Goal: Task Accomplishment & Management: Manage account settings

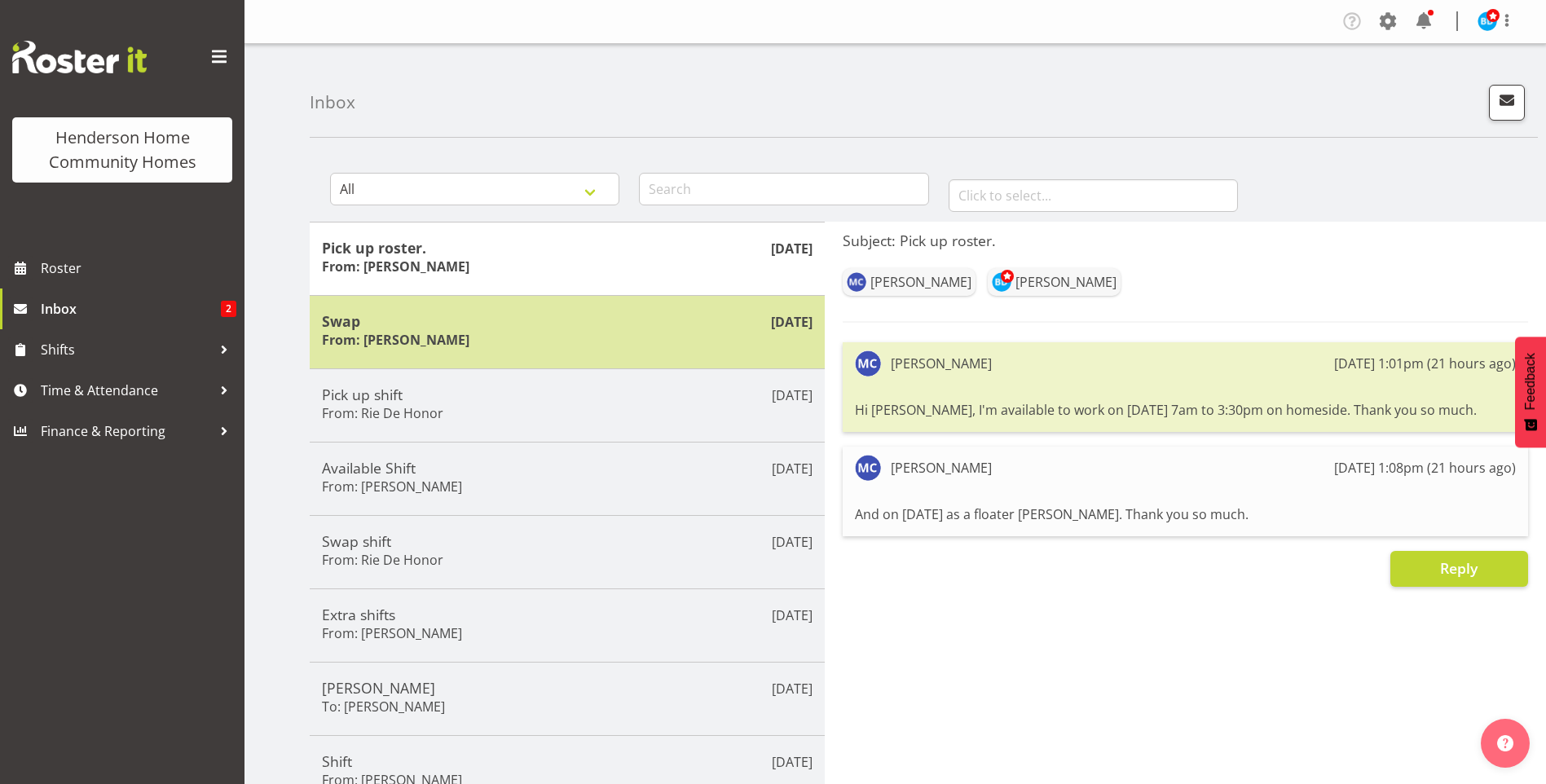
click at [517, 328] on h5 "Swap" at bounding box center [568, 321] width 491 height 18
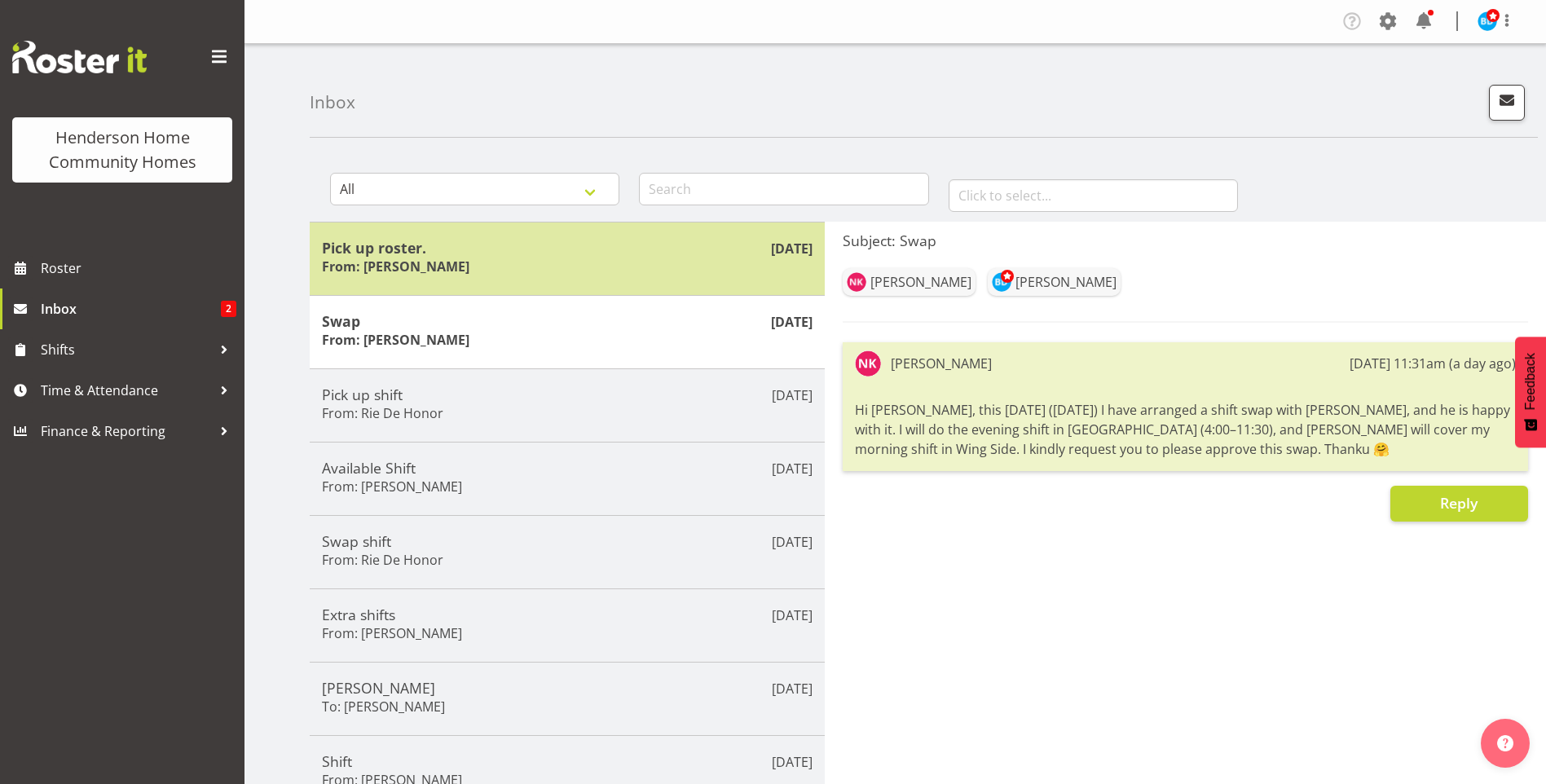
click at [482, 251] on h5 "Pick up roster." at bounding box center [568, 247] width 491 height 18
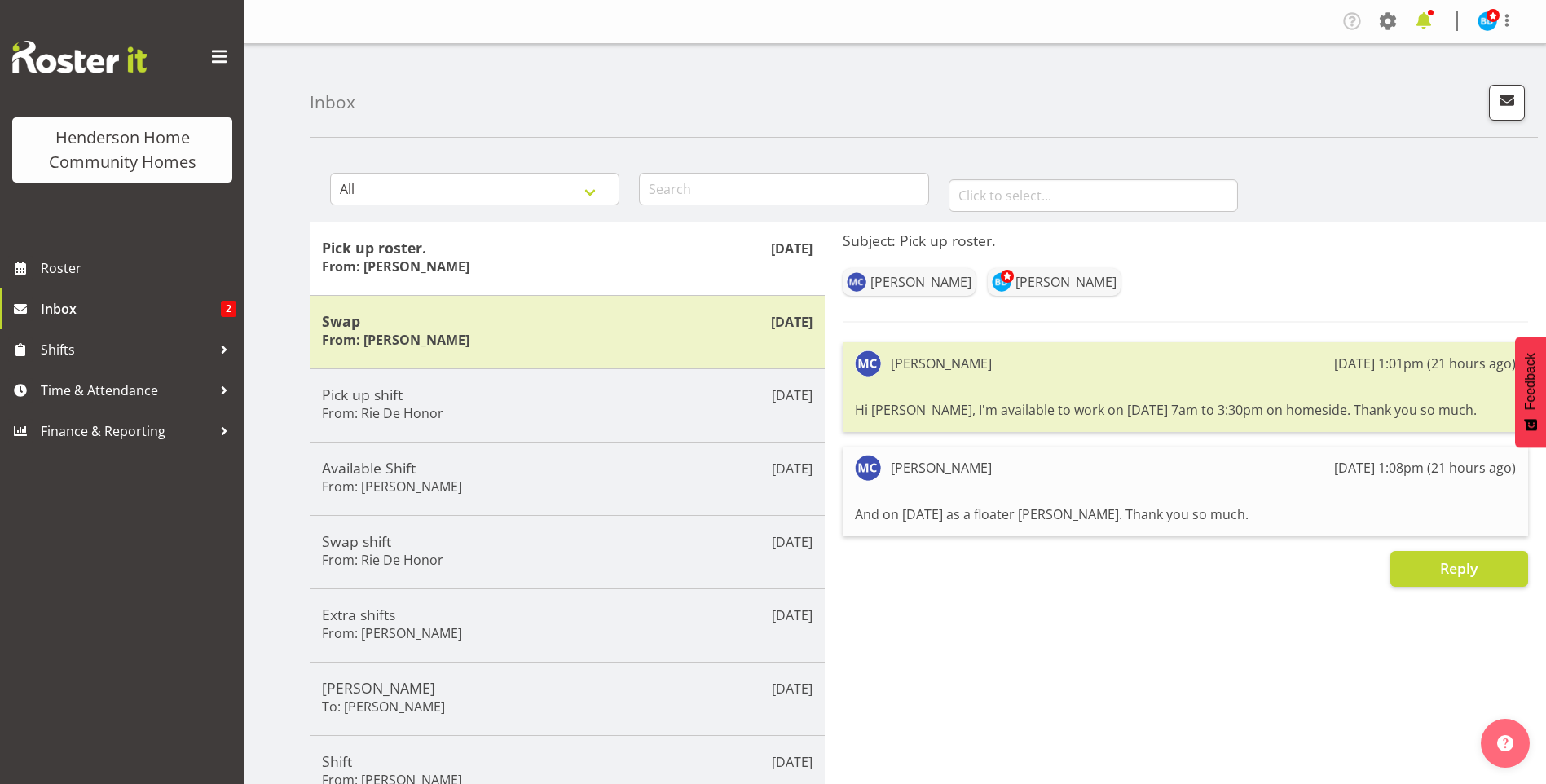
click at [1432, 19] on span at bounding box center [1424, 21] width 27 height 27
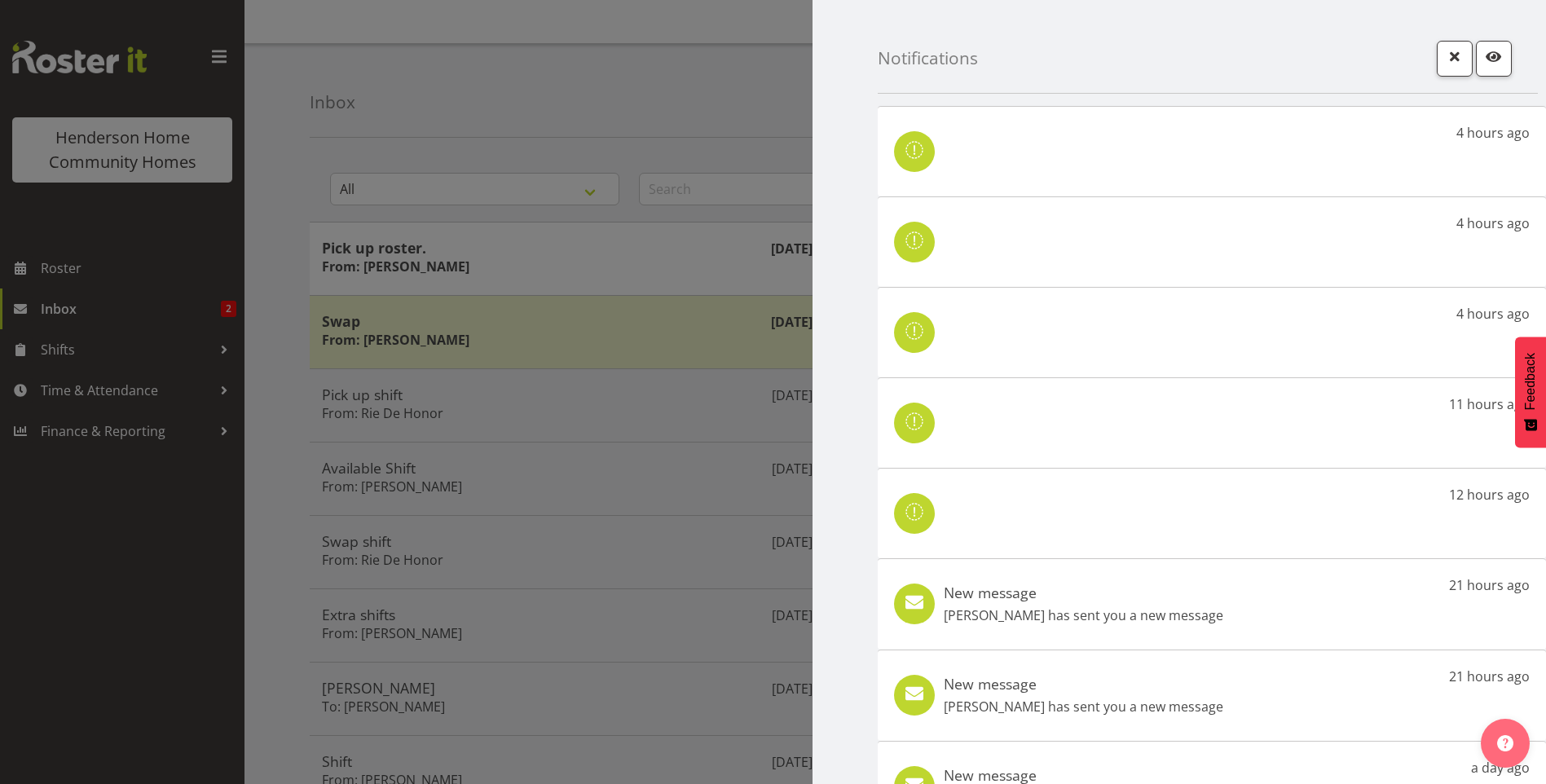
click at [1239, 620] on div "New message Maria Cerbas has sent you a new message 21 hours ago" at bounding box center [1213, 604] width 669 height 91
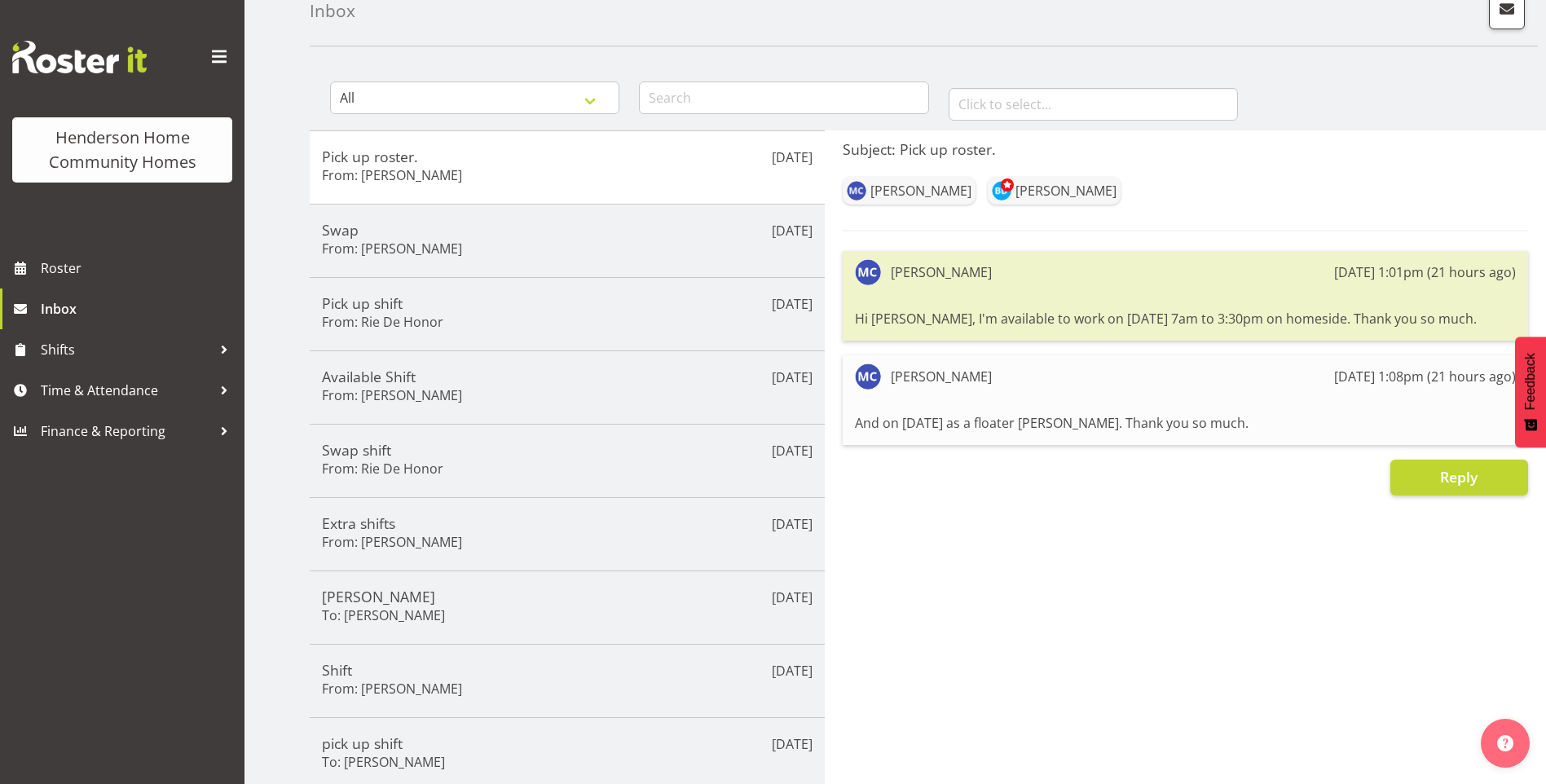
scroll to position [163, 0]
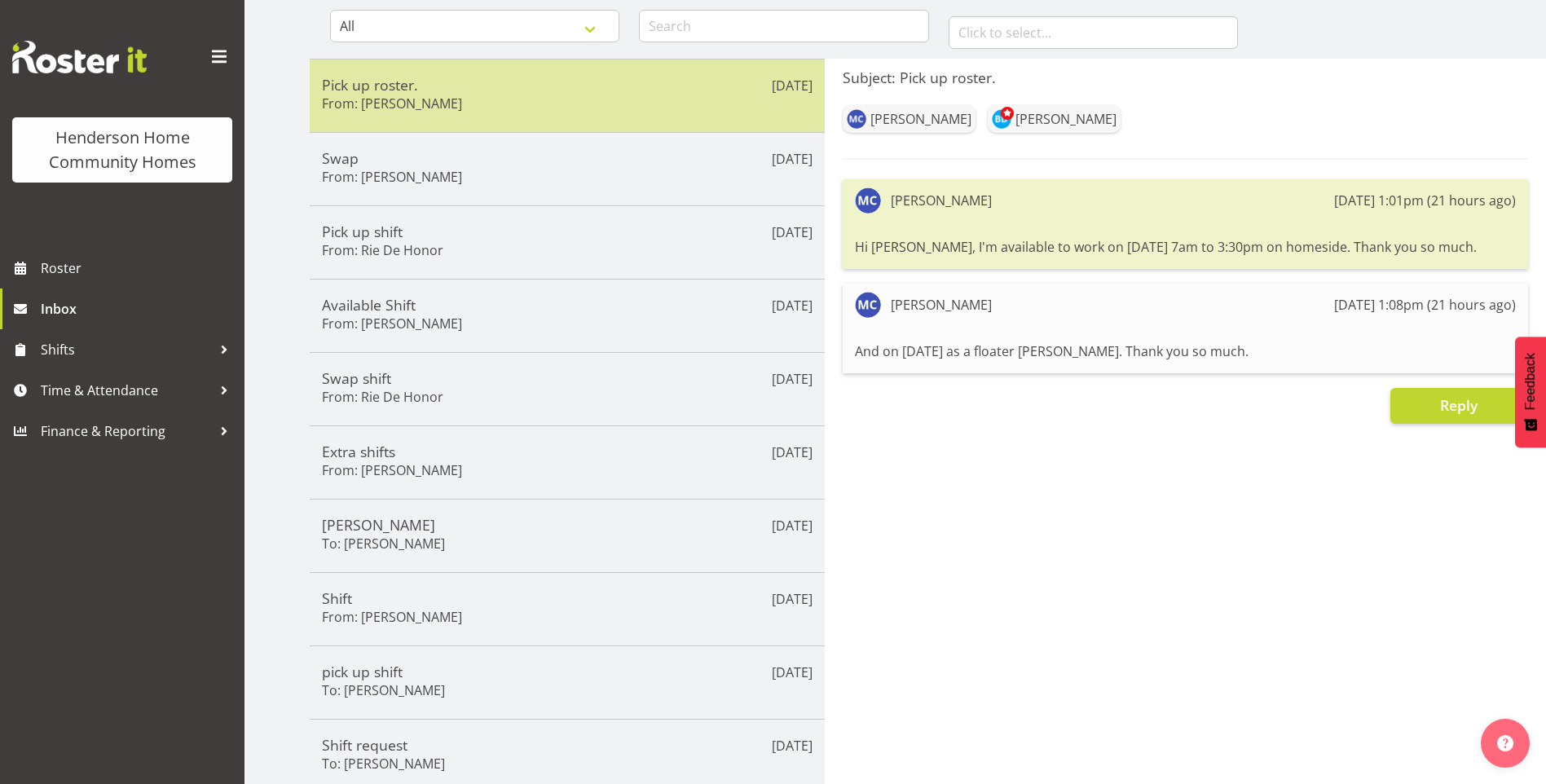
click at [513, 119] on div "Sep 10th Pick up roster. From: Maria Cerbas" at bounding box center [567, 96] width 515 height 74
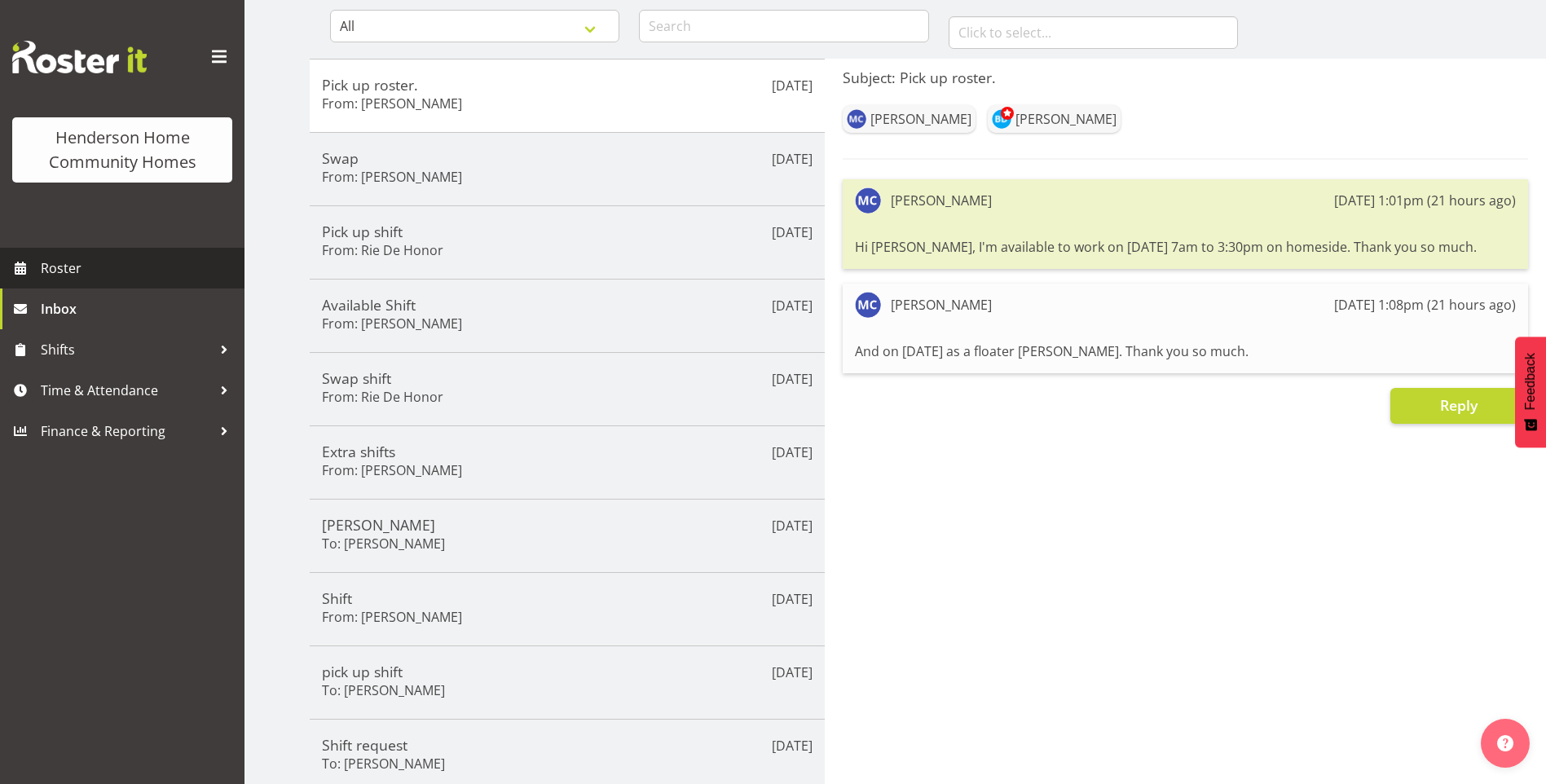
click at [76, 280] on span "Roster" at bounding box center [139, 268] width 196 height 25
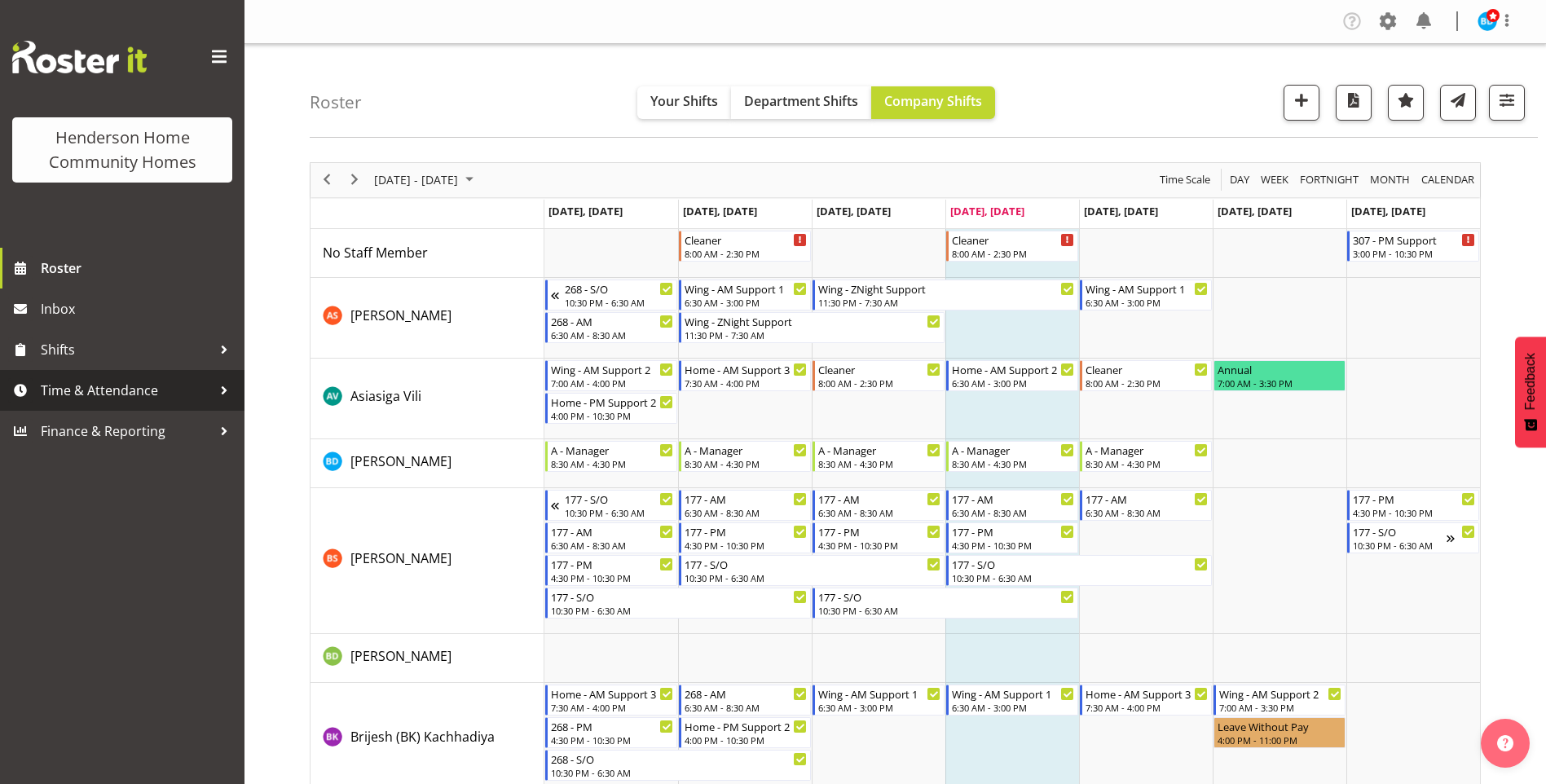
click at [147, 389] on span "Time & Attendance" at bounding box center [127, 390] width 171 height 25
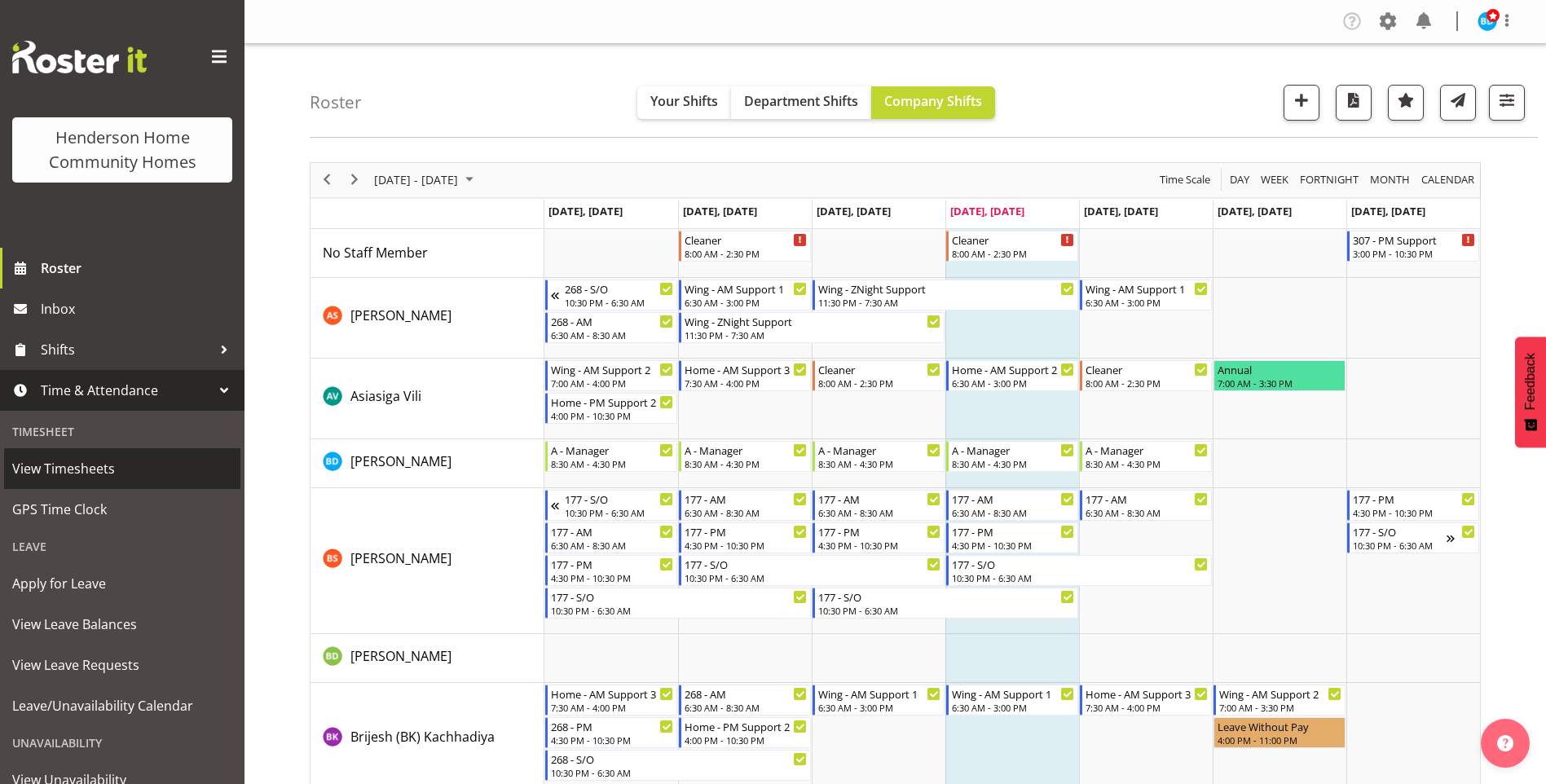
click at [131, 472] on span "View Timesheets" at bounding box center [121, 469] width 220 height 25
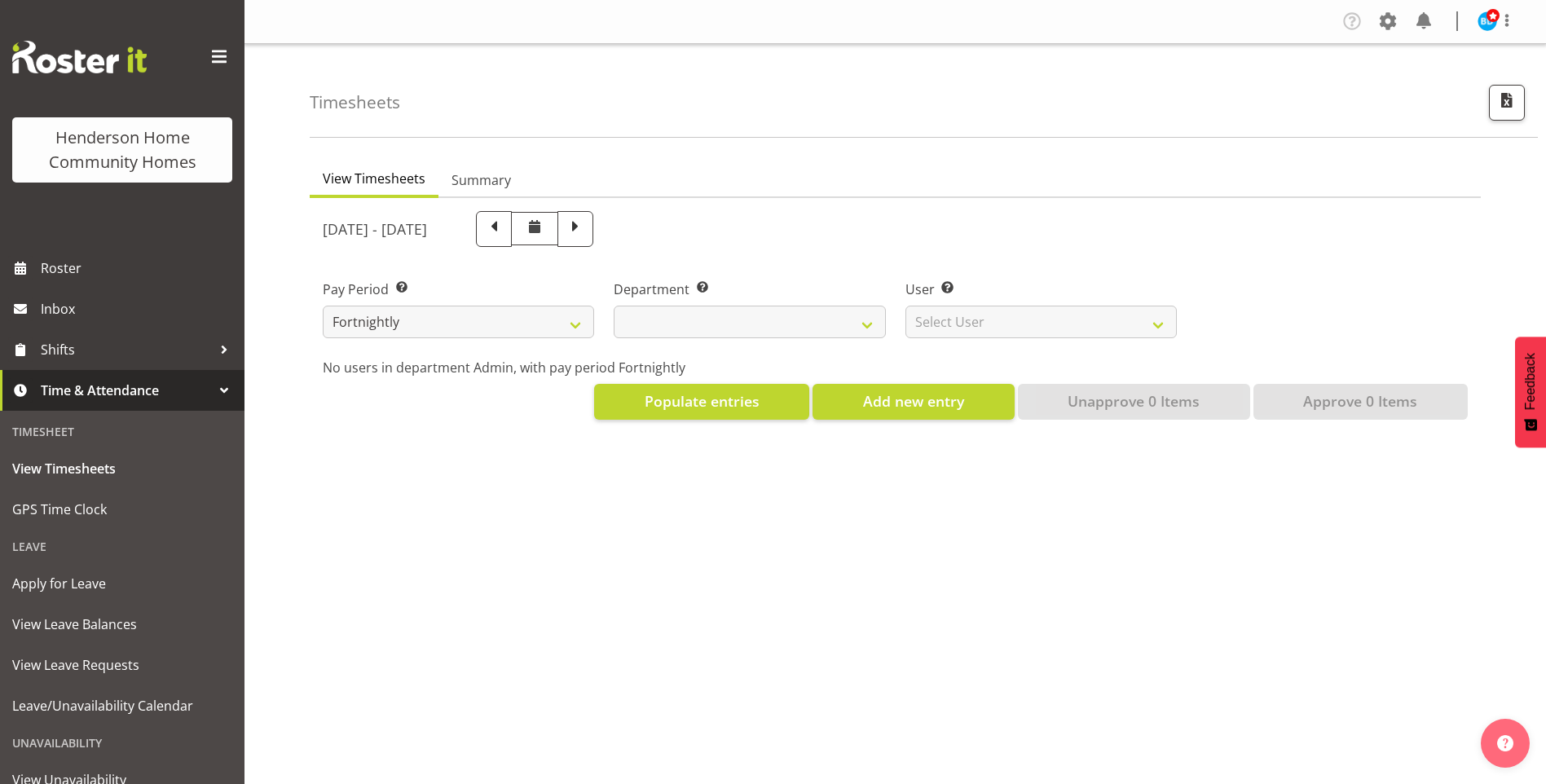
select select
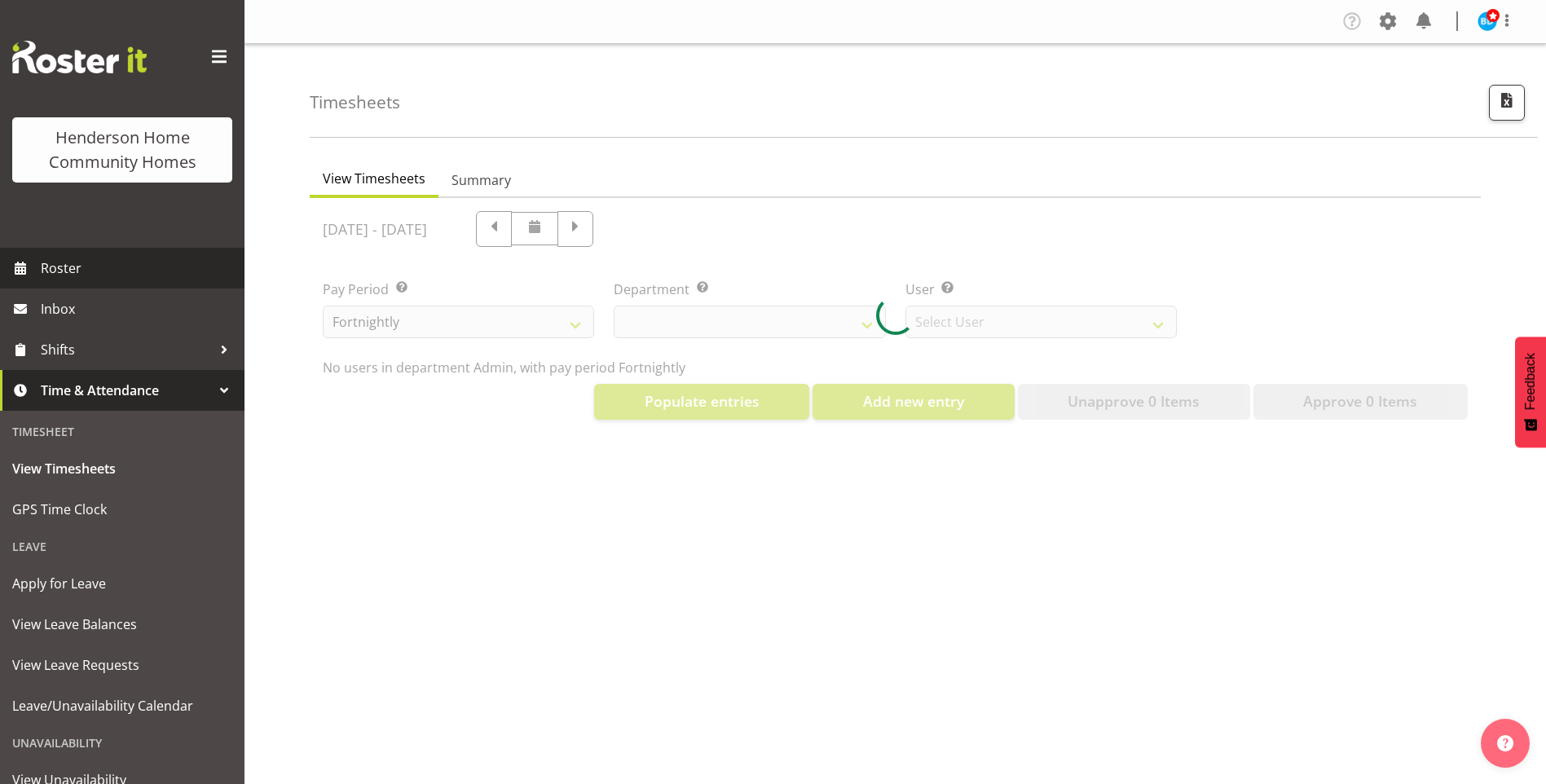
click at [109, 269] on span "Roster" at bounding box center [139, 268] width 196 height 25
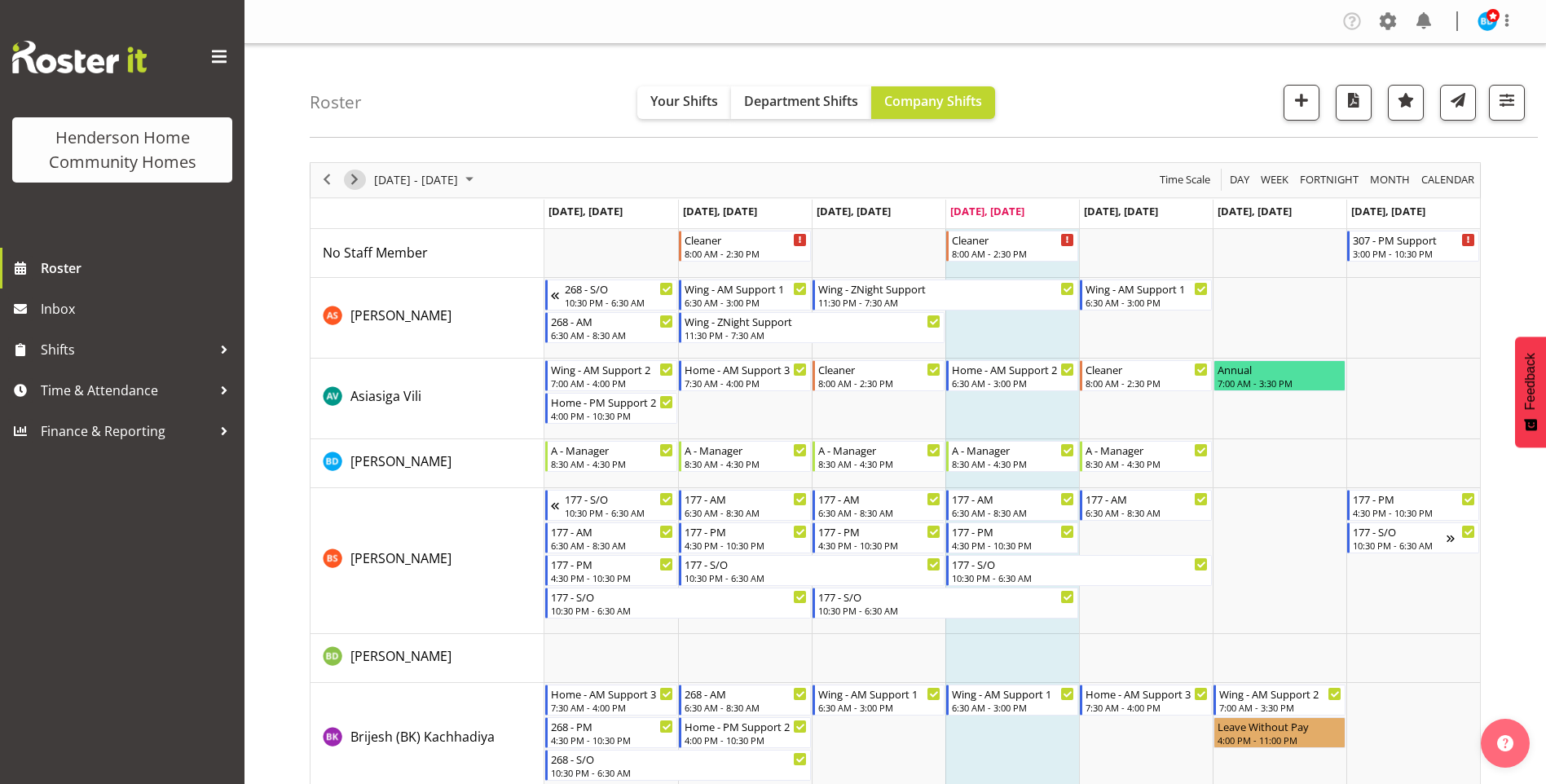
drag, startPoint x: 358, startPoint y: 180, endPoint x: 735, endPoint y: 226, distance: 379.8
click at [358, 179] on span "Next" at bounding box center [354, 180] width 20 height 21
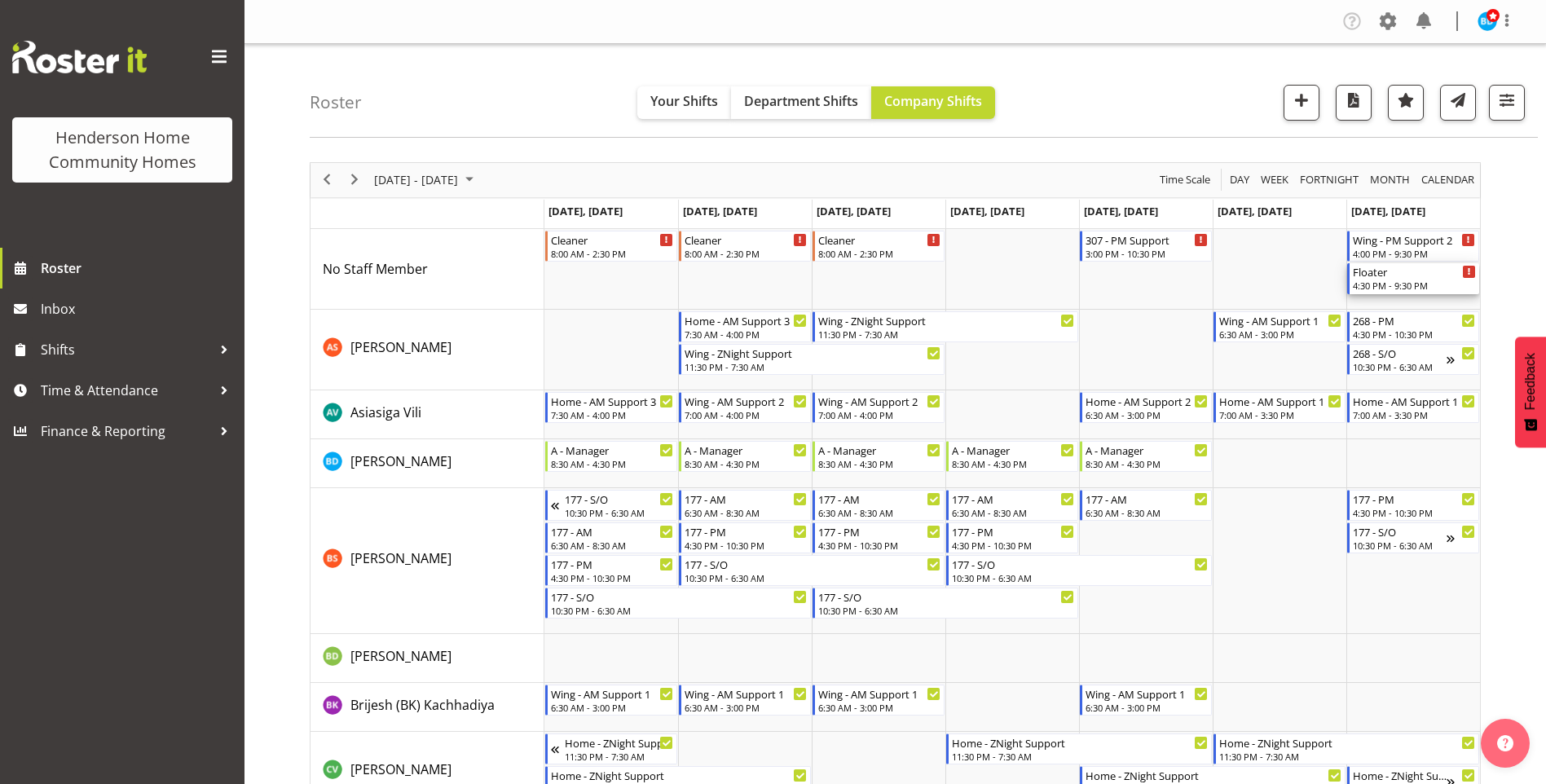
click at [1406, 277] on div "Floater" at bounding box center [1415, 271] width 123 height 16
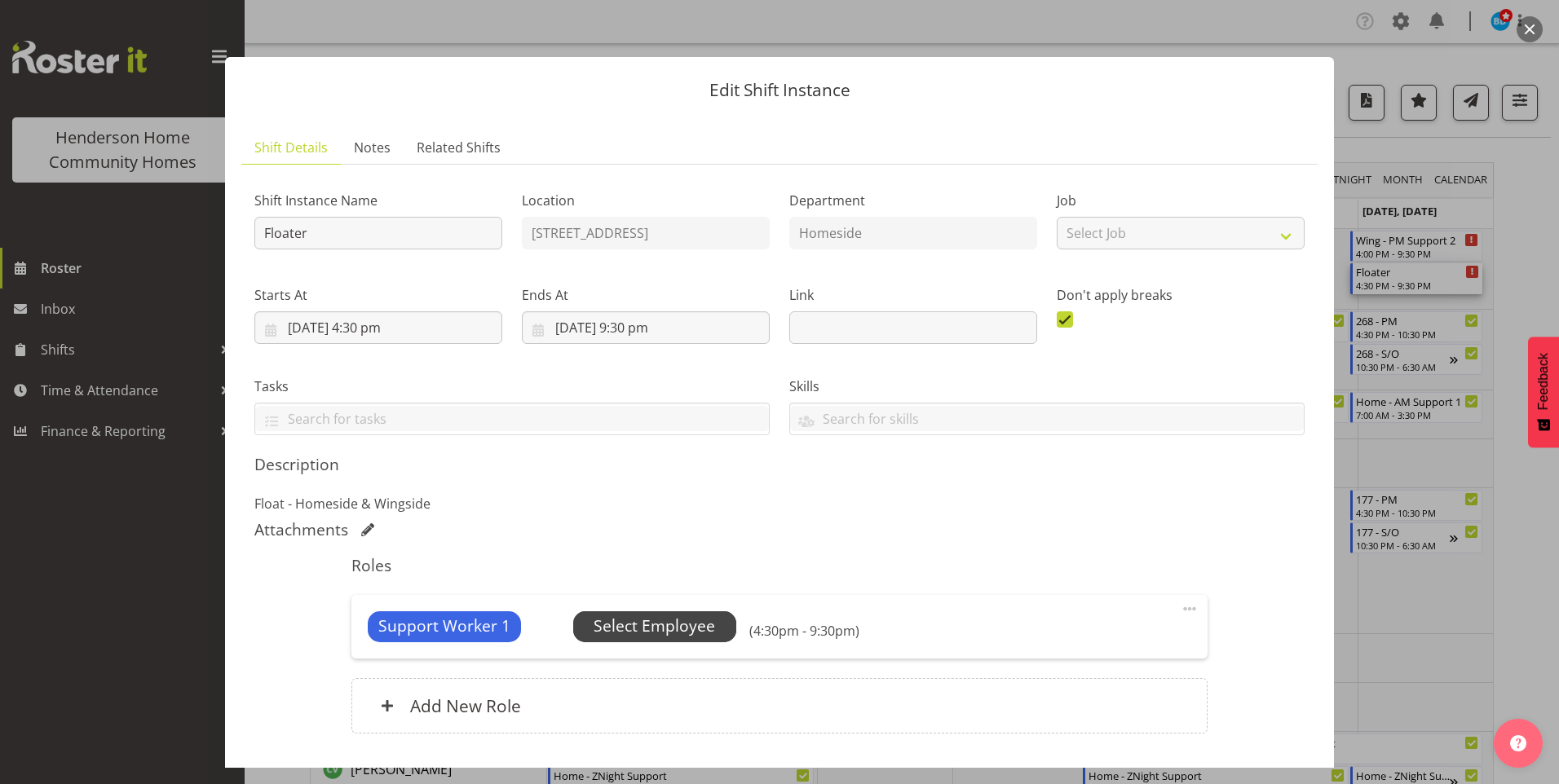
click at [708, 625] on span "Select Employee" at bounding box center [654, 627] width 121 height 24
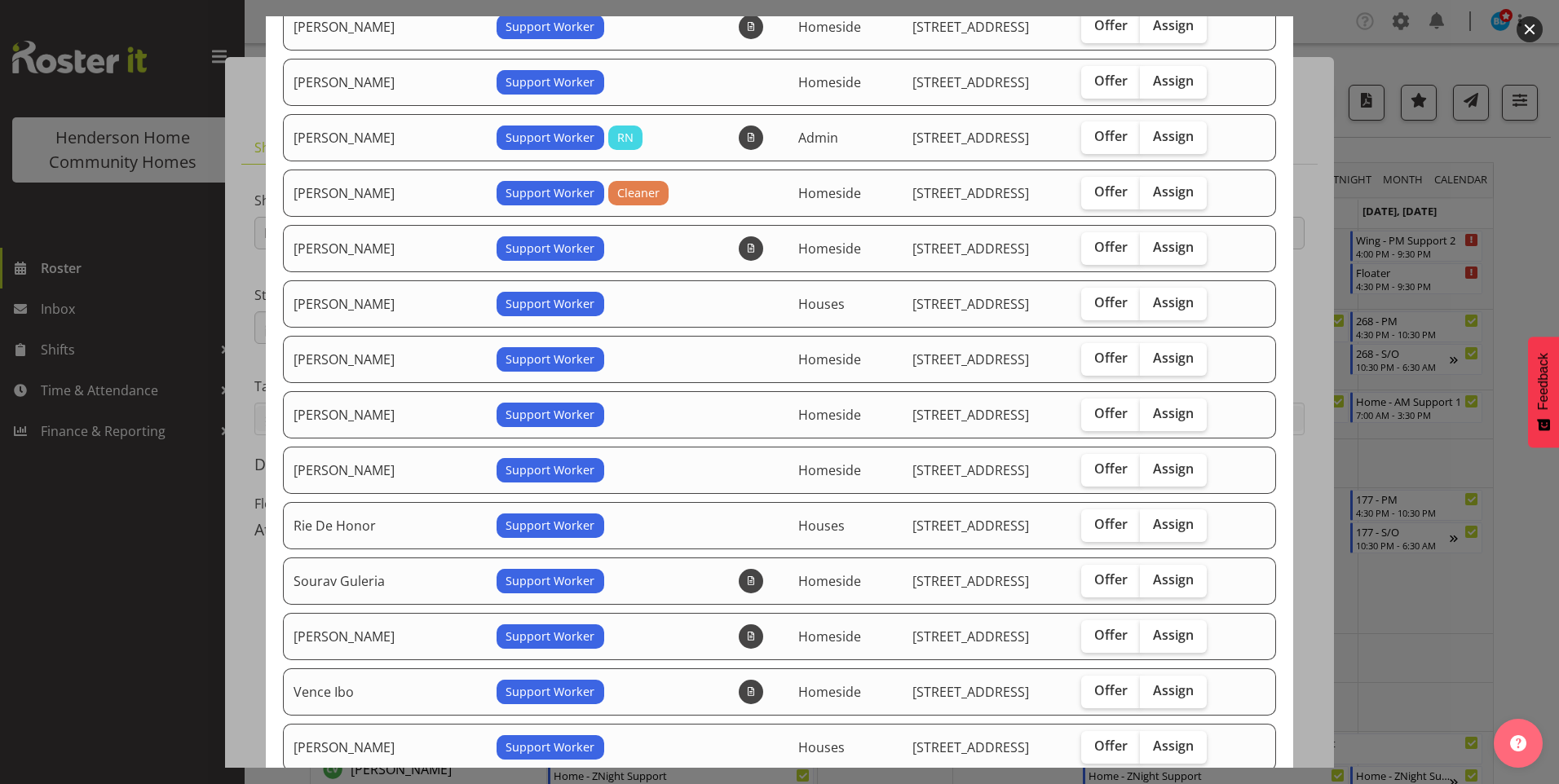
scroll to position [570, 0]
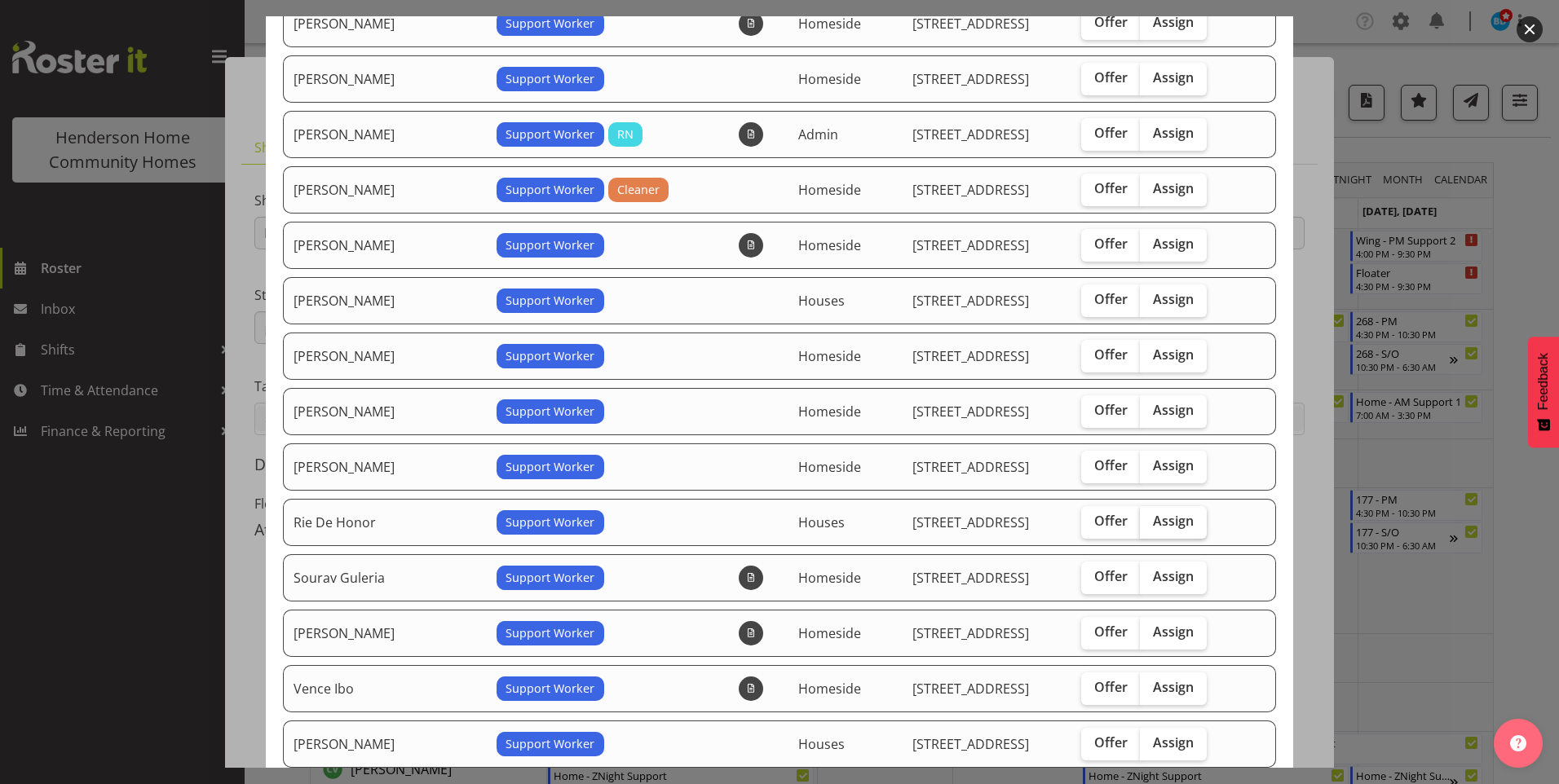
click at [1171, 522] on span "Assign" at bounding box center [1173, 521] width 41 height 16
click at [1150, 522] on input "Assign" at bounding box center [1145, 521] width 10 height 10
checkbox input "true"
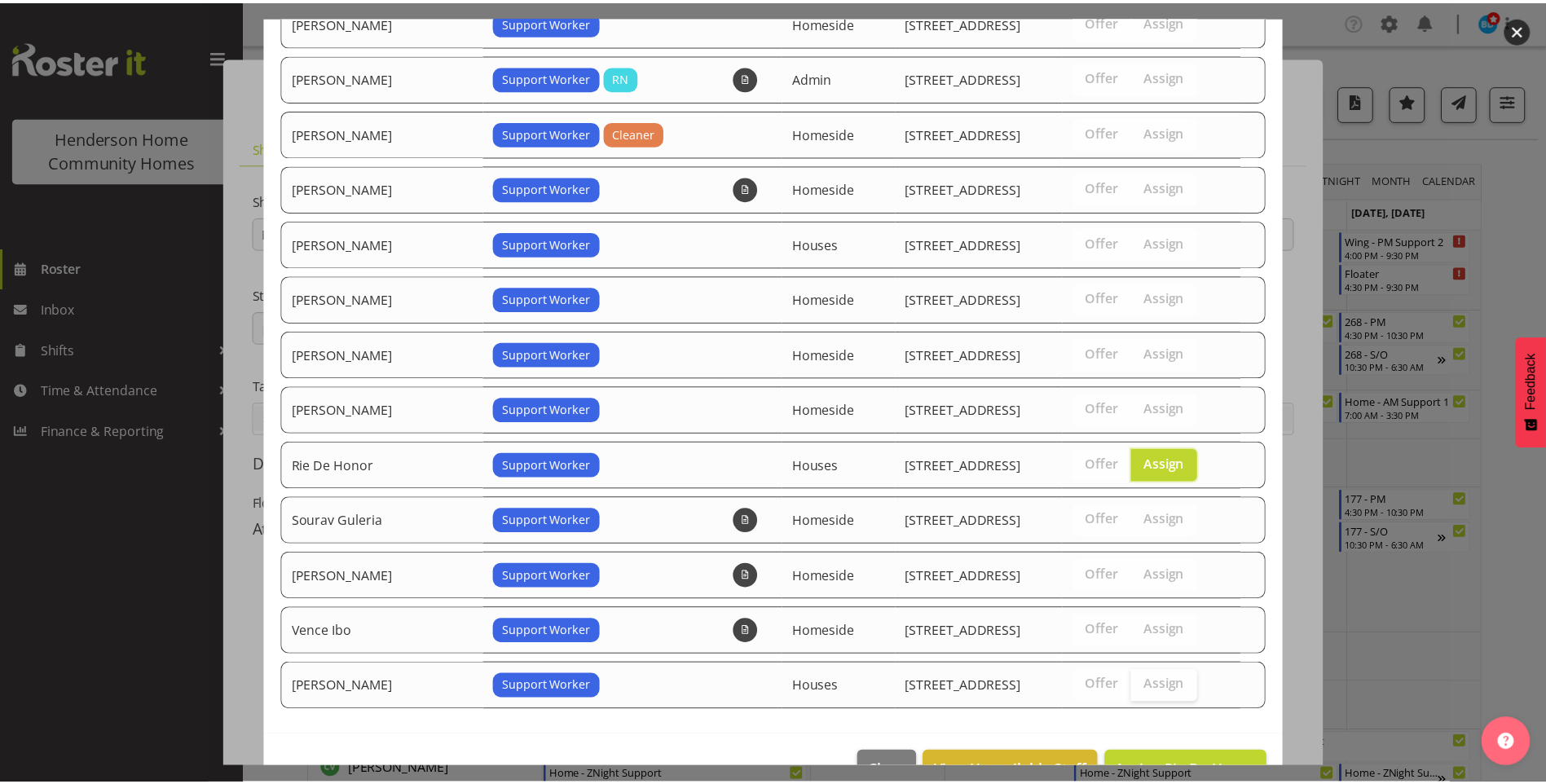
scroll to position [672, 0]
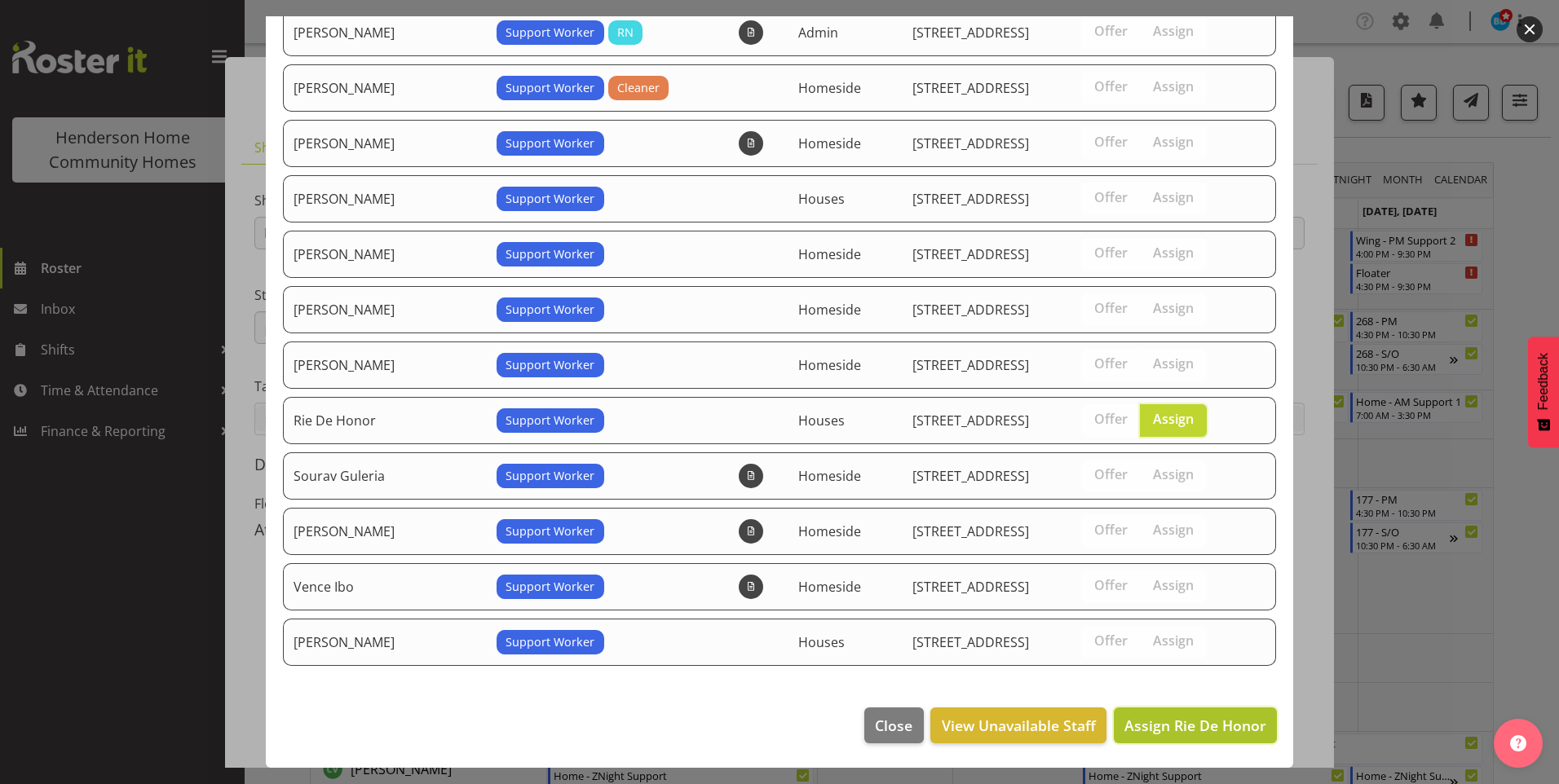
click at [1185, 724] on span "Assign Rie De Honor" at bounding box center [1196, 725] width 142 height 20
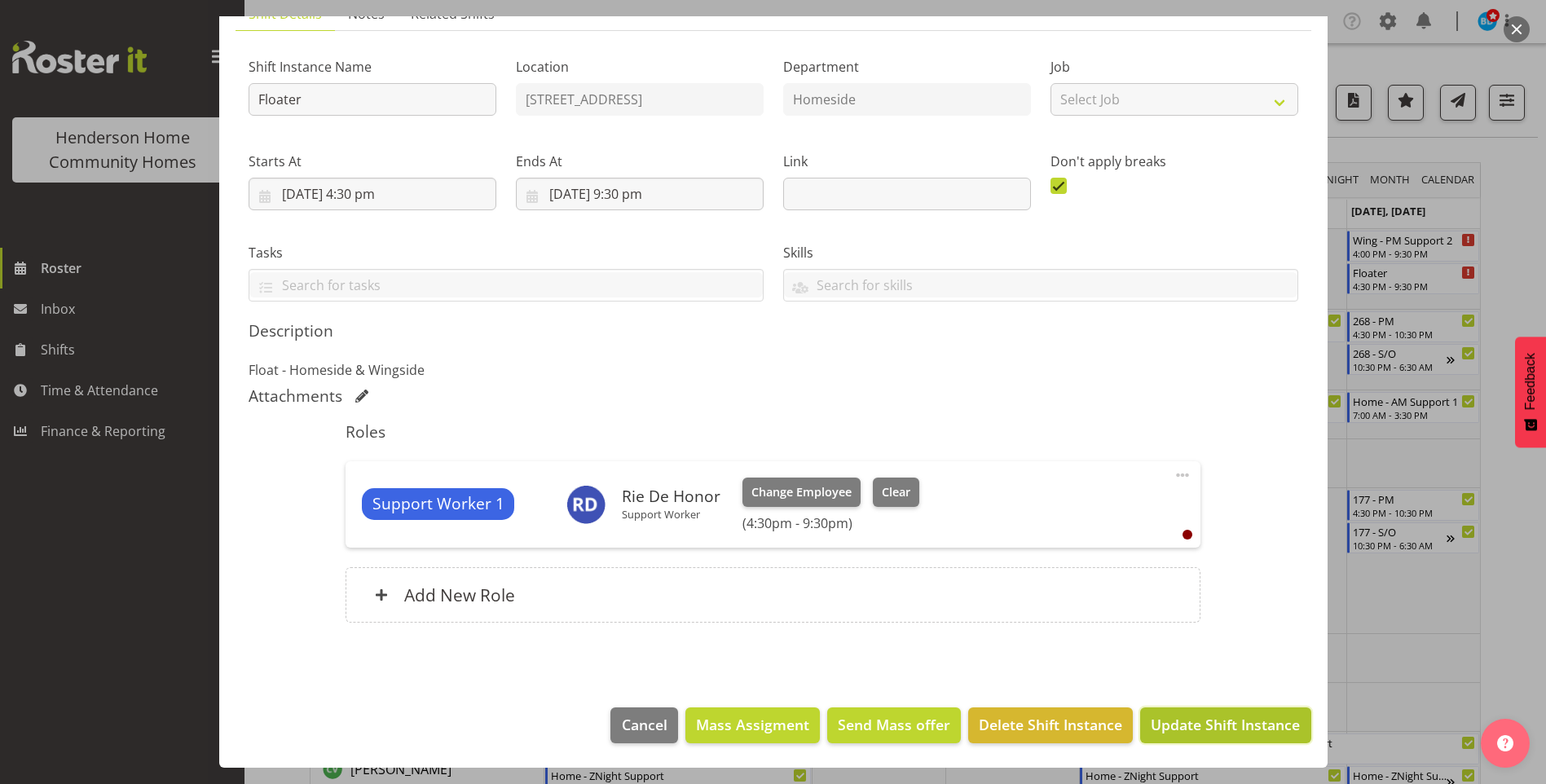
click at [1172, 730] on span "Update Shift Instance" at bounding box center [1225, 724] width 149 height 21
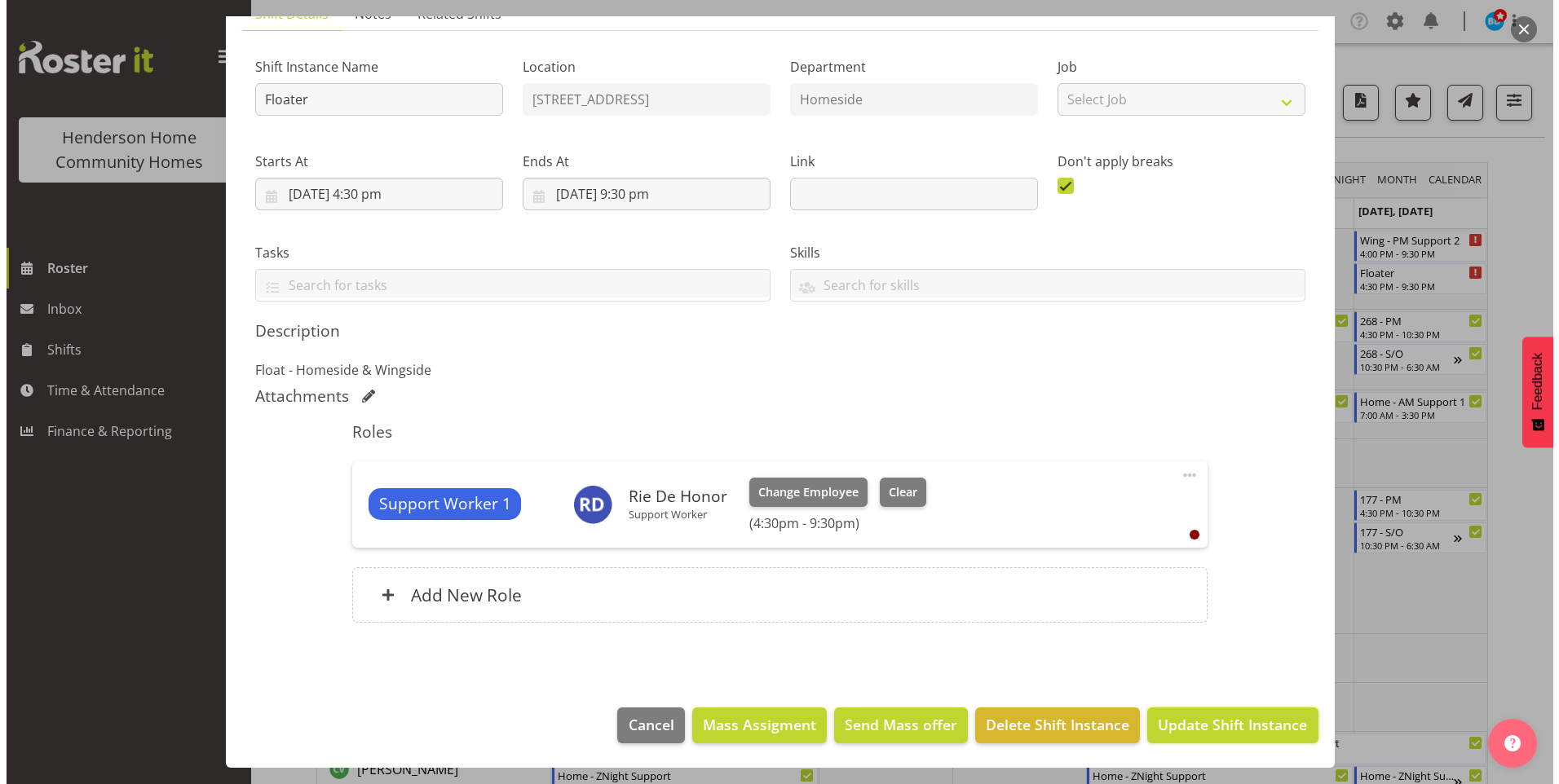
scroll to position [68, 0]
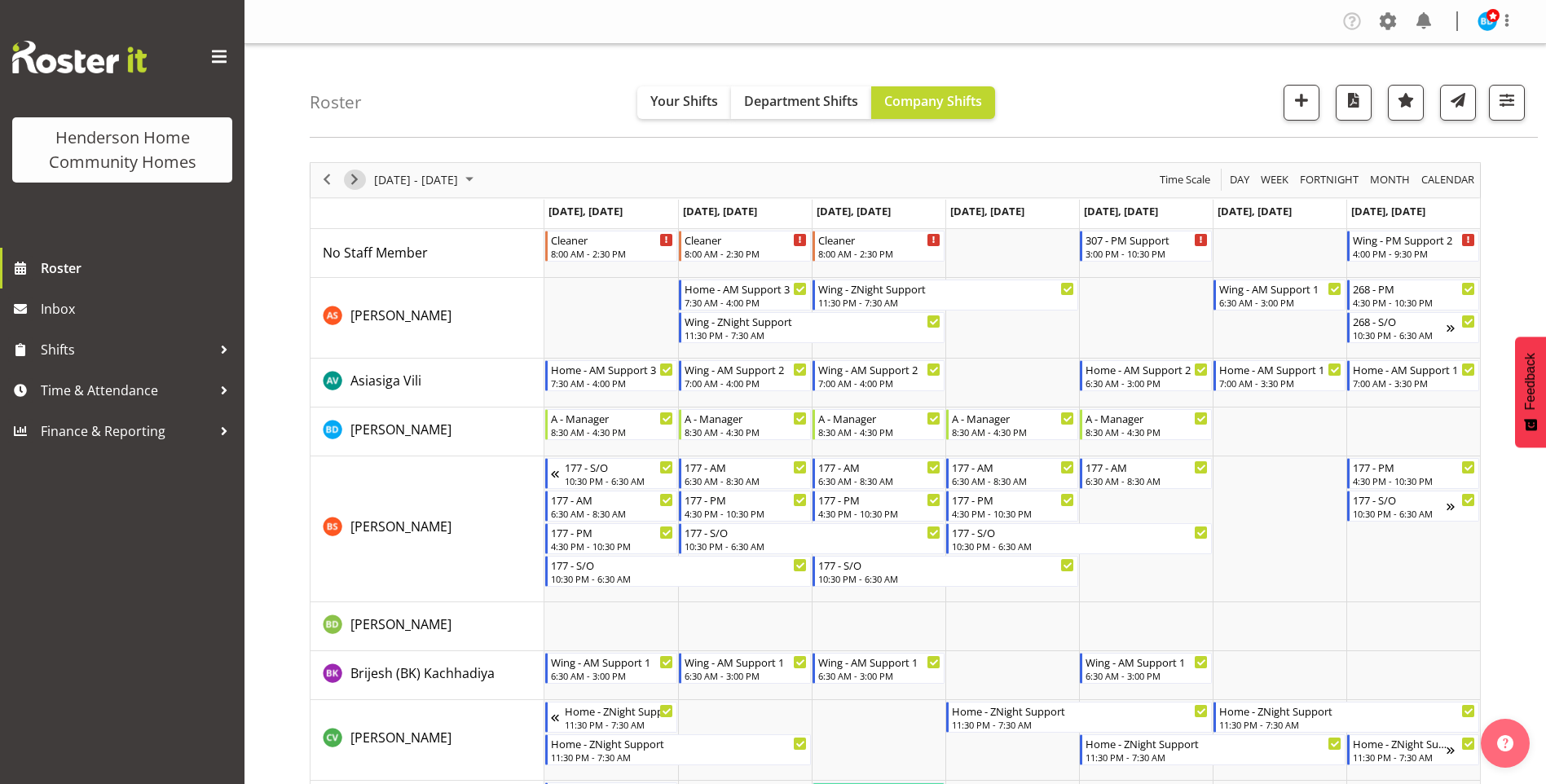
click at [358, 181] on span "Next" at bounding box center [354, 180] width 20 height 21
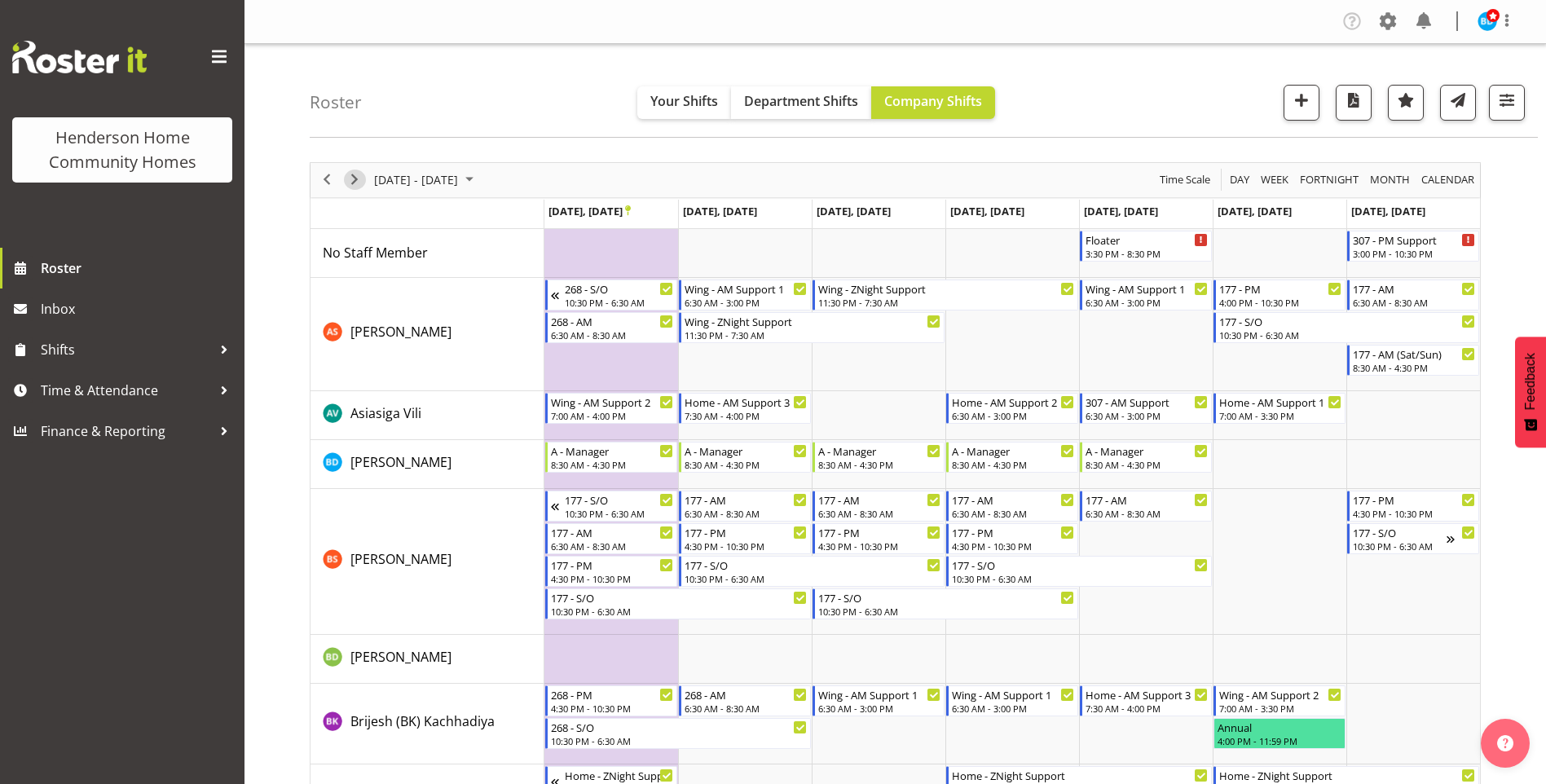
click at [354, 181] on span "Next" at bounding box center [354, 180] width 20 height 21
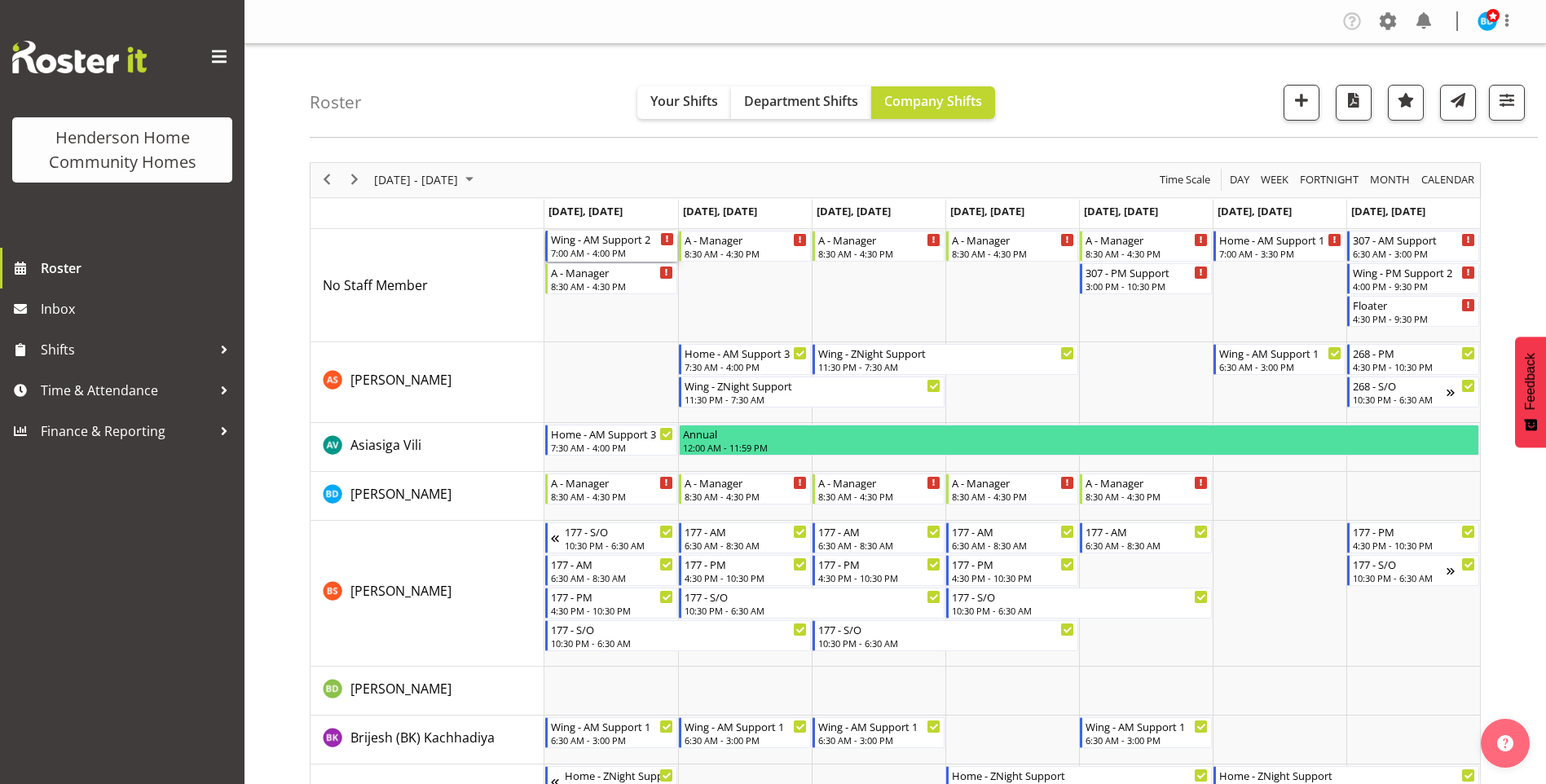
click at [627, 253] on div "7:00 AM - 4:00 PM" at bounding box center [612, 252] width 123 height 13
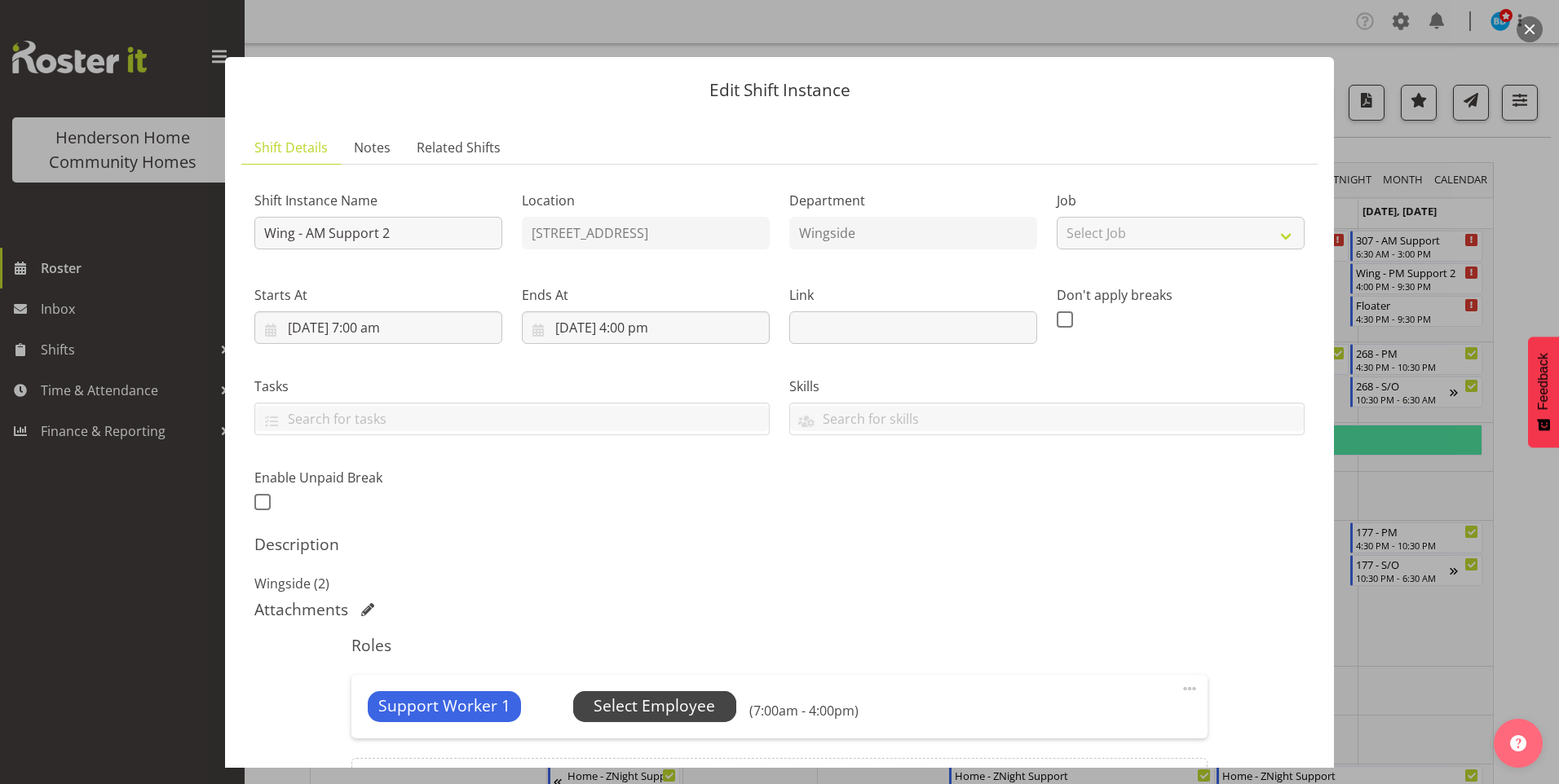
click at [693, 699] on span "Select Employee" at bounding box center [654, 706] width 121 height 24
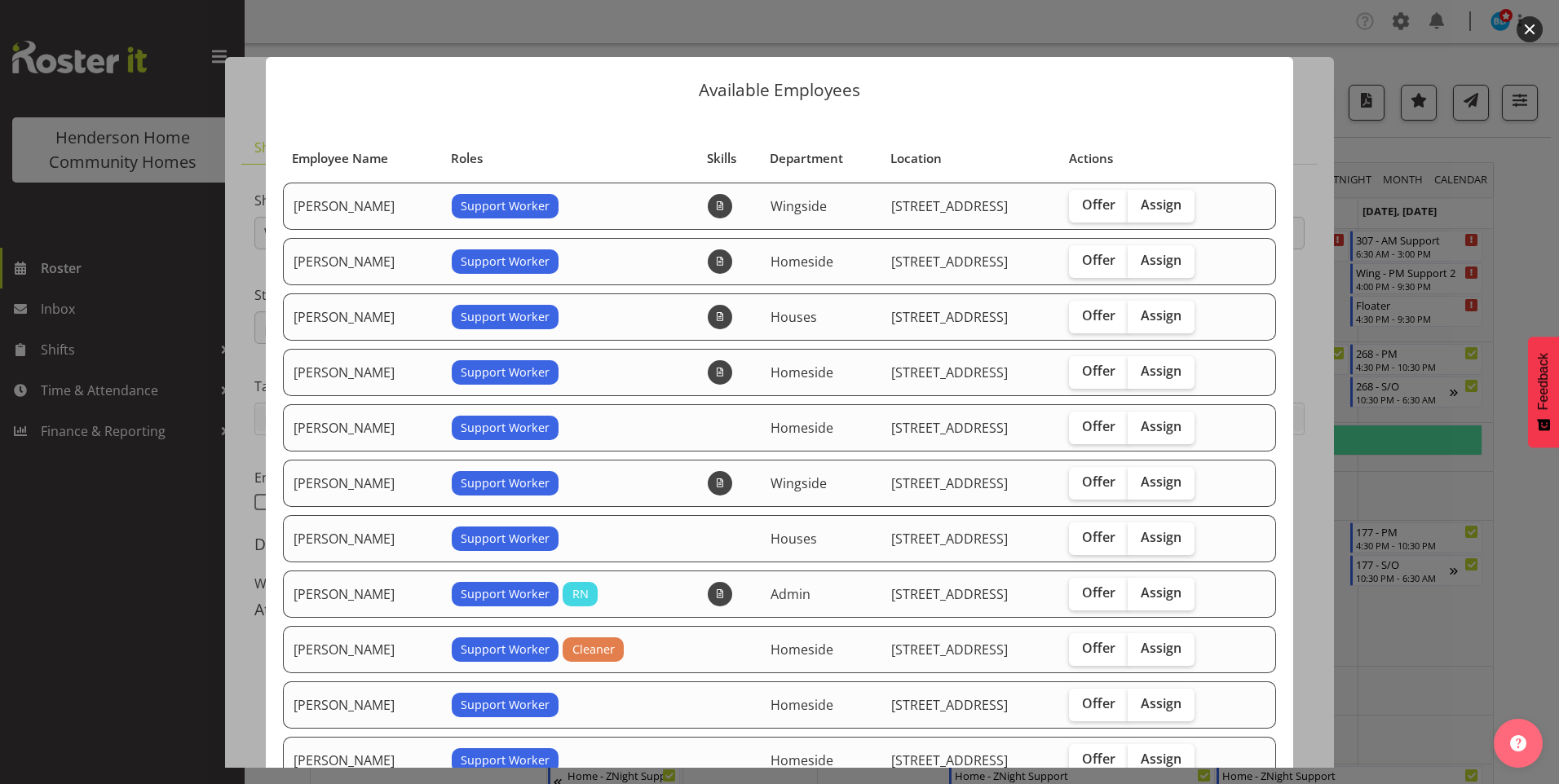
click at [114, 518] on div at bounding box center [779, 392] width 1559 height 784
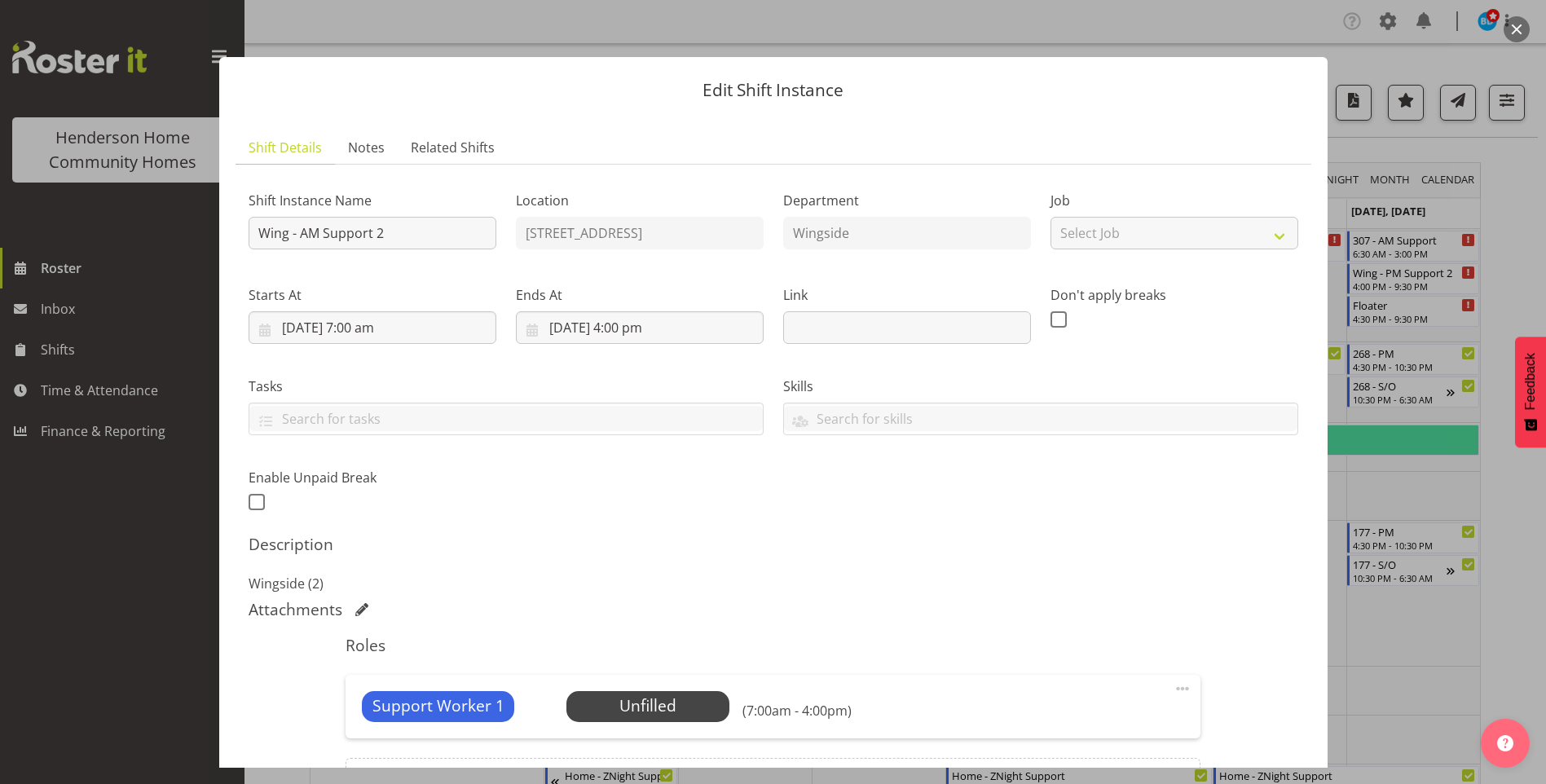
click at [107, 517] on div at bounding box center [773, 392] width 1546 height 784
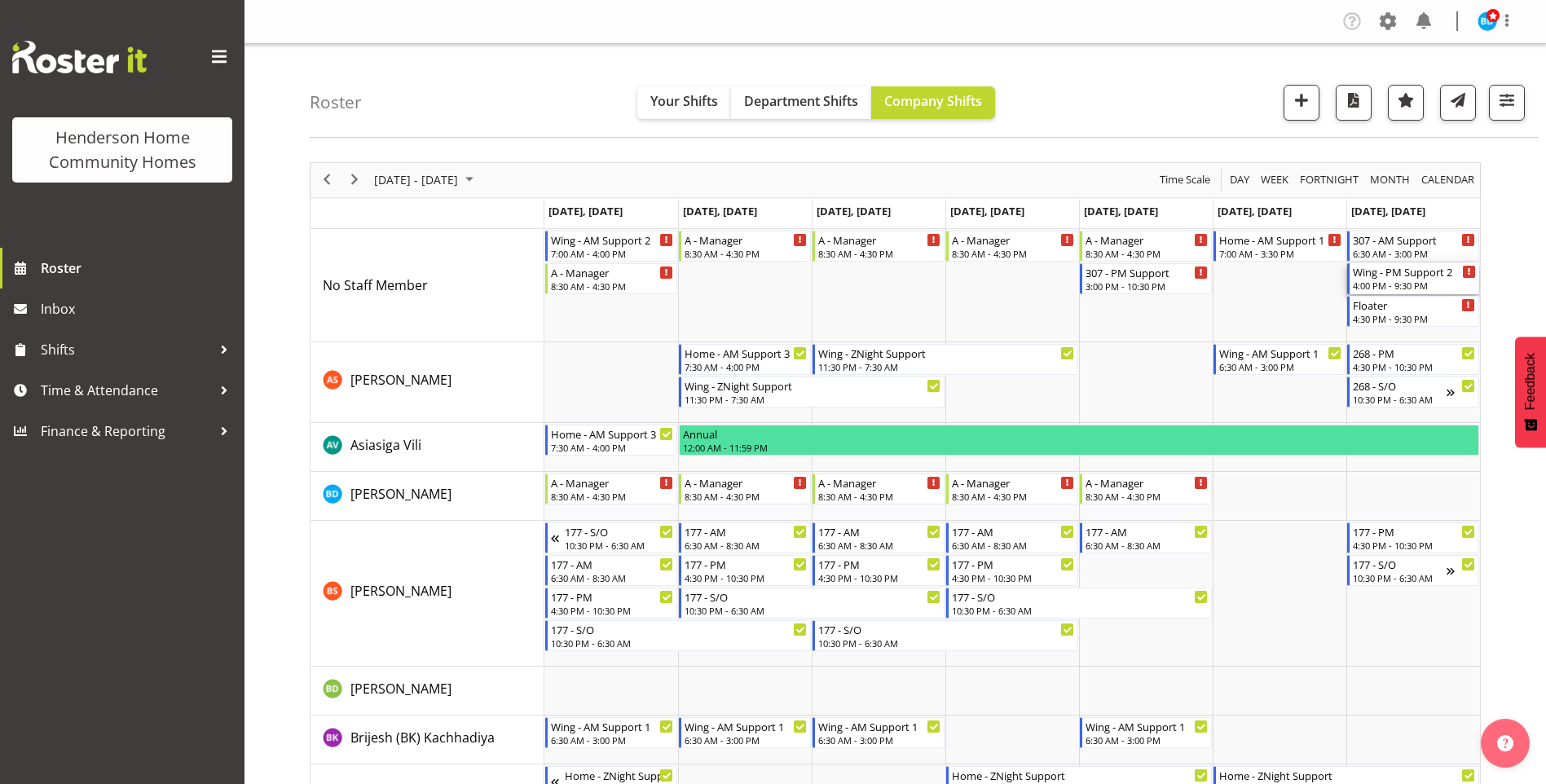
click at [1407, 285] on div "4:00 PM - 9:30 PM" at bounding box center [1415, 285] width 123 height 13
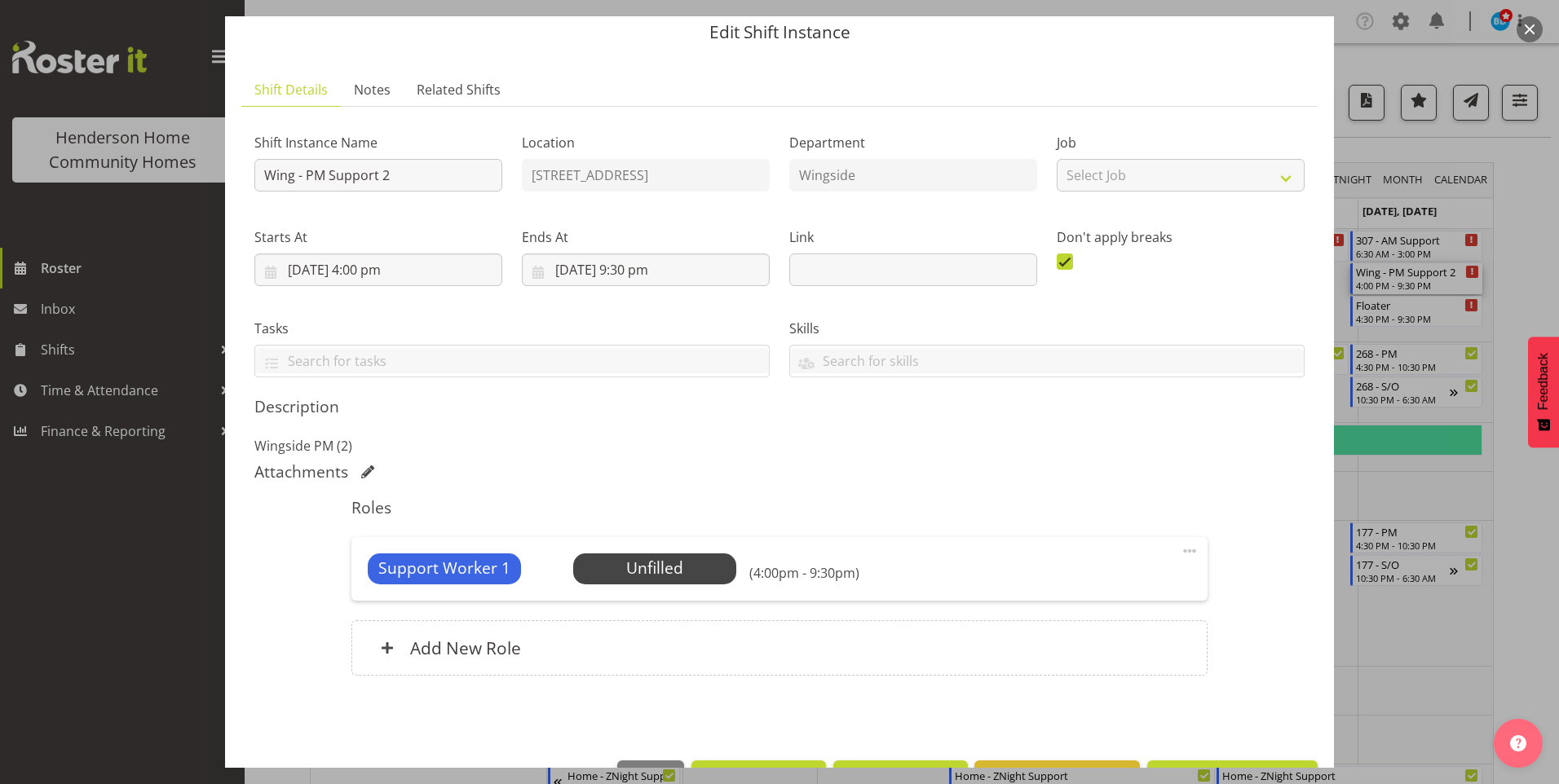
scroll to position [81, 0]
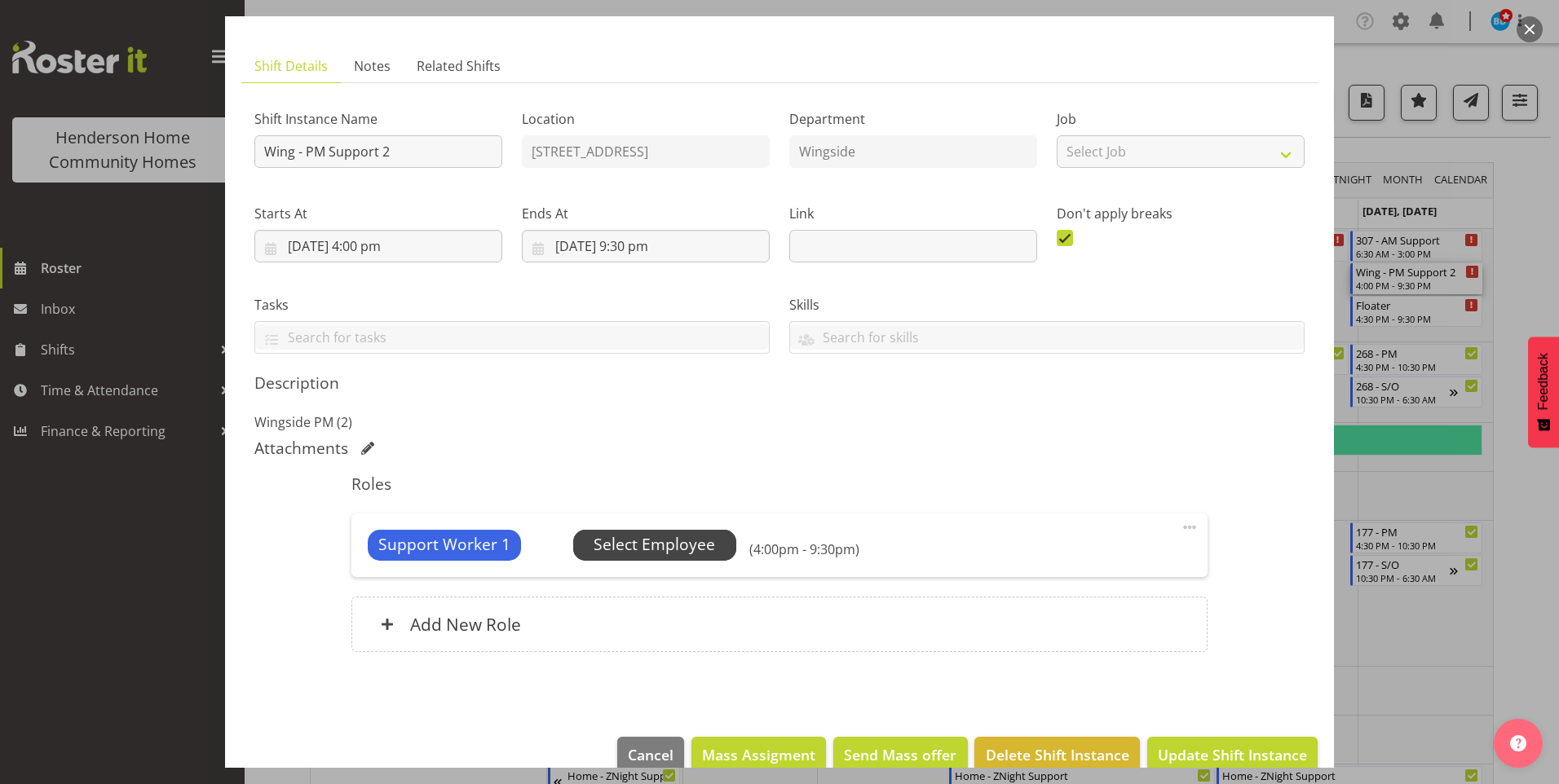
click at [725, 545] on span "Select Employee" at bounding box center [654, 545] width 163 height 31
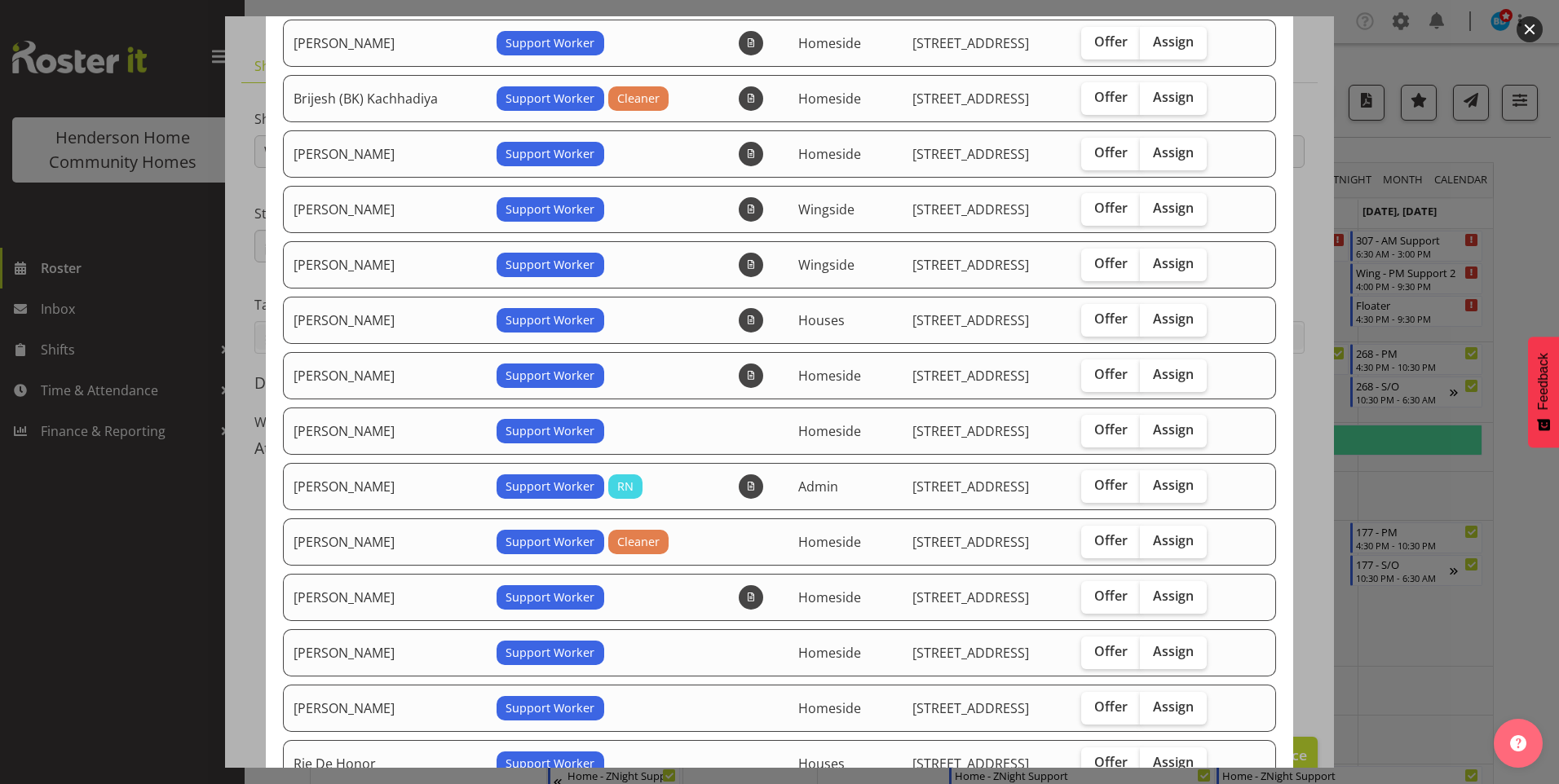
scroll to position [326, 0]
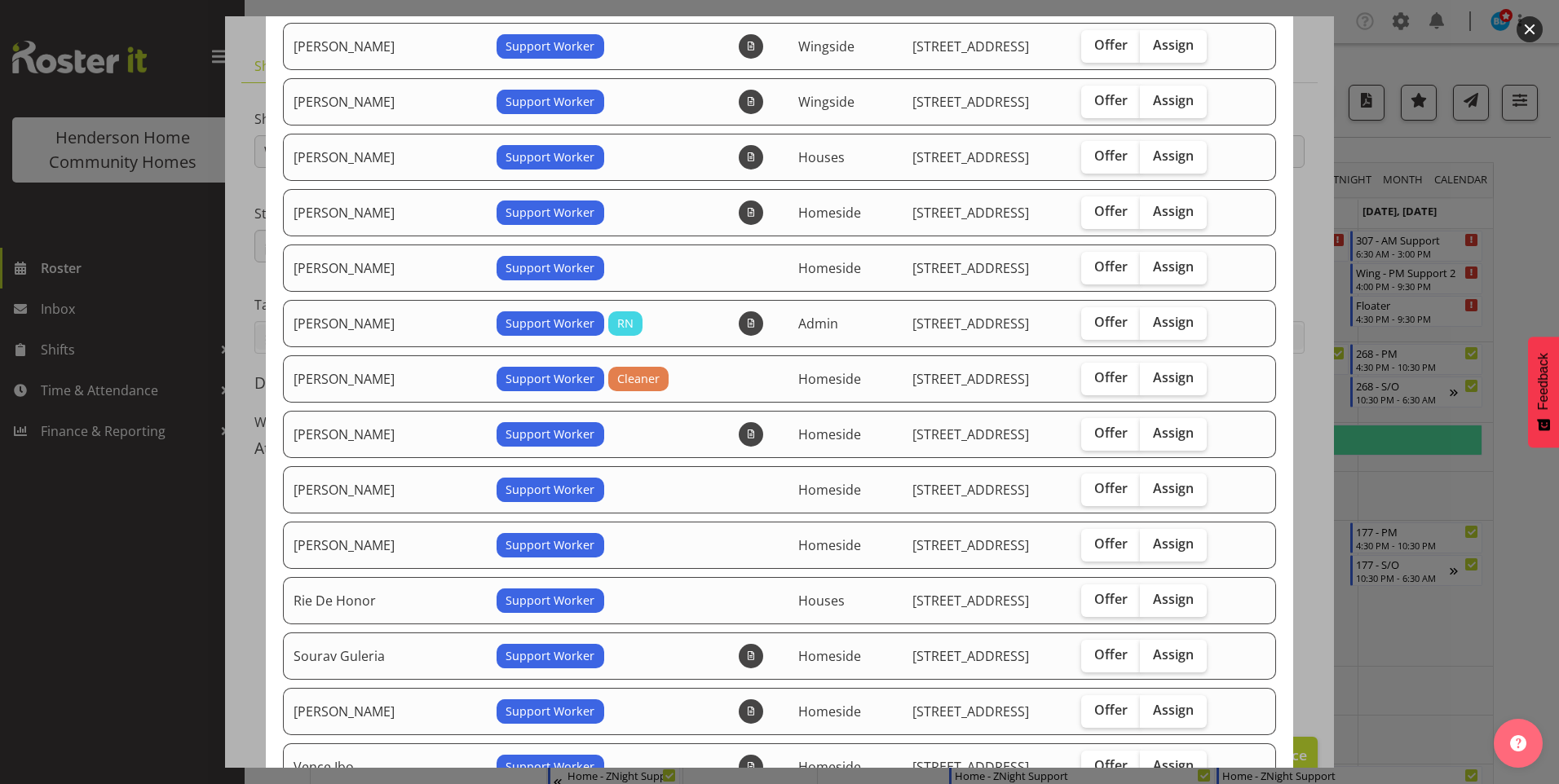
click at [92, 520] on div at bounding box center [779, 392] width 1559 height 784
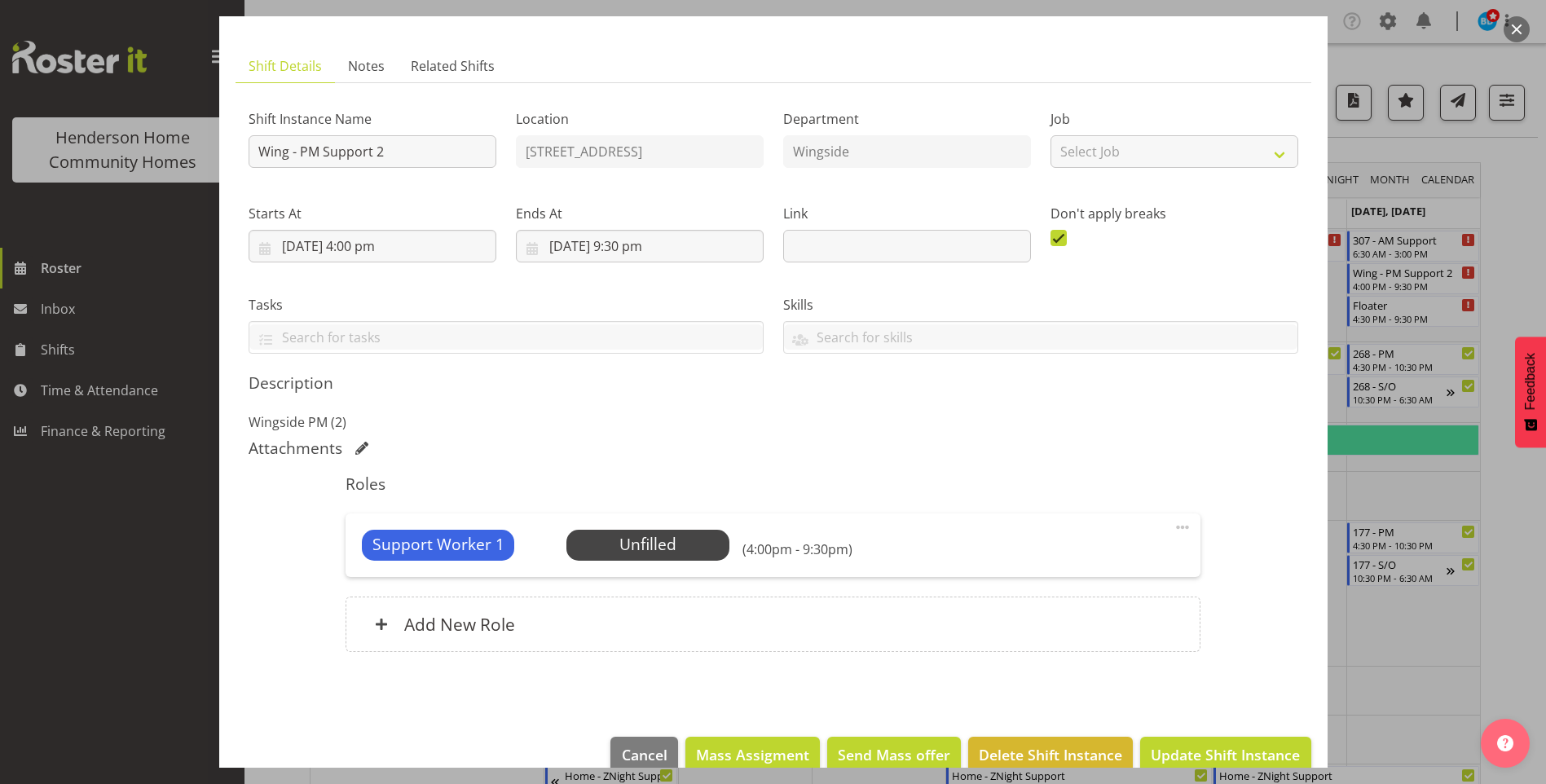
drag, startPoint x: 75, startPoint y: 559, endPoint x: 331, endPoint y: 500, distance: 262.7
click at [76, 558] on div at bounding box center [773, 392] width 1546 height 784
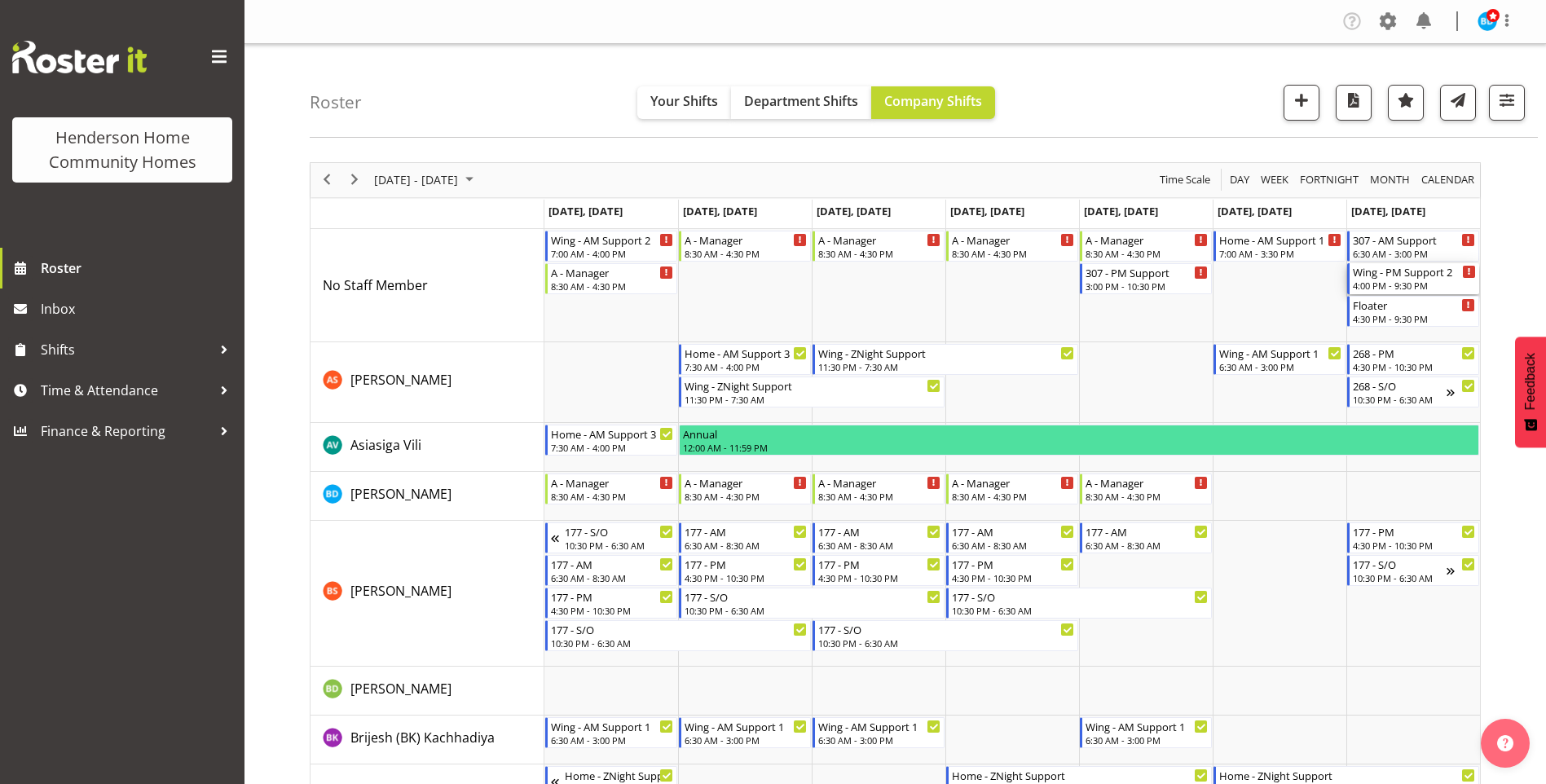
click at [1422, 276] on div "Wing - PM Support 2" at bounding box center [1415, 271] width 123 height 16
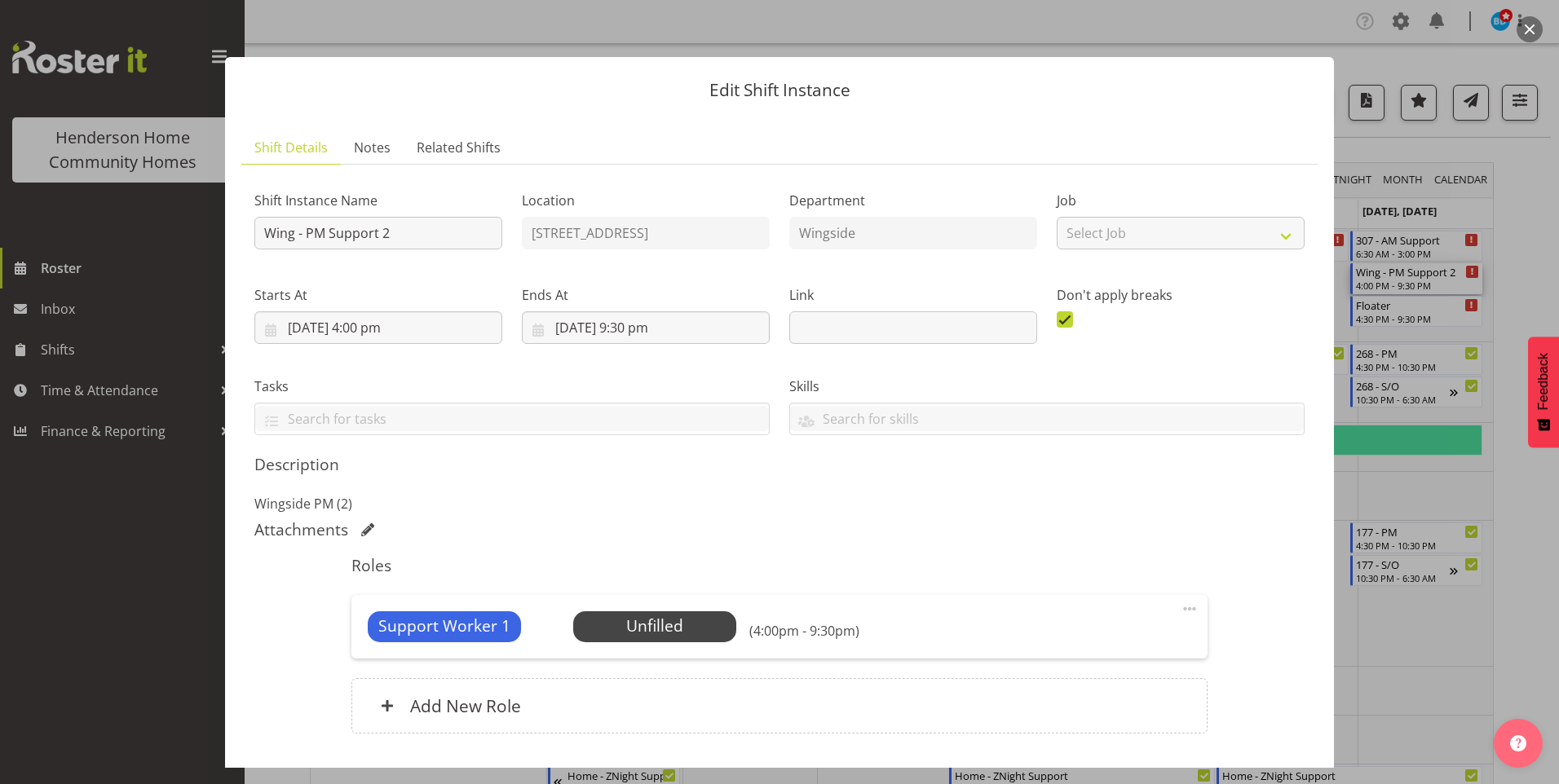
click at [1179, 612] on span at bounding box center [1189, 609] width 20 height 20
click at [1060, 646] on link "Edit" at bounding box center [1120, 645] width 156 height 29
select select "9"
select select "2025"
select select "16"
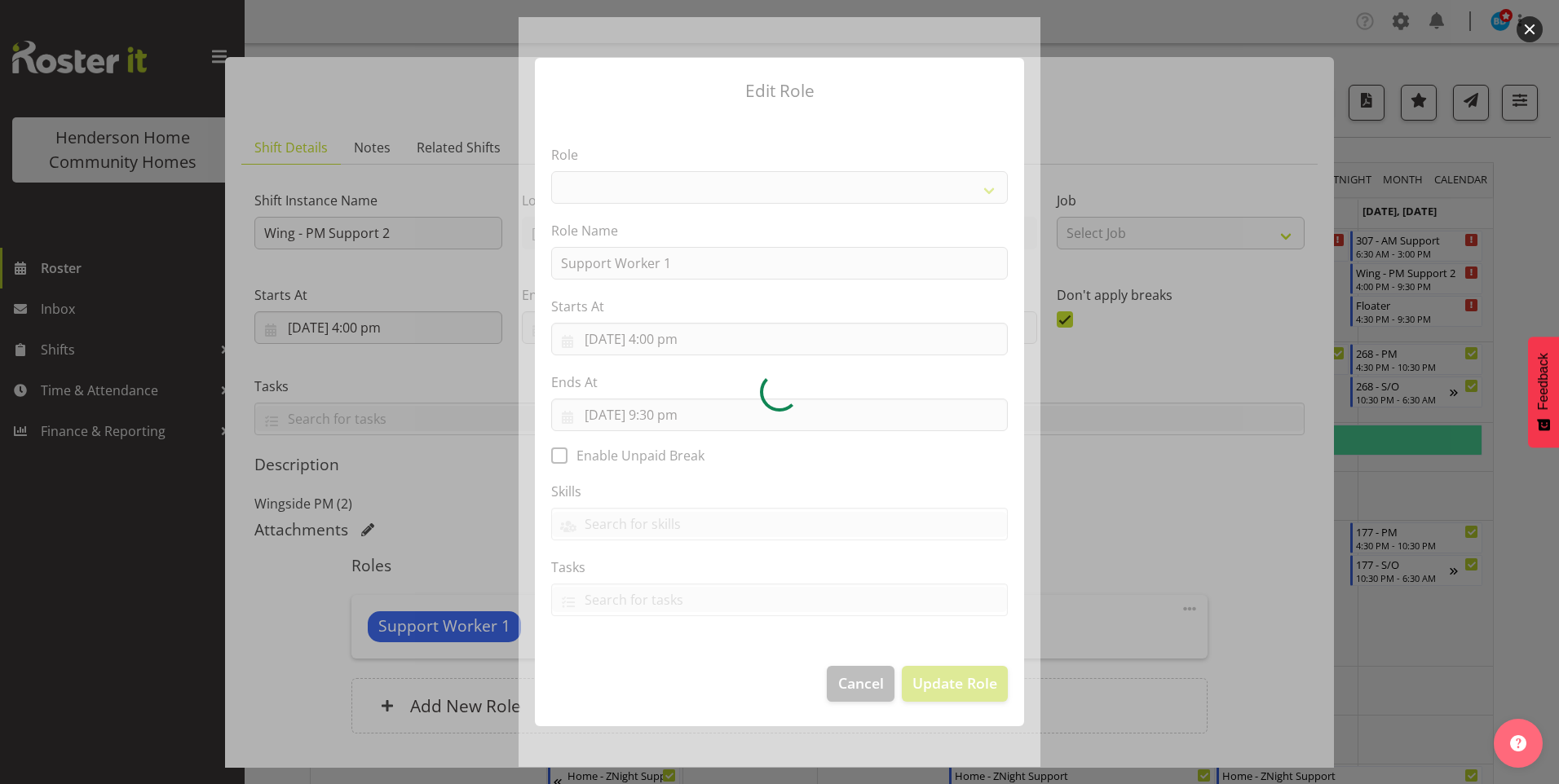
select select "1214"
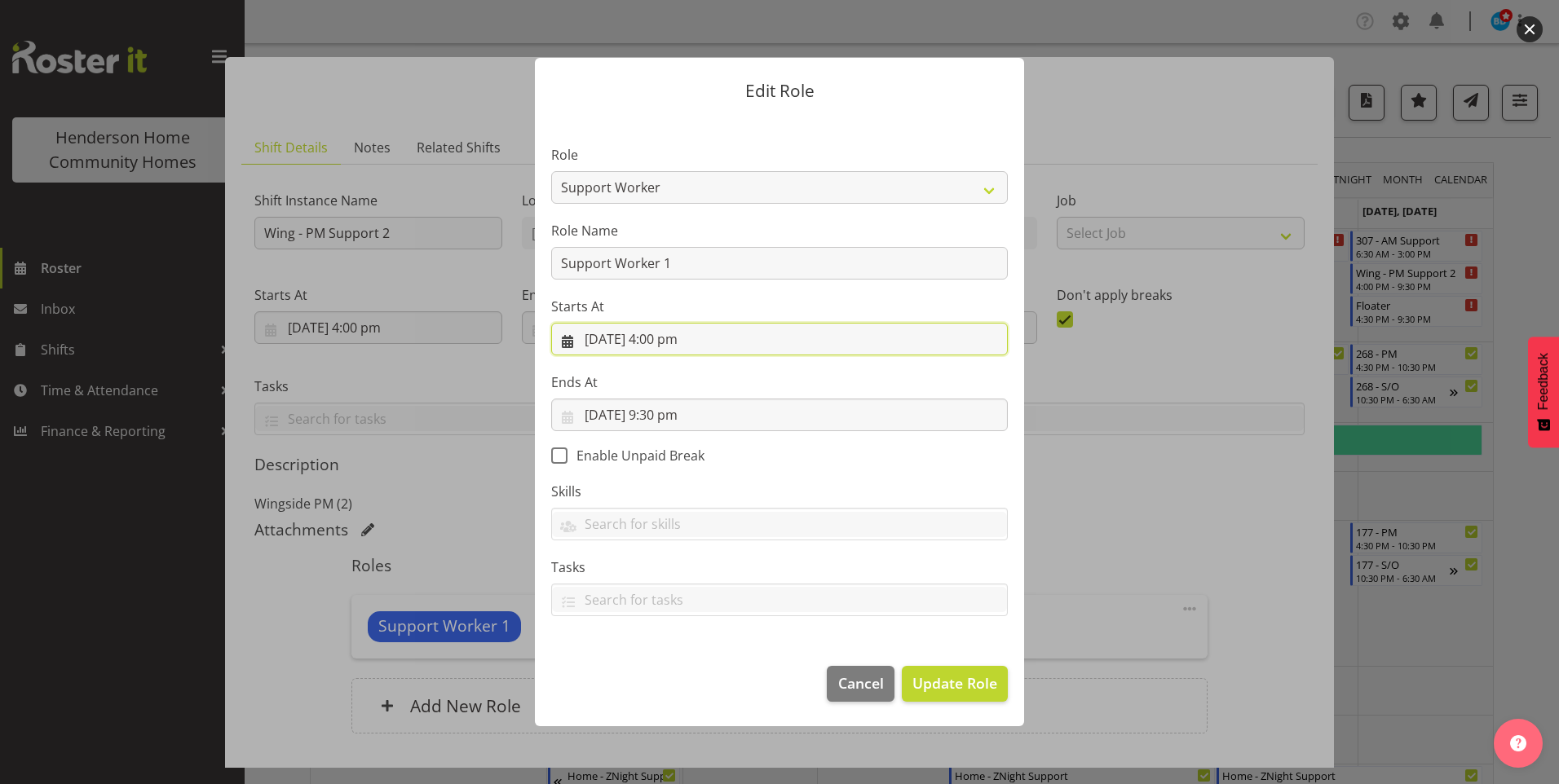
click at [675, 340] on input "5/10/2025, 4:00 pm" at bounding box center [779, 339] width 457 height 32
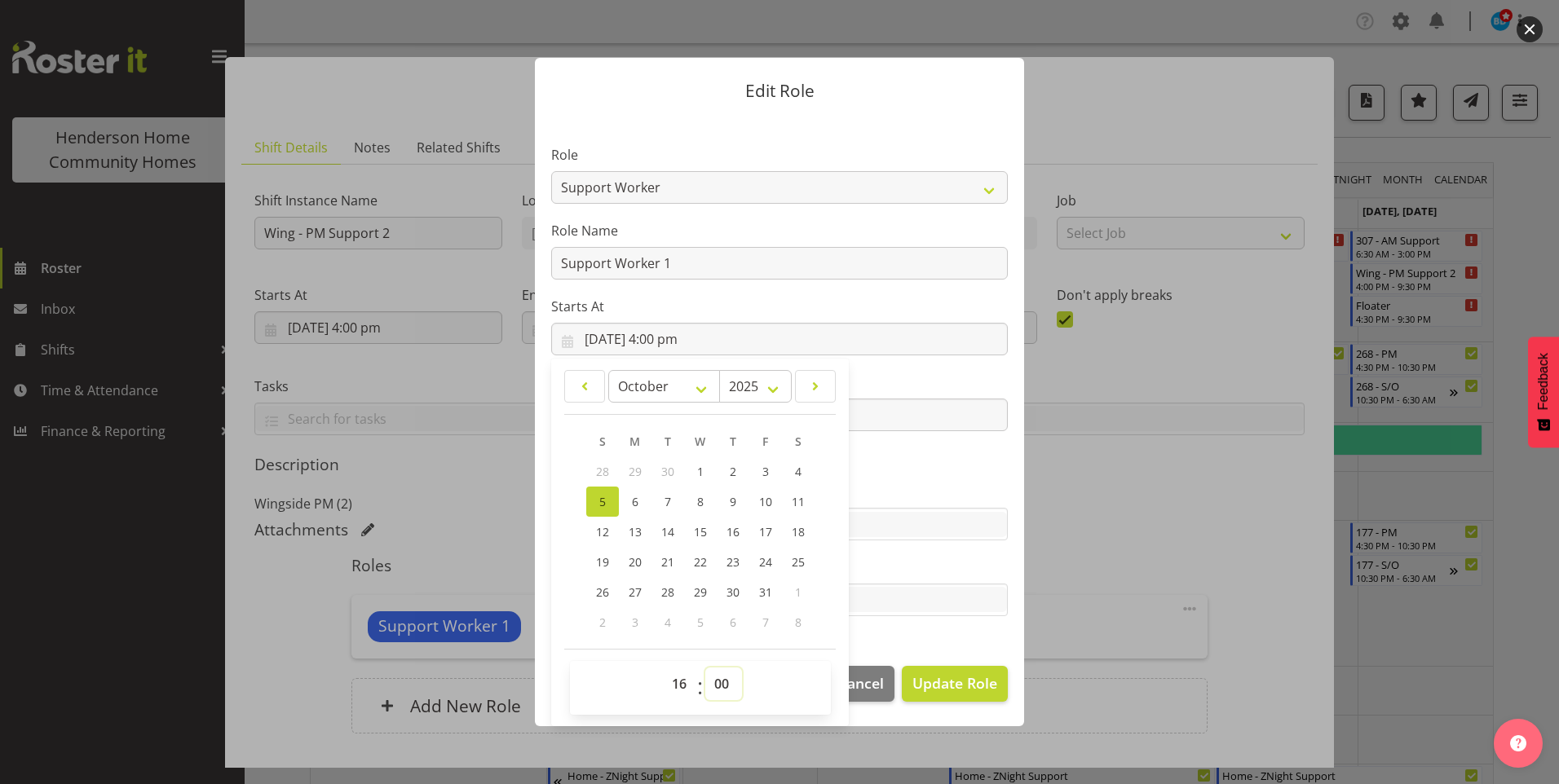
drag, startPoint x: 713, startPoint y: 677, endPoint x: 729, endPoint y: 673, distance: 16.5
click at [719, 675] on select "00 01 02 03 04 05 06 07 08 09 10 11 12 13 14 15 16 17 18 19 20 21 22 23 24 25 2…" at bounding box center [723, 684] width 37 height 32
select select "30"
click at [706, 668] on select "00 01 02 03 04 05 06 07 08 09 10 11 12 13 14 15 16 17 18 19 20 21 22 23 24 25 2…" at bounding box center [723, 684] width 37 height 32
type input "5/10/2025, 4:30 pm"
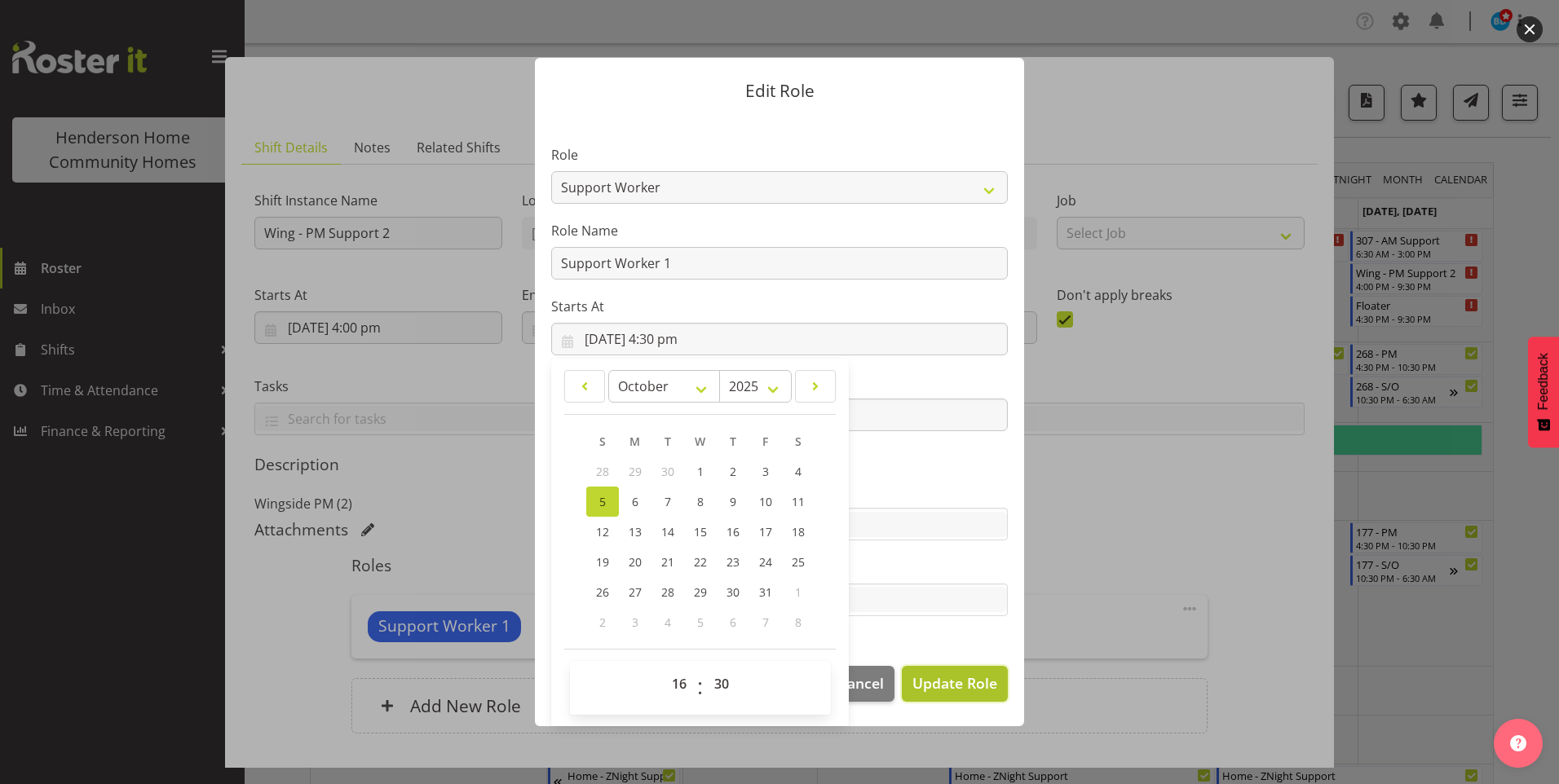
click at [948, 677] on span "Update Role" at bounding box center [954, 682] width 85 height 21
select select
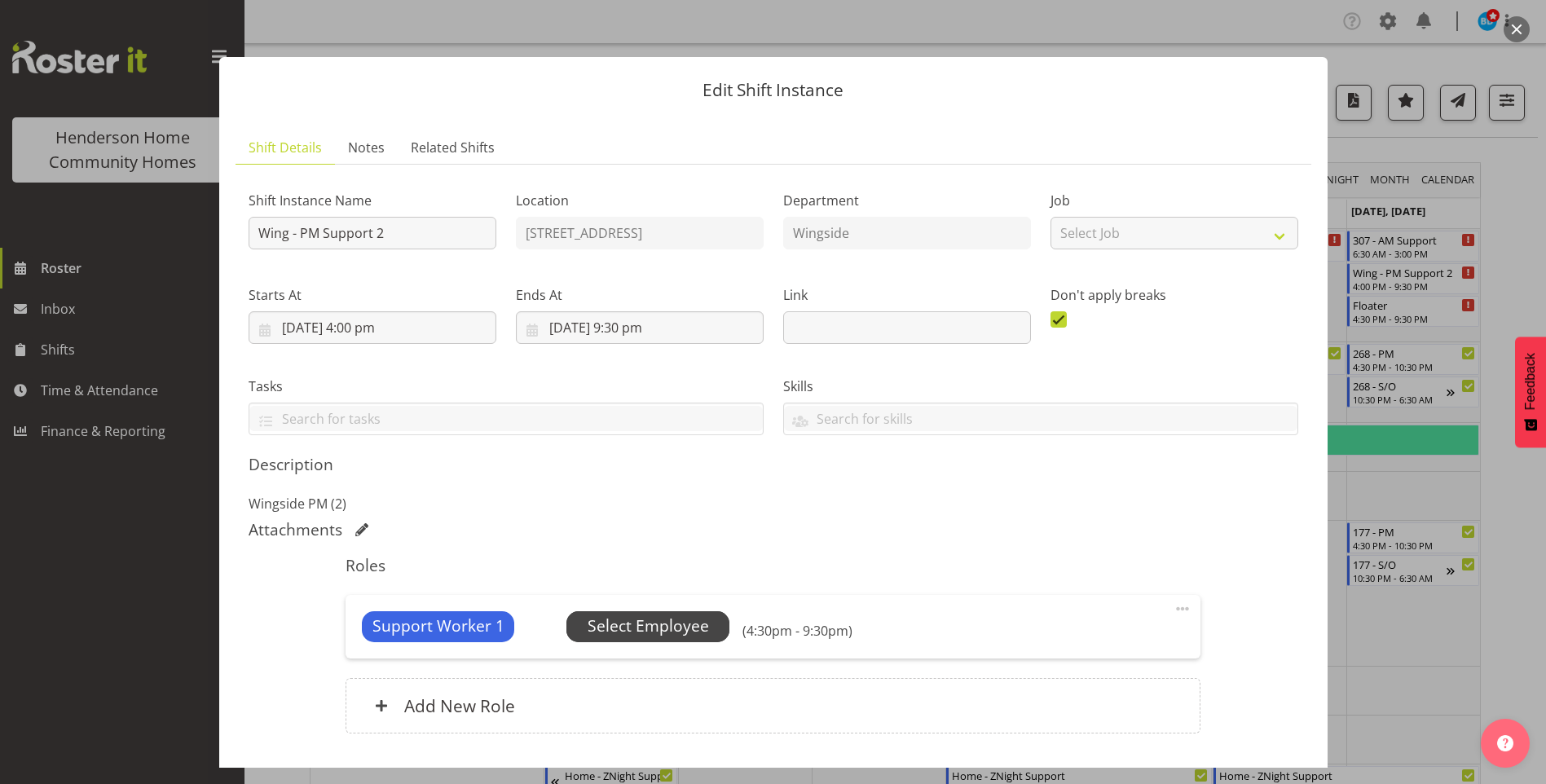
click at [654, 620] on span "Select Employee" at bounding box center [648, 627] width 121 height 24
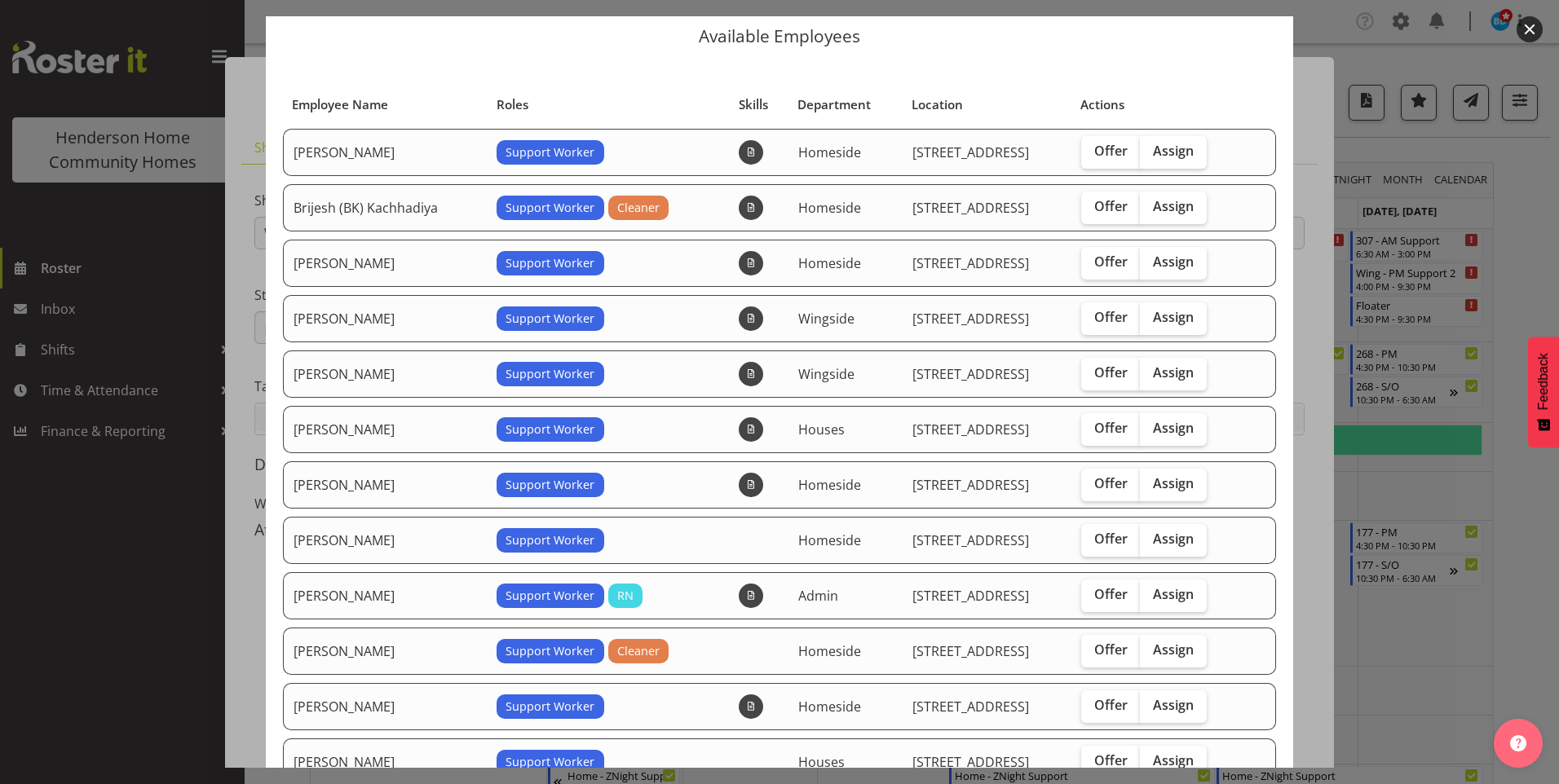
scroll to position [81, 0]
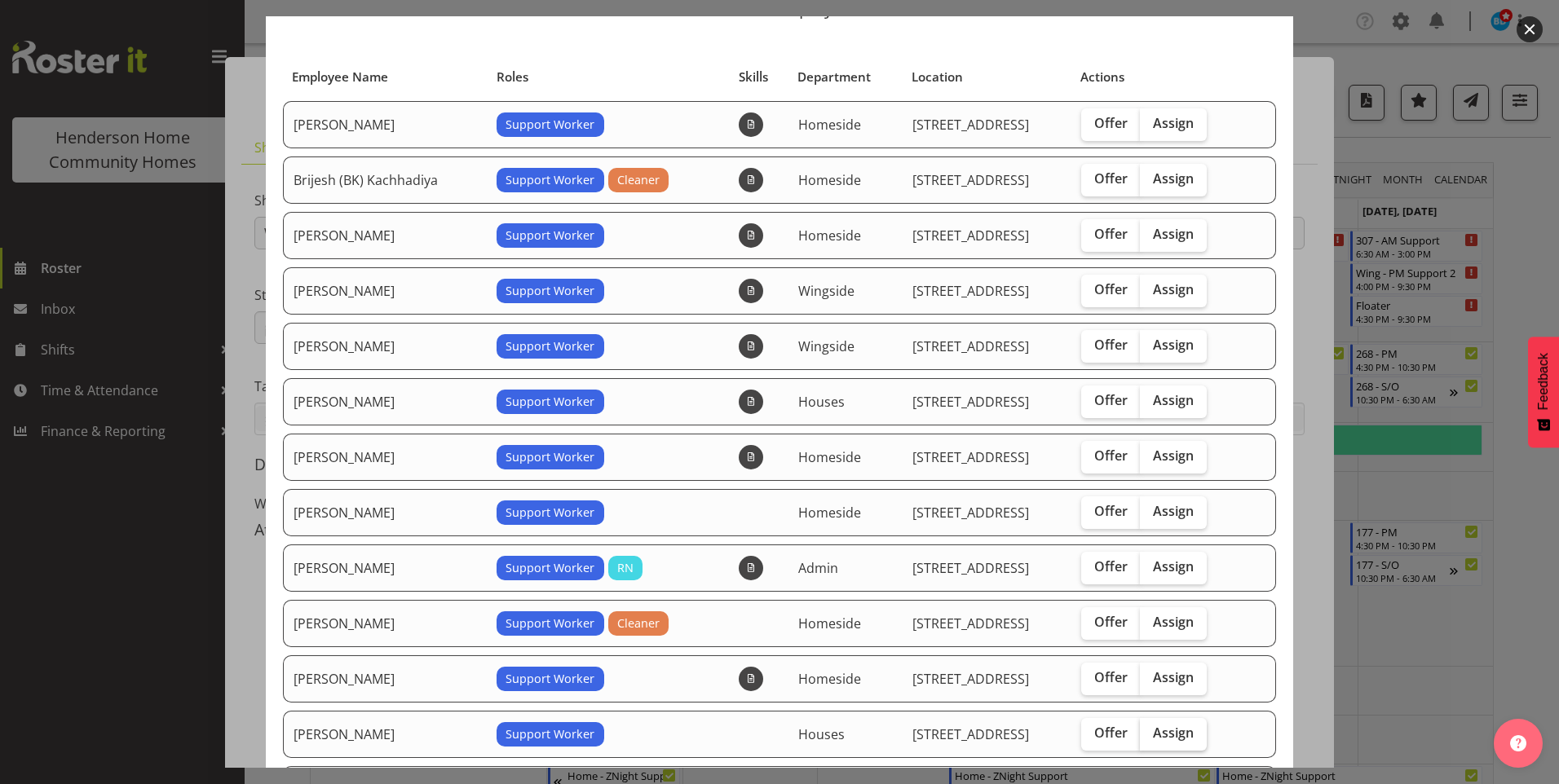
click at [1178, 724] on span "Assign" at bounding box center [1173, 732] width 41 height 16
click at [1150, 728] on input "Assign" at bounding box center [1145, 733] width 10 height 10
checkbox input "true"
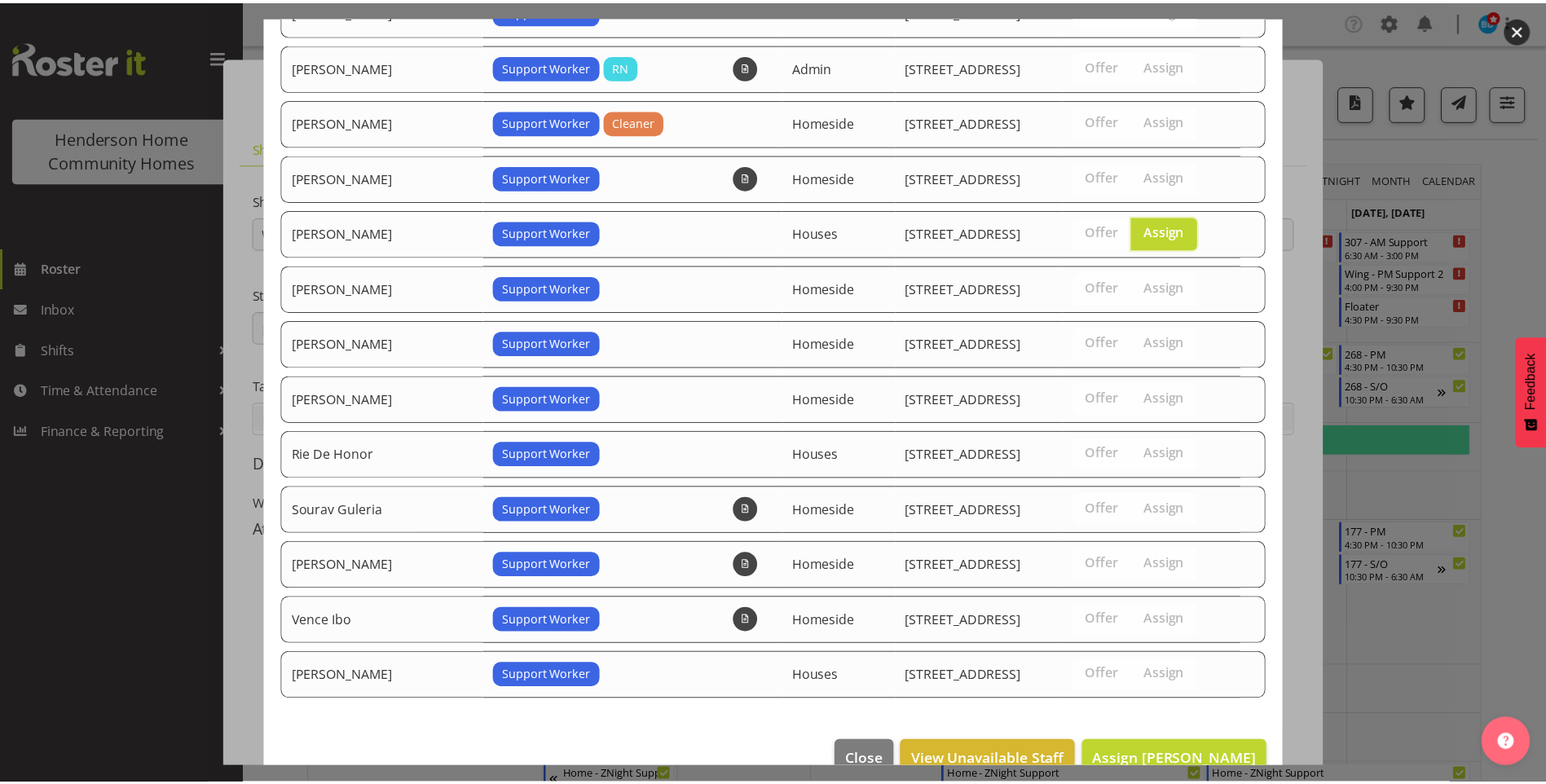
scroll to position [617, 0]
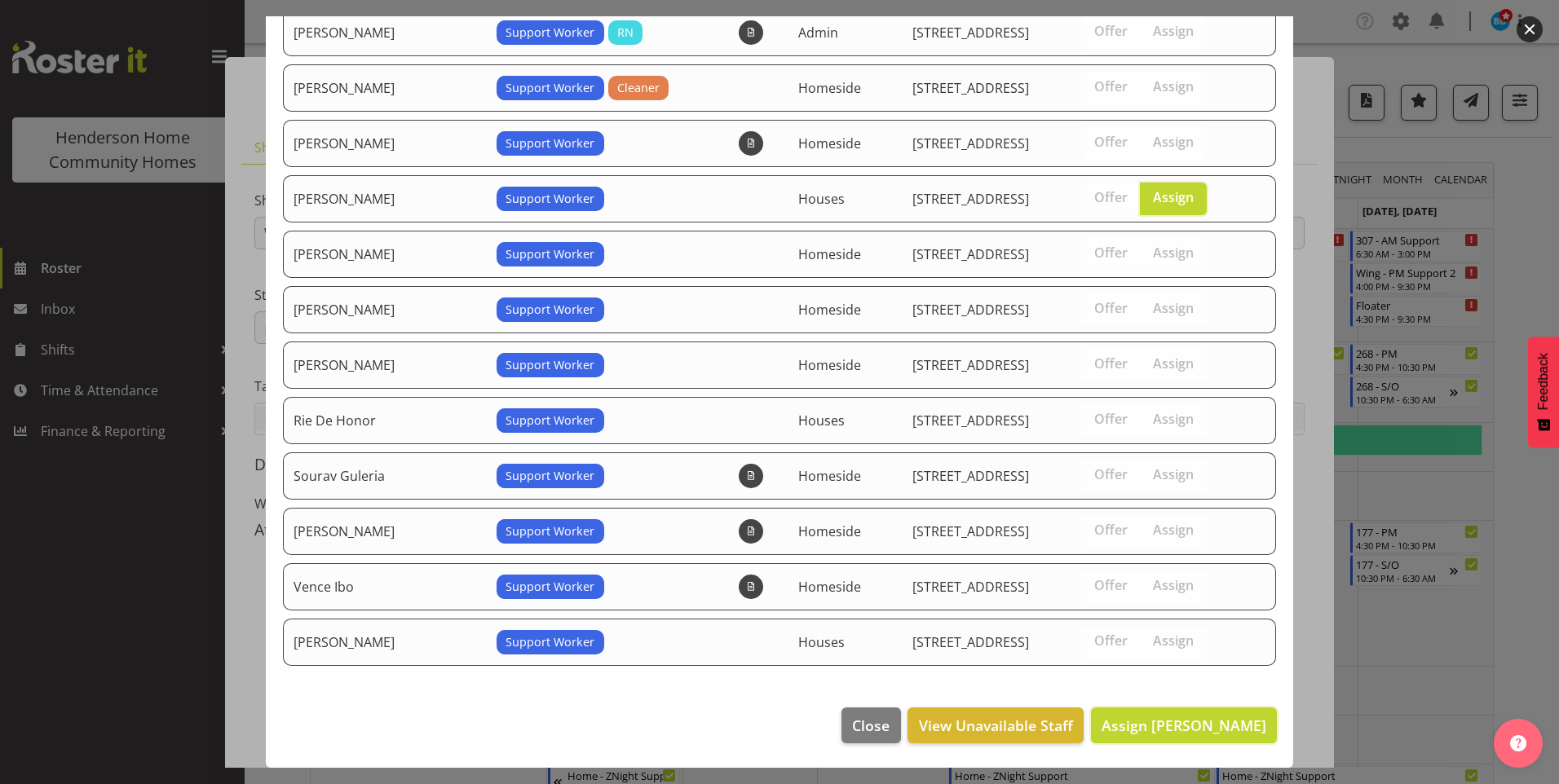
click at [1214, 728] on span "Assign Liezl Sanchez" at bounding box center [1184, 725] width 165 height 20
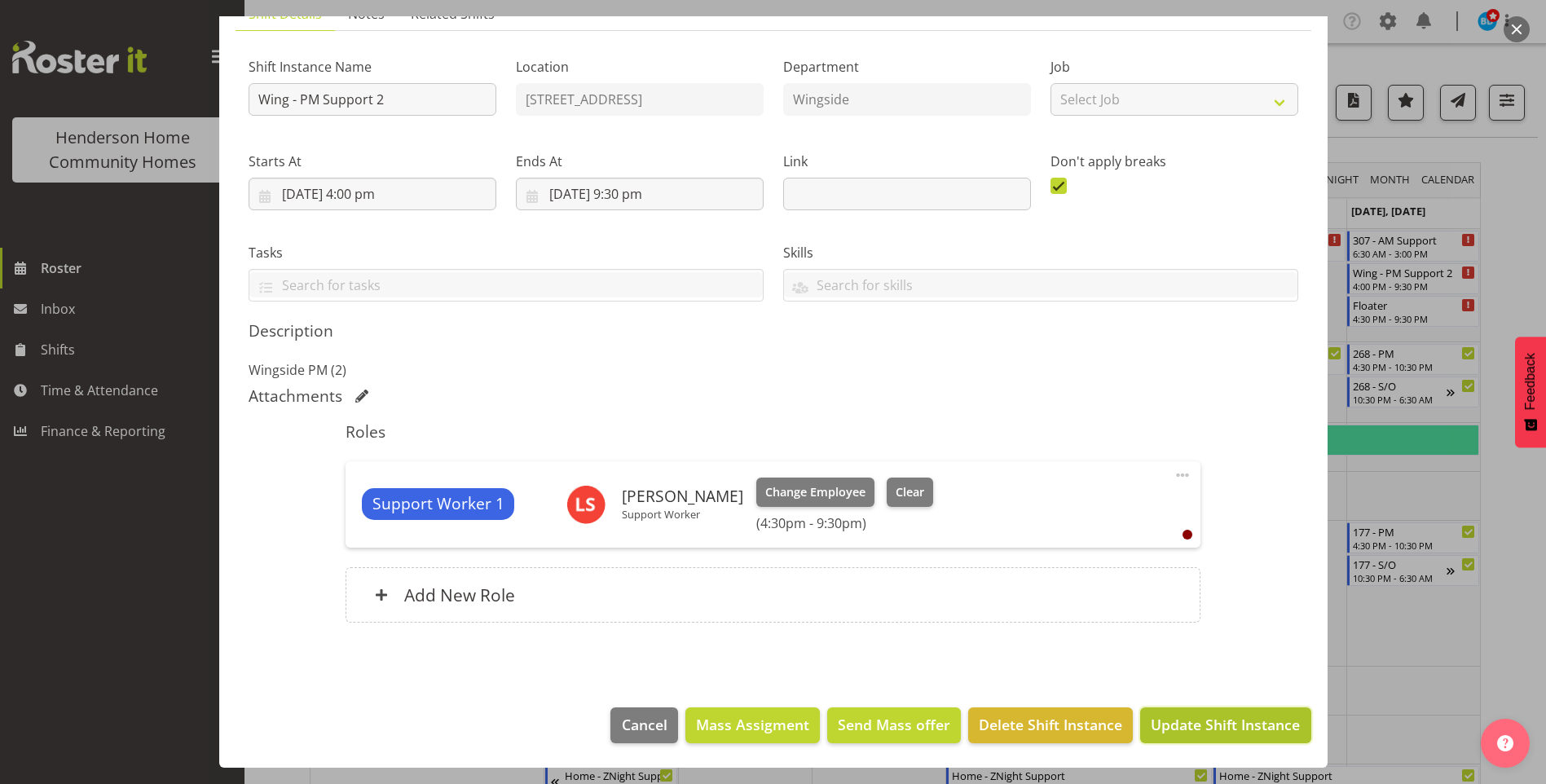
click at [1213, 727] on span "Update Shift Instance" at bounding box center [1225, 724] width 149 height 21
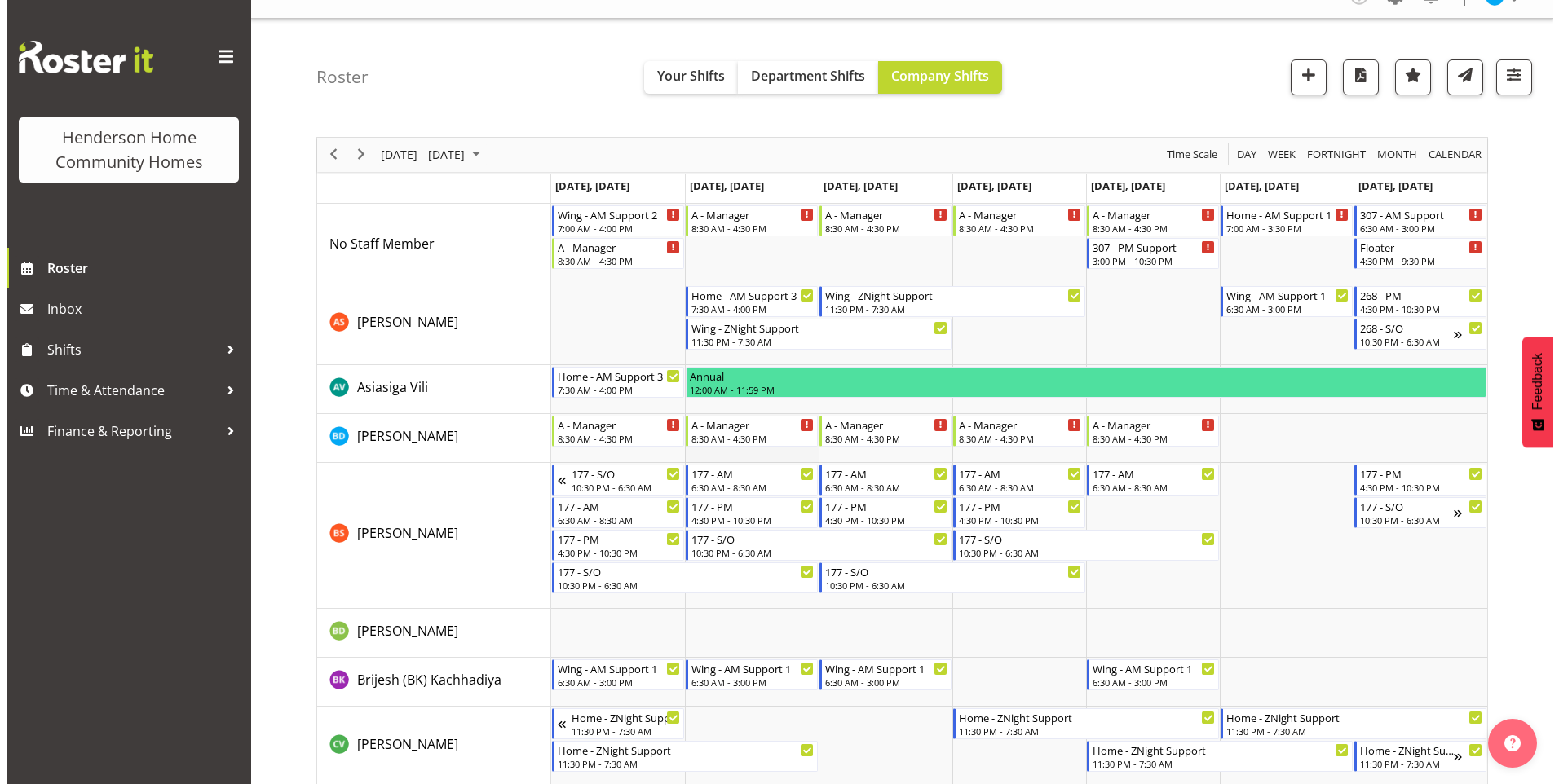
scroll to position [0, 0]
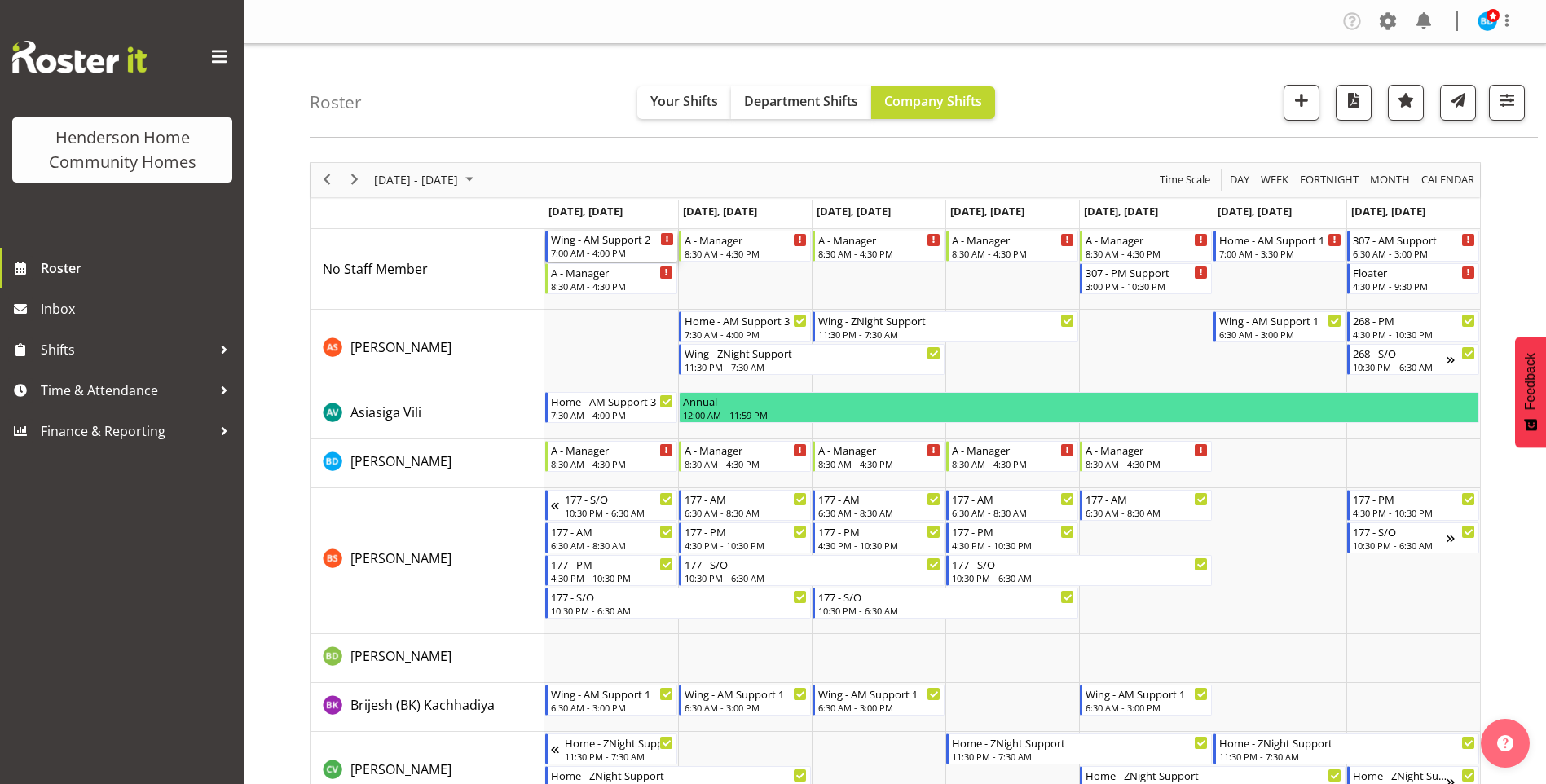
click at [618, 249] on div "7:00 AM - 4:00 PM" at bounding box center [612, 252] width 123 height 13
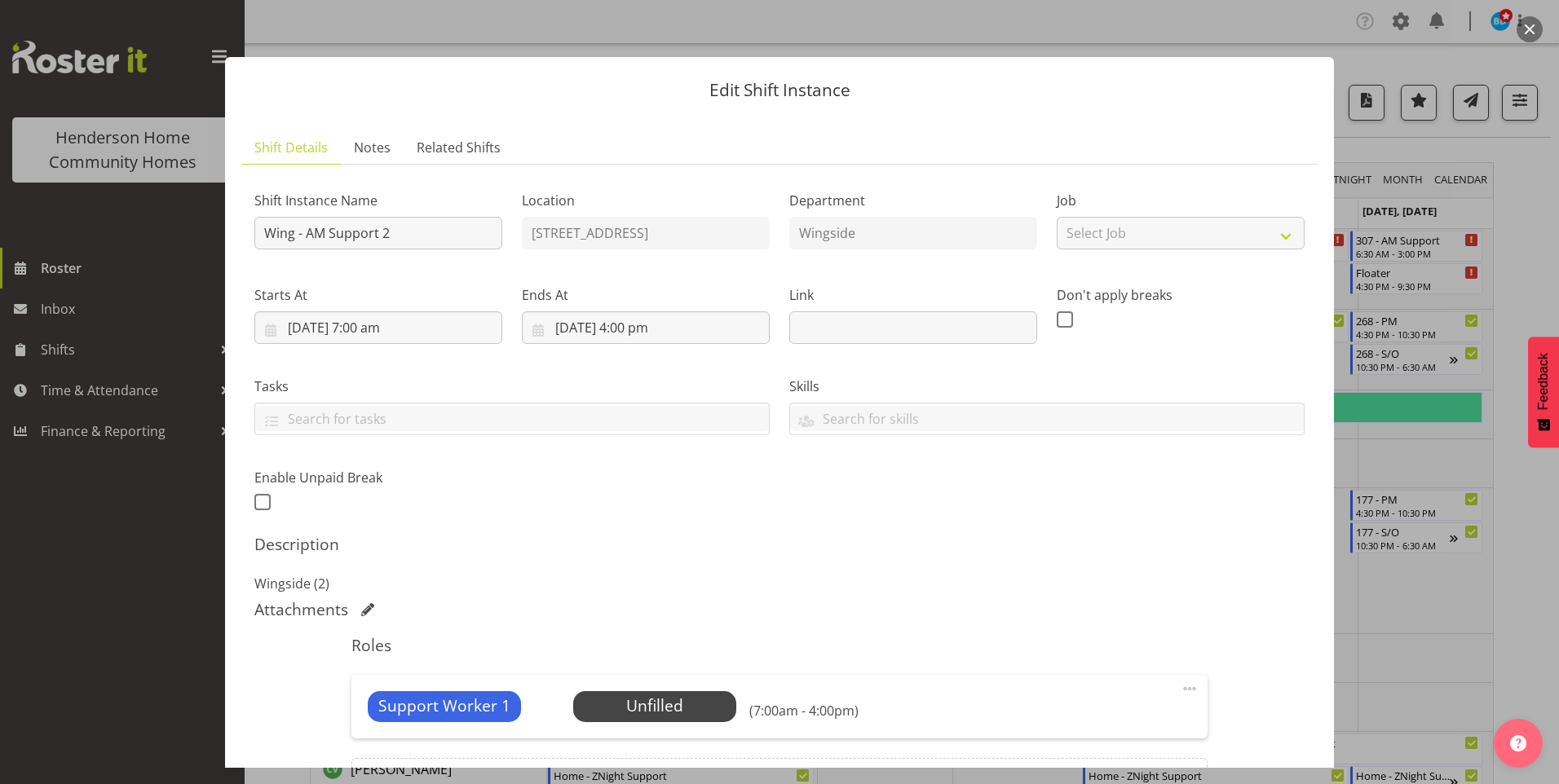
click at [1179, 689] on span at bounding box center [1189, 688] width 20 height 20
click at [1070, 726] on link "Edit" at bounding box center [1120, 724] width 156 height 29
select select "8"
select select "2025"
select select "16"
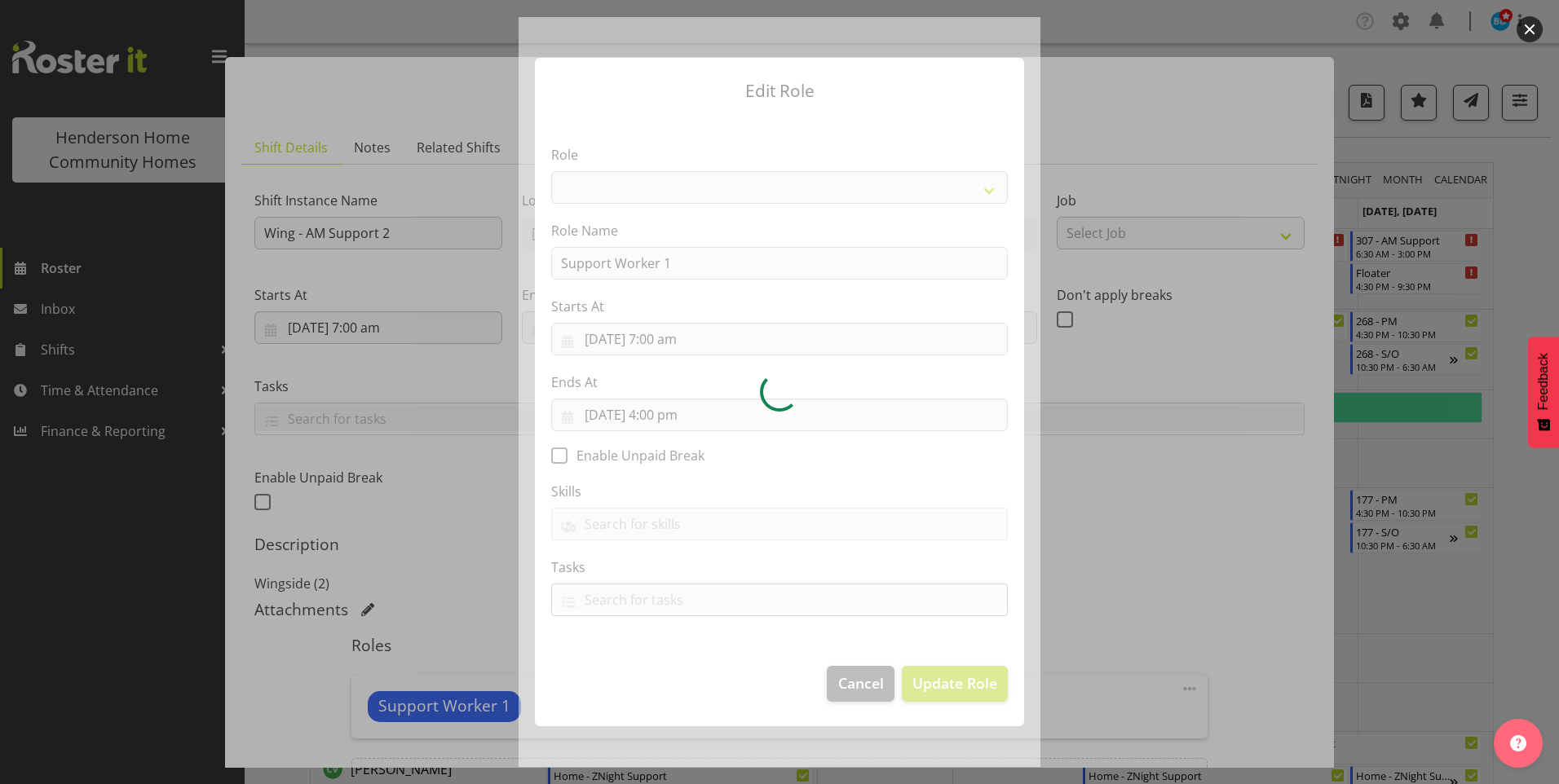
select select "1214"
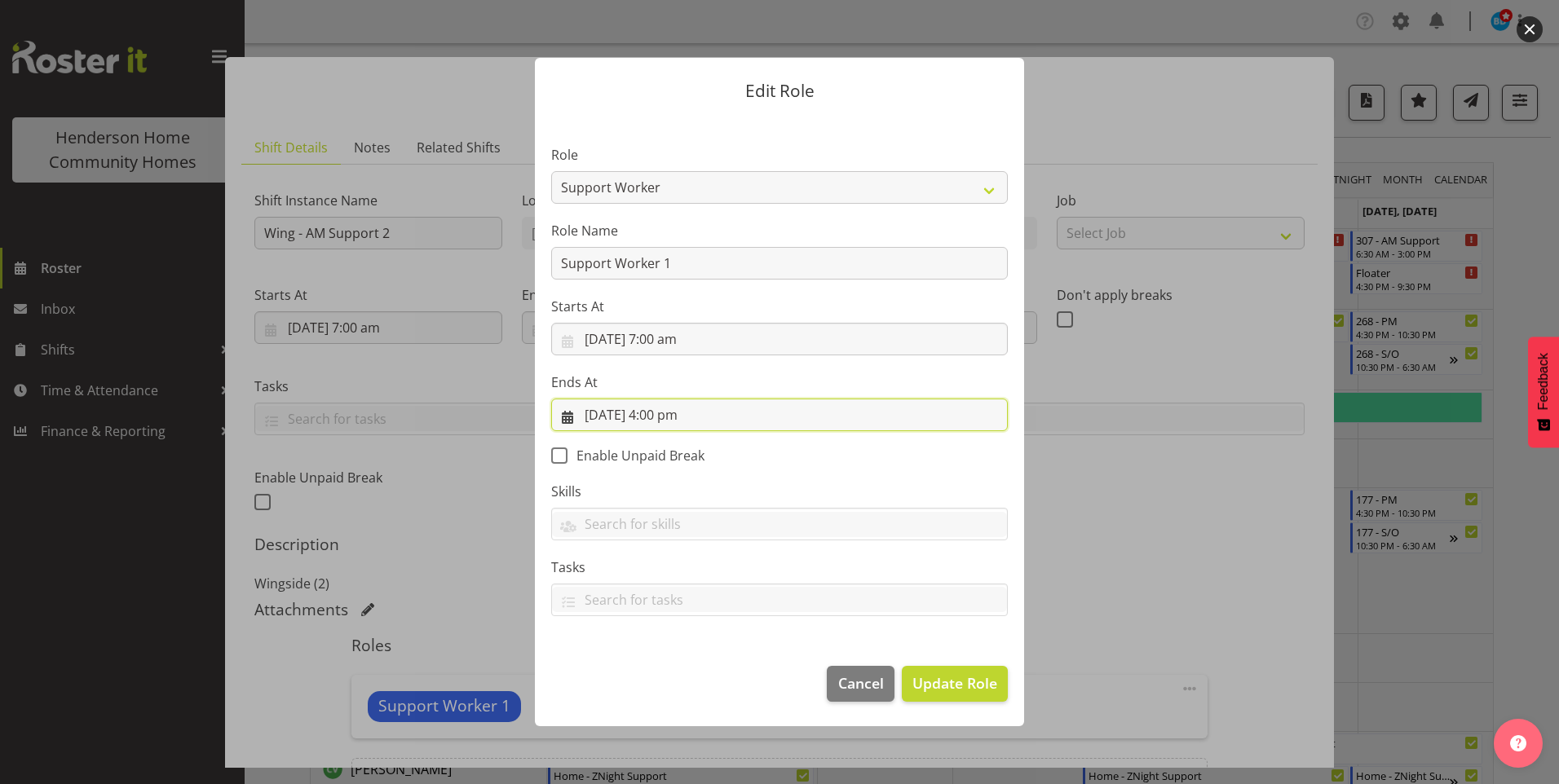
click at [683, 418] on input "29/09/2025, 4:00 pm" at bounding box center [779, 415] width 457 height 32
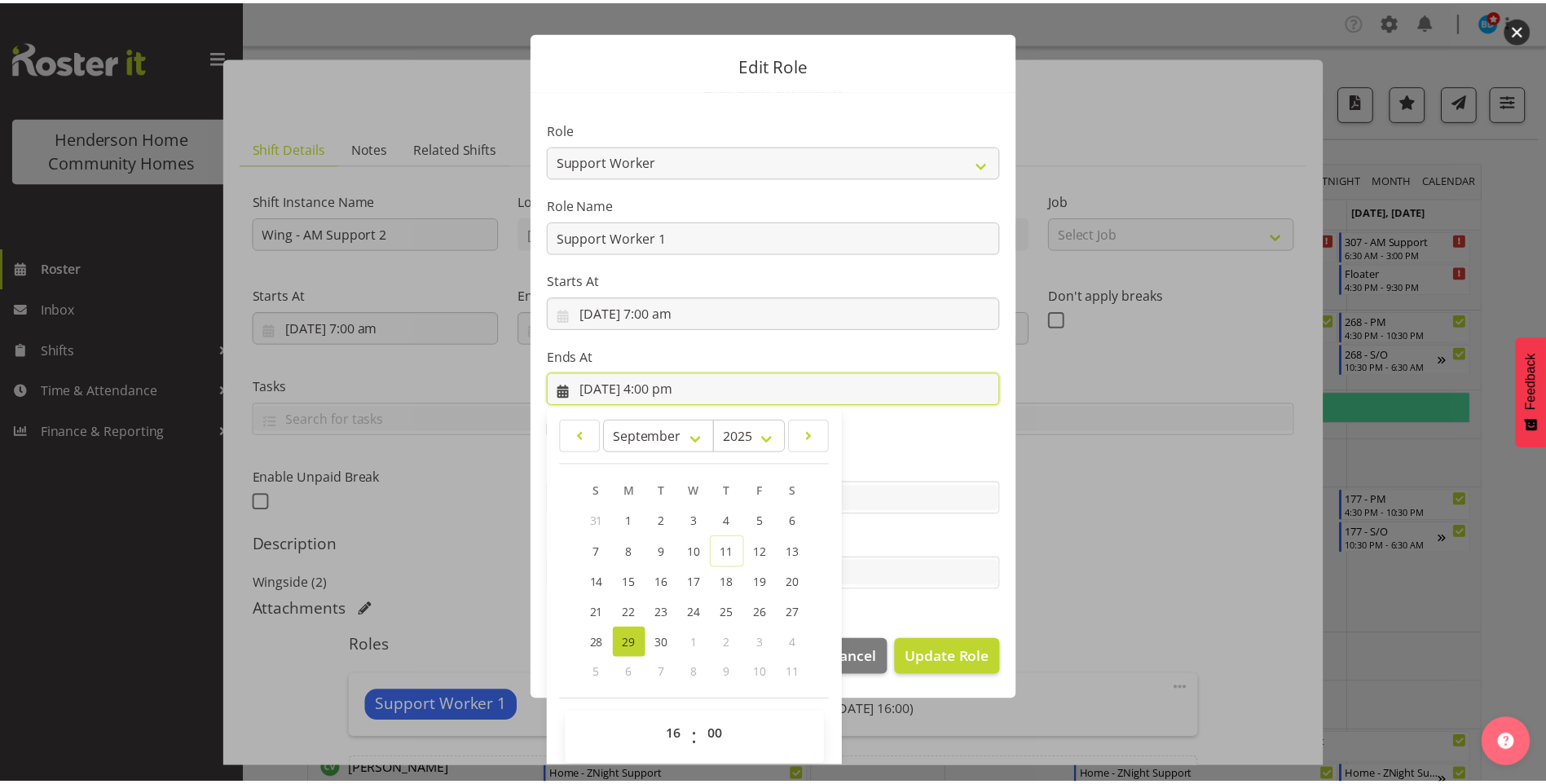
scroll to position [37, 0]
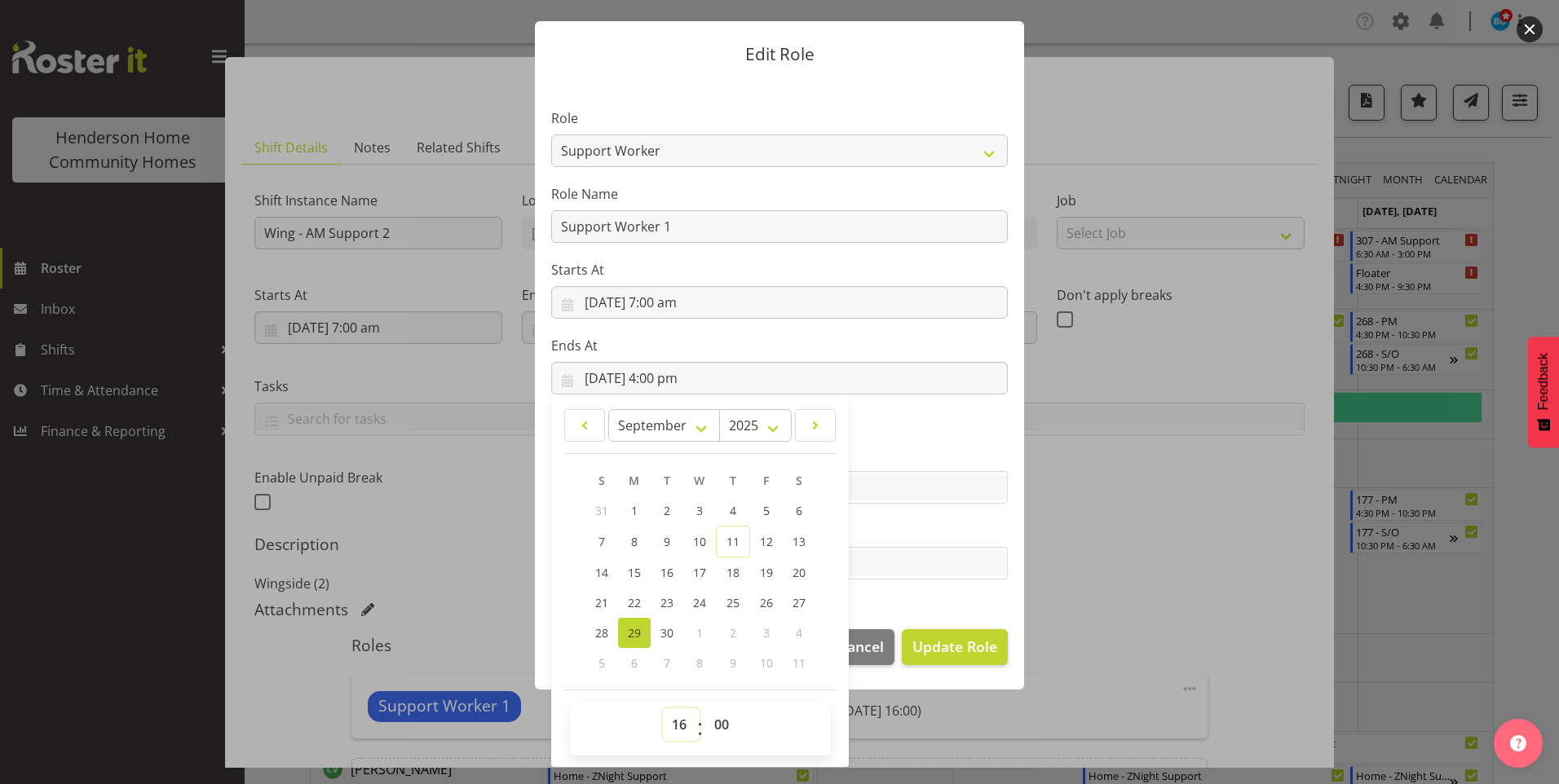
drag, startPoint x: 671, startPoint y: 723, endPoint x: 676, endPoint y: 711, distance: 13.0
click at [672, 719] on select "00 01 02 03 04 05 06 07 08 09 10 11 12 13 14 15 16 17 18 19 20 21 22 23" at bounding box center [681, 724] width 37 height 32
select select "15"
click at [663, 708] on select "00 01 02 03 04 05 06 07 08 09 10 11 12 13 14 15 16 17 18 19 20 21 22 23" at bounding box center [681, 724] width 37 height 32
type input "29/09/2025, 3:00 pm"
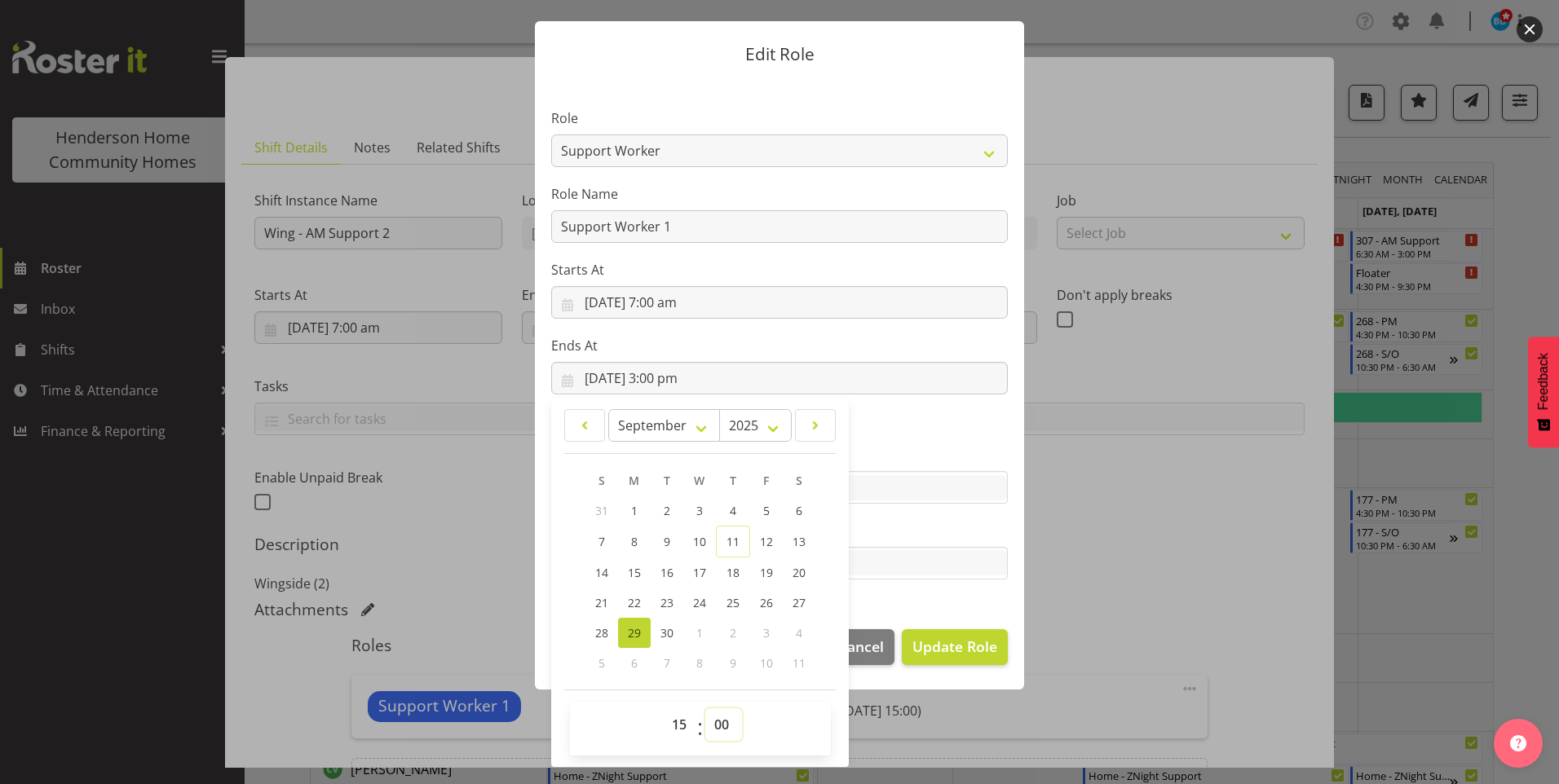
click at [717, 732] on select "00 01 02 03 04 05 06 07 08 09 10 11 12 13 14 15 16 17 18 19 20 21 22 23 24 25 2…" at bounding box center [723, 724] width 37 height 32
select select "30"
click at [706, 708] on select "00 01 02 03 04 05 06 07 08 09 10 11 12 13 14 15 16 17 18 19 20 21 22 23 24 25 2…" at bounding box center [723, 724] width 37 height 32
type input "29/09/2025, 3:30 pm"
click at [954, 656] on span "Update Role" at bounding box center [954, 646] width 85 height 21
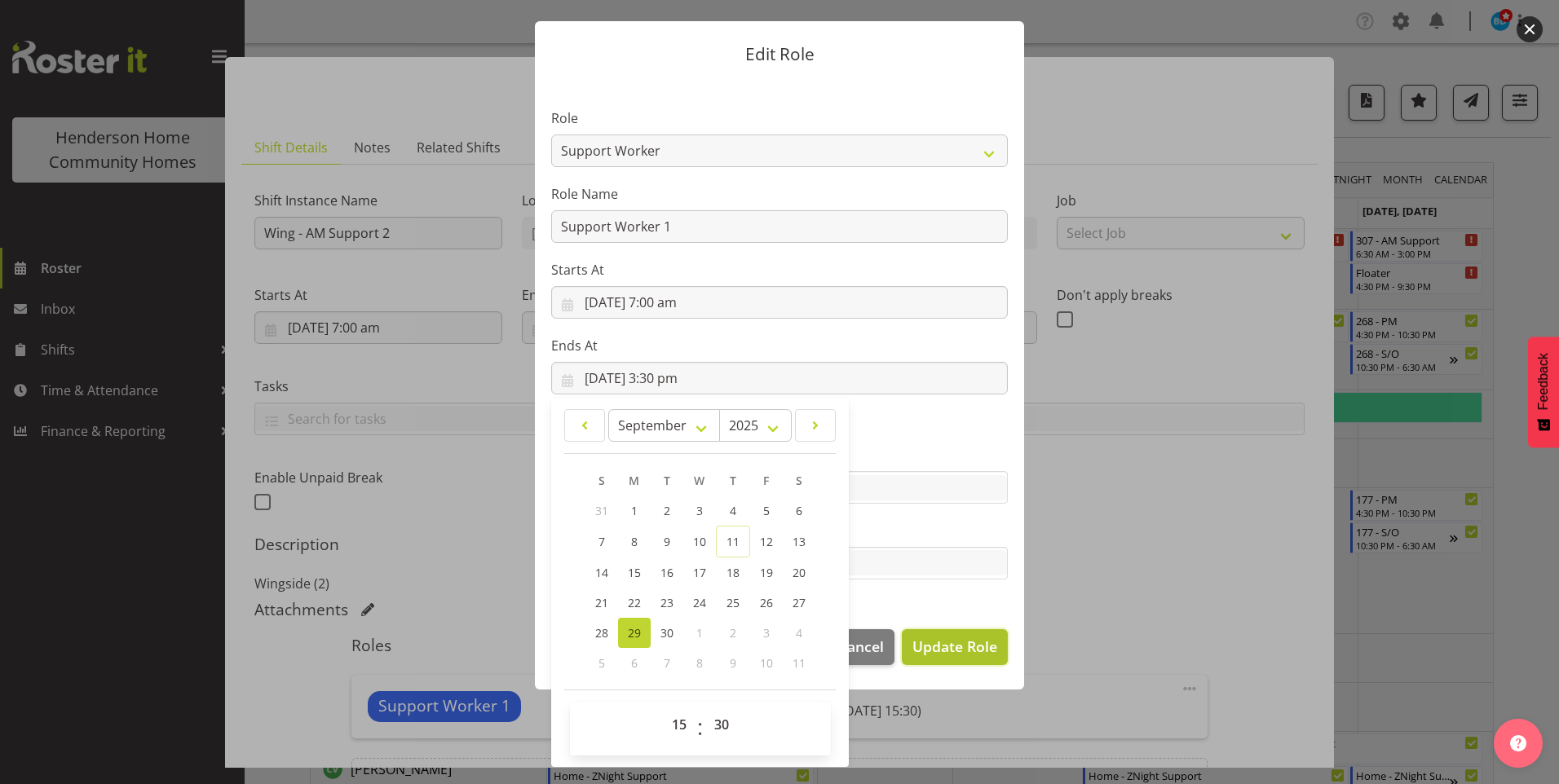
select select
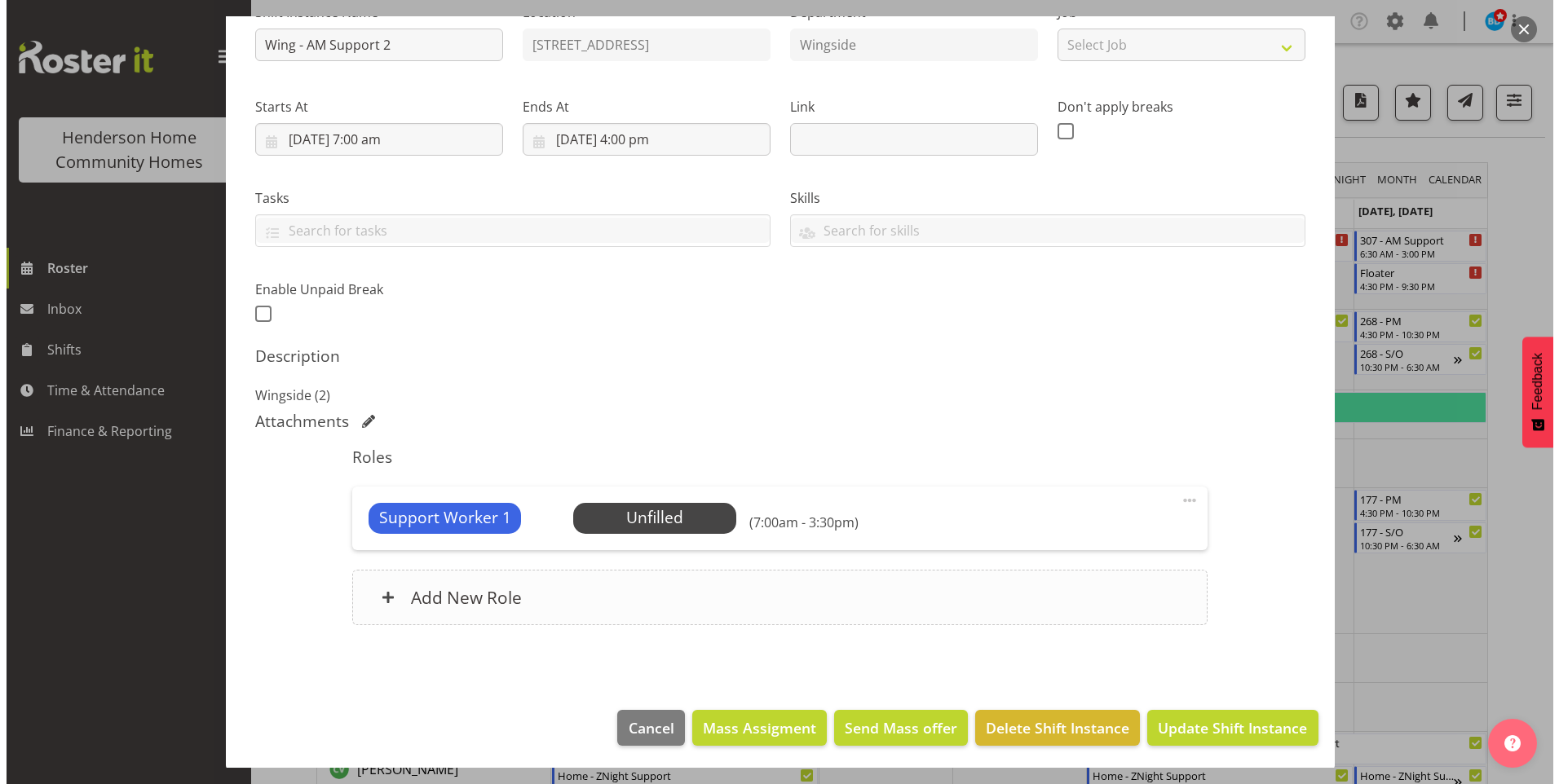
scroll to position [191, 0]
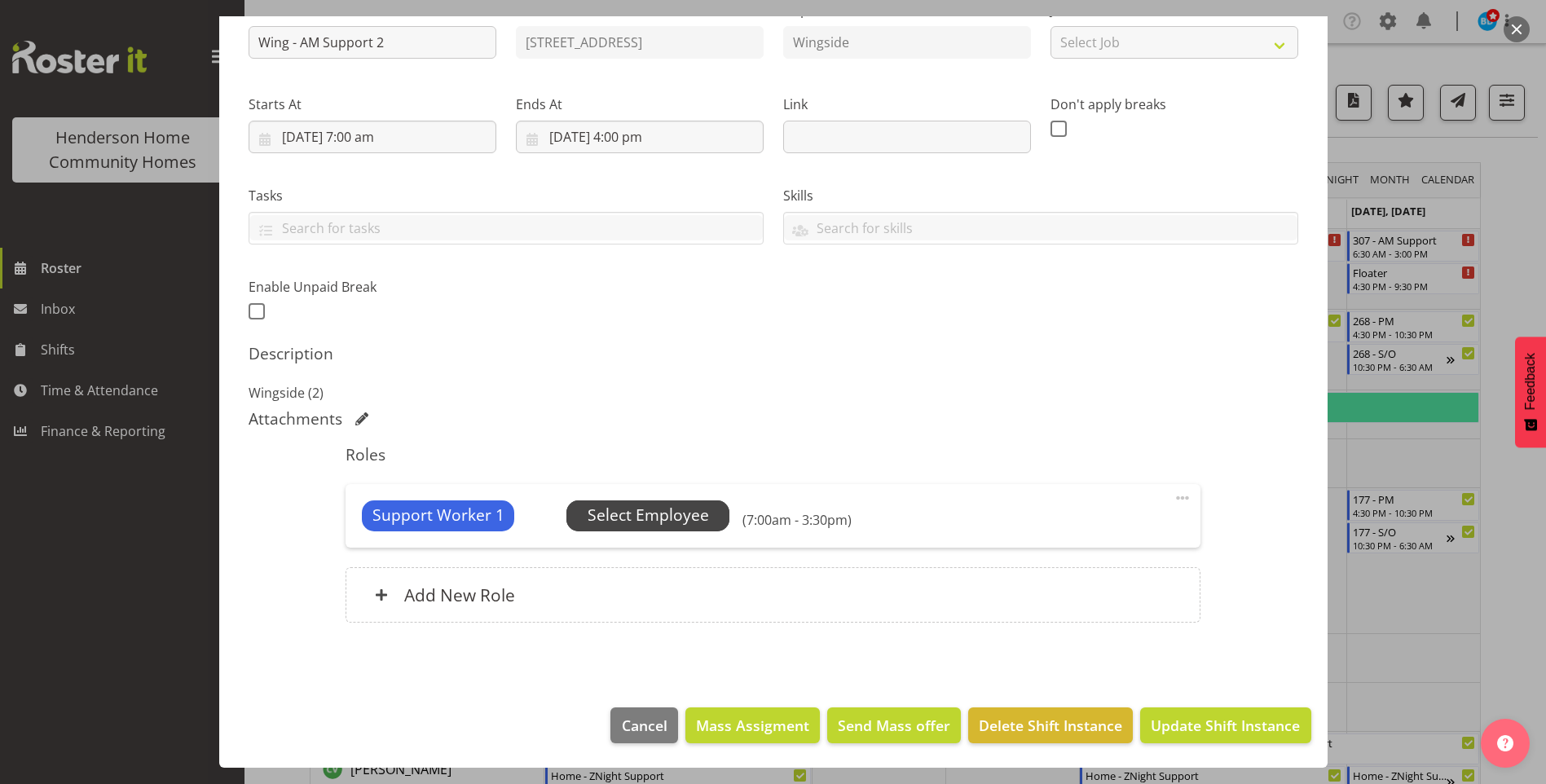
click at [657, 506] on span "Select Employee" at bounding box center [648, 516] width 121 height 24
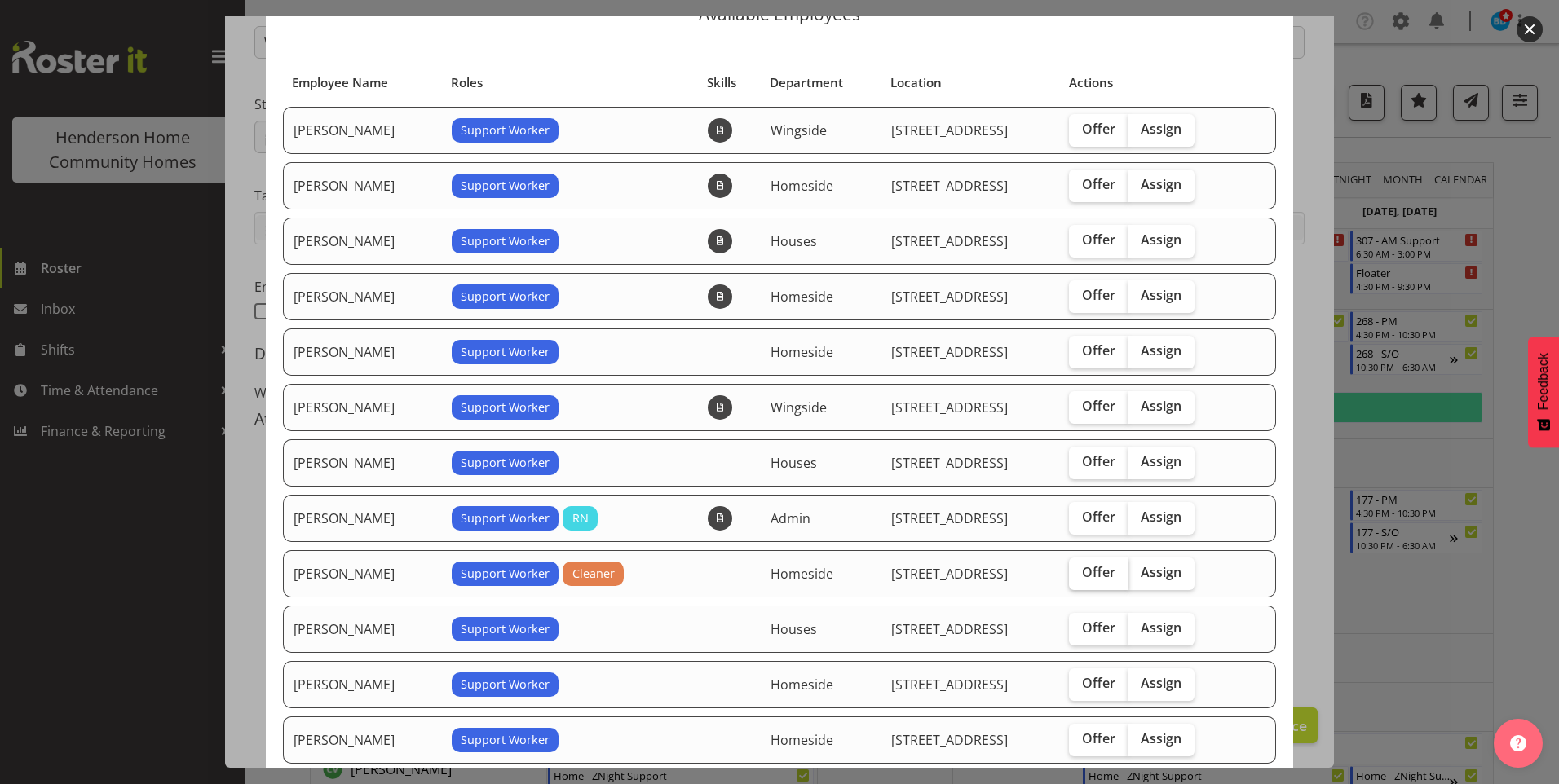
scroll to position [163, 0]
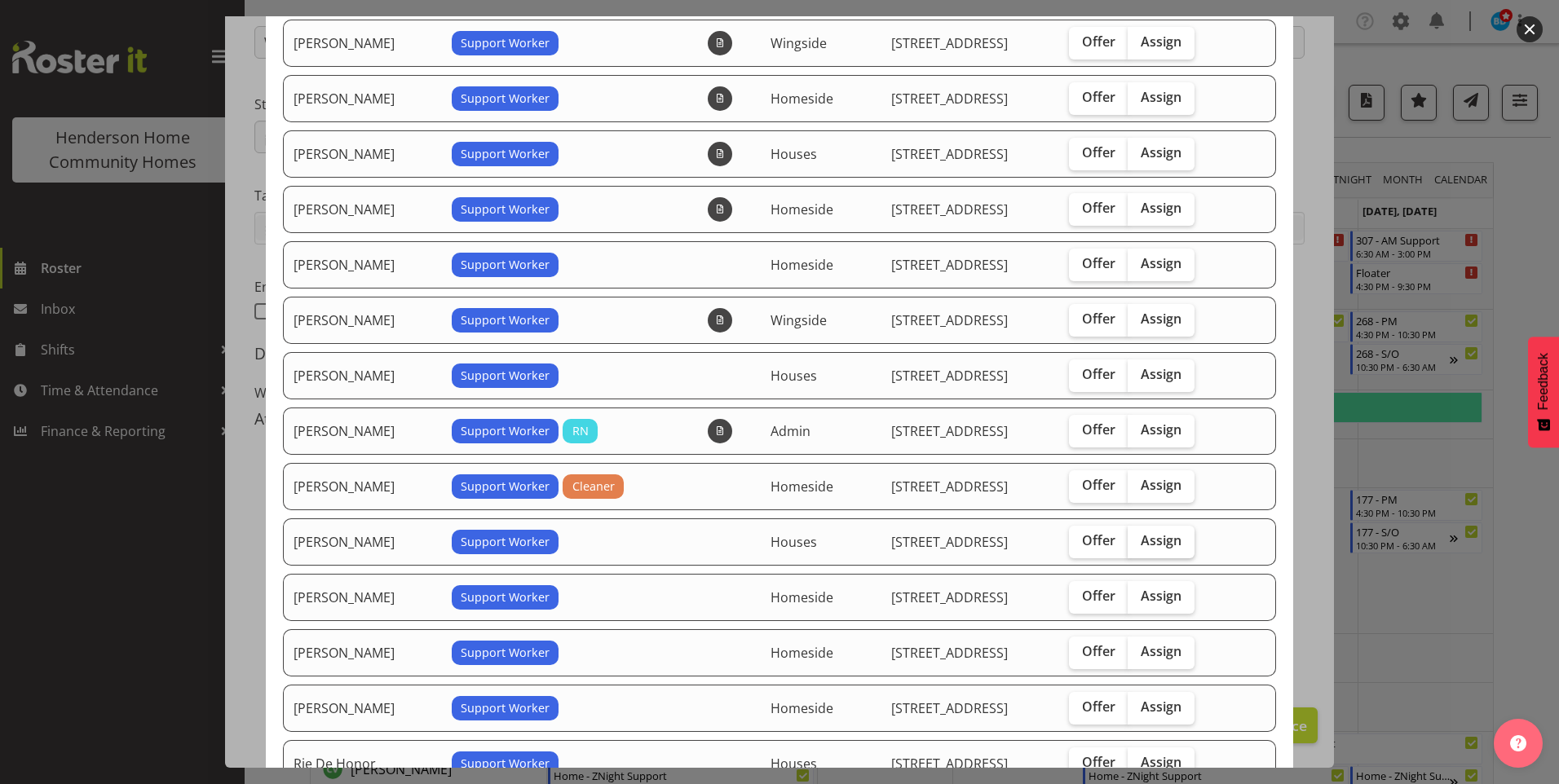
click at [1185, 545] on label "Assign" at bounding box center [1160, 542] width 67 height 32
click at [1138, 545] on input "Assign" at bounding box center [1132, 540] width 10 height 10
checkbox input "true"
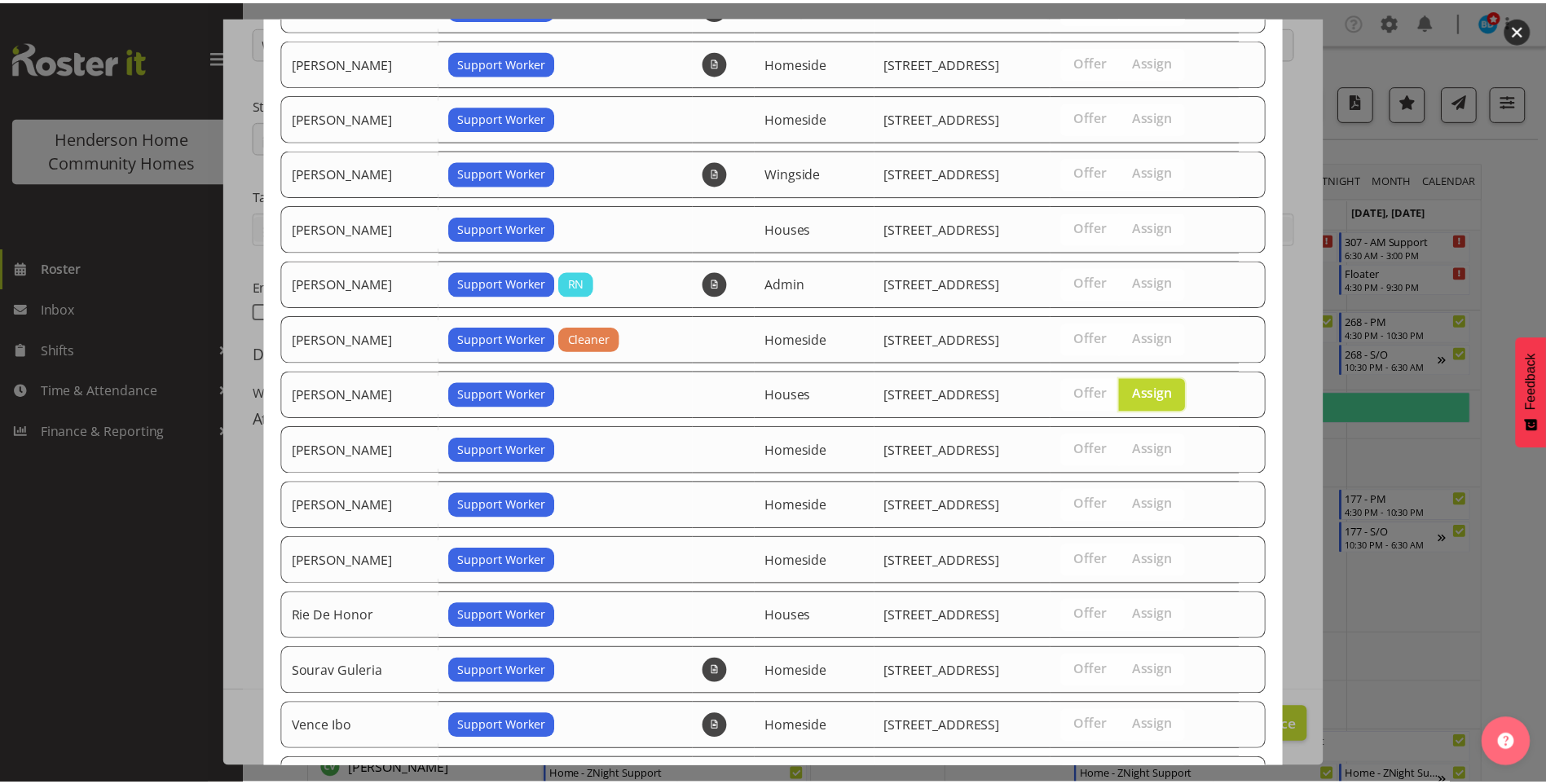
scroll to position [451, 0]
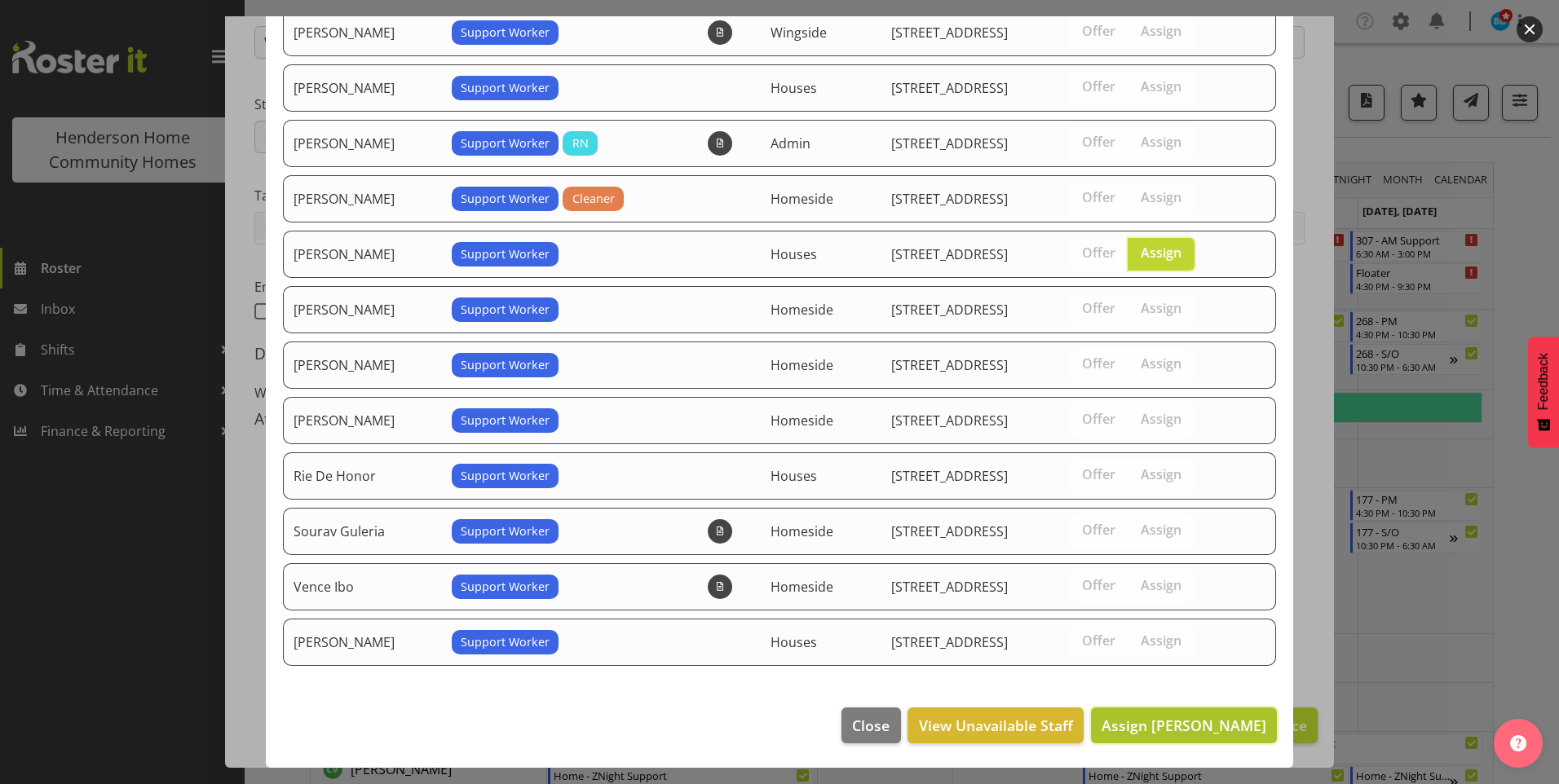
click at [1222, 722] on span "Assign Liezl Sanchez" at bounding box center [1184, 725] width 165 height 20
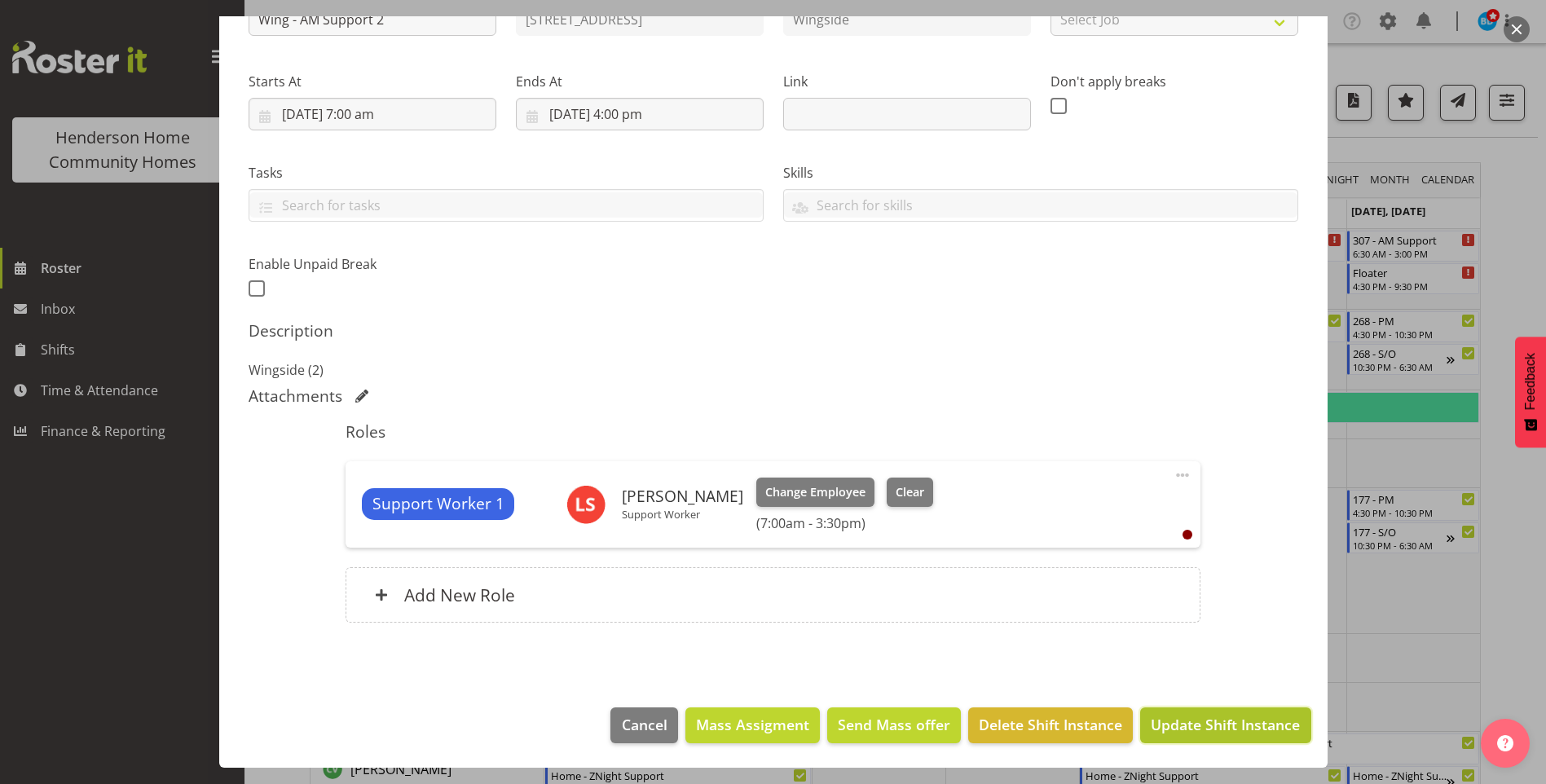
click at [1236, 725] on span "Update Shift Instance" at bounding box center [1225, 724] width 149 height 21
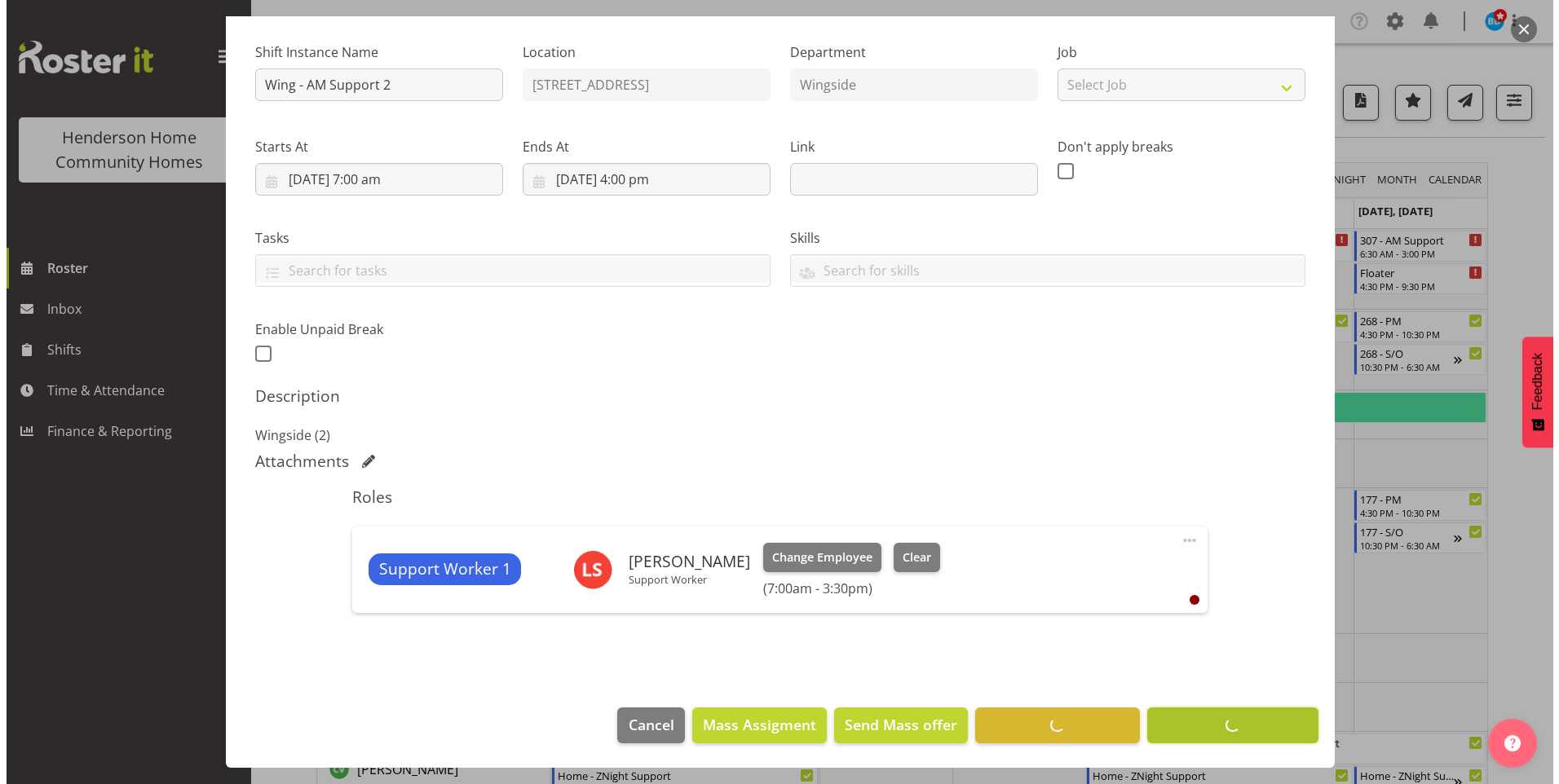
scroll to position [149, 0]
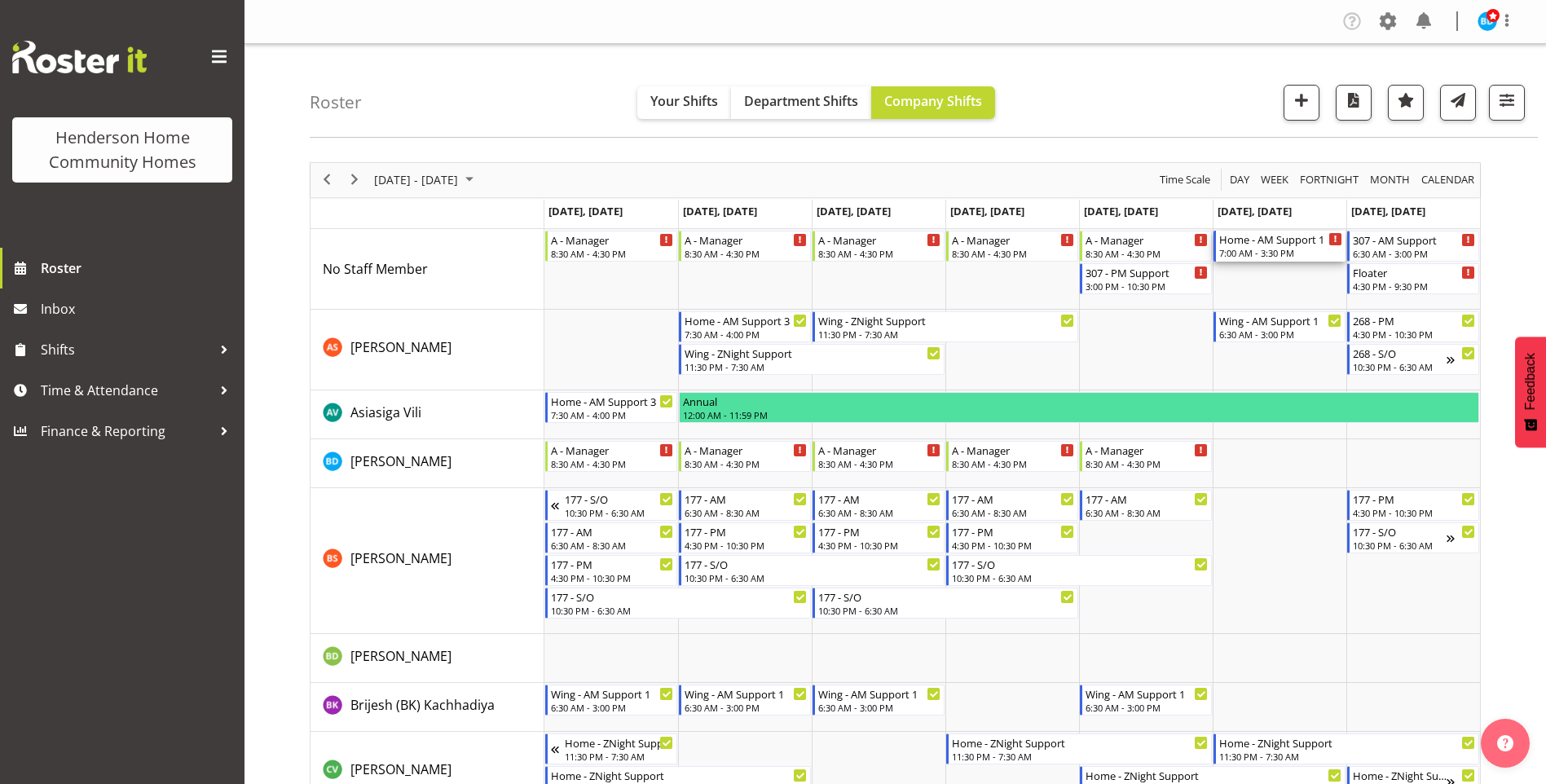
click at [1278, 251] on div "7:00 AM - 3:30 PM" at bounding box center [1281, 252] width 123 height 13
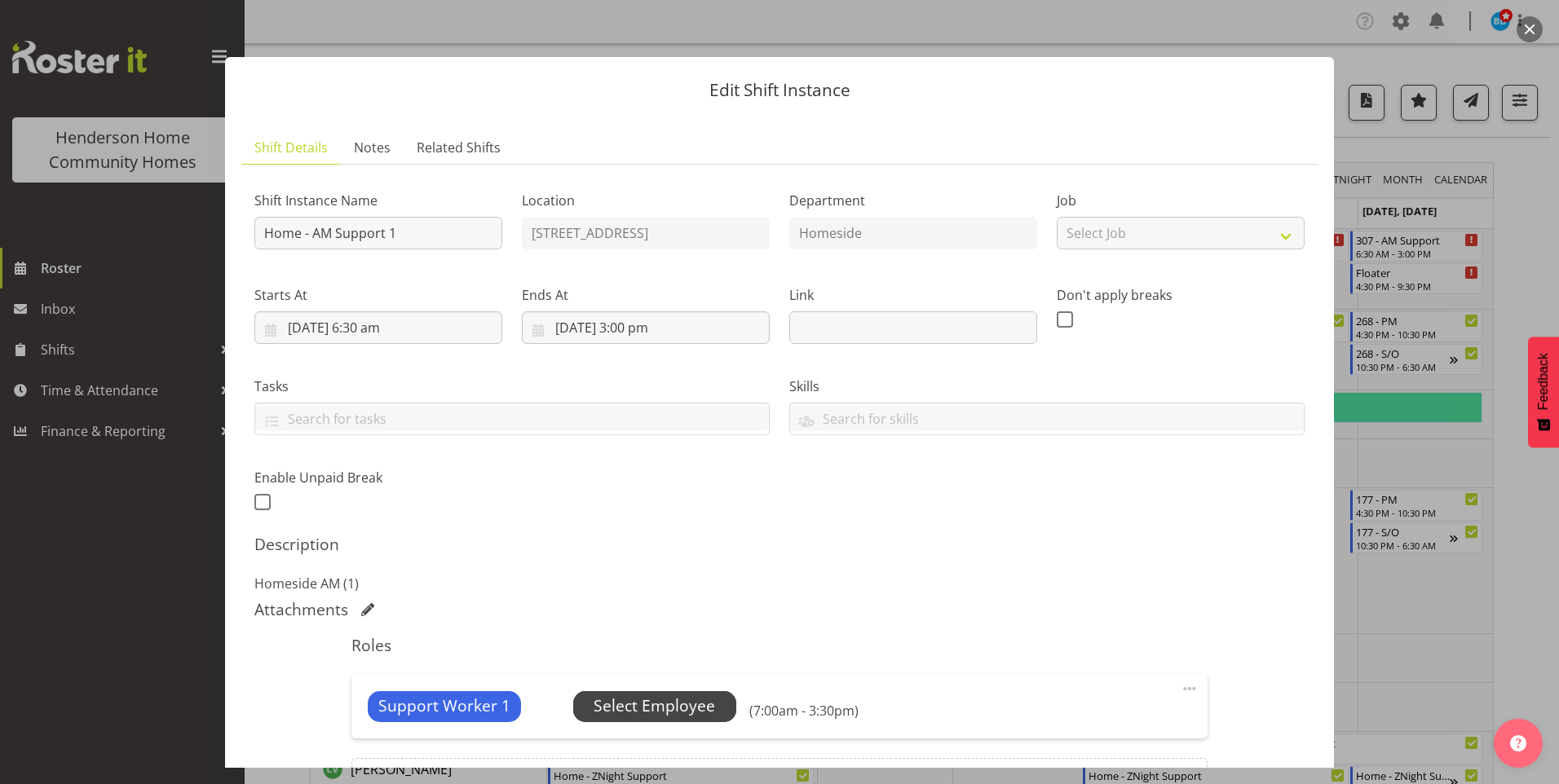
click at [720, 699] on span "Select Employee" at bounding box center [654, 706] width 163 height 31
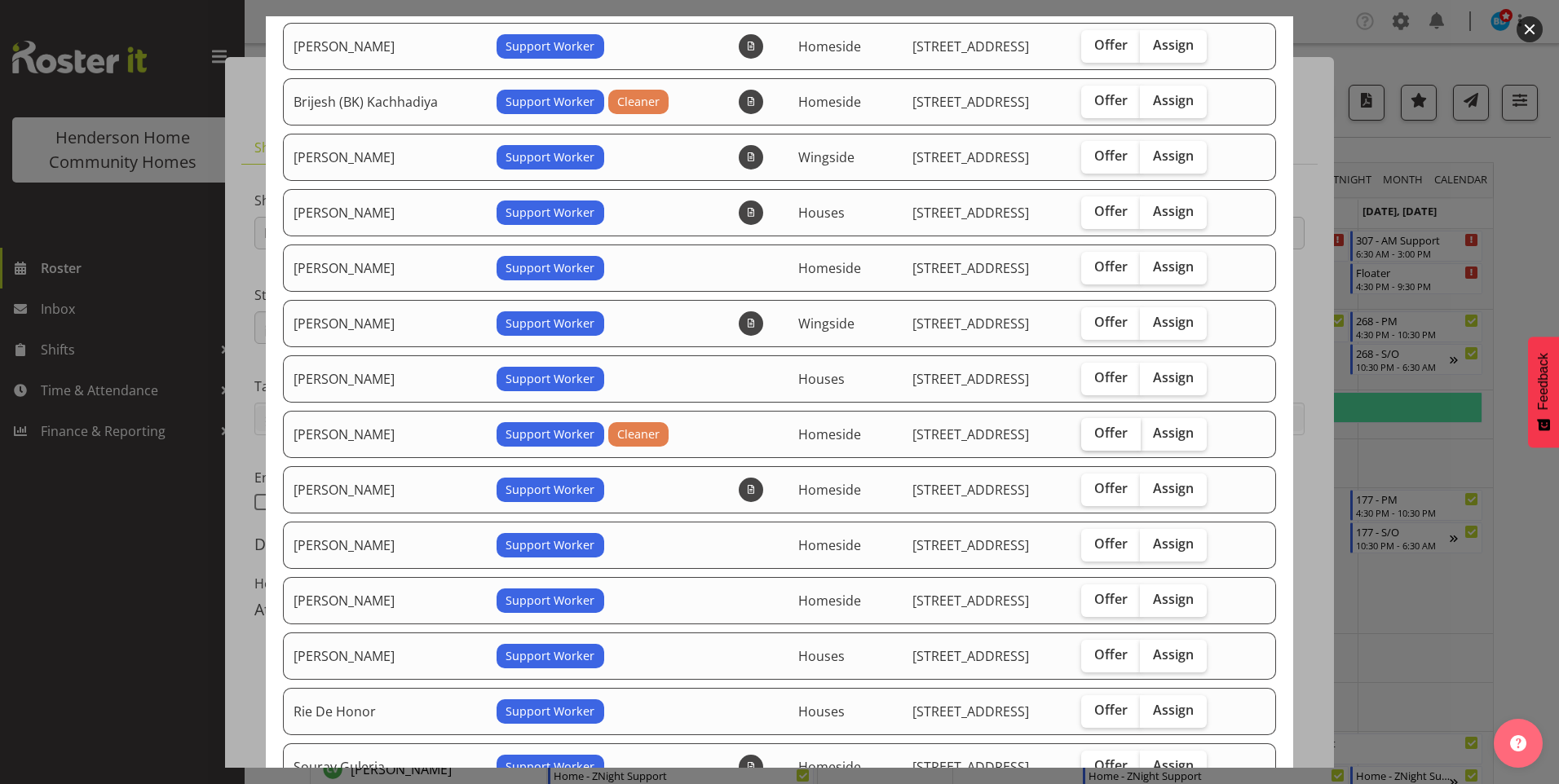
scroll to position [163, 0]
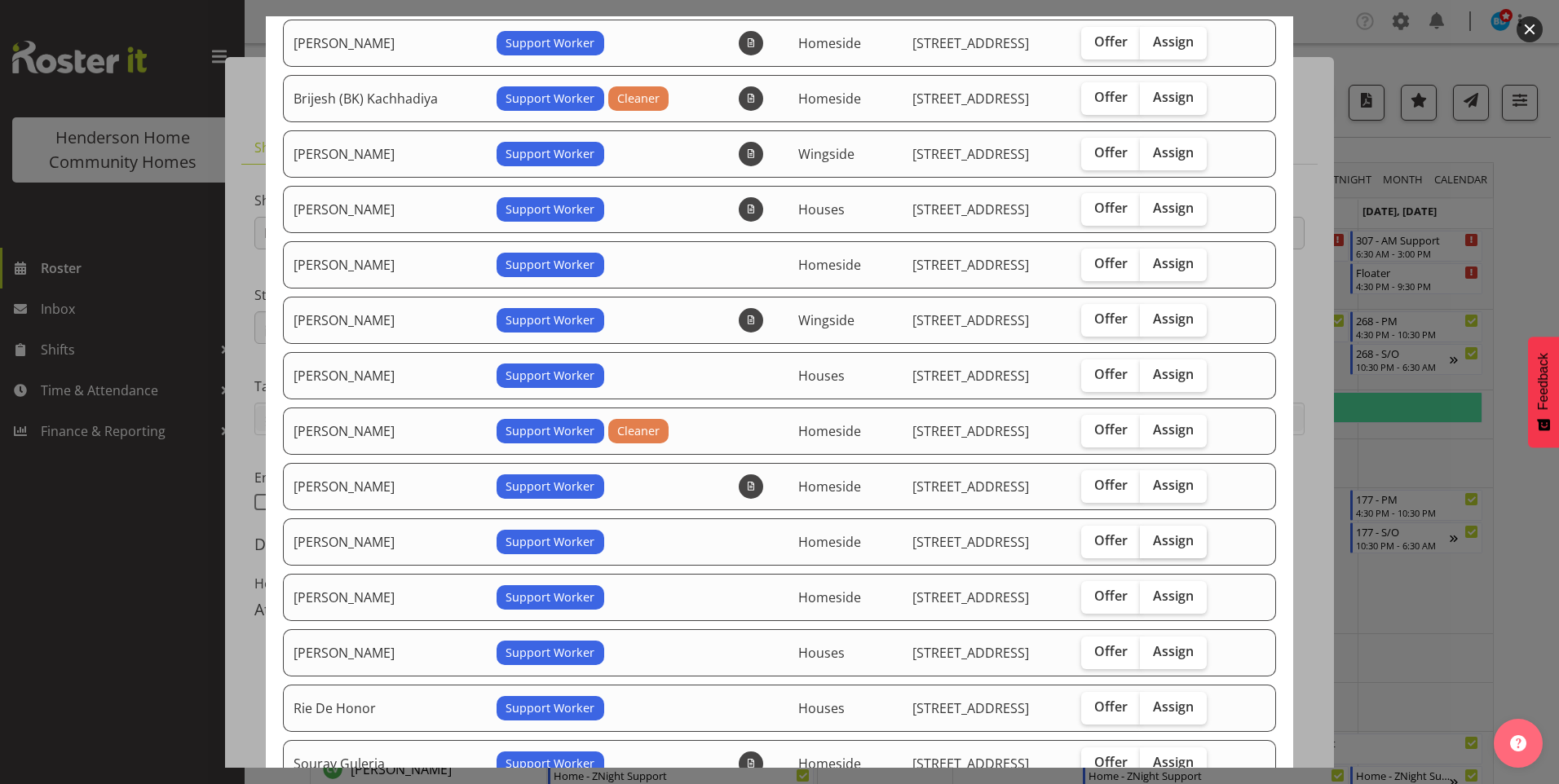
click at [1162, 546] on span "Assign" at bounding box center [1173, 540] width 41 height 16
click at [1150, 546] on input "Assign" at bounding box center [1145, 540] width 10 height 10
checkbox input "true"
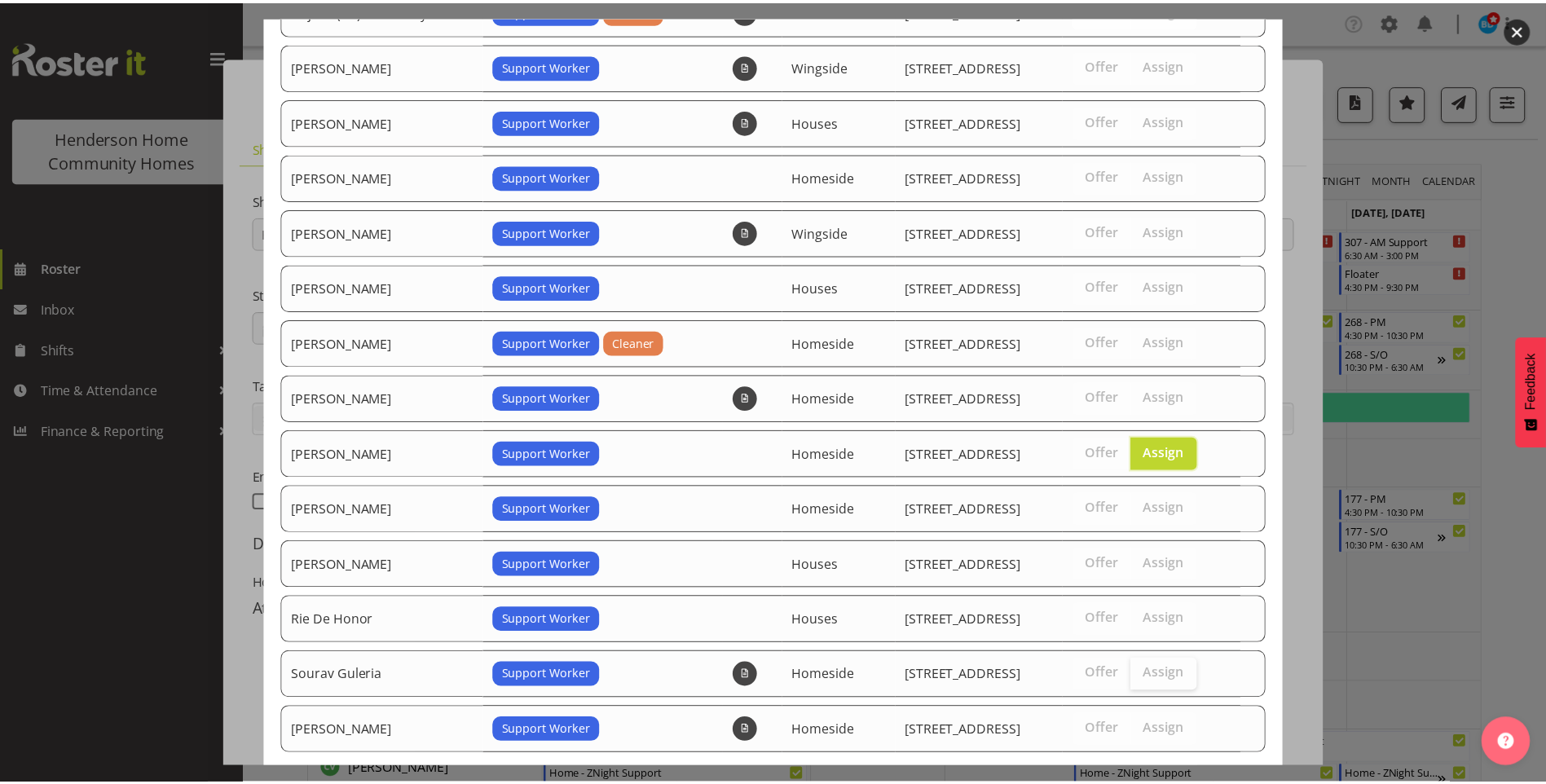
scroll to position [340, 0]
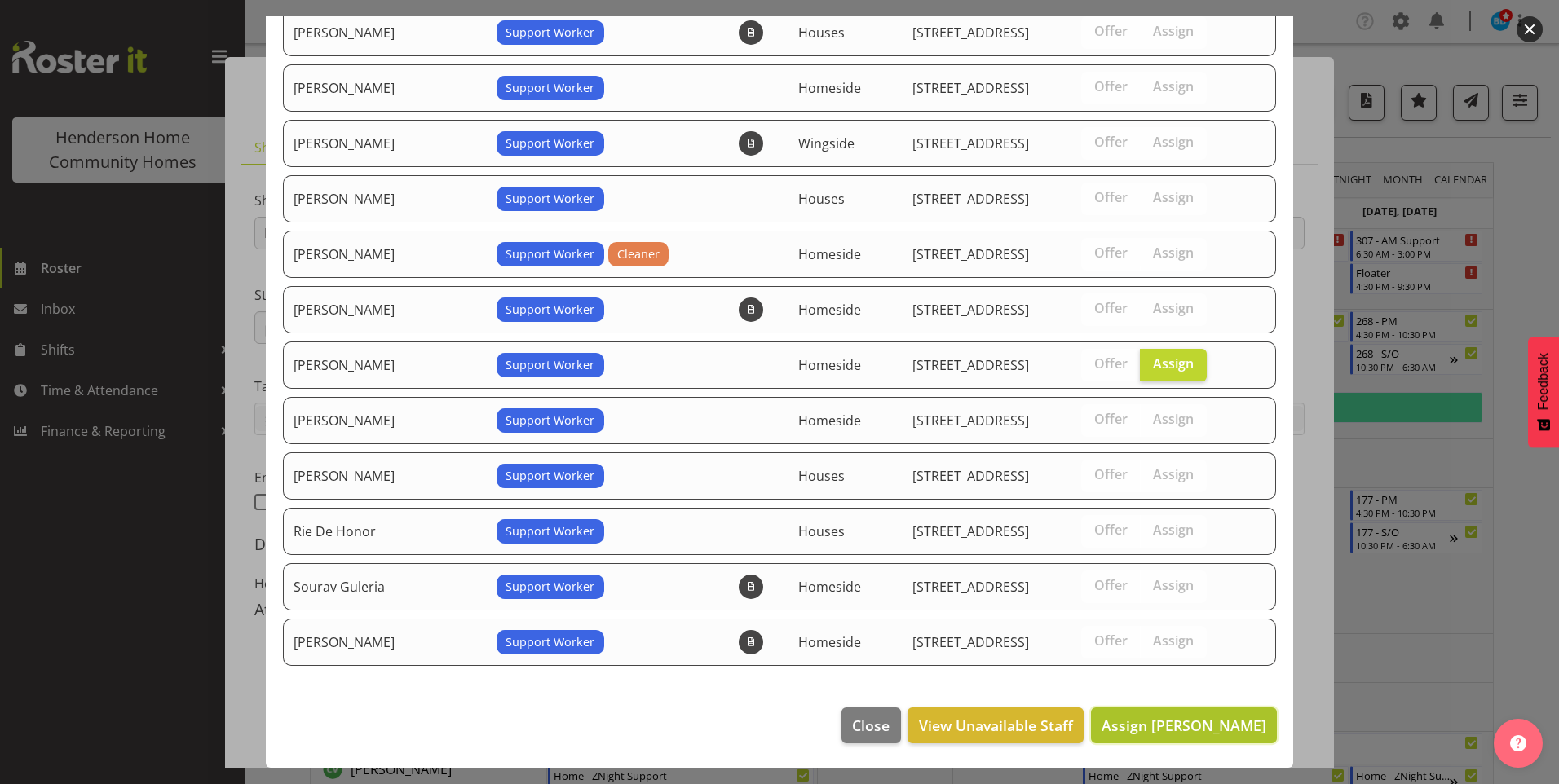
click at [1162, 730] on span "Assign Maria Cerbas" at bounding box center [1184, 725] width 165 height 20
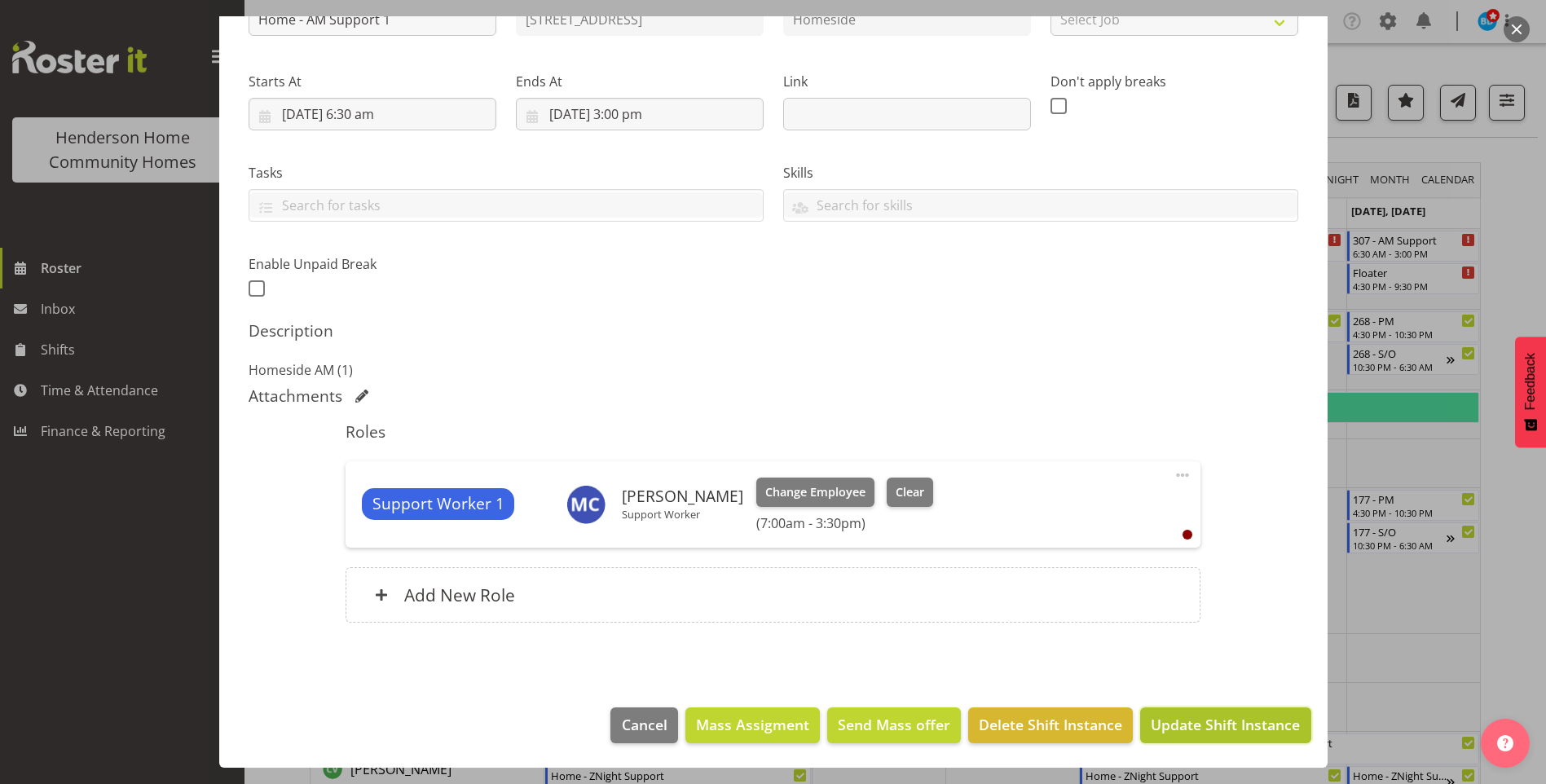
click at [1178, 732] on span "Update Shift Instance" at bounding box center [1225, 724] width 149 height 21
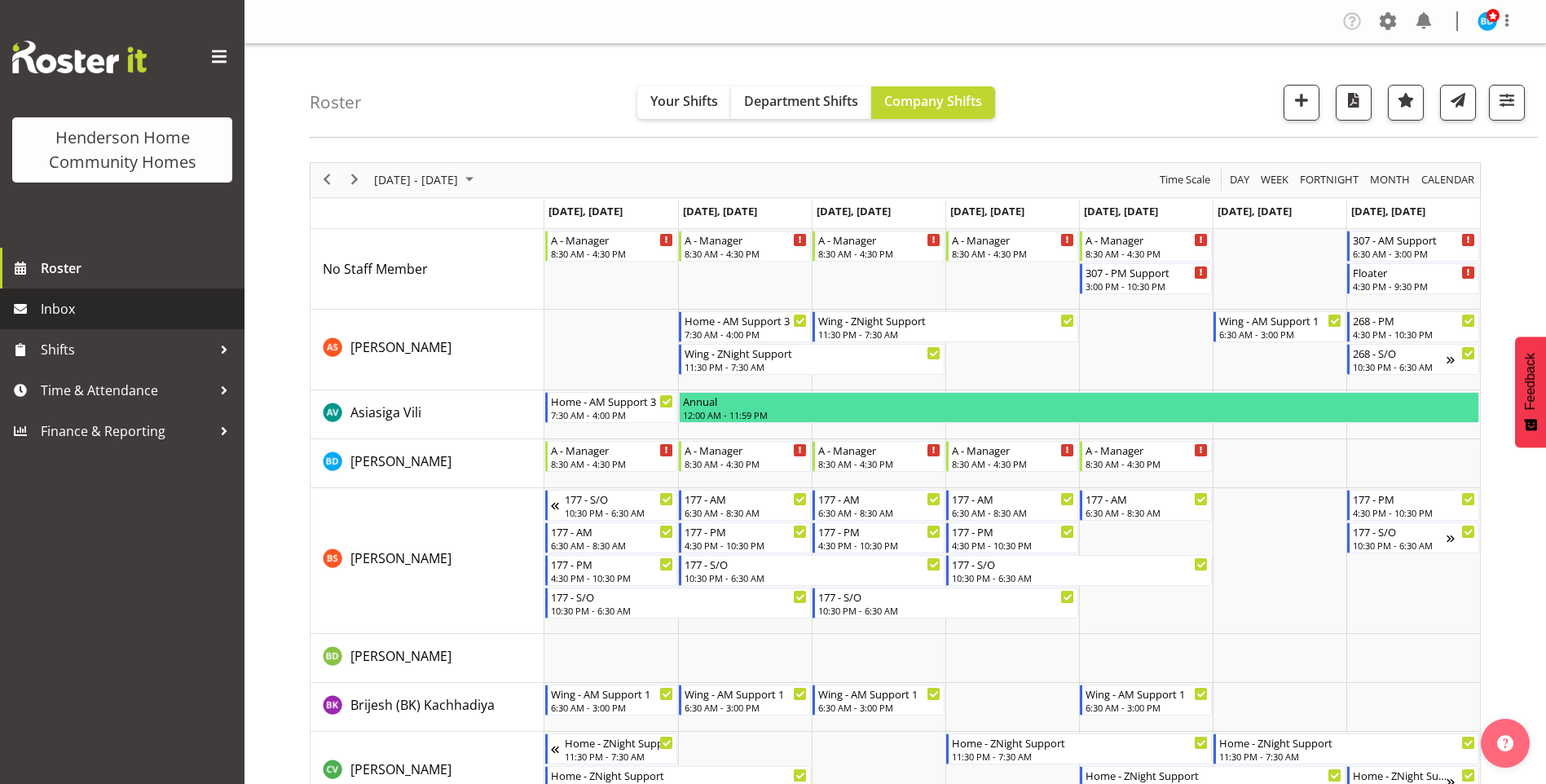
drag, startPoint x: 101, startPoint y: 310, endPoint x: 178, endPoint y: 314, distance: 77.1
click at [101, 310] on span "Inbox" at bounding box center [139, 309] width 196 height 25
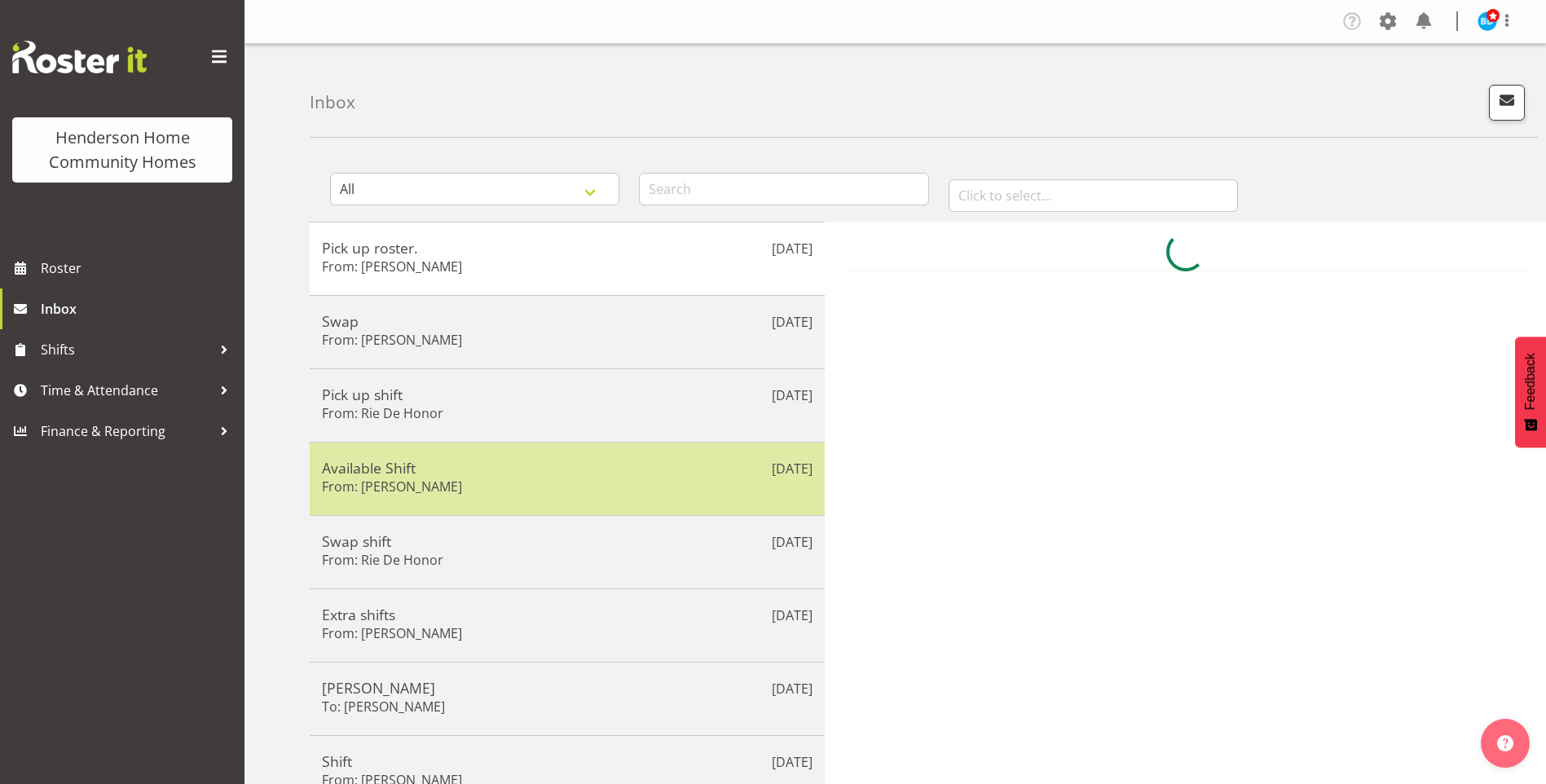
scroll to position [163, 0]
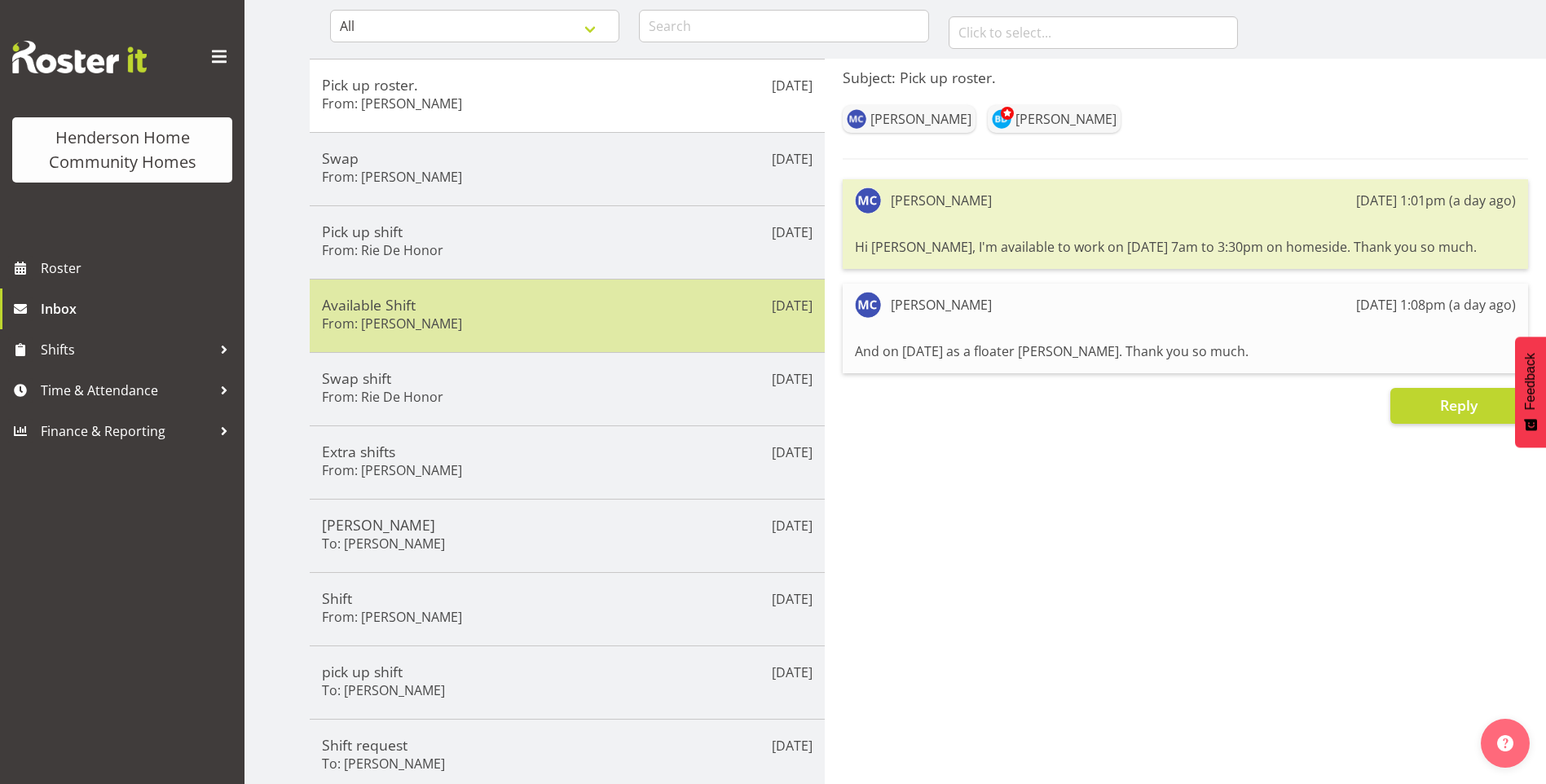
click at [533, 309] on h5 "Available Shift" at bounding box center [568, 304] width 491 height 18
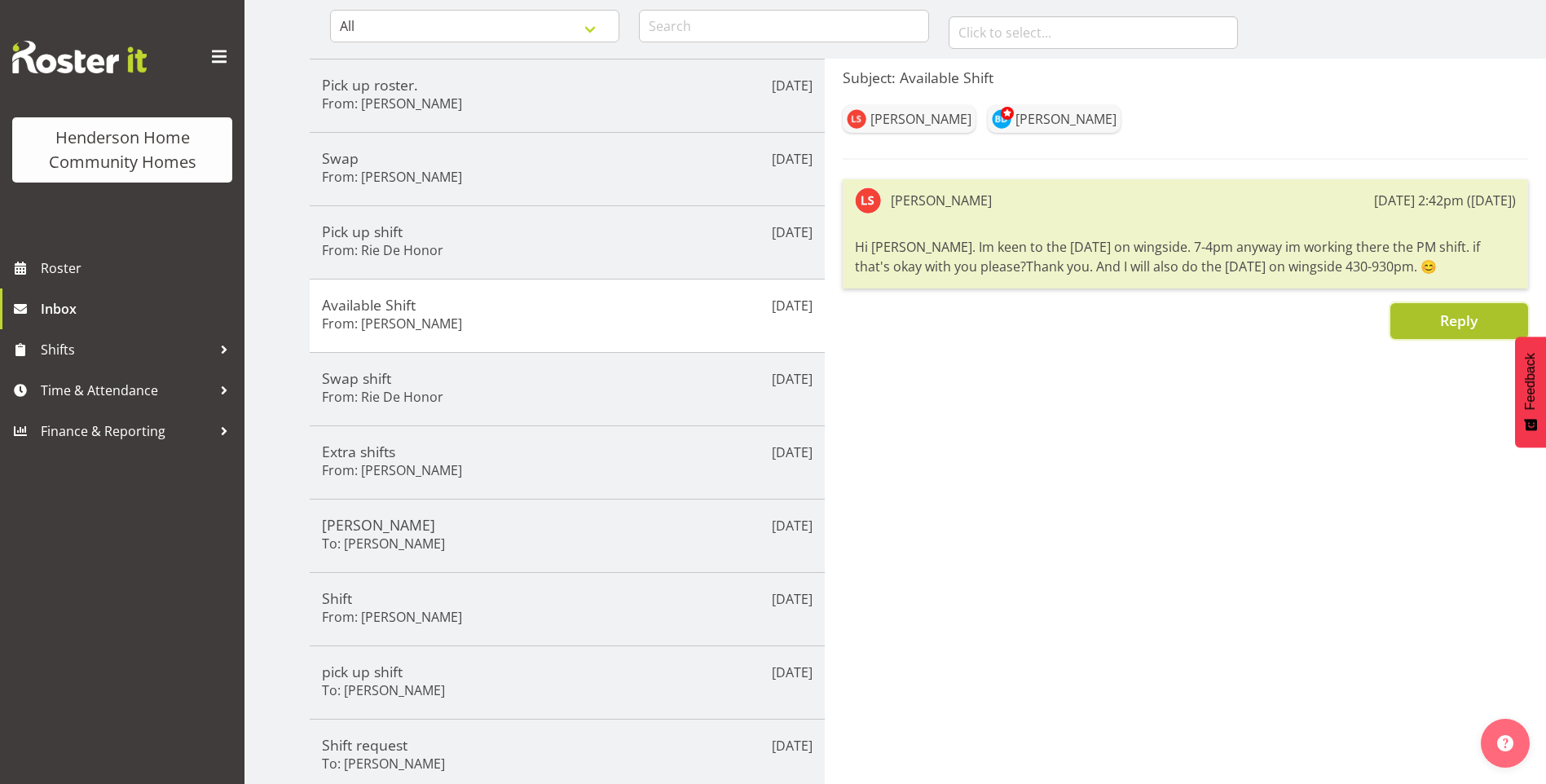
click at [1413, 322] on button "Reply" at bounding box center [1459, 321] width 138 height 36
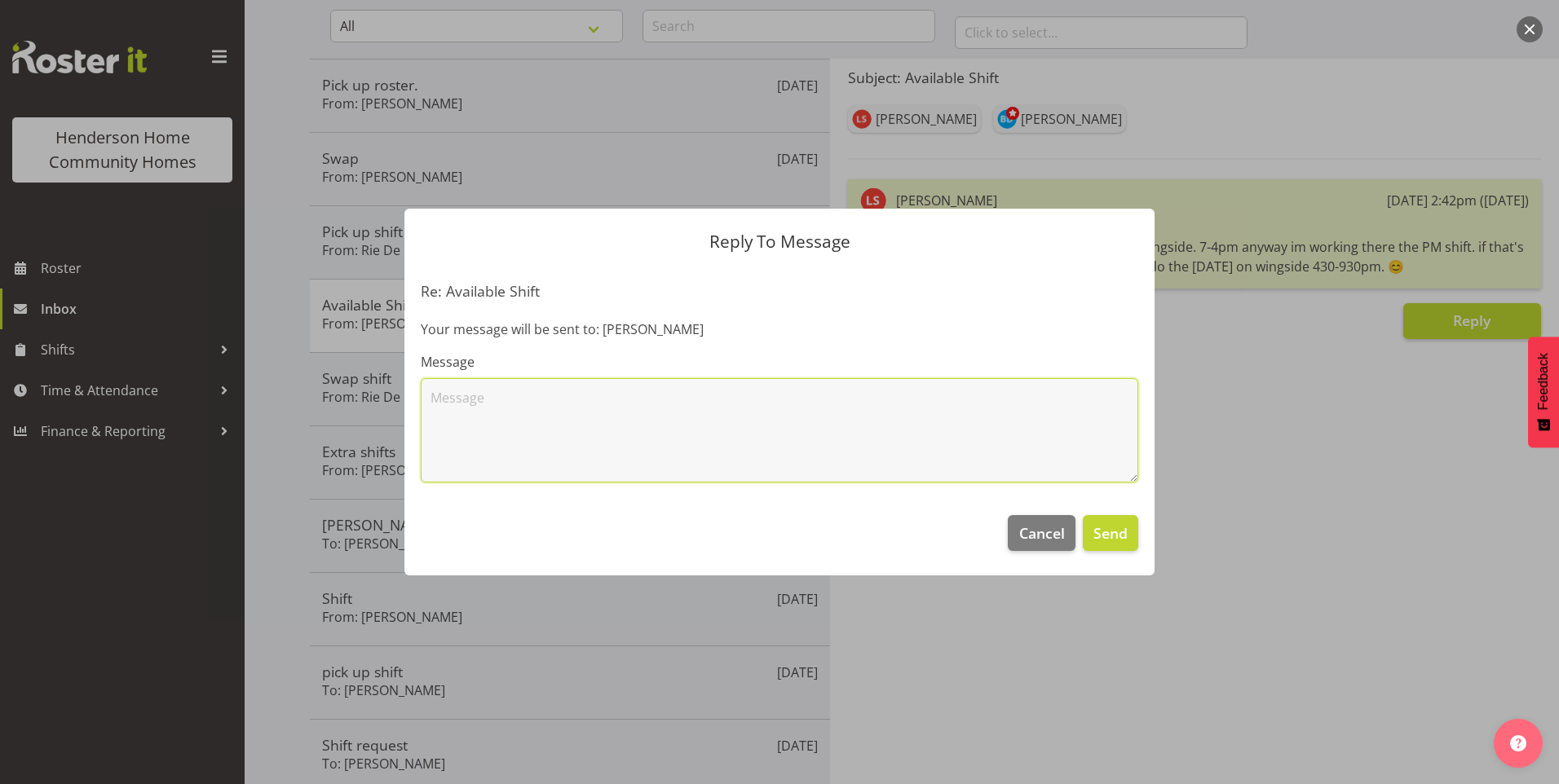
click at [687, 400] on textarea at bounding box center [779, 430] width 717 height 104
type textarea "J"
drag, startPoint x: 870, startPoint y: 392, endPoint x: 998, endPoint y: 371, distance: 129.7
click at [871, 392] on textarea "Hi Liezl, thank you for your offer to work extra shifts, I have assigned the 7.…" at bounding box center [779, 430] width 717 height 104
click at [442, 419] on textarea "Hi Liezl, thank you for your offer to work extra shifts, I have assigned the wi…" at bounding box center [779, 430] width 717 height 104
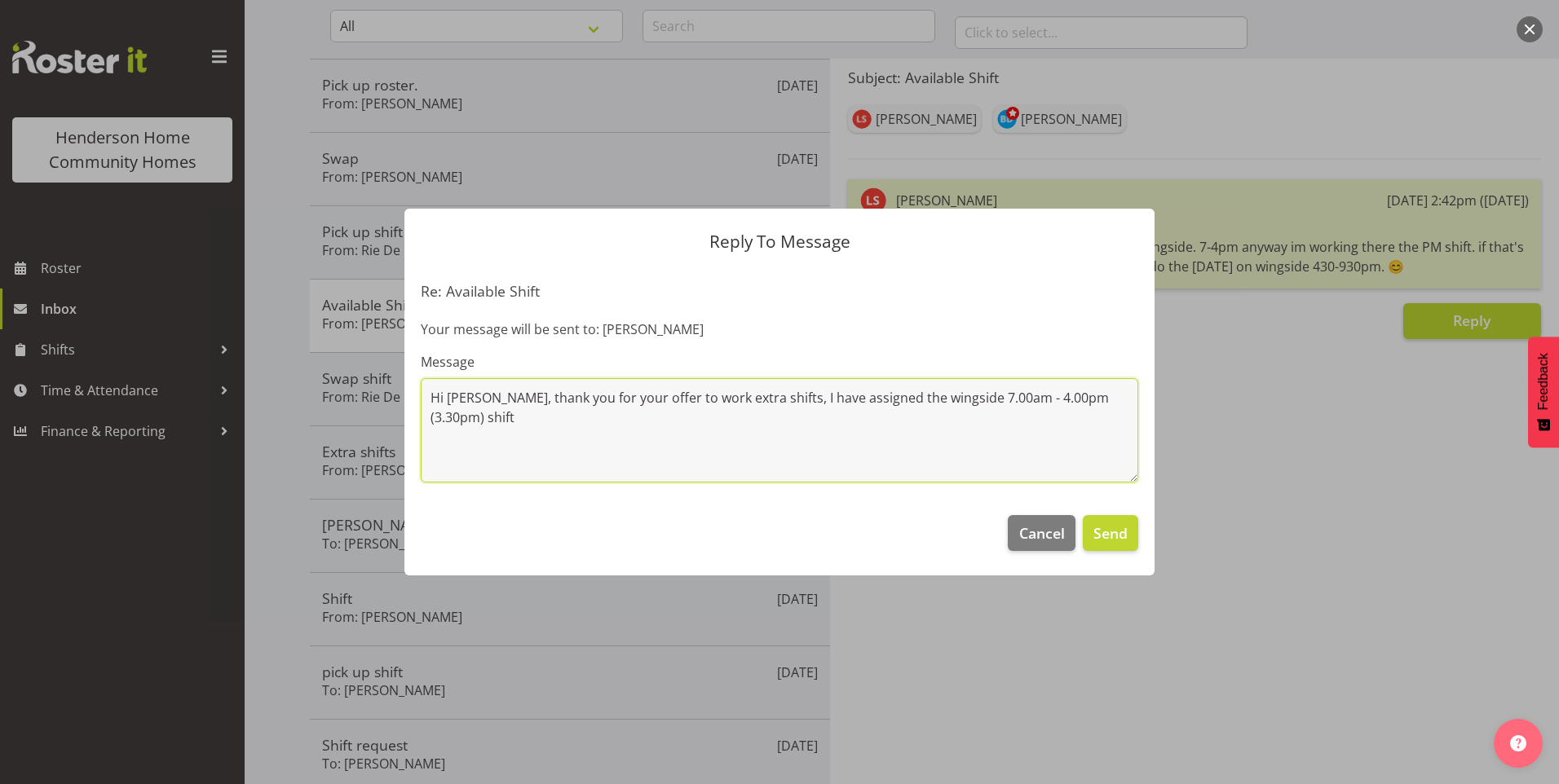
click at [1129, 401] on textarea "Hi Liezl, thank you for your offer to work extra shifts, I have assigned the wi…" at bounding box center [779, 430] width 717 height 104
type textarea "Hi Liezl, thank you for your offer to work extra shifts, I have assigned the wi…"
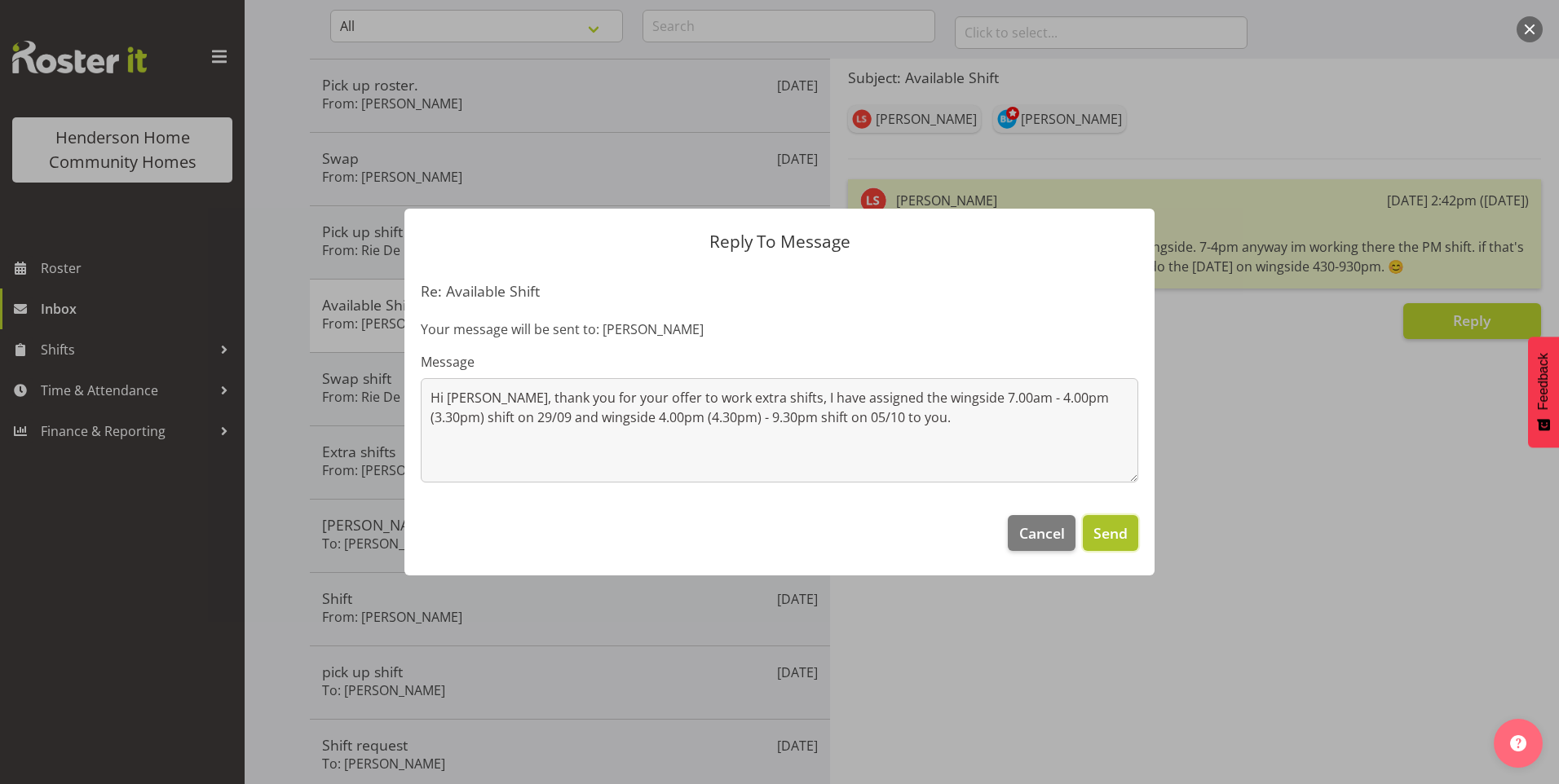
click at [1109, 532] on span "Send" at bounding box center [1110, 533] width 34 height 21
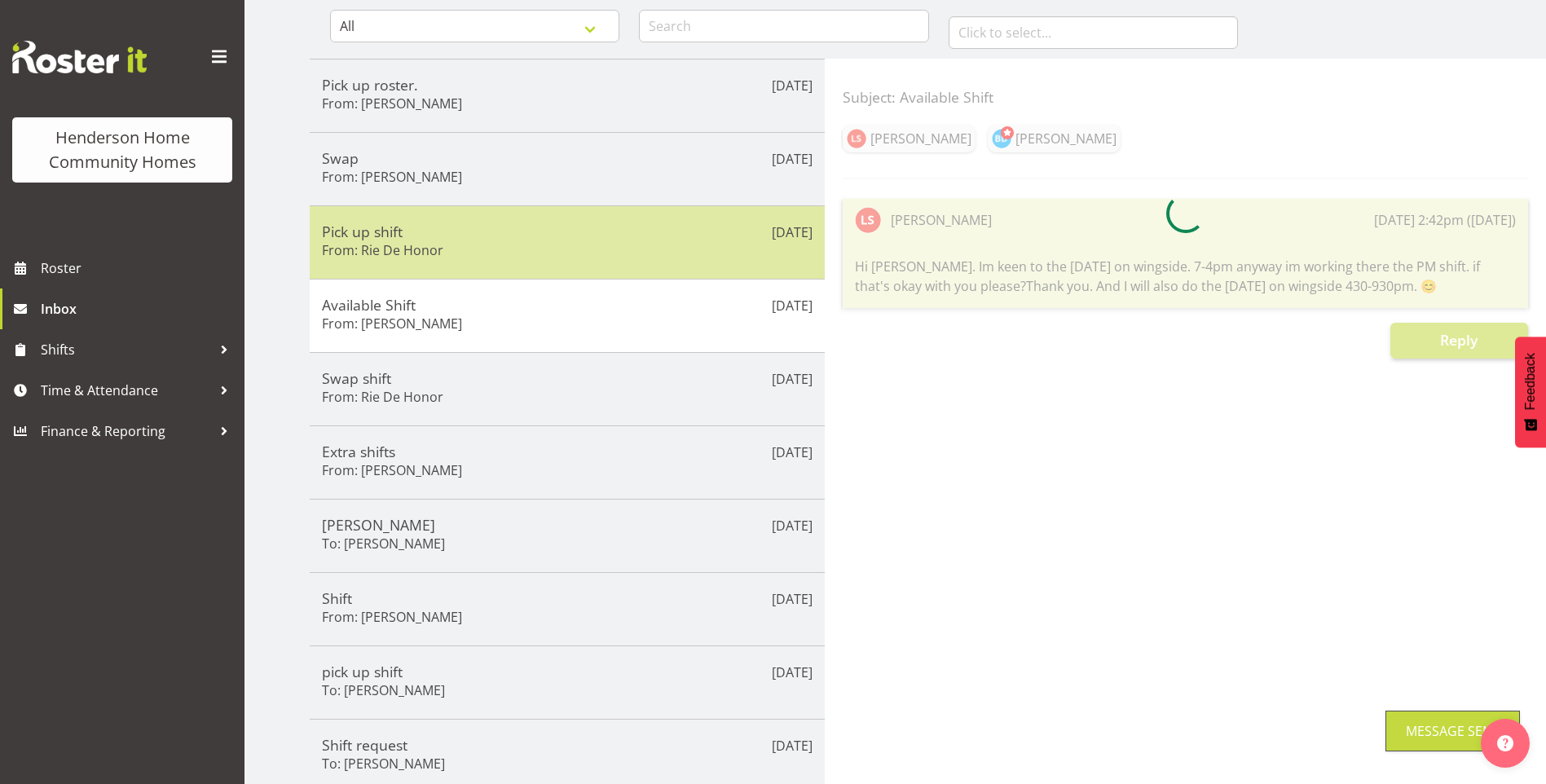
click at [415, 245] on h6 "From: Rie De Honor" at bounding box center [383, 250] width 121 height 16
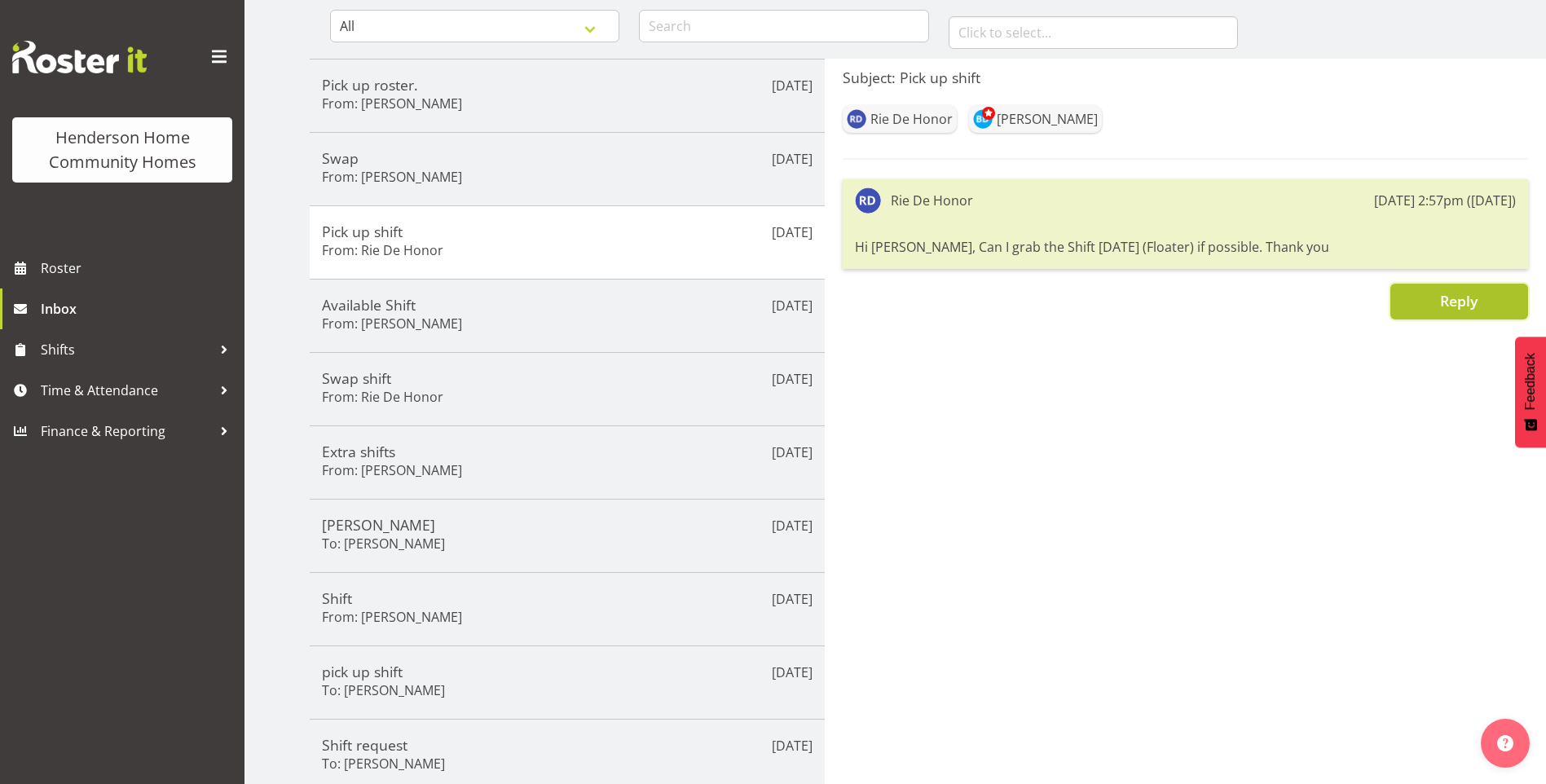
click at [1447, 303] on span "Reply" at bounding box center [1460, 300] width 38 height 20
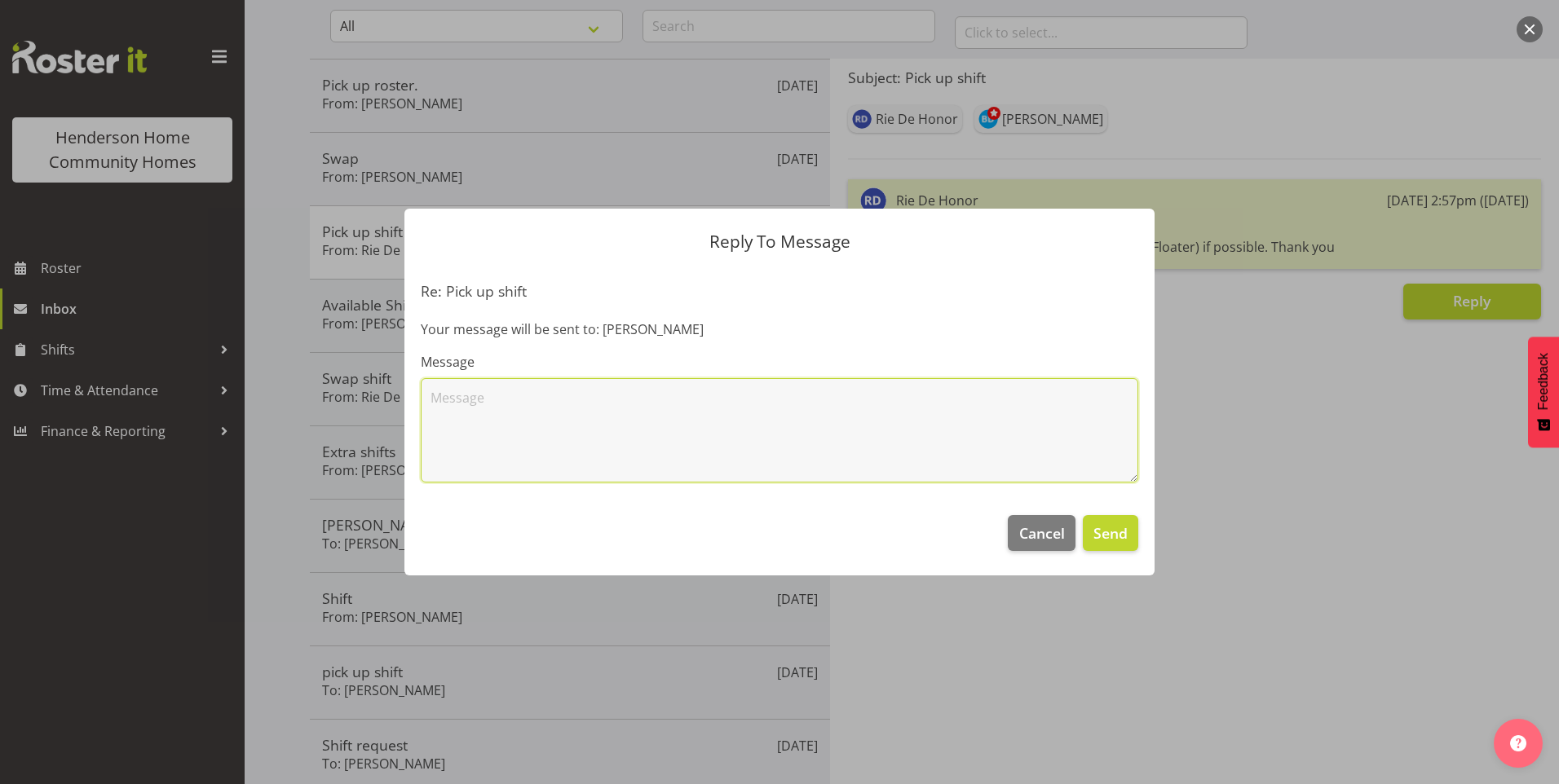
drag, startPoint x: 556, startPoint y: 436, endPoint x: 553, endPoint y: 372, distance: 64.1
click at [554, 436] on textarea at bounding box center [779, 430] width 717 height 104
type textarea "Hi Rie, thank you for your offer, I have assigned the floater shift on 21/09 to…"
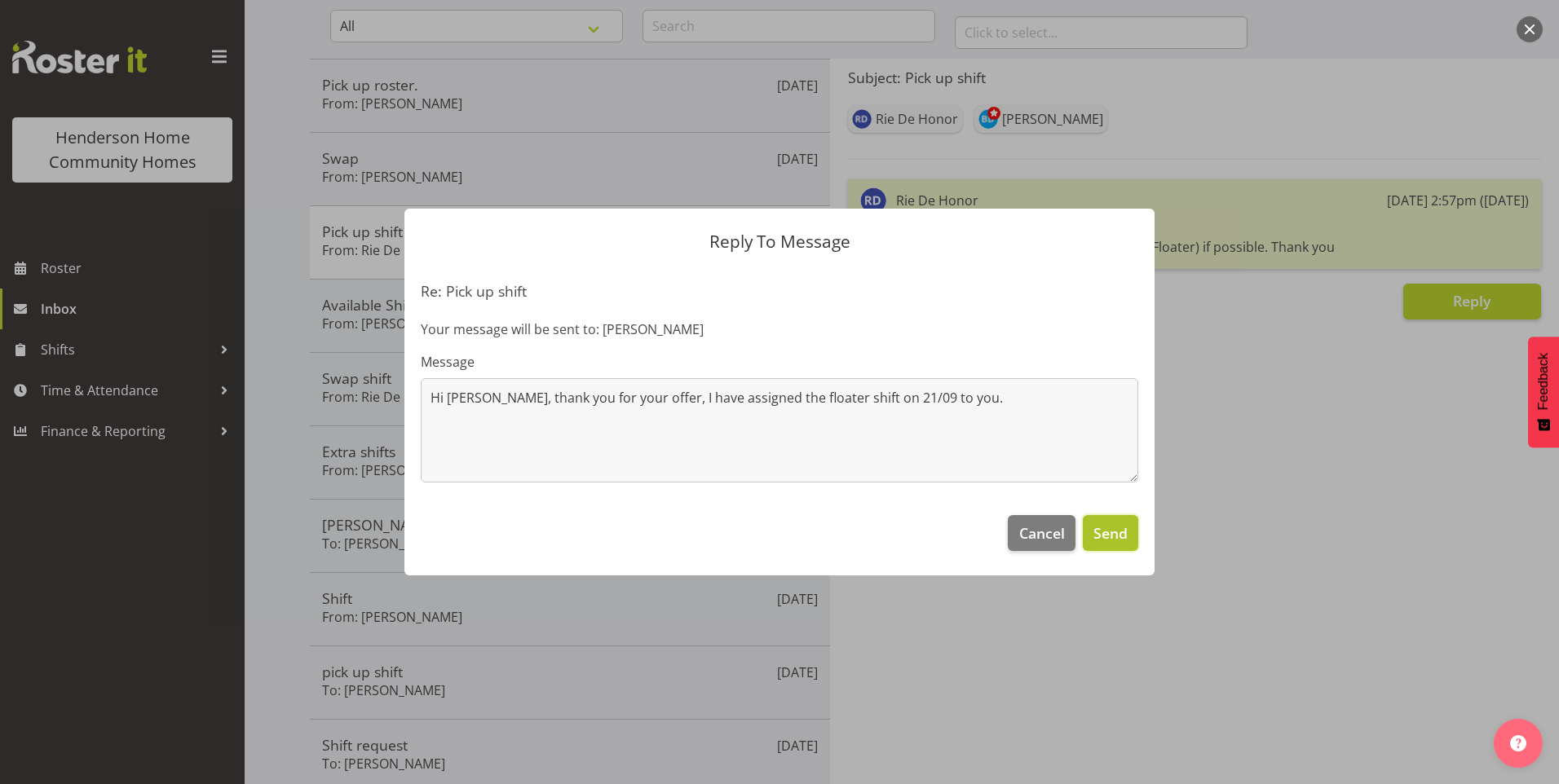
click at [1119, 527] on span "Send" at bounding box center [1110, 533] width 34 height 21
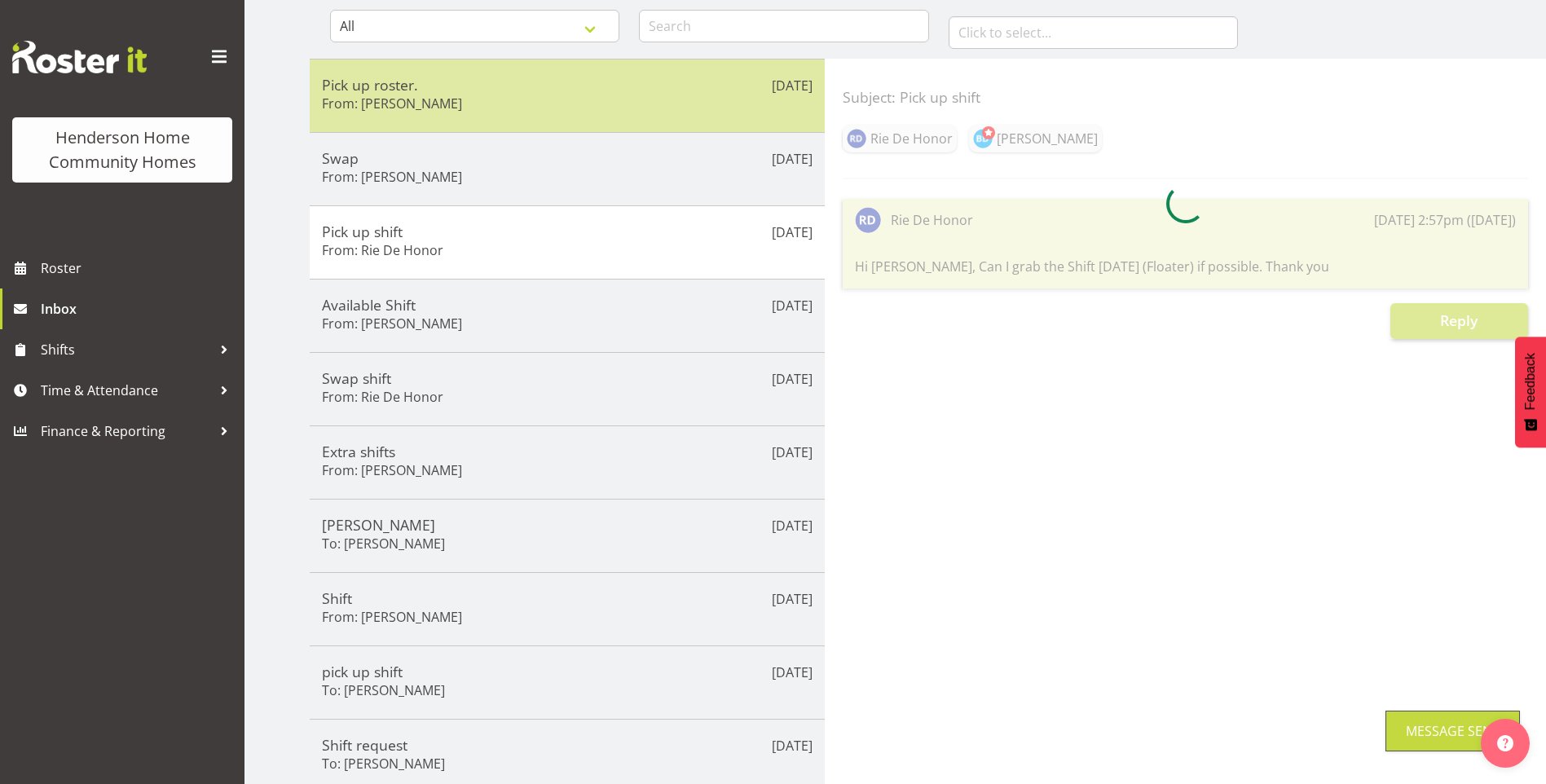
drag, startPoint x: 446, startPoint y: 91, endPoint x: 649, endPoint y: 139, distance: 208.6
click at [447, 91] on h5 "Pick up roster." at bounding box center [568, 85] width 491 height 18
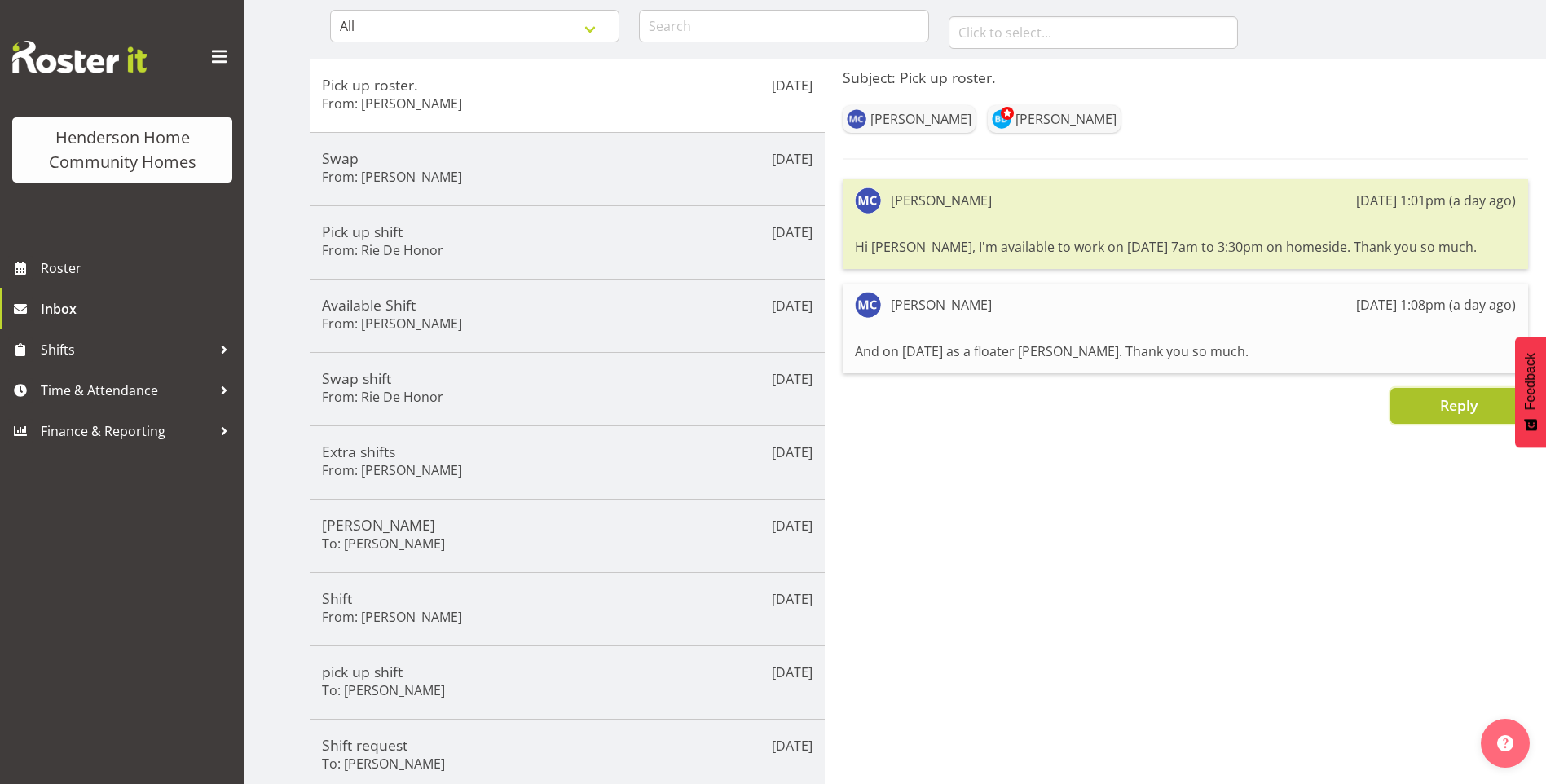
click at [1444, 409] on span "Reply" at bounding box center [1460, 404] width 38 height 20
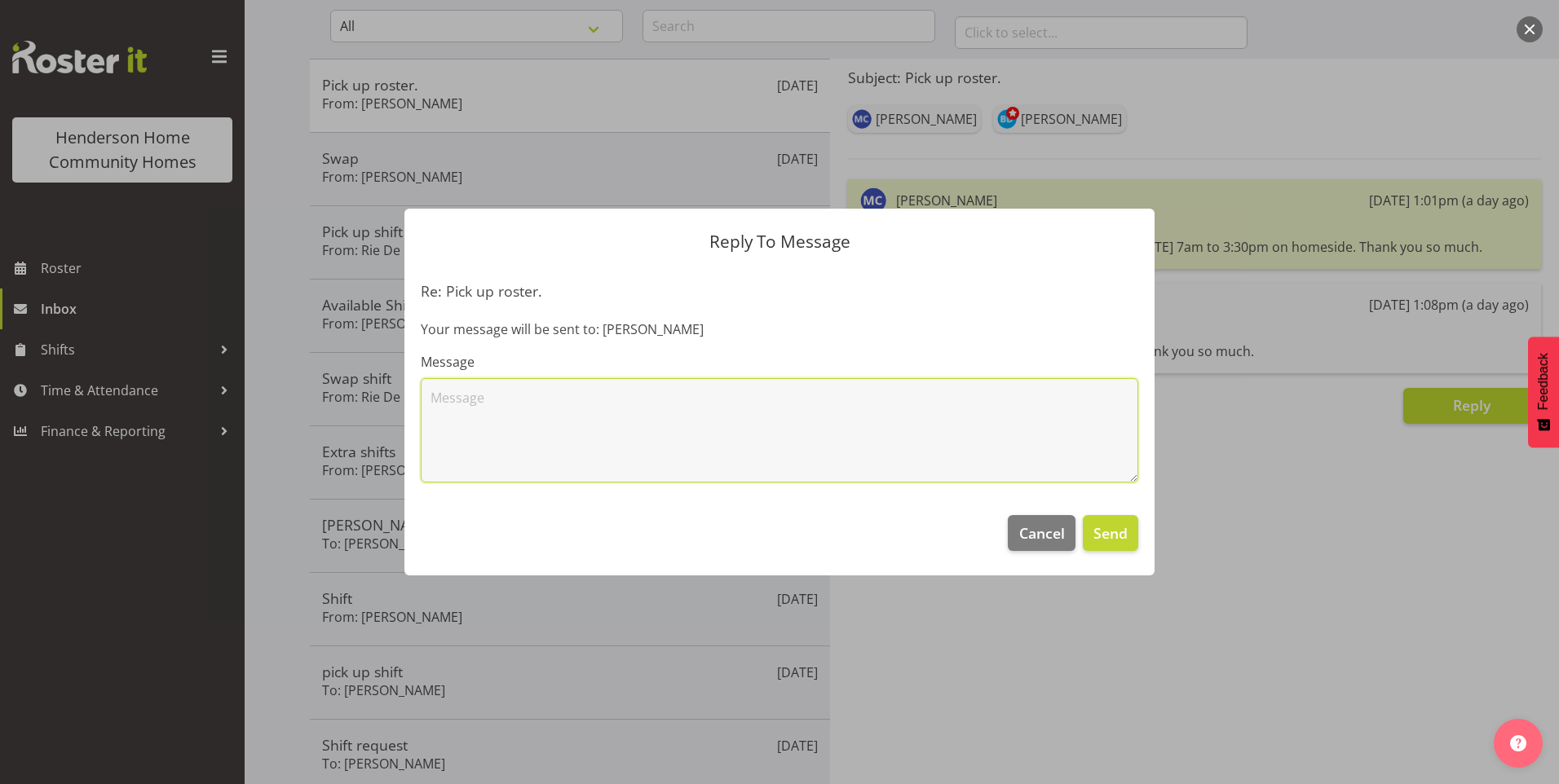
drag, startPoint x: 750, startPoint y: 442, endPoint x: 723, endPoint y: 410, distance: 41.9
click at [749, 442] on textarea at bounding box center [779, 430] width 717 height 104
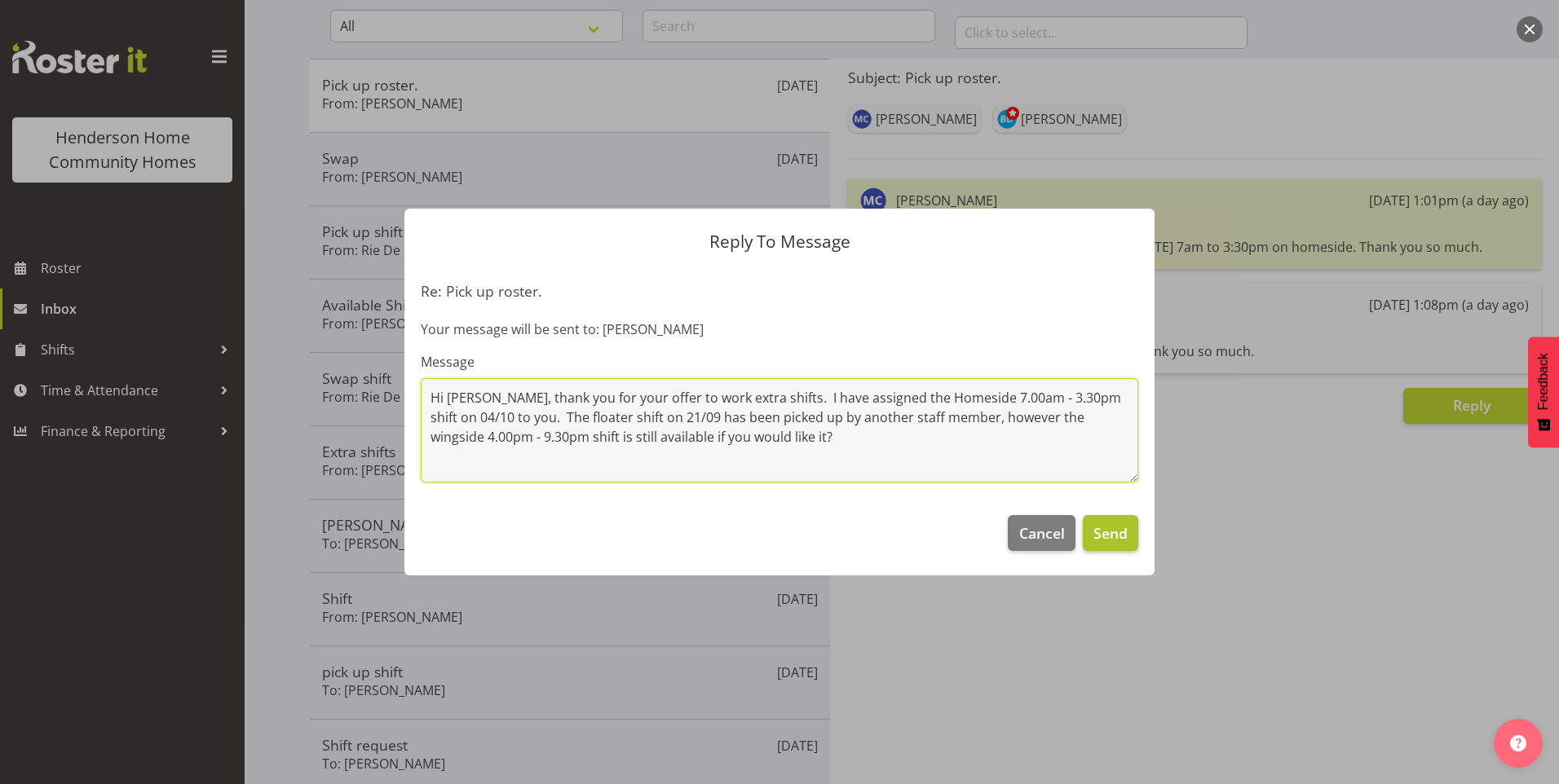
type textarea "Hi Maria, thank you for your offer to work extra shifts. I have assigned the Ho…"
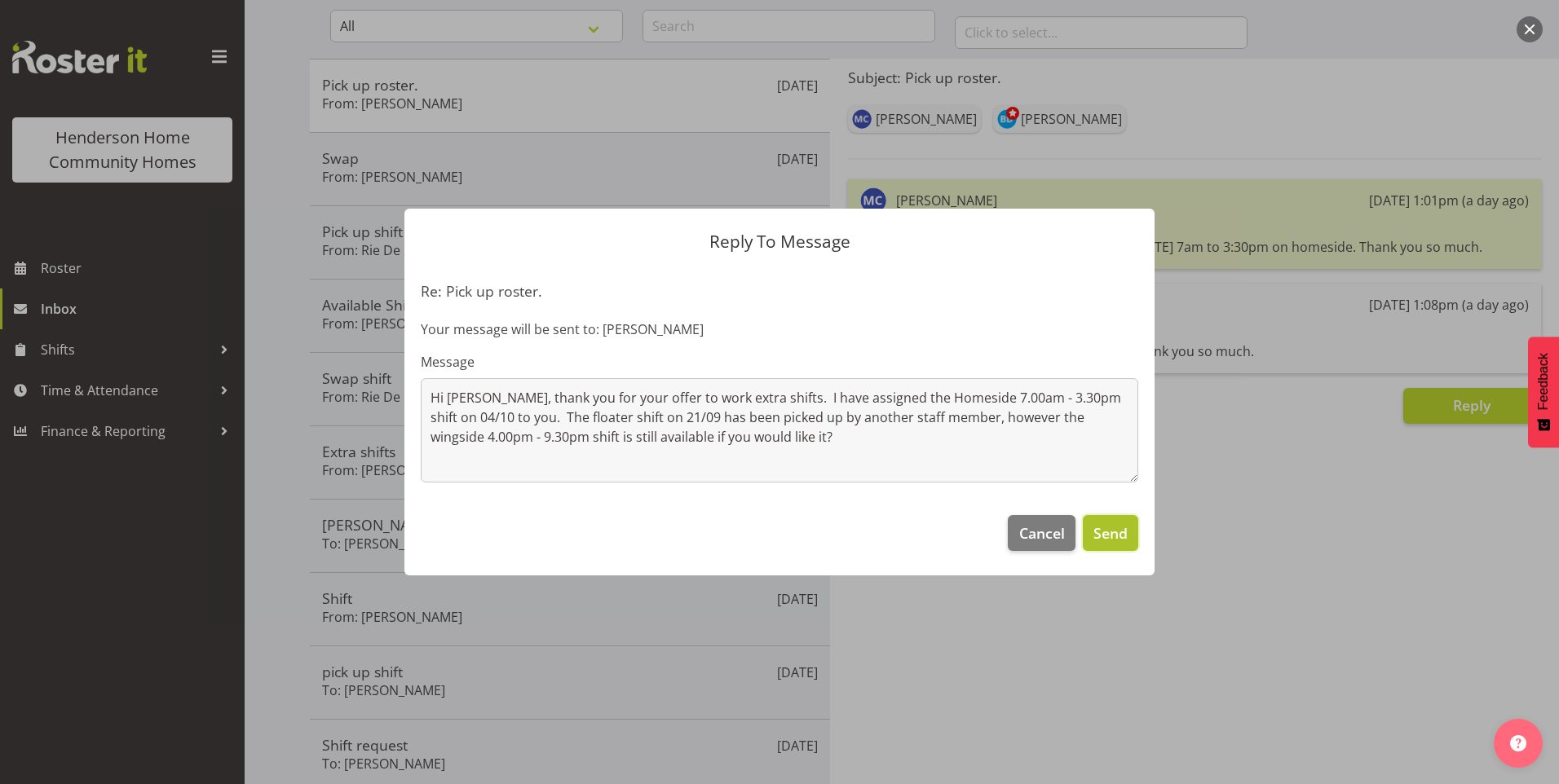
click at [1118, 538] on span "Send" at bounding box center [1110, 533] width 34 height 21
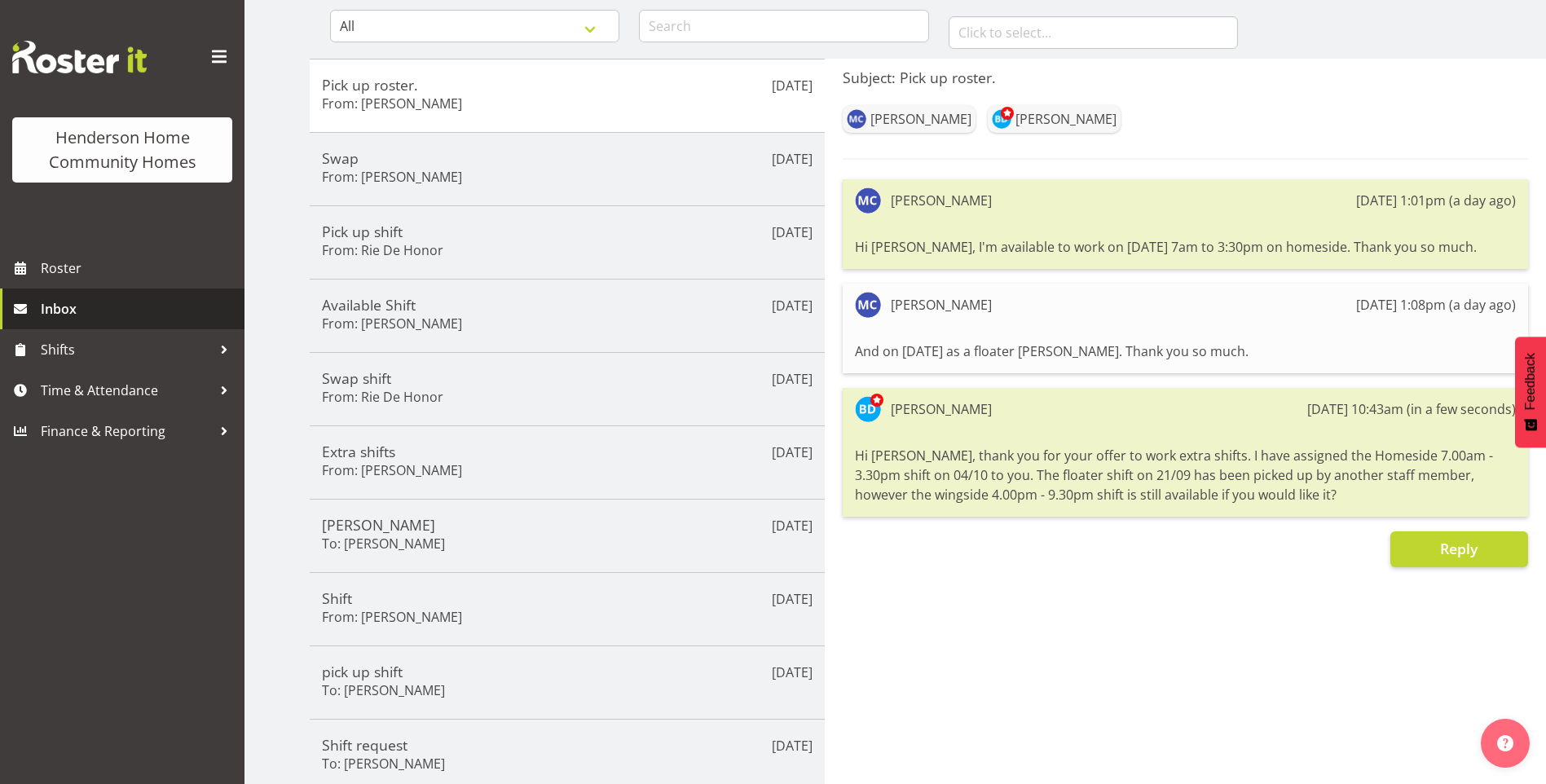
click at [81, 308] on span "Inbox" at bounding box center [139, 309] width 196 height 25
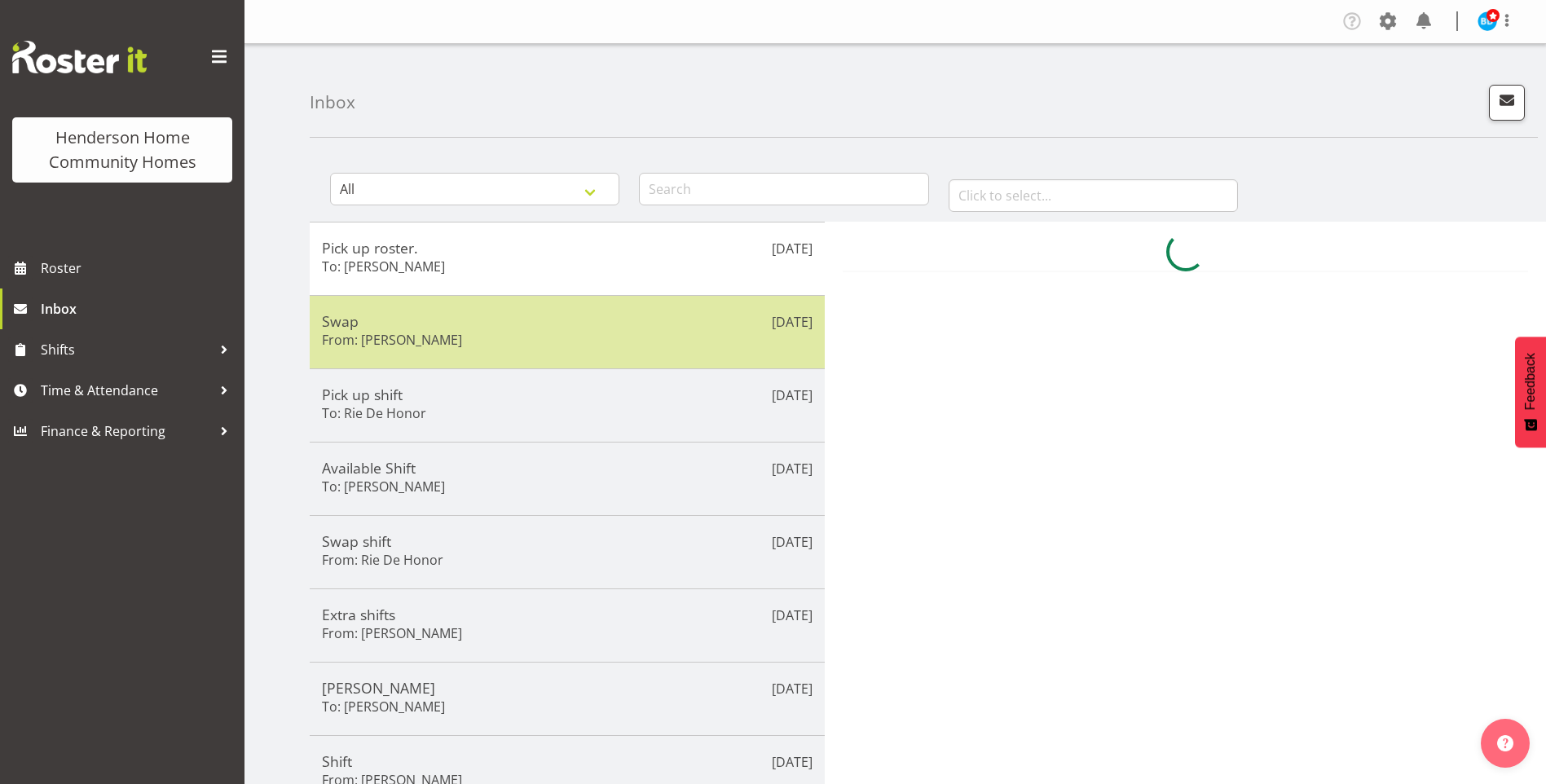
click at [446, 315] on h5 "Swap" at bounding box center [568, 321] width 491 height 18
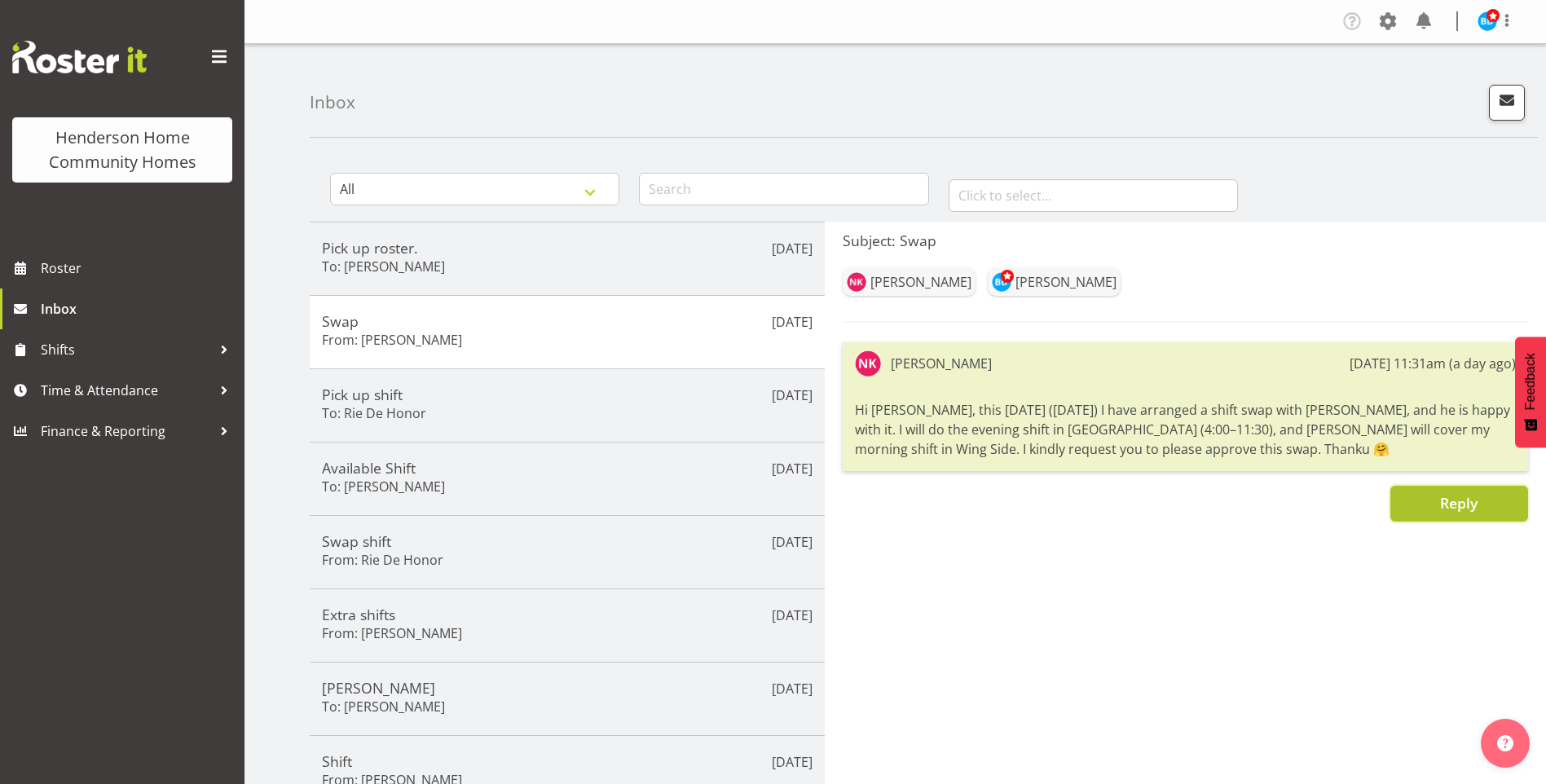
click at [1441, 515] on button "Reply" at bounding box center [1459, 504] width 138 height 36
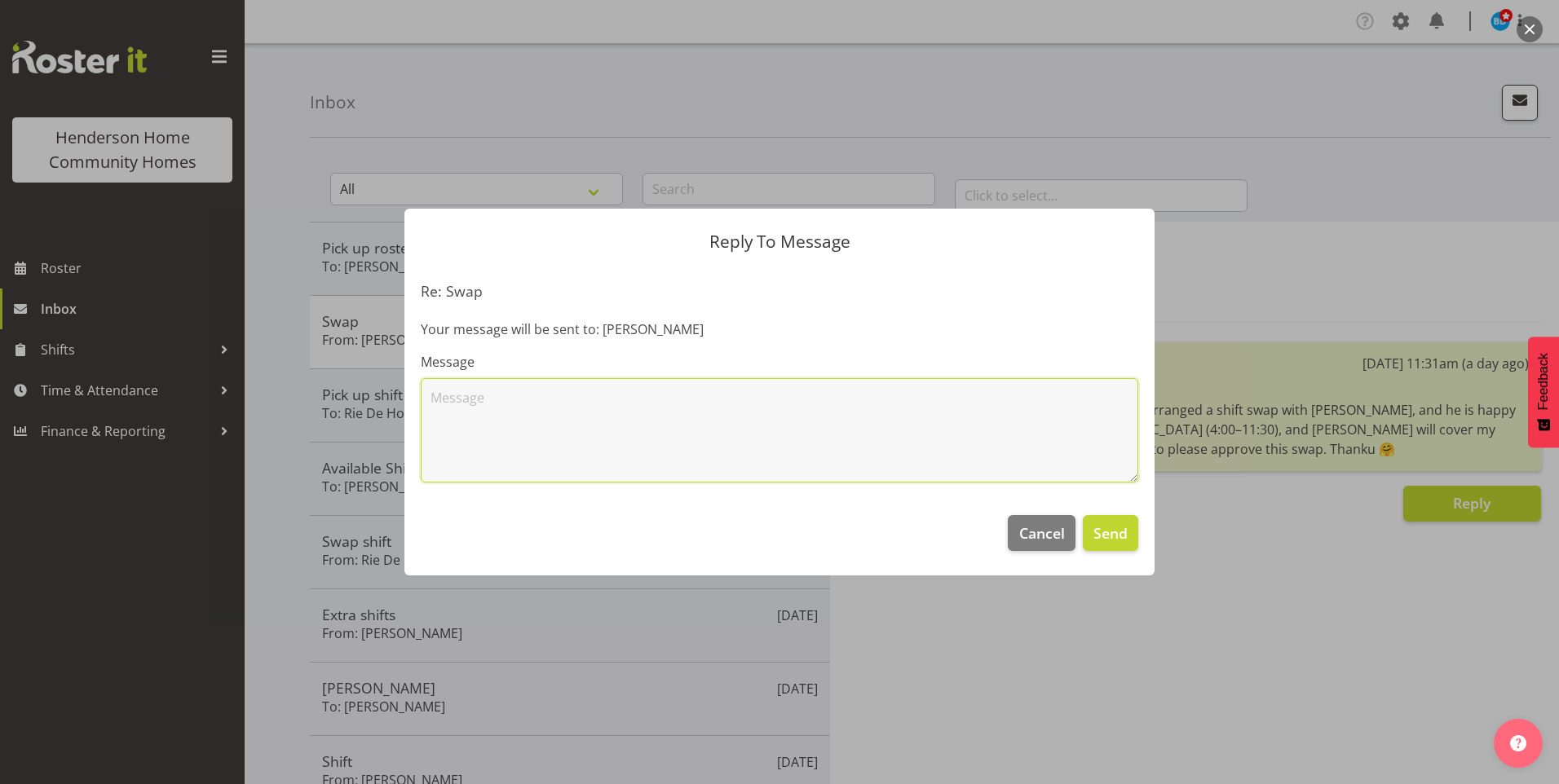
click at [782, 404] on textarea at bounding box center [779, 430] width 717 height 104
type textarea "G"
drag, startPoint x: 983, startPoint y: 400, endPoint x: 1145, endPoint y: 411, distance: 162.4
click at [1145, 411] on section "Re: Swap Your message will be sent to: Barbara Dunlop Message Hi Nav, what is y…" at bounding box center [779, 382] width 750 height 233
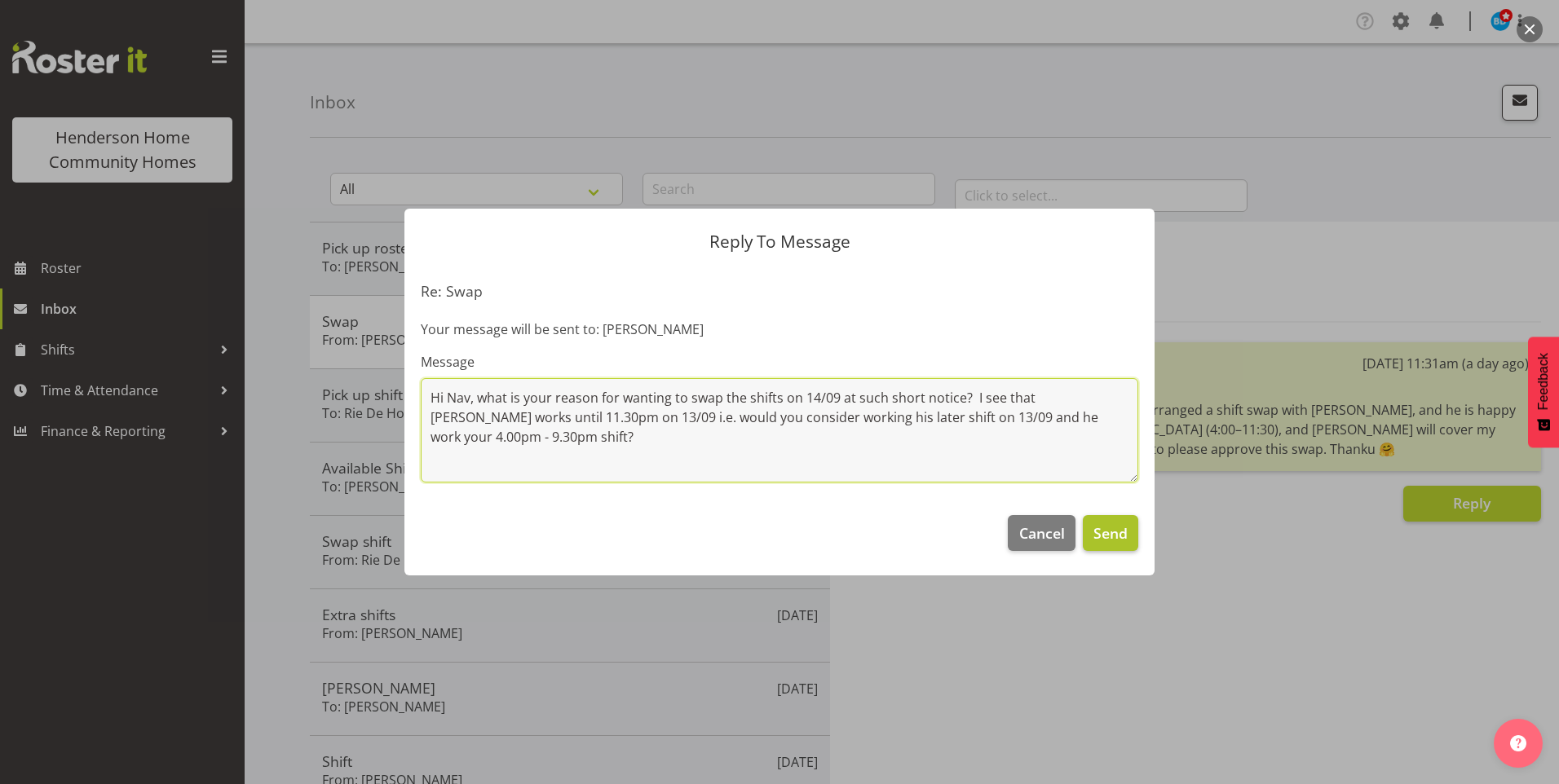
type textarea "Hi Nav, what is your reason for wanting to swap the shifts on 14/09 at such sho…"
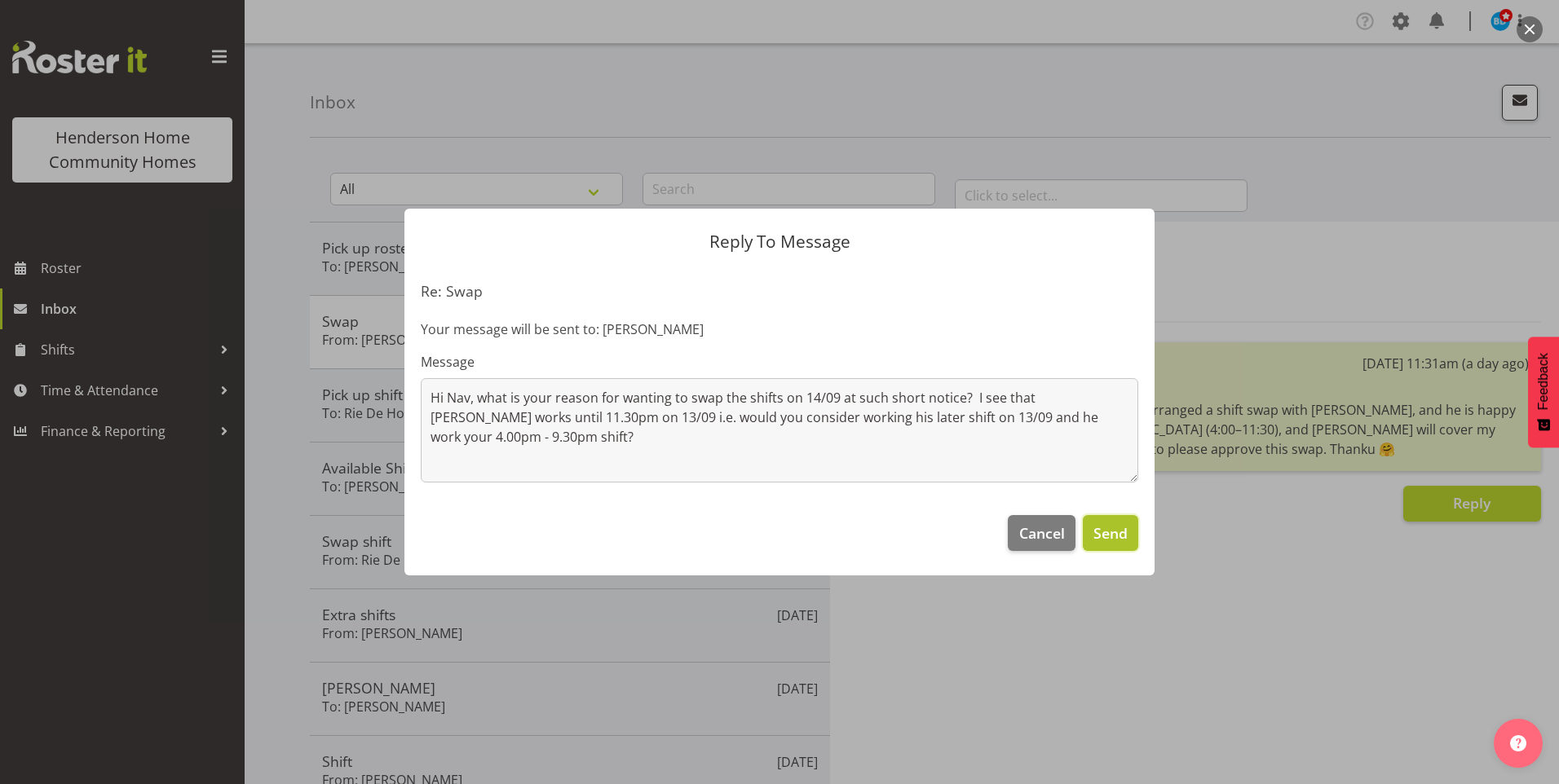
click at [1126, 541] on span "Send" at bounding box center [1110, 533] width 34 height 21
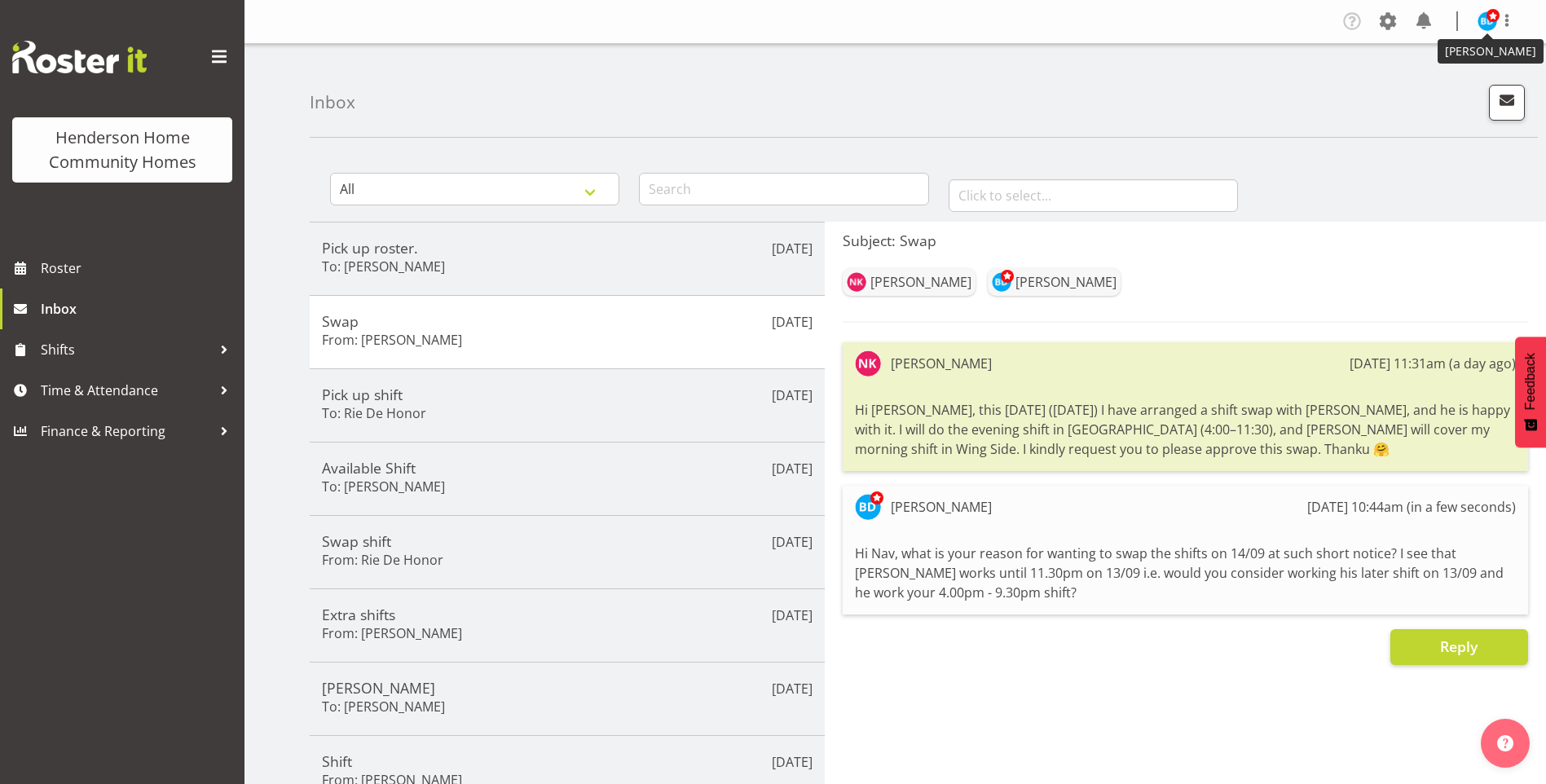
click at [1485, 27] on img at bounding box center [1487, 21] width 20 height 20
click at [1413, 86] on link "Log Out" at bounding box center [1438, 85] width 156 height 29
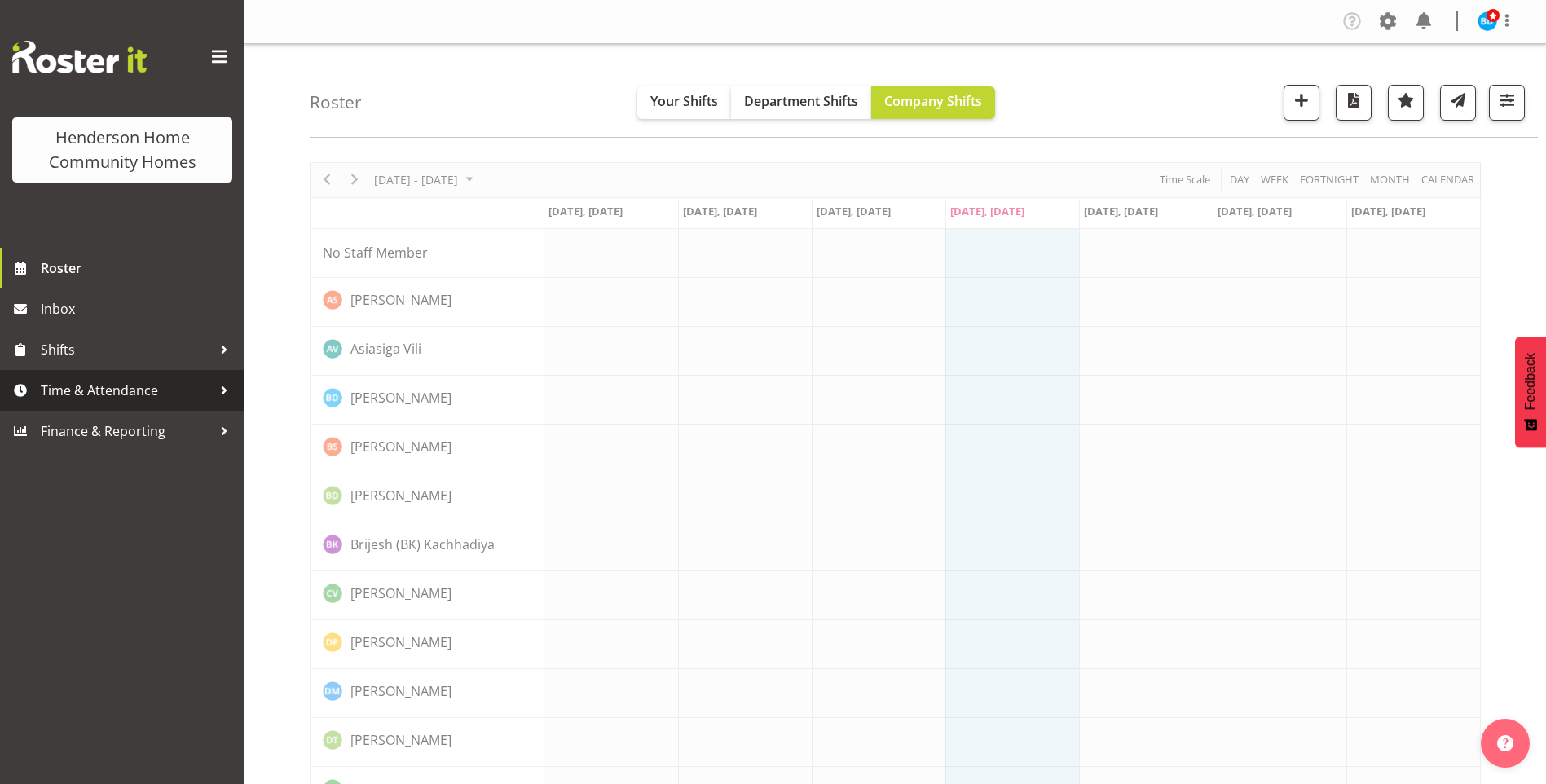
click at [142, 386] on span "Time & Attendance" at bounding box center [127, 390] width 171 height 25
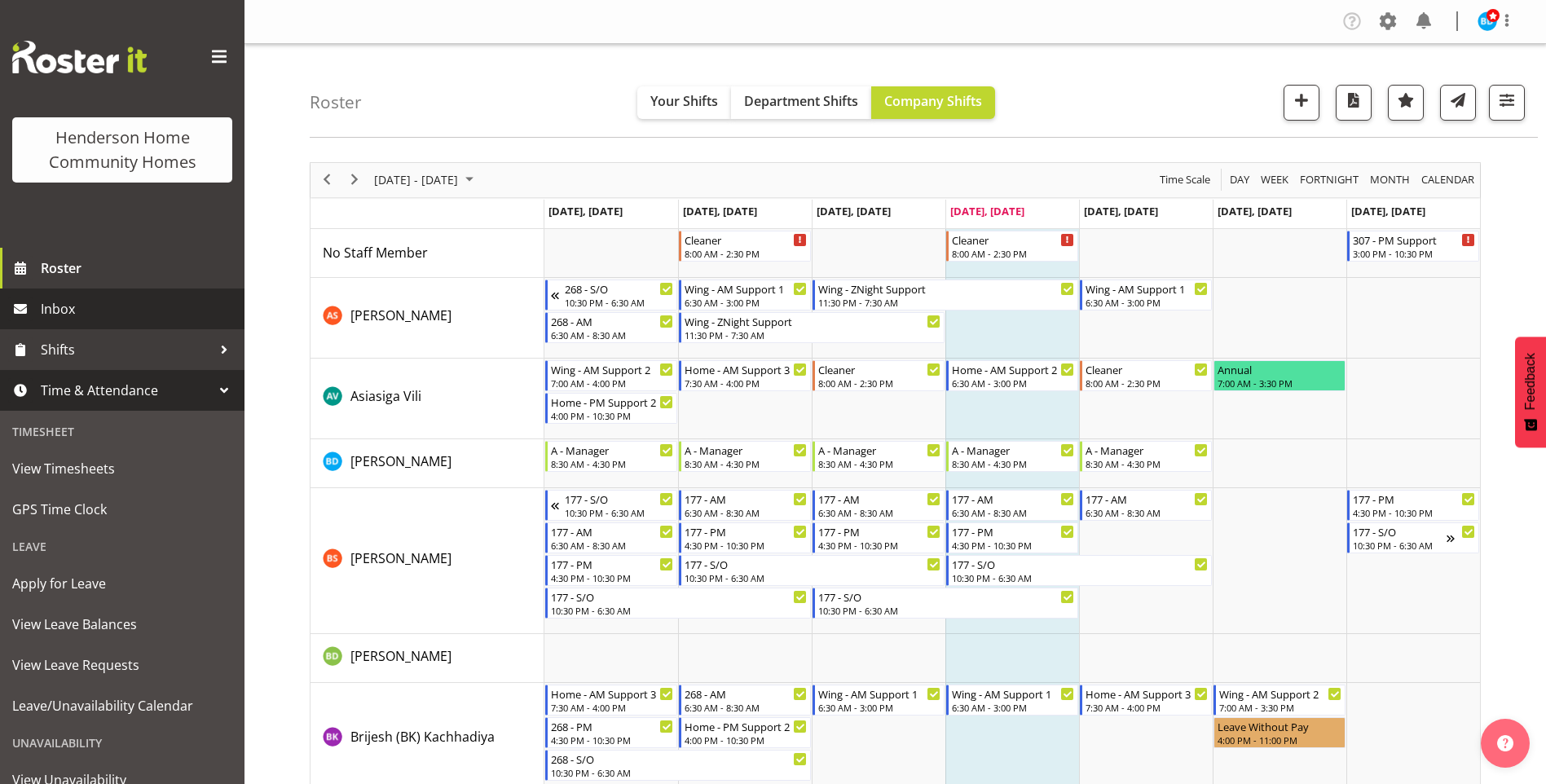
click at [65, 303] on span "Inbox" at bounding box center [139, 309] width 196 height 25
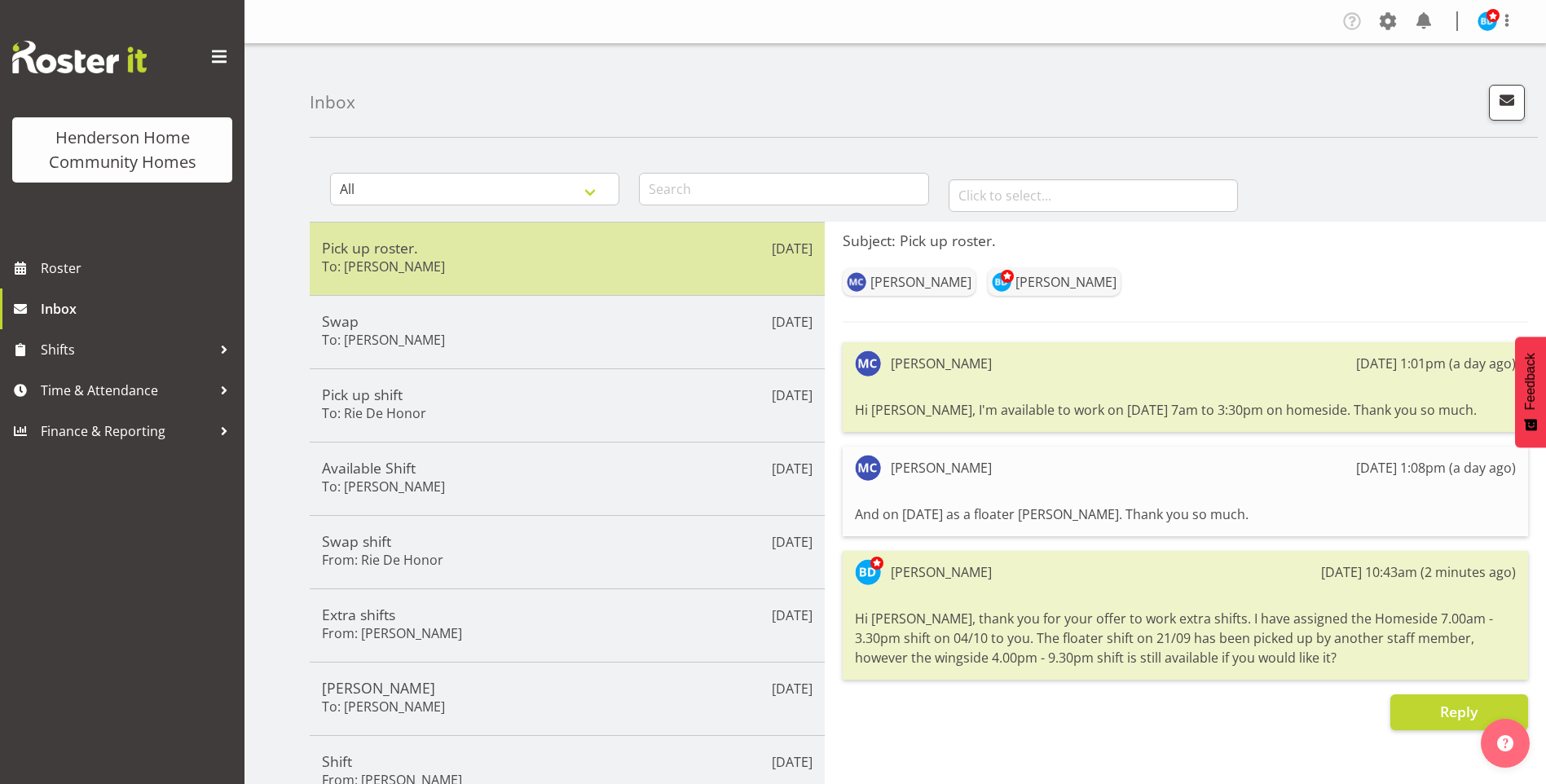
click at [565, 267] on div "Pick up roster. To: Maria Cerbas" at bounding box center [568, 258] width 491 height 40
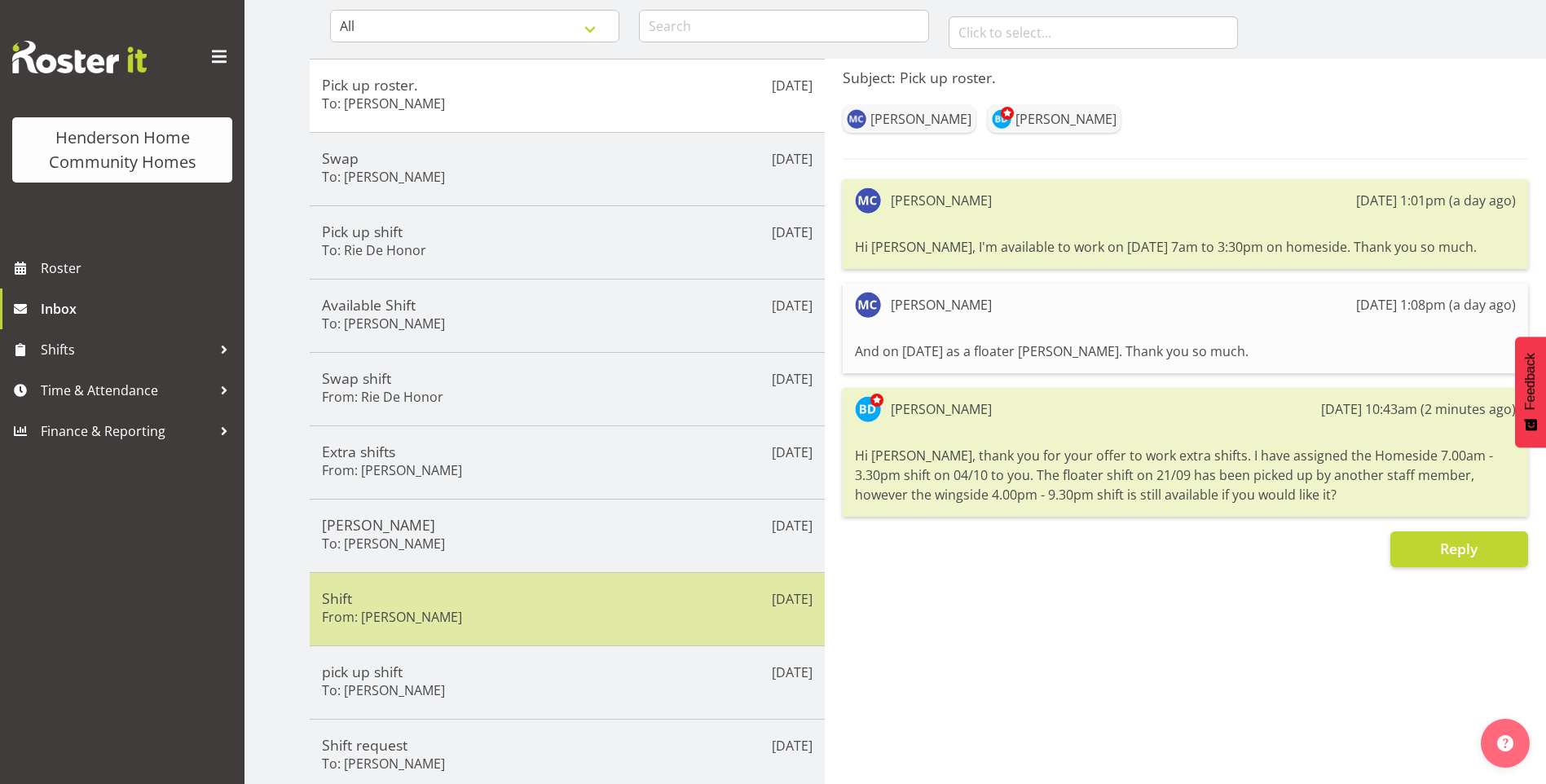
scroll to position [236, 0]
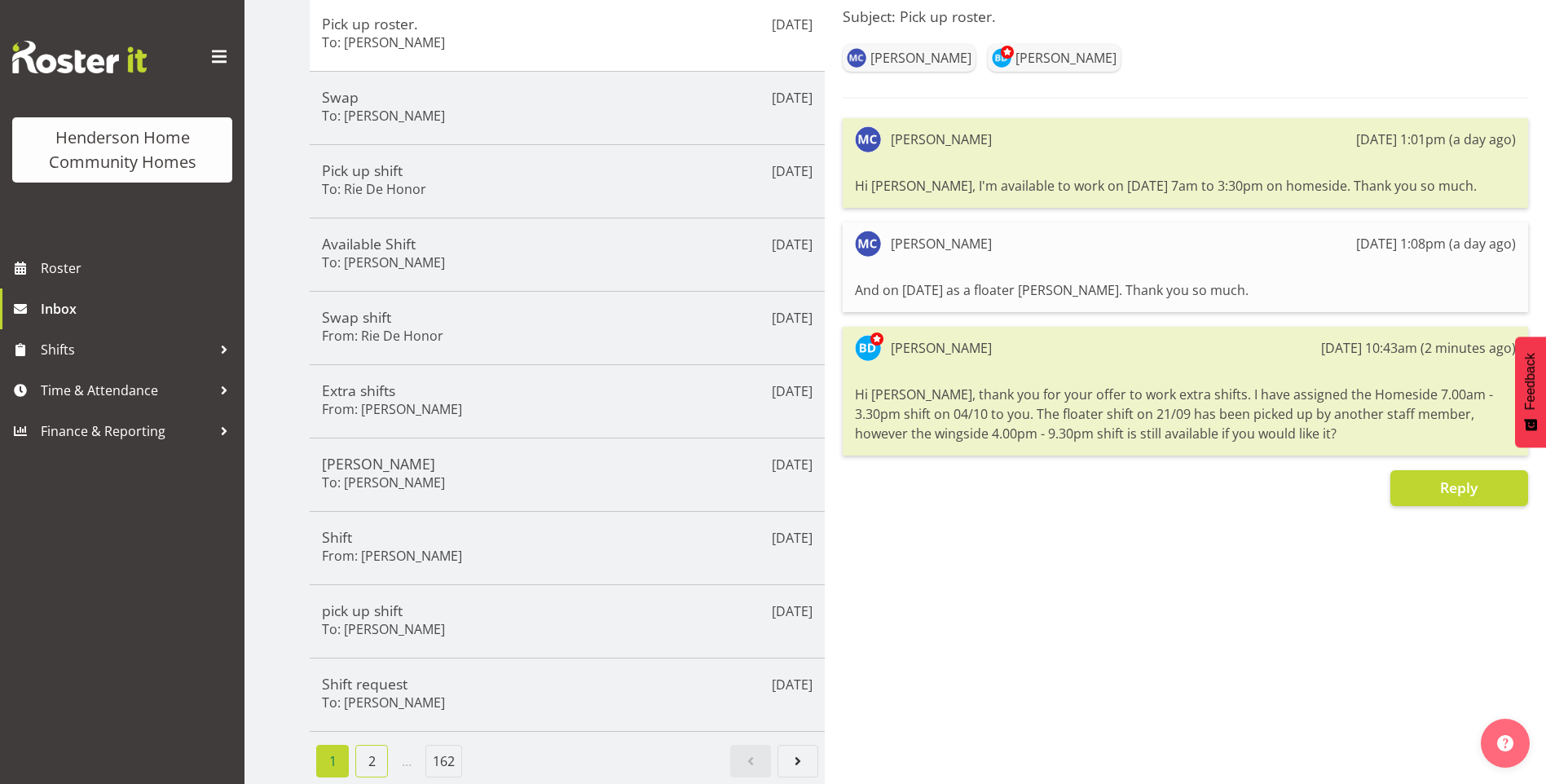
click at [368, 745] on link "2" at bounding box center [372, 761] width 32 height 32
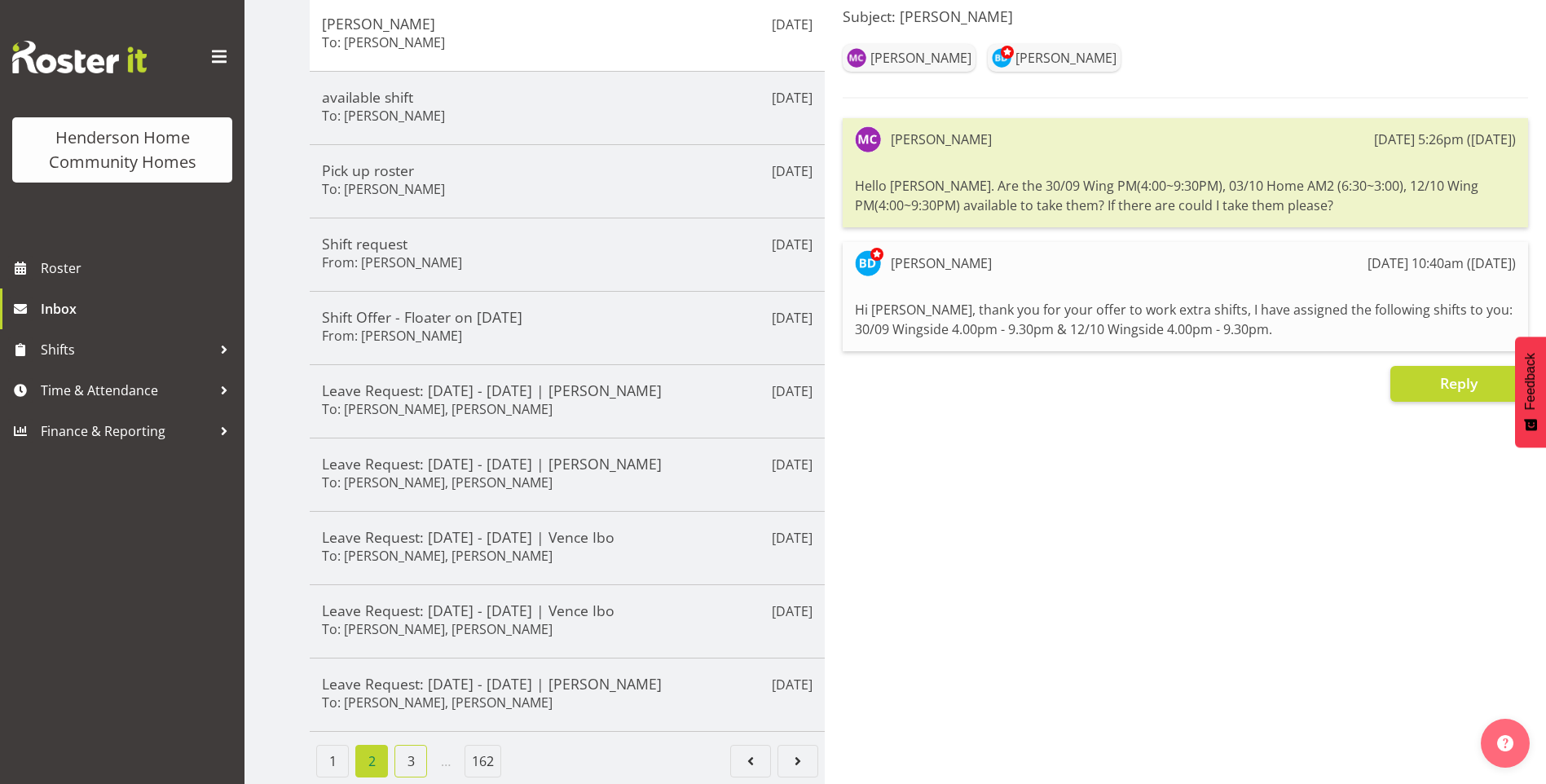
click at [422, 746] on link "3" at bounding box center [410, 761] width 32 height 32
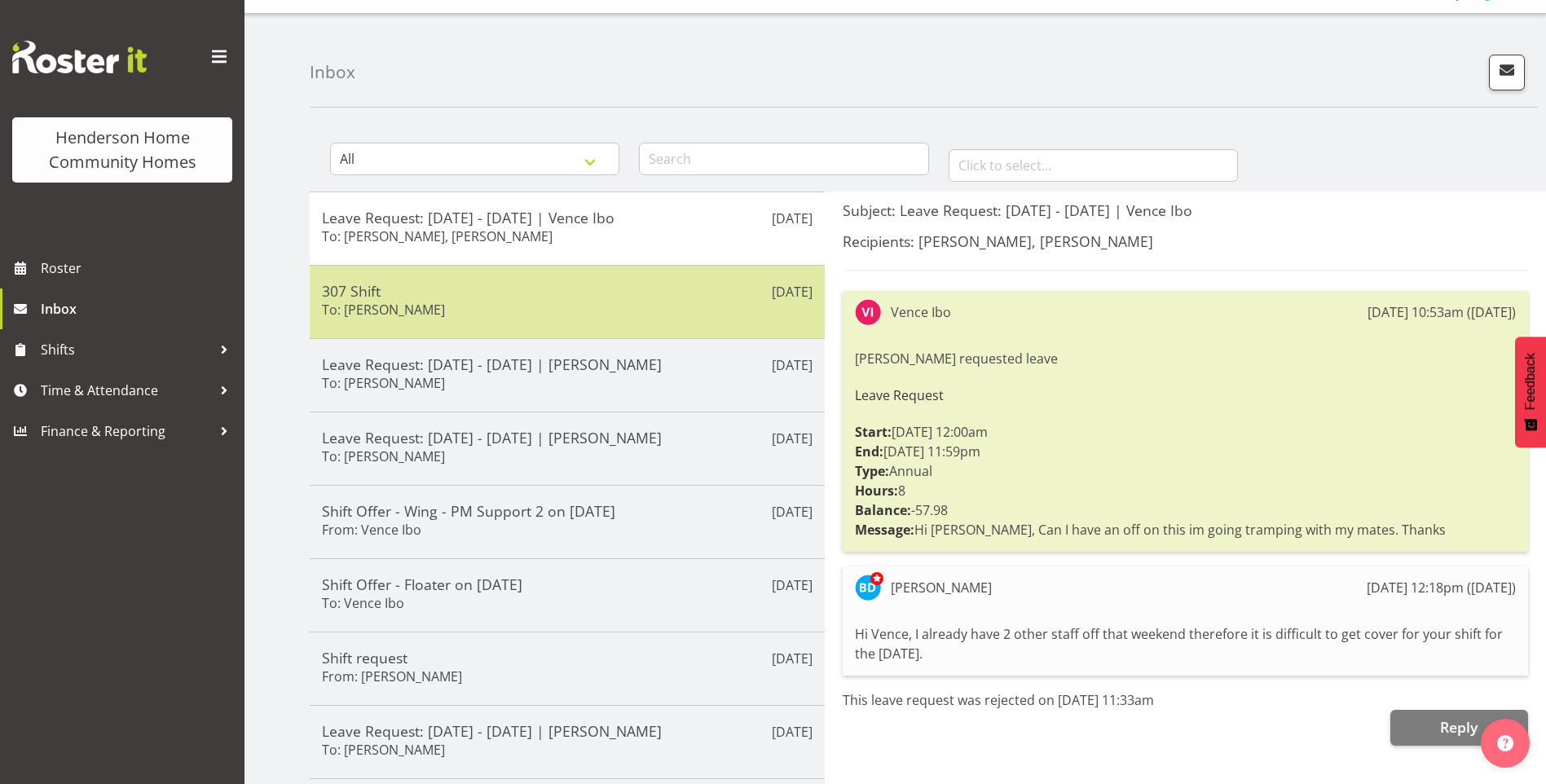
click at [461, 304] on div "307 Shift To: Eloise Bailey" at bounding box center [568, 302] width 491 height 40
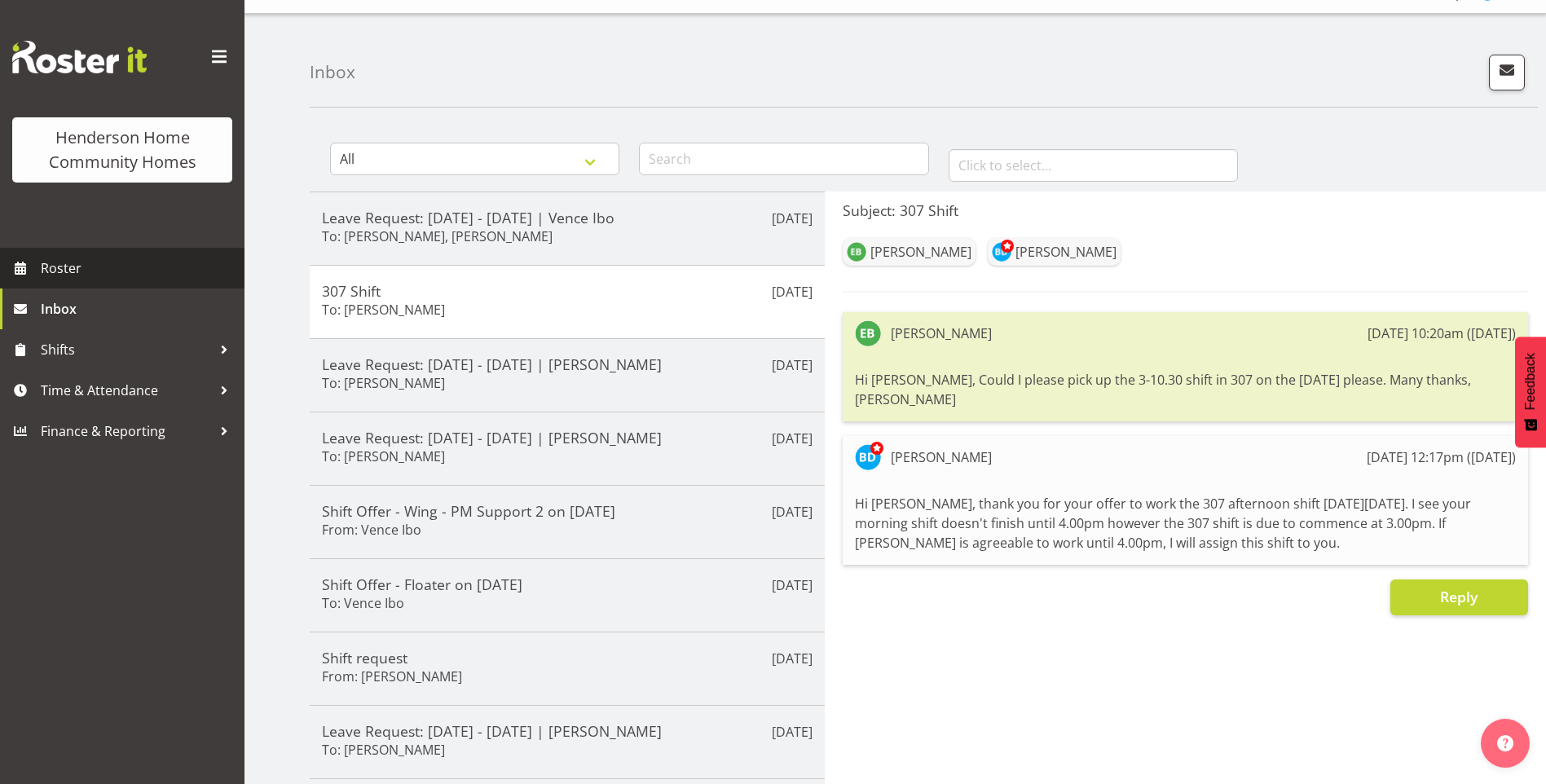
click at [79, 279] on span "Roster" at bounding box center [139, 268] width 196 height 25
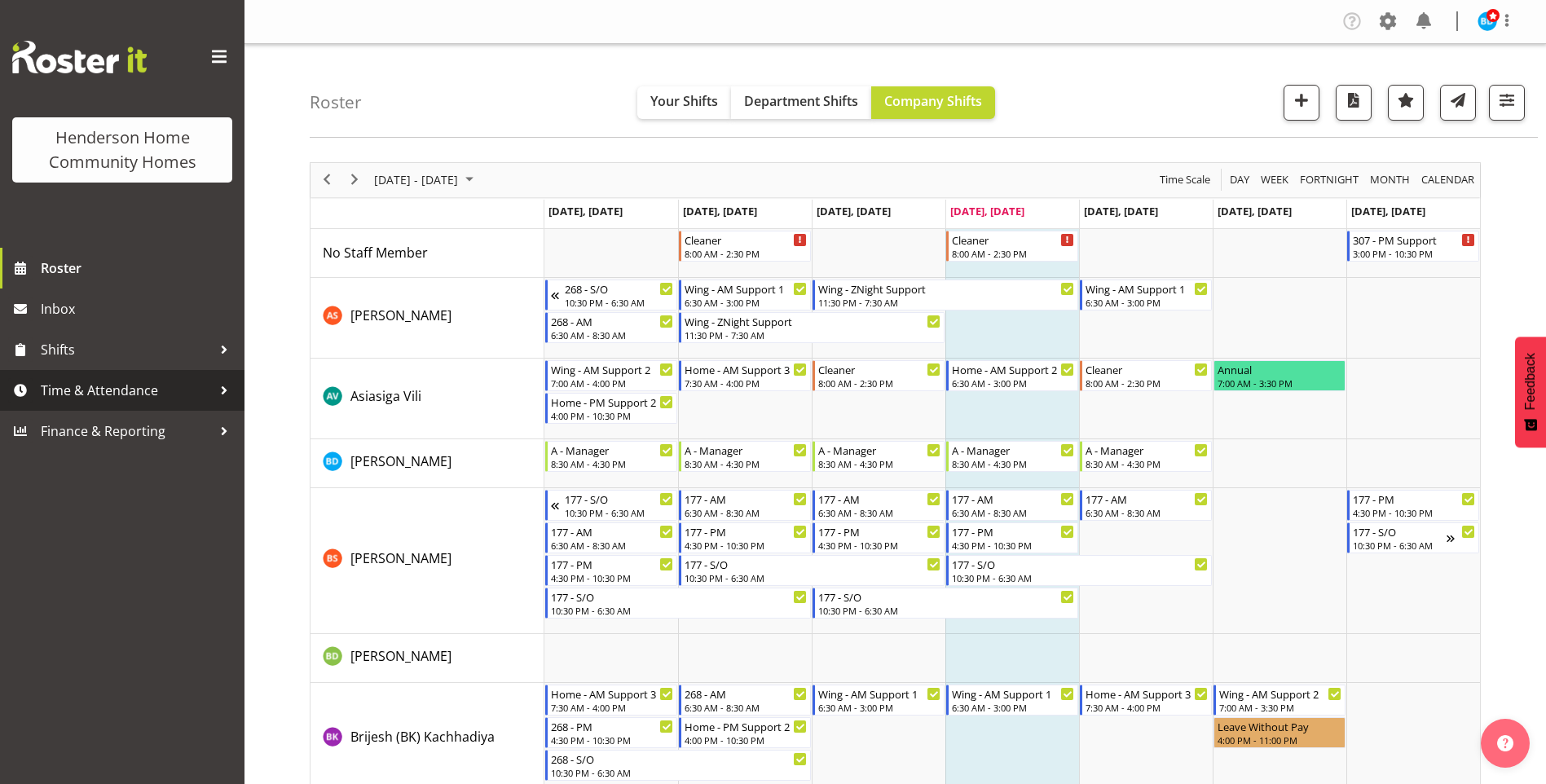
click at [122, 388] on span "Time & Attendance" at bounding box center [127, 390] width 171 height 25
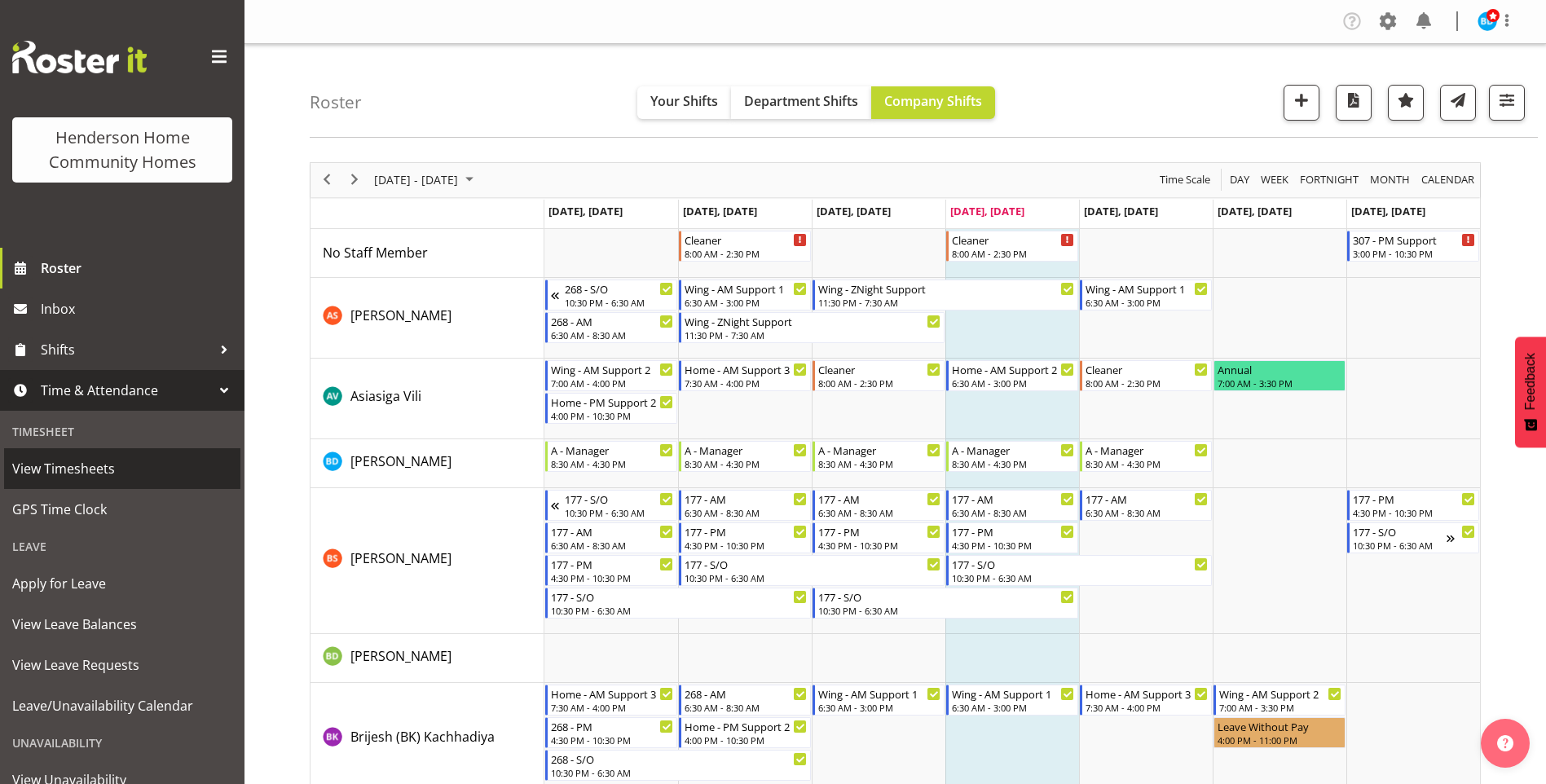
click at [91, 464] on span "View Timesheets" at bounding box center [121, 469] width 220 height 25
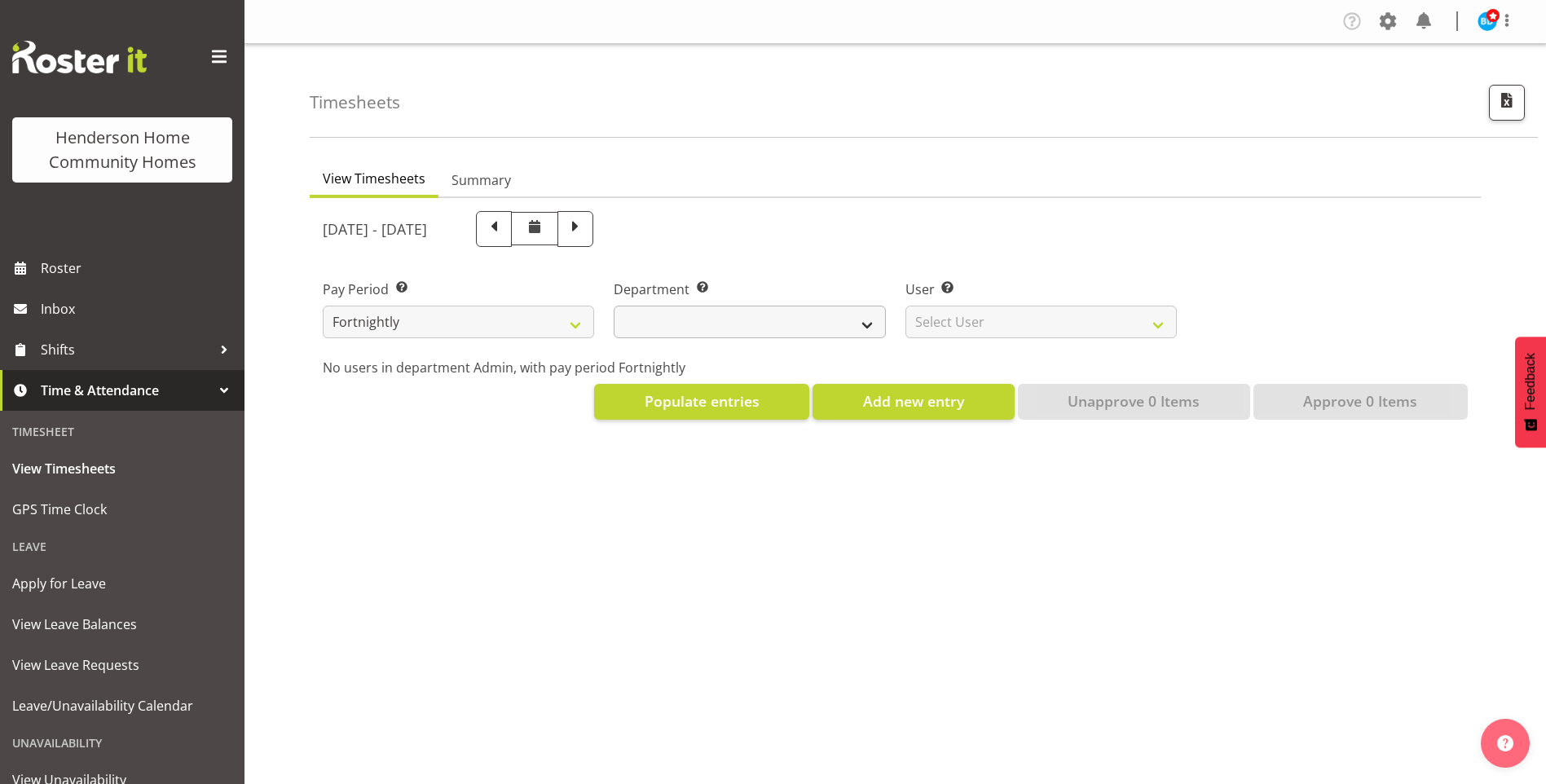
select select
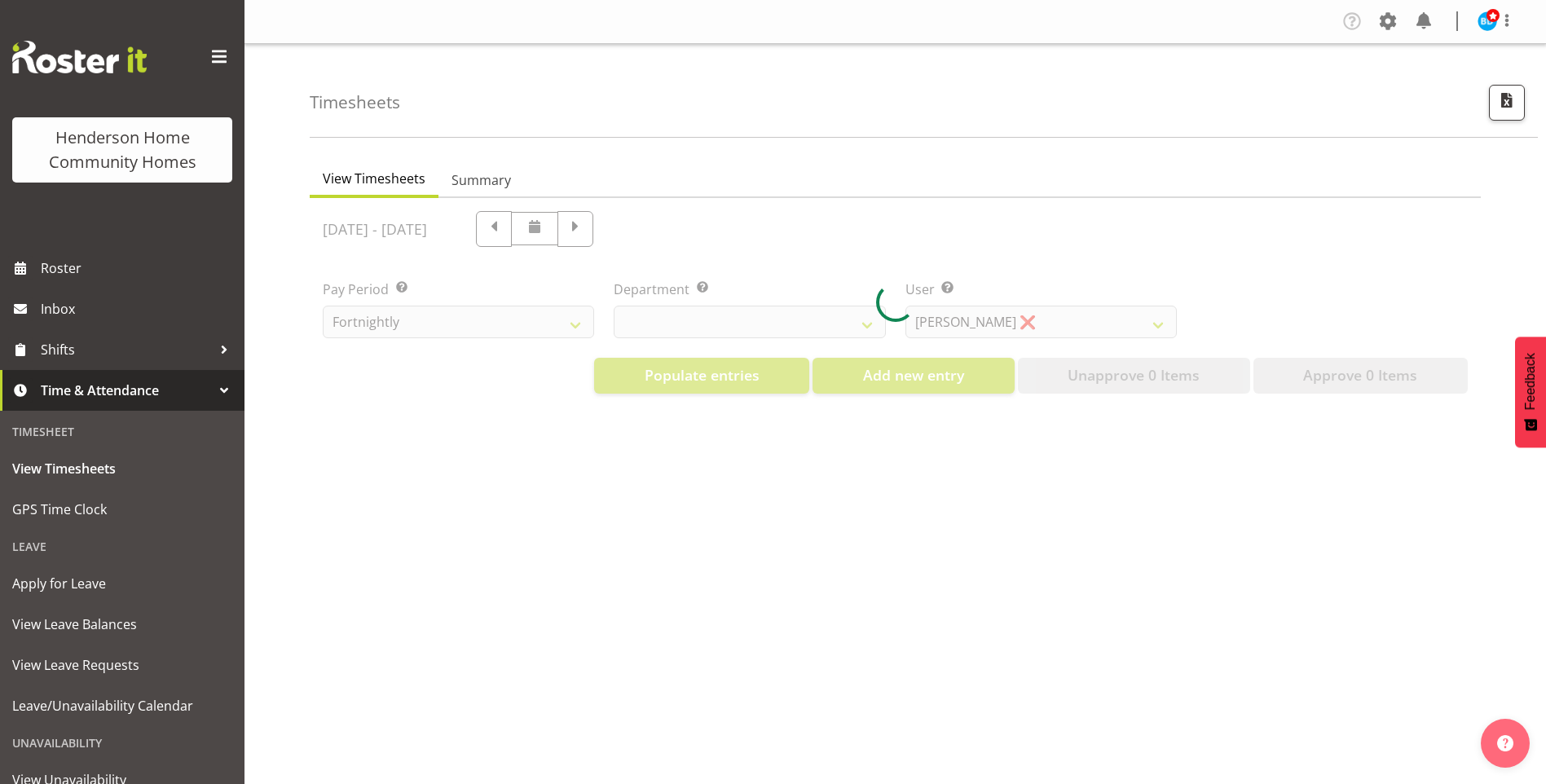
select select "8515"
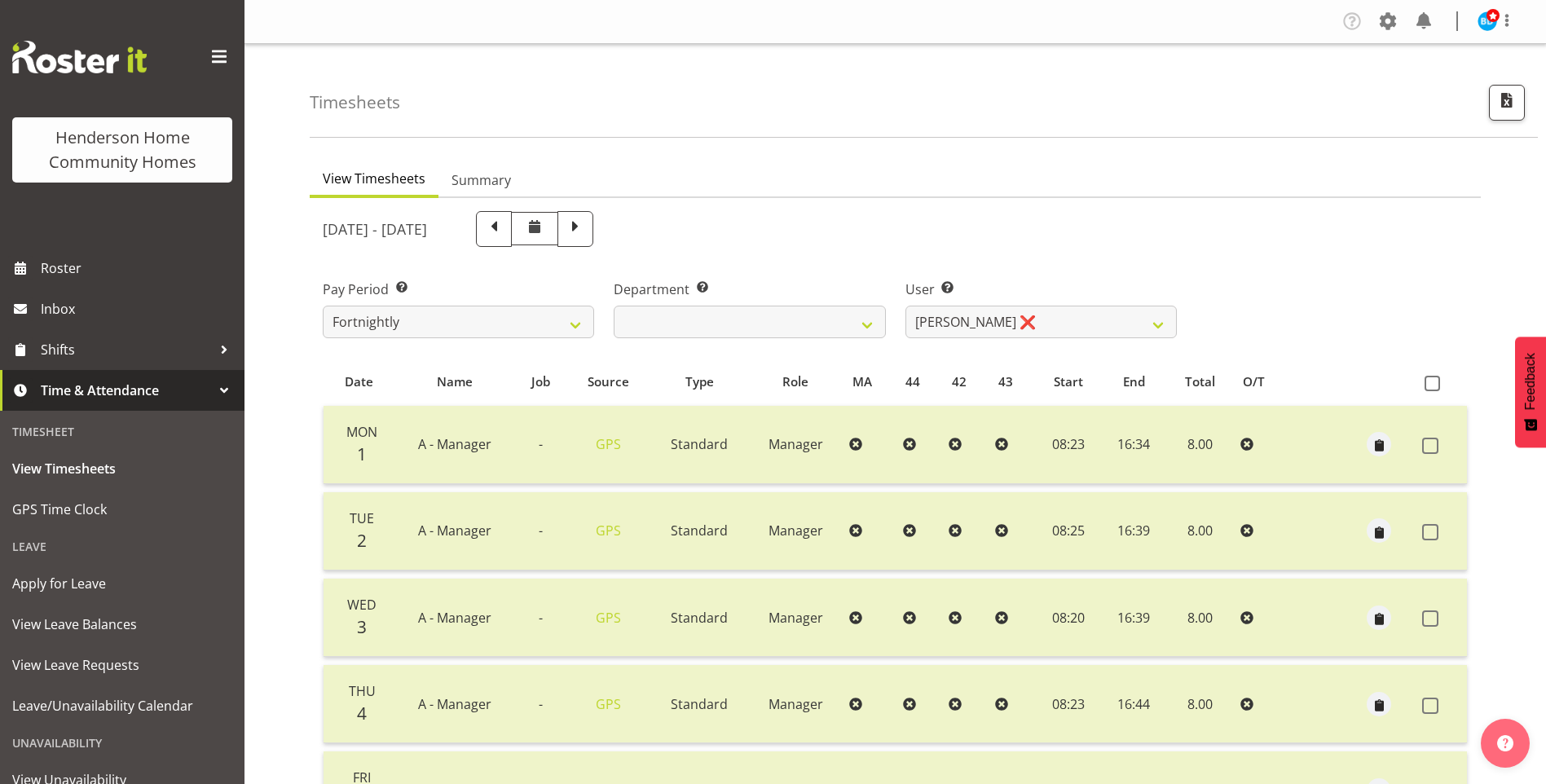
click at [586, 229] on span at bounding box center [575, 227] width 21 height 21
select select
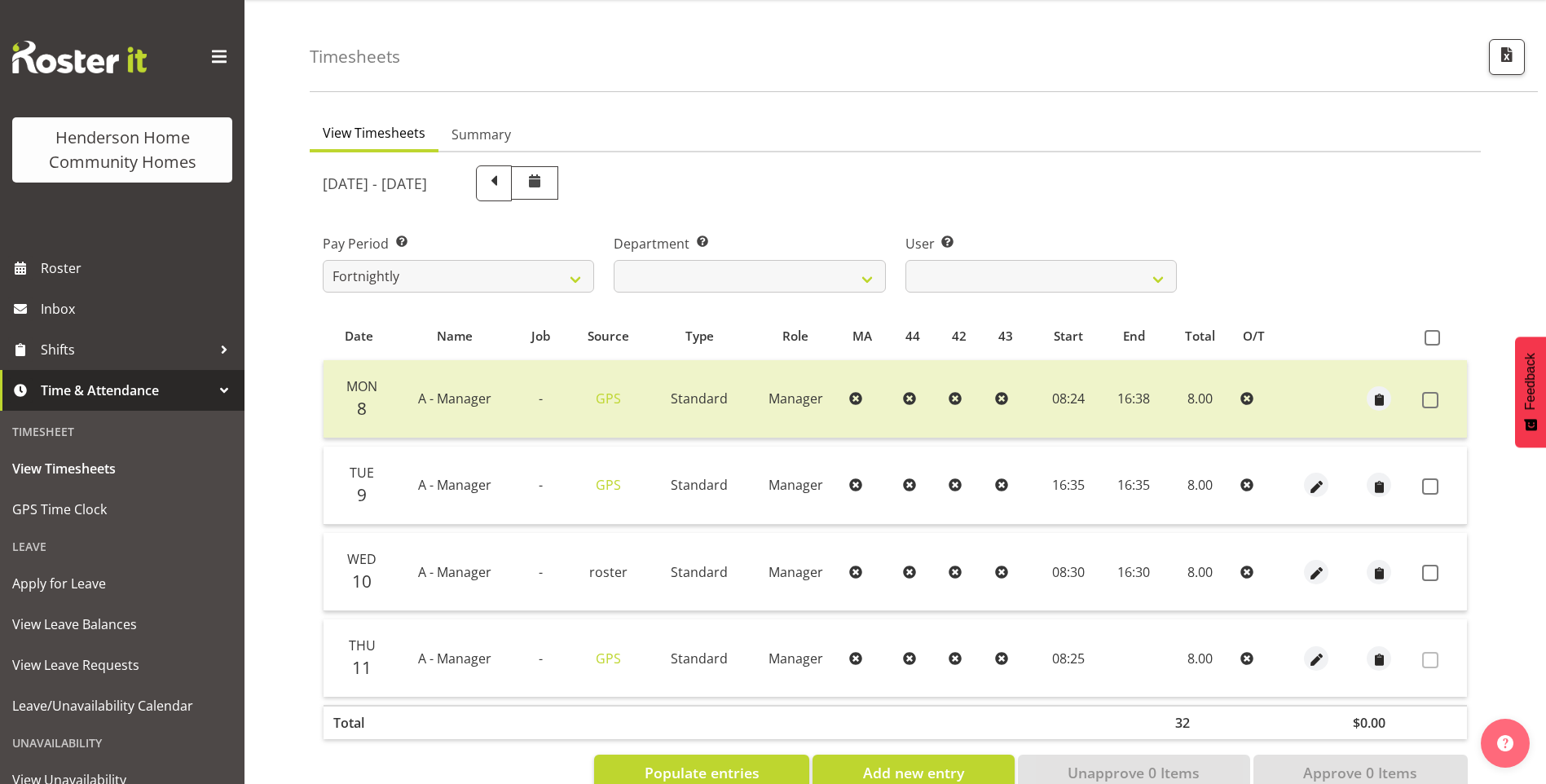
scroll to position [90, 0]
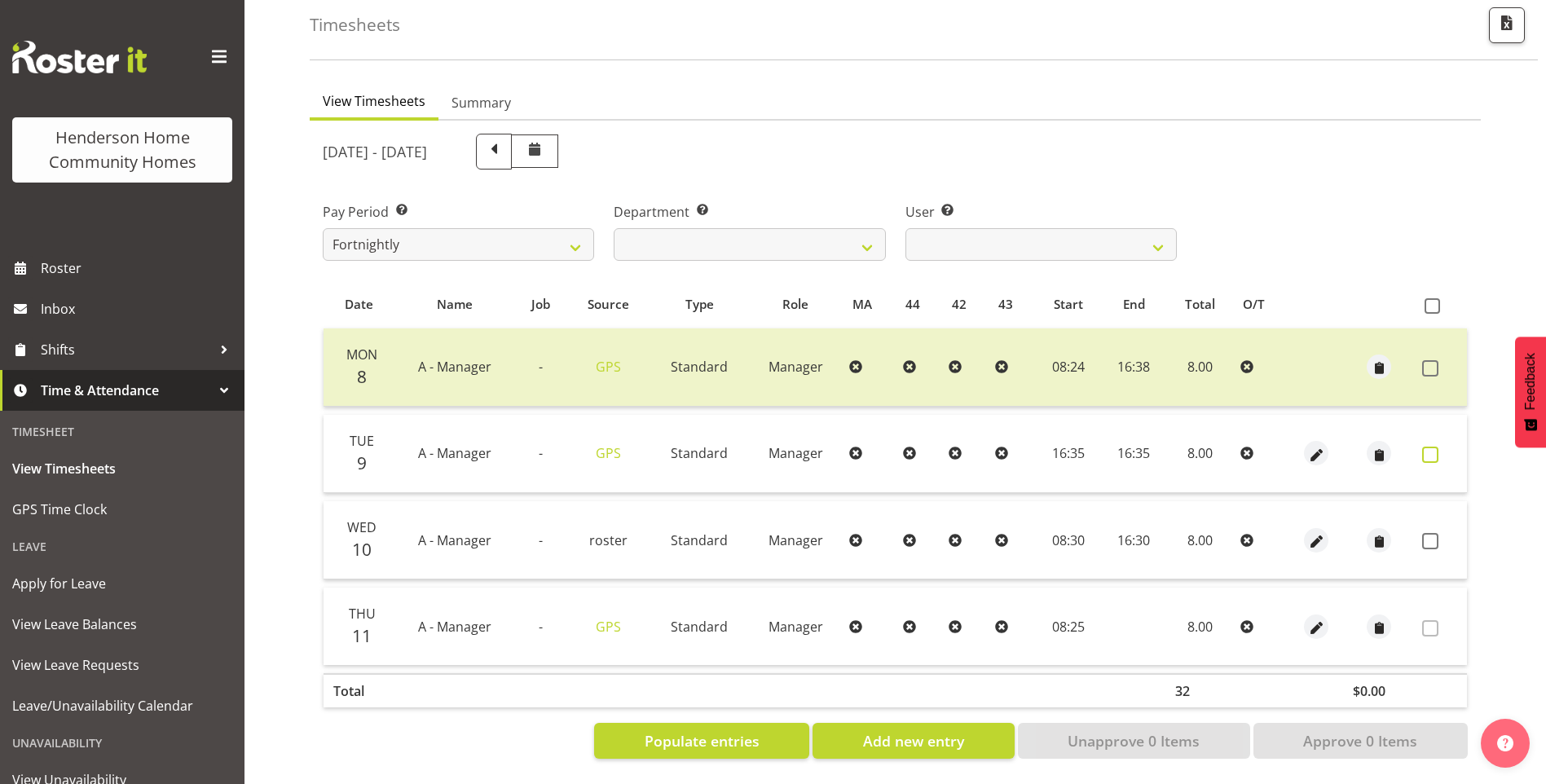
click at [1434, 446] on span at bounding box center [1431, 454] width 16 height 16
checkbox input "true"
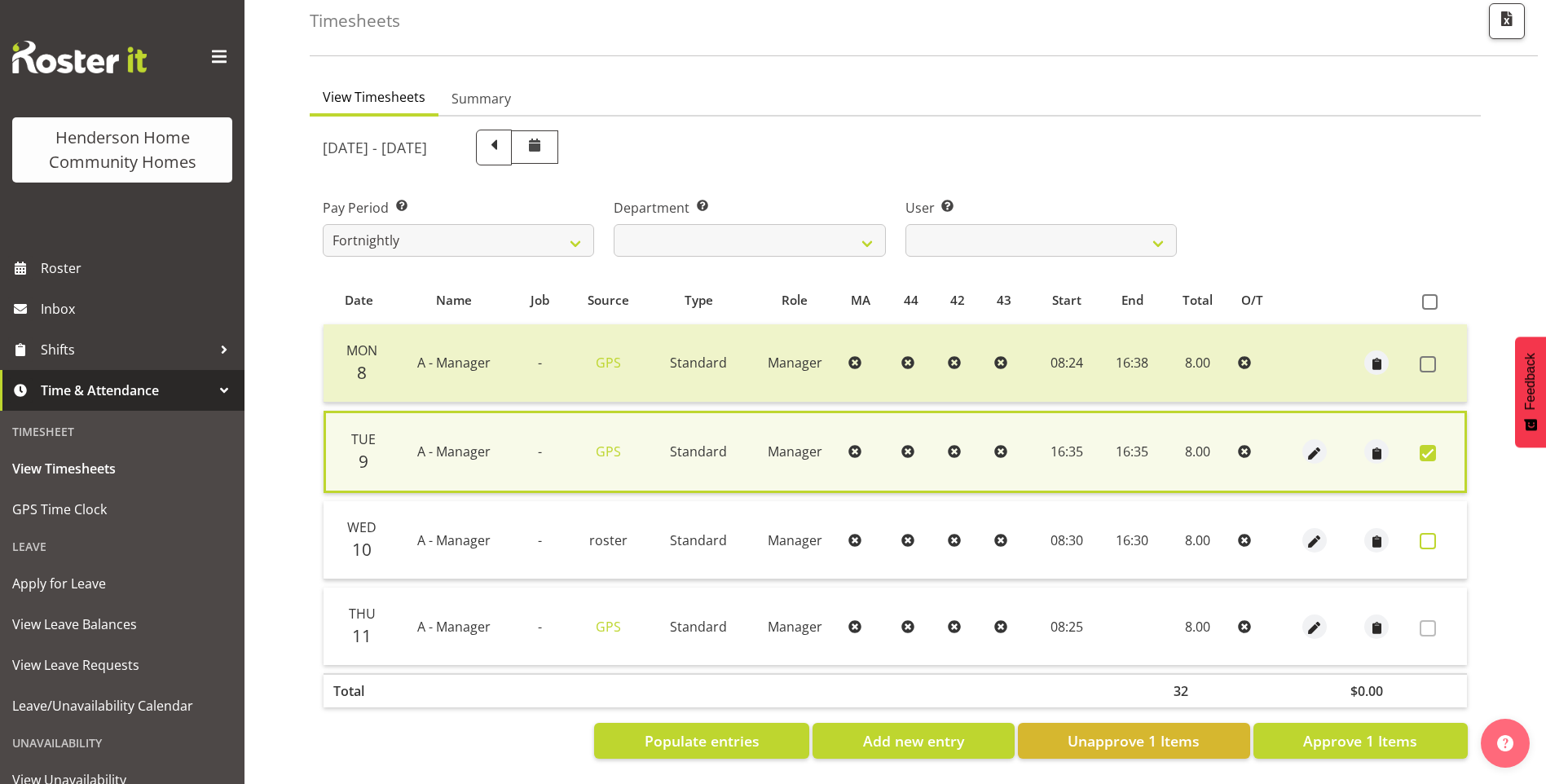
click at [1434, 534] on span at bounding box center [1428, 540] width 16 height 16
checkbox input "true"
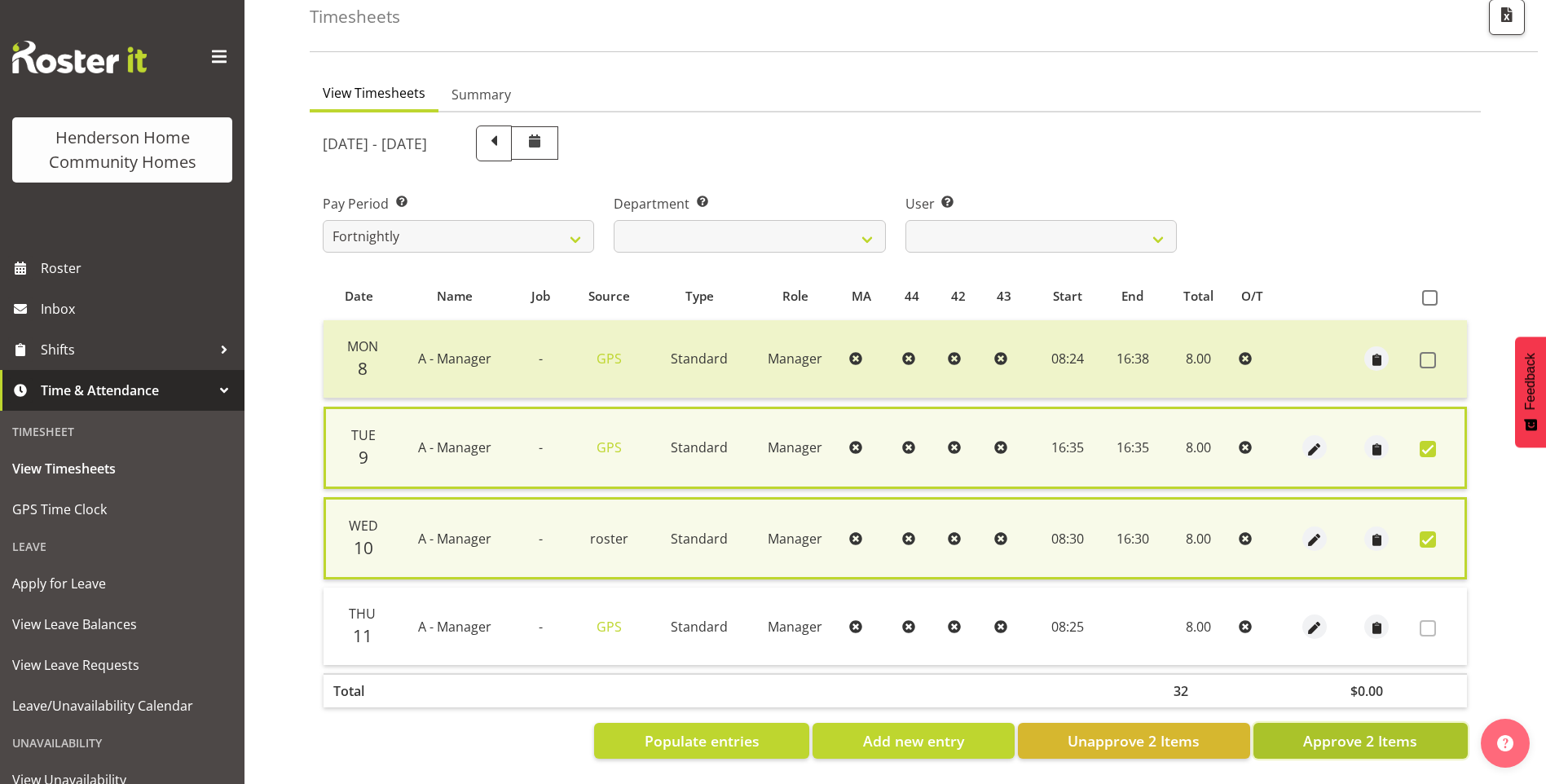
click at [1400, 741] on span "Approve 2 Items" at bounding box center [1360, 740] width 114 height 21
checkbox input "false"
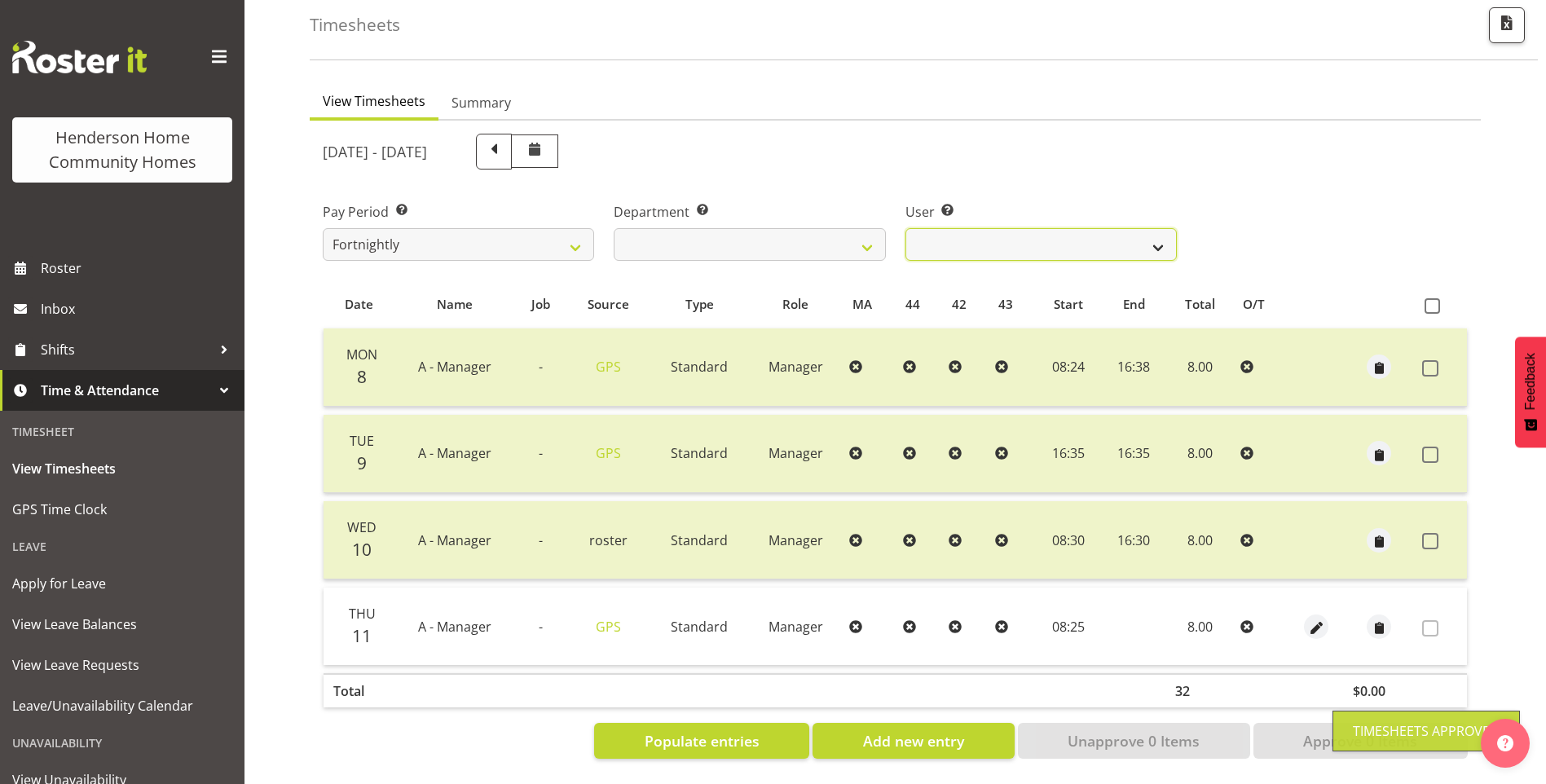
click at [958, 234] on select "[PERSON_NAME] ❌ [PERSON_NAME] ✔ [PERSON_NAME] ❌ [PERSON_NAME] ❌" at bounding box center [1041, 245] width 271 height 32
select select "11346"
click at [906, 228] on select "[PERSON_NAME] ❌ [PERSON_NAME] ✔ [PERSON_NAME] ❌ [PERSON_NAME] ❌" at bounding box center [1041, 245] width 271 height 32
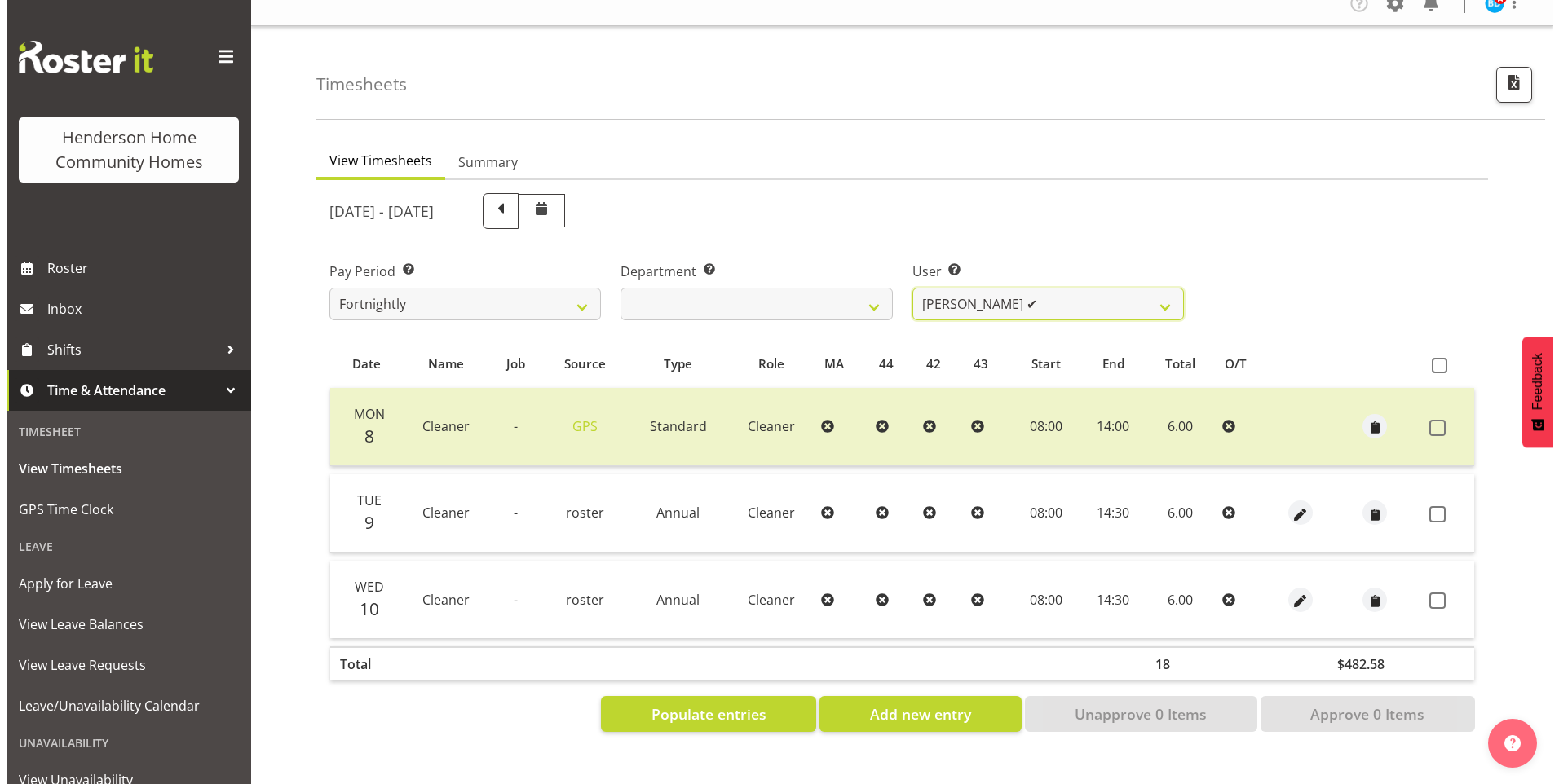
scroll to position [30, 0]
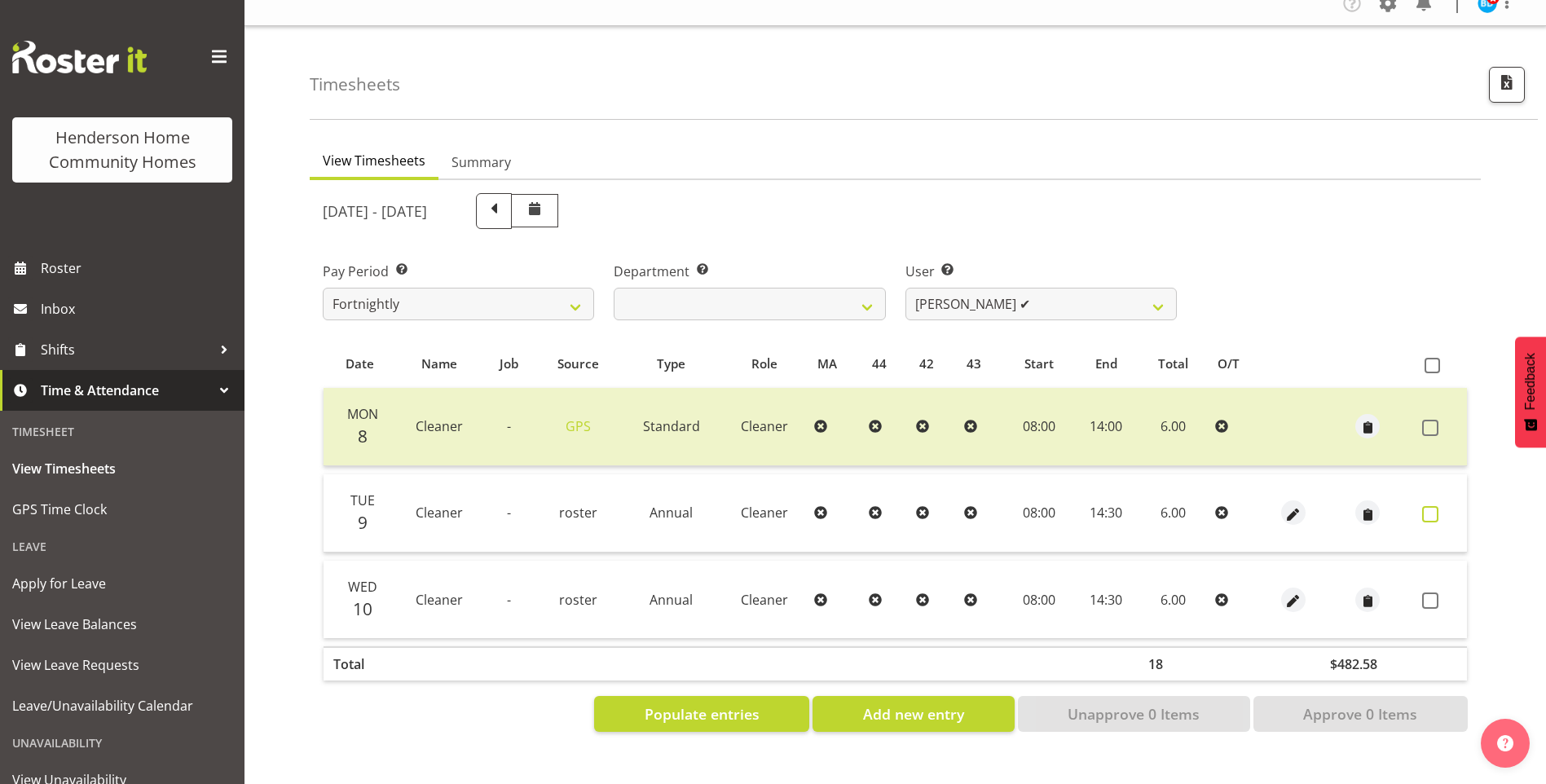
click at [1440, 506] on label at bounding box center [1436, 514] width 26 height 16
checkbox input "true"
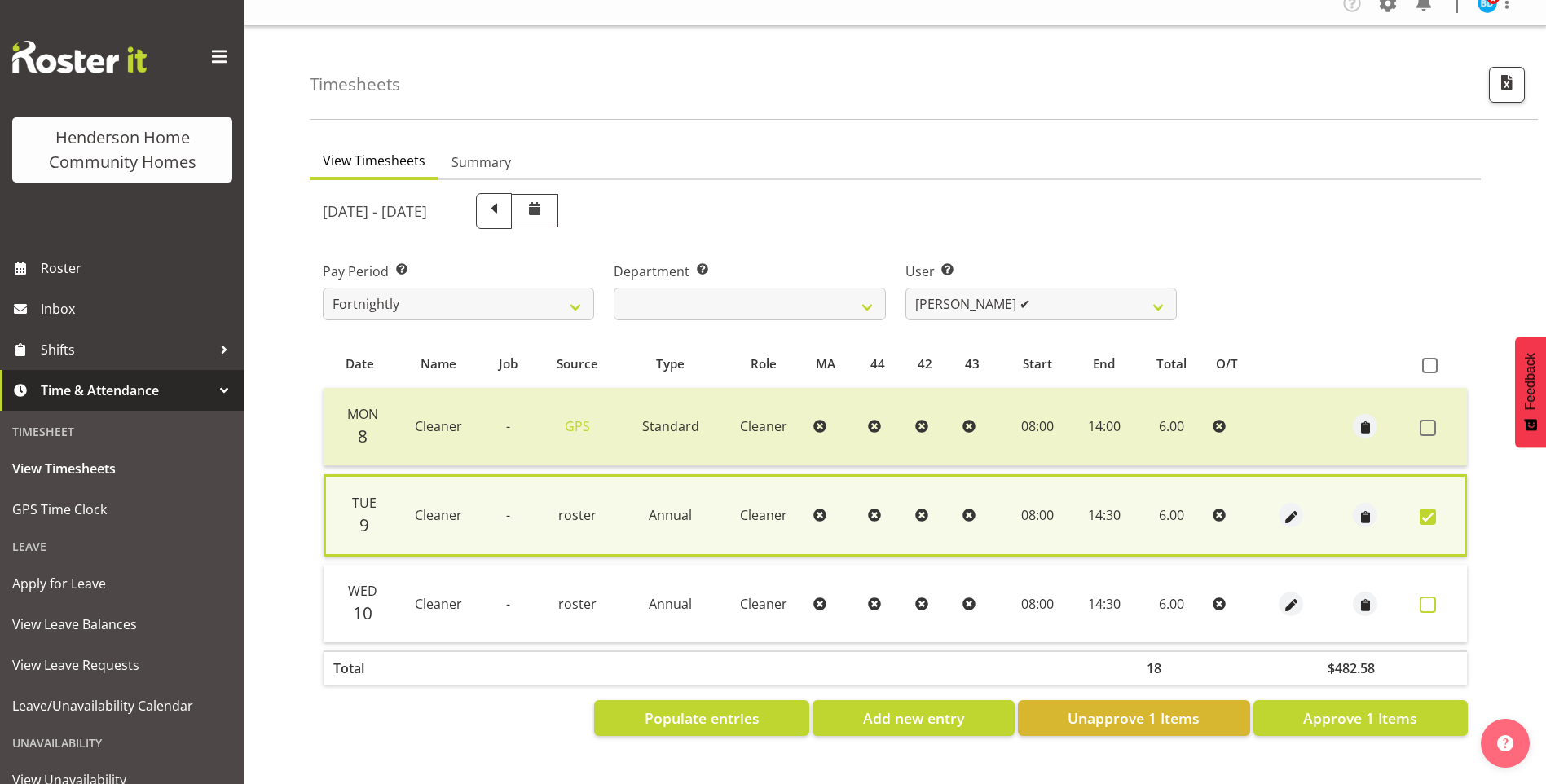
click at [1437, 597] on label at bounding box center [1433, 604] width 26 height 16
checkbox input "true"
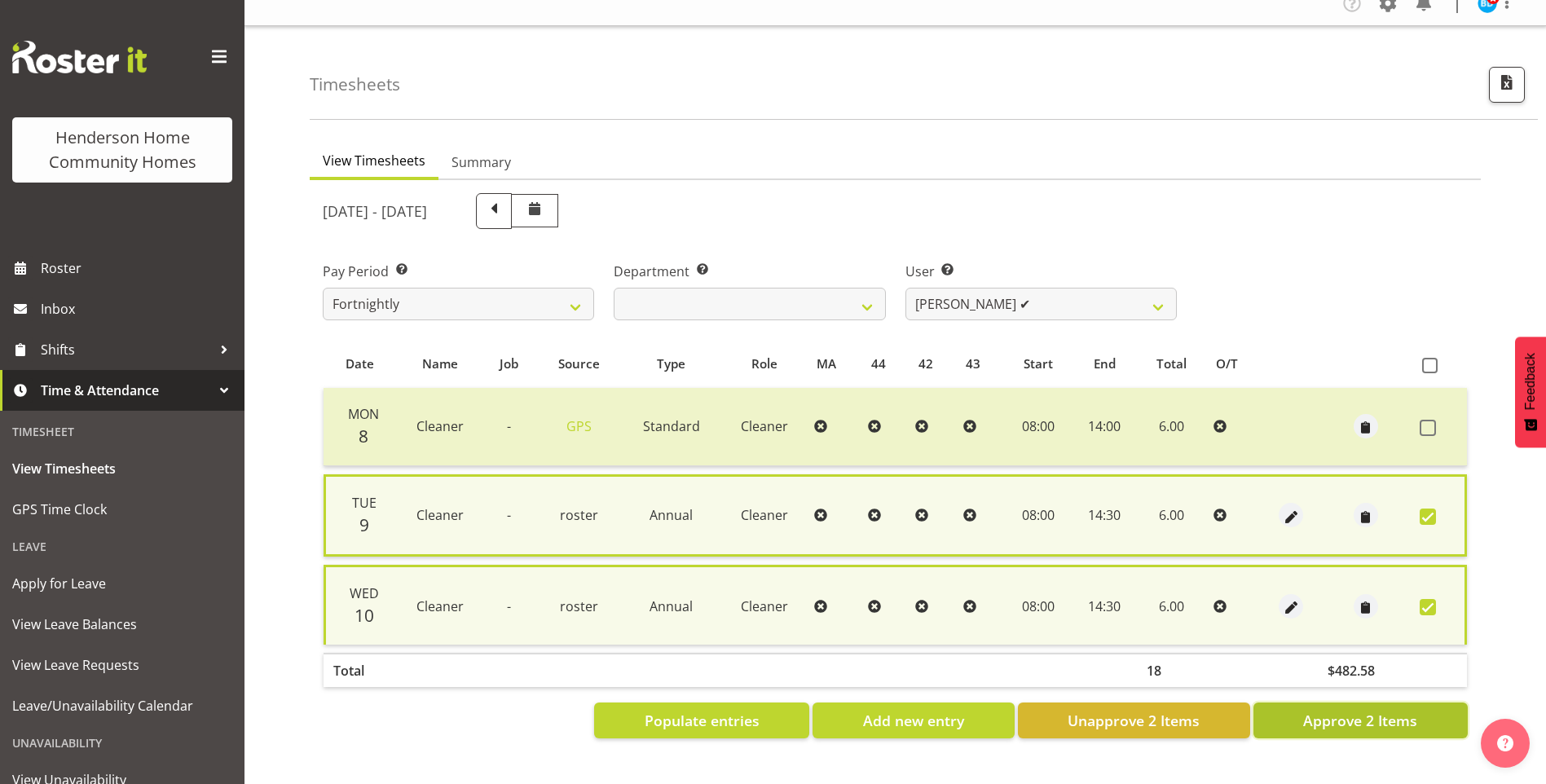
click at [1421, 710] on button "Approve 2 Items" at bounding box center [1360, 721] width 215 height 36
checkbox input "false"
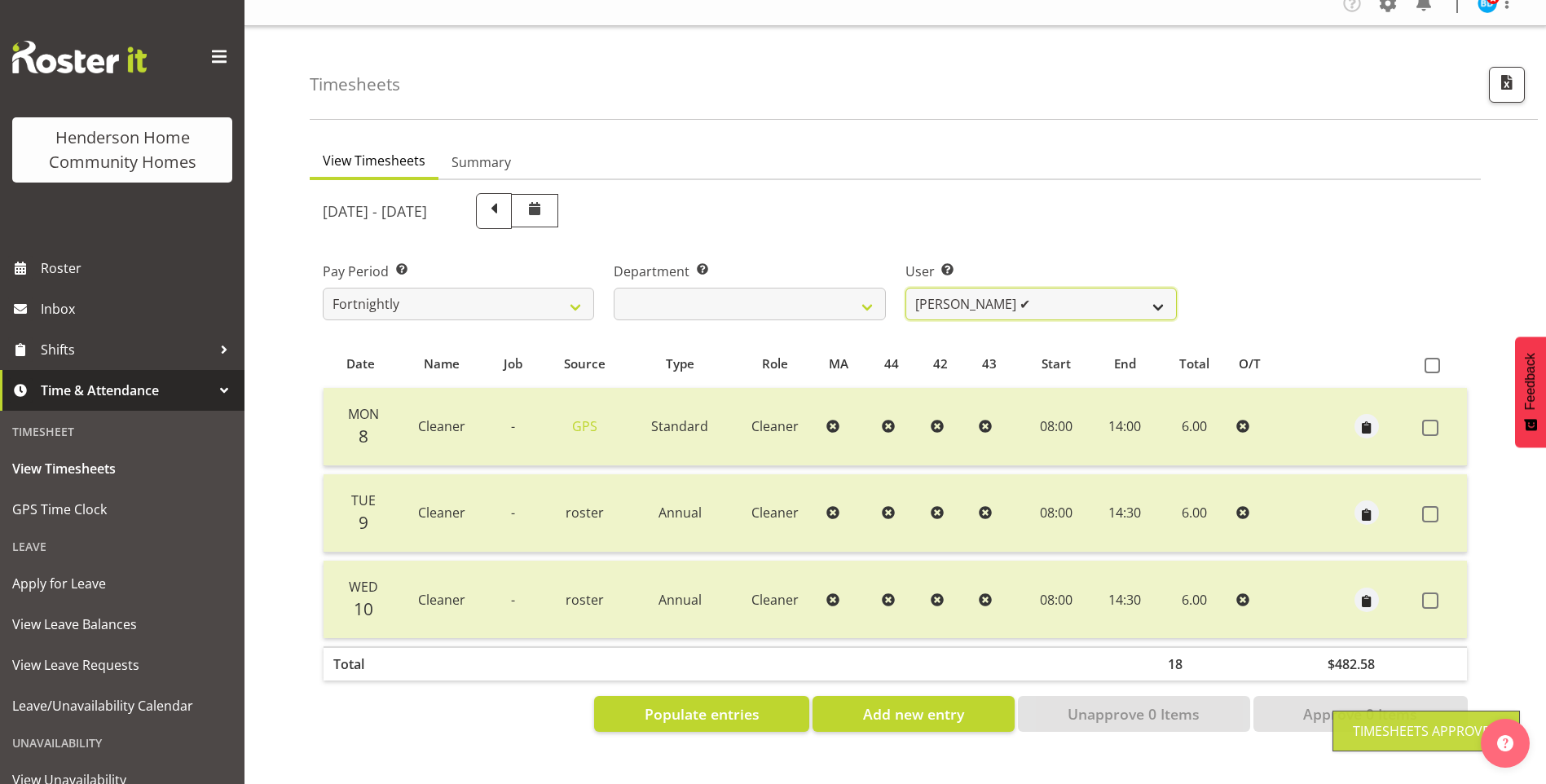
click at [963, 295] on select "[PERSON_NAME] ❌ [PERSON_NAME] ✔ [PERSON_NAME] ❌ [PERSON_NAME] ❌" at bounding box center [1041, 304] width 271 height 32
select select "8557"
click at [906, 288] on select "[PERSON_NAME] ❌ [PERSON_NAME] ✔ [PERSON_NAME] ❌ [PERSON_NAME] ❌" at bounding box center [1041, 304] width 271 height 32
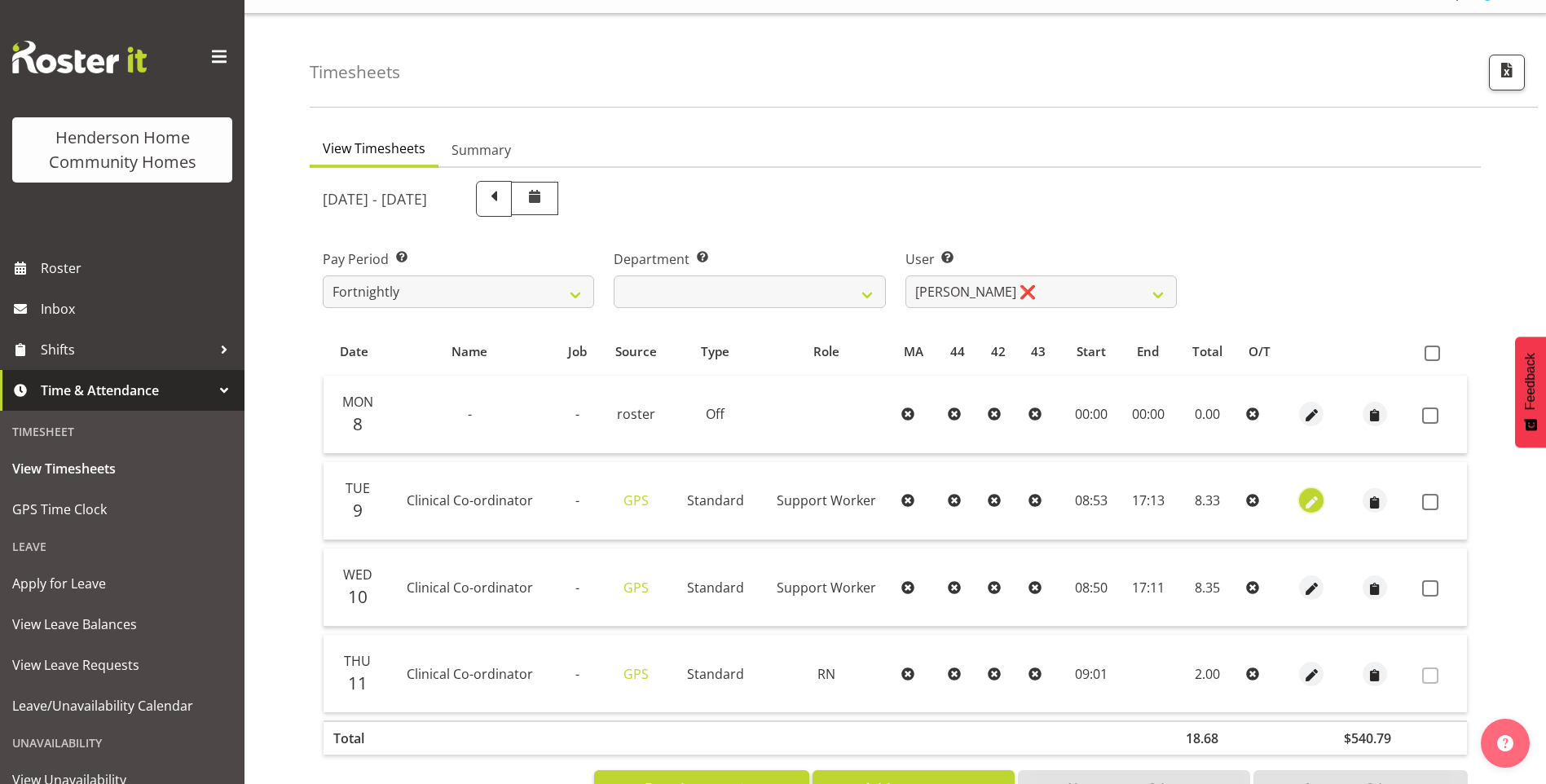
click at [1302, 502] on span "button" at bounding box center [1312, 503] width 19 height 19
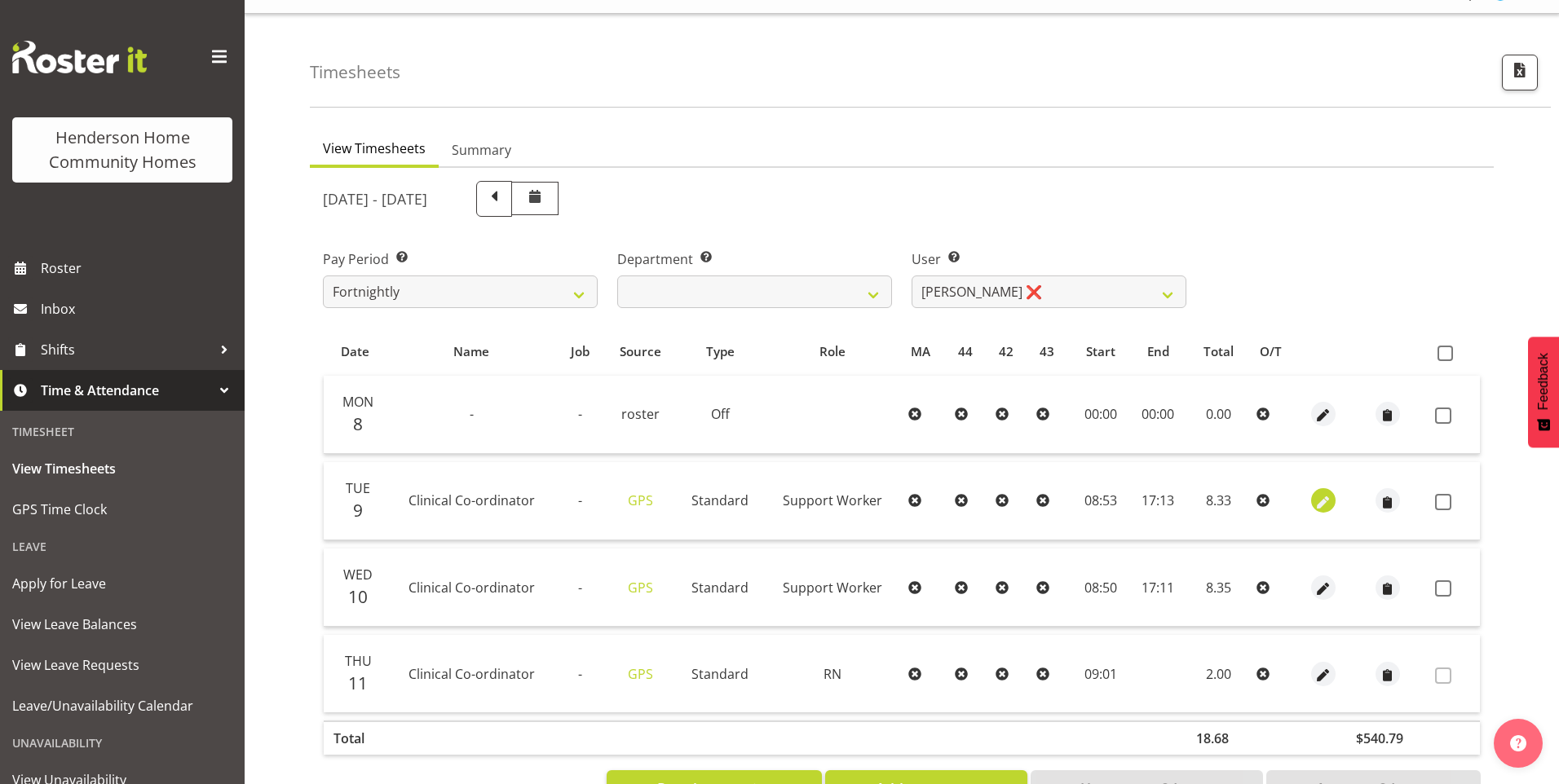
select select "Standard"
select select "8"
select select "2025"
select select "8"
select select "53"
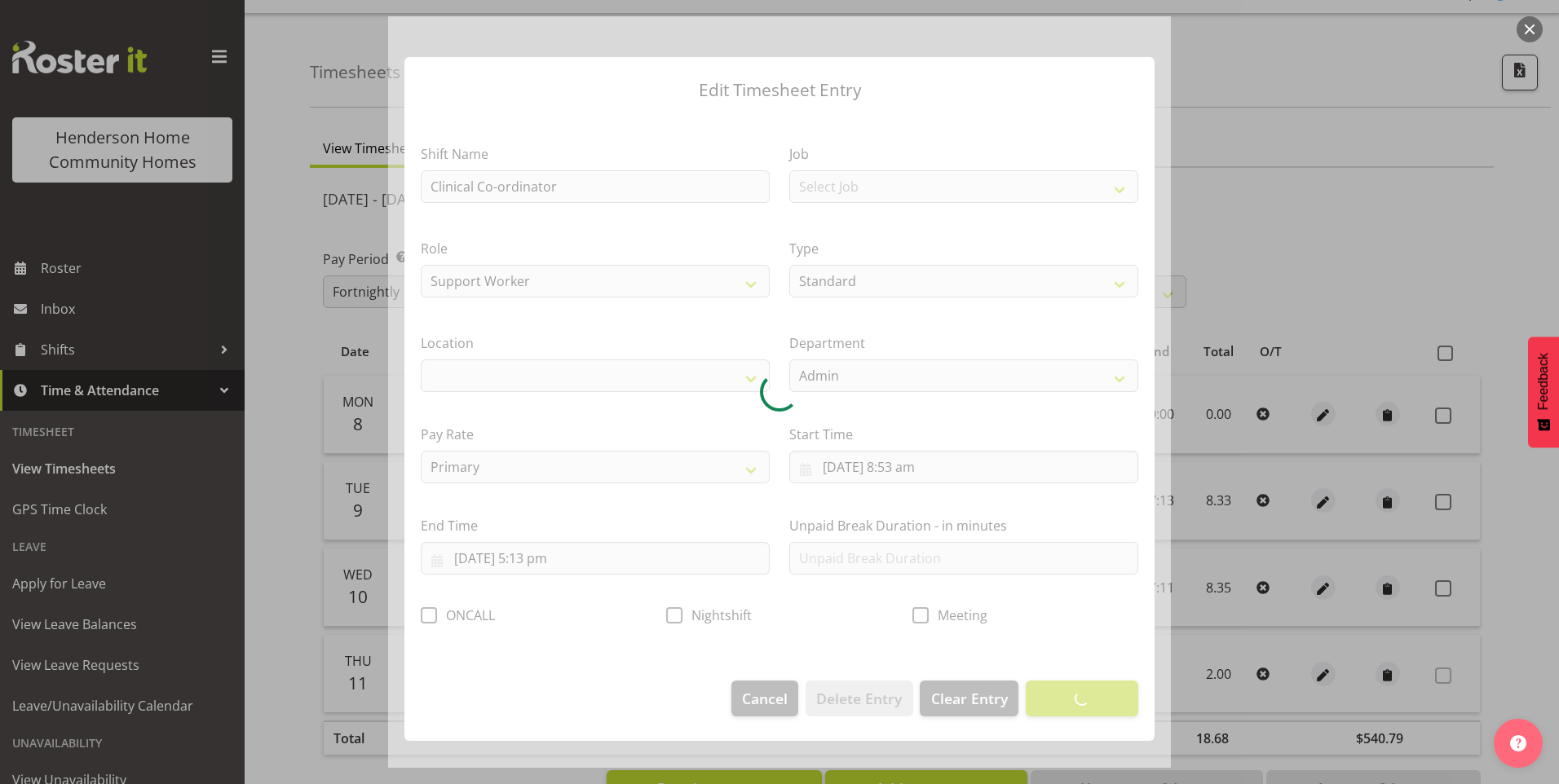
select select "1067"
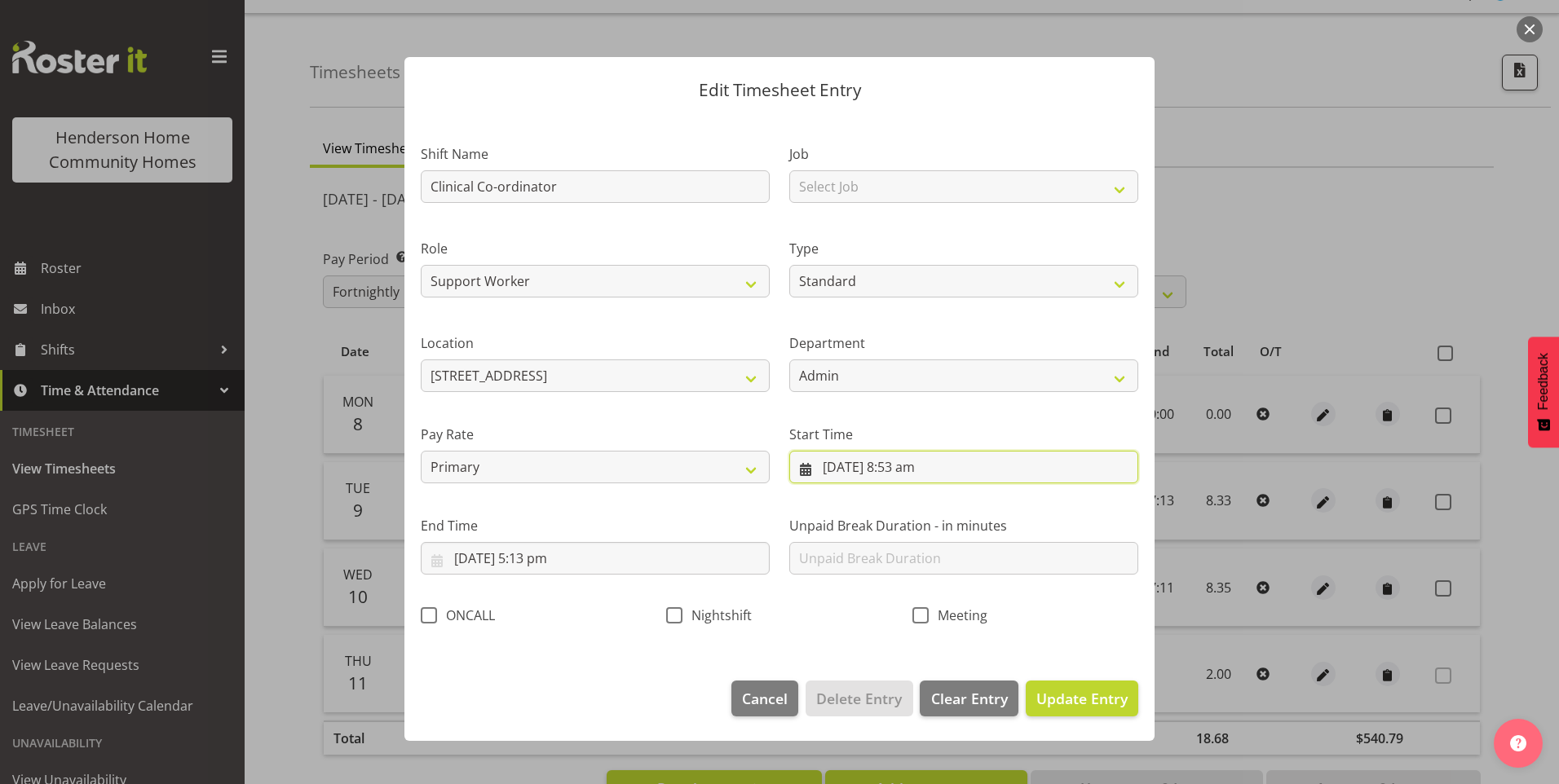
click at [899, 471] on input "[DATE] 8:53 am" at bounding box center [964, 467] width 349 height 32
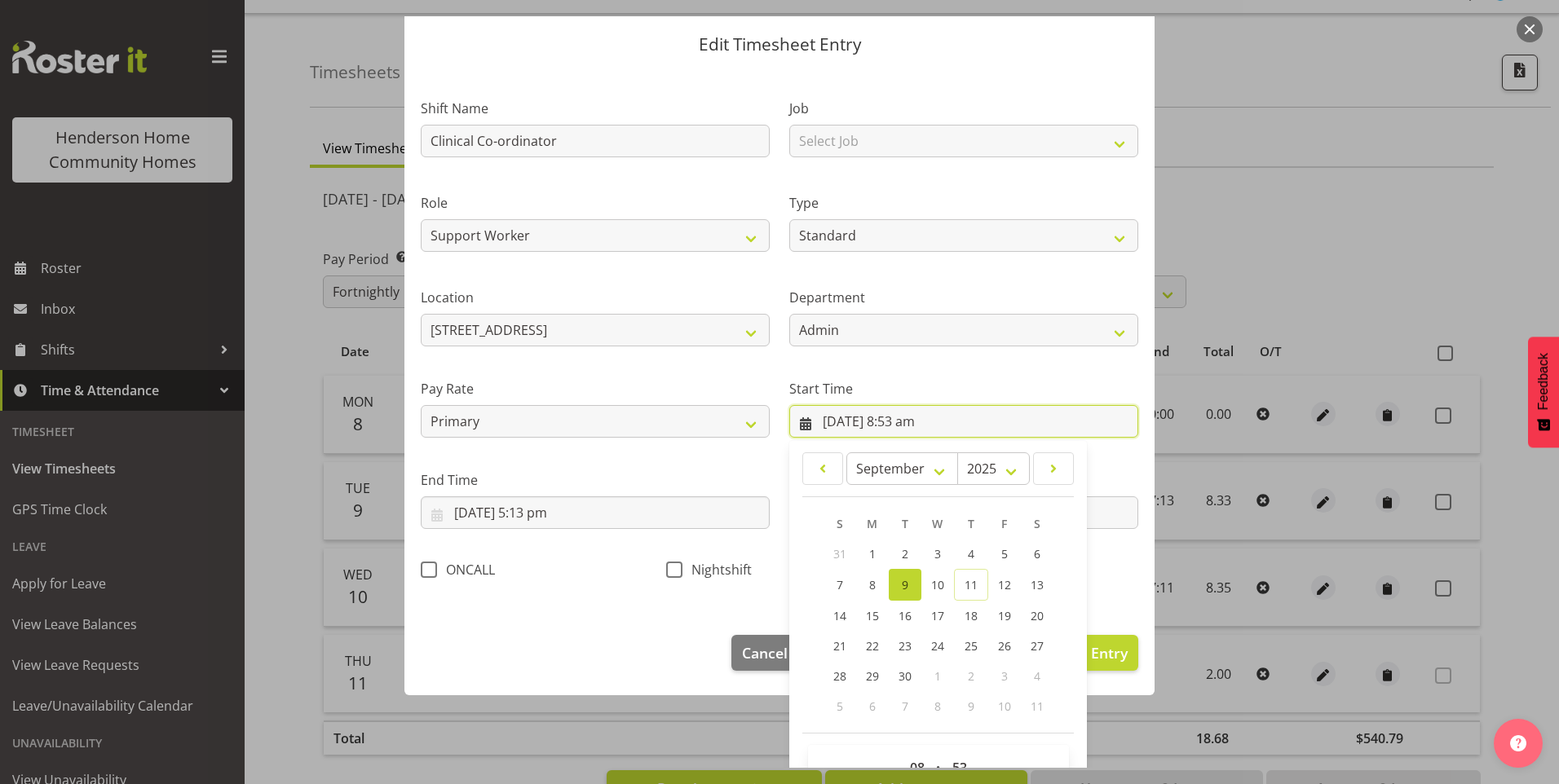
scroll to position [88, 0]
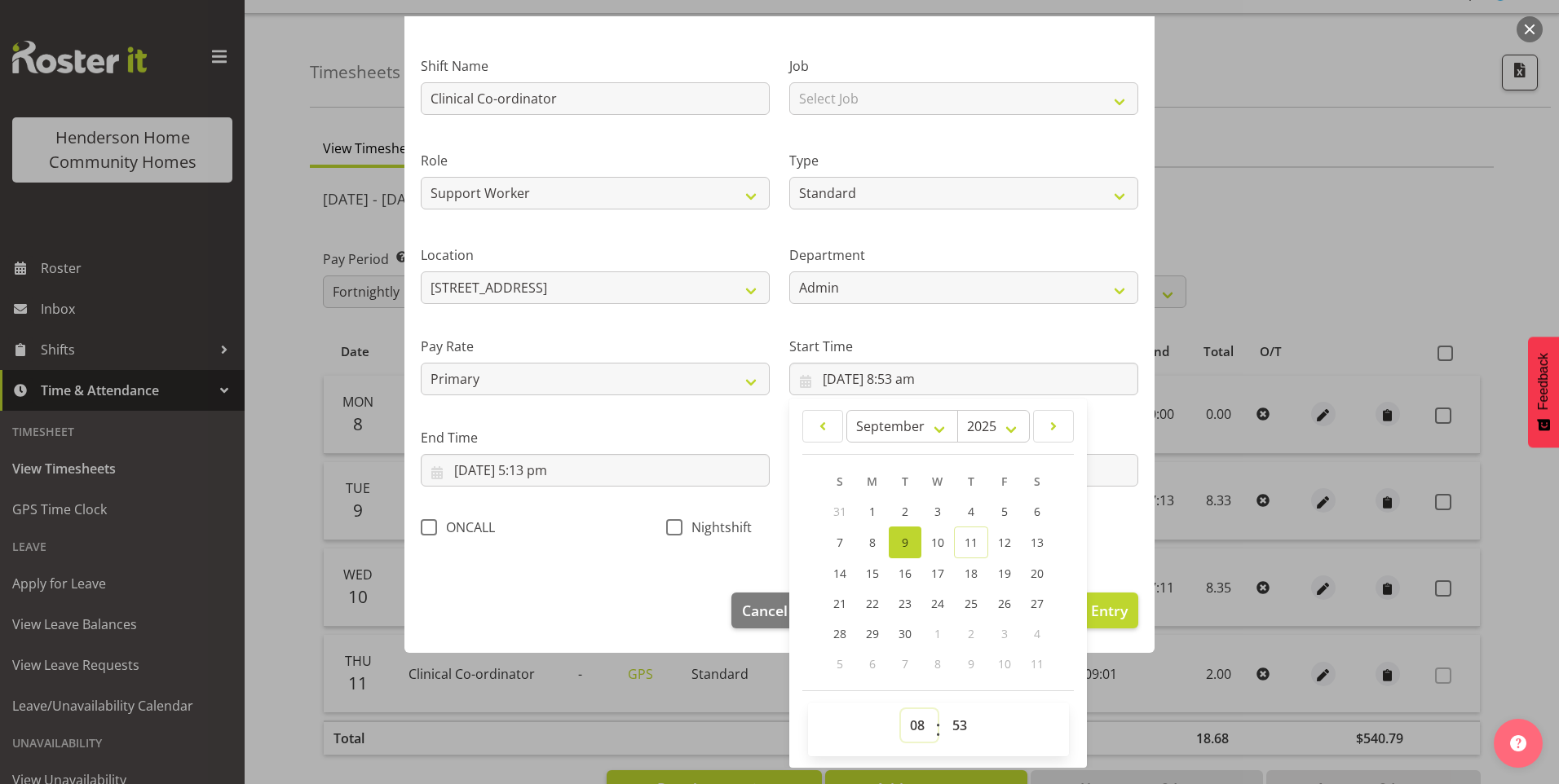
drag, startPoint x: 907, startPoint y: 727, endPoint x: 916, endPoint y: 707, distance: 21.9
click at [907, 726] on select "00 01 02 03 04 05 06 07 08 09 10 11 12 13 14 15 16 17 18 19 20 21 22 23" at bounding box center [918, 725] width 37 height 32
select select "9"
click at [901, 709] on select "00 01 02 03 04 05 06 07 08 09 10 11 12 13 14 15 16 17 18 19 20 21 22 23" at bounding box center [918, 725] width 37 height 32
type input "[DATE] 9:53 am"
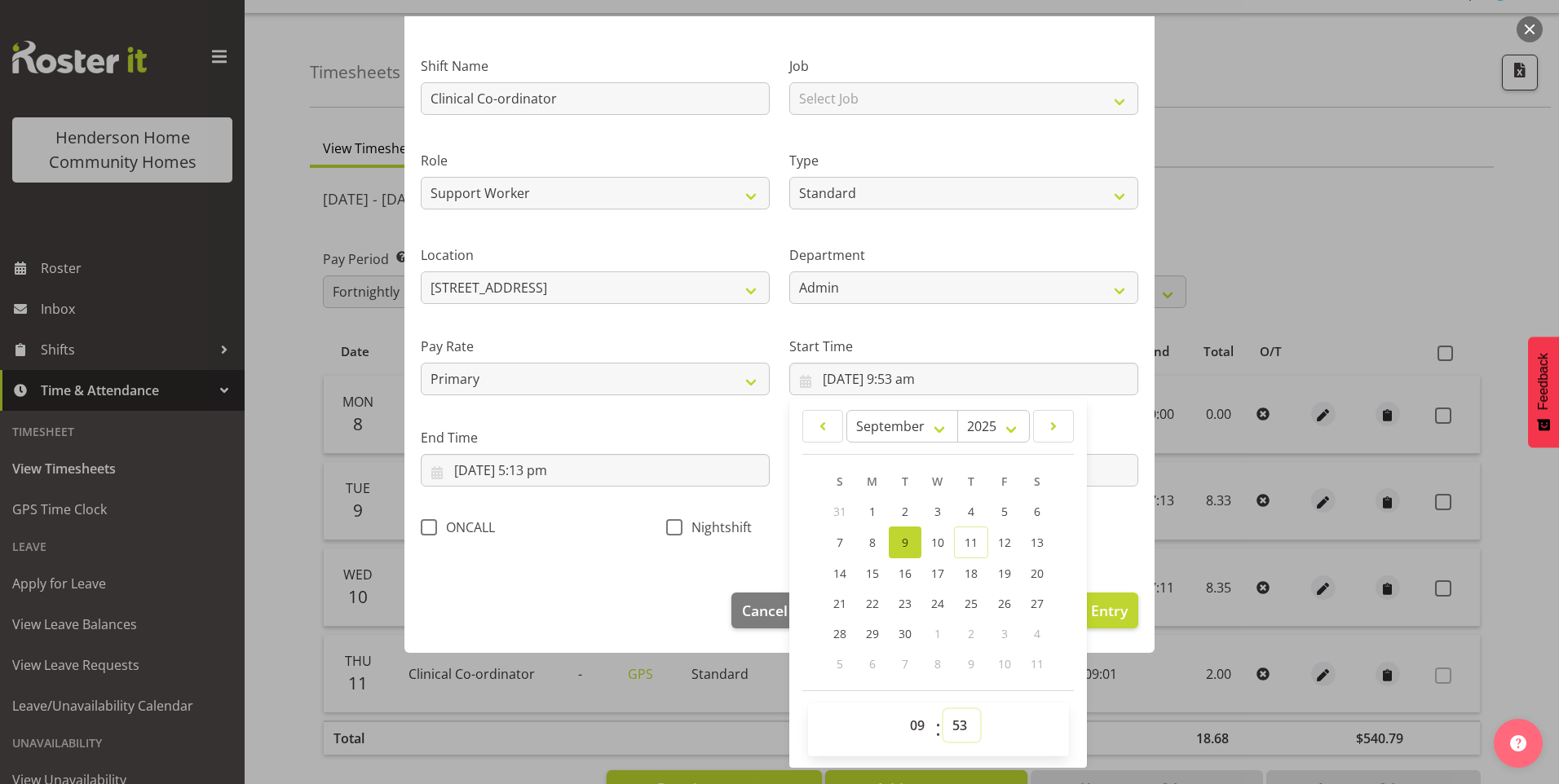
click at [951, 724] on select "00 01 02 03 04 05 06 07 08 09 10 11 12 13 14 15 16 17 18 19 20 21 22 23 24 25 2…" at bounding box center [961, 725] width 37 height 32
select select "0"
click at [943, 709] on select "00 01 02 03 04 05 06 07 08 09 10 11 12 13 14 15 16 17 18 19 20 21 22 23 24 25 2…" at bounding box center [961, 725] width 37 height 32
type input "[DATE] 9:00 am"
click at [538, 478] on input "[DATE] 5:13 pm" at bounding box center [595, 470] width 349 height 32
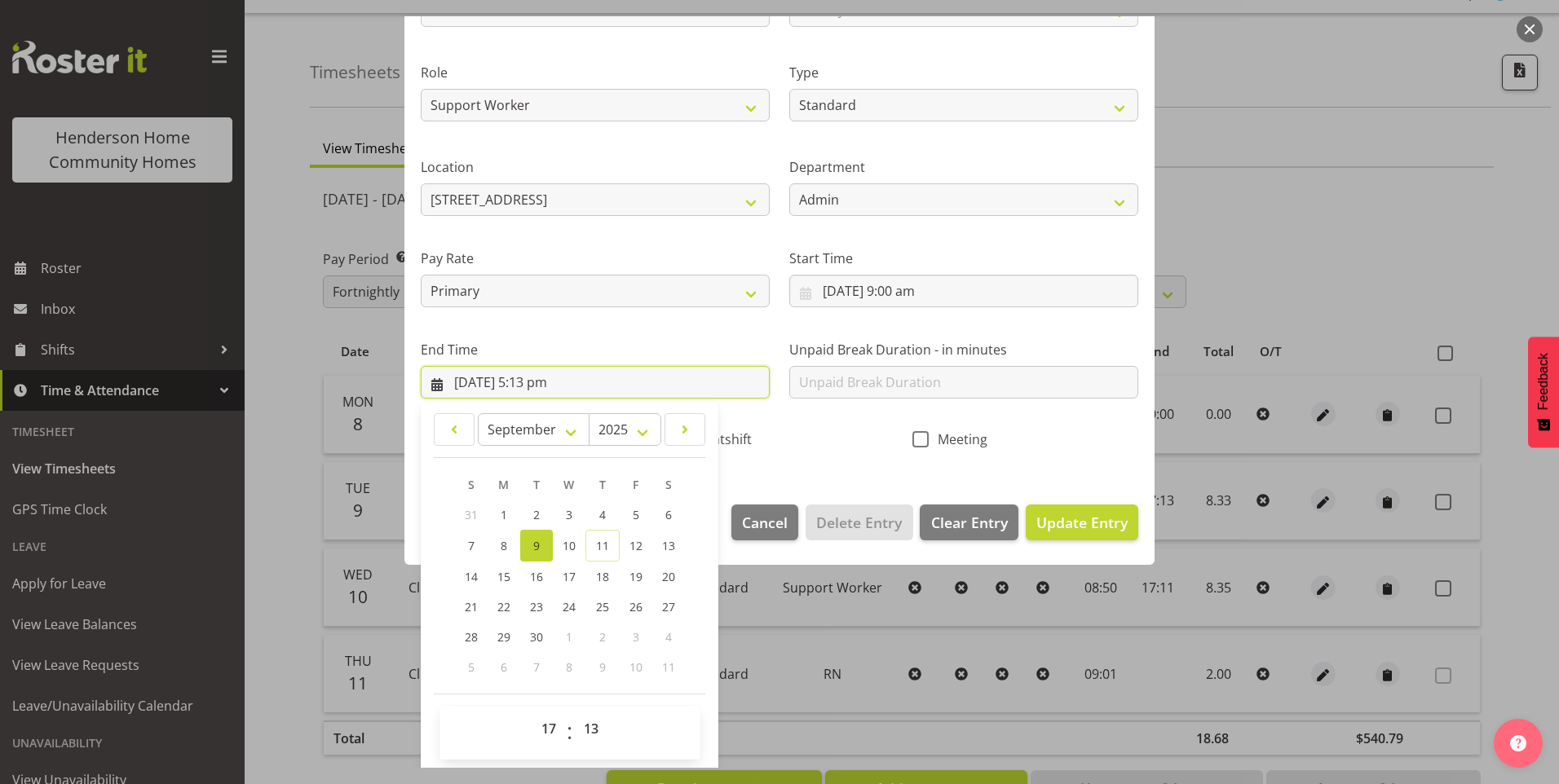
scroll to position [180, 0]
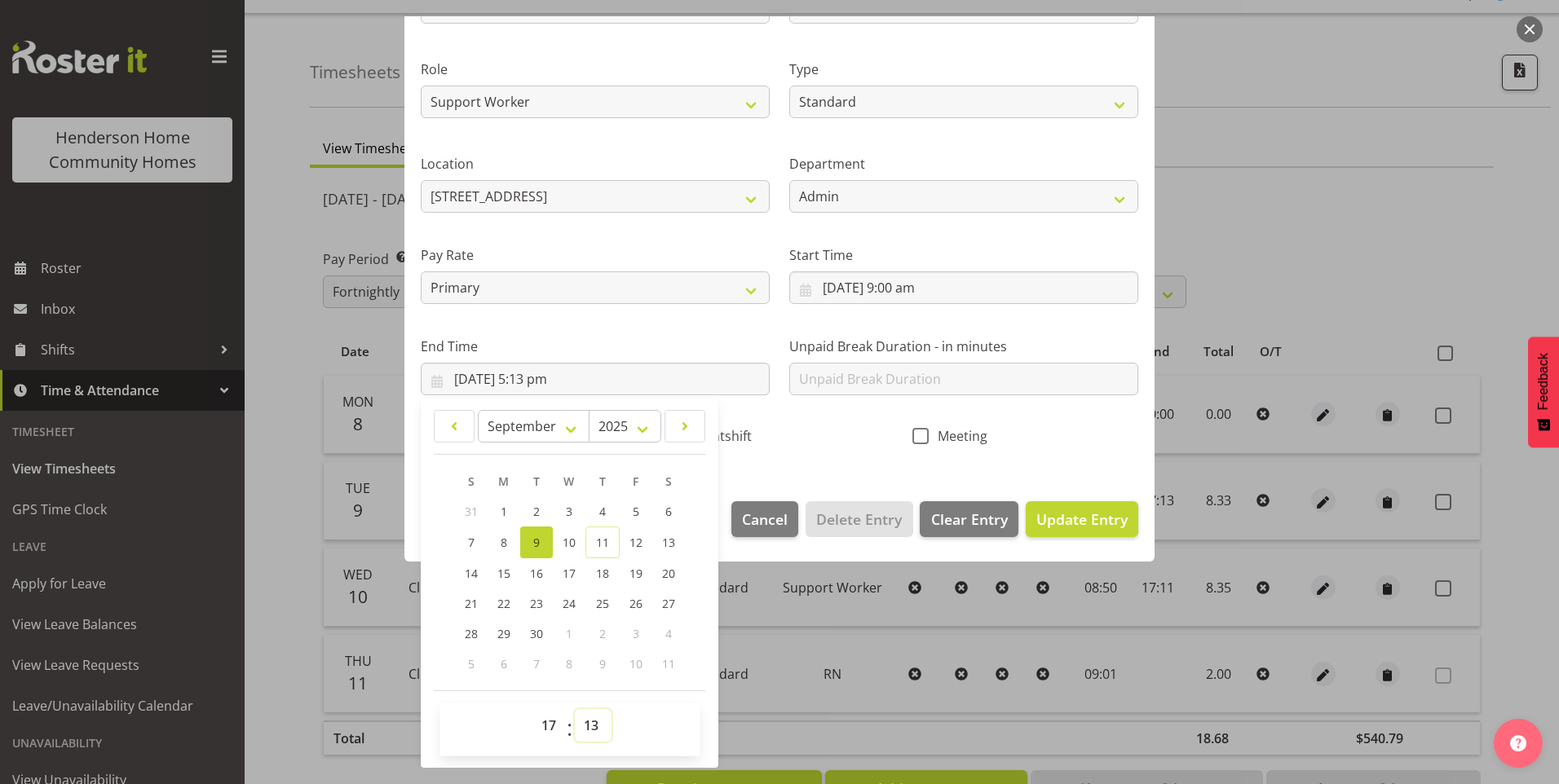
drag, startPoint x: 590, startPoint y: 732, endPoint x: 593, endPoint y: 722, distance: 10.4
click at [590, 732] on select "00 01 02 03 04 05 06 07 08 09 10 11 12 13 14 15 16 17 18 19 20 21 22 23 24 25 2…" at bounding box center [593, 725] width 37 height 32
select select "0"
click at [575, 709] on select "00 01 02 03 04 05 06 07 08 09 10 11 12 13 14 15 16 17 18 19 20 21 22 23 24 25 2…" at bounding box center [593, 725] width 37 height 32
type input "[DATE] 5:00 pm"
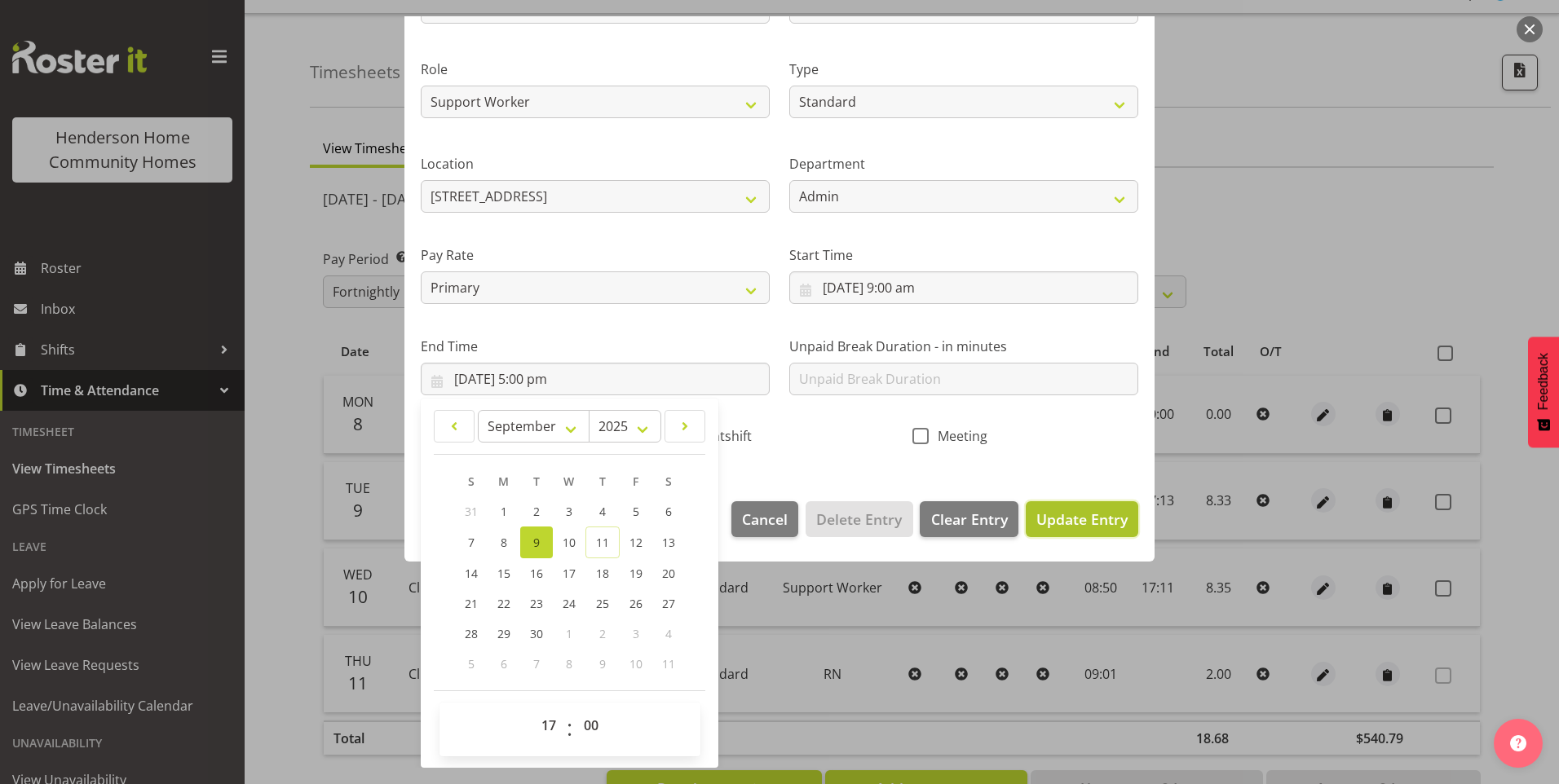
click at [1056, 515] on span "Update Entry" at bounding box center [1082, 519] width 92 height 20
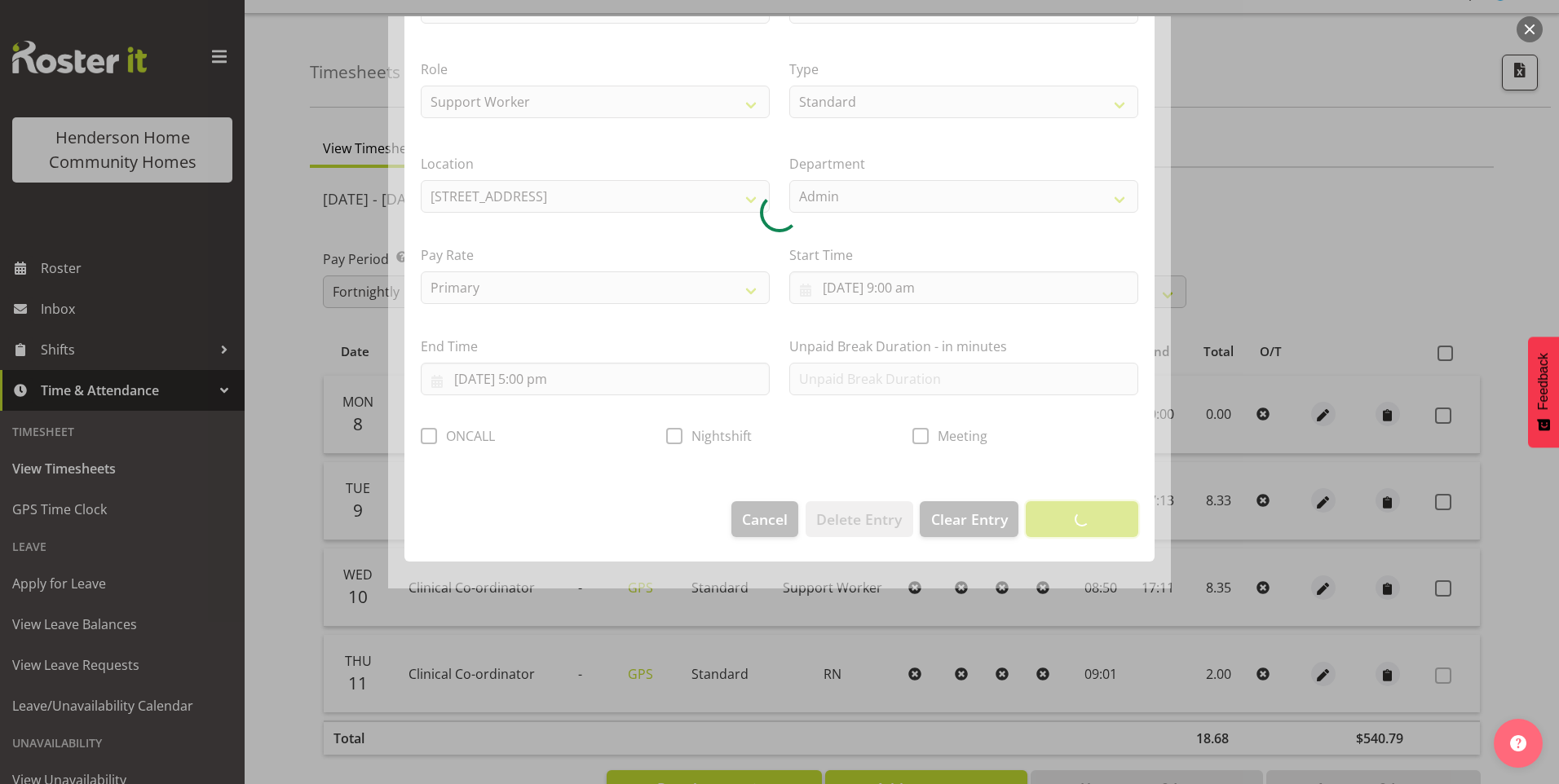
scroll to position [0, 0]
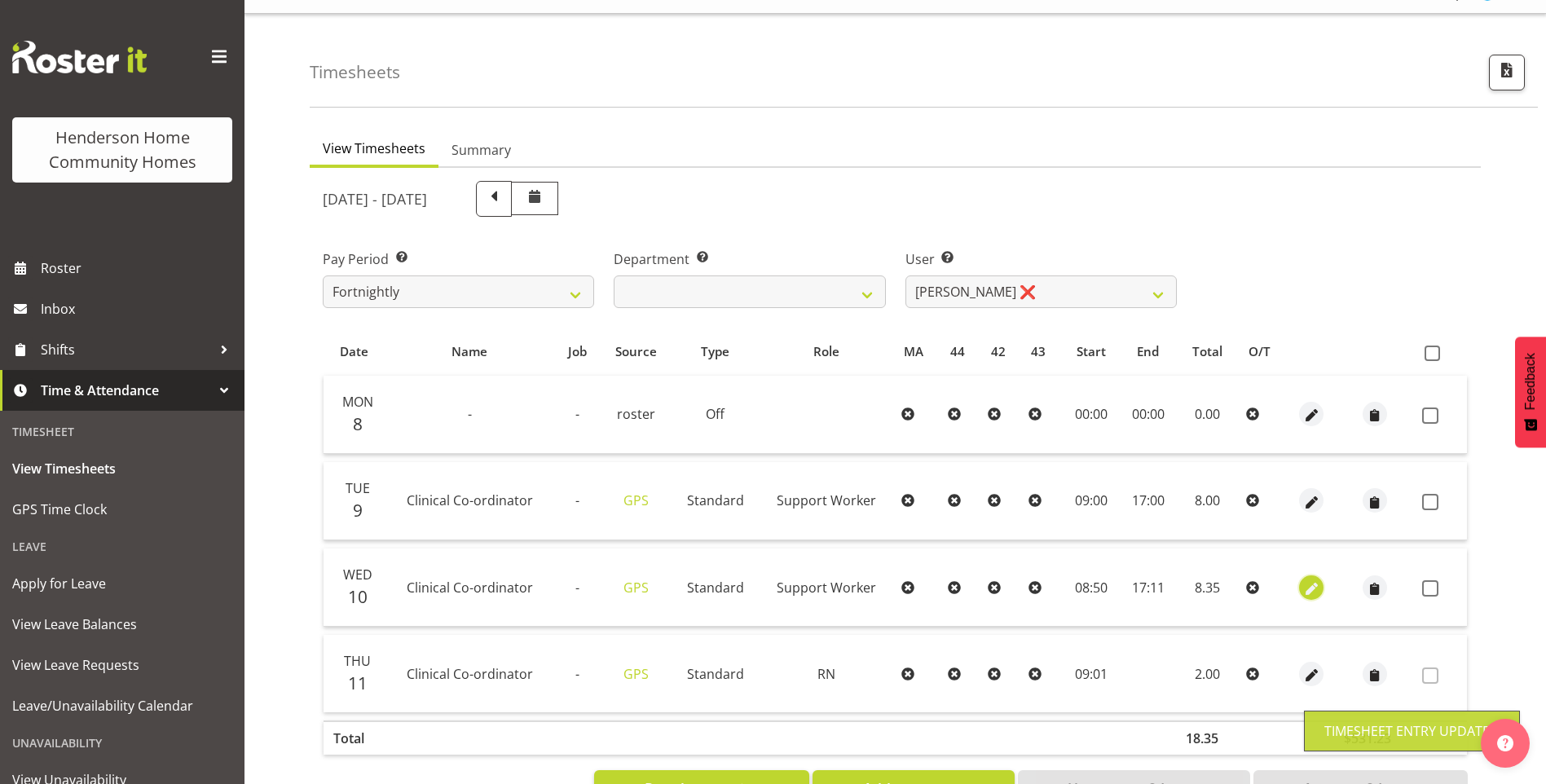
click at [1302, 582] on span "button" at bounding box center [1312, 589] width 19 height 19
select select "Standard"
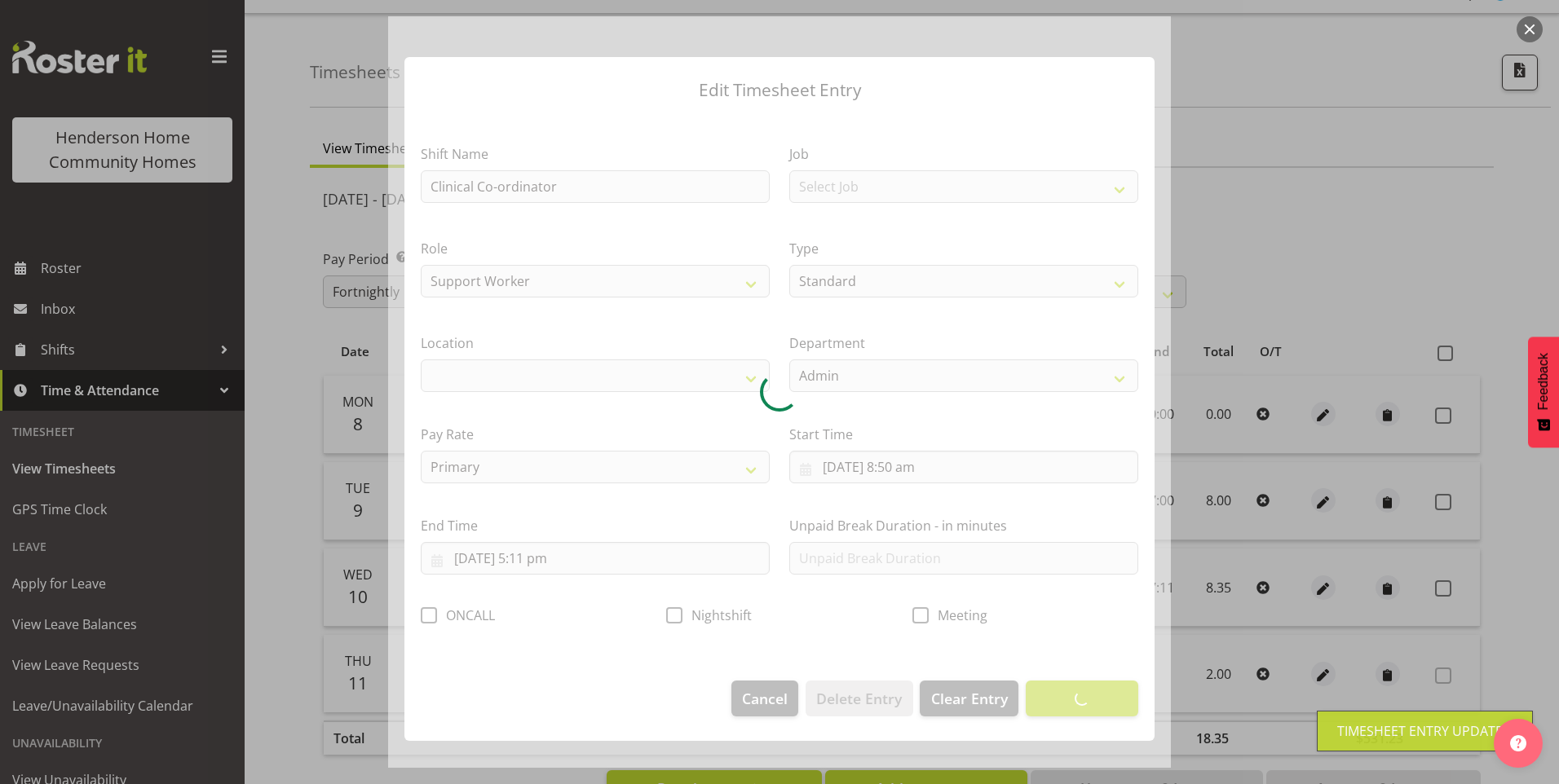
select select "1067"
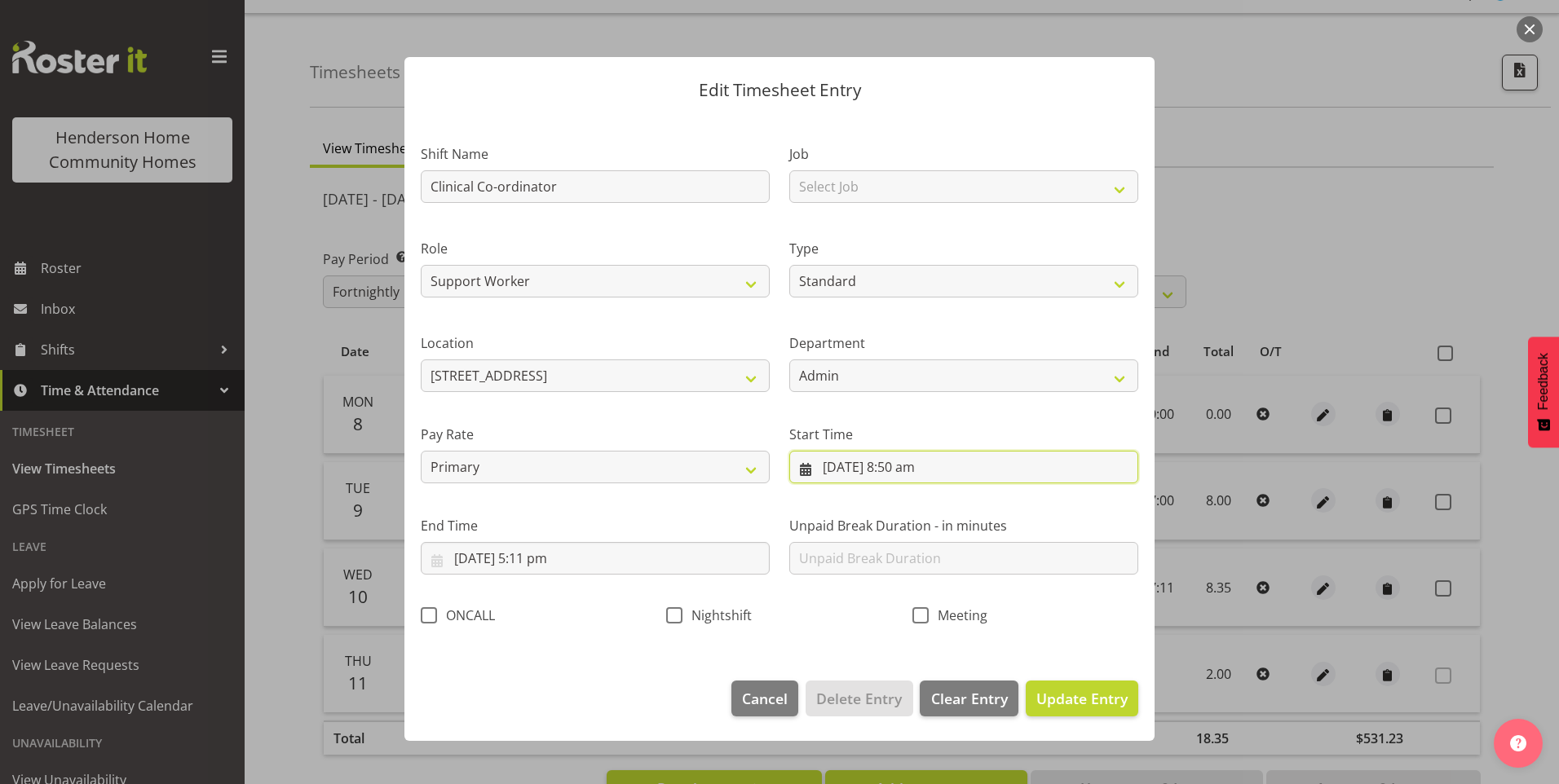
click at [901, 481] on input "[DATE] 8:50 am" at bounding box center [964, 467] width 349 height 32
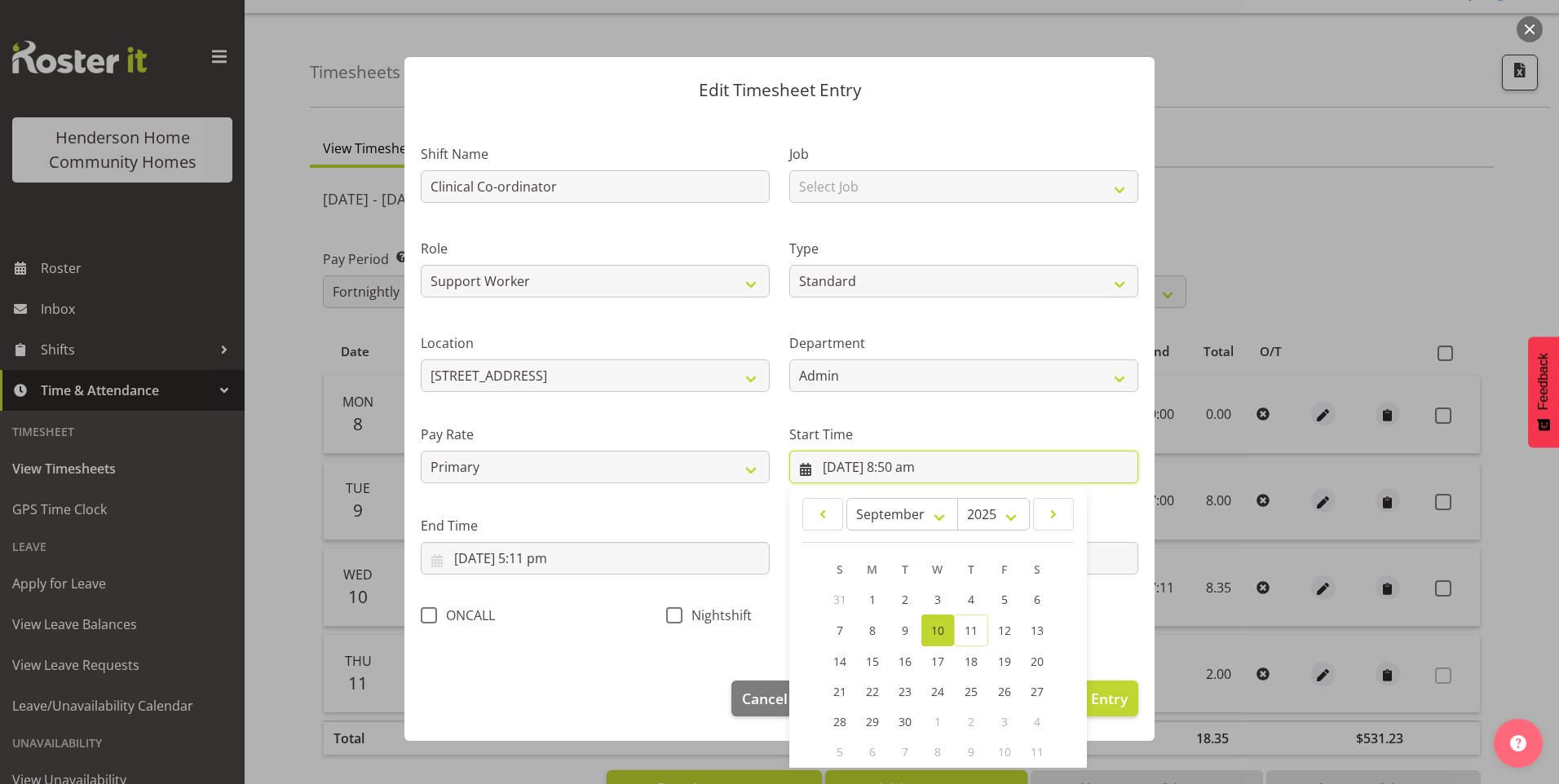
scroll to position [88, 0]
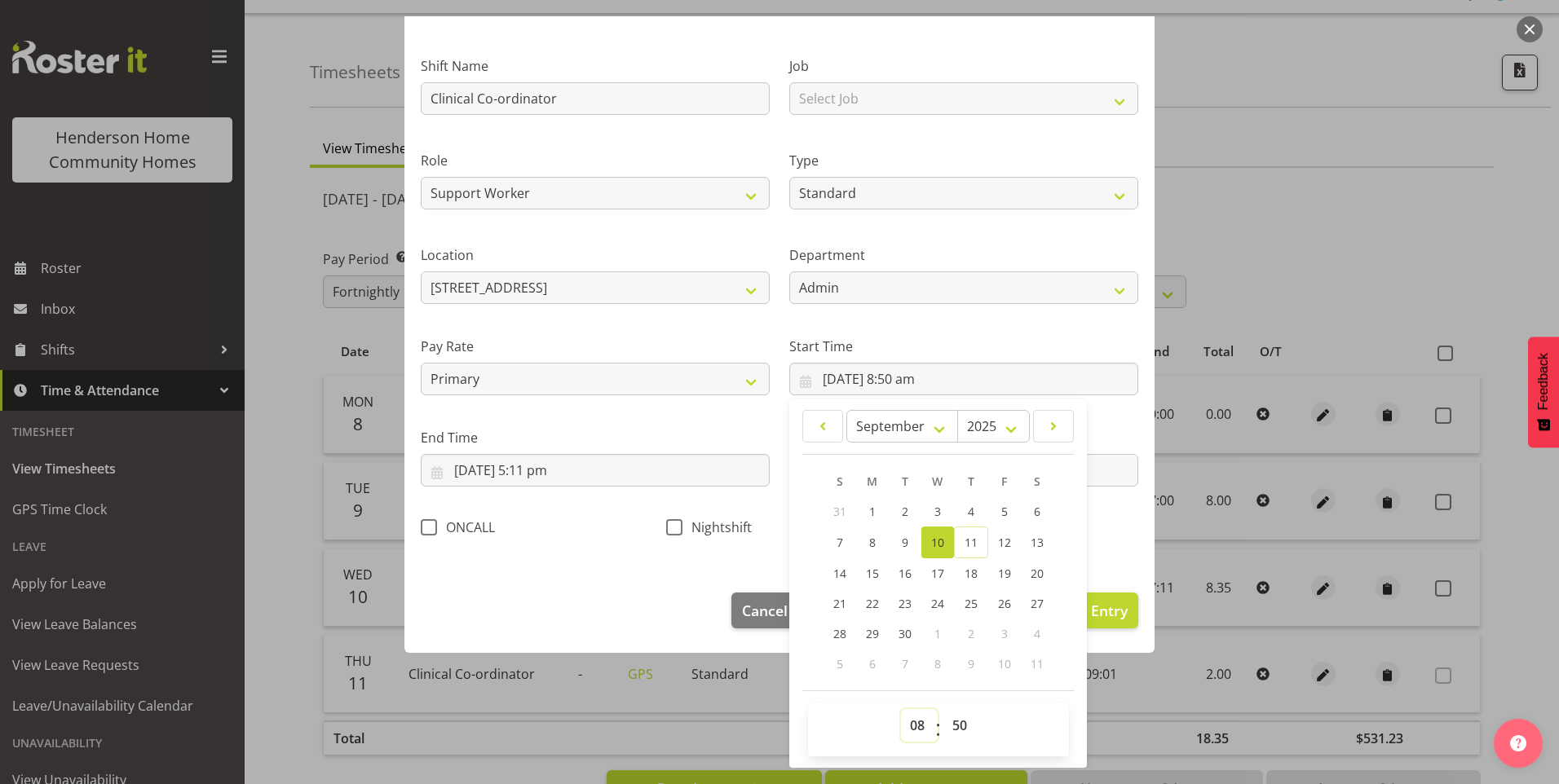
click at [912, 728] on select "00 01 02 03 04 05 06 07 08 09 10 11 12 13 14 15 16 17 18 19 20 21 22 23" at bounding box center [918, 725] width 37 height 32
select select "9"
click at [901, 709] on select "00 01 02 03 04 05 06 07 08 09 10 11 12 13 14 15 16 17 18 19 20 21 22 23" at bounding box center [918, 725] width 37 height 32
type input "[DATE] 9:50 am"
click at [953, 717] on select "00 01 02 03 04 05 06 07 08 09 10 11 12 13 14 15 16 17 18 19 20 21 22 23 24 25 2…" at bounding box center [961, 725] width 37 height 32
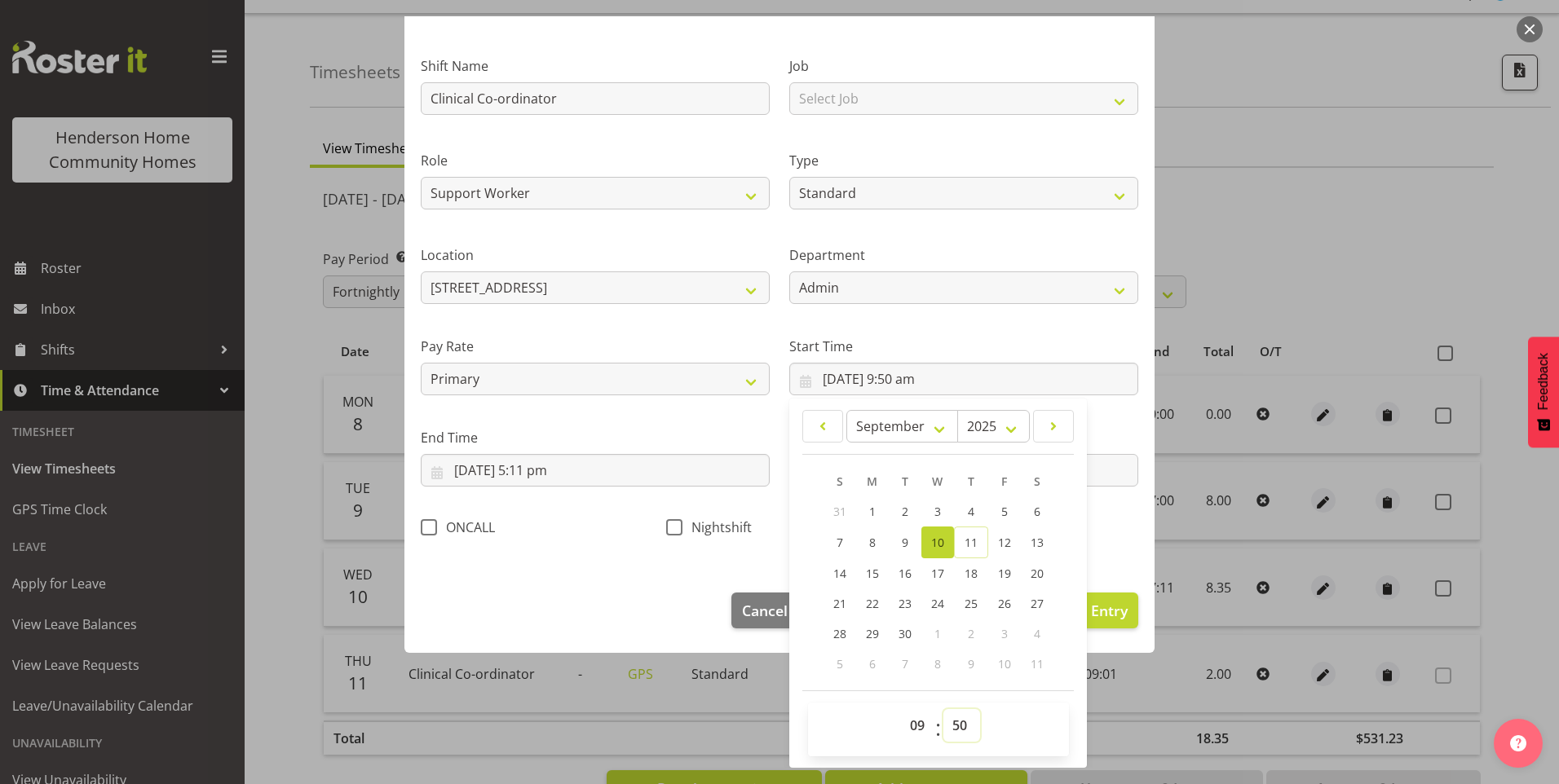
select select "0"
click at [943, 709] on select "00 01 02 03 04 05 06 07 08 09 10 11 12 13 14 15 16 17 18 19 20 21 22 23 24 25 2…" at bounding box center [961, 725] width 37 height 32
type input "10/09/2025, 9:00 am"
click at [548, 484] on input "10/09/2025, 5:11 pm" at bounding box center [595, 470] width 349 height 32
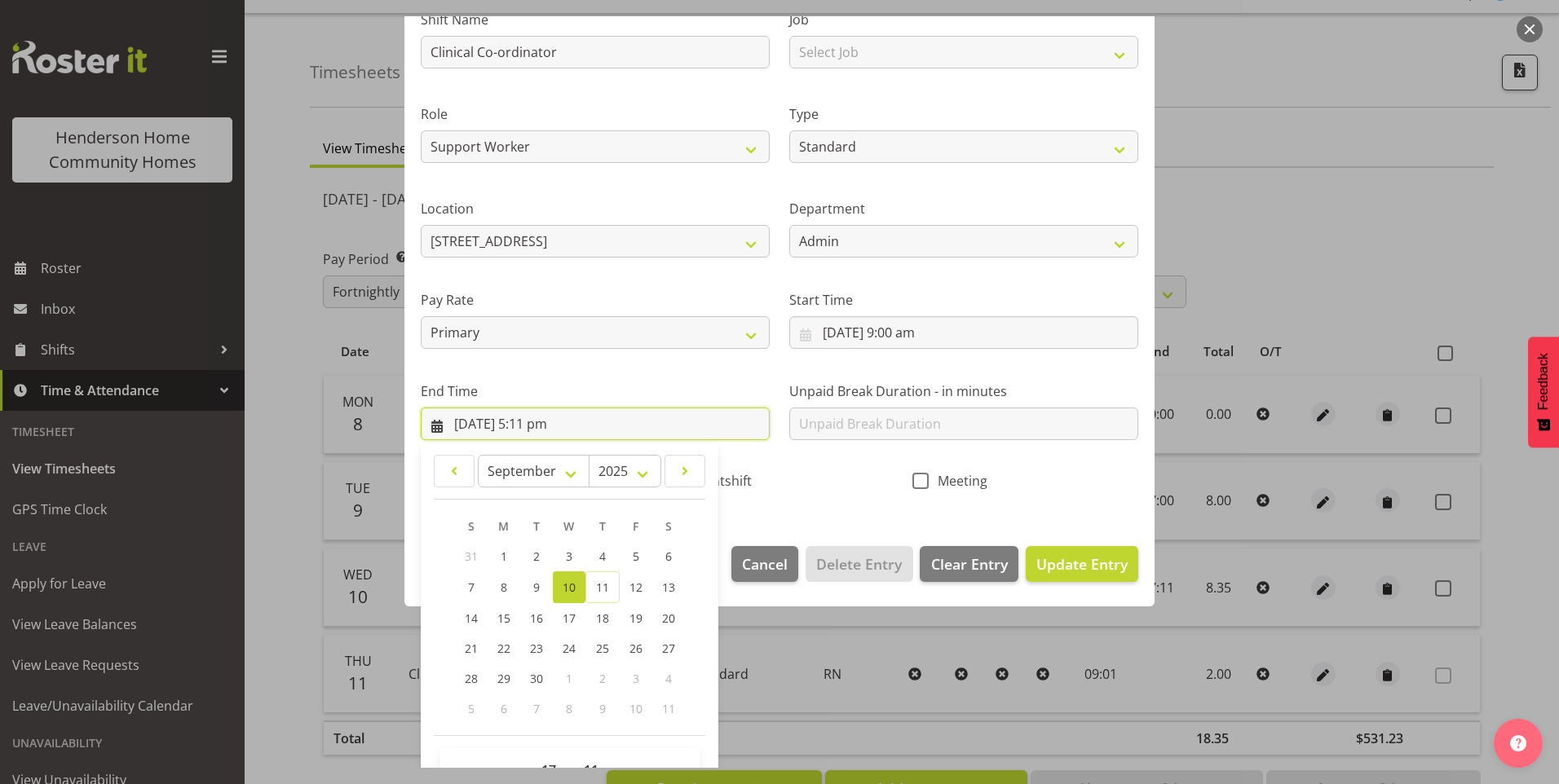
scroll to position [180, 0]
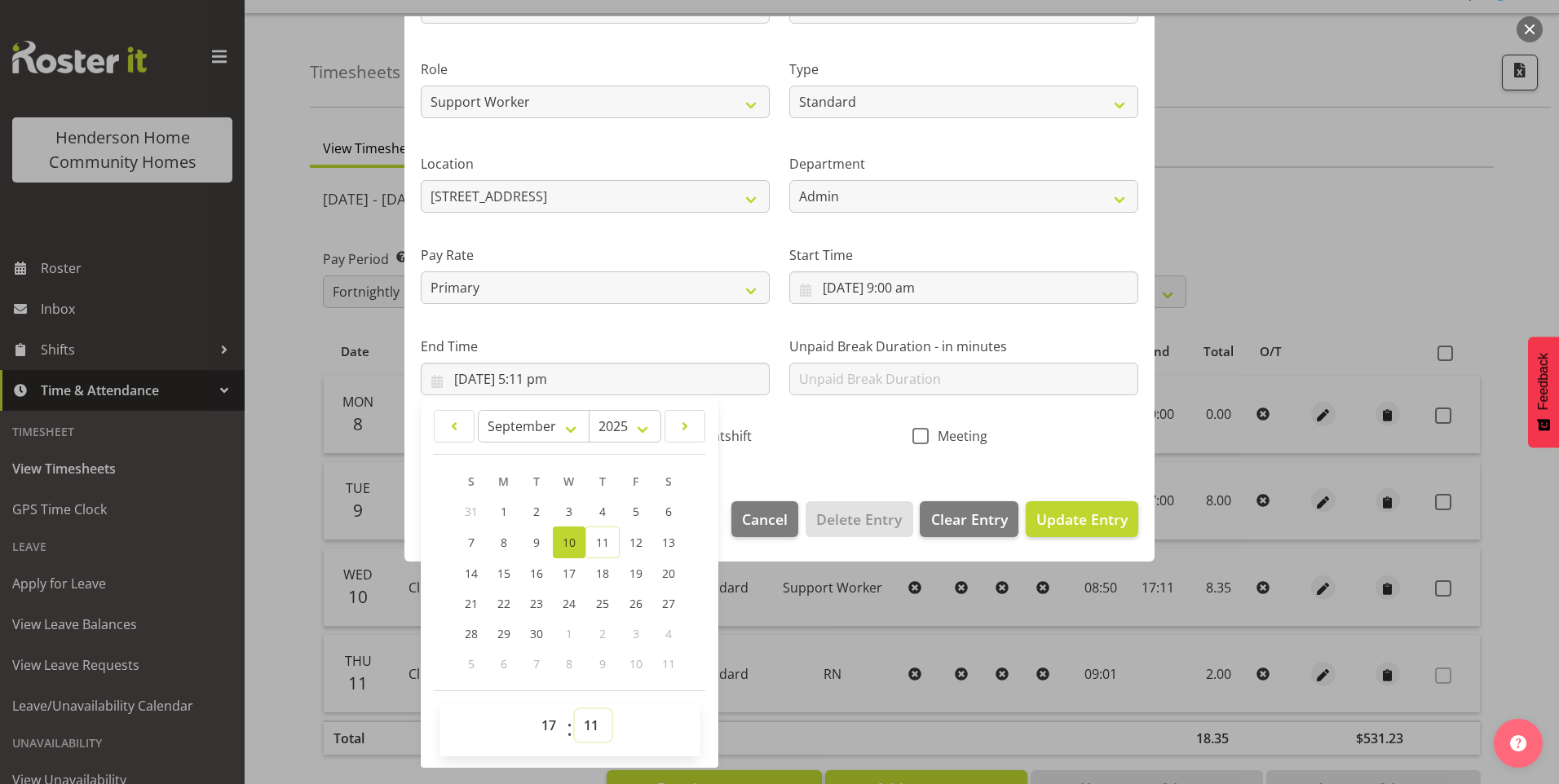
click at [593, 728] on select "00 01 02 03 04 05 06 07 08 09 10 11 12 13 14 15 16 17 18 19 20 21 22 23 24 25 2…" at bounding box center [593, 725] width 37 height 32
select select "0"
click at [575, 709] on select "00 01 02 03 04 05 06 07 08 09 10 11 12 13 14 15 16 17 18 19 20 21 22 23 24 25 2…" at bounding box center [593, 725] width 37 height 32
type input "10/09/2025, 5:00 pm"
drag, startPoint x: 1054, startPoint y: 522, endPoint x: 1127, endPoint y: 524, distance: 73.0
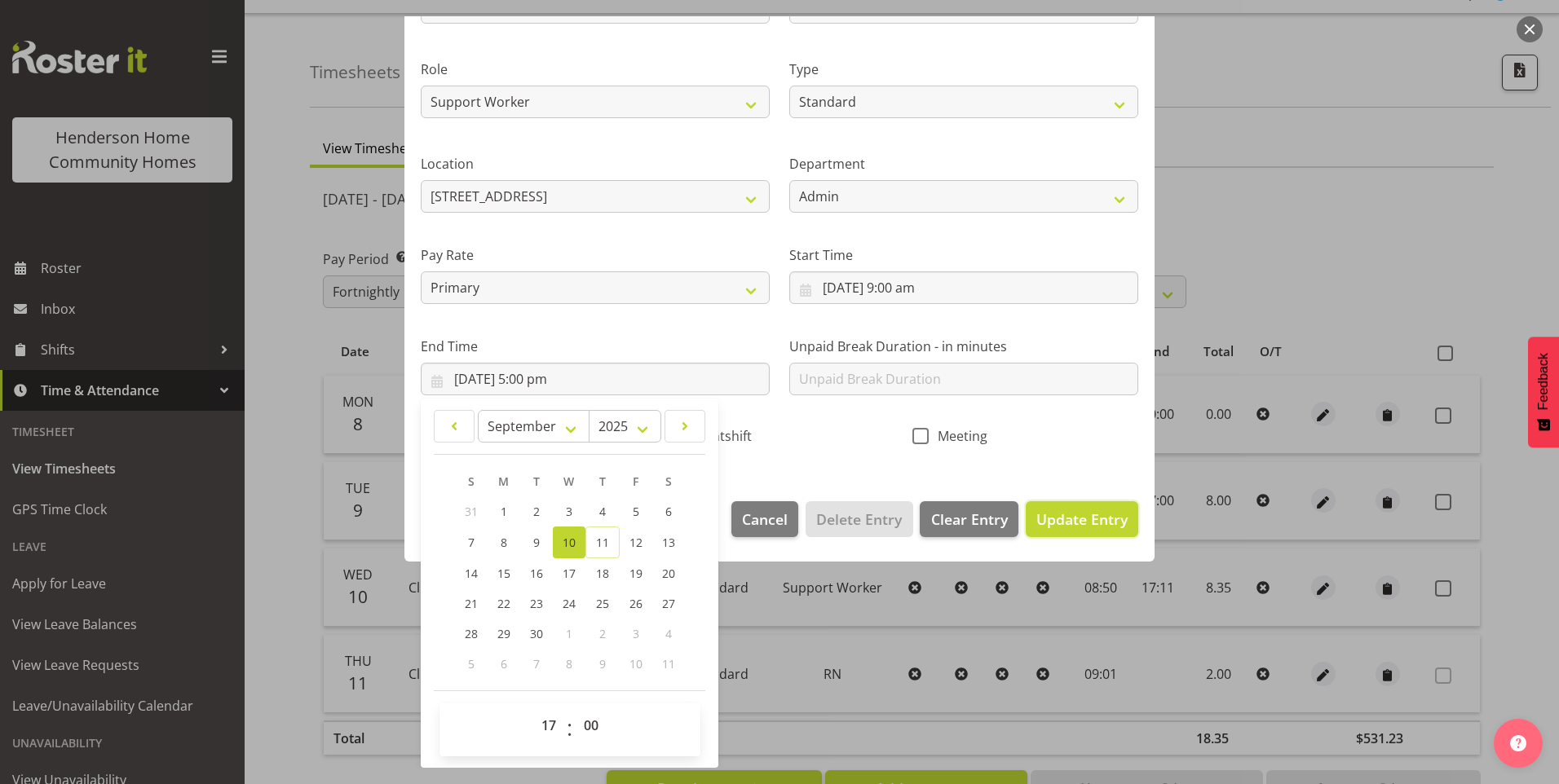
click at [1054, 522] on span "Update Entry" at bounding box center [1082, 519] width 92 height 20
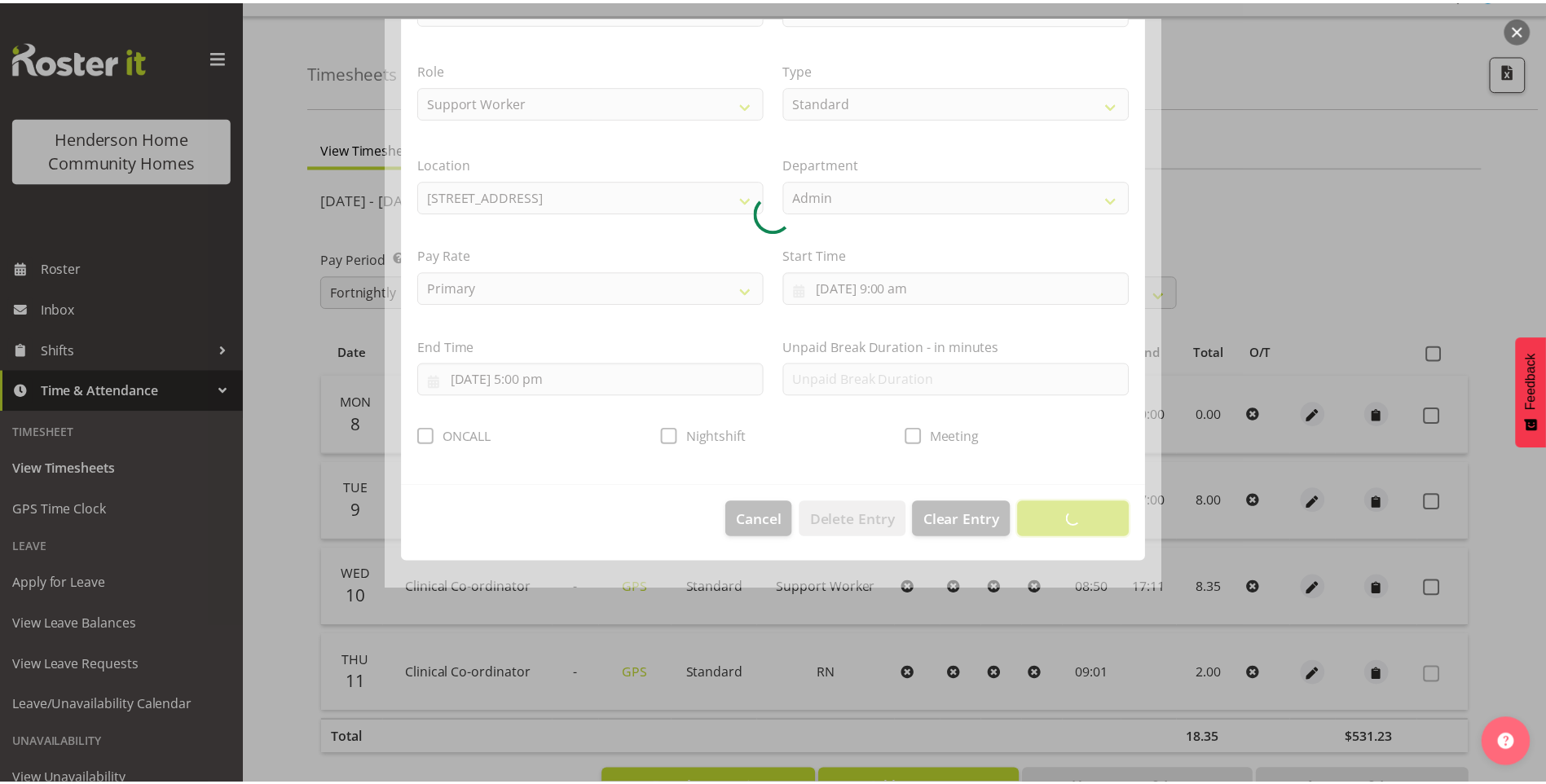
scroll to position [0, 0]
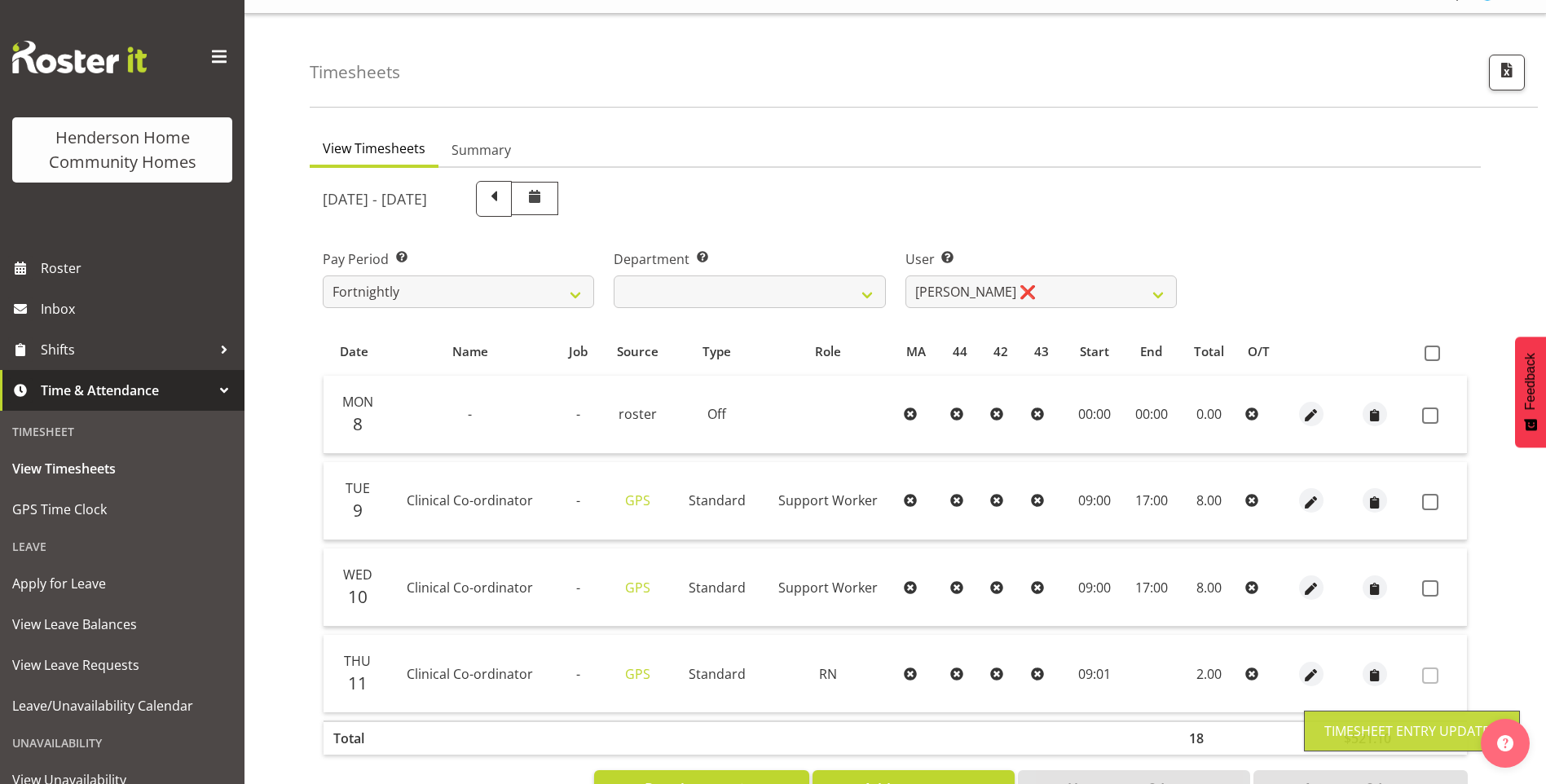
drag, startPoint x: 1437, startPoint y: 593, endPoint x: 1439, endPoint y: 557, distance: 36.1
click at [1437, 592] on span at bounding box center [1431, 588] width 16 height 16
checkbox input "true"
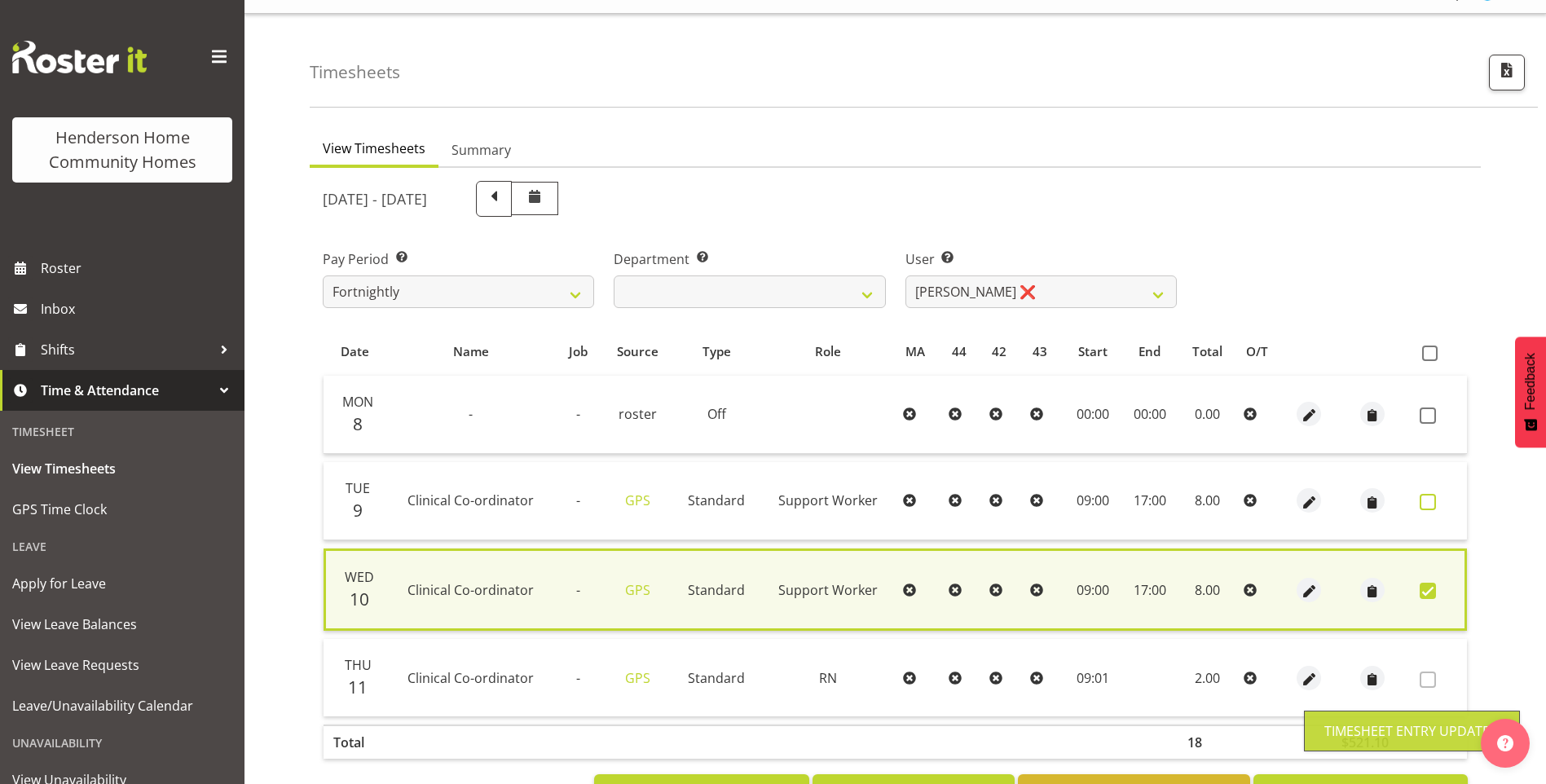
click at [1433, 504] on span at bounding box center [1428, 502] width 16 height 16
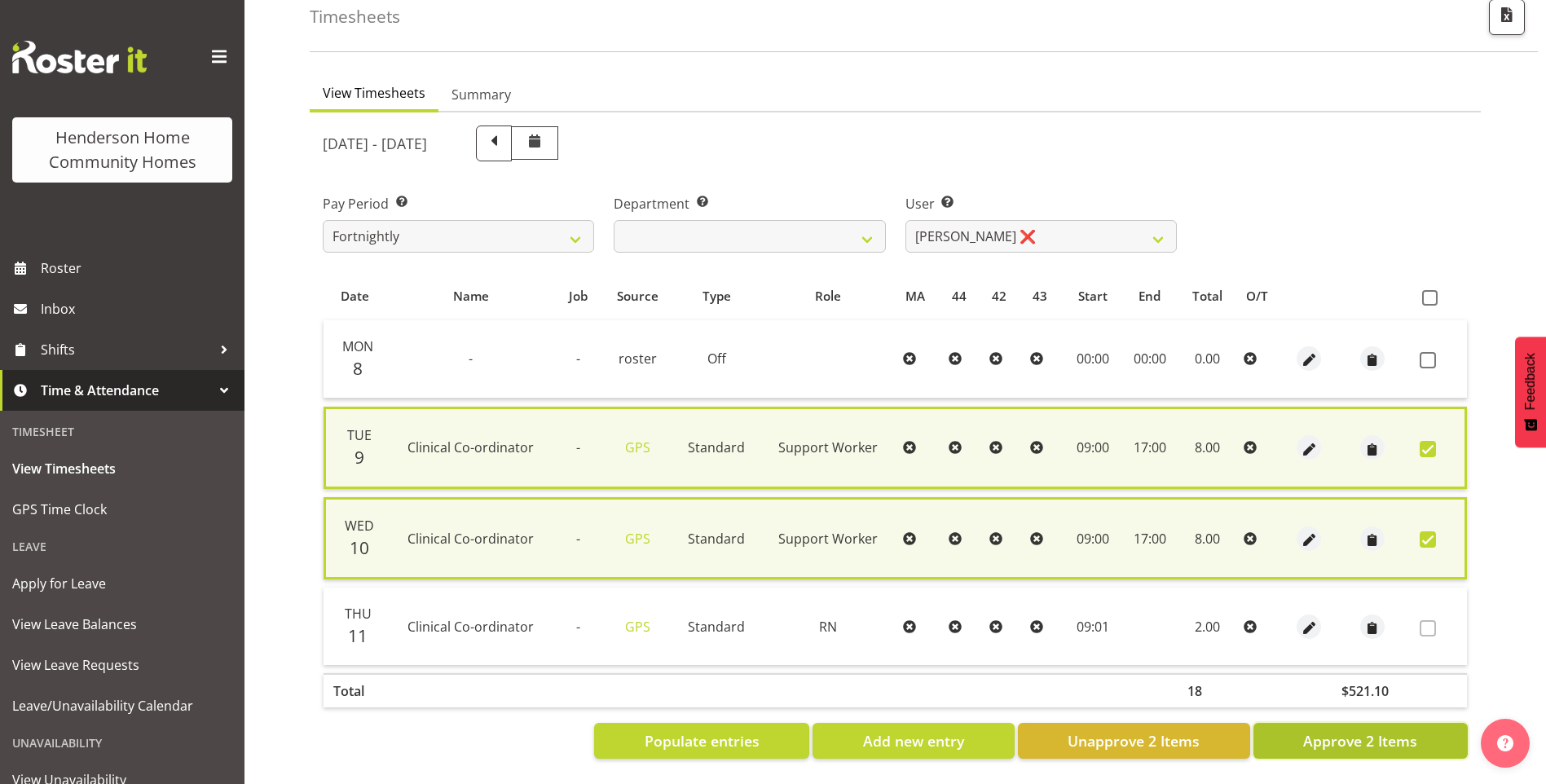
click at [1402, 734] on span "Approve 2 Items" at bounding box center [1360, 740] width 114 height 21
checkbox input "false"
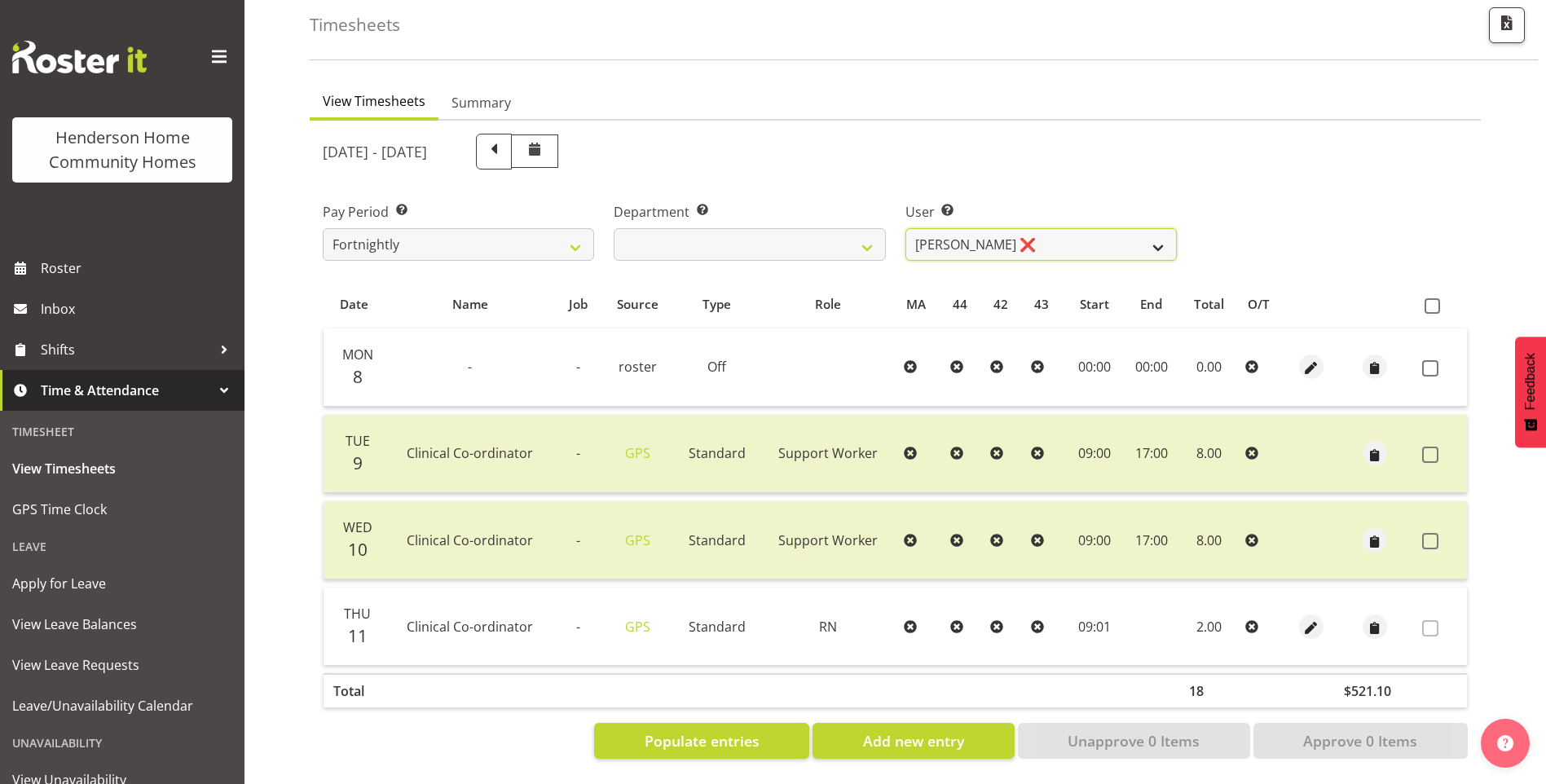
click at [944, 234] on select "Barbara Dunlop ❌ Emily-Jayne Ashton ✔ Johanna Molina ❌ Kirsty Crossley ❌" at bounding box center [1041, 245] width 271 height 32
select select "8517"
click at [906, 228] on select "Barbara Dunlop ❌ Emily-Jayne Ashton ✔ Johanna Molina ❌ Kirsty Crossley ❌" at bounding box center [1041, 245] width 271 height 32
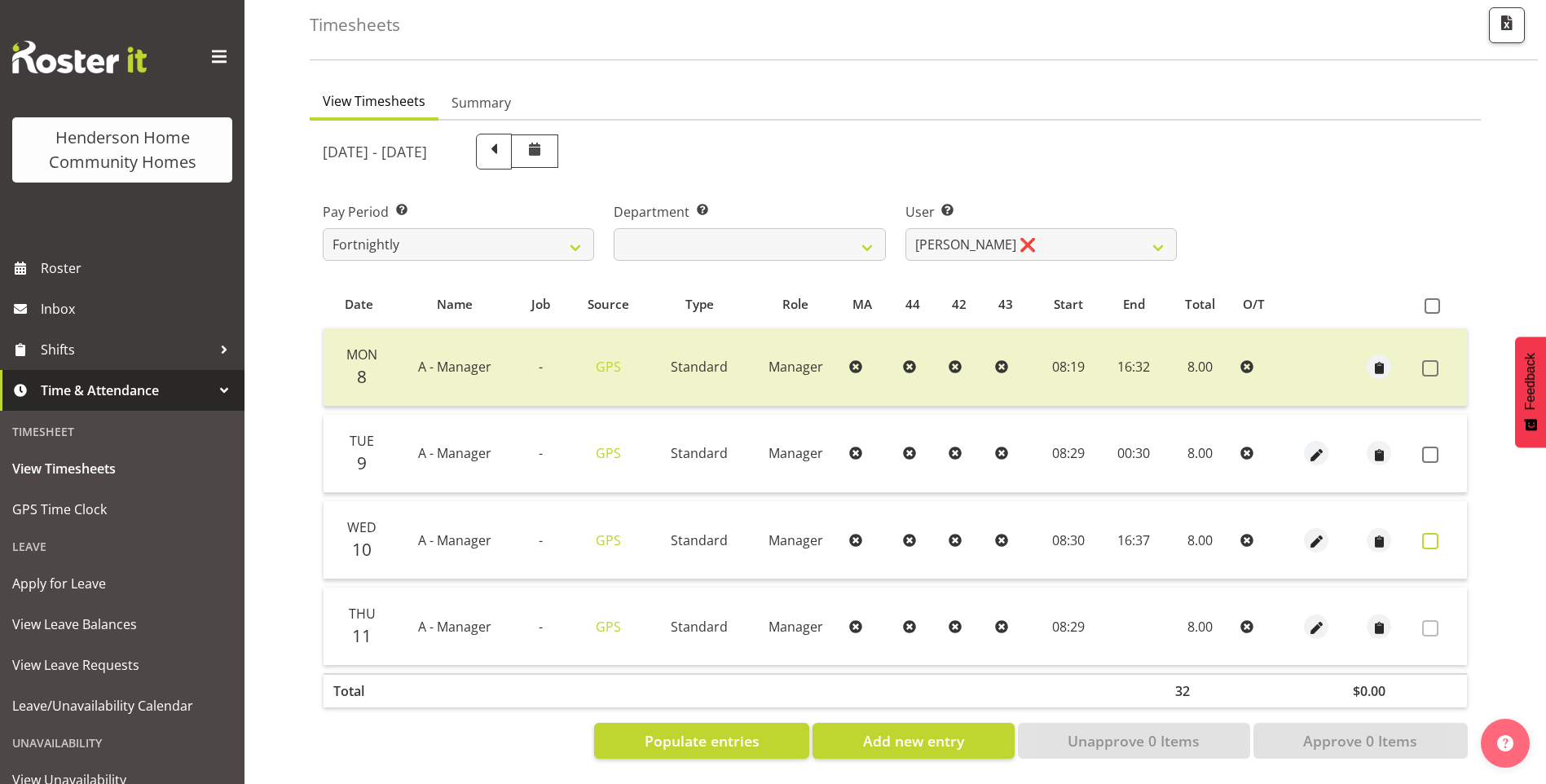
click at [1432, 533] on span at bounding box center [1431, 540] width 16 height 16
checkbox input "true"
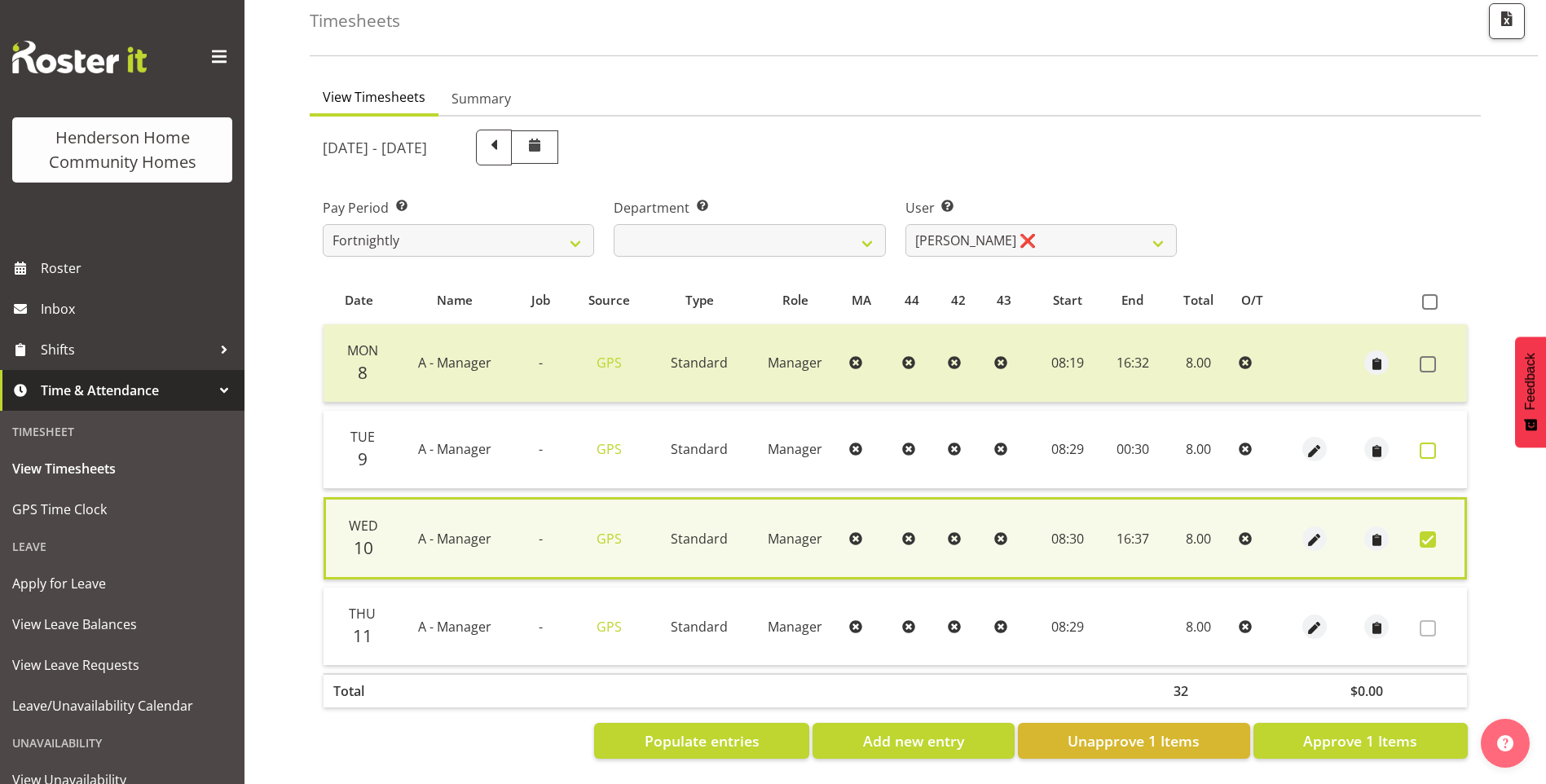
click at [1425, 447] on span at bounding box center [1428, 451] width 16 height 16
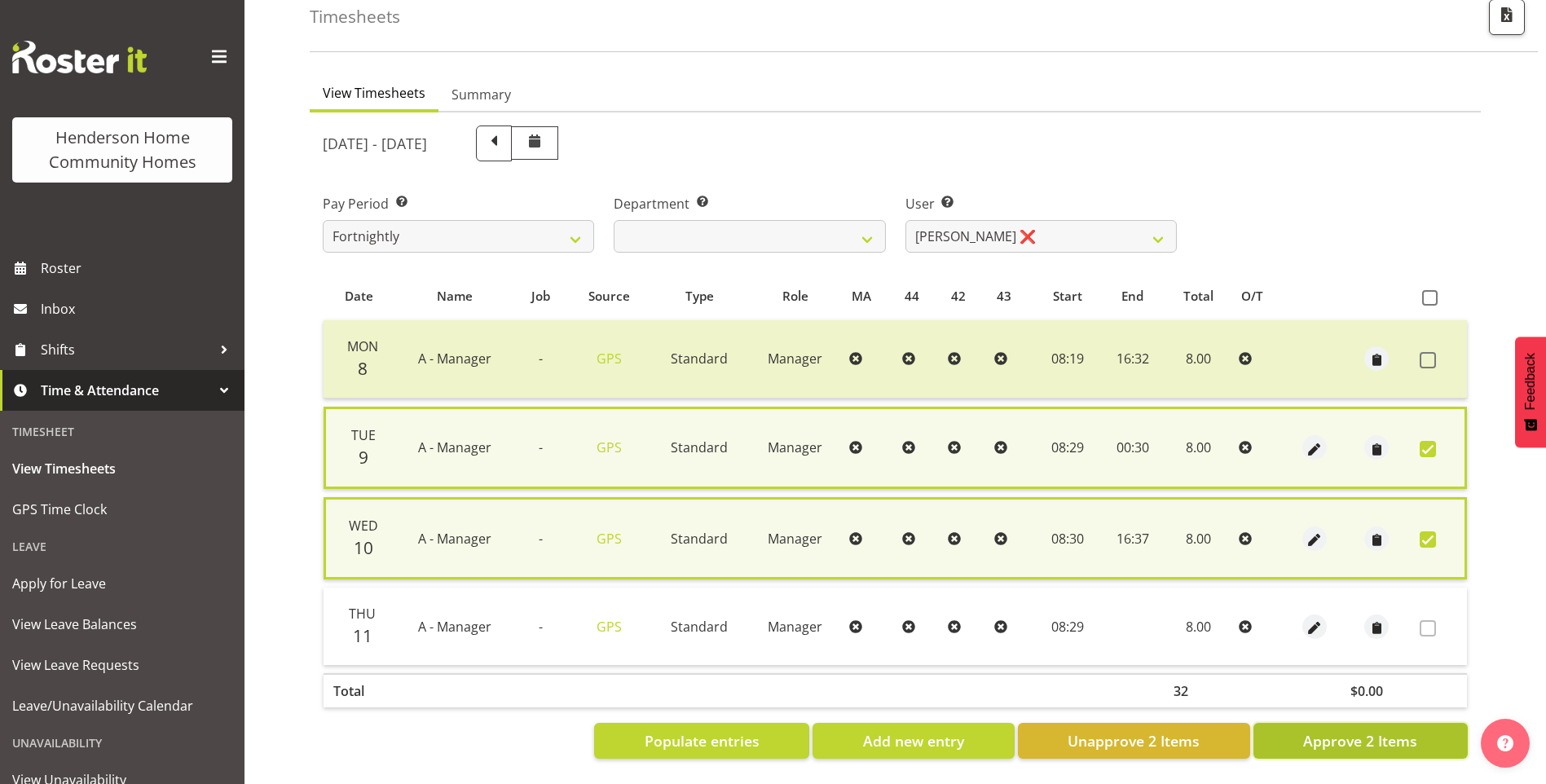
click at [1385, 730] on span "Approve 2 Items" at bounding box center [1360, 740] width 114 height 21
checkbox input "false"
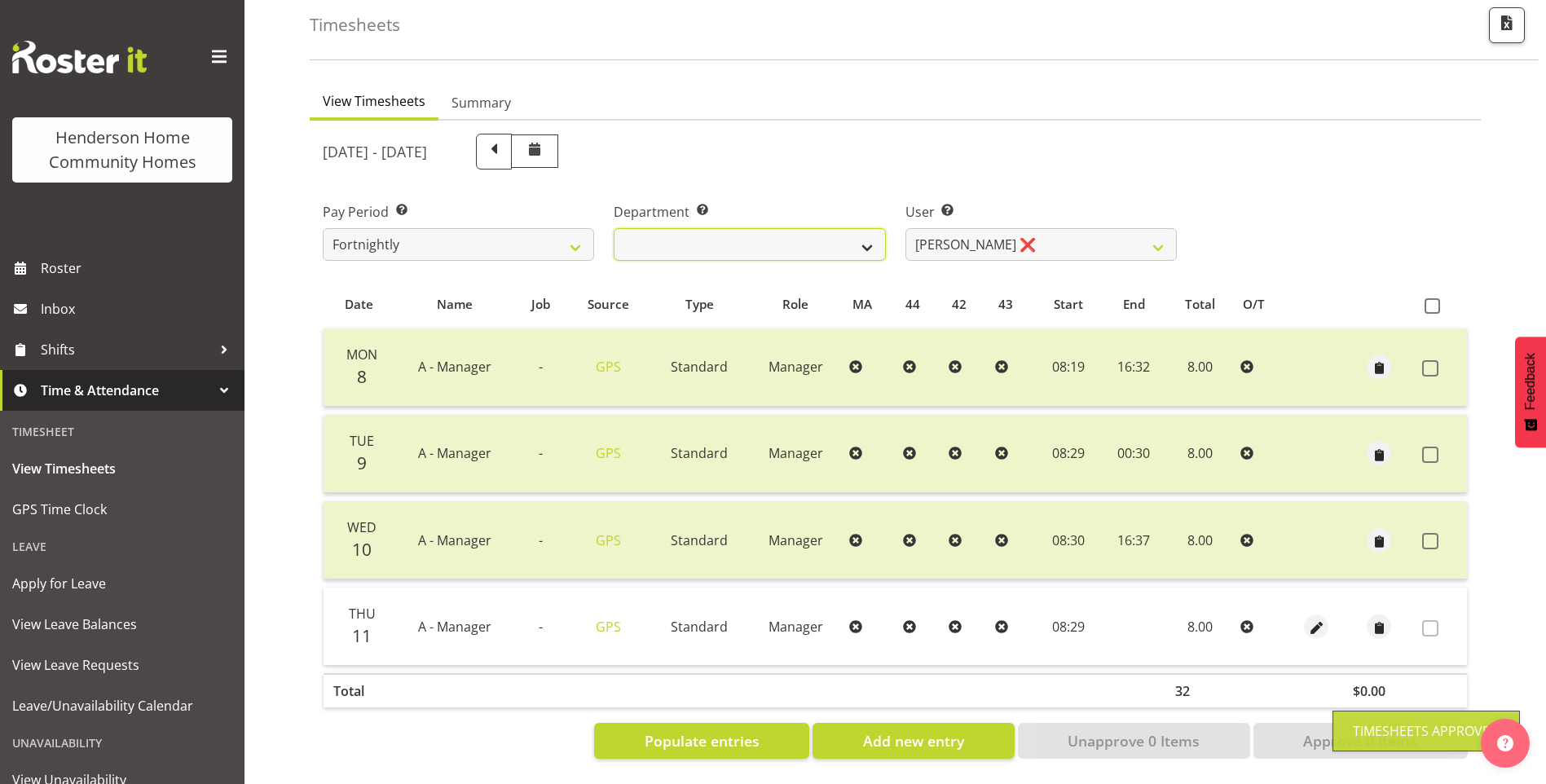
drag, startPoint x: 787, startPoint y: 238, endPoint x: 787, endPoint y: 248, distance: 10.0
click at [787, 238] on select "Admin Homeside Houses Wingside" at bounding box center [749, 245] width 271 height 32
select select "748"
click at [614, 228] on select "Admin Homeside Houses Wingside" at bounding box center [749, 245] width 271 height 32
select select "8526"
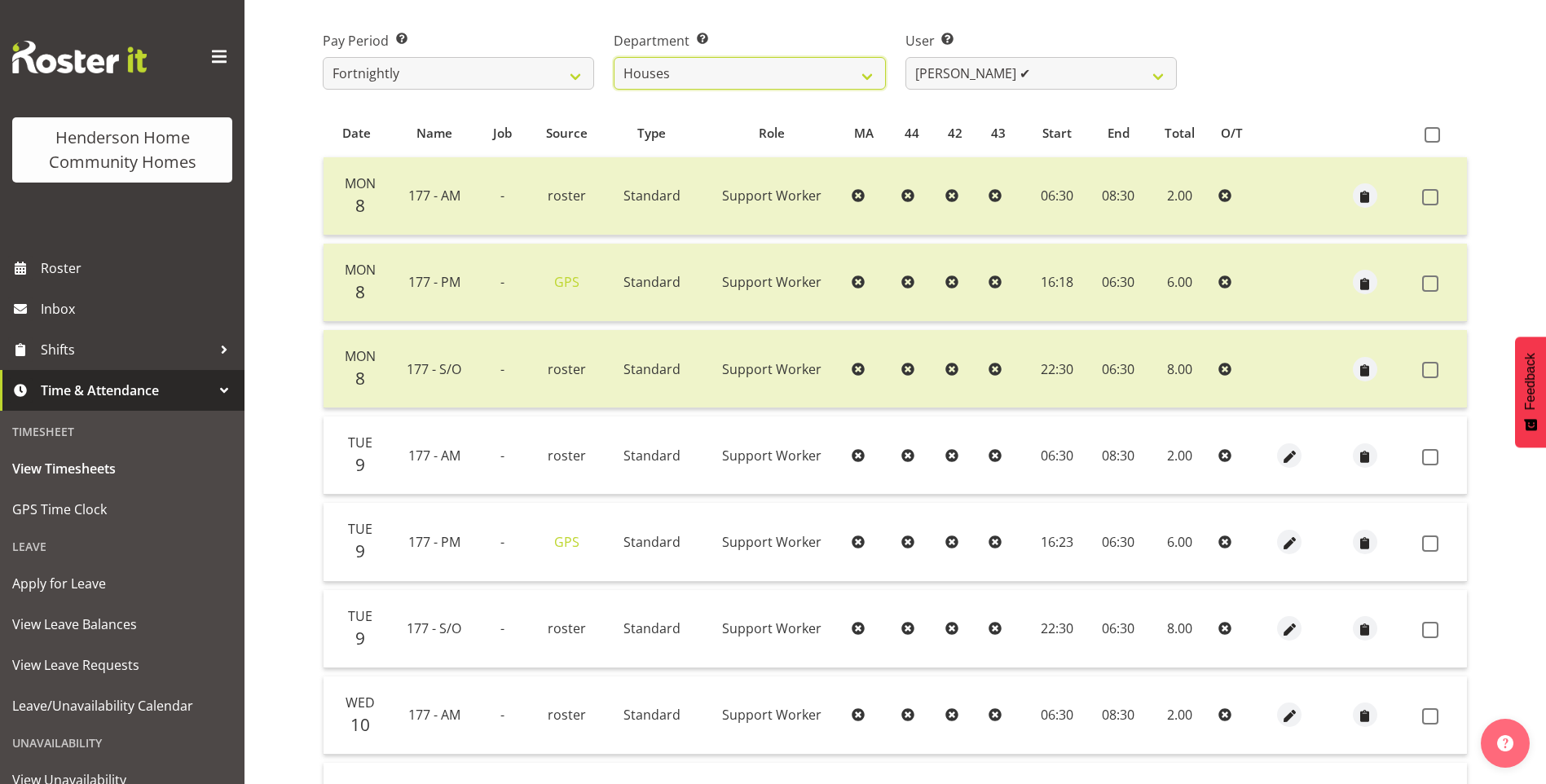
scroll to position [253, 0]
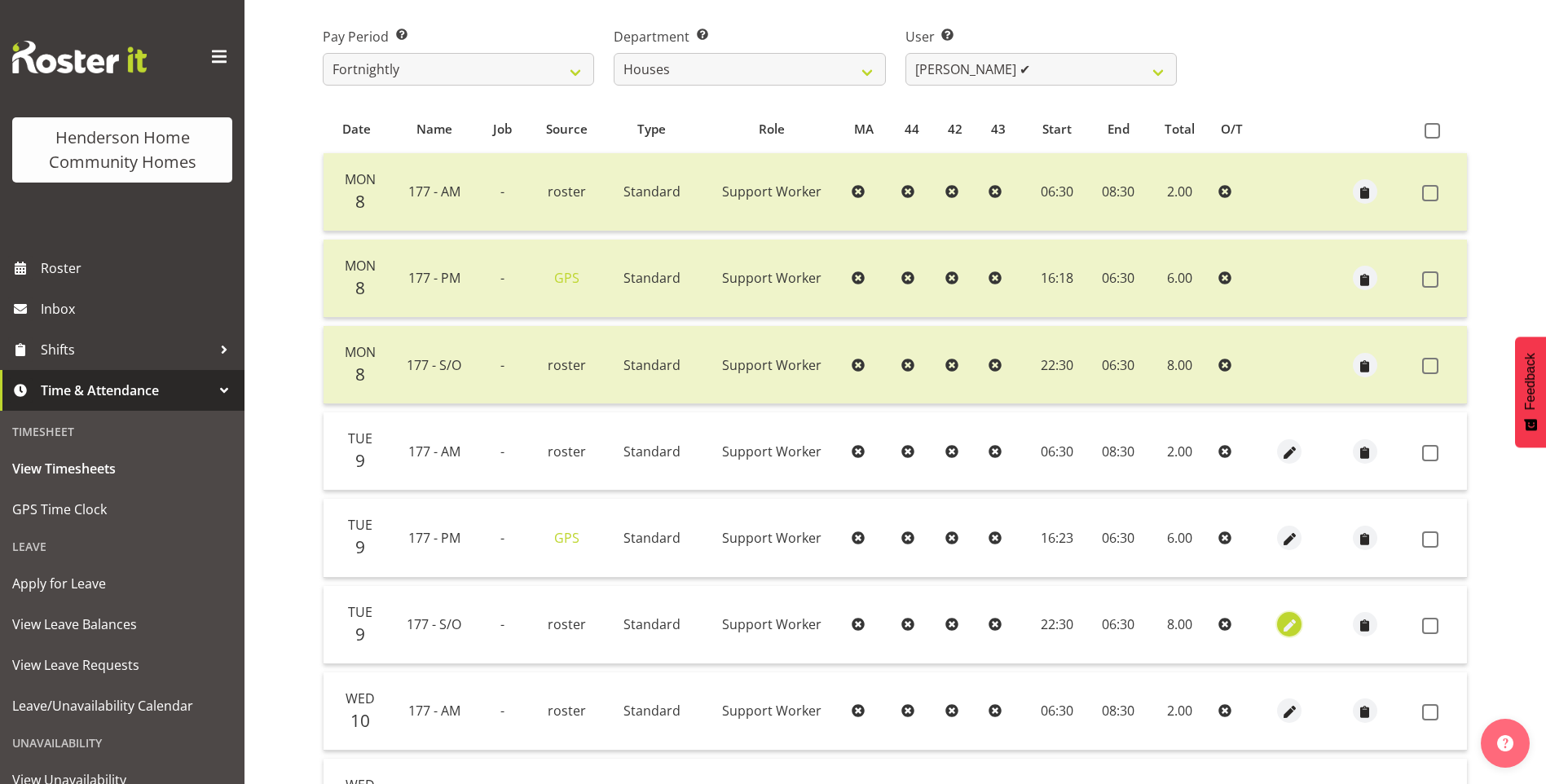
click at [1287, 622] on span "button" at bounding box center [1290, 627] width 19 height 19
select select "Standard"
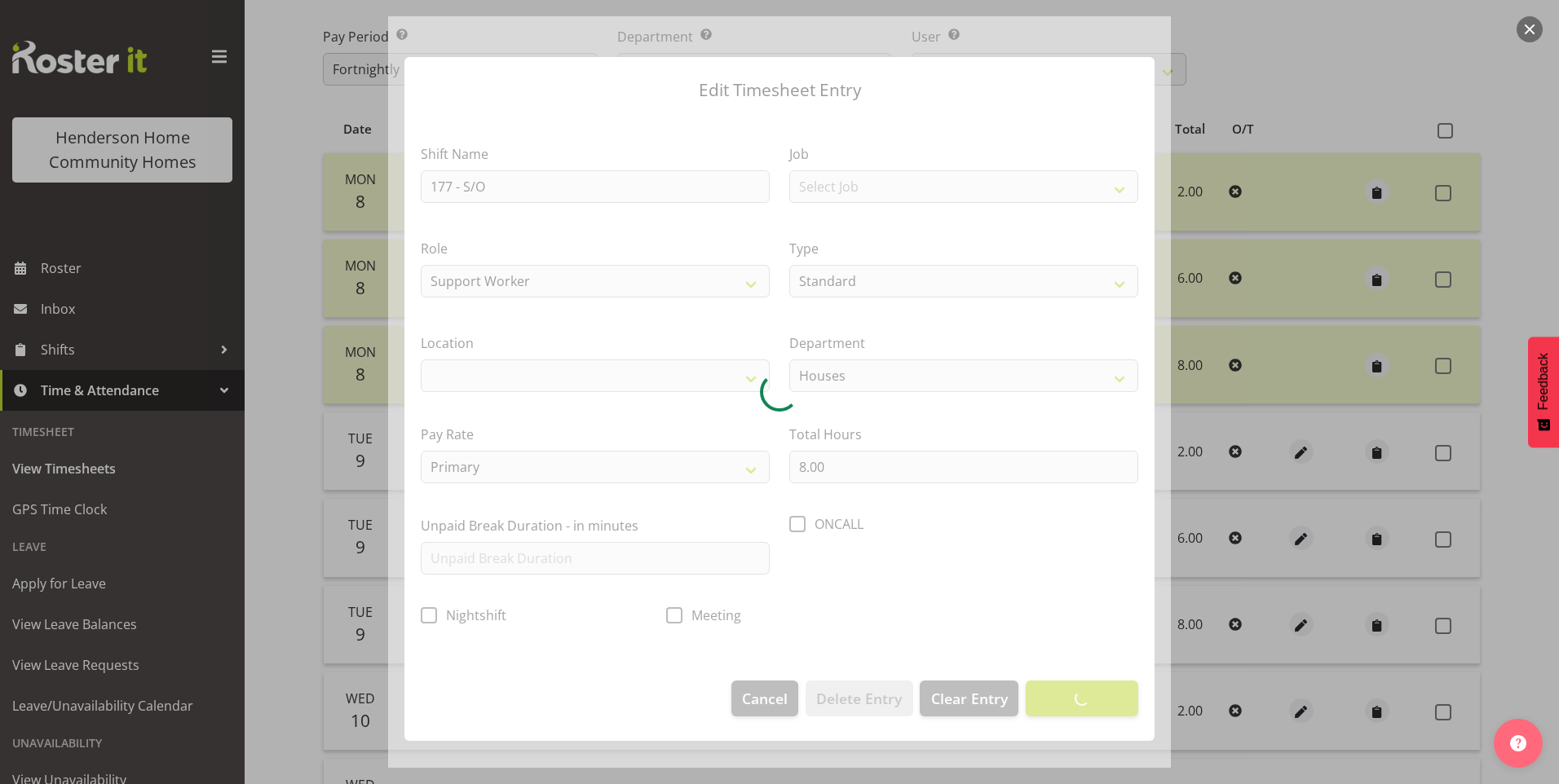
select select
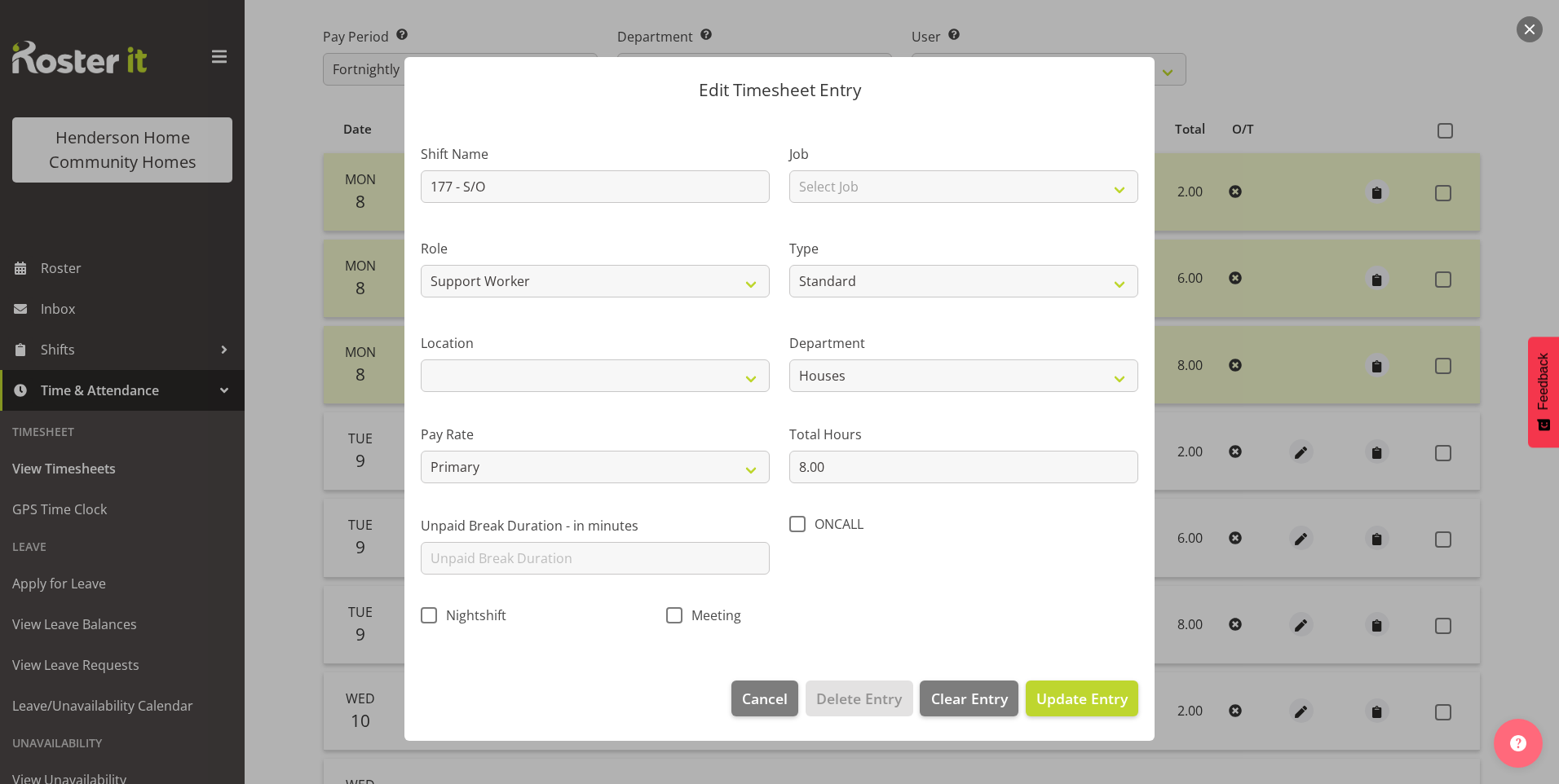
click at [503, 466] on section "Shift Name 177 - S/O Job Select Job Floater Role Support Worker Type Off Standa…" at bounding box center [779, 389] width 750 height 550
click at [482, 451] on select "Primary Secondary Tertiary Fourth Fifth" at bounding box center [595, 467] width 349 height 32
select select "secondary"
click at [421, 451] on select "Primary Secondary Tertiary Fourth Fifth" at bounding box center [595, 467] width 349 height 32
click at [1094, 693] on span "Update Entry" at bounding box center [1082, 699] width 92 height 20
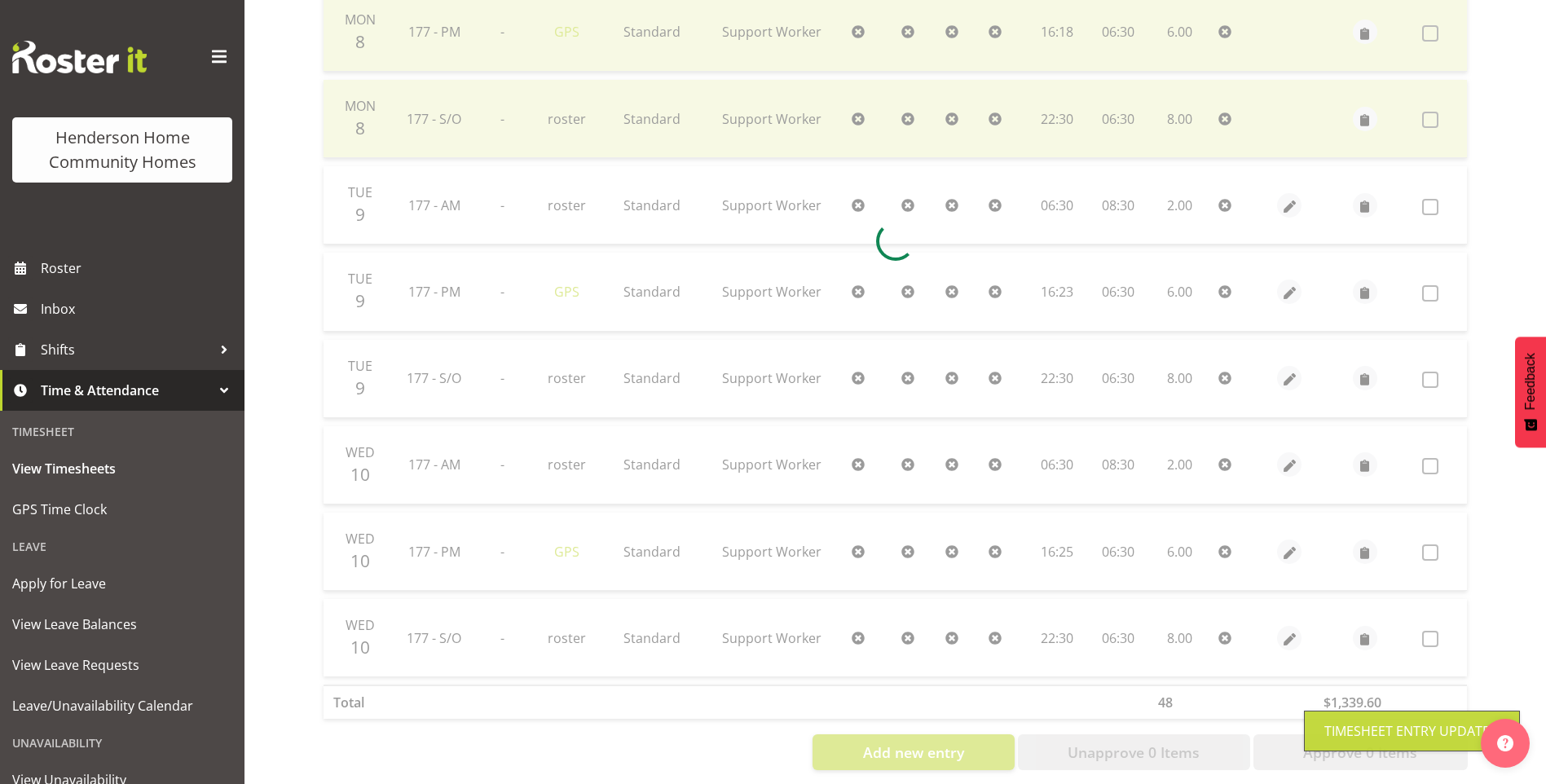
scroll to position [522, 0]
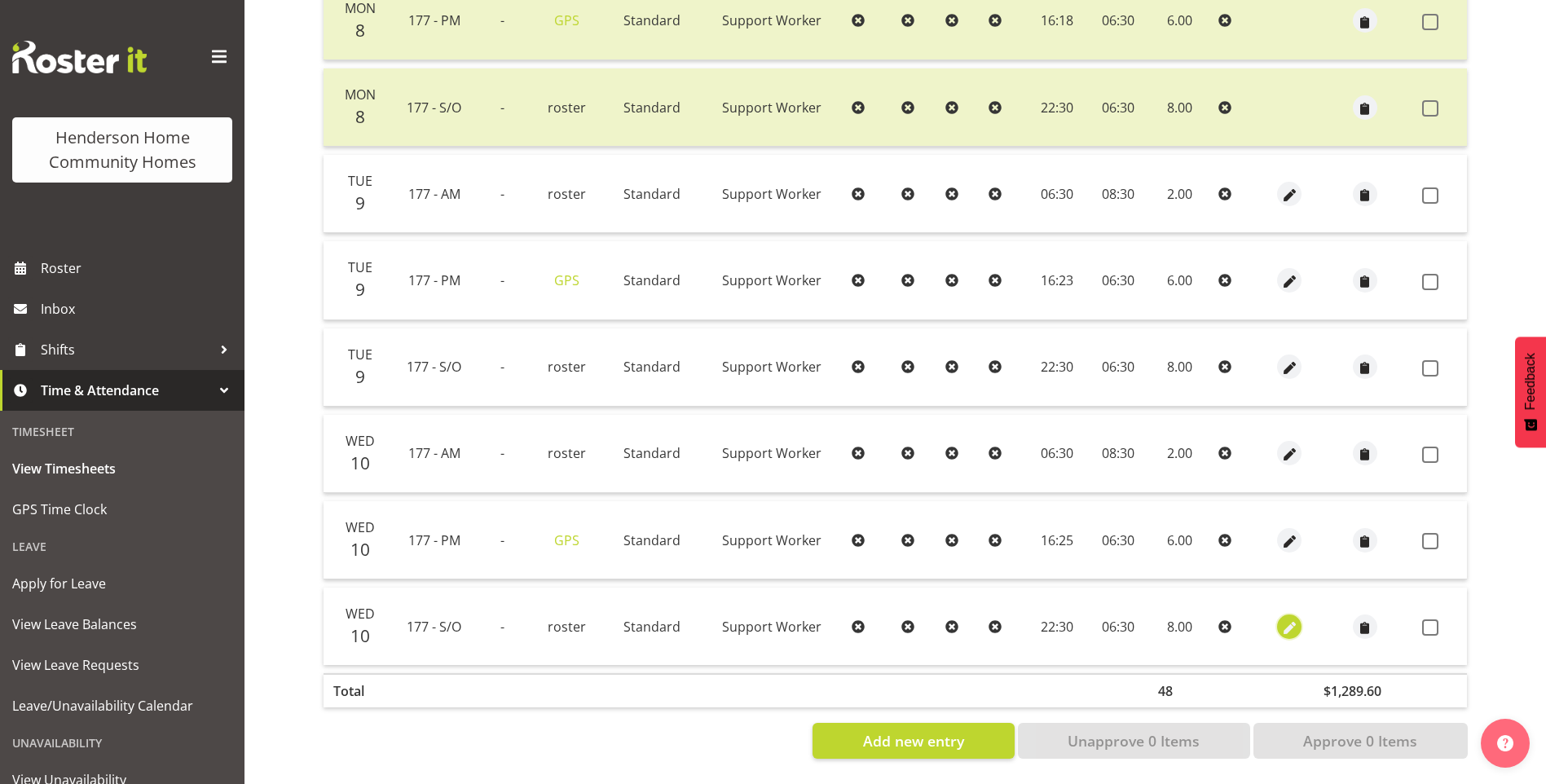
click at [1285, 619] on span "button" at bounding box center [1290, 628] width 19 height 19
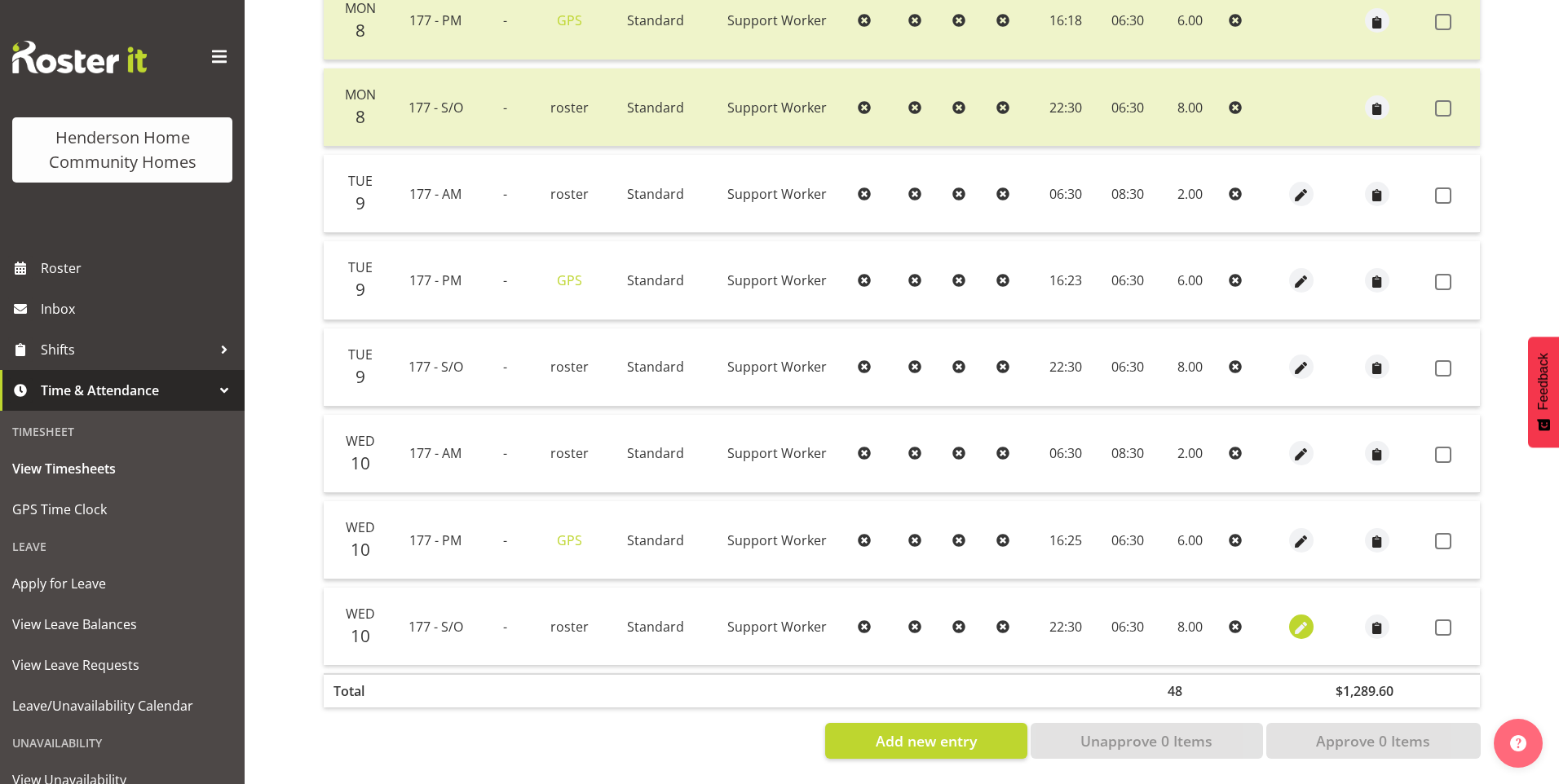
select select "Standard"
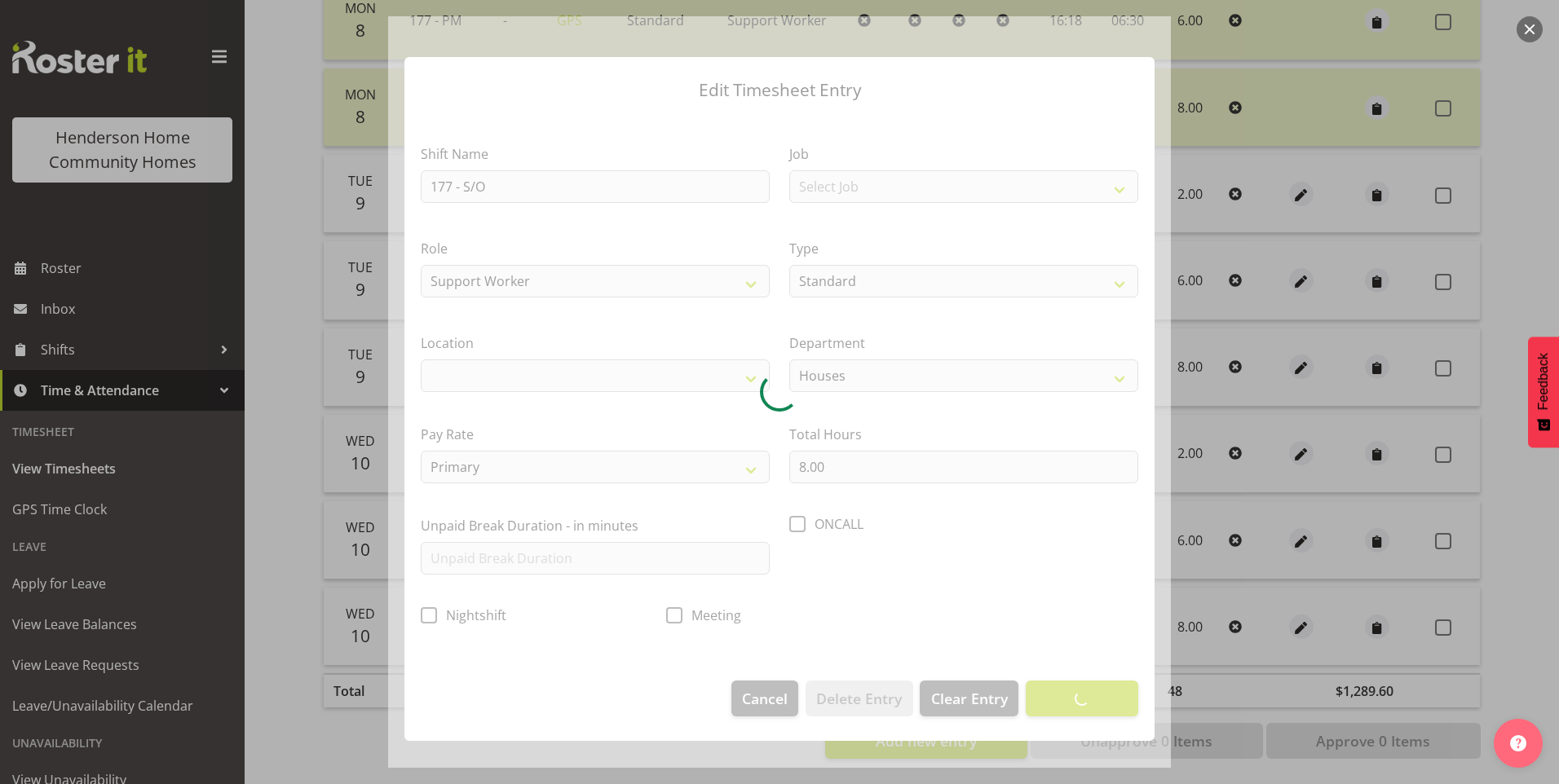
select select
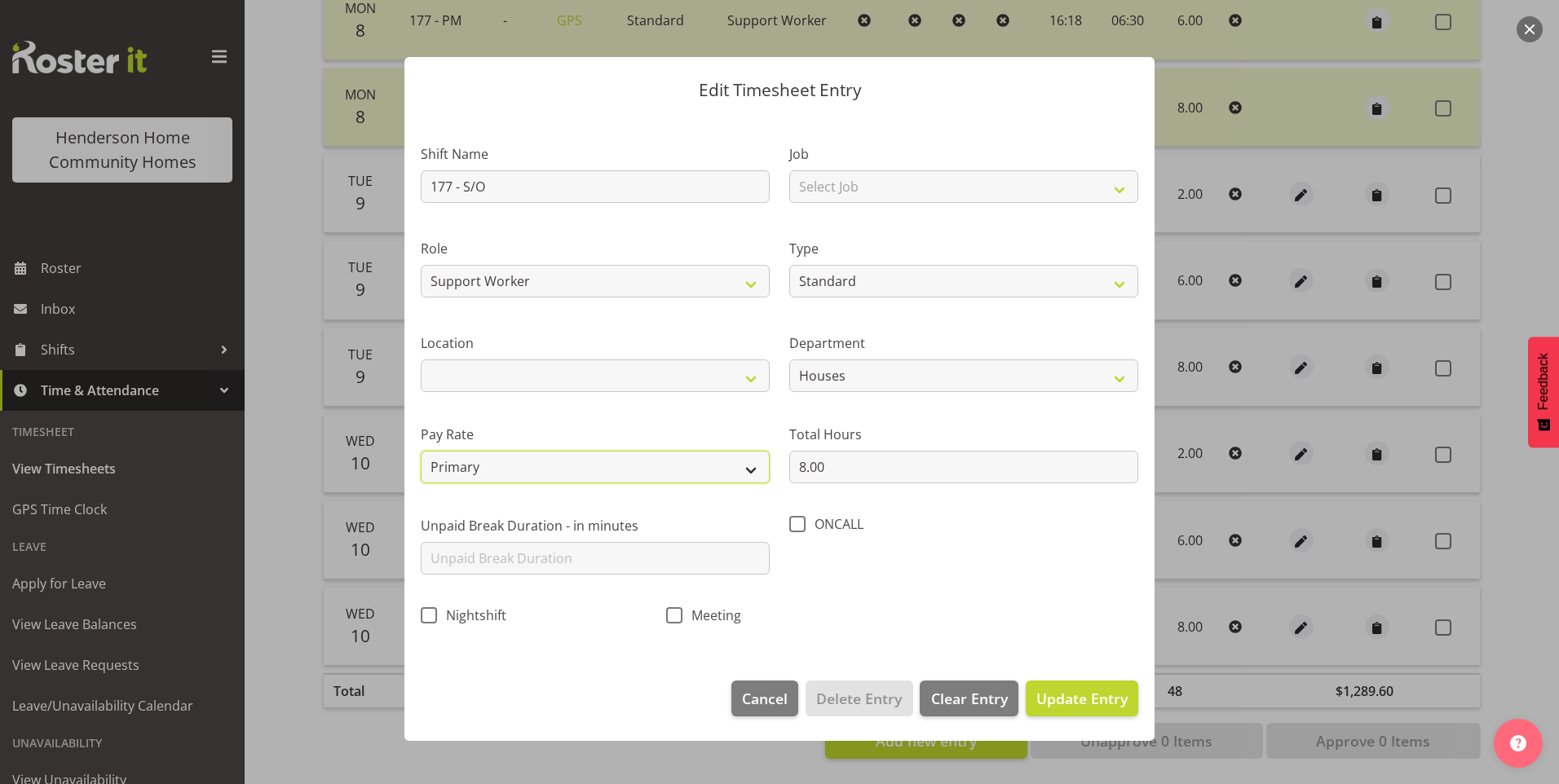
click at [473, 459] on select "Primary Secondary Tertiary Fourth Fifth" at bounding box center [595, 467] width 349 height 32
select select "secondary"
click at [421, 451] on select "Primary Secondary Tertiary Fourth Fifth" at bounding box center [595, 467] width 349 height 32
click at [1105, 706] on span "Update Entry" at bounding box center [1082, 699] width 92 height 20
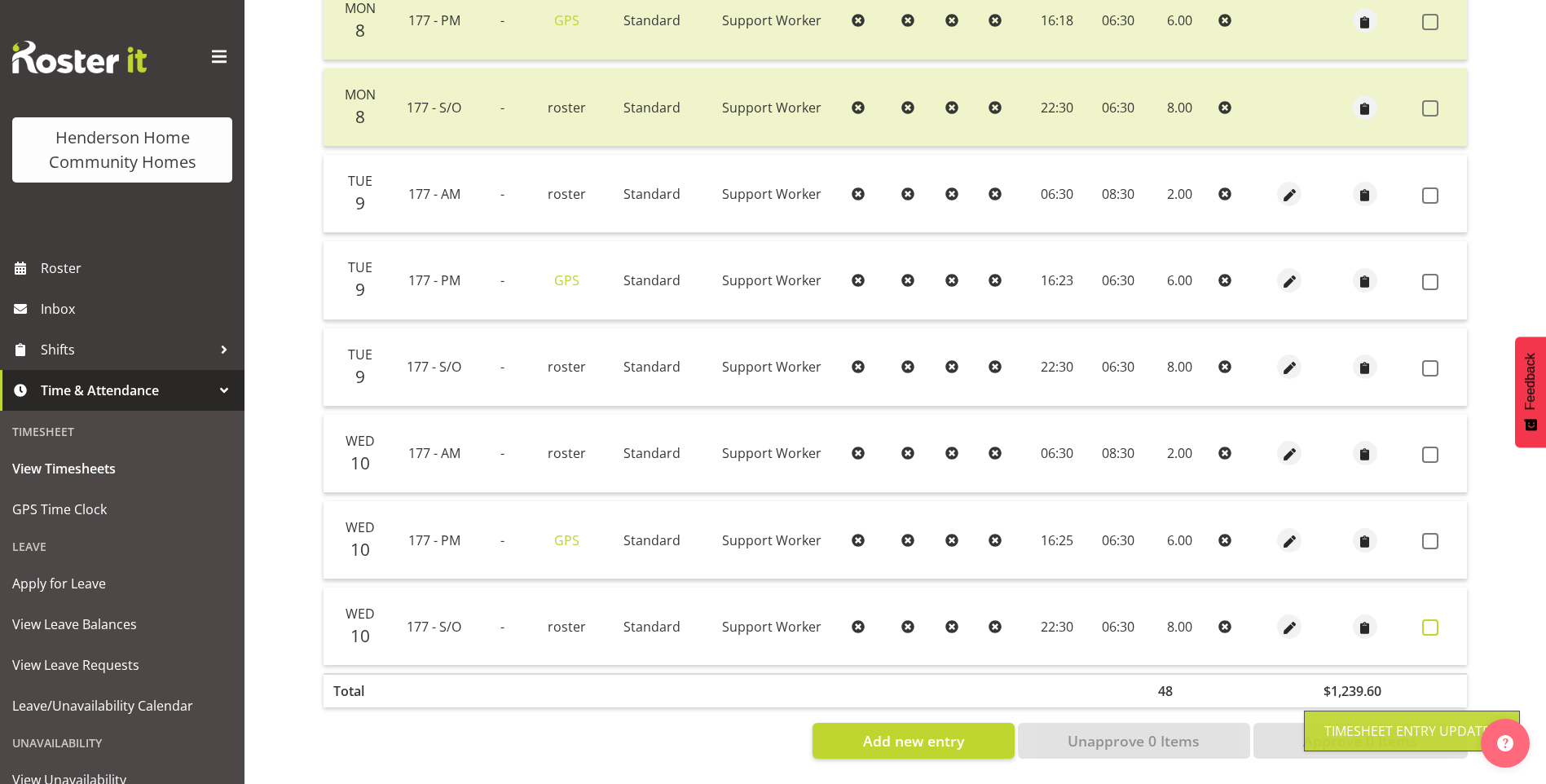
click at [1438, 620] on span at bounding box center [1431, 628] width 16 height 16
checkbox input "true"
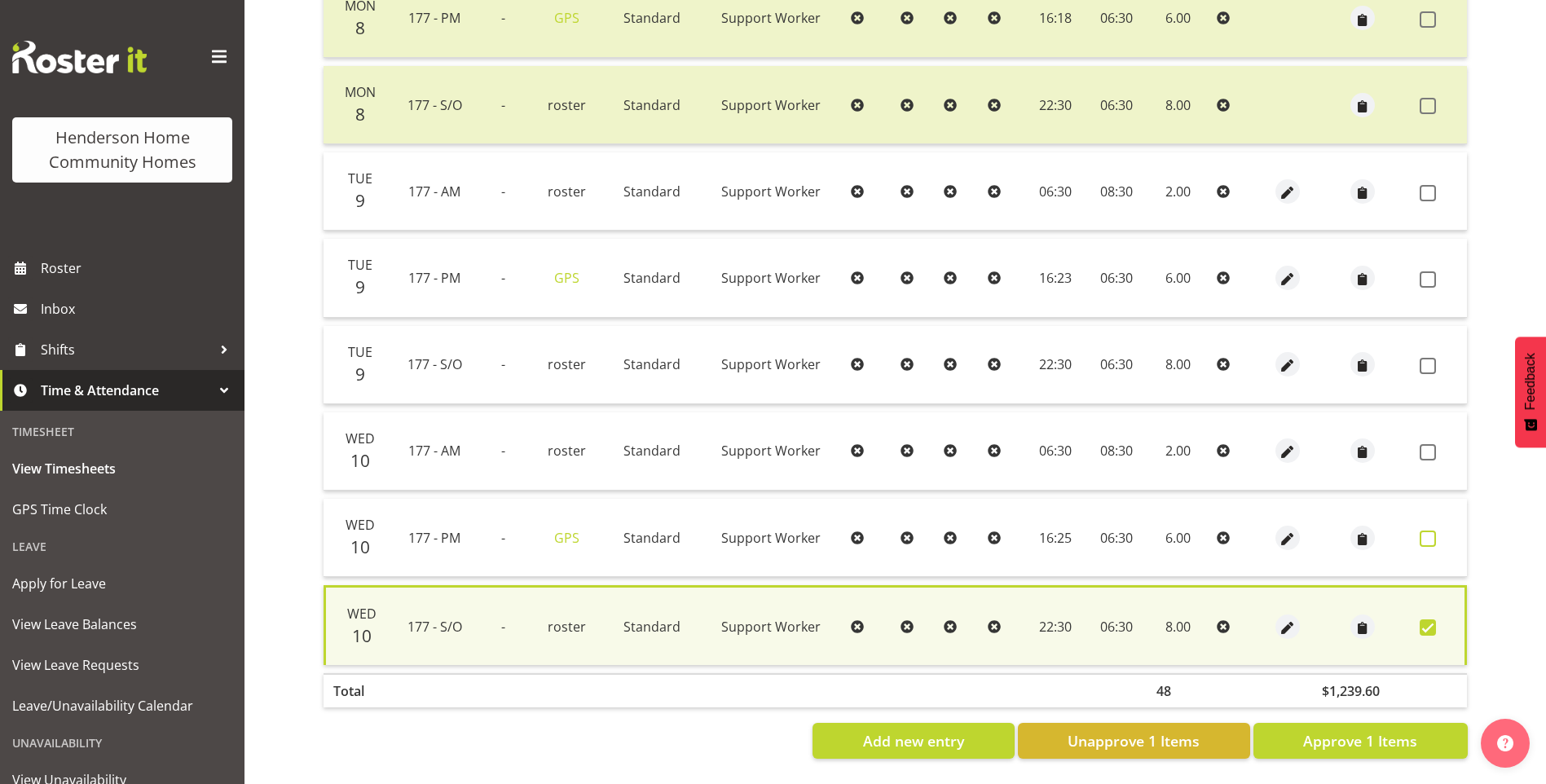
click at [1429, 531] on span at bounding box center [1428, 539] width 16 height 16
checkbox input "true"
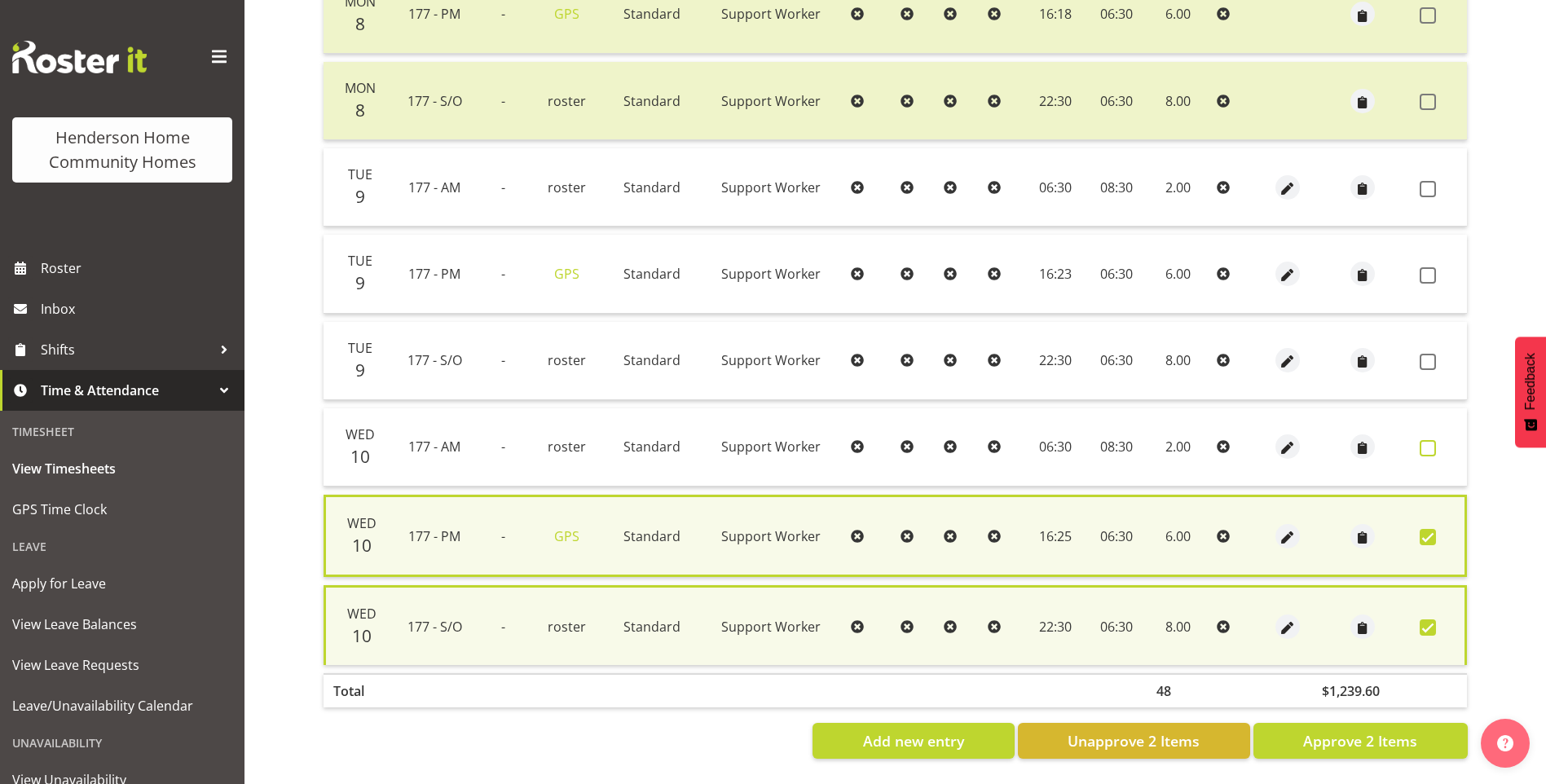
click at [1430, 444] on span at bounding box center [1428, 448] width 16 height 16
checkbox input "true"
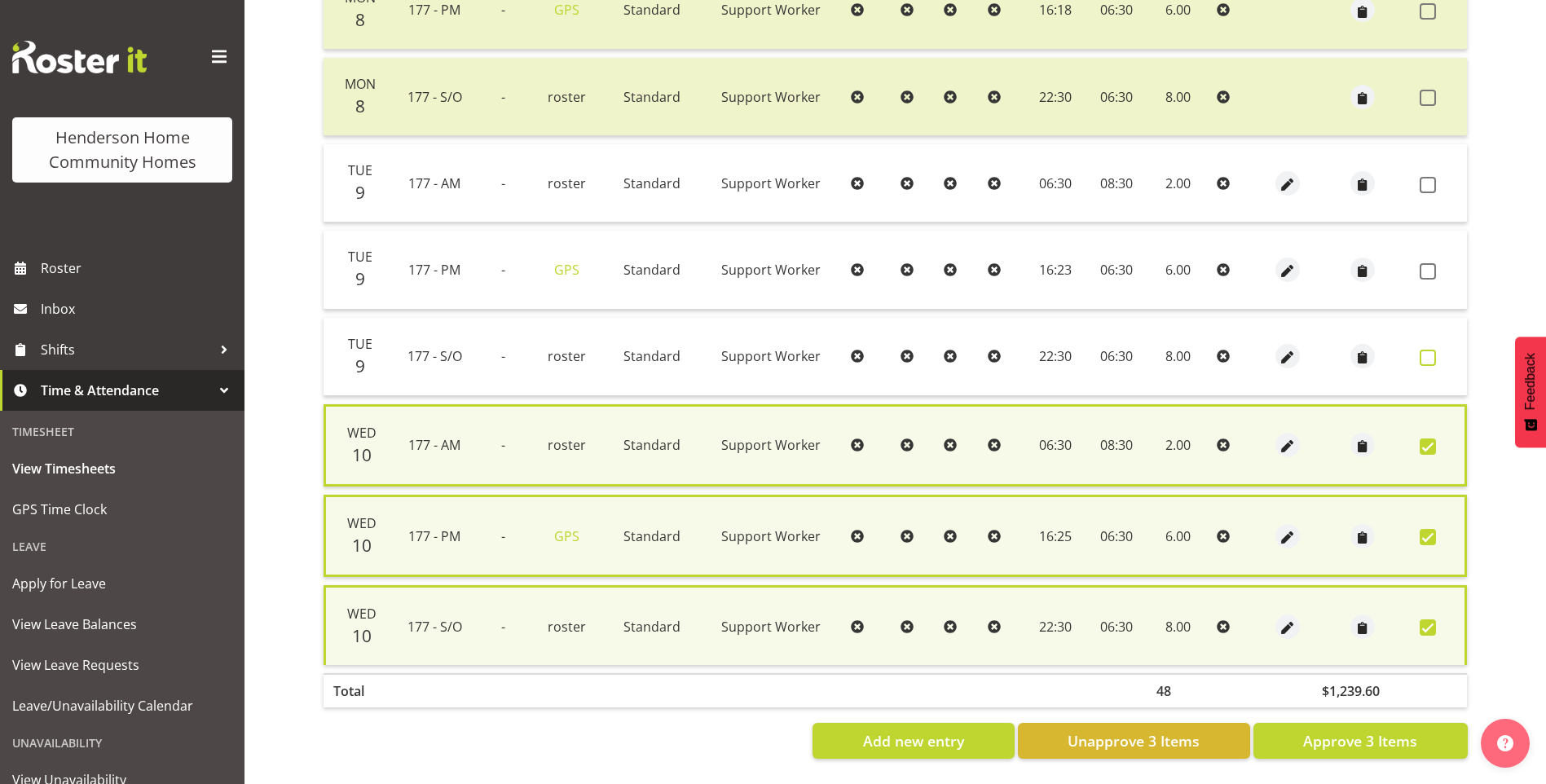
click at [1437, 357] on label at bounding box center [1433, 357] width 26 height 16
checkbox input "true"
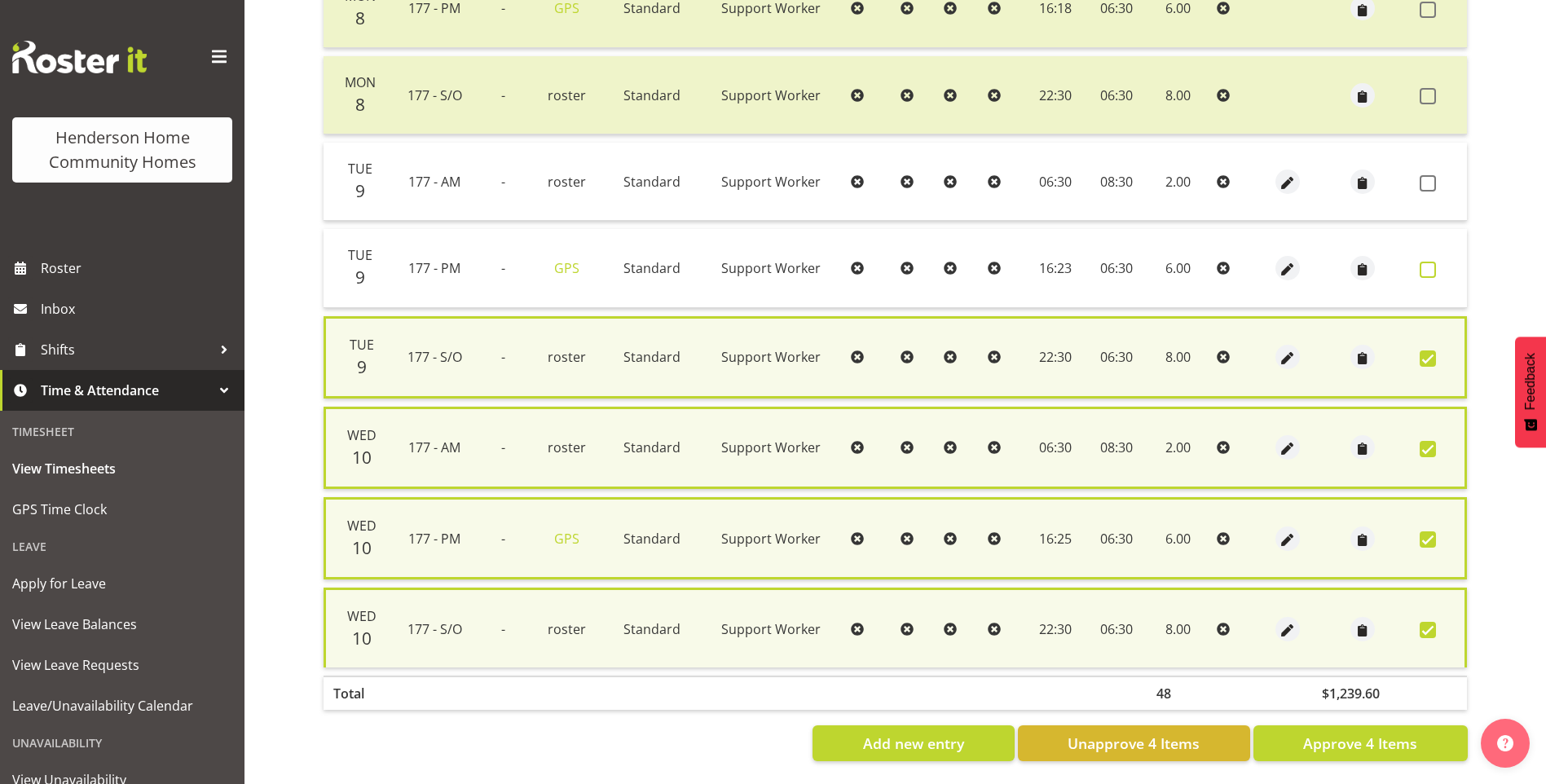
click at [1427, 275] on span at bounding box center [1428, 269] width 16 height 16
checkbox input "true"
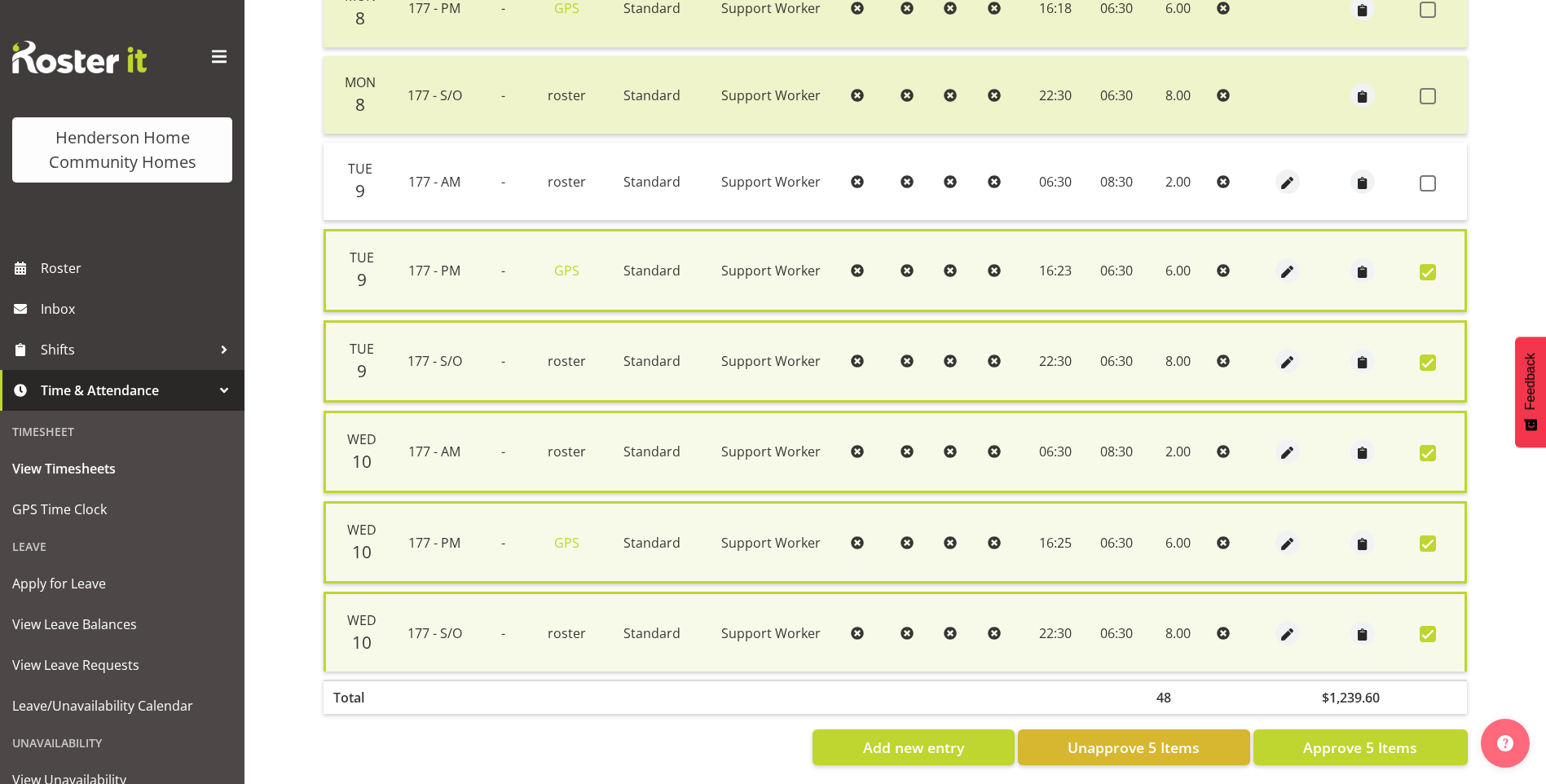
drag, startPoint x: 1423, startPoint y: 176, endPoint x: 1451, endPoint y: 207, distance: 41.8
click at [1425, 179] on span at bounding box center [1428, 183] width 16 height 16
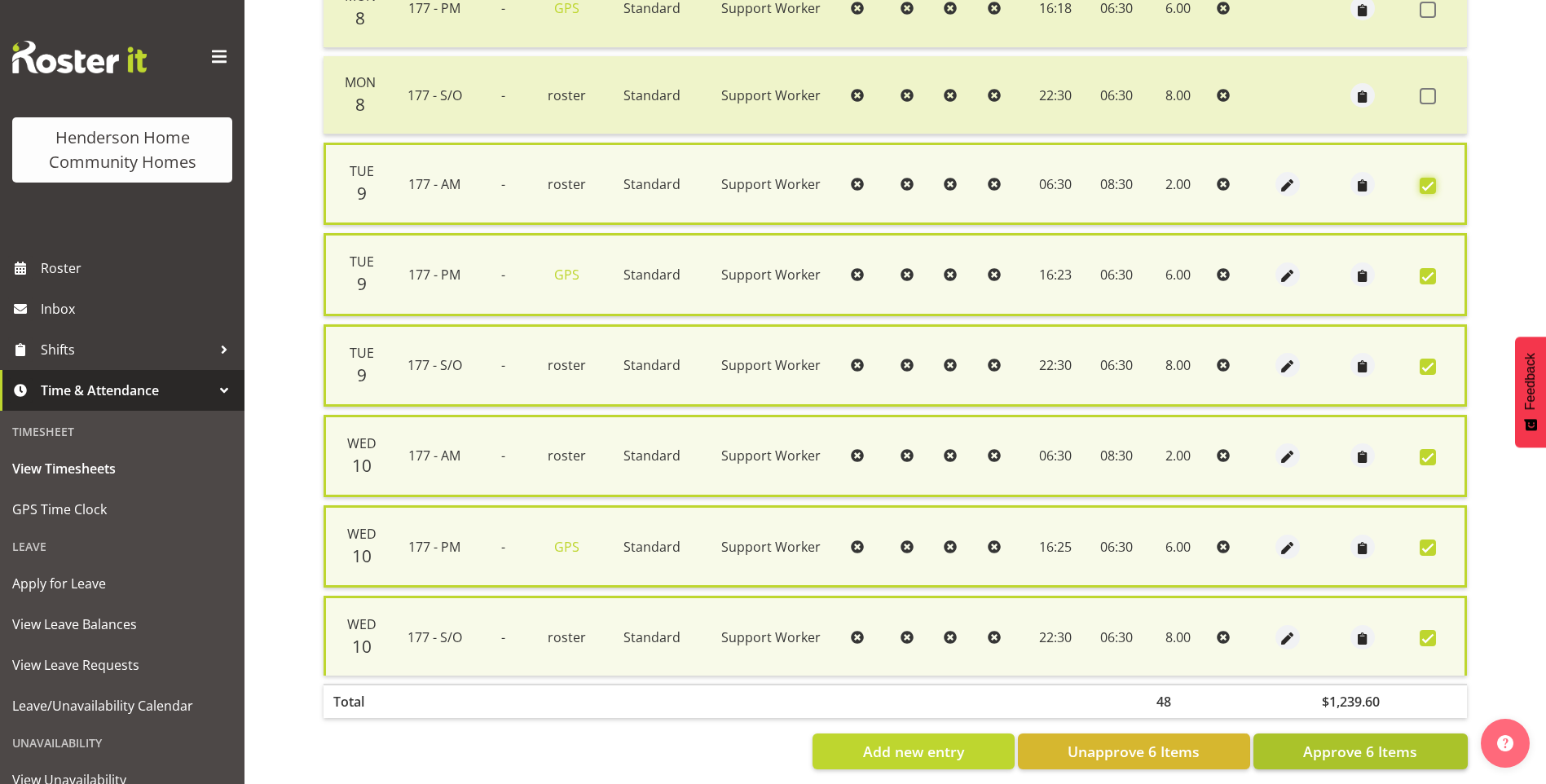
scroll to position [545, 0]
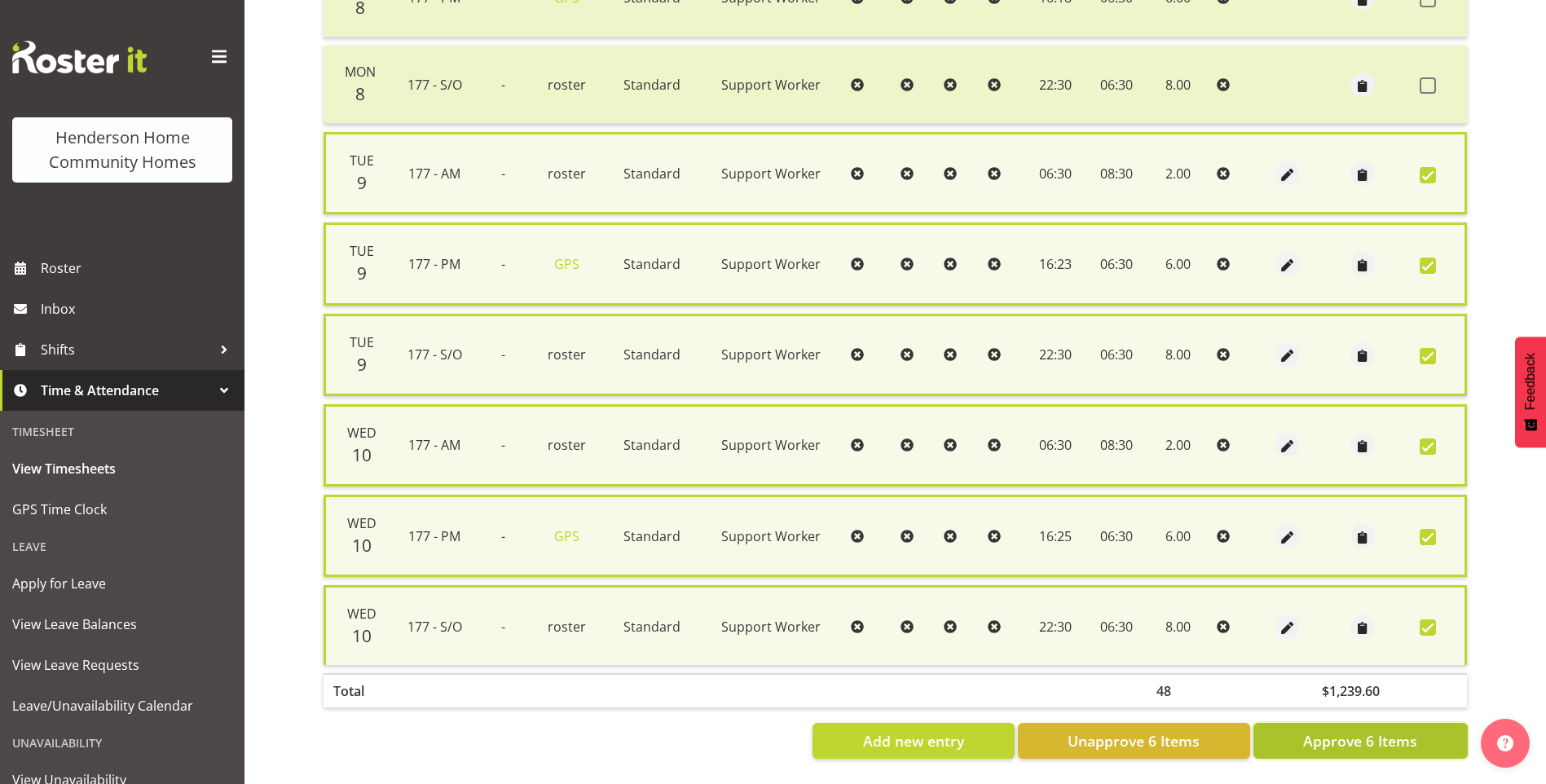
click at [1340, 731] on span "Approve 6 Items" at bounding box center [1360, 740] width 114 height 21
checkbox input "false"
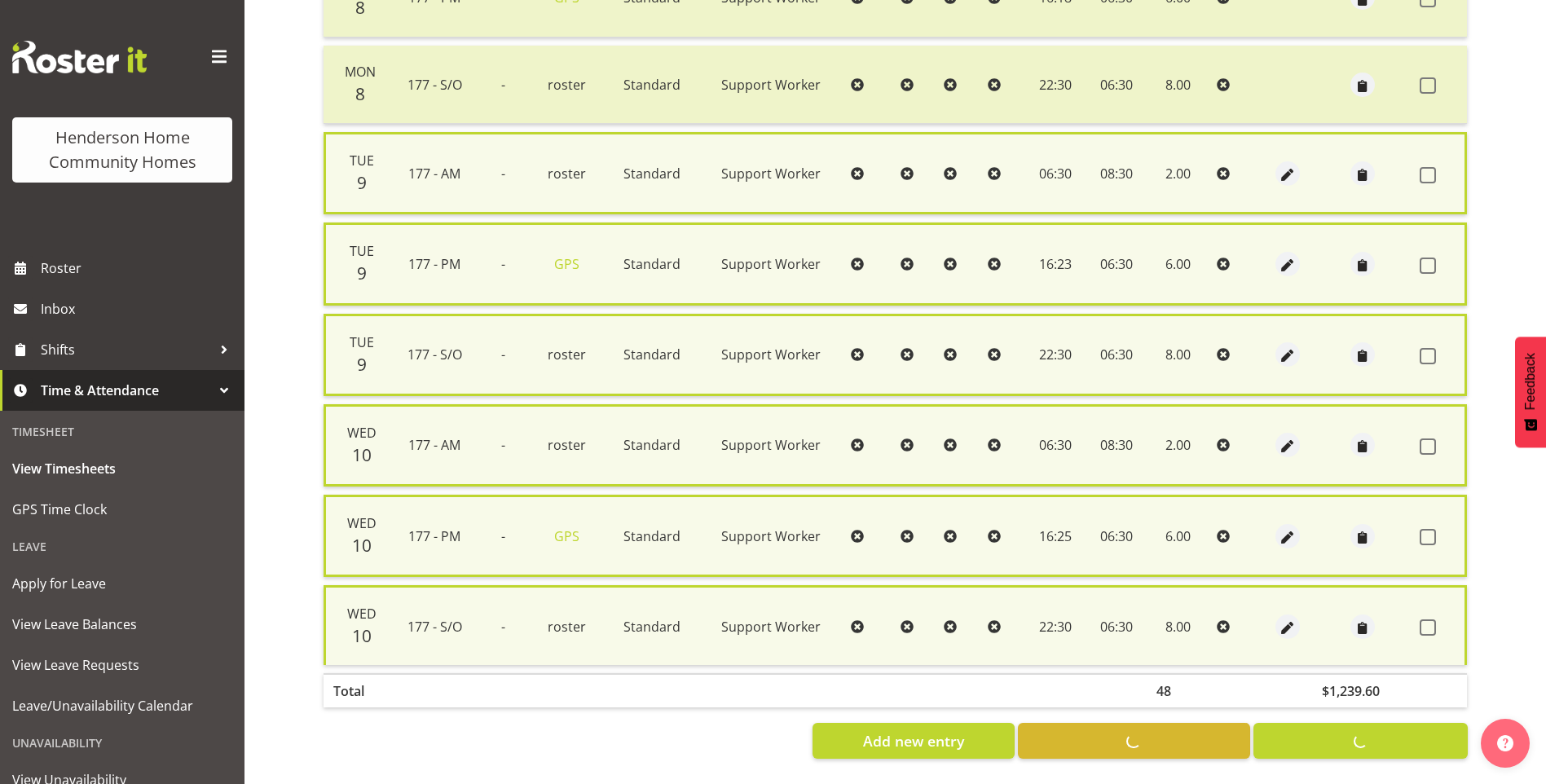
checkbox input "false"
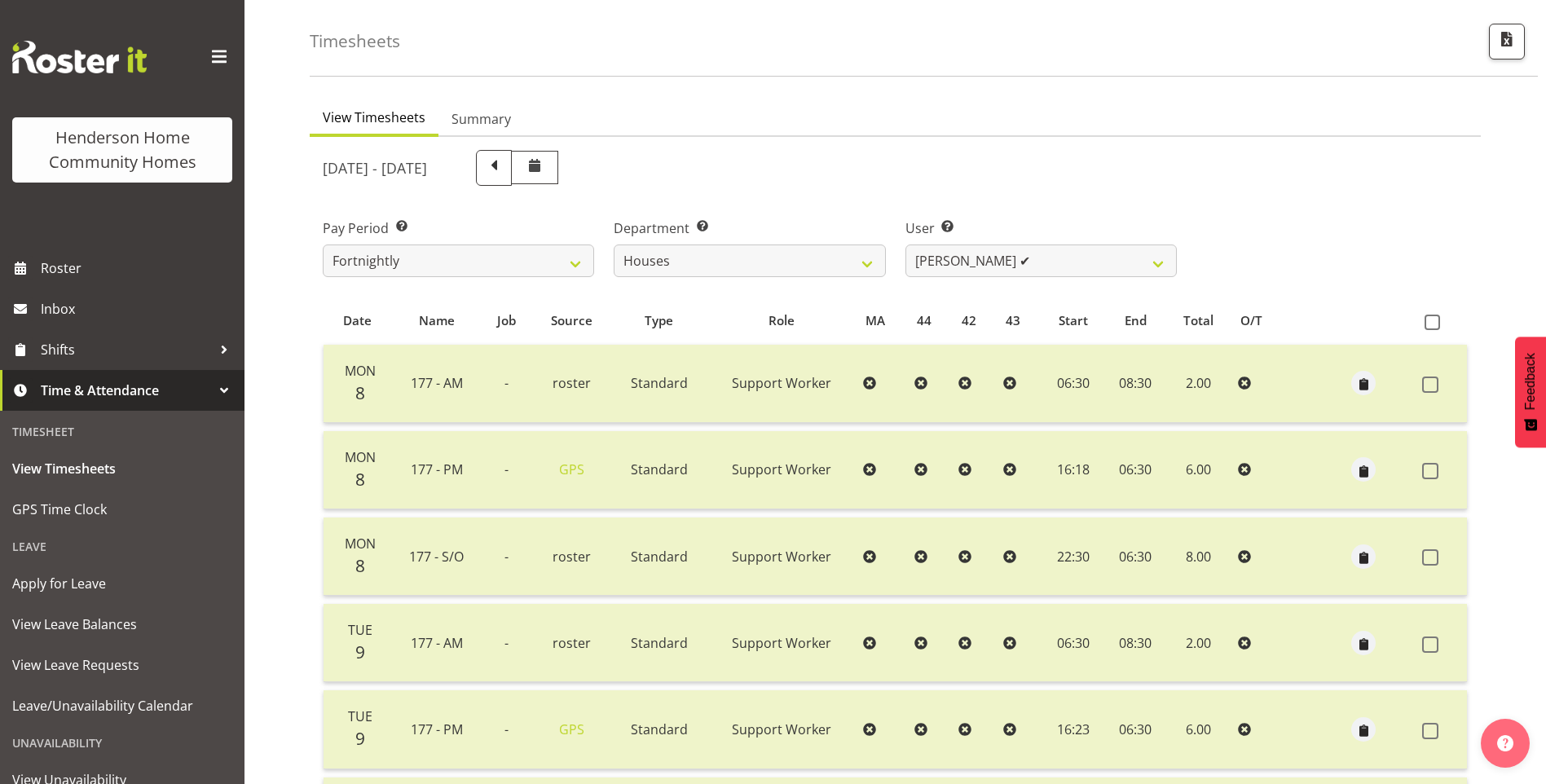
scroll to position [33, 0]
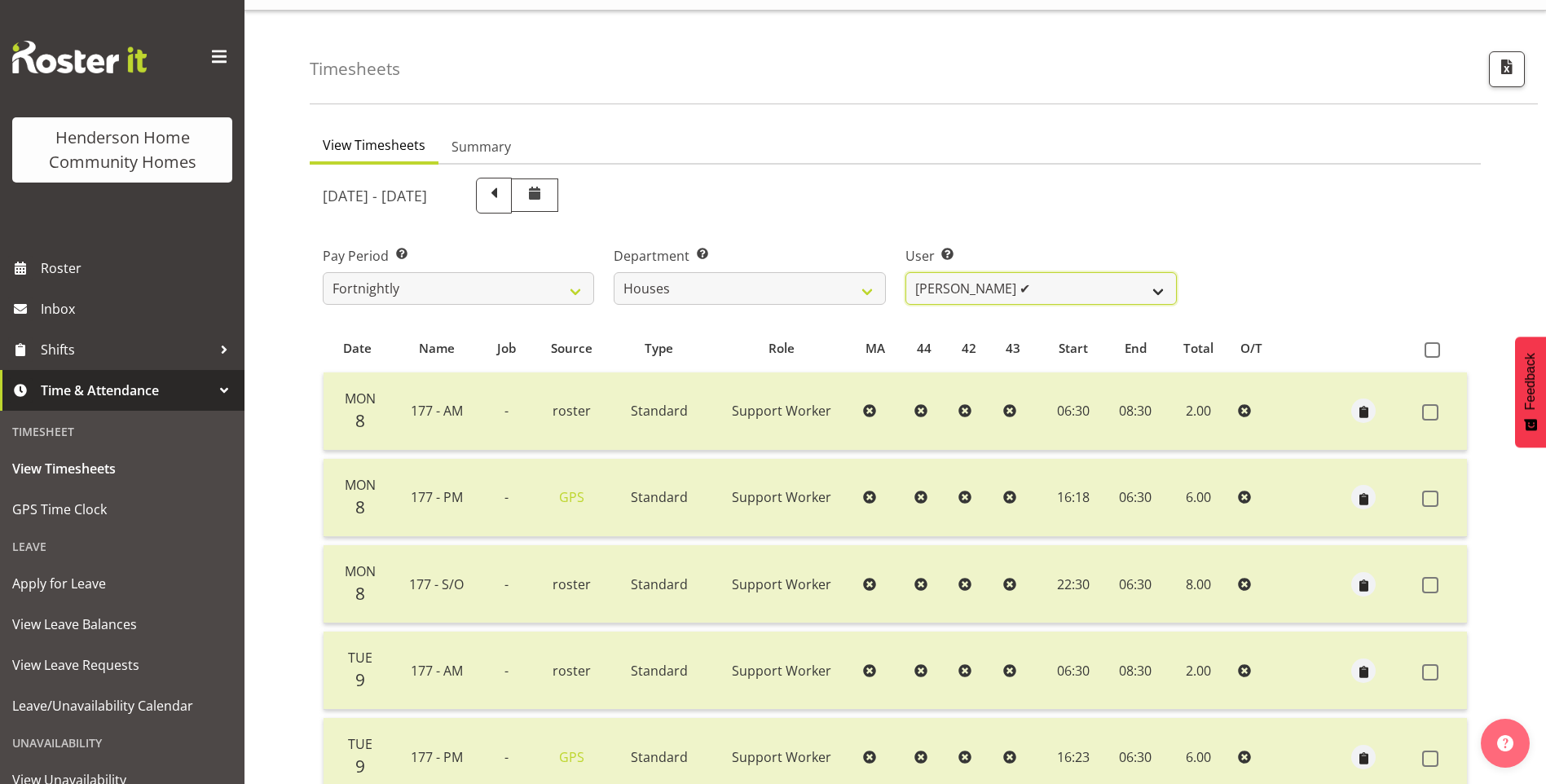
click at [953, 294] on select "Billie Sothern ✔ Dipika Thapa ❌ Jess Aracan ❌ Katrina Shaw ❌ Liezl Sanchez ✔ Ma…" at bounding box center [1041, 288] width 271 height 32
select select "8541"
click at [906, 272] on select "Billie Sothern ✔ Dipika Thapa ❌ Jess Aracan ❌ Katrina Shaw ❌ Liezl Sanchez ✔ Ma…" at bounding box center [1041, 288] width 271 height 32
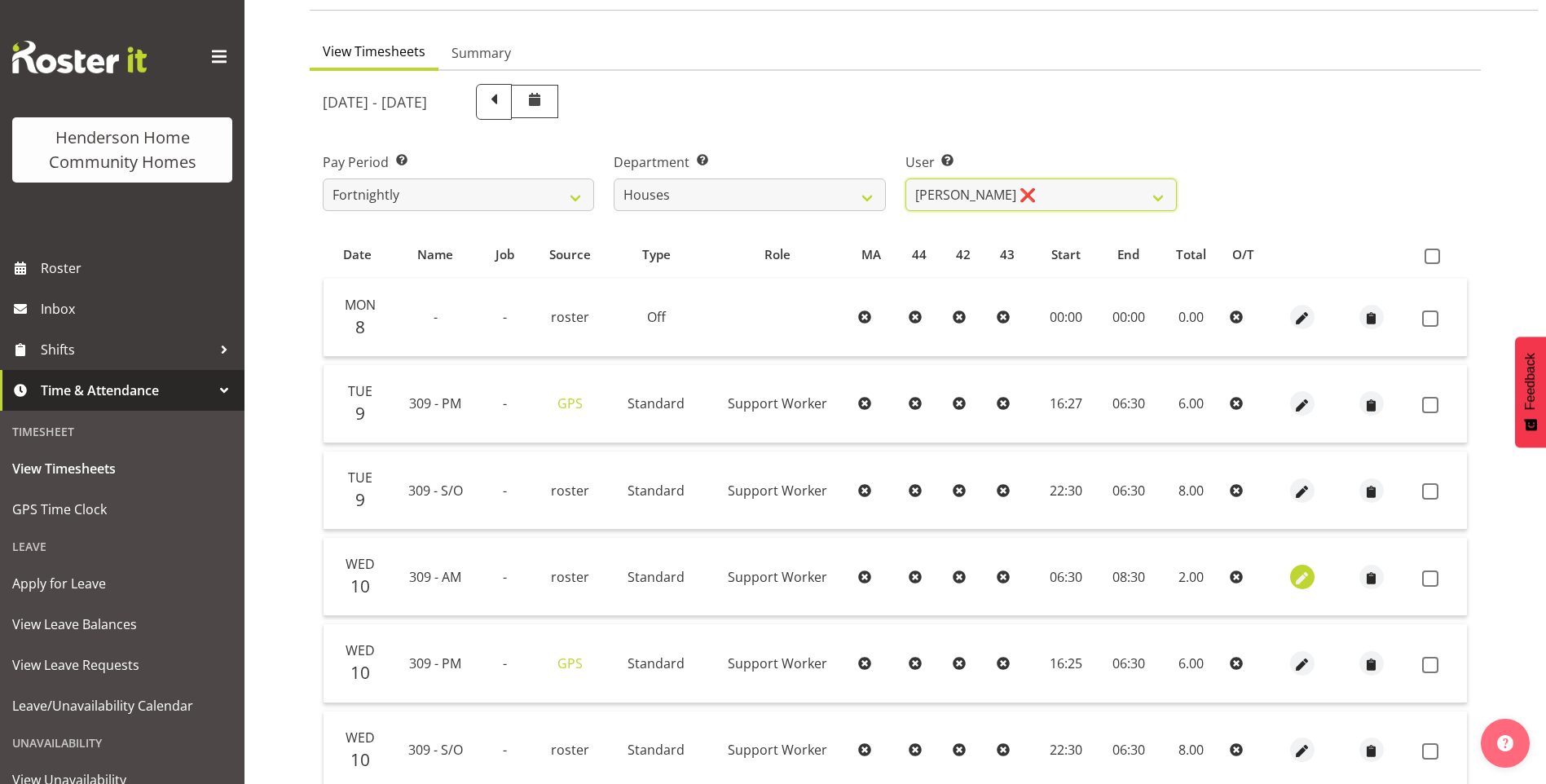
scroll to position [197, 0]
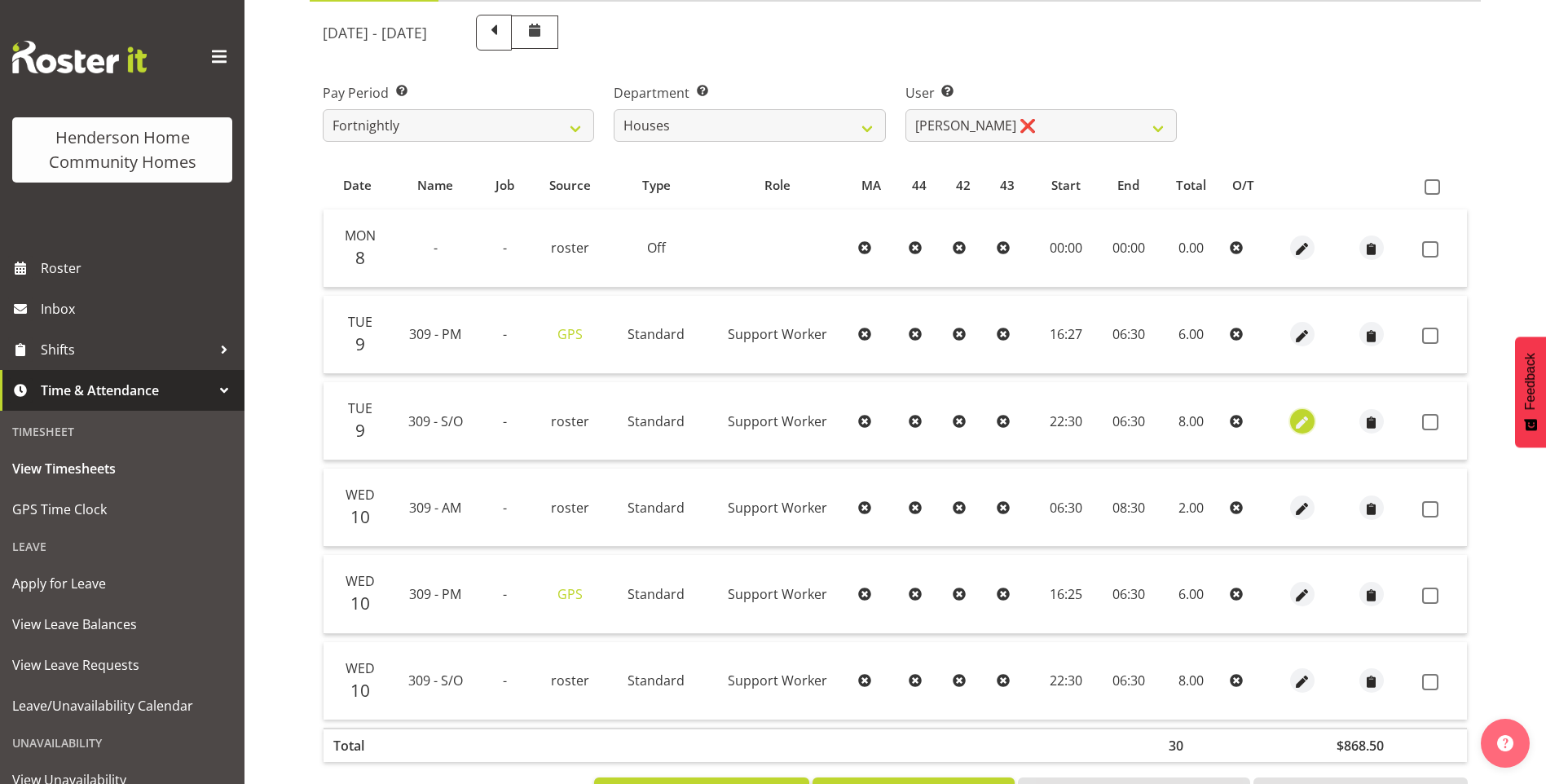
click at [1303, 418] on span "button" at bounding box center [1302, 422] width 19 height 19
select select "Standard"
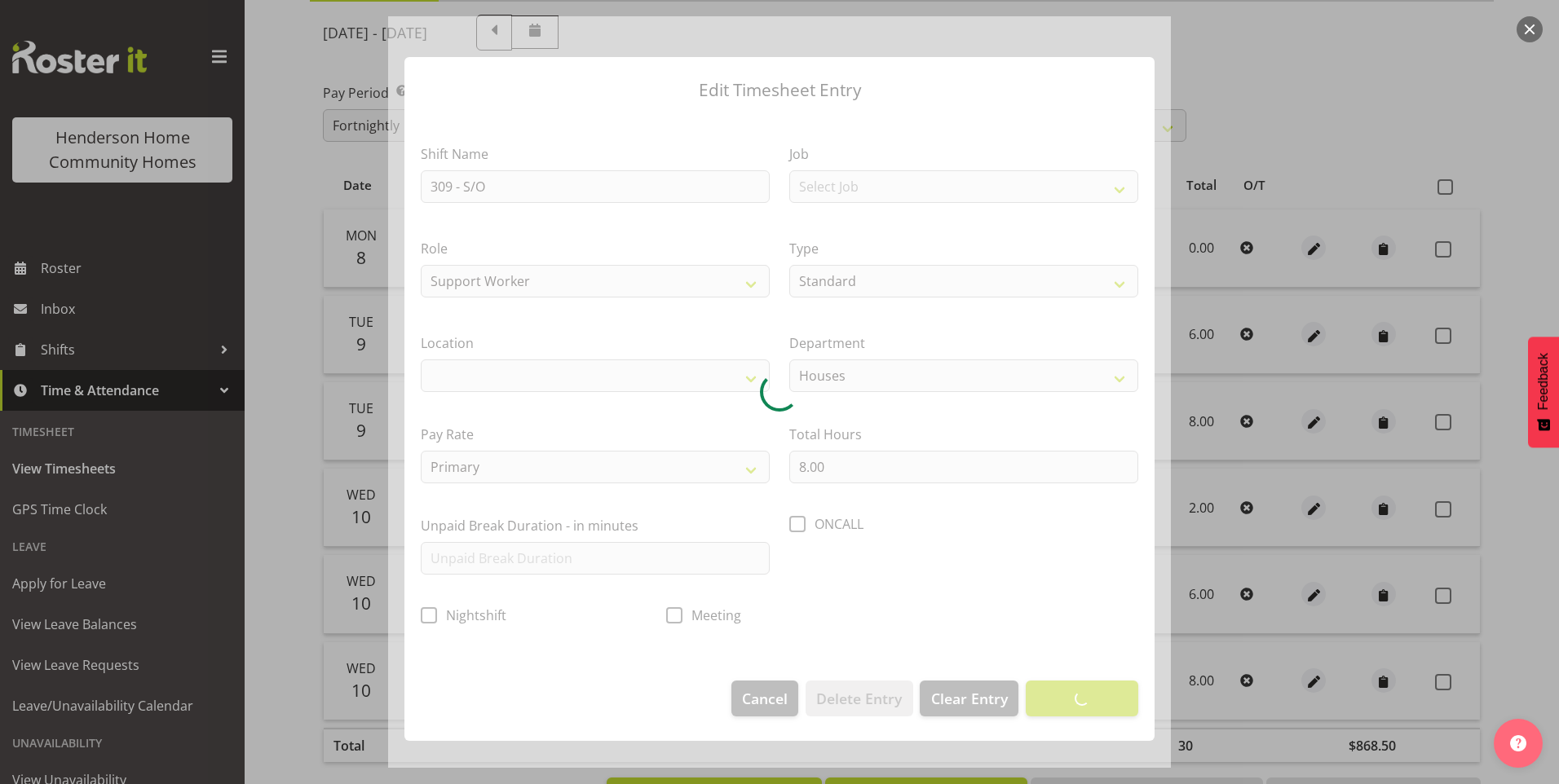
select select "1070"
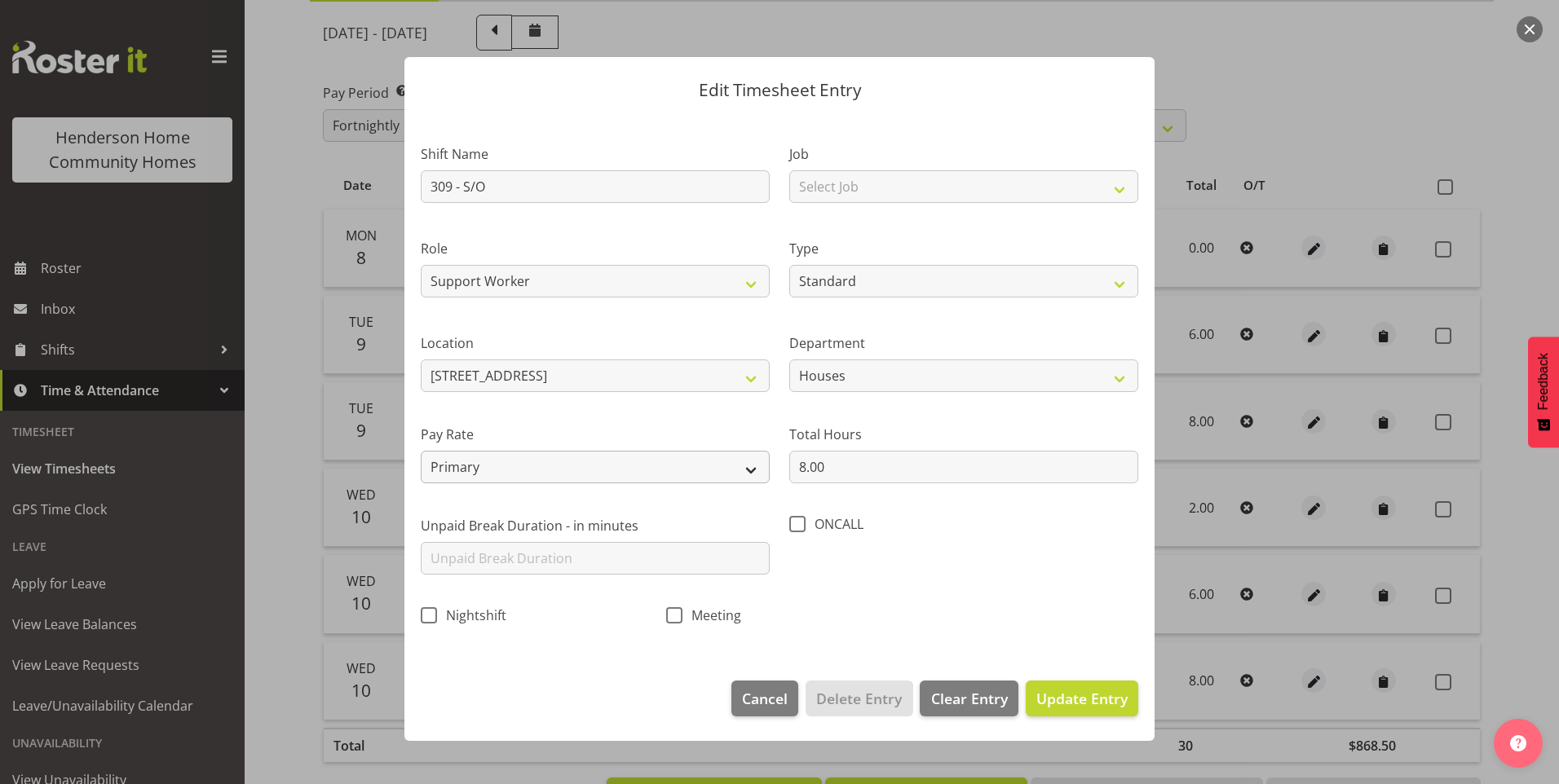
click at [518, 462] on section "Shift Name 309 - S/O Job Select Job Floater Role Support Worker Type Off Standa…" at bounding box center [779, 389] width 750 height 550
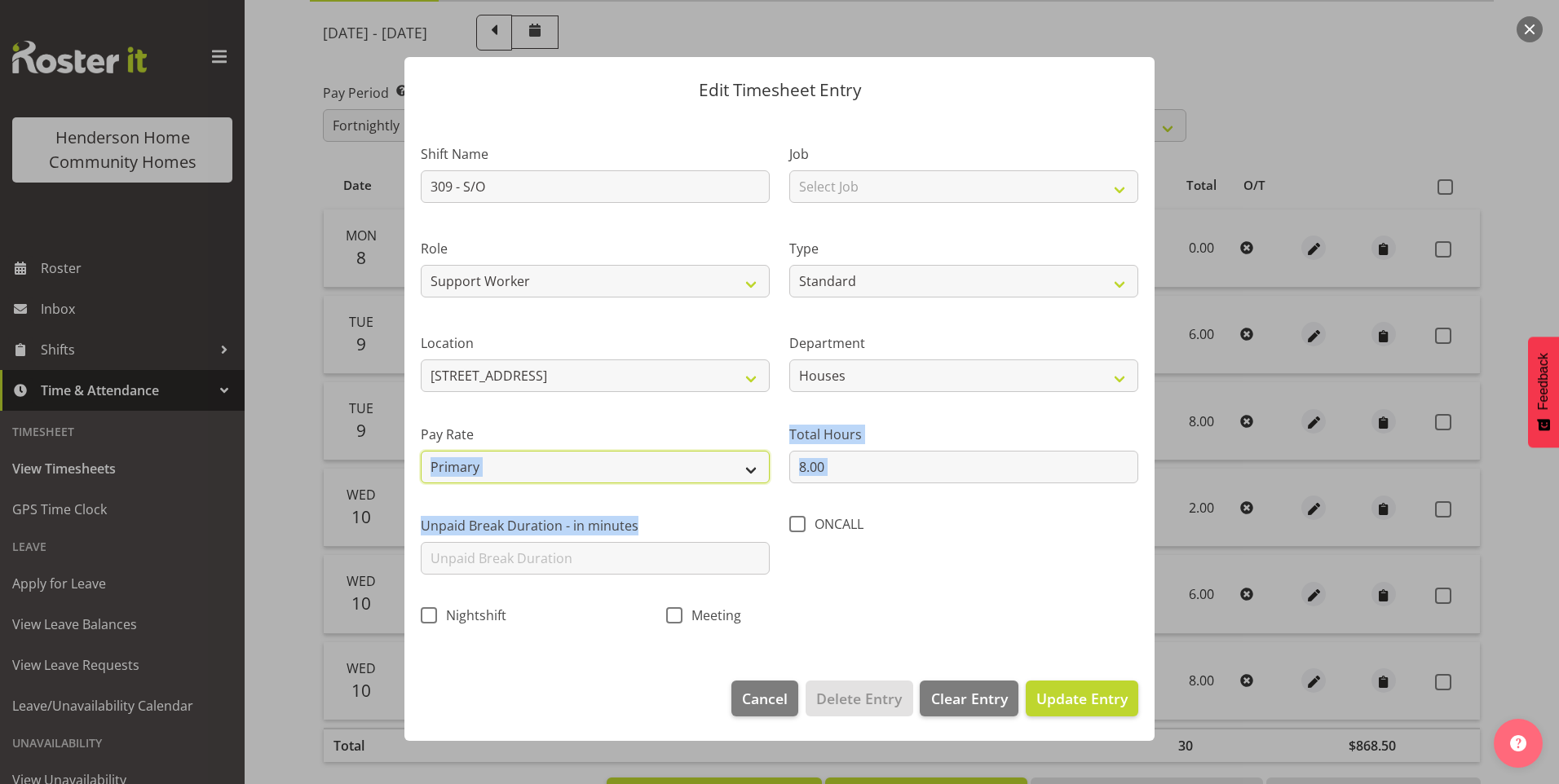
drag, startPoint x: 518, startPoint y: 462, endPoint x: 511, endPoint y: 469, distance: 9.9
click at [511, 469] on select "Primary Secondary Tertiary Fourth Fifth" at bounding box center [595, 467] width 349 height 32
select select "secondary"
click at [421, 451] on select "Primary Secondary Tertiary Fourth Fifth" at bounding box center [595, 467] width 349 height 32
click at [1083, 693] on span "Update Entry" at bounding box center [1082, 699] width 92 height 20
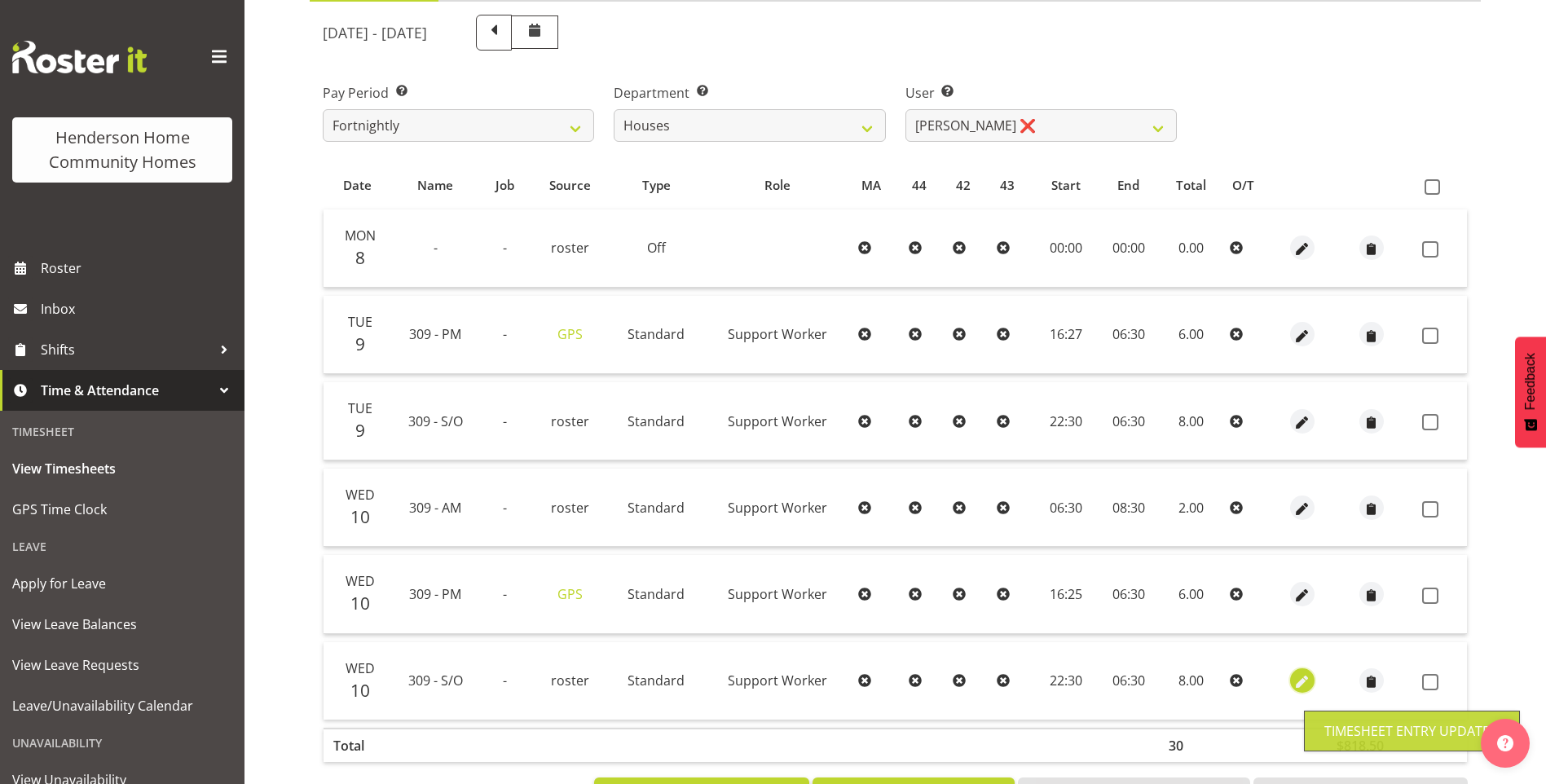
click at [1297, 679] on span "button" at bounding box center [1302, 682] width 19 height 19
select select "Standard"
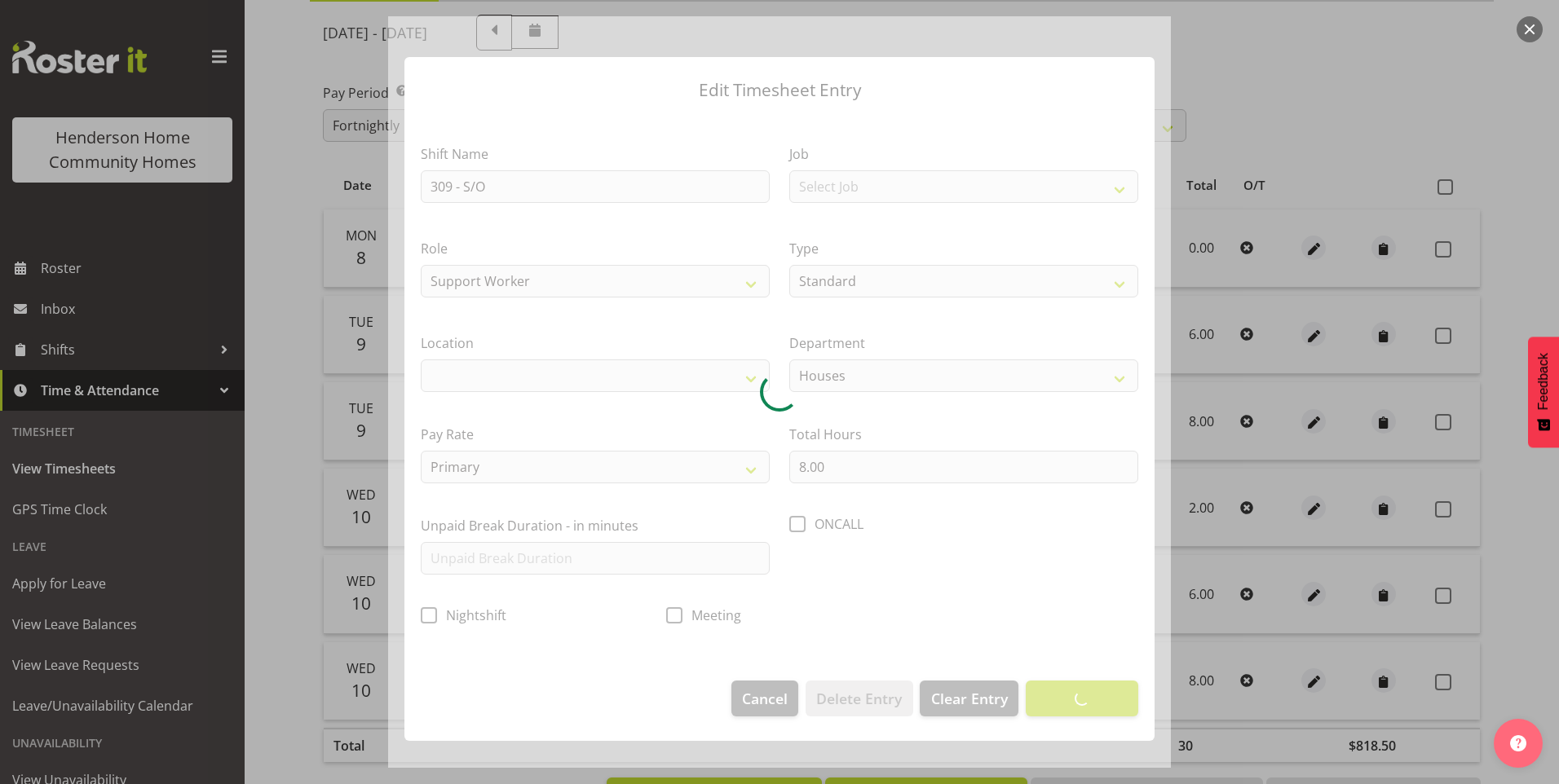
select select "1070"
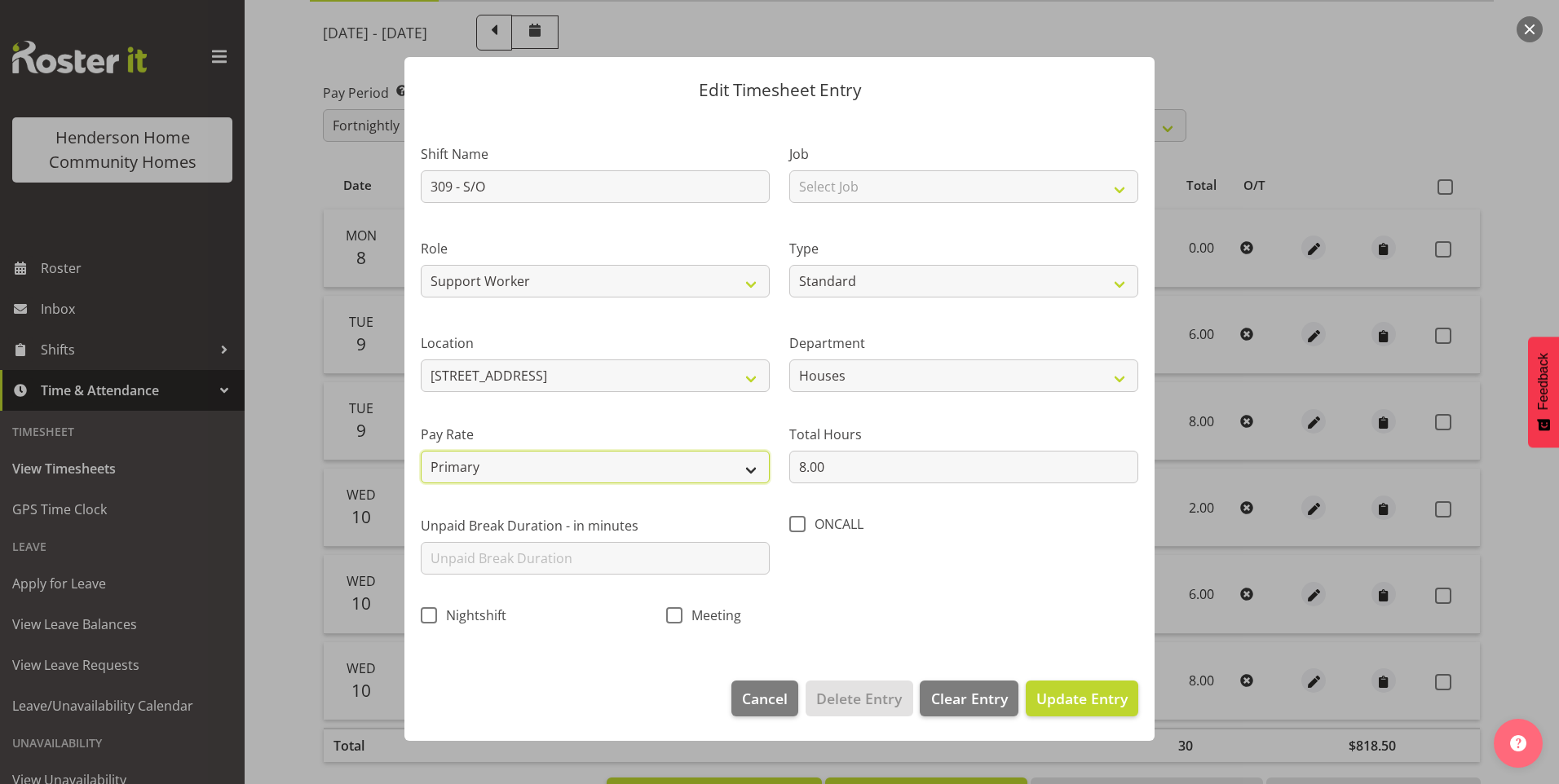
click at [473, 467] on select "Primary Secondary Tertiary Fourth Fifth" at bounding box center [595, 467] width 349 height 32
select select "secondary"
click at [421, 451] on select "Primary Secondary Tertiary Fourth Fifth" at bounding box center [595, 467] width 349 height 32
click at [1065, 690] on span "Update Entry" at bounding box center [1082, 699] width 92 height 20
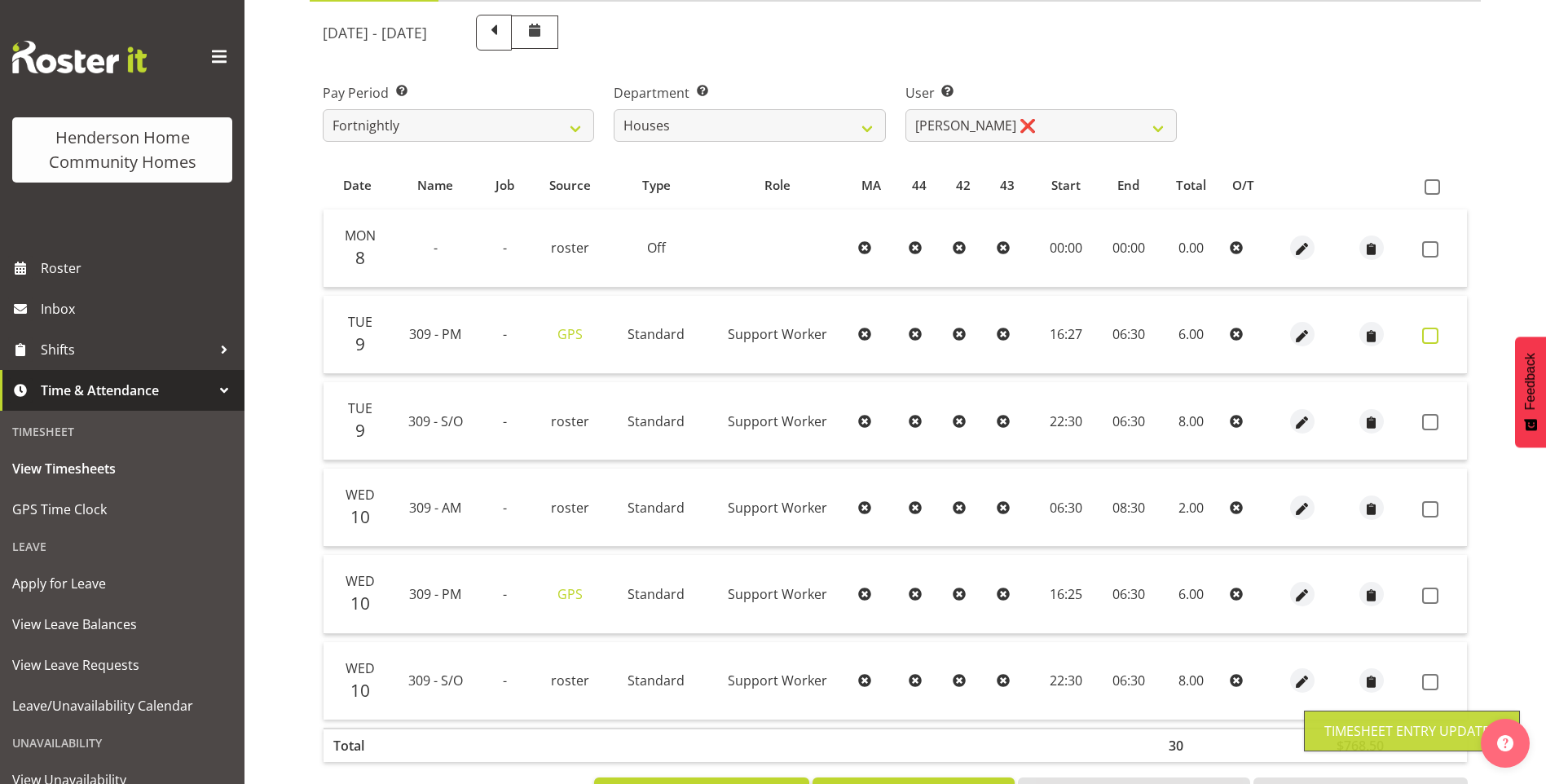
click at [1437, 337] on span at bounding box center [1431, 335] width 16 height 16
checkbox input "true"
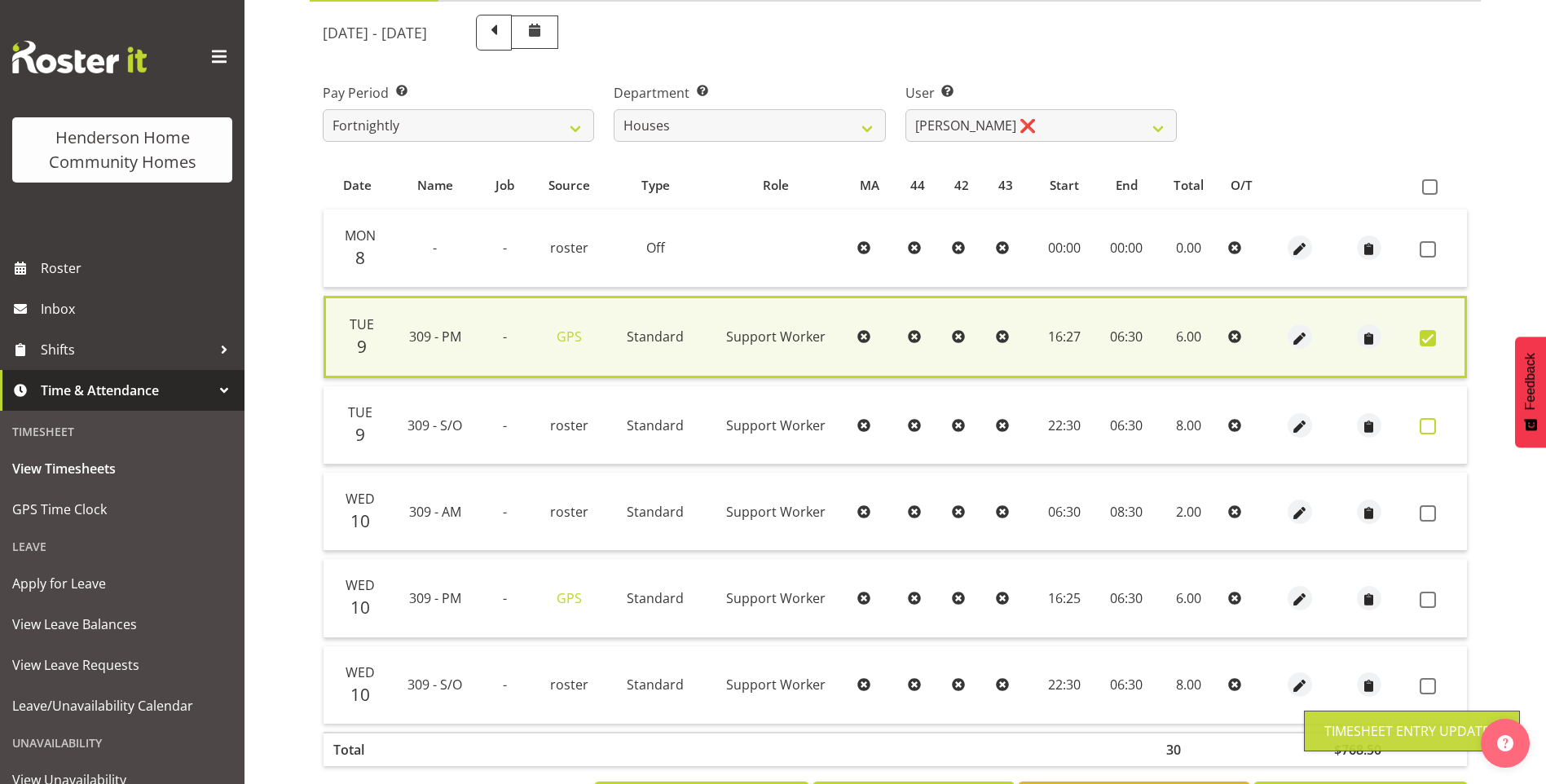
click at [1420, 430] on span at bounding box center [1428, 426] width 16 height 16
checkbox input "true"
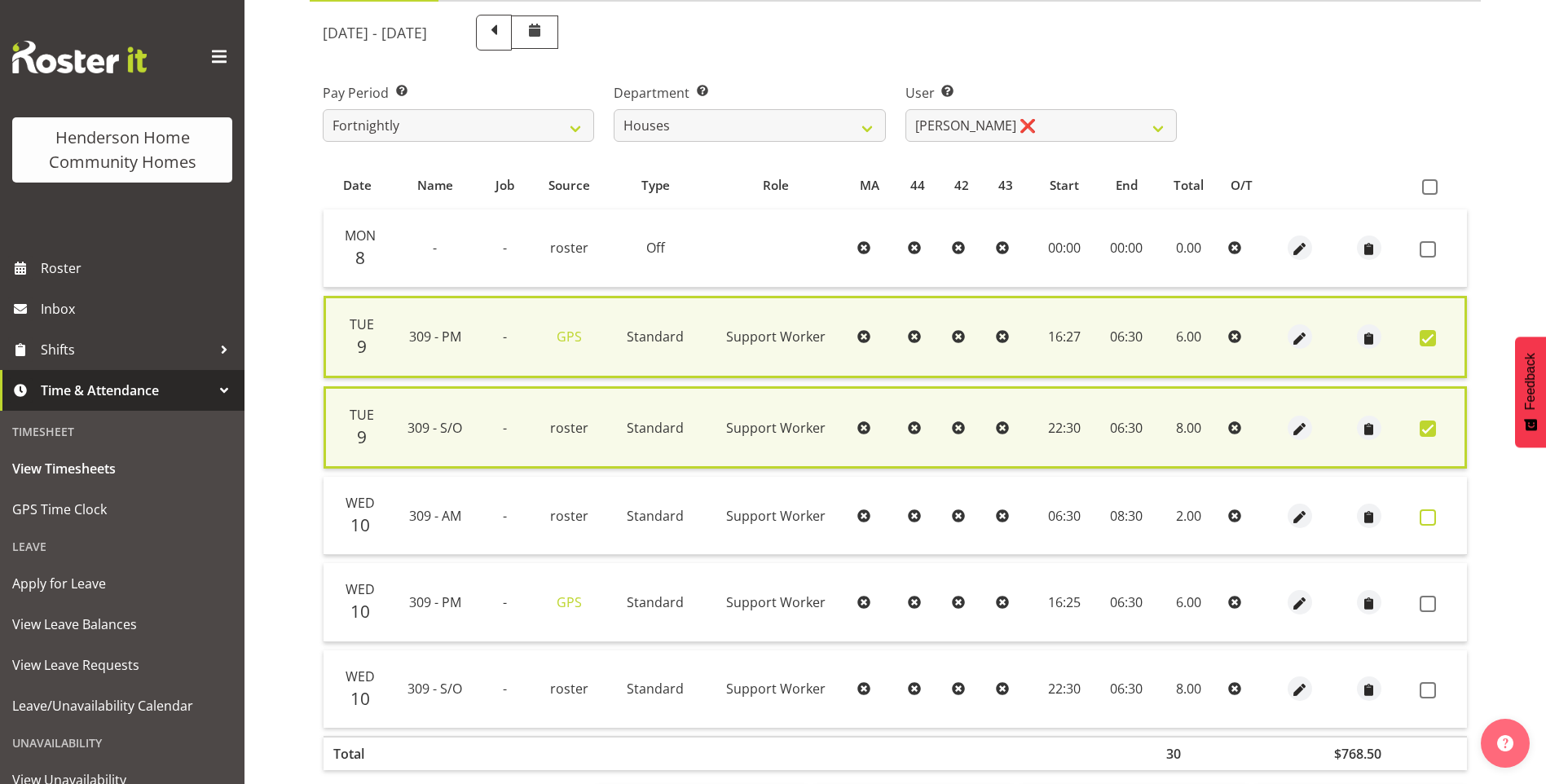
click at [1425, 525] on span at bounding box center [1428, 517] width 16 height 16
checkbox input "true"
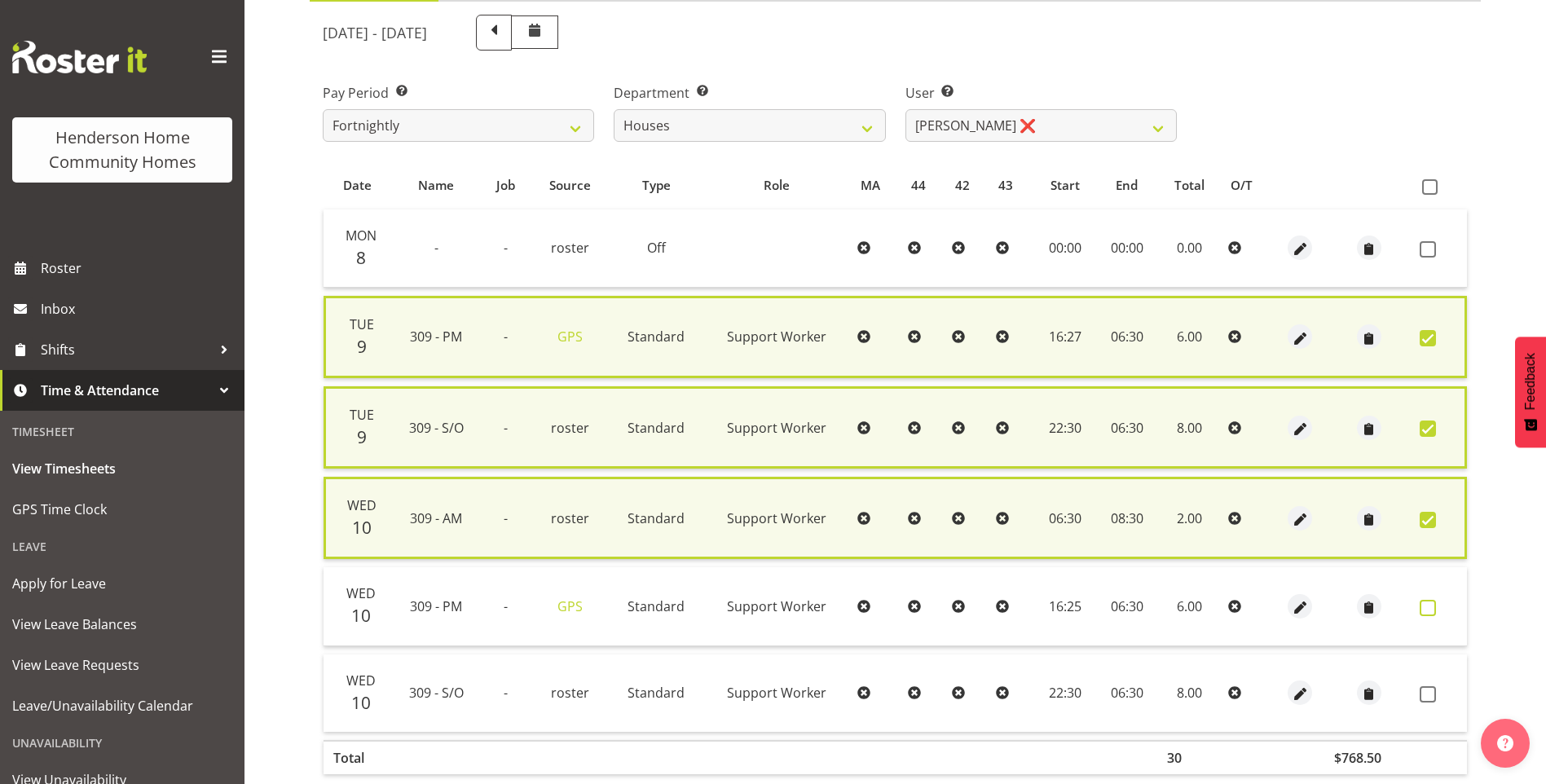
click at [1424, 604] on span at bounding box center [1428, 608] width 16 height 16
checkbox input "true"
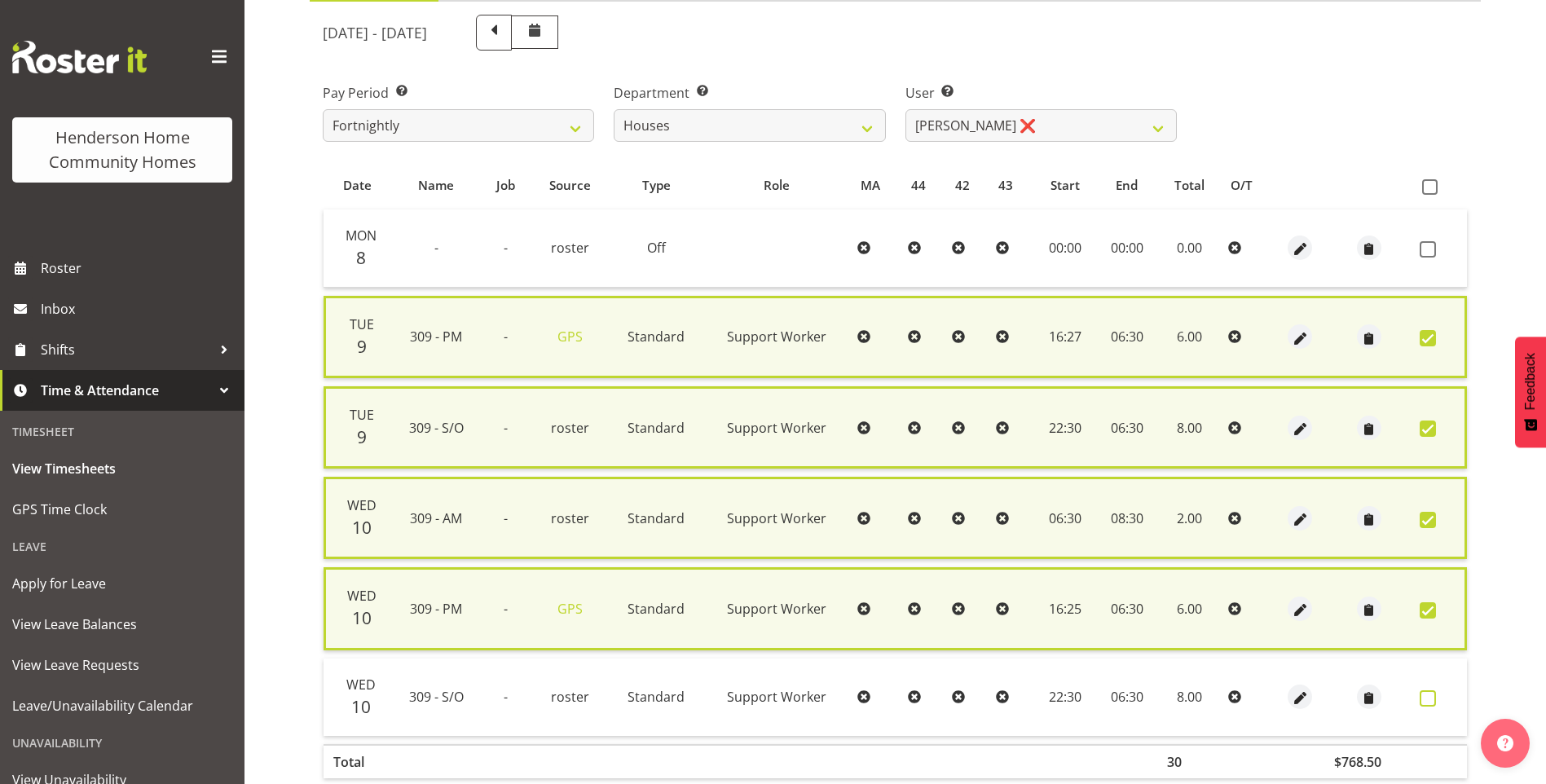
click at [1431, 704] on span at bounding box center [1428, 698] width 16 height 16
checkbox input "true"
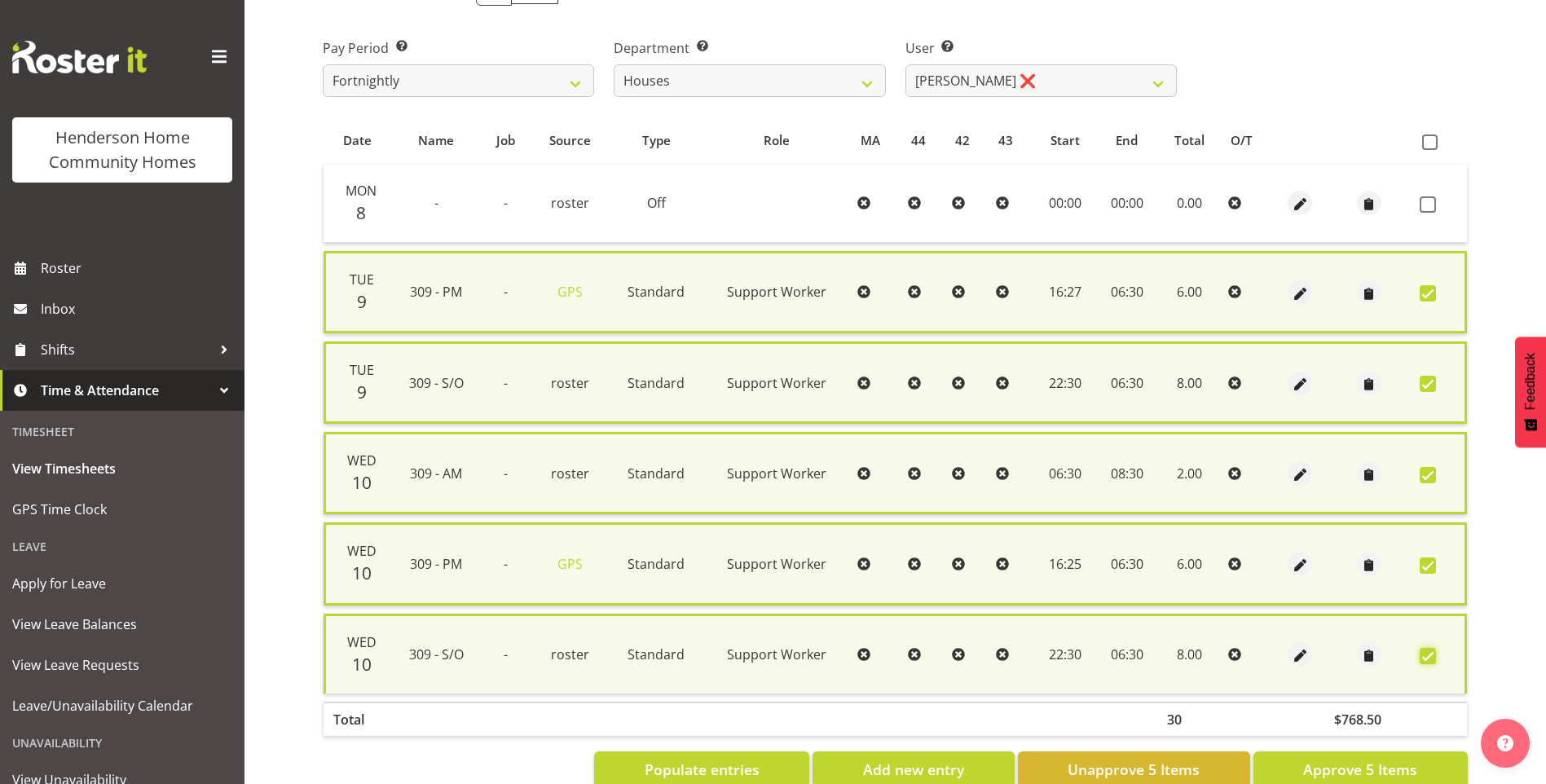
scroll to position [282, 0]
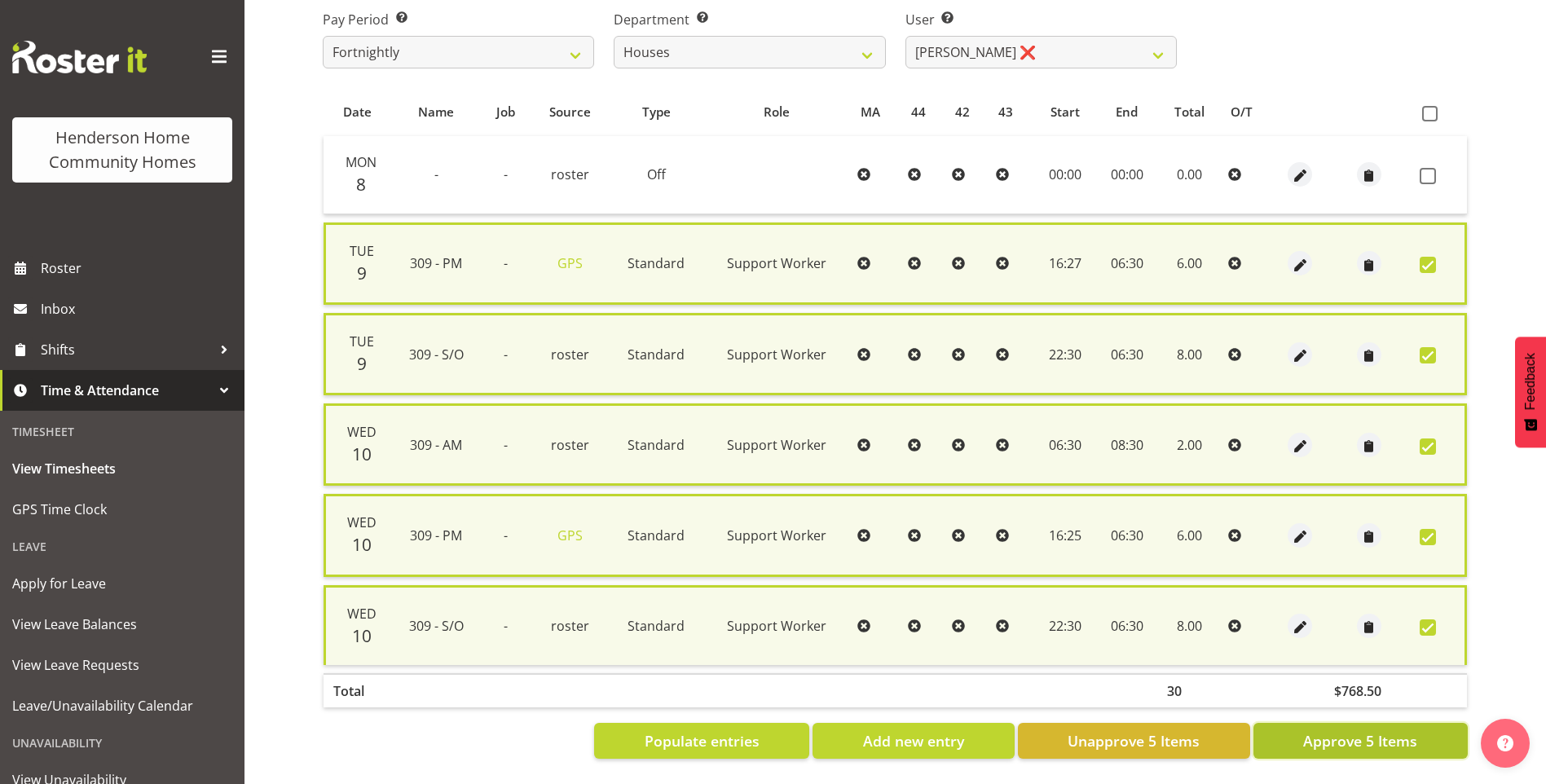
click at [1383, 730] on span "Approve 5 Items" at bounding box center [1360, 740] width 114 height 21
checkbox input "false"
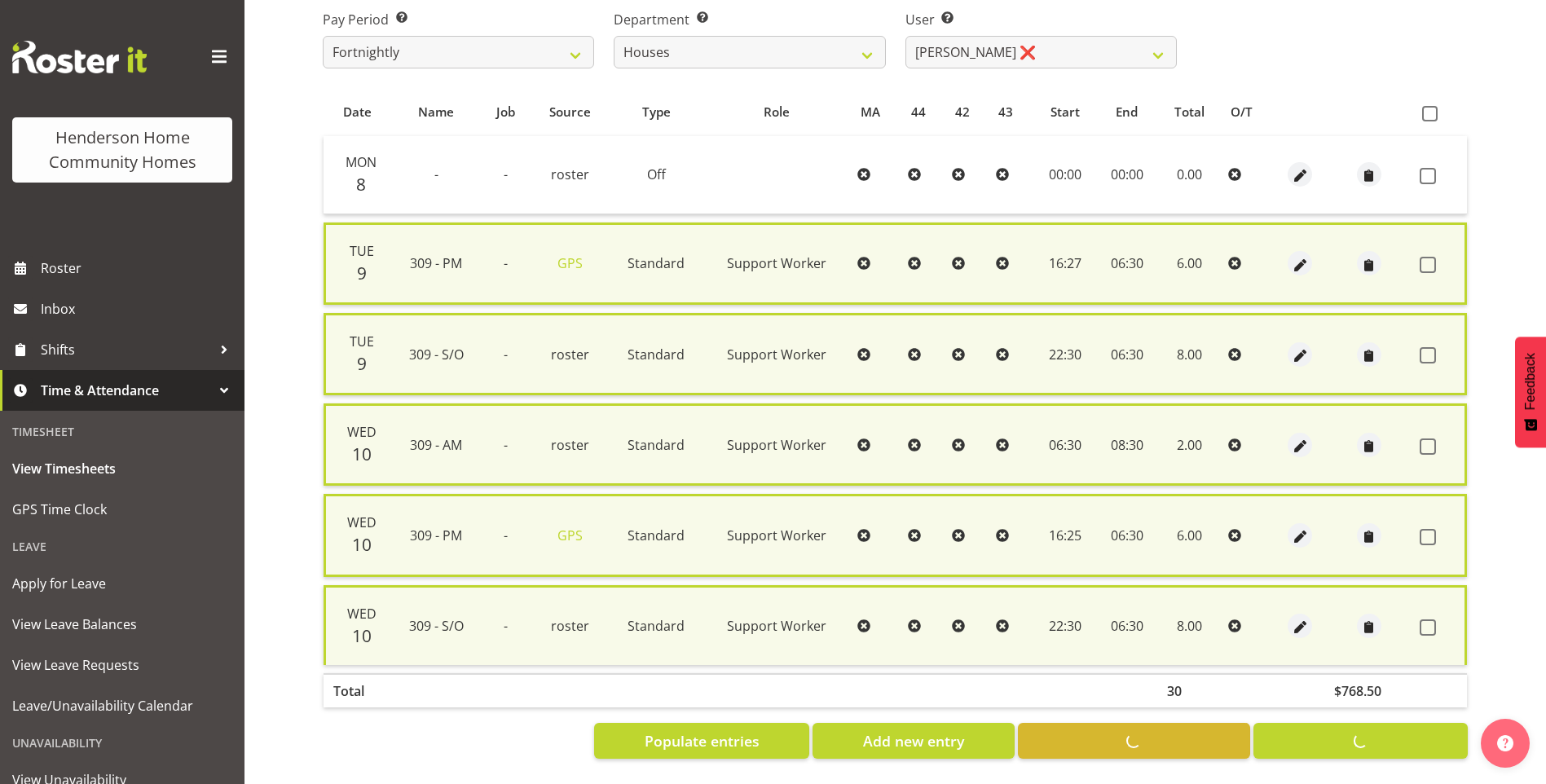
checkbox input "false"
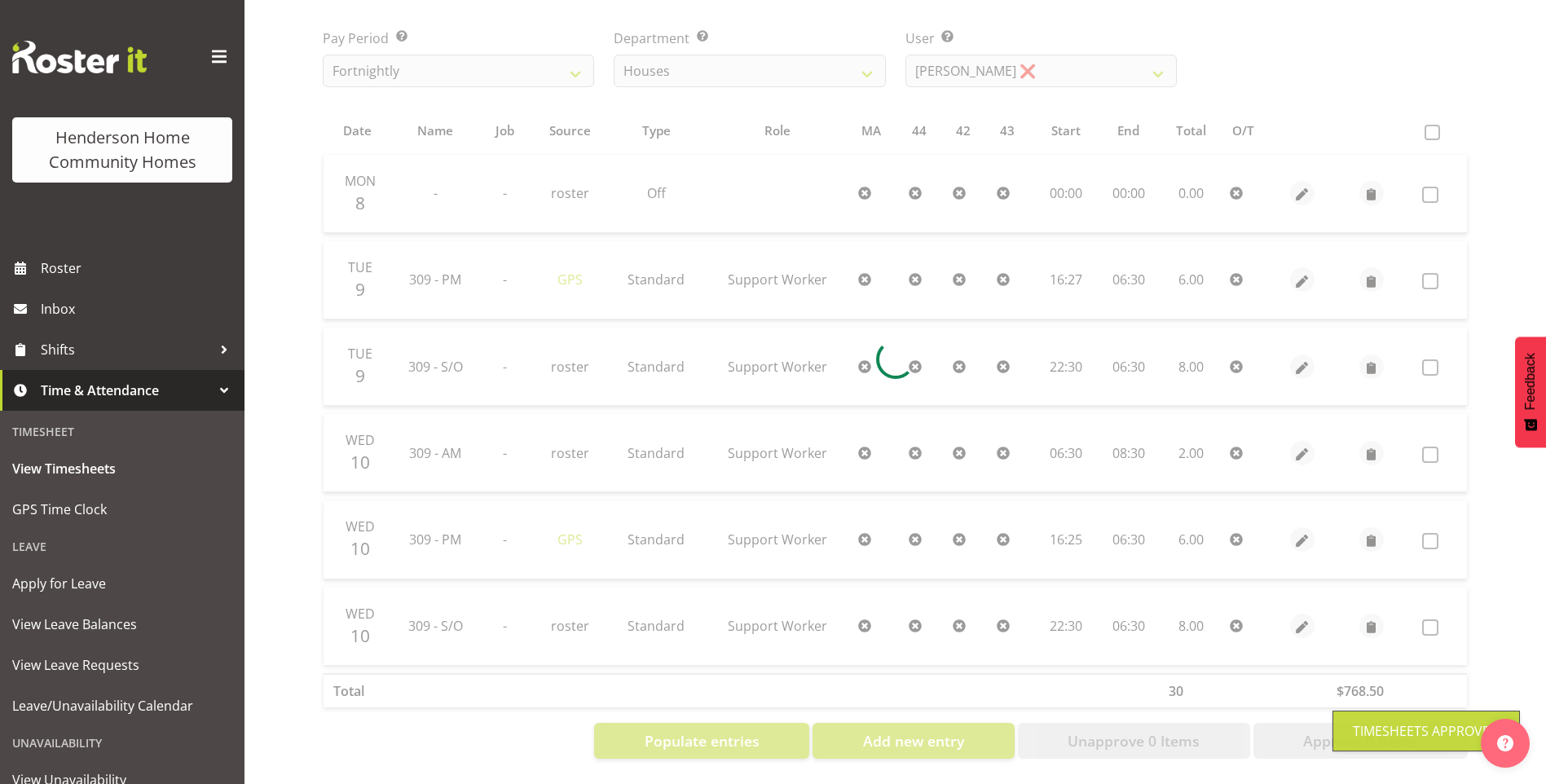
scroll to position [263, 0]
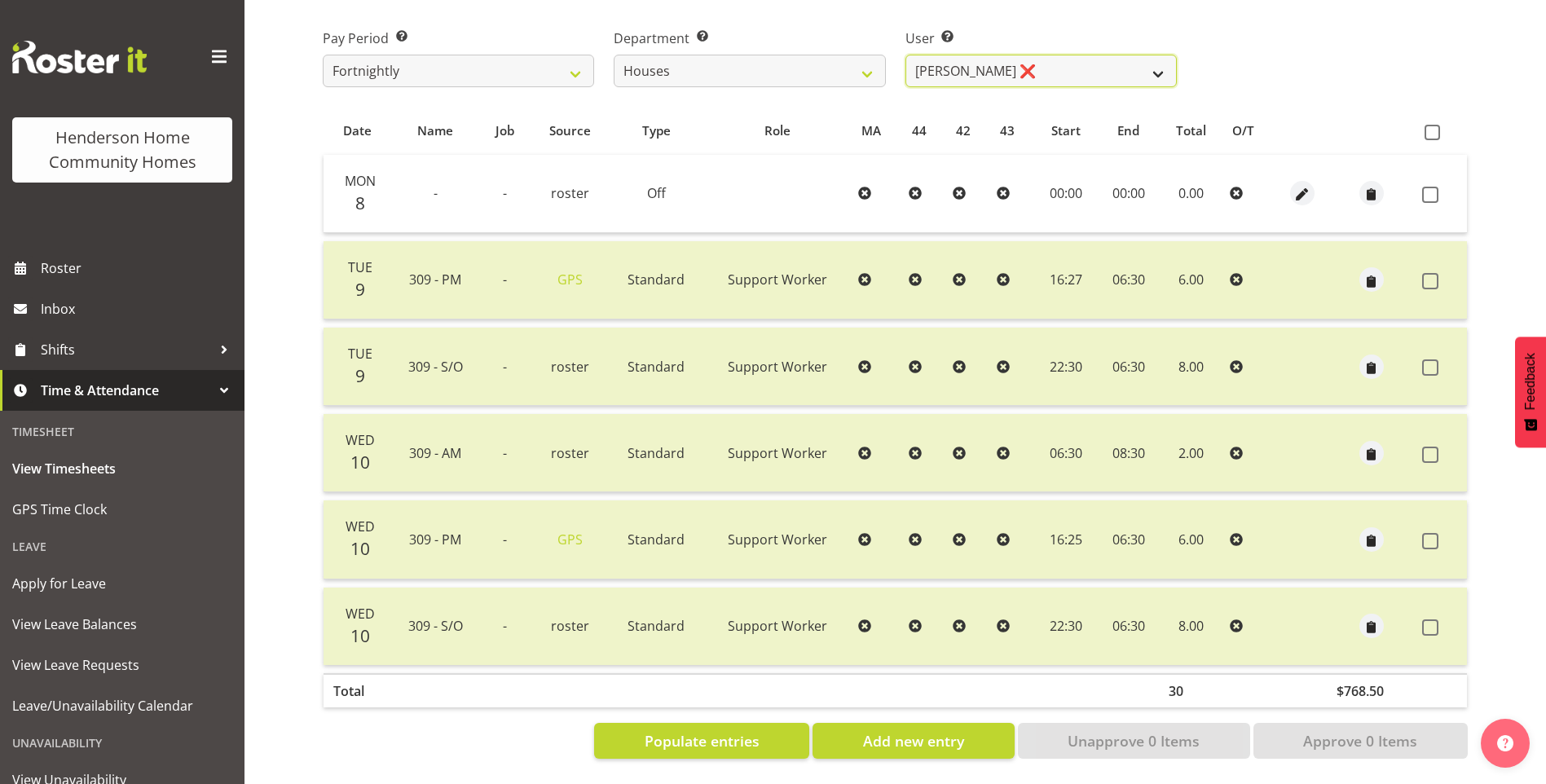
click at [951, 62] on select "Billie Sothern ✔ Dipika Thapa ❌ Jess Aracan ❌ Katrina Shaw ❌ Liezl Sanchez ✔ Ma…" at bounding box center [1041, 71] width 271 height 32
select select "10364"
click at [906, 55] on select "Billie Sothern ✔ Dipika Thapa ❌ Jess Aracan ❌ Katrina Shaw ❌ Liezl Sanchez ✔ Ma…" at bounding box center [1041, 71] width 271 height 32
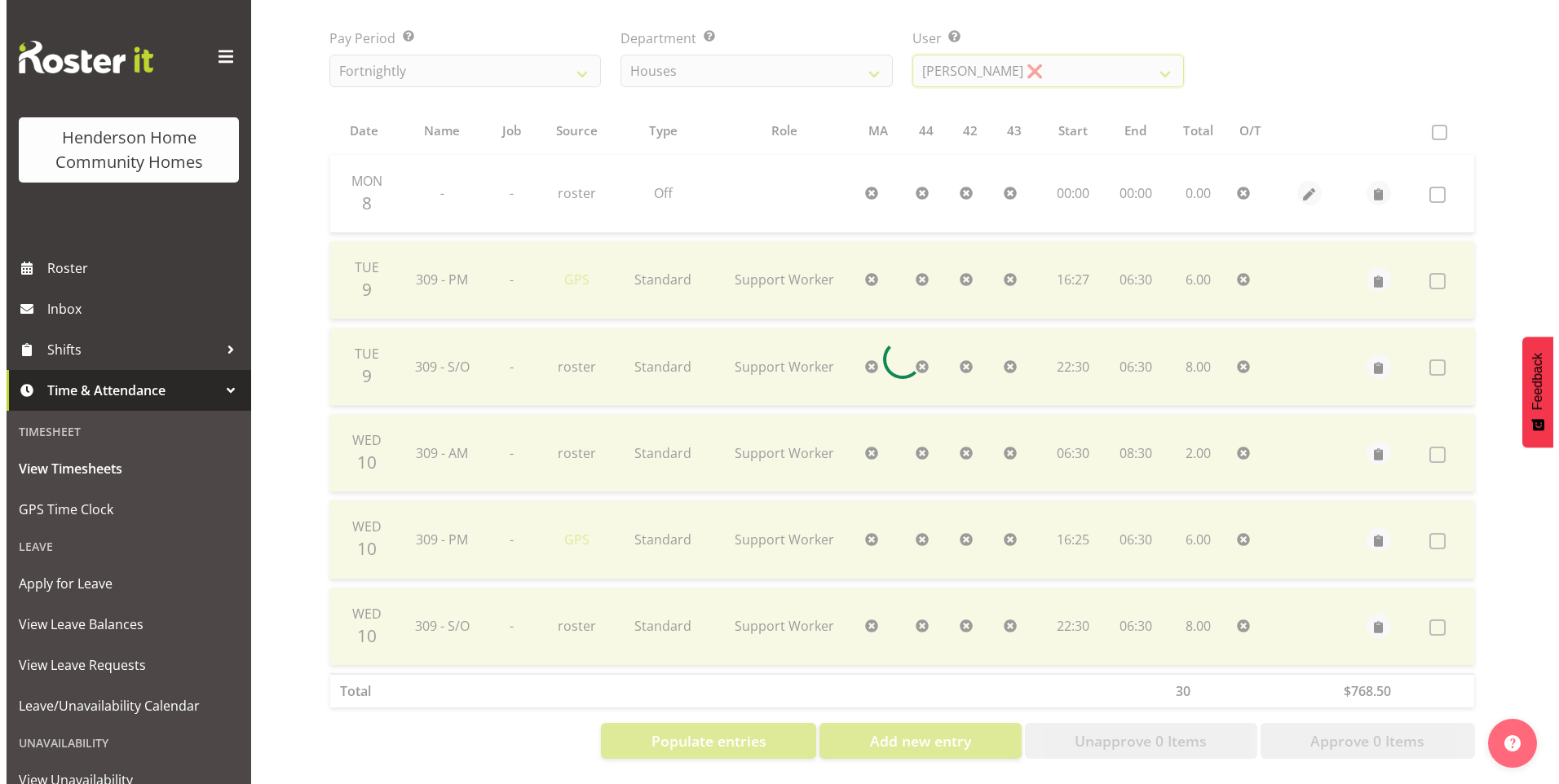
scroll to position [90, 0]
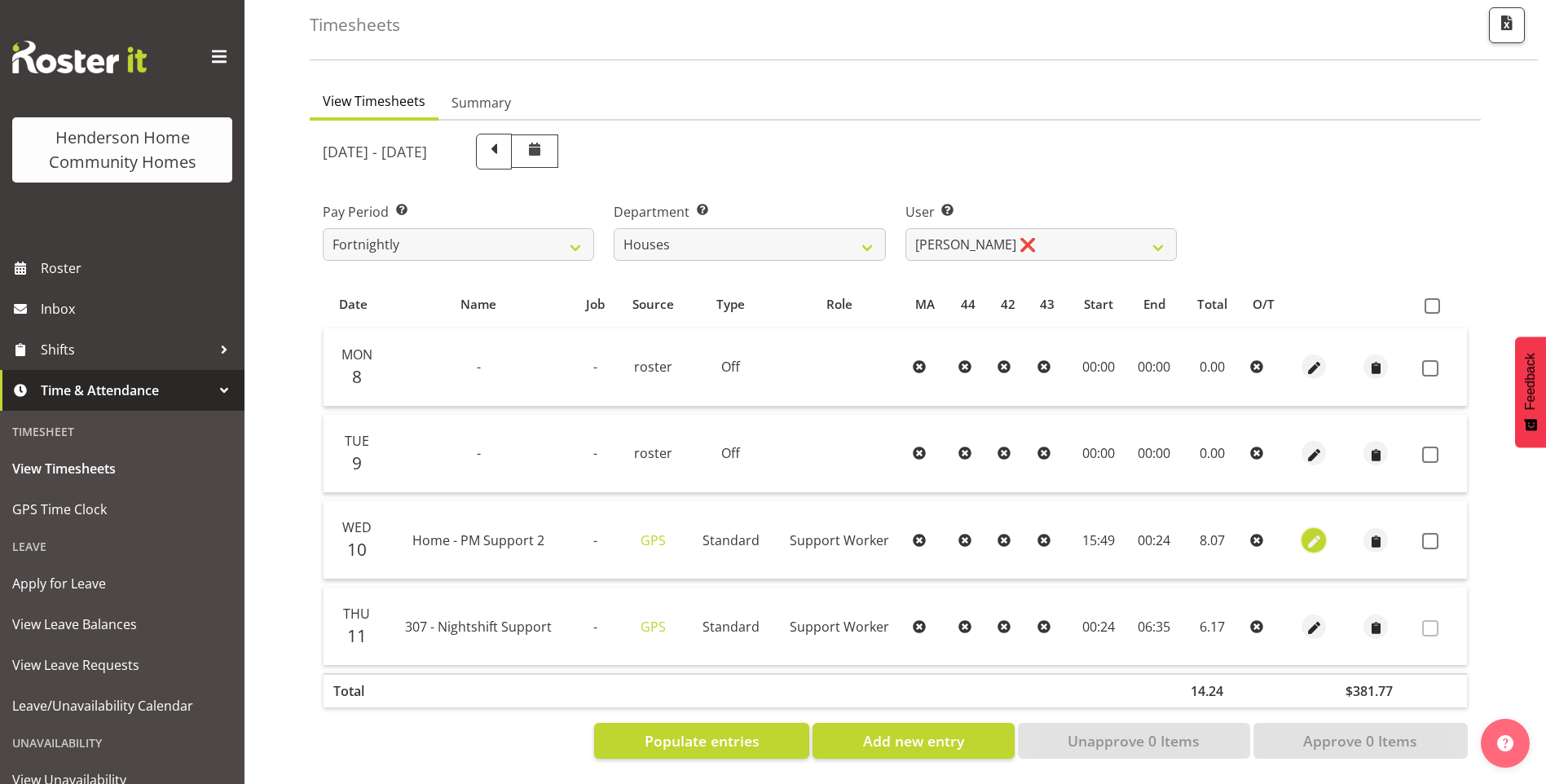
click at [1320, 533] on span "button" at bounding box center [1314, 542] width 19 height 19
select select "Standard"
select select "746"
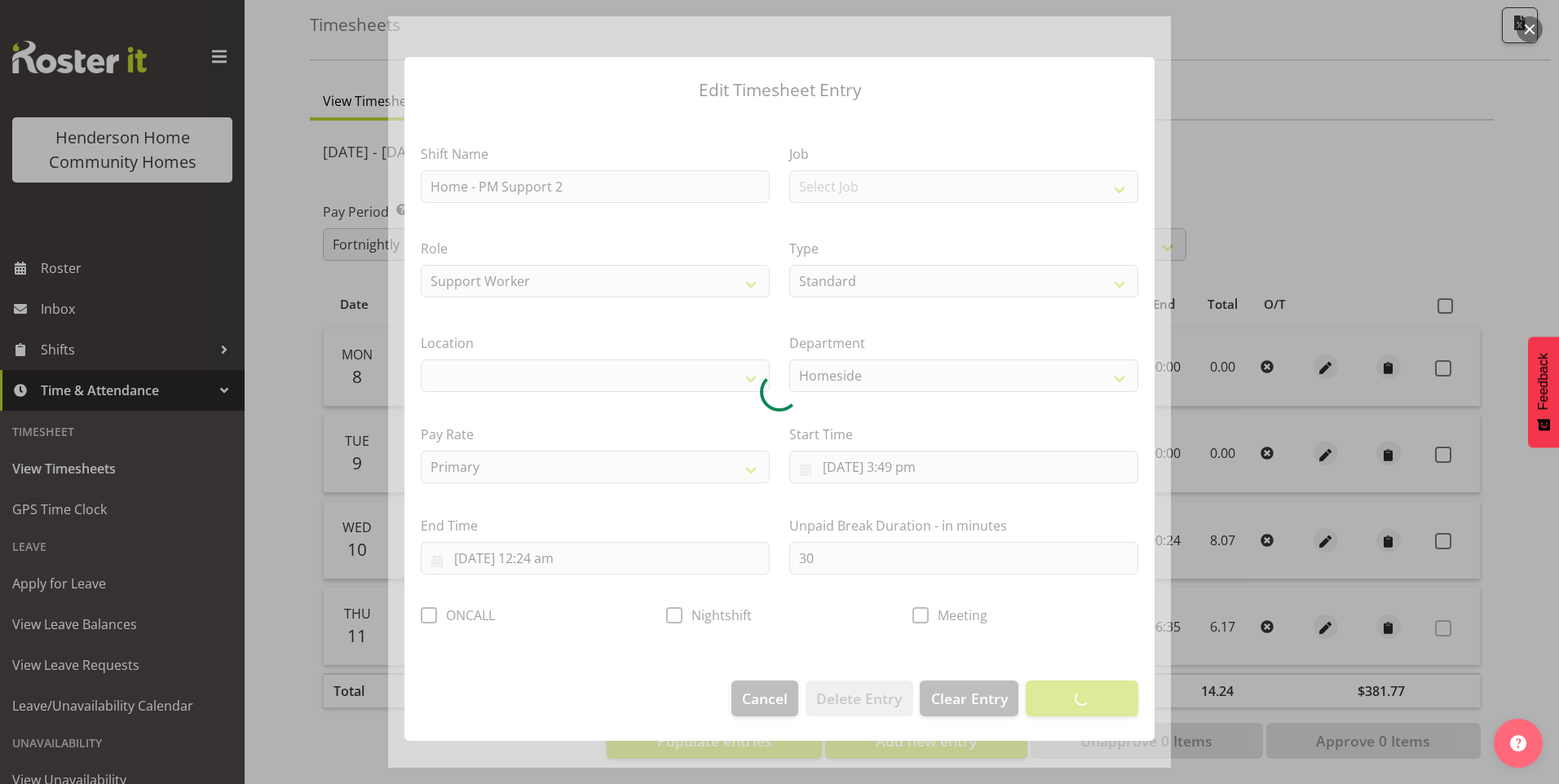
select select "1067"
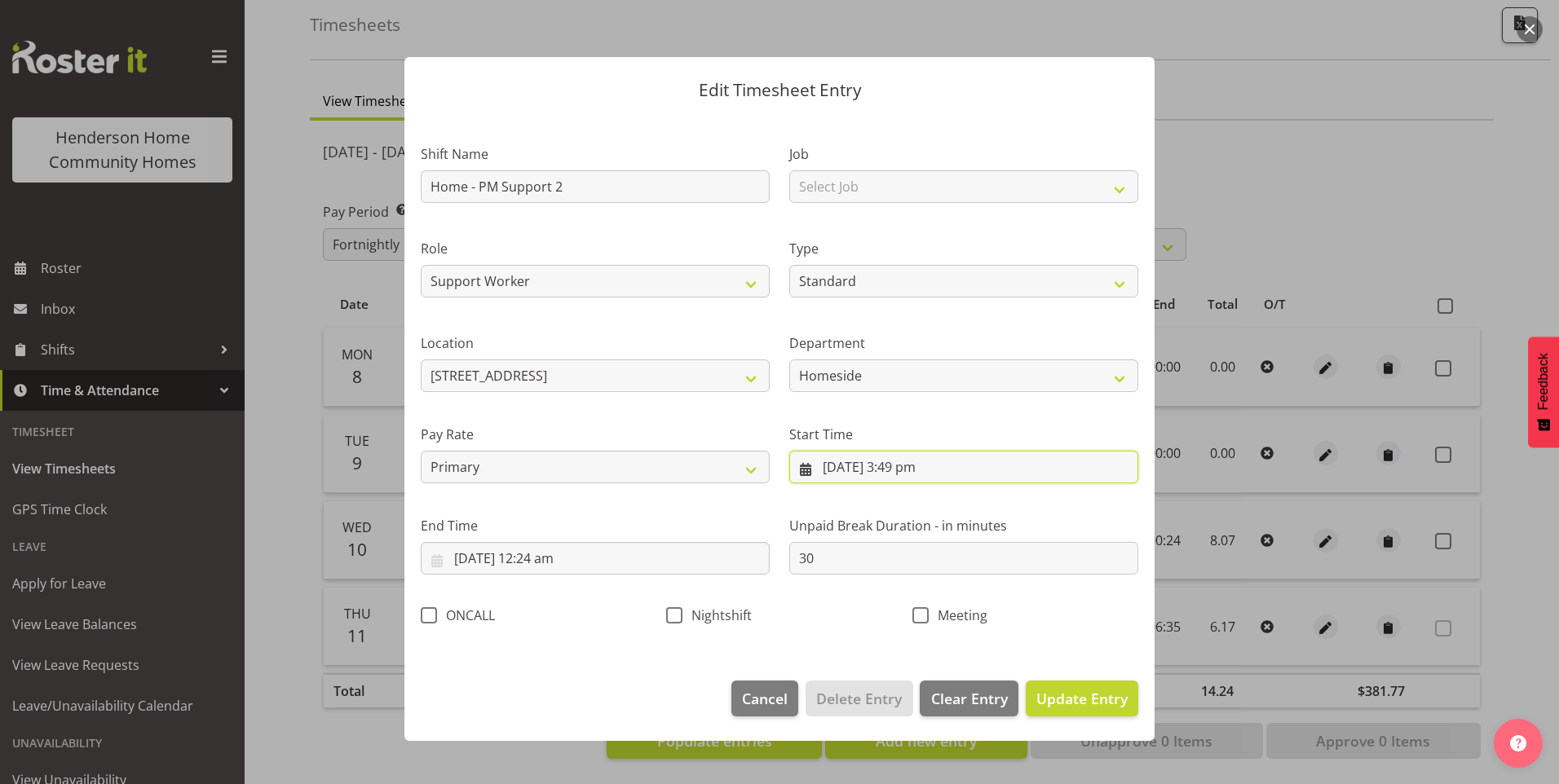
click at [917, 476] on input "10/09/2025, 3:49 pm" at bounding box center [964, 467] width 349 height 32
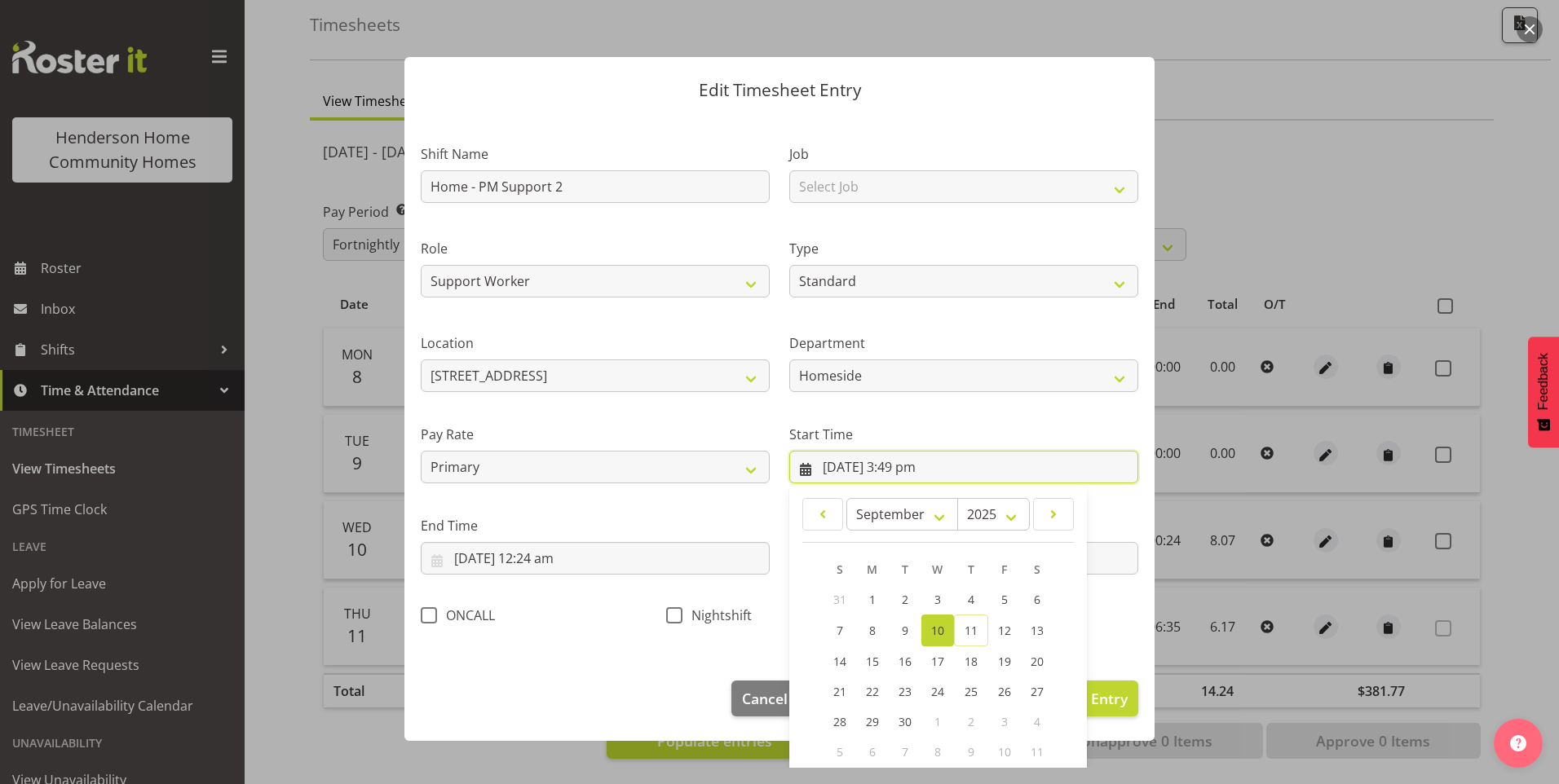
scroll to position [88, 0]
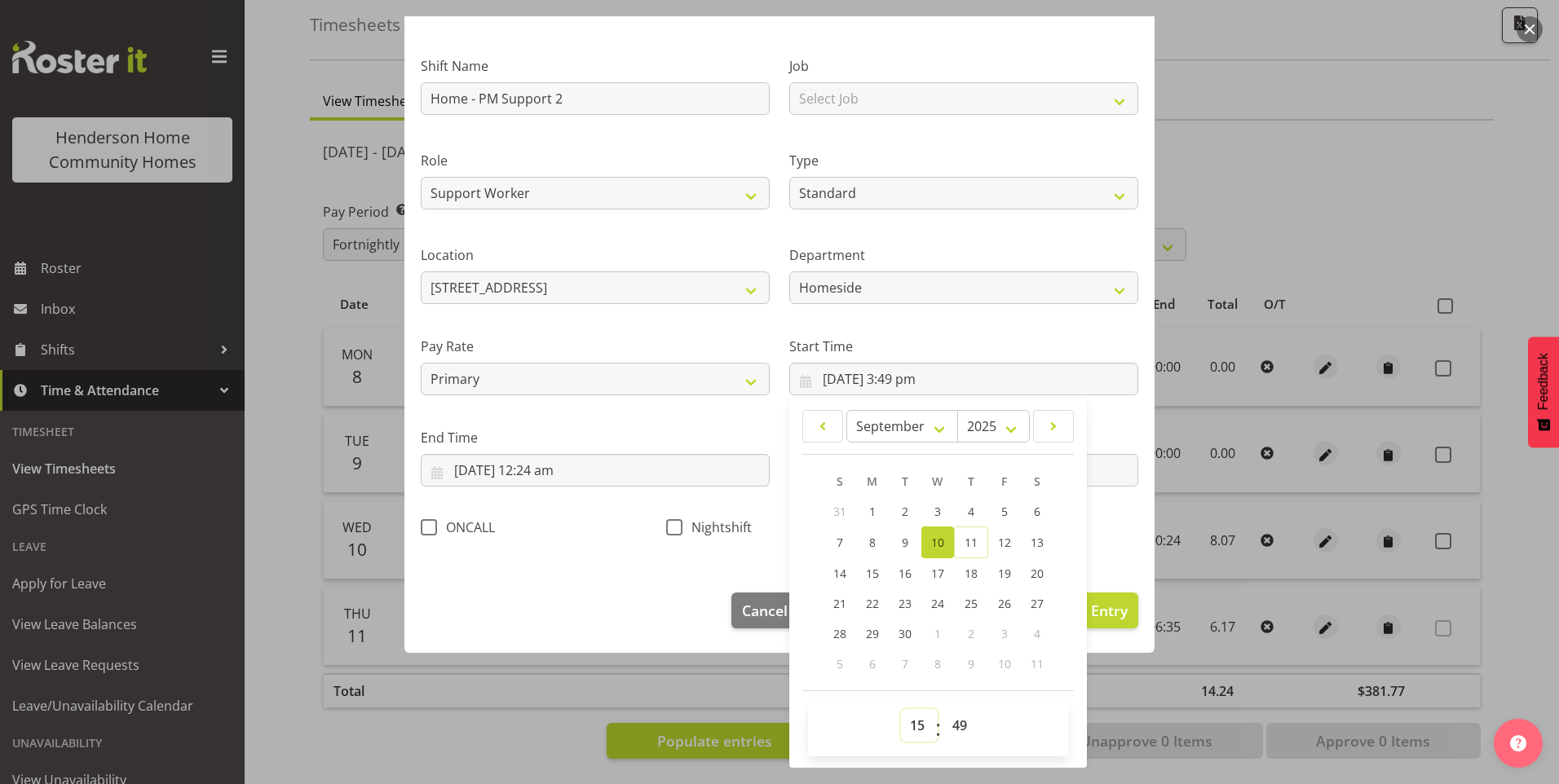
click at [912, 736] on select "00 01 02 03 04 05 06 07 08 09 10 11 12 13 14 15 16 17 18 19 20 21 22 23" at bounding box center [918, 725] width 37 height 32
select select "16"
click at [901, 709] on select "00 01 02 03 04 05 06 07 08 09 10 11 12 13 14 15 16 17 18 19 20 21 22 23" at bounding box center [918, 725] width 37 height 32
type input "10/09/2025, 4:49 pm"
click at [959, 728] on select "00 01 02 03 04 05 06 07 08 09 10 11 12 13 14 15 16 17 18 19 20 21 22 23 24 25 2…" at bounding box center [961, 725] width 37 height 32
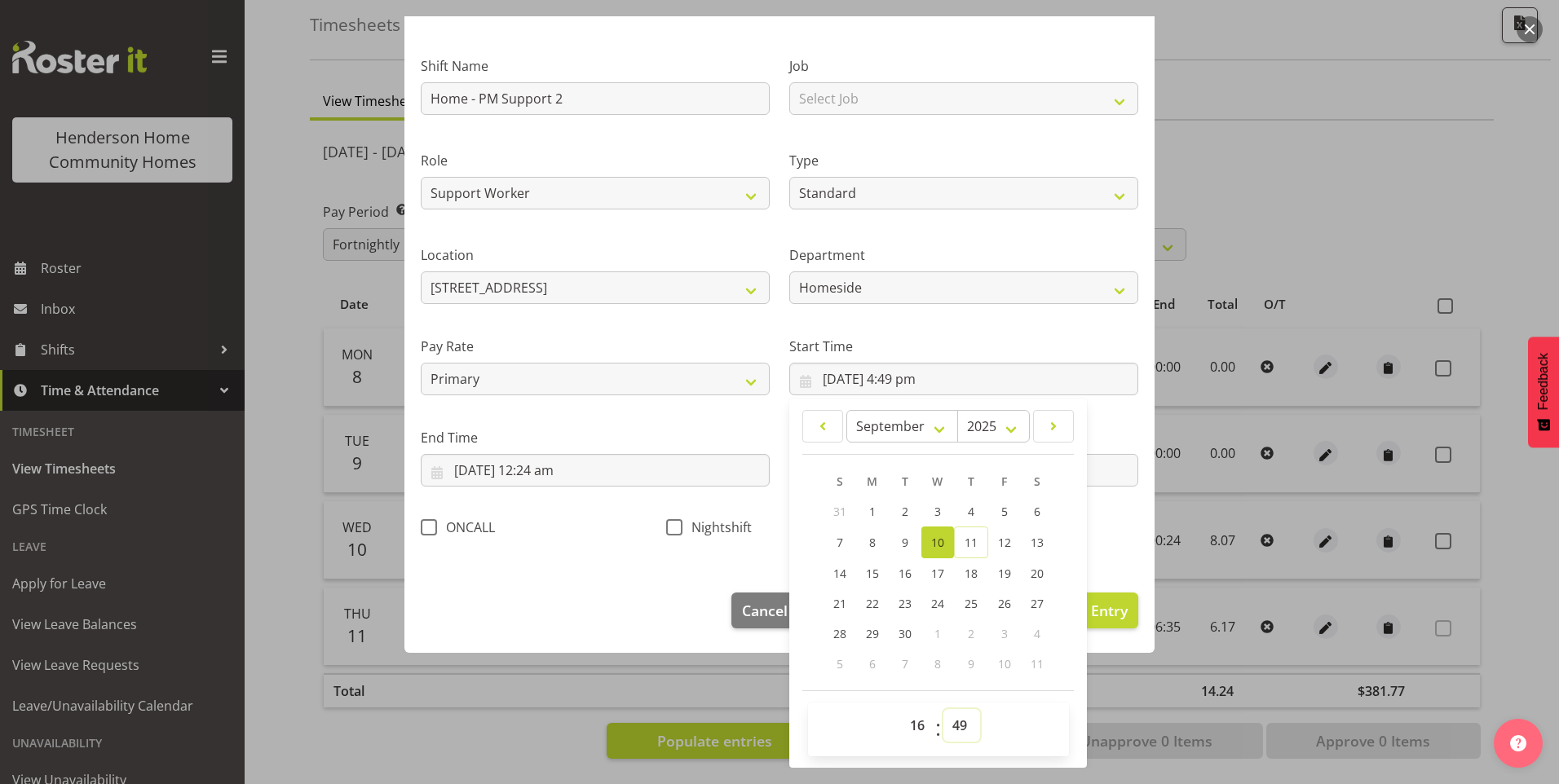
select select "0"
click at [943, 709] on select "00 01 02 03 04 05 06 07 08 09 10 11 12 13 14 15 16 17 18 19 20 21 22 23 24 25 2…" at bounding box center [961, 725] width 37 height 32
type input "10/09/2025, 4:00 pm"
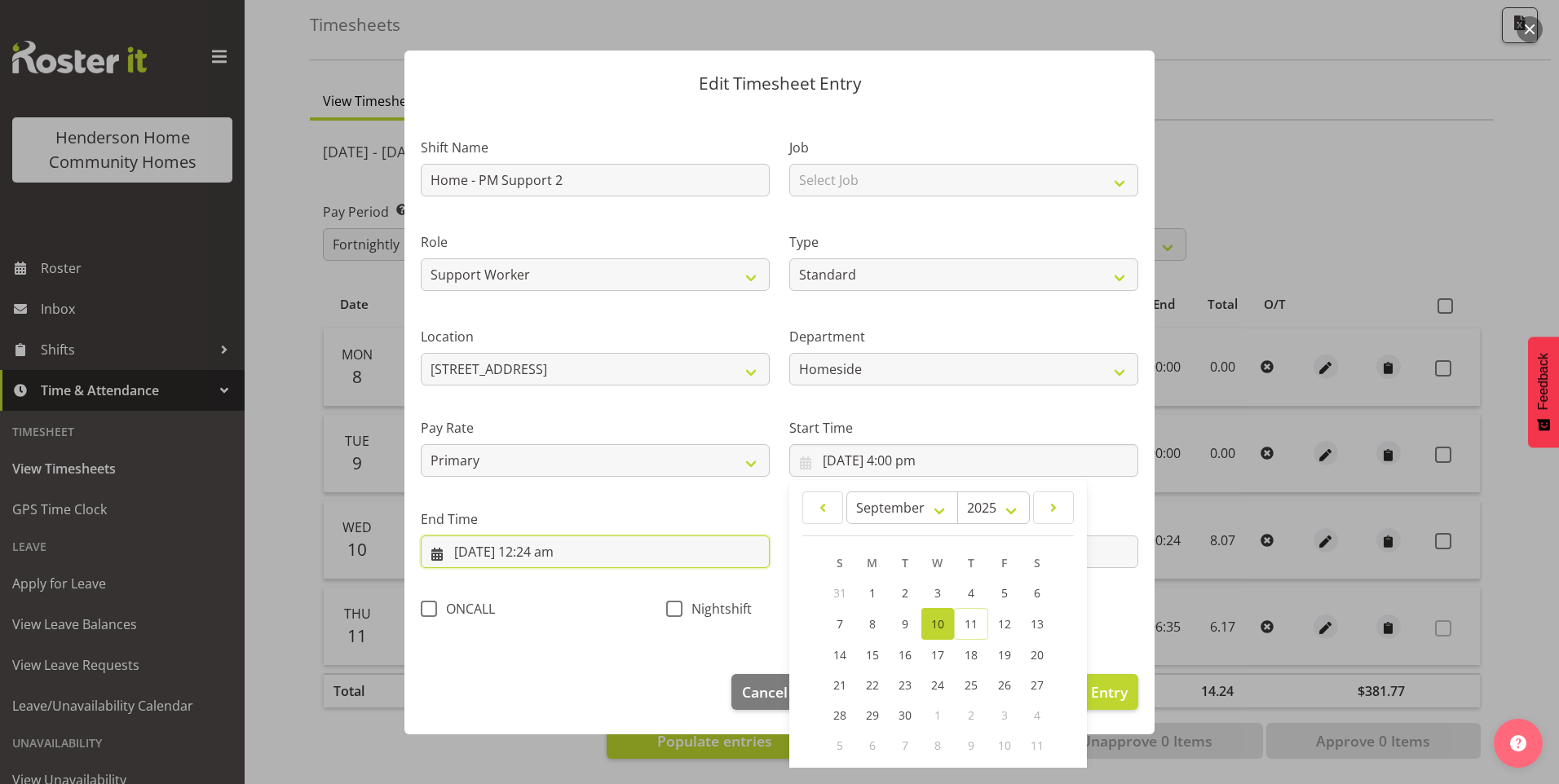
click at [555, 557] on input "11/09/2025, 12:24 am" at bounding box center [595, 551] width 349 height 32
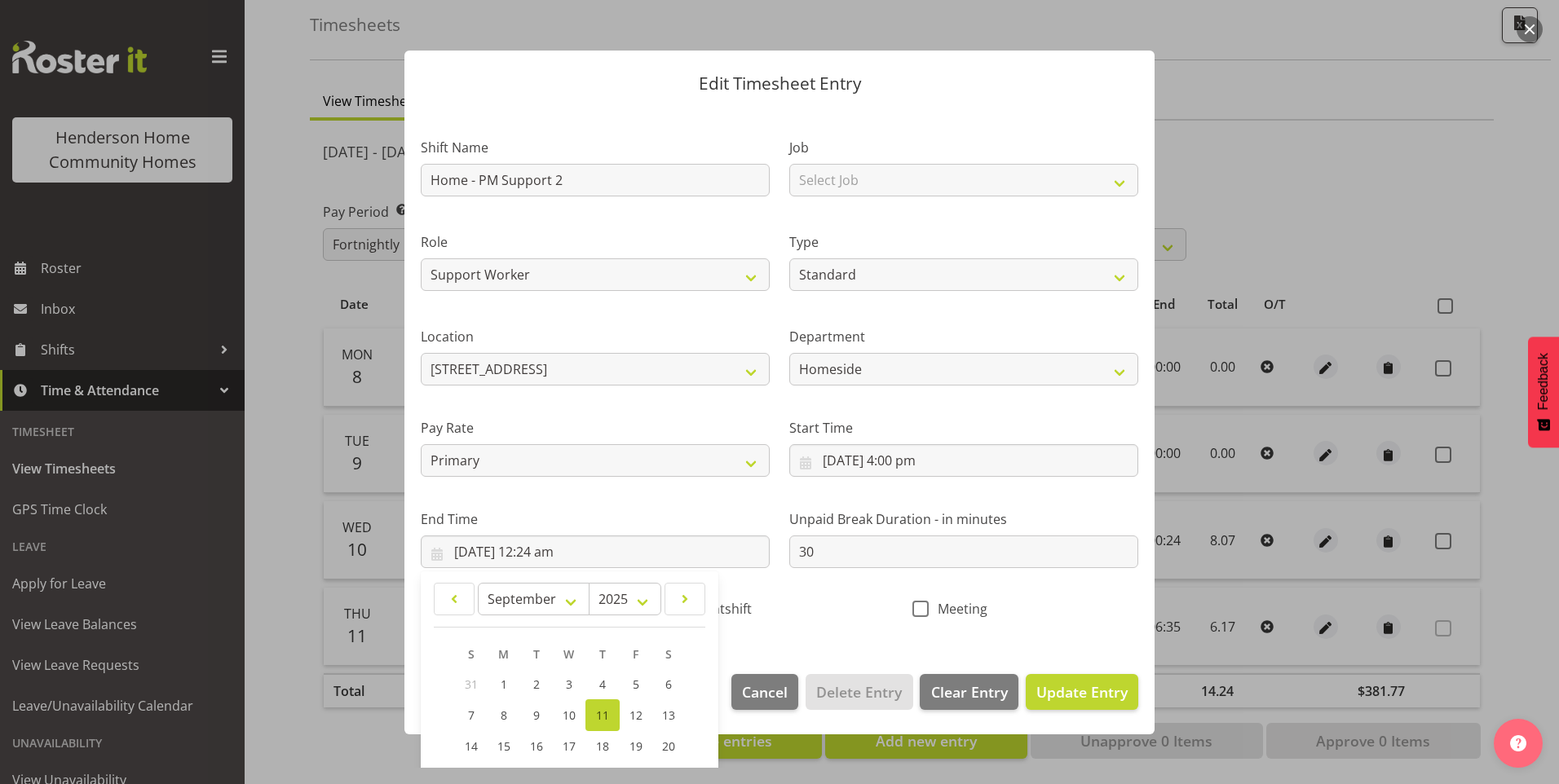
click at [1295, 165] on div at bounding box center [779, 392] width 1559 height 784
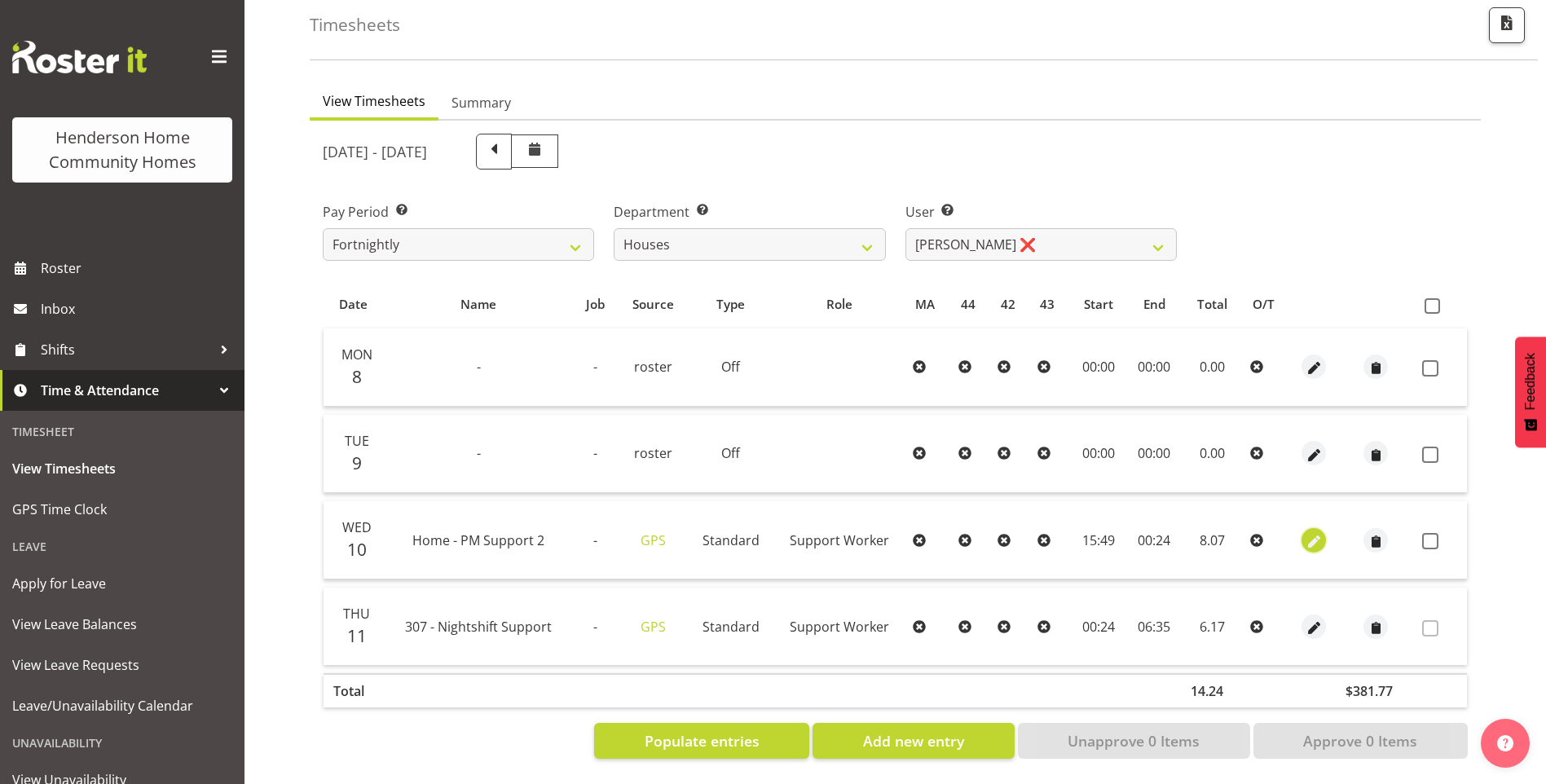
click at [1315, 533] on span "button" at bounding box center [1314, 542] width 19 height 19
select select "Standard"
select select "746"
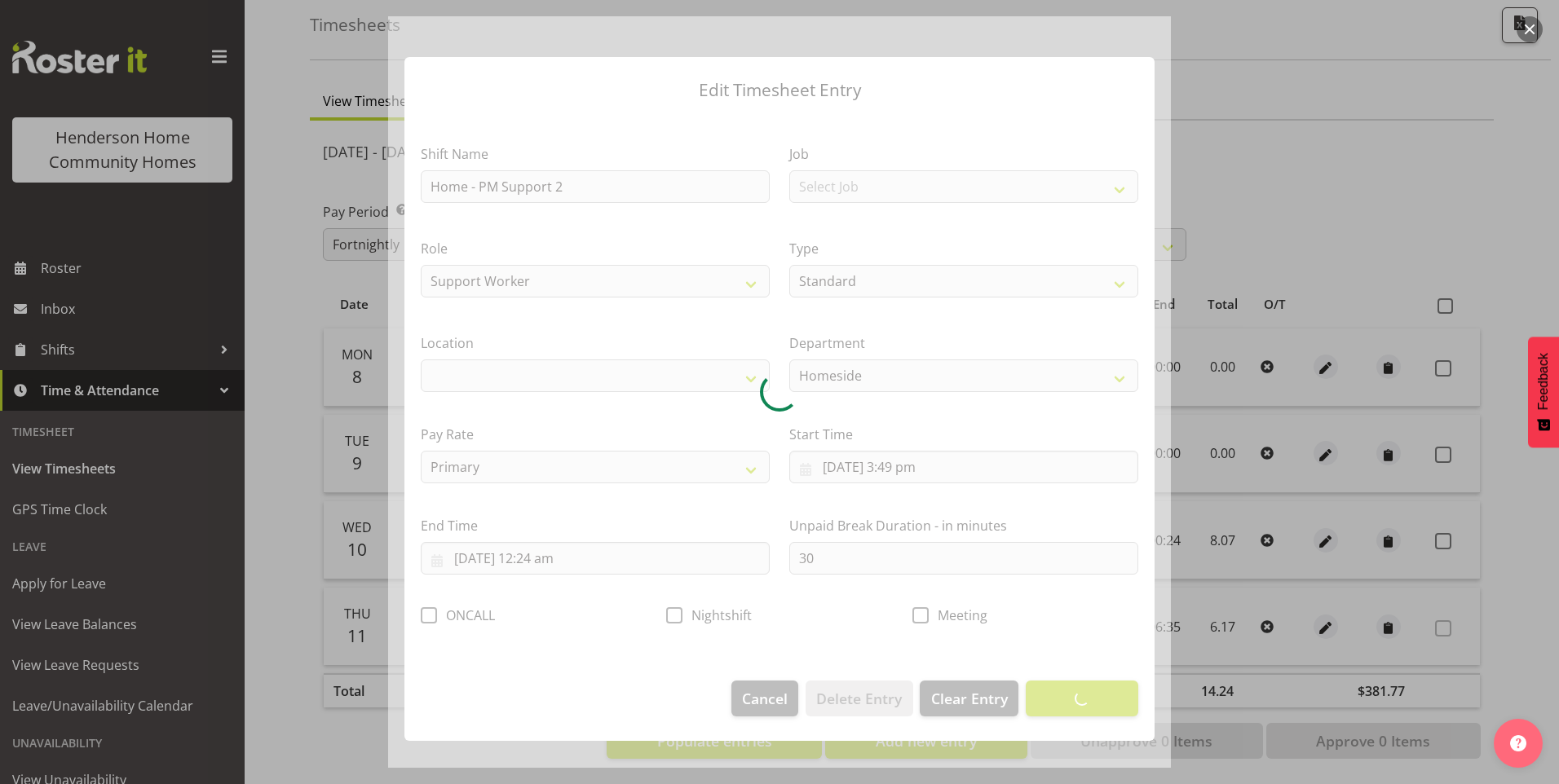
select select "1067"
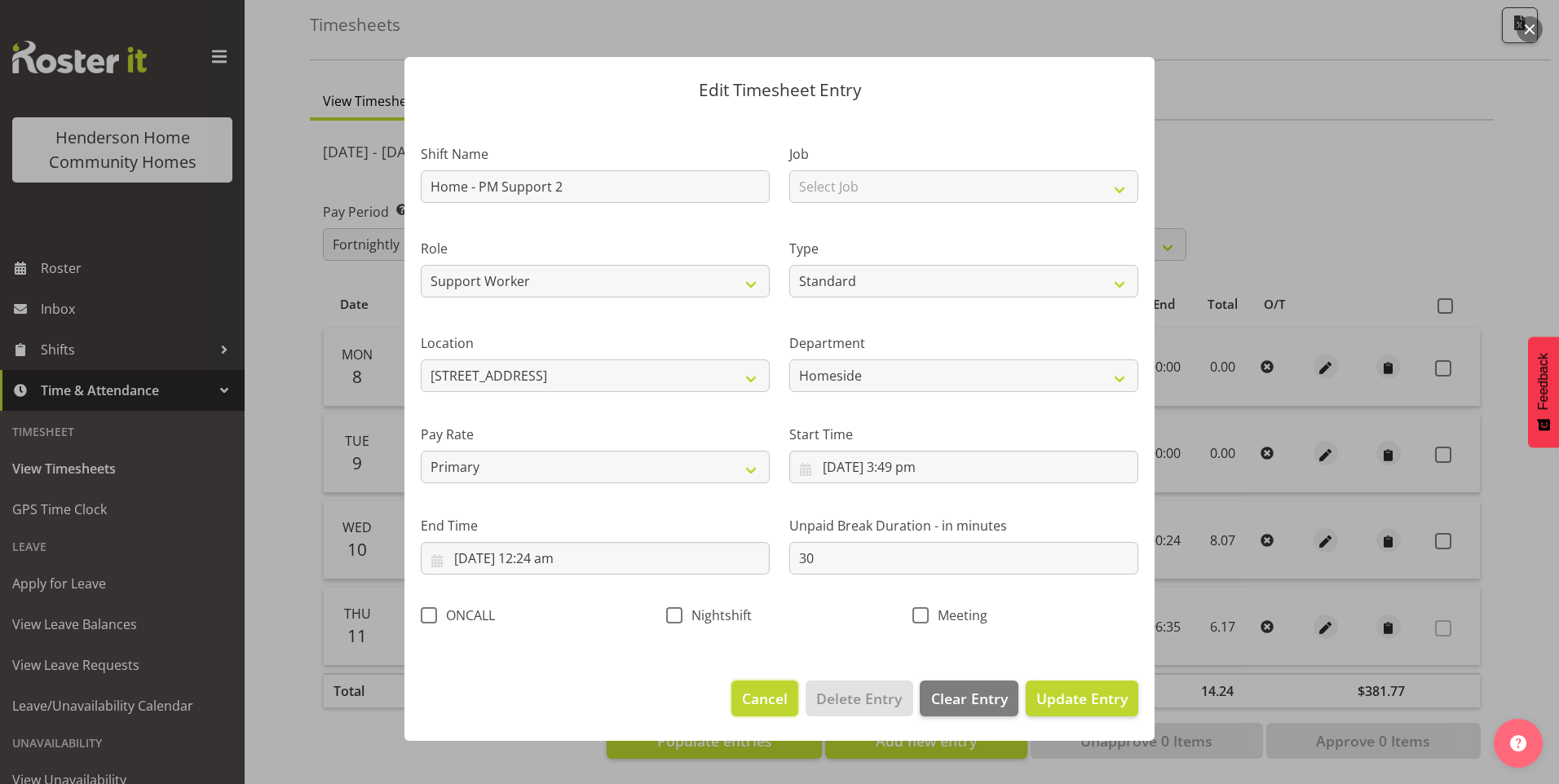
click at [764, 704] on span "Cancel" at bounding box center [765, 699] width 45 height 21
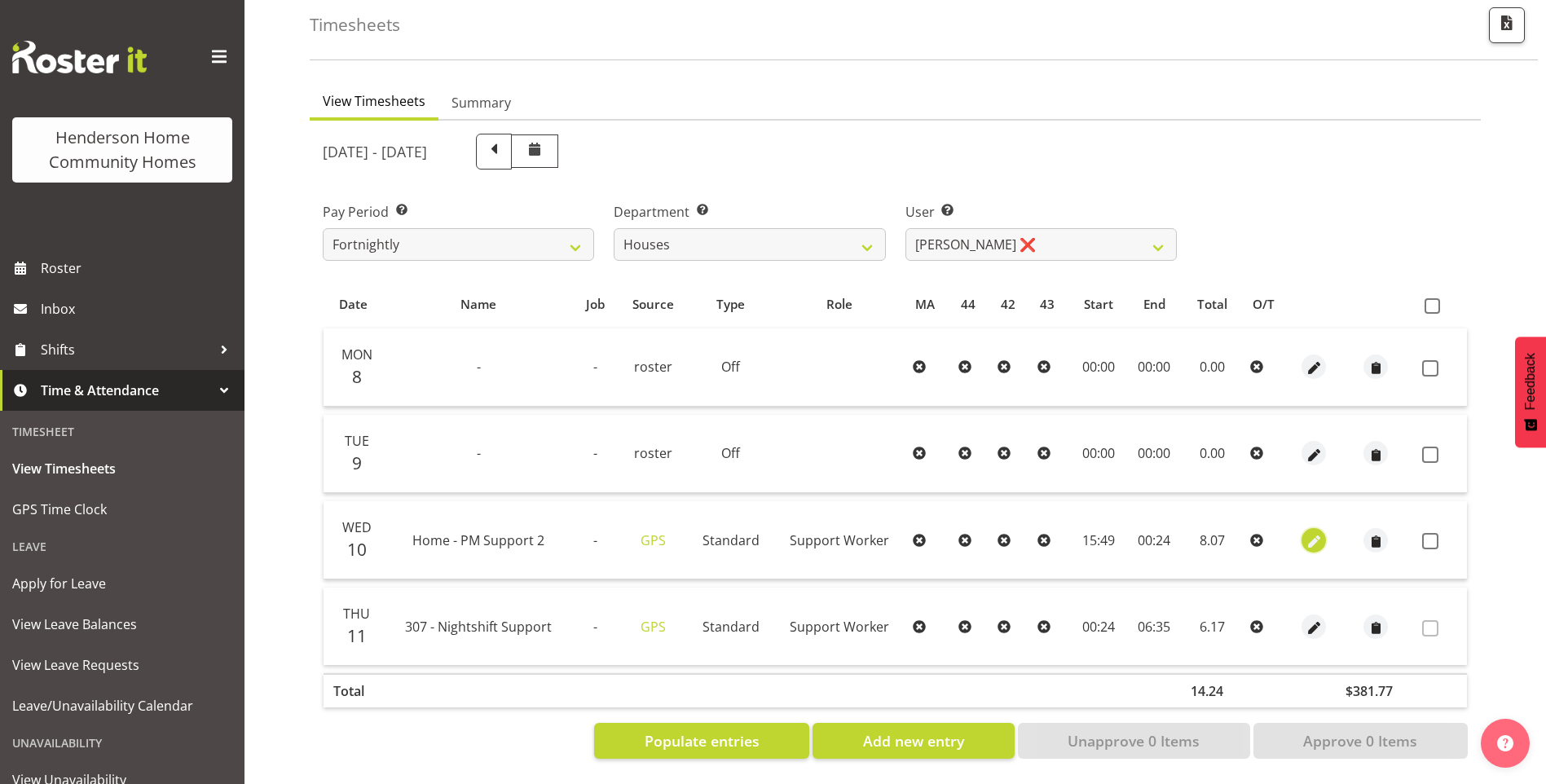
click at [1305, 533] on span "button" at bounding box center [1314, 542] width 19 height 19
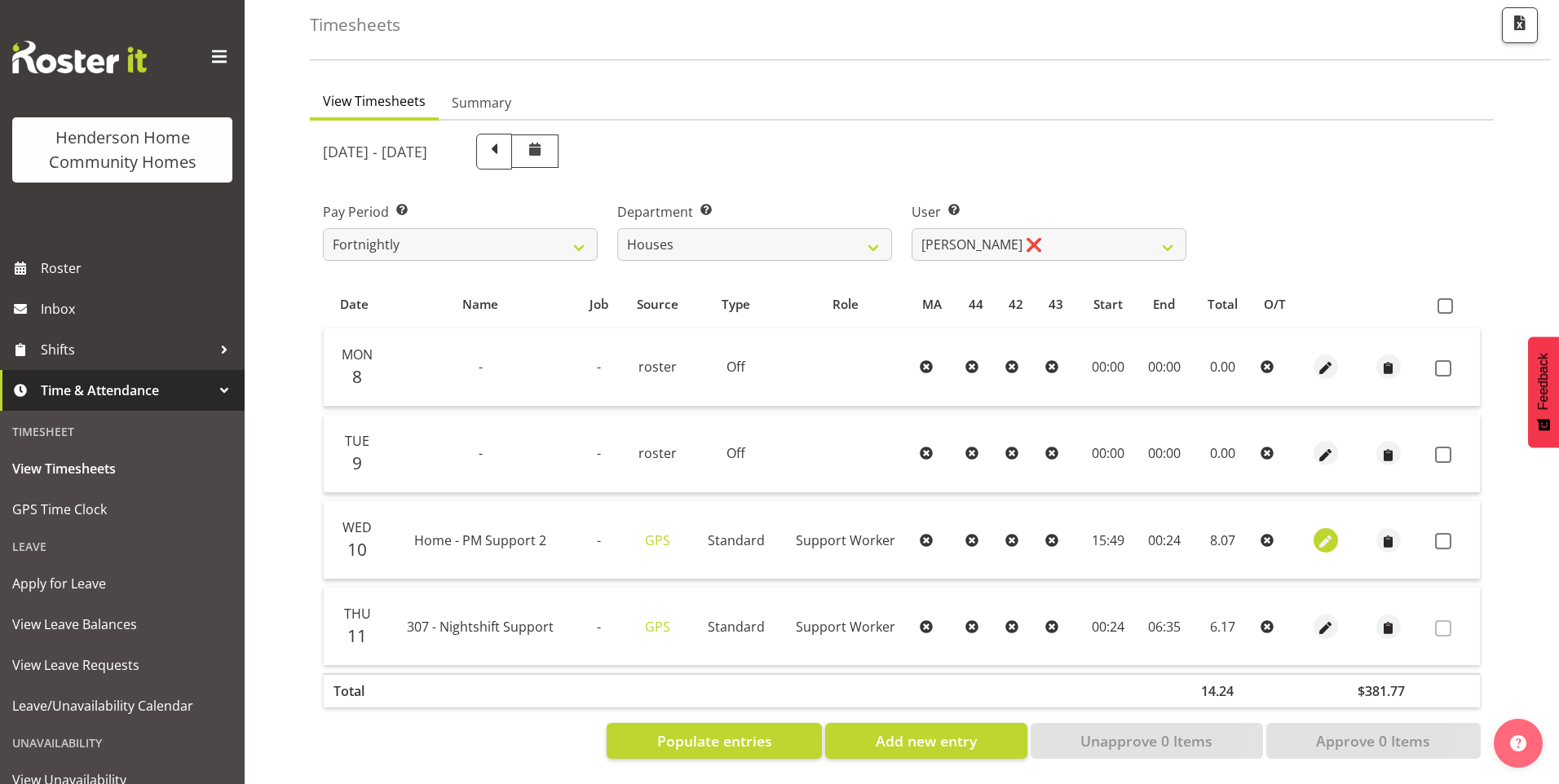
select select "Standard"
select select "746"
select select "8"
select select "2025"
select select "24"
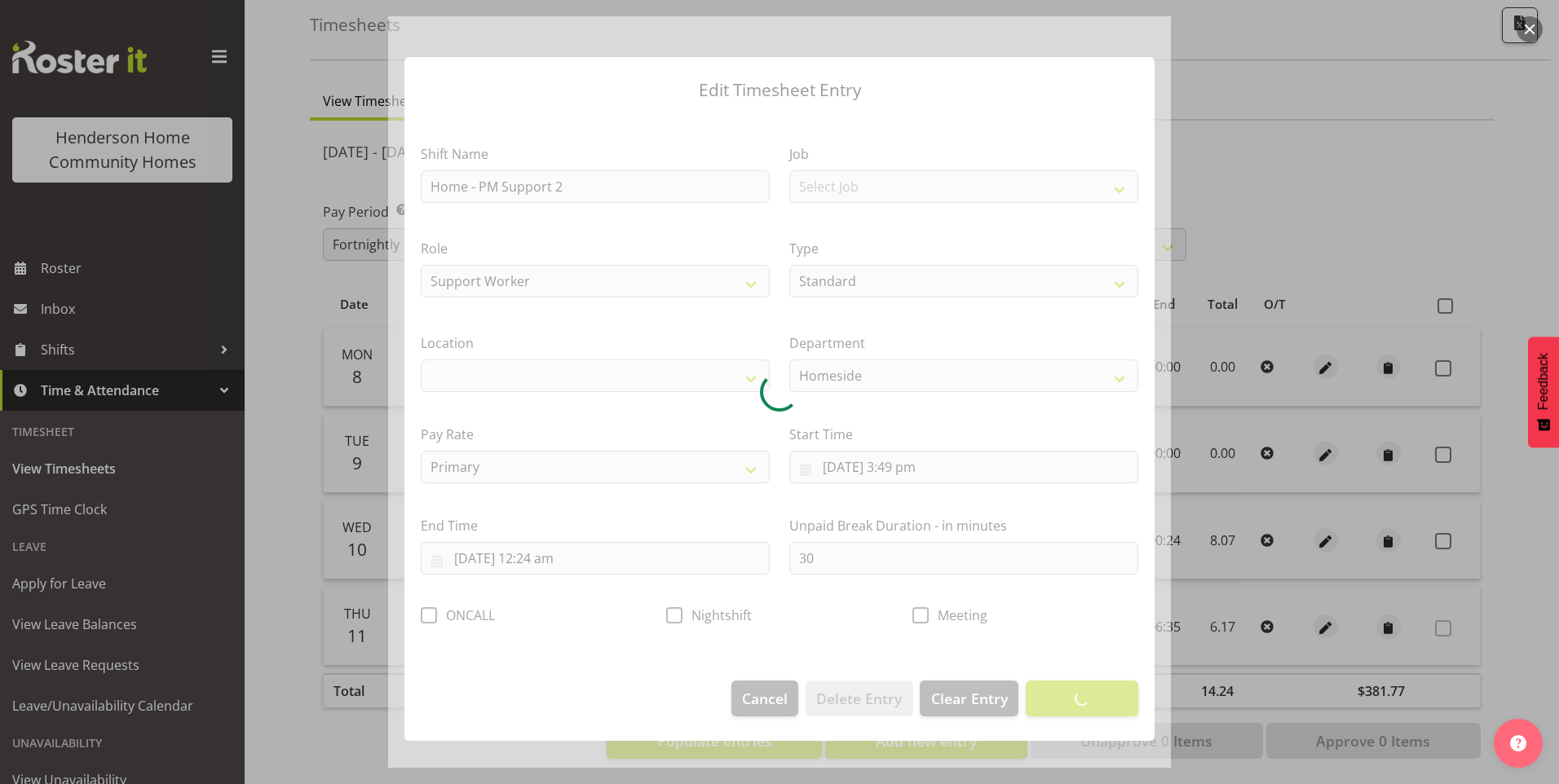
select select "1067"
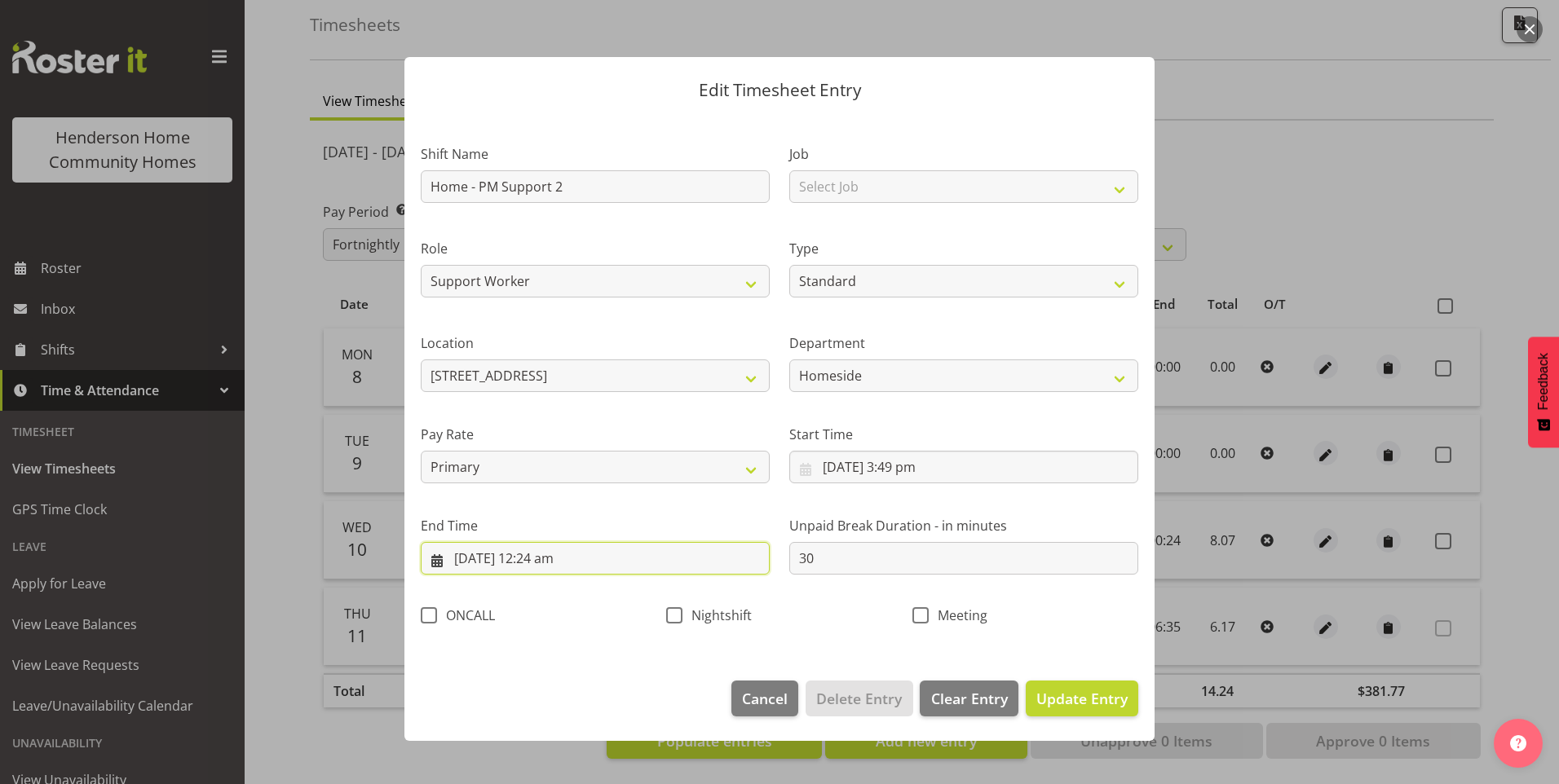
click at [498, 560] on input "11/09/2025, 12:24 am" at bounding box center [595, 558] width 349 height 32
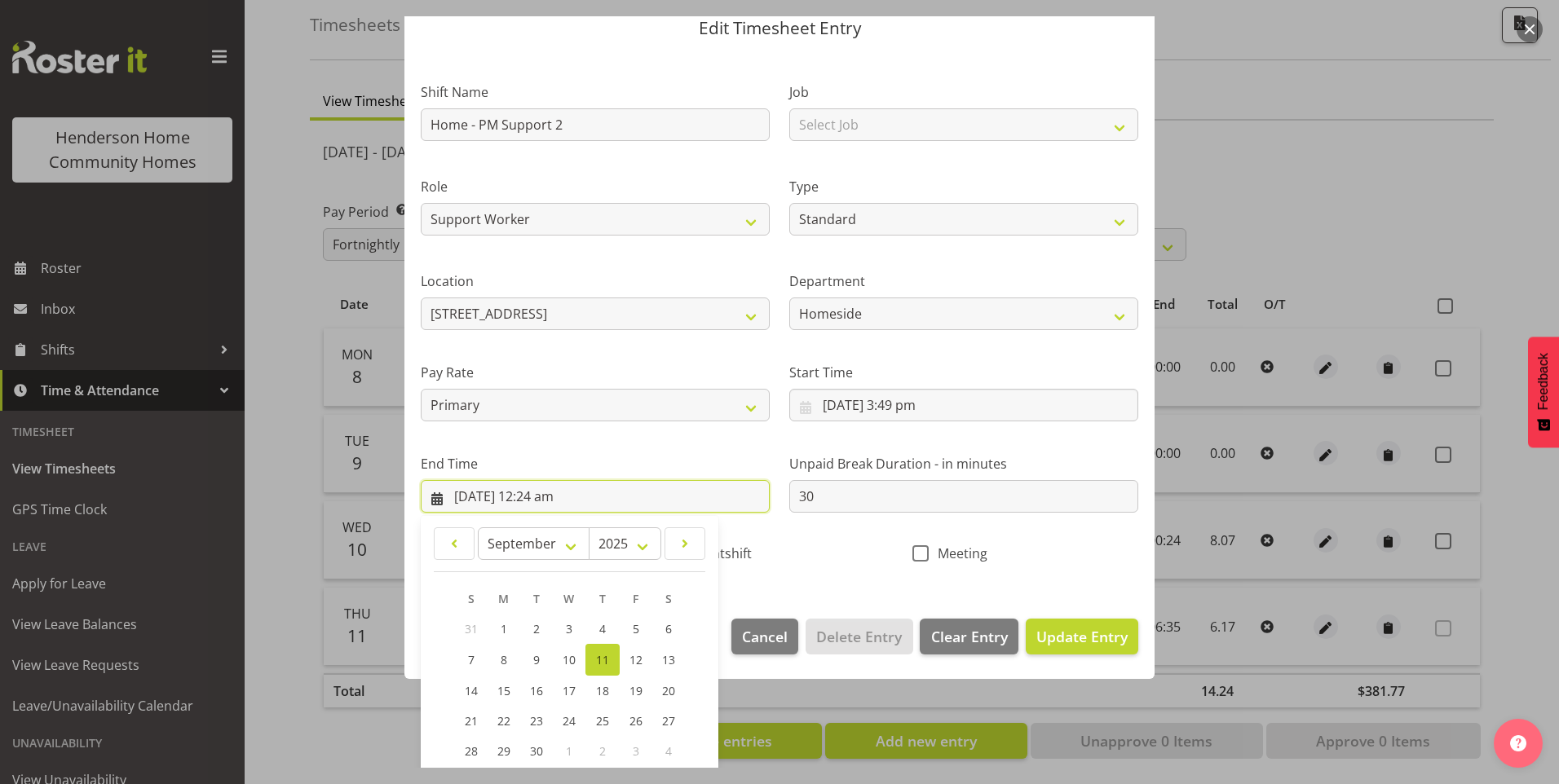
scroll to position [163, 0]
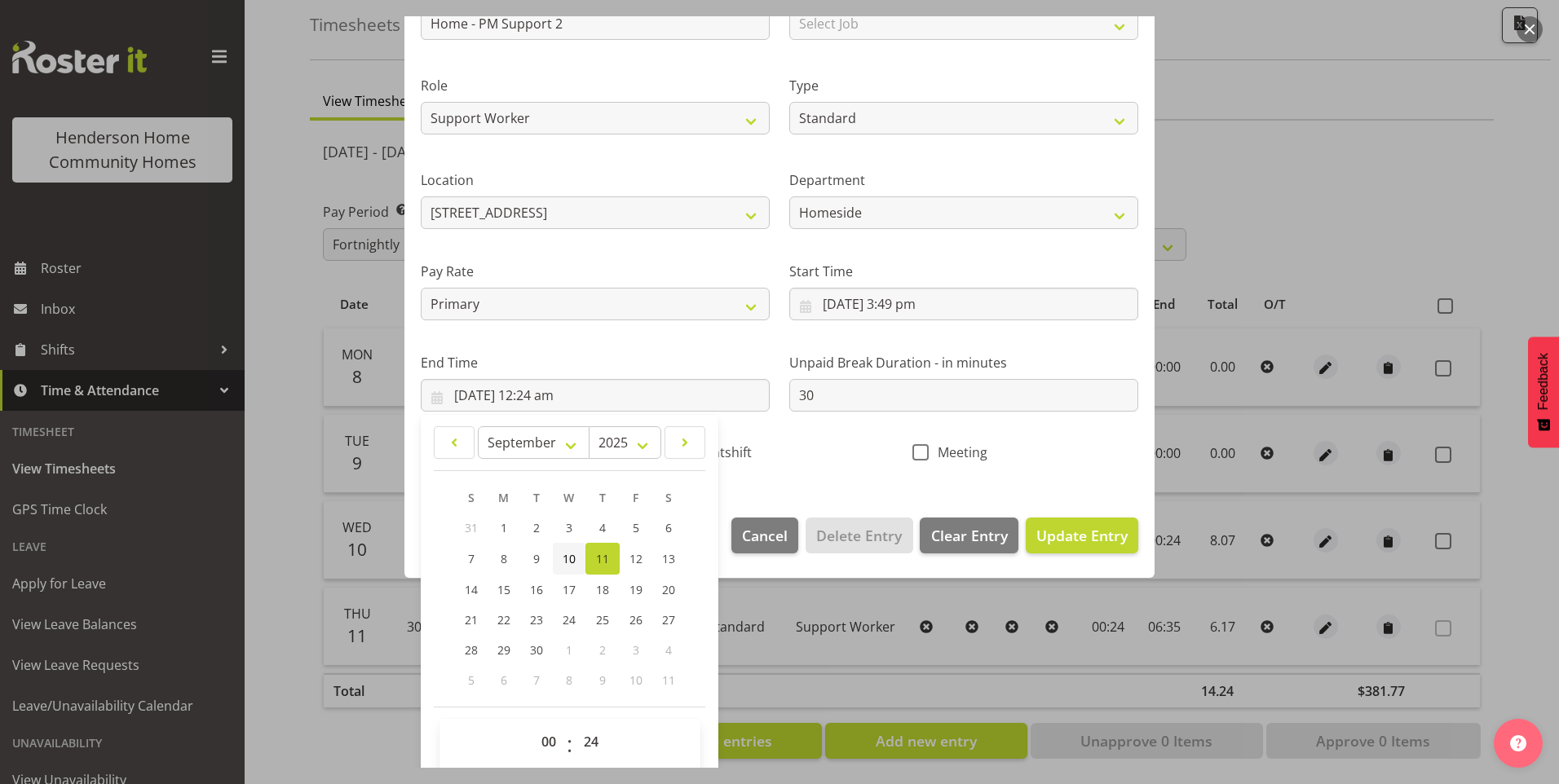
click at [567, 554] on span "10" at bounding box center [569, 558] width 13 height 15
type input "10/09/2025, 12:24 am"
click at [546, 738] on select "00 01 02 03 04 05 06 07 08 09 10 11 12 13 14 15 16 17 18 19 20 21 22 23" at bounding box center [551, 741] width 37 height 32
select select "22"
click at [533, 725] on select "00 01 02 03 04 05 06 07 08 09 10 11 12 13 14 15 16 17 18 19 20 21 22 23" at bounding box center [551, 741] width 37 height 32
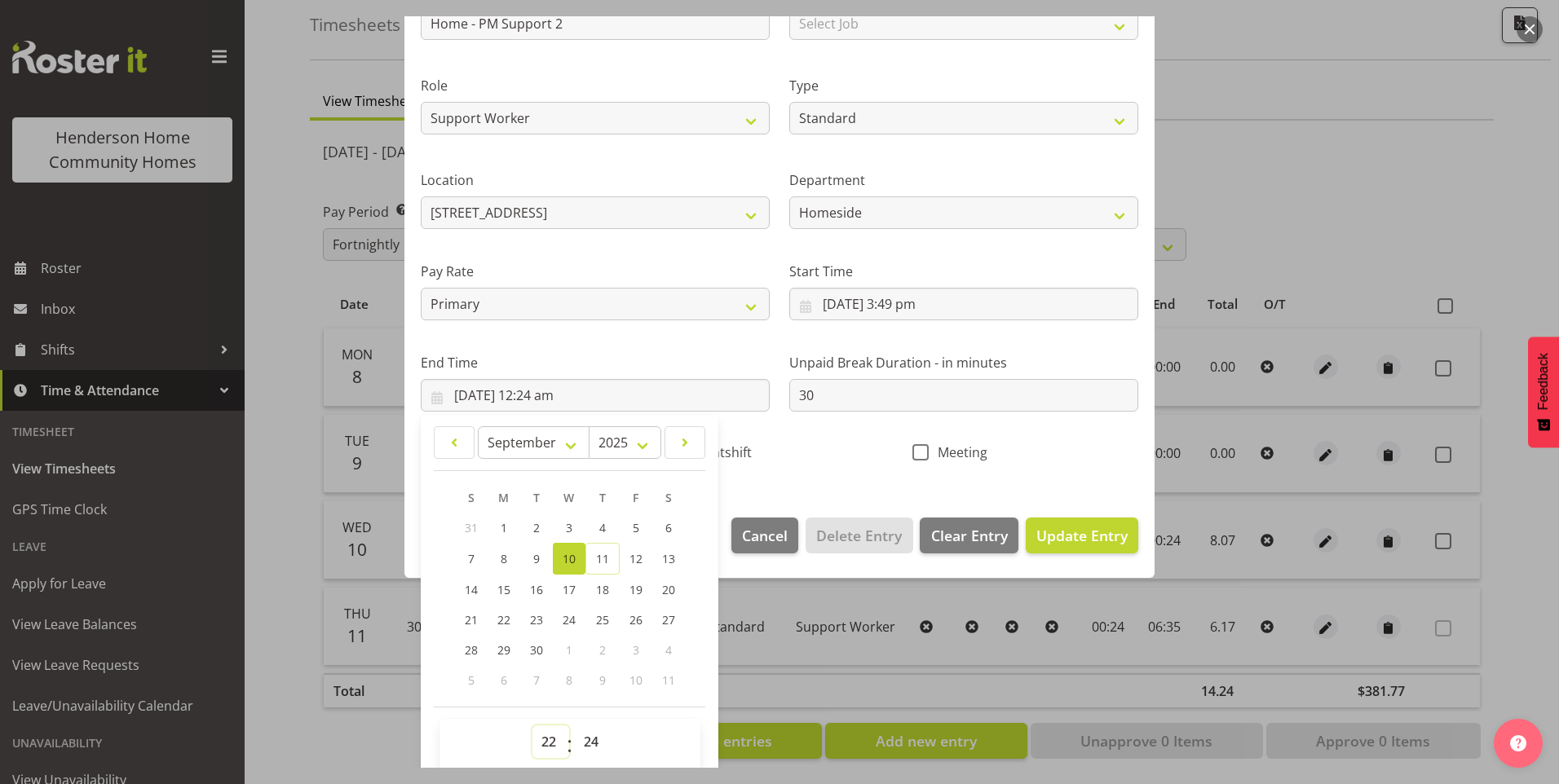
type input "10/09/2025, 10:24 pm"
click at [593, 735] on select "00 01 02 03 04 05 06 07 08 09 10 11 12 13 14 15 16 17 18 19 20 21 22 23 24 25 2…" at bounding box center [593, 741] width 37 height 32
select select "30"
click at [575, 725] on select "00 01 02 03 04 05 06 07 08 09 10 11 12 13 14 15 16 17 18 19 20 21 22 23 24 25 2…" at bounding box center [593, 741] width 37 height 32
type input "10/09/2025, 10:30 pm"
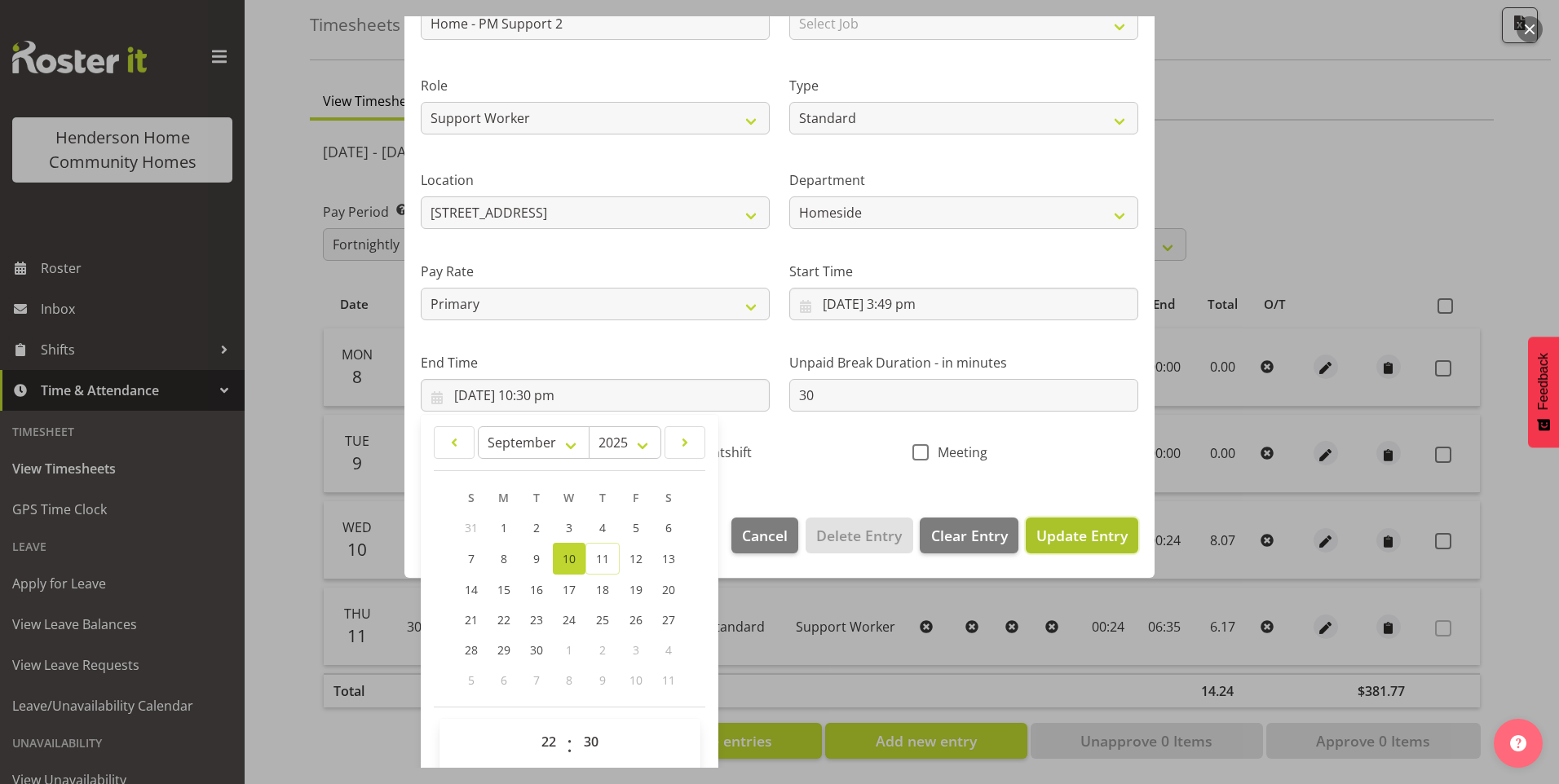
click at [1091, 537] on span "Update Entry" at bounding box center [1082, 535] width 92 height 20
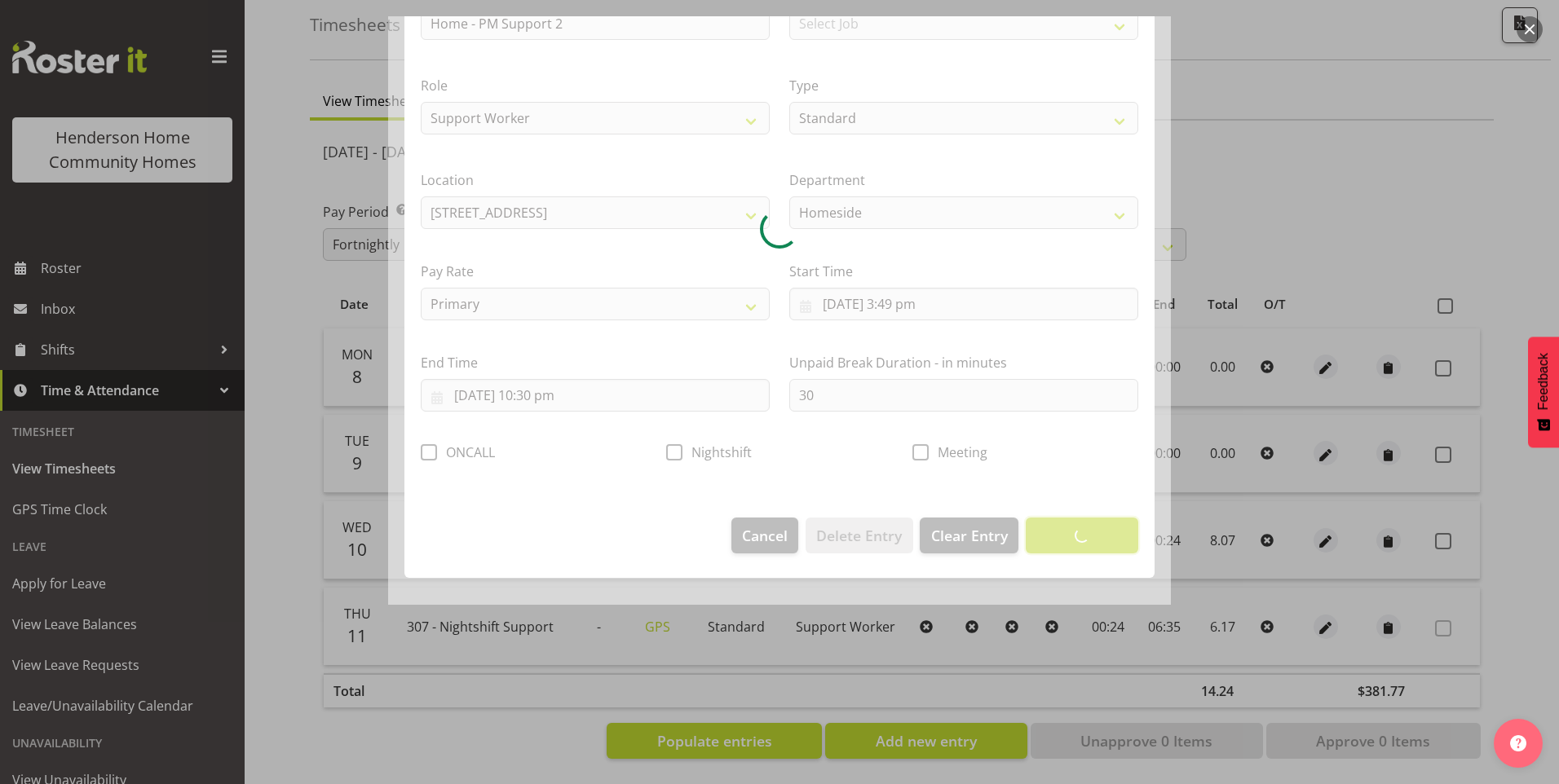
scroll to position [0, 0]
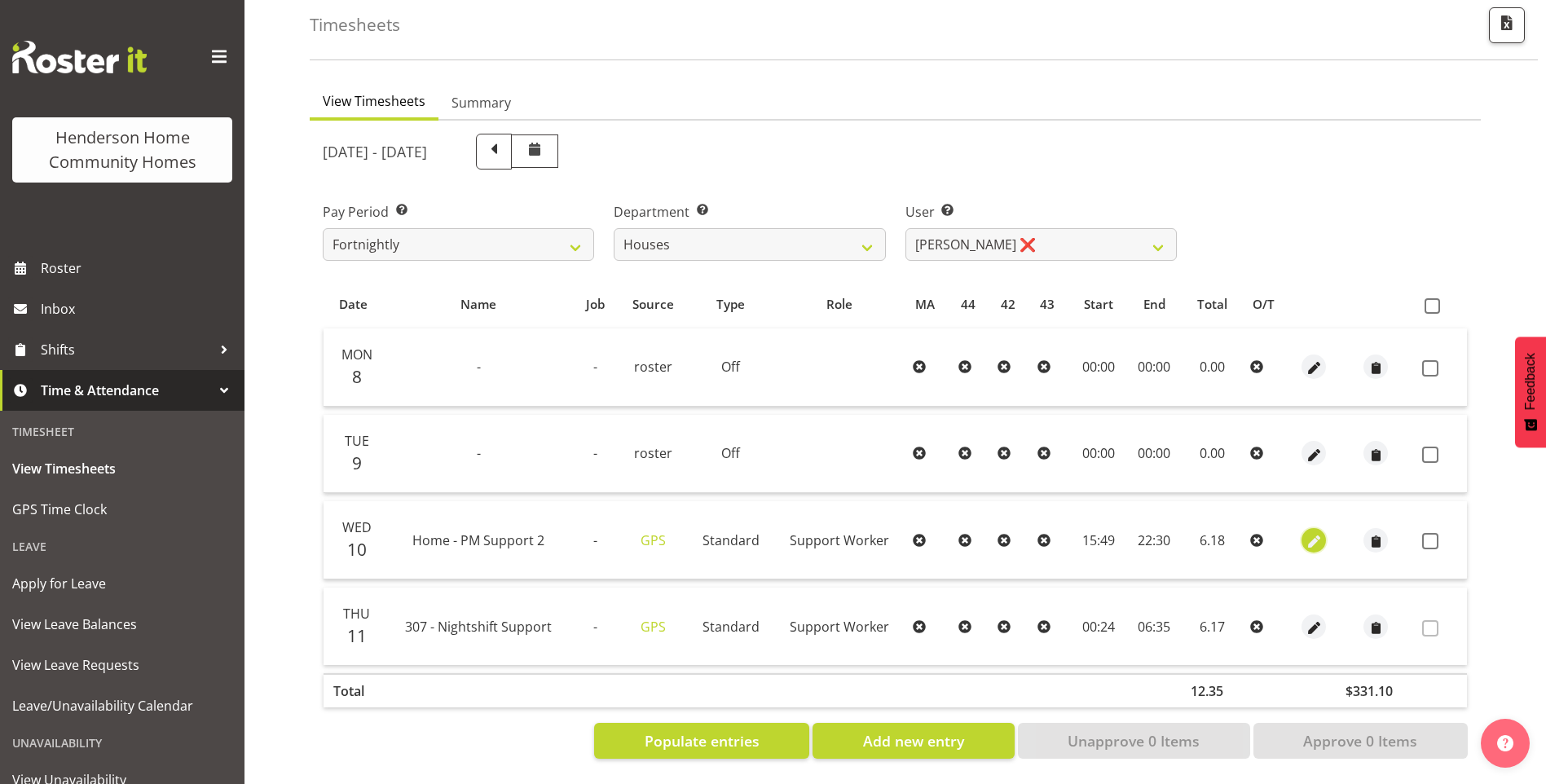
click at [1306, 533] on span "button" at bounding box center [1314, 542] width 19 height 19
select select "Standard"
select select "746"
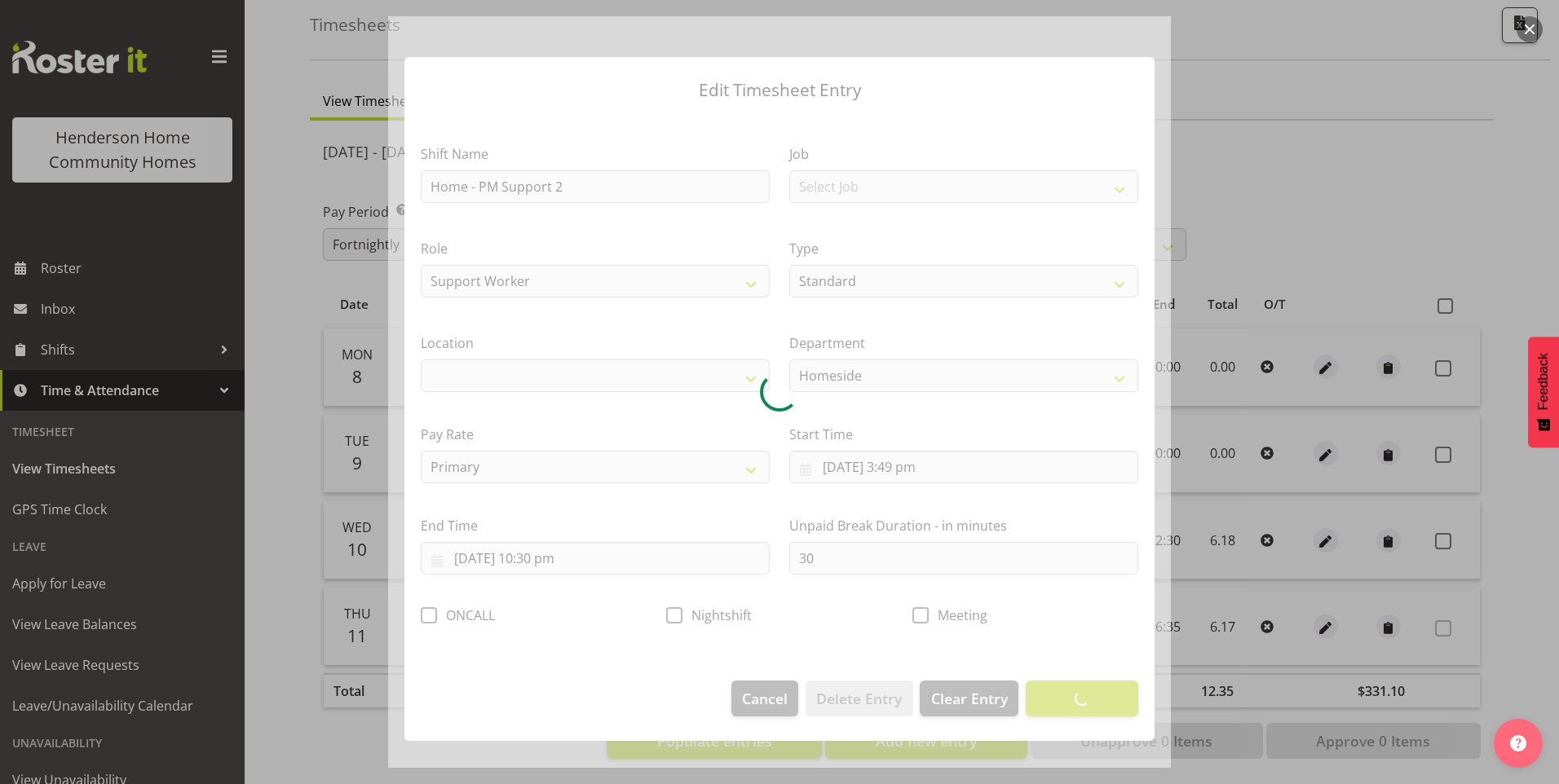
select select "1067"
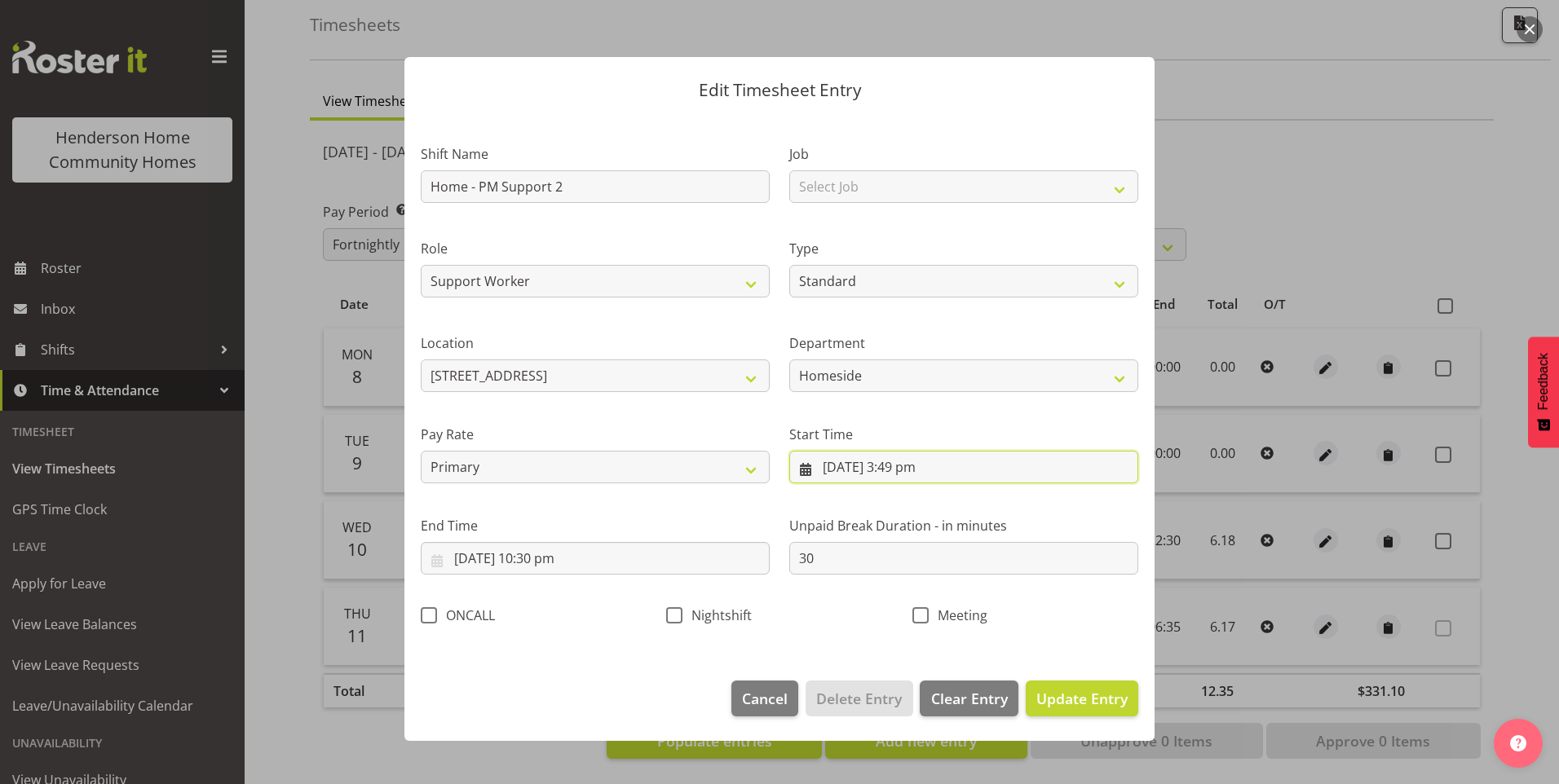
click at [904, 480] on input "10/09/2025, 3:49 pm" at bounding box center [964, 467] width 349 height 32
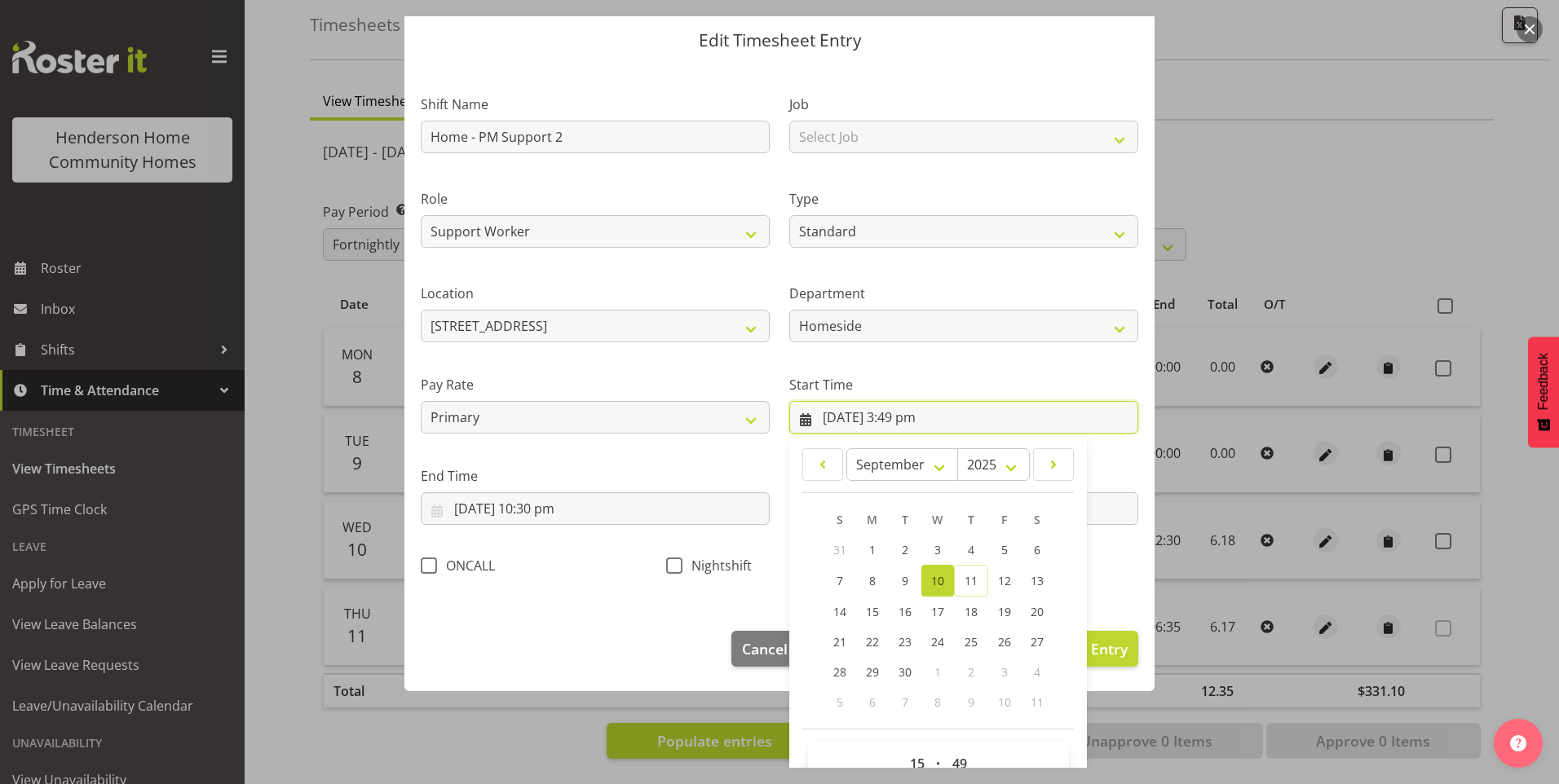
scroll to position [88, 0]
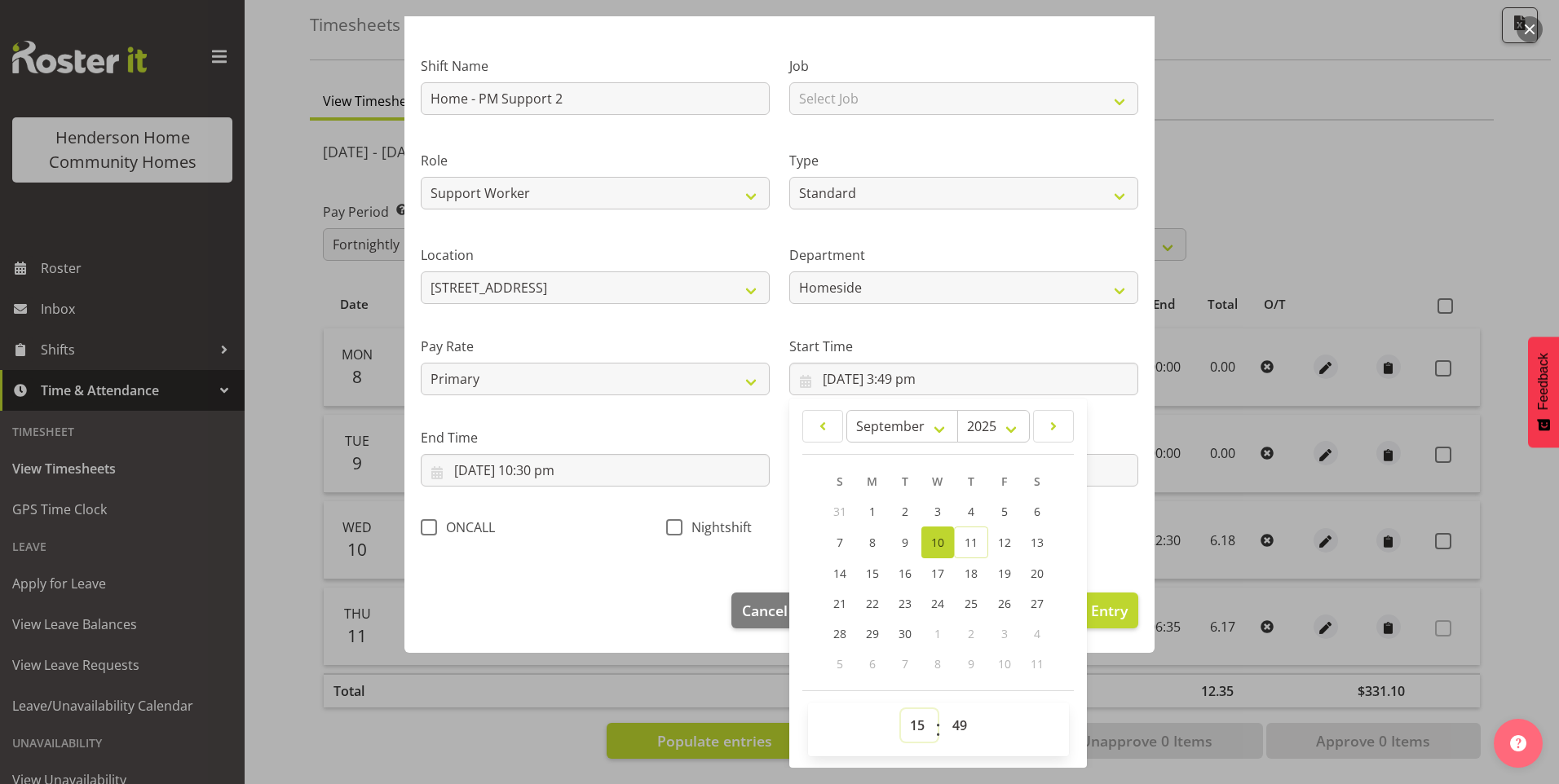
click at [912, 734] on select "00 01 02 03 04 05 06 07 08 09 10 11 12 13 14 15 16 17 18 19 20 21 22 23" at bounding box center [918, 725] width 37 height 32
select select "16"
click at [901, 709] on select "00 01 02 03 04 05 06 07 08 09 10 11 12 13 14 15 16 17 18 19 20 21 22 23" at bounding box center [918, 725] width 37 height 32
type input "10/09/2025, 4:49 pm"
click at [958, 732] on select "00 01 02 03 04 05 06 07 08 09 10 11 12 13 14 15 16 17 18 19 20 21 22 23 24 25 2…" at bounding box center [961, 725] width 37 height 32
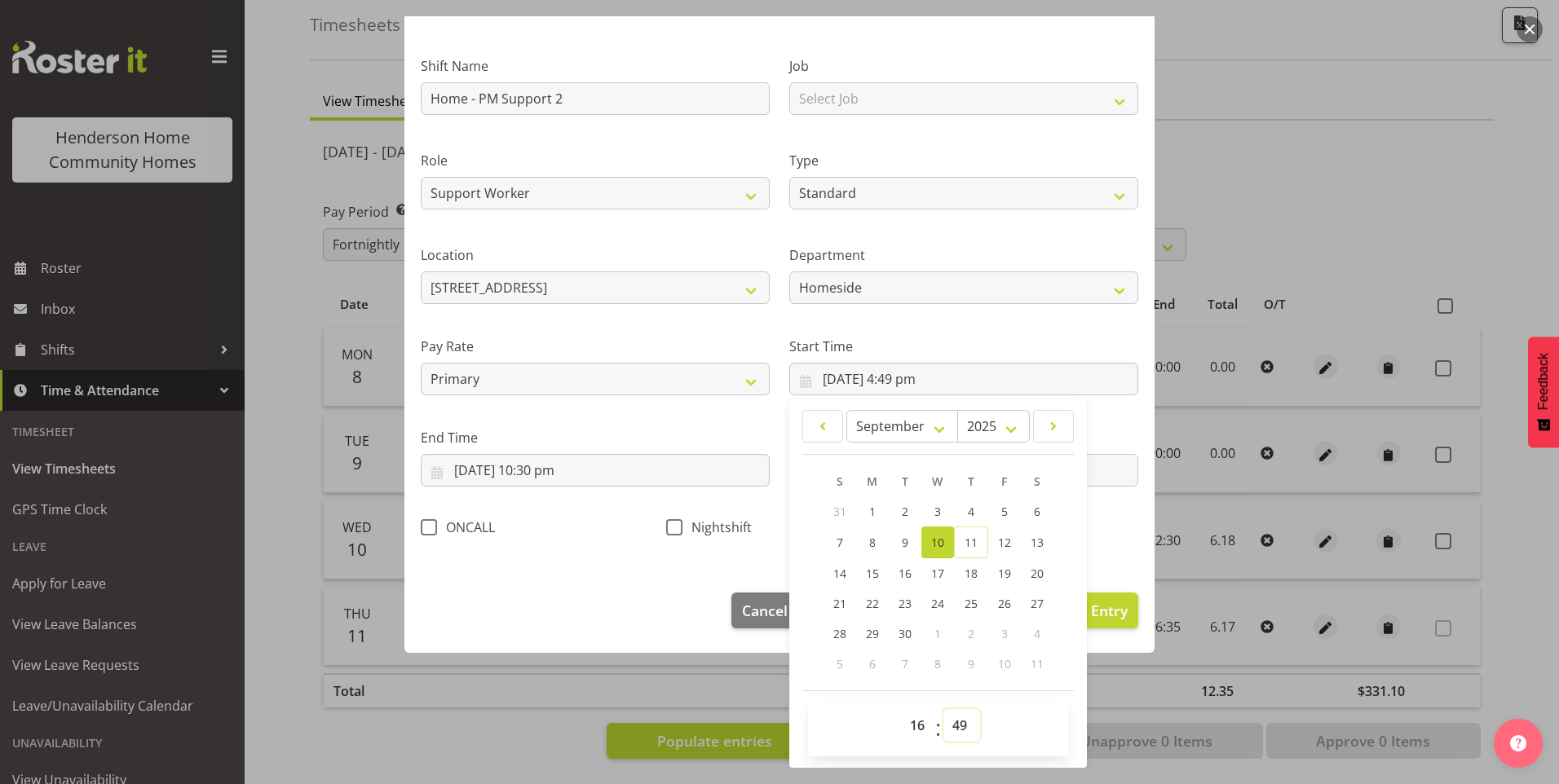
select select "0"
click at [943, 709] on select "00 01 02 03 04 05 06 07 08 09 10 11 12 13 14 15 16 17 18 19 20 21 22 23 24 25 2…" at bounding box center [961, 725] width 37 height 32
type input "10/09/2025, 4:00 pm"
click at [1098, 614] on span "Update Entry" at bounding box center [1082, 610] width 92 height 20
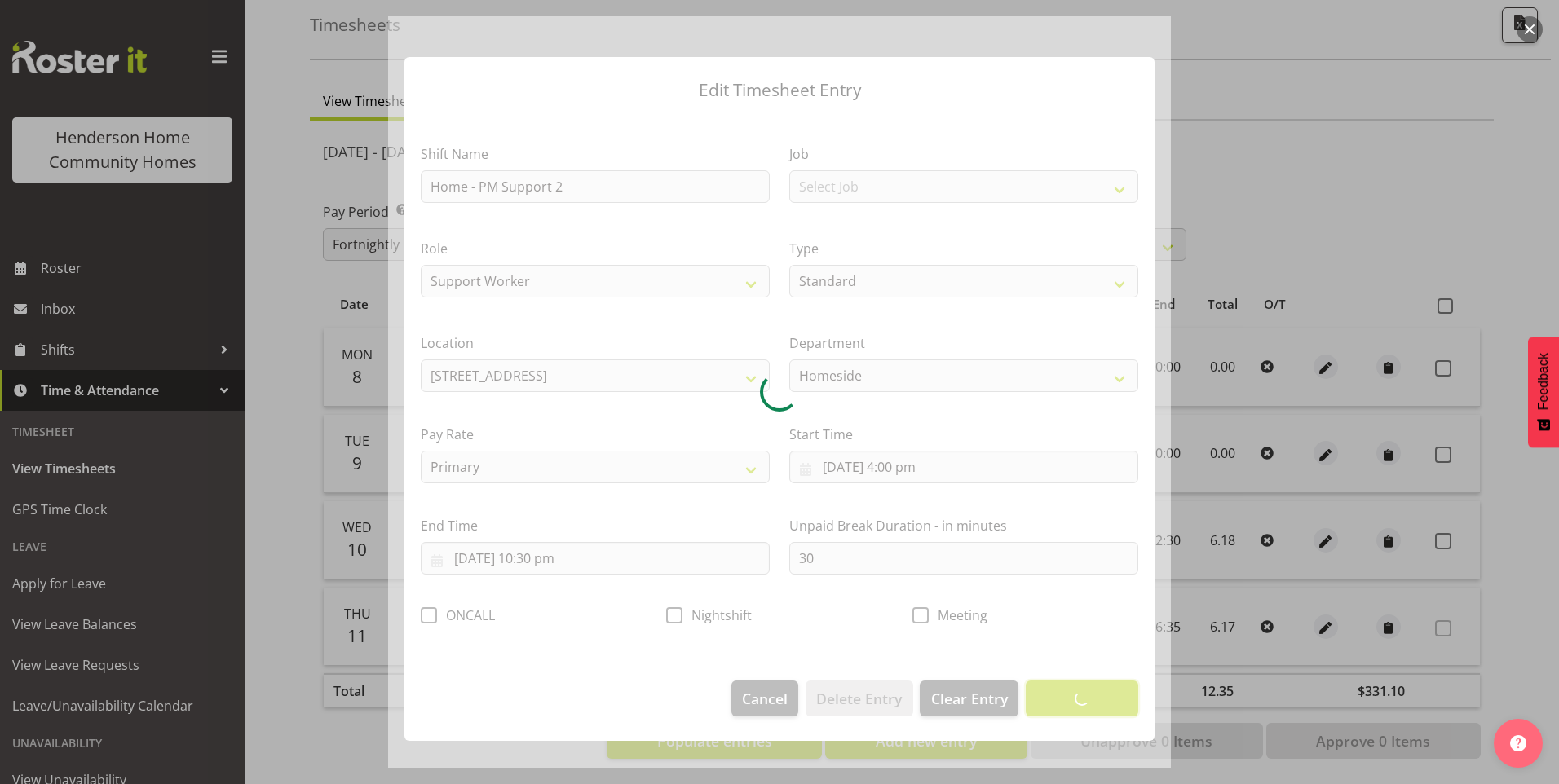
scroll to position [0, 0]
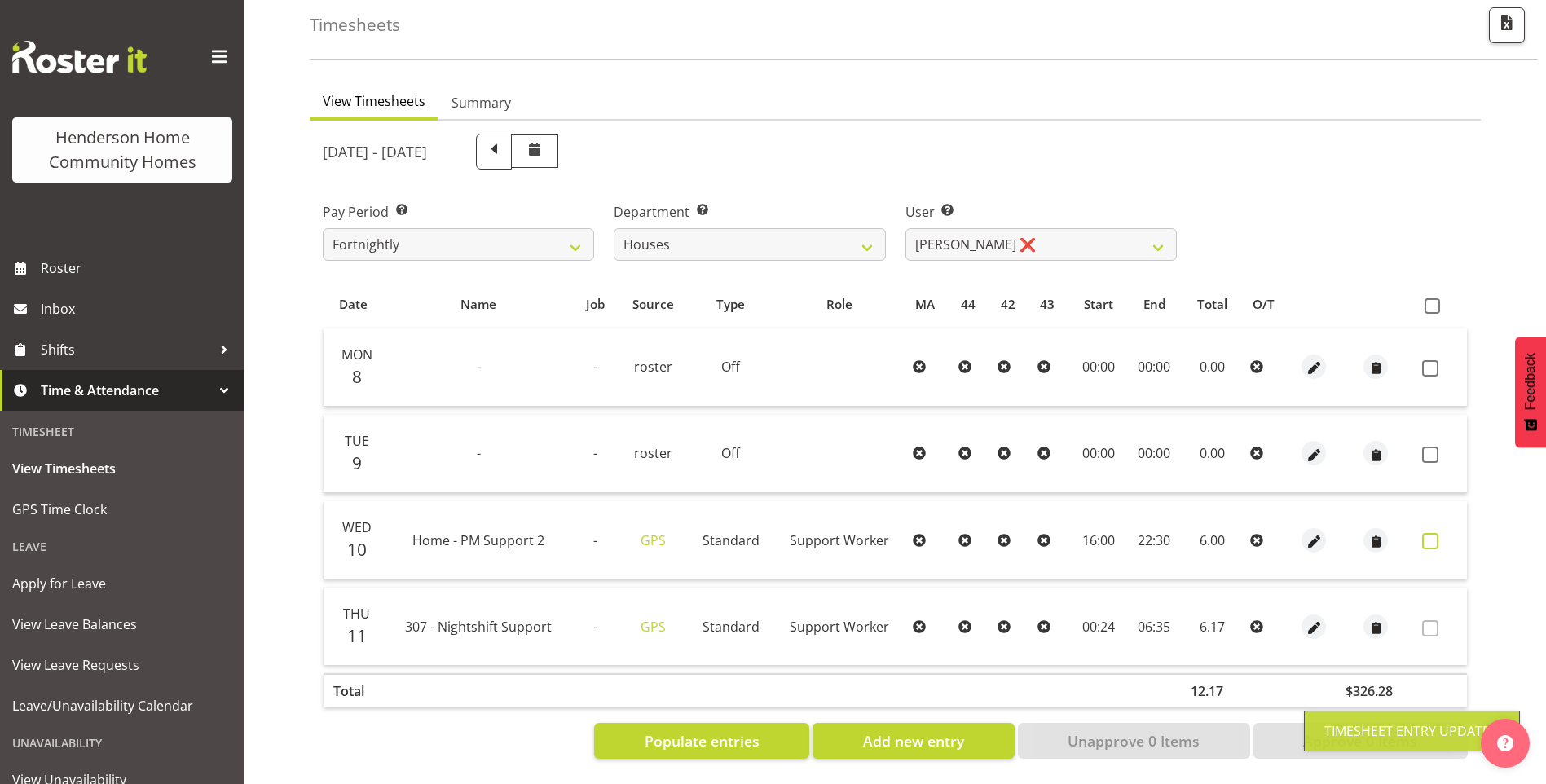
click at [1434, 533] on span at bounding box center [1431, 540] width 16 height 16
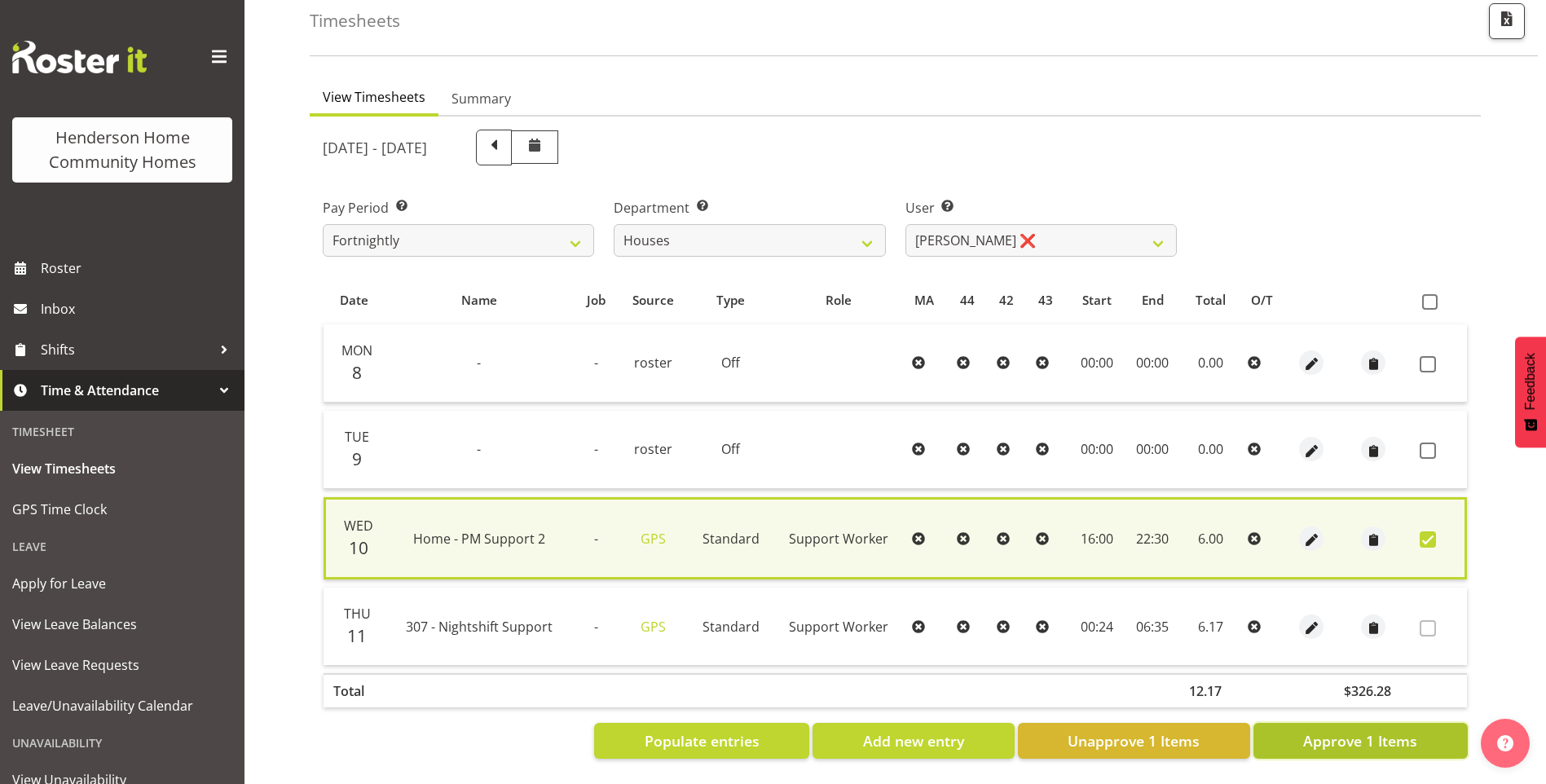
click at [1370, 730] on span "Approve 1 Items" at bounding box center [1360, 740] width 114 height 21
checkbox input "false"
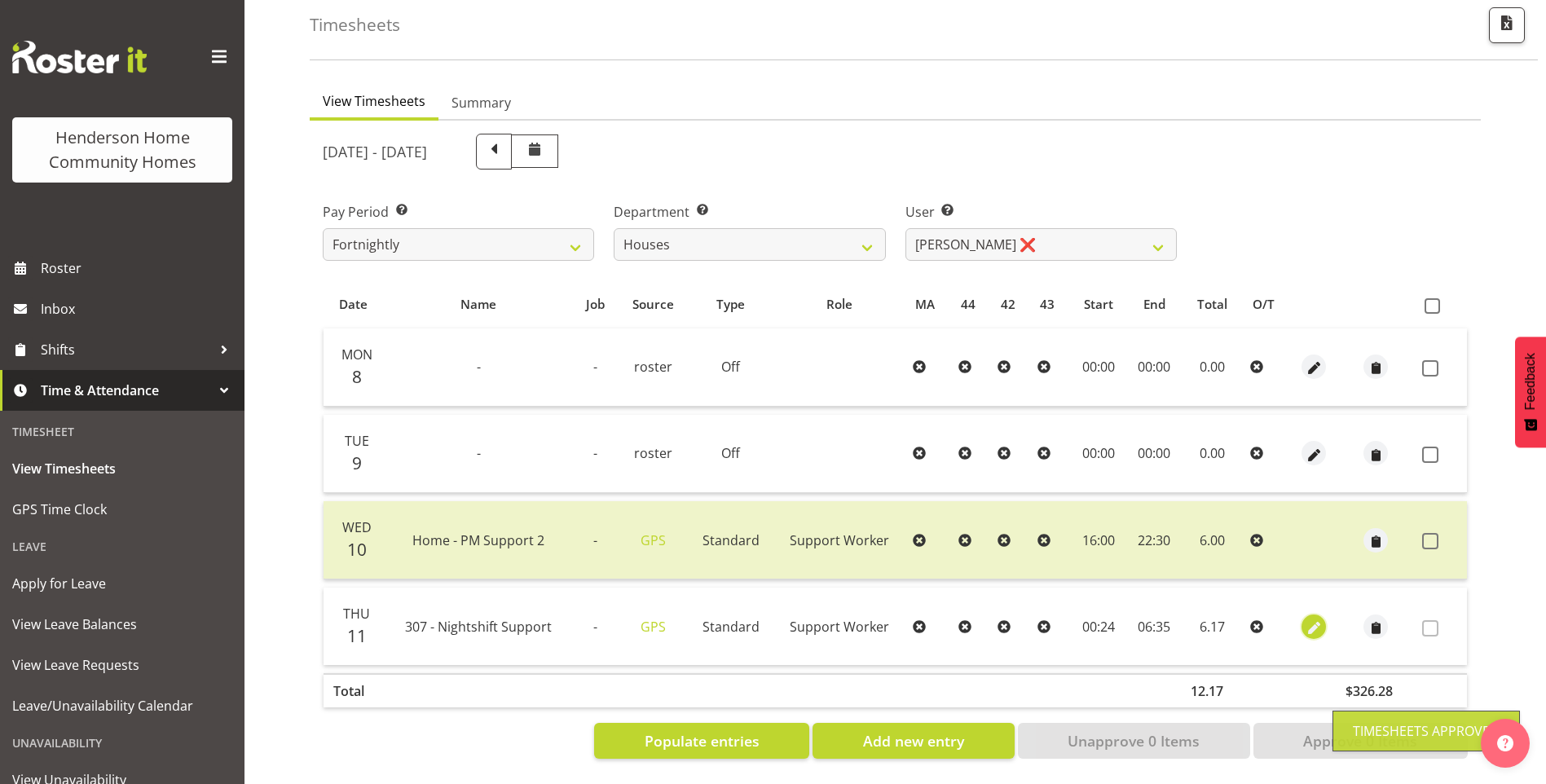
click at [1305, 619] on span "button" at bounding box center [1314, 628] width 19 height 19
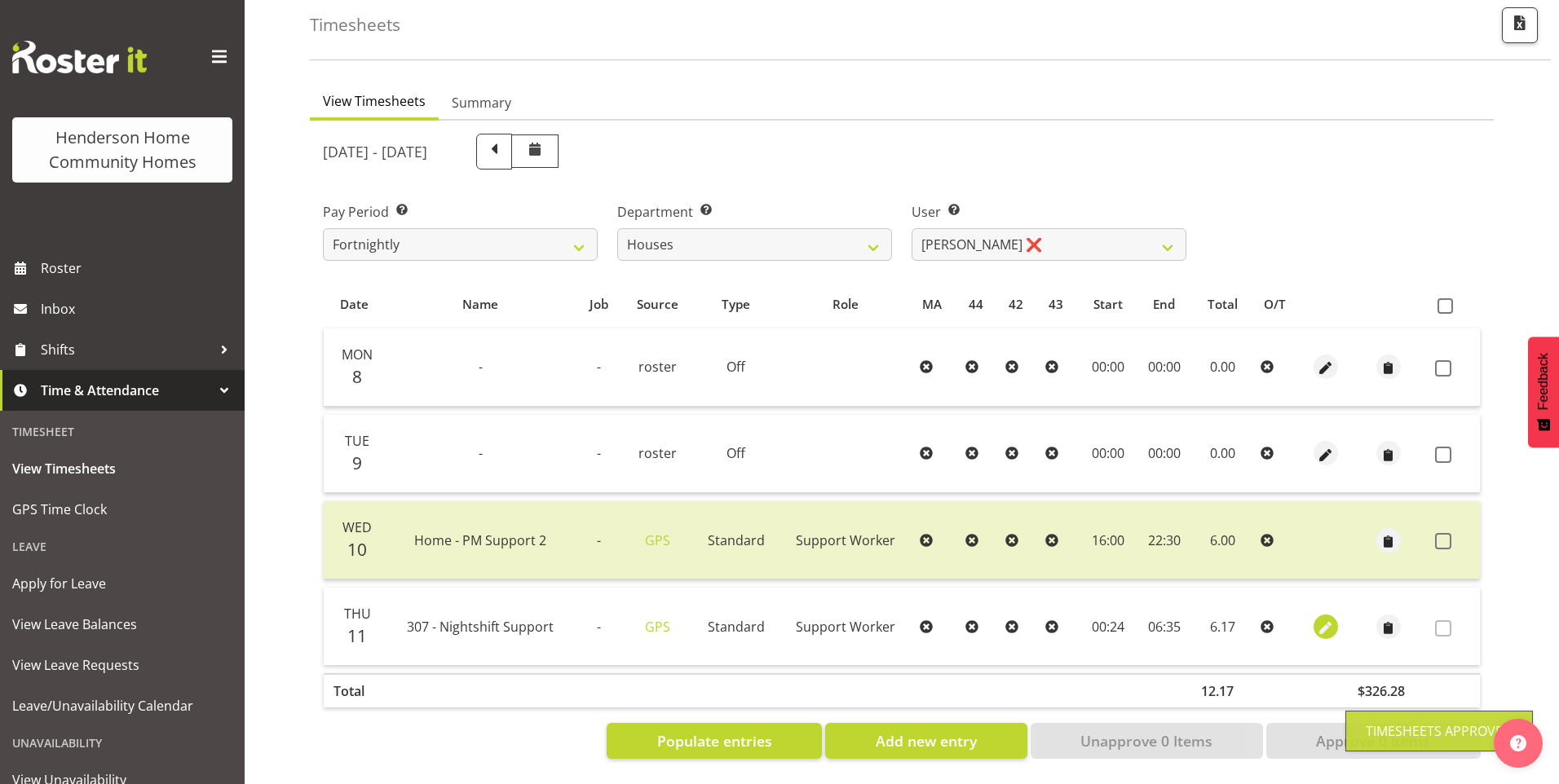
select select "Standard"
select select "8"
select select "2025"
select select "24"
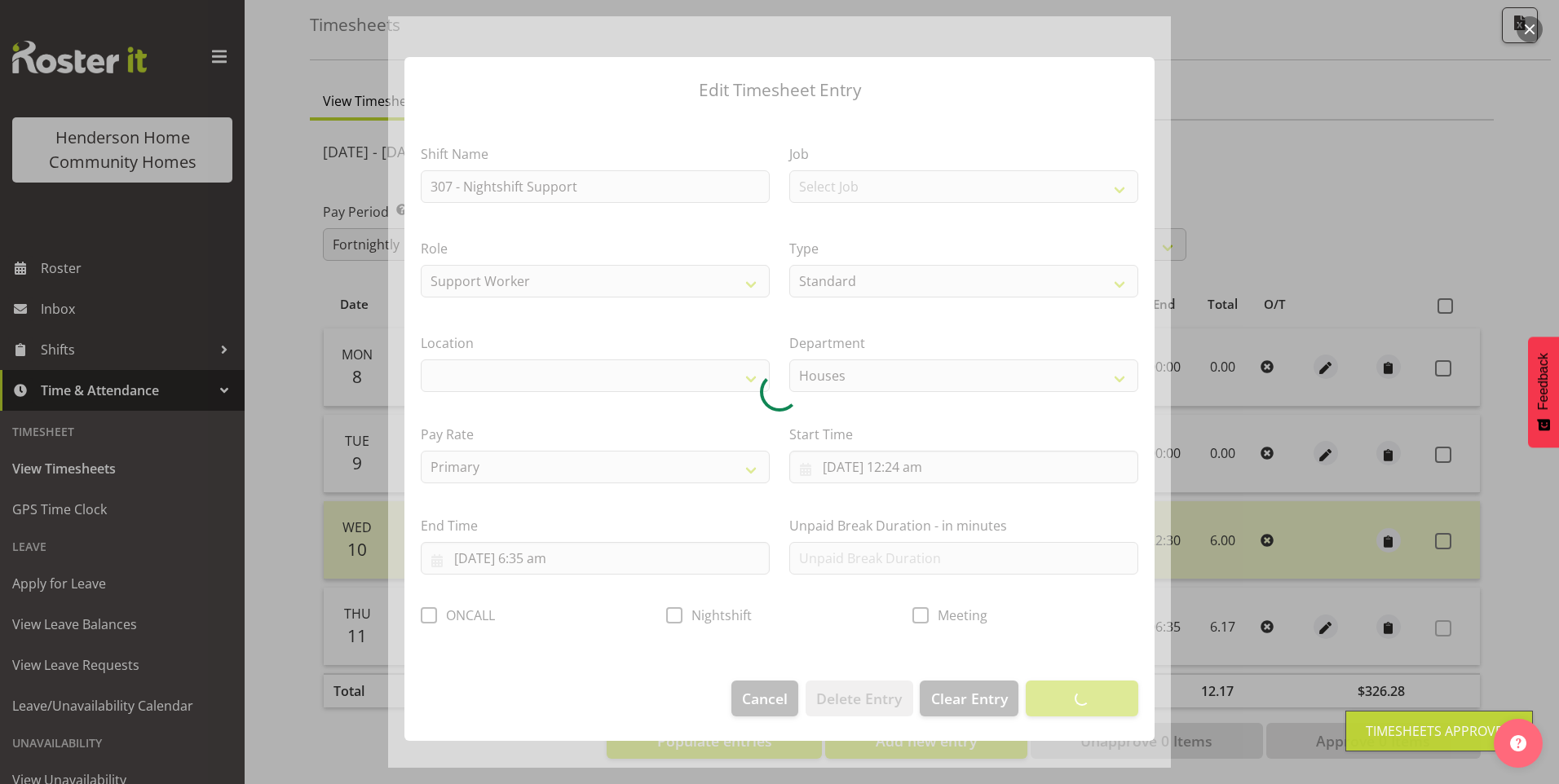
select select "1076"
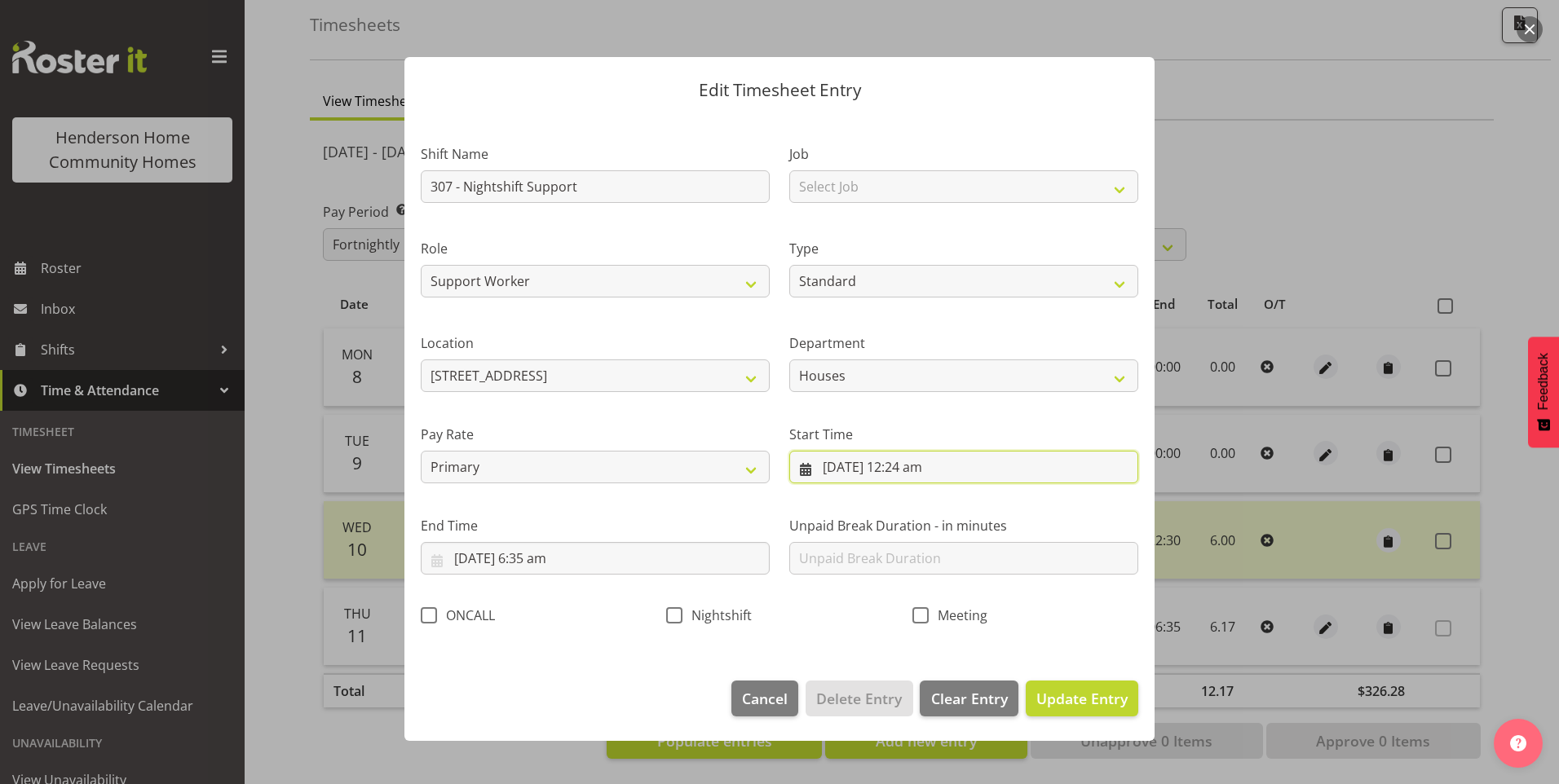
click at [847, 466] on input "11/09/2025, 12:24 am" at bounding box center [964, 467] width 349 height 32
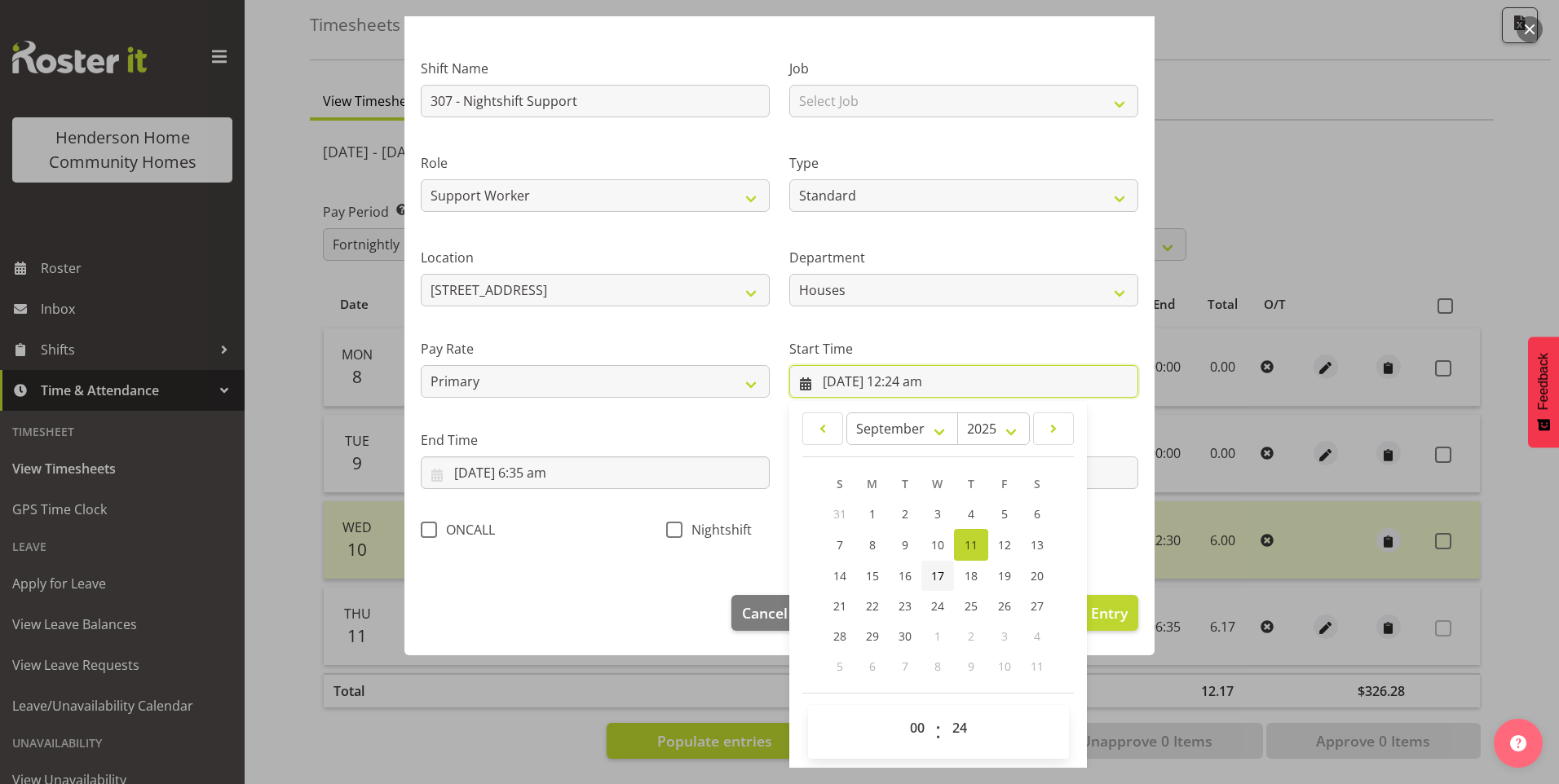
scroll to position [88, 0]
click at [921, 537] on link "10" at bounding box center [937, 542] width 32 height 32
type input "10/09/2025, 12:24 am"
click at [913, 722] on select "00 01 02 03 04 05 06 07 08 09 10 11 12 13 14 15 16 17 18 19 20 21 22 23" at bounding box center [918, 725] width 37 height 32
select select "22"
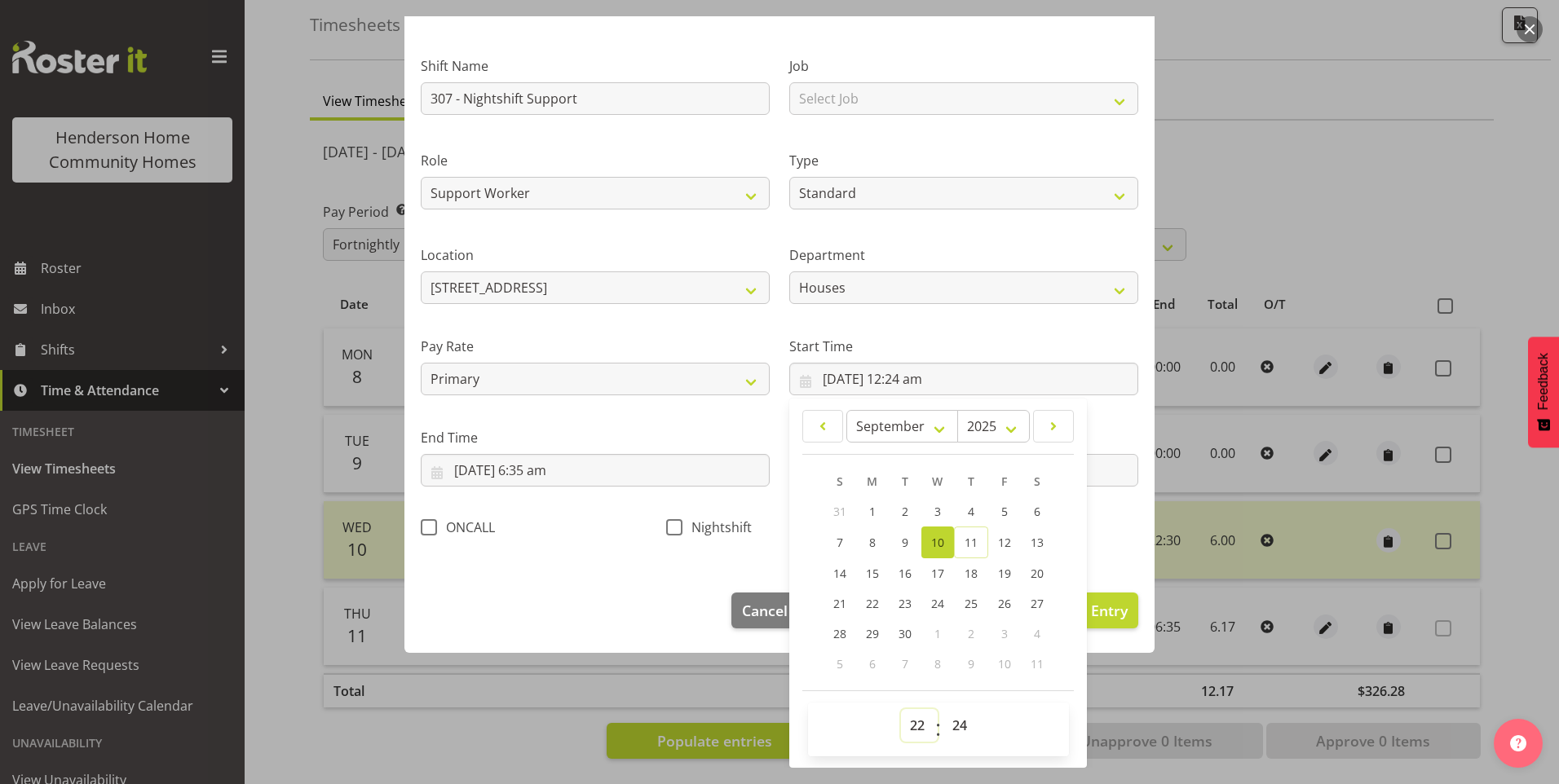
click at [901, 709] on select "00 01 02 03 04 05 06 07 08 09 10 11 12 13 14 15 16 17 18 19 20 21 22 23" at bounding box center [918, 725] width 37 height 32
type input "10/09/2025, 10:24 pm"
click at [956, 724] on select "00 01 02 03 04 05 06 07 08 09 10 11 12 13 14 15 16 17 18 19 20 21 22 23 24 25 2…" at bounding box center [961, 725] width 37 height 32
select select "30"
click at [943, 709] on select "00 01 02 03 04 05 06 07 08 09 10 11 12 13 14 15 16 17 18 19 20 21 22 23 24 25 2…" at bounding box center [961, 725] width 37 height 32
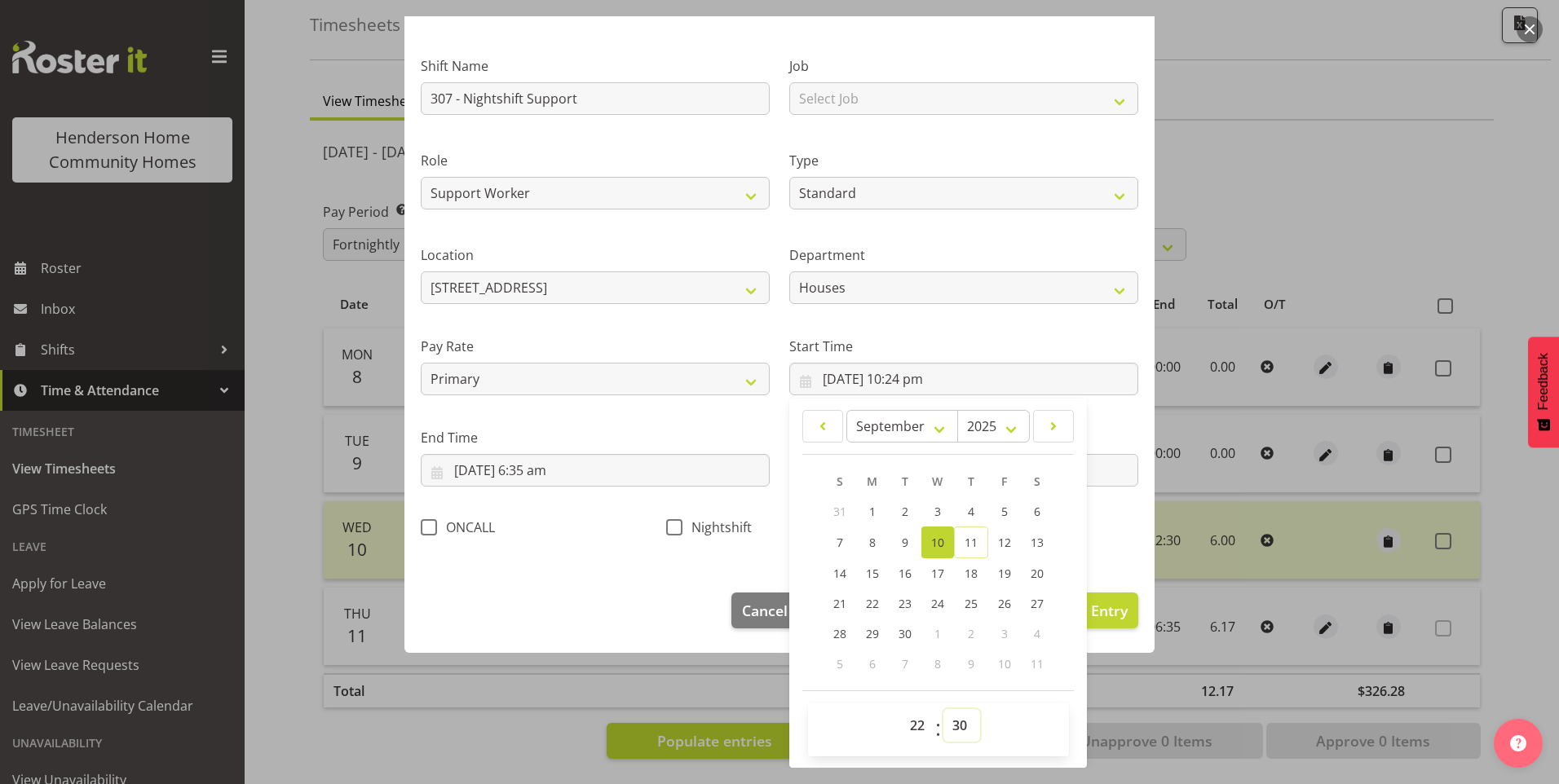
type input "10/09/2025, 10:30 pm"
click at [692, 532] on span "Nightshift" at bounding box center [717, 527] width 69 height 16
click at [676, 532] on input "Nightshift" at bounding box center [671, 527] width 10 height 10
checkbox input "true"
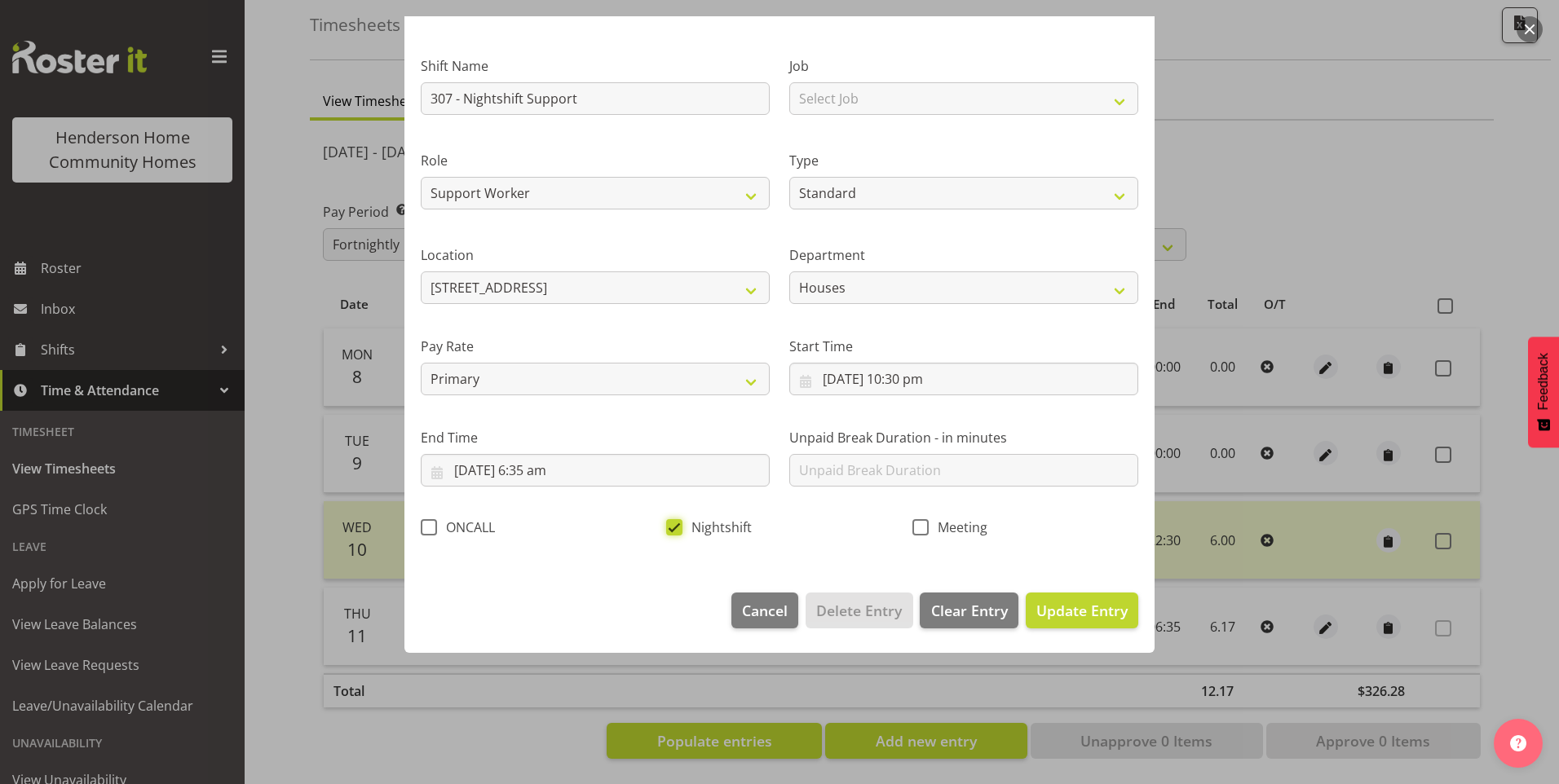
scroll to position [0, 0]
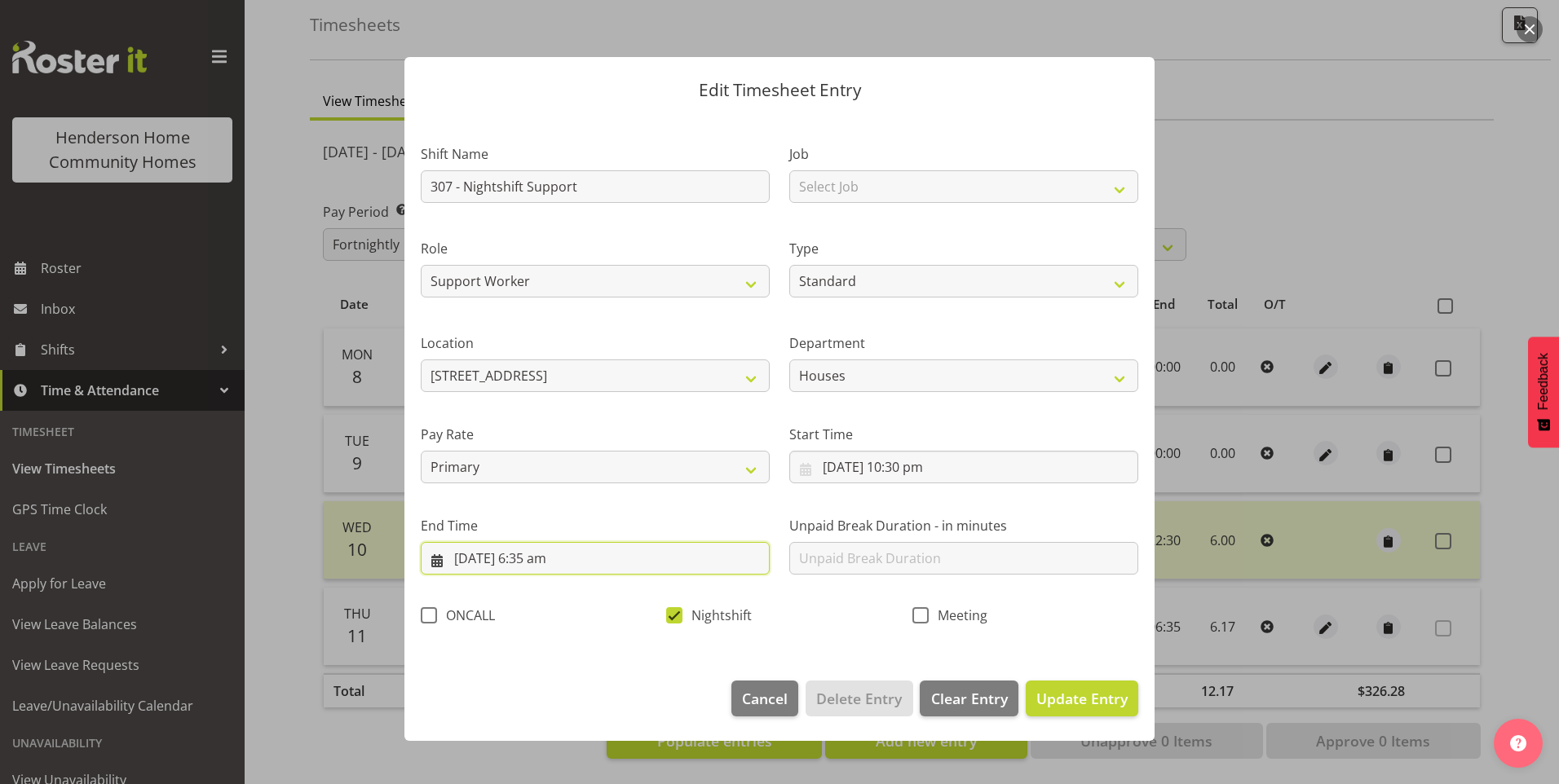
click at [540, 560] on input "11/09/2025, 6:35 am" at bounding box center [595, 558] width 349 height 32
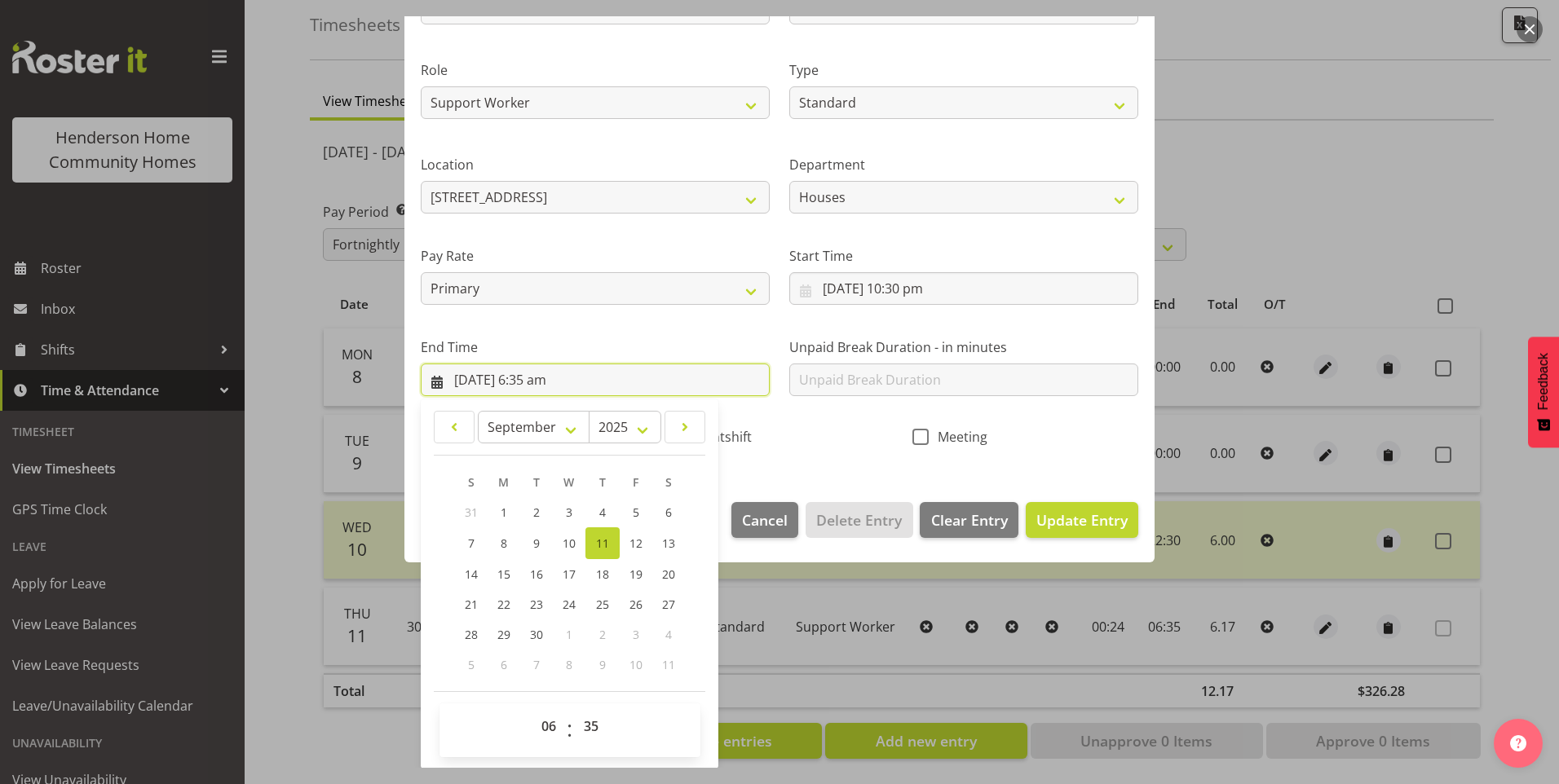
scroll to position [180, 0]
drag, startPoint x: 589, startPoint y: 729, endPoint x: 597, endPoint y: 719, distance: 12.8
click at [590, 729] on select "00 01 02 03 04 05 06 07 08 09 10 11 12 13 14 15 16 17 18 19 20 21 22 23 24 25 2…" at bounding box center [593, 725] width 37 height 32
select select "30"
click at [575, 709] on select "00 01 02 03 04 05 06 07 08 09 10 11 12 13 14 15 16 17 18 19 20 21 22 23 24 25 2…" at bounding box center [593, 725] width 37 height 32
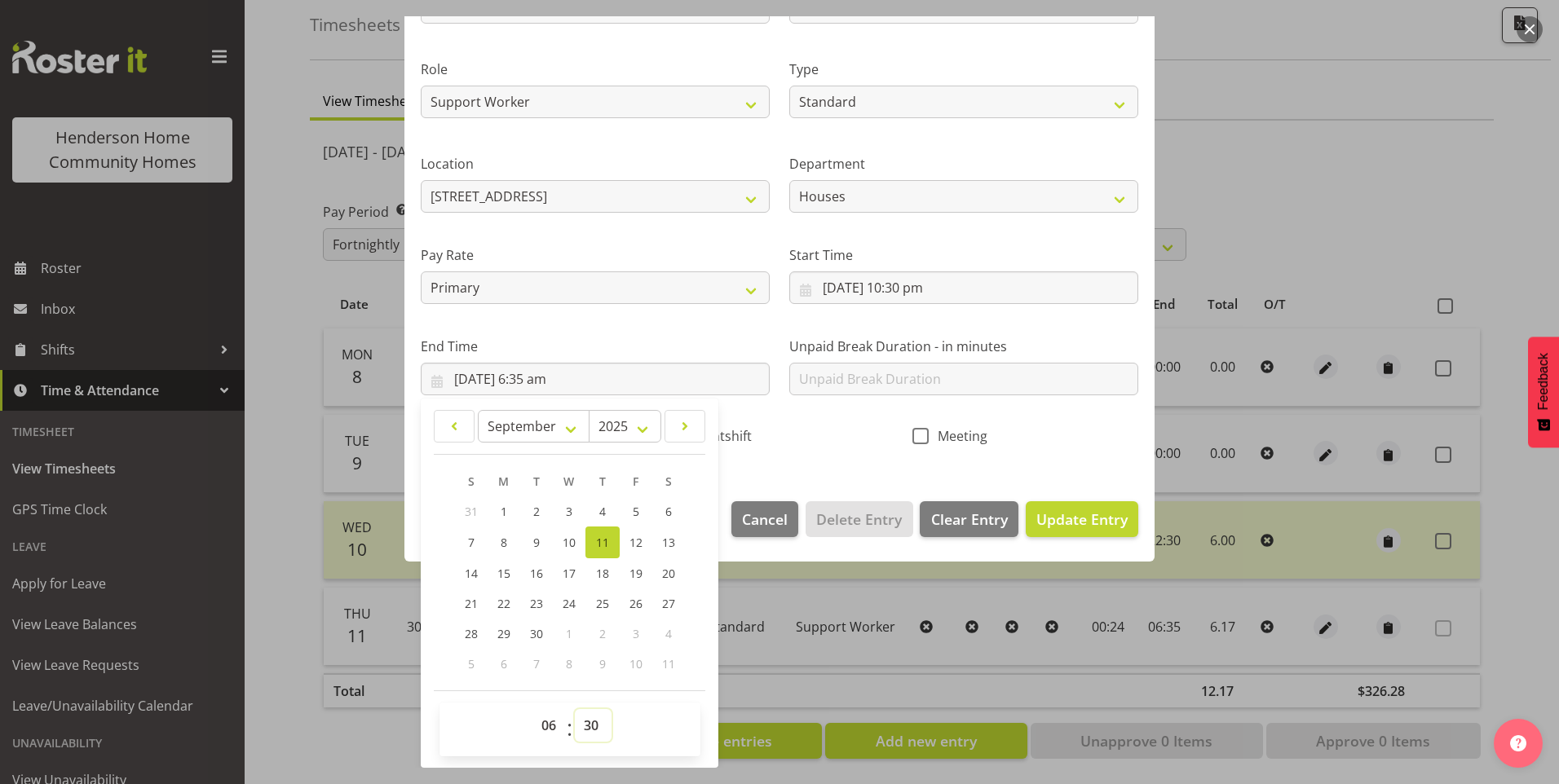
type input "11/09/2025, 6:30 am"
click at [1048, 520] on span "Update Entry" at bounding box center [1082, 519] width 92 height 20
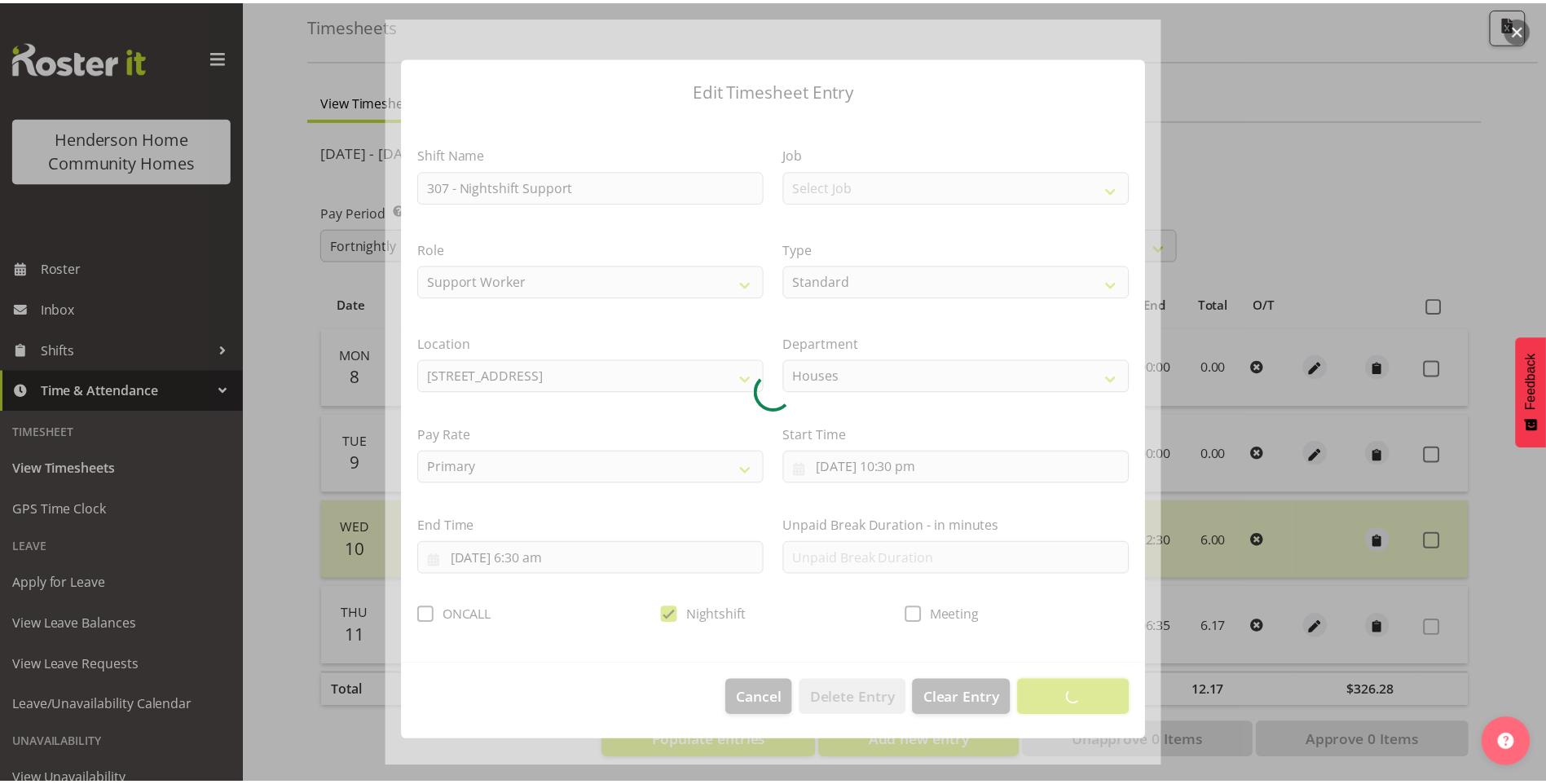
scroll to position [0, 0]
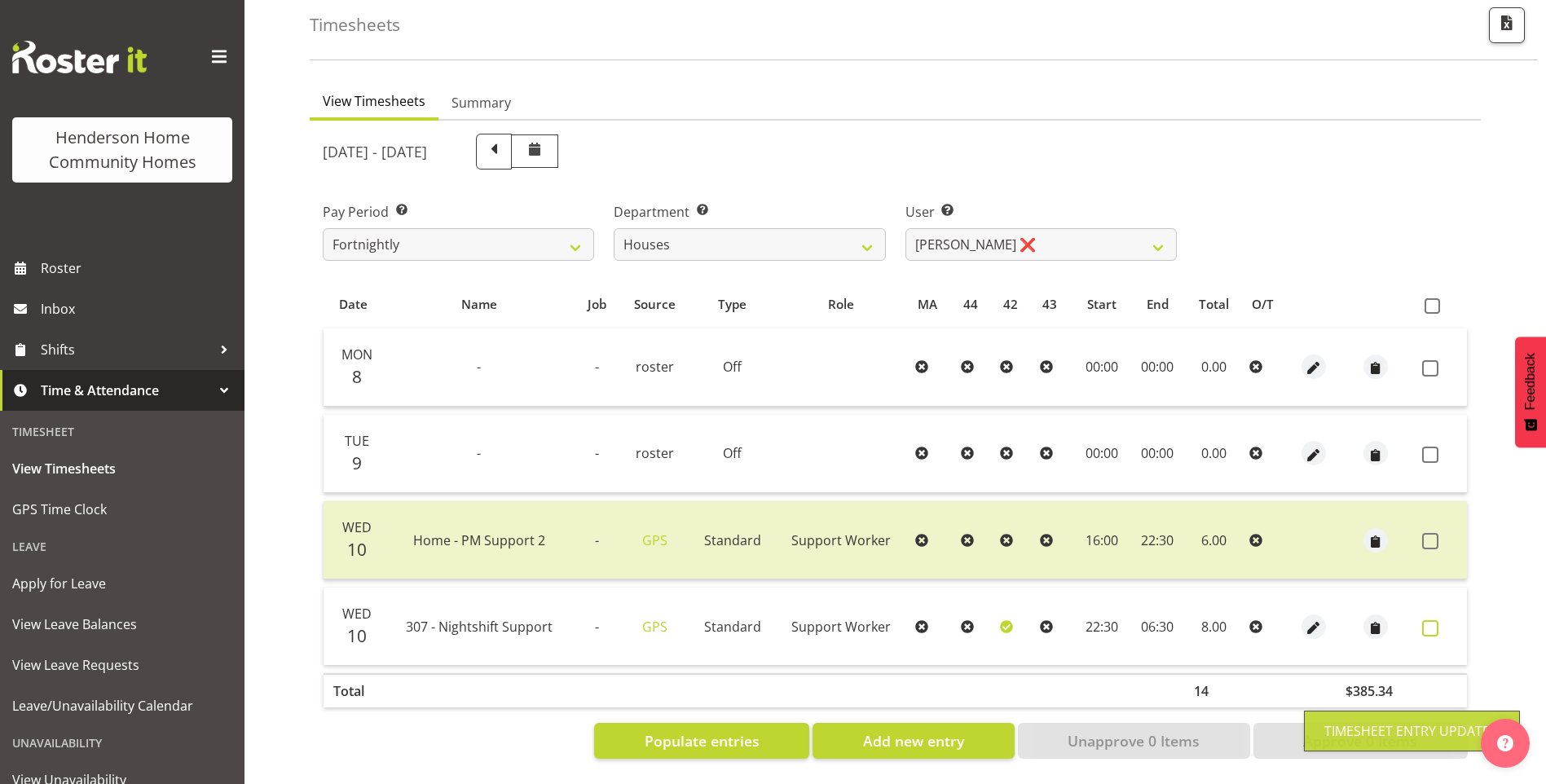
click at [1435, 620] on span at bounding box center [1431, 628] width 16 height 16
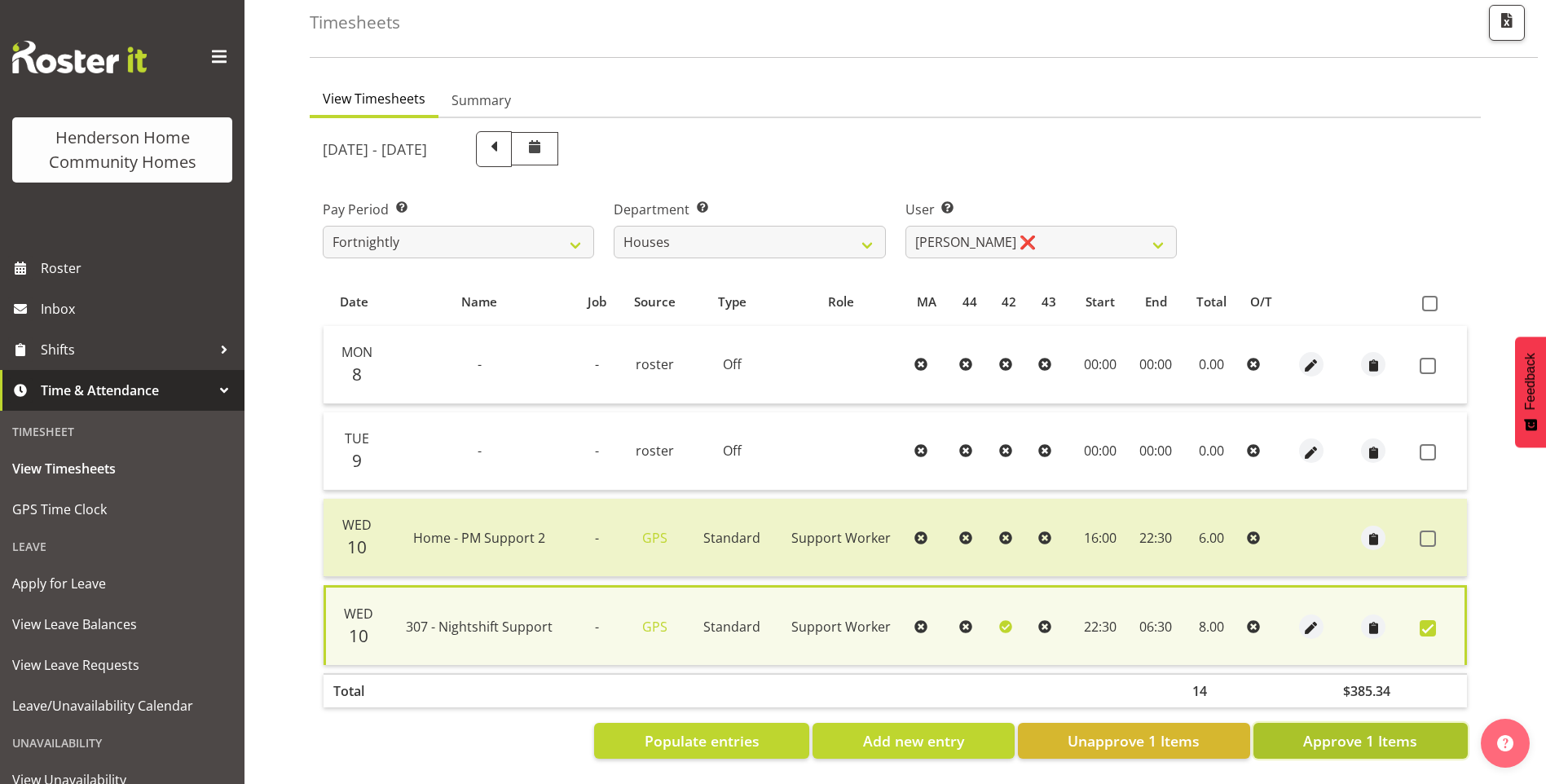
click at [1383, 737] on span "Approve 1 Items" at bounding box center [1360, 740] width 114 height 21
checkbox input "false"
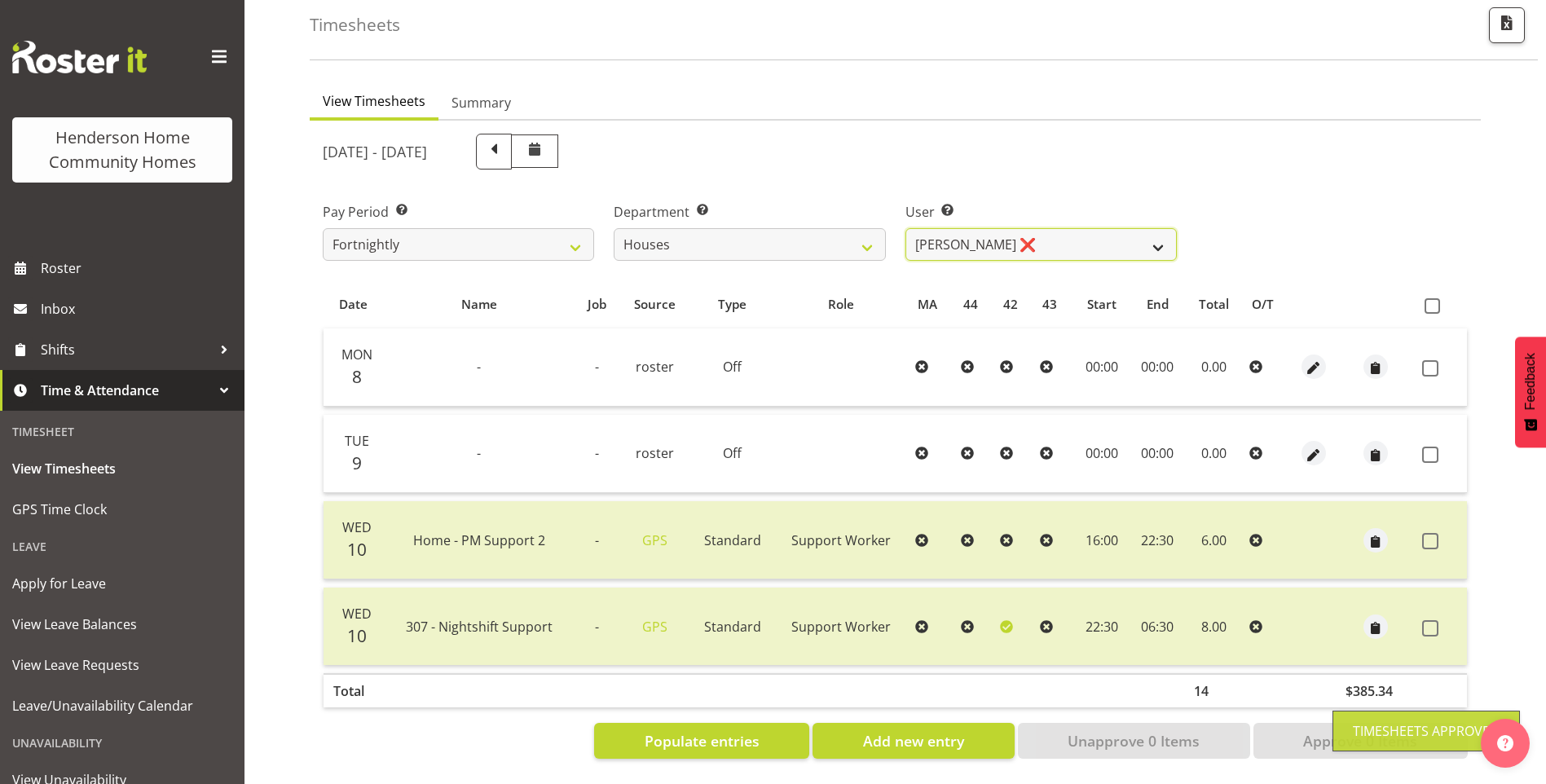
click at [930, 232] on select "Billie Sothern ✔ Dipika Thapa ❌ Jess Aracan ❌ Katrina Shaw ❌ Liezl Sanchez ✔ Ma…" at bounding box center [1041, 245] width 271 height 32
click at [906, 228] on select "Billie Sothern ✔ Dipika Thapa ❌ Jess Aracan ❌ Katrina Shaw ❌ Liezl Sanchez ✔ Ma…" at bounding box center [1041, 245] width 271 height 32
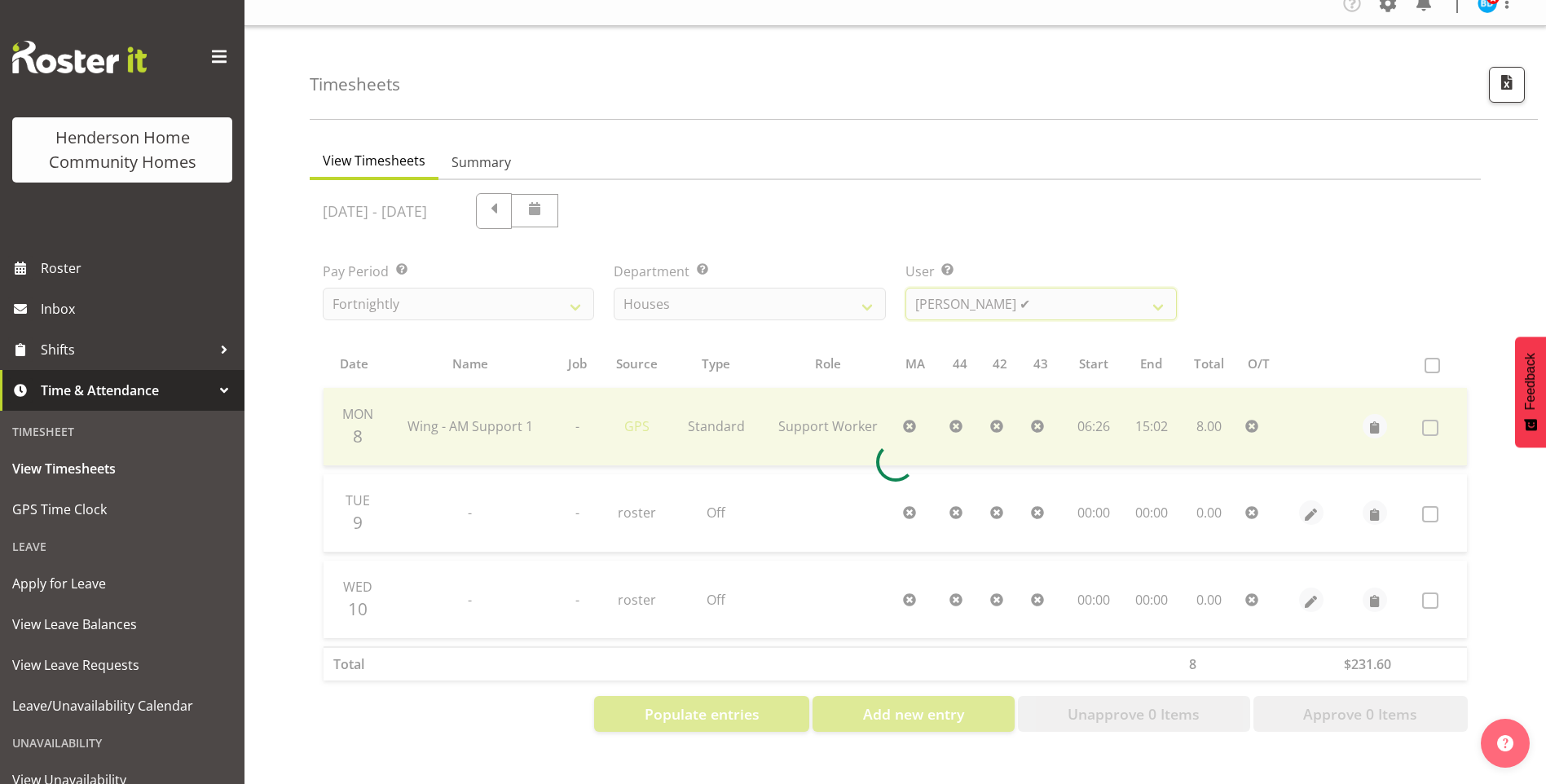
scroll to position [30, 0]
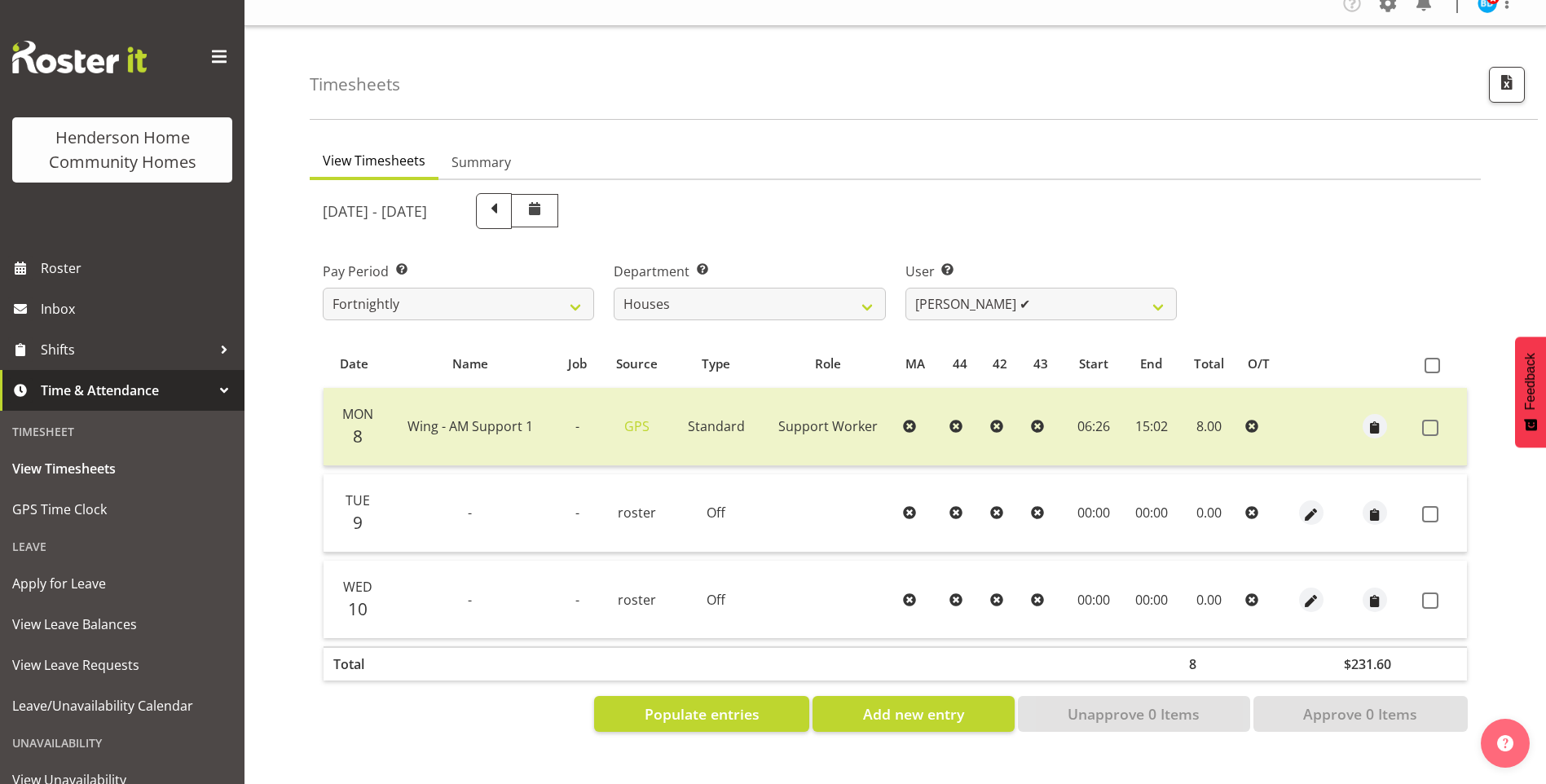
click at [930, 274] on div "User Select user. Note: This is filtered down by the previous two drop-down ite…" at bounding box center [1041, 291] width 271 height 59
click at [938, 301] on select "Billie Sothern ✔ Dipika Thapa ❌ Jess Aracan ❌ Katrina Shaw ❌ Liezl Sanchez ✔ Ma…" at bounding box center [1041, 304] width 271 height 32
select select "8524"
click at [906, 288] on select "Billie Sothern ✔ Dipika Thapa ❌ Jess Aracan ❌ Katrina Shaw ❌ Liezl Sanchez ✔ Ma…" at bounding box center [1041, 304] width 271 height 32
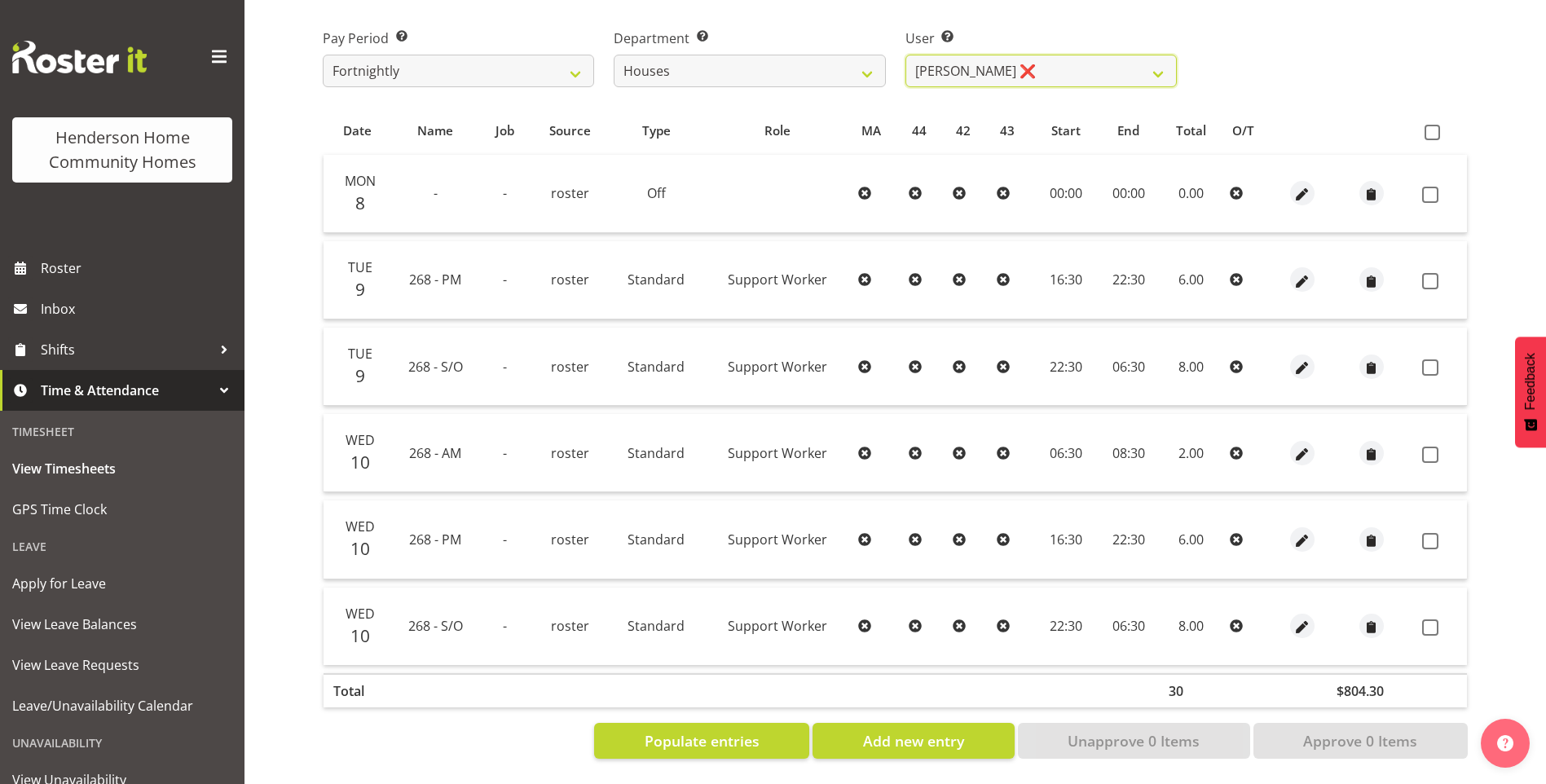
scroll to position [263, 0]
click at [1305, 358] on span "button" at bounding box center [1302, 368] width 19 height 19
select select "Standard"
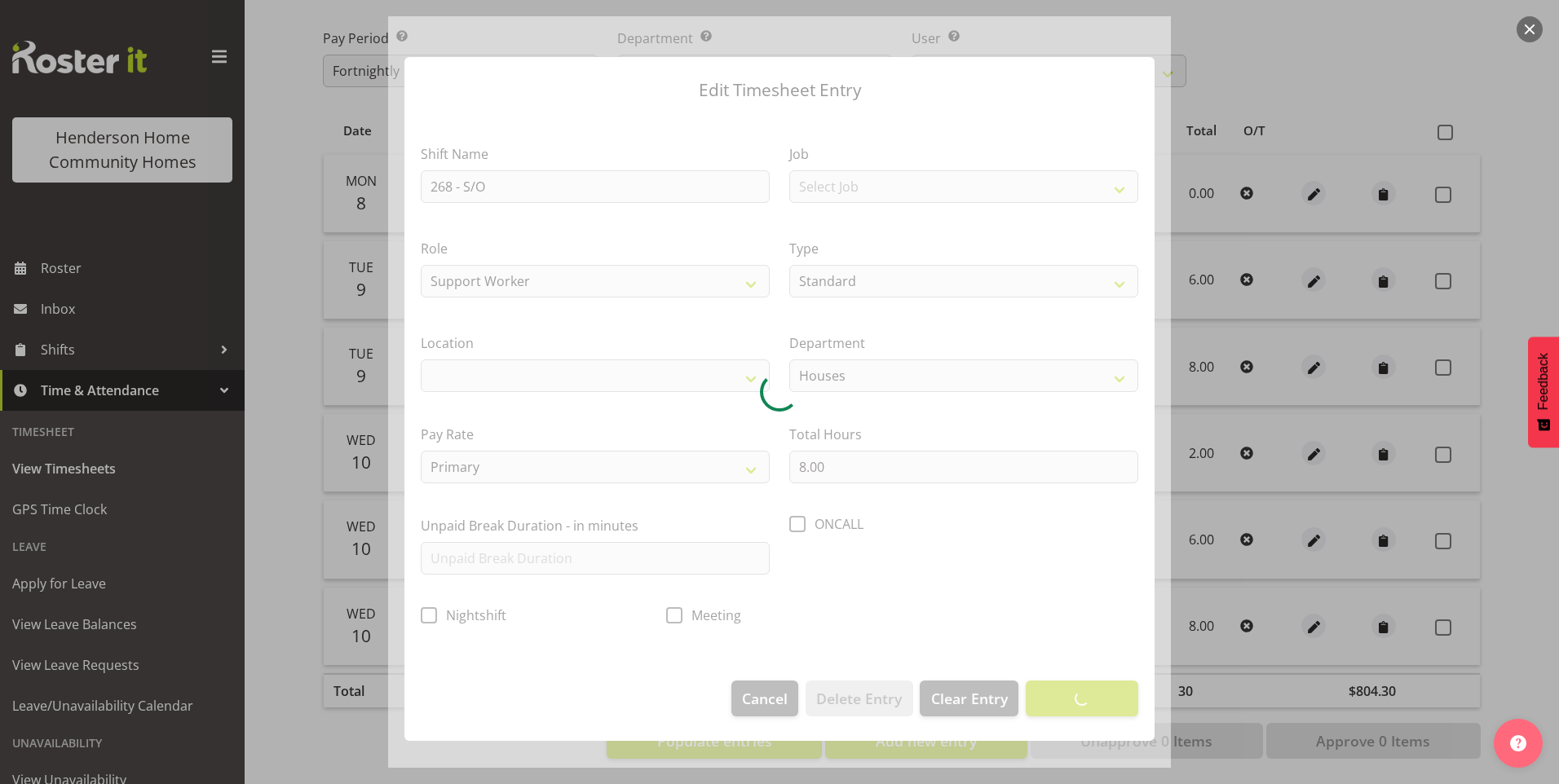
select select "1069"
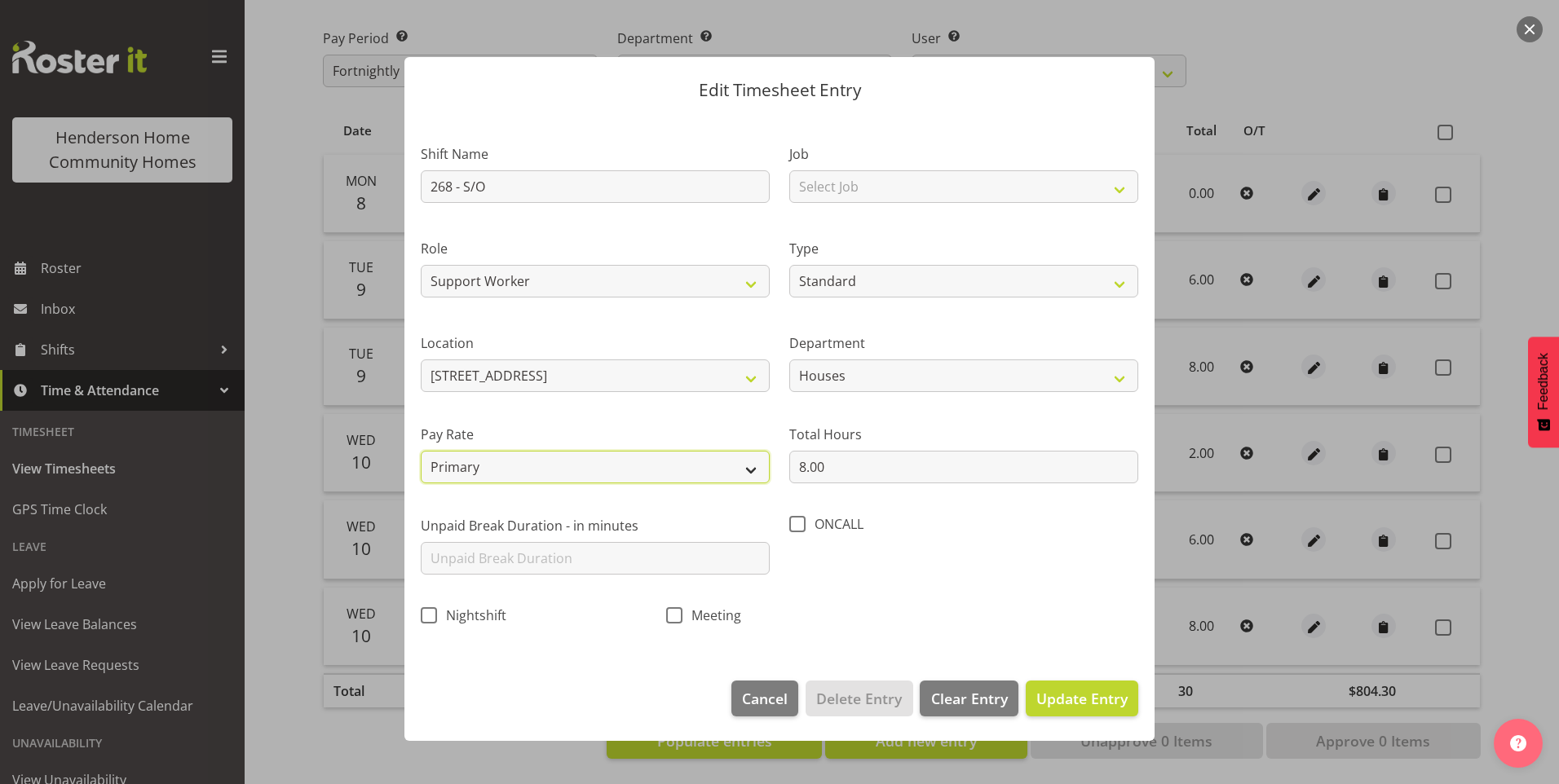
click at [517, 479] on select "Primary Secondary Tertiary Fourth Fifth" at bounding box center [595, 467] width 349 height 32
select select "secondary"
click at [421, 451] on select "Primary Secondary Tertiary Fourth Fifth" at bounding box center [595, 467] width 349 height 32
drag, startPoint x: 1076, startPoint y: 701, endPoint x: 1188, endPoint y: 683, distance: 113.4
click at [1078, 701] on span "Update Entry" at bounding box center [1082, 699] width 92 height 20
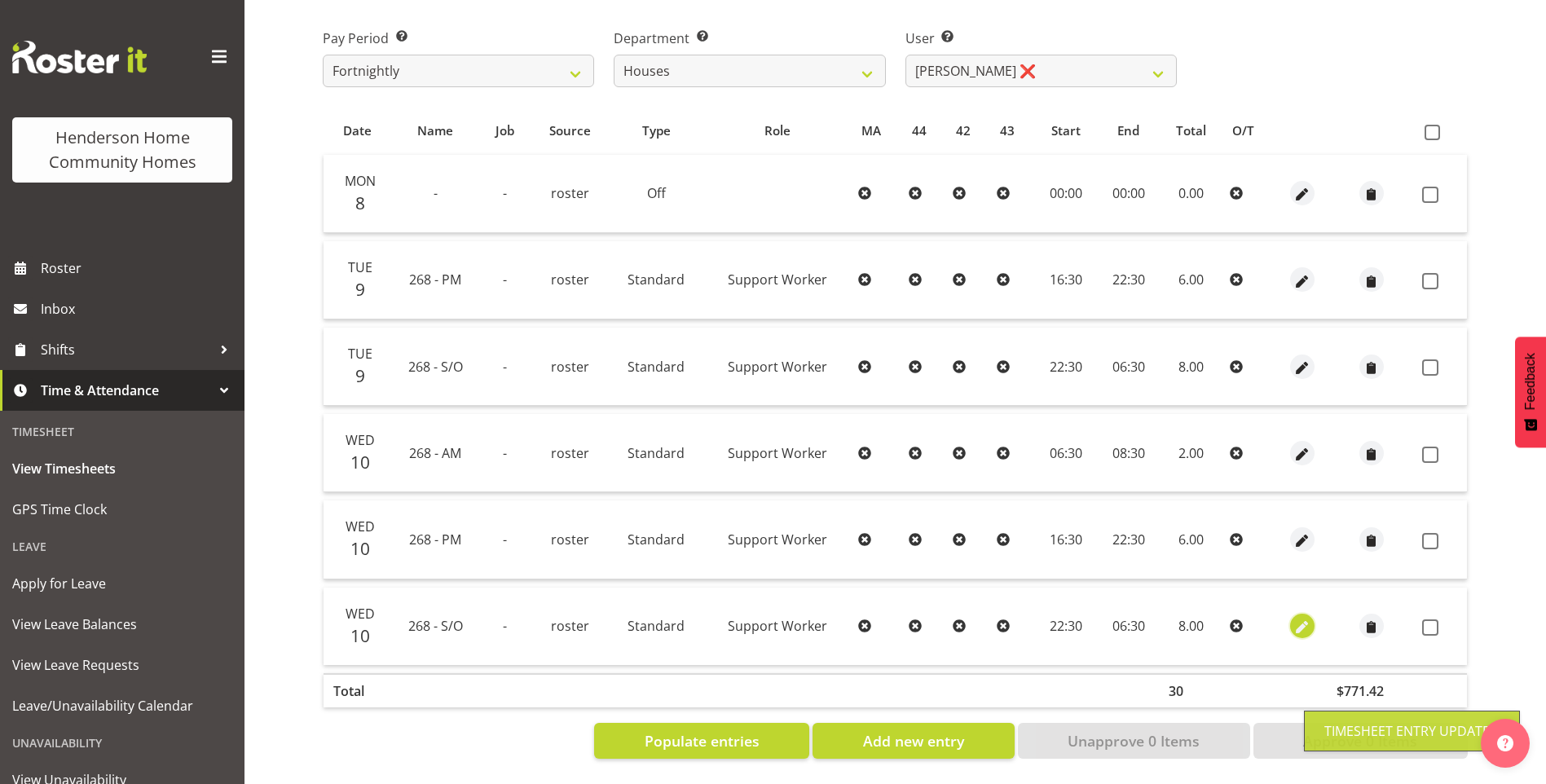
click at [1297, 619] on span "button" at bounding box center [1302, 628] width 19 height 19
select select "Standard"
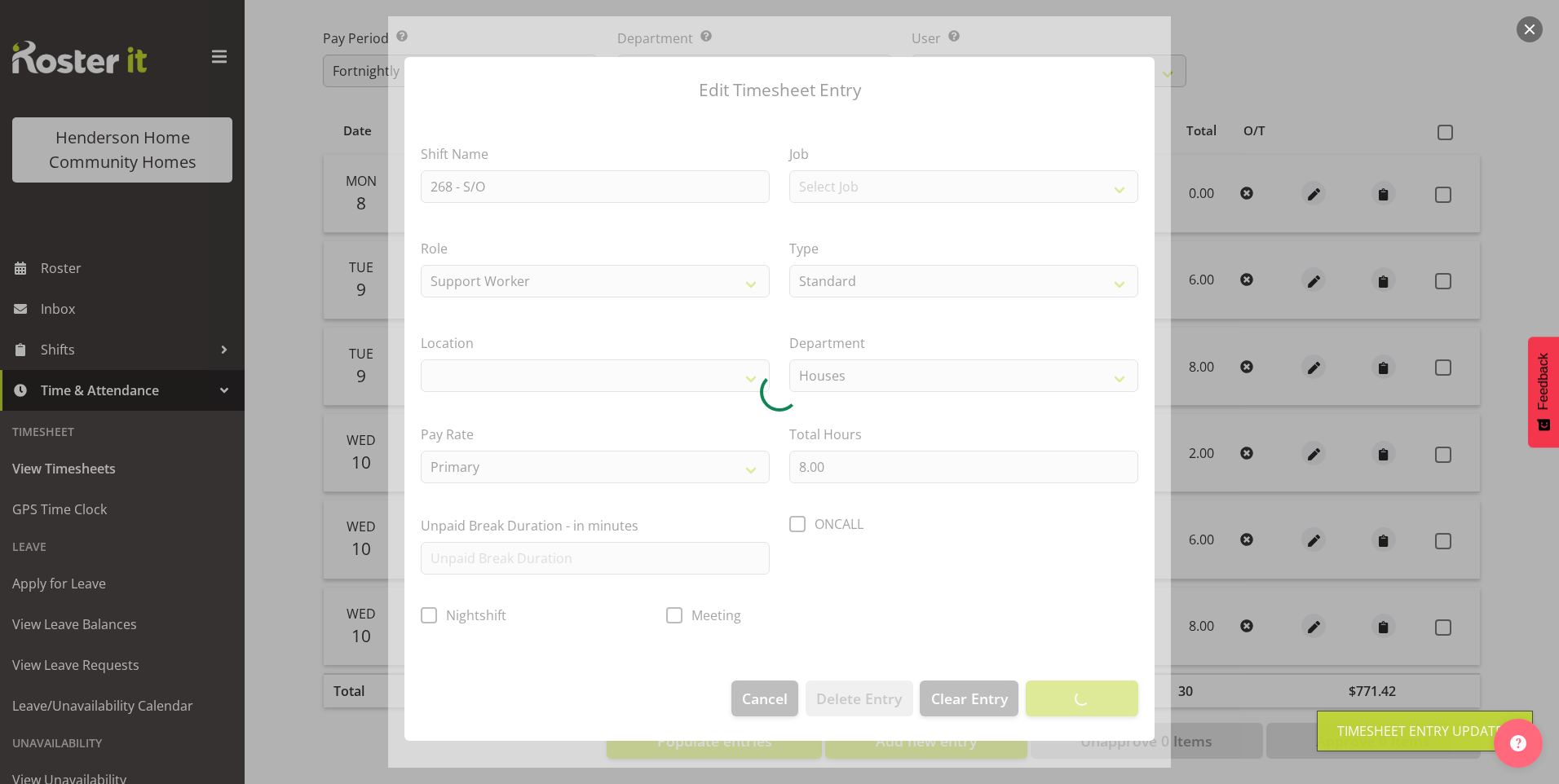
select select "1069"
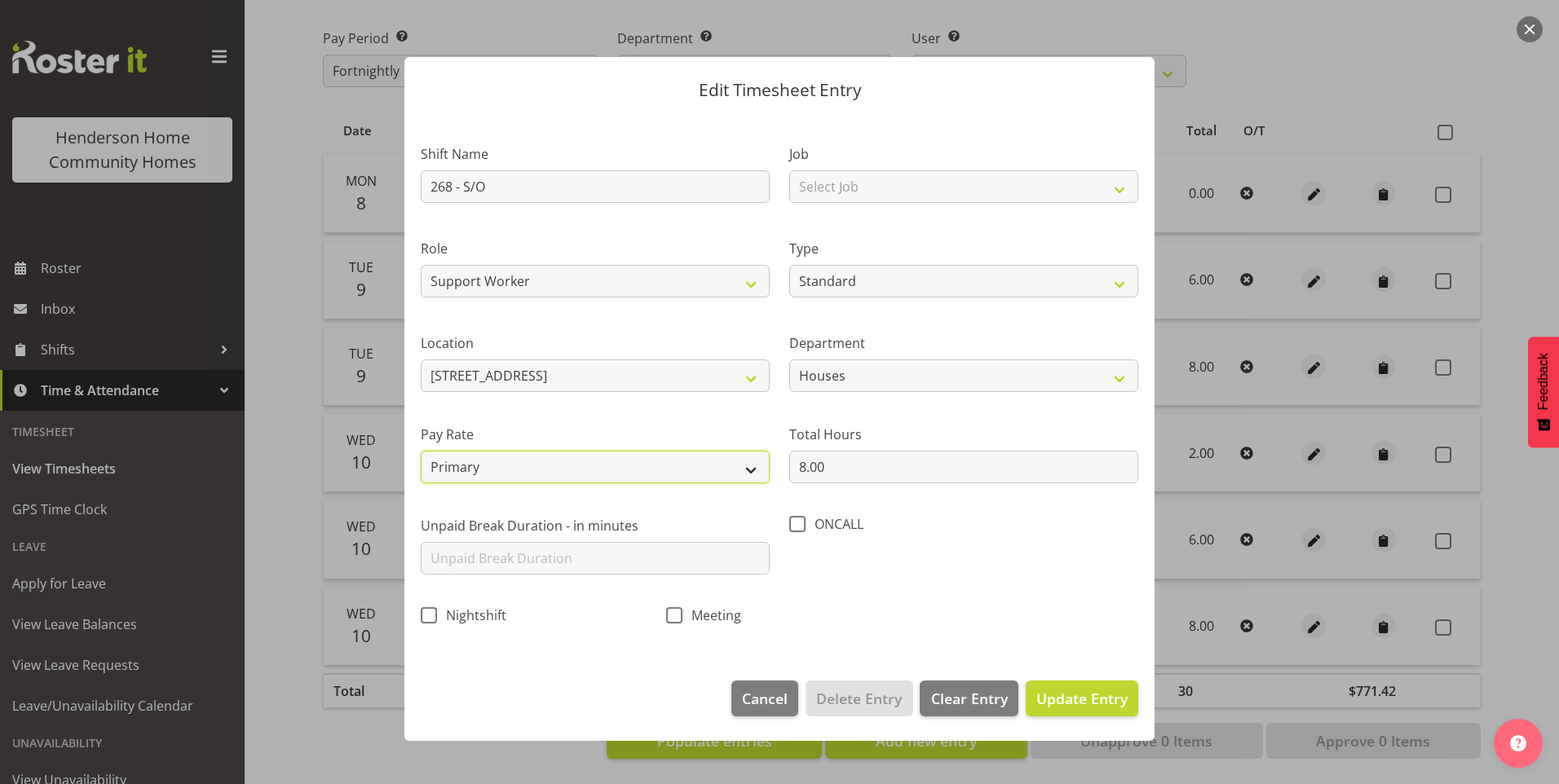
drag, startPoint x: 523, startPoint y: 469, endPoint x: 523, endPoint y: 479, distance: 10.0
click at [523, 469] on select "Primary Secondary Tertiary Fourth Fifth" at bounding box center [595, 467] width 349 height 32
click at [421, 451] on select "Primary Secondary Tertiary Fourth Fifth" at bounding box center [595, 467] width 349 height 32
click at [534, 477] on select "Primary Secondary Tertiary Fourth Fifth" at bounding box center [595, 467] width 349 height 32
select select "secondary"
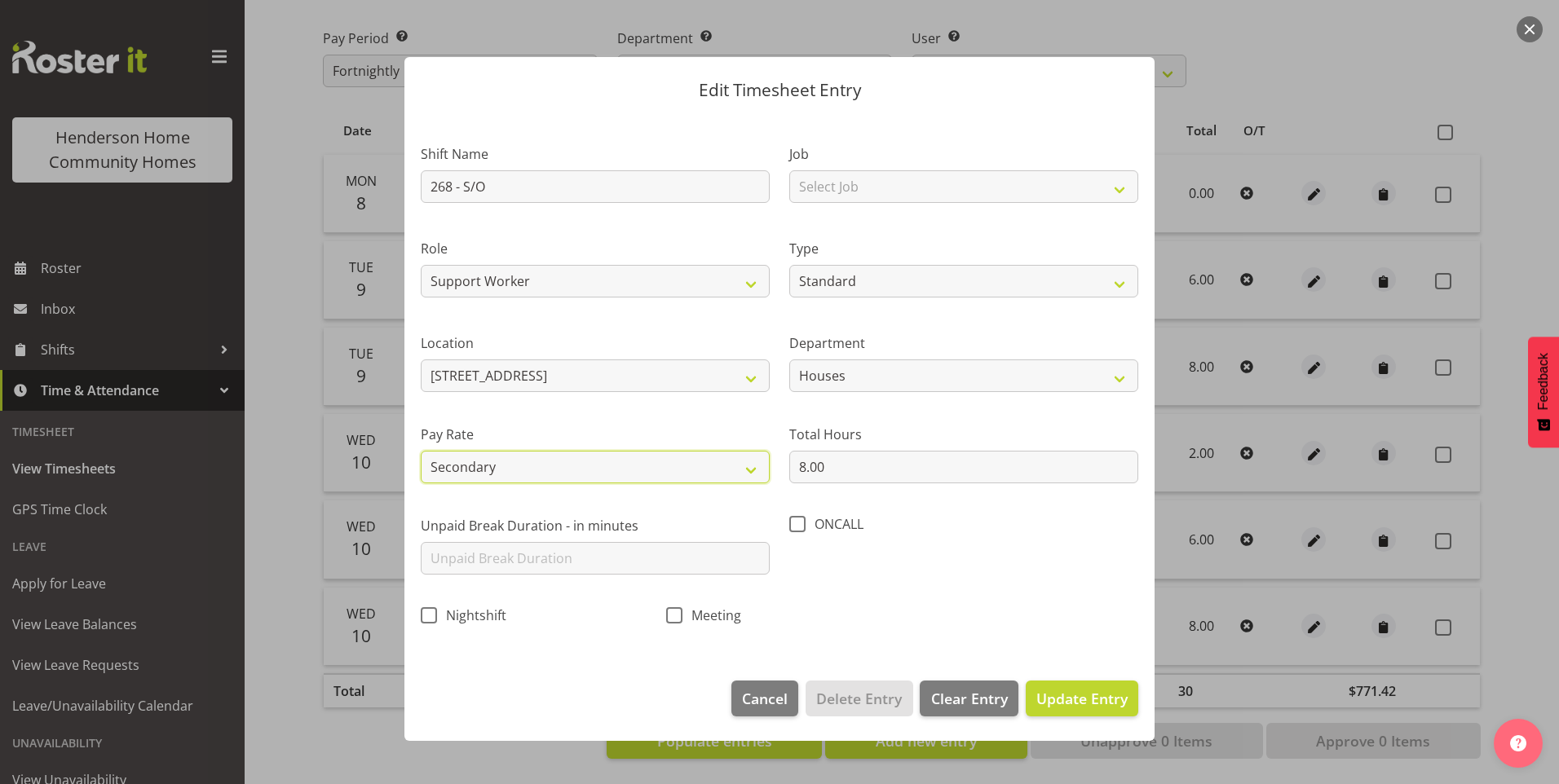
click at [421, 451] on select "Primary Secondary Tertiary Fourth Fifth" at bounding box center [595, 467] width 349 height 32
click at [1100, 694] on span "Update Entry" at bounding box center [1082, 699] width 92 height 20
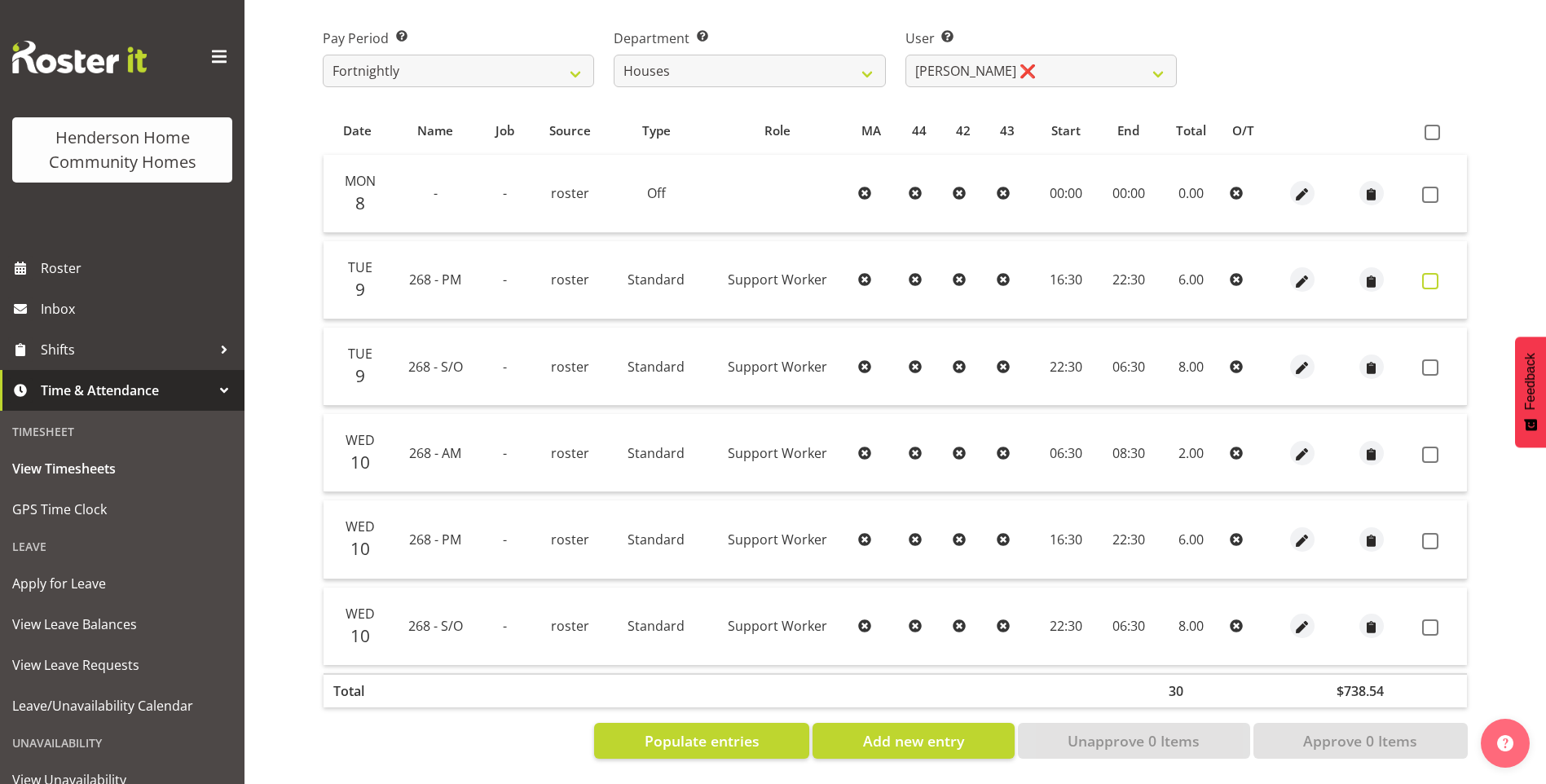
click at [1431, 273] on span at bounding box center [1431, 280] width 16 height 16
checkbox input "true"
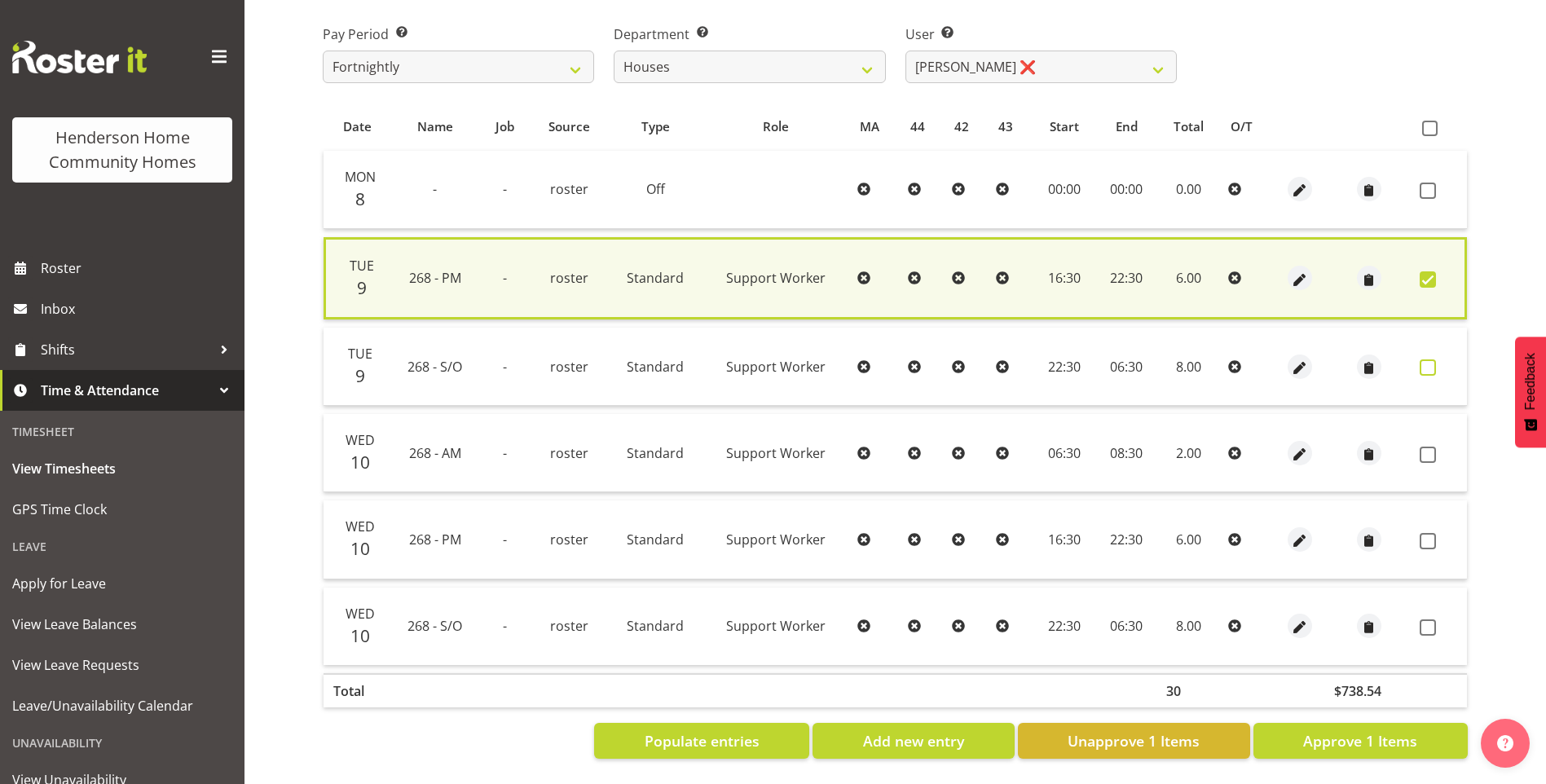
click at [1420, 363] on span at bounding box center [1428, 367] width 16 height 16
checkbox input "true"
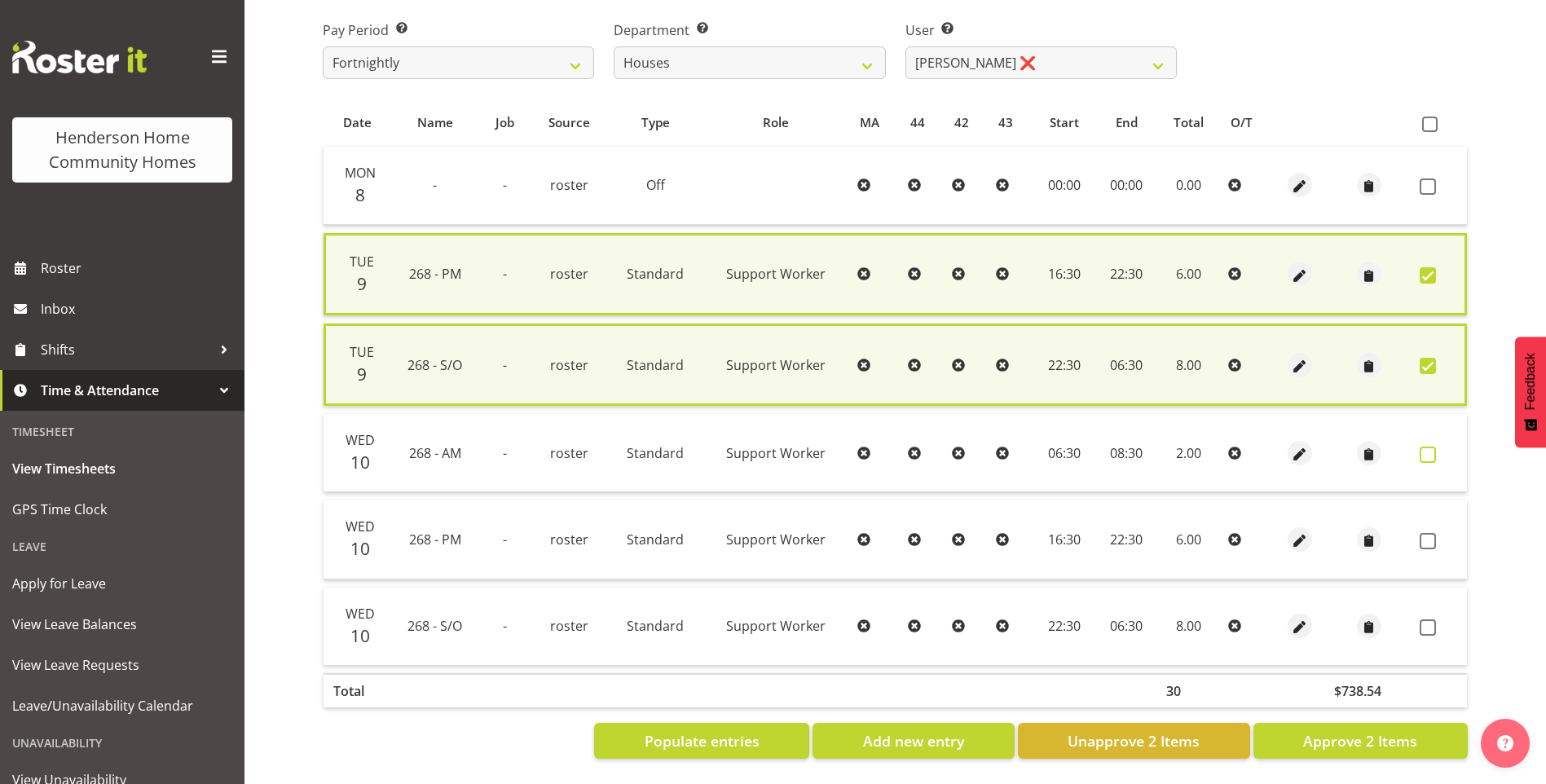
click at [1421, 452] on span at bounding box center [1428, 454] width 16 height 16
checkbox input "true"
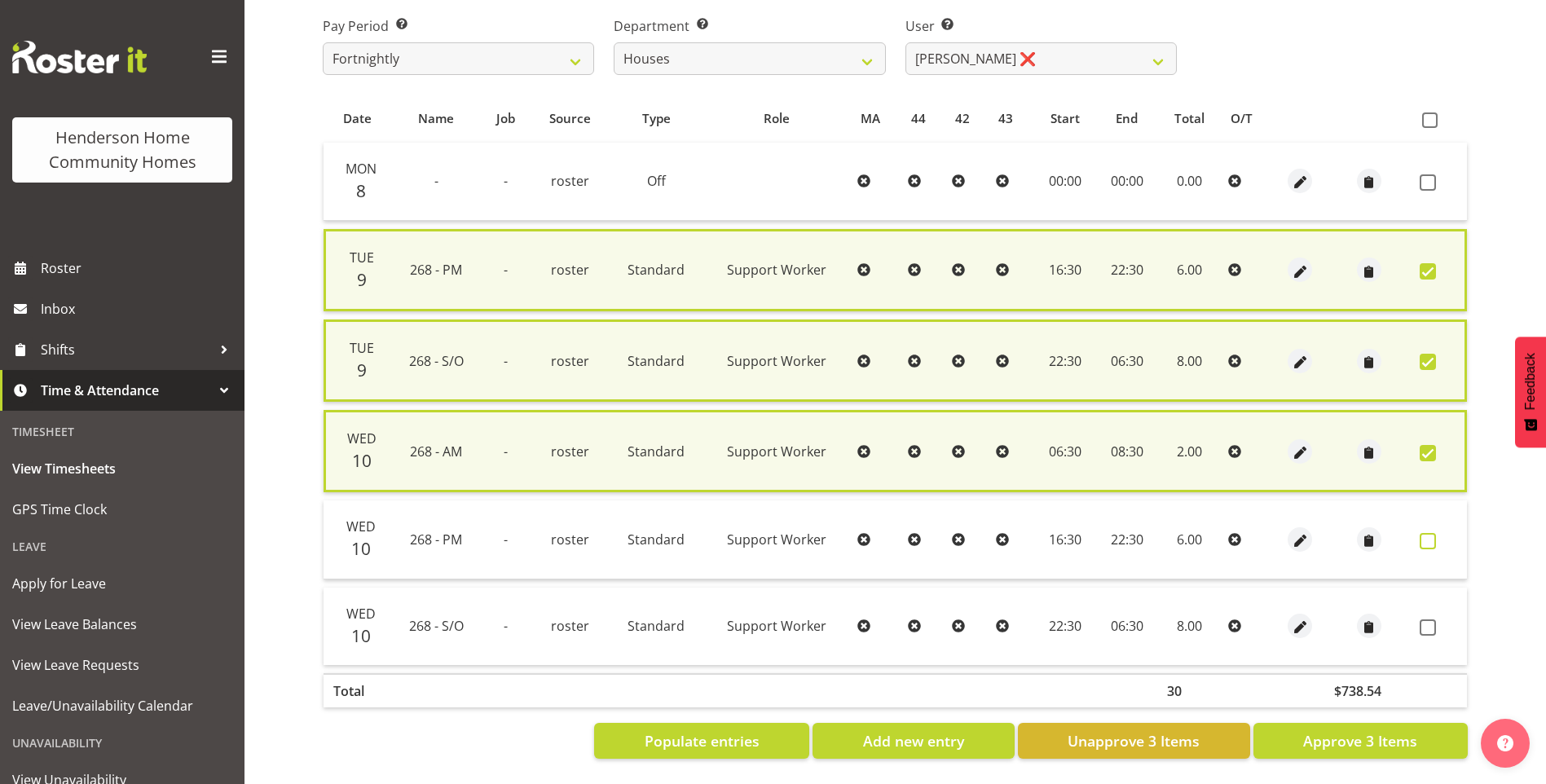
click at [1435, 543] on label at bounding box center [1433, 540] width 26 height 16
checkbox input "true"
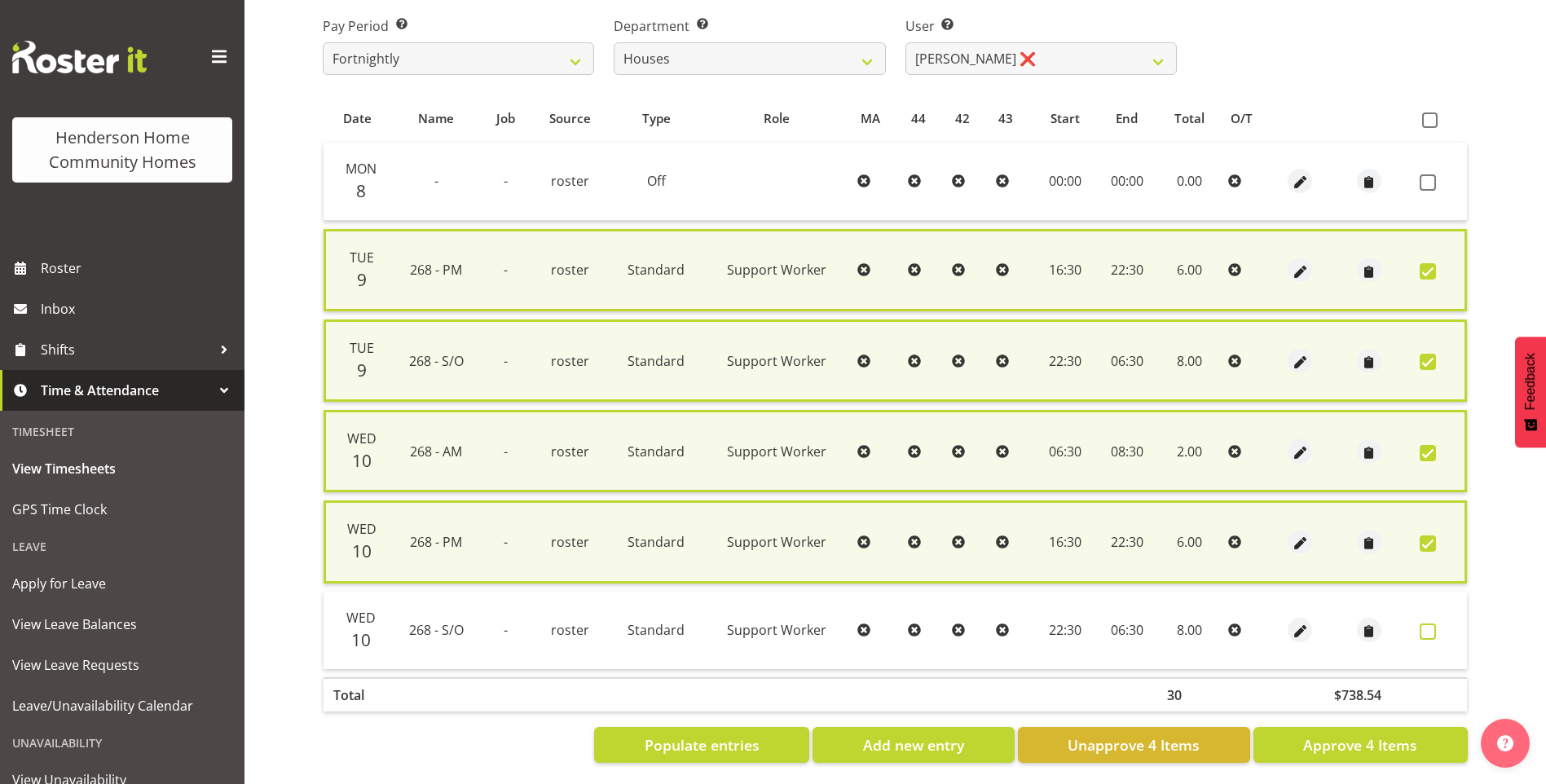
click at [1429, 631] on span at bounding box center [1428, 631] width 16 height 16
checkbox input "true"
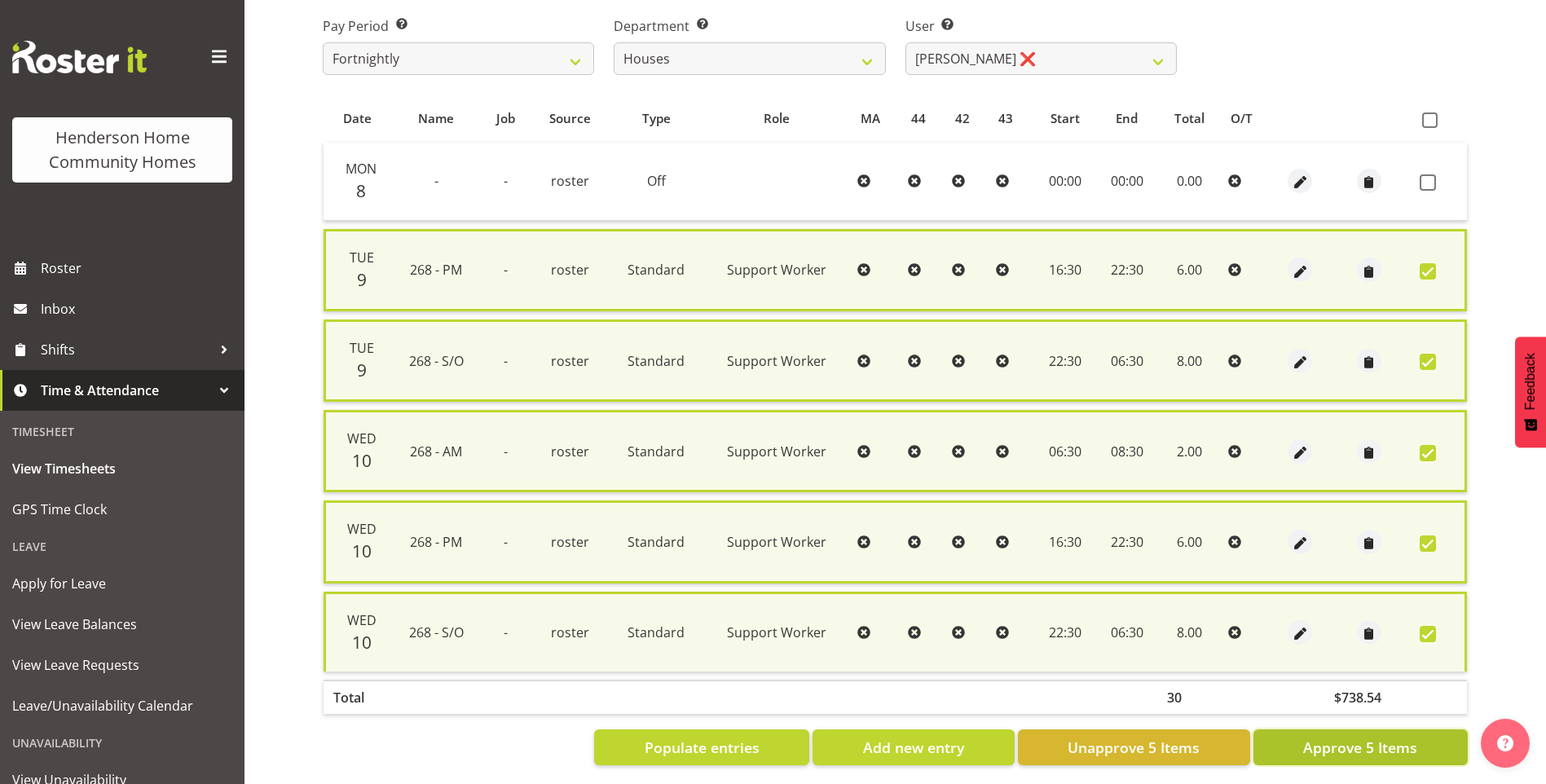
click at [1377, 740] on span "Approve 5 Items" at bounding box center [1360, 747] width 114 height 21
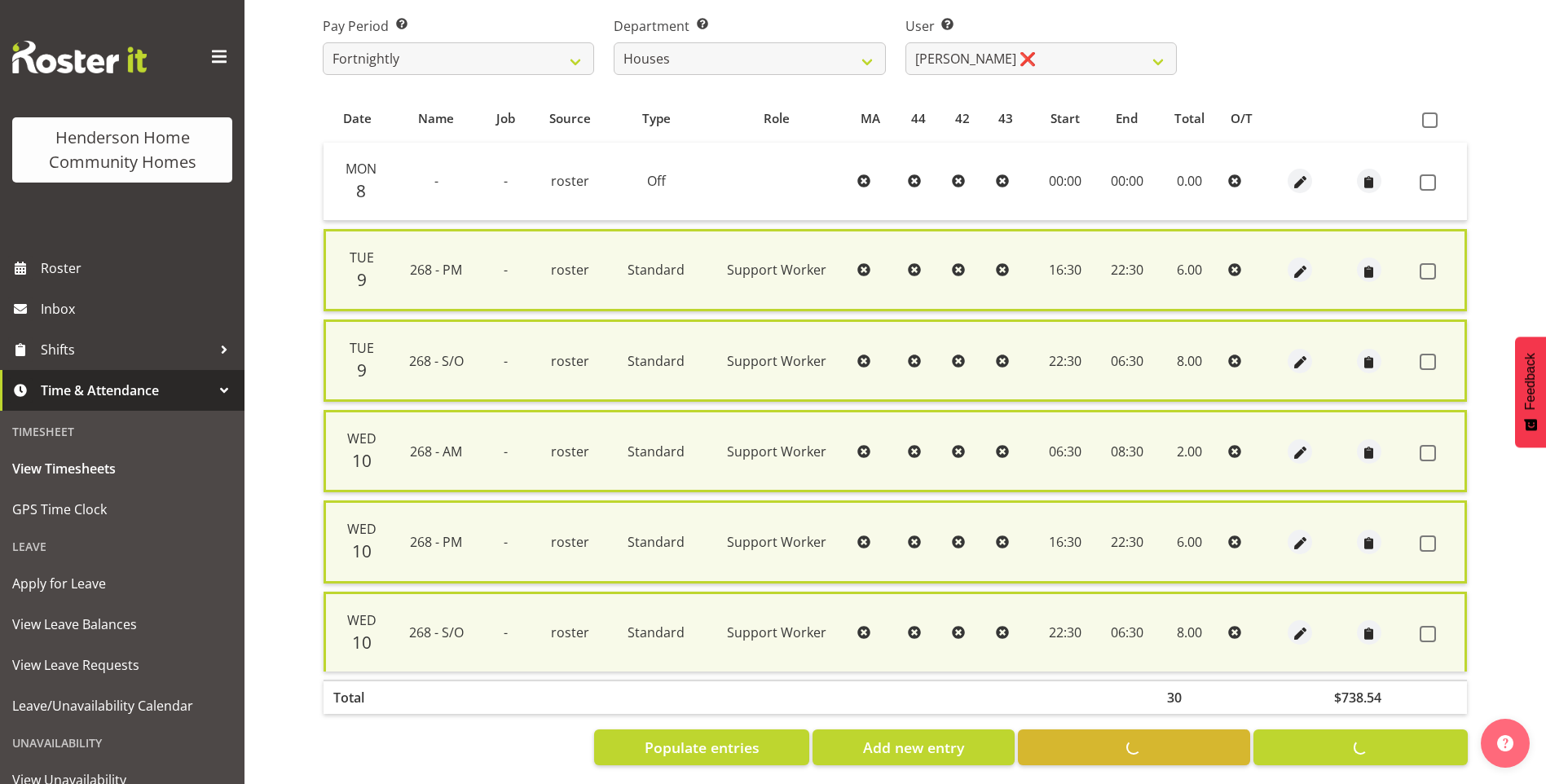
checkbox input "false"
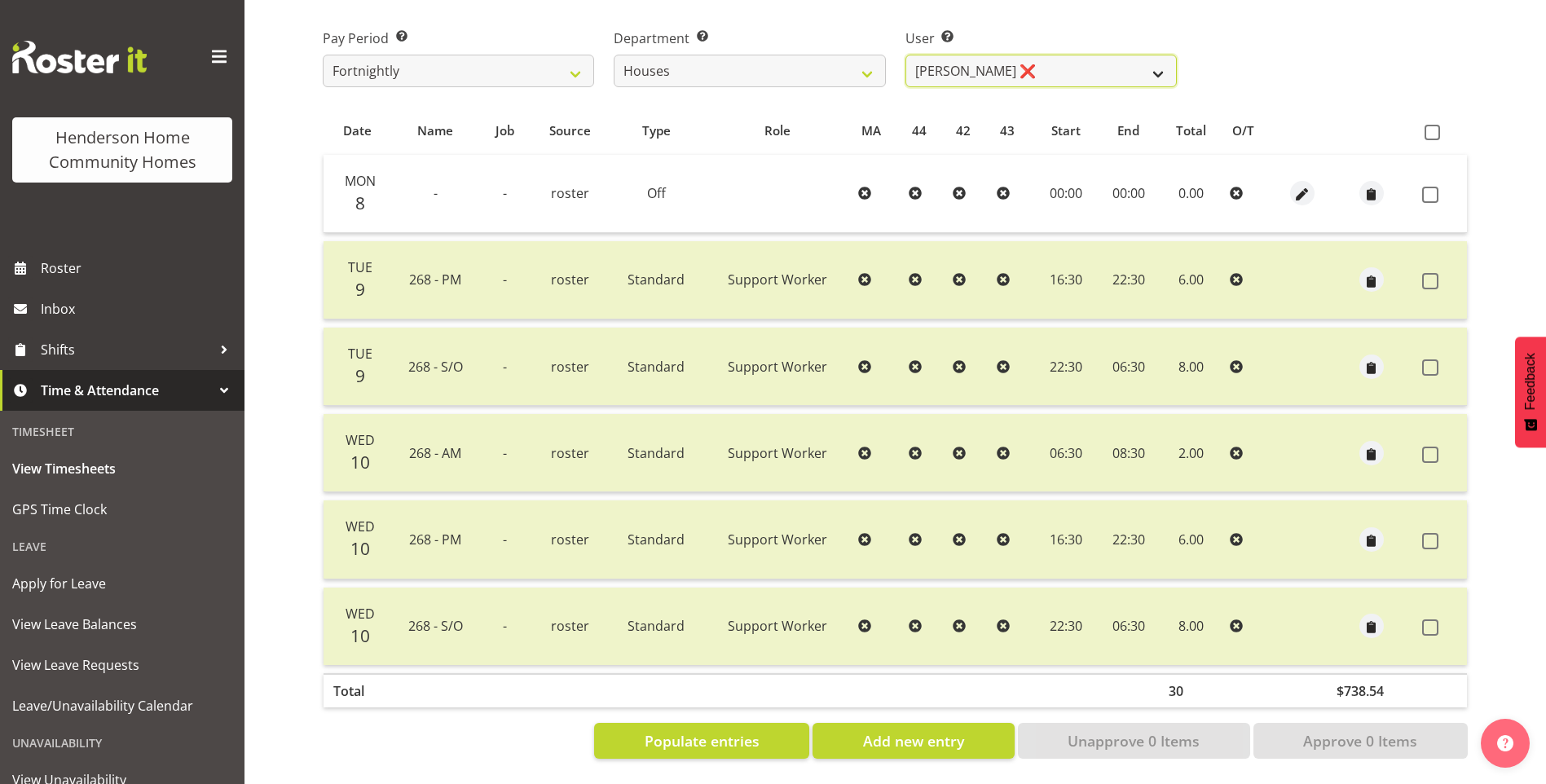
click at [913, 65] on select "Billie Sothern ✔ Dipika Thapa ❌ Jess Aracan ❌ Katrina Shaw ❌ Liezl Sanchez ❌ Ma…" at bounding box center [1041, 71] width 271 height 32
click at [906, 55] on select "Billie Sothern ✔ Dipika Thapa ❌ Jess Aracan ❌ Katrina Shaw ❌ Liezl Sanchez ❌ Ma…" at bounding box center [1041, 71] width 271 height 32
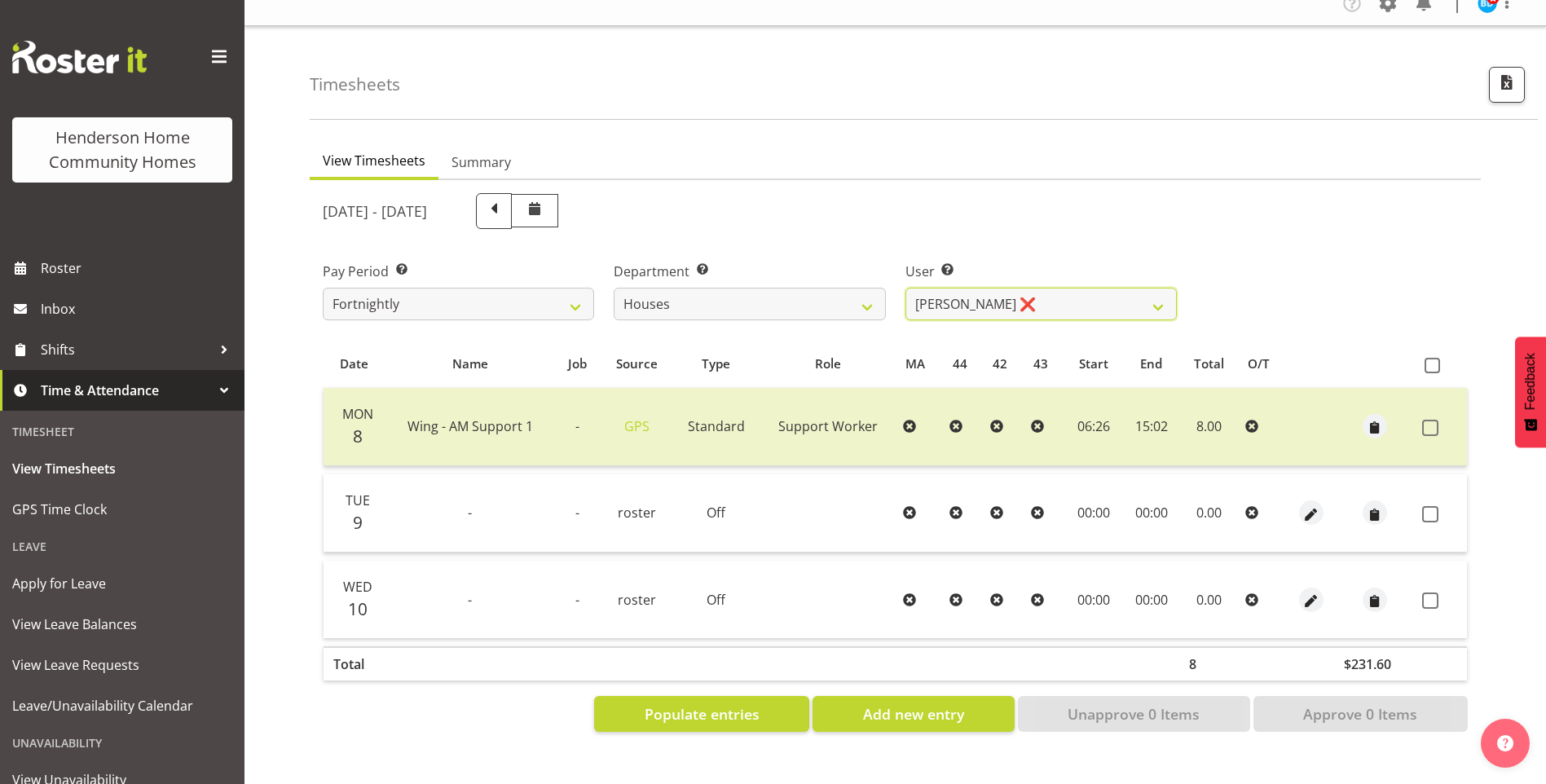
scroll to position [30, 0]
click at [959, 299] on select "Billie Sothern ✔ Dipika Thapa ❌ Jess Aracan ❌ Katrina Shaw ❌ Liezl Sanchez ❌ Ma…" at bounding box center [1041, 304] width 271 height 32
select select "8518"
click at [906, 288] on select "Billie Sothern ✔ Dipika Thapa ❌ Jess Aracan ❌ Katrina Shaw ❌ Liezl Sanchez ❌ Ma…" at bounding box center [1041, 304] width 271 height 32
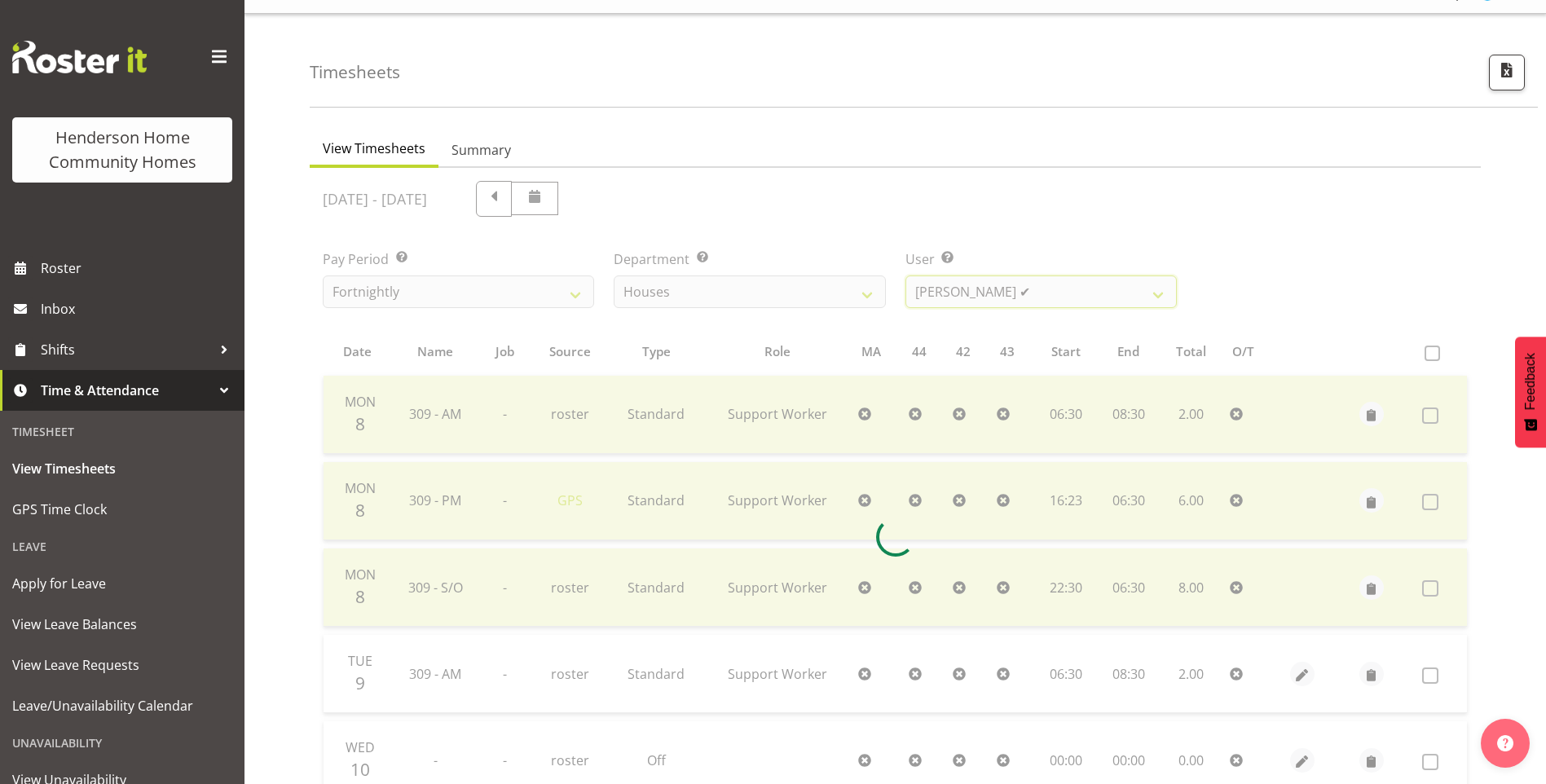
scroll to position [177, 0]
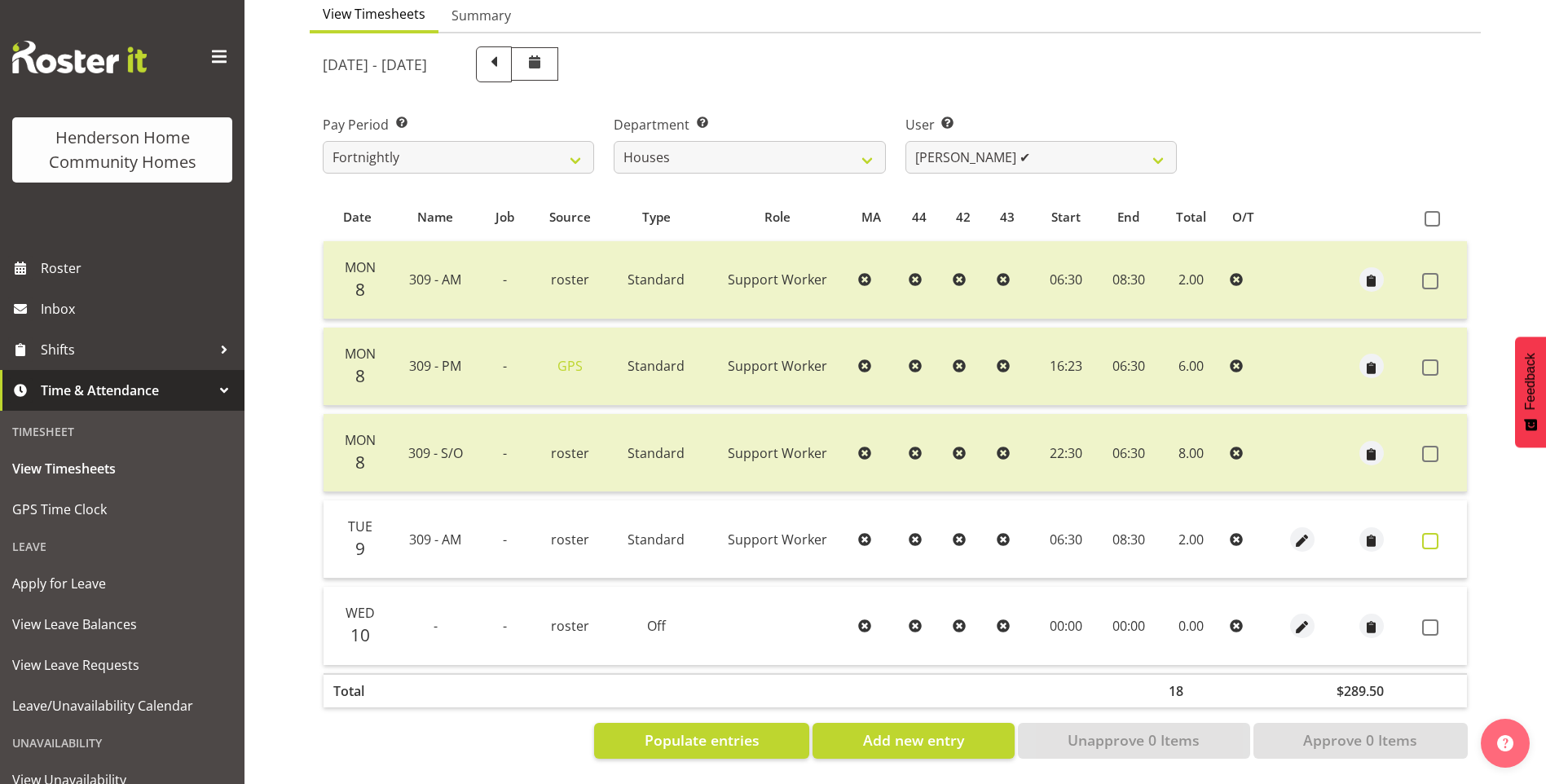
click at [1440, 533] on label at bounding box center [1436, 540] width 26 height 16
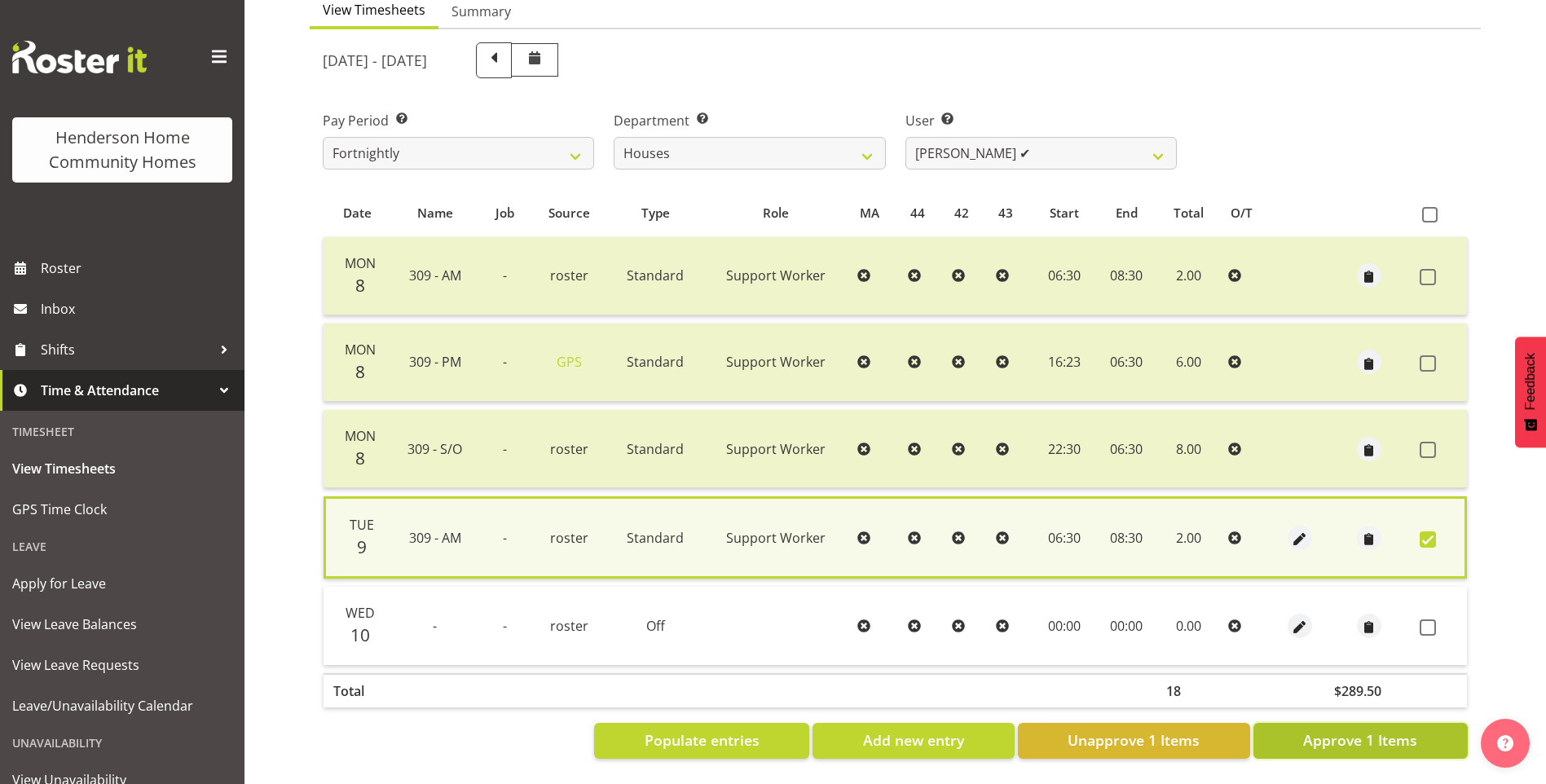
click at [1391, 729] on span "Approve 1 Items" at bounding box center [1360, 740] width 114 height 21
checkbox input "false"
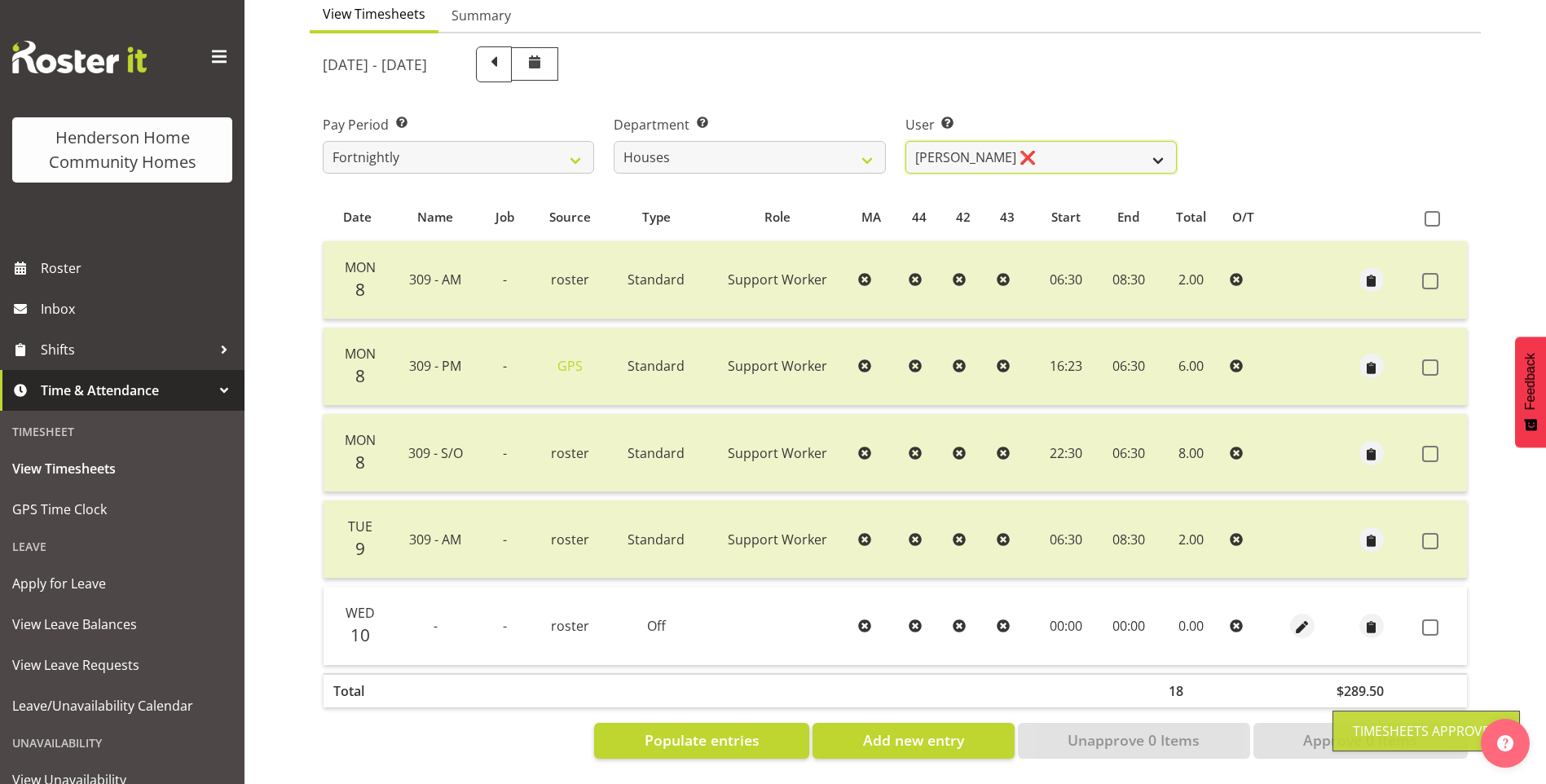
click at [939, 144] on select "Billie Sothern ✔ Dipika Thapa ❌ Jess Aracan ❌ Katrina Shaw ❌ Liezl Sanchez ❌ Ma…" at bounding box center [1041, 157] width 271 height 32
select select "11455"
click at [906, 141] on select "Billie Sothern ✔ Dipika Thapa ❌ Jess Aracan ❌ Katrina Shaw ❌ Liezl Sanchez ❌ Ma…" at bounding box center [1041, 157] width 271 height 32
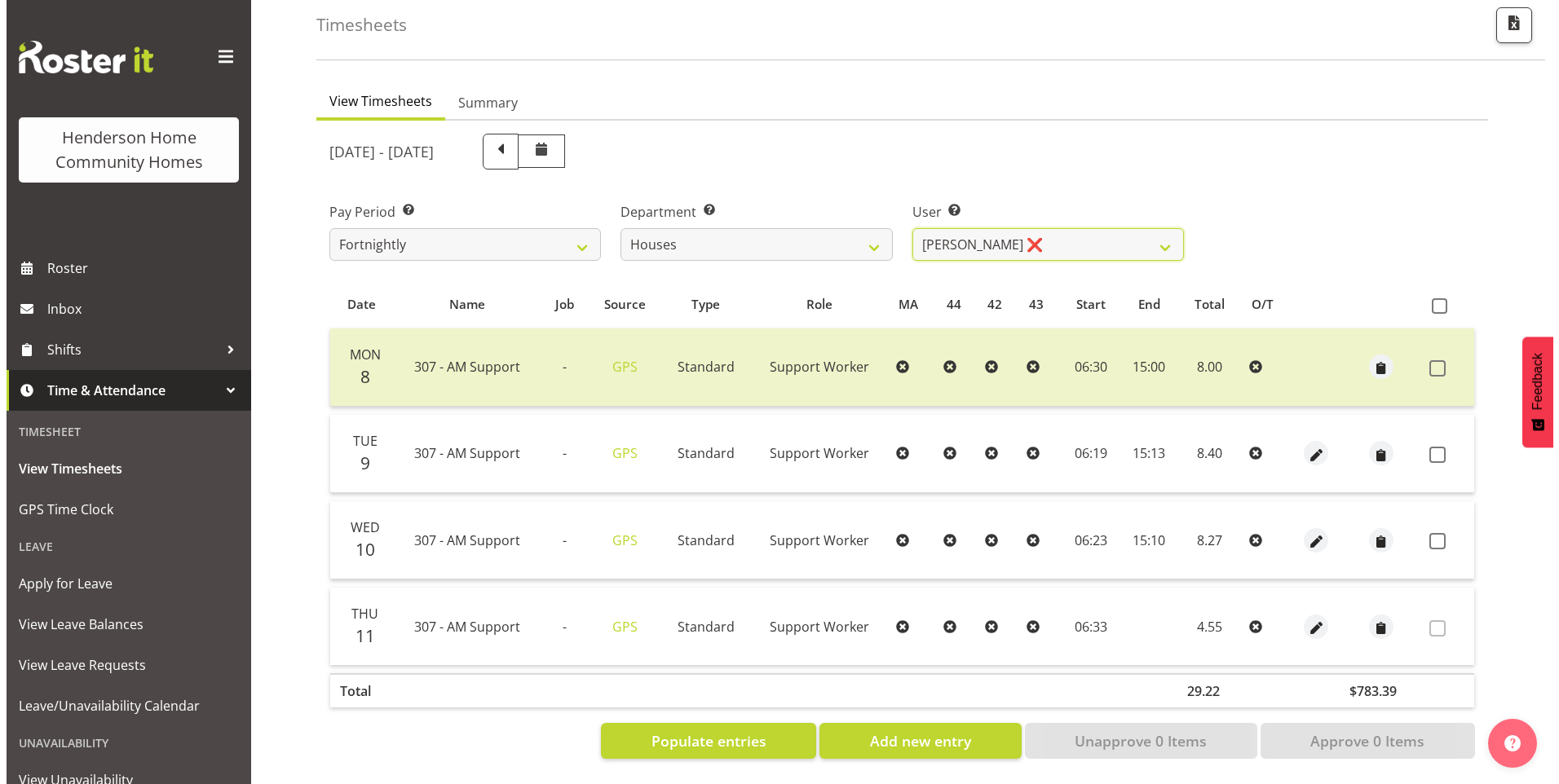
scroll to position [90, 0]
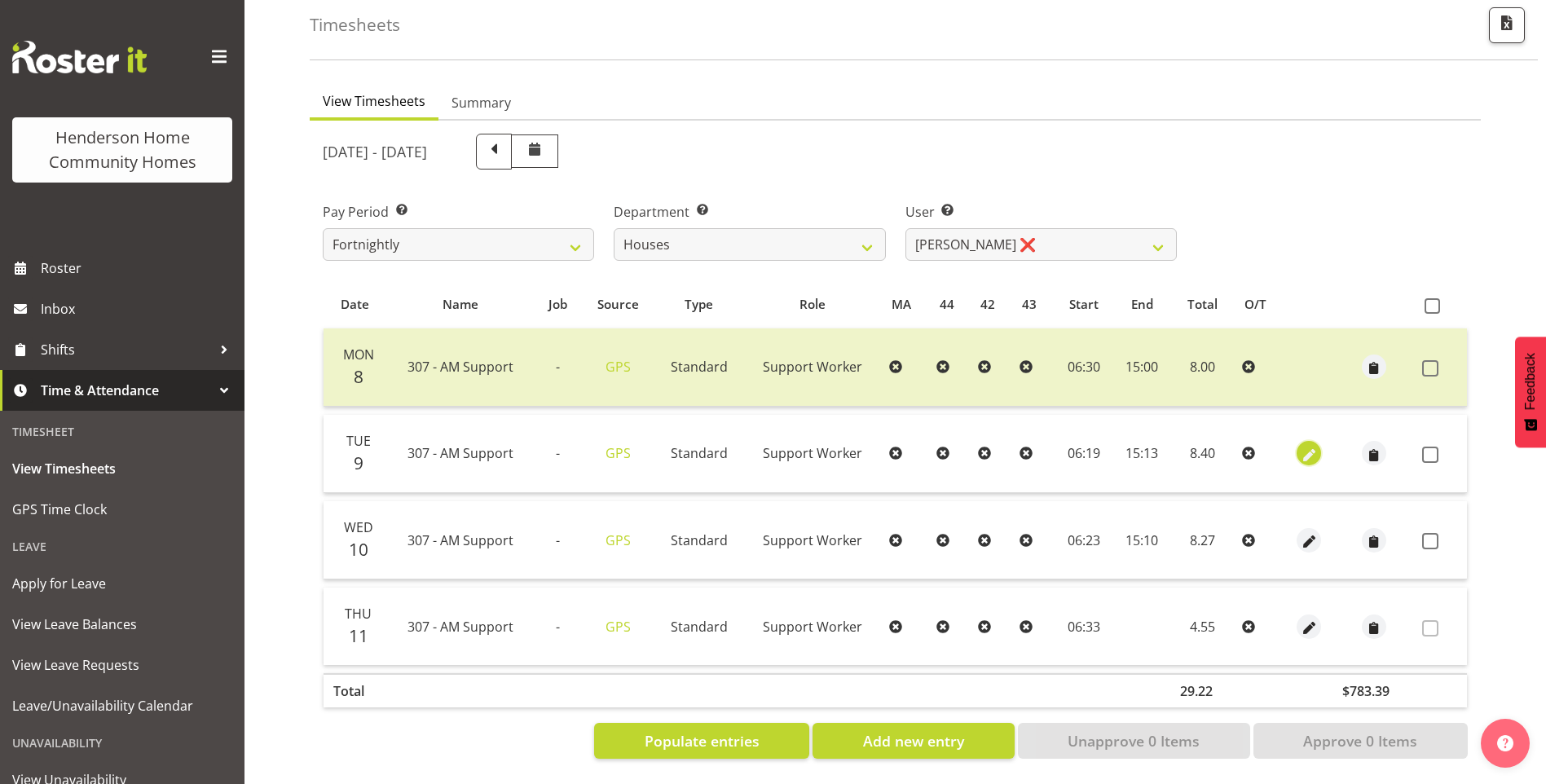
click at [1307, 445] on span "button" at bounding box center [1310, 455] width 19 height 19
select select "Standard"
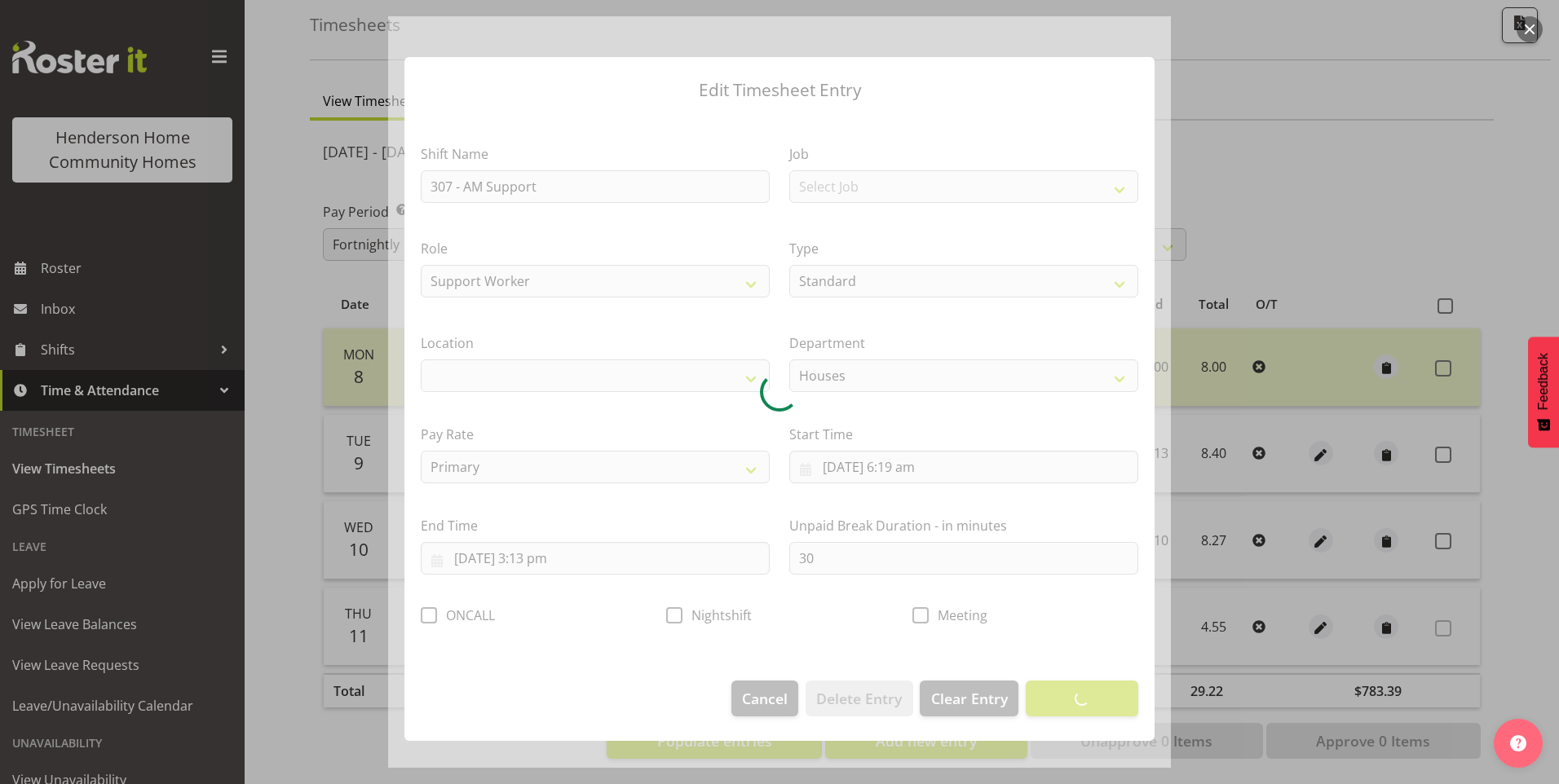
select select "1076"
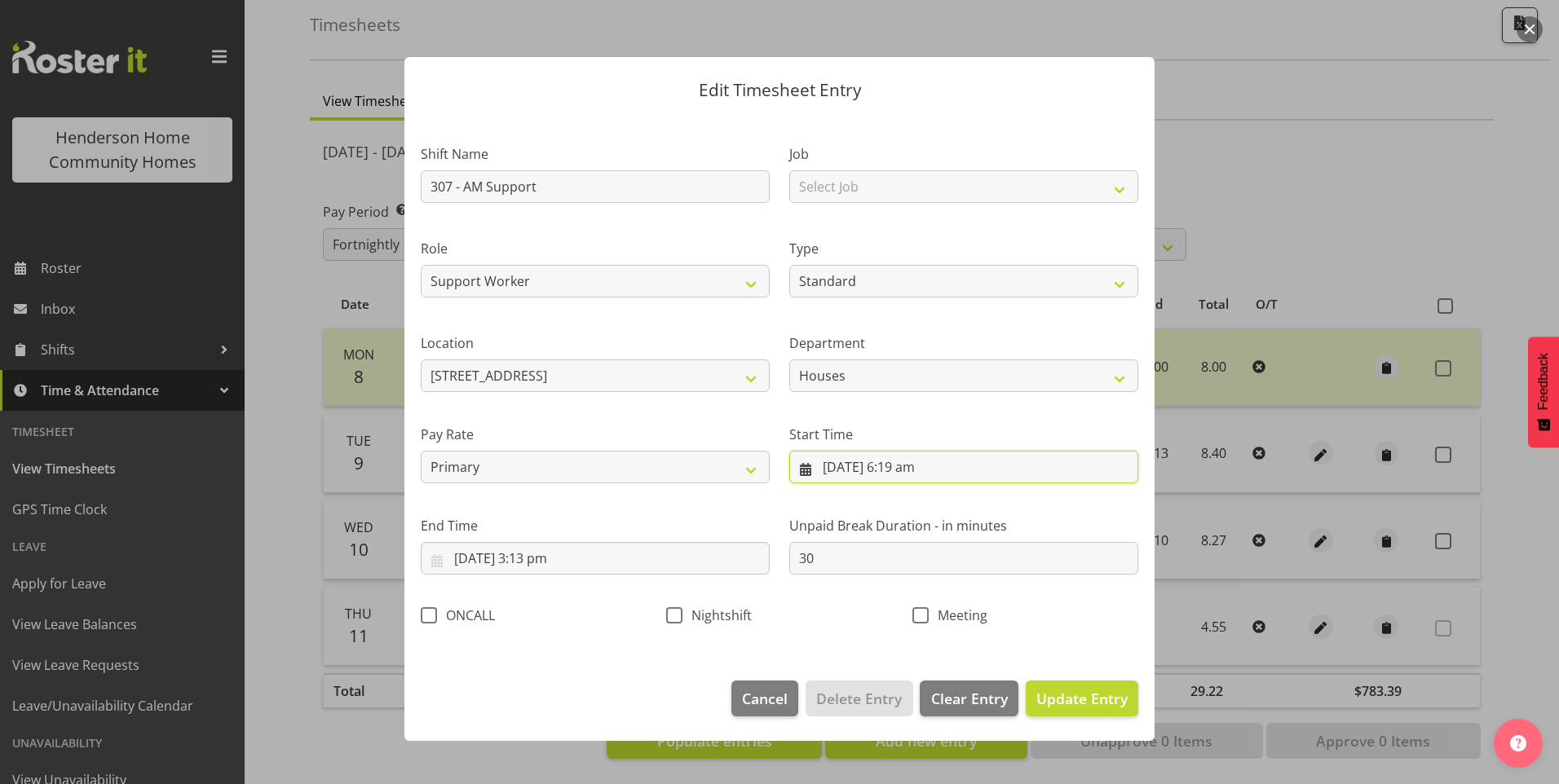
click at [913, 474] on input "9/09/2025, 6:19 am" at bounding box center [964, 467] width 349 height 32
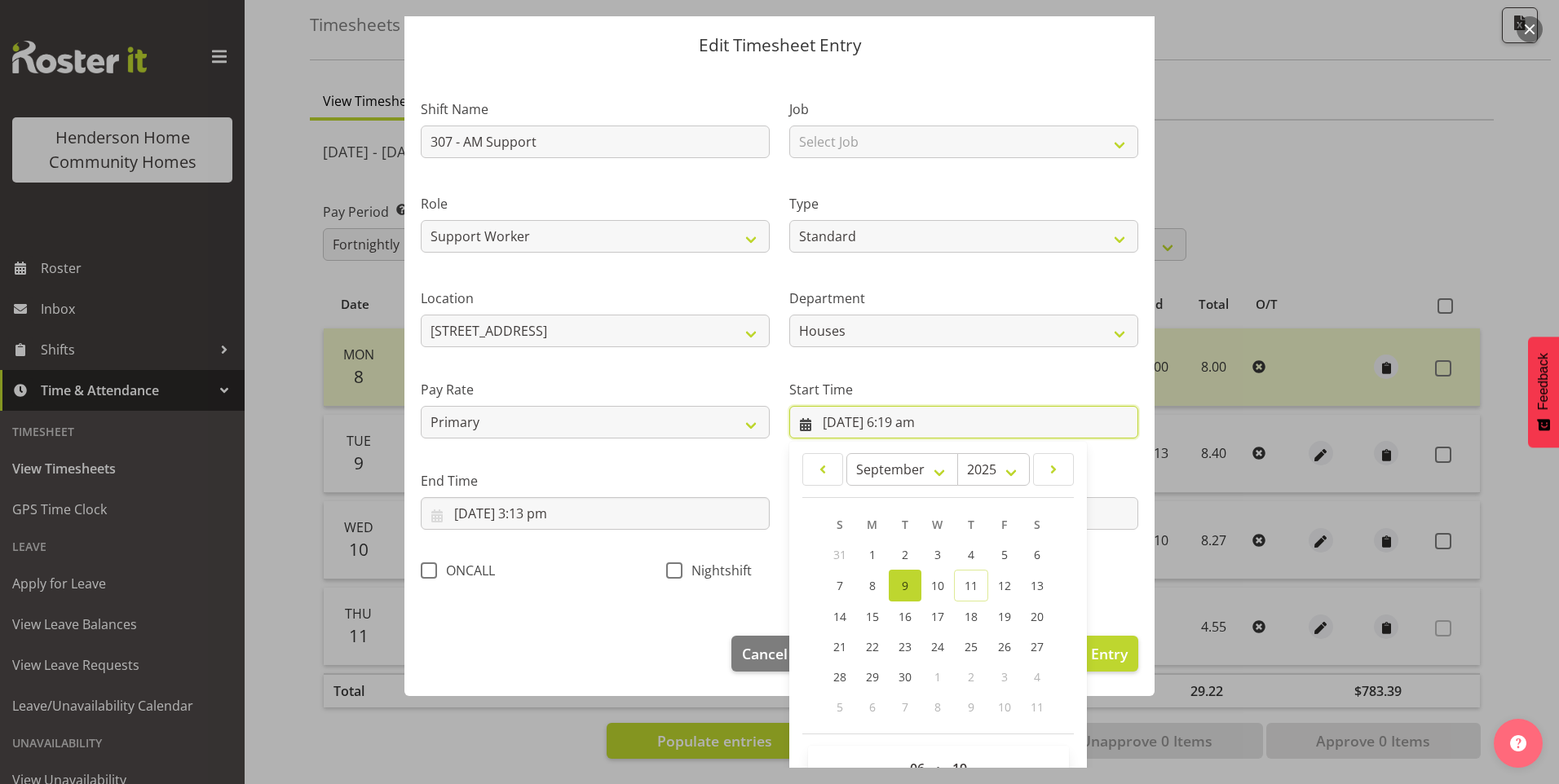
scroll to position [88, 0]
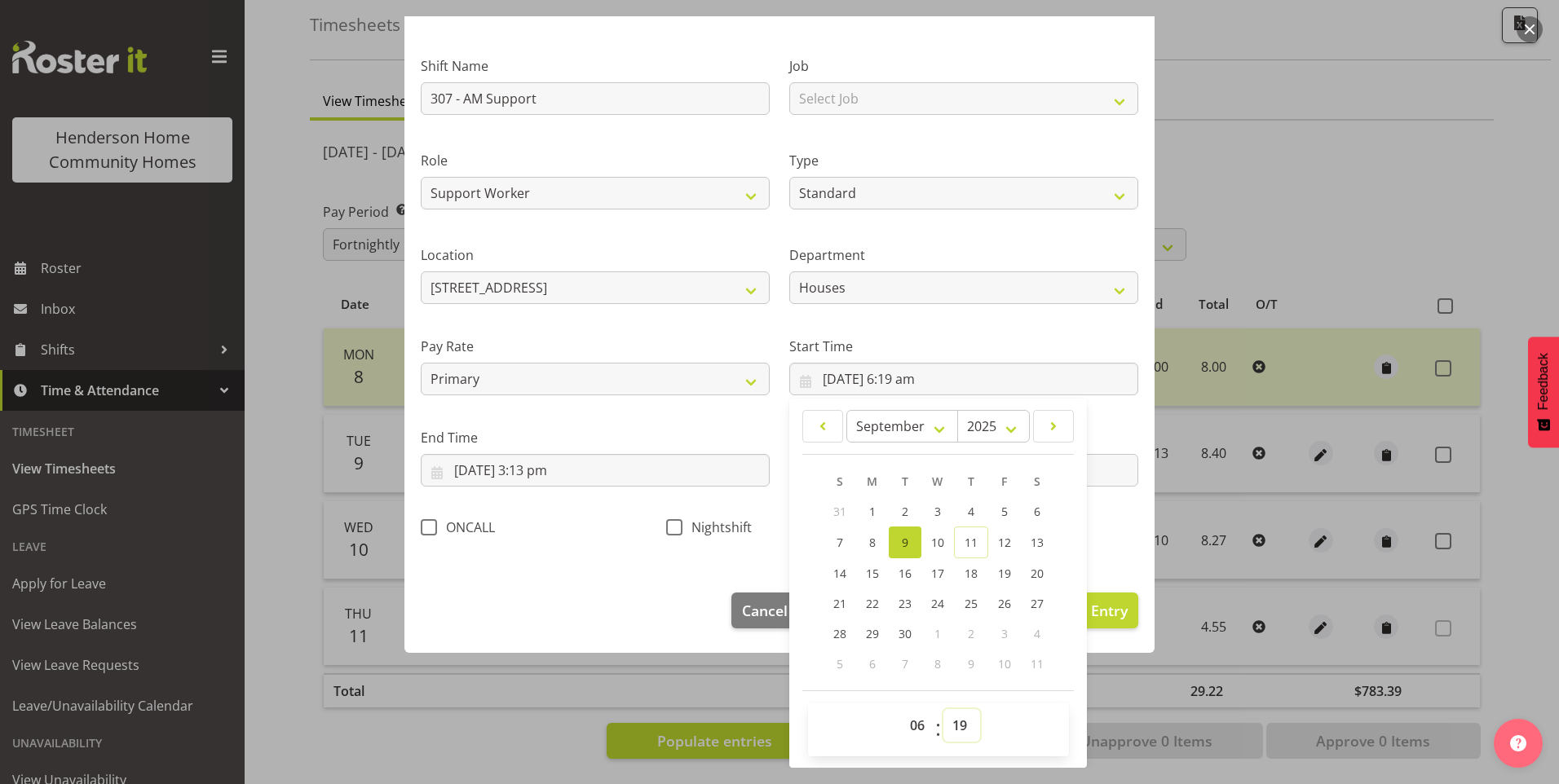
click at [959, 724] on select "00 01 02 03 04 05 06 07 08 09 10 11 12 13 14 15 16 17 18 19 20 21 22 23 24 25 2…" at bounding box center [961, 725] width 37 height 32
select select "30"
click at [943, 709] on select "00 01 02 03 04 05 06 07 08 09 10 11 12 13 14 15 16 17 18 19 20 21 22 23 24 25 2…" at bounding box center [961, 725] width 37 height 32
type input "9/09/2025, 6:30 am"
click at [546, 481] on input "9/09/2025, 3:13 pm" at bounding box center [595, 470] width 349 height 32
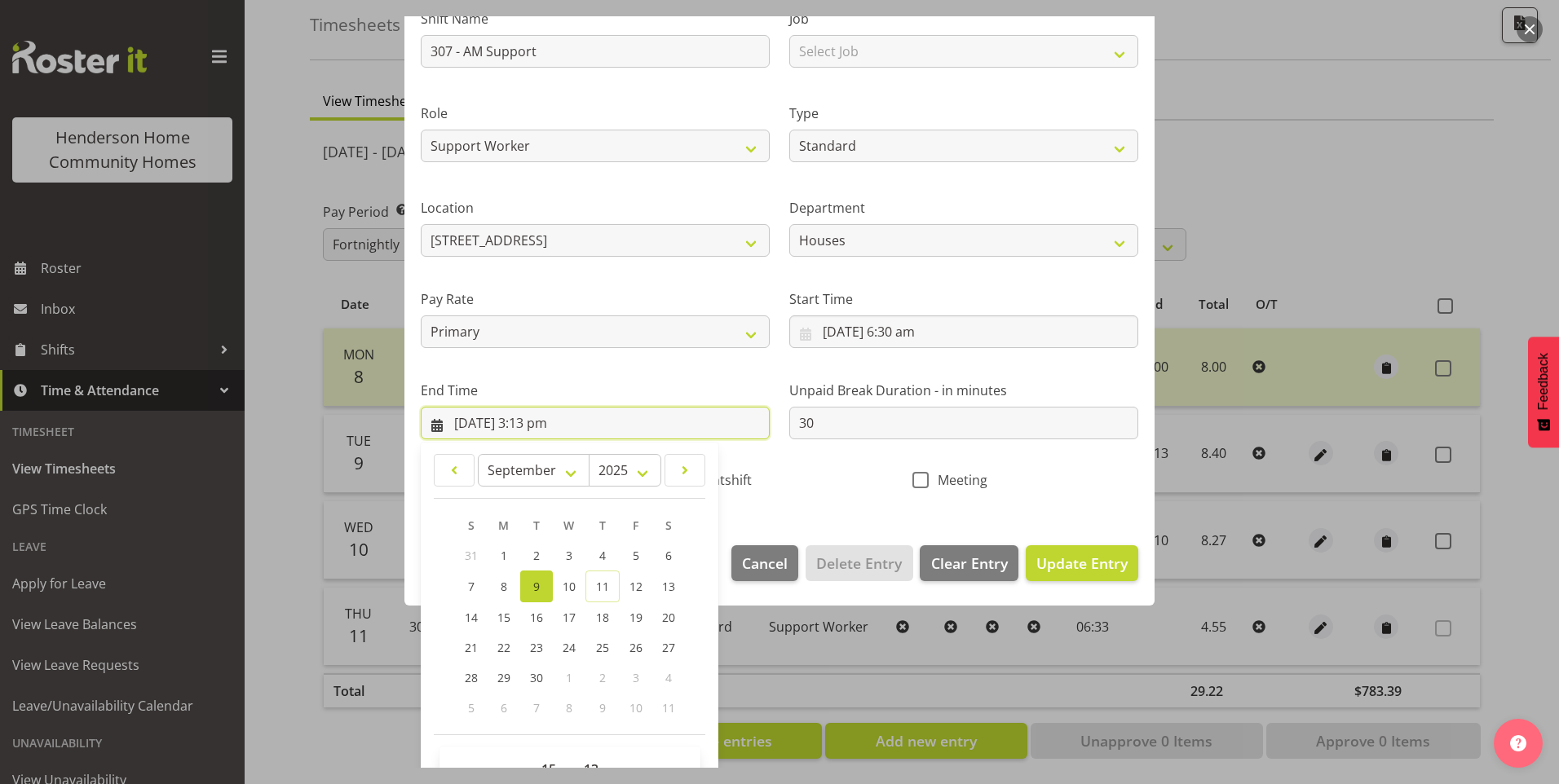
scroll to position [180, 0]
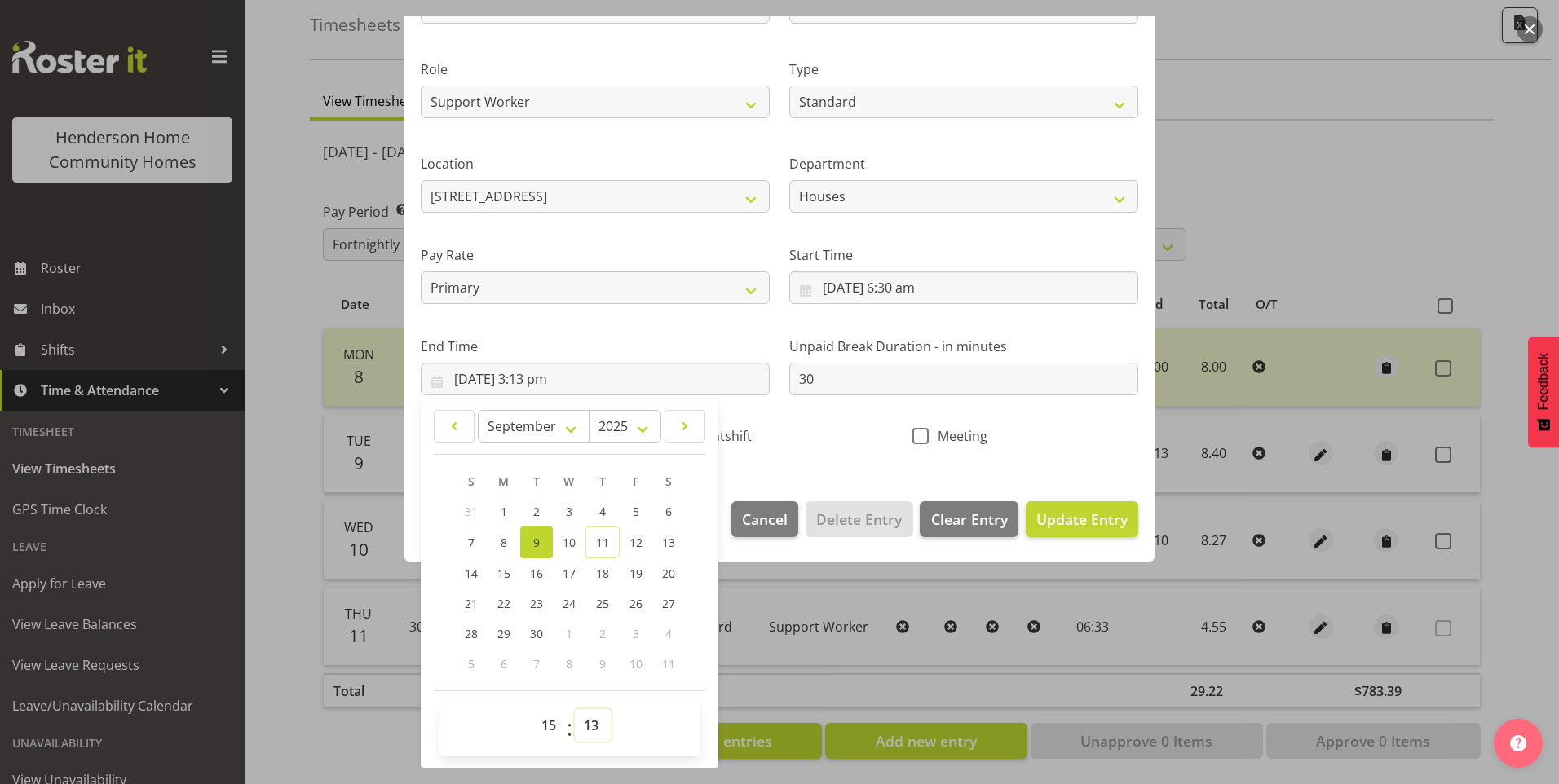
click at [603, 727] on select "00 01 02 03 04 05 06 07 08 09 10 11 12 13 14 15 16 17 18 19 20 21 22 23 24 25 2…" at bounding box center [593, 725] width 37 height 32
select select "0"
click at [575, 709] on select "00 01 02 03 04 05 06 07 08 09 10 11 12 13 14 15 16 17 18 19 20 21 22 23 24 25 2…" at bounding box center [593, 725] width 37 height 32
type input "9/09/2025, 3:00 pm"
click at [1054, 515] on span "Update Entry" at bounding box center [1082, 519] width 92 height 20
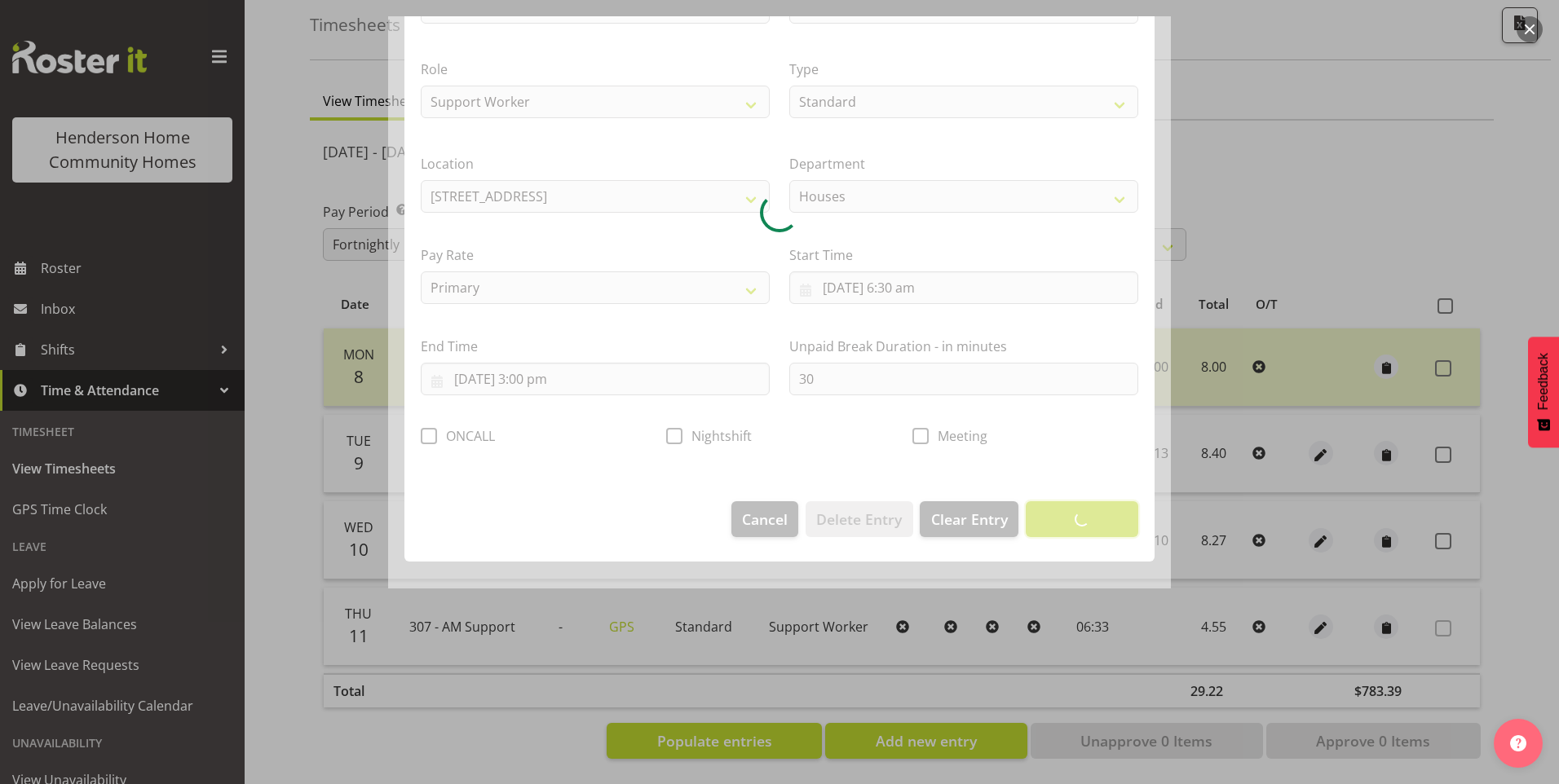
scroll to position [0, 0]
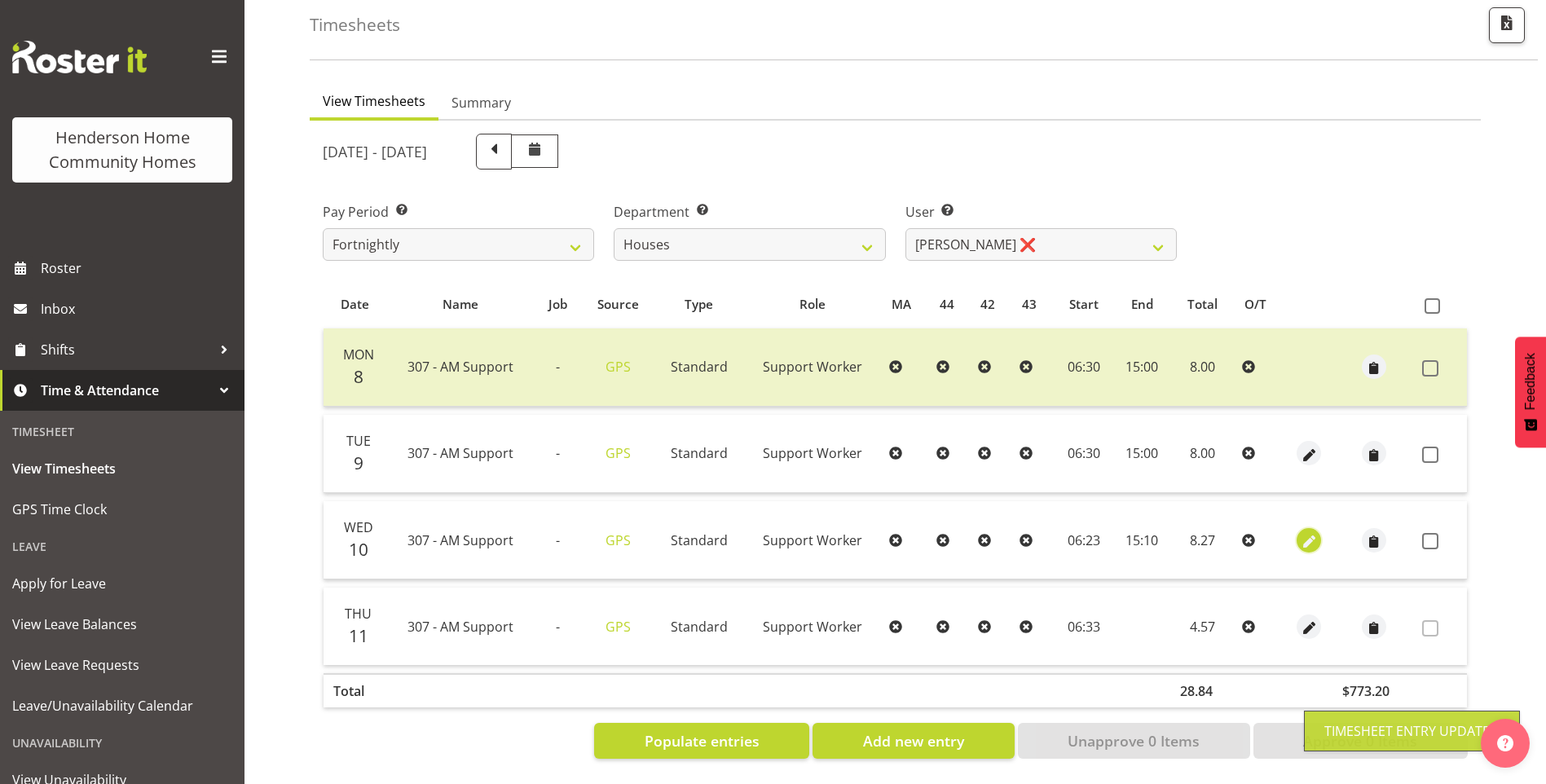
click at [1318, 528] on button "button" at bounding box center [1309, 540] width 25 height 25
select select "Standard"
select select "8"
select select "2025"
select select "6"
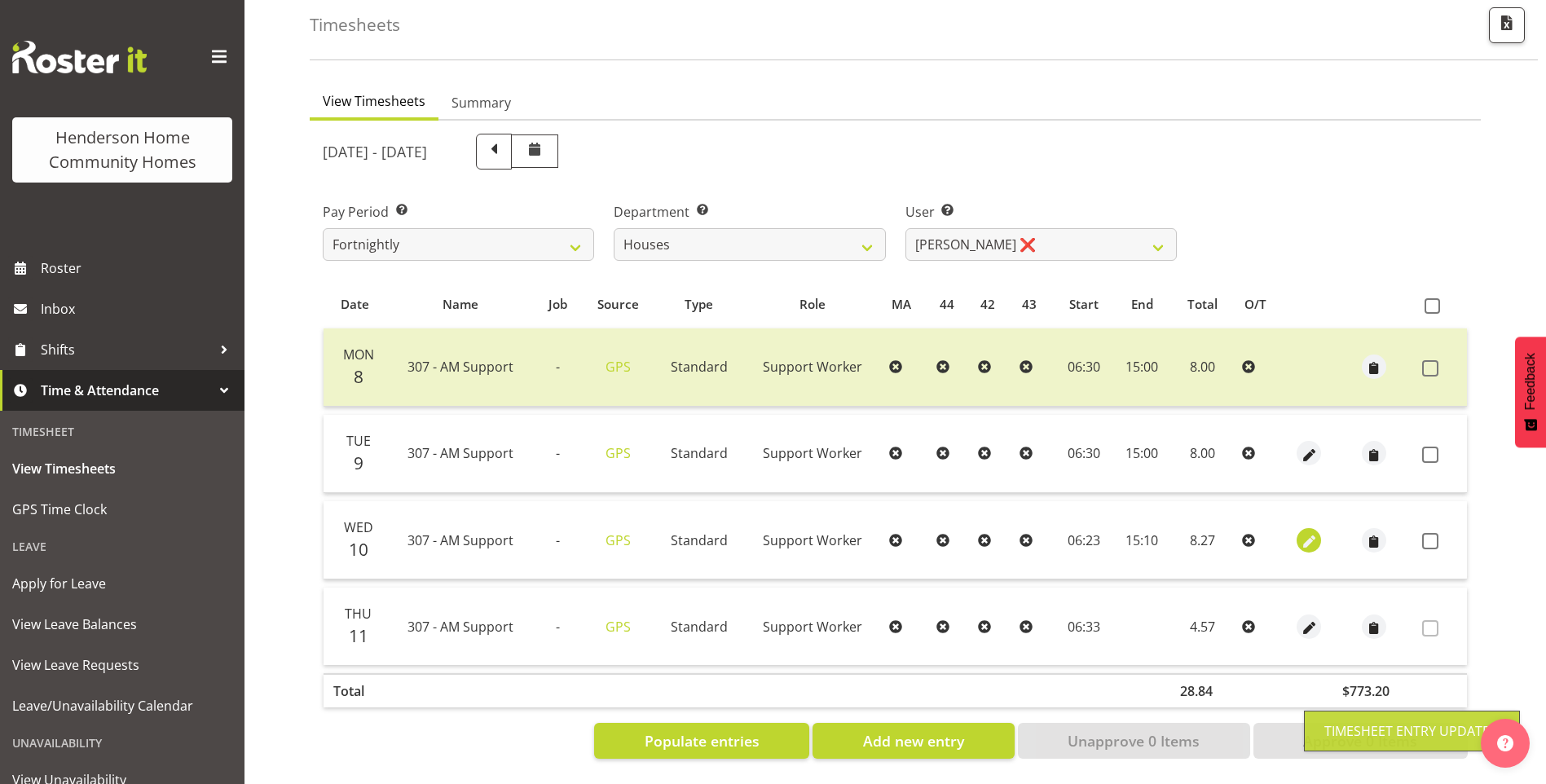
select select "23"
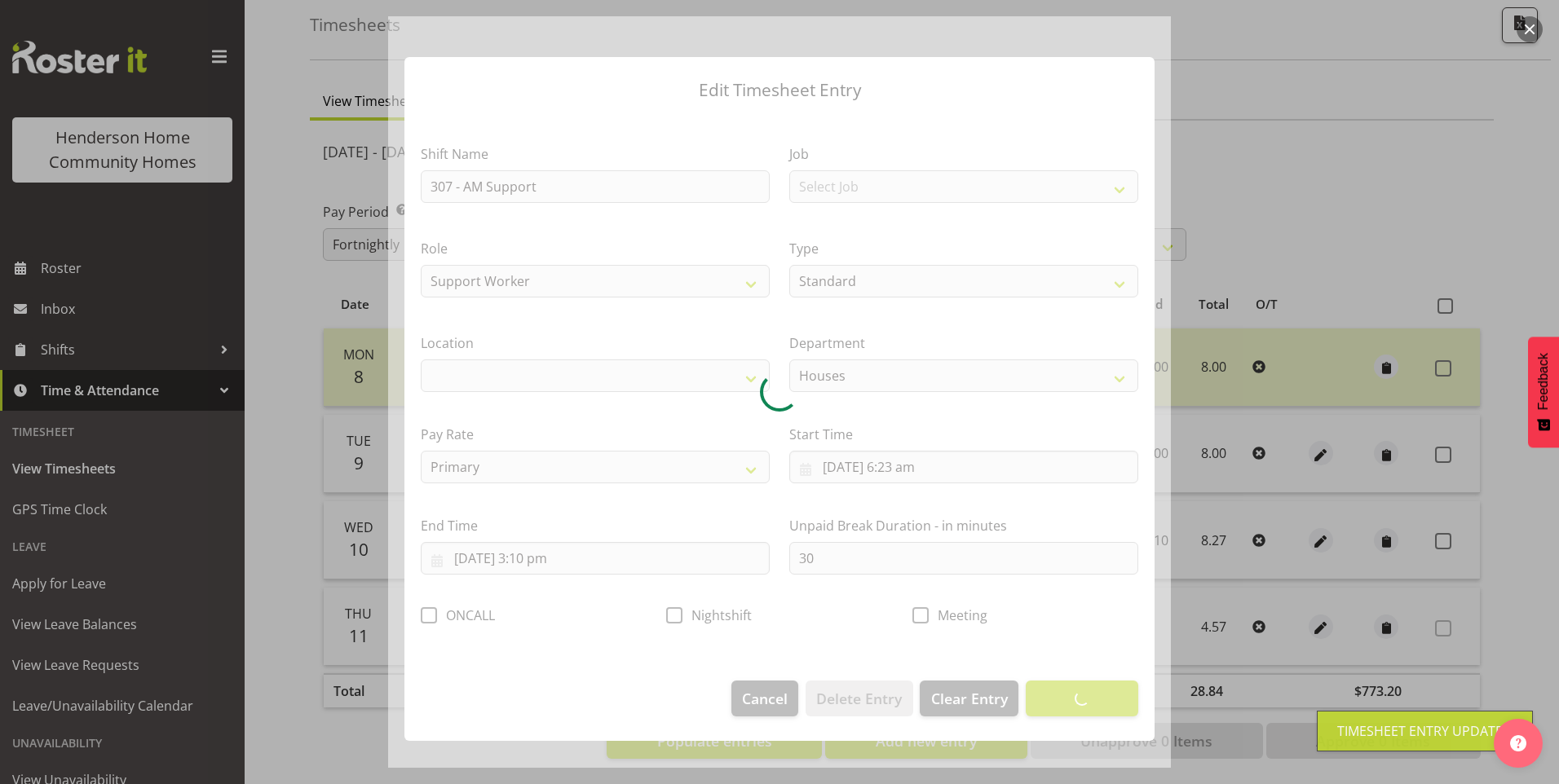
select select "1076"
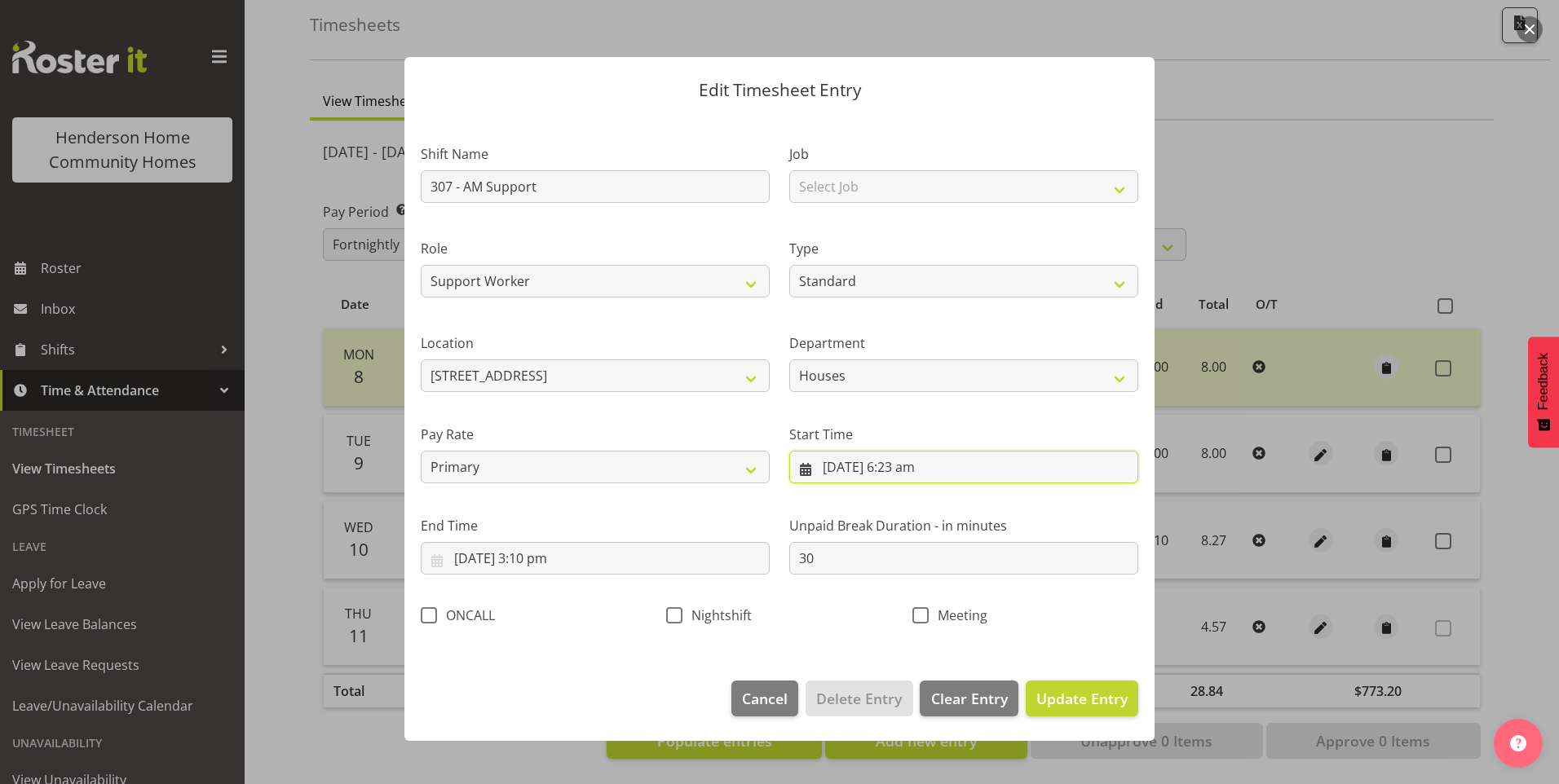
click at [923, 480] on input "10/09/2025, 6:23 am" at bounding box center [964, 467] width 349 height 32
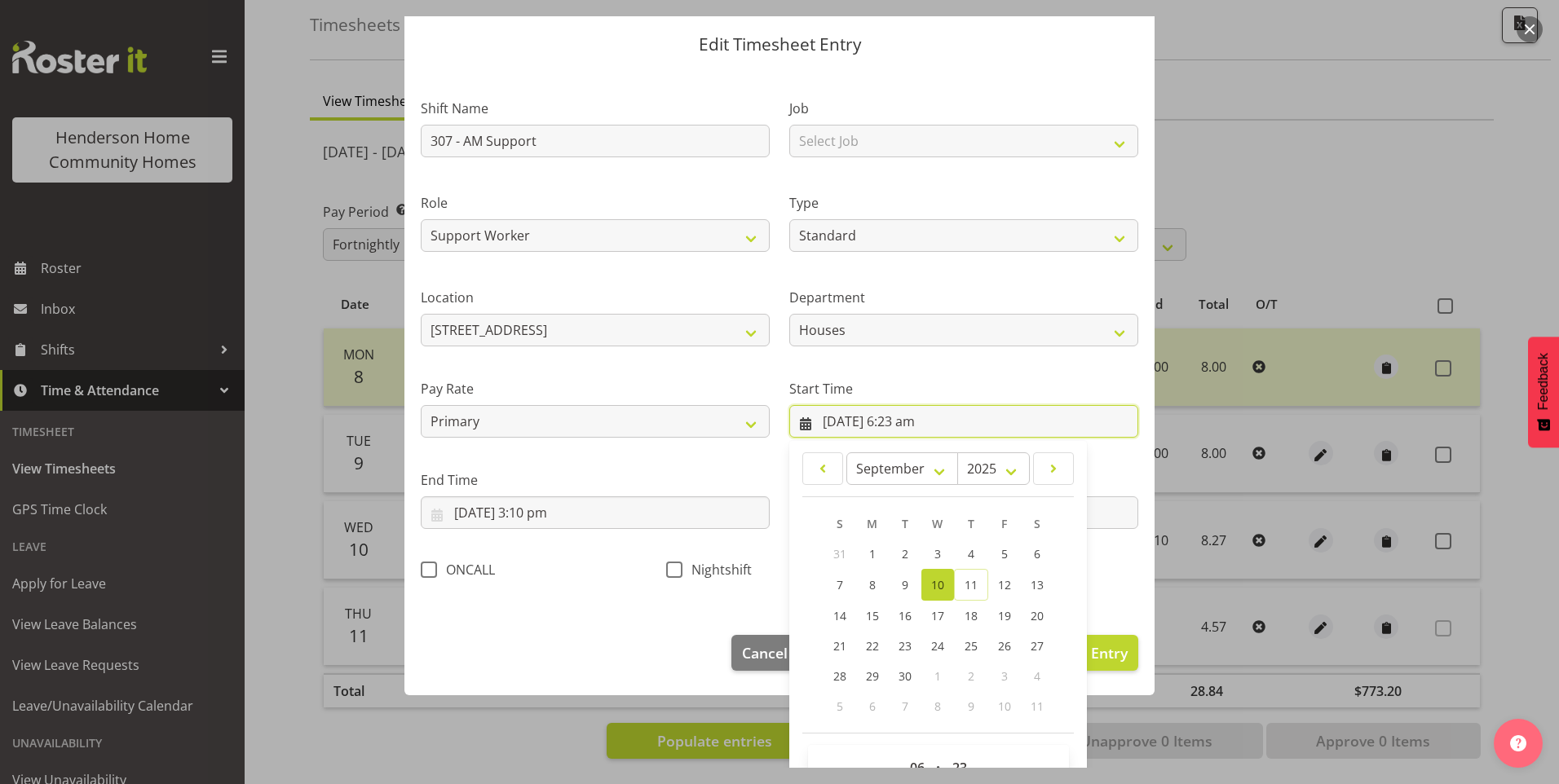
scroll to position [88, 0]
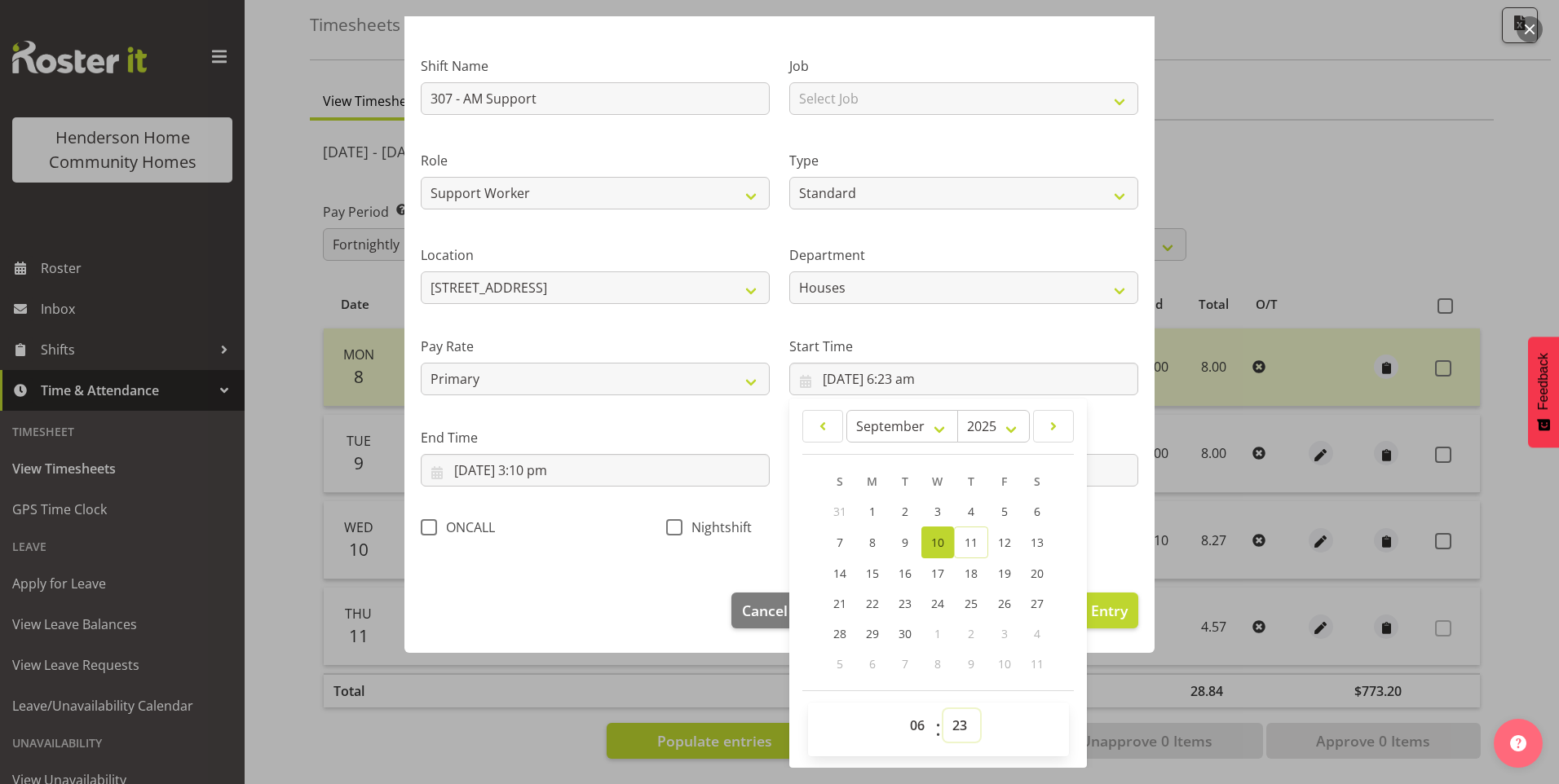
click at [946, 716] on select "00 01 02 03 04 05 06 07 08 09 10 11 12 13 14 15 16 17 18 19 20 21 22 23 24 25 2…" at bounding box center [961, 725] width 37 height 32
select select "30"
click at [943, 709] on select "00 01 02 03 04 05 06 07 08 09 10 11 12 13 14 15 16 17 18 19 20 21 22 23 24 25 2…" at bounding box center [961, 725] width 37 height 32
type input "10/09/2025, 6:30 am"
click at [555, 480] on input "10/09/2025, 3:10 pm" at bounding box center [595, 470] width 349 height 32
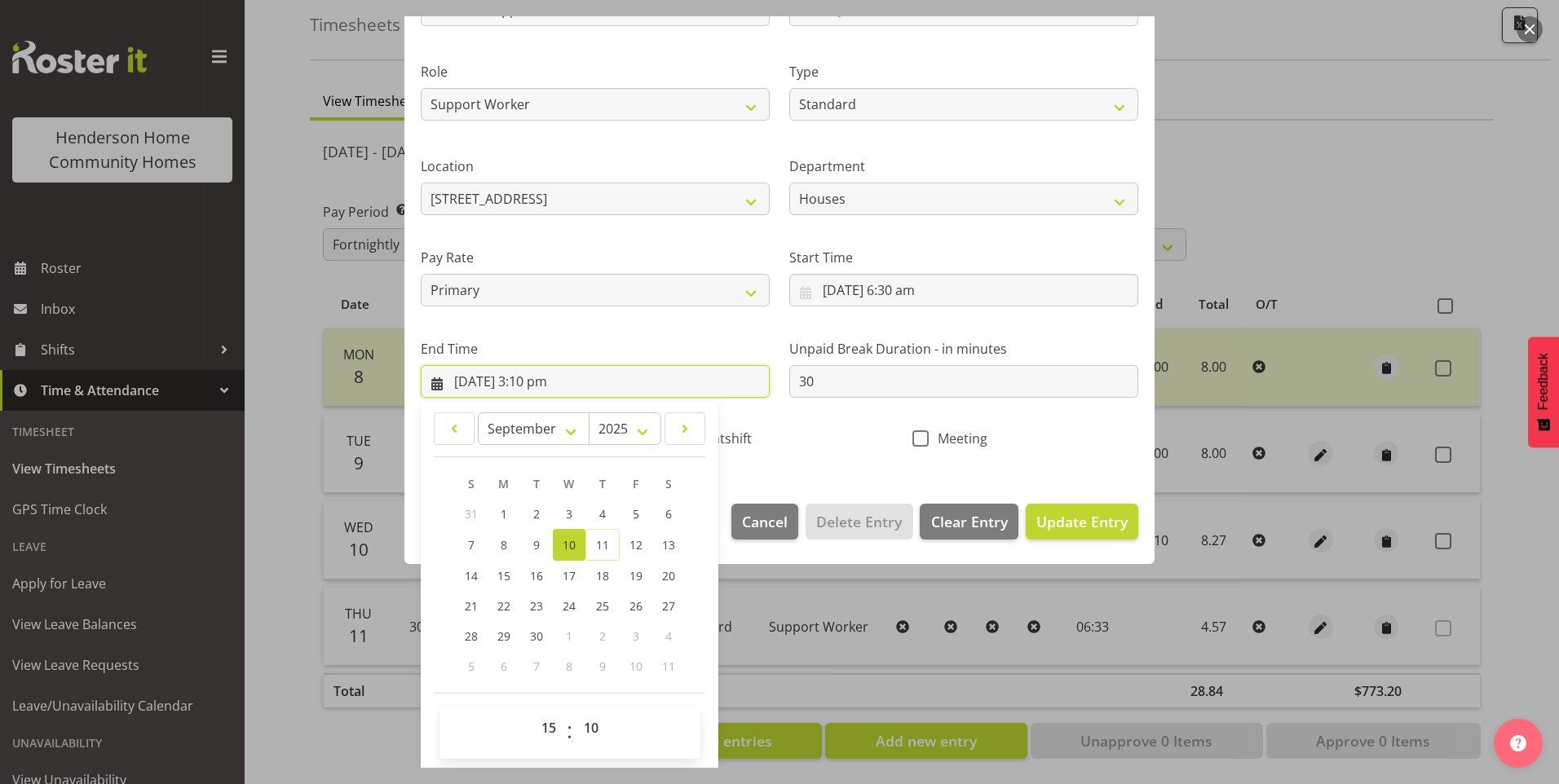
scroll to position [180, 0]
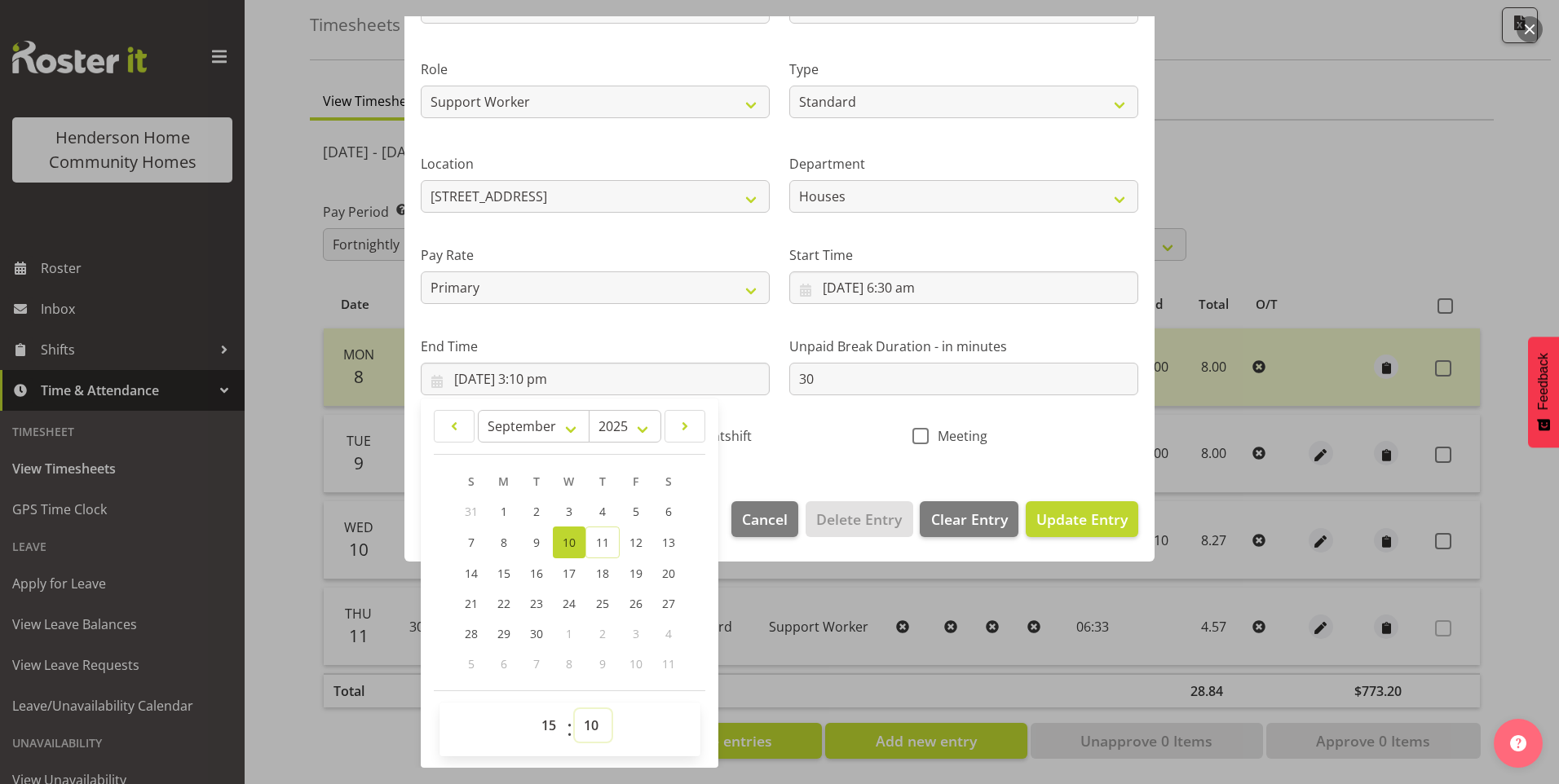
drag, startPoint x: 579, startPoint y: 728, endPoint x: 585, endPoint y: 707, distance: 21.8
click at [579, 727] on select "00 01 02 03 04 05 06 07 08 09 10 11 12 13 14 15 16 17 18 19 20 21 22 23 24 25 2…" at bounding box center [593, 725] width 37 height 32
select select "0"
click at [575, 709] on select "00 01 02 03 04 05 06 07 08 09 10 11 12 13 14 15 16 17 18 19 20 21 22 23 24 25 2…" at bounding box center [593, 725] width 37 height 32
type input "10/09/2025, 3:00 pm"
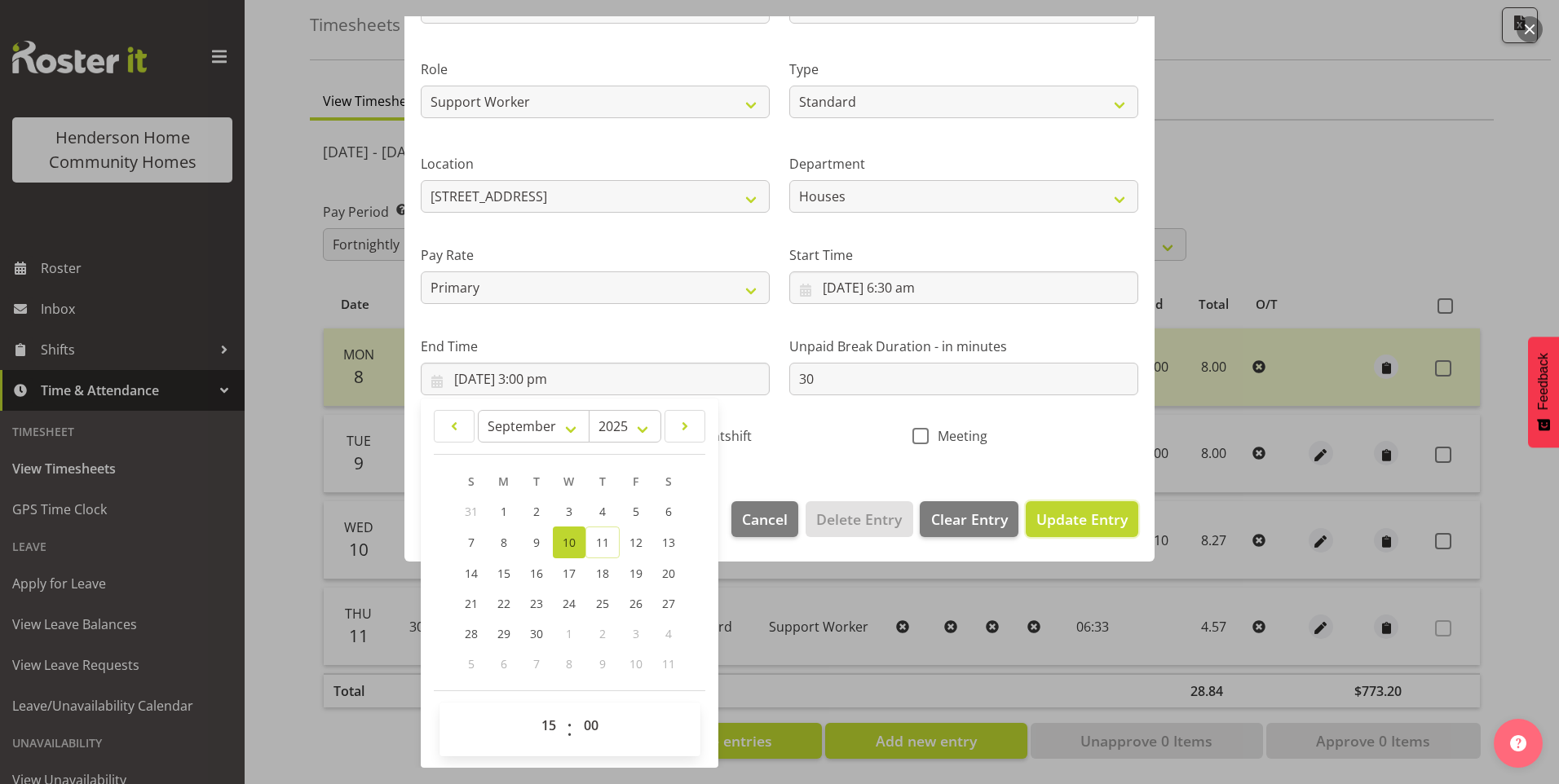
click at [1091, 533] on button "Update Entry" at bounding box center [1082, 519] width 113 height 36
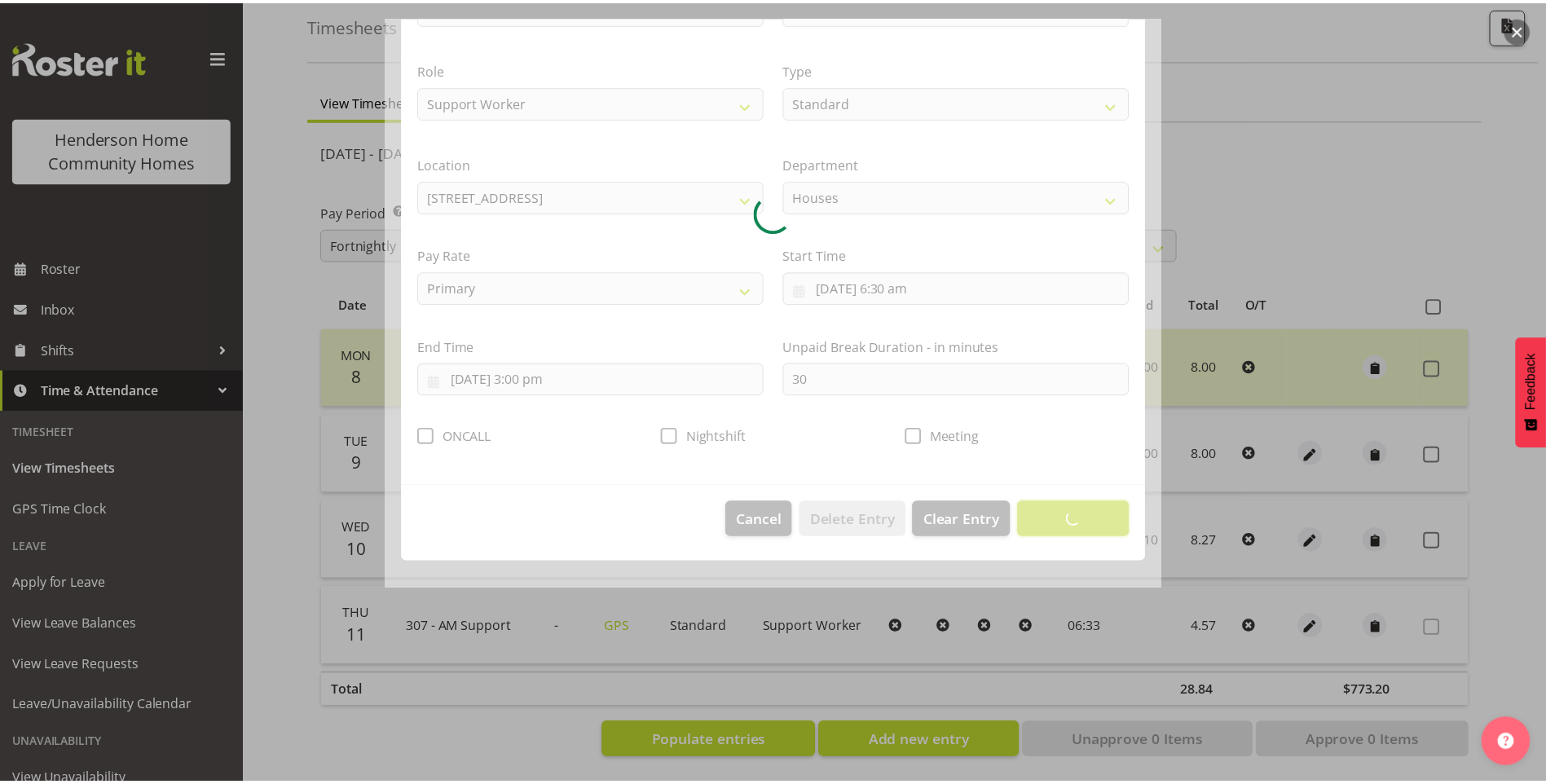
scroll to position [0, 0]
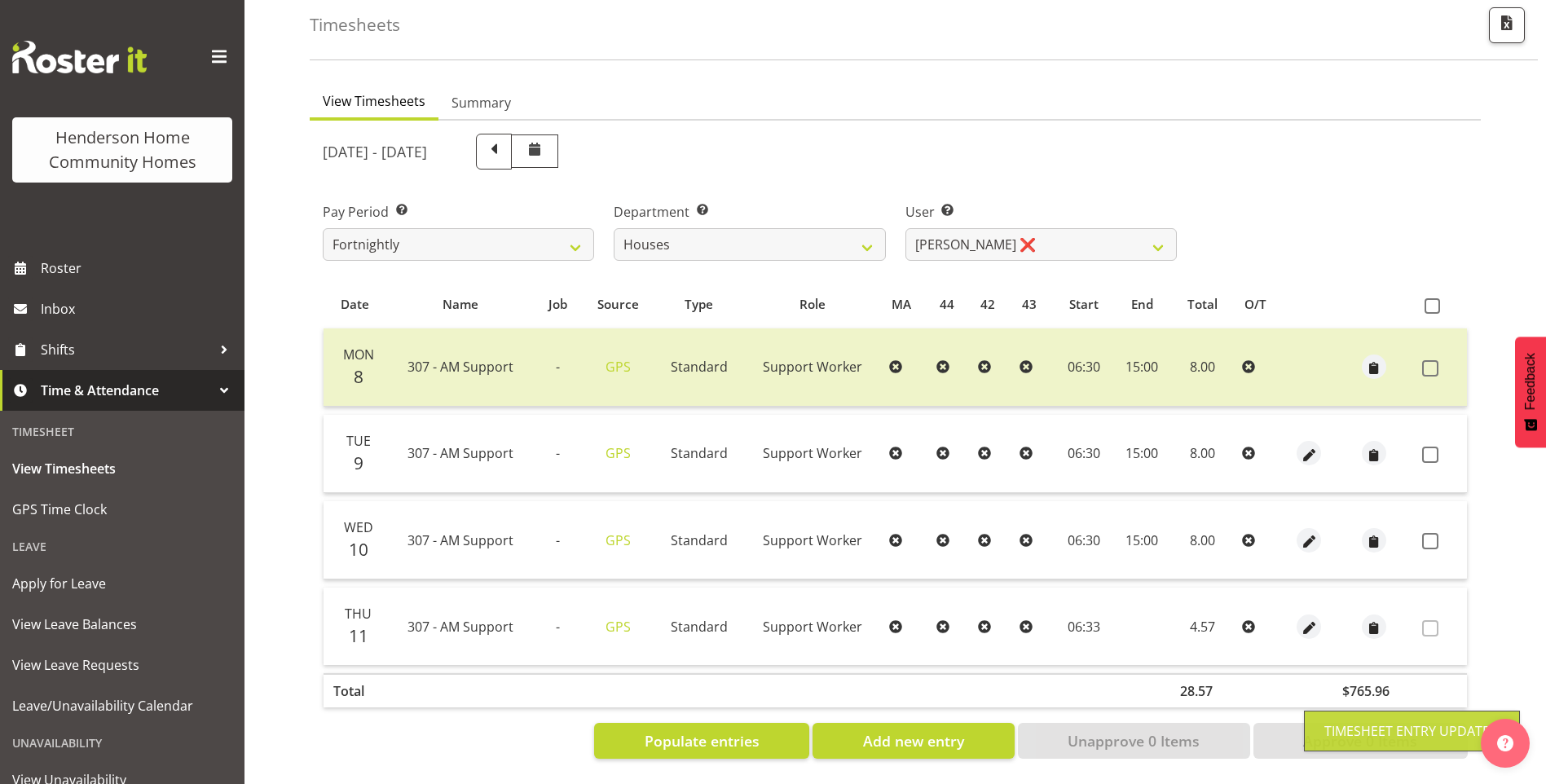
click at [1440, 533] on label at bounding box center [1436, 540] width 26 height 16
checkbox input "true"
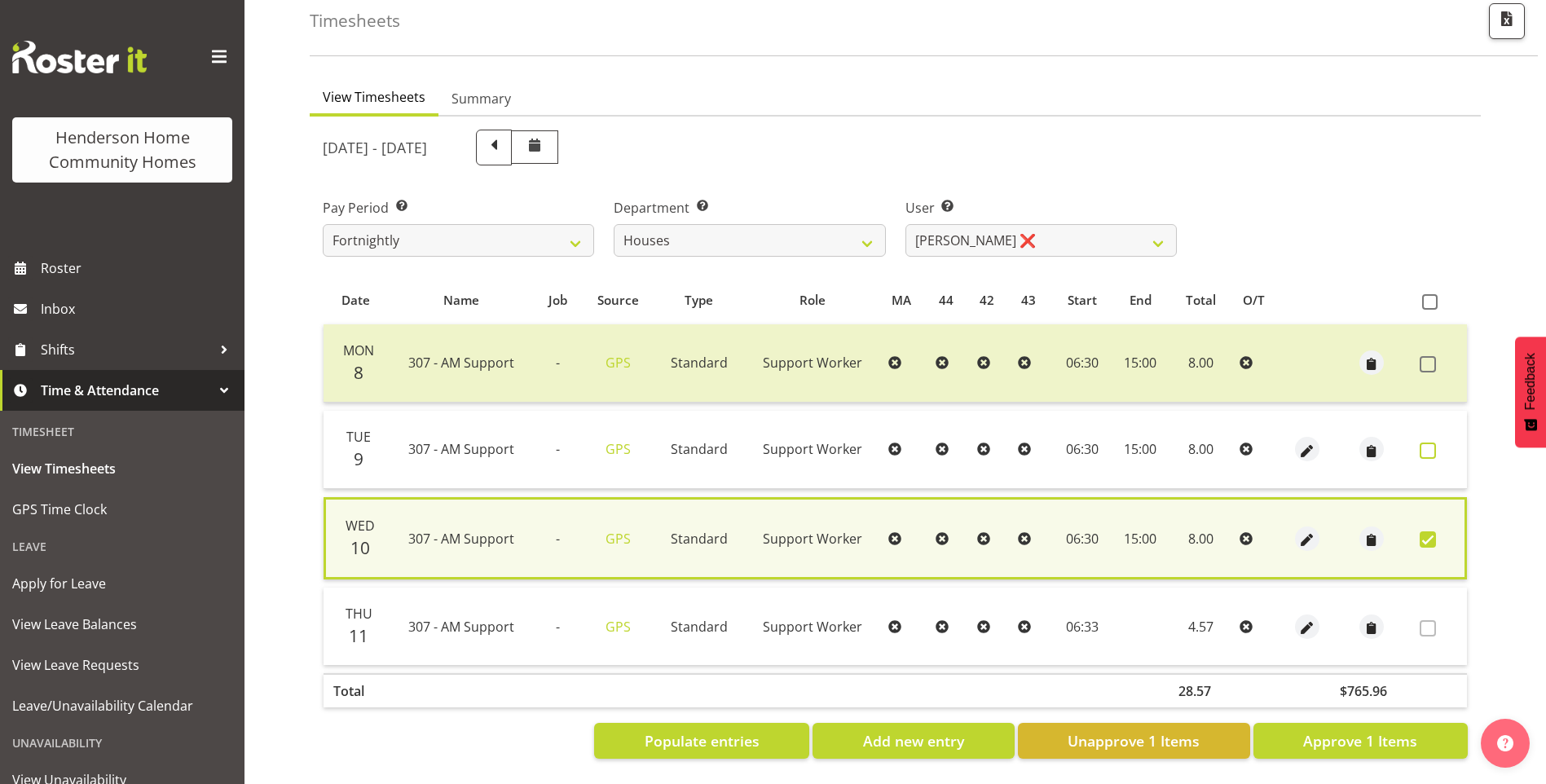
click at [1431, 446] on span at bounding box center [1428, 451] width 16 height 16
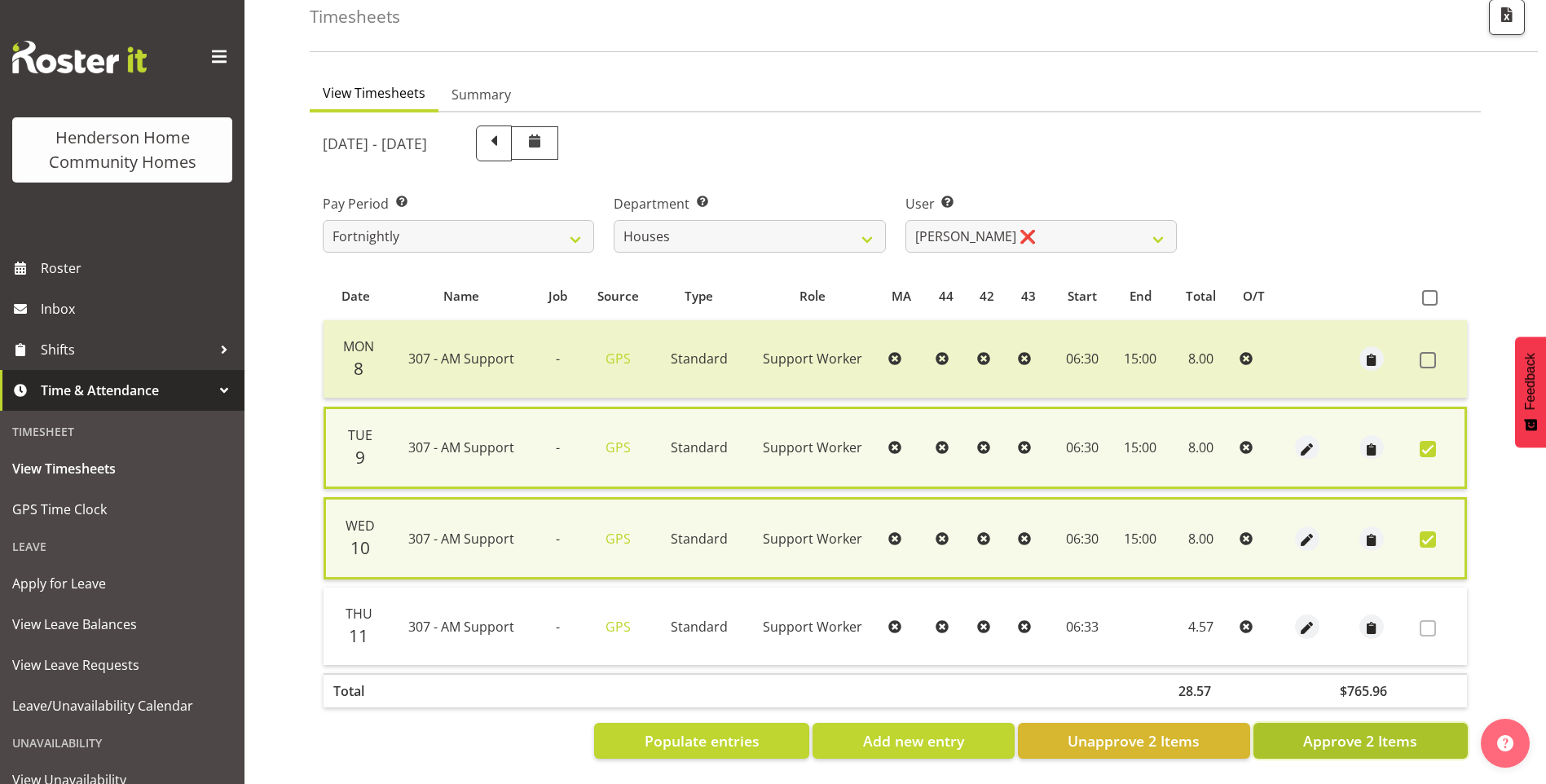
click at [1396, 739] on span "Approve 2 Items" at bounding box center [1360, 740] width 114 height 21
checkbox input "false"
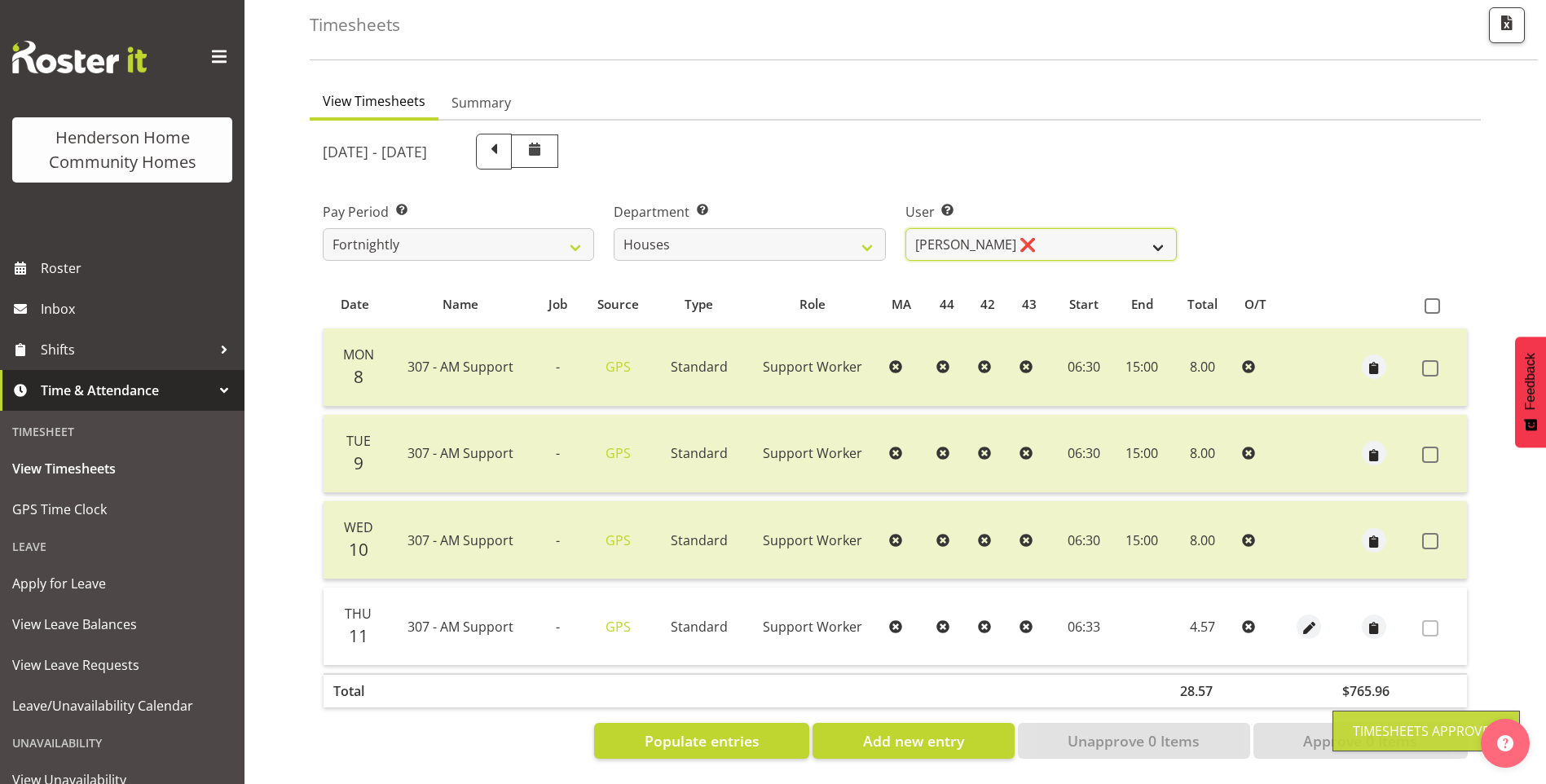
click at [951, 236] on select "Billie Sothern ✔ Dipika Thapa ❌ Jess Aracan ❌ Katrina Shaw ❌ Liezl Sanchez ❌ Ma…" at bounding box center [1041, 245] width 271 height 32
select select "10375"
click at [906, 228] on select "Billie Sothern ✔ Dipika Thapa ❌ Jess Aracan ❌ Katrina Shaw ❌ Liezl Sanchez ❌ Ma…" at bounding box center [1041, 245] width 271 height 32
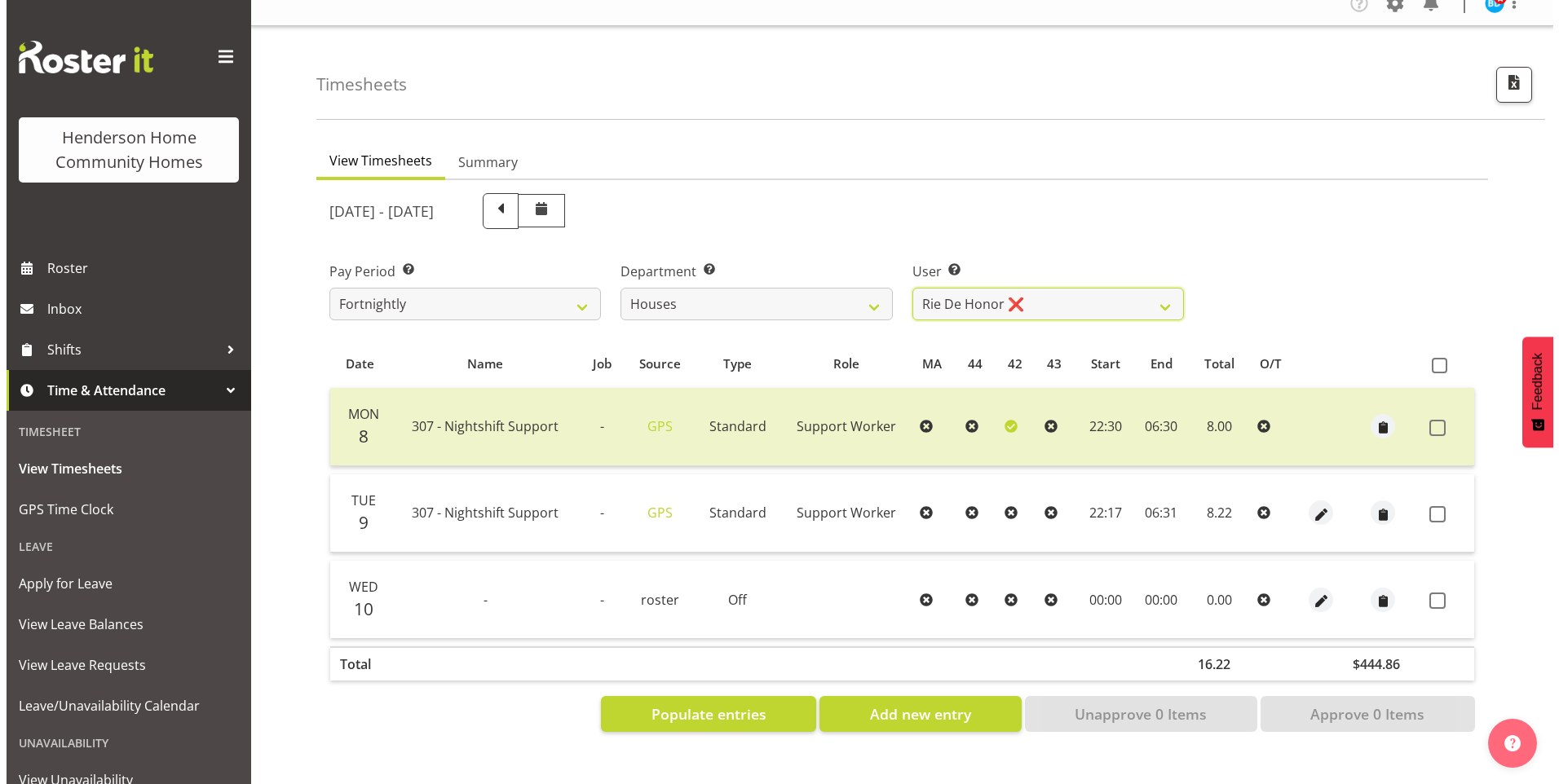
scroll to position [30, 0]
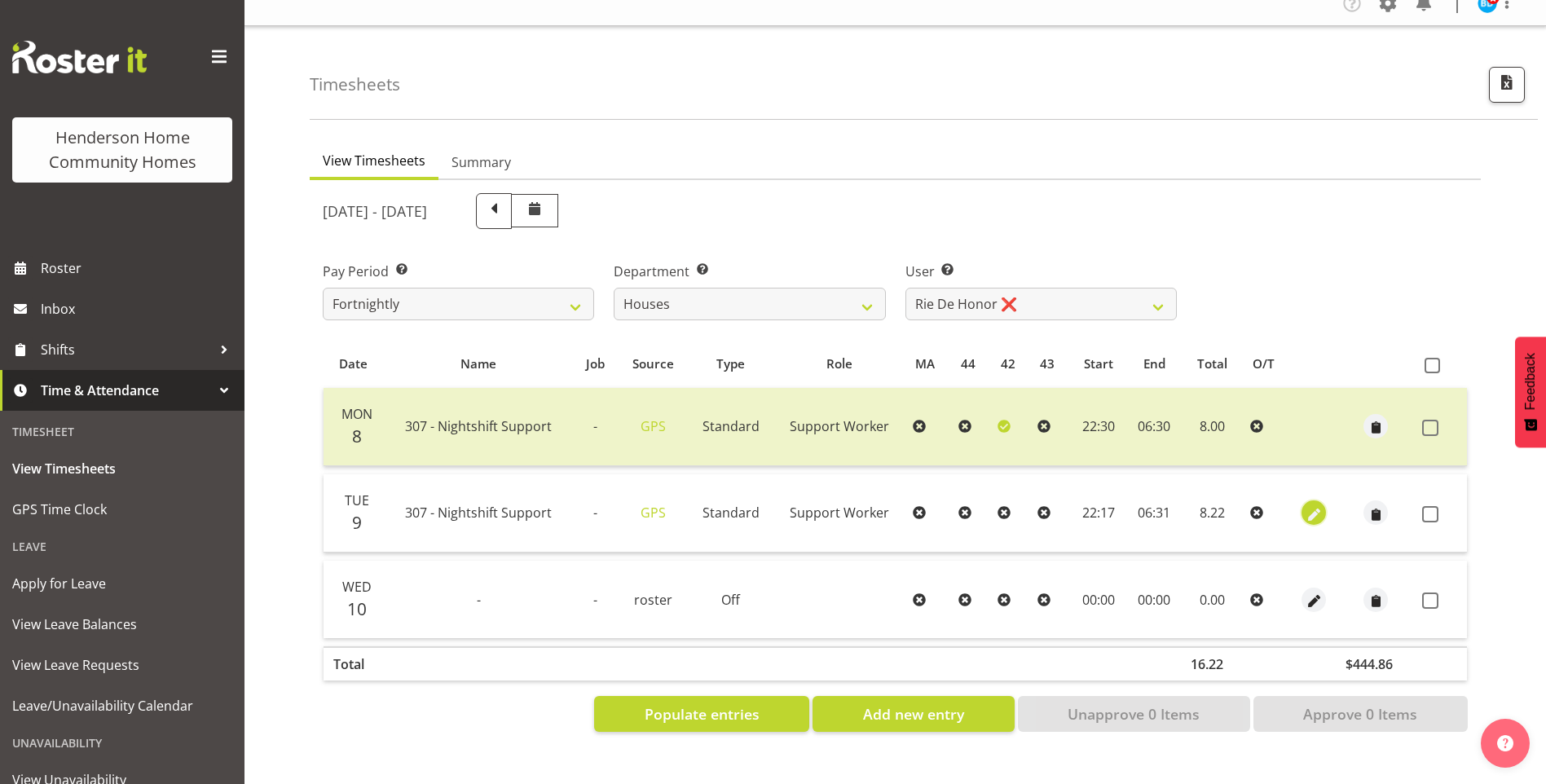
click at [1318, 505] on span "button" at bounding box center [1314, 515] width 19 height 19
select select "Standard"
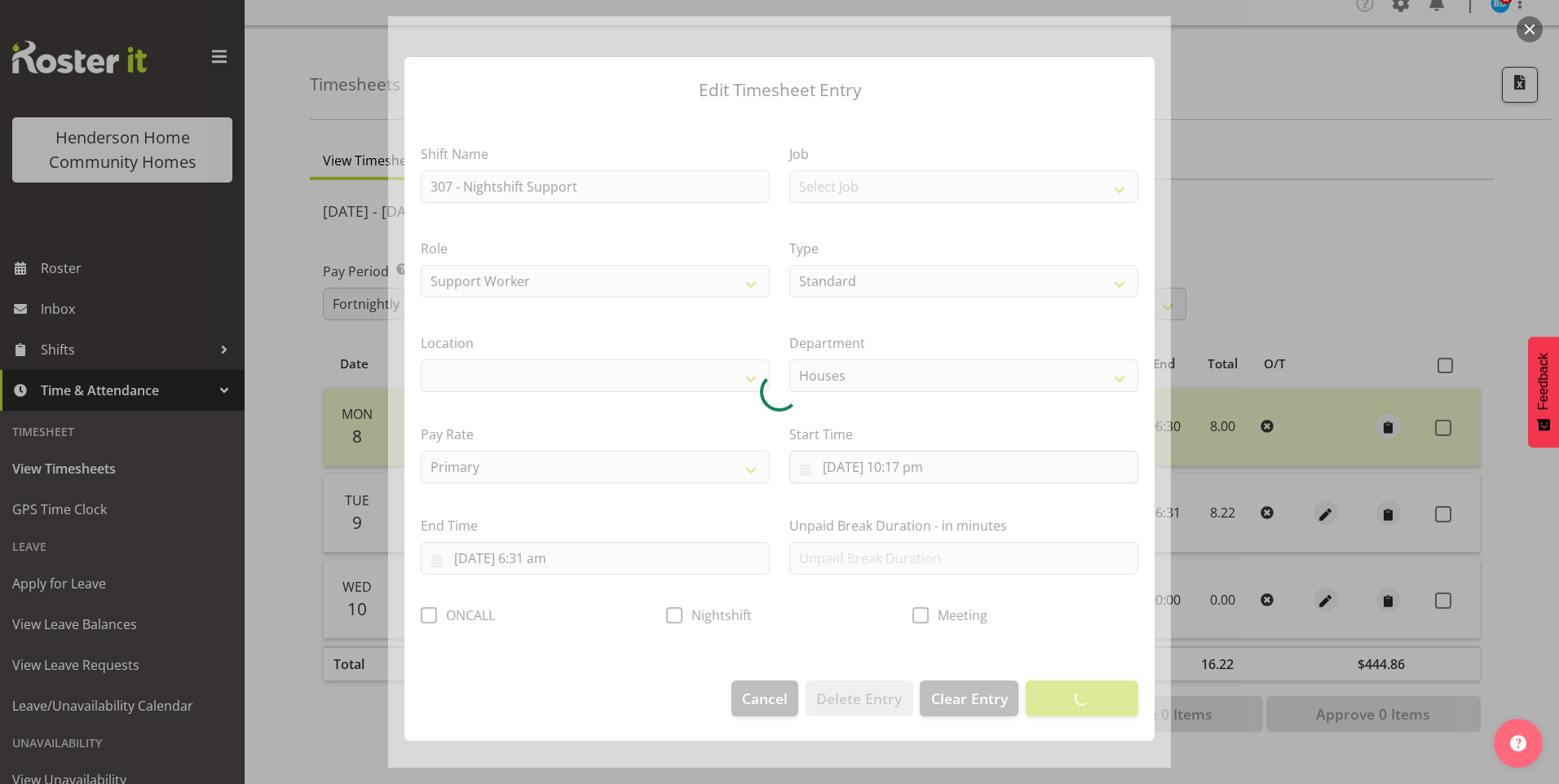
select select "1076"
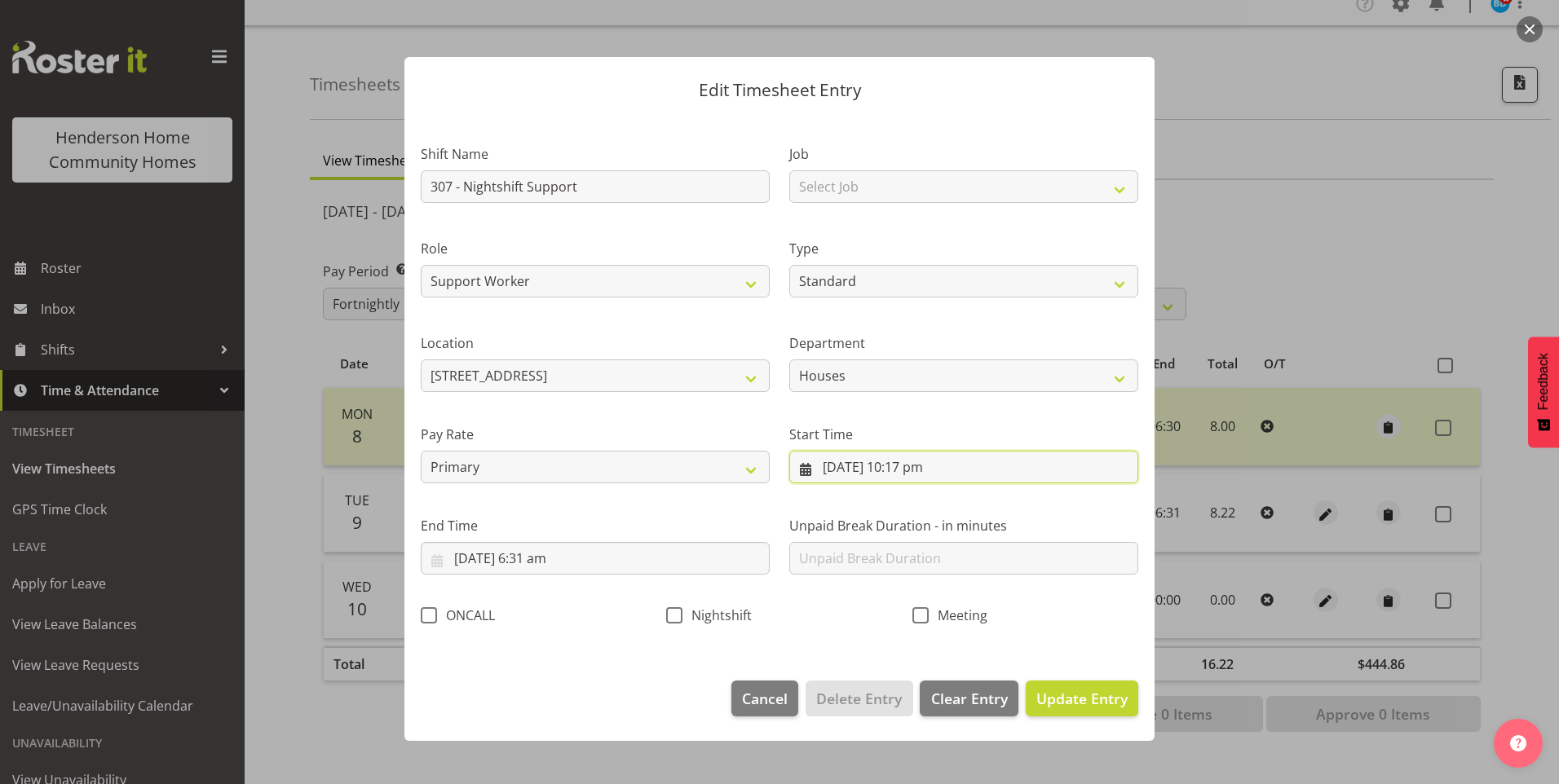
click at [924, 475] on input "9/09/2025, 10:17 pm" at bounding box center [964, 467] width 349 height 32
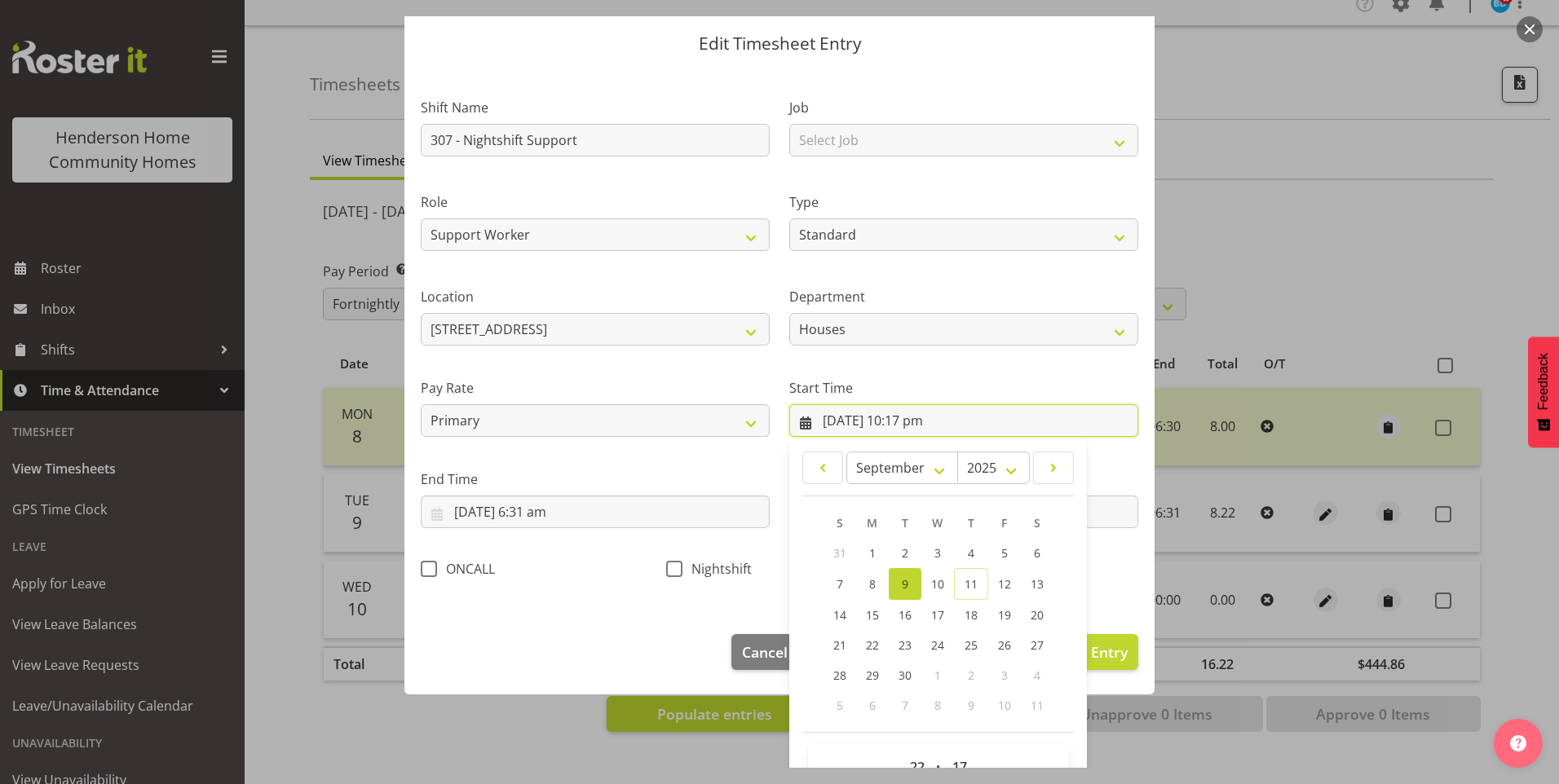
scroll to position [88, 0]
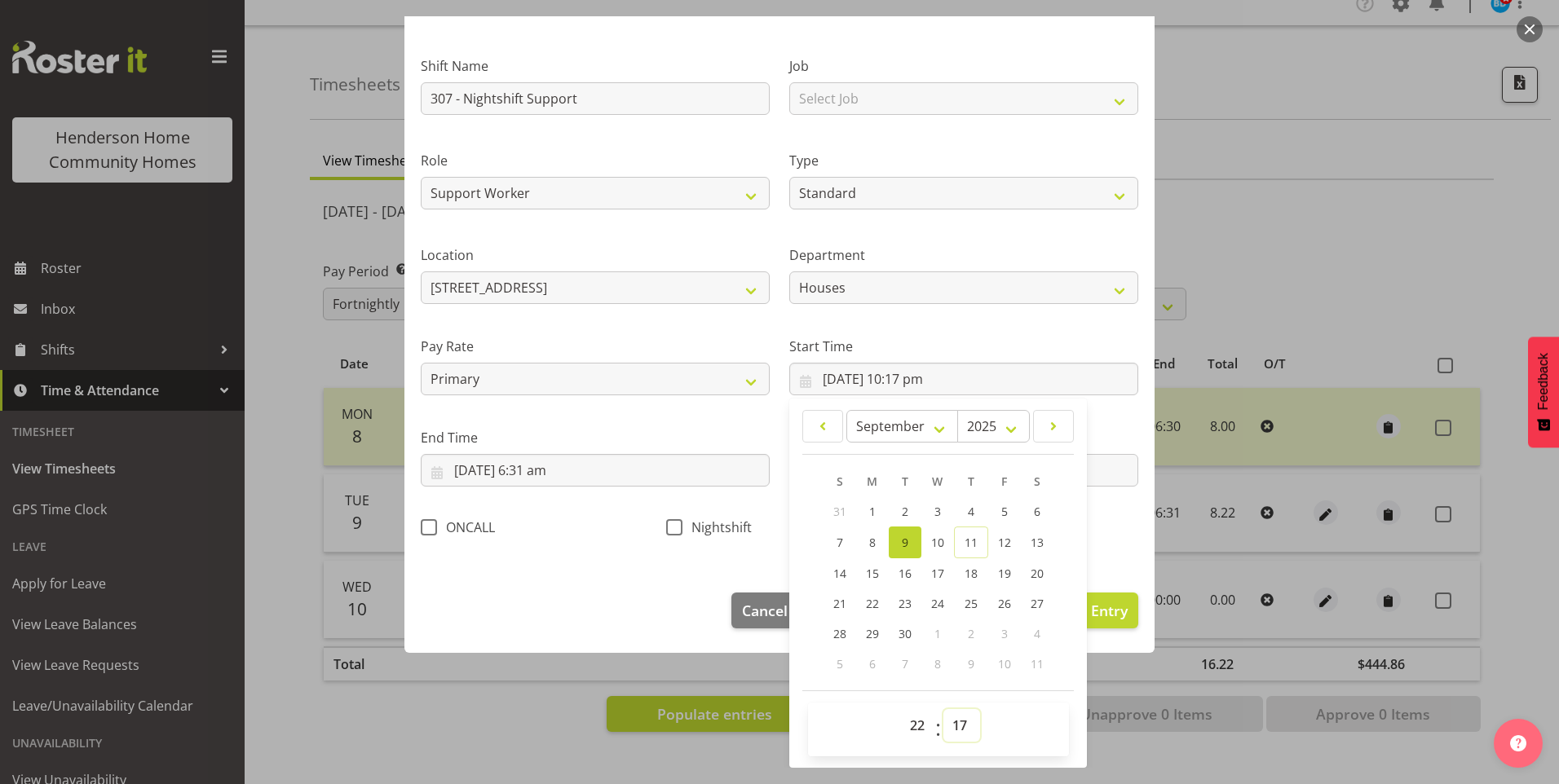
click at [962, 724] on select "00 01 02 03 04 05 06 07 08 09 10 11 12 13 14 15 16 17 18 19 20 21 22 23 24 25 2…" at bounding box center [961, 725] width 37 height 32
select select "30"
click at [943, 709] on select "00 01 02 03 04 05 06 07 08 09 10 11 12 13 14 15 16 17 18 19 20 21 22 23 24 25 2…" at bounding box center [961, 725] width 37 height 32
type input "9/09/2025, 10:30 pm"
click at [547, 475] on input "10/09/2025, 6:31 am" at bounding box center [595, 470] width 349 height 32
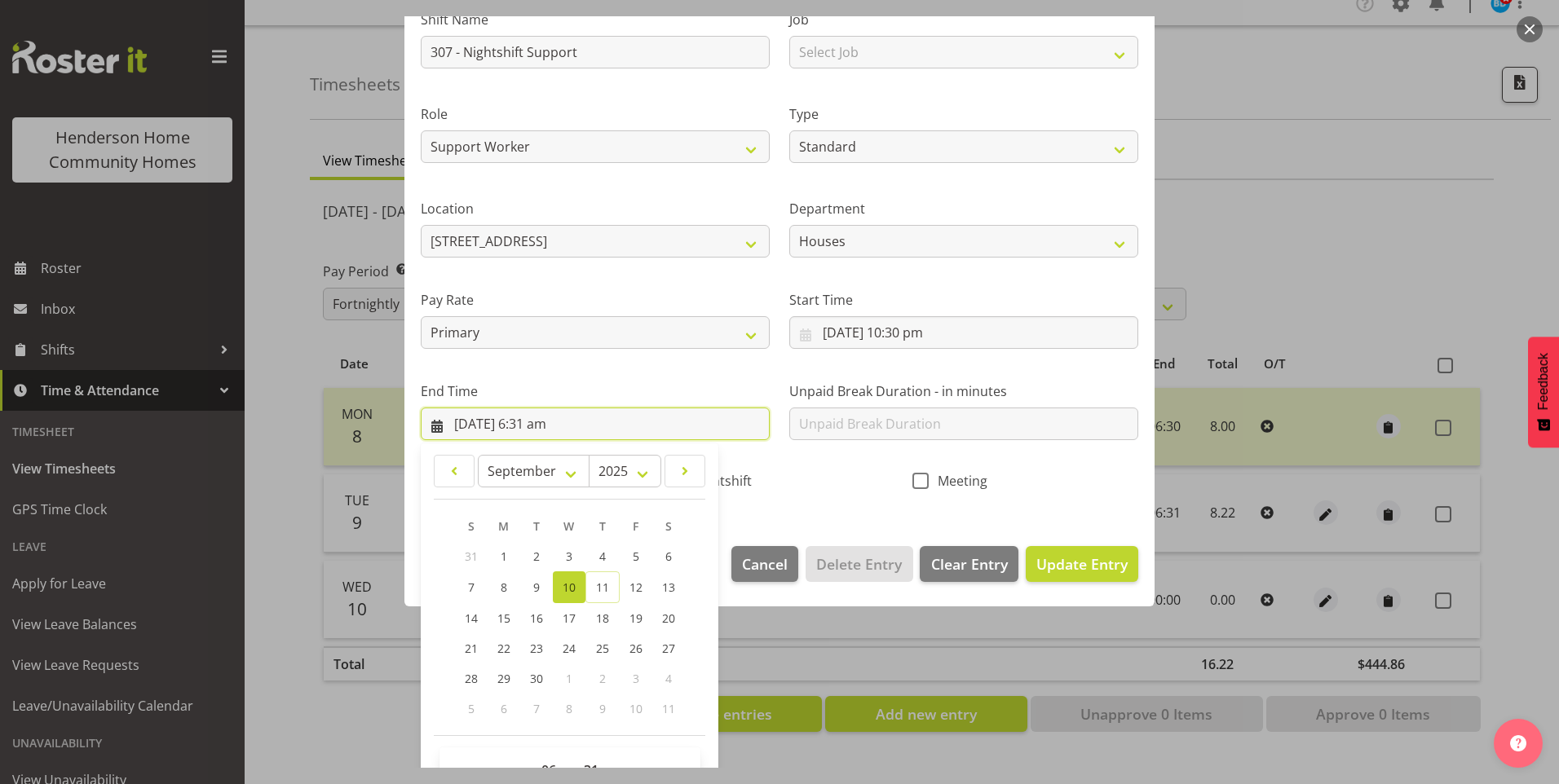
scroll to position [180, 0]
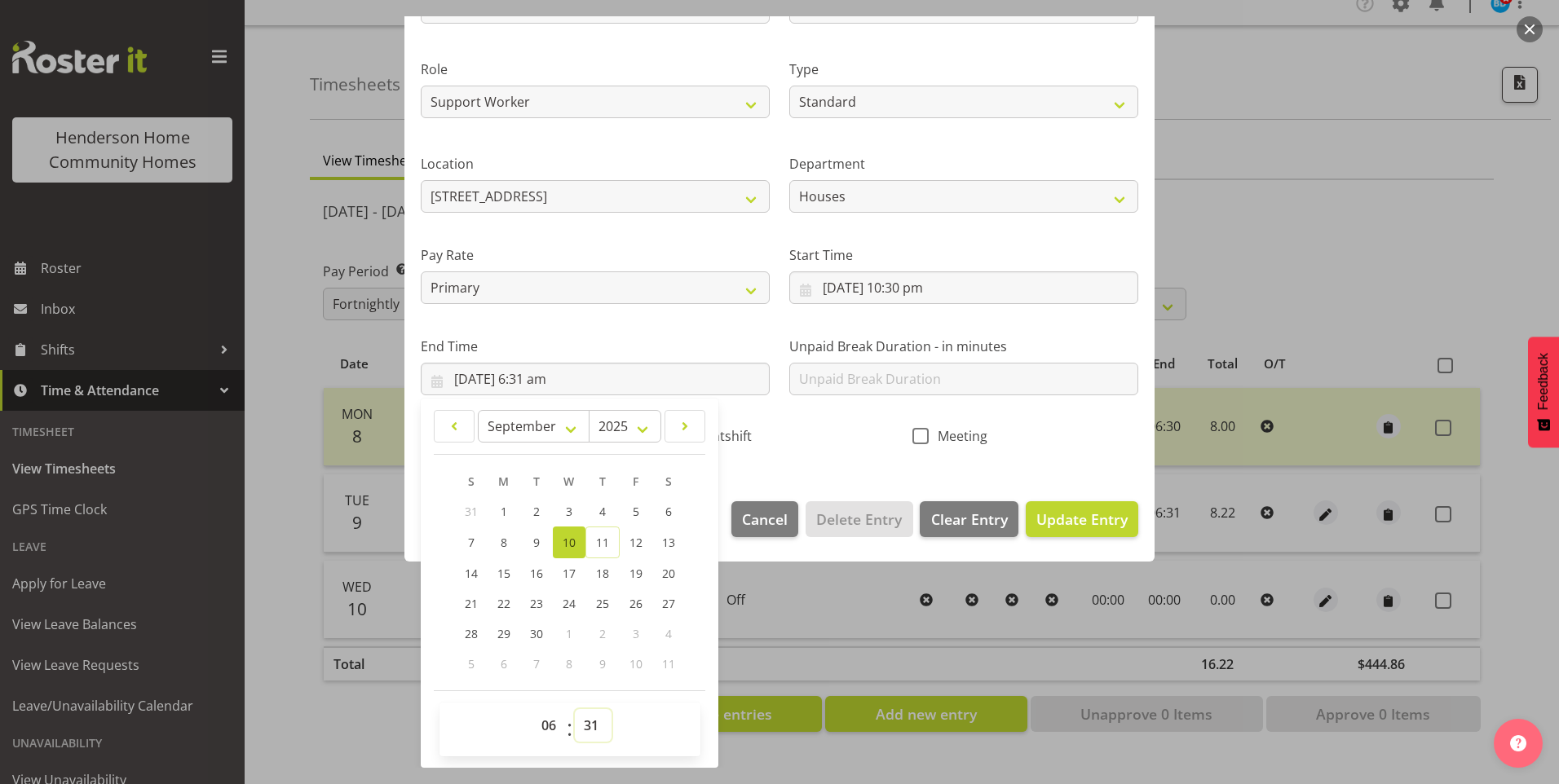
click at [593, 722] on select "00 01 02 03 04 05 06 07 08 09 10 11 12 13 14 15 16 17 18 19 20 21 22 23 24 25 2…" at bounding box center [593, 725] width 37 height 32
select select "30"
click at [575, 709] on select "00 01 02 03 04 05 06 07 08 09 10 11 12 13 14 15 16 17 18 19 20 21 22 23 24 25 2…" at bounding box center [593, 725] width 37 height 32
type input "10/09/2025, 6:30 am"
click at [717, 439] on div "January February March April May June July August September October November De…" at bounding box center [570, 583] width 298 height 357
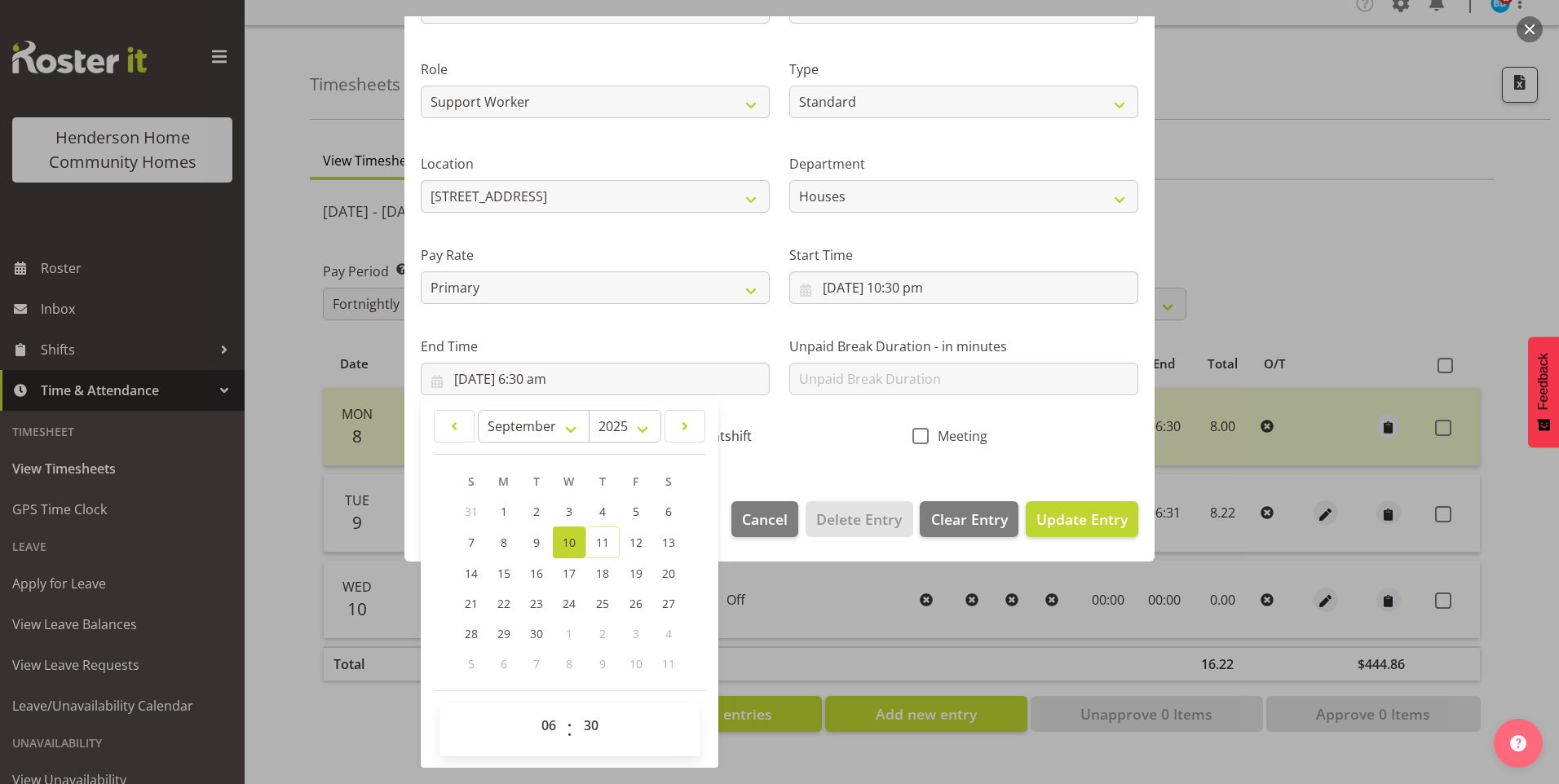
drag, startPoint x: 723, startPoint y: 439, endPoint x: 738, endPoint y: 439, distance: 15.0
click at [724, 439] on span "Nightshift" at bounding box center [717, 435] width 69 height 16
click at [676, 439] on input "Nightshift" at bounding box center [671, 435] width 10 height 10
checkbox input "true"
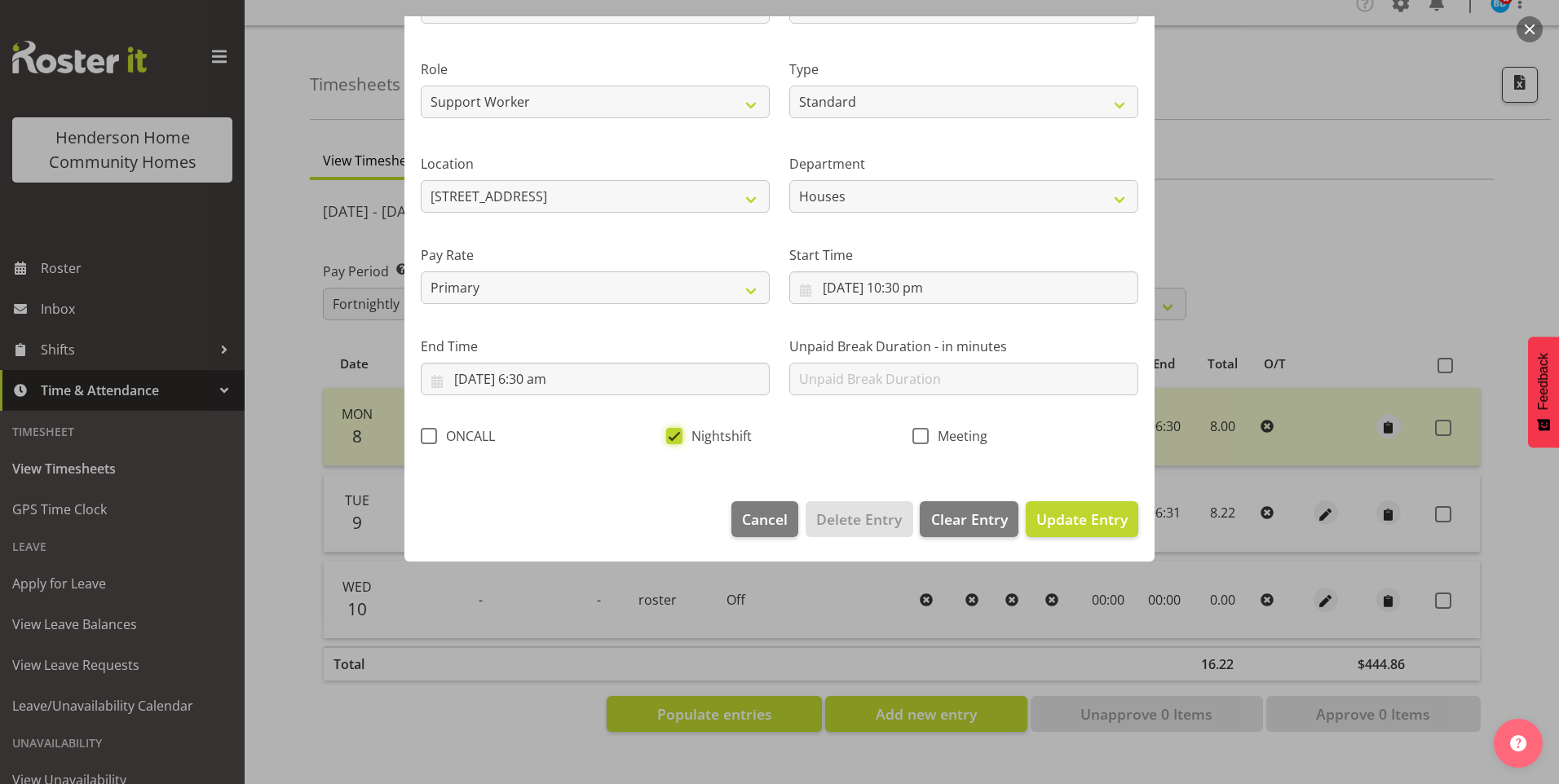
scroll to position [0, 0]
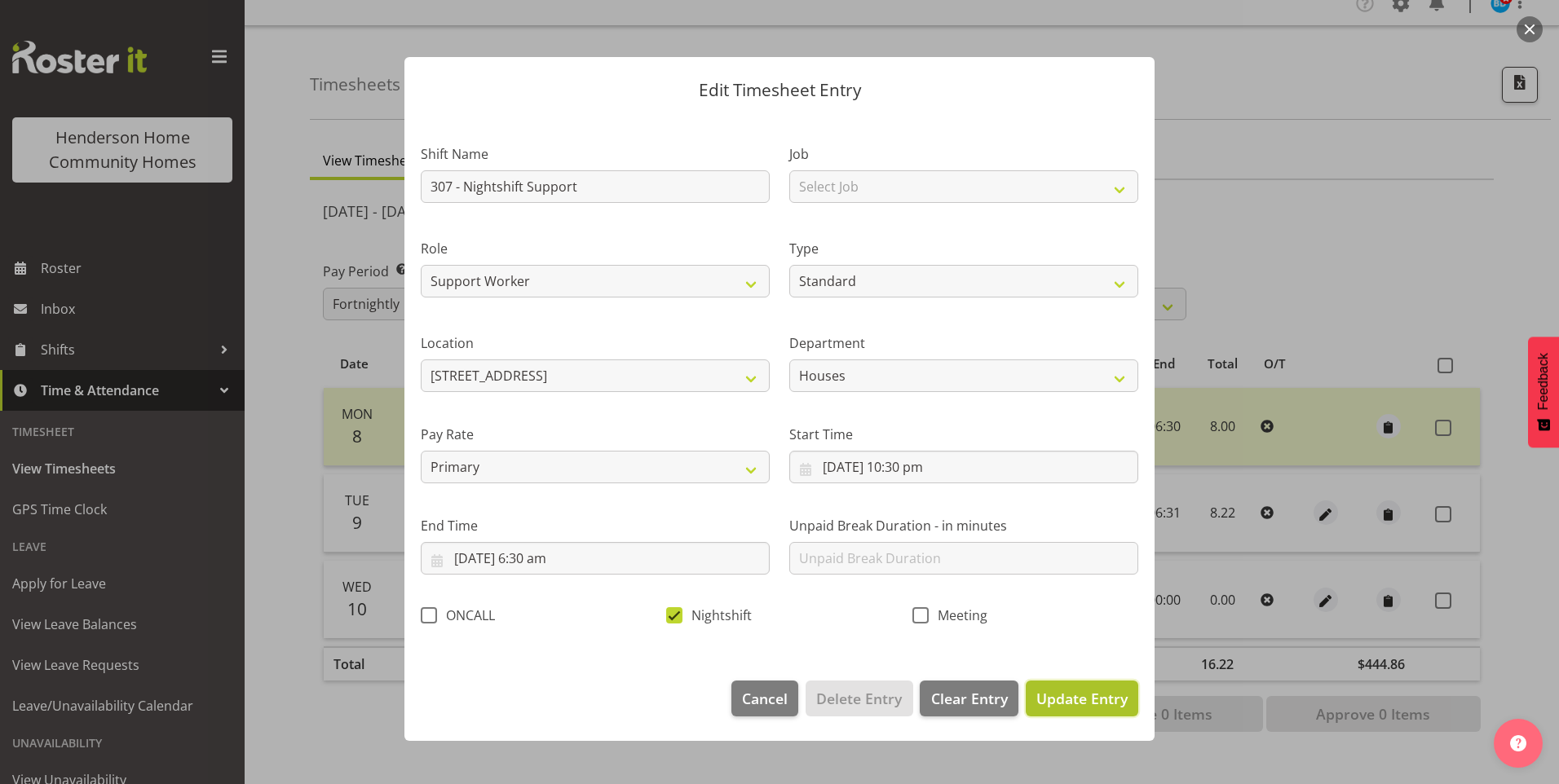
click at [1109, 700] on span "Update Entry" at bounding box center [1082, 699] width 92 height 20
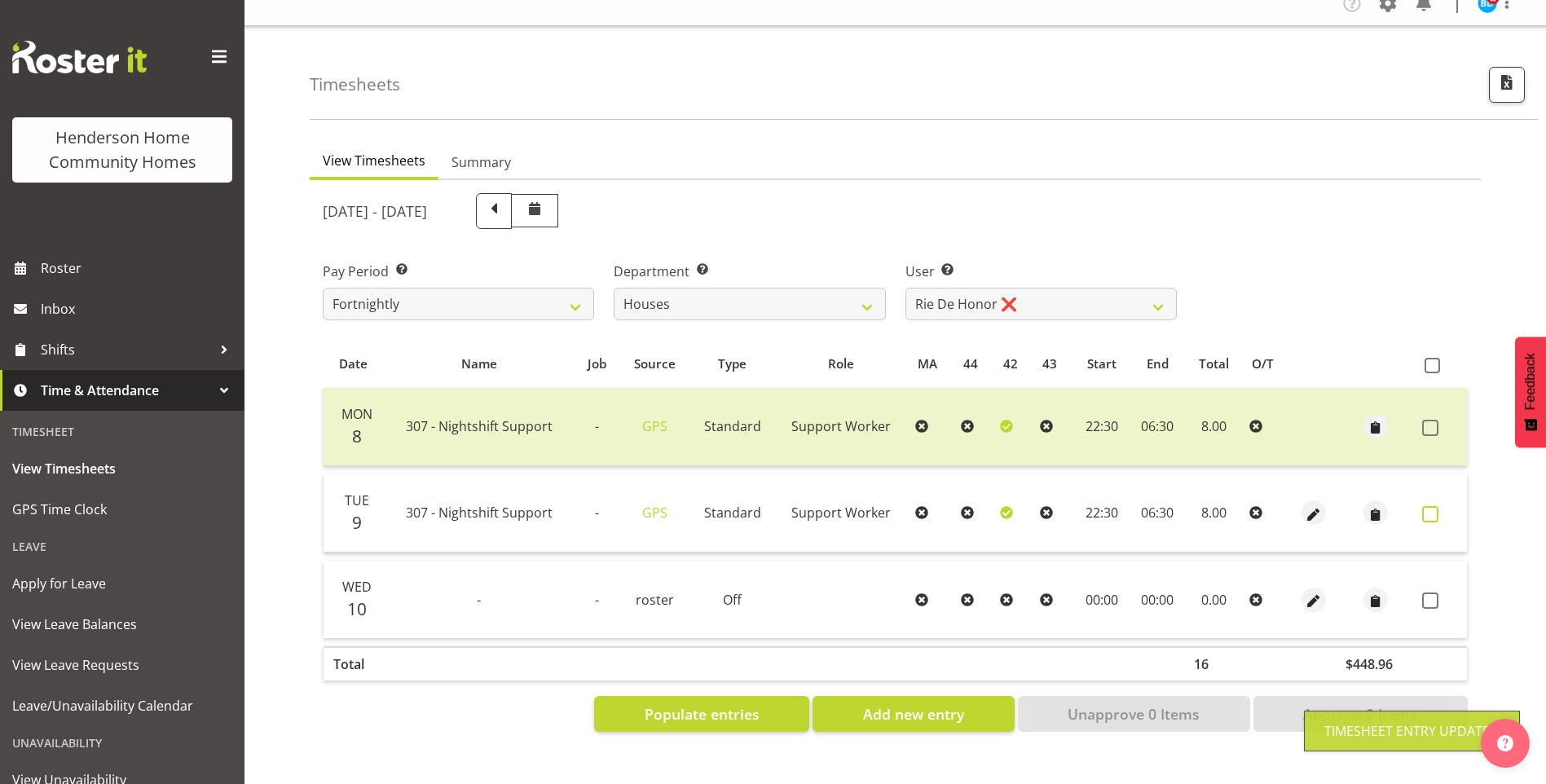
click at [1427, 510] on span at bounding box center [1431, 514] width 16 height 16
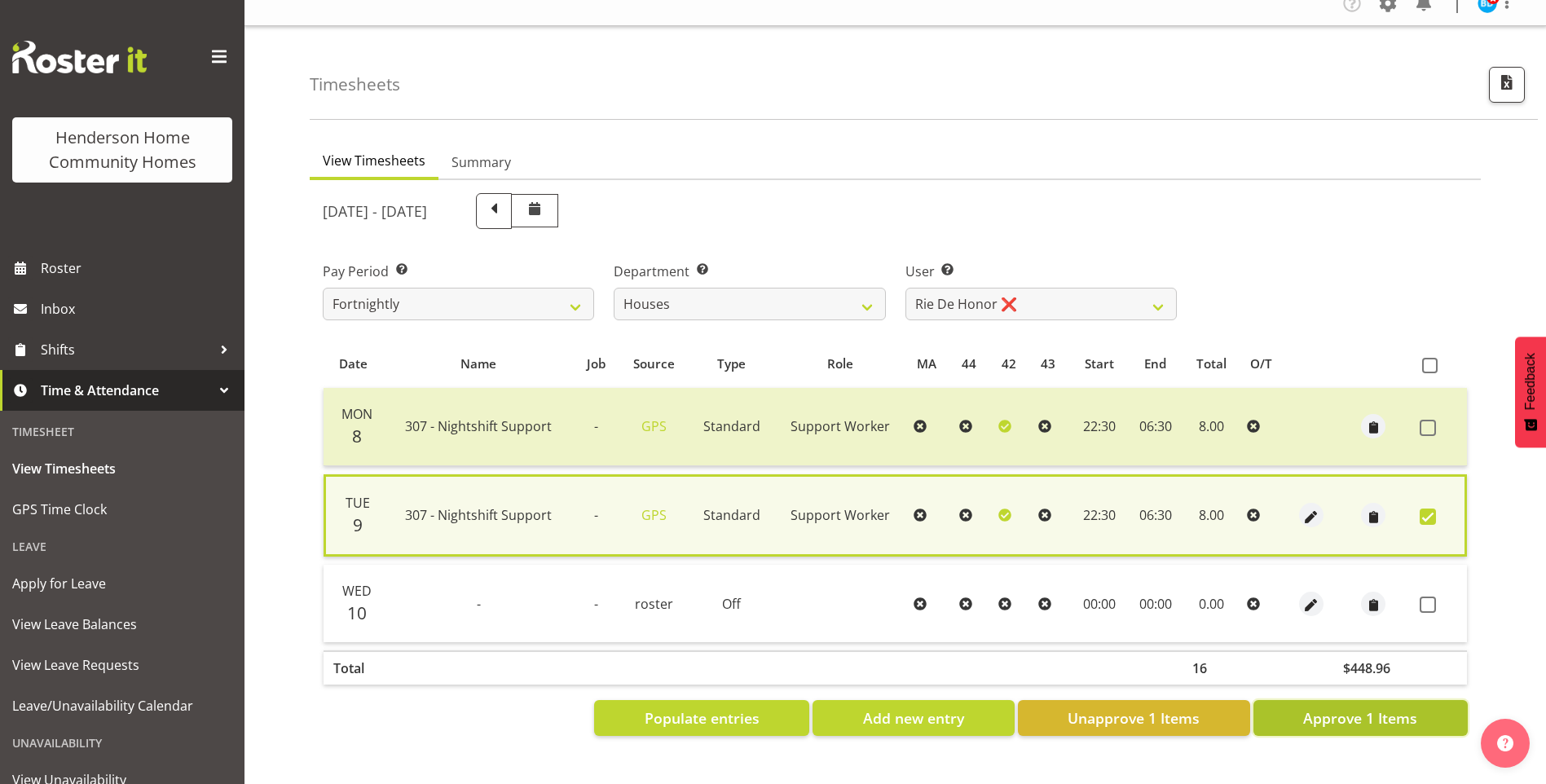
click at [1391, 707] on span "Approve 1 Items" at bounding box center [1360, 717] width 114 height 21
checkbox input "false"
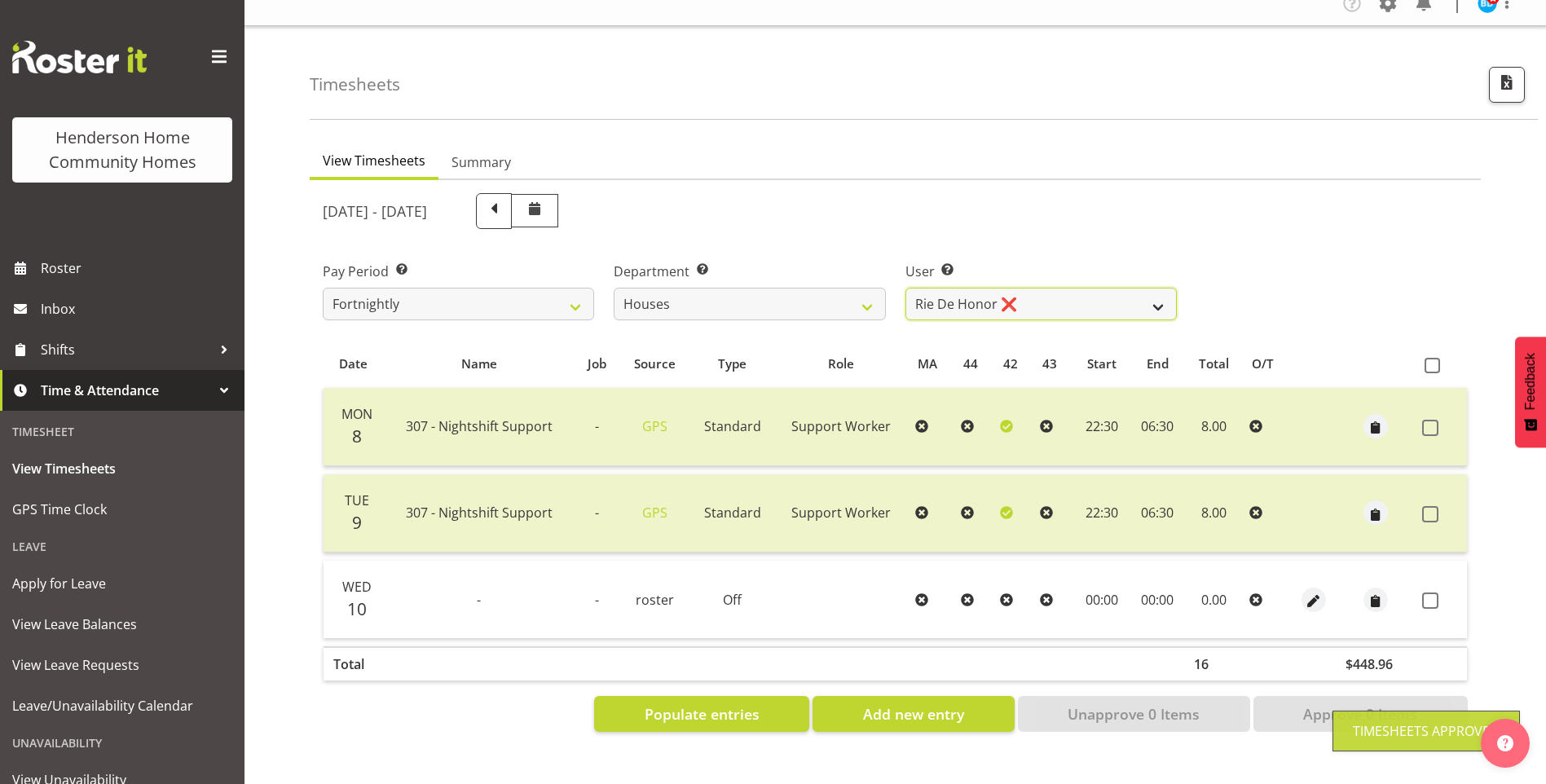
click at [967, 293] on select "Billie Sothern ✔ Dipika Thapa ❌ Jess Aracan ❌ Katrina Shaw ❌ Liezl Sanchez ❌ Ma…" at bounding box center [1041, 304] width 271 height 32
click at [1006, 533] on td at bounding box center [1013, 514] width 40 height 79
click at [955, 293] on select "Billie Sothern ✔ Dipika Thapa ❌ Jess Aracan ❌ Katrina Shaw ❌ Liezl Sanchez ❌ Ma…" at bounding box center [1041, 304] width 271 height 32
select select "11787"
click at [906, 288] on select "Billie Sothern ✔ Dipika Thapa ❌ Jess Aracan ❌ Katrina Shaw ❌ Liezl Sanchez ❌ Ma…" at bounding box center [1041, 304] width 271 height 32
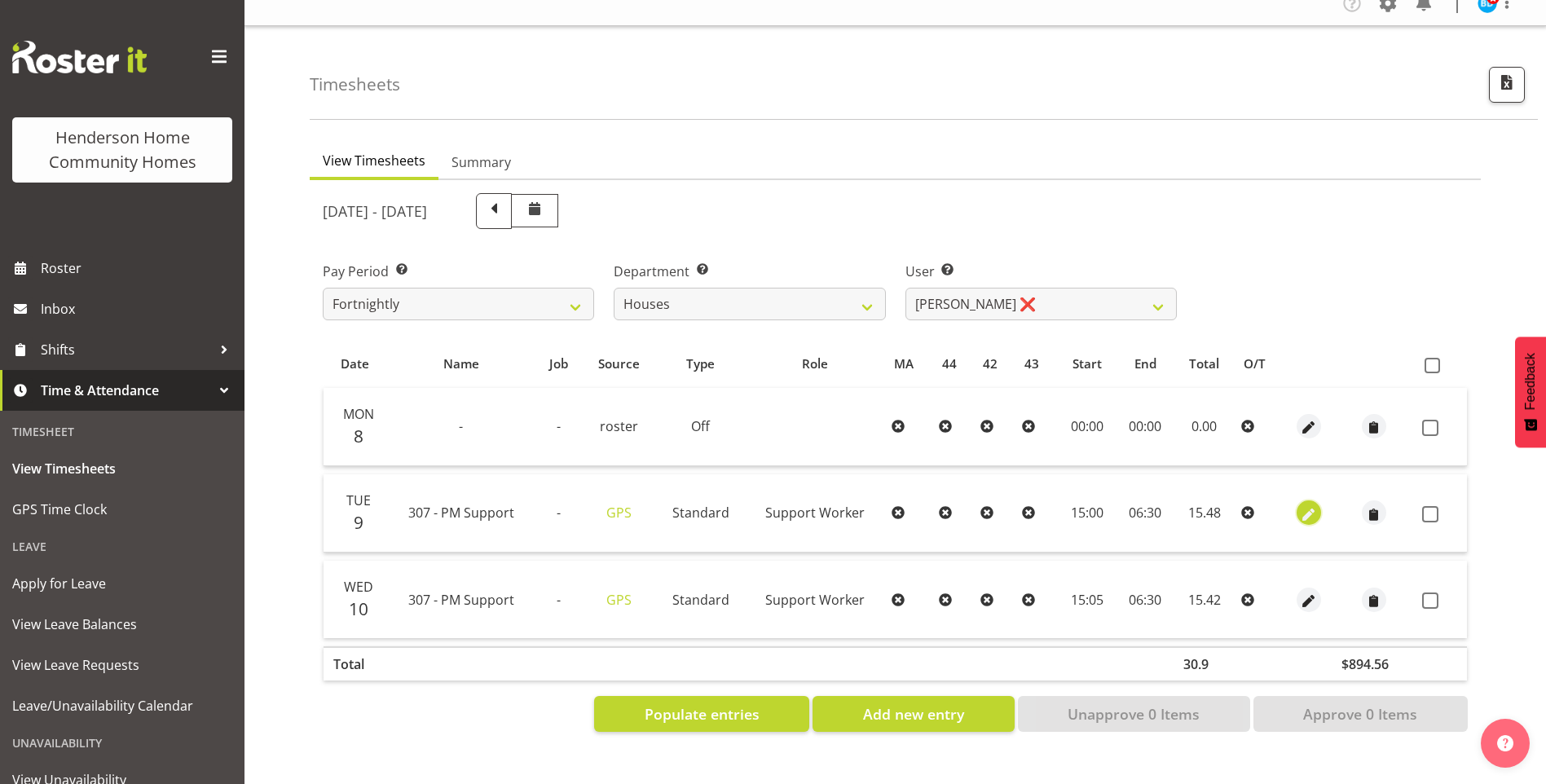
click at [1312, 505] on span "button" at bounding box center [1309, 515] width 19 height 19
select select "Standard"
select select "8"
select select "2025"
select select "6"
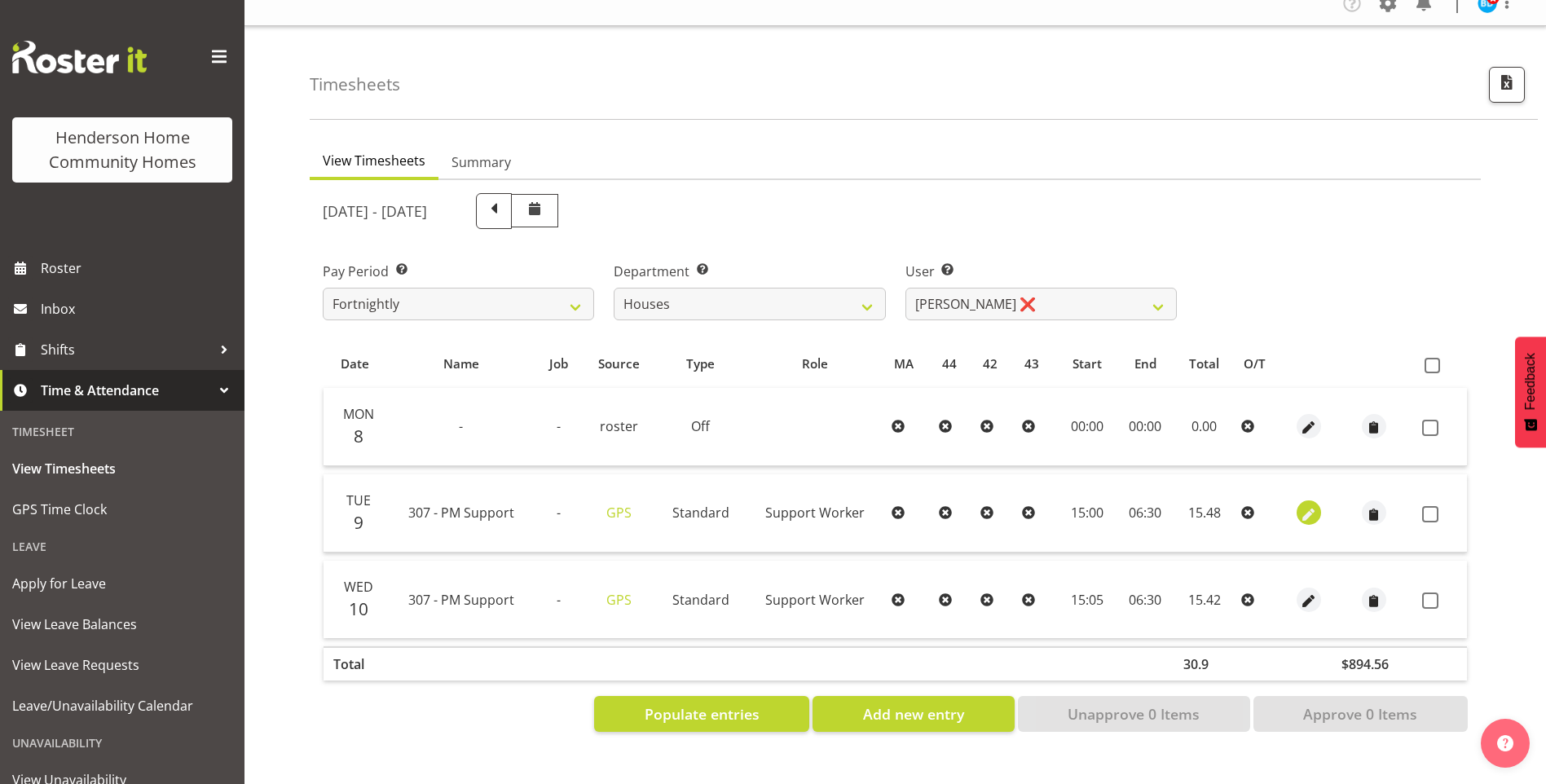
select select "30"
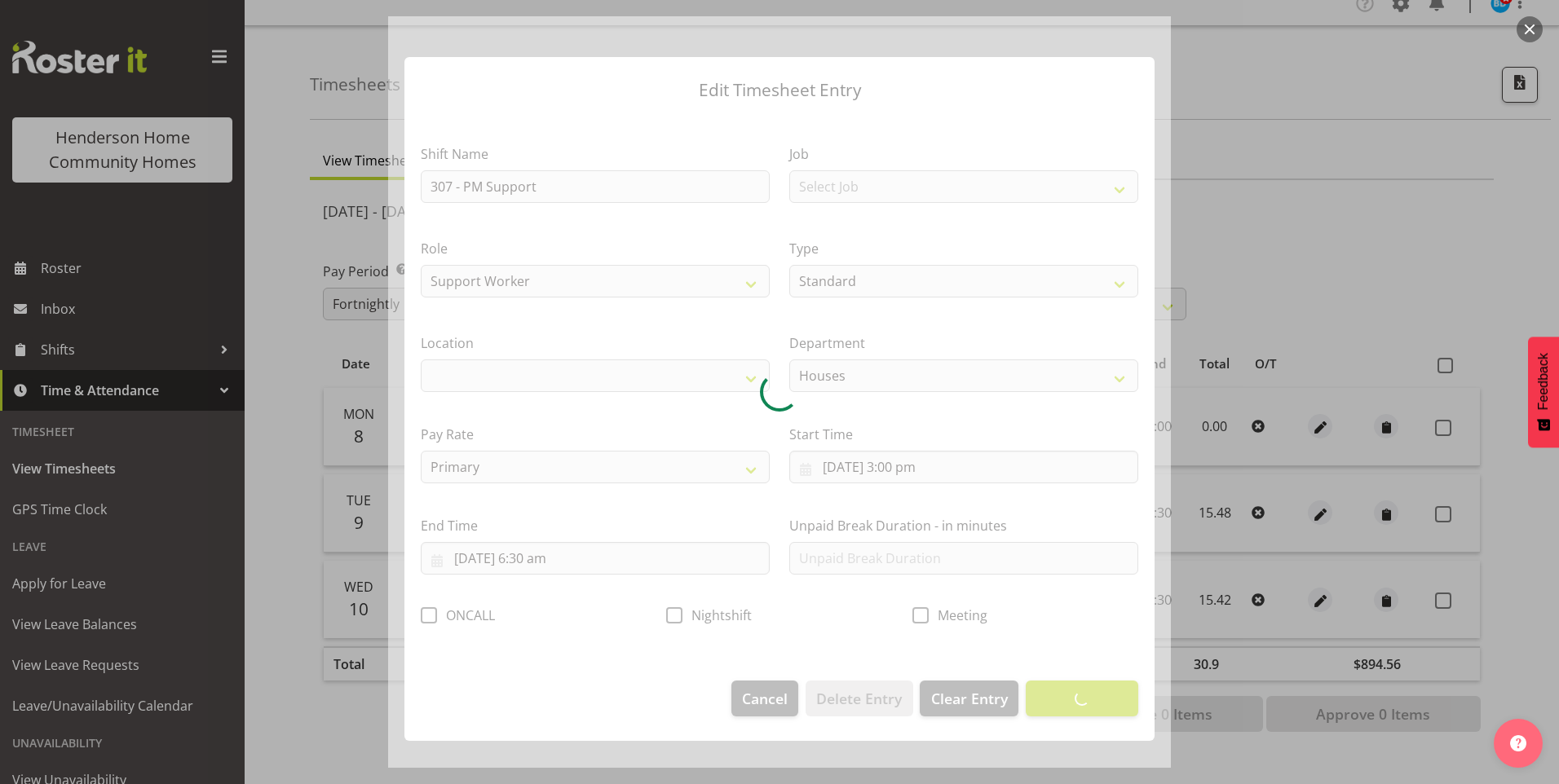
select select "1076"
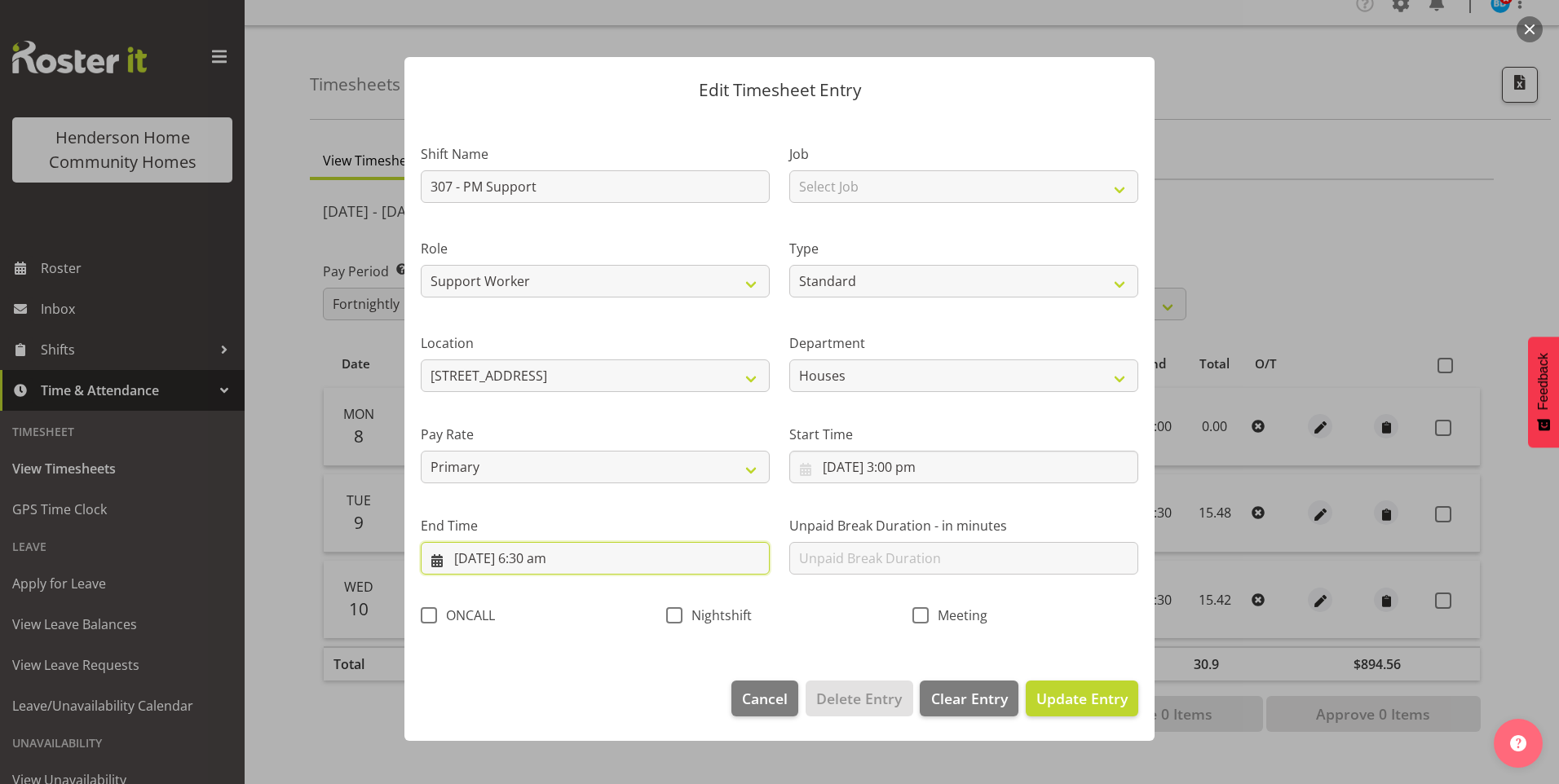
click at [486, 563] on input "10/09/2025, 6:30 am" at bounding box center [595, 558] width 349 height 32
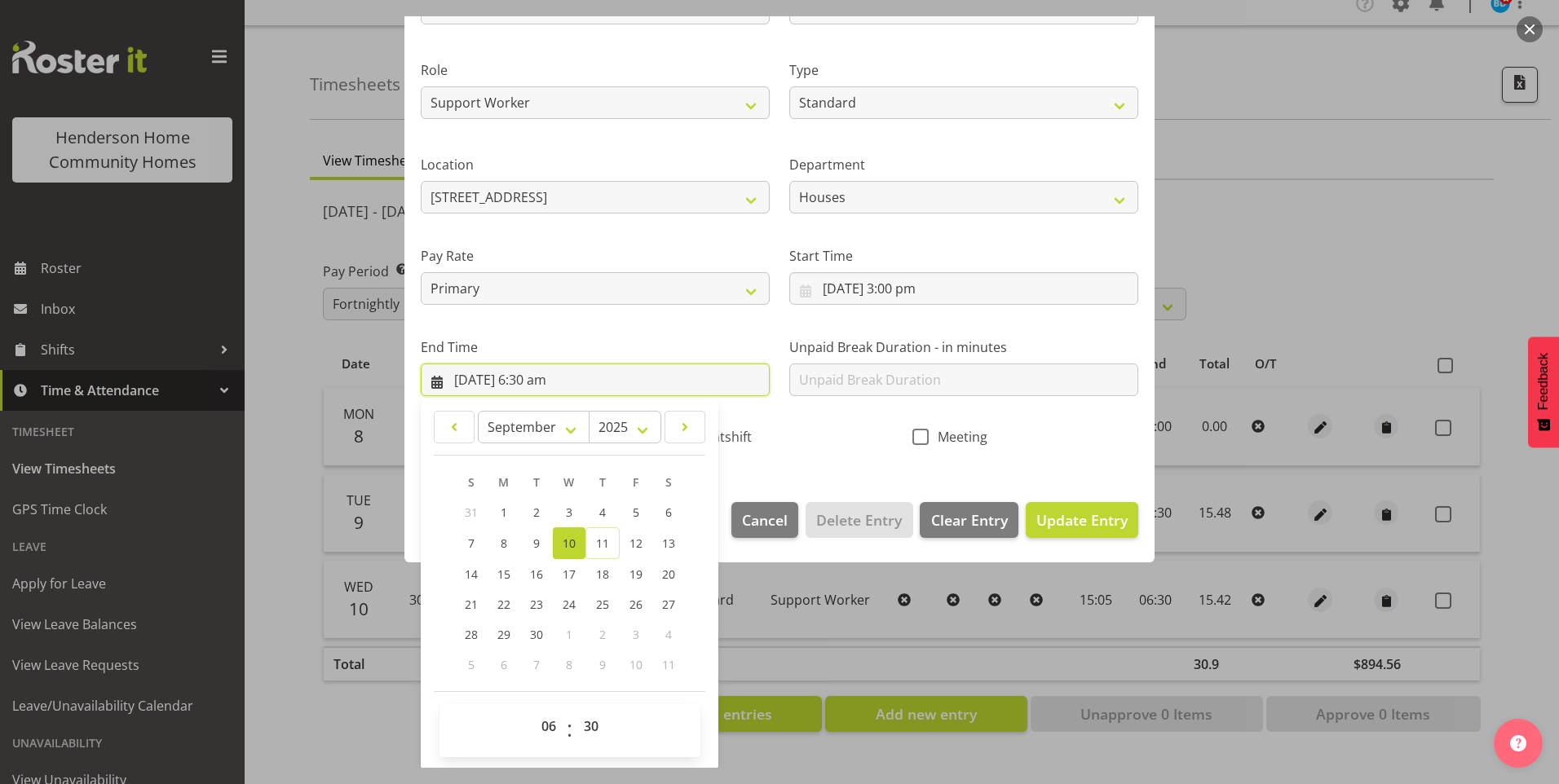
scroll to position [180, 0]
click at [534, 544] on span "9" at bounding box center [536, 542] width 7 height 15
type input "9/09/2025, 6:30 am"
click at [546, 733] on select "00 01 02 03 04 05 06 07 08 09 10 11 12 13 14 15 16 17 18 19 20 21 22 23" at bounding box center [551, 725] width 37 height 32
select select "22"
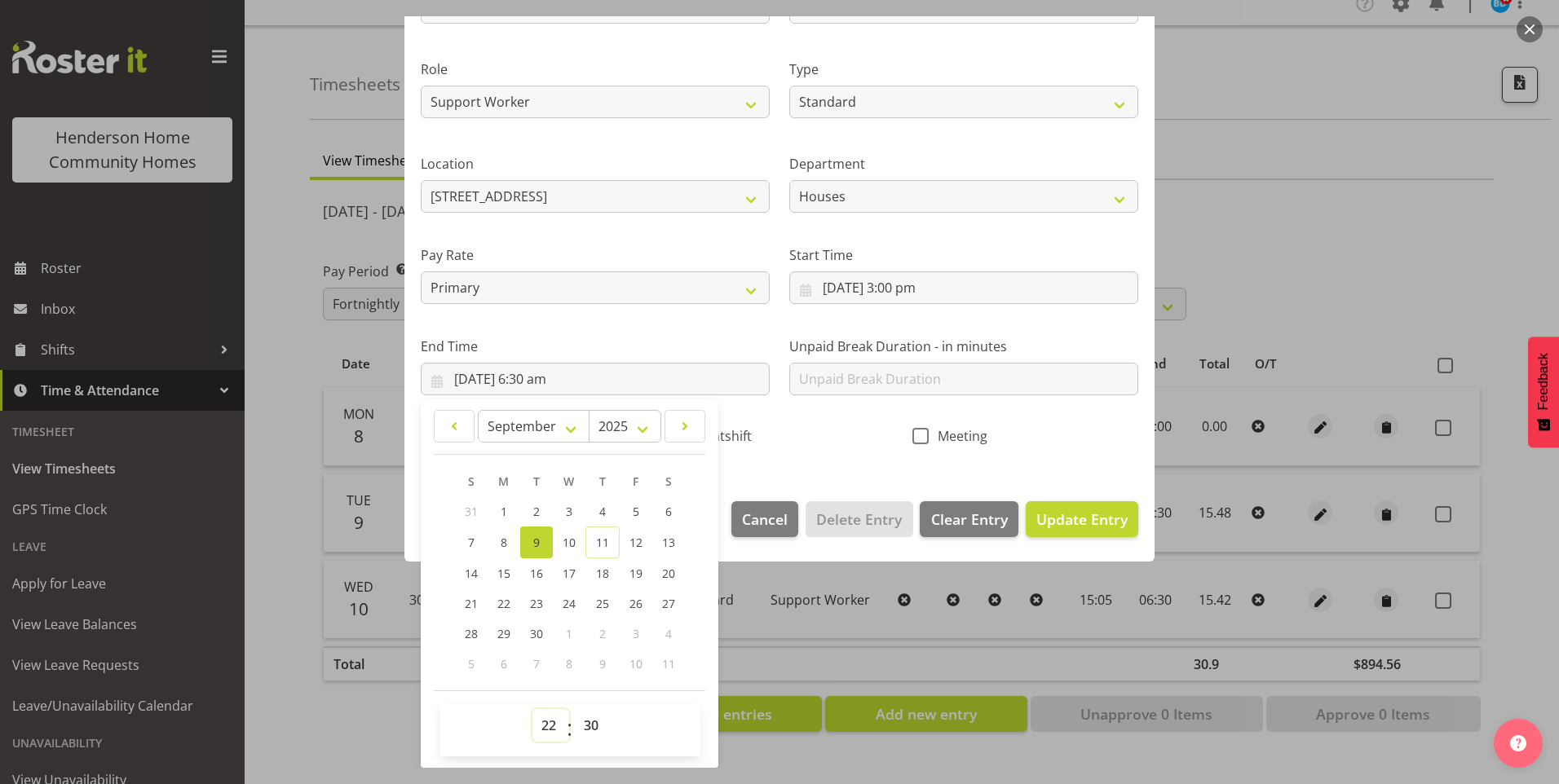
click at [533, 709] on select "00 01 02 03 04 05 06 07 08 09 10 11 12 13 14 15 16 17 18 19 20 21 22 23" at bounding box center [551, 725] width 37 height 32
type input "9/09/2025, 10:30 pm"
click at [1066, 522] on span "Update Entry" at bounding box center [1082, 519] width 92 height 20
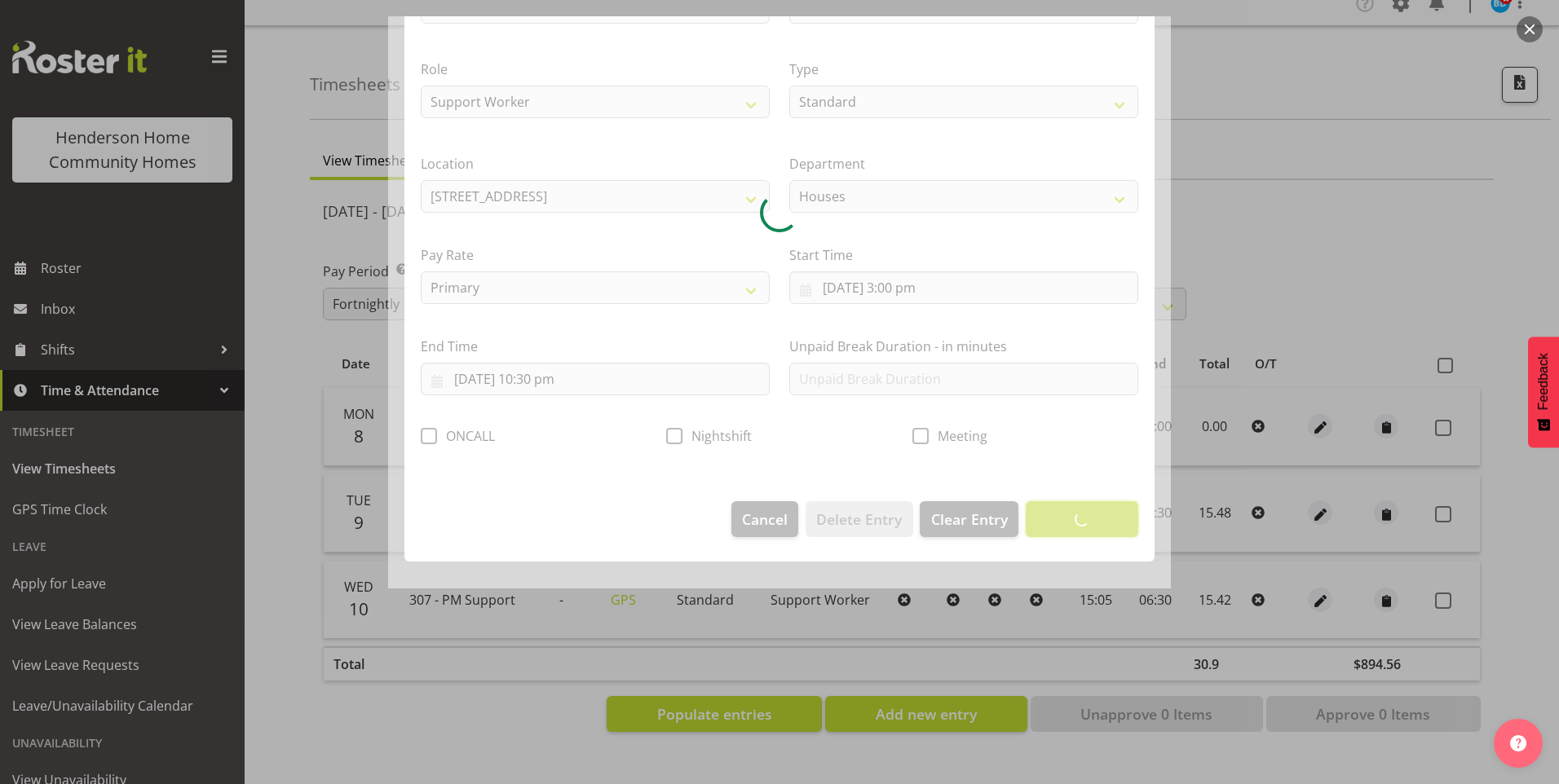
scroll to position [0, 0]
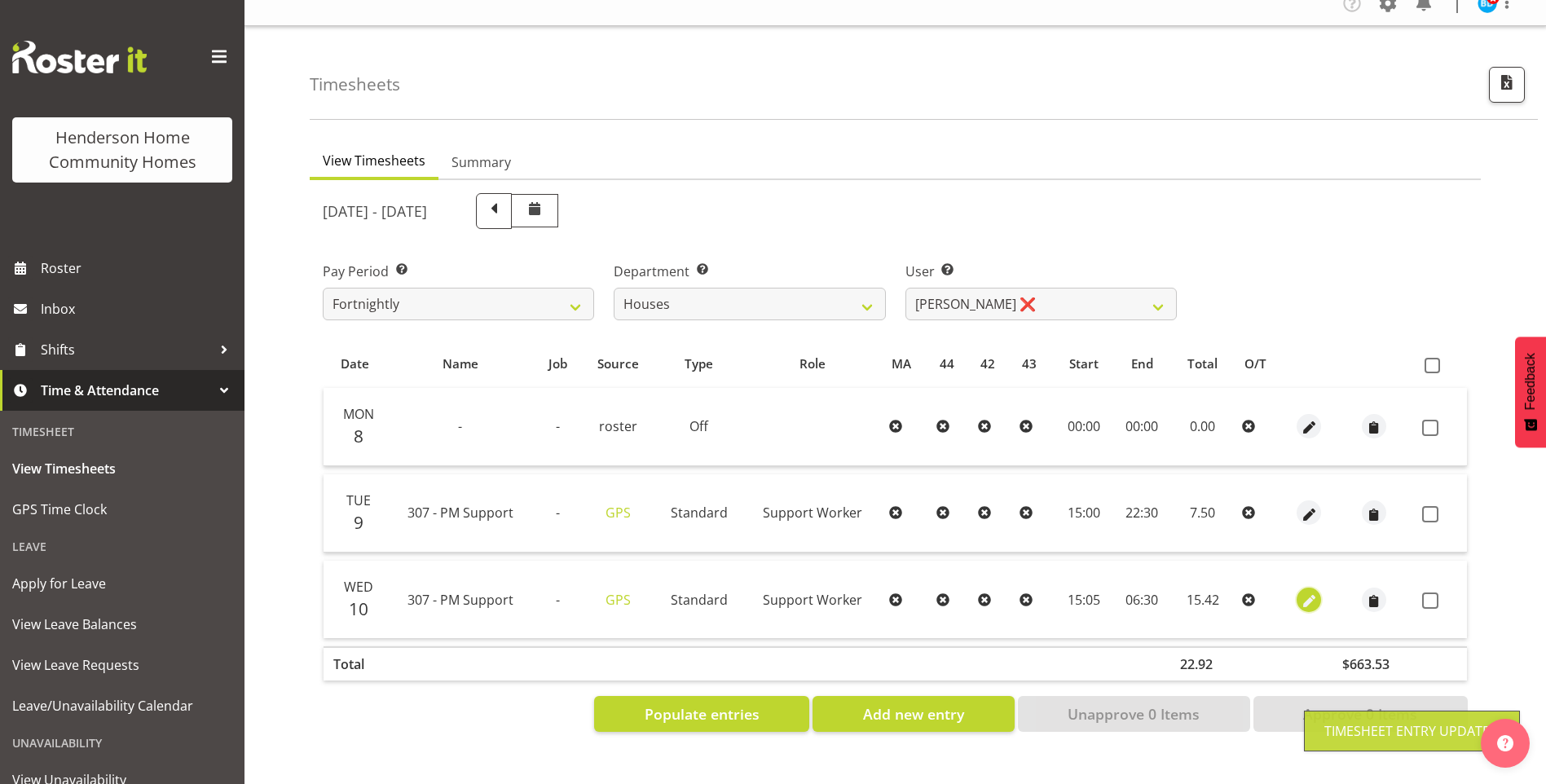
click at [1301, 592] on span "button" at bounding box center [1310, 601] width 19 height 19
select select "Standard"
select select "8"
select select "2025"
select select "15"
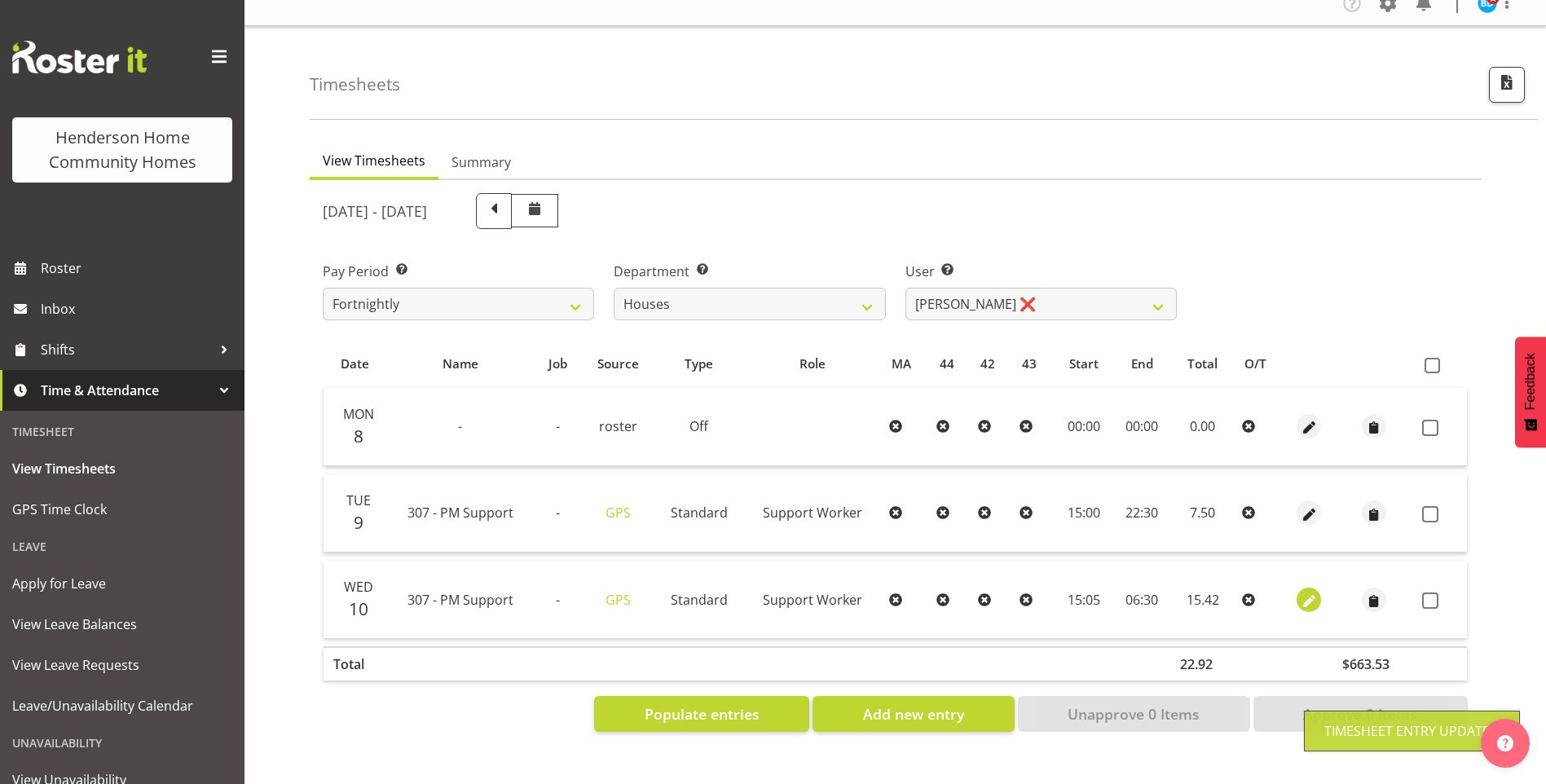
select select "5"
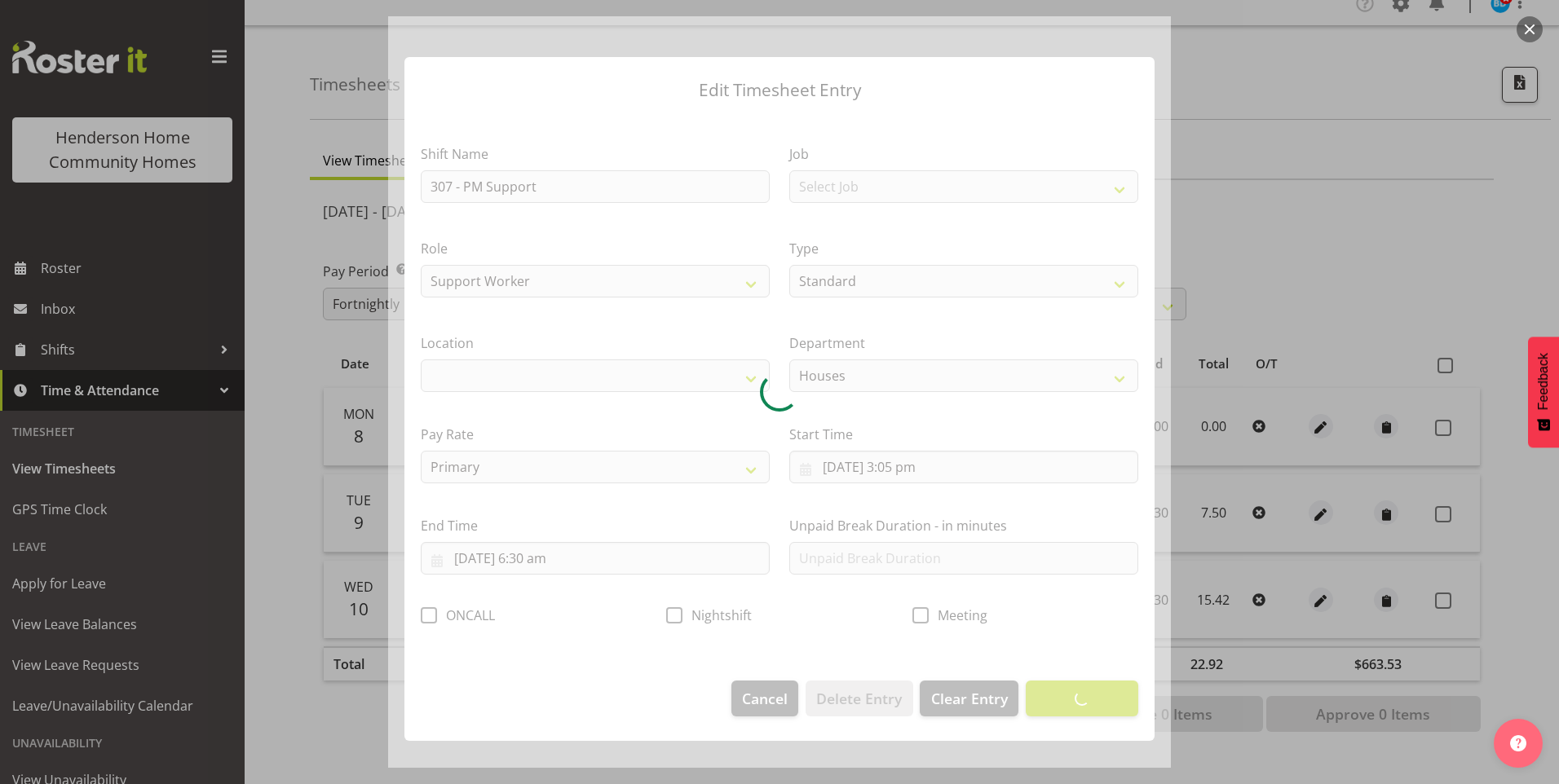
select select "1076"
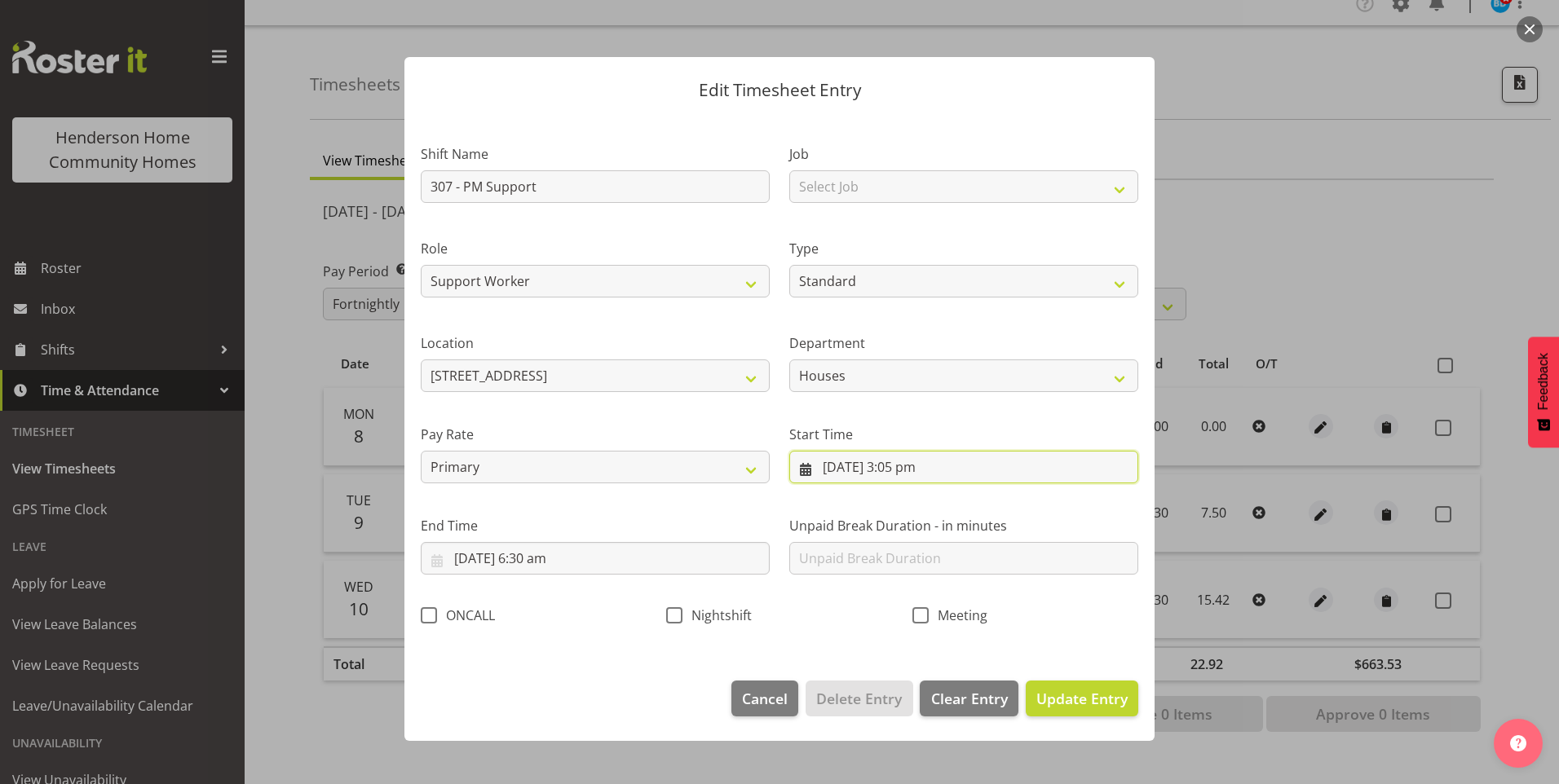
click at [922, 472] on input "10/09/2025, 3:05 pm" at bounding box center [964, 467] width 349 height 32
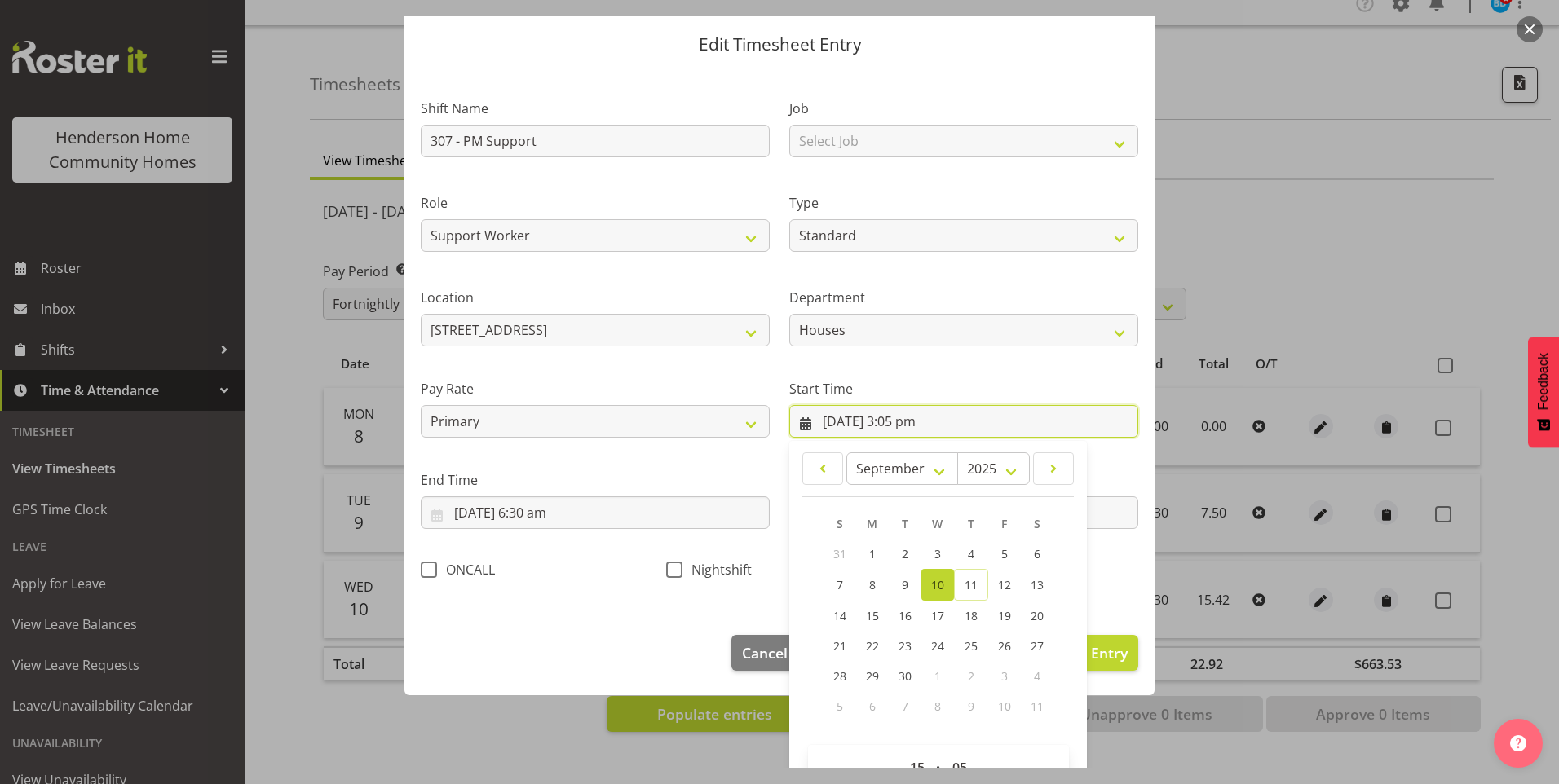
scroll to position [88, 0]
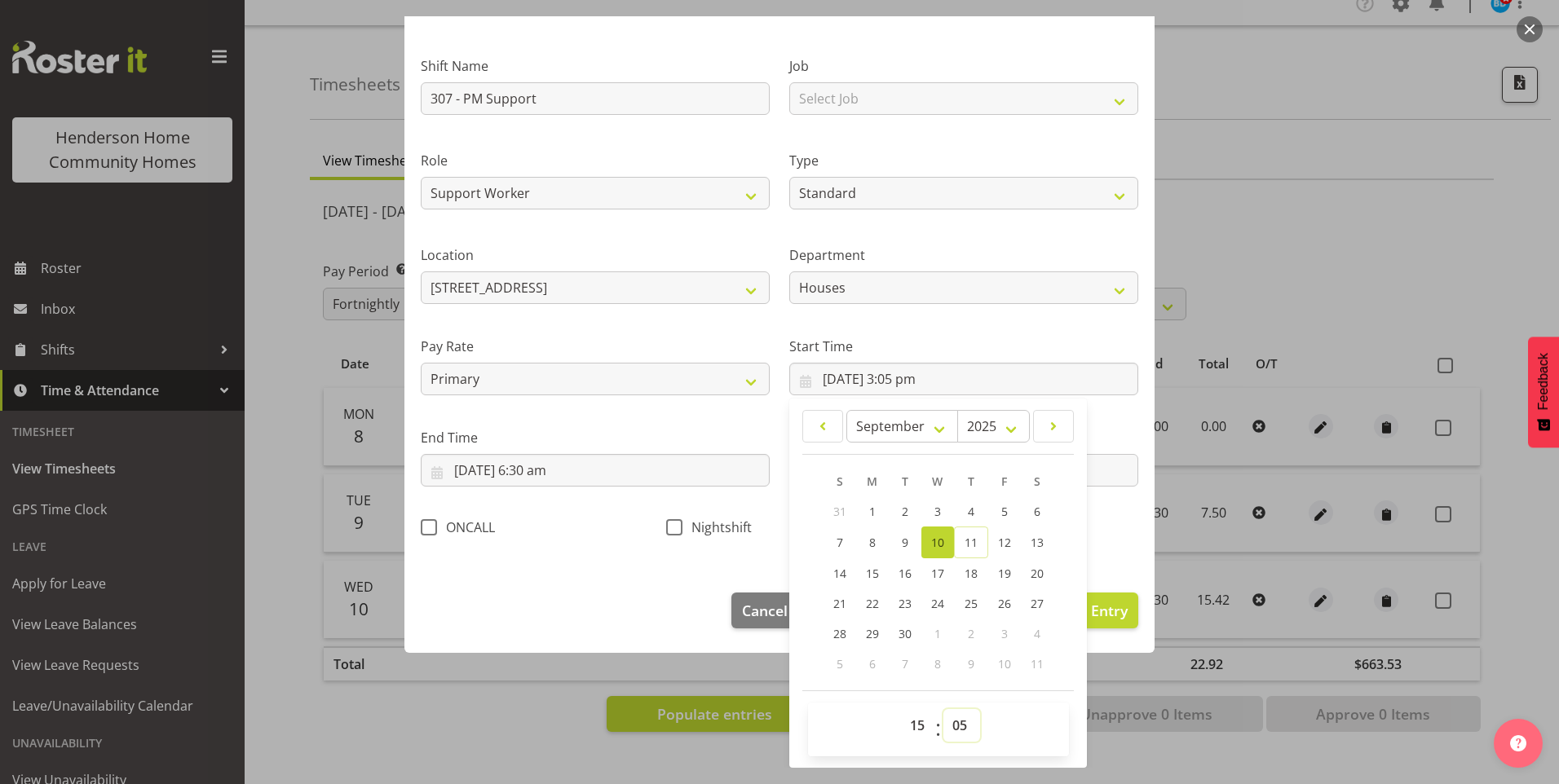
drag, startPoint x: 961, startPoint y: 726, endPoint x: 961, endPoint y: 711, distance: 15.0
click at [961, 723] on select "00 01 02 03 04 05 06 07 08 09 10 11 12 13 14 15 16 17 18 19 20 21 22 23 24 25 2…" at bounding box center [961, 725] width 37 height 32
select select "0"
click at [943, 709] on select "00 01 02 03 04 05 06 07 08 09 10 11 12 13 14 15 16 17 18 19 20 21 22 23 24 25 2…" at bounding box center [961, 725] width 37 height 32
type input "10/09/2025, 3:00 pm"
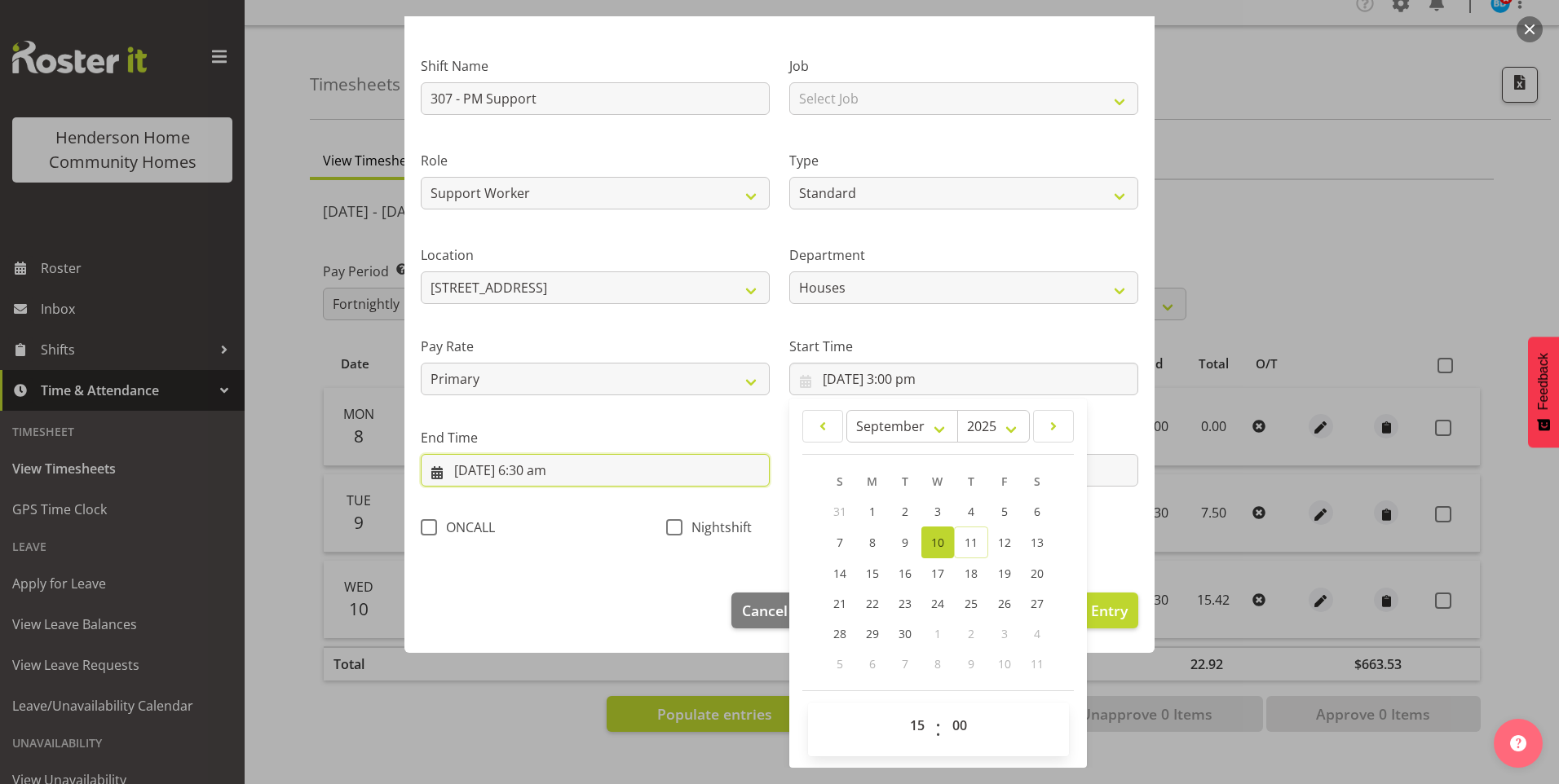
click at [494, 470] on input "11/09/2025, 6:30 am" at bounding box center [595, 470] width 349 height 32
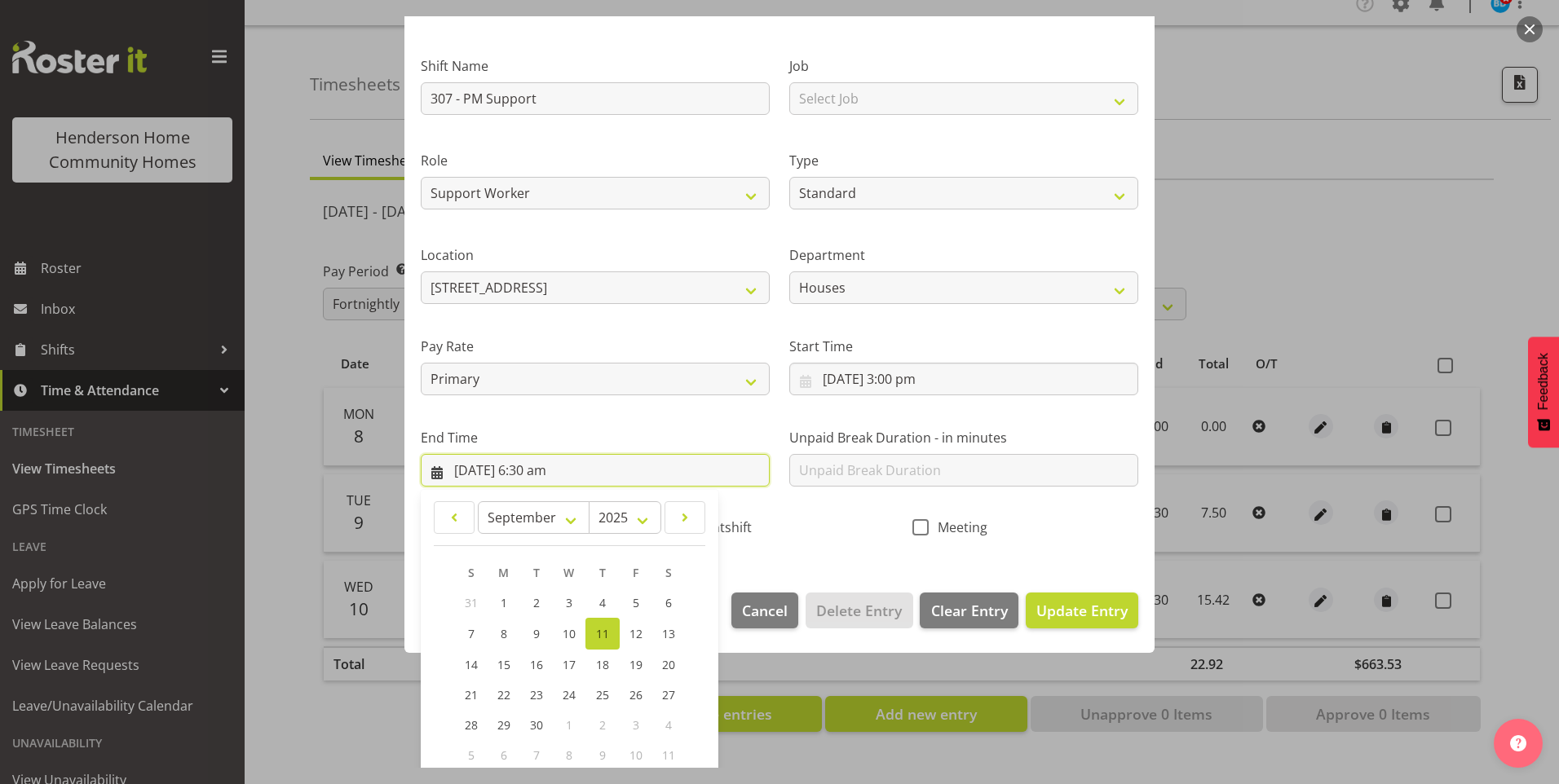
scroll to position [180, 0]
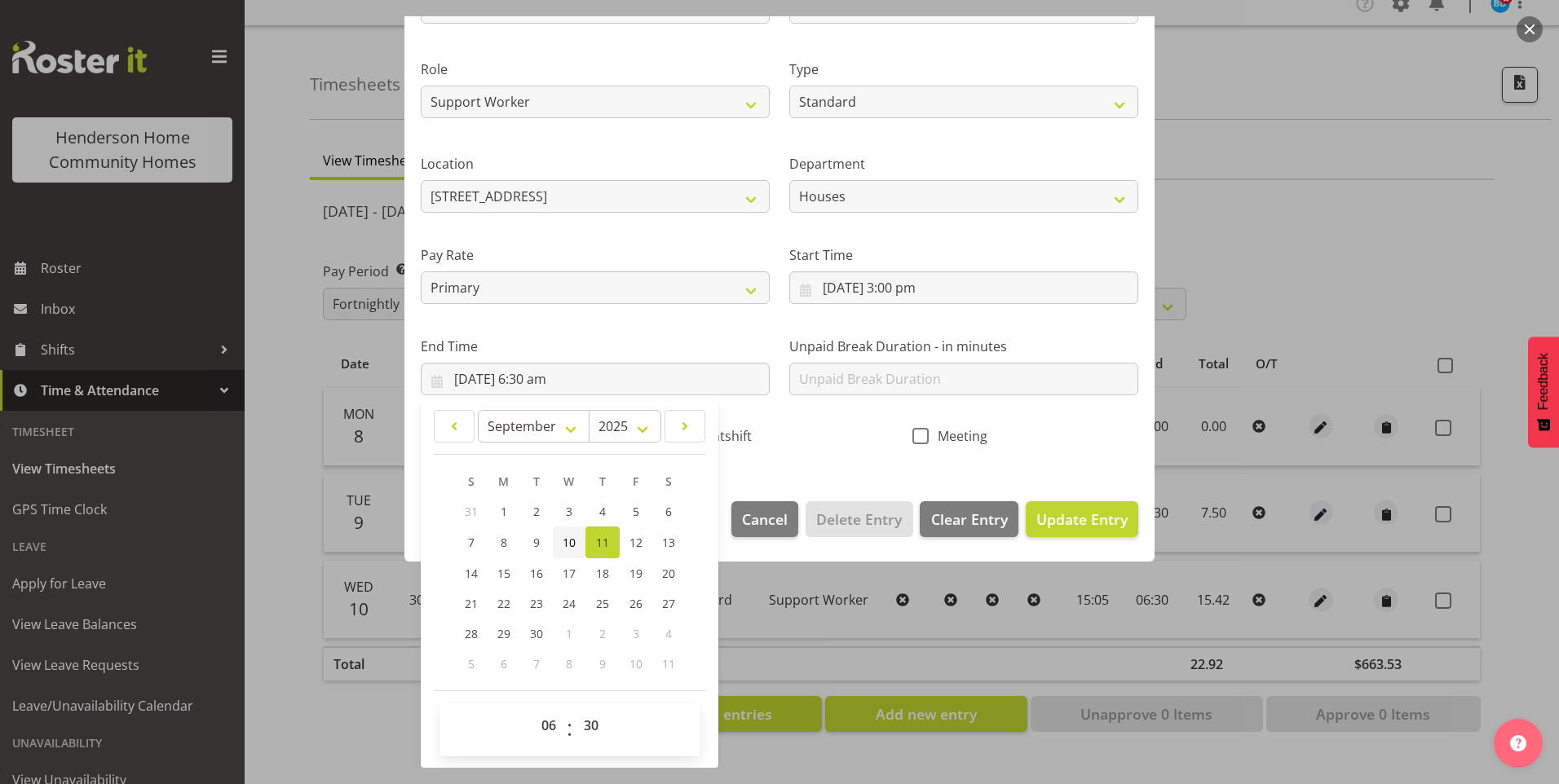
click at [565, 533] on link "10" at bounding box center [569, 542] width 32 height 32
type input "10/09/2025, 6:30 am"
click at [536, 724] on select "00 01 02 03 04 05 06 07 08 09 10 11 12 13 14 15 16 17 18 19 20 21 22 23" at bounding box center [551, 725] width 37 height 32
select select "22"
click at [533, 709] on select "00 01 02 03 04 05 06 07 08 09 10 11 12 13 14 15 16 17 18 19 20 21 22 23" at bounding box center [551, 725] width 37 height 32
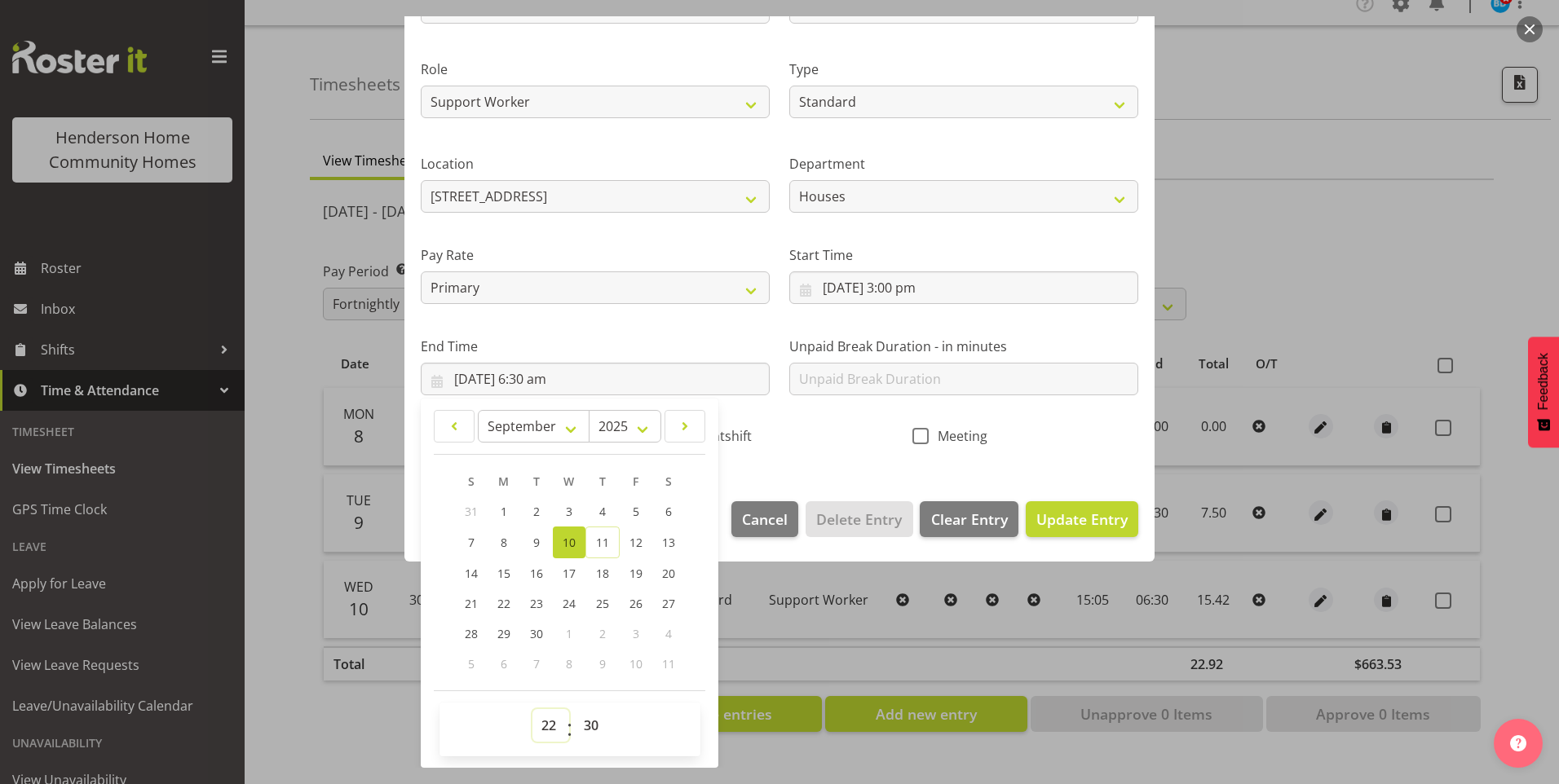
type input "10/09/2025, 10:30 pm"
click at [1103, 519] on span "Update Entry" at bounding box center [1082, 519] width 92 height 20
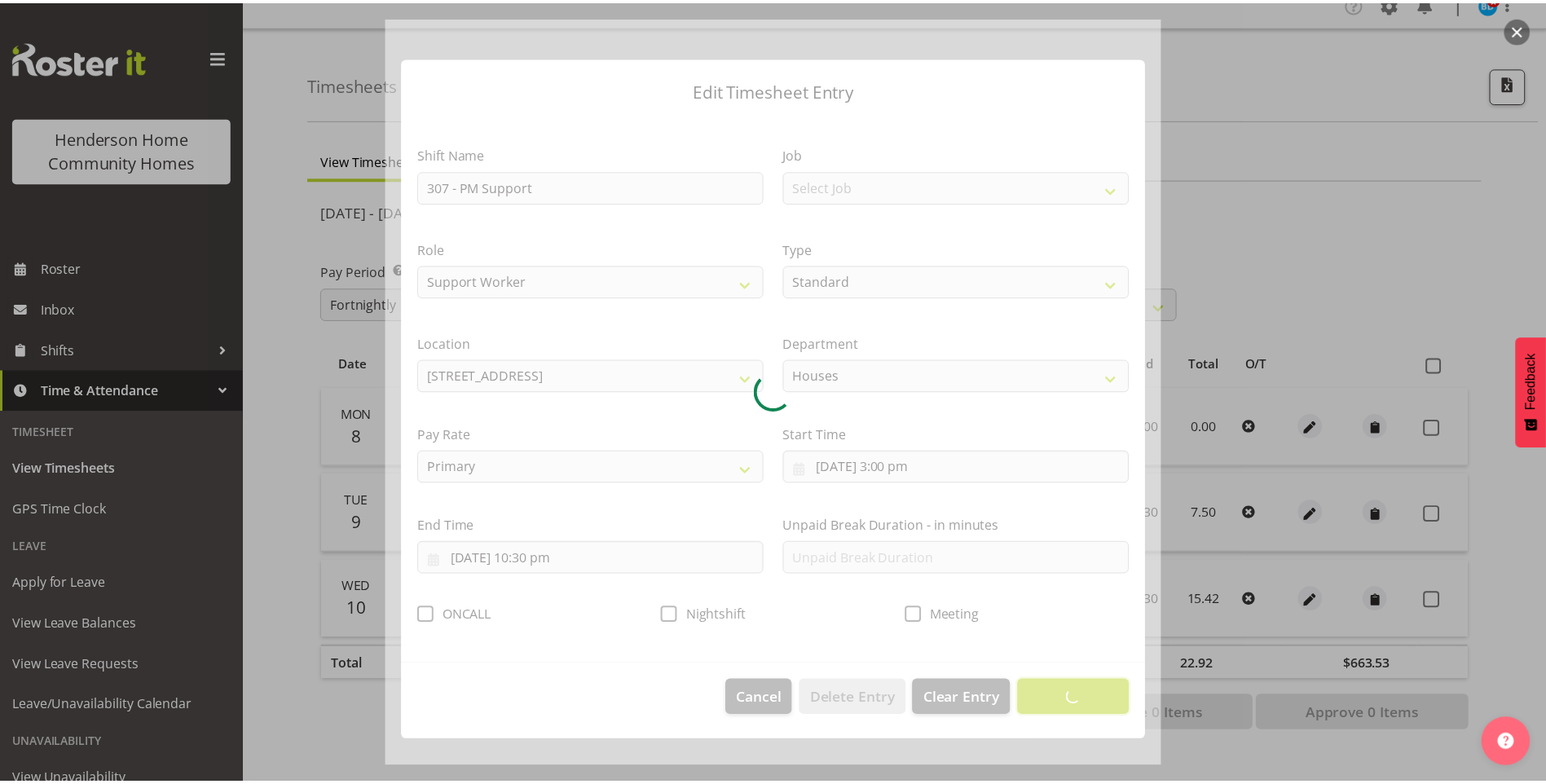
scroll to position [0, 0]
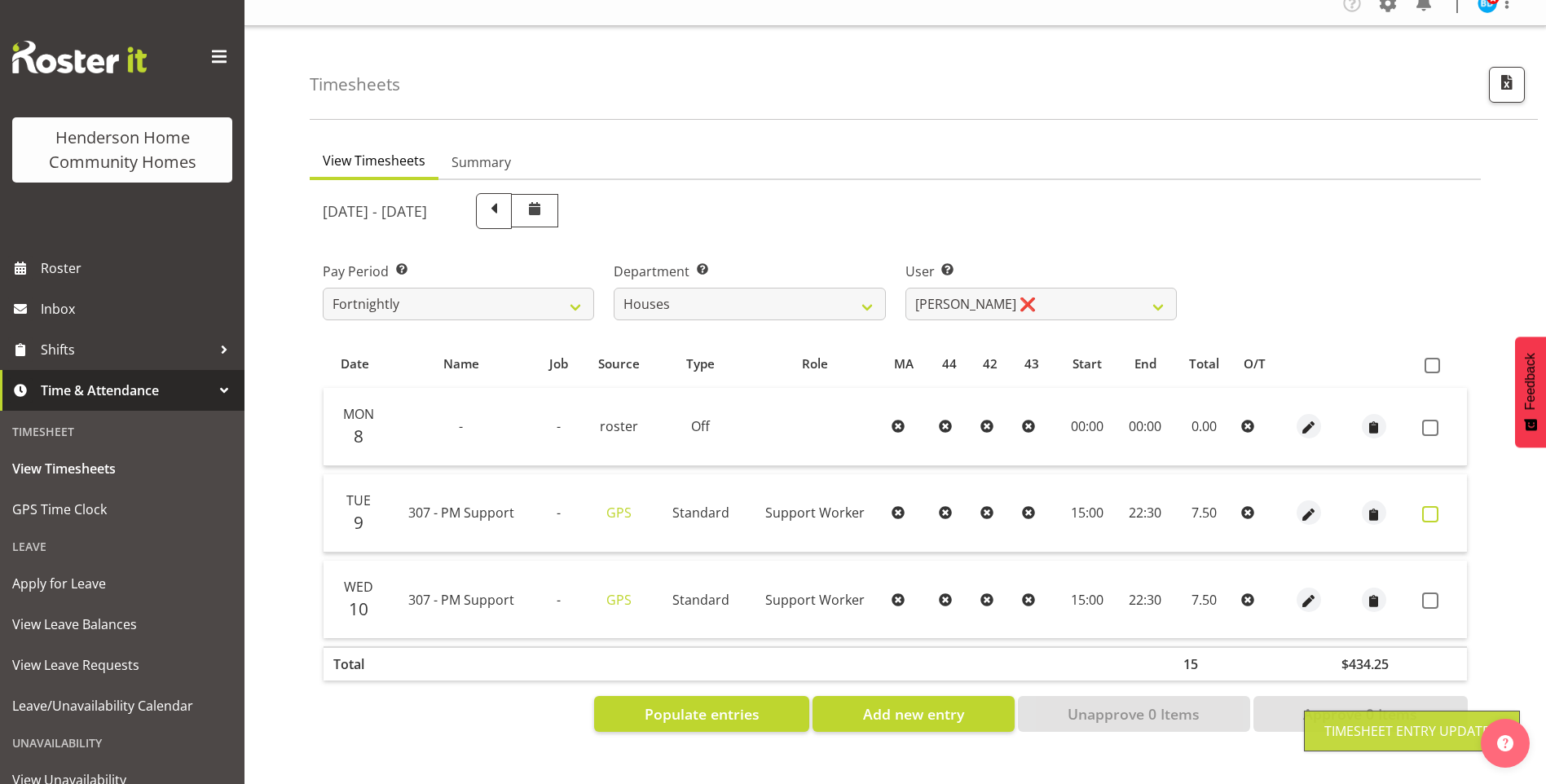
click at [1432, 506] on span at bounding box center [1431, 514] width 16 height 16
checkbox input "true"
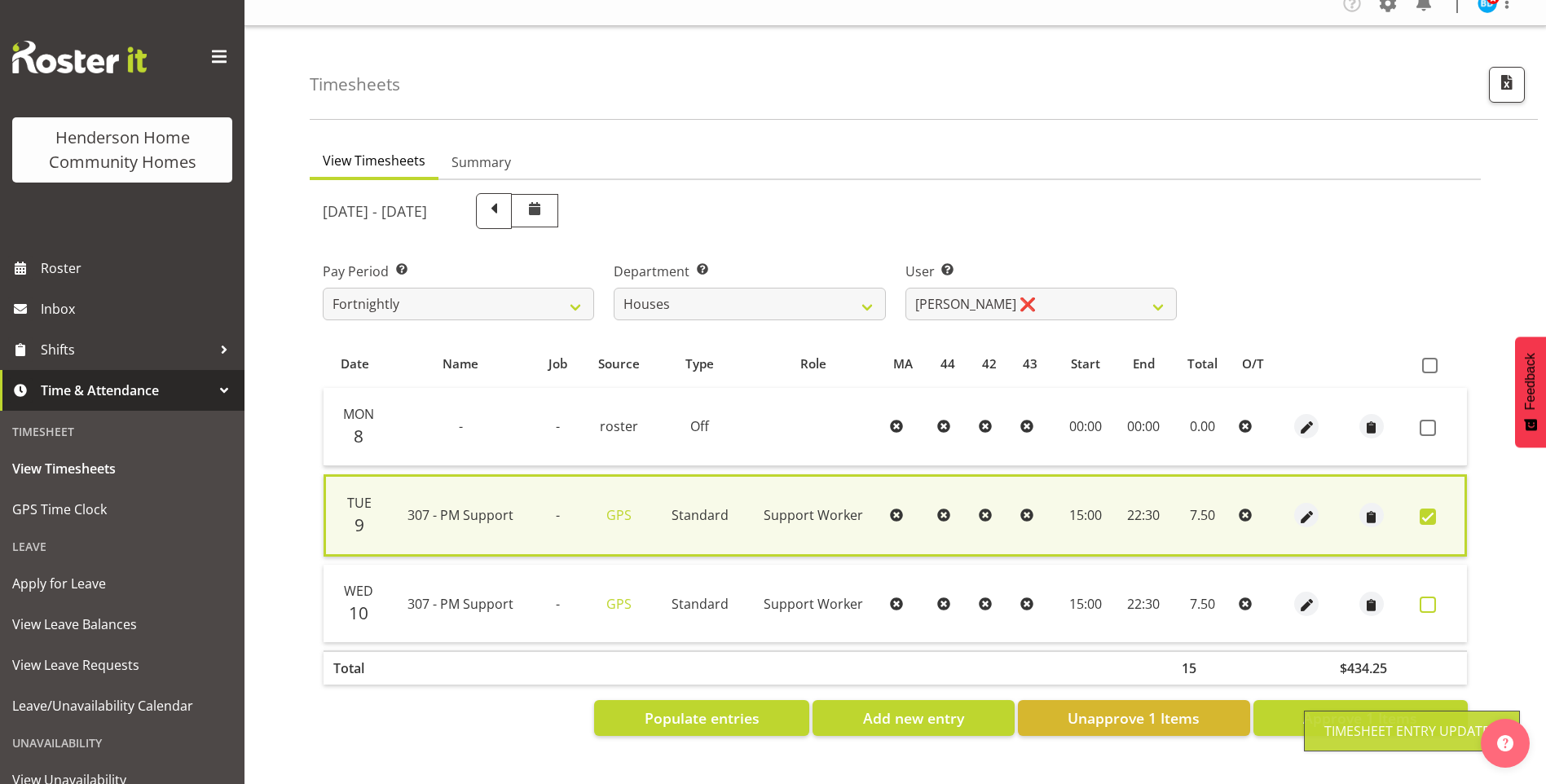
click at [1434, 598] on span at bounding box center [1428, 604] width 16 height 16
checkbox input "true"
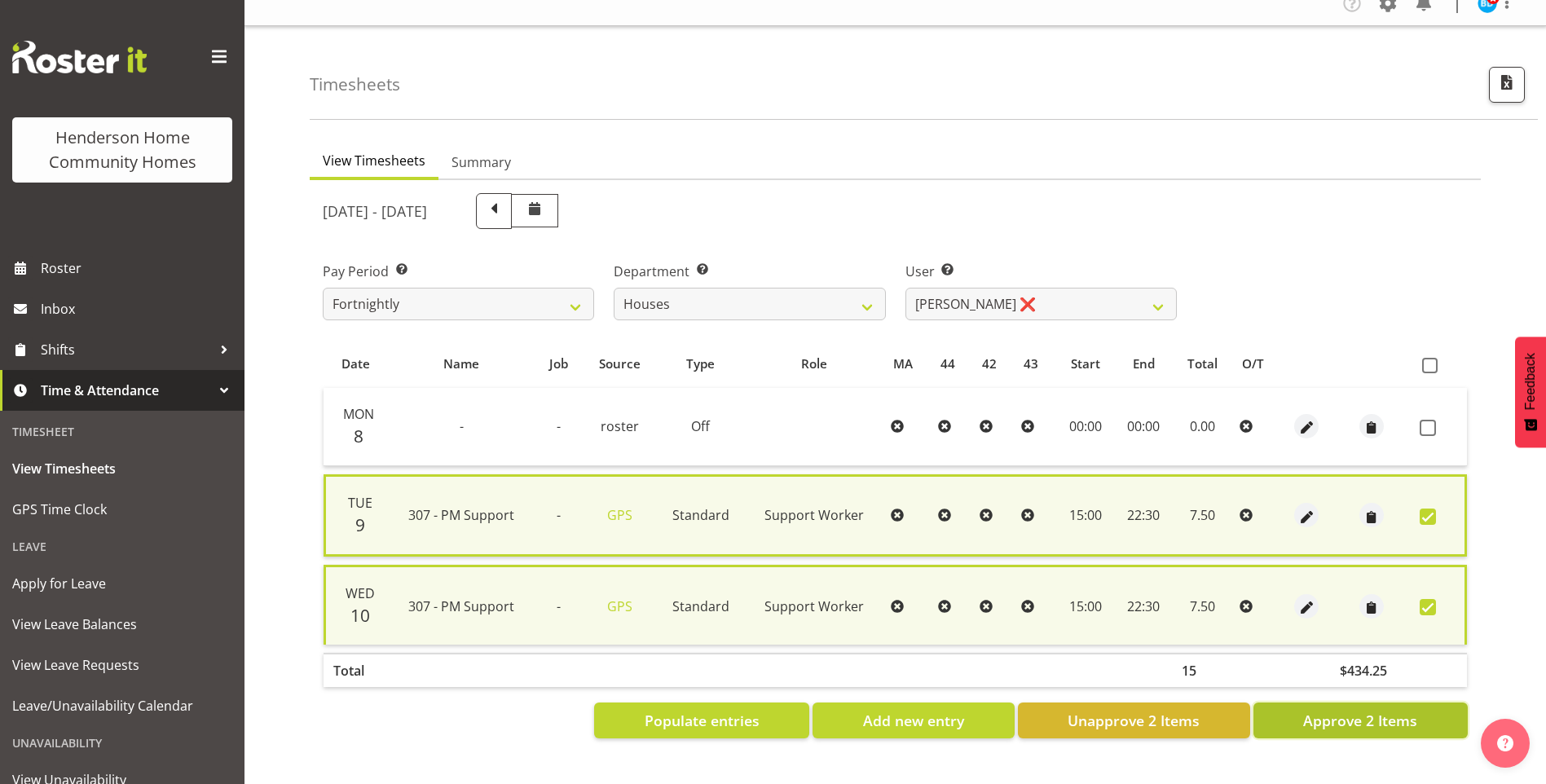
click at [1360, 710] on span "Approve 2 Items" at bounding box center [1360, 720] width 114 height 21
checkbox input "false"
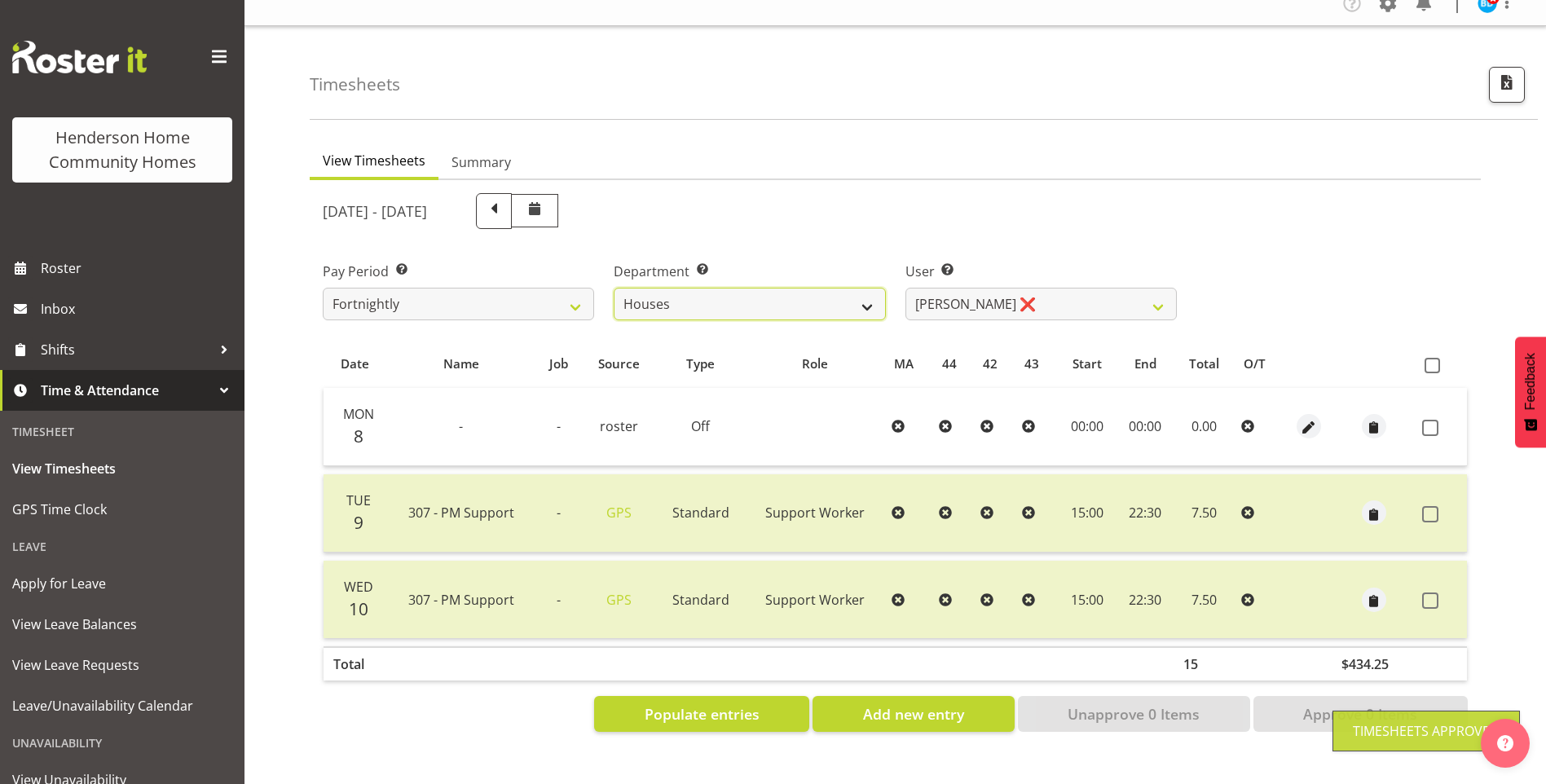
click at [670, 288] on select "Admin Homeside Houses Wingside" at bounding box center [749, 304] width 271 height 32
select select "746"
click at [614, 288] on select "Admin Homeside Houses Wingside" at bounding box center [749, 304] width 271 height 32
select select "8528"
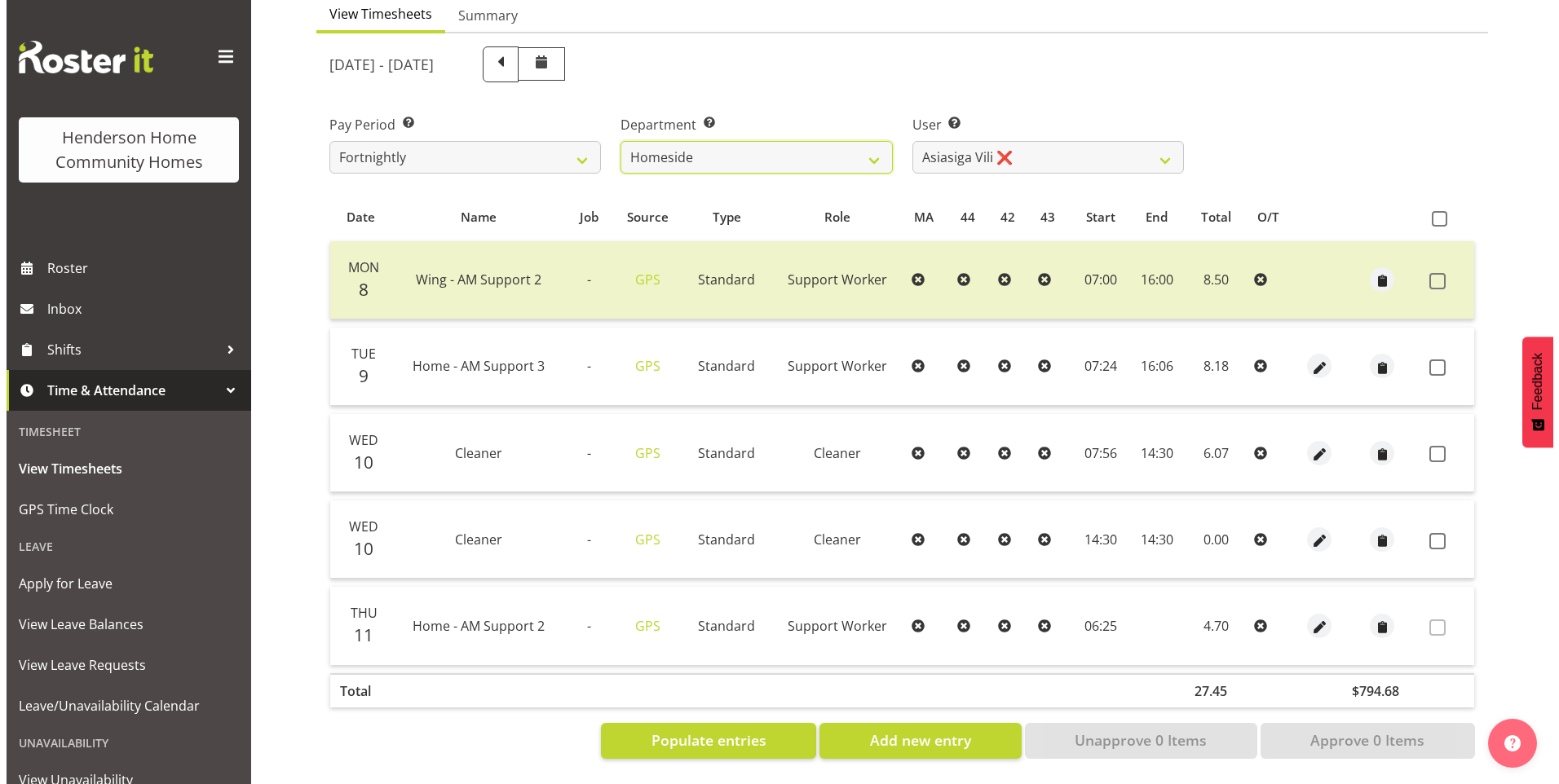
scroll to position [177, 0]
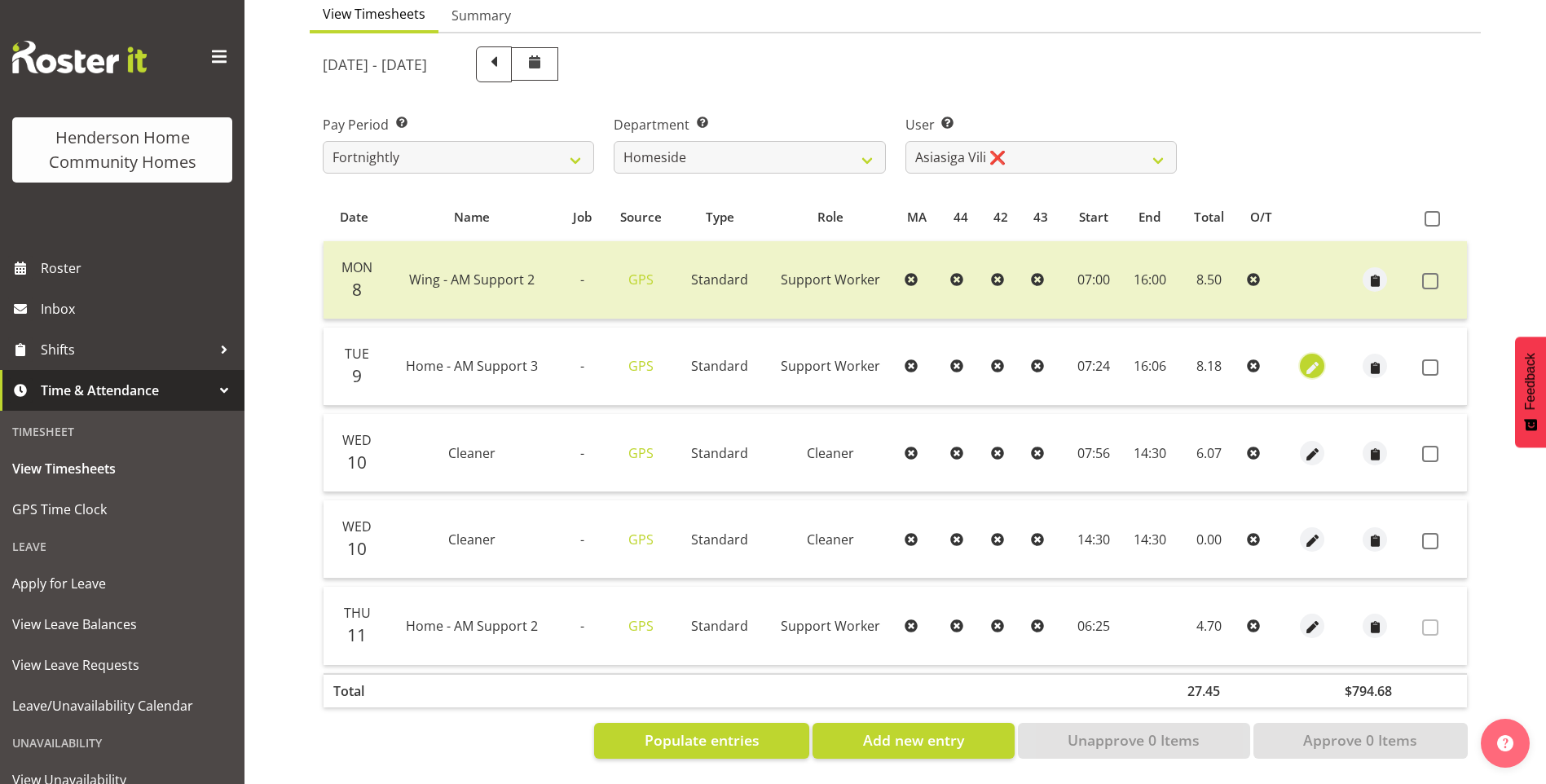
click at [1313, 358] on span "button" at bounding box center [1313, 368] width 19 height 19
select select "Standard"
select select "8"
select select "2025"
select select "7"
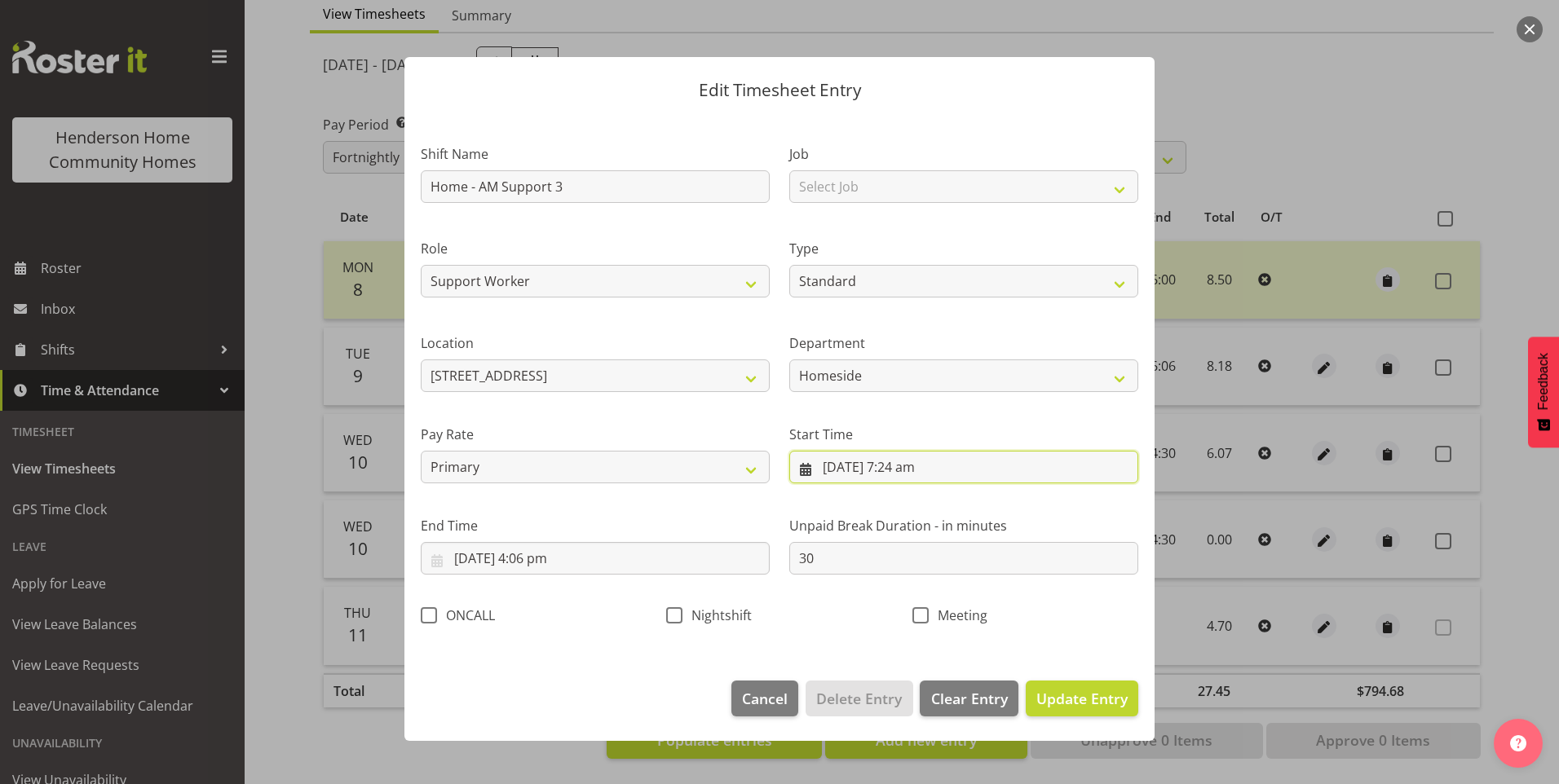
click at [912, 472] on input "9/09/2025, 7:24 am" at bounding box center [964, 467] width 349 height 32
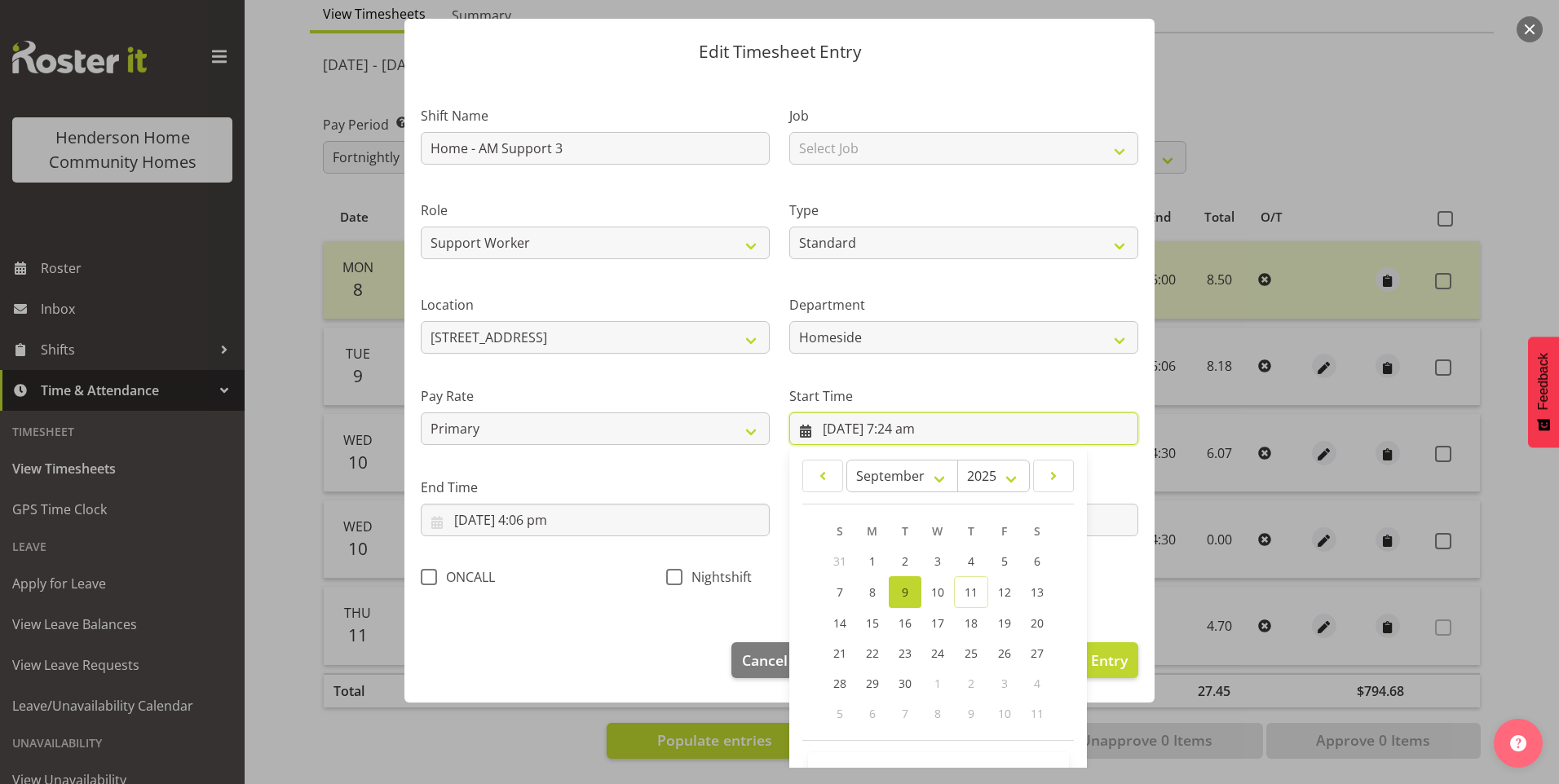
scroll to position [88, 0]
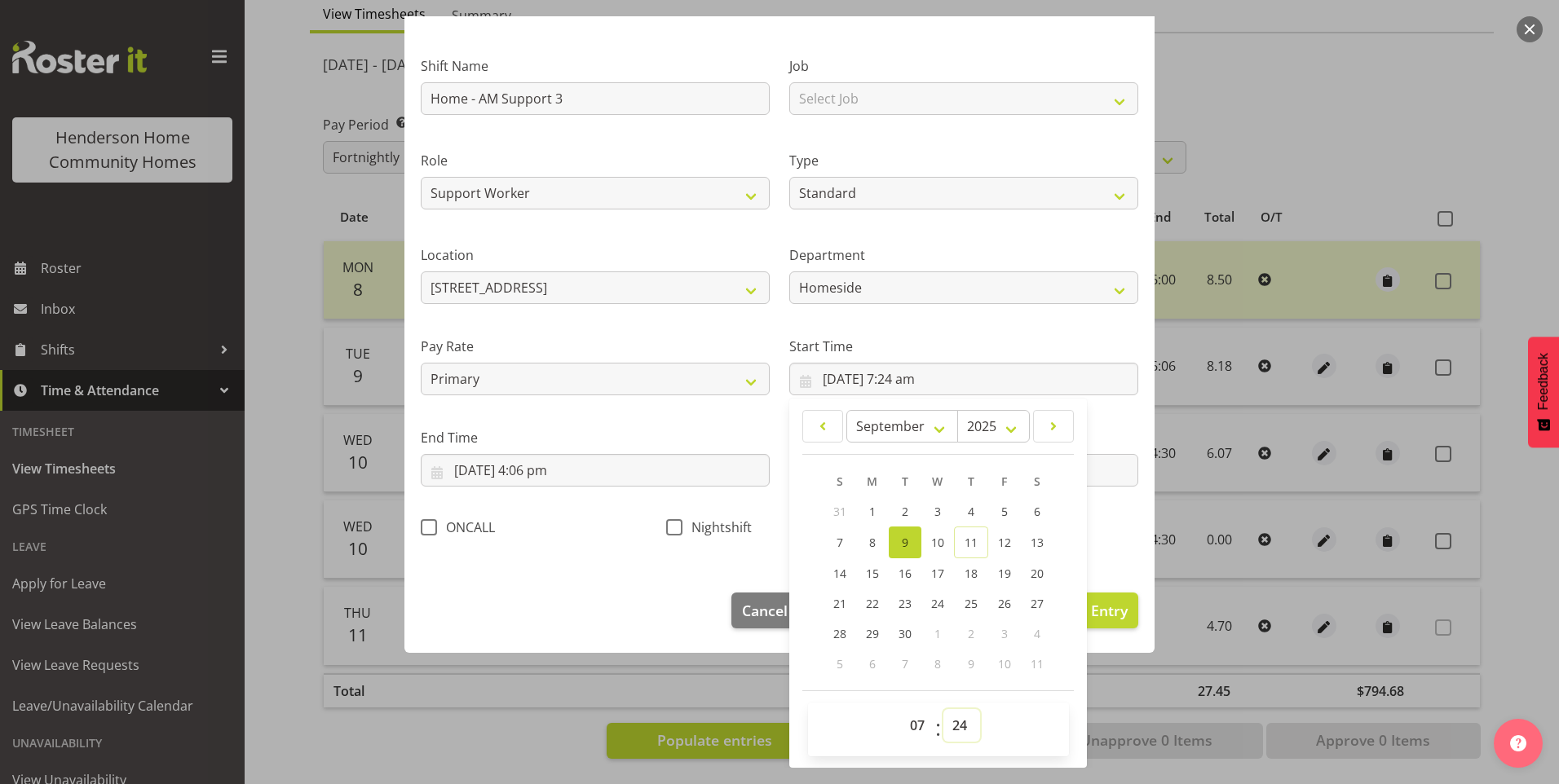
click at [951, 718] on select "00 01 02 03 04 05 06 07 08 09 10 11 12 13 14 15 16 17 18 19 20 21 22 23 24 25 2…" at bounding box center [961, 725] width 37 height 32
click at [943, 709] on select "00 01 02 03 04 05 06 07 08 09 10 11 12 13 14 15 16 17 18 19 20 21 22 23 24 25 2…" at bounding box center [961, 725] width 37 height 32
click at [552, 480] on input "9/09/2025, 4:06 pm" at bounding box center [595, 470] width 349 height 32
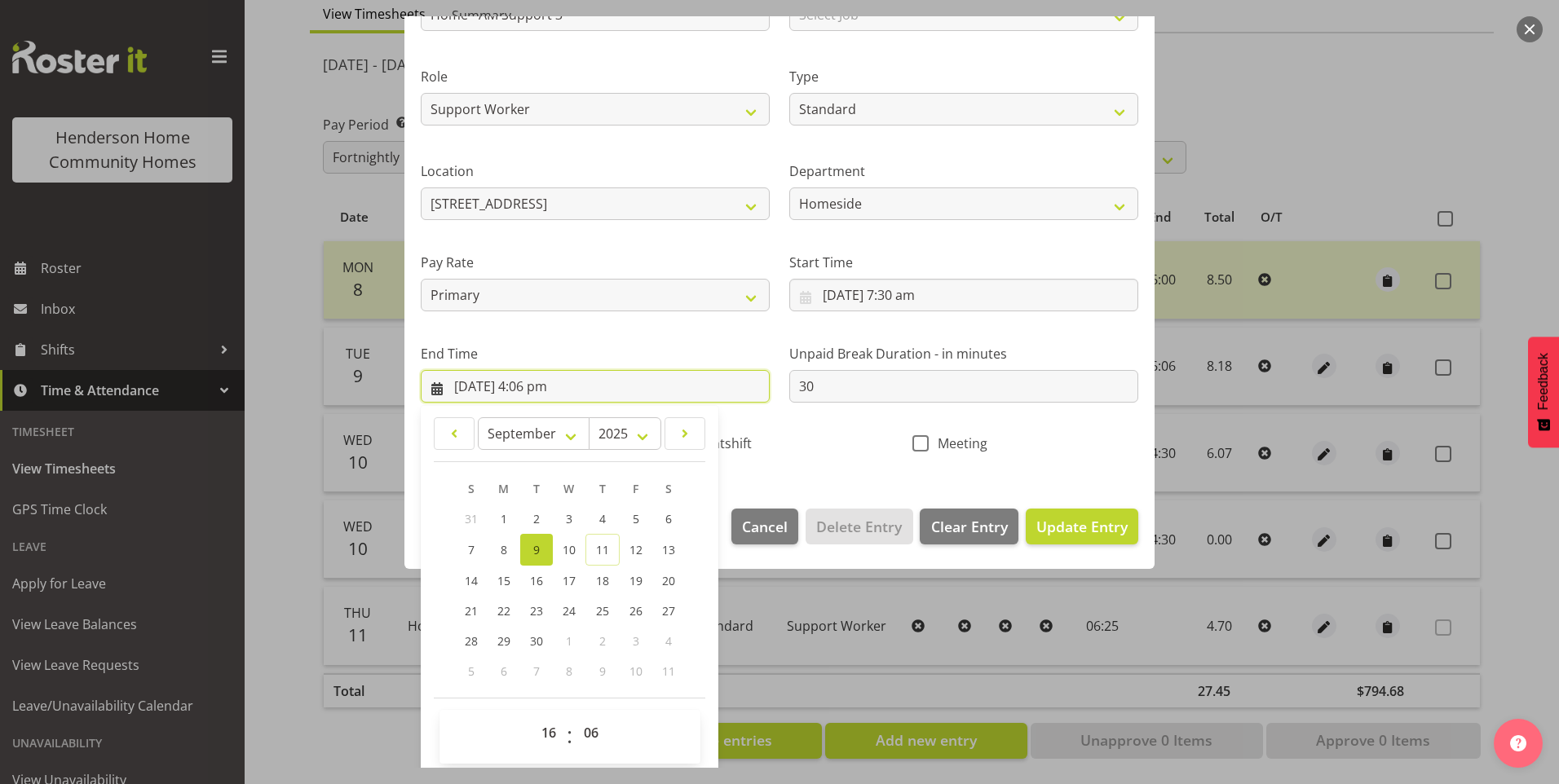
scroll to position [180, 0]
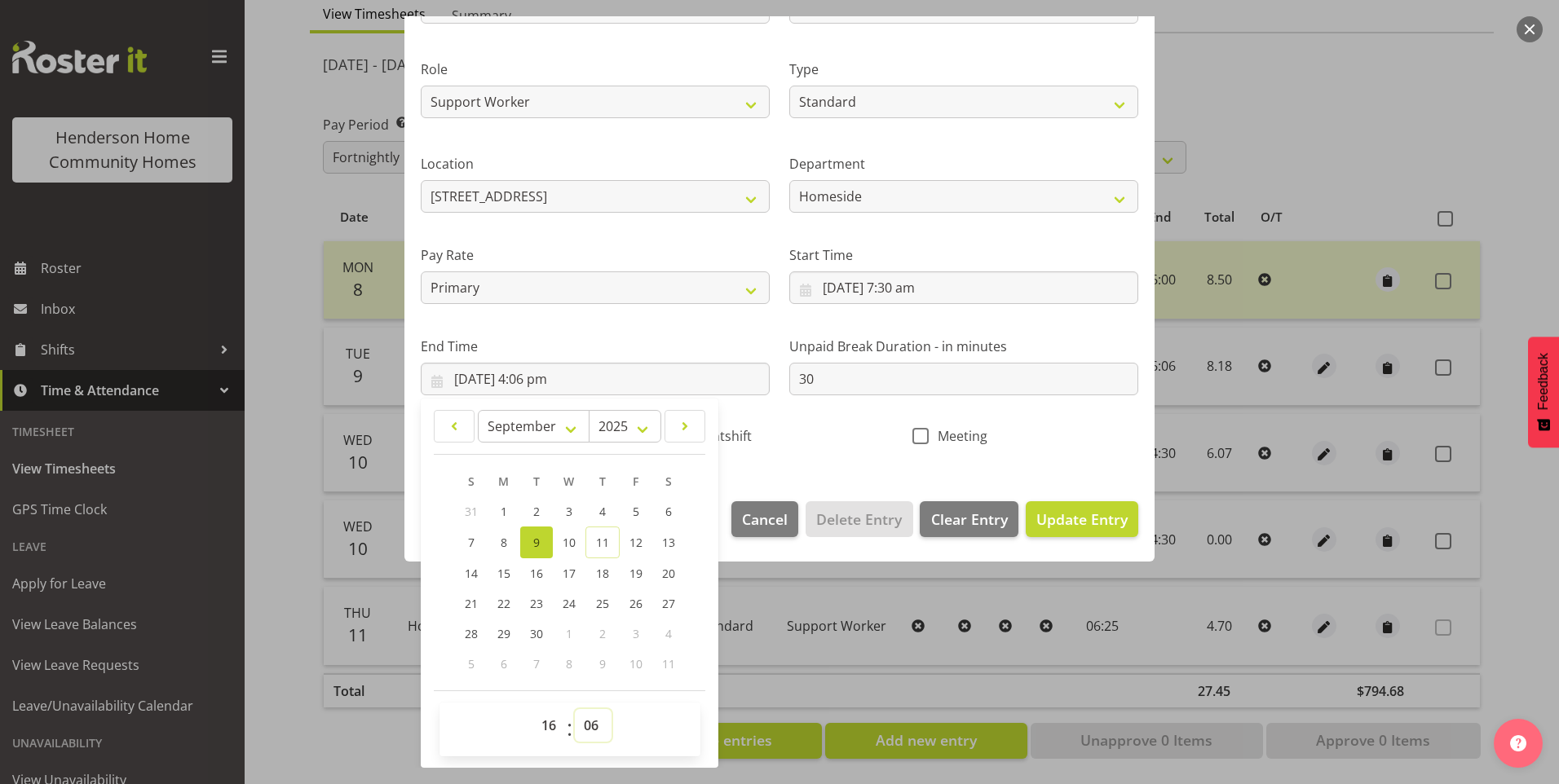
drag, startPoint x: 597, startPoint y: 717, endPoint x: 601, endPoint y: 707, distance: 10.8
click at [598, 715] on select "00 01 02 03 04 05 06 07 08 09 10 11 12 13 14 15 16 17 18 19 20 21 22 23 24 25 2…" at bounding box center [593, 725] width 37 height 32
click at [575, 709] on select "00 01 02 03 04 05 06 07 08 09 10 11 12 13 14 15 16 17 18 19 20 21 22 23 24 25 2…" at bounding box center [593, 725] width 37 height 32
click at [1078, 501] on button "Update Entry" at bounding box center [1082, 519] width 113 height 36
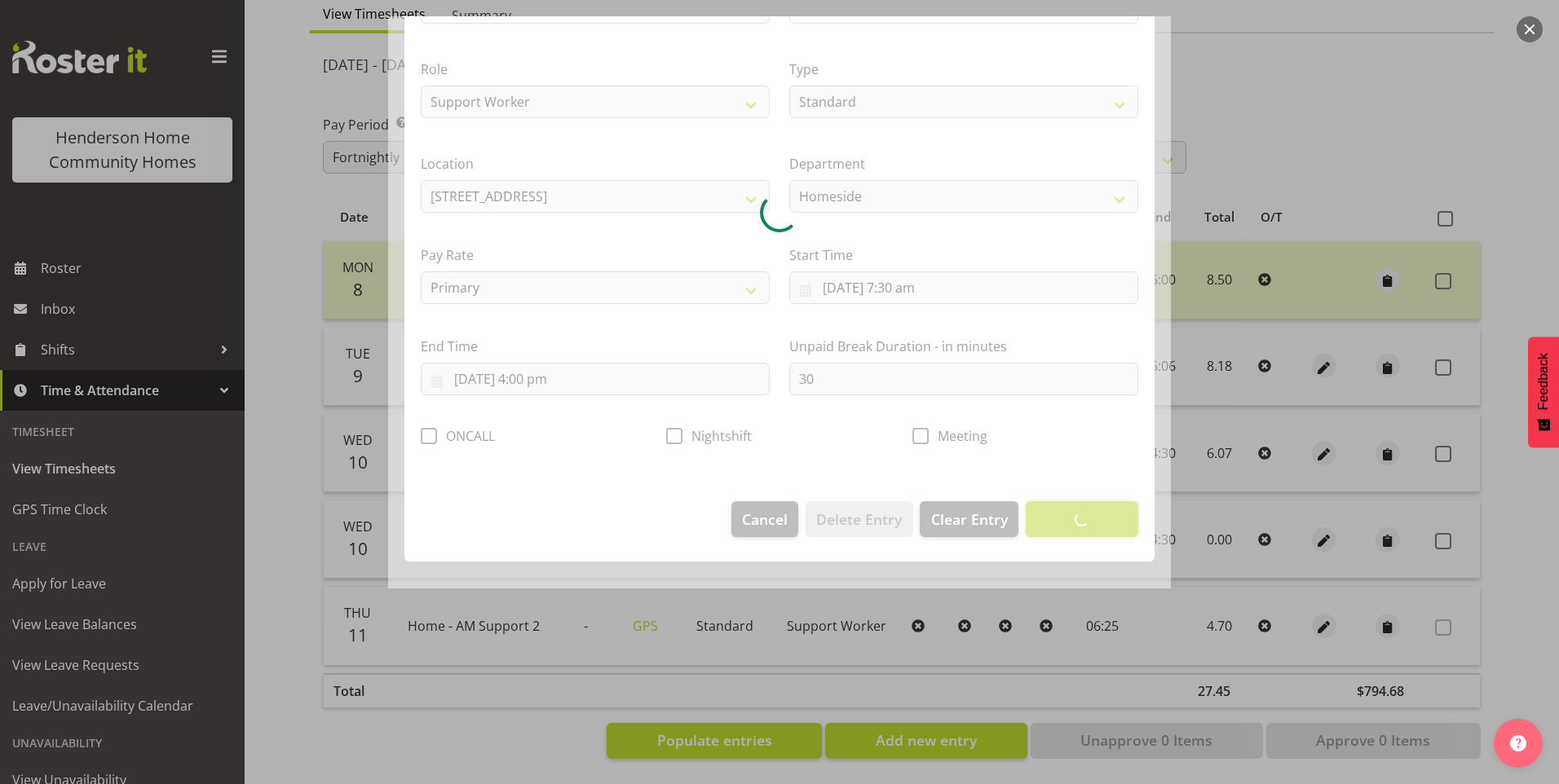
scroll to position [0, 0]
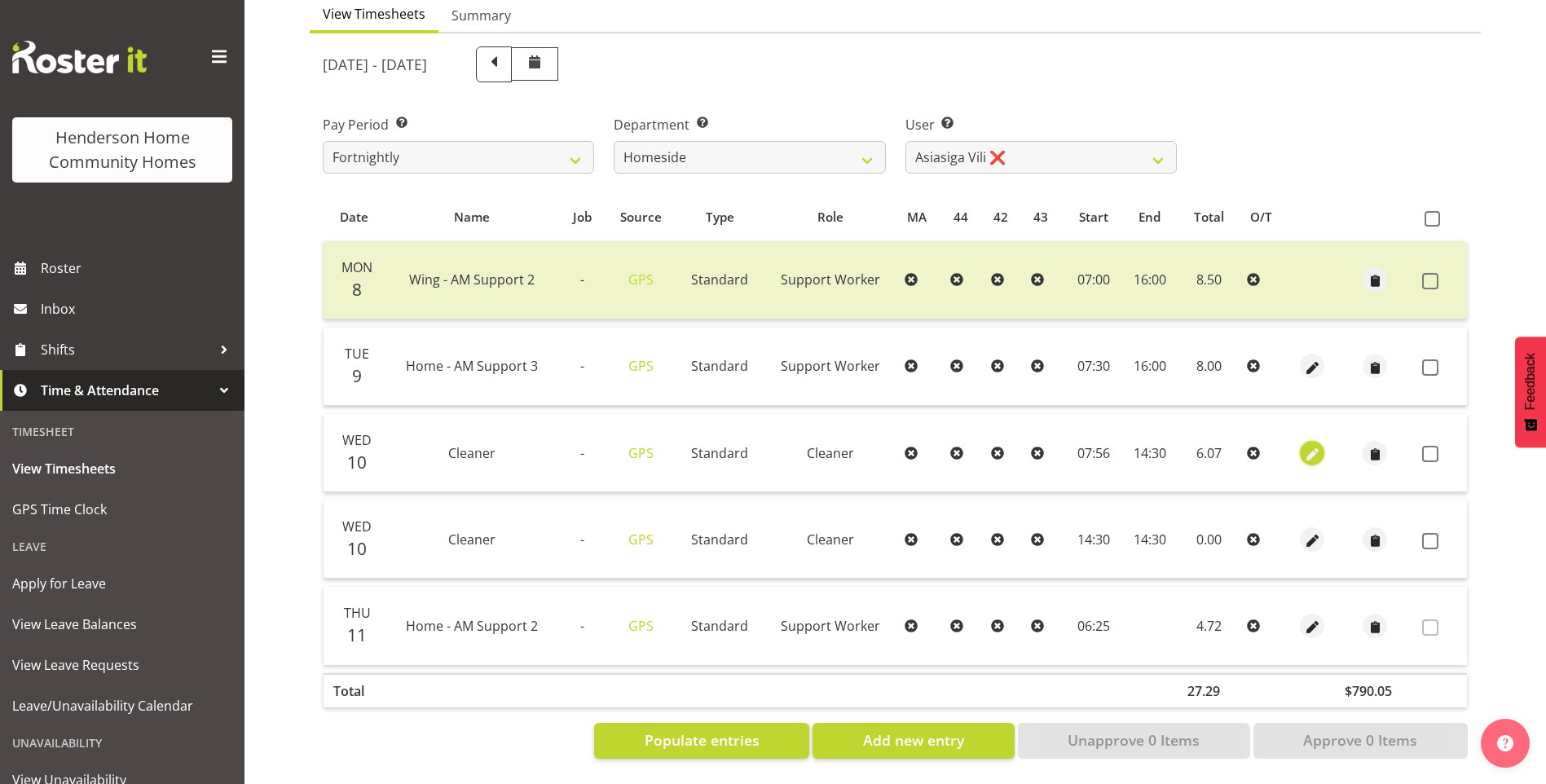
click at [1305, 445] on span "button" at bounding box center [1313, 455] width 19 height 19
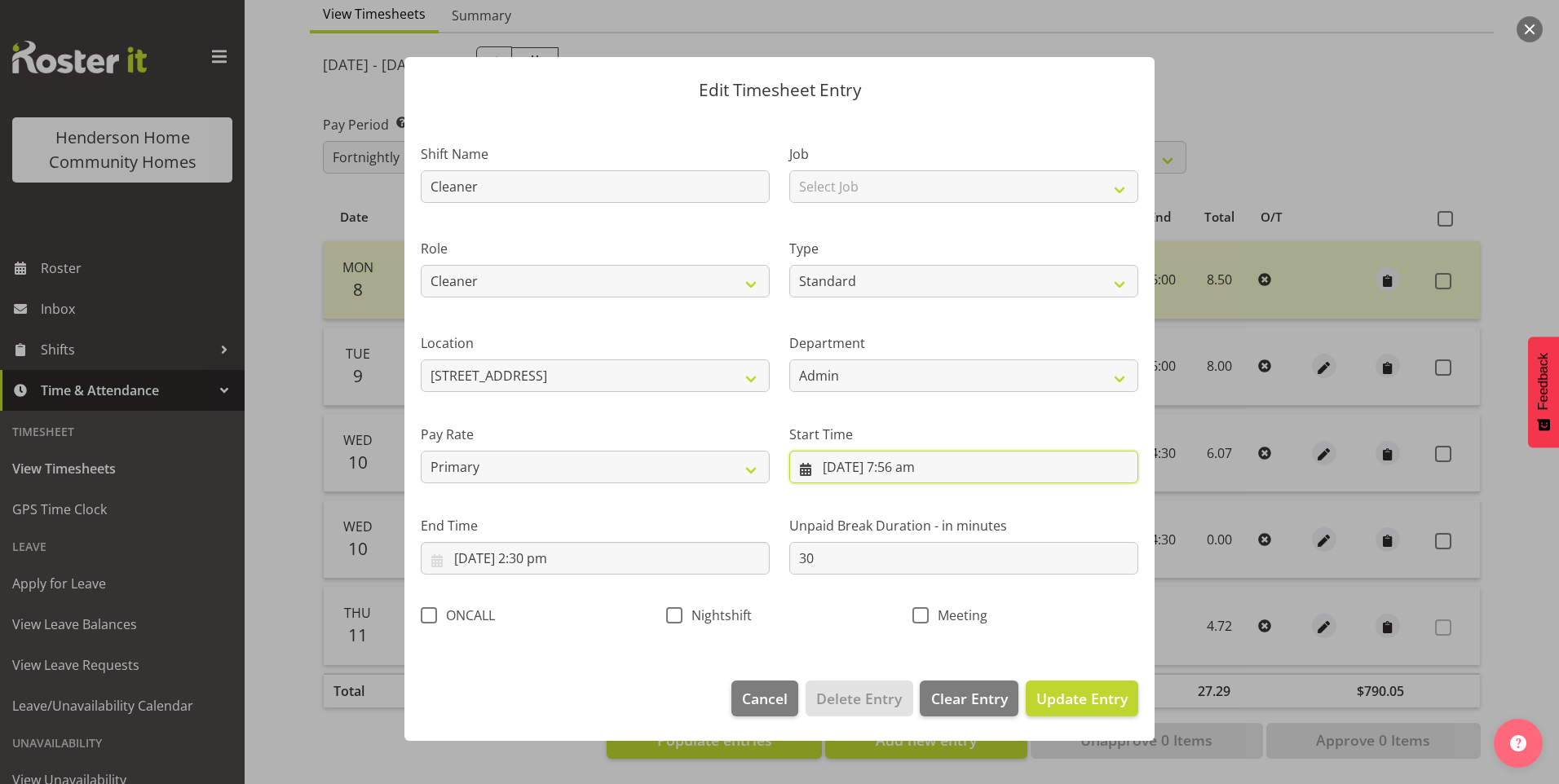
click at [904, 482] on input "10/09/2025, 7:56 am" at bounding box center [964, 467] width 349 height 32
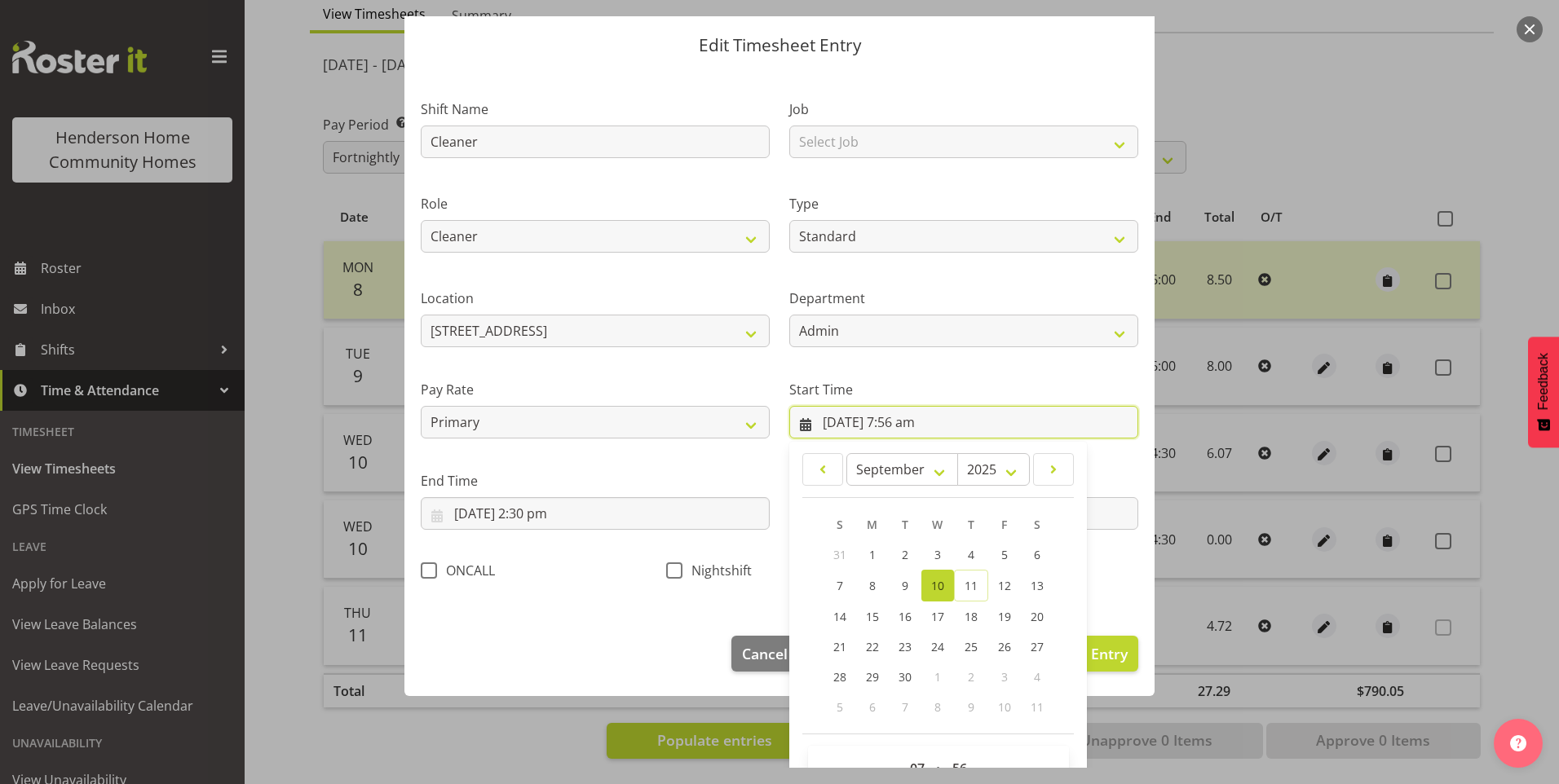
scroll to position [88, 0]
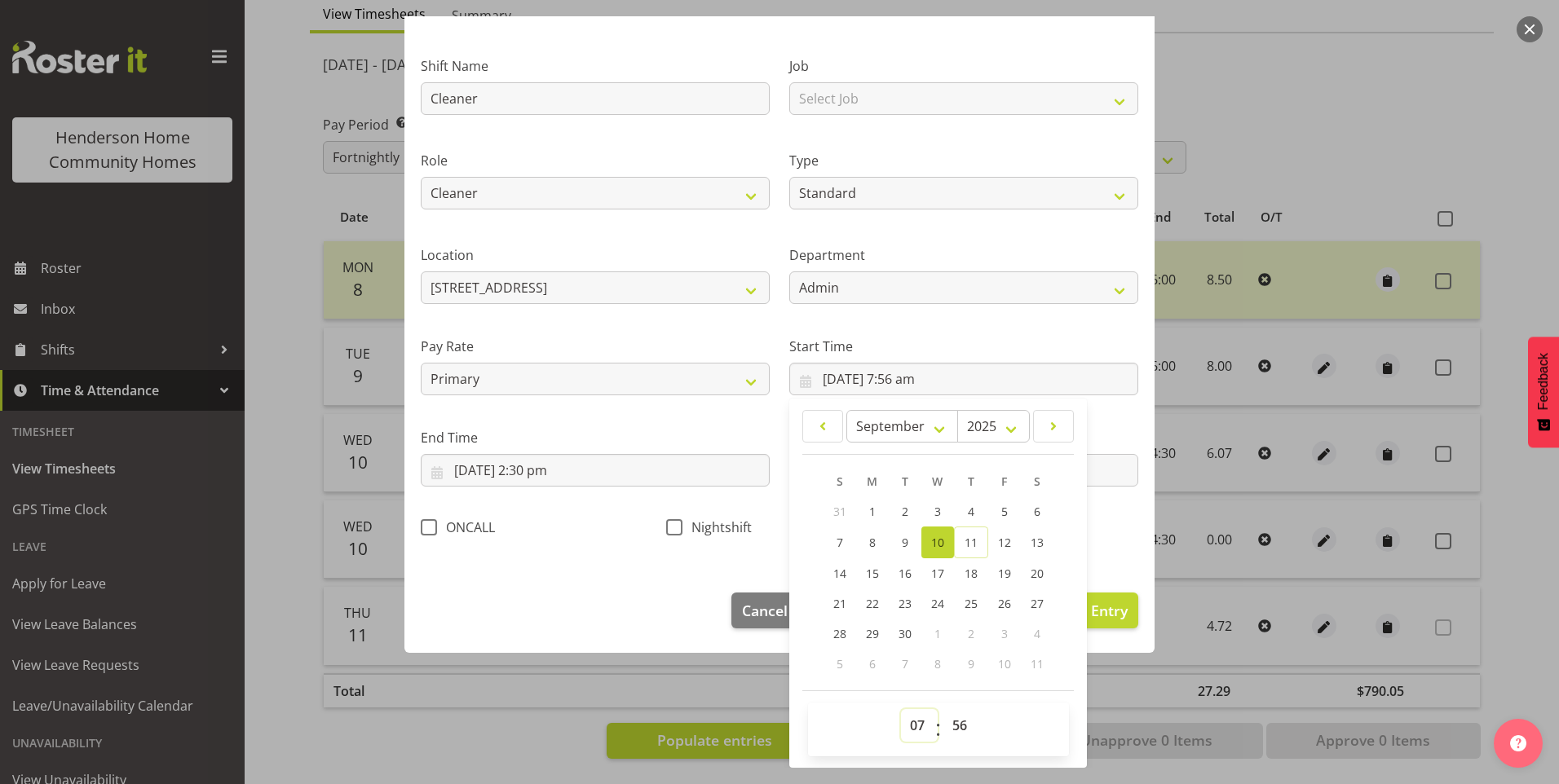
click at [906, 723] on select "00 01 02 03 04 05 06 07 08 09 10 11 12 13 14 15 16 17 18 19 20 21 22 23" at bounding box center [918, 725] width 37 height 32
click at [901, 709] on select "00 01 02 03 04 05 06 07 08 09 10 11 12 13 14 15 16 17 18 19 20 21 22 23" at bounding box center [918, 725] width 37 height 32
click at [953, 721] on select "00 01 02 03 04 05 06 07 08 09 10 11 12 13 14 15 16 17 18 19 20 21 22 23 24 25 2…" at bounding box center [961, 725] width 37 height 32
click at [943, 709] on select "00 01 02 03 04 05 06 07 08 09 10 11 12 13 14 15 16 17 18 19 20 21 22 23 24 25 2…" at bounding box center [961, 725] width 37 height 32
click at [1118, 609] on button "Update Entry" at bounding box center [1082, 610] width 113 height 36
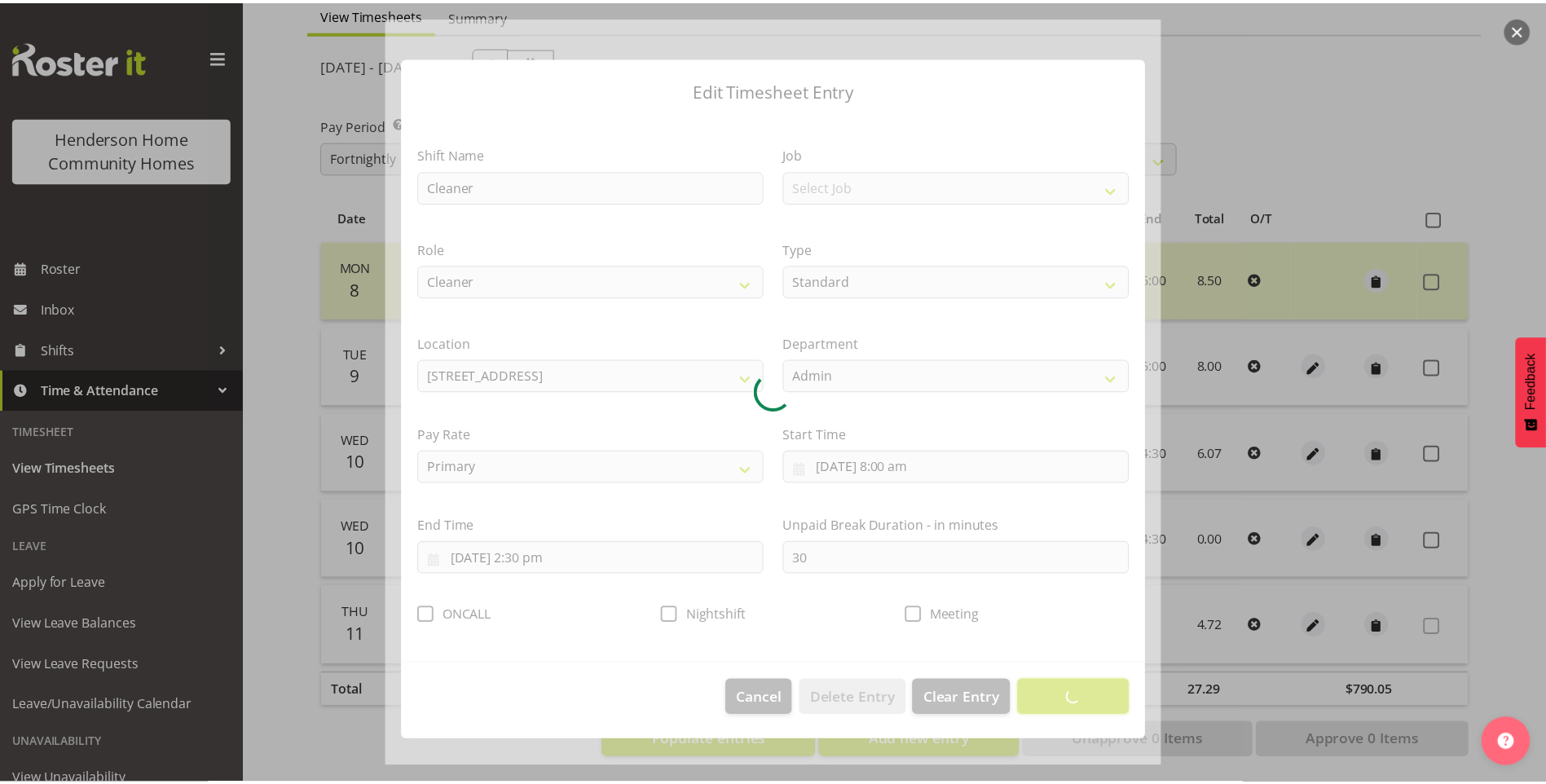
scroll to position [0, 0]
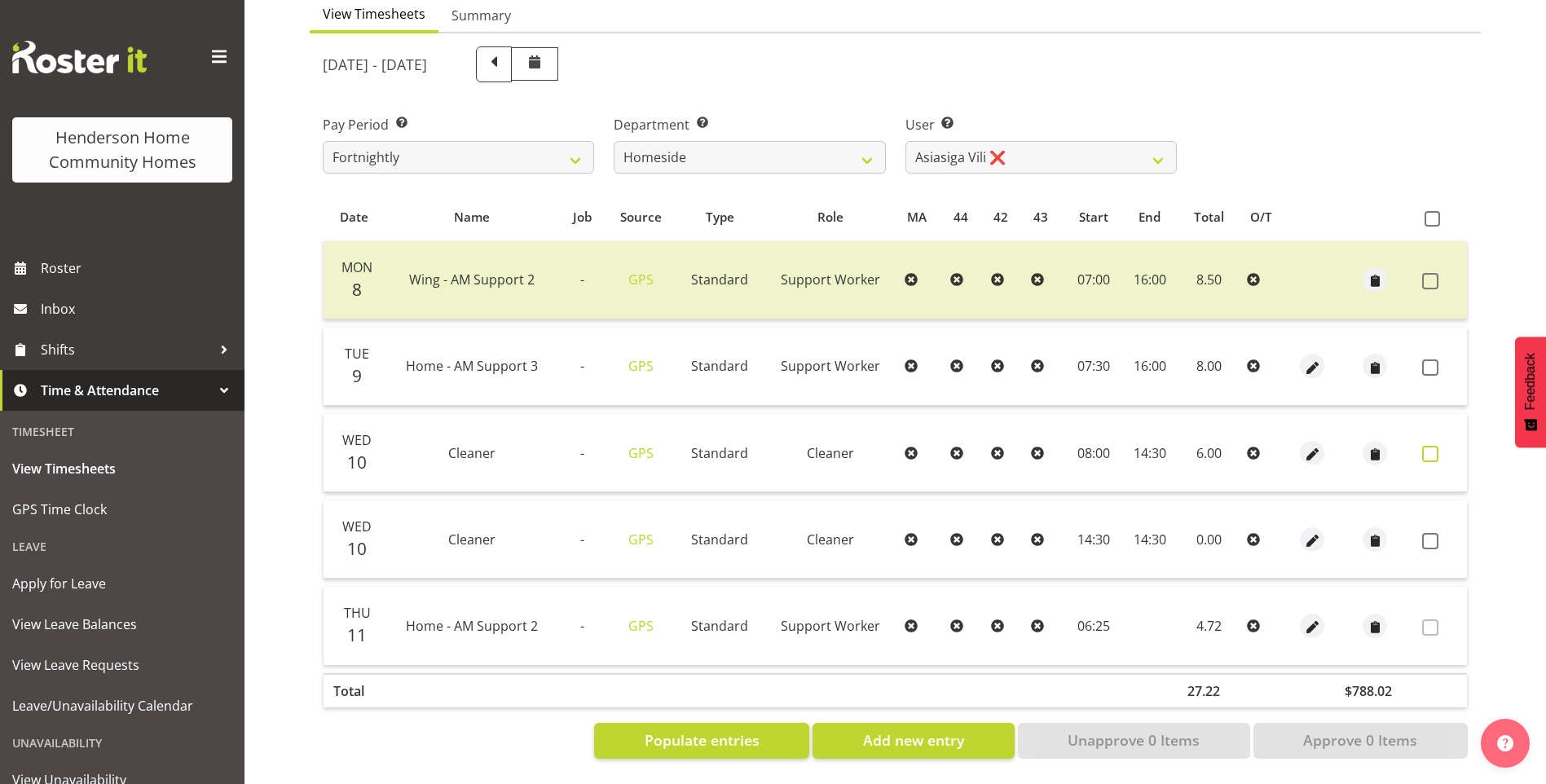
click at [1431, 450] on span at bounding box center [1431, 453] width 16 height 16
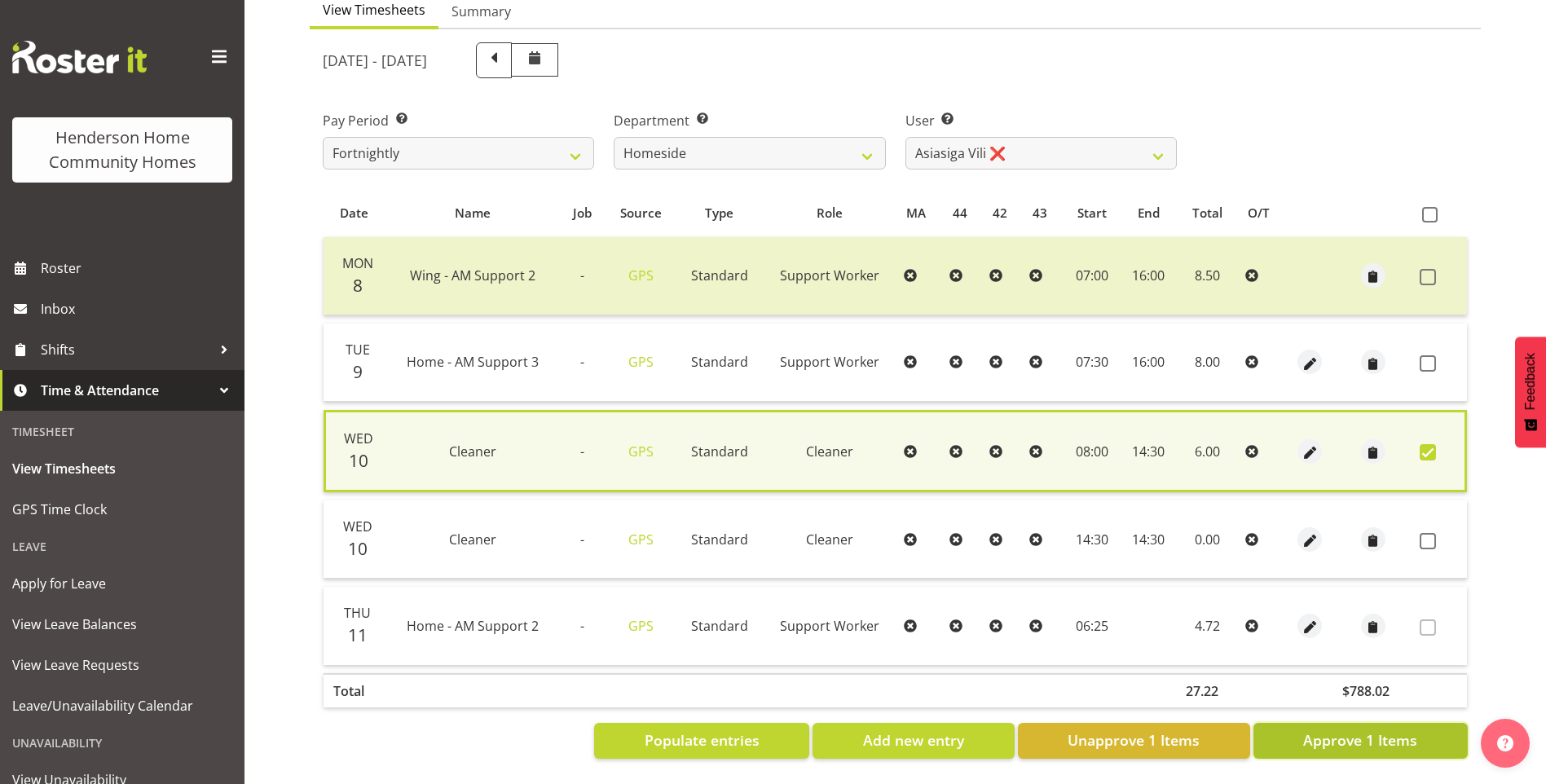
drag, startPoint x: 1379, startPoint y: 728, endPoint x: 1348, endPoint y: 659, distance: 75.6
click at [1379, 729] on span "Approve 1 Items" at bounding box center [1360, 740] width 114 height 21
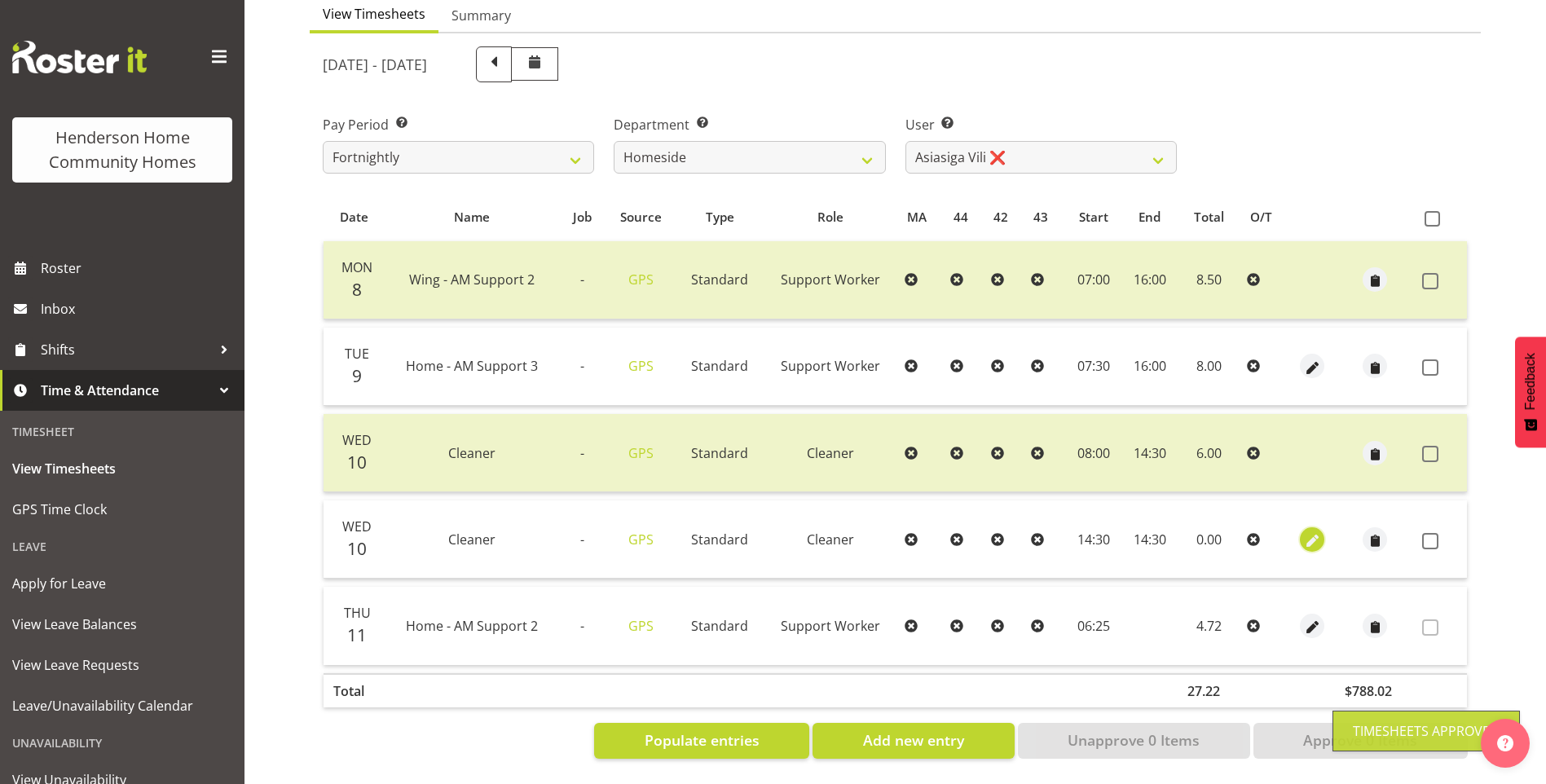
click at [1319, 532] on span "button" at bounding box center [1313, 541] width 19 height 19
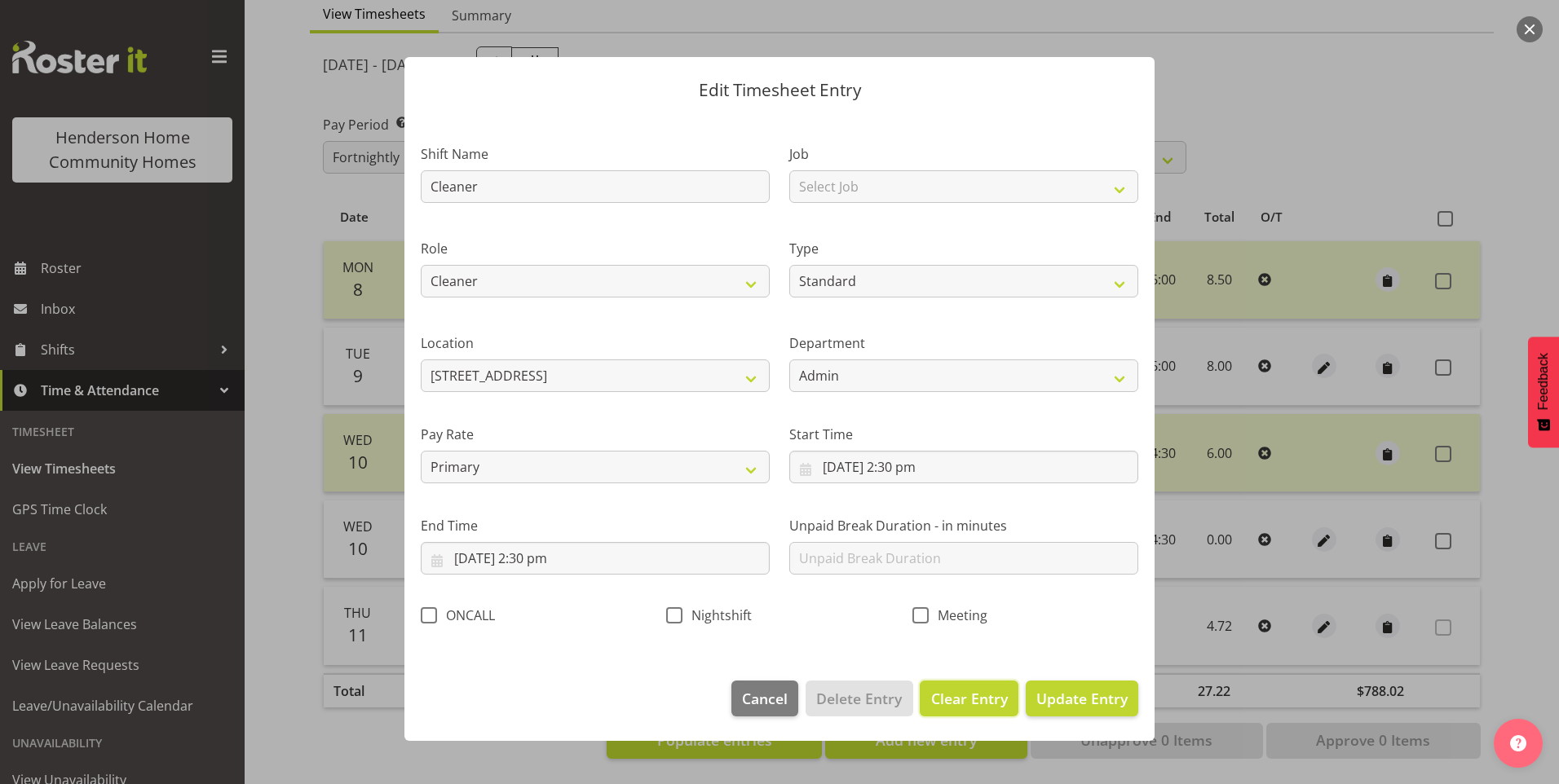
click at [982, 698] on span "Clear Entry" at bounding box center [970, 699] width 77 height 21
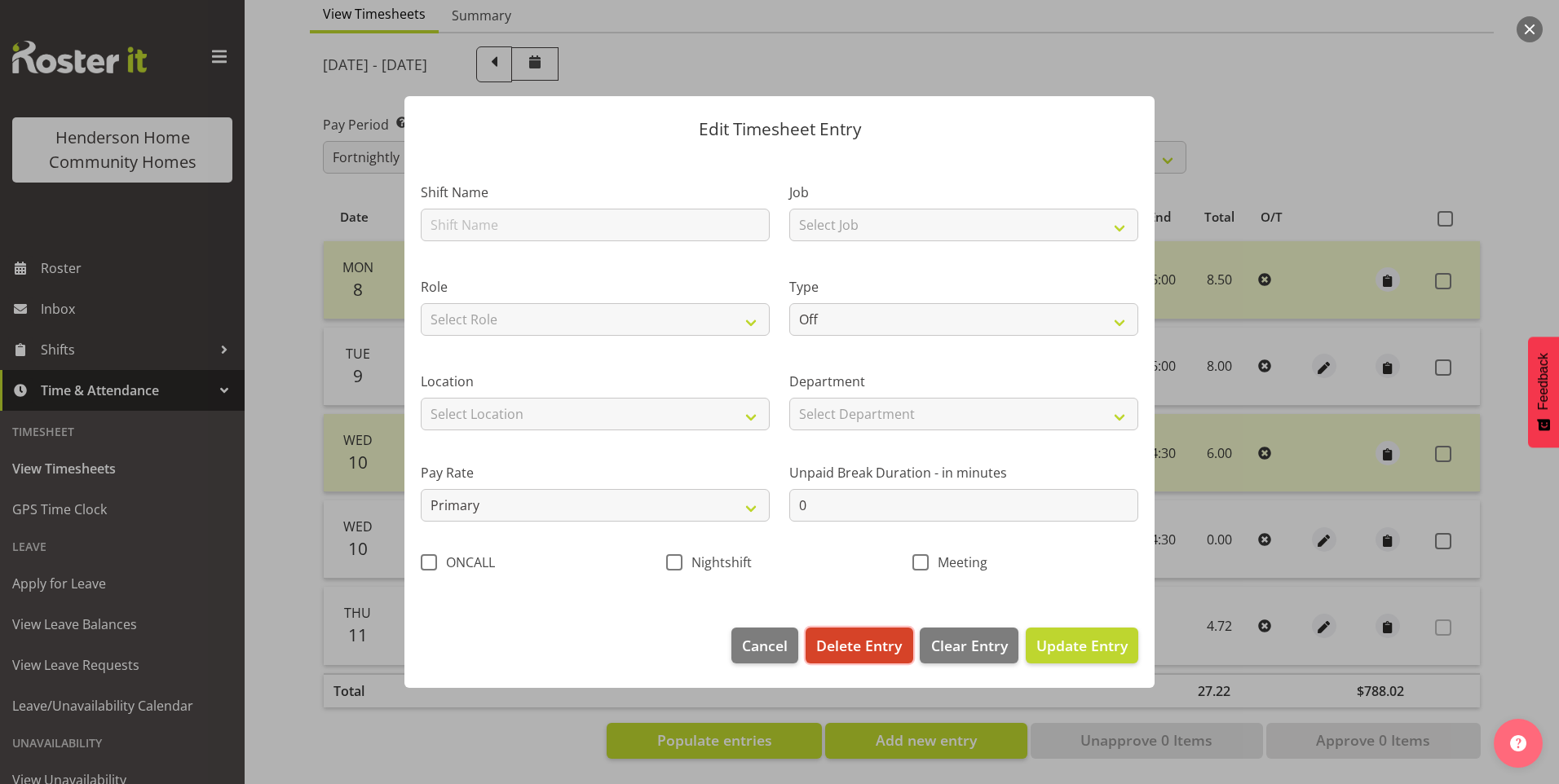
click at [882, 638] on span "Delete Entry" at bounding box center [859, 645] width 86 height 21
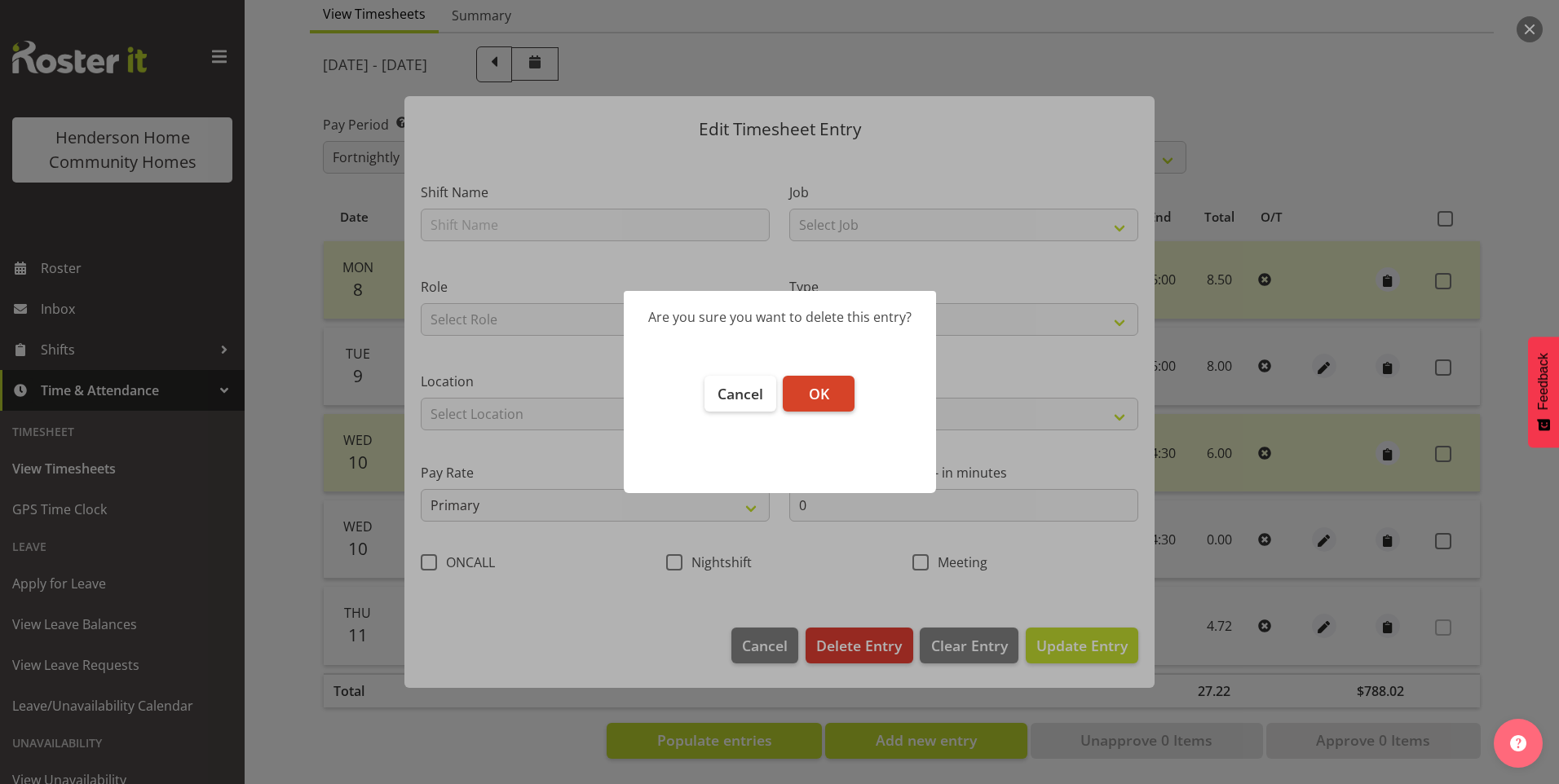
click at [811, 401] on span "OK" at bounding box center [819, 393] width 21 height 20
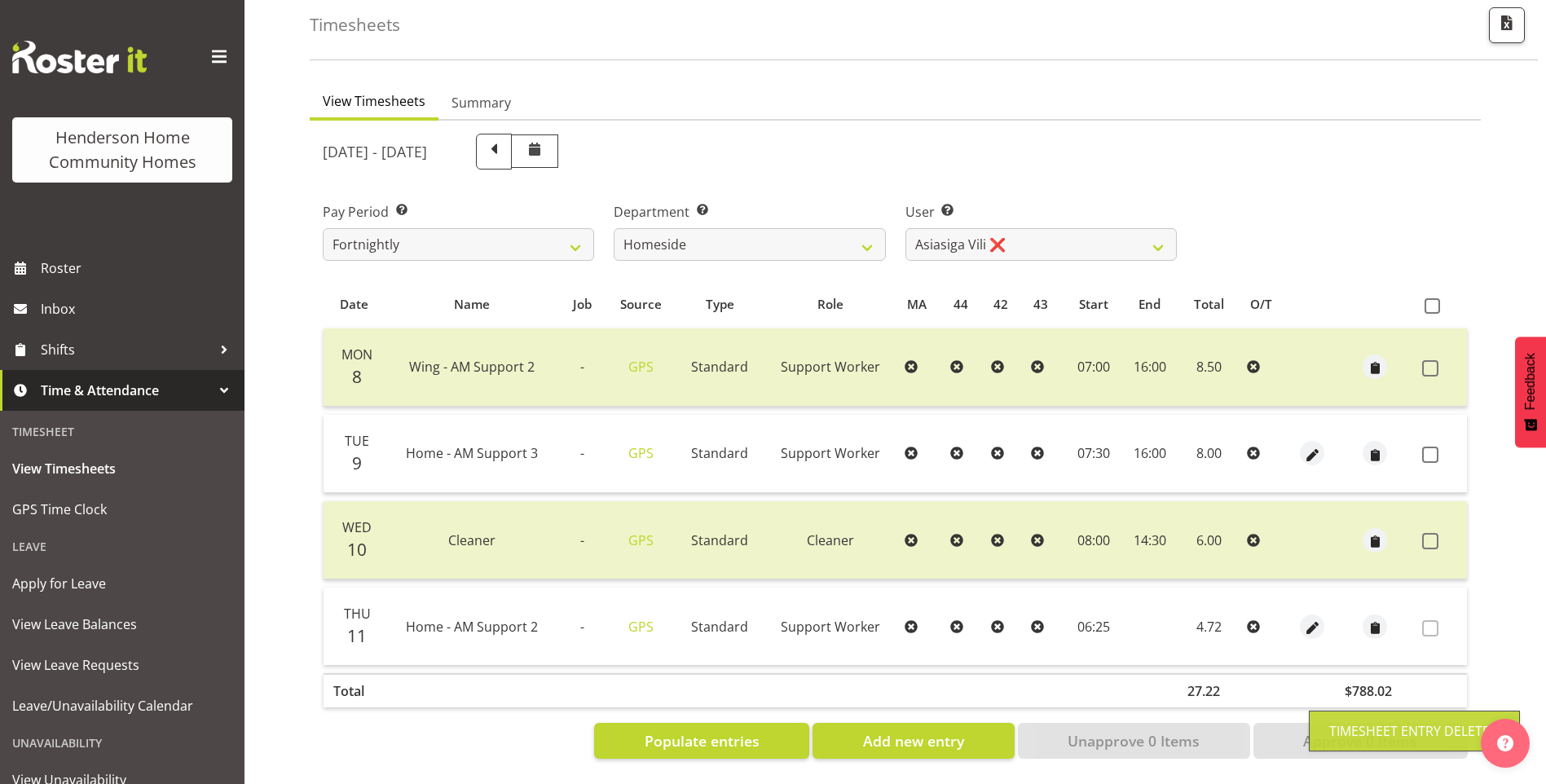
scroll to position [90, 0]
drag, startPoint x: 1424, startPoint y: 442, endPoint x: 1435, endPoint y: 469, distance: 29.2
click at [1424, 446] on span at bounding box center [1431, 454] width 16 height 16
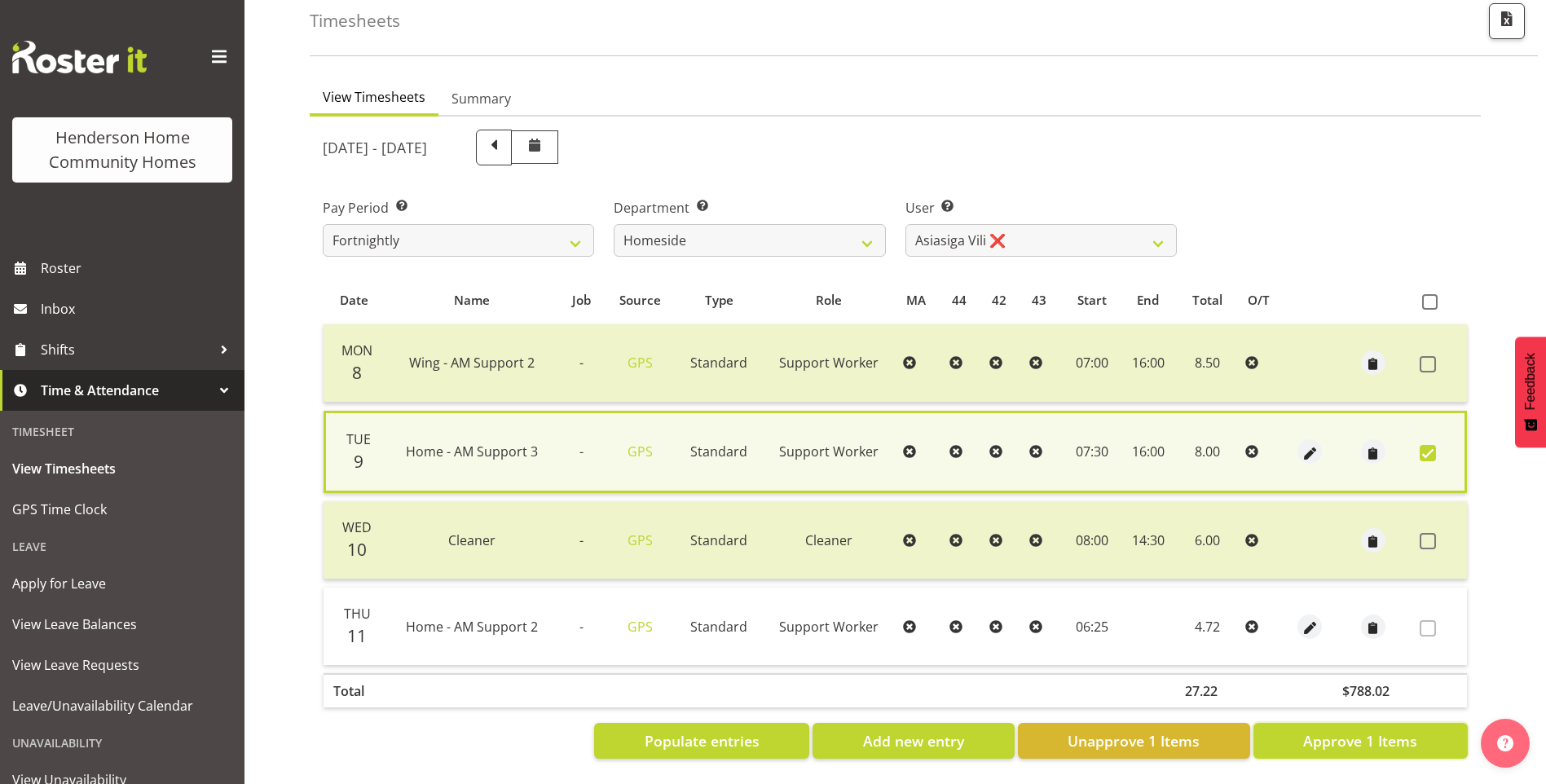
drag, startPoint x: 1400, startPoint y: 725, endPoint x: 1384, endPoint y: 694, distance: 34.9
click at [1400, 730] on span "Approve 1 Items" at bounding box center [1360, 740] width 114 height 21
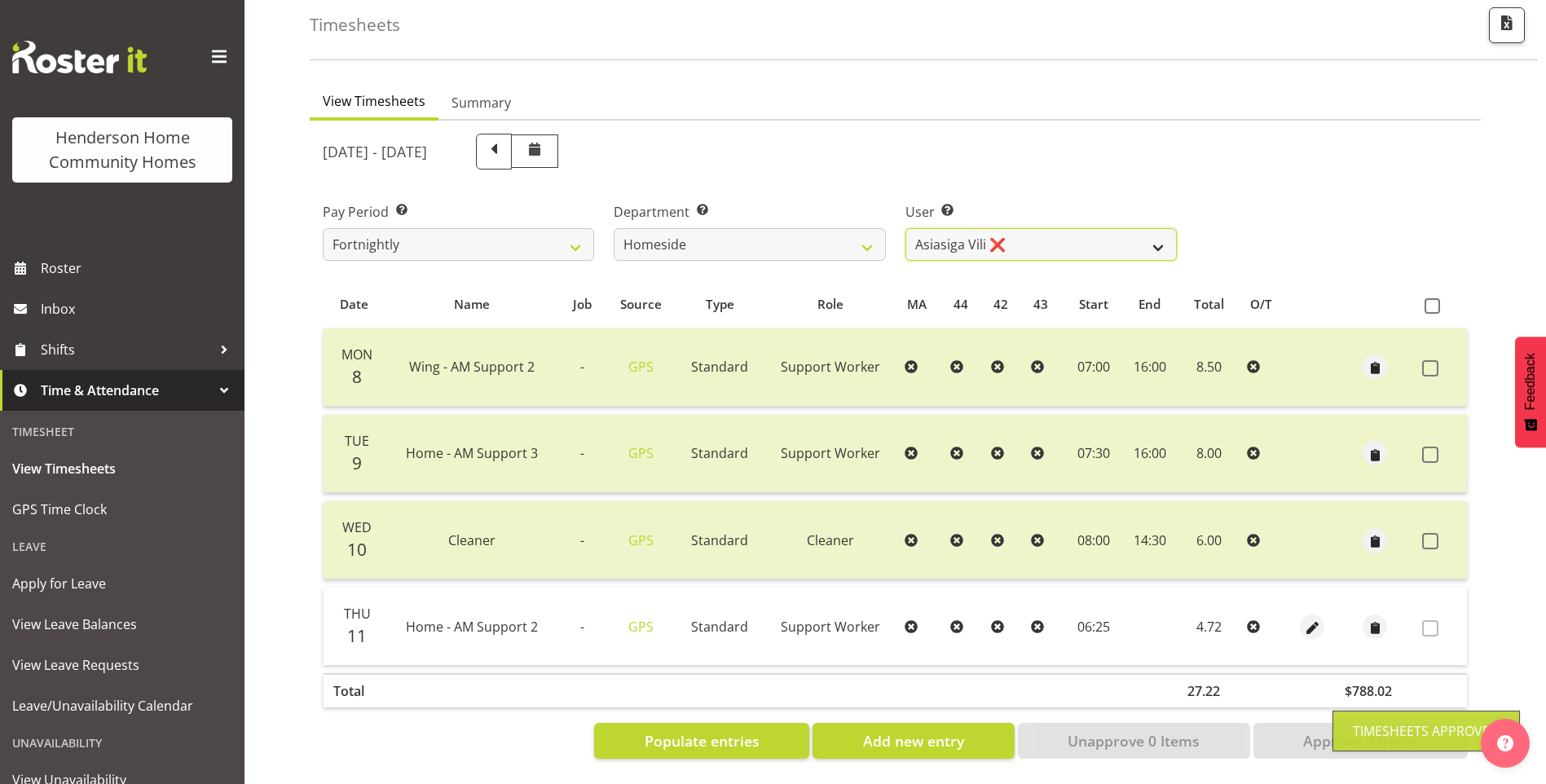
click at [977, 239] on select "Asiasiga Vili ❌ Billie-Rose Dunlop ❌ Brijesh (BK) Kachhadiya ❌ Cheenee Vargas ✔…" at bounding box center [1041, 245] width 271 height 32
click at [906, 228] on select "Asiasiga Vili ❌ Billie-Rose Dunlop ❌ Brijesh (BK) Kachhadiya ❌ Cheenee Vargas ✔…" at bounding box center [1041, 245] width 271 height 32
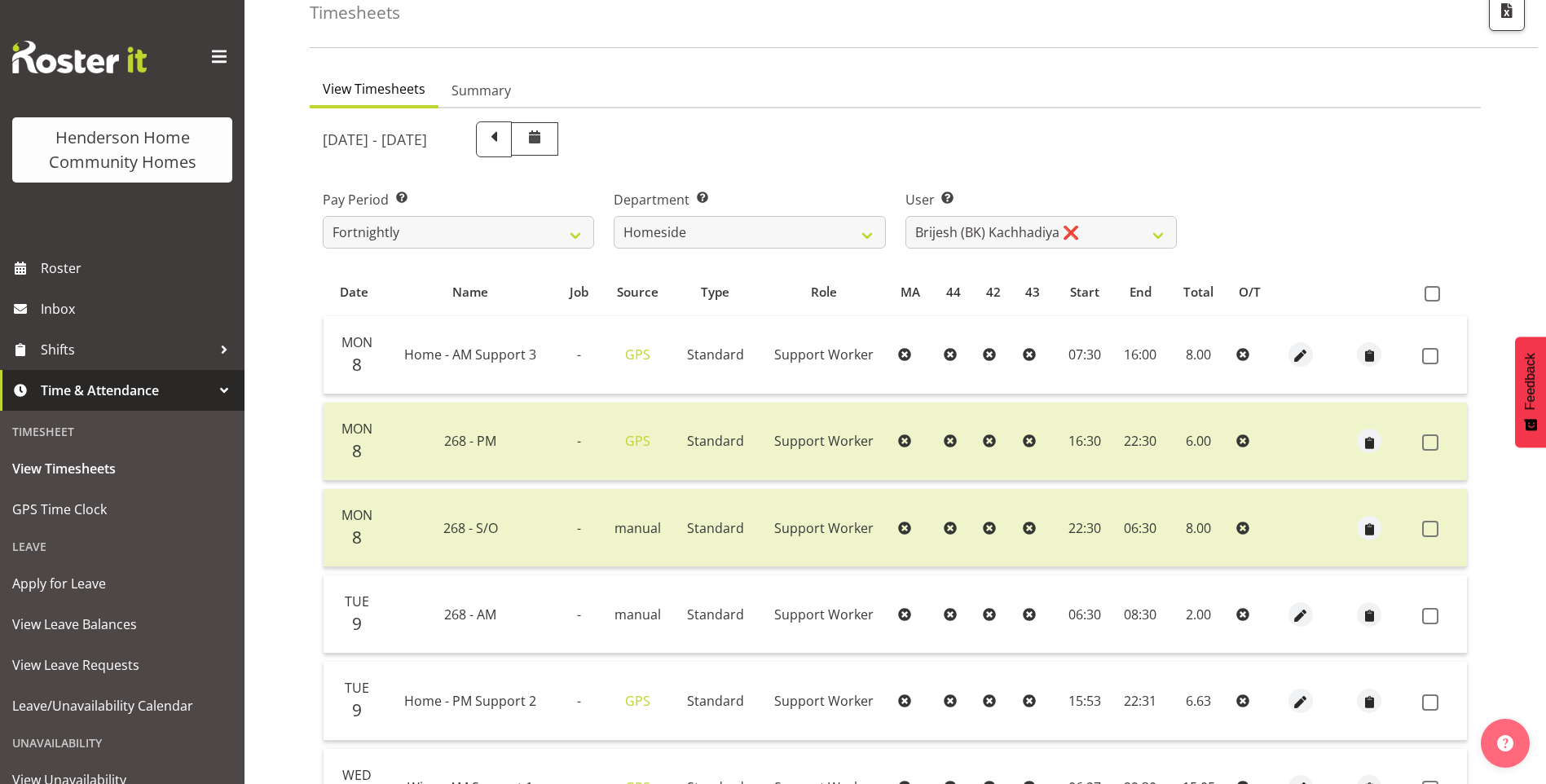
drag, startPoint x: 1435, startPoint y: 623, endPoint x: 1437, endPoint y: 634, distance: 11.2
click at [1434, 623] on span at bounding box center [1431, 616] width 16 height 16
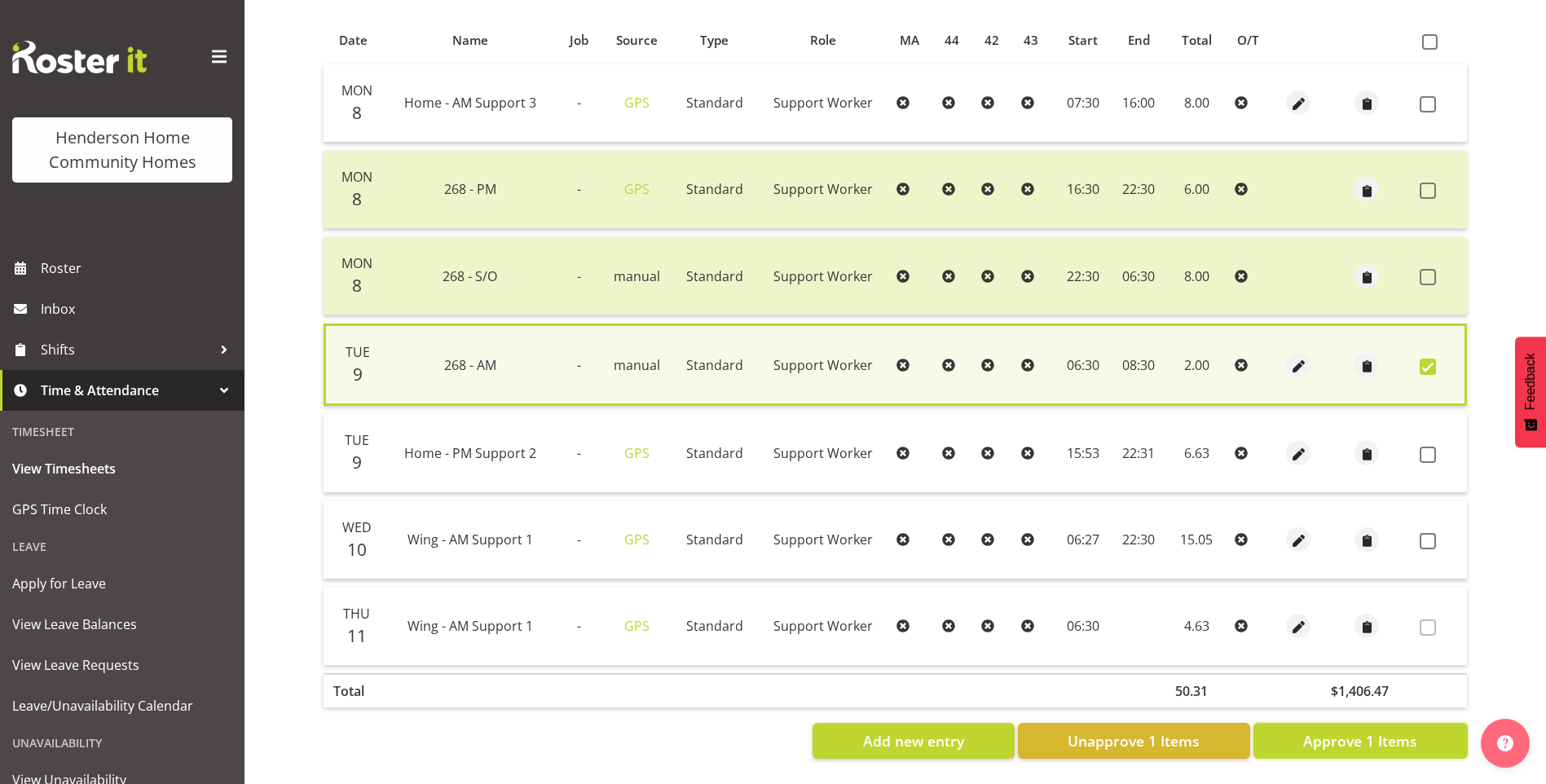
click at [1384, 739] on span "Approve 1 Items" at bounding box center [1360, 740] width 114 height 21
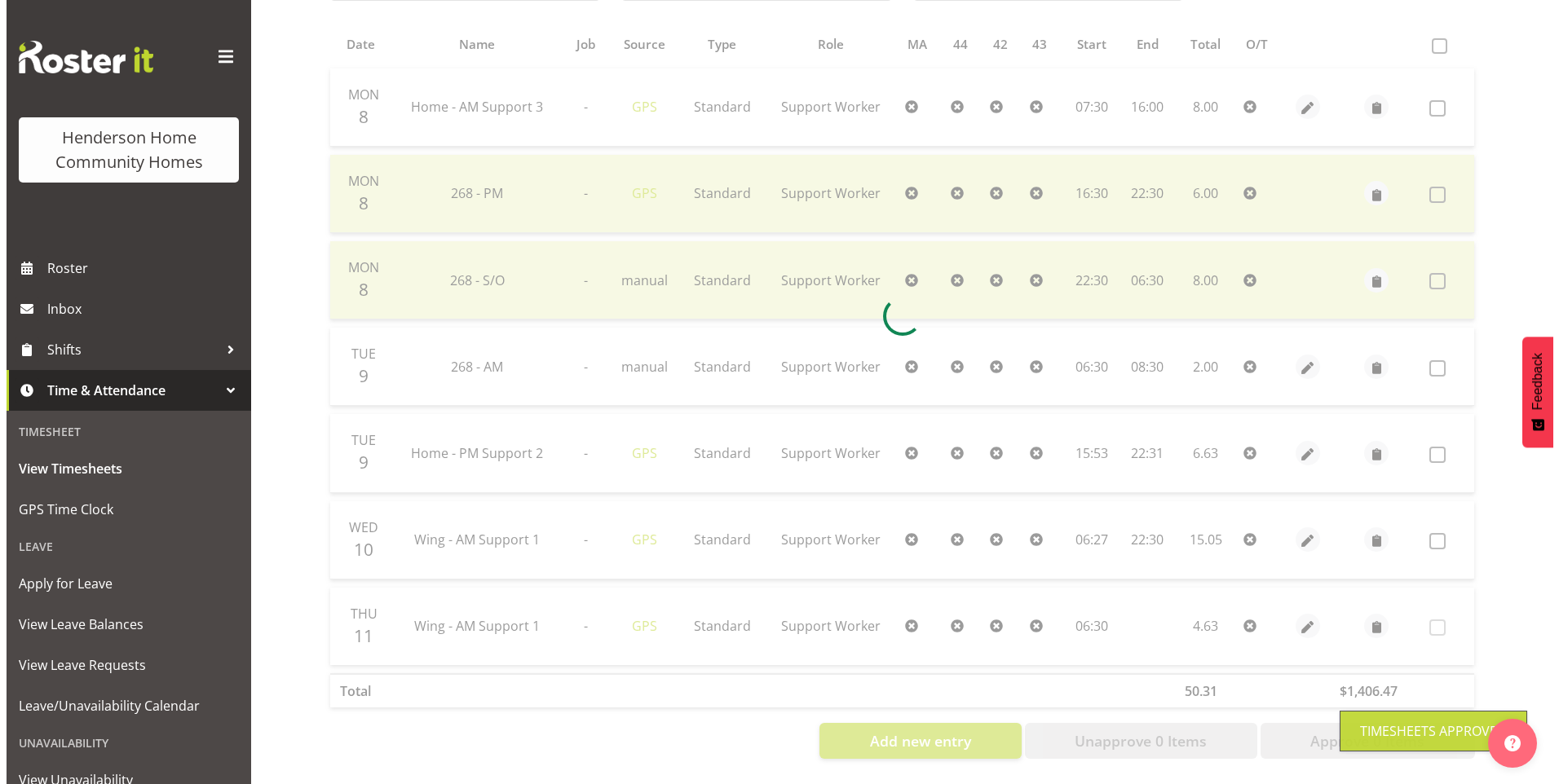
scroll to position [350, 0]
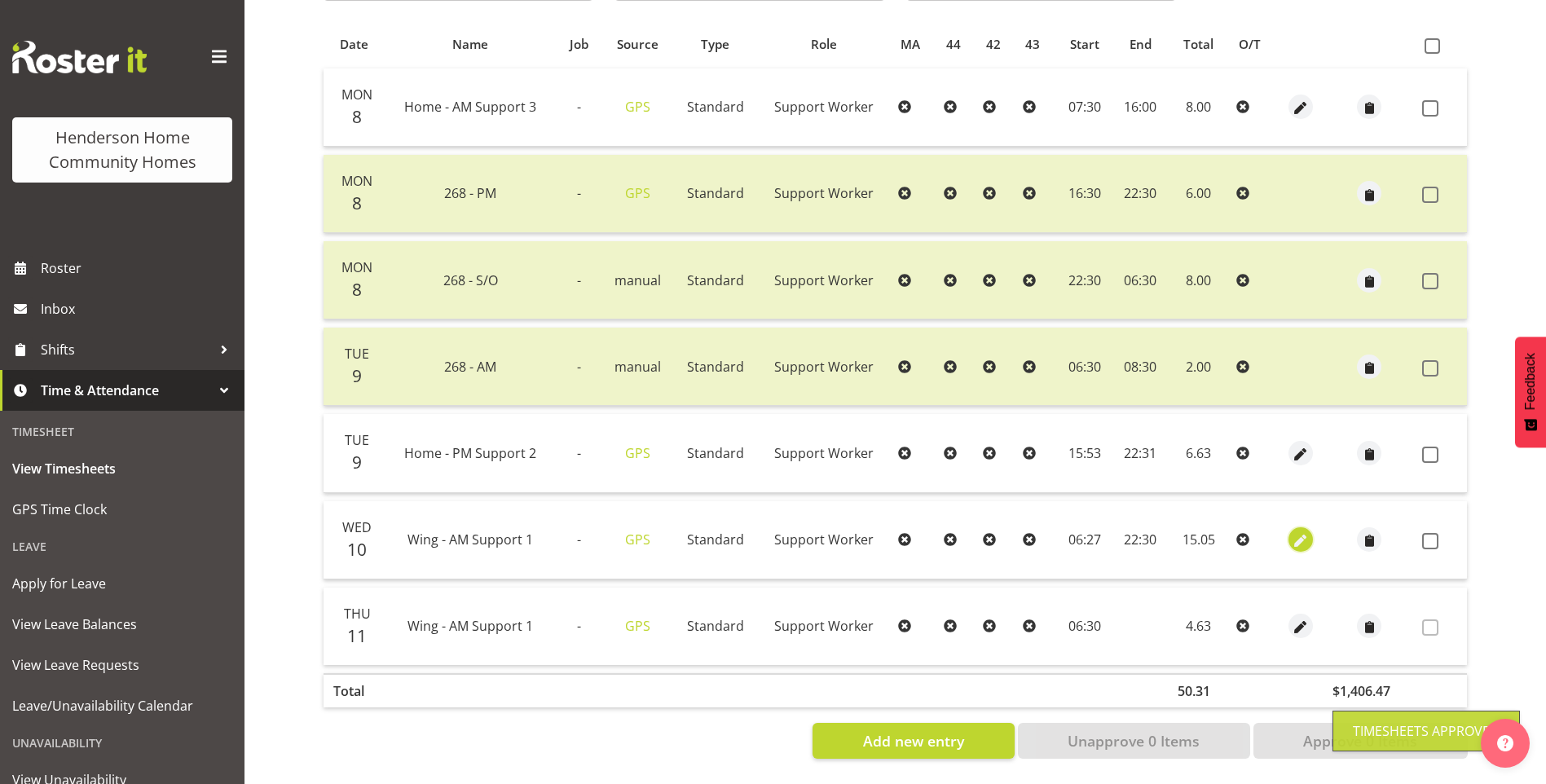
click at [1295, 533] on span "button" at bounding box center [1301, 542] width 19 height 19
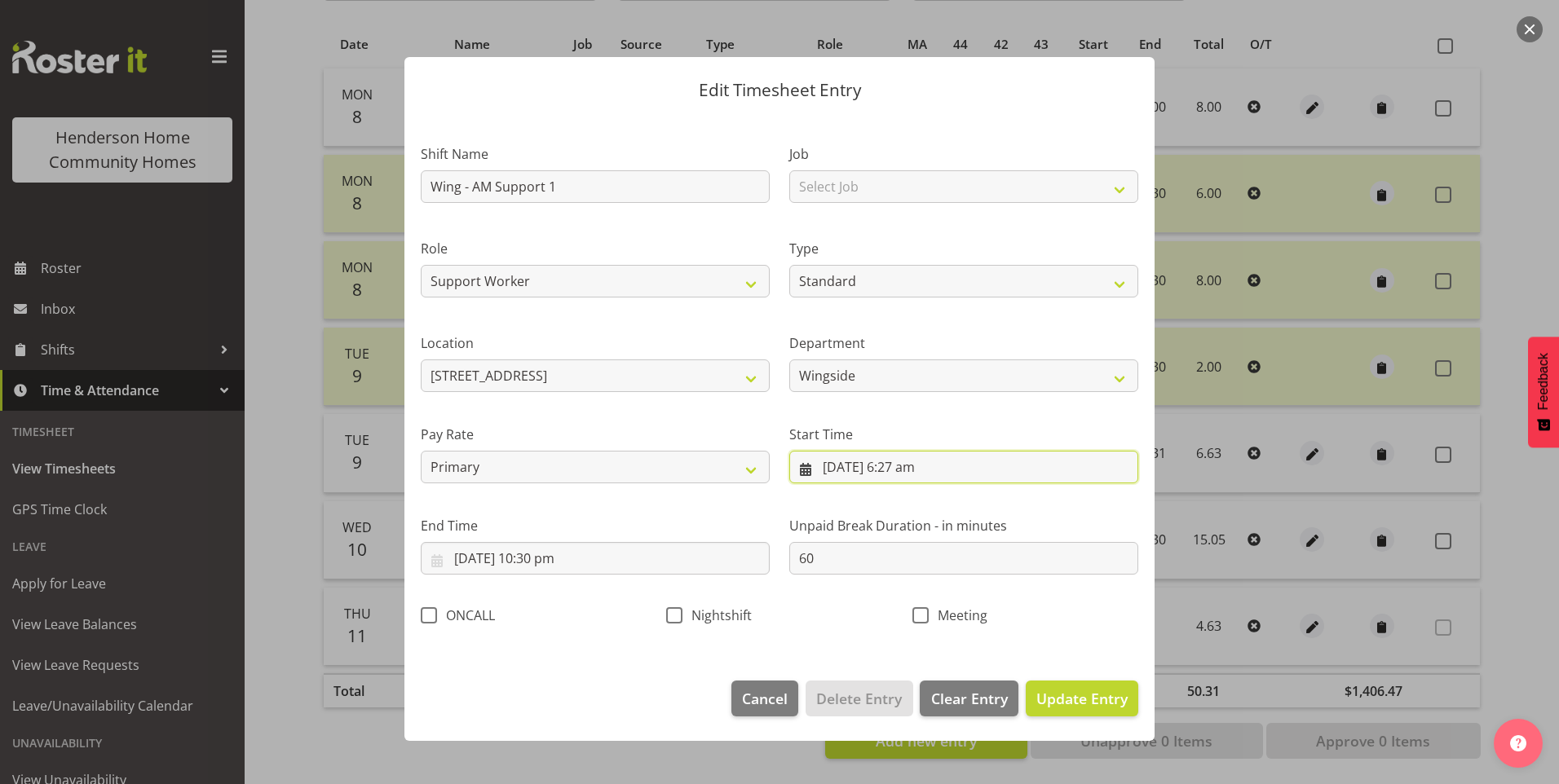
click at [913, 480] on input "10/09/2025, 6:27 am" at bounding box center [964, 467] width 349 height 32
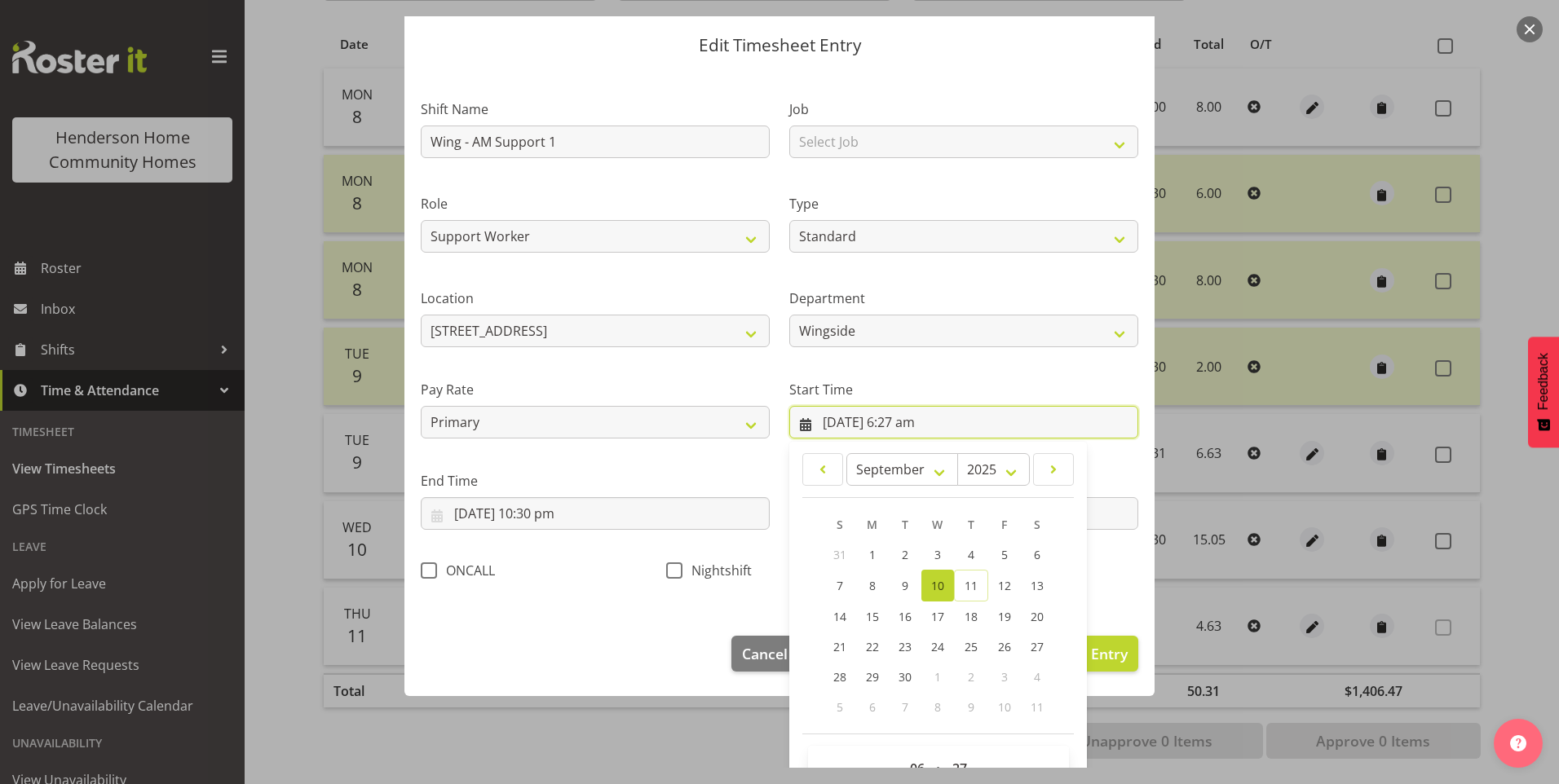
scroll to position [88, 0]
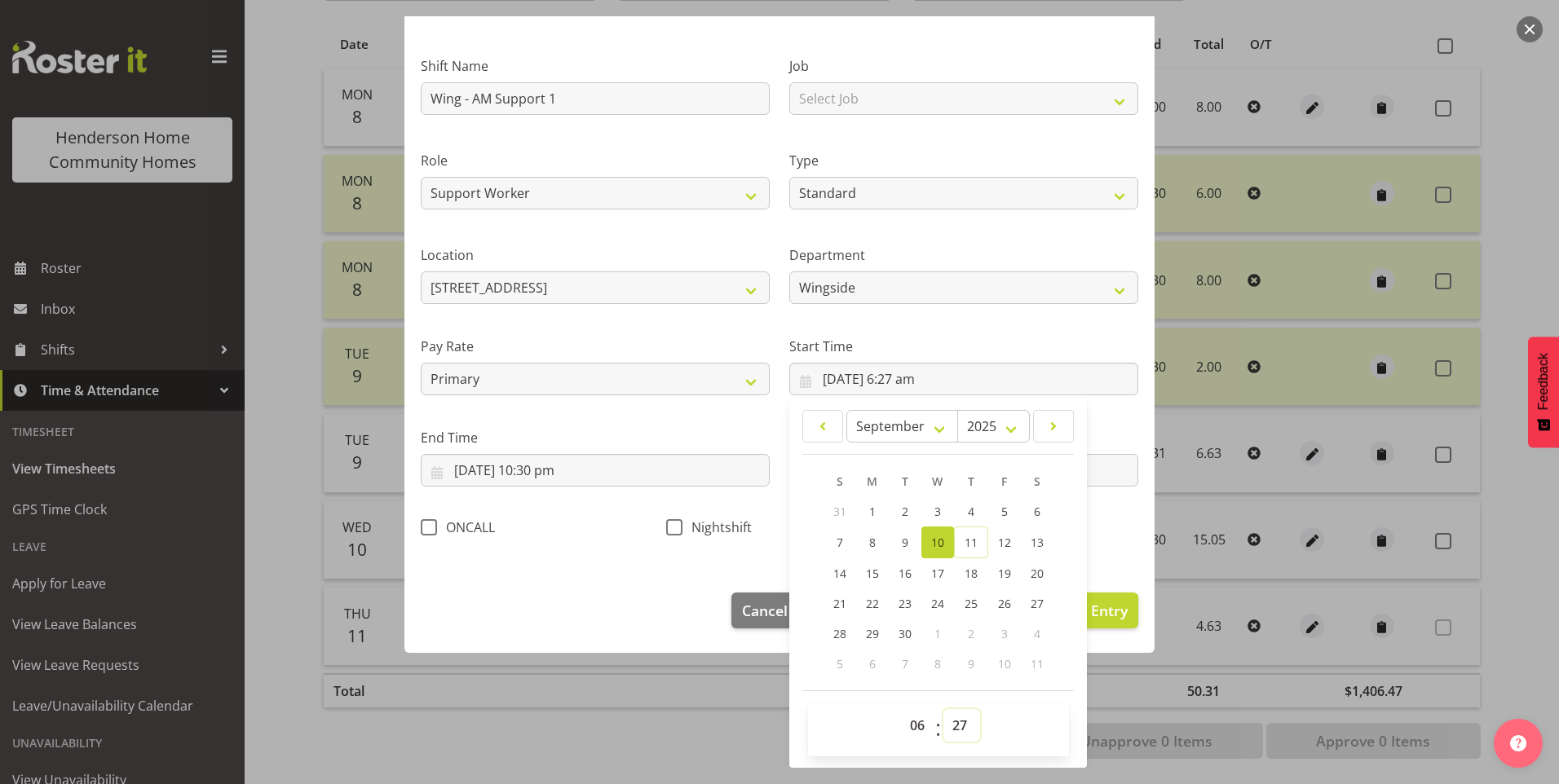
click at [949, 724] on select "00 01 02 03 04 05 06 07 08 09 10 11 12 13 14 15 16 17 18 19 20 21 22 23 24 25 2…" at bounding box center [961, 725] width 37 height 32
click at [943, 709] on select "00 01 02 03 04 05 06 07 08 09 10 11 12 13 14 15 16 17 18 19 20 21 22 23 24 25 2…" at bounding box center [961, 725] width 37 height 32
click at [536, 480] on input "10/09/2025, 10:30 pm" at bounding box center [595, 470] width 349 height 32
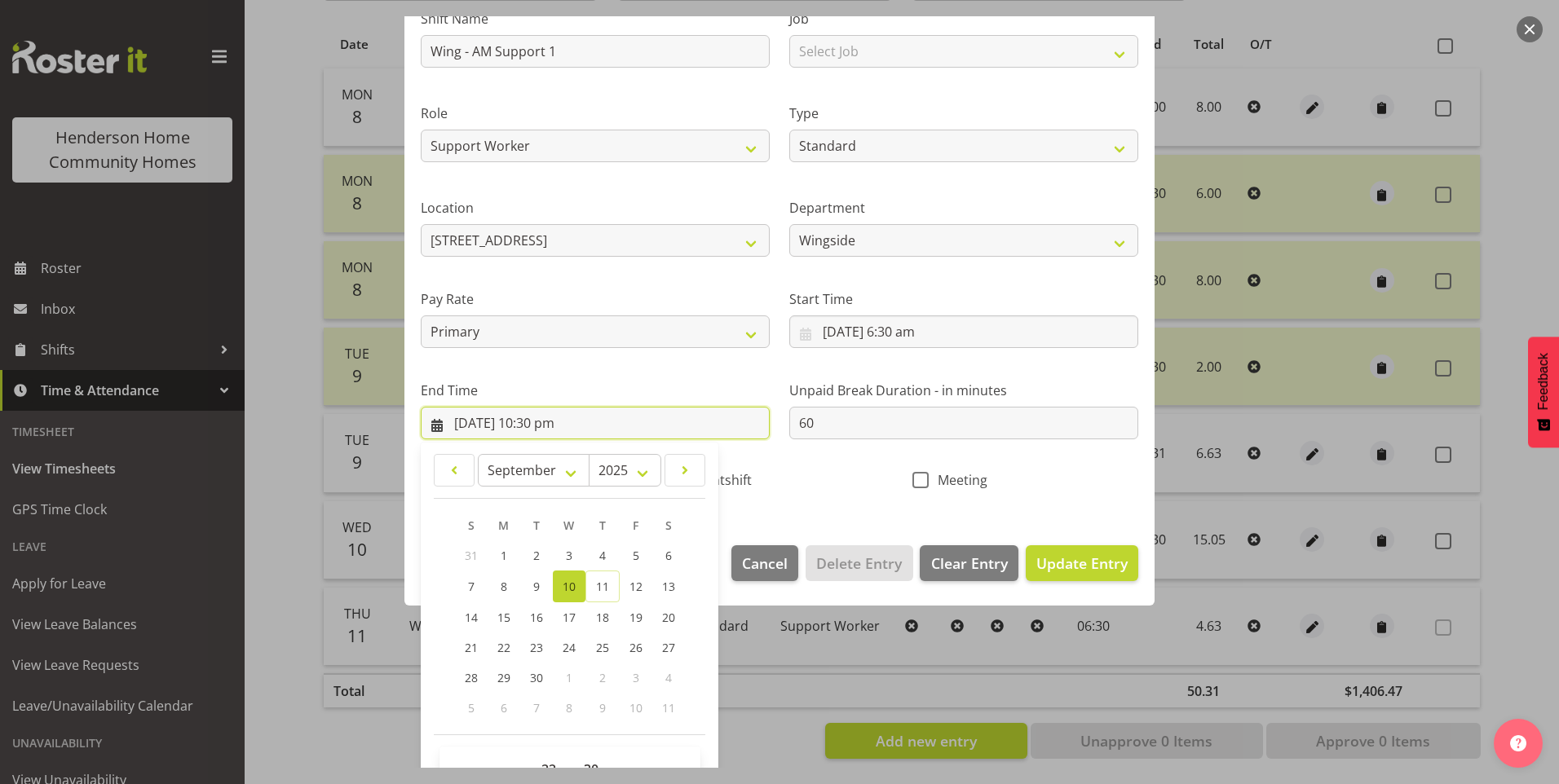
scroll to position [180, 0]
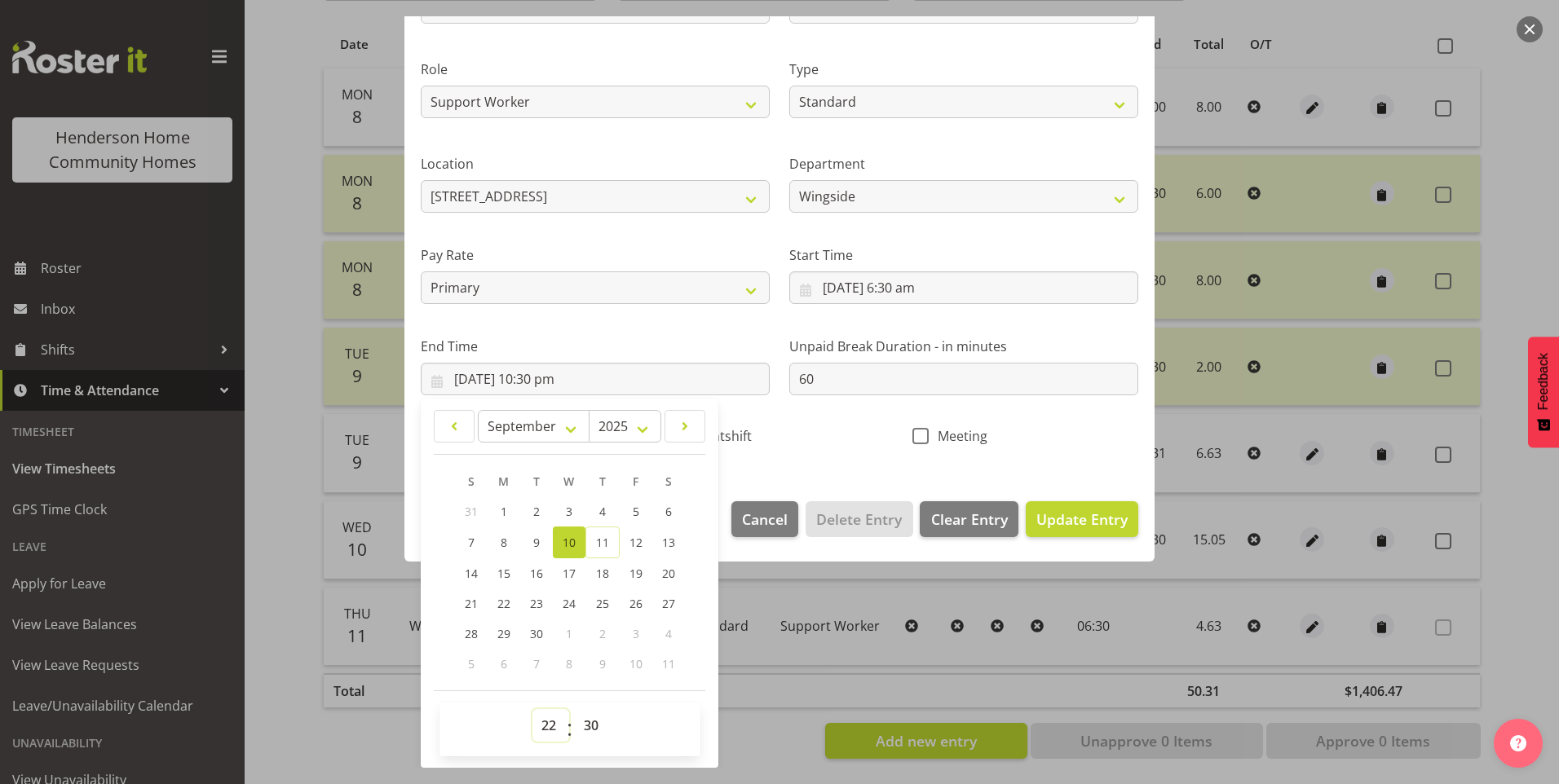
click at [543, 712] on select "00 01 02 03 04 05 06 07 08 09 10 11 12 13 14 15 16 17 18 19 20 21 22 23" at bounding box center [551, 725] width 37 height 32
drag, startPoint x: 545, startPoint y: 722, endPoint x: 551, endPoint y: 706, distance: 17.1
click at [546, 722] on select "00 01 02 03 04 05 06 07 08 09 10 11 12 13 14 15 16 17 18 19 20 21 22 23" at bounding box center [551, 725] width 37 height 32
click at [533, 709] on select "00 01 02 03 04 05 06 07 08 09 10 11 12 13 14 15 16 17 18 19 20 21 22 23" at bounding box center [551, 725] width 37 height 32
drag, startPoint x: 585, startPoint y: 722, endPoint x: 586, endPoint y: 712, distance: 10.0
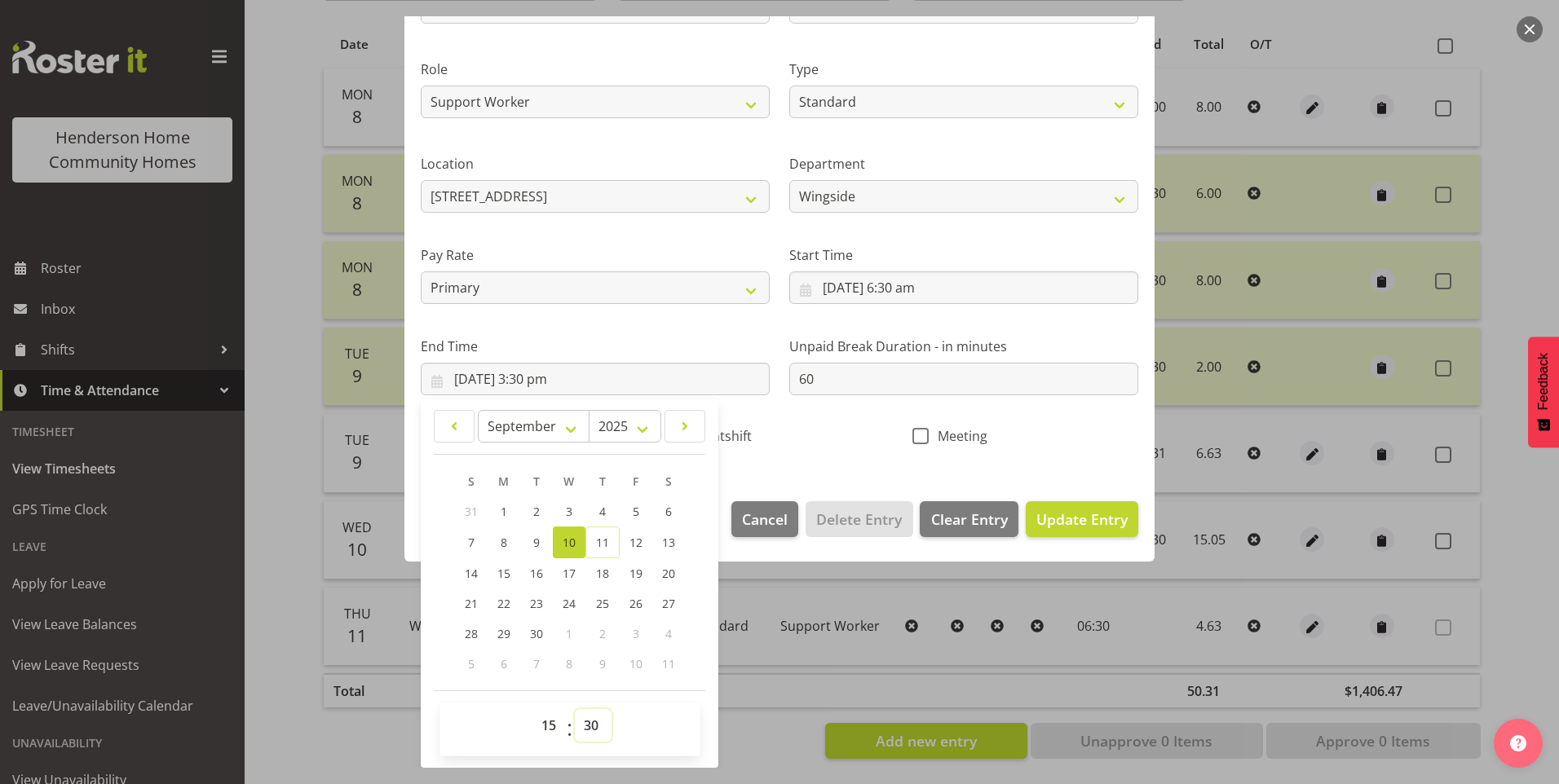
click at [585, 720] on select "00 01 02 03 04 05 06 07 08 09 10 11 12 13 14 15 16 17 18 19 20 21 22 23 24 25 2…" at bounding box center [593, 725] width 37 height 32
click at [575, 709] on select "00 01 02 03 04 05 06 07 08 09 10 11 12 13 14 15 16 17 18 19 20 21 22 23 24 25 2…" at bounding box center [593, 725] width 37 height 32
click at [1066, 512] on span "Update Entry" at bounding box center [1082, 519] width 92 height 20
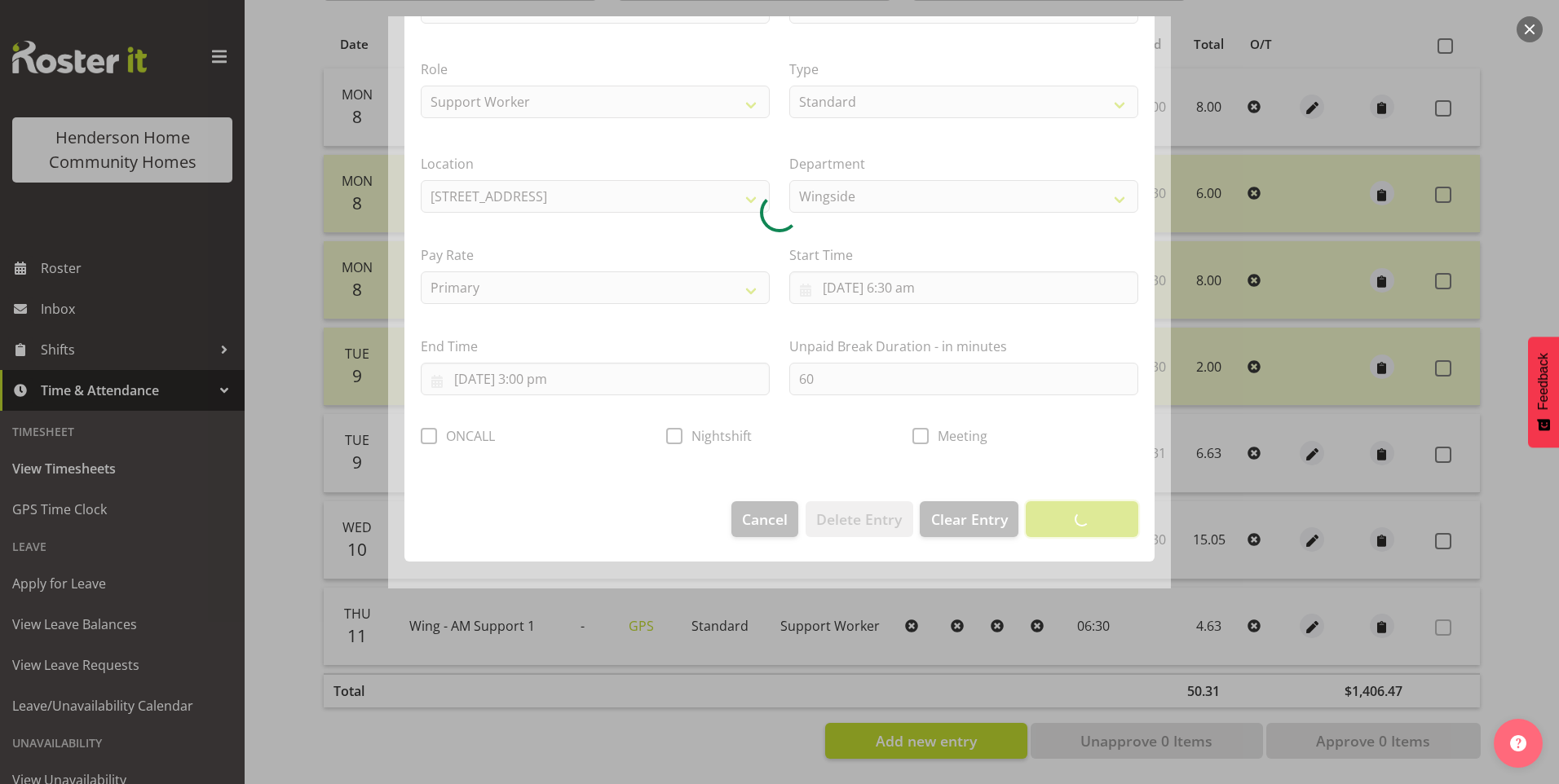
scroll to position [0, 0]
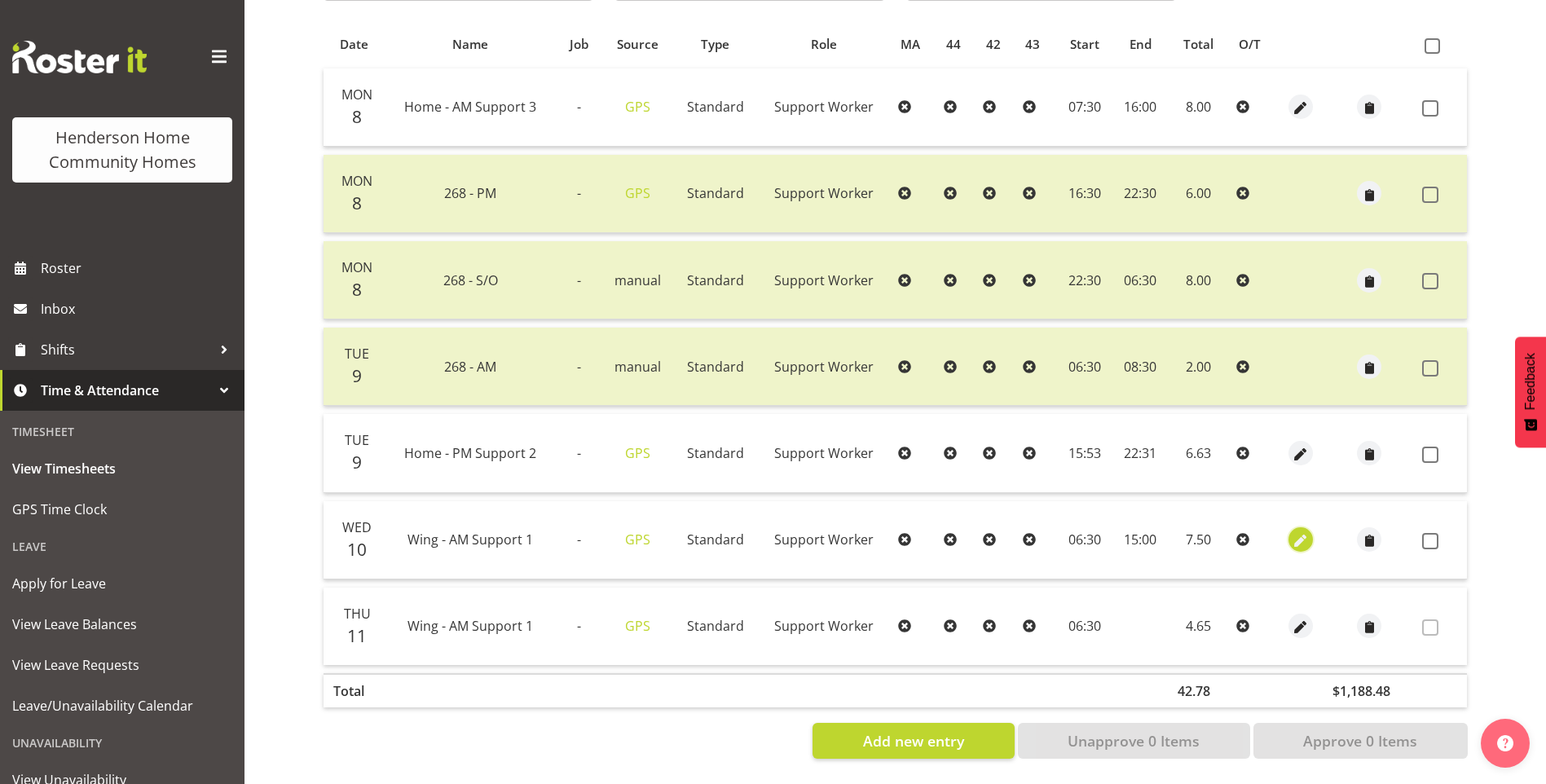
click at [1294, 533] on span "button" at bounding box center [1301, 542] width 19 height 19
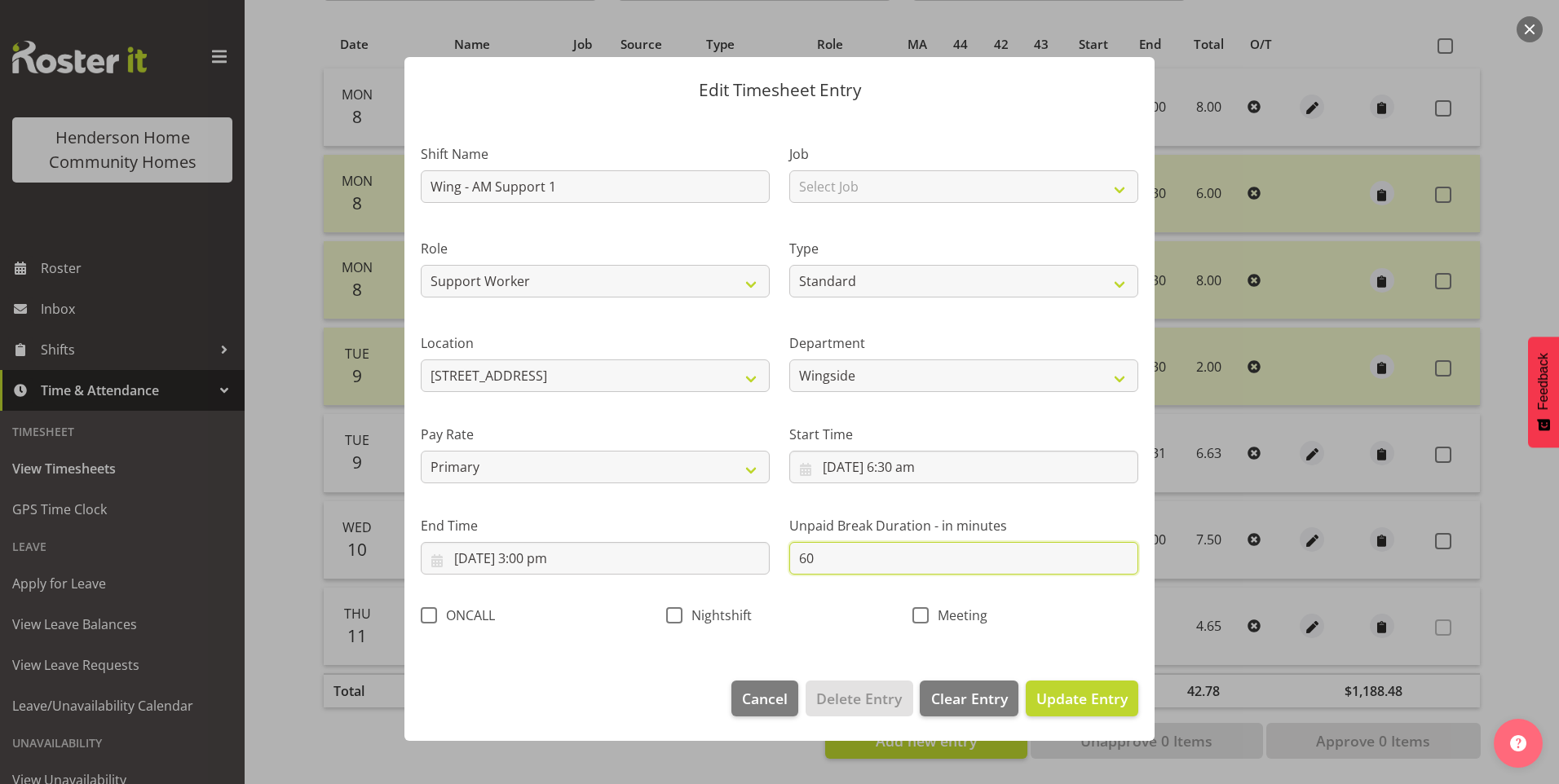
drag, startPoint x: 771, startPoint y: 558, endPoint x: 661, endPoint y: 523, distance: 115.4
click at [700, 550] on div "Shift Name Wing - AM Support 1 Job Select Job Floater Role Support Worker Clean…" at bounding box center [779, 380] width 737 height 516
click at [1120, 701] on span "Update Entry" at bounding box center [1082, 699] width 92 height 20
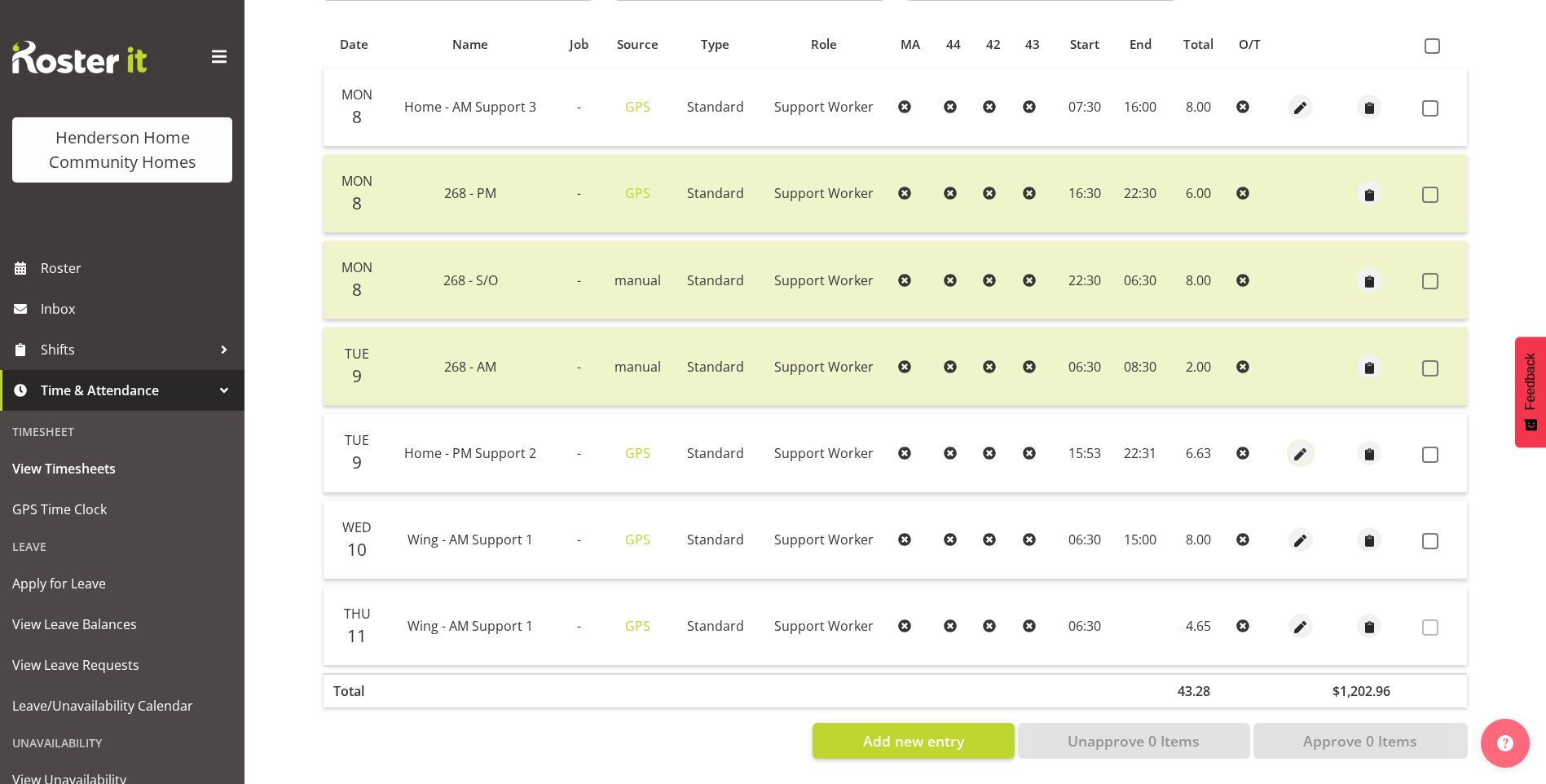
click at [1300, 445] on span "button" at bounding box center [1301, 455] width 19 height 19
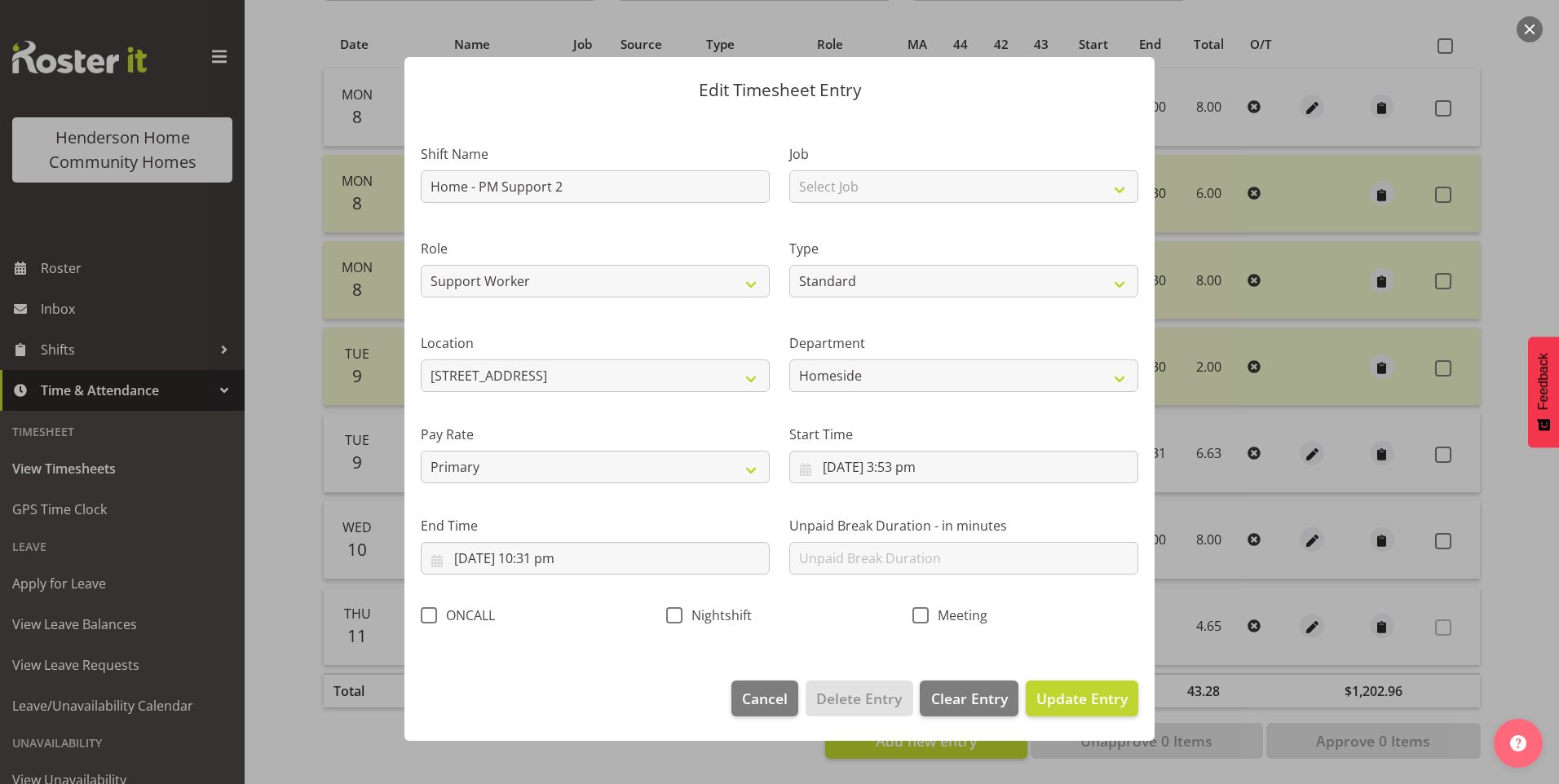
click at [906, 486] on div "Start Time 9/09/2025, 3:53 pm January February March April May June July August…" at bounding box center [963, 447] width 369 height 91
click at [903, 472] on input "9/09/2025, 3:53 pm" at bounding box center [964, 467] width 349 height 32
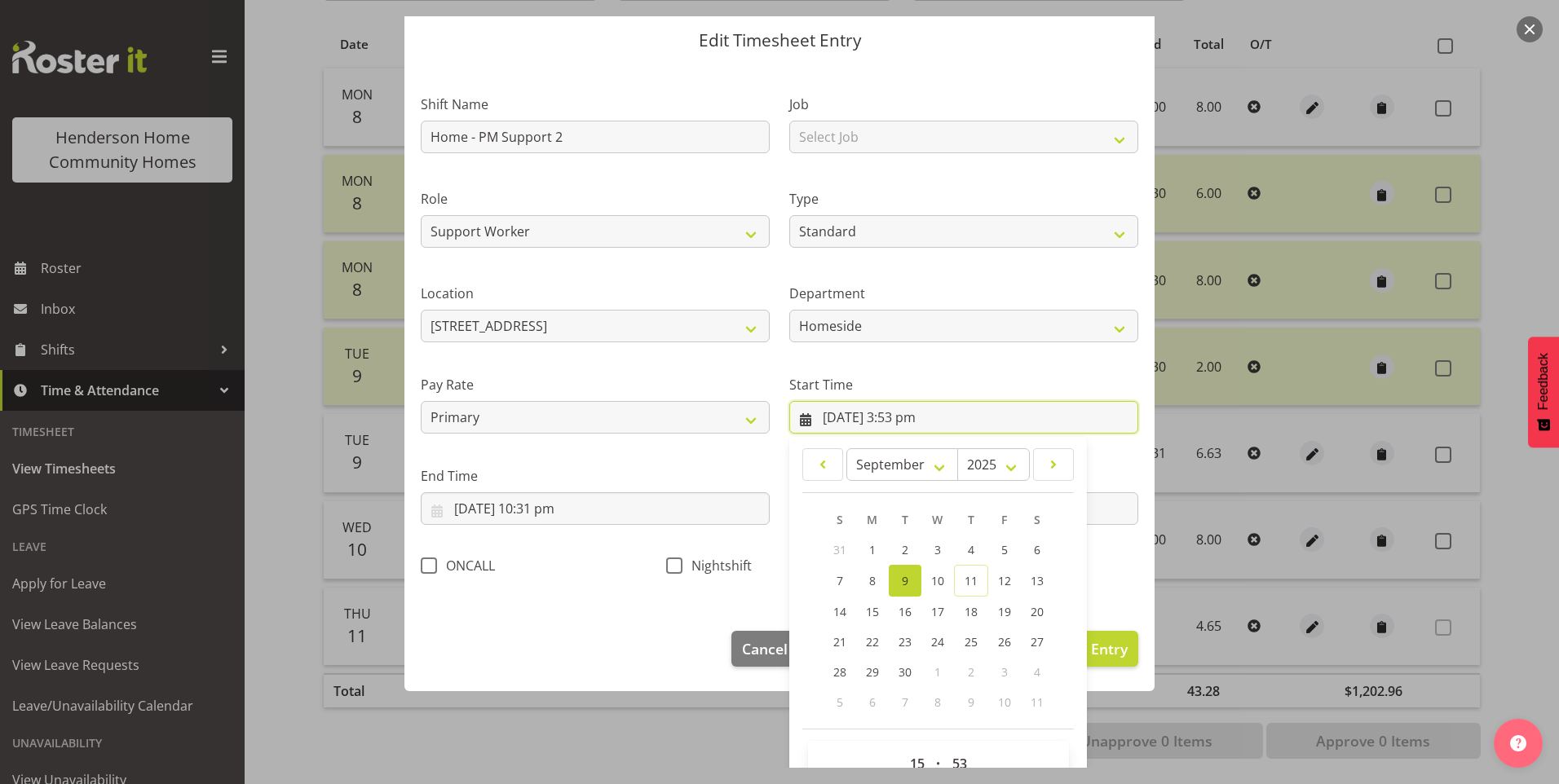
scroll to position [88, 0]
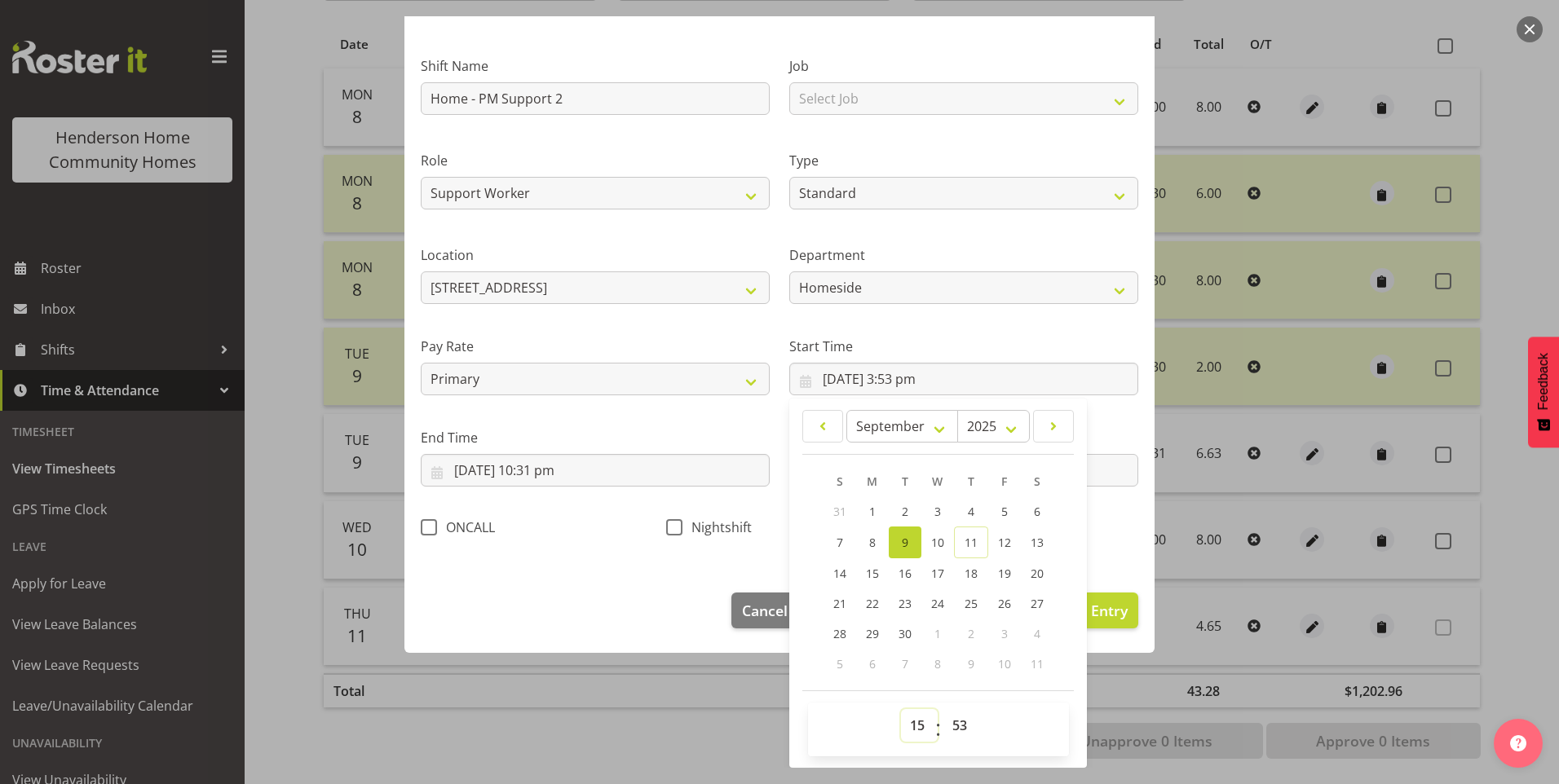
drag, startPoint x: 918, startPoint y: 724, endPoint x: 923, endPoint y: 680, distance: 44.3
click at [918, 723] on select "00 01 02 03 04 05 06 07 08 09 10 11 12 13 14 15 16 17 18 19 20 21 22 23" at bounding box center [918, 725] width 37 height 32
click at [917, 724] on select "00 01 02 03 04 05 06 07 08 09 10 11 12 13 14 15 16 17 18 19 20 21 22 23" at bounding box center [918, 725] width 37 height 32
click at [901, 709] on select "00 01 02 03 04 05 06 07 08 09 10 11 12 13 14 15 16 17 18 19 20 21 22 23" at bounding box center [918, 725] width 37 height 32
click at [958, 727] on select "00 01 02 03 04 05 06 07 08 09 10 11 12 13 14 15 16 17 18 19 20 21 22 23 24 25 2…" at bounding box center [961, 725] width 37 height 32
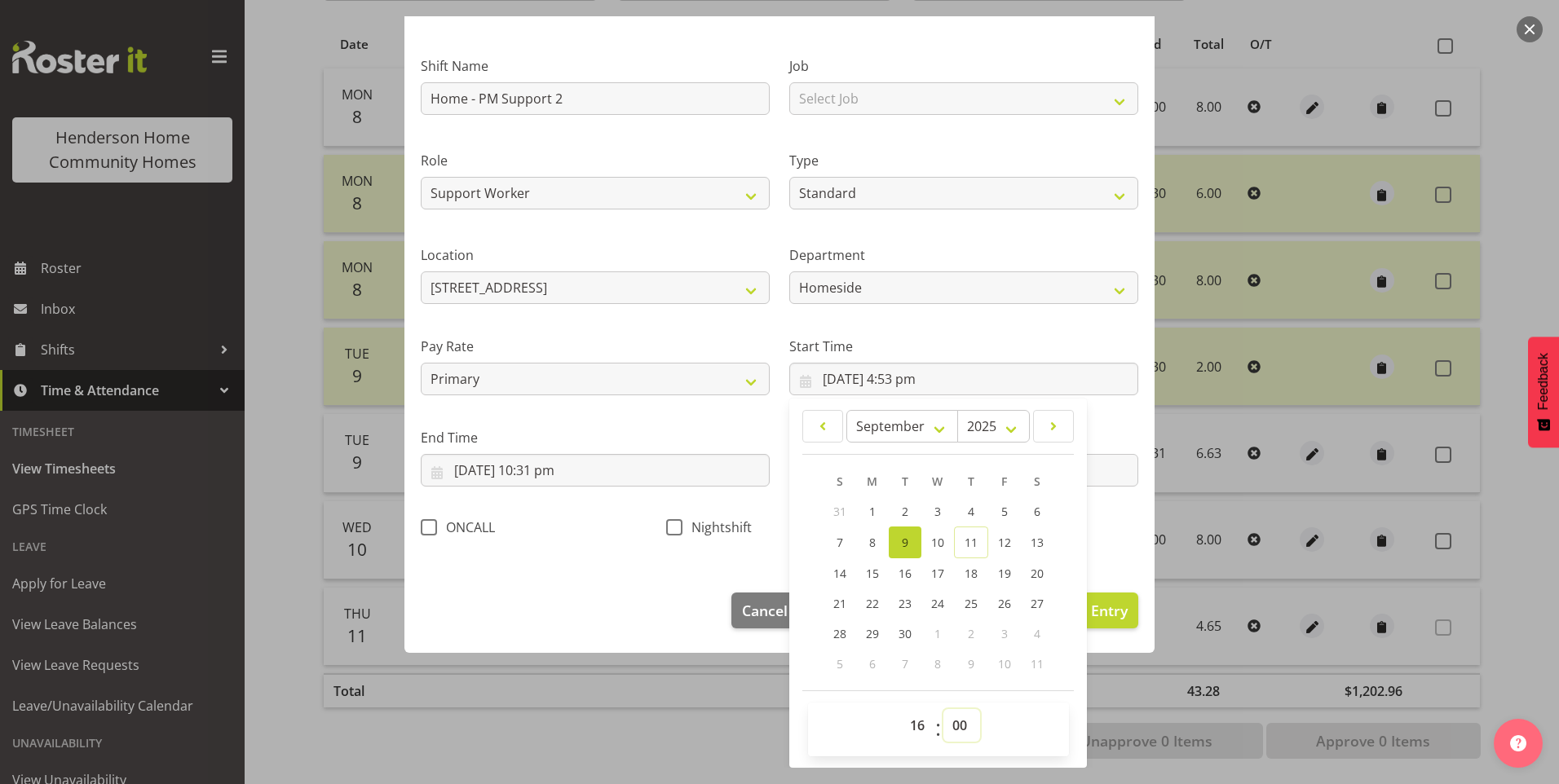
click at [943, 709] on select "00 01 02 03 04 05 06 07 08 09 10 11 12 13 14 15 16 17 18 19 20 21 22 23 24 25 2…" at bounding box center [961, 725] width 37 height 32
click at [556, 483] on input "9/09/2025, 10:31 pm" at bounding box center [595, 470] width 349 height 32
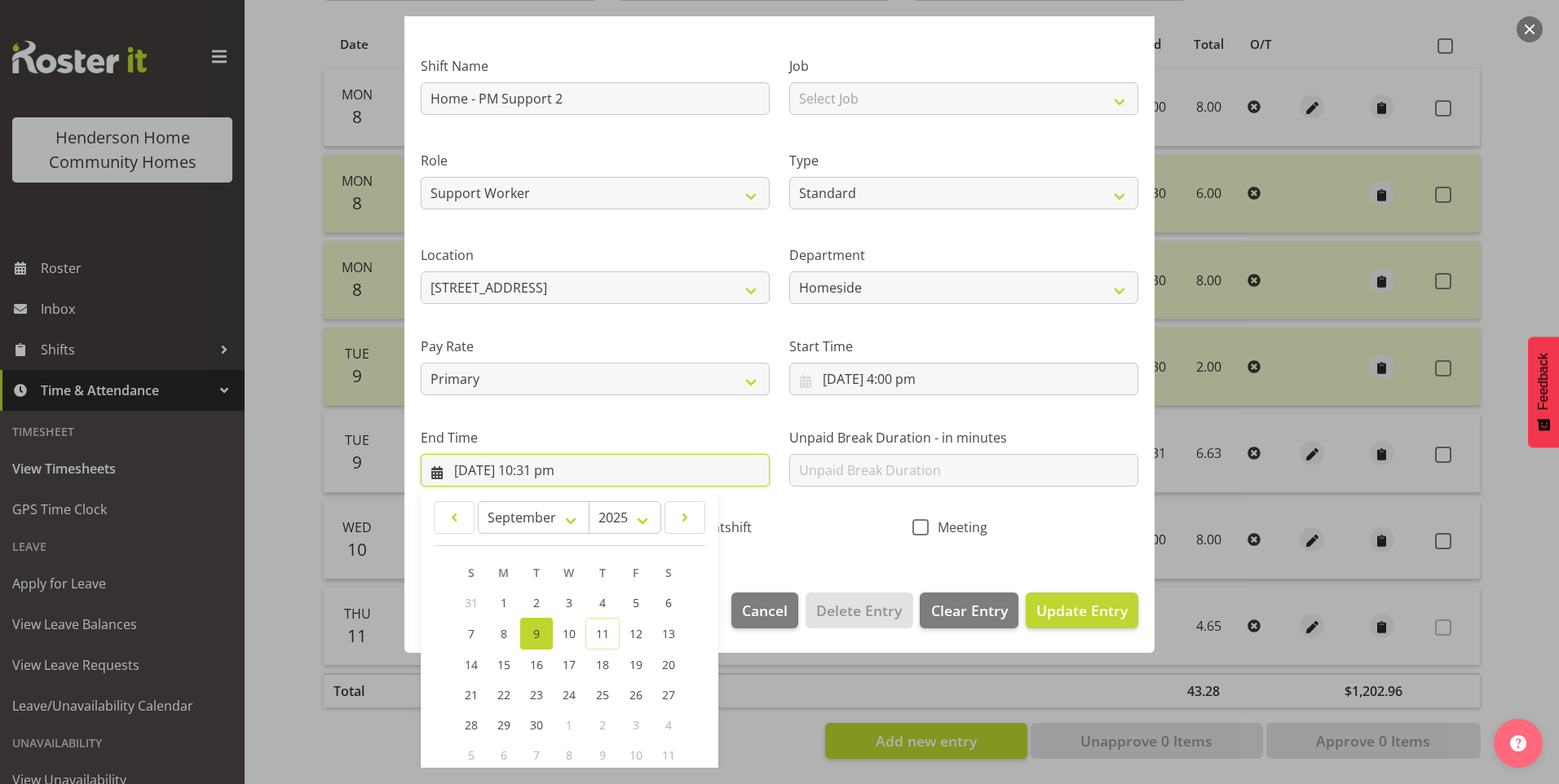
scroll to position [180, 0]
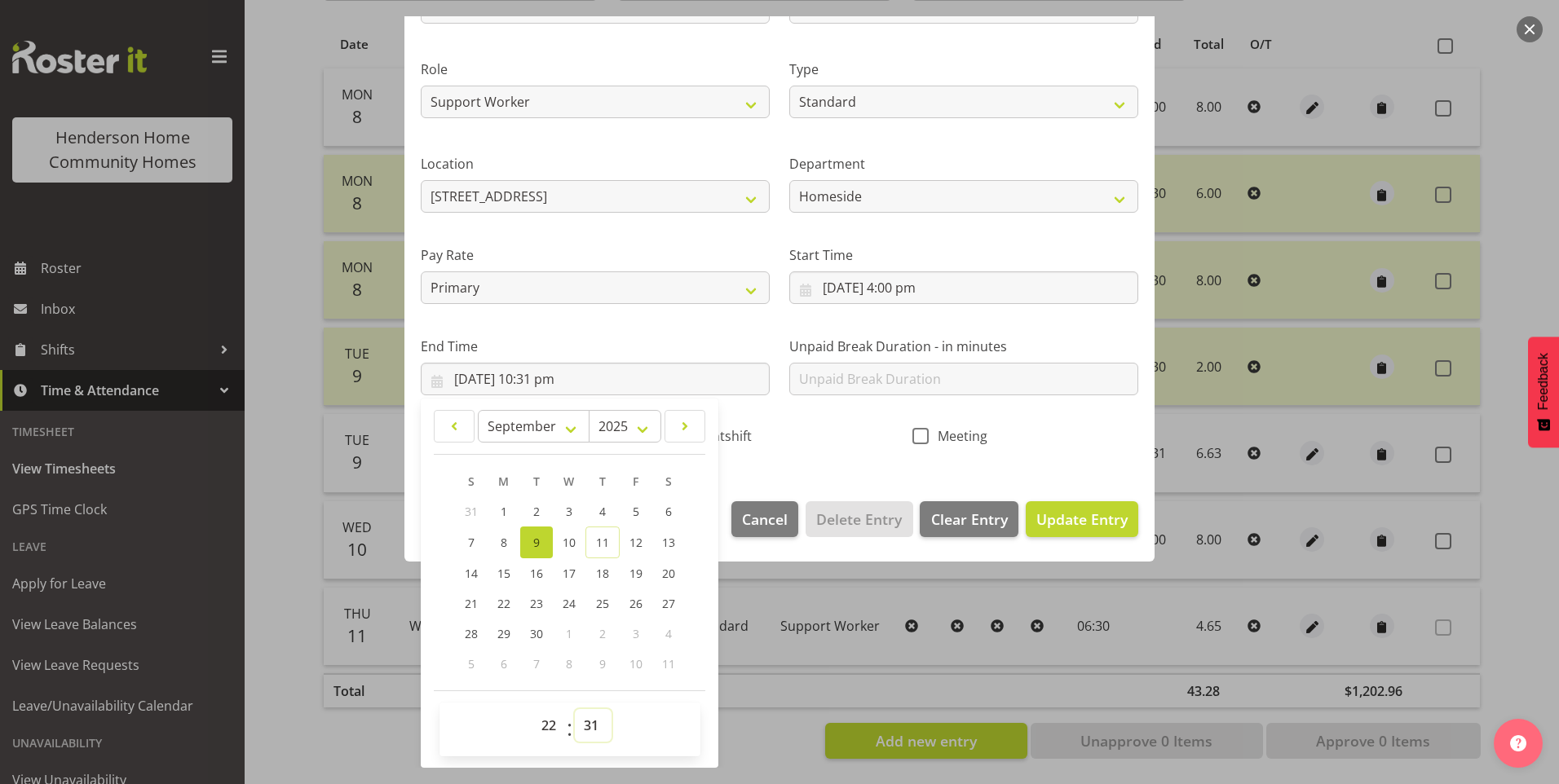
click at [587, 722] on select "00 01 02 03 04 05 06 07 08 09 10 11 12 13 14 15 16 17 18 19 20 21 22 23 24 25 2…" at bounding box center [593, 725] width 37 height 32
click at [575, 709] on select "00 01 02 03 04 05 06 07 08 09 10 11 12 13 14 15 16 17 18 19 20 21 22 23 24 25 2…" at bounding box center [593, 725] width 37 height 32
click at [1124, 518] on button "Update Entry" at bounding box center [1082, 519] width 113 height 36
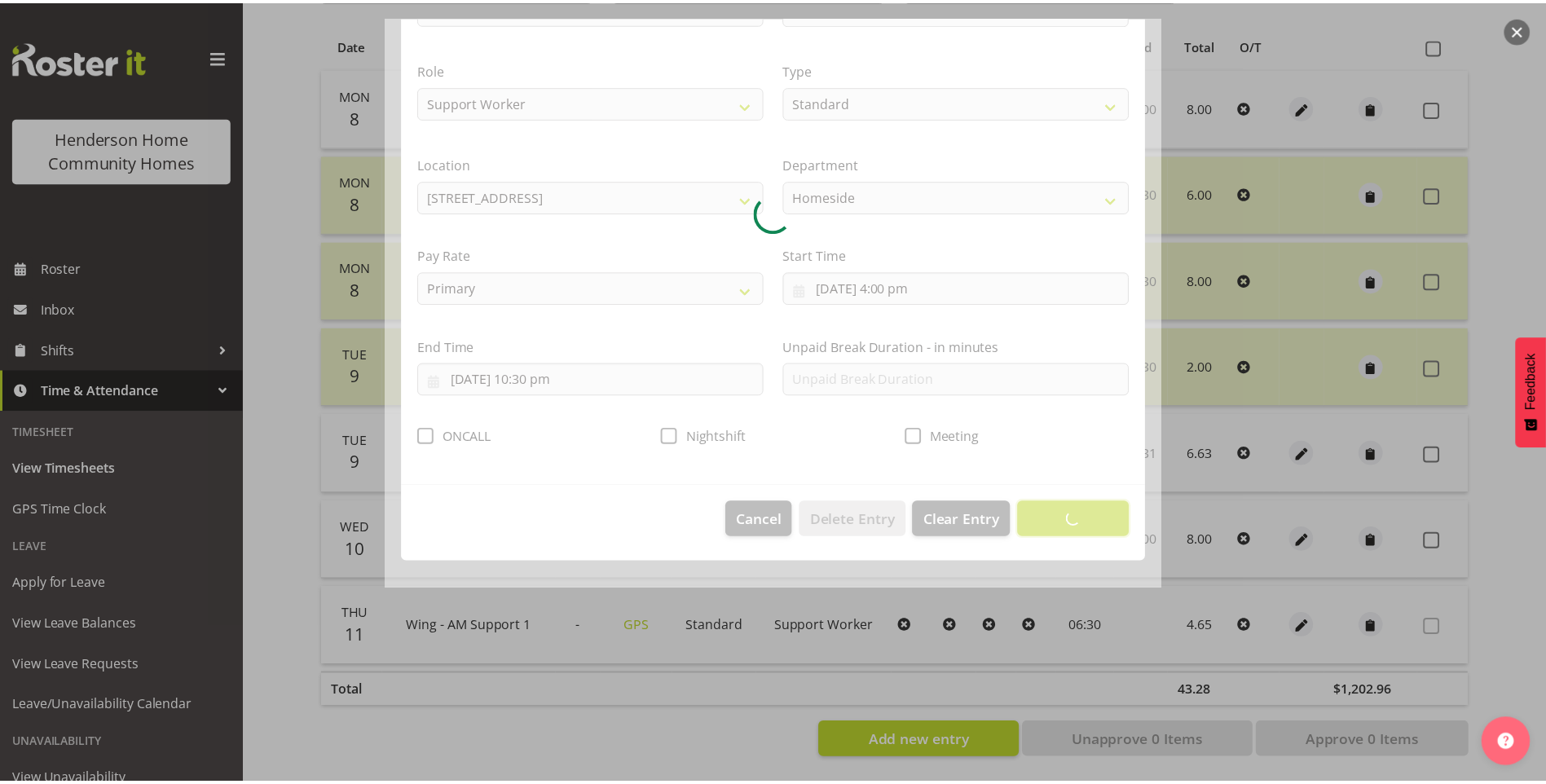
scroll to position [0, 0]
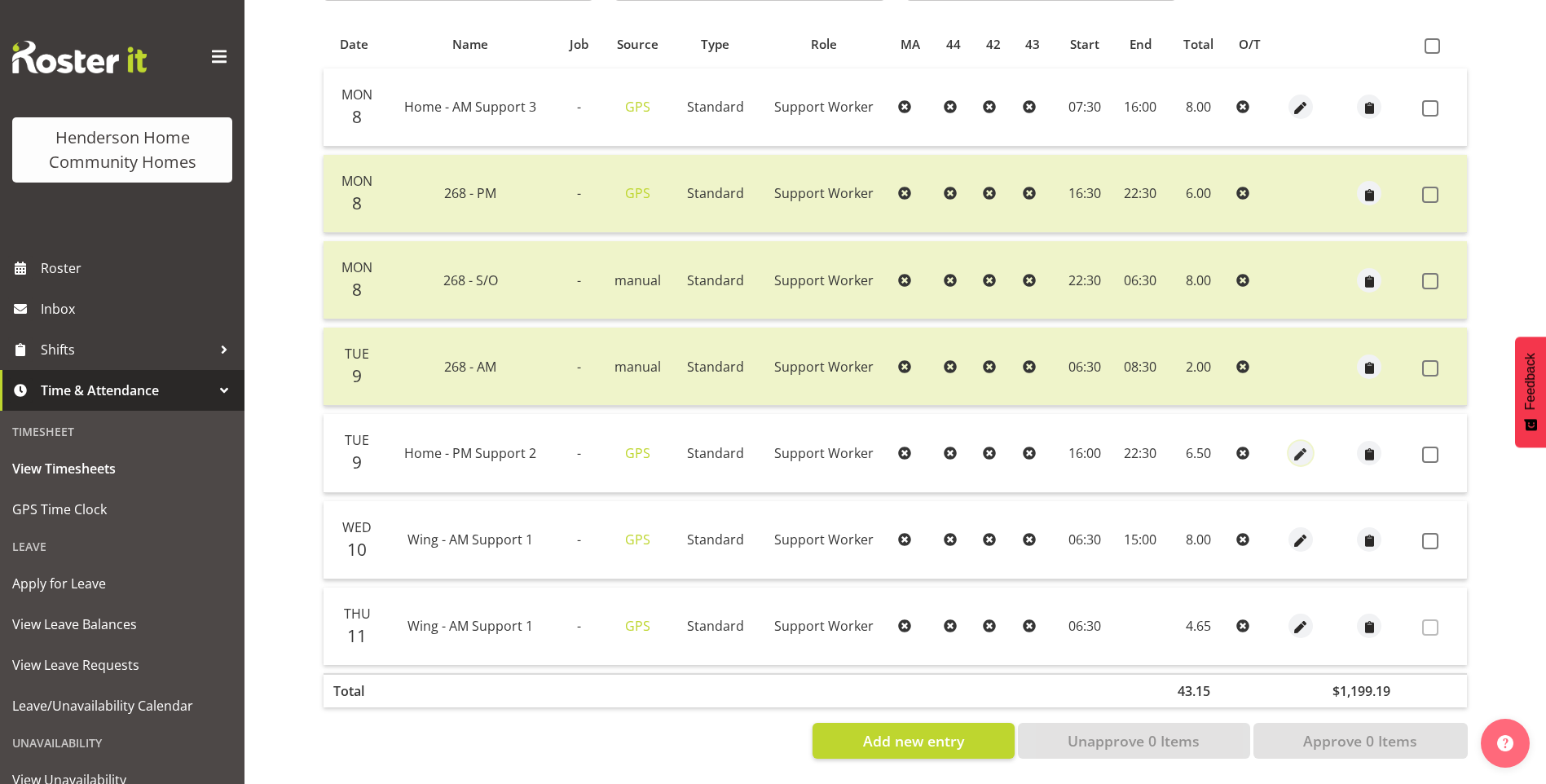
click at [1298, 445] on span "button" at bounding box center [1301, 455] width 19 height 19
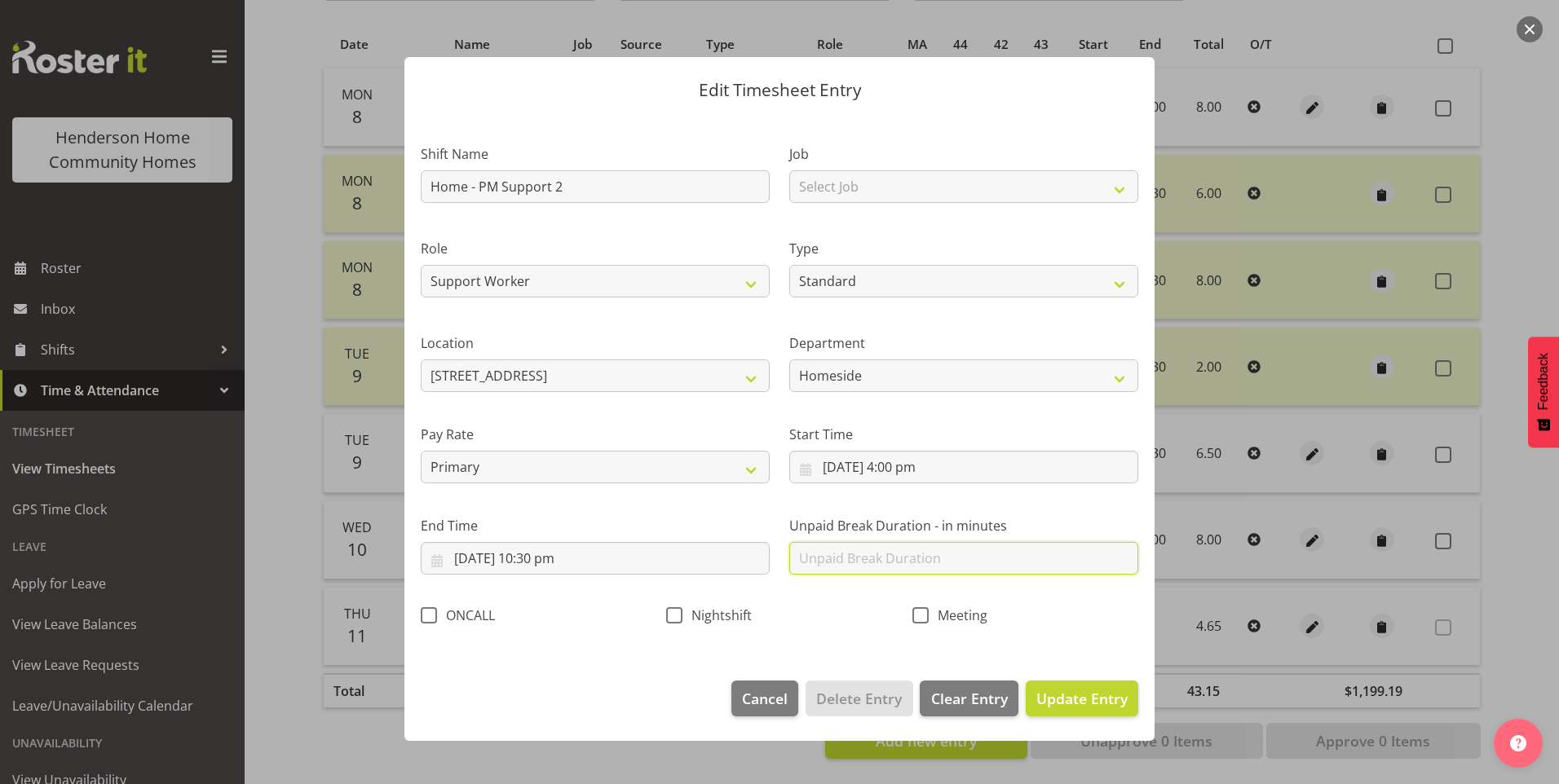
click at [861, 559] on input "text" at bounding box center [964, 558] width 349 height 32
click at [1099, 690] on span "Update Entry" at bounding box center [1082, 699] width 92 height 20
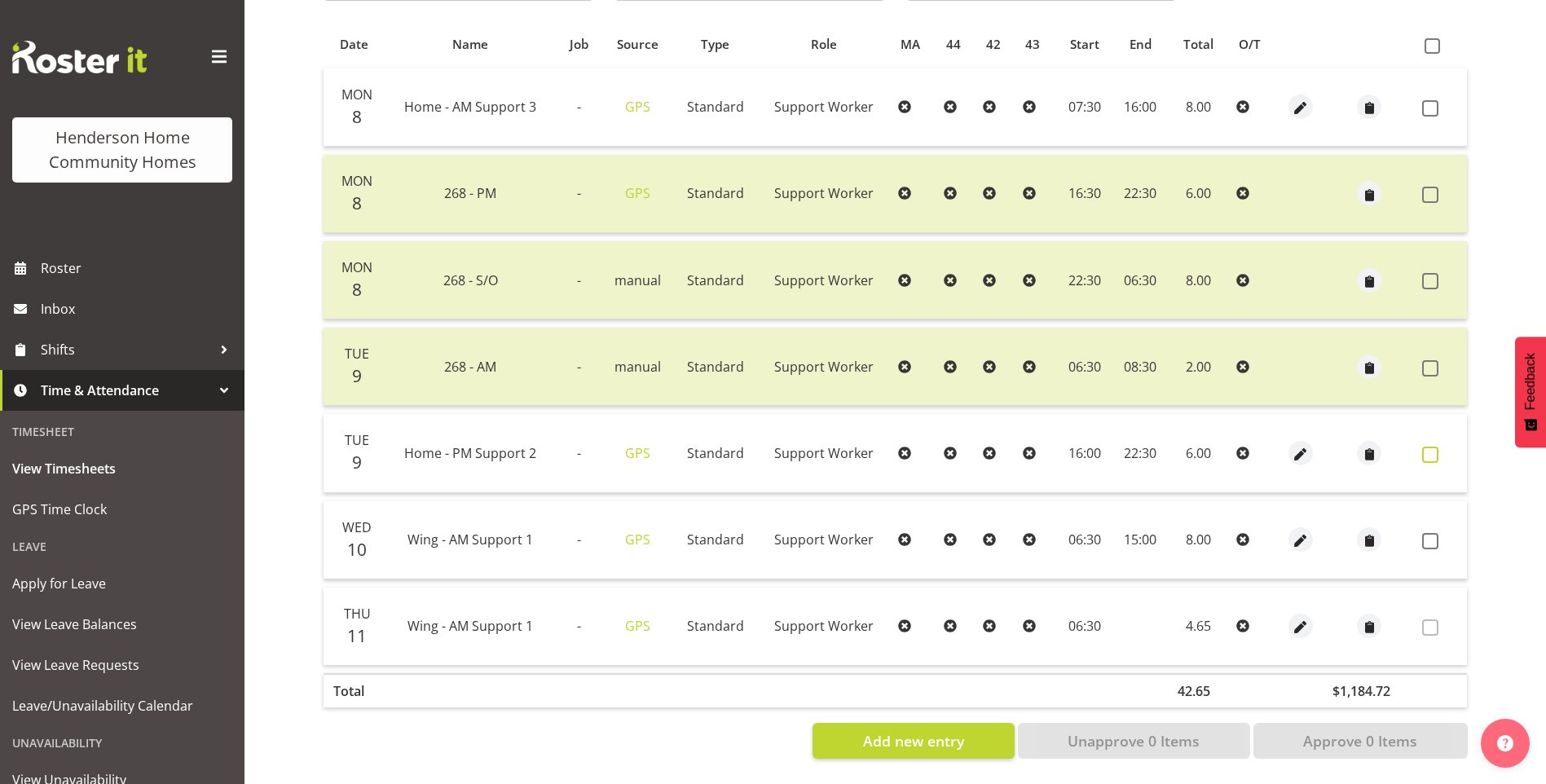
click at [1431, 446] on span at bounding box center [1431, 454] width 16 height 16
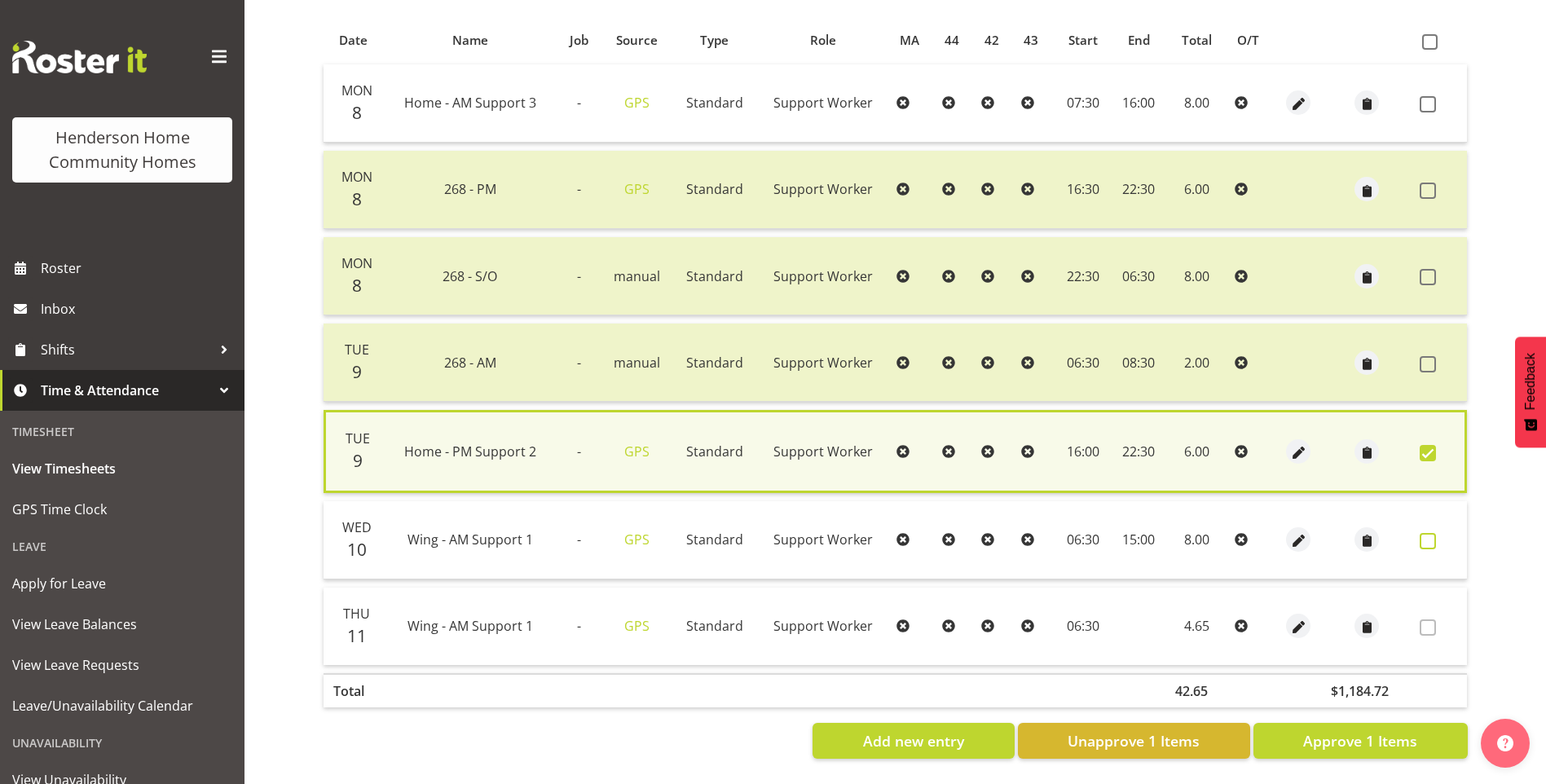
click at [1432, 533] on span at bounding box center [1428, 540] width 16 height 16
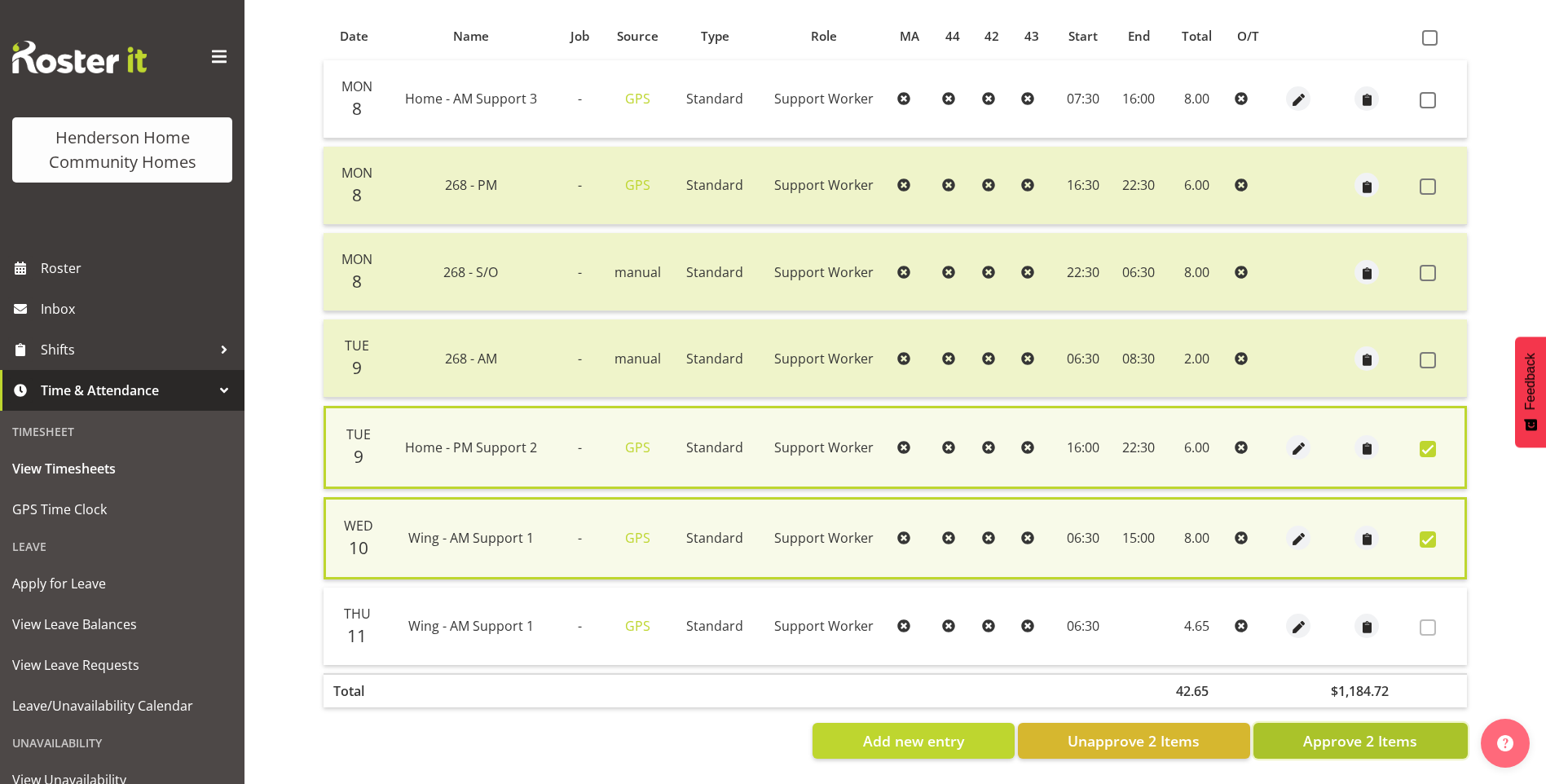
click at [1368, 734] on span "Approve 2 Items" at bounding box center [1360, 740] width 114 height 21
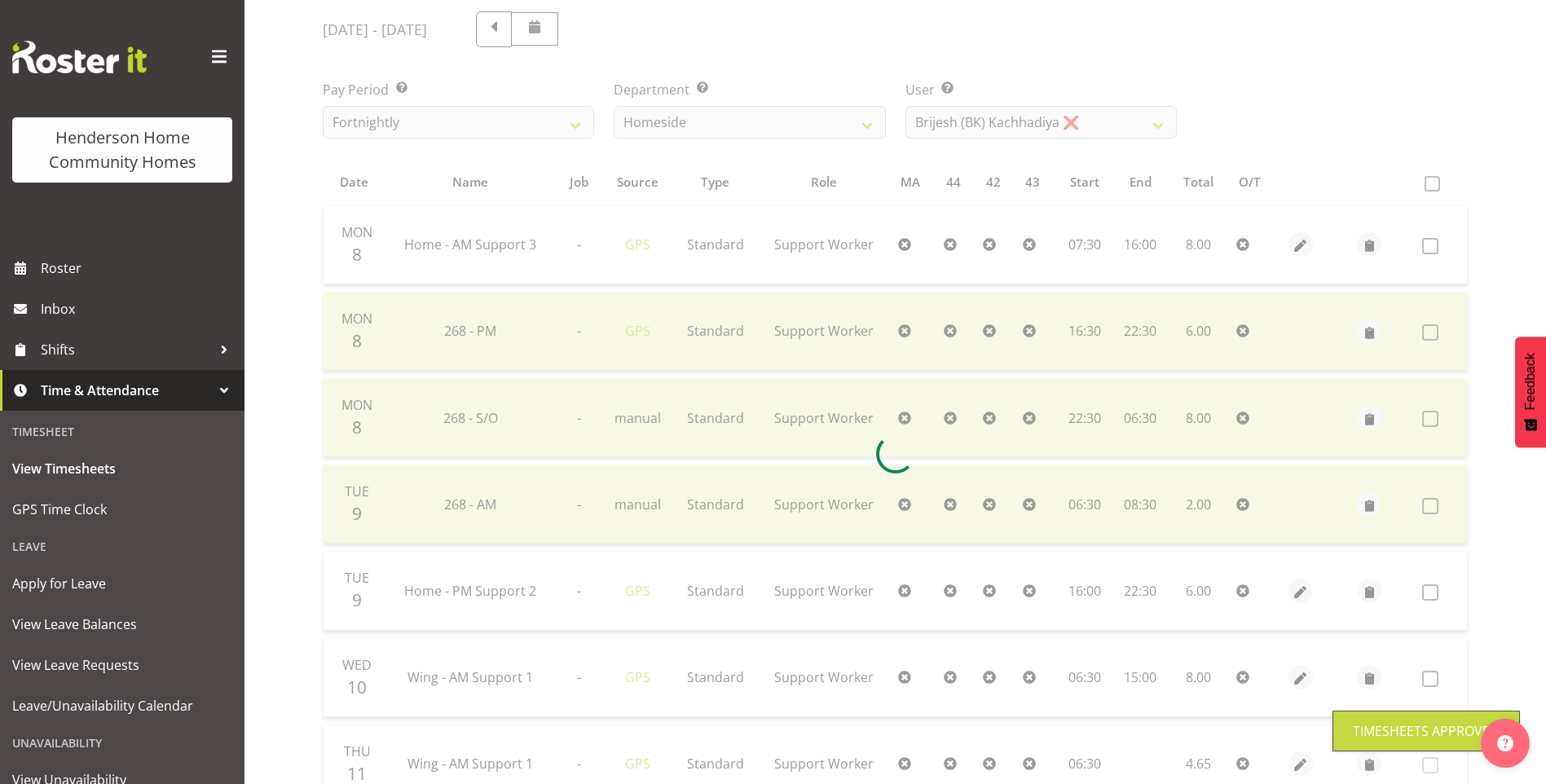
scroll to position [186, 0]
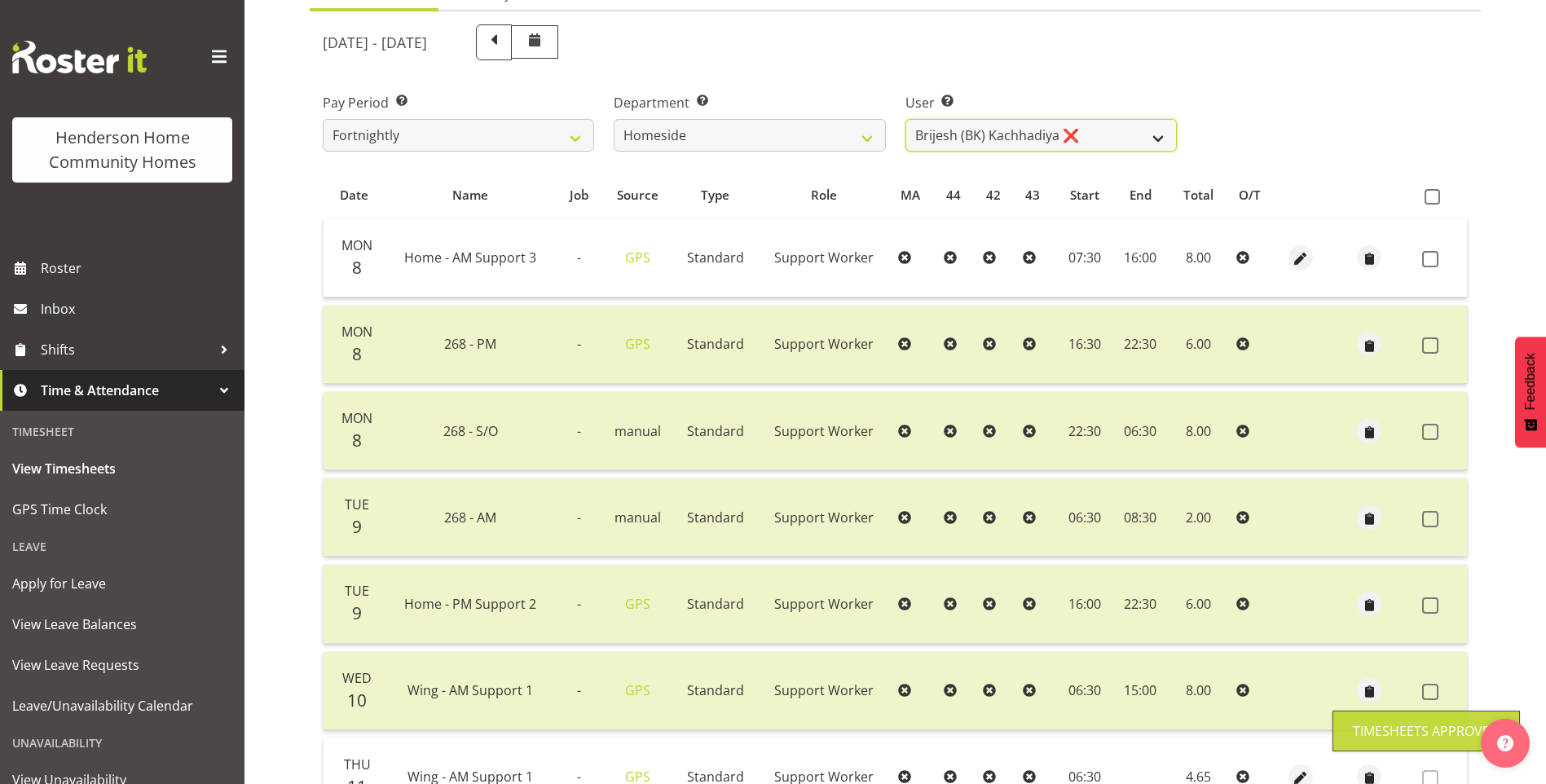
click at [947, 128] on select "Asiasiga Vili ❌ Billie-Rose Dunlop ❌ Brijesh (BK) Kachhadiya ❌ Cheenee Vargas ✔…" at bounding box center [1041, 135] width 271 height 32
click at [906, 119] on select "Asiasiga Vili ❌ Billie-Rose Dunlop ❌ Brijesh (BK) Kachhadiya ❌ Cheenee Vargas ✔…" at bounding box center [1041, 135] width 271 height 32
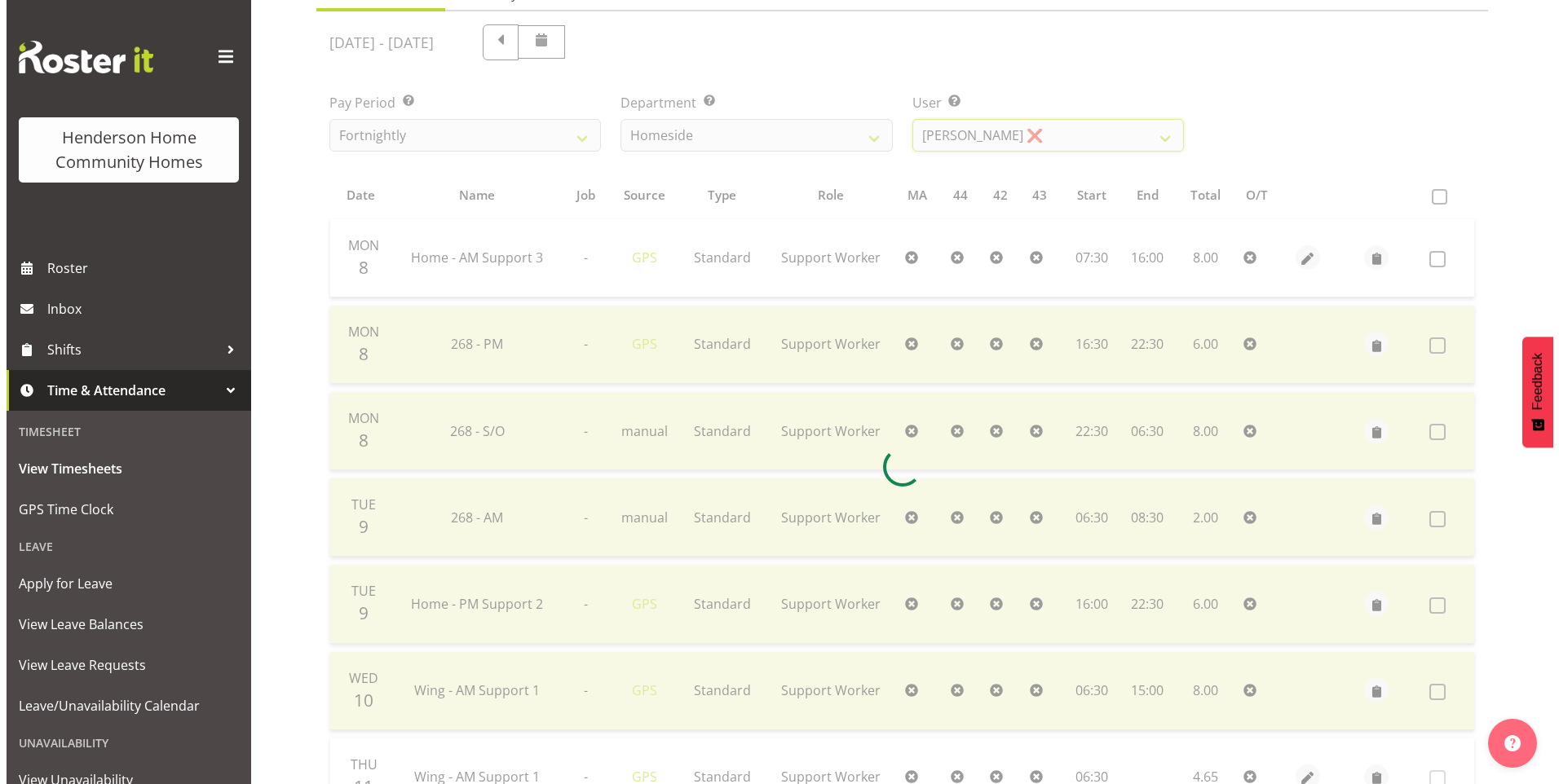
scroll to position [90, 0]
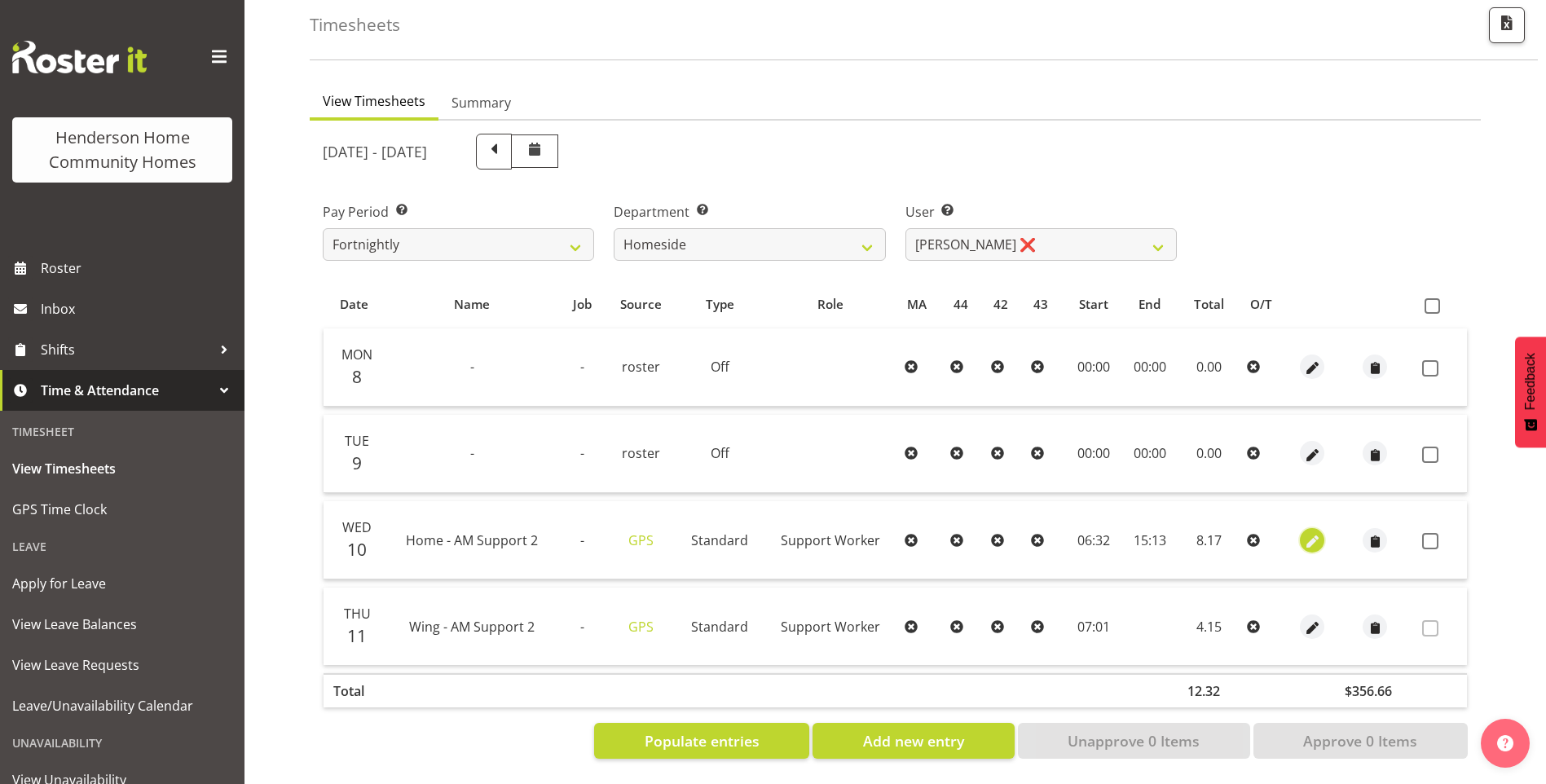
click at [1312, 533] on span "button" at bounding box center [1313, 542] width 19 height 19
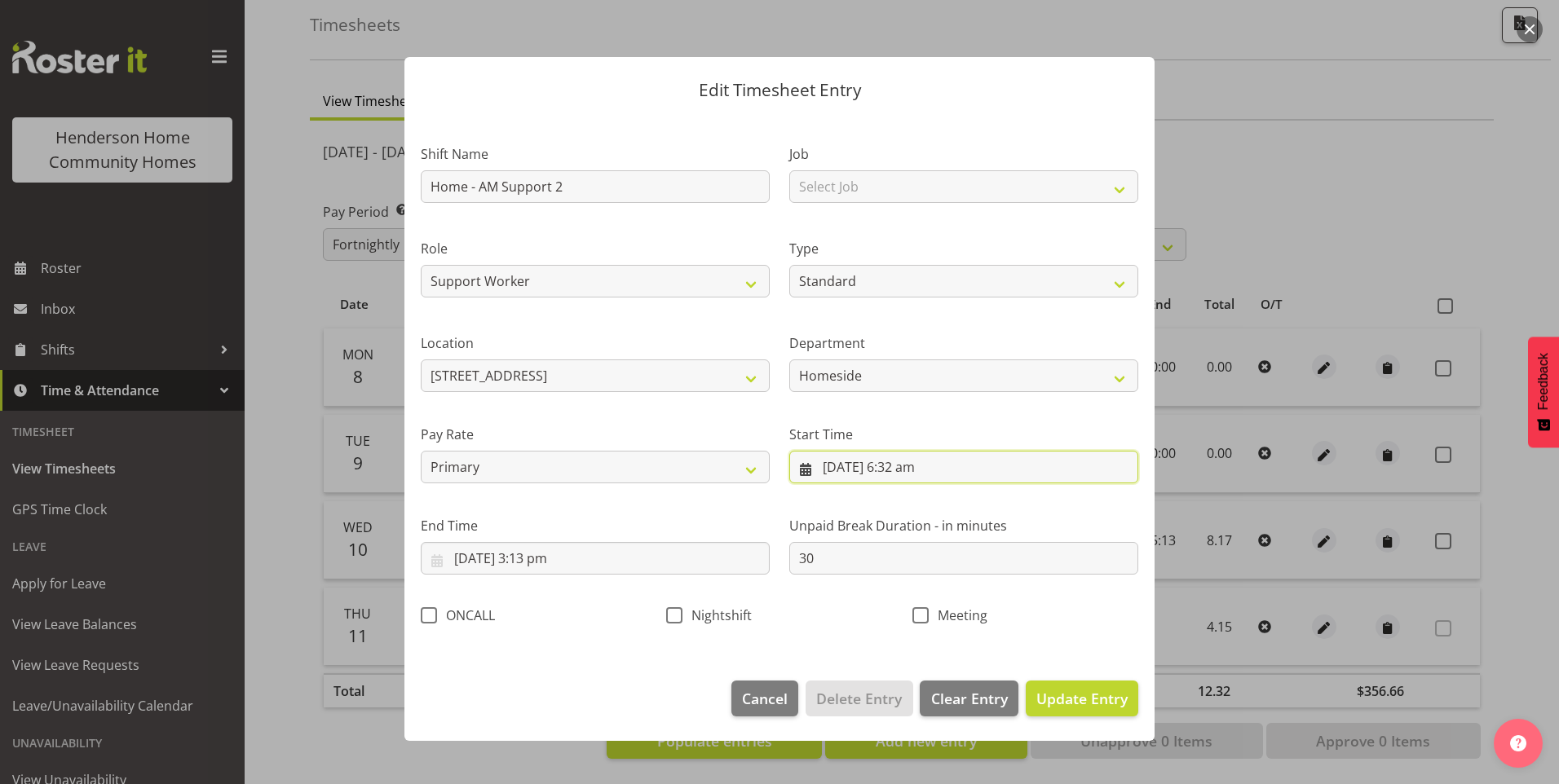
click at [929, 477] on input "10/09/2025, 6:32 am" at bounding box center [964, 467] width 349 height 32
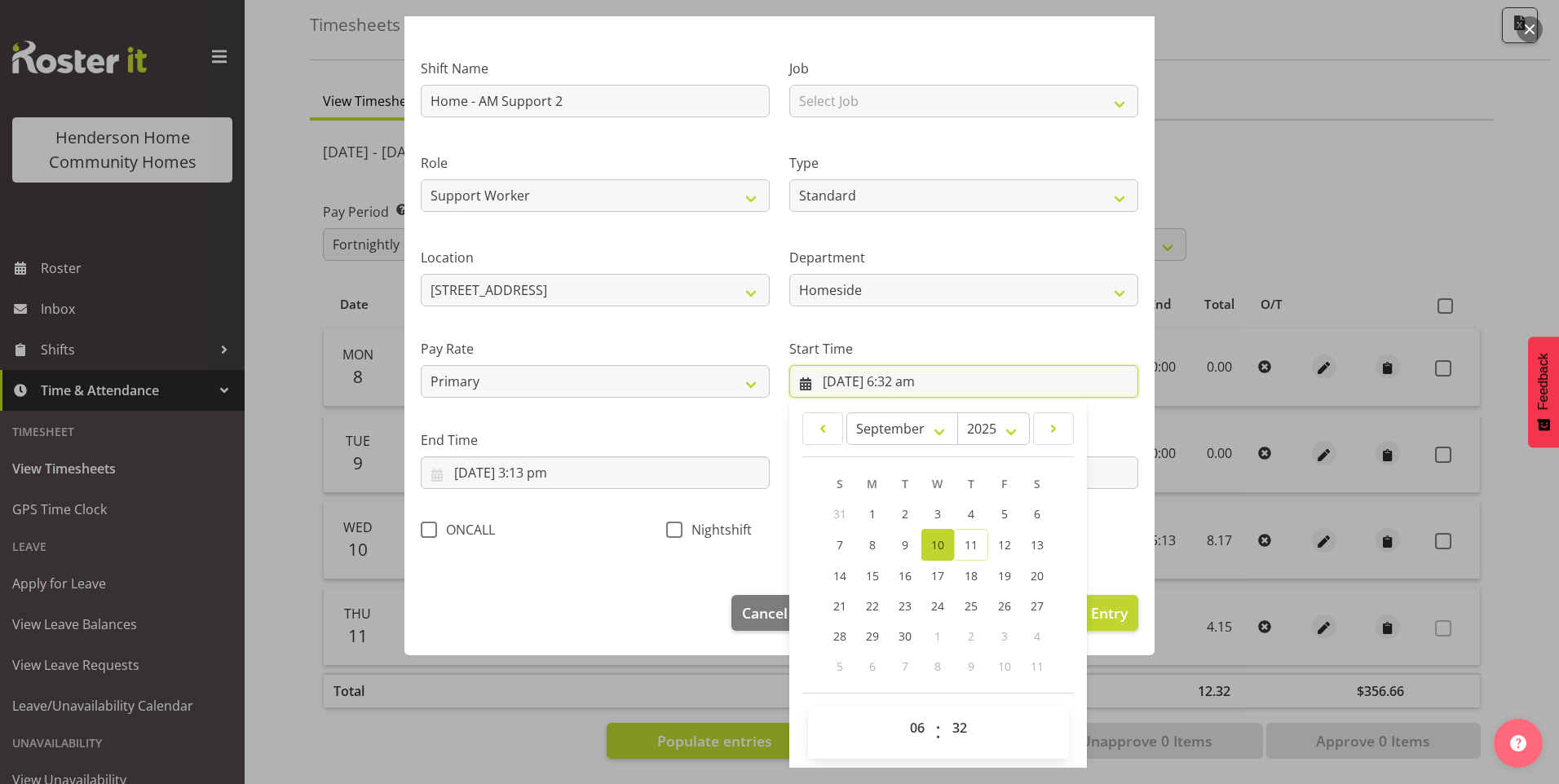
scroll to position [88, 0]
drag, startPoint x: 959, startPoint y: 734, endPoint x: 962, endPoint y: 711, distance: 23.2
click at [959, 732] on select "00 01 02 03 04 05 06 07 08 09 10 11 12 13 14 15 16 17 18 19 20 21 22 23 24 25 2…" at bounding box center [961, 725] width 37 height 32
click at [943, 709] on select "00 01 02 03 04 05 06 07 08 09 10 11 12 13 14 15 16 17 18 19 20 21 22 23 24 25 2…" at bounding box center [961, 725] width 37 height 32
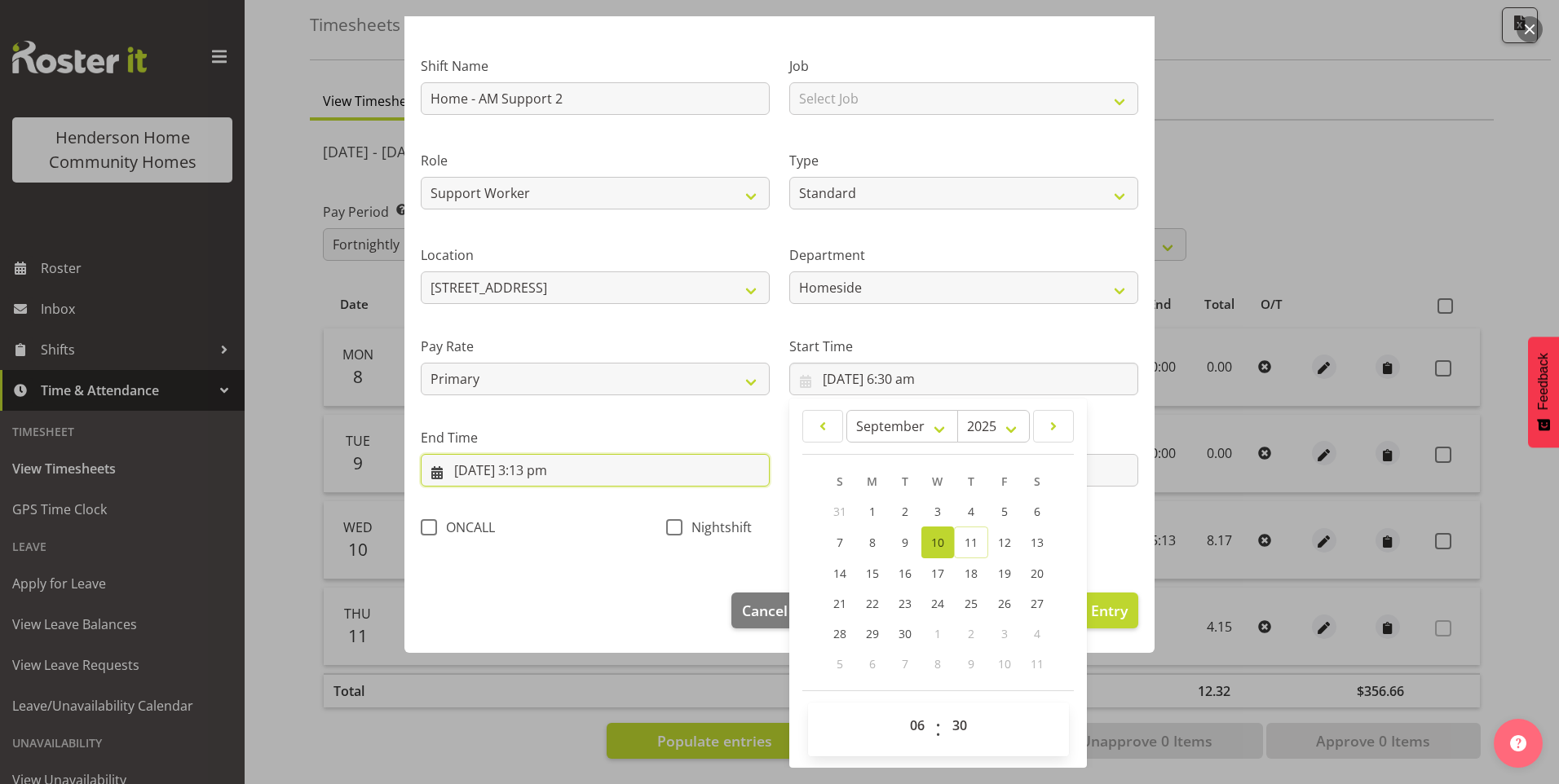
click at [550, 484] on input "10/09/2025, 3:13 pm" at bounding box center [595, 470] width 349 height 32
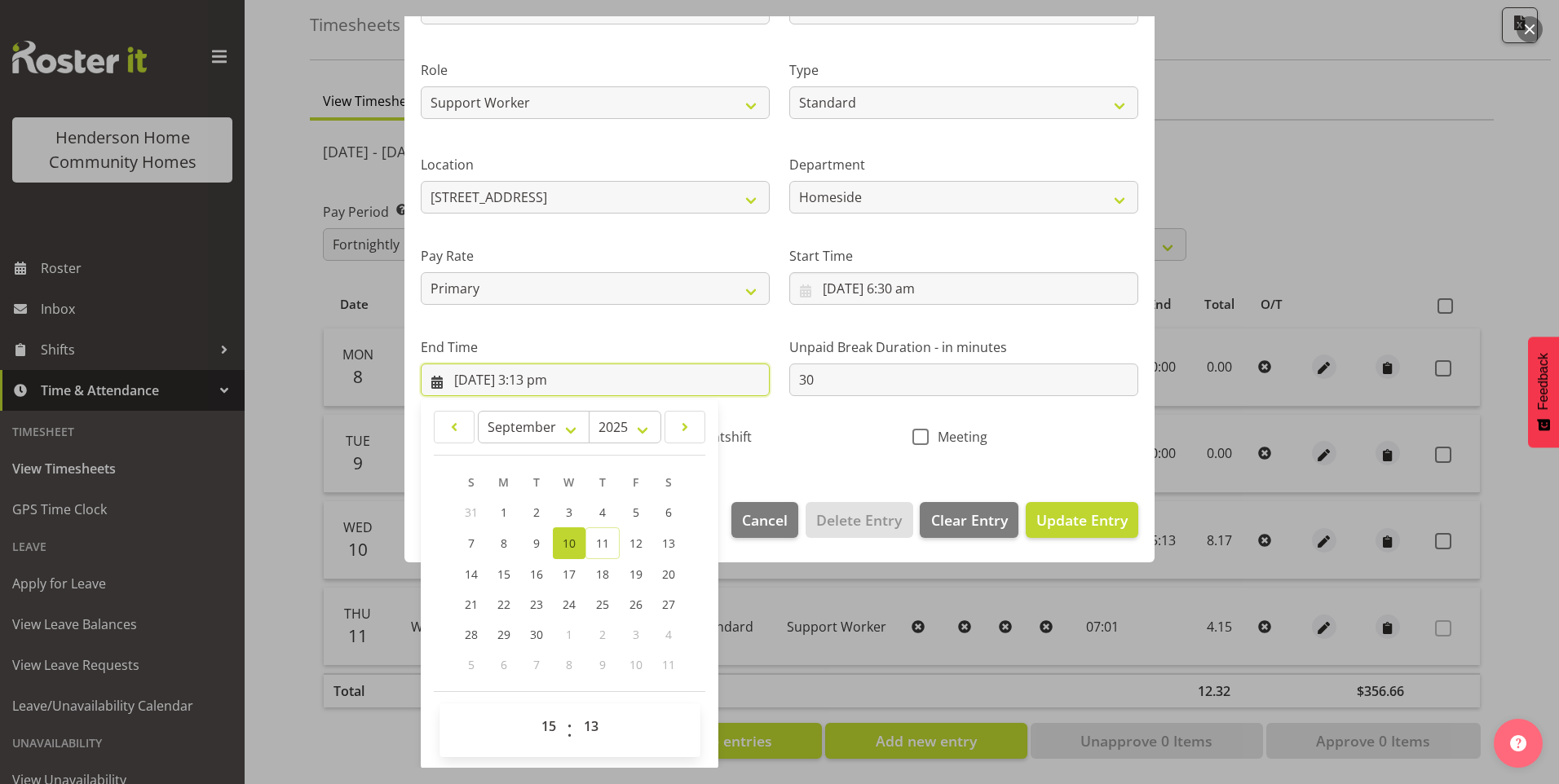
scroll to position [180, 0]
click at [600, 714] on select "00 01 02 03 04 05 06 07 08 09 10 11 12 13 14 15 16 17 18 19 20 21 22 23 24 25 2…" at bounding box center [593, 725] width 37 height 32
click at [575, 709] on select "00 01 02 03 04 05 06 07 08 09 10 11 12 13 14 15 16 17 18 19 20 21 22 23 24 25 2…" at bounding box center [593, 725] width 37 height 32
click at [1074, 518] on span "Update Entry" at bounding box center [1082, 519] width 92 height 20
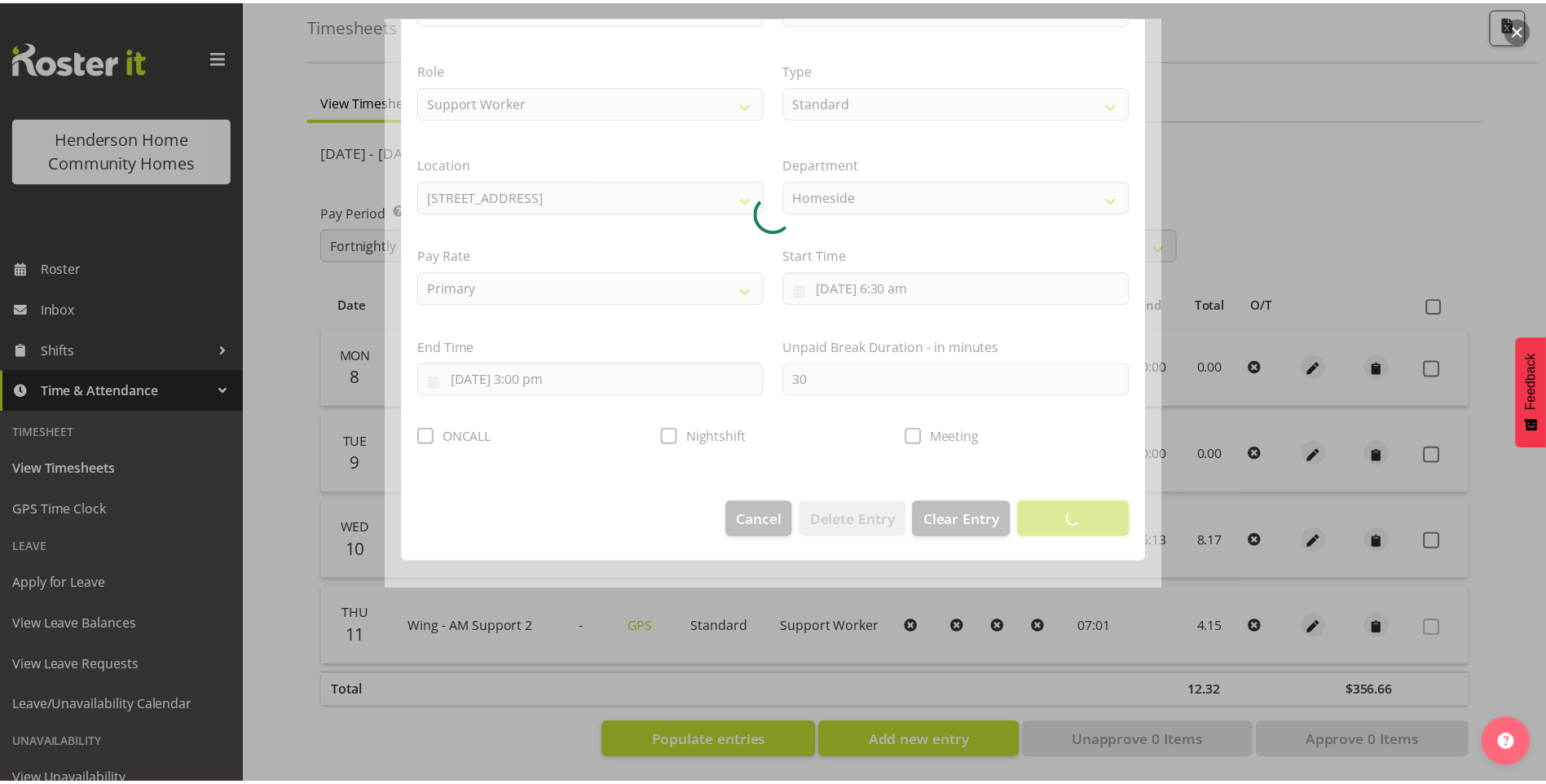
scroll to position [0, 0]
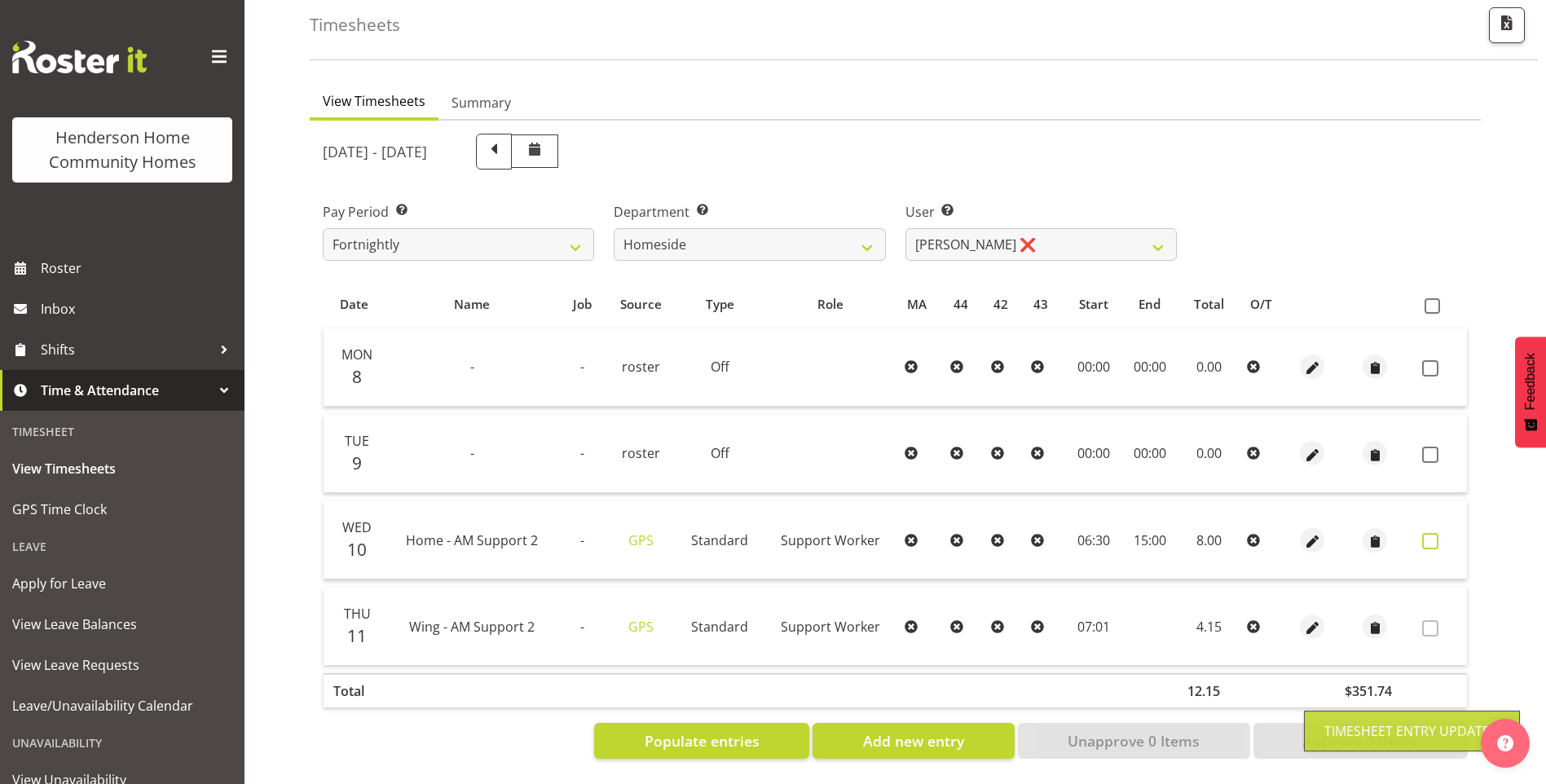
click at [1434, 533] on span at bounding box center [1431, 540] width 16 height 16
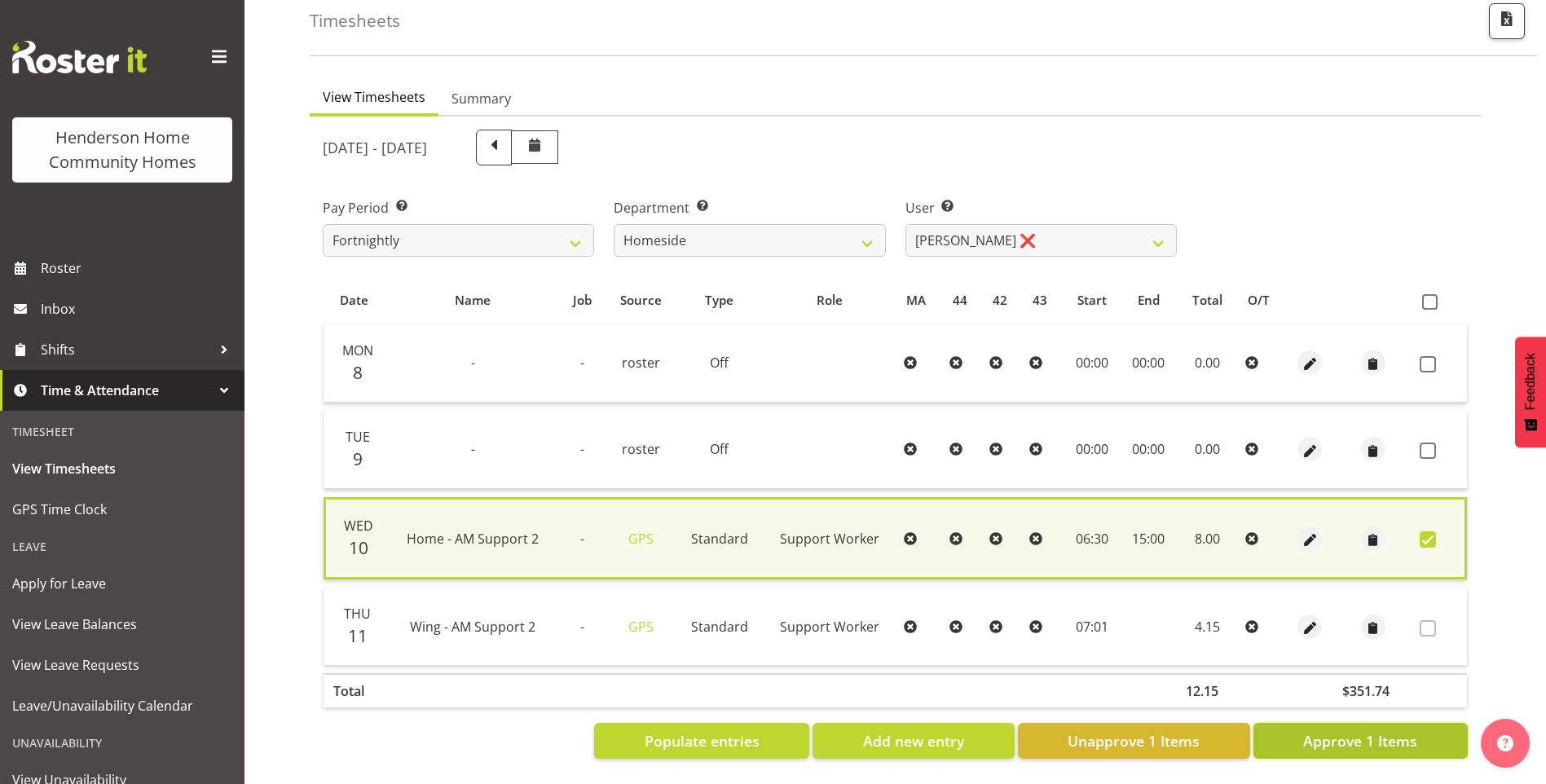
click at [1358, 730] on span "Approve 1 Items" at bounding box center [1360, 740] width 114 height 21
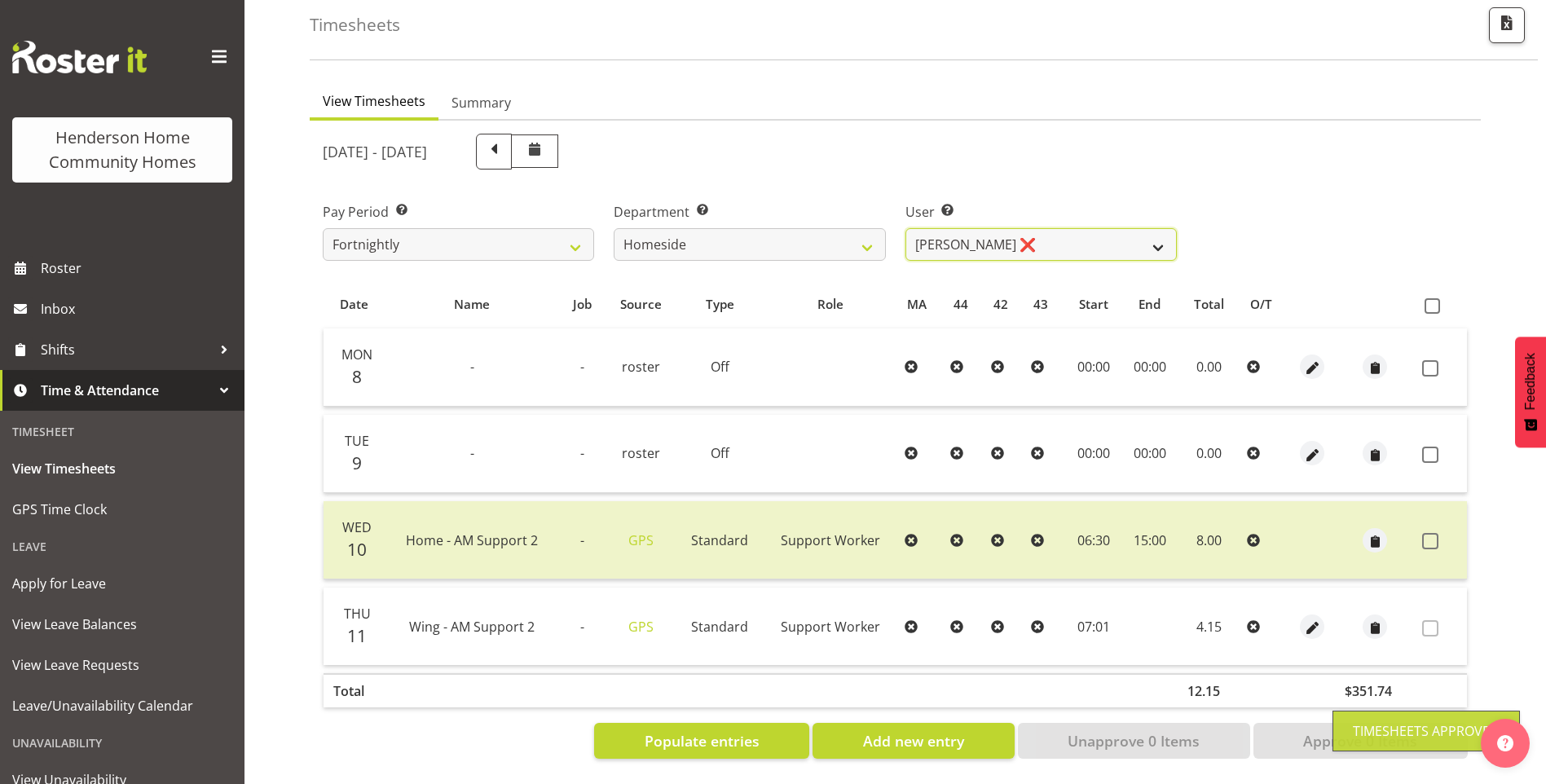
click at [965, 228] on select "Asiasiga Vili ❌ Billie-Rose Dunlop ❌ Brijesh (BK) Kachhadiya ❌ Cheenee Vargas ✔…" at bounding box center [1041, 245] width 271 height 32
click at [906, 228] on select "Asiasiga Vili ❌ Billie-Rose Dunlop ❌ Brijesh (BK) Kachhadiya ❌ Cheenee Vargas ✔…" at bounding box center [1041, 245] width 271 height 32
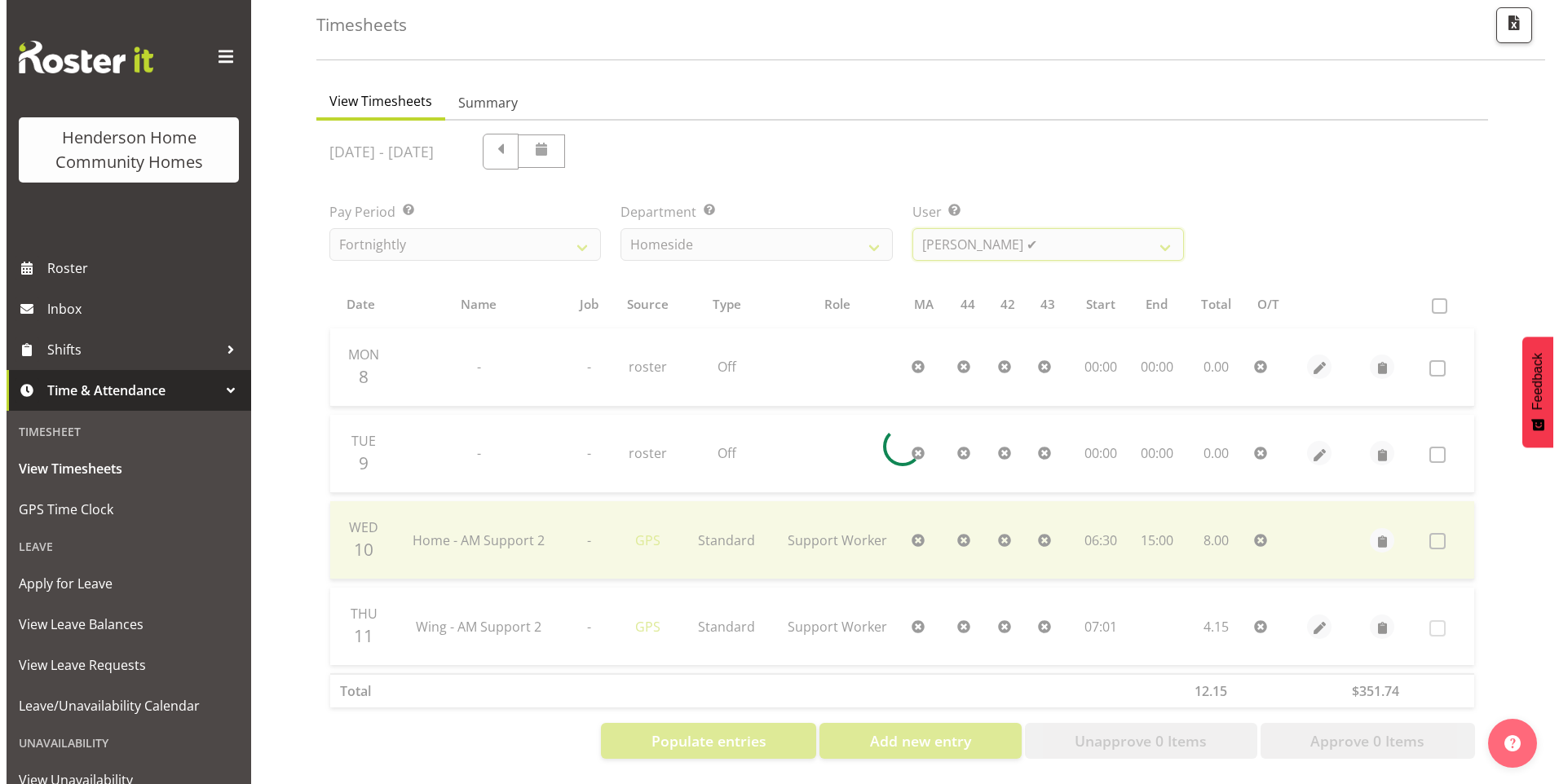
scroll to position [30, 0]
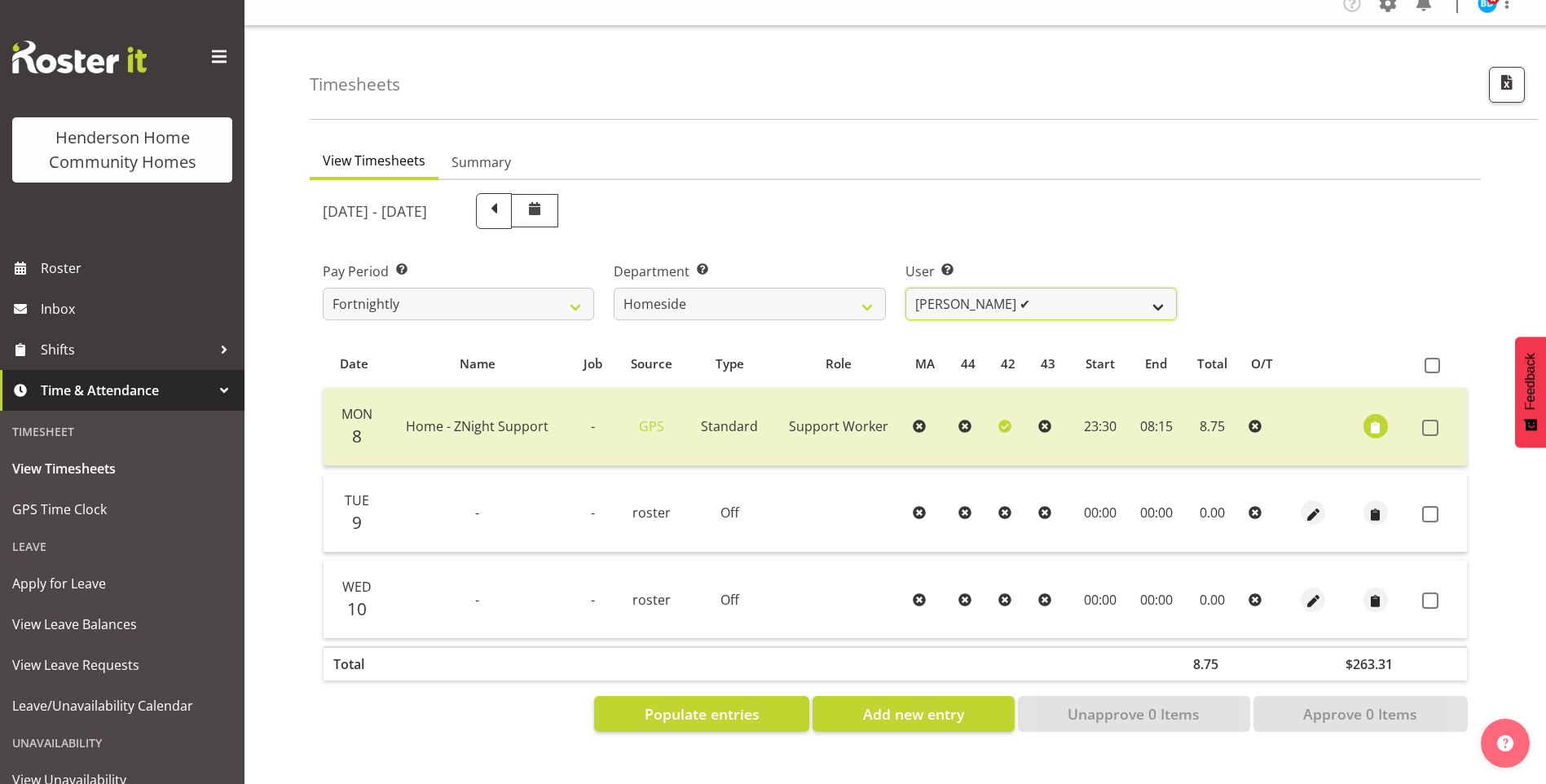
click at [1009, 291] on select "Asiasiga Vili ❌ Billie-Rose Dunlop ❌ Brijesh (BK) Kachhadiya ❌ Cheenee Vargas ✔…" at bounding box center [1041, 304] width 271 height 32
click at [906, 288] on select "Asiasiga Vili ❌ Billie-Rose Dunlop ❌ Brijesh (BK) Kachhadiya ❌ Cheenee Vargas ✔…" at bounding box center [1041, 304] width 271 height 32
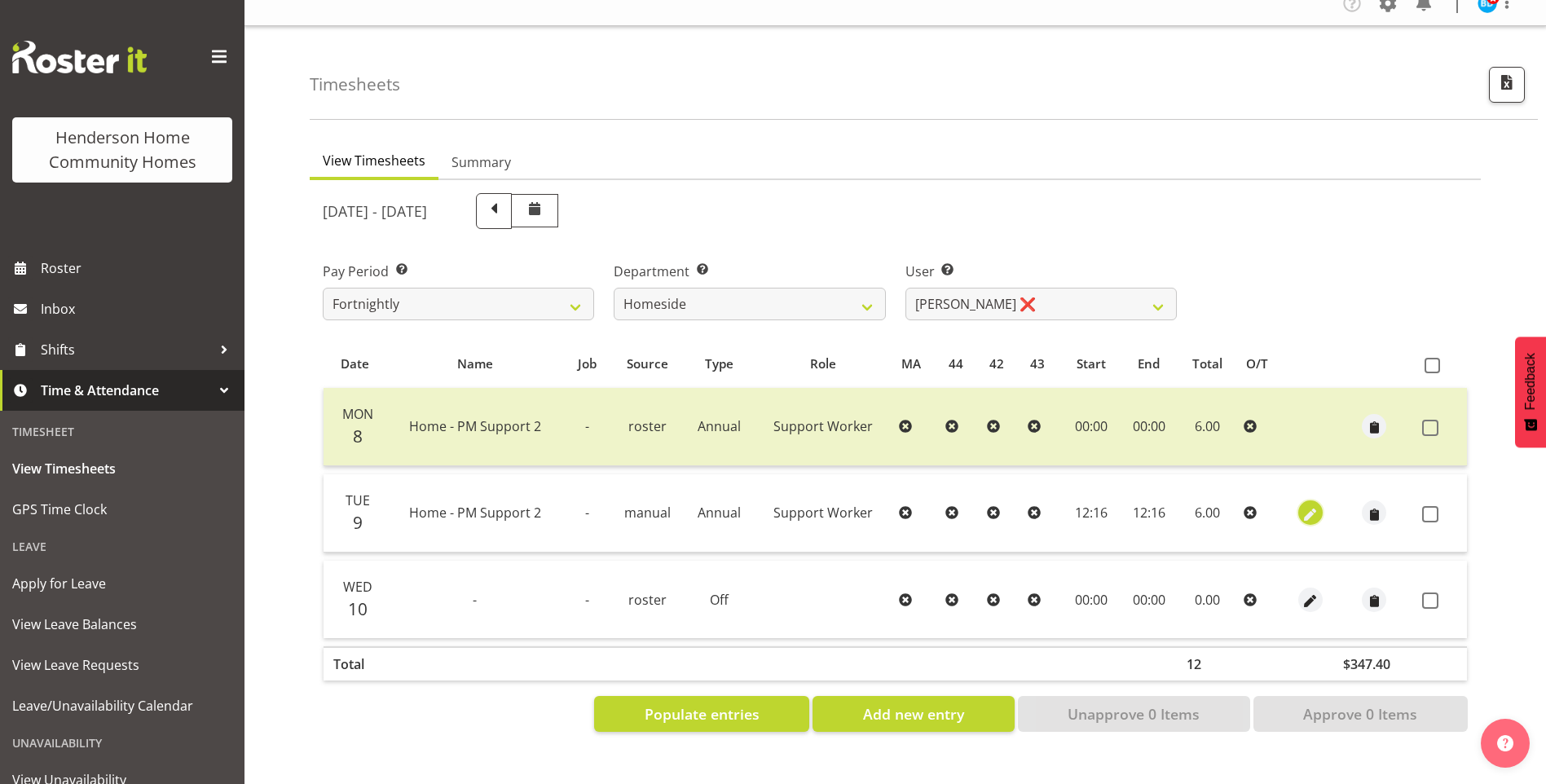
click at [1317, 505] on span "button" at bounding box center [1310, 515] width 19 height 19
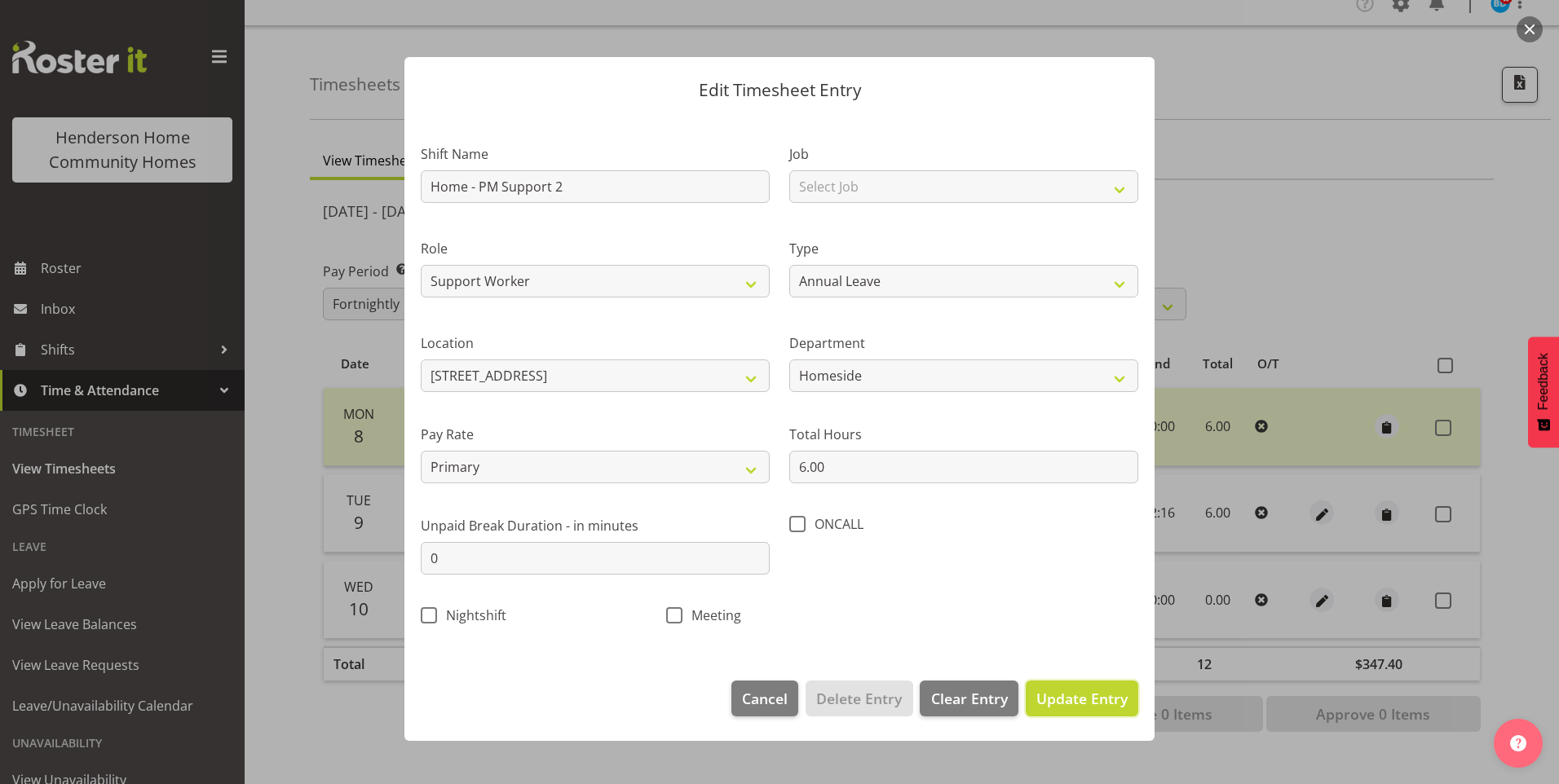
drag, startPoint x: 1107, startPoint y: 704, endPoint x: 1181, endPoint y: 672, distance: 80.6
click at [1108, 704] on span "Update Entry" at bounding box center [1082, 699] width 92 height 20
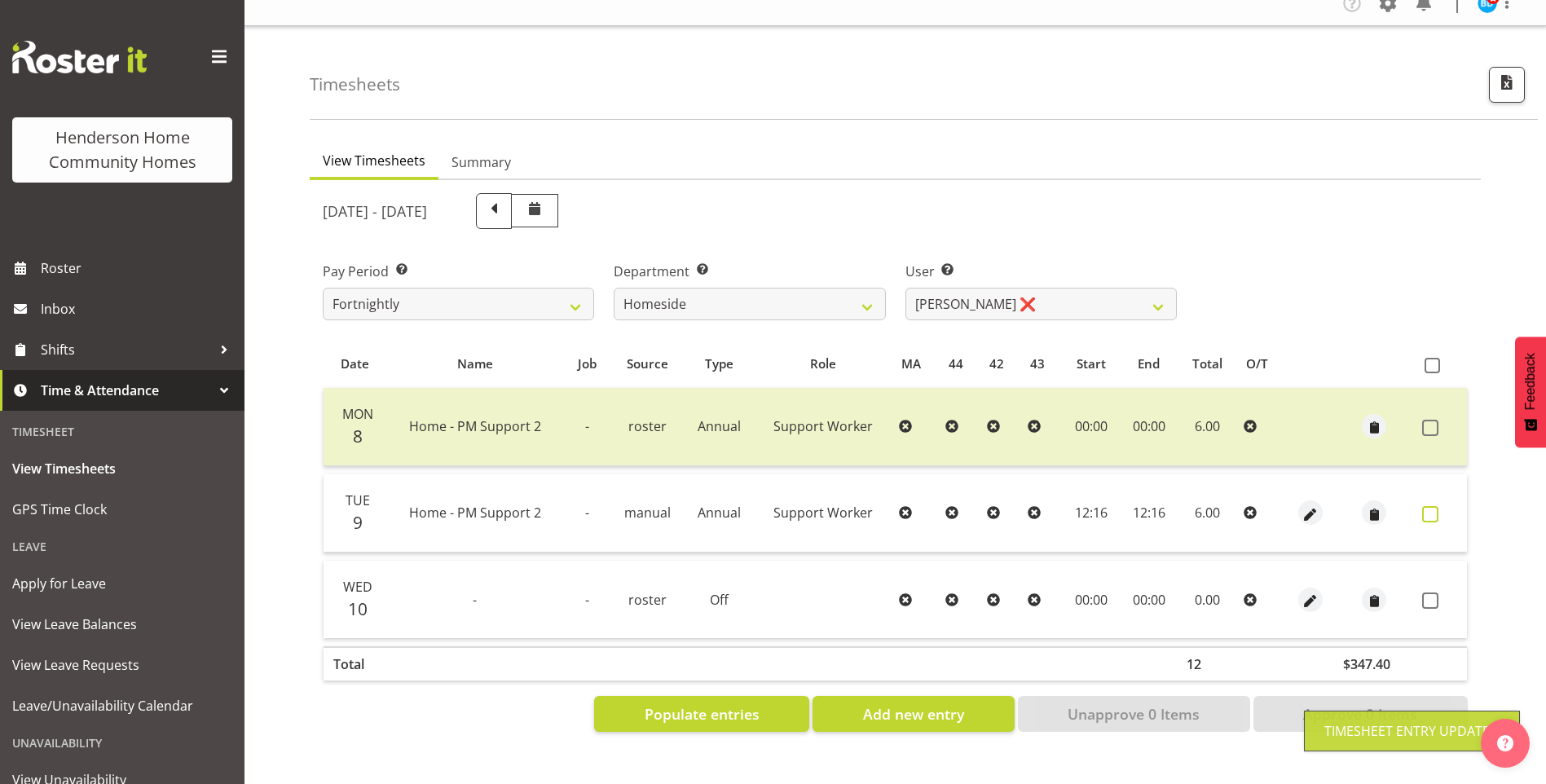
click at [1433, 506] on span at bounding box center [1431, 514] width 16 height 16
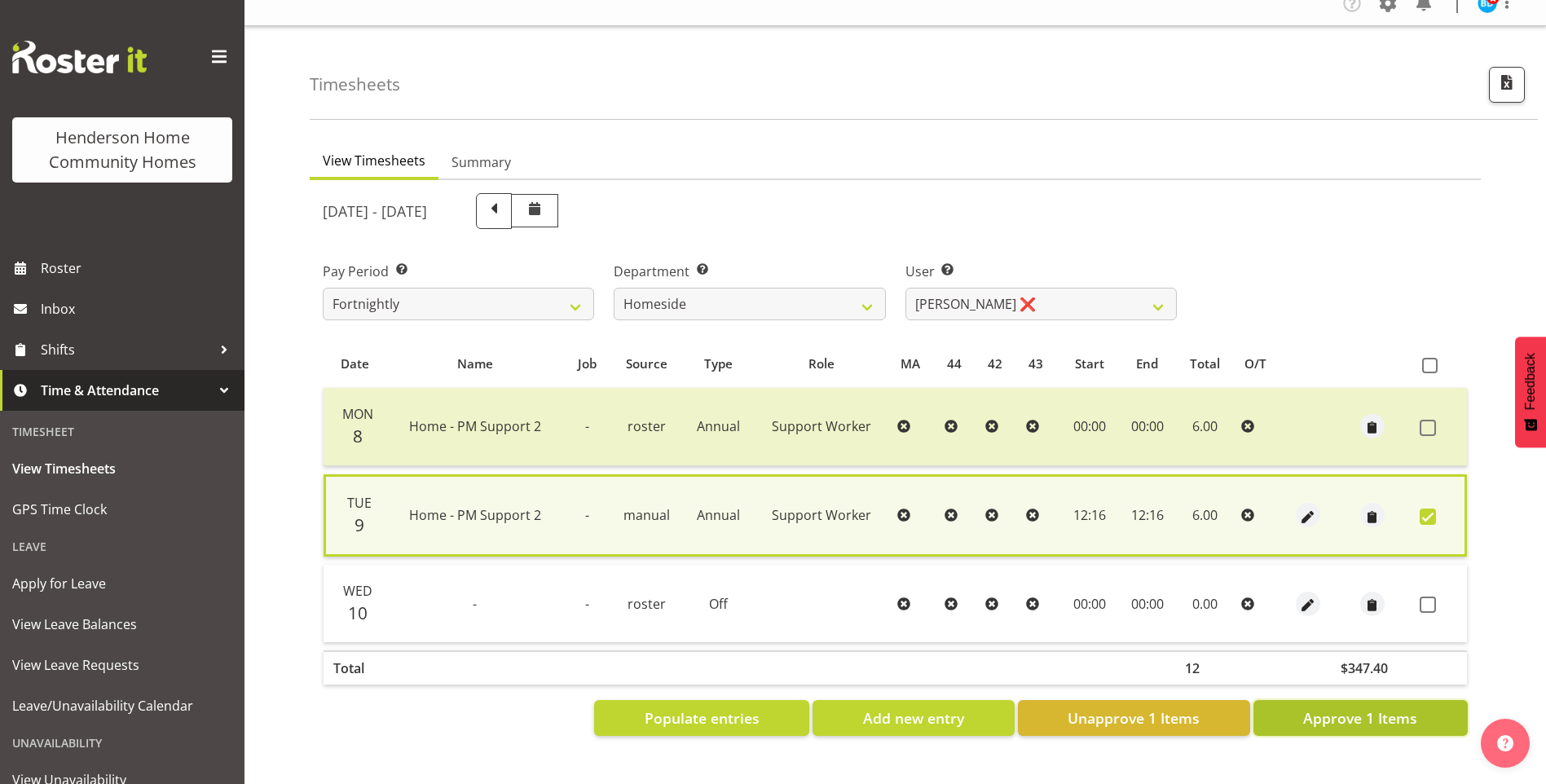
click at [1359, 707] on span "Approve 1 Items" at bounding box center [1360, 717] width 114 height 21
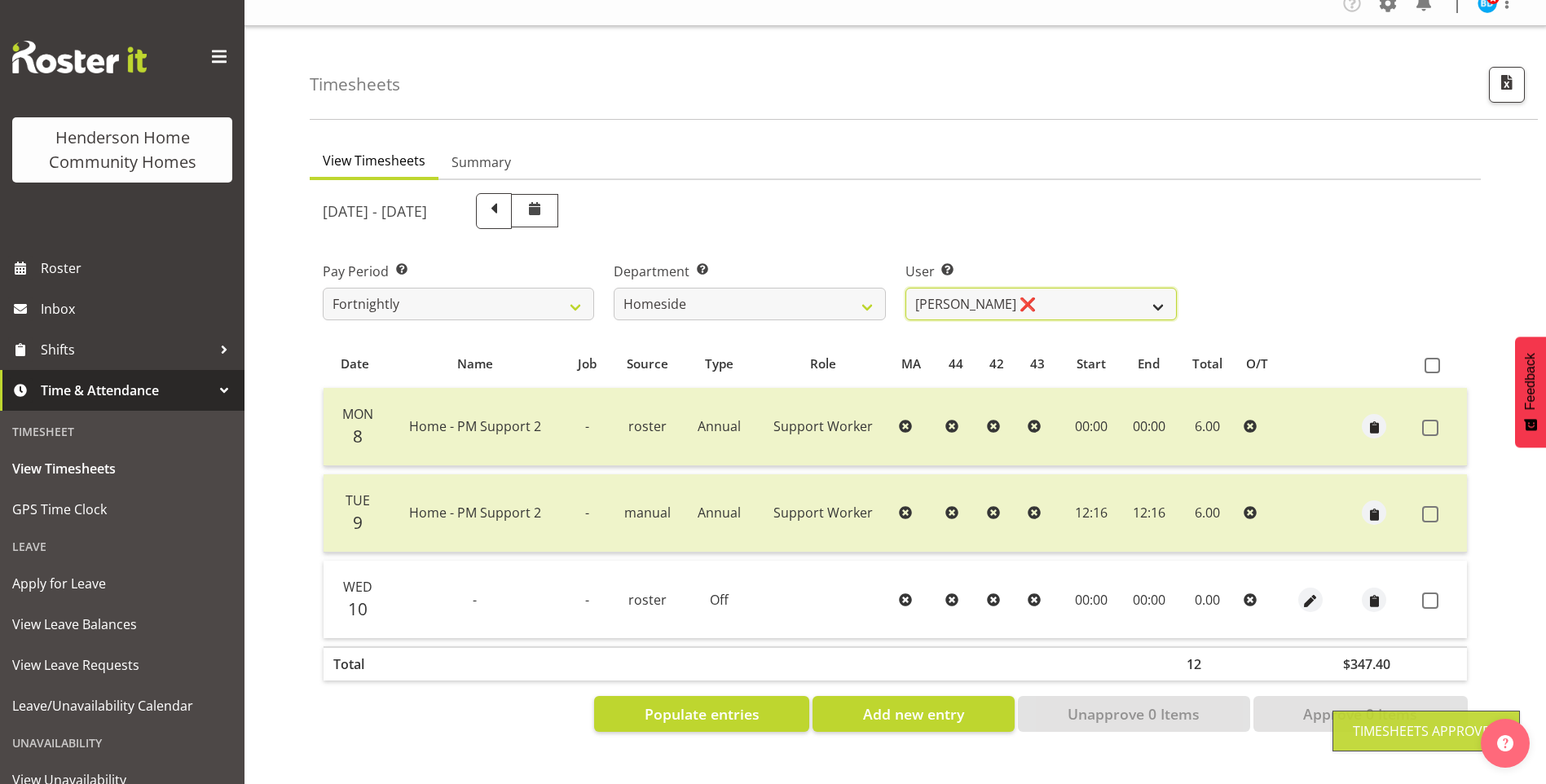
click at [958, 288] on select "Asiasiga Vili ❌ Billie-Rose Dunlop ❌ Brijesh (BK) Kachhadiya ❌ Cheenee Vargas ❌…" at bounding box center [1041, 304] width 271 height 32
click at [906, 288] on select "Asiasiga Vili ❌ Billie-Rose Dunlop ❌ Brijesh (BK) Kachhadiya ❌ Cheenee Vargas ❌…" at bounding box center [1041, 304] width 271 height 32
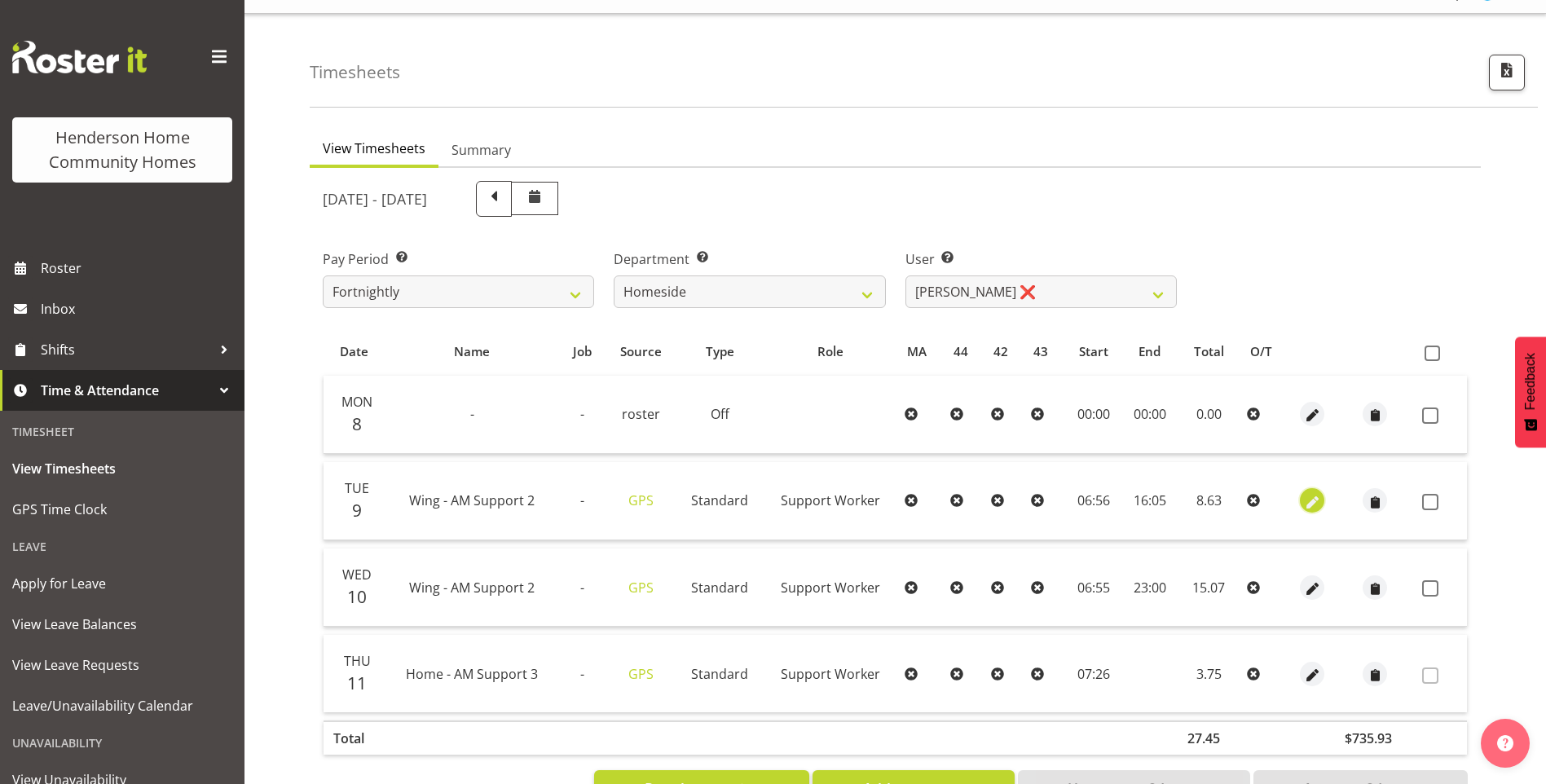
click at [1309, 501] on span "button" at bounding box center [1313, 503] width 19 height 19
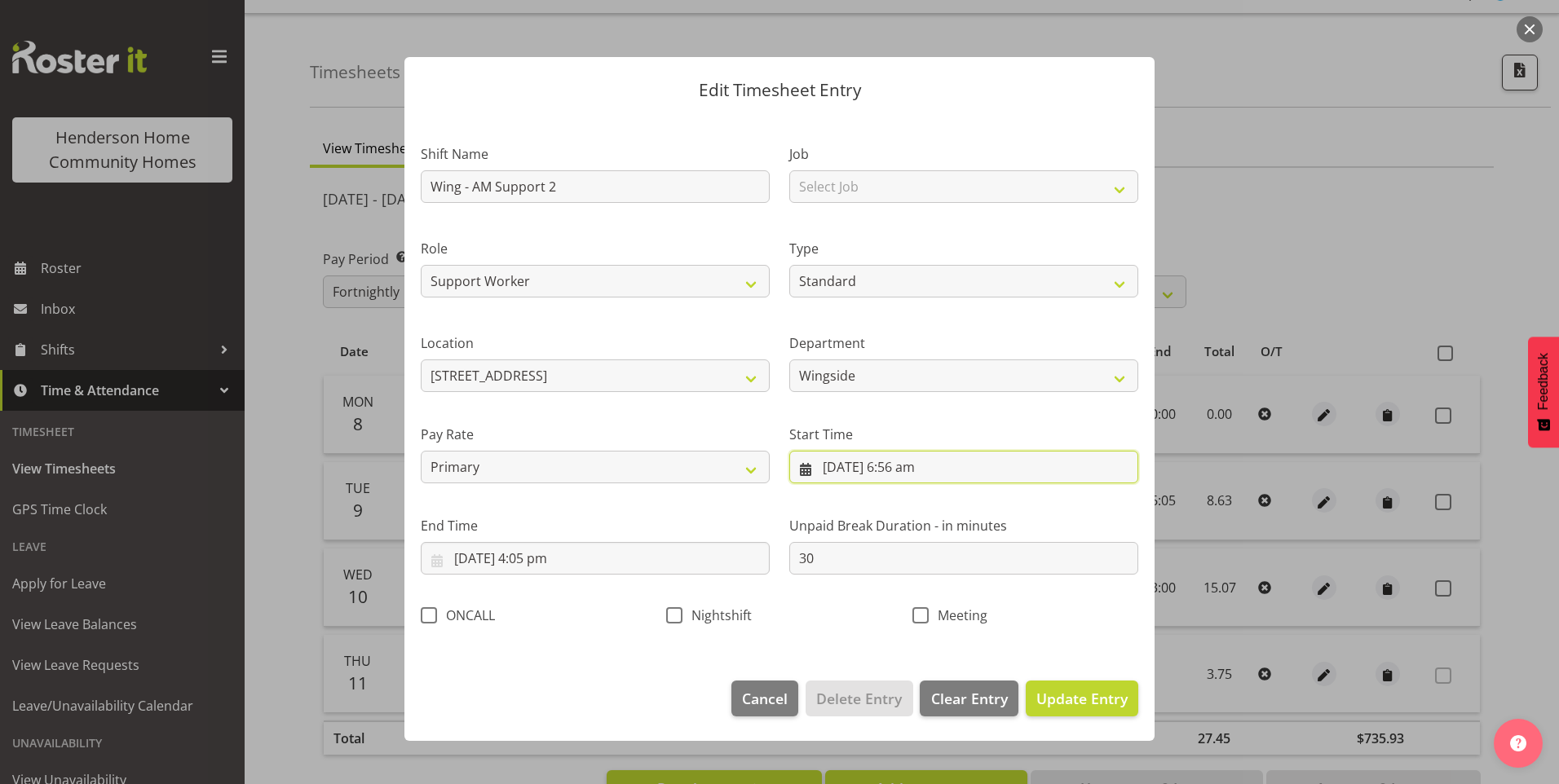
click at [905, 475] on input "9/09/2025, 6:56 am" at bounding box center [964, 467] width 349 height 32
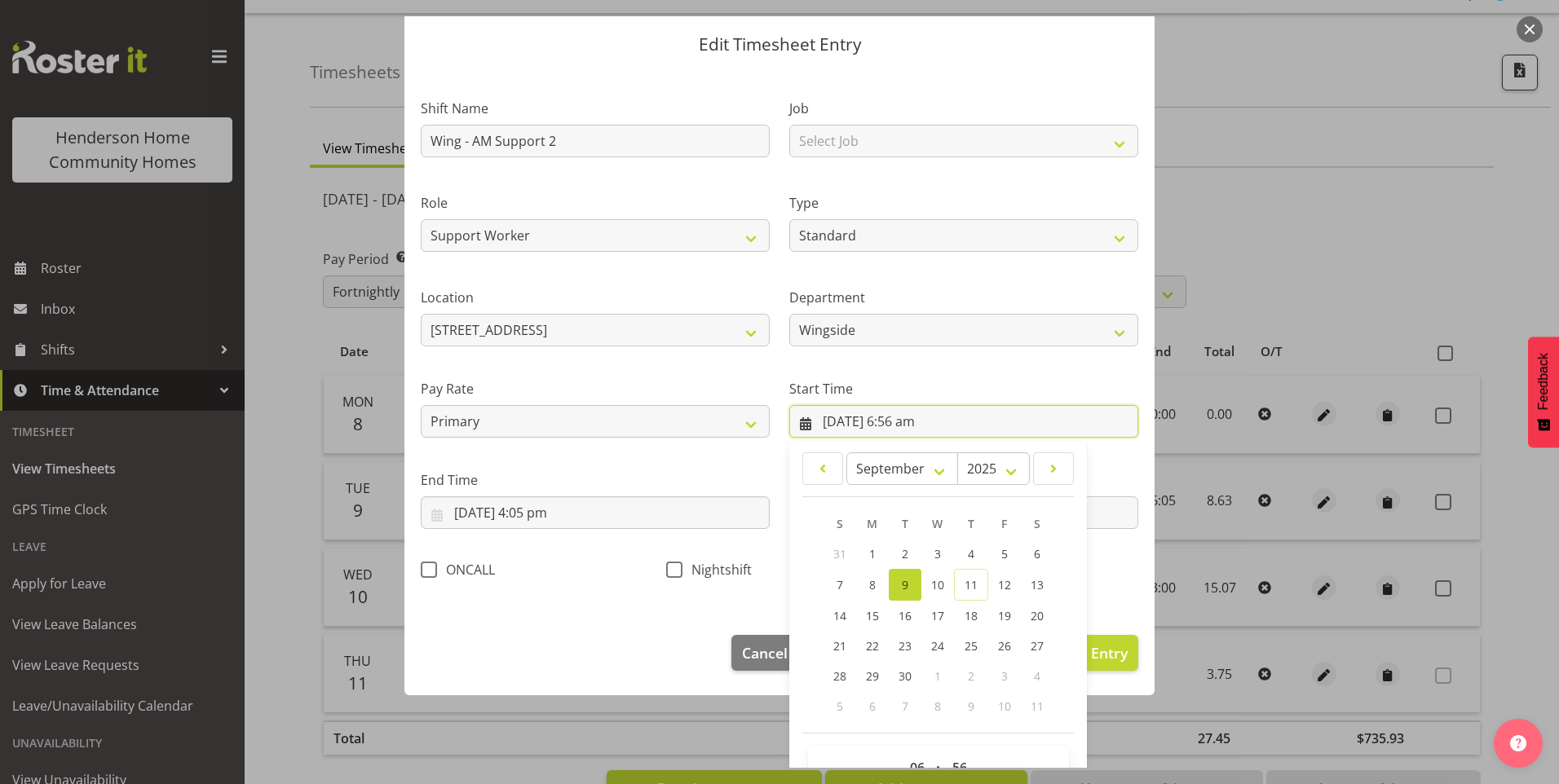
scroll to position [88, 0]
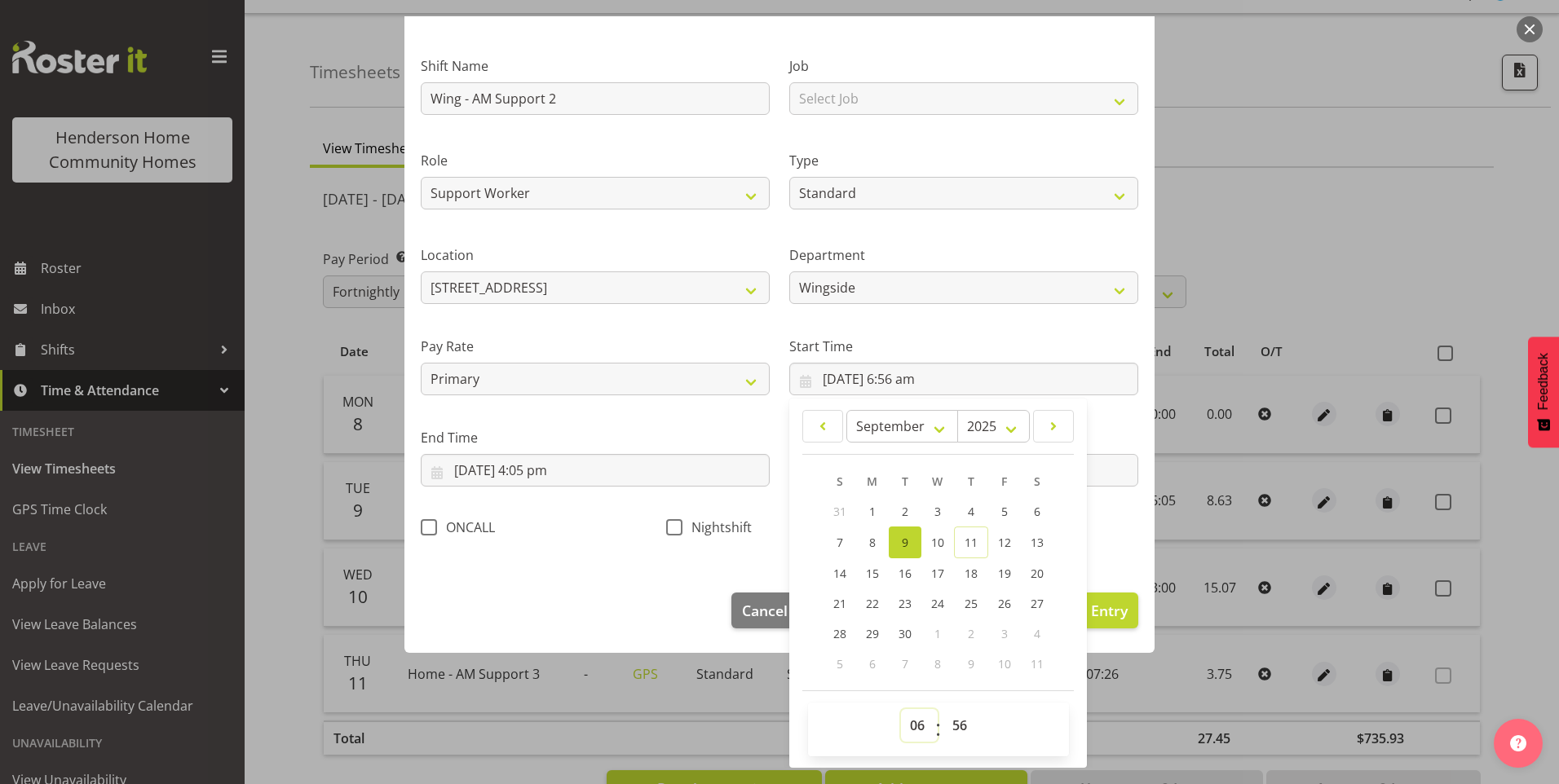
click at [908, 725] on select "00 01 02 03 04 05 06 07 08 09 10 11 12 13 14 15 16 17 18 19 20 21 22 23" at bounding box center [918, 725] width 37 height 32
click at [901, 709] on select "00 01 02 03 04 05 06 07 08 09 10 11 12 13 14 15 16 17 18 19 20 21 22 23" at bounding box center [918, 725] width 37 height 32
drag, startPoint x: 946, startPoint y: 730, endPoint x: 954, endPoint y: 715, distance: 17.0
click at [946, 730] on select "00 01 02 03 04 05 06 07 08 09 10 11 12 13 14 15 16 17 18 19 20 21 22 23 24 25 2…" at bounding box center [961, 725] width 37 height 32
click at [943, 709] on select "00 01 02 03 04 05 06 07 08 09 10 11 12 13 14 15 16 17 18 19 20 21 22 23 24 25 2…" at bounding box center [961, 725] width 37 height 32
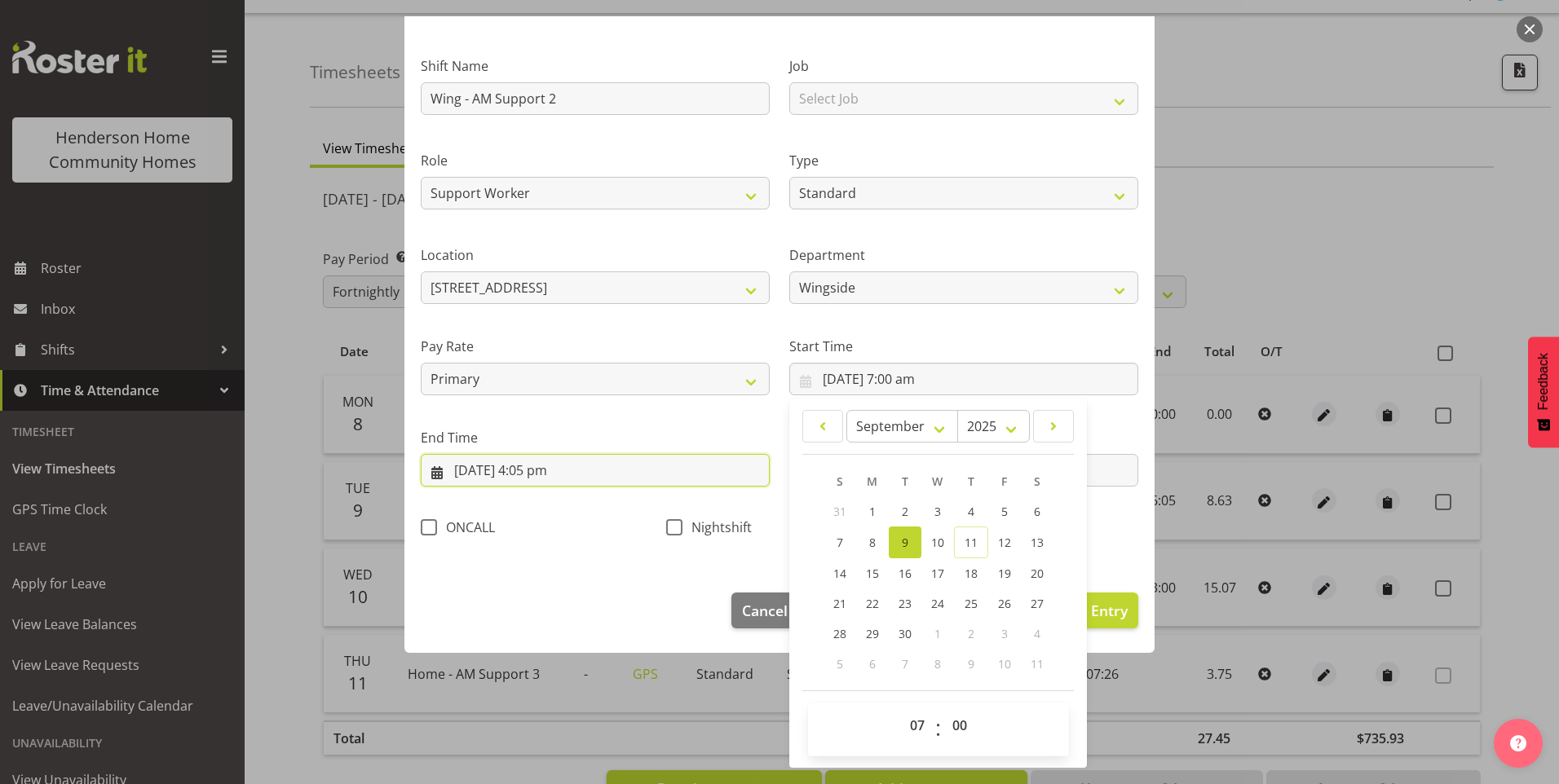
click at [546, 479] on input "9/09/2025, 4:05 pm" at bounding box center [595, 470] width 349 height 32
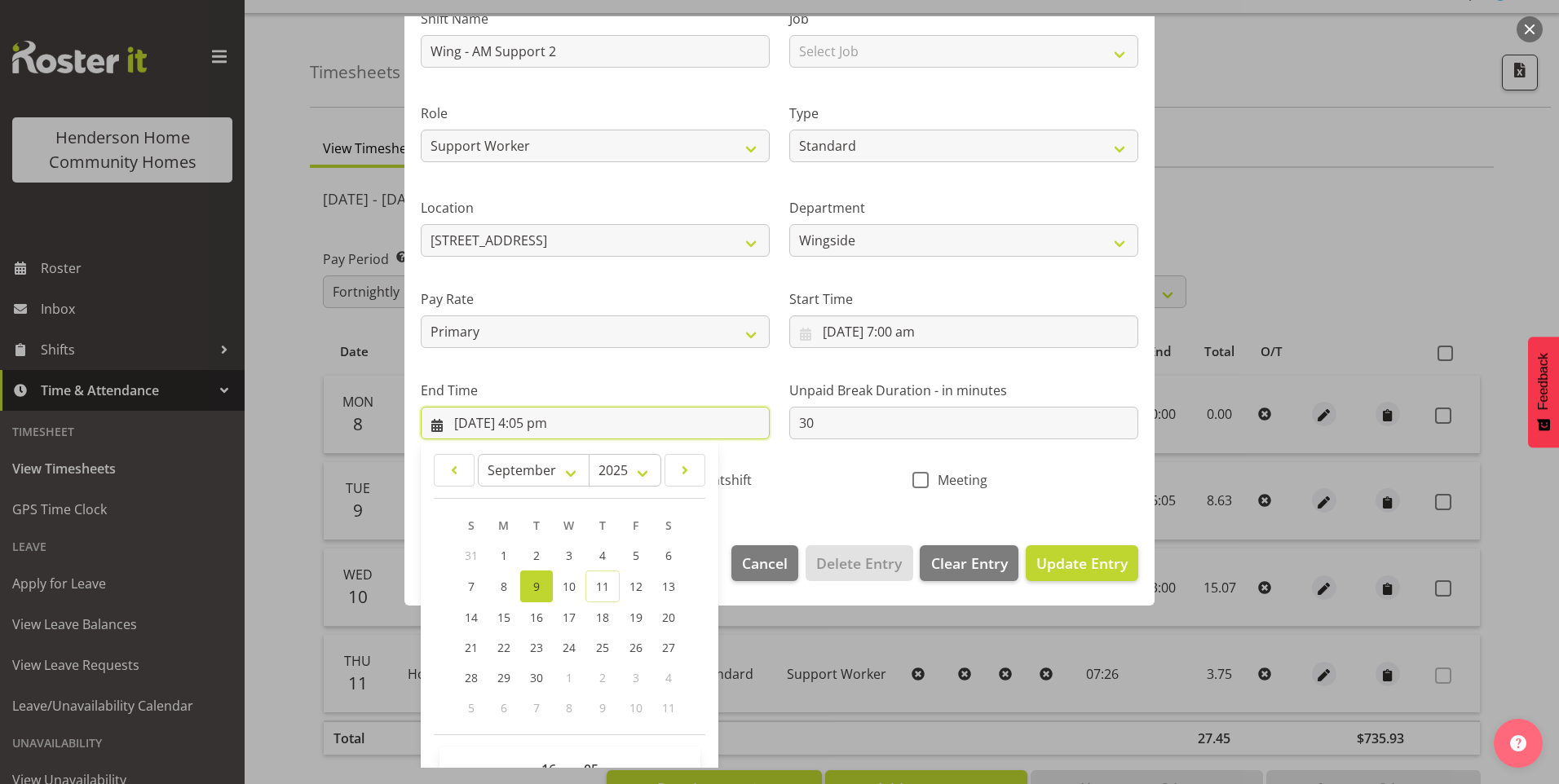
scroll to position [180, 0]
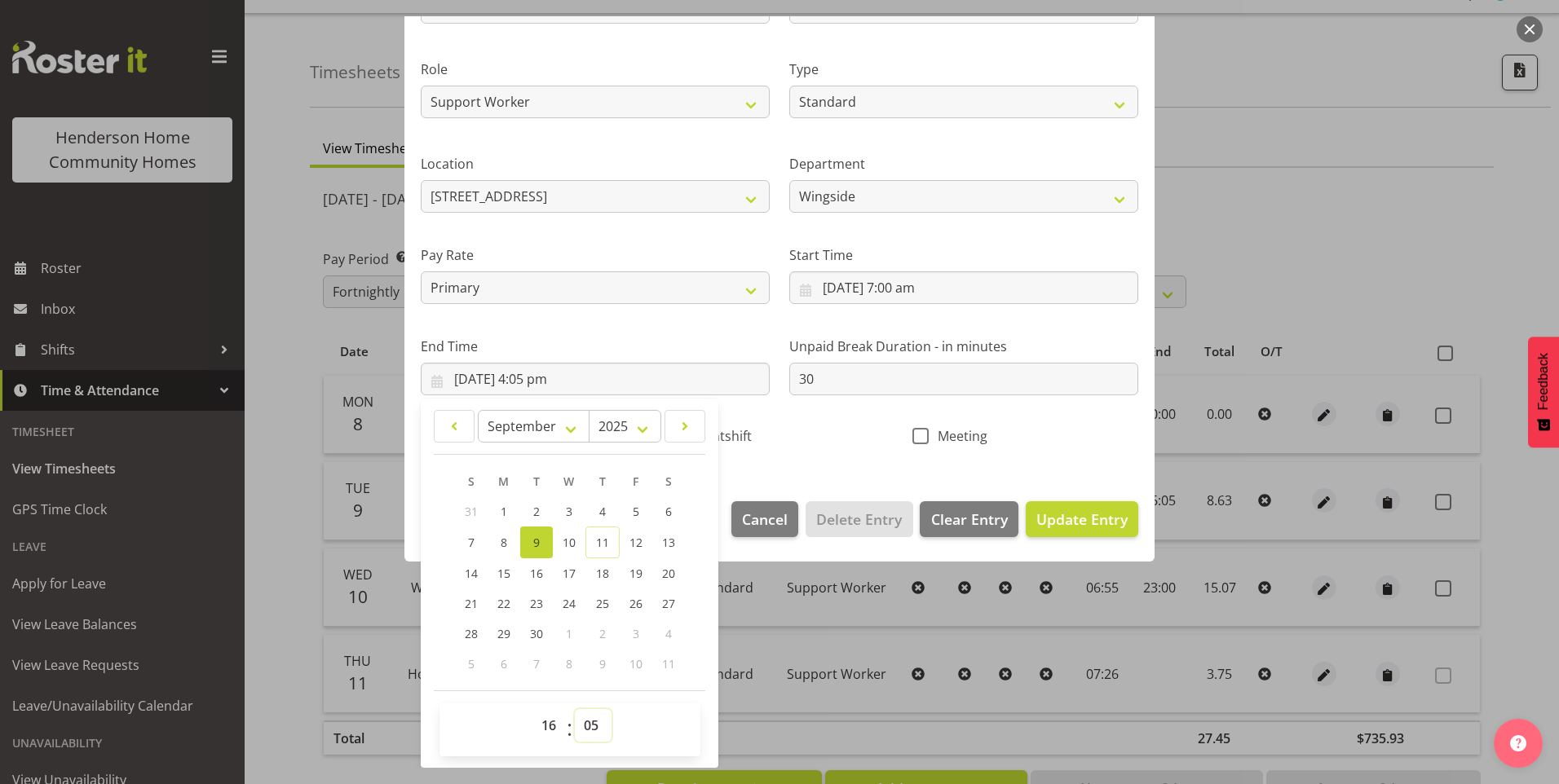
drag, startPoint x: 601, startPoint y: 741, endPoint x: 609, endPoint y: 710, distance: 32.0
click at [602, 738] on select "00 01 02 03 04 05 06 07 08 09 10 11 12 13 14 15 16 17 18 19 20 21 22 23 24 25 2…" at bounding box center [593, 725] width 37 height 32
click at [575, 709] on select "00 01 02 03 04 05 06 07 08 09 10 11 12 13 14 15 16 17 18 19 20 21 22 23 24 25 2…" at bounding box center [593, 725] width 37 height 32
click at [1102, 515] on span "Update Entry" at bounding box center [1082, 519] width 92 height 20
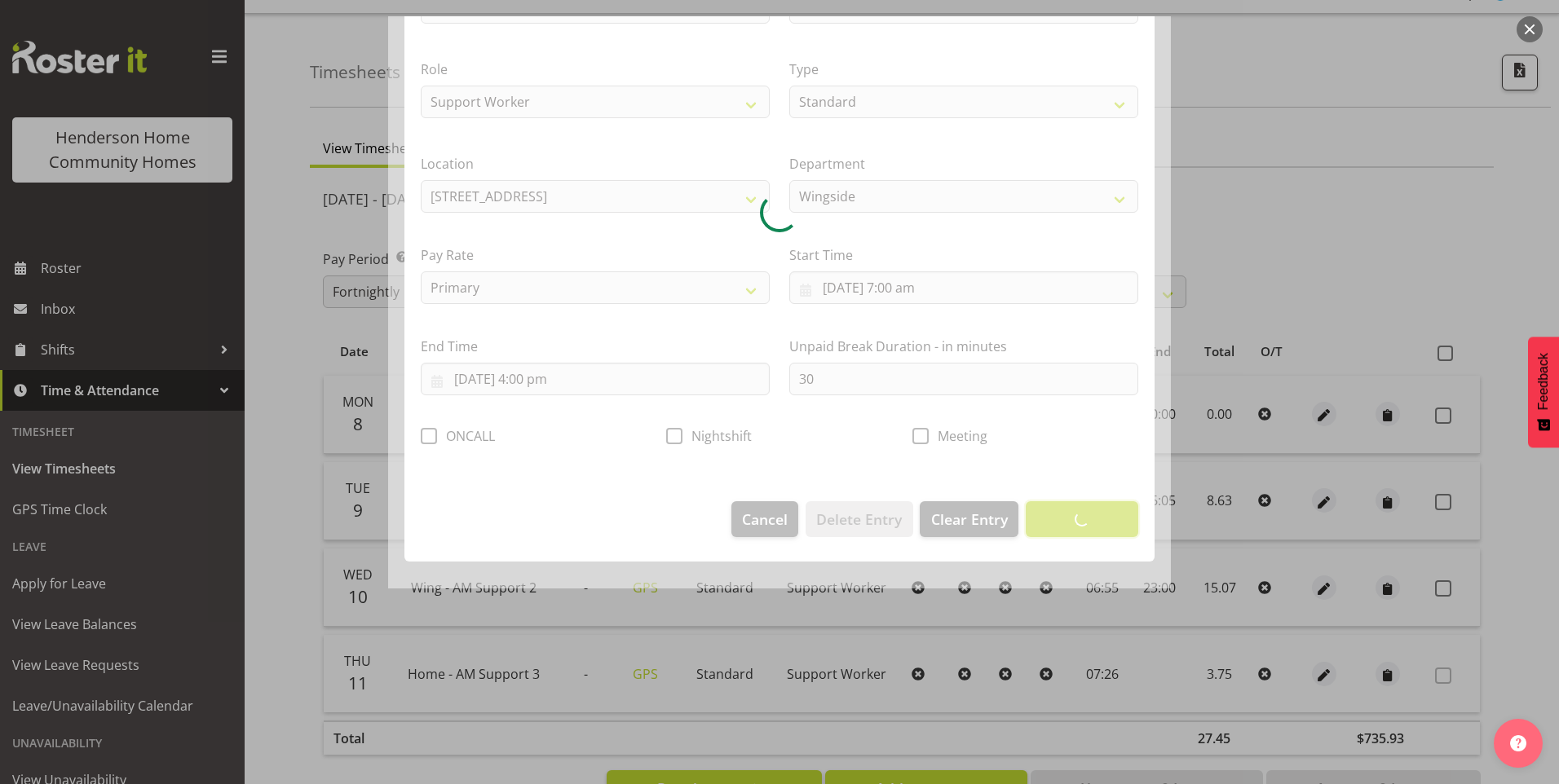
scroll to position [0, 0]
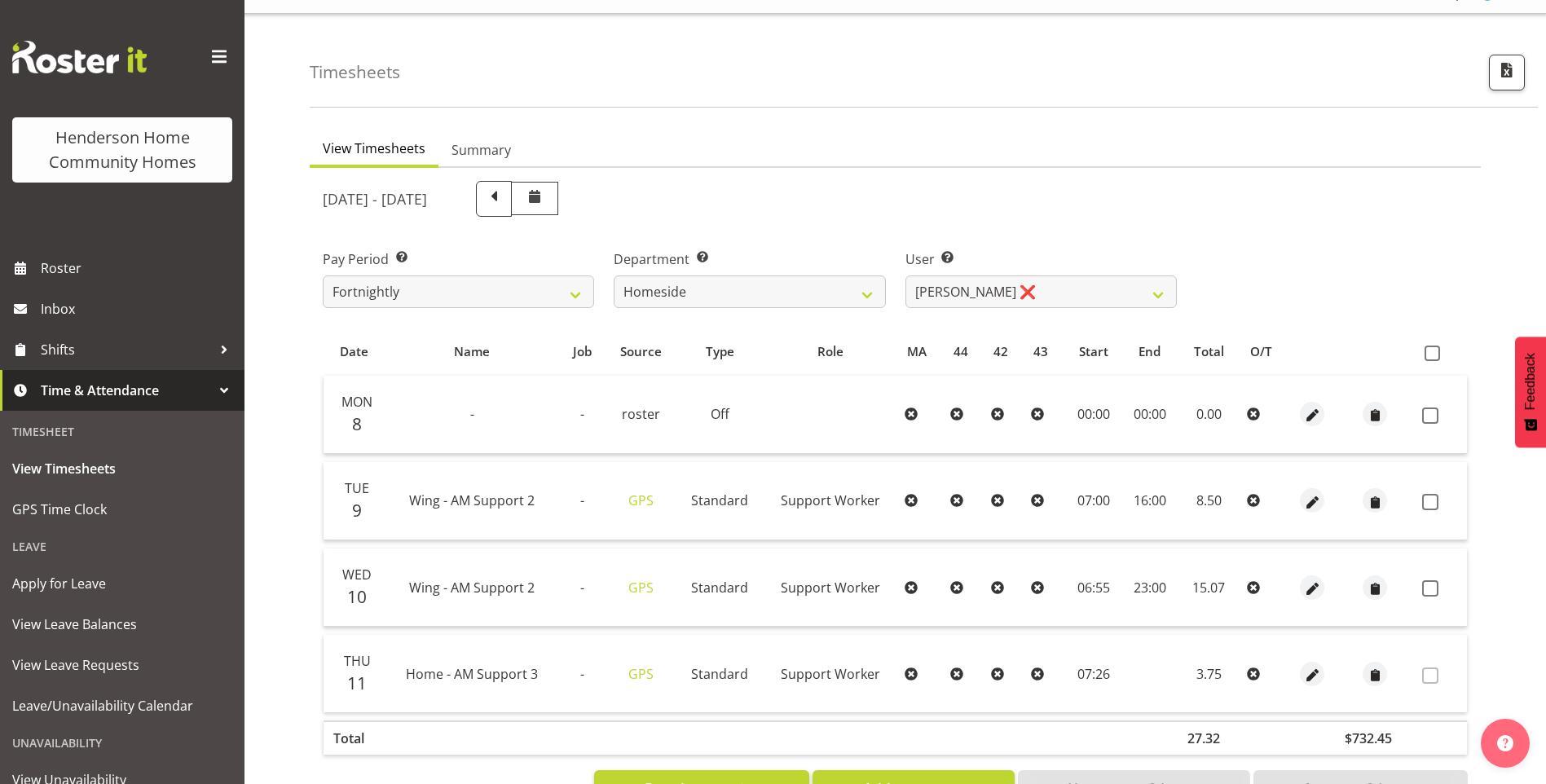
click at [1258, 586] on icon at bounding box center [1254, 587] width 13 height 13
click at [1250, 588] on icon at bounding box center [1254, 587] width 13 height 13
click at [1319, 589] on span "button" at bounding box center [1313, 589] width 19 height 19
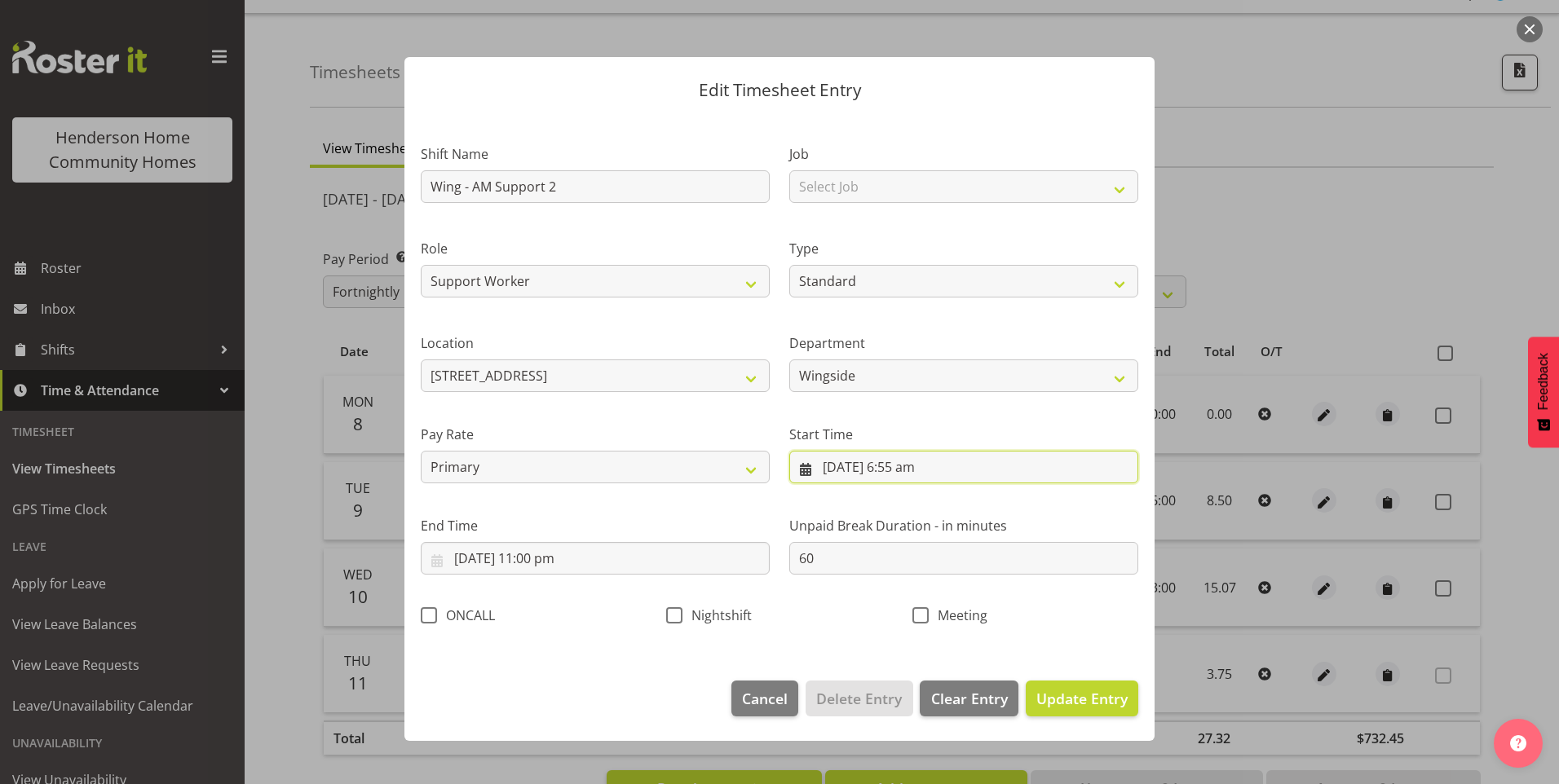
drag, startPoint x: 903, startPoint y: 480, endPoint x: 919, endPoint y: 498, distance: 24.1
click at [904, 480] on input "10/09/2025, 6:55 am" at bounding box center [964, 467] width 349 height 32
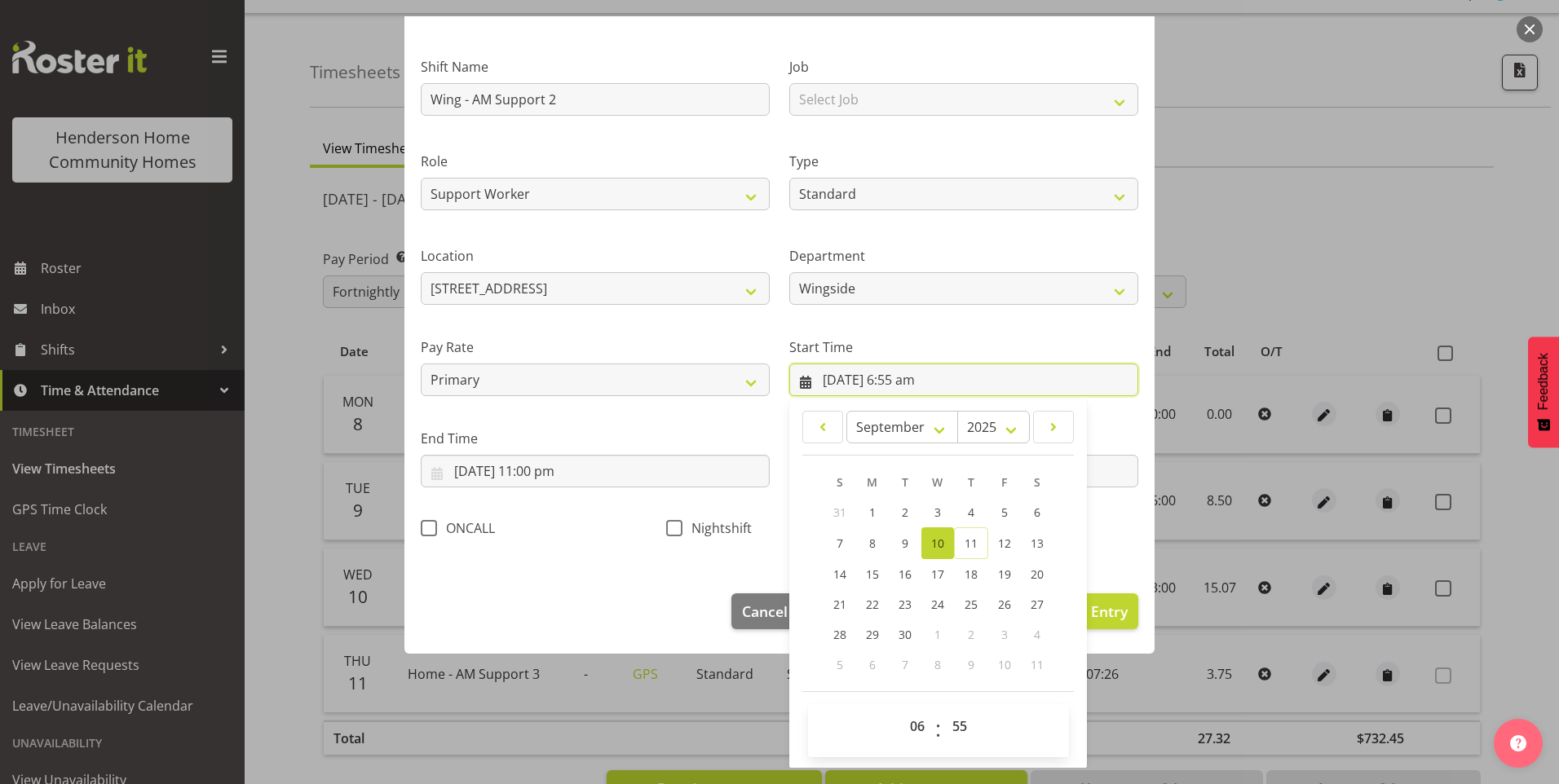
scroll to position [88, 0]
click at [912, 728] on select "00 01 02 03 04 05 06 07 08 09 10 11 12 13 14 15 16 17 18 19 20 21 22 23" at bounding box center [918, 725] width 37 height 32
click at [901, 709] on select "00 01 02 03 04 05 06 07 08 09 10 11 12 13 14 15 16 17 18 19 20 21 22 23" at bounding box center [918, 725] width 37 height 32
click at [951, 718] on select "00 01 02 03 04 05 06 07 08 09 10 11 12 13 14 15 16 17 18 19 20 21 22 23 24 25 2…" at bounding box center [961, 725] width 37 height 32
click at [948, 719] on select "00 01 02 03 04 05 06 07 08 09 10 11 12 13 14 15 16 17 18 19 20 21 22 23 24 25 2…" at bounding box center [961, 725] width 37 height 32
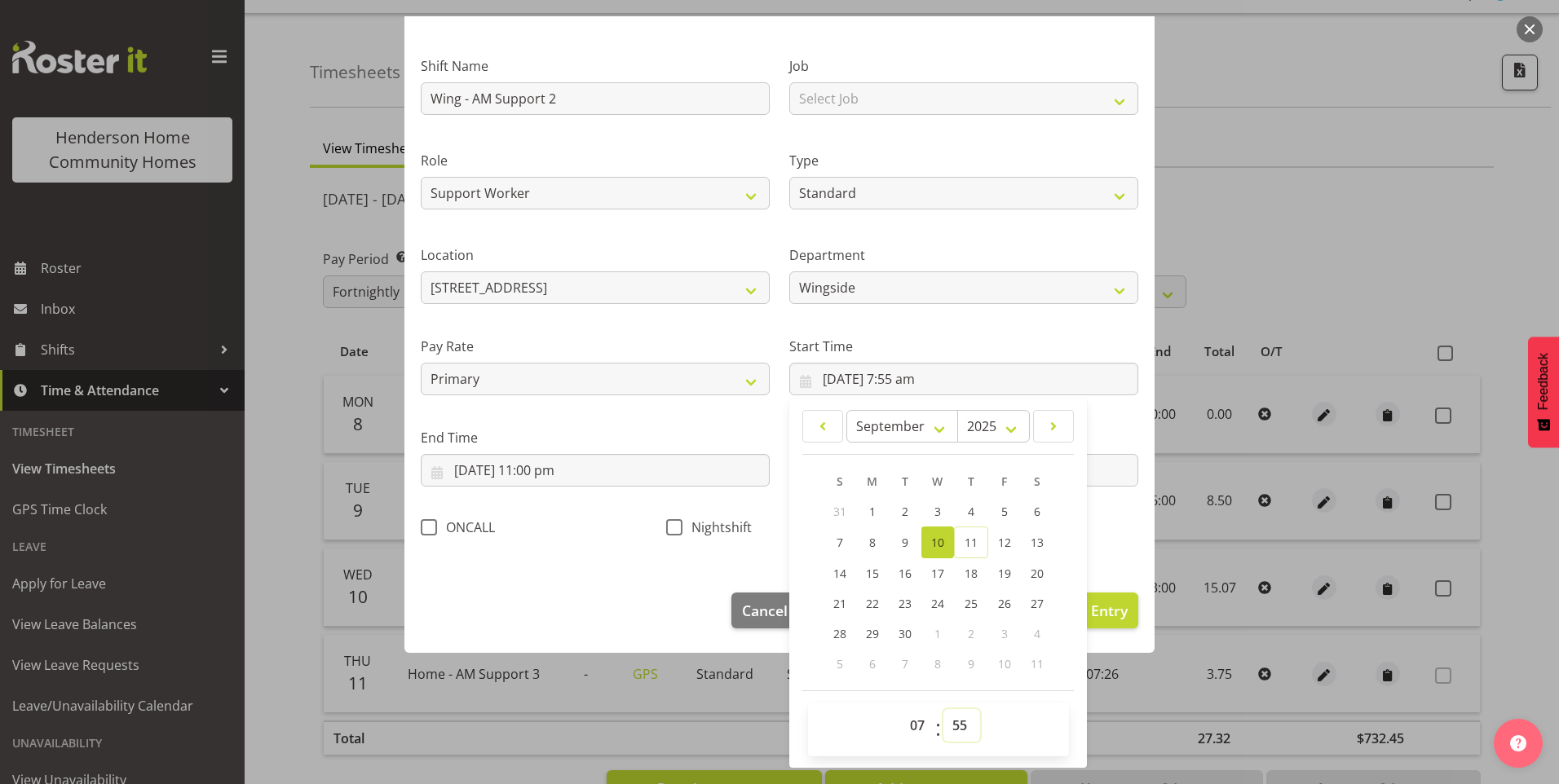
drag, startPoint x: 949, startPoint y: 727, endPoint x: 952, endPoint y: 719, distance: 8.5
click at [950, 726] on select "00 01 02 03 04 05 06 07 08 09 10 11 12 13 14 15 16 17 18 19 20 21 22 23 24 25 2…" at bounding box center [961, 725] width 37 height 32
click at [943, 709] on select "00 01 02 03 04 05 06 07 08 09 10 11 12 13 14 15 16 17 18 19 20 21 22 23 24 25 2…" at bounding box center [961, 725] width 37 height 32
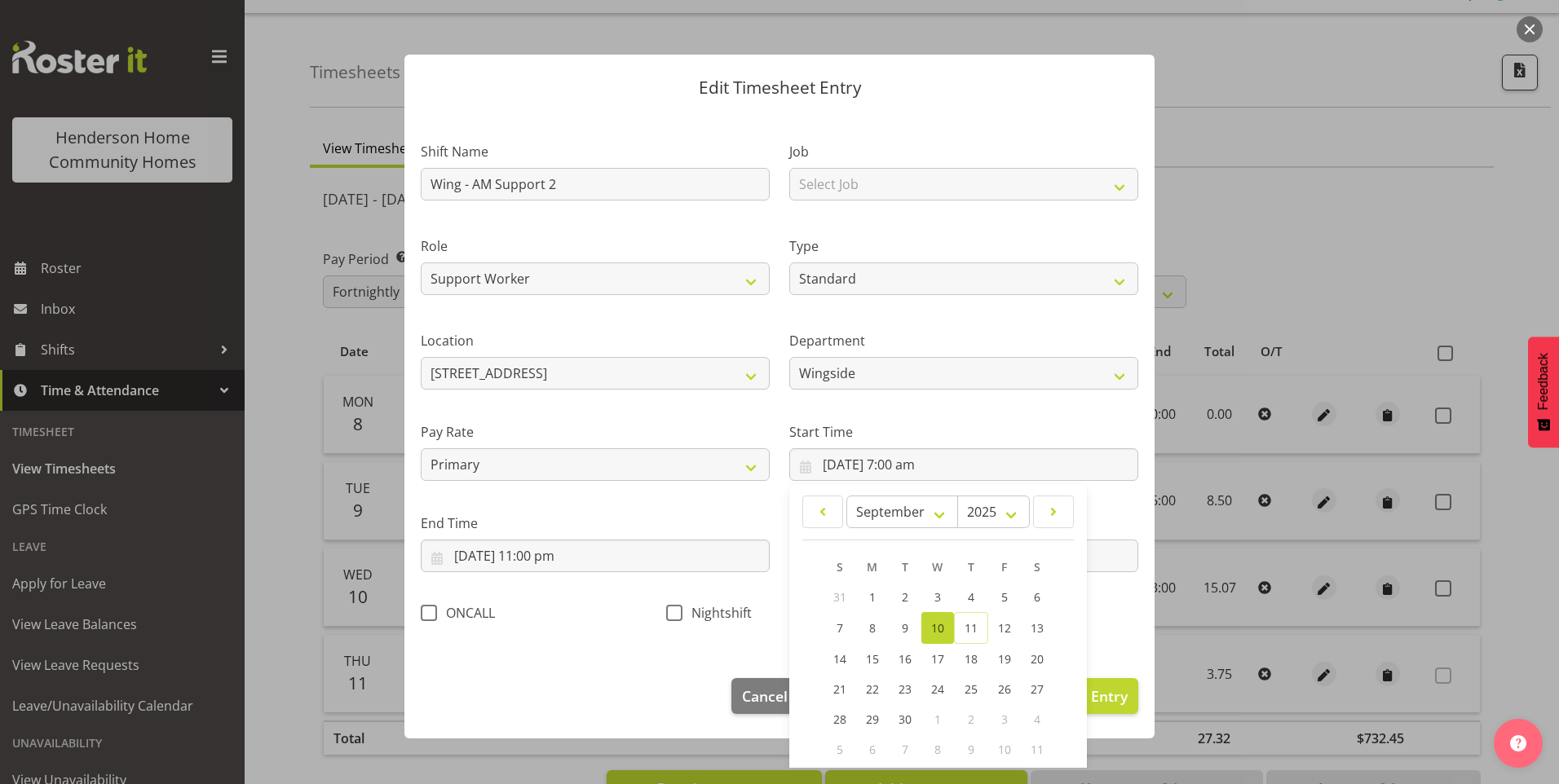
scroll to position [0, 0]
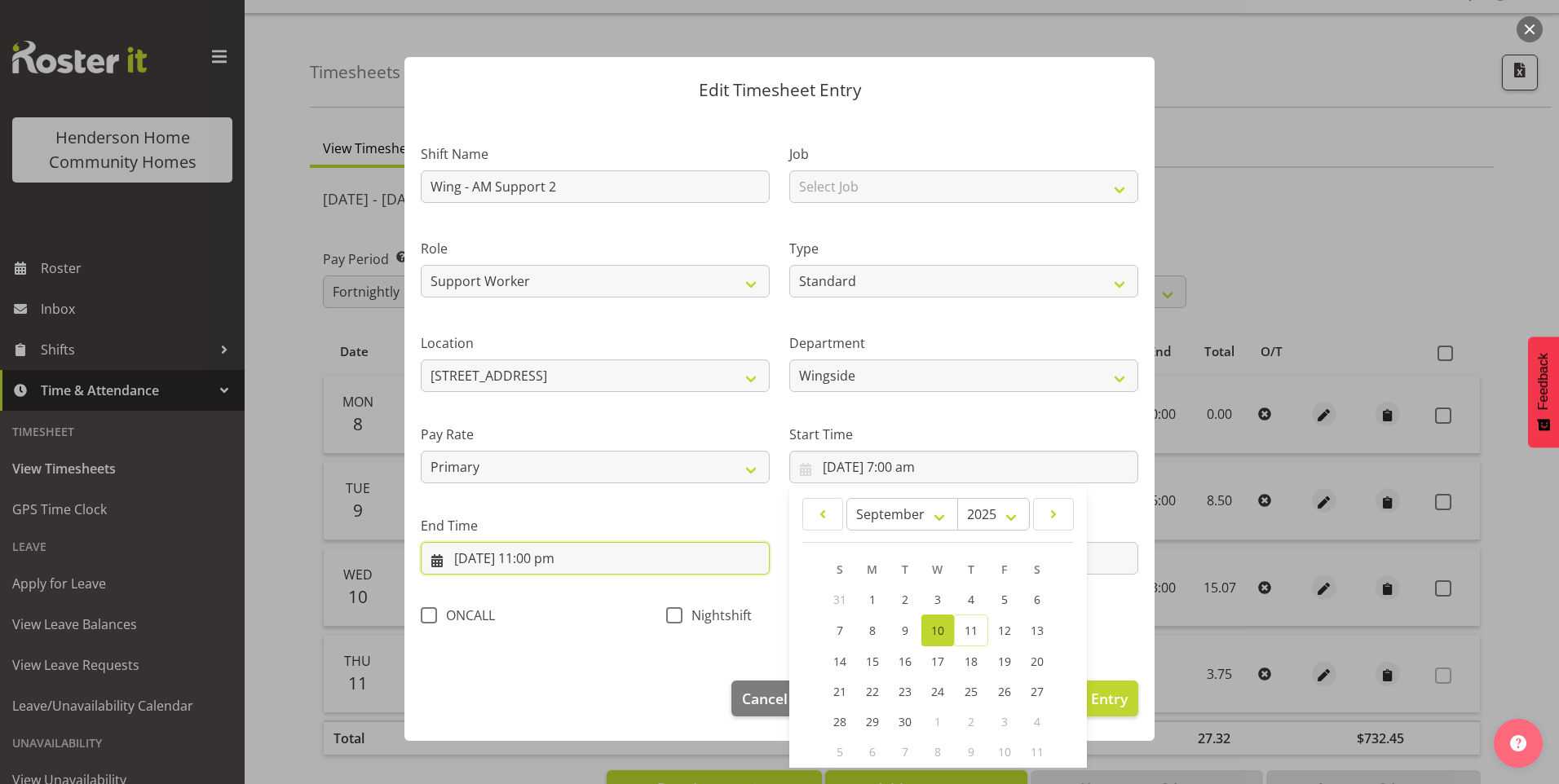
click at [563, 569] on input "10/09/2025, 11:00 pm" at bounding box center [595, 558] width 349 height 32
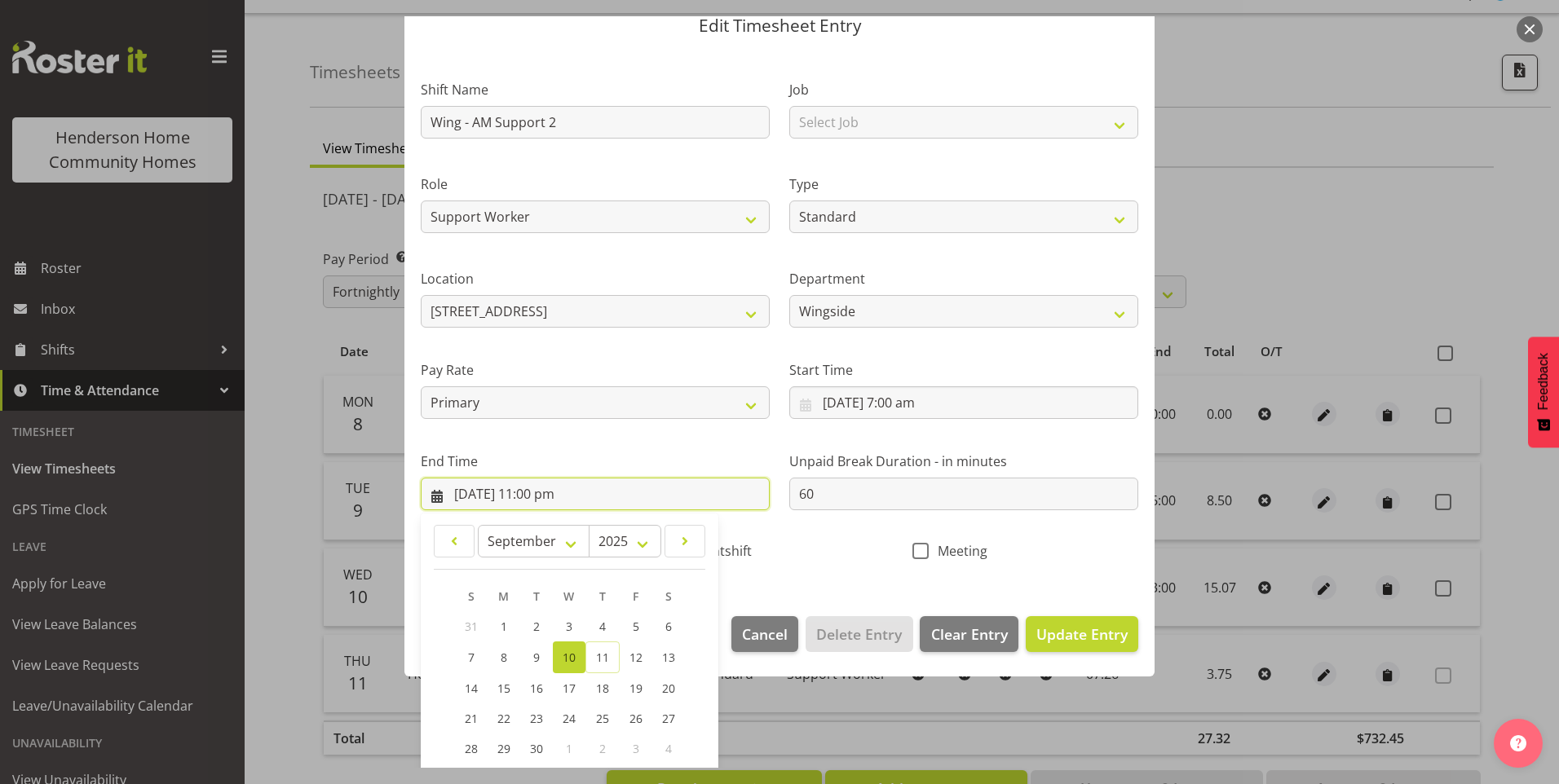
scroll to position [163, 0]
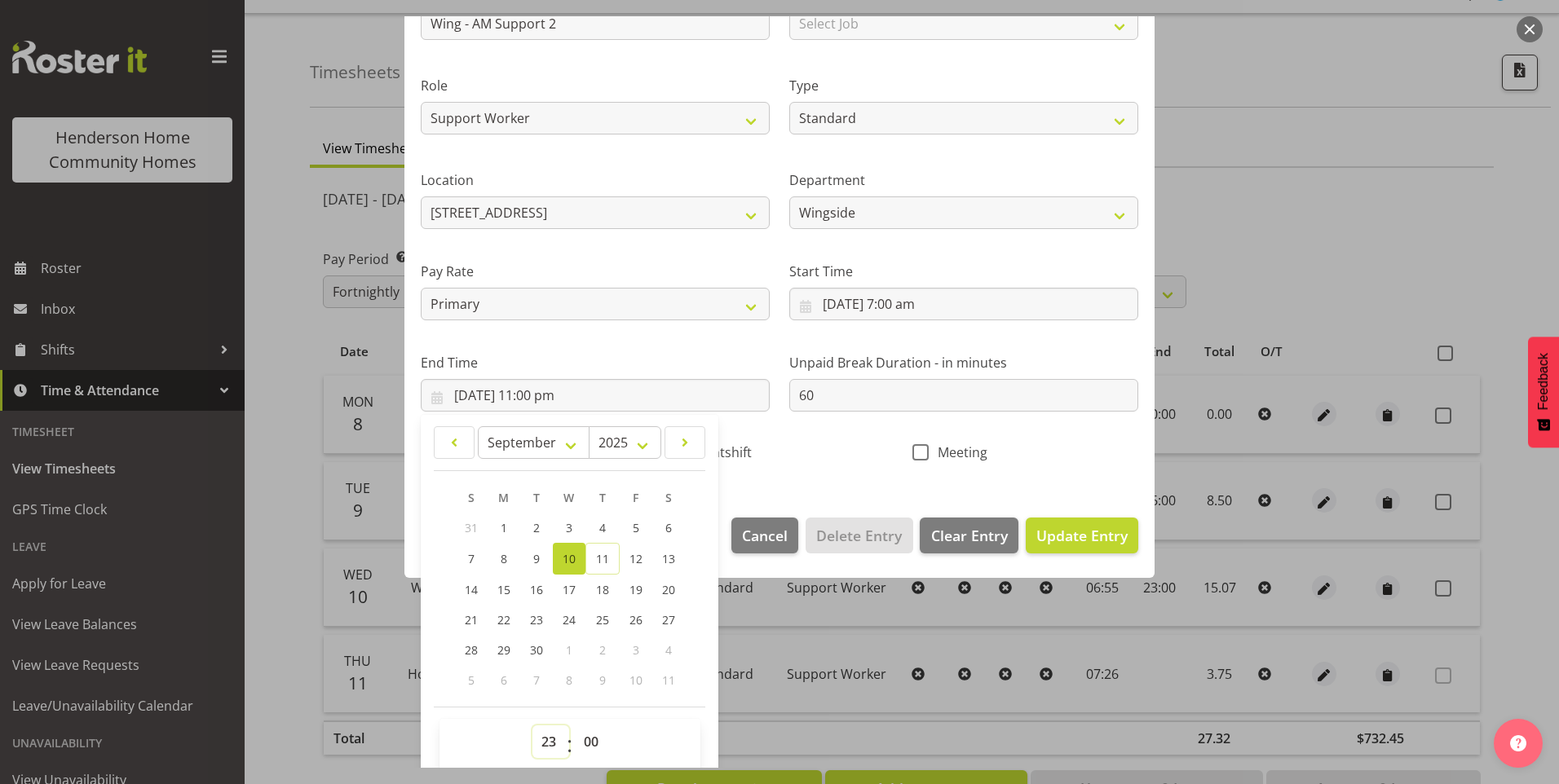
click at [549, 748] on select "00 01 02 03 04 05 06 07 08 09 10 11 12 13 14 15 16 17 18 19 20 21 22 23" at bounding box center [551, 741] width 37 height 32
click at [533, 725] on select "00 01 02 03 04 05 06 07 08 09 10 11 12 13 14 15 16 17 18 19 20 21 22 23" at bounding box center [551, 741] width 37 height 32
drag, startPoint x: 871, startPoint y: 405, endPoint x: 622, endPoint y: 377, distance: 250.6
click at [639, 377] on div "Shift Name Wing - AM Support 2 Job Select Job Floater Role Support Worker Clean…" at bounding box center [779, 216] width 737 height 516
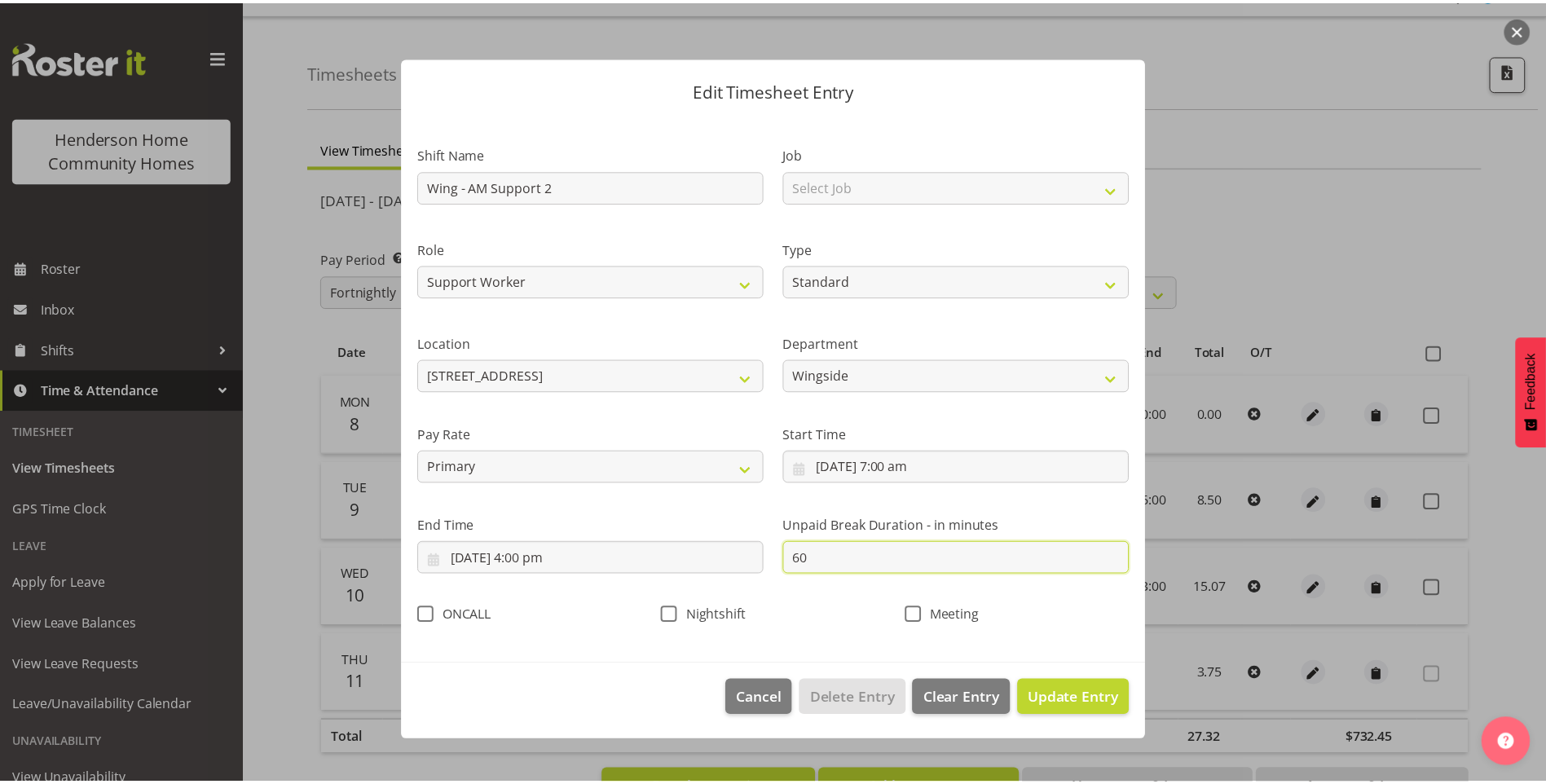
scroll to position [0, 0]
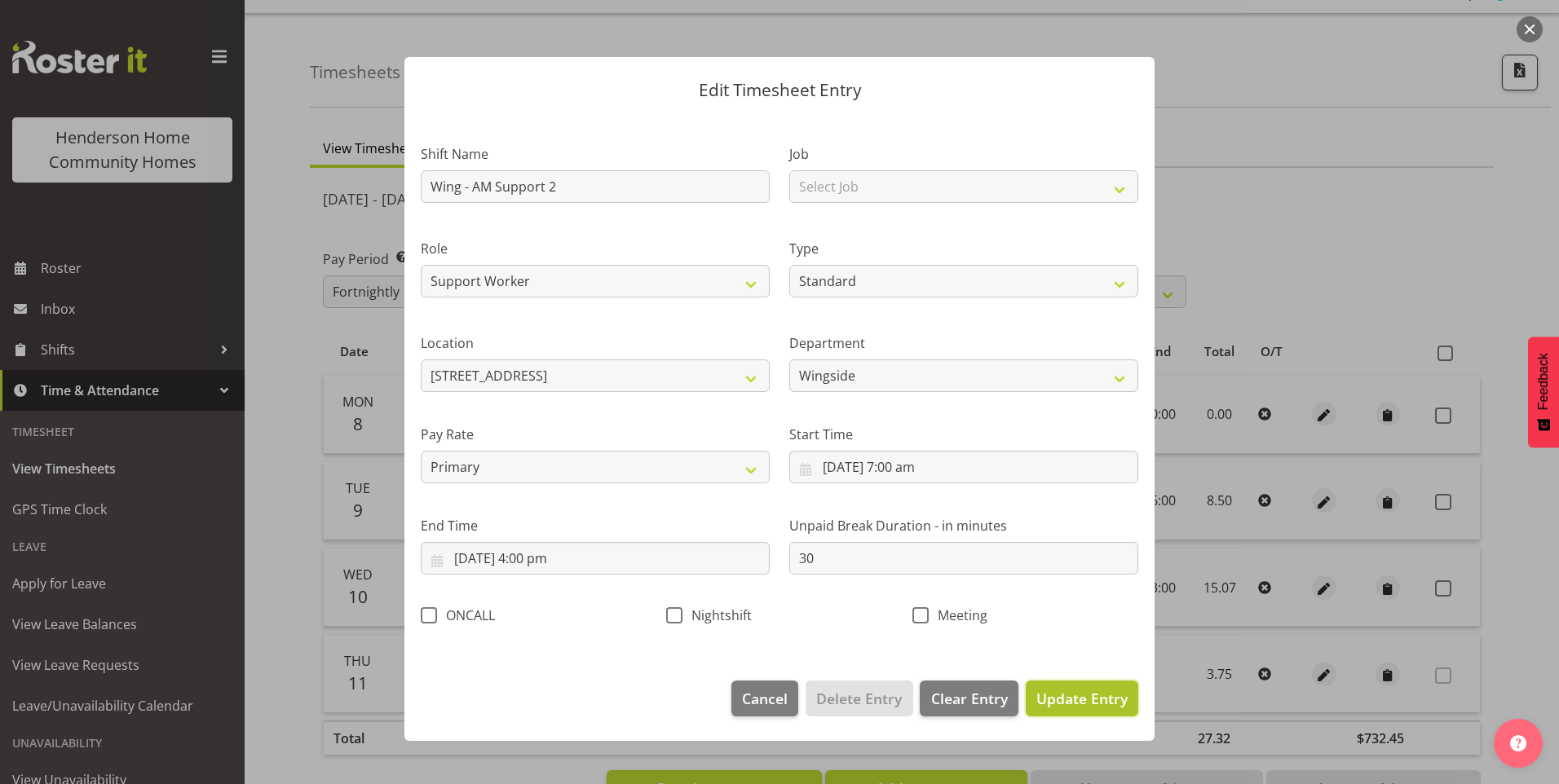
click at [1091, 693] on span "Update Entry" at bounding box center [1082, 699] width 92 height 20
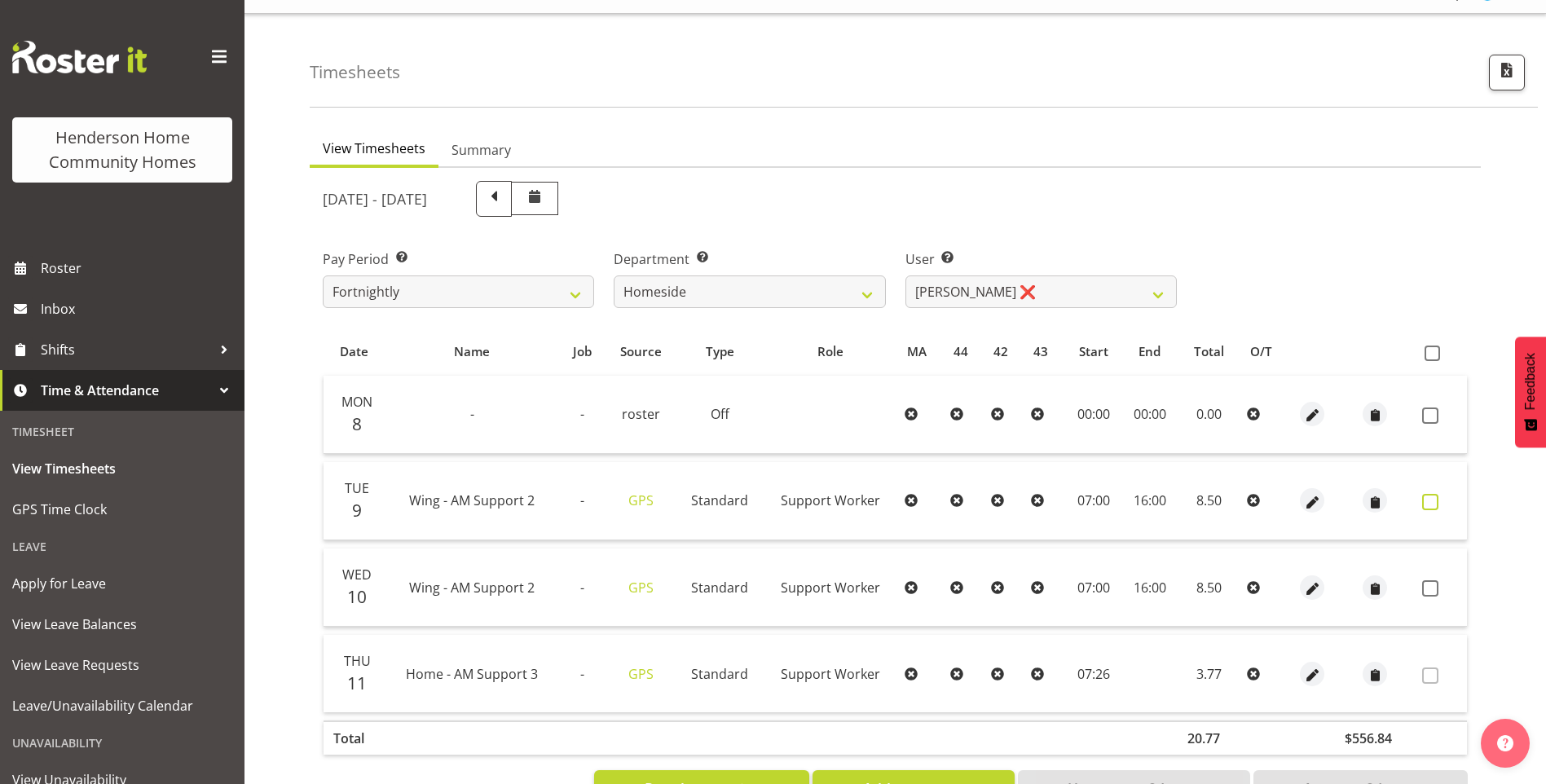
click at [1428, 503] on span at bounding box center [1431, 502] width 16 height 16
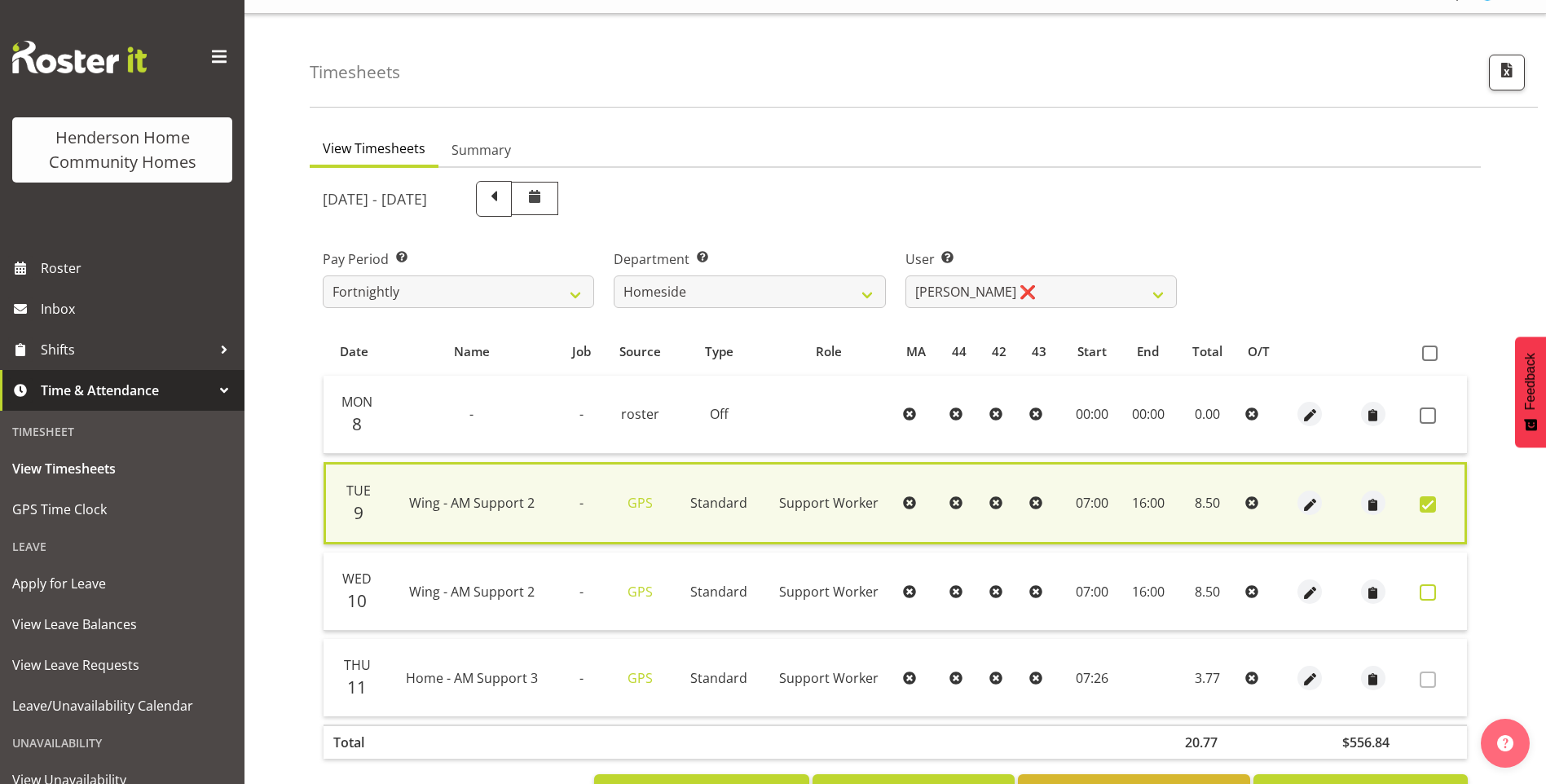
click at [1428, 599] on span at bounding box center [1428, 592] width 16 height 16
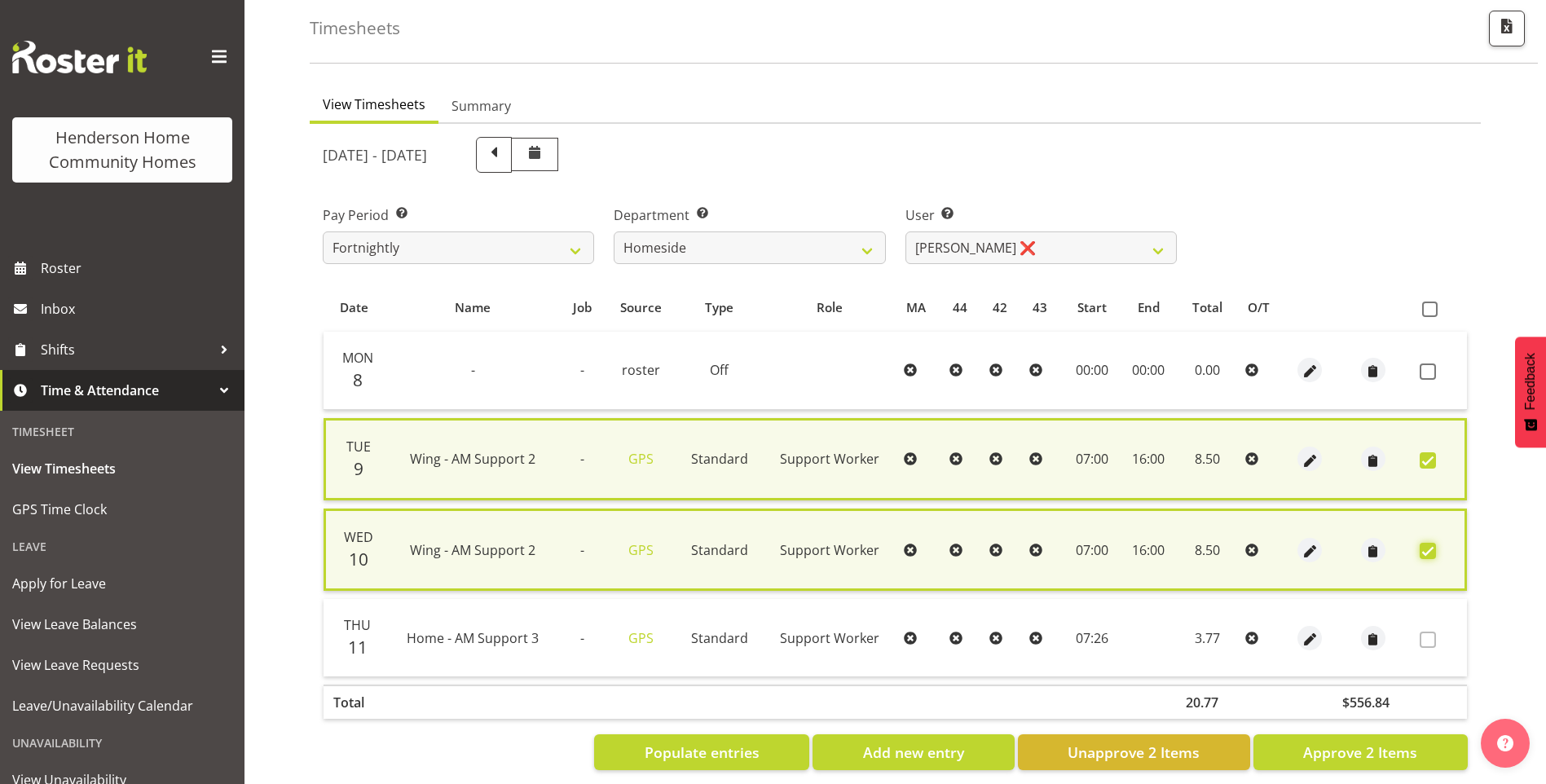
scroll to position [97, 0]
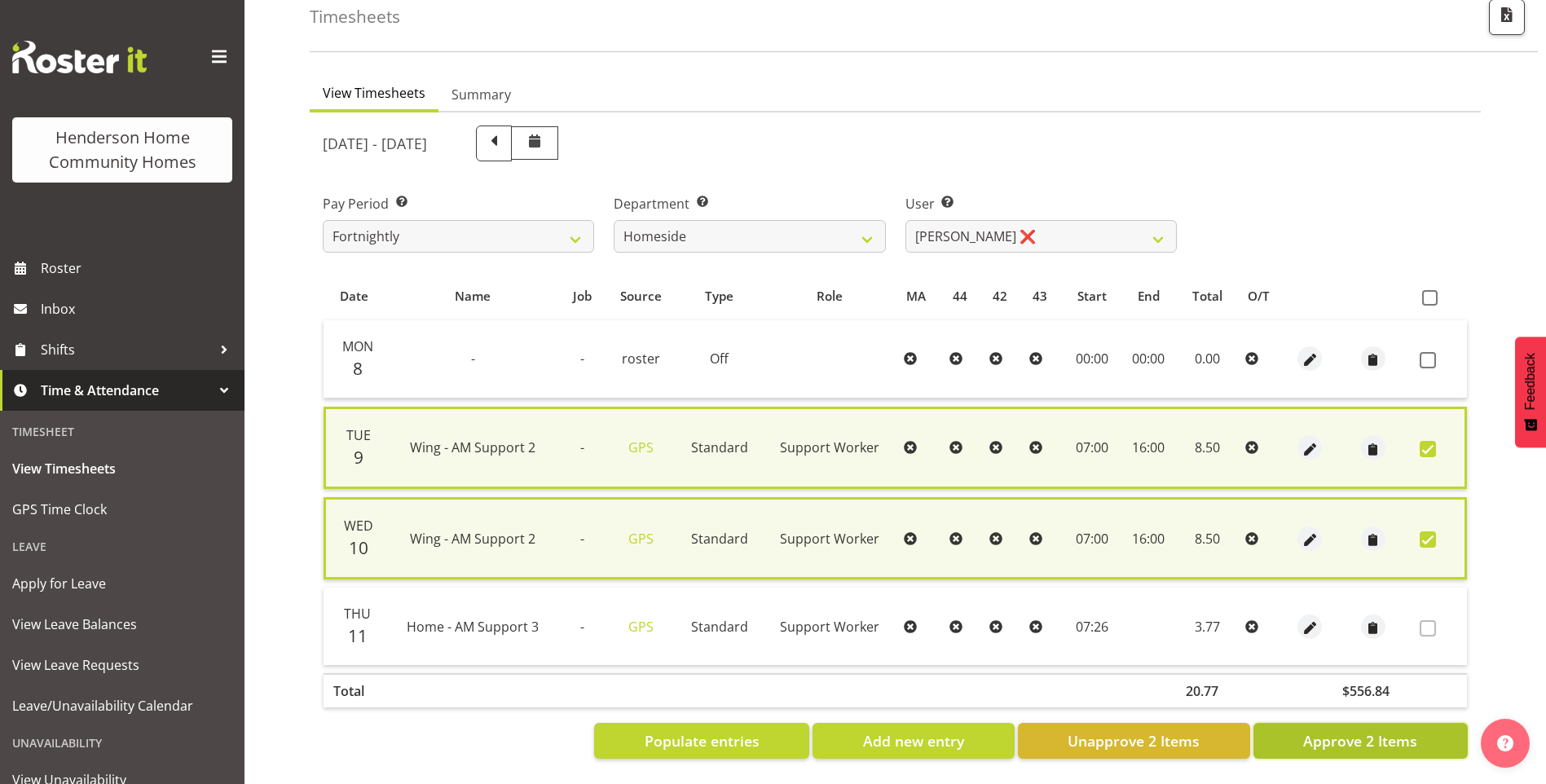
click at [1412, 735] on span "Approve 2 Items" at bounding box center [1360, 740] width 114 height 21
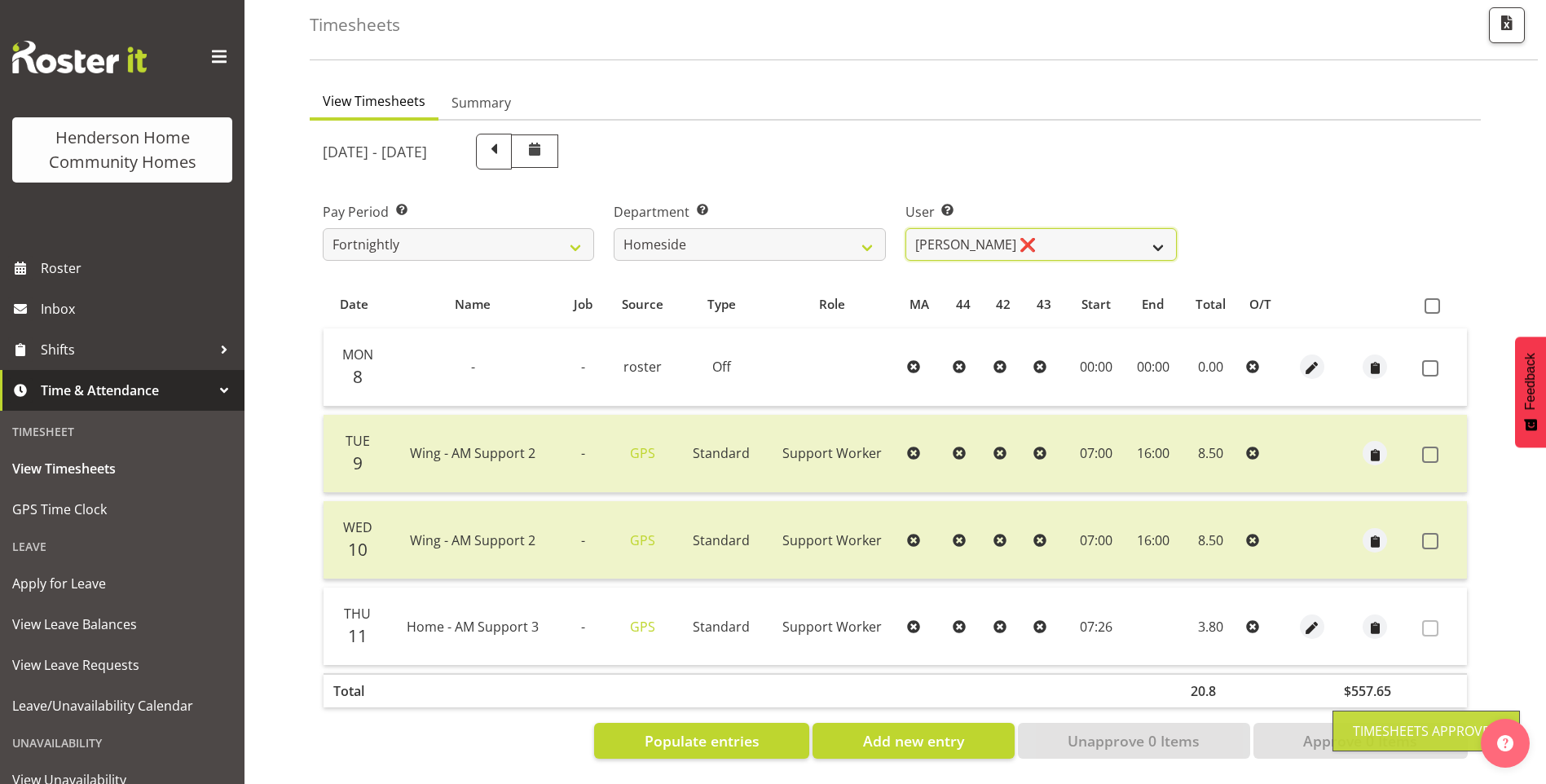
click at [969, 232] on select "Asiasiga Vili ❌ Billie-Rose Dunlop ❌ Brijesh (BK) Kachhadiya ❌ Cheenee Vargas ❌…" at bounding box center [1041, 245] width 271 height 32
click at [906, 228] on select "Asiasiga Vili ❌ Billie-Rose Dunlop ❌ Brijesh (BK) Kachhadiya ❌ Cheenee Vargas ❌…" at bounding box center [1041, 245] width 271 height 32
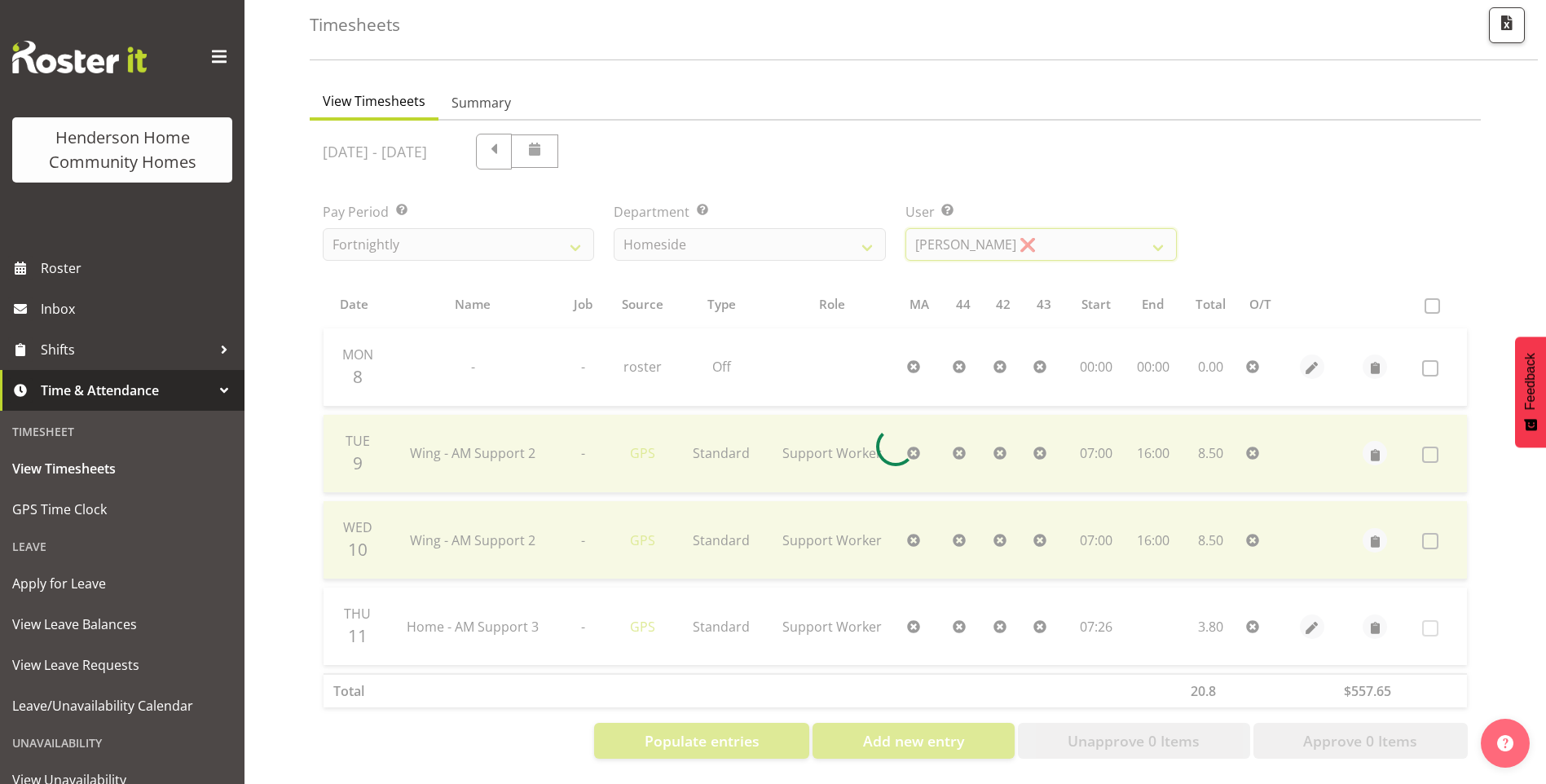
scroll to position [30, 0]
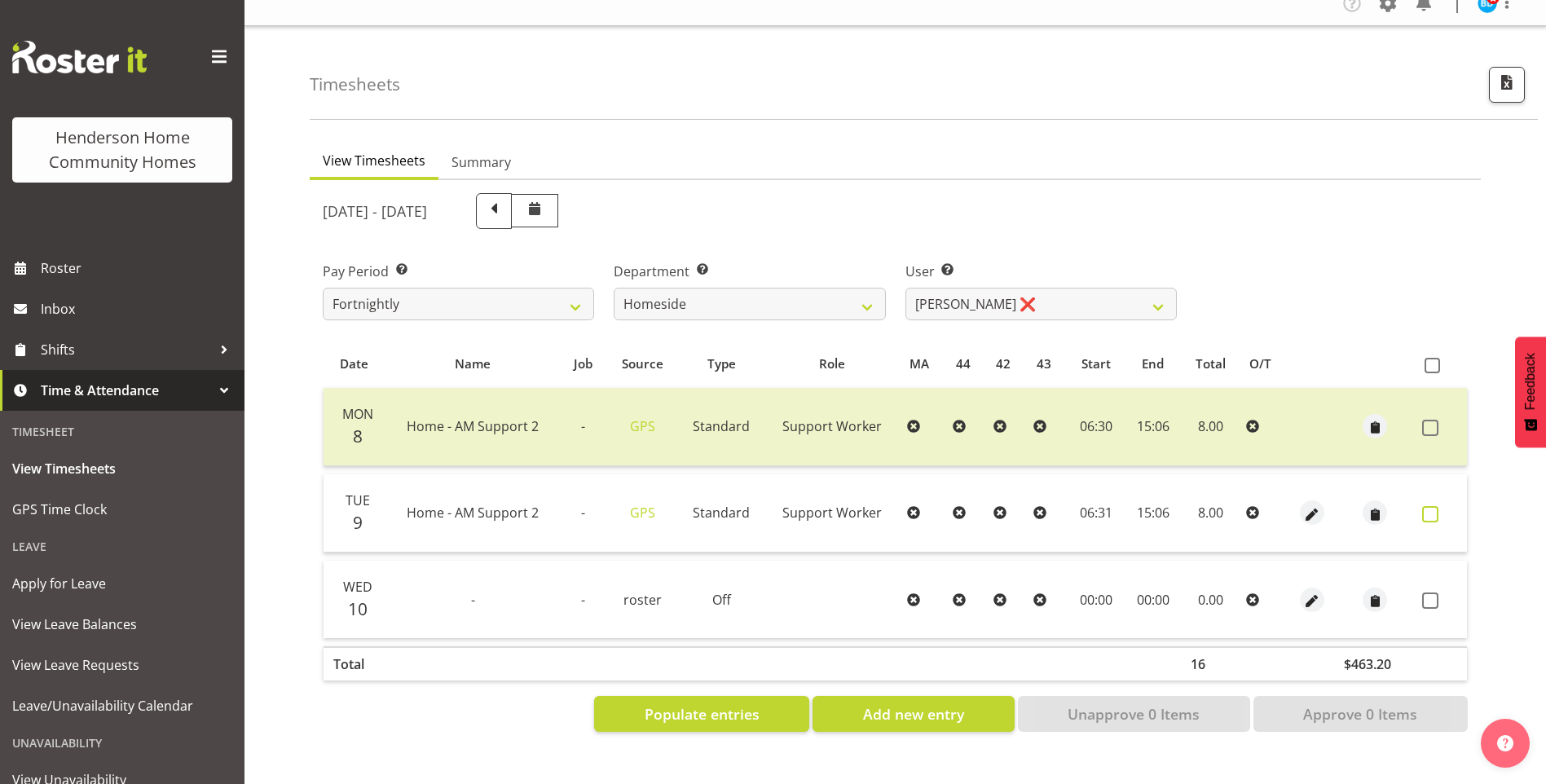
click at [1428, 506] on span at bounding box center [1431, 514] width 16 height 16
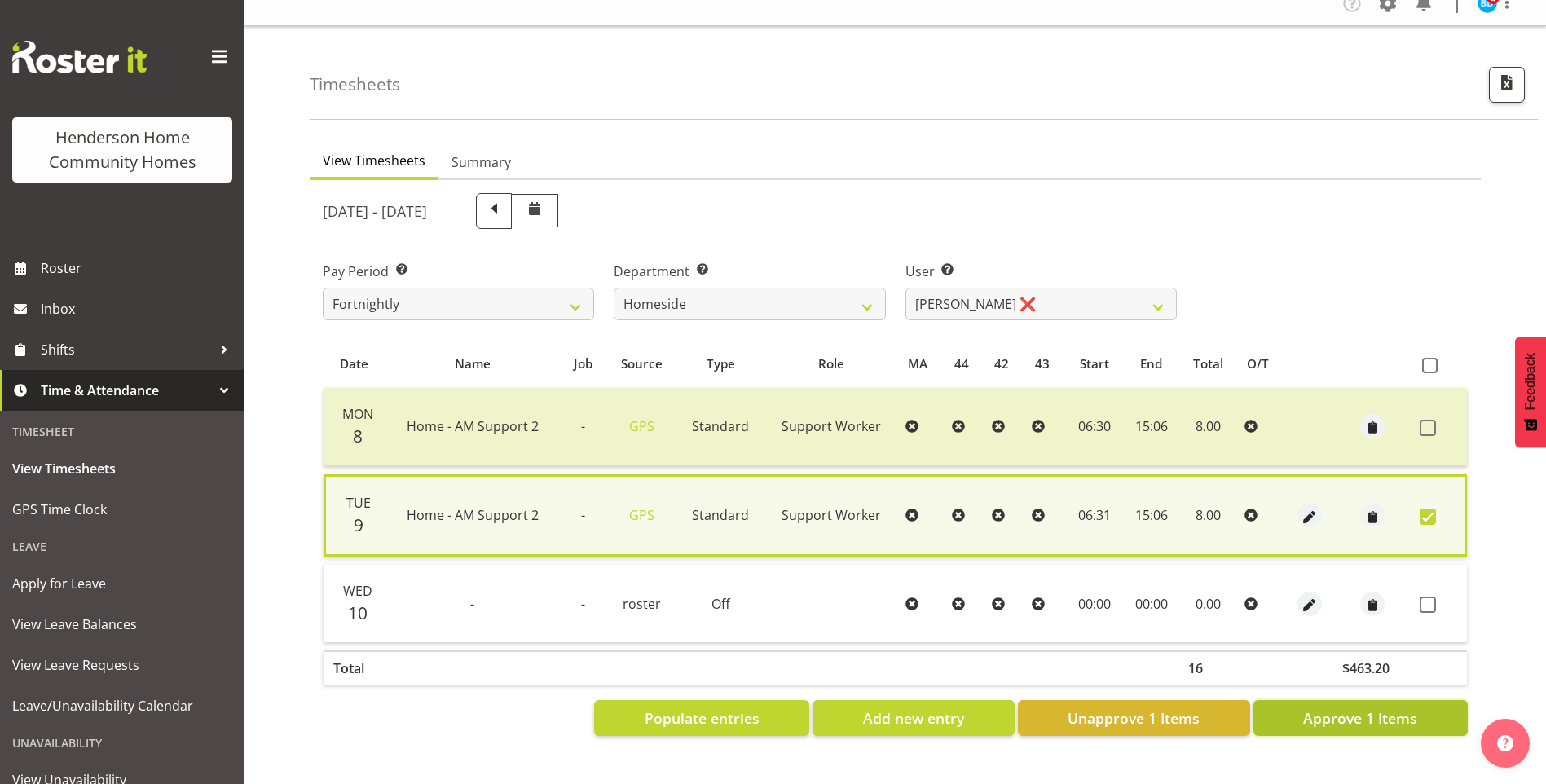
click at [1385, 707] on span "Approve 1 Items" at bounding box center [1360, 717] width 114 height 21
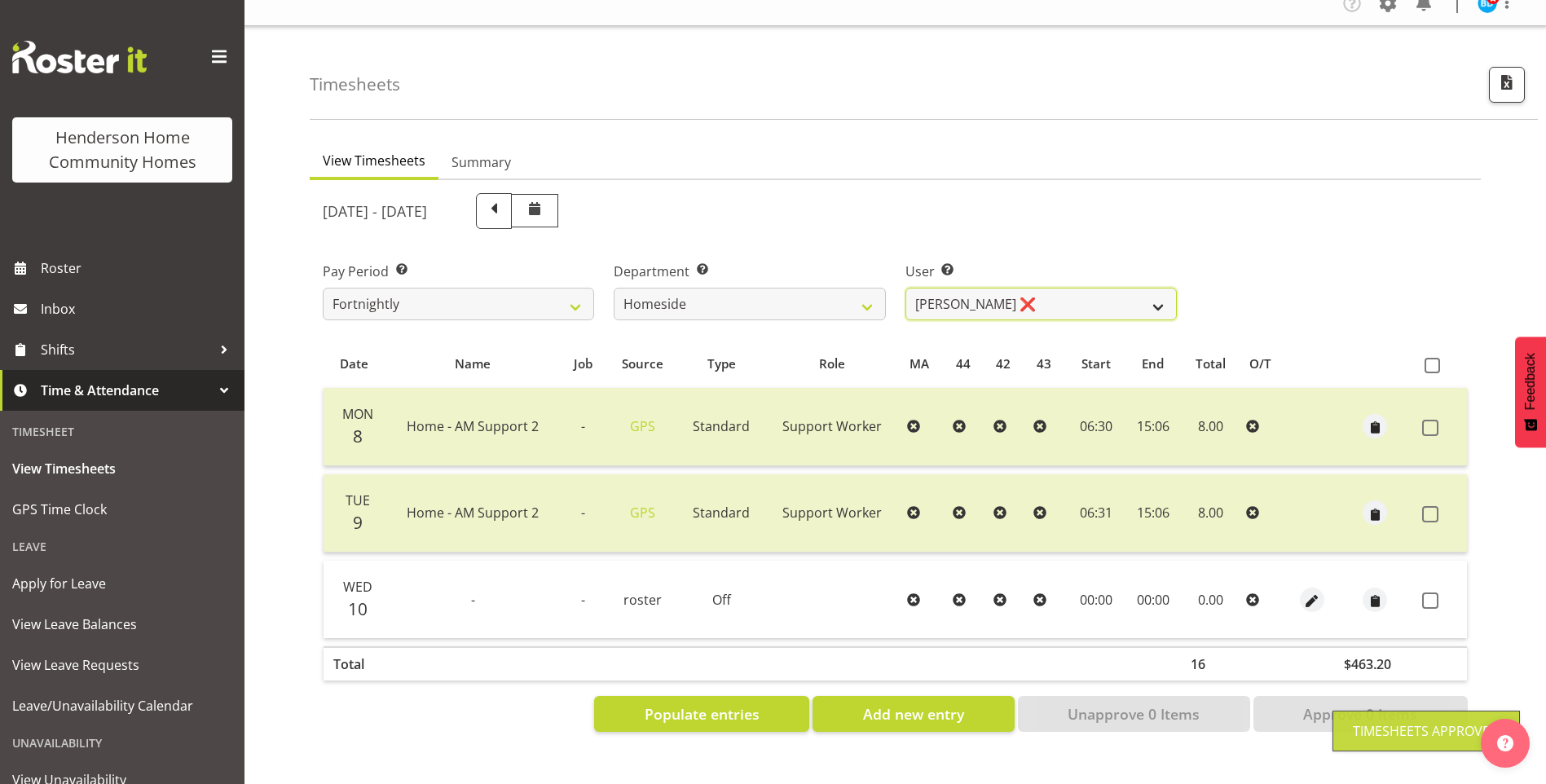
drag, startPoint x: 947, startPoint y: 288, endPoint x: 947, endPoint y: 303, distance: 15.0
click at [947, 290] on select "Asiasiga Vili ❌ Billie-Rose Dunlop ❌ Brijesh (BK) Kachhadiya ❌ Cheenee Vargas ❌…" at bounding box center [1041, 304] width 271 height 32
click at [906, 288] on select "Asiasiga Vili ❌ Billie-Rose Dunlop ❌ Brijesh (BK) Kachhadiya ❌ Cheenee Vargas ❌…" at bounding box center [1041, 304] width 271 height 32
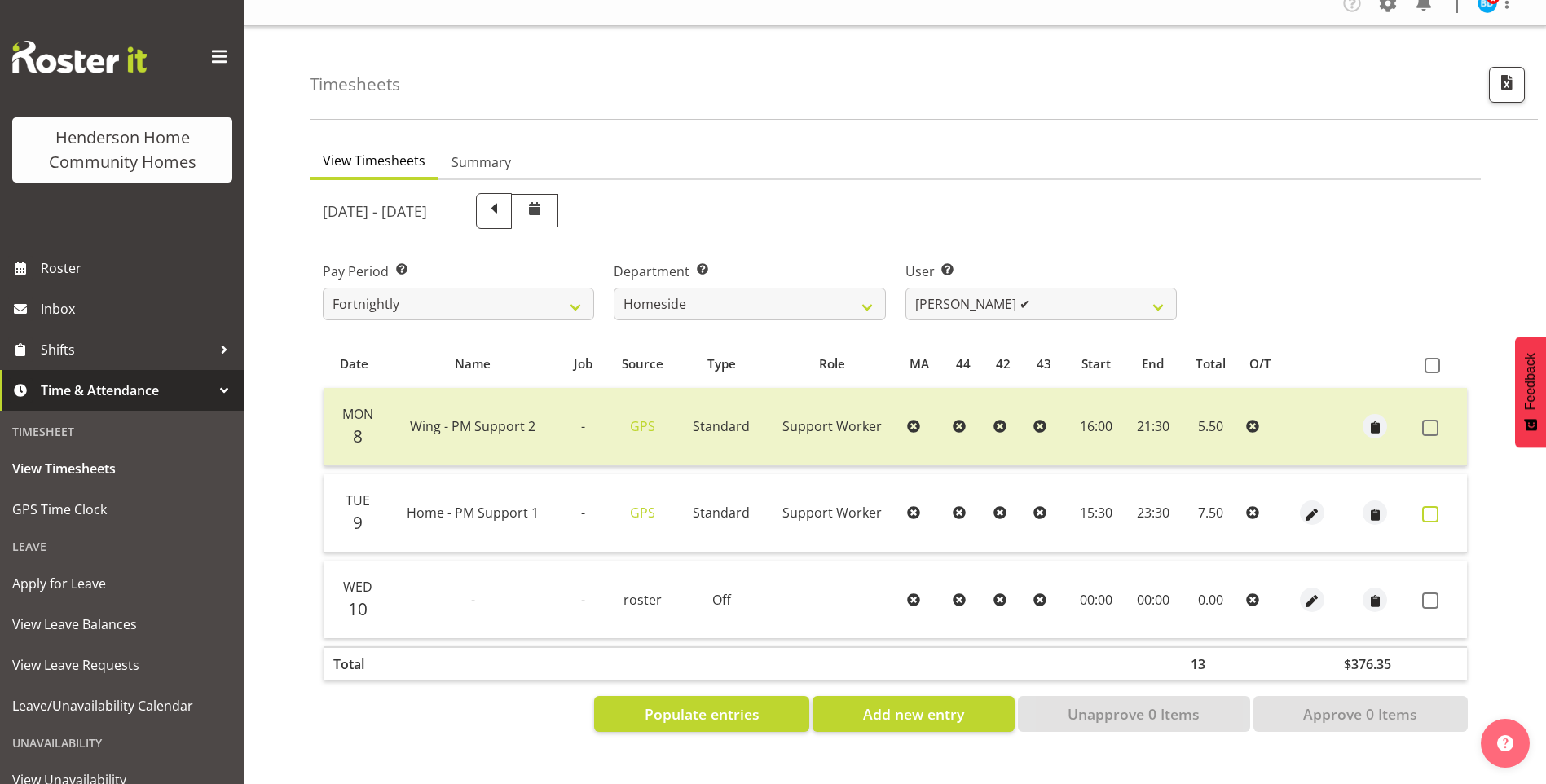
click at [1435, 506] on span at bounding box center [1431, 514] width 16 height 16
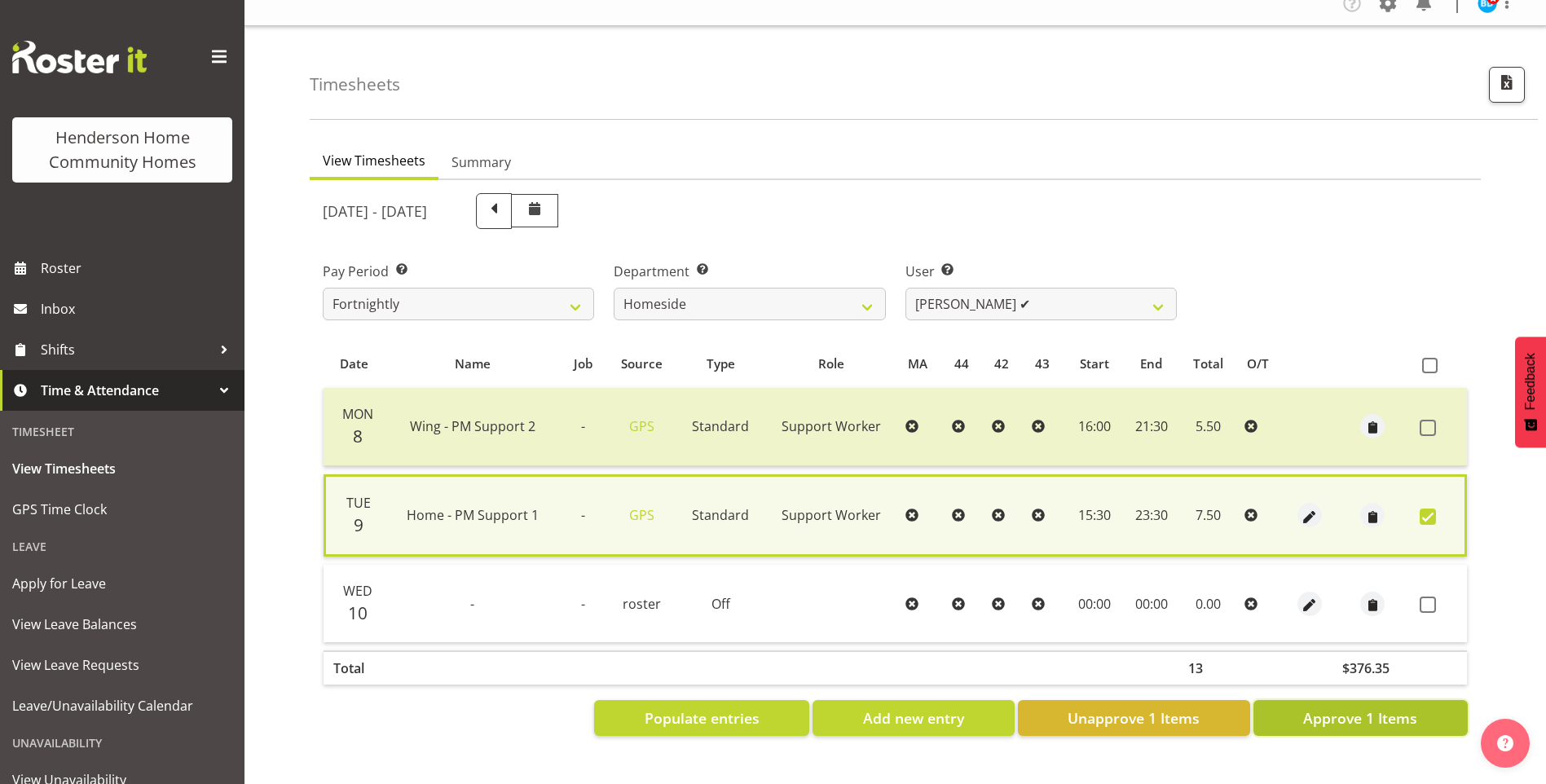
drag, startPoint x: 1383, startPoint y: 710, endPoint x: 1215, endPoint y: 597, distance: 202.5
click at [1382, 710] on span "Approve 1 Items" at bounding box center [1360, 717] width 114 height 21
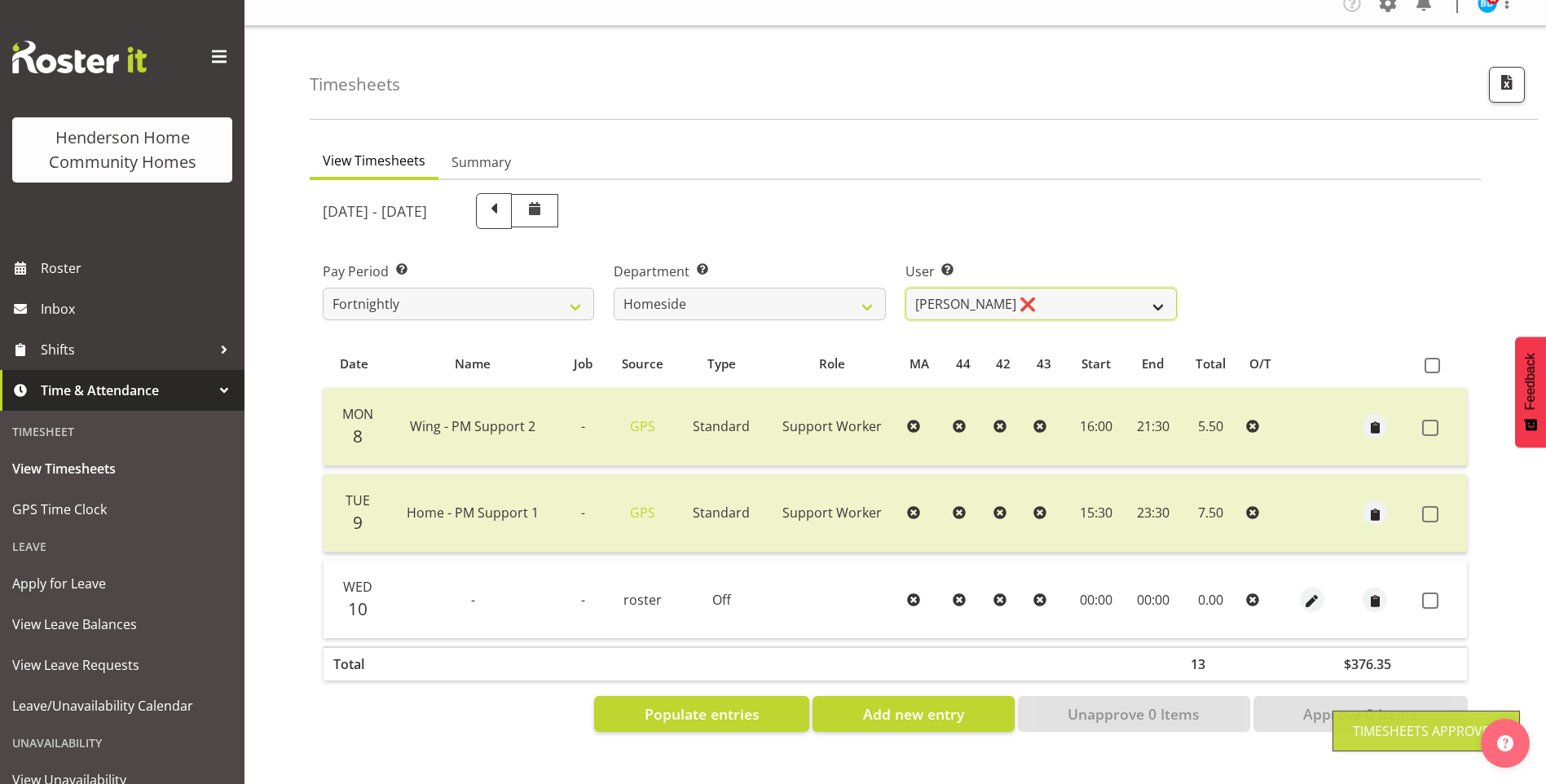
click at [949, 288] on select "Asiasiga Vili ❌ Billie-Rose Dunlop ❌ Brijesh (BK) Kachhadiya ❌ Cheenee Vargas ❌…" at bounding box center [1041, 304] width 271 height 32
click at [906, 288] on select "Asiasiga Vili ❌ Billie-Rose Dunlop ❌ Brijesh (BK) Kachhadiya ❌ Cheenee Vargas ❌…" at bounding box center [1041, 304] width 271 height 32
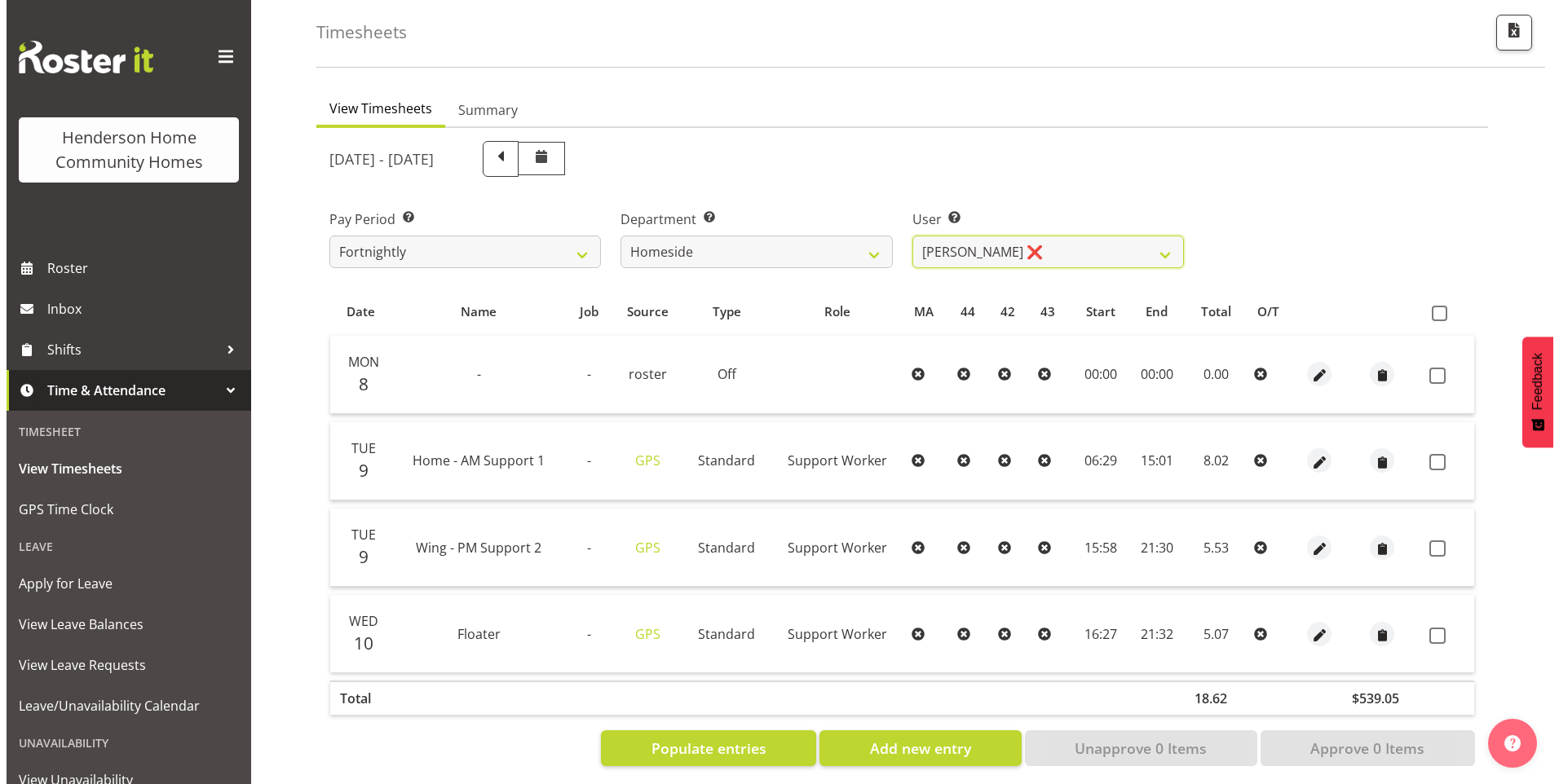
scroll to position [90, 0]
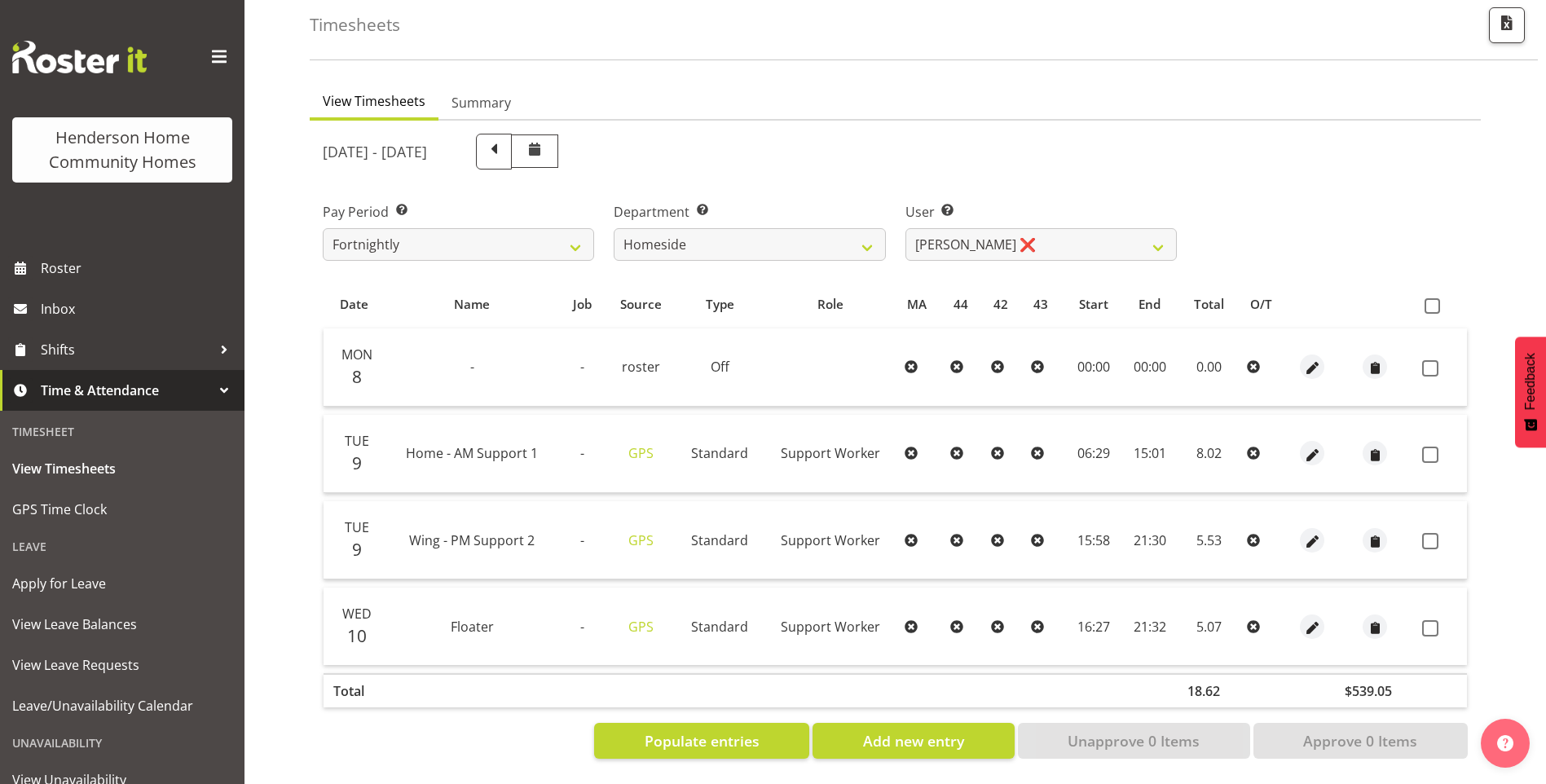
click at [1324, 441] on div at bounding box center [1313, 453] width 32 height 25
click at [1314, 445] on span "button" at bounding box center [1313, 455] width 19 height 19
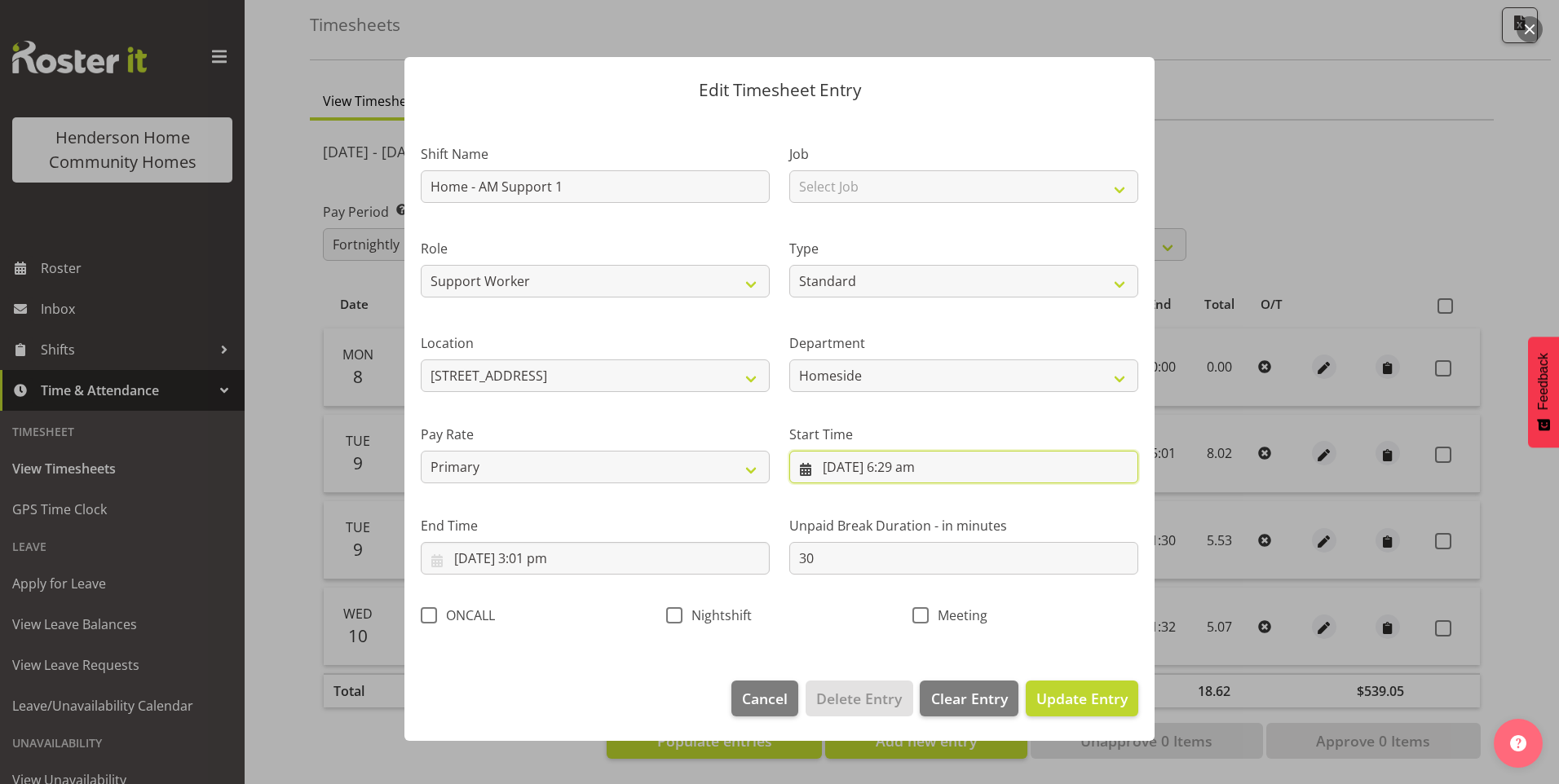
click at [913, 472] on input "9/09/2025, 6:29 am" at bounding box center [964, 467] width 349 height 32
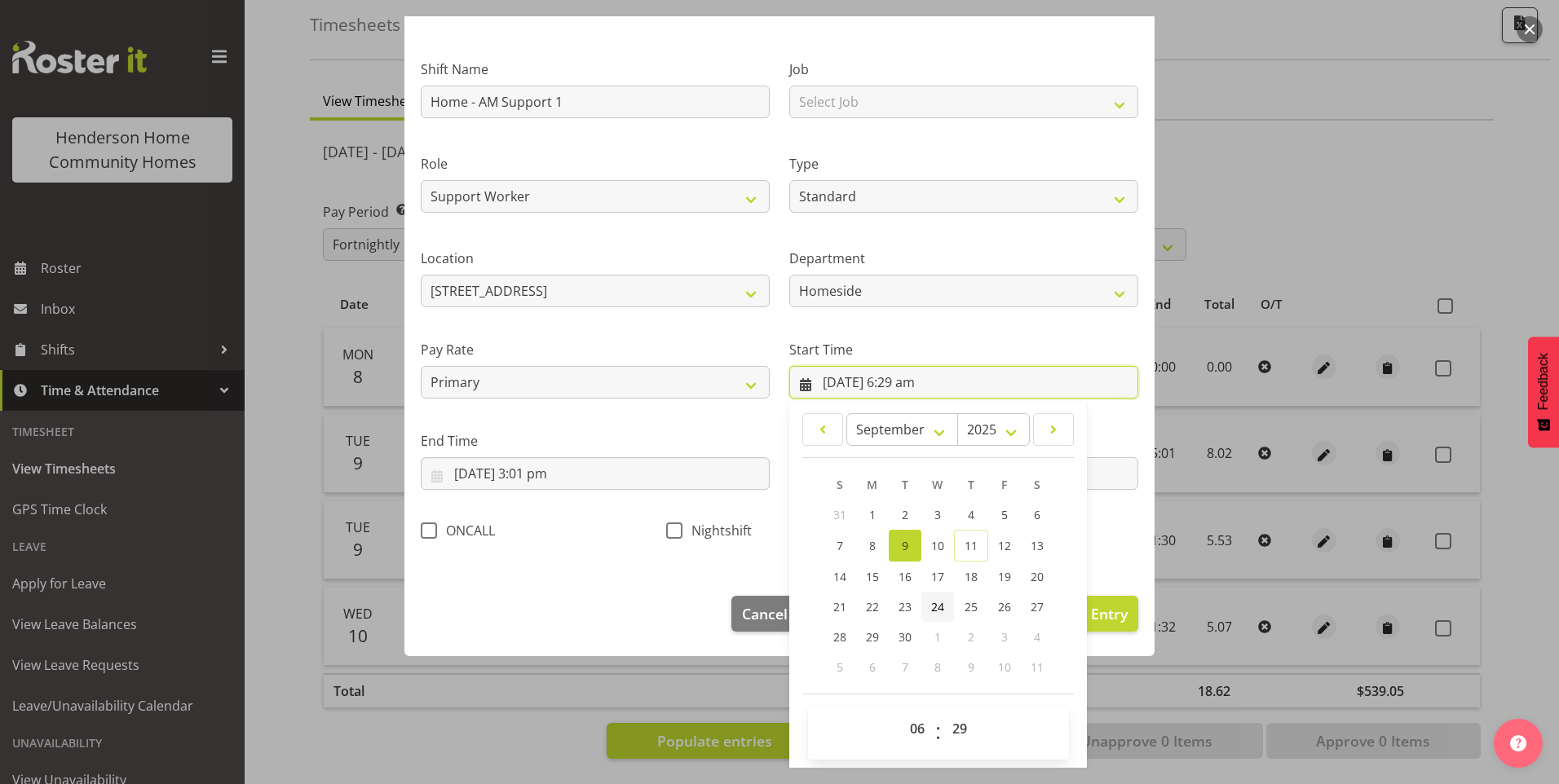
scroll to position [88, 0]
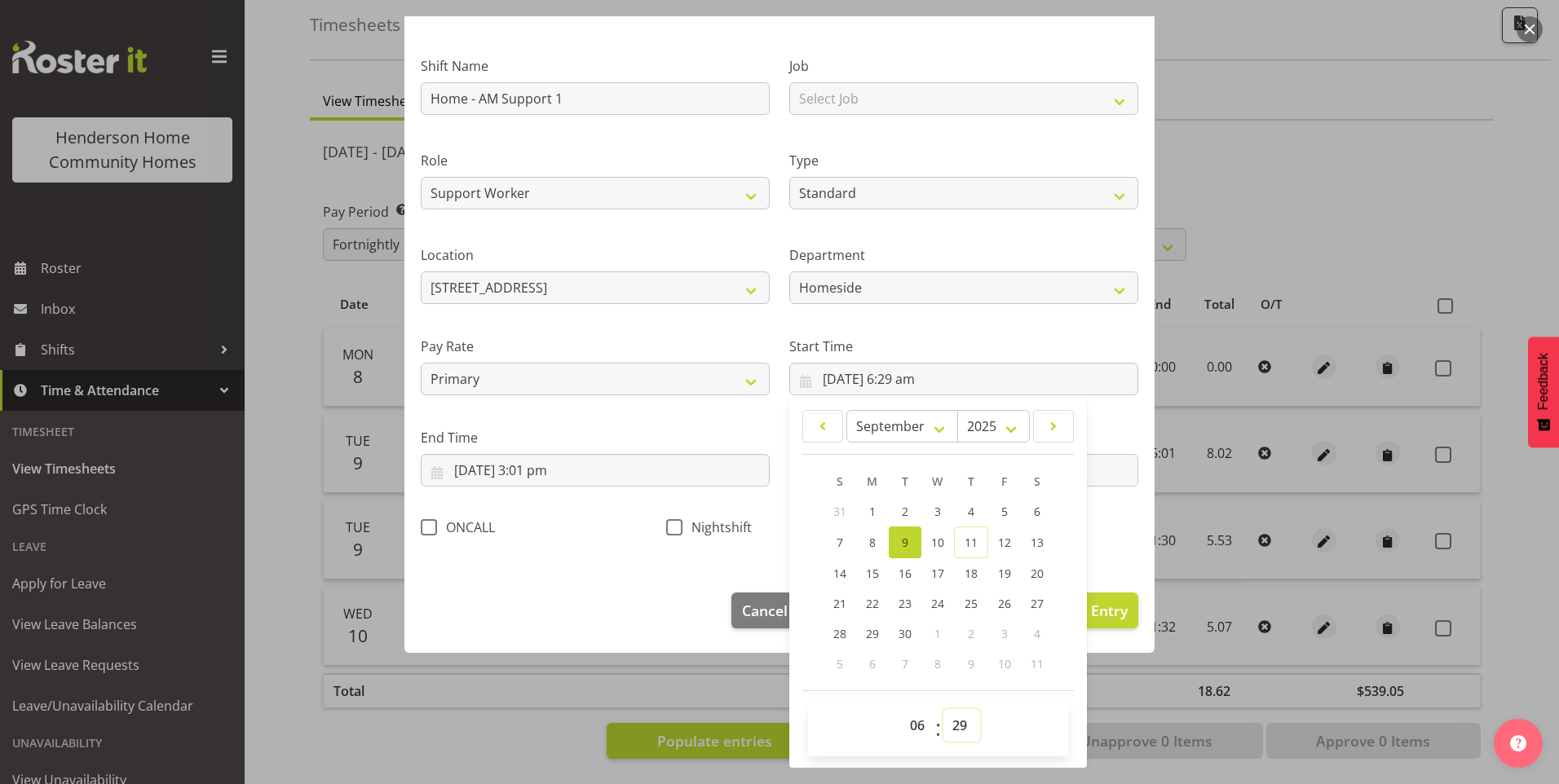
click at [958, 720] on select "00 01 02 03 04 05 06 07 08 09 10 11 12 13 14 15 16 17 18 19 20 21 22 23 24 25 2…" at bounding box center [961, 725] width 37 height 32
click at [943, 709] on select "00 01 02 03 04 05 06 07 08 09 10 11 12 13 14 15 16 17 18 19 20 21 22 23 24 25 2…" at bounding box center [961, 725] width 37 height 32
click at [536, 475] on input "9/09/2025, 3:01 pm" at bounding box center [595, 470] width 349 height 32
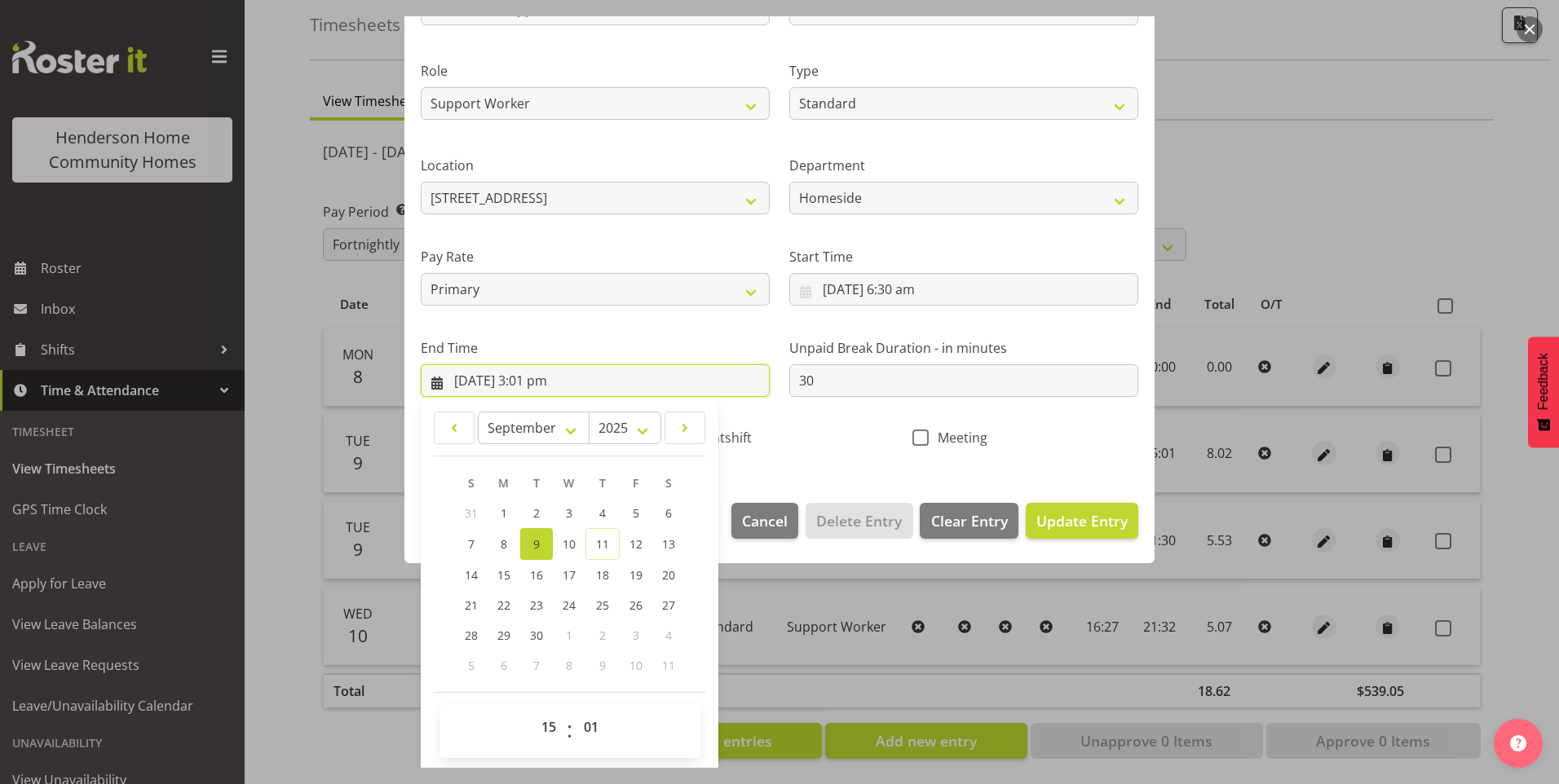
scroll to position [180, 0]
click at [588, 720] on select "00 01 02 03 04 05 06 07 08 09 10 11 12 13 14 15 16 17 18 19 20 21 22 23 24 25 2…" at bounding box center [593, 725] width 37 height 32
click at [575, 709] on select "00 01 02 03 04 05 06 07 08 09 10 11 12 13 14 15 16 17 18 19 20 21 22 23 24 25 2…" at bounding box center [593, 725] width 37 height 32
click at [1088, 522] on span "Update Entry" at bounding box center [1082, 519] width 92 height 20
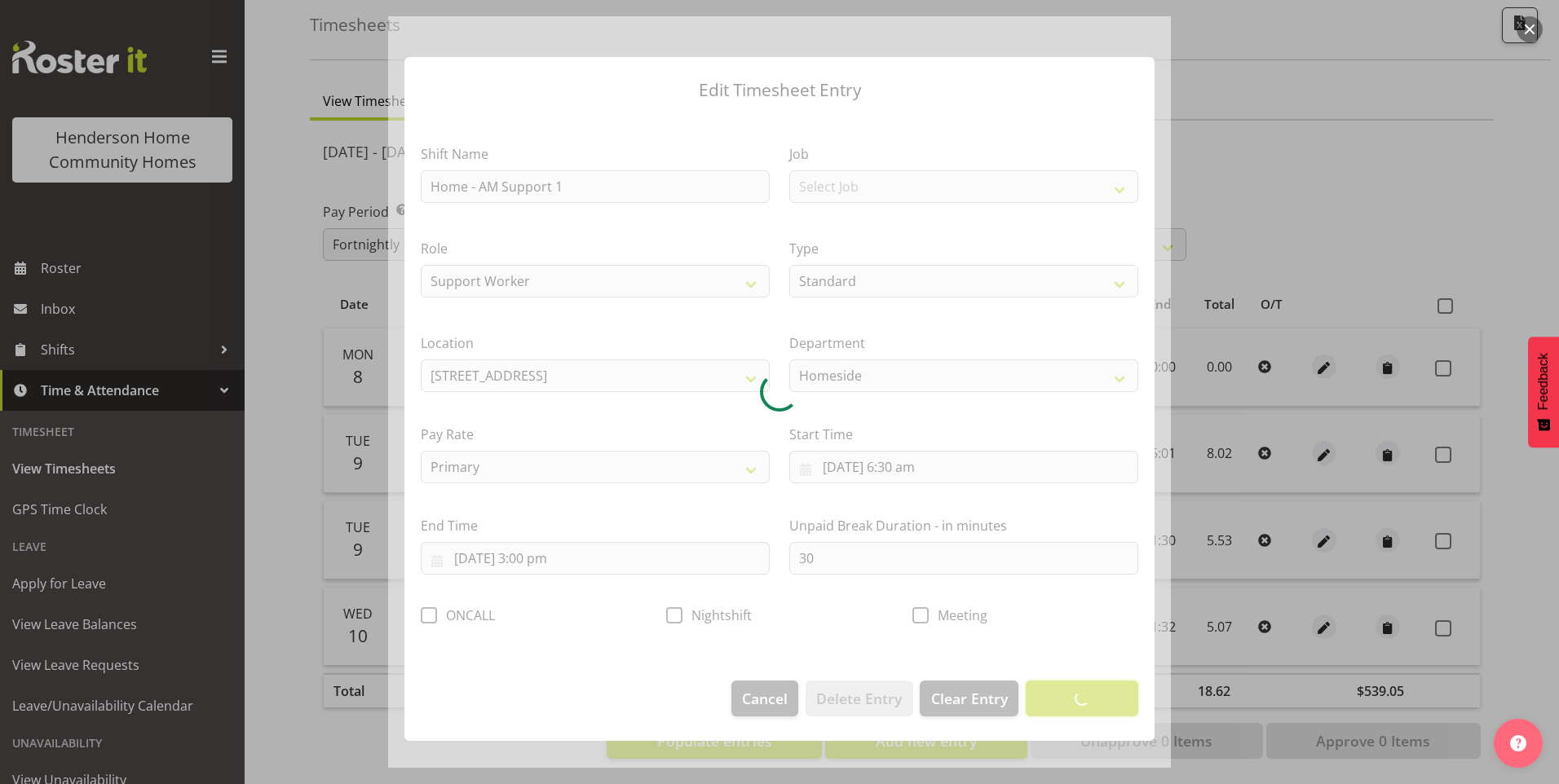
scroll to position [0, 0]
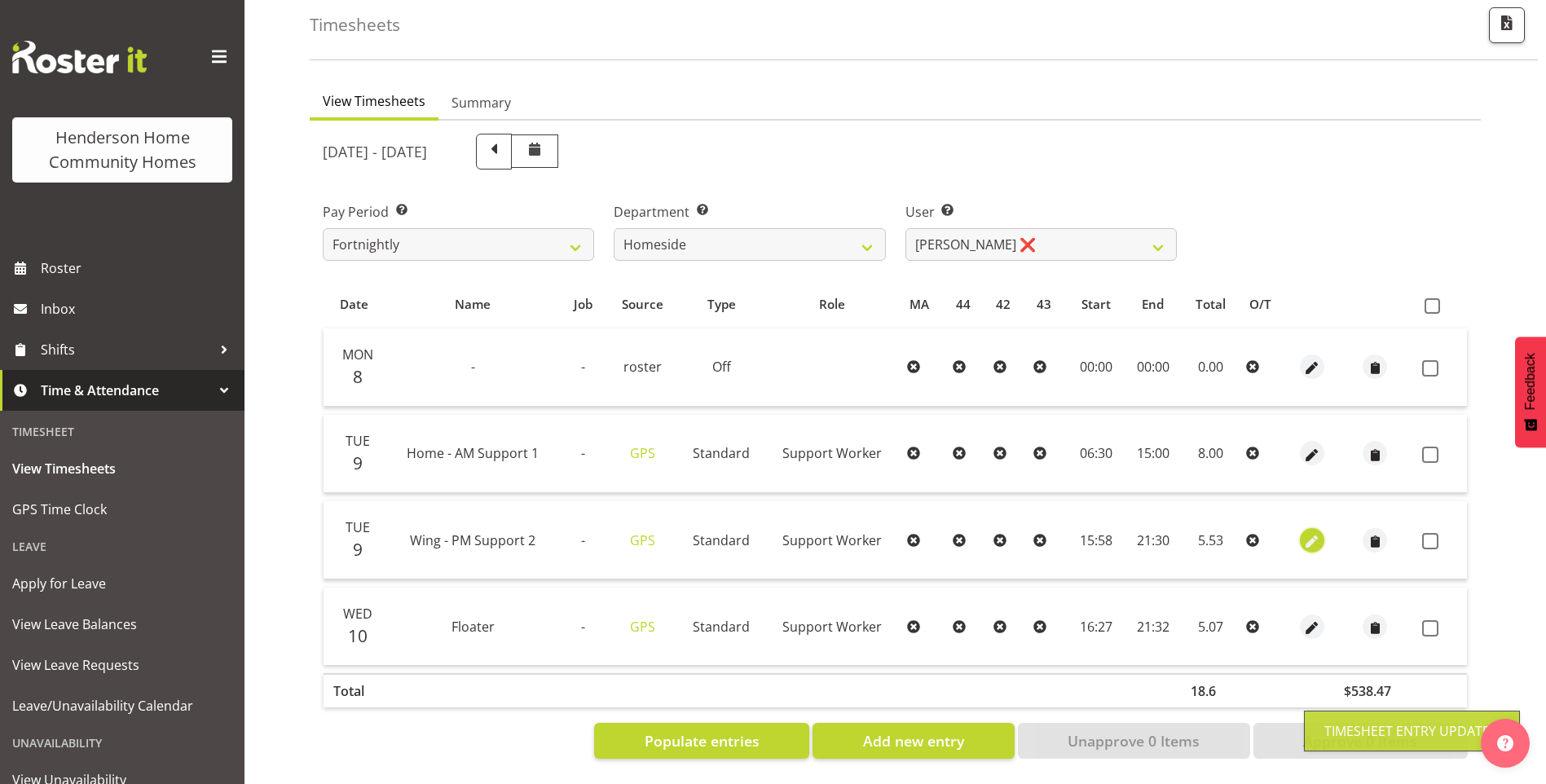
click at [1311, 533] on span "button" at bounding box center [1312, 542] width 19 height 19
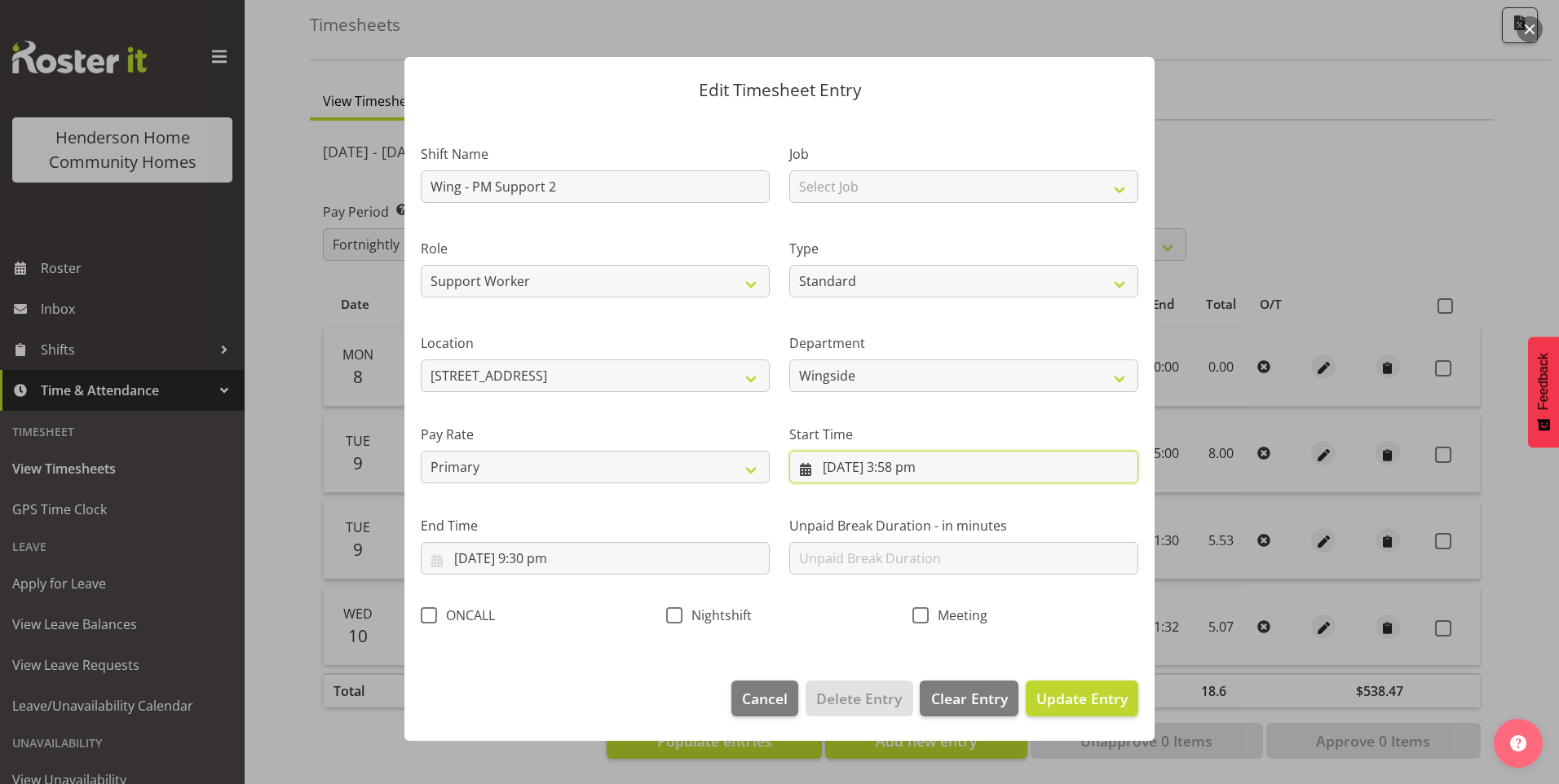
click at [899, 480] on input "9/09/2025, 3:58 pm" at bounding box center [964, 467] width 349 height 32
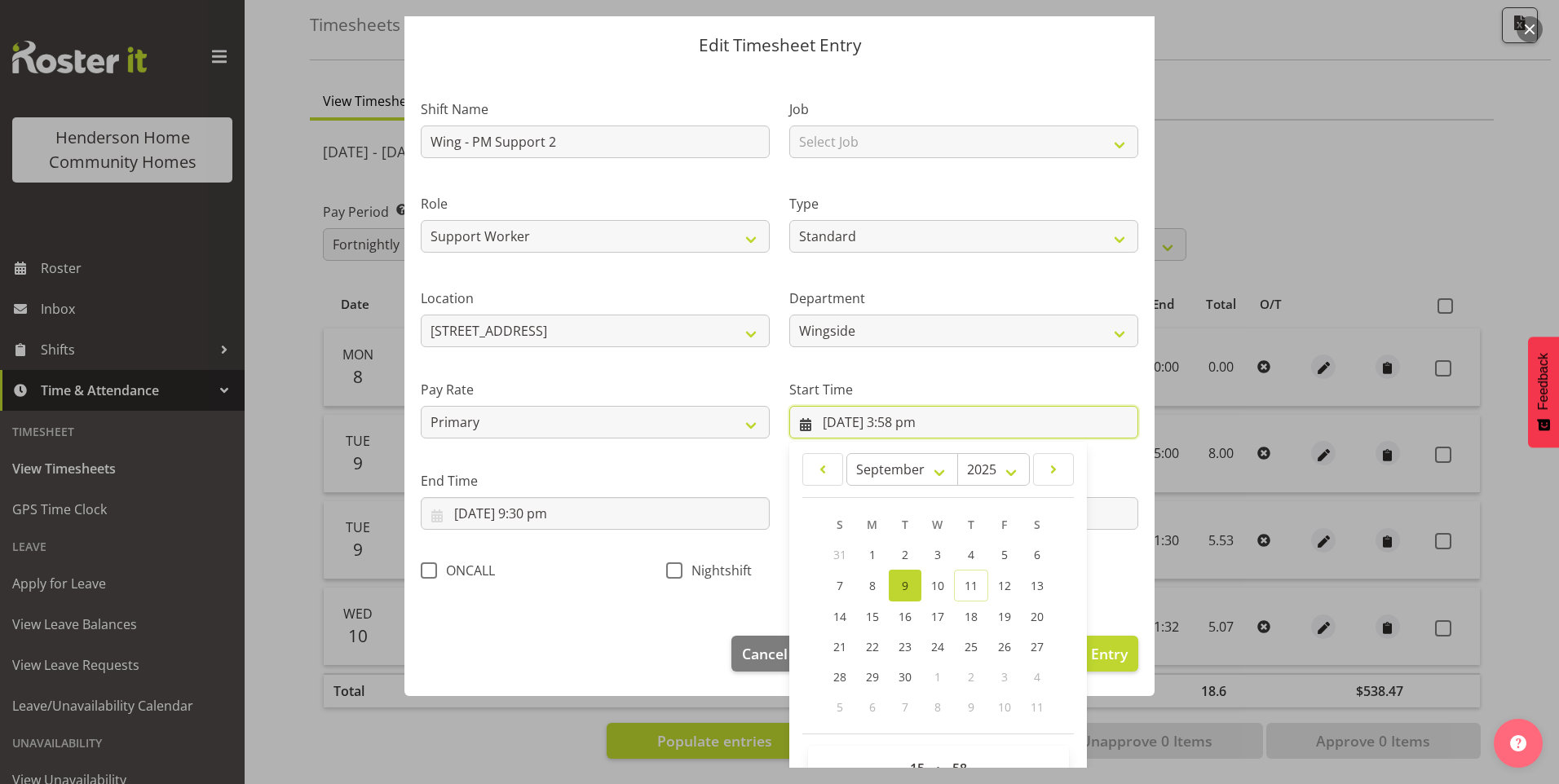
scroll to position [88, 0]
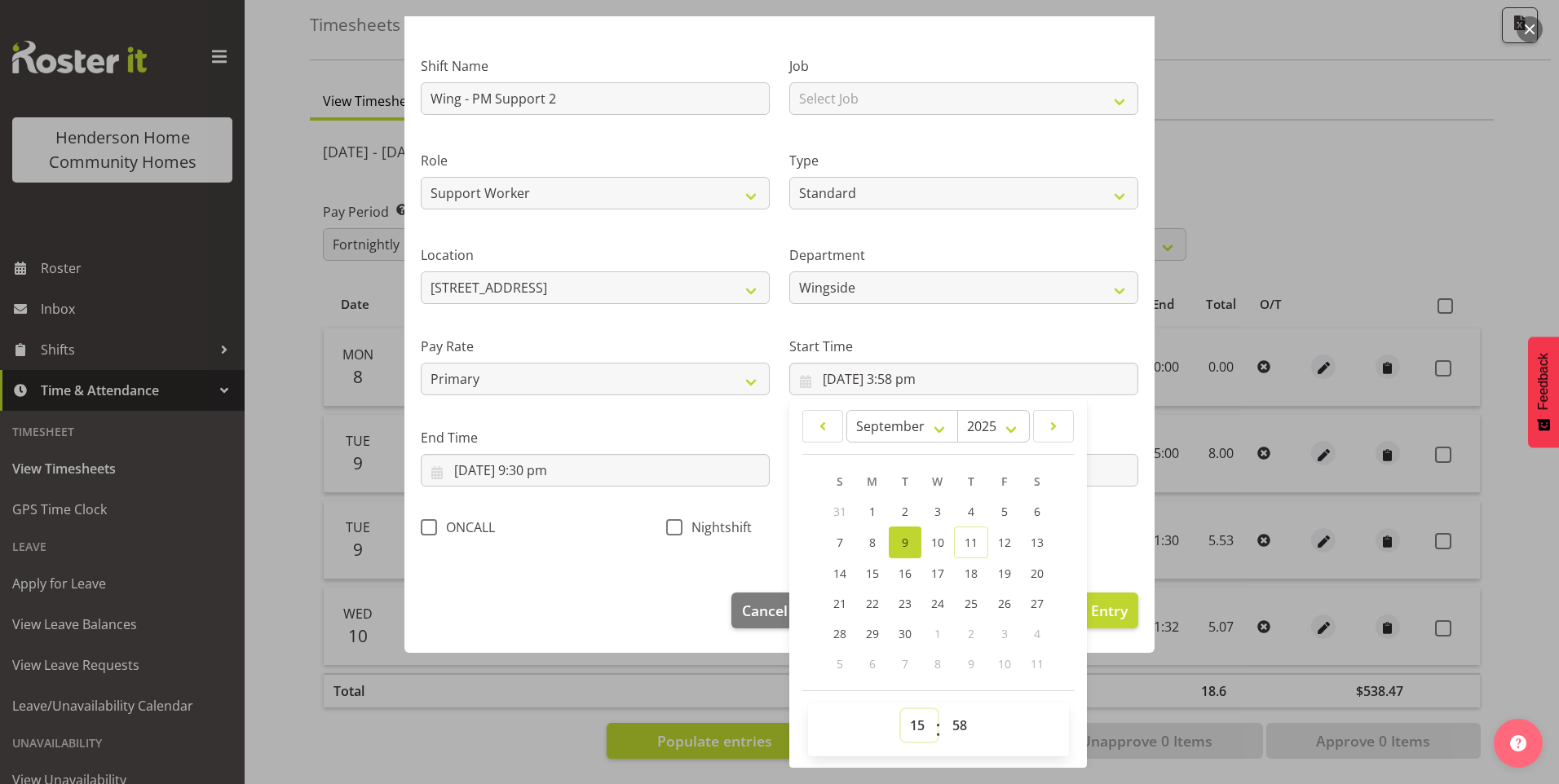
click at [924, 728] on select "00 01 02 03 04 05 06 07 08 09 10 11 12 13 14 15 16 17 18 19 20 21 22 23" at bounding box center [918, 725] width 37 height 32
click at [901, 709] on select "00 01 02 03 04 05 06 07 08 09 10 11 12 13 14 15 16 17 18 19 20 21 22 23" at bounding box center [918, 725] width 37 height 32
click at [958, 737] on select "00 01 02 03 04 05 06 07 08 09 10 11 12 13 14 15 16 17 18 19 20 21 22 23 24 25 2…" at bounding box center [961, 725] width 37 height 32
click at [943, 709] on select "00 01 02 03 04 05 06 07 08 09 10 11 12 13 14 15 16 17 18 19 20 21 22 23 24 25 2…" at bounding box center [961, 725] width 37 height 32
click at [1107, 604] on span "Update Entry" at bounding box center [1082, 610] width 92 height 20
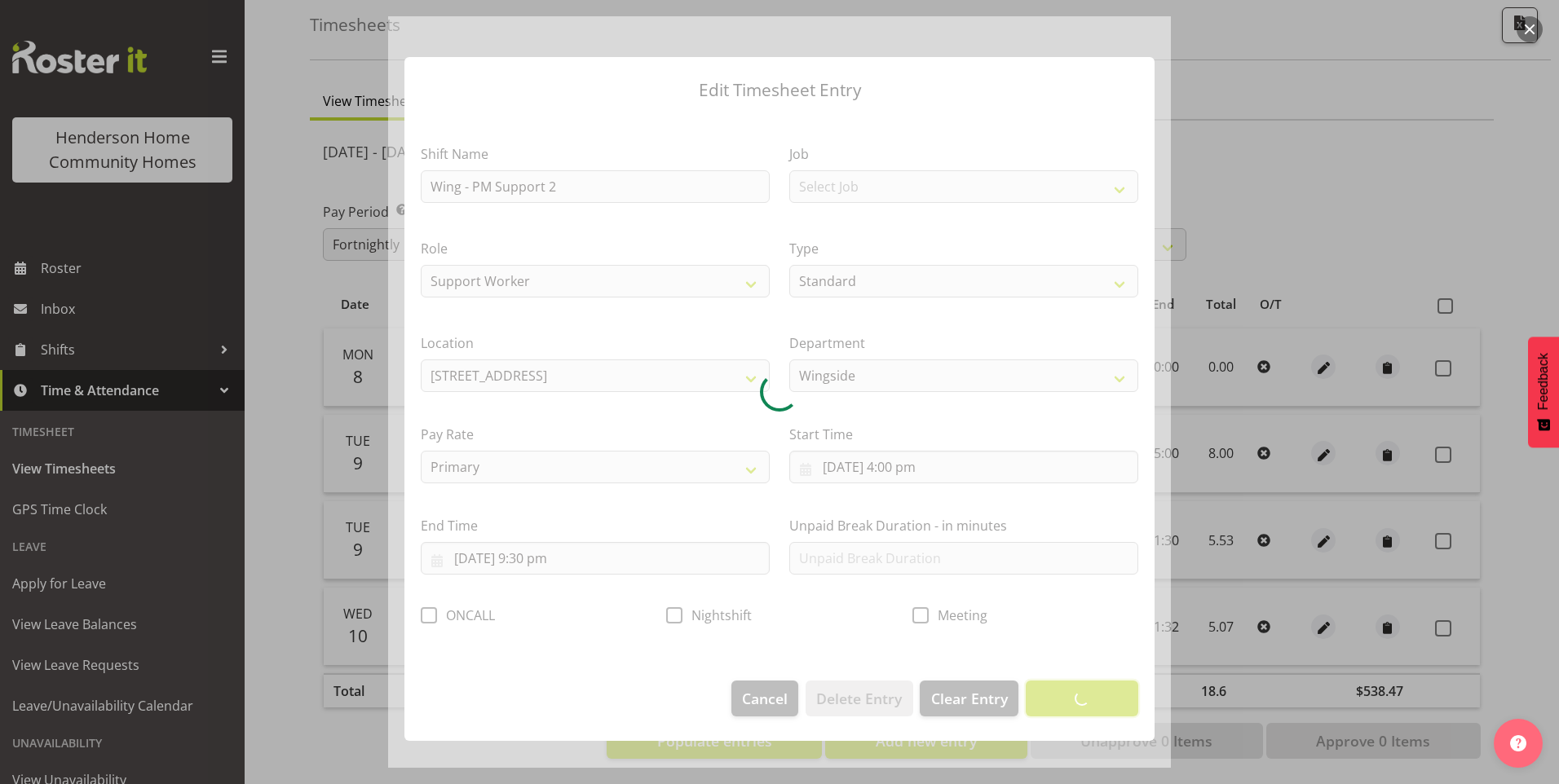
scroll to position [0, 0]
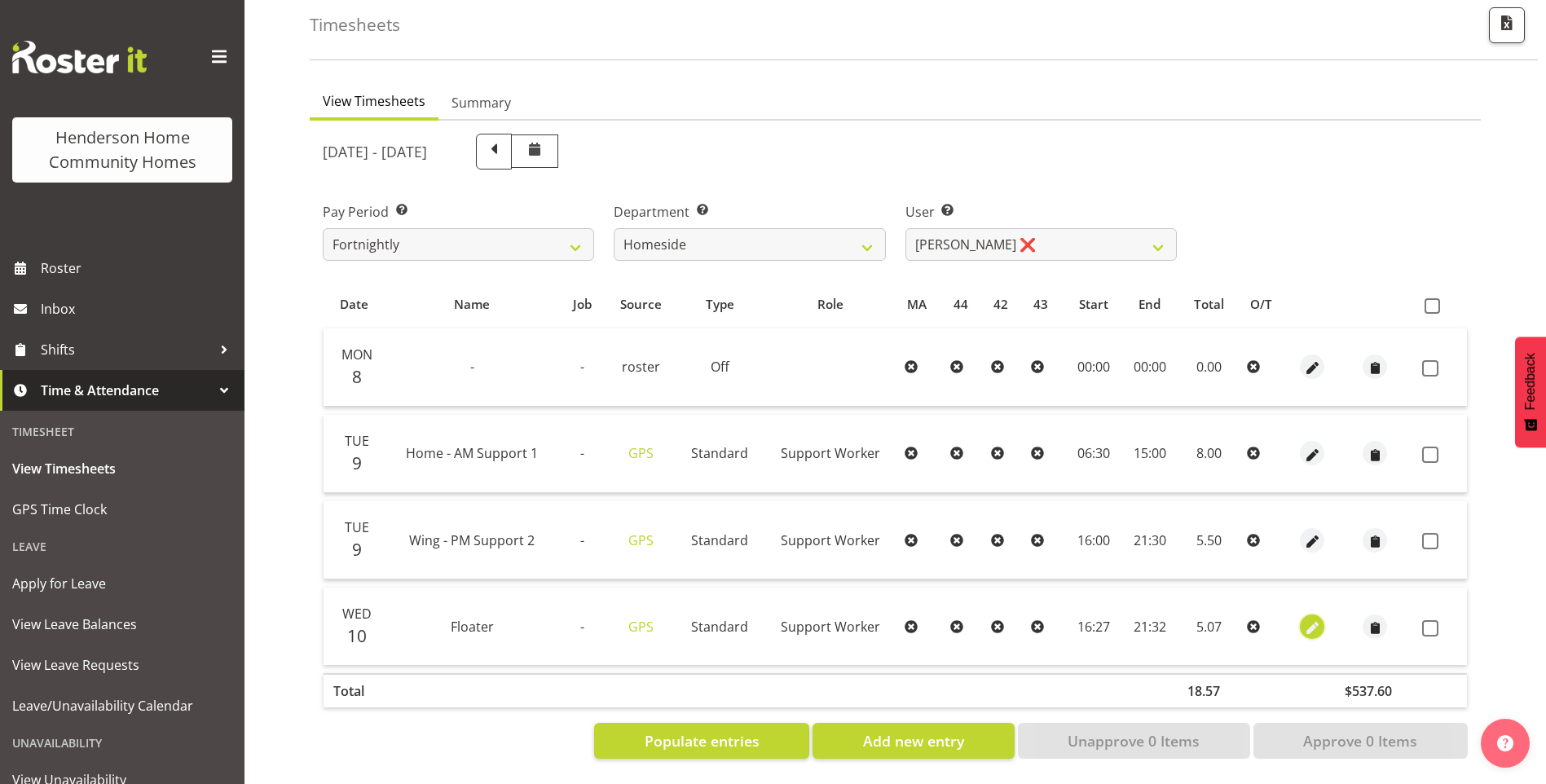
click at [1311, 619] on span "button" at bounding box center [1313, 628] width 19 height 19
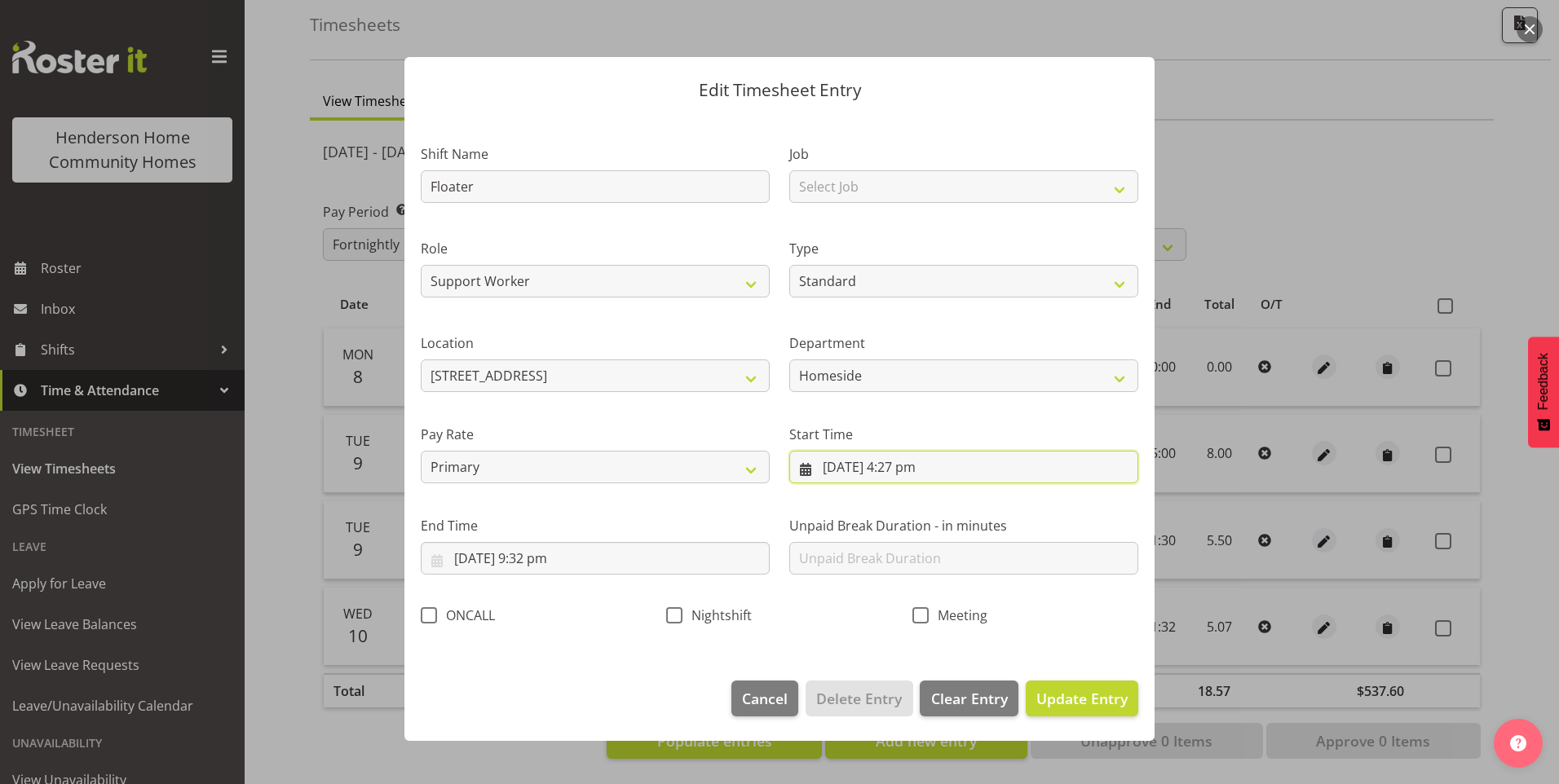
click at [924, 481] on input "10/09/2025, 4:27 pm" at bounding box center [964, 467] width 349 height 32
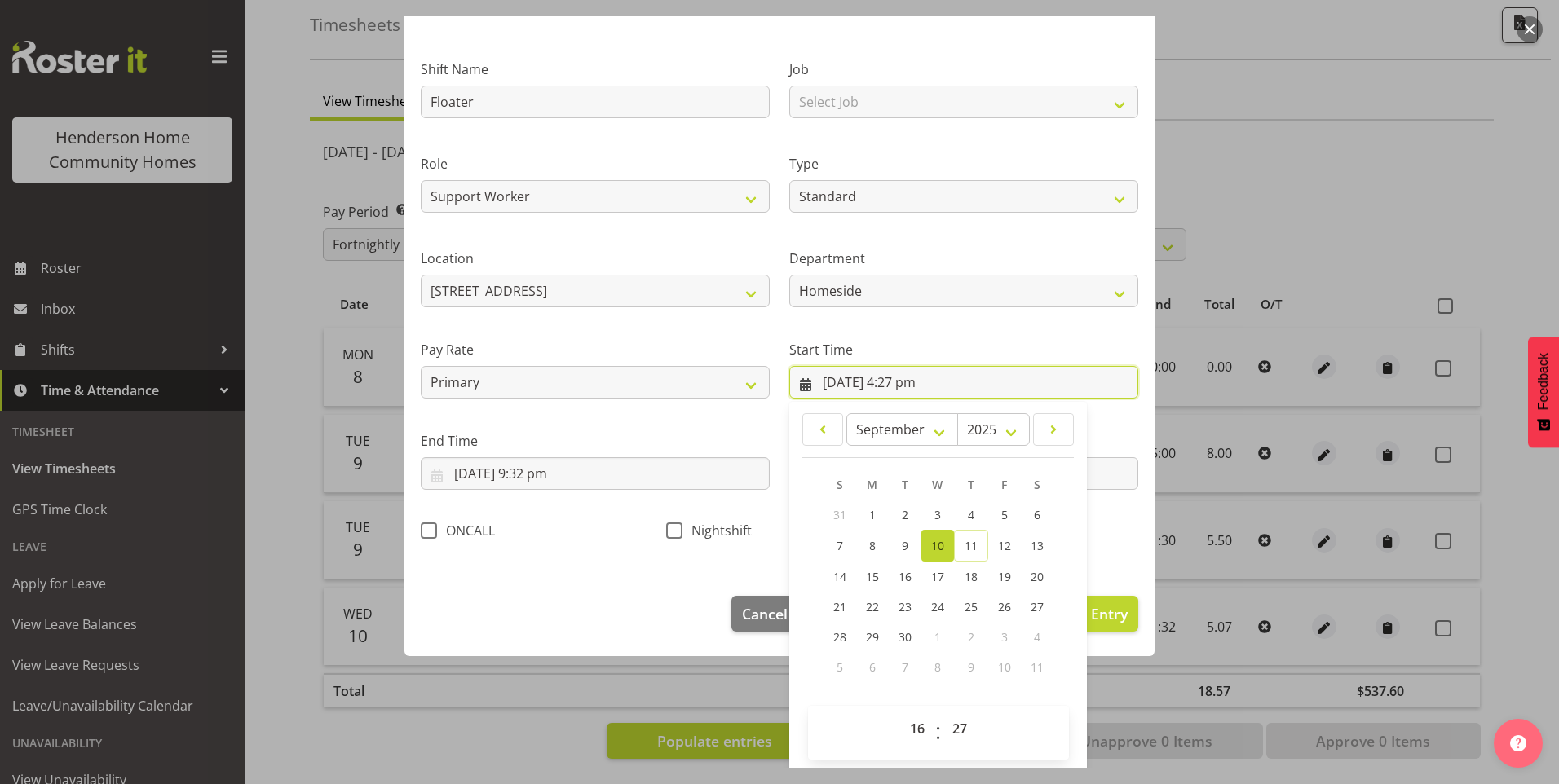
scroll to position [88, 0]
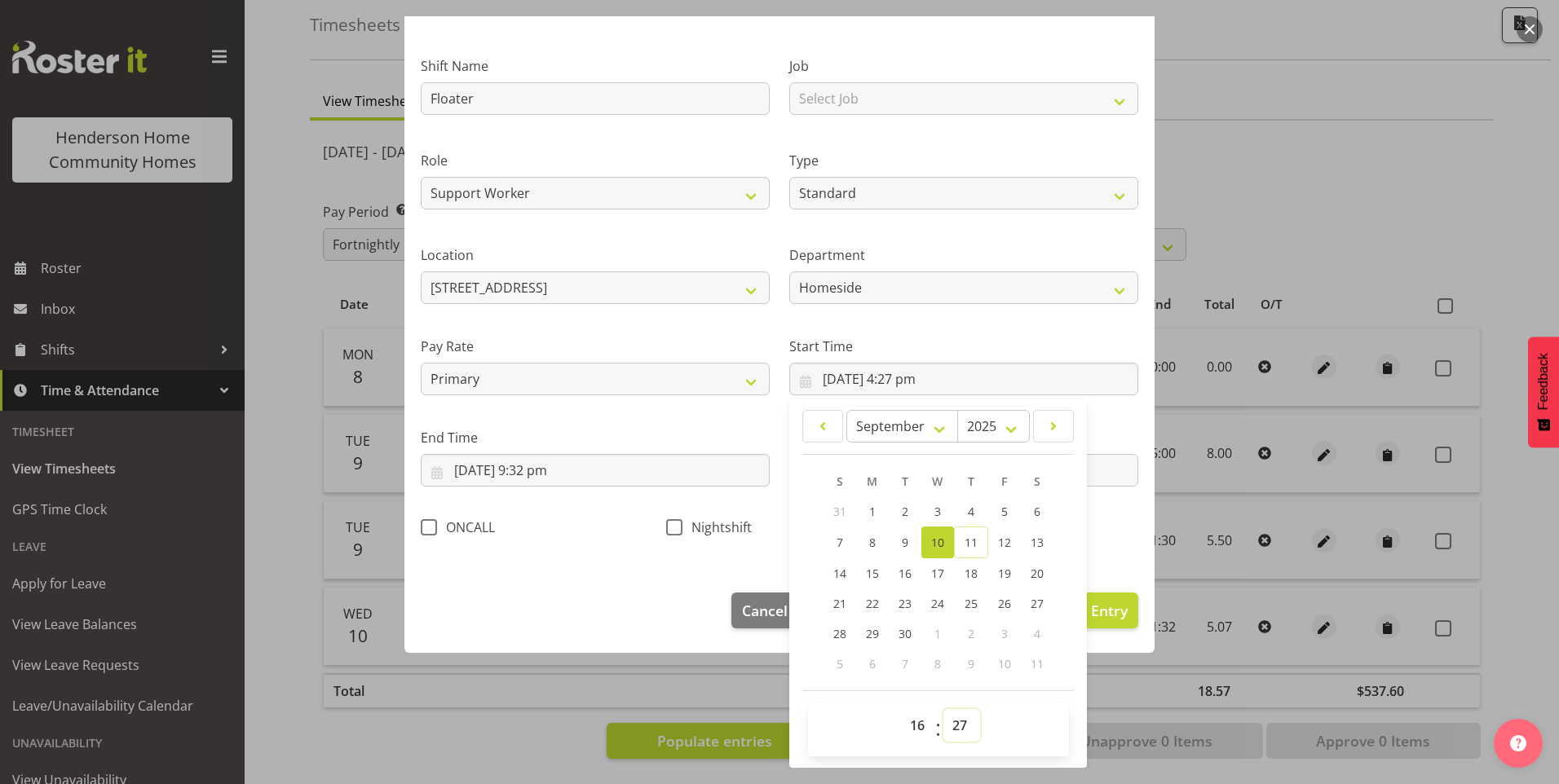
click at [951, 722] on select "00 01 02 03 04 05 06 07 08 09 10 11 12 13 14 15 16 17 18 19 20 21 22 23 24 25 2…" at bounding box center [961, 725] width 37 height 32
click at [943, 709] on select "00 01 02 03 04 05 06 07 08 09 10 11 12 13 14 15 16 17 18 19 20 21 22 23 24 25 2…" at bounding box center [961, 725] width 37 height 32
click at [546, 484] on input "10/09/2025, 9:32 pm" at bounding box center [595, 470] width 349 height 32
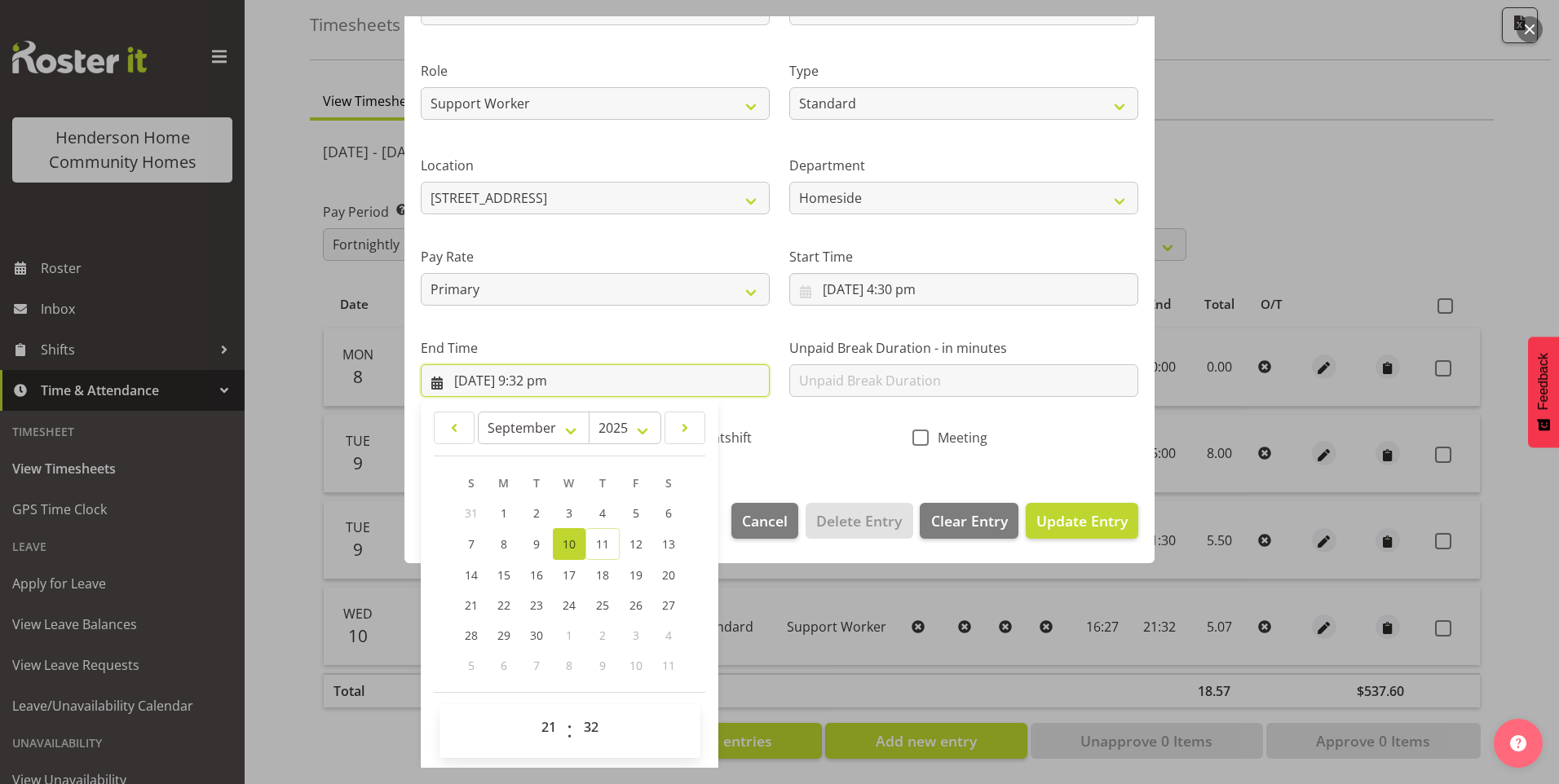
scroll to position [180, 0]
click at [592, 724] on select "00 01 02 03 04 05 06 07 08 09 10 11 12 13 14 15 16 17 18 19 20 21 22 23 24 25 2…" at bounding box center [593, 725] width 37 height 32
click at [575, 709] on select "00 01 02 03 04 05 06 07 08 09 10 11 12 13 14 15 16 17 18 19 20 21 22 23 24 25 2…" at bounding box center [593, 725] width 37 height 32
click at [1064, 529] on span "Update Entry" at bounding box center [1082, 519] width 92 height 21
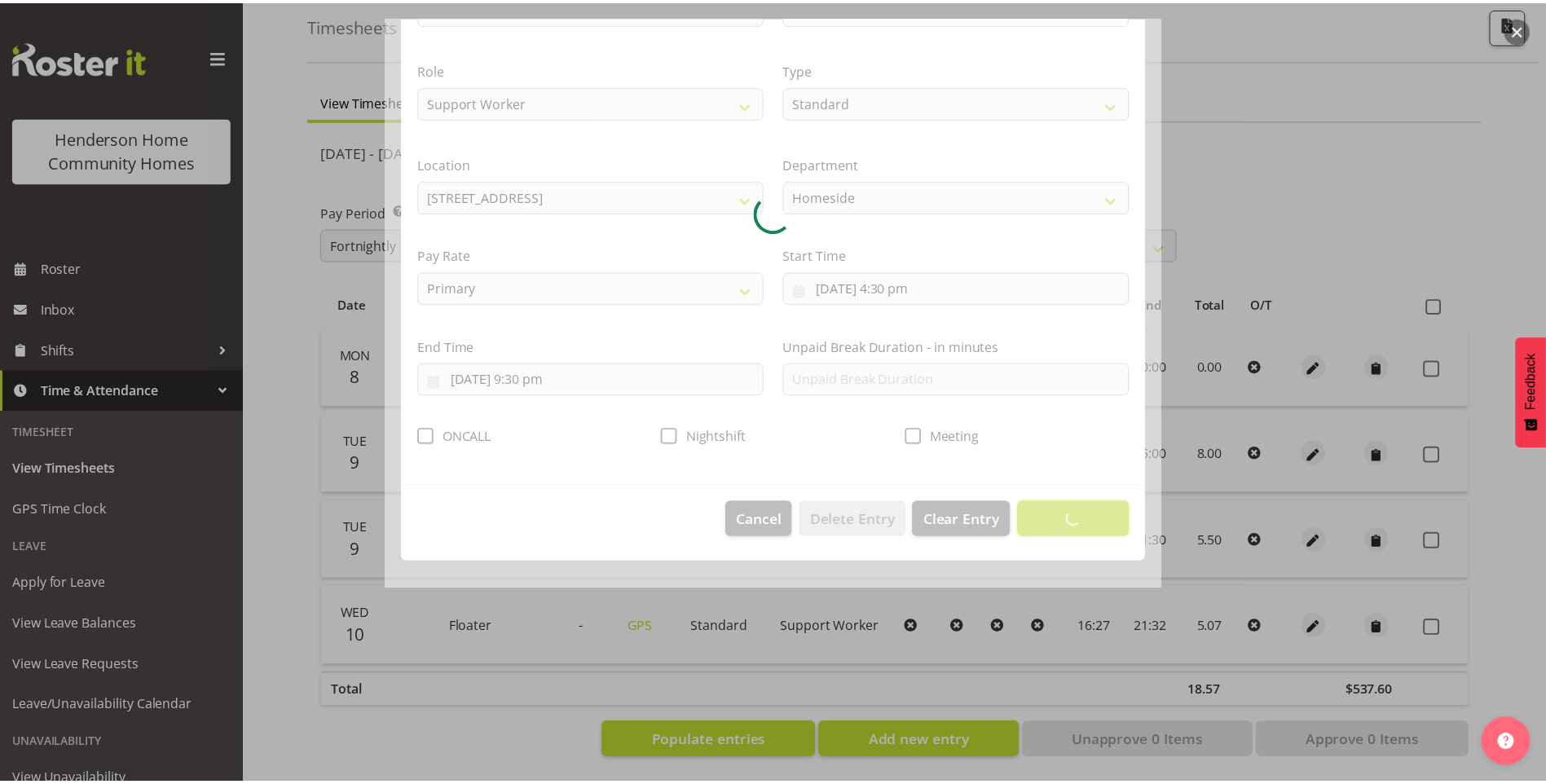
scroll to position [0, 0]
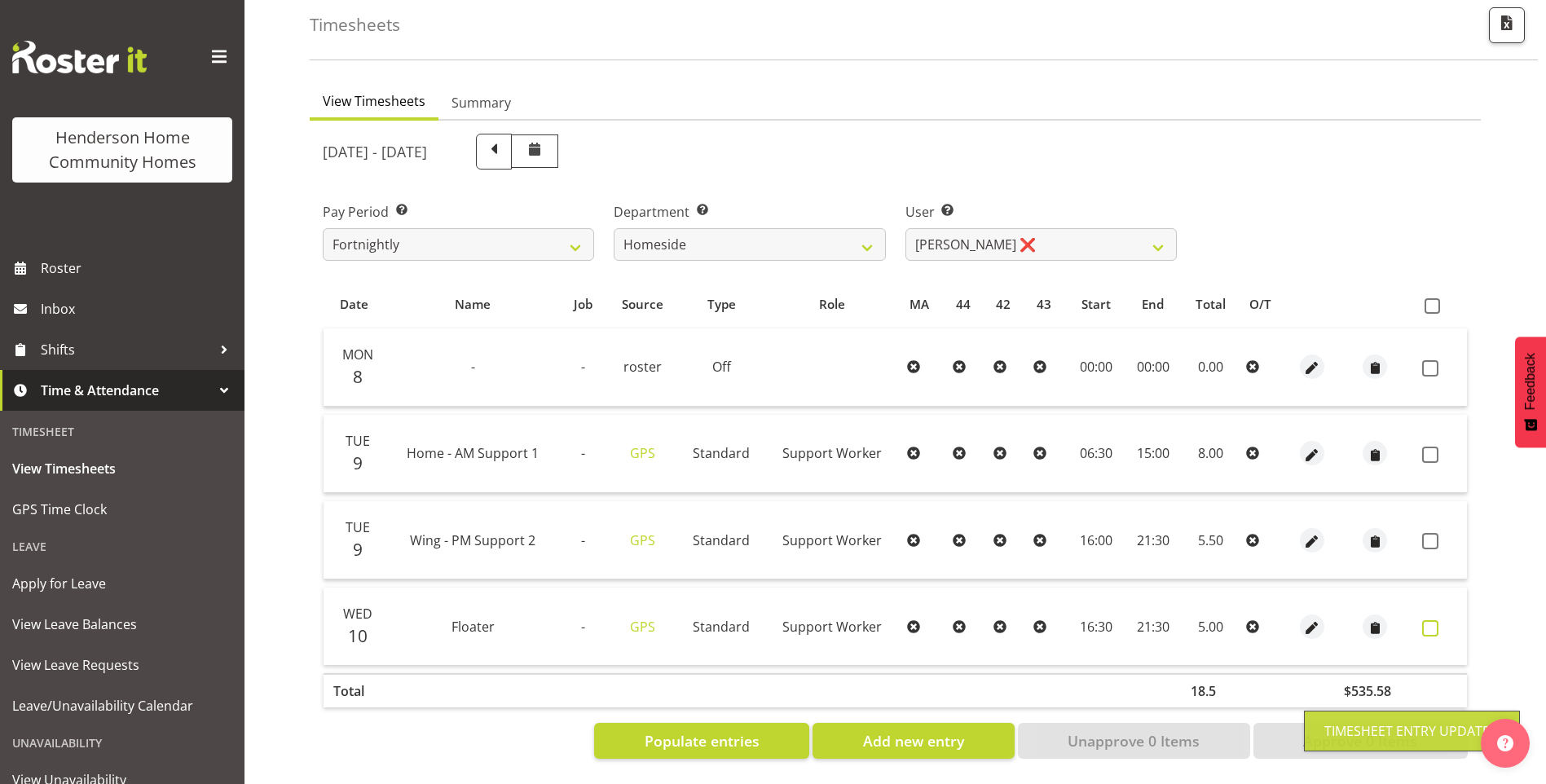
click at [1433, 620] on span at bounding box center [1431, 628] width 16 height 16
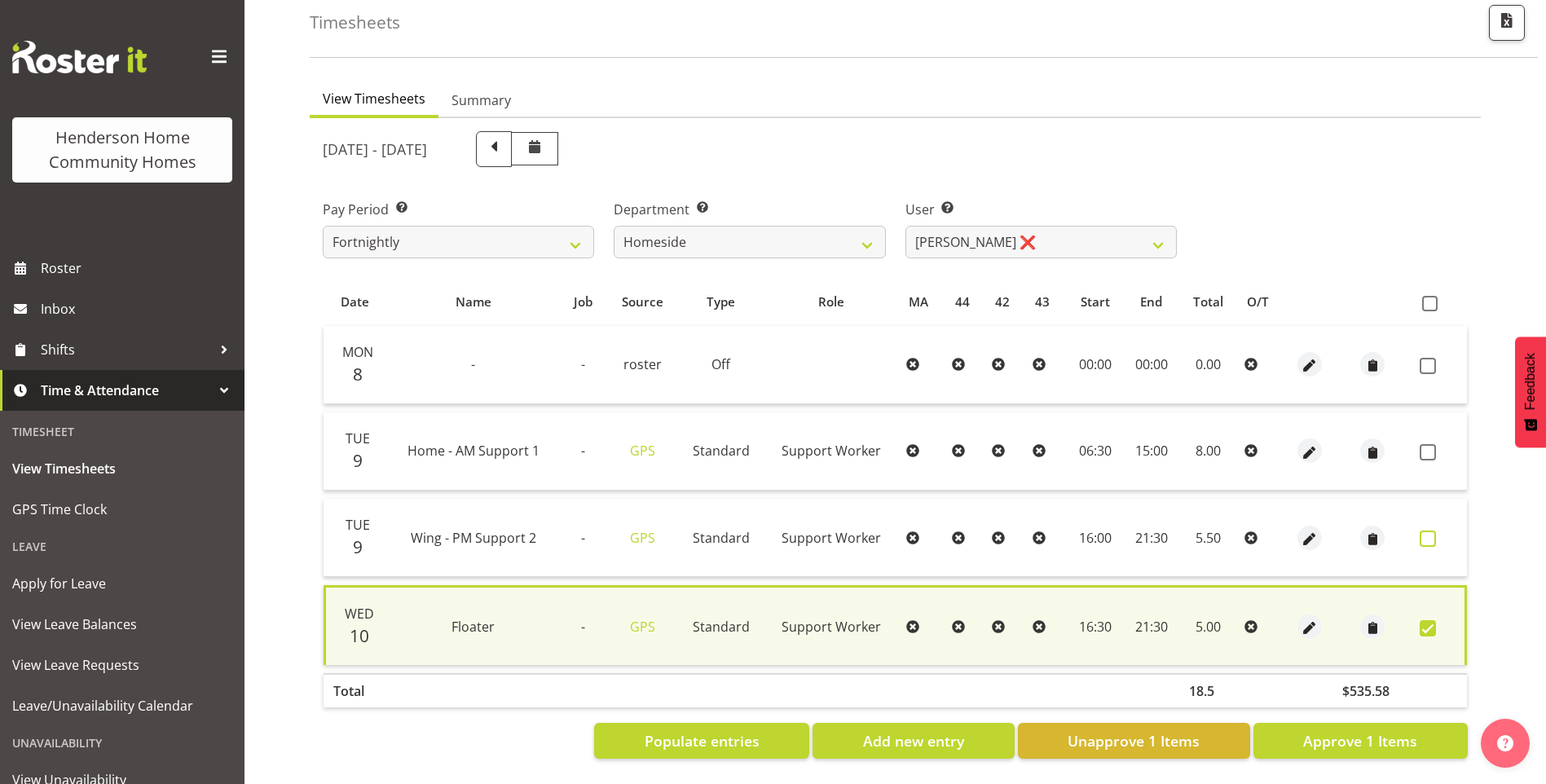
click at [1427, 531] on span at bounding box center [1428, 539] width 16 height 16
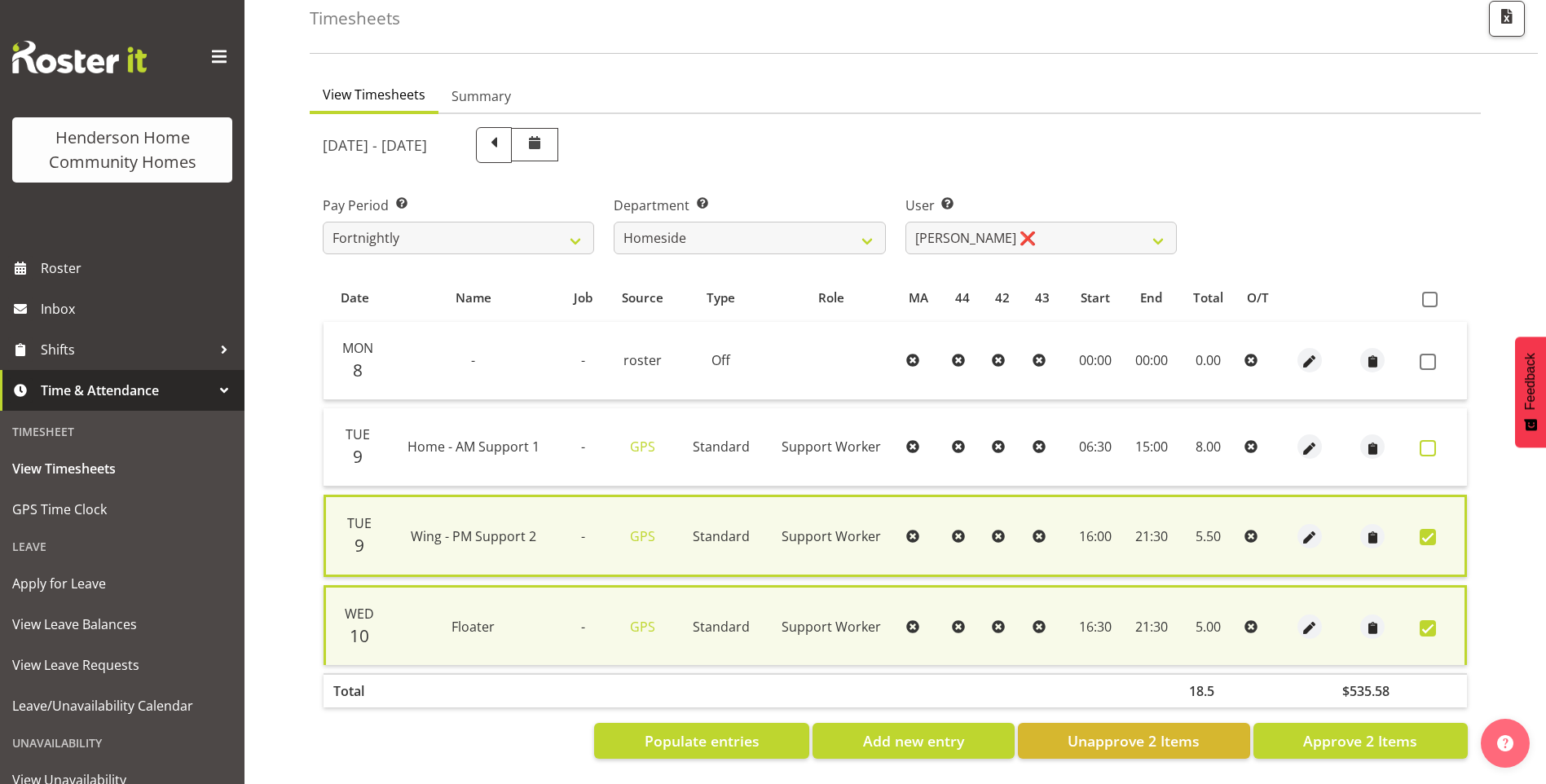
click at [1432, 441] on span at bounding box center [1428, 448] width 16 height 16
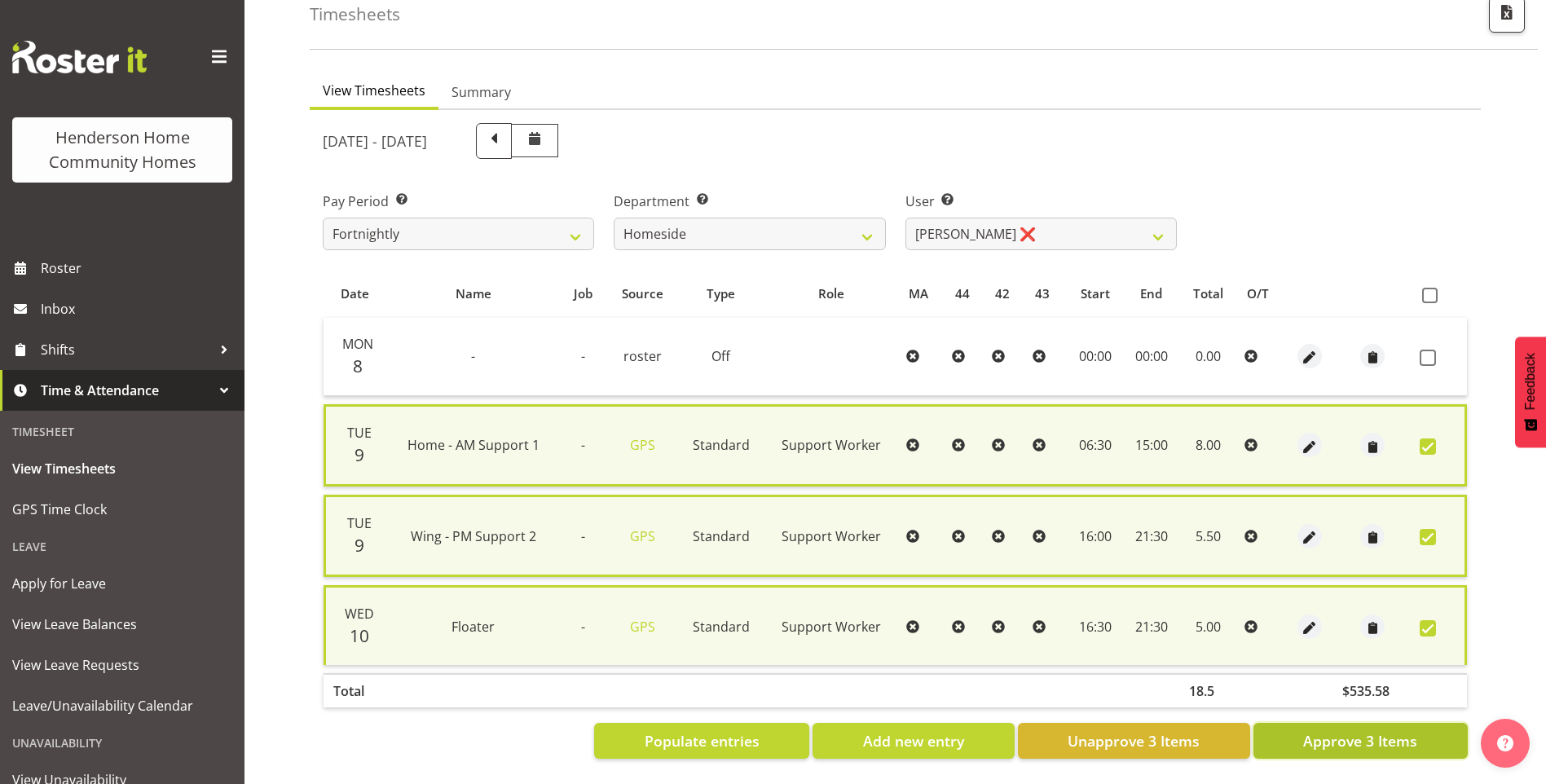
click at [1354, 737] on span "Approve 3 Items" at bounding box center [1360, 740] width 114 height 21
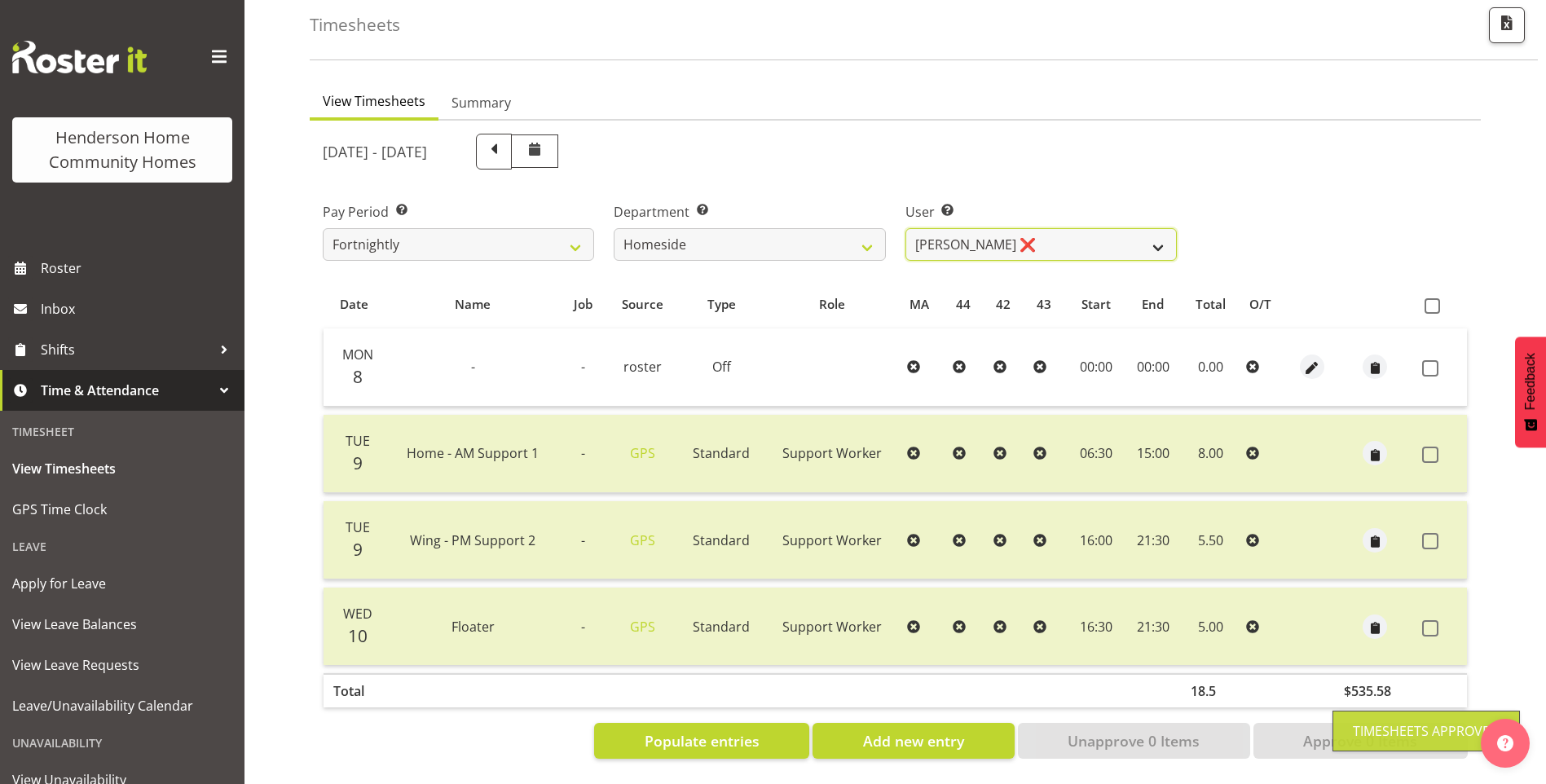
click at [935, 236] on select "Asiasiga Vili ❌ Billie-Rose Dunlop ❌ Brijesh (BK) Kachhadiya ❌ Cheenee Vargas ❌…" at bounding box center [1041, 245] width 271 height 32
click at [906, 228] on select "Asiasiga Vili ❌ Billie-Rose Dunlop ❌ Brijesh (BK) Kachhadiya ❌ Cheenee Vargas ❌…" at bounding box center [1041, 245] width 271 height 32
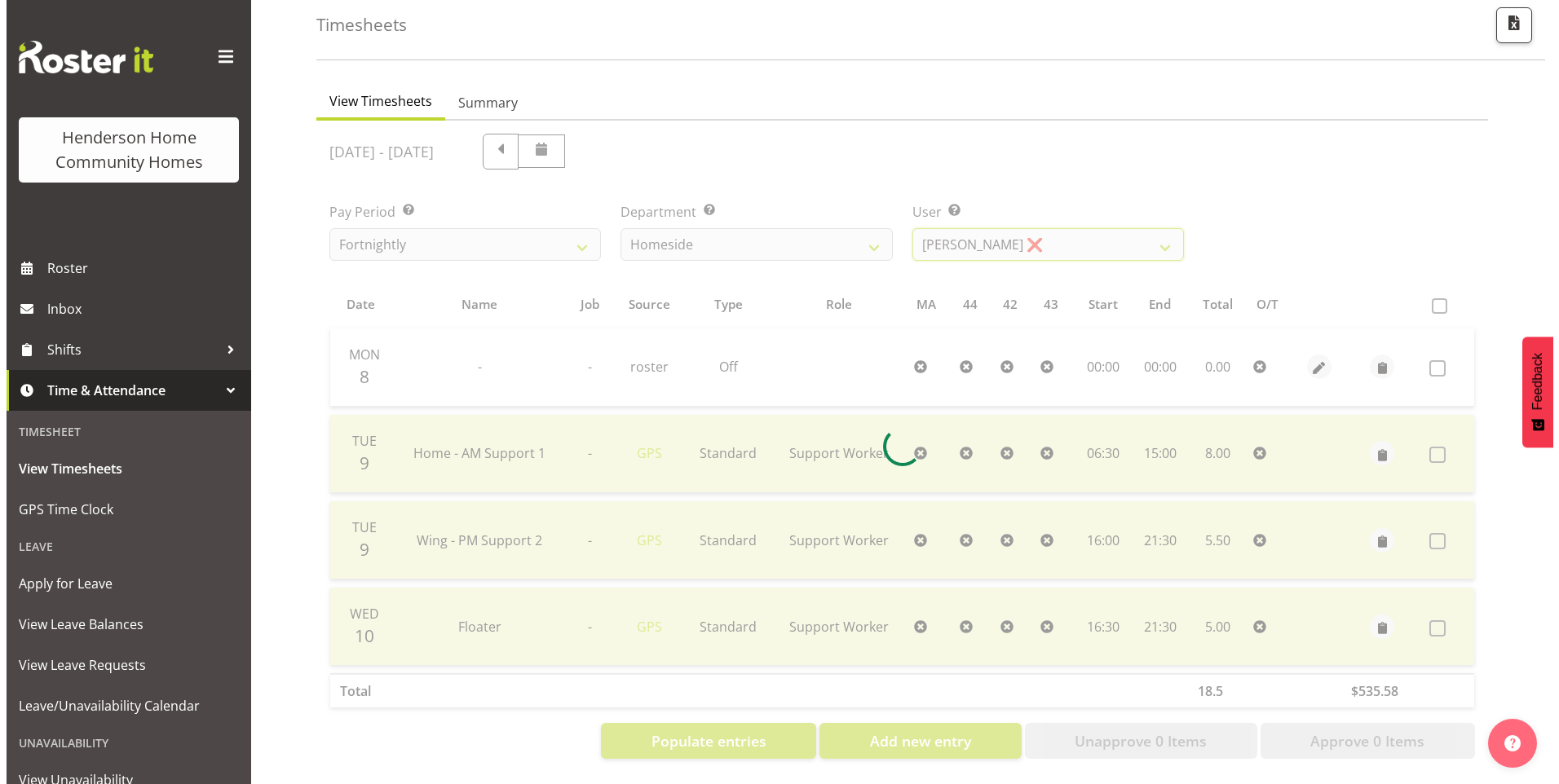
scroll to position [30, 0]
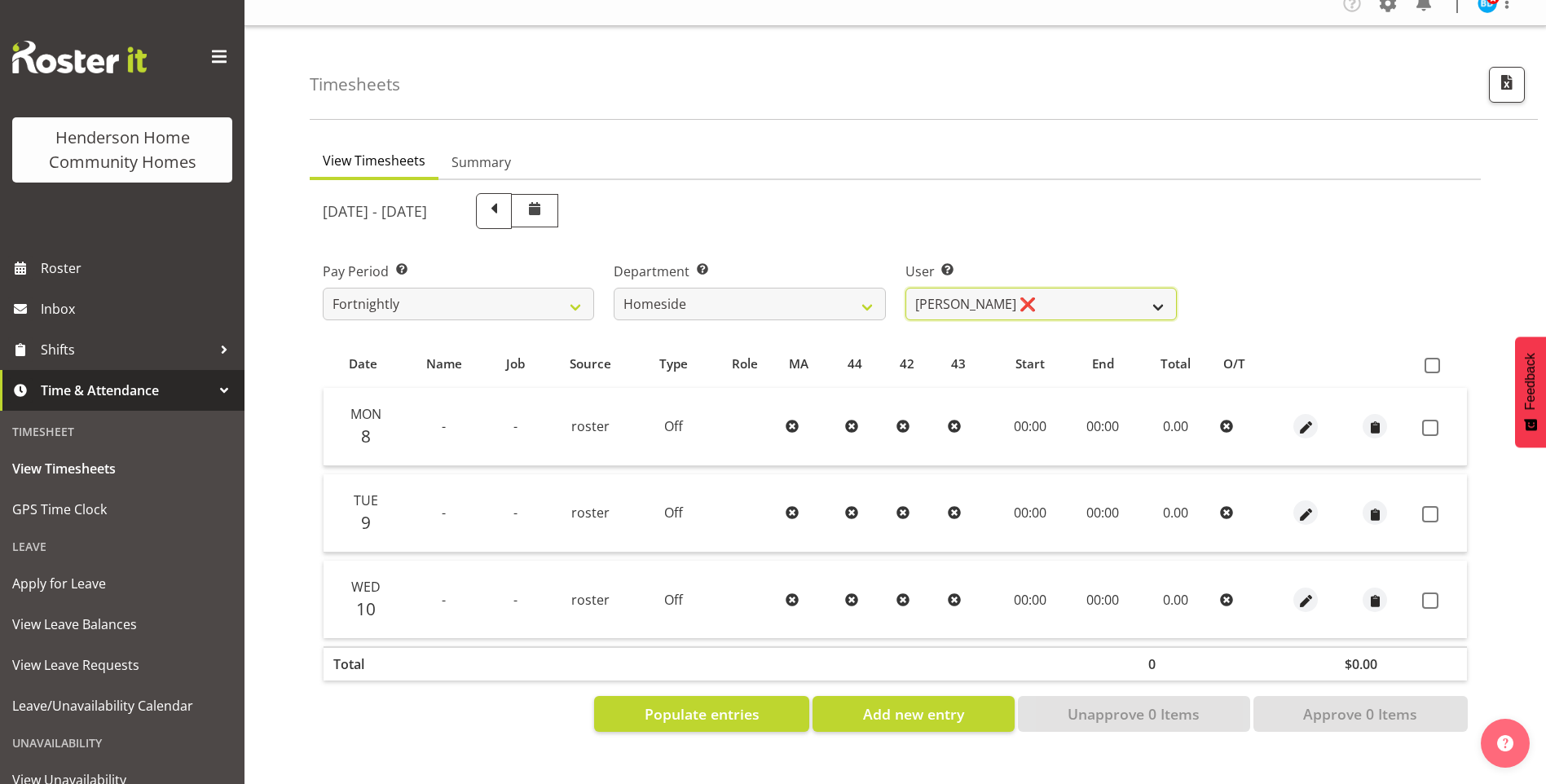
click at [946, 288] on select "Asiasiga Vili ❌ Billie-Rose Dunlop ❌ Brijesh (BK) Kachhadiya ❌ Cheenee Vargas ❌…" at bounding box center [1041, 304] width 271 height 32
click at [906, 288] on select "Asiasiga Vili ❌ Billie-Rose Dunlop ❌ Brijesh (BK) Kachhadiya ❌ Cheenee Vargas ❌…" at bounding box center [1041, 304] width 271 height 32
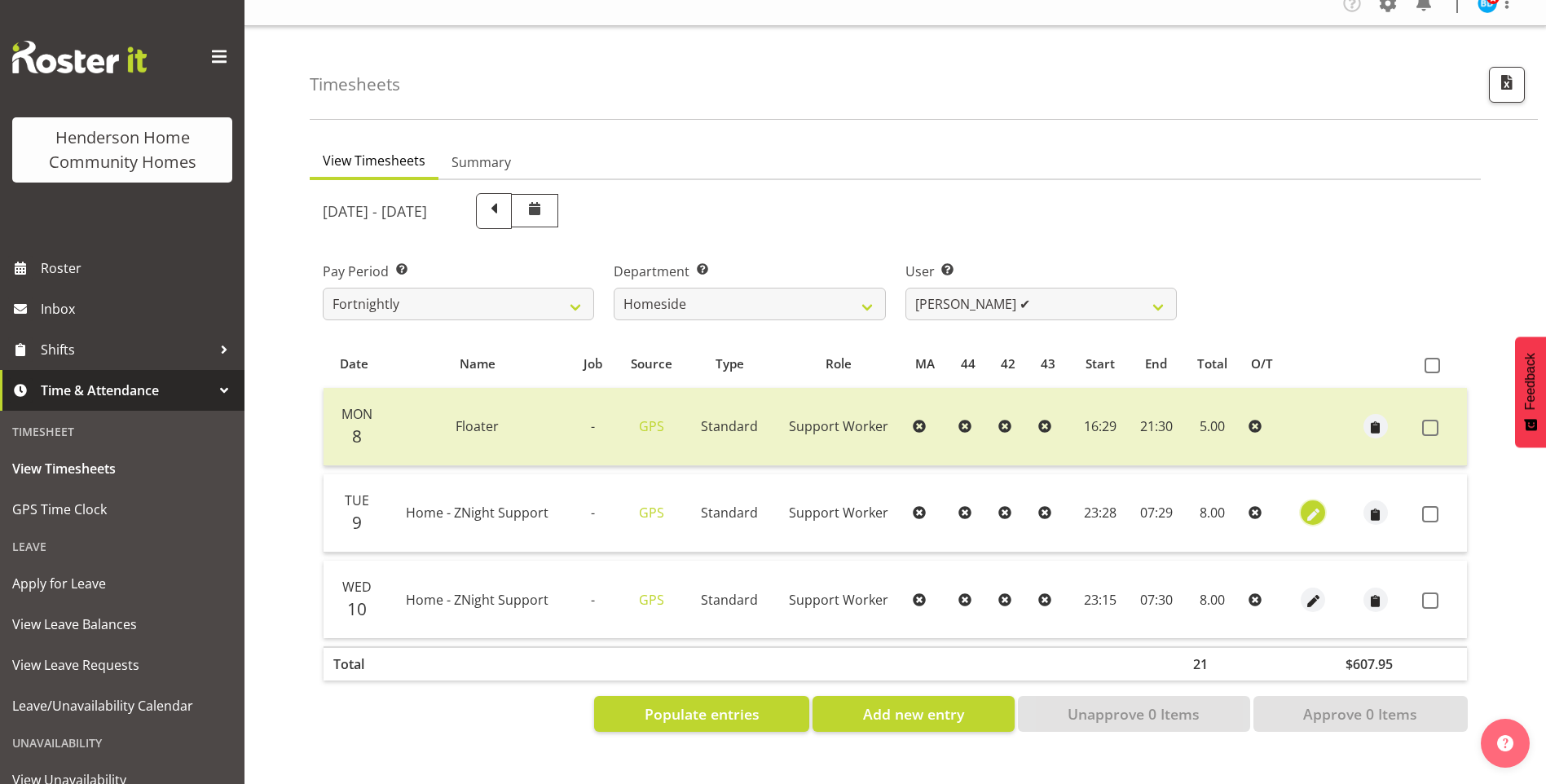
click at [1304, 505] on span "button" at bounding box center [1313, 515] width 19 height 19
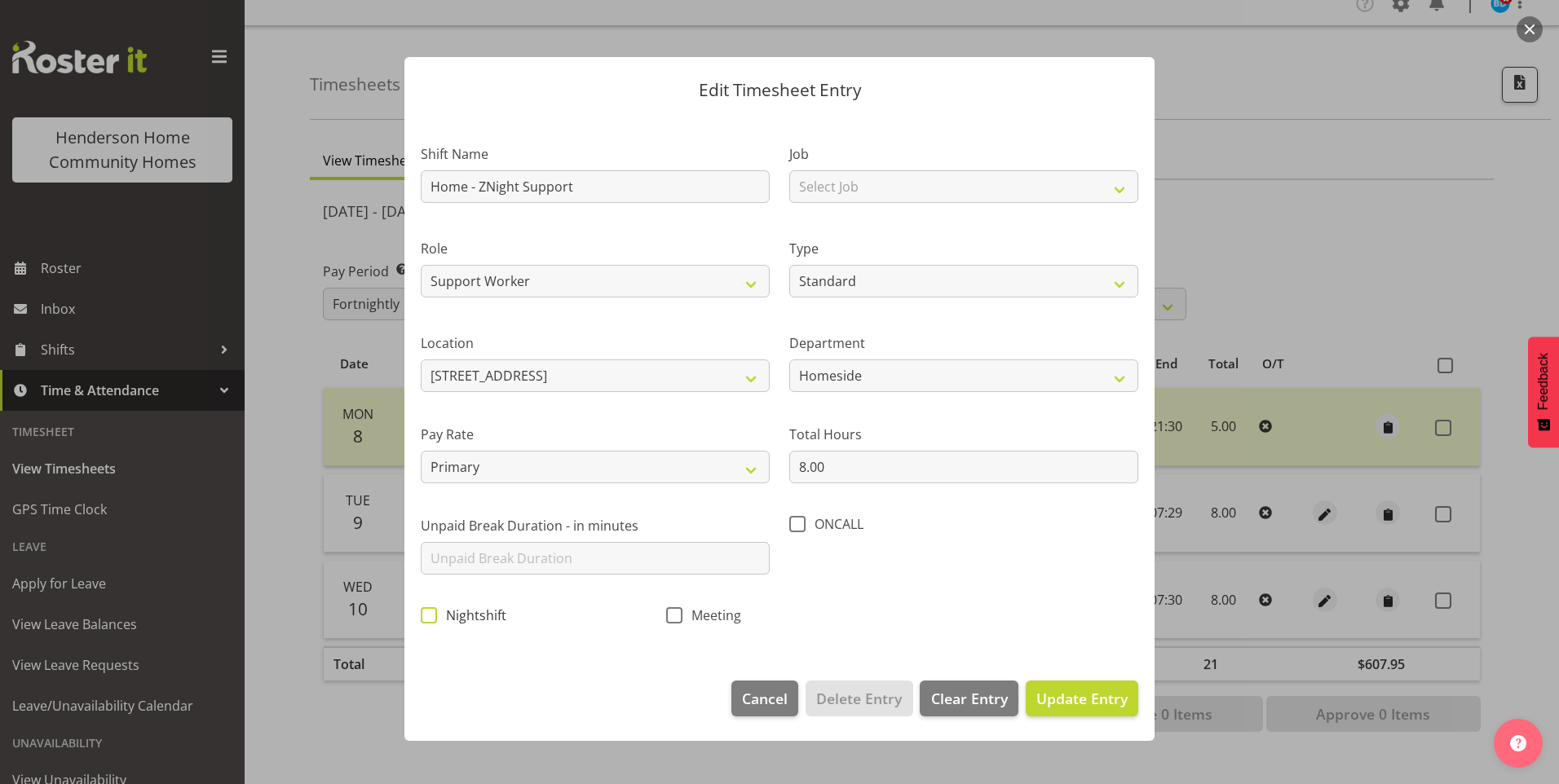
click at [440, 617] on span "Nightshift" at bounding box center [471, 615] width 69 height 16
click at [431, 617] on input "Nightshift" at bounding box center [426, 615] width 10 height 10
click at [1073, 700] on span "Update Entry" at bounding box center [1082, 699] width 92 height 20
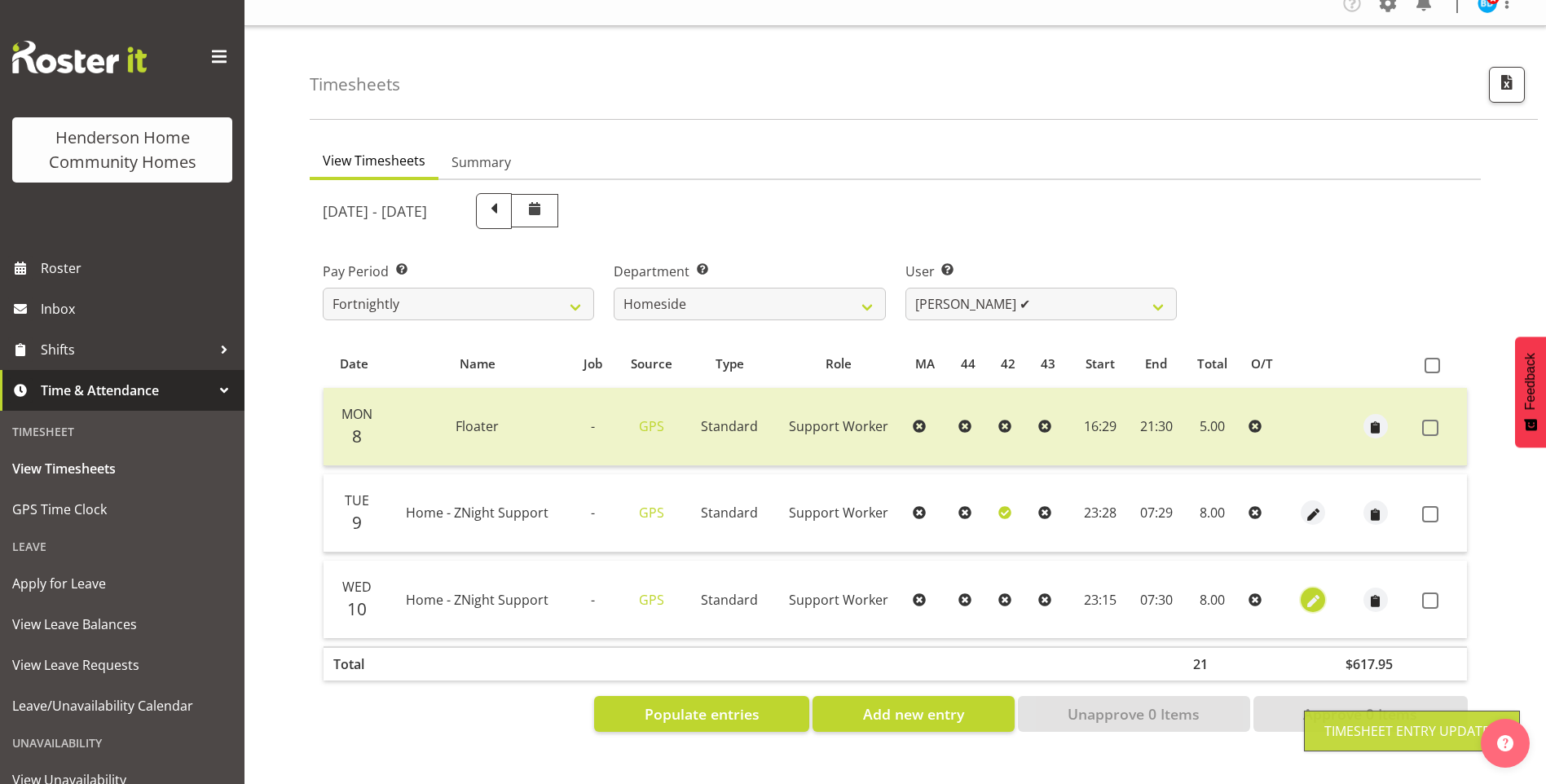
click at [1307, 592] on span "button" at bounding box center [1313, 601] width 19 height 19
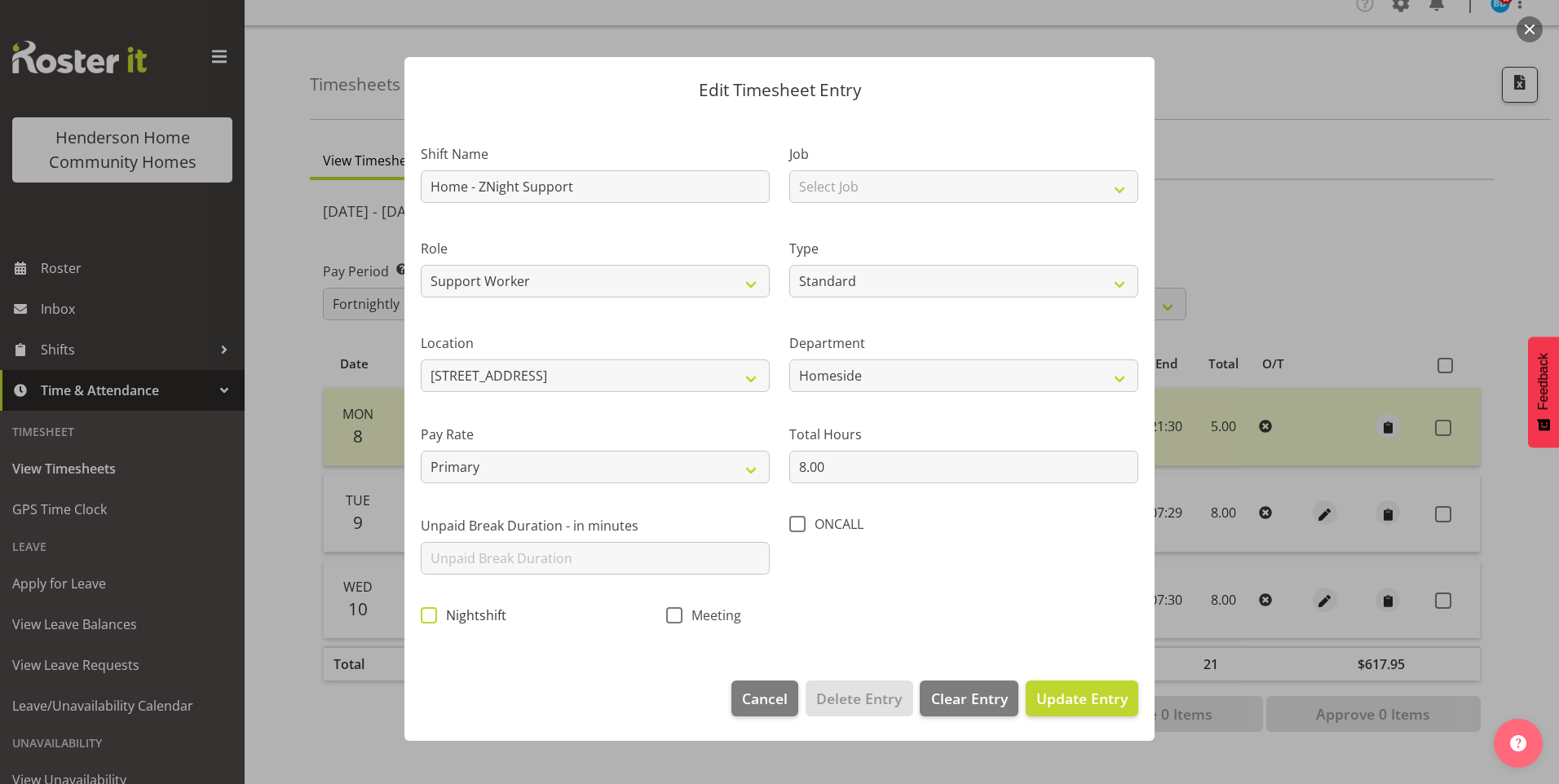
click at [431, 618] on span at bounding box center [428, 615] width 16 height 16
click at [431, 618] on input "Nightshift" at bounding box center [426, 615] width 10 height 10
drag, startPoint x: 1065, startPoint y: 690, endPoint x: 1186, endPoint y: 652, distance: 126.8
click at [1066, 689] on span "Update Entry" at bounding box center [1082, 699] width 92 height 20
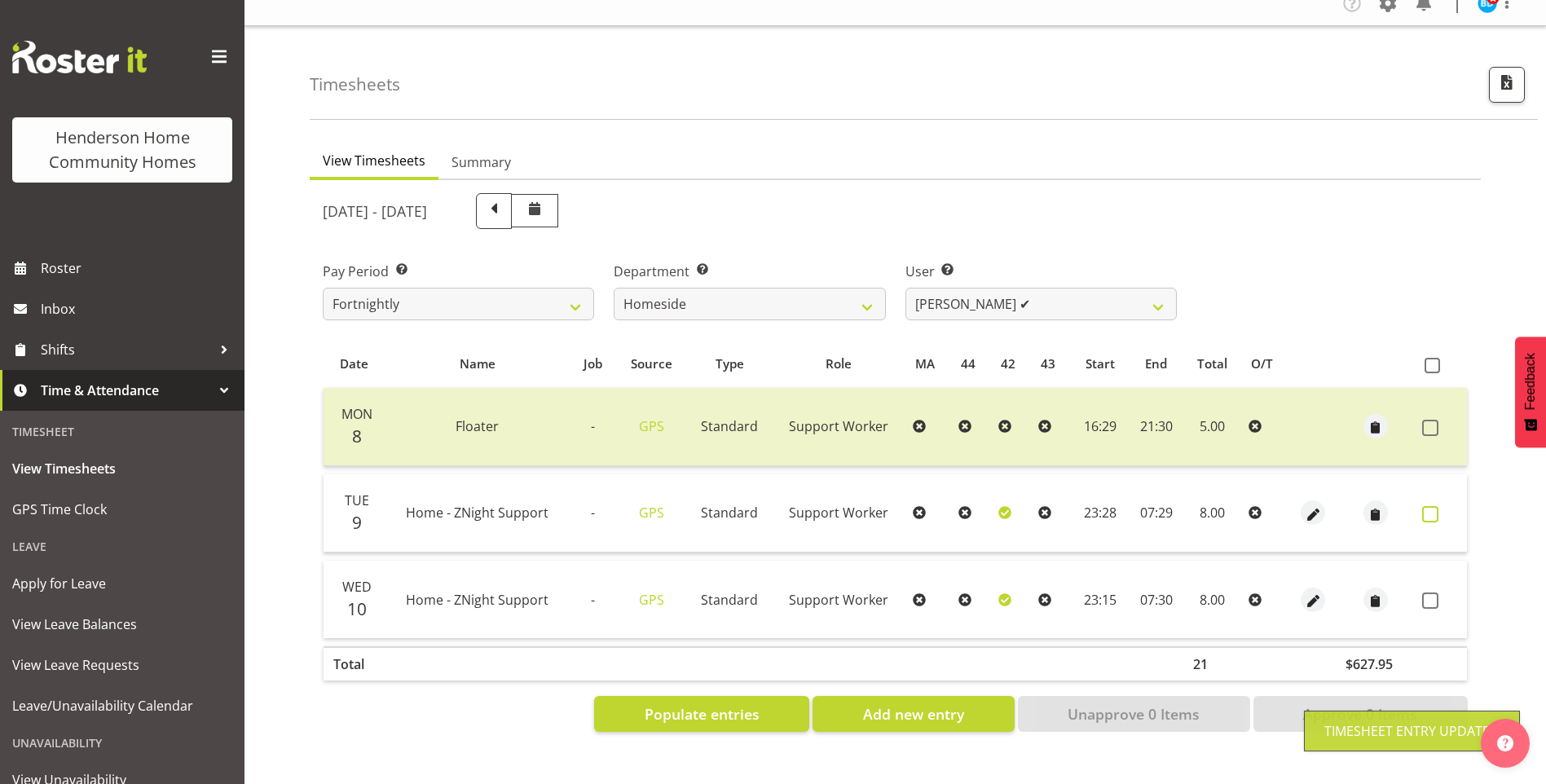
click at [1429, 506] on span at bounding box center [1431, 514] width 16 height 16
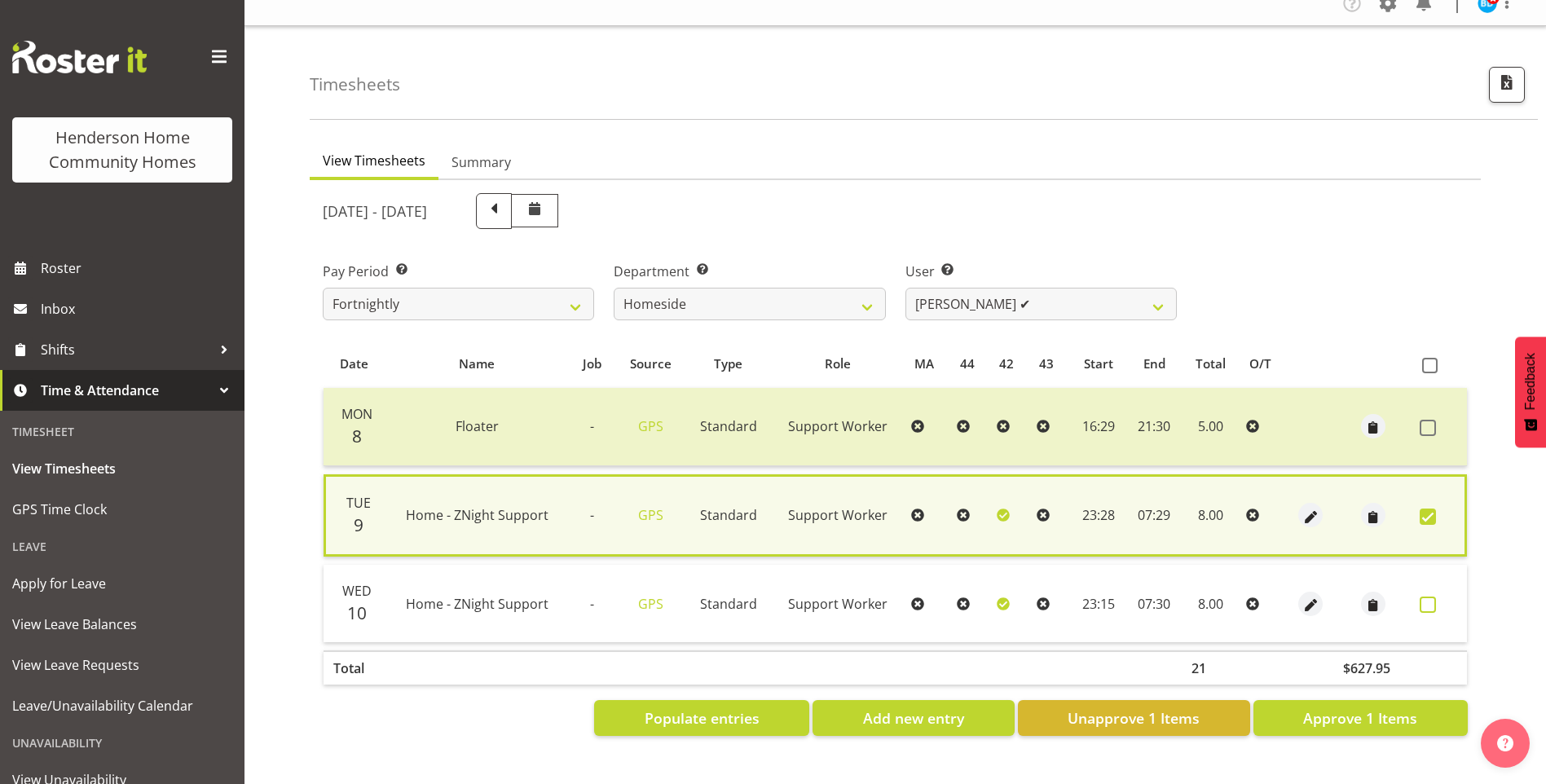
click at [1436, 598] on span at bounding box center [1428, 604] width 16 height 16
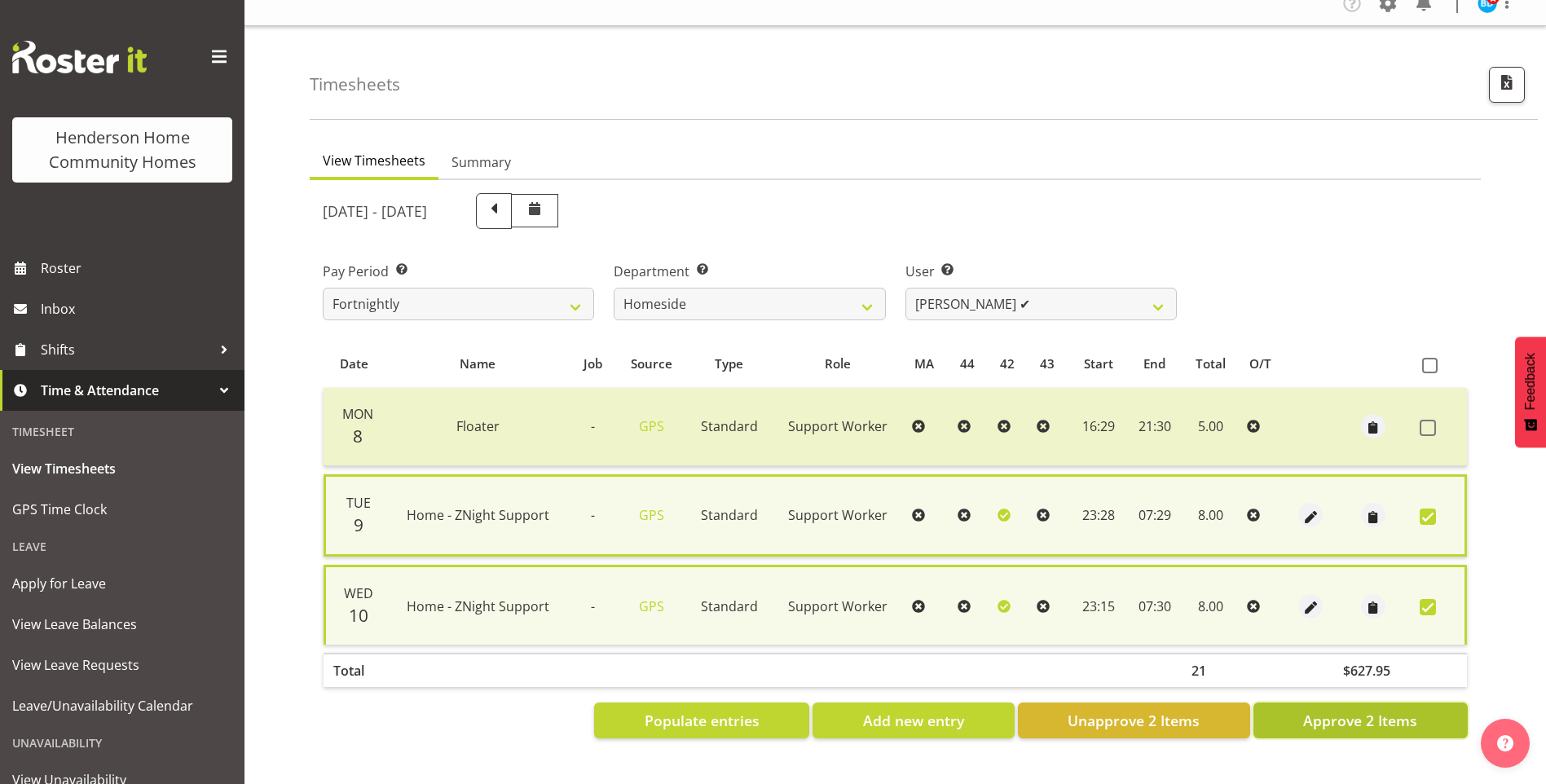
click at [1395, 710] on span "Approve 2 Items" at bounding box center [1360, 720] width 114 height 21
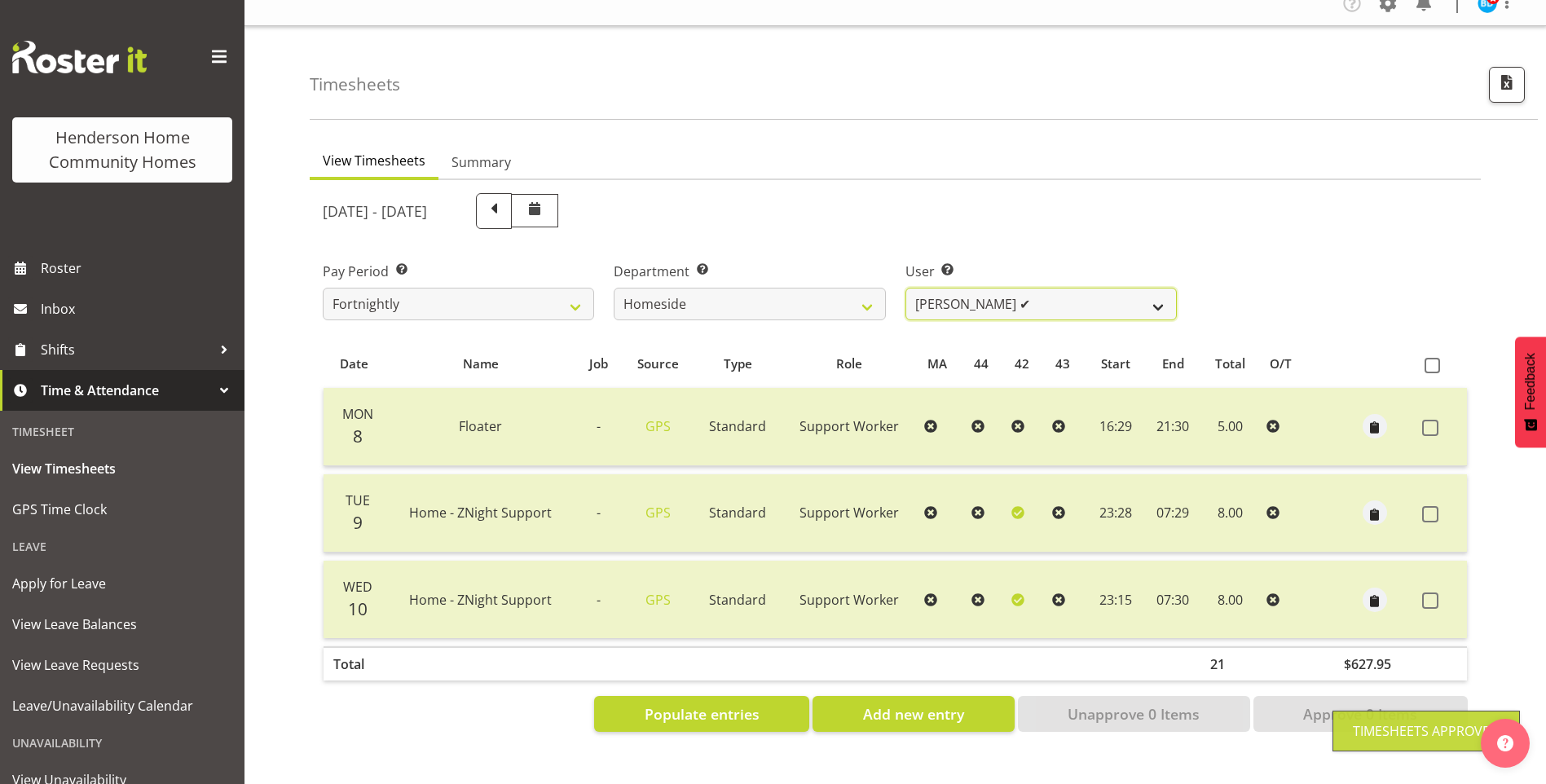
click at [939, 296] on select "Asiasiga Vili ❌ Billie-Rose Dunlop ❌ Brijesh (BK) Kachhadiya ❌ Cheenee Vargas ❌…" at bounding box center [1041, 304] width 271 height 32
click at [906, 288] on select "Asiasiga Vili ❌ Billie-Rose Dunlop ❌ Brijesh (BK) Kachhadiya ❌ Cheenee Vargas ❌…" at bounding box center [1041, 304] width 271 height 32
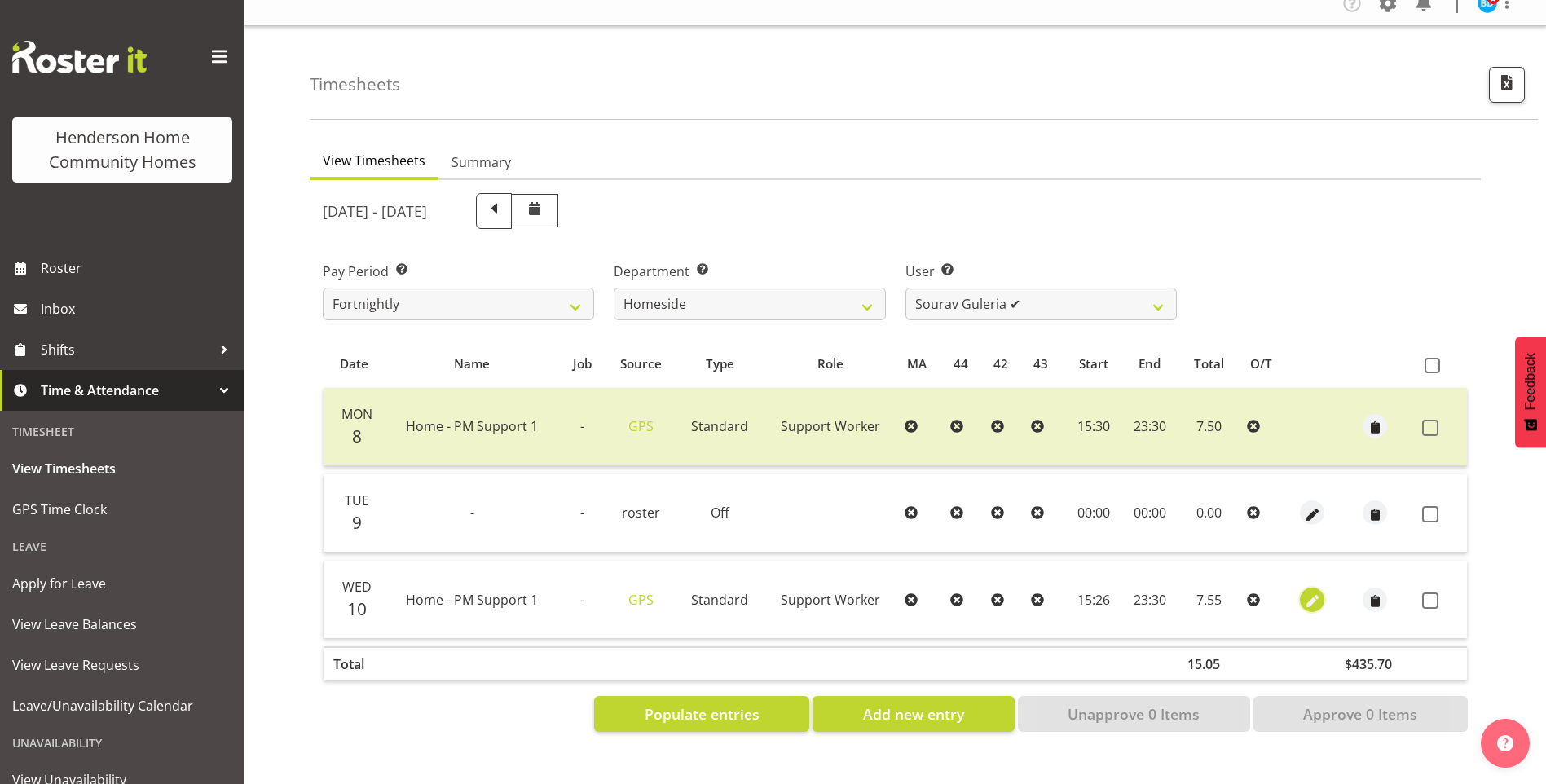
click at [1314, 592] on span "button" at bounding box center [1313, 601] width 19 height 19
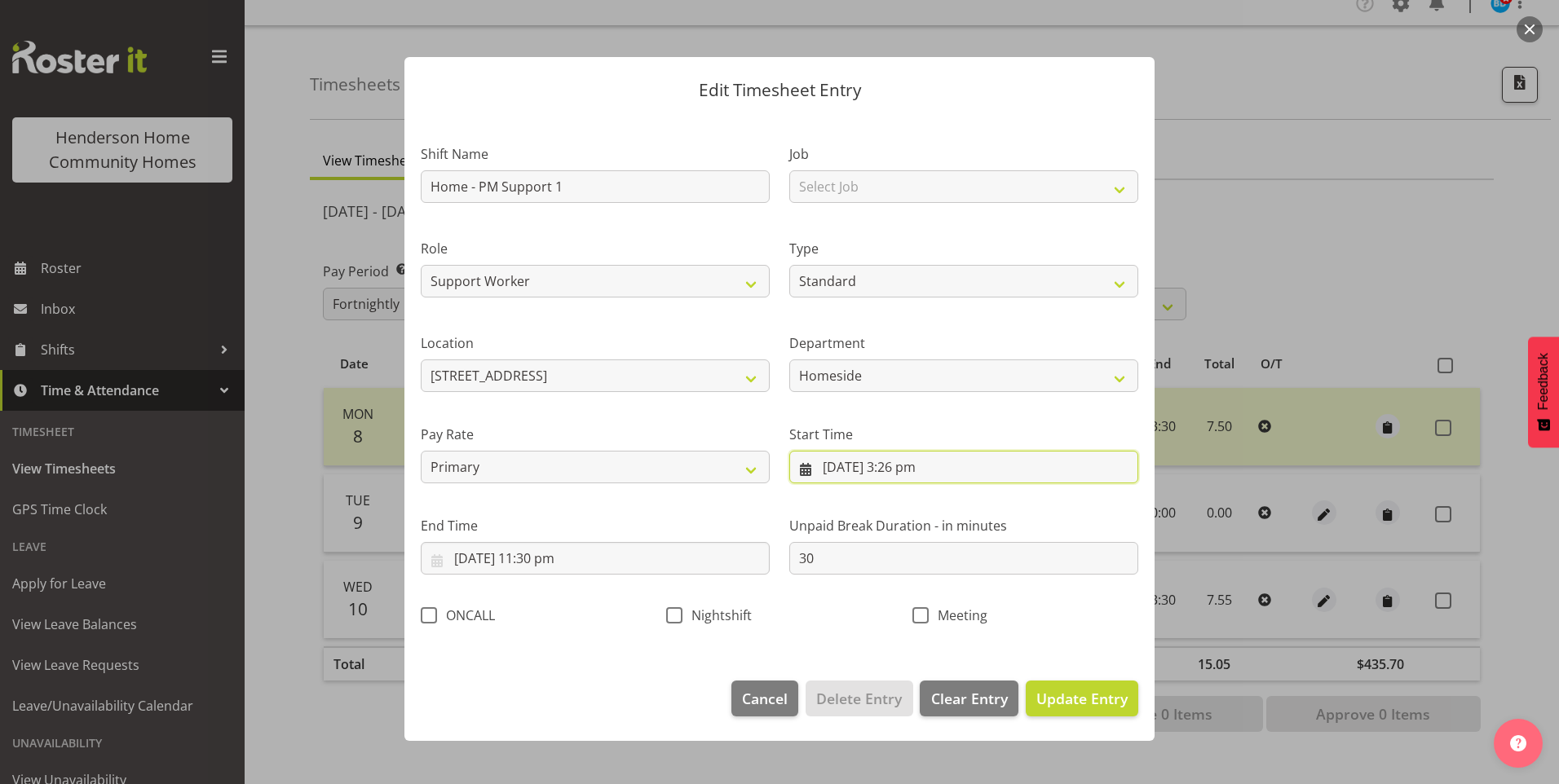
click at [927, 473] on input "10/09/2025, 3:26 pm" at bounding box center [964, 467] width 349 height 32
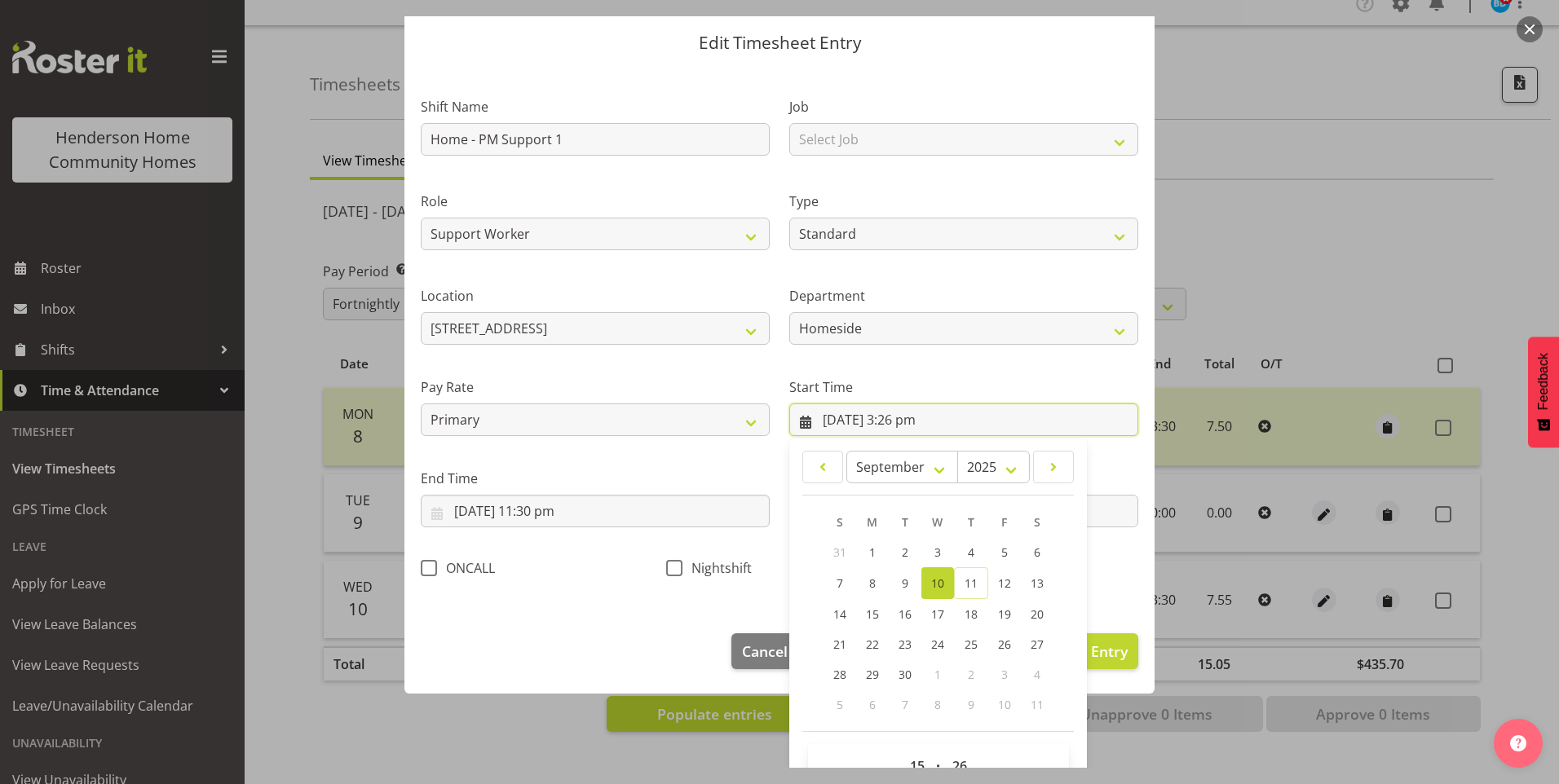
scroll to position [88, 0]
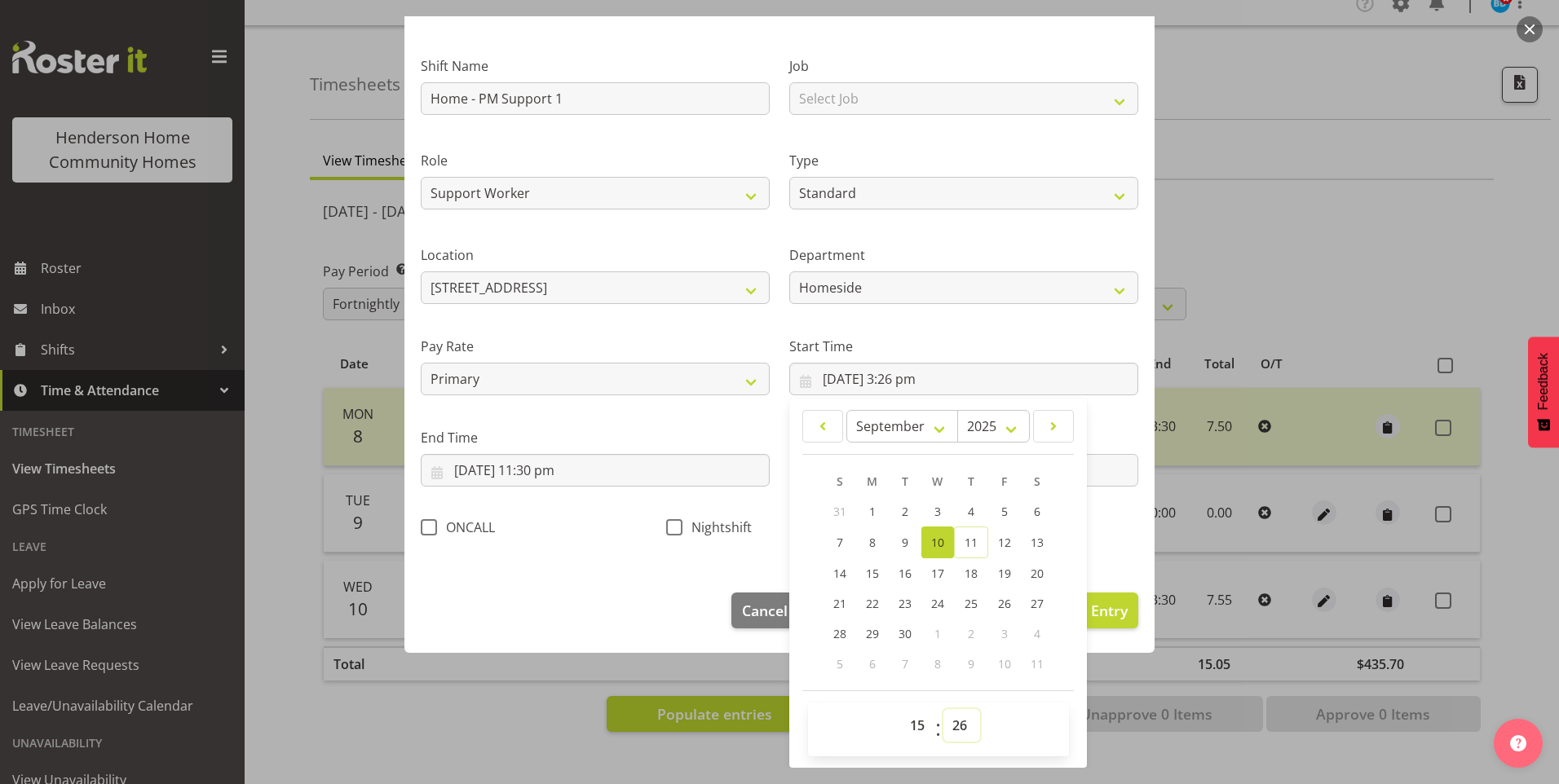
drag, startPoint x: 951, startPoint y: 716, endPoint x: 973, endPoint y: 713, distance: 22.2
click at [951, 717] on select "00 01 02 03 04 05 06 07 08 09 10 11 12 13 14 15 16 17 18 19 20 21 22 23 24 25 2…" at bounding box center [961, 725] width 37 height 32
click at [943, 709] on select "00 01 02 03 04 05 06 07 08 09 10 11 12 13 14 15 16 17 18 19 20 21 22 23 24 25 2…" at bounding box center [961, 725] width 37 height 32
click at [1097, 609] on span "Update Entry" at bounding box center [1082, 610] width 92 height 20
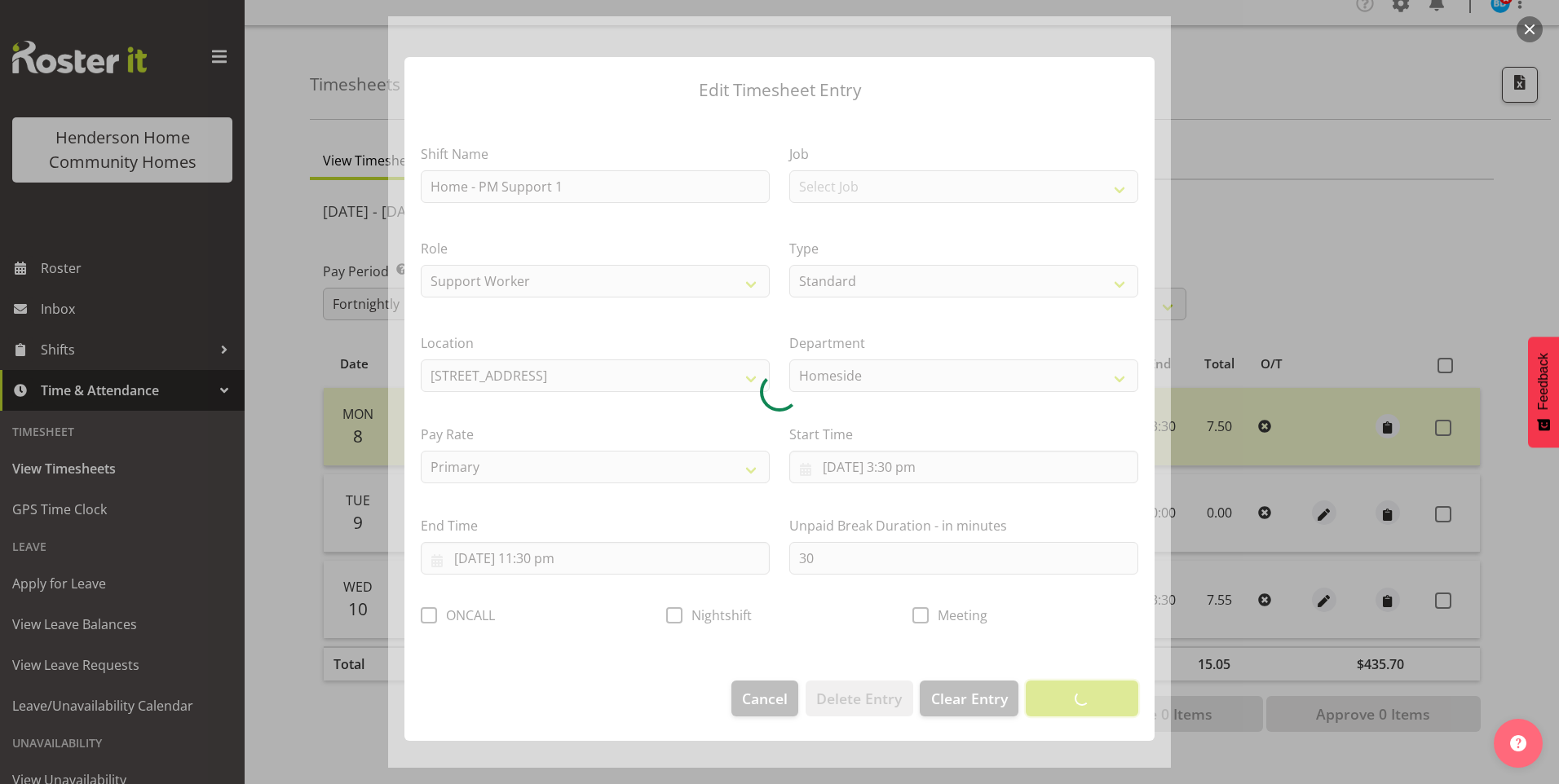
scroll to position [0, 0]
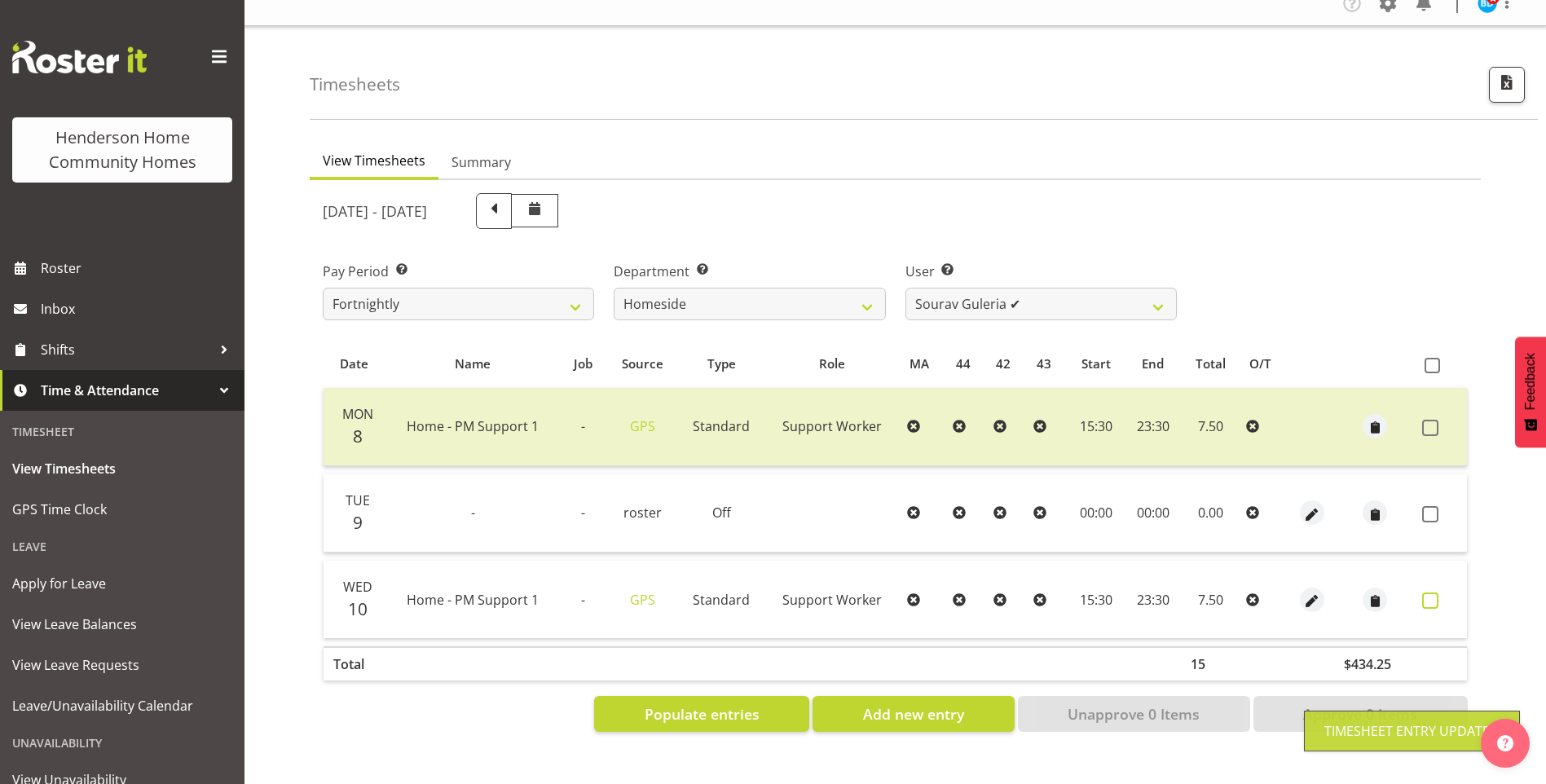
click at [1435, 592] on span at bounding box center [1431, 600] width 16 height 16
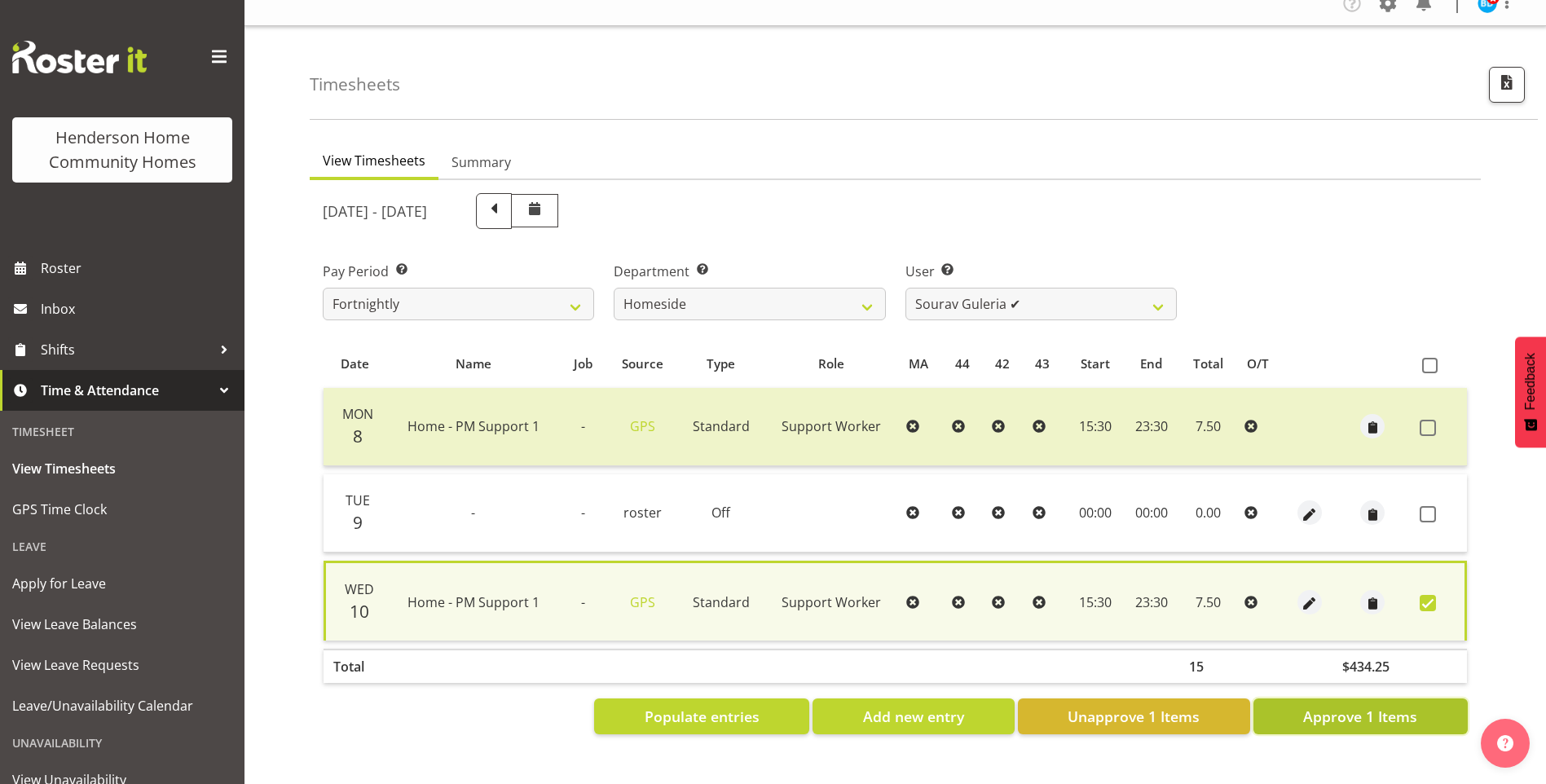
click at [1389, 706] on span "Approve 1 Items" at bounding box center [1360, 716] width 114 height 21
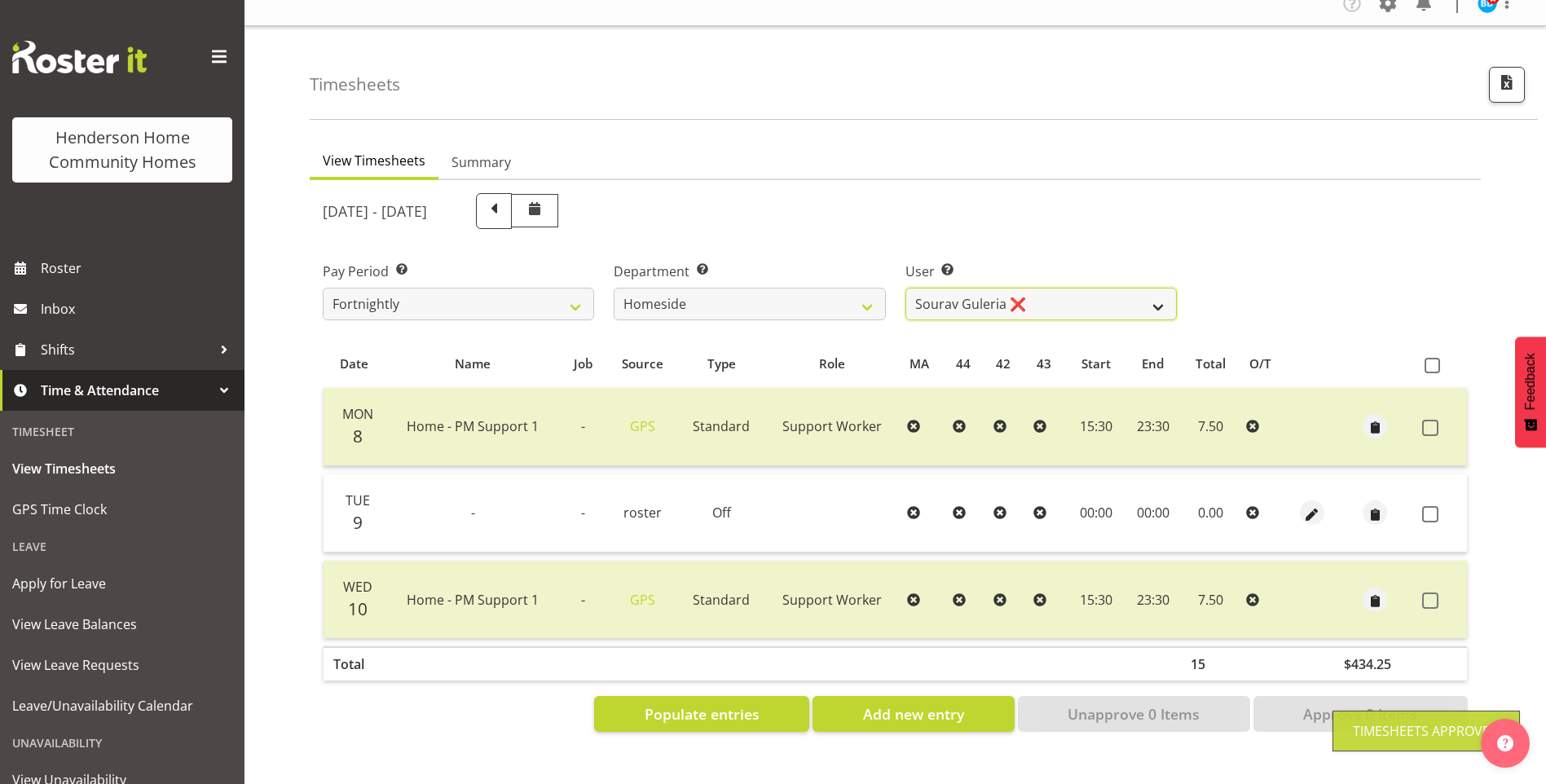
click at [952, 288] on select "Asiasiga Vili ❌ Billie-Rose Dunlop ❌ Brijesh (BK) Kachhadiya ❌ Cheenee Vargas ❌…" at bounding box center [1041, 304] width 271 height 32
click at [906, 288] on select "Asiasiga Vili ❌ Billie-Rose Dunlop ❌ Brijesh (BK) Kachhadiya ❌ Cheenee Vargas ❌…" at bounding box center [1041, 304] width 271 height 32
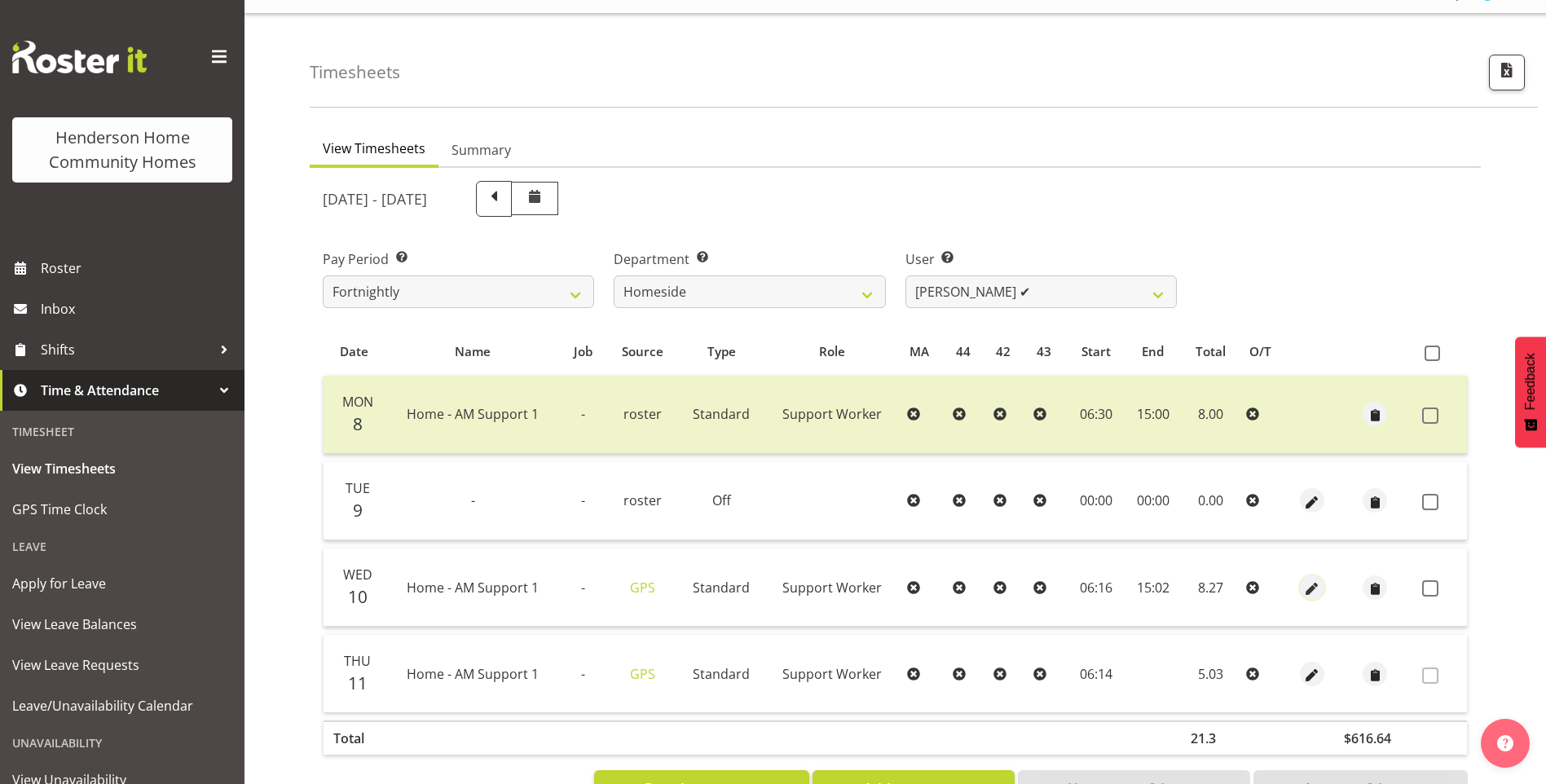
click at [1322, 582] on div at bounding box center [1313, 587] width 32 height 25
click at [1304, 589] on span "button" at bounding box center [1312, 589] width 19 height 19
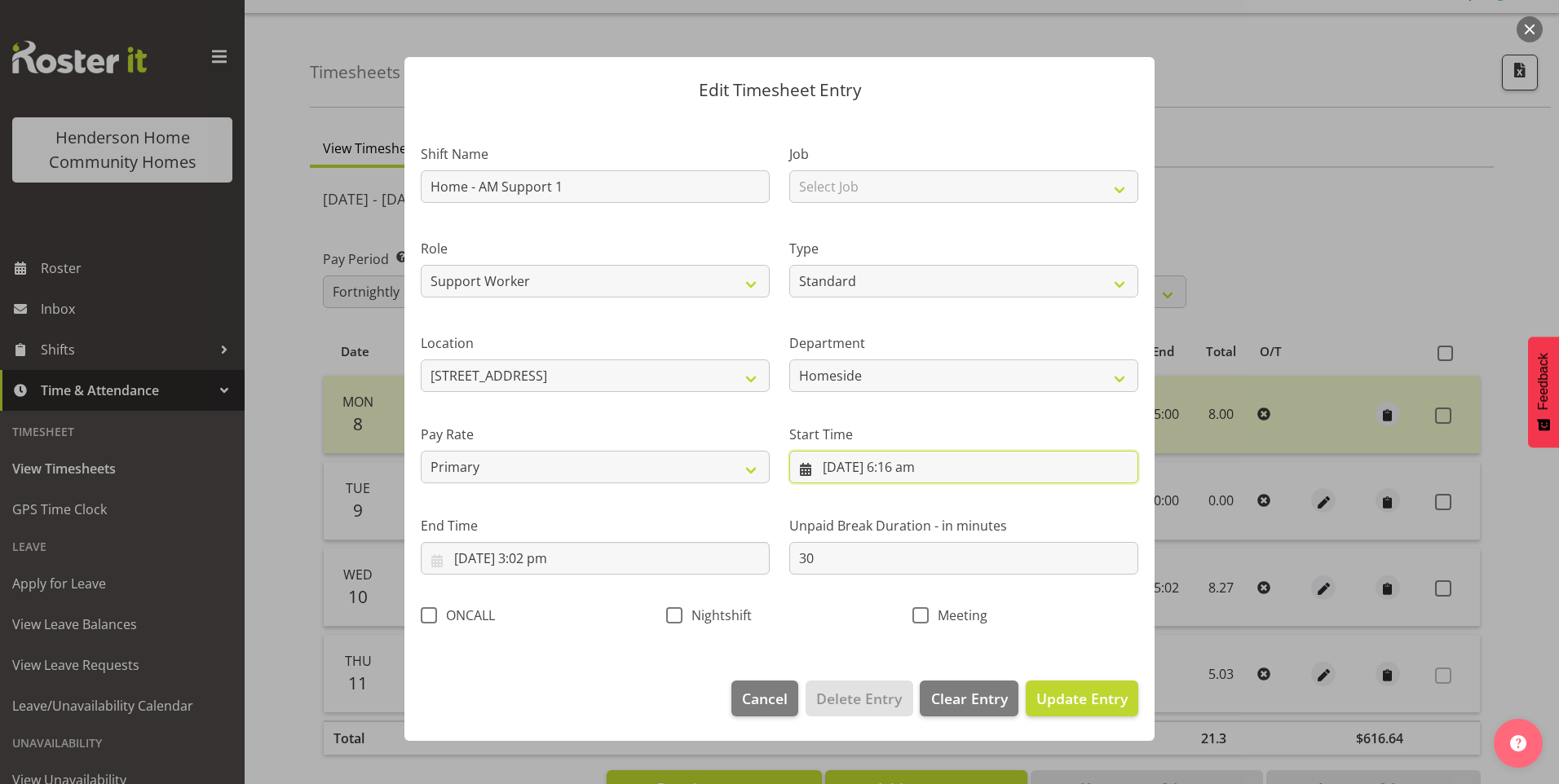
click at [931, 480] on input "10/09/2025, 6:16 am" at bounding box center [964, 467] width 349 height 32
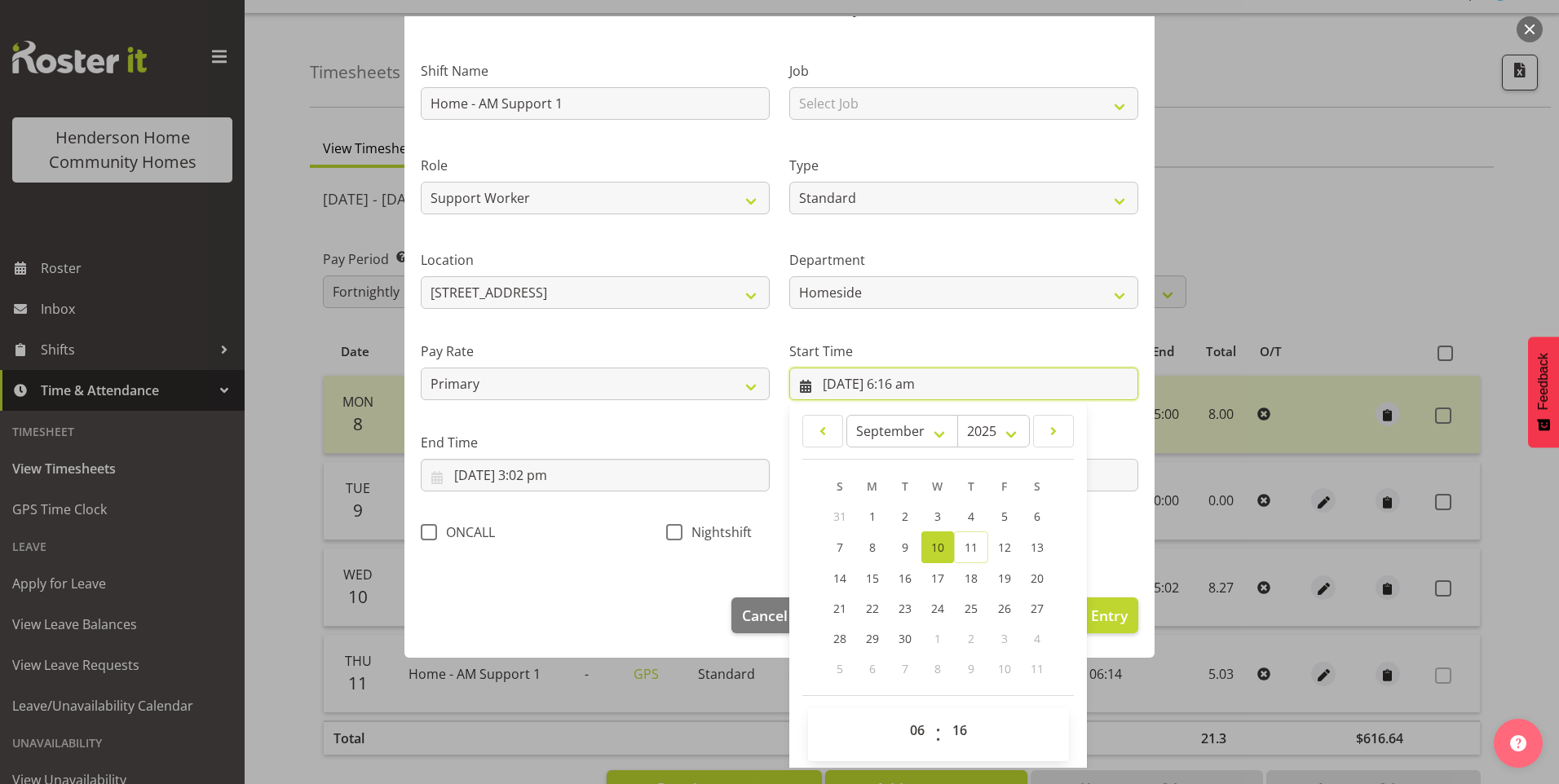
scroll to position [88, 0]
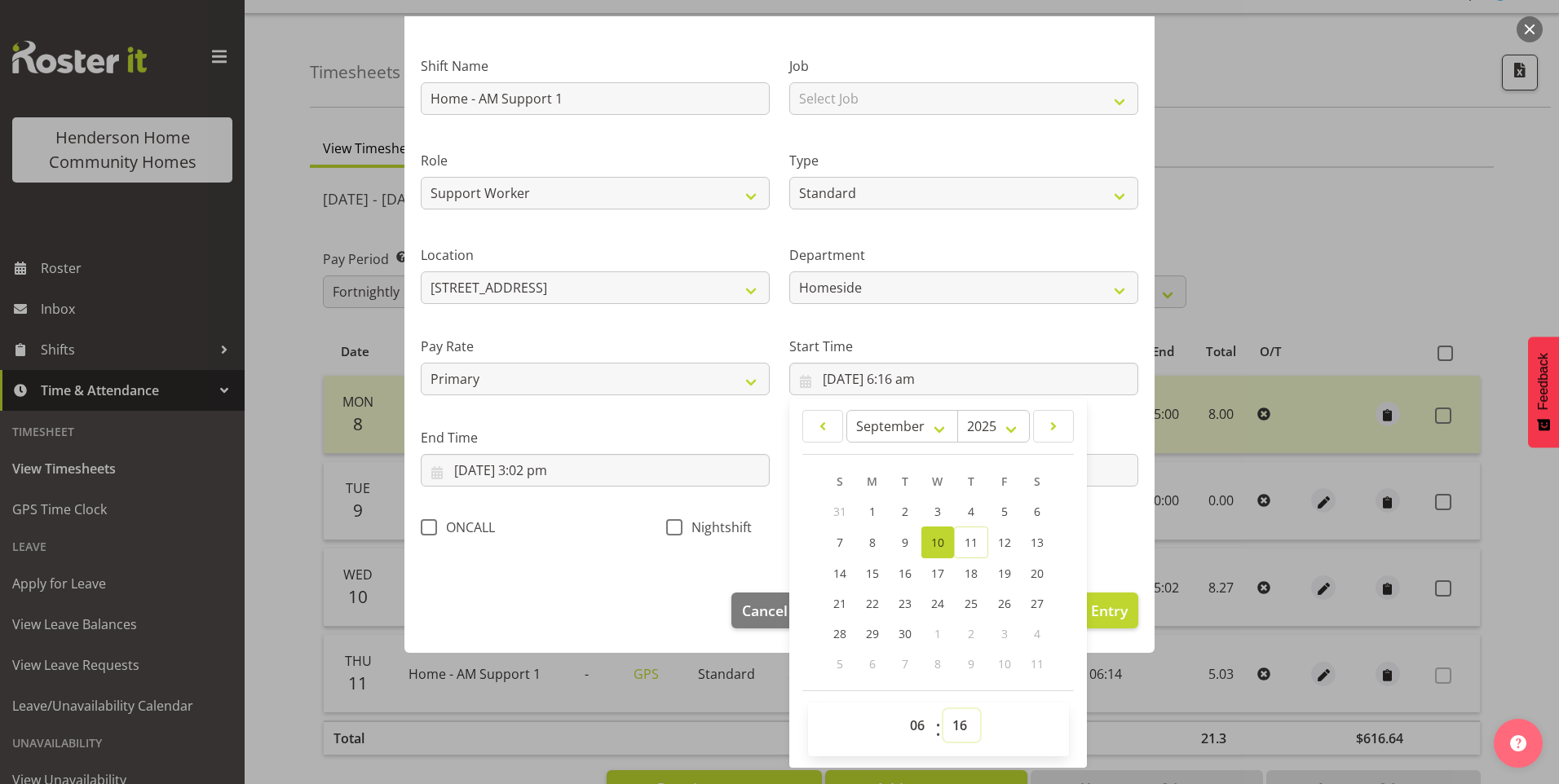
click at [961, 729] on select "00 01 02 03 04 05 06 07 08 09 10 11 12 13 14 15 16 17 18 19 20 21 22 23 24 25 2…" at bounding box center [961, 725] width 37 height 32
click at [943, 709] on select "00 01 02 03 04 05 06 07 08 09 10 11 12 13 14 15 16 17 18 19 20 21 22 23 24 25 2…" at bounding box center [961, 725] width 37 height 32
click at [553, 478] on input "10/09/2025, 3:02 pm" at bounding box center [595, 470] width 349 height 32
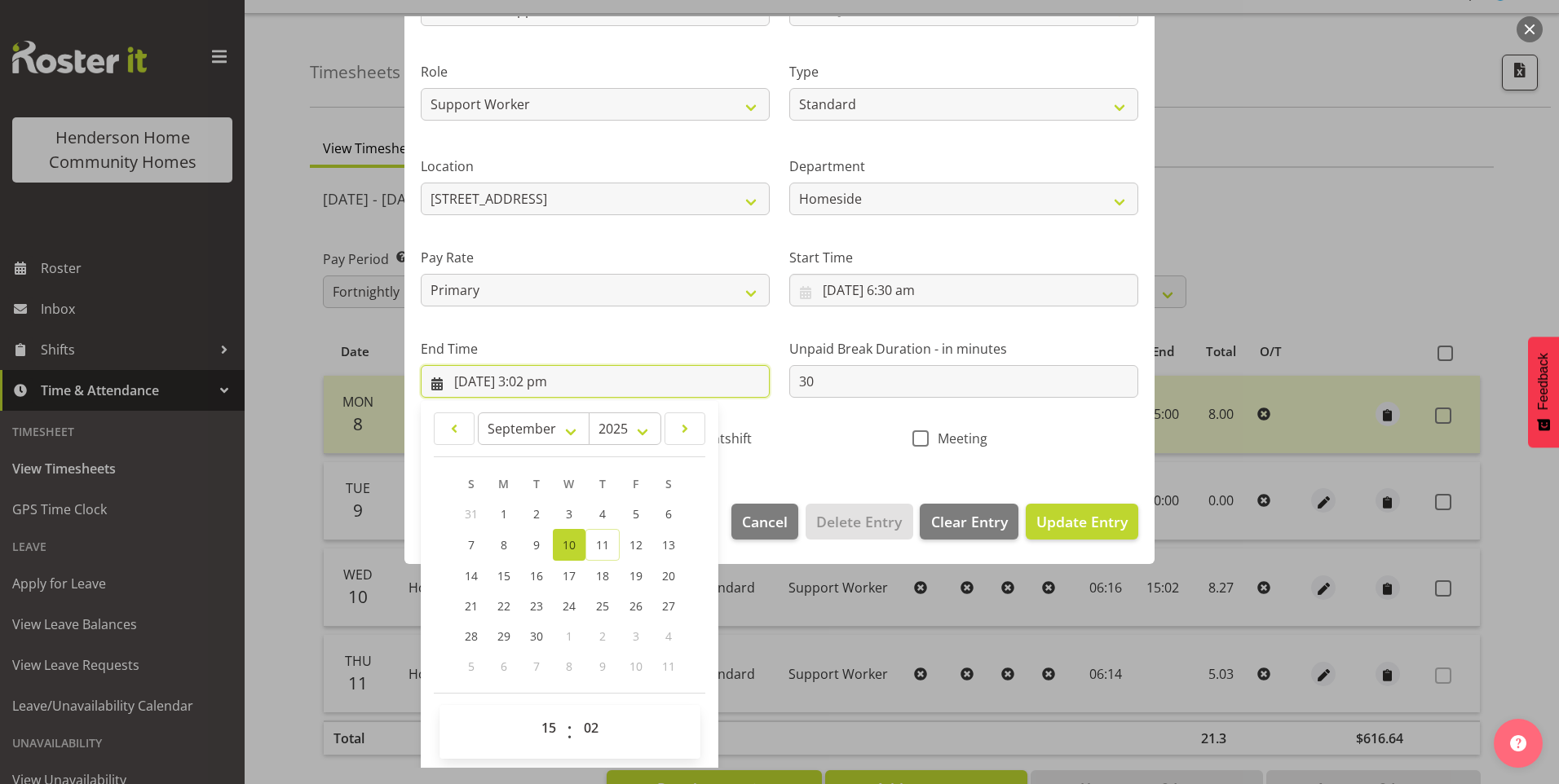
scroll to position [180, 0]
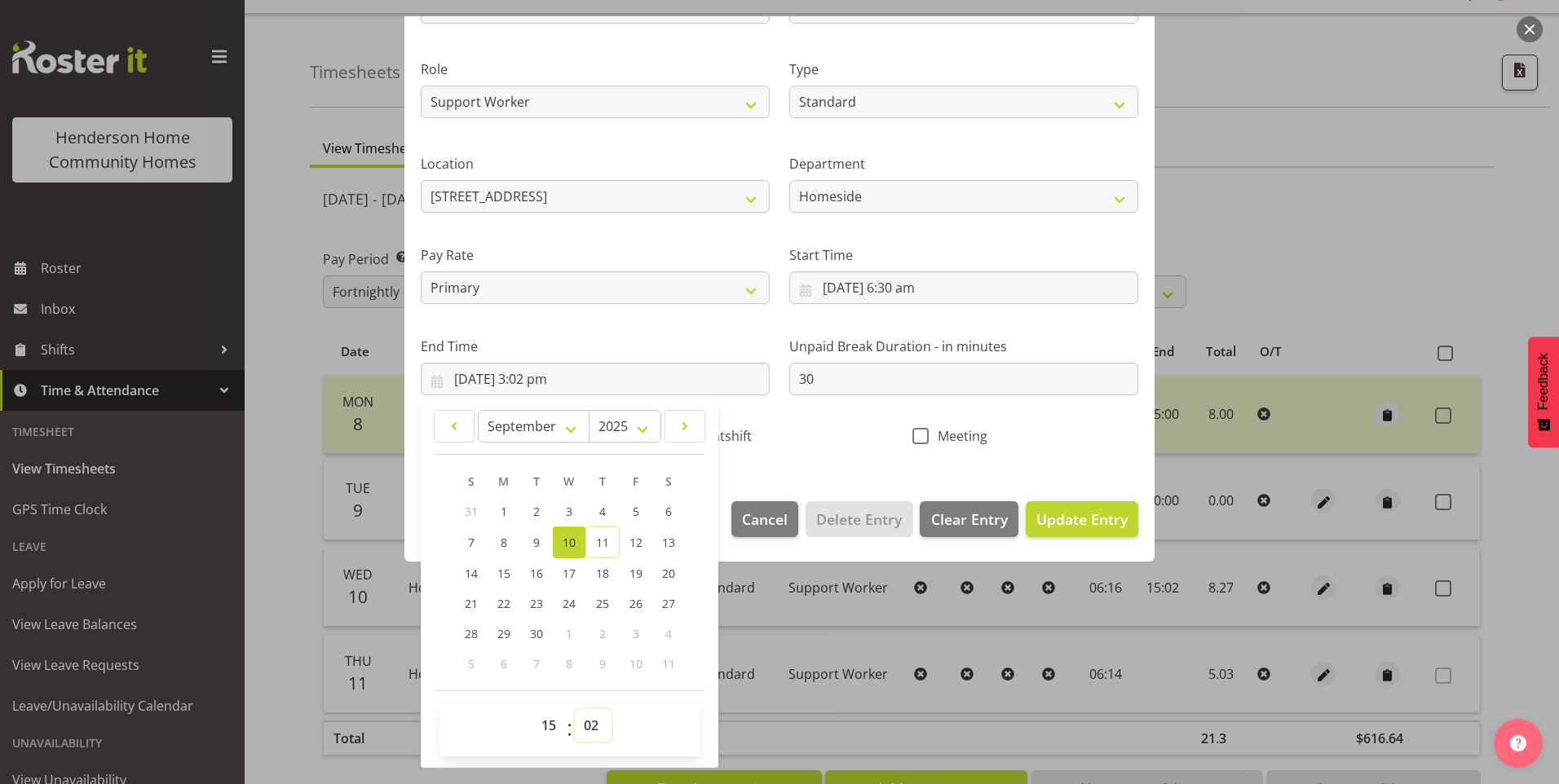
drag, startPoint x: 593, startPoint y: 728, endPoint x: 599, endPoint y: 717, distance: 12.5
click at [594, 728] on select "00 01 02 03 04 05 06 07 08 09 10 11 12 13 14 15 16 17 18 19 20 21 22 23 24 25 2…" at bounding box center [593, 725] width 37 height 32
click at [575, 709] on select "00 01 02 03 04 05 06 07 08 09 10 11 12 13 14 15 16 17 18 19 20 21 22 23 24 25 2…" at bounding box center [593, 725] width 37 height 32
click at [1091, 524] on span "Update Entry" at bounding box center [1082, 519] width 92 height 20
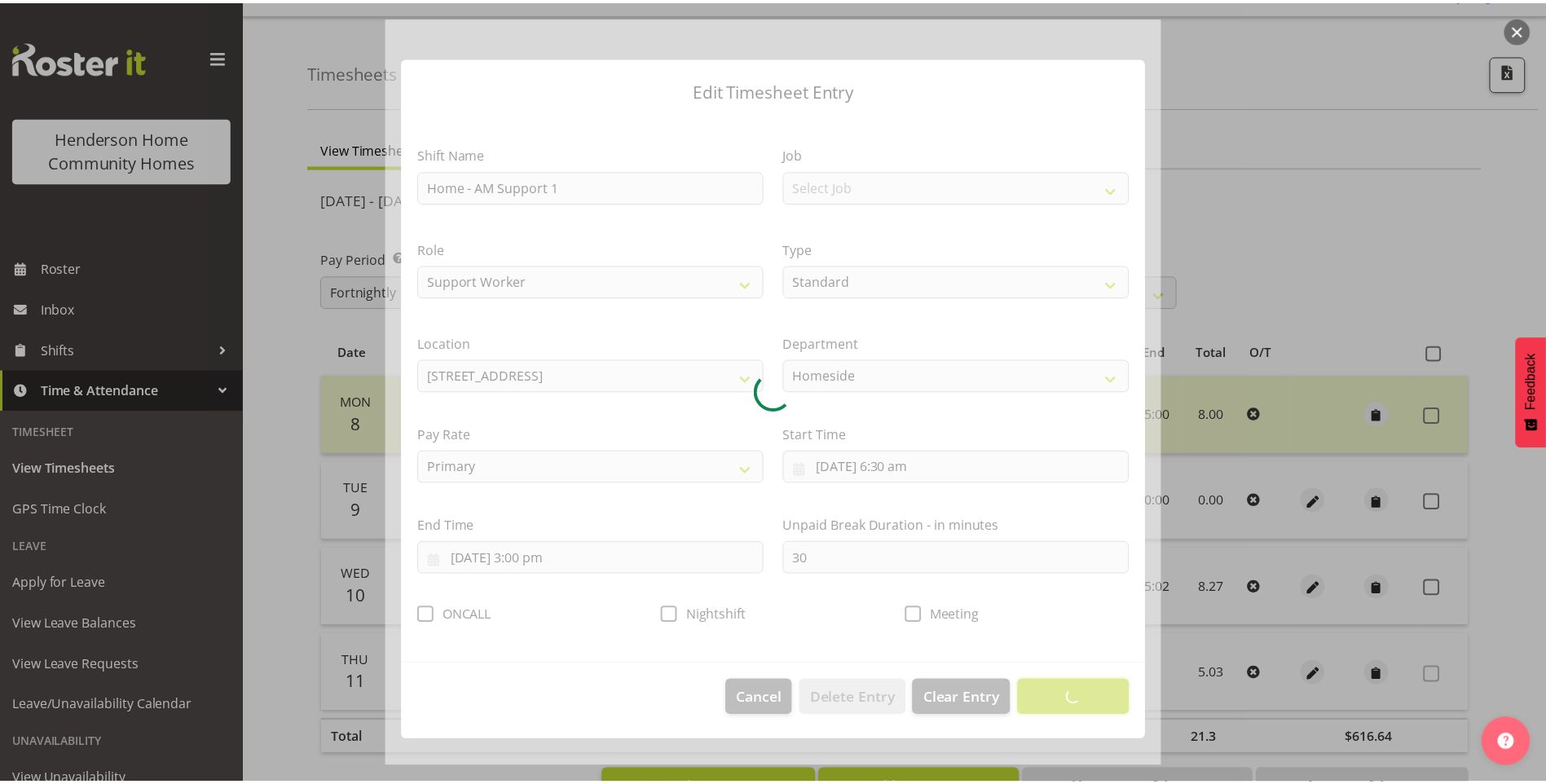
scroll to position [0, 0]
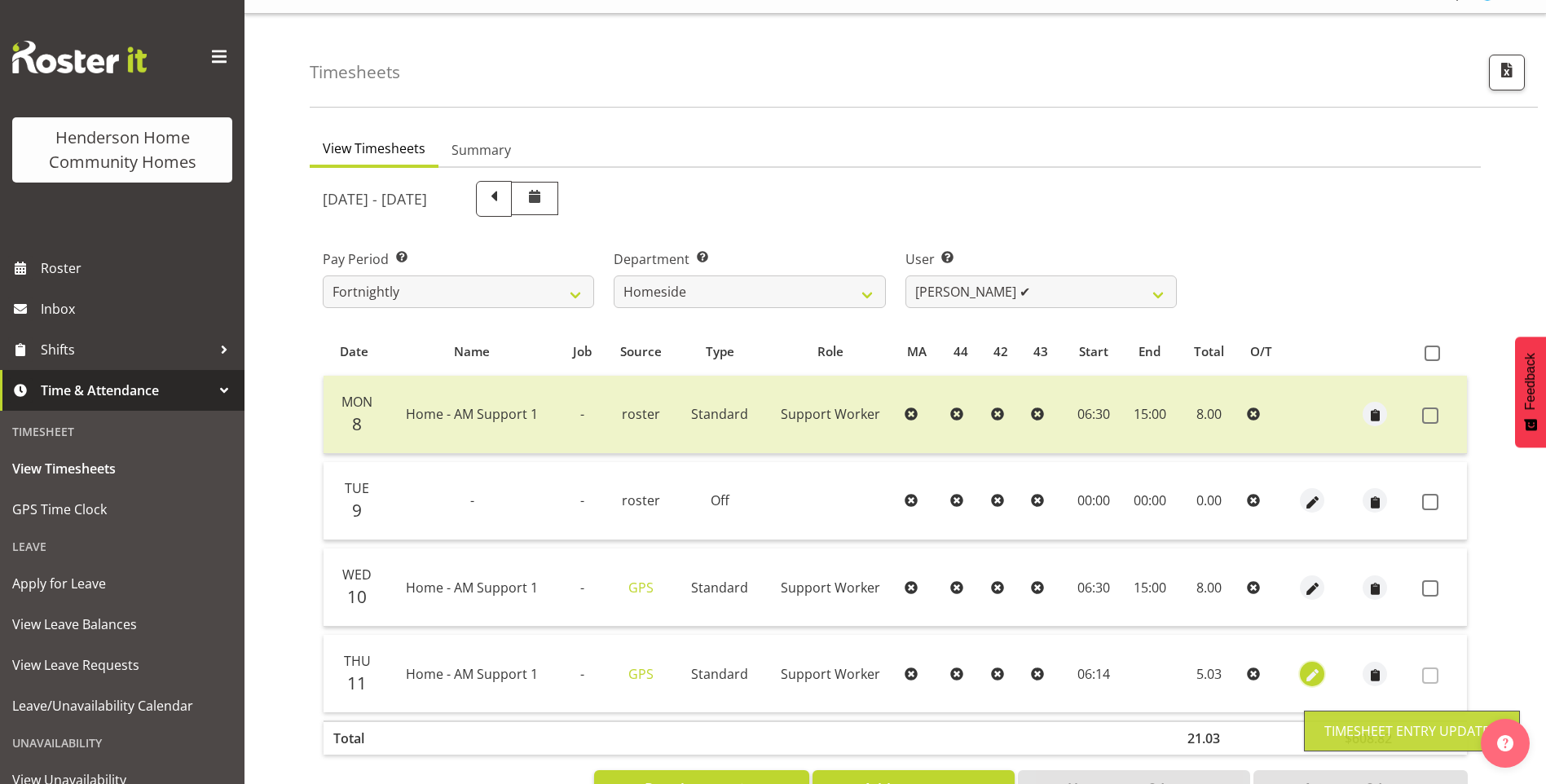
click at [1309, 675] on span "button" at bounding box center [1313, 675] width 19 height 19
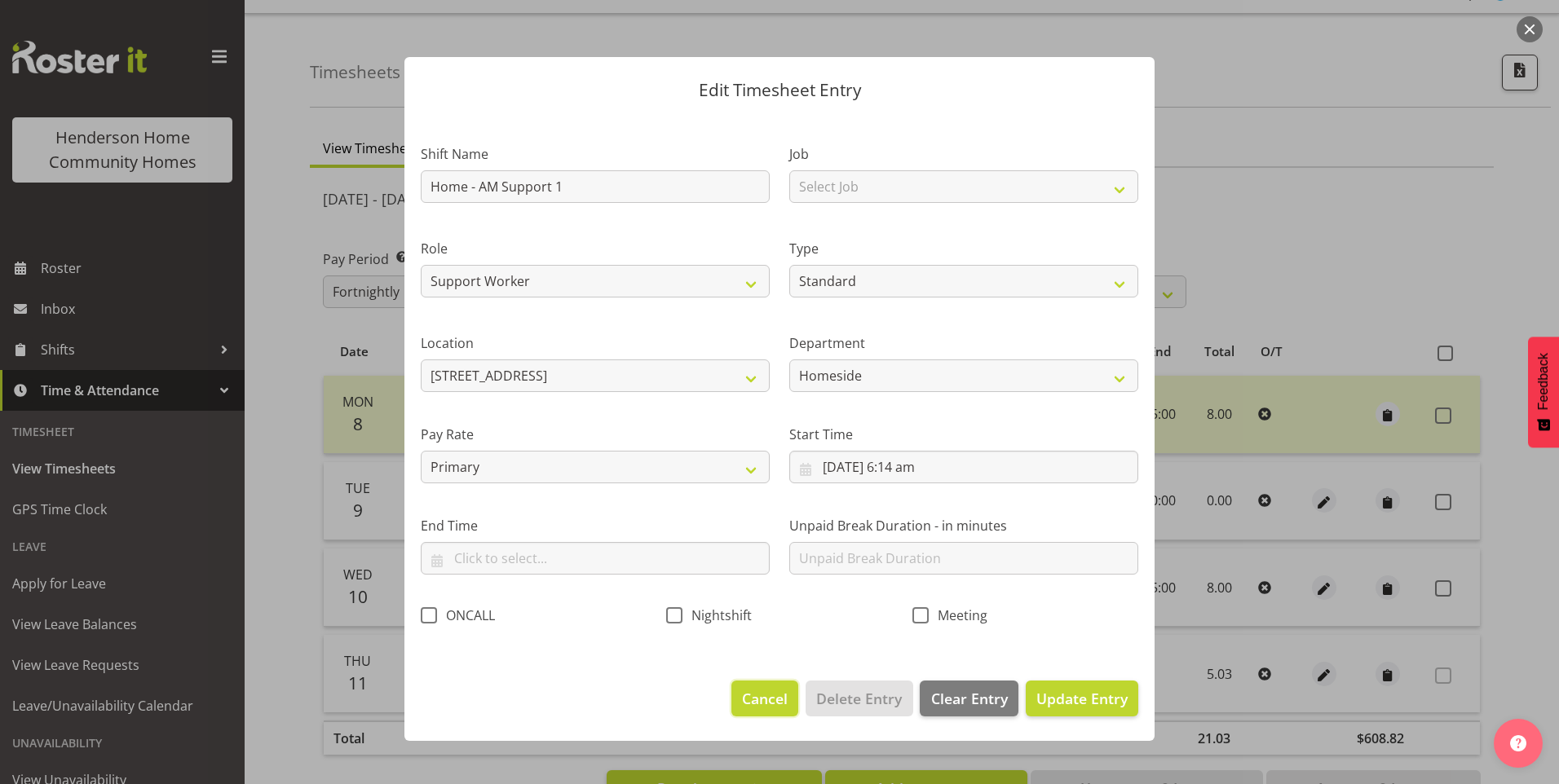
click at [780, 699] on span "Cancel" at bounding box center [765, 699] width 45 height 21
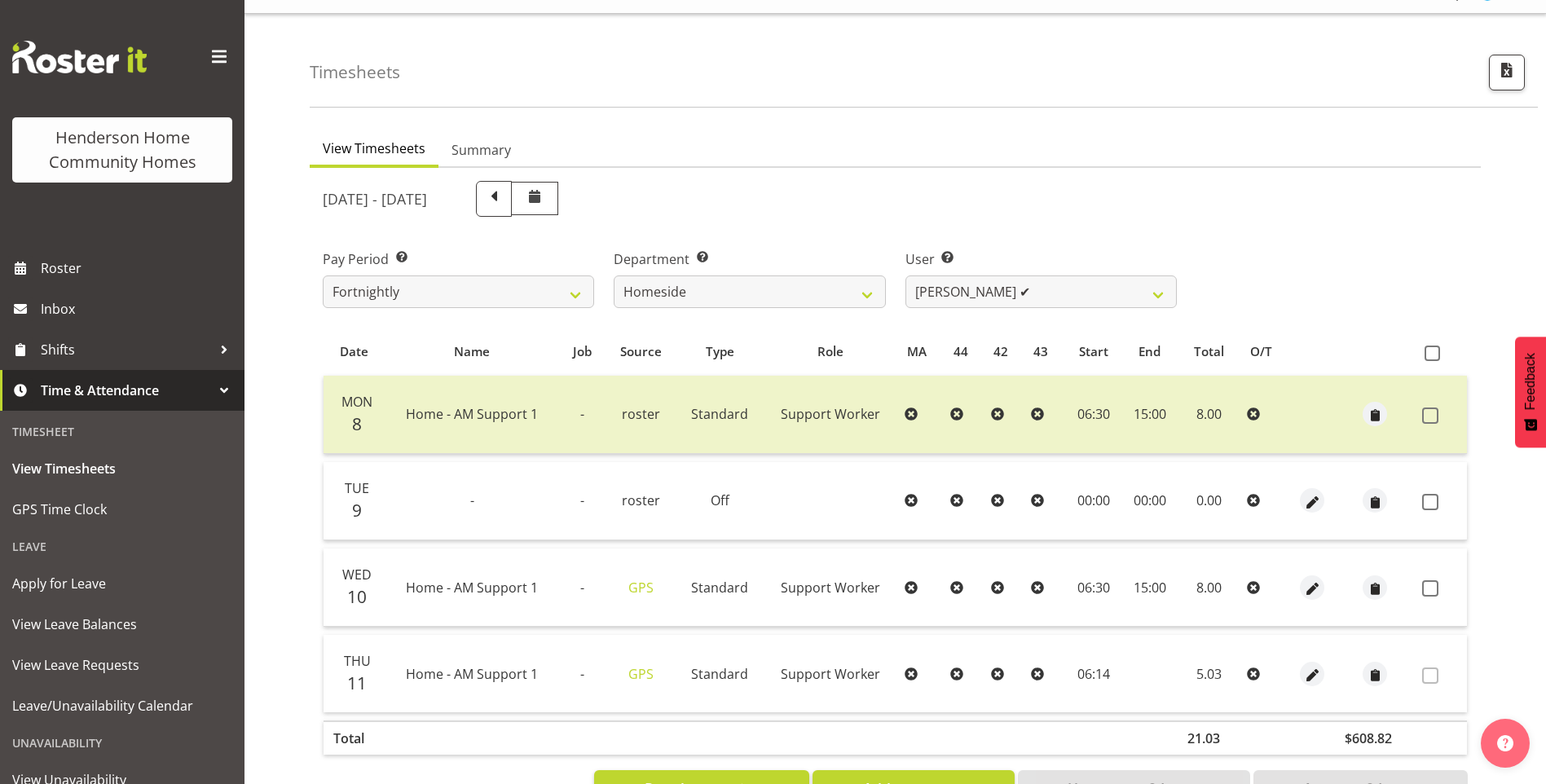
click at [1422, 592] on td at bounding box center [1442, 588] width 51 height 79
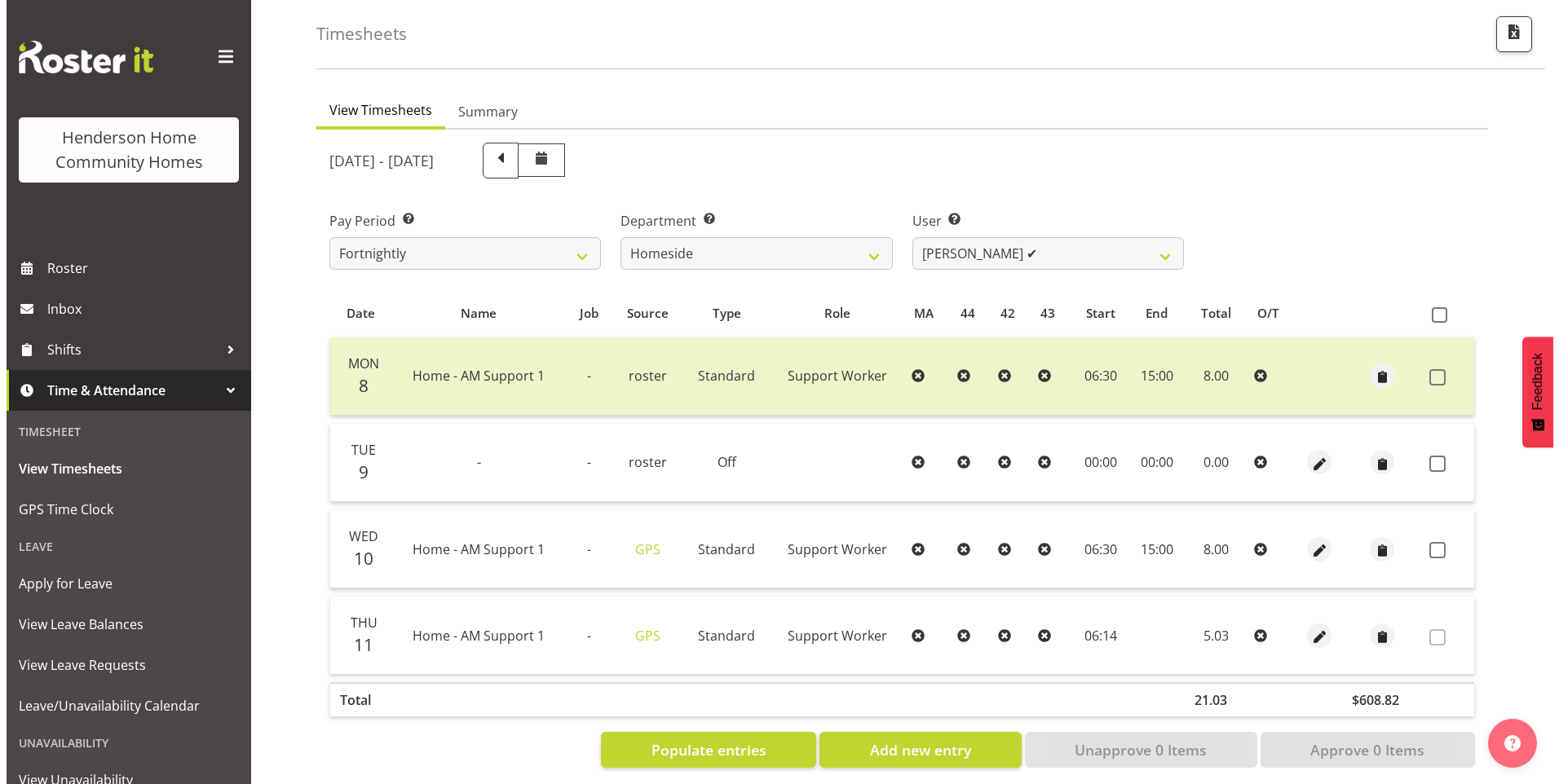
scroll to position [90, 0]
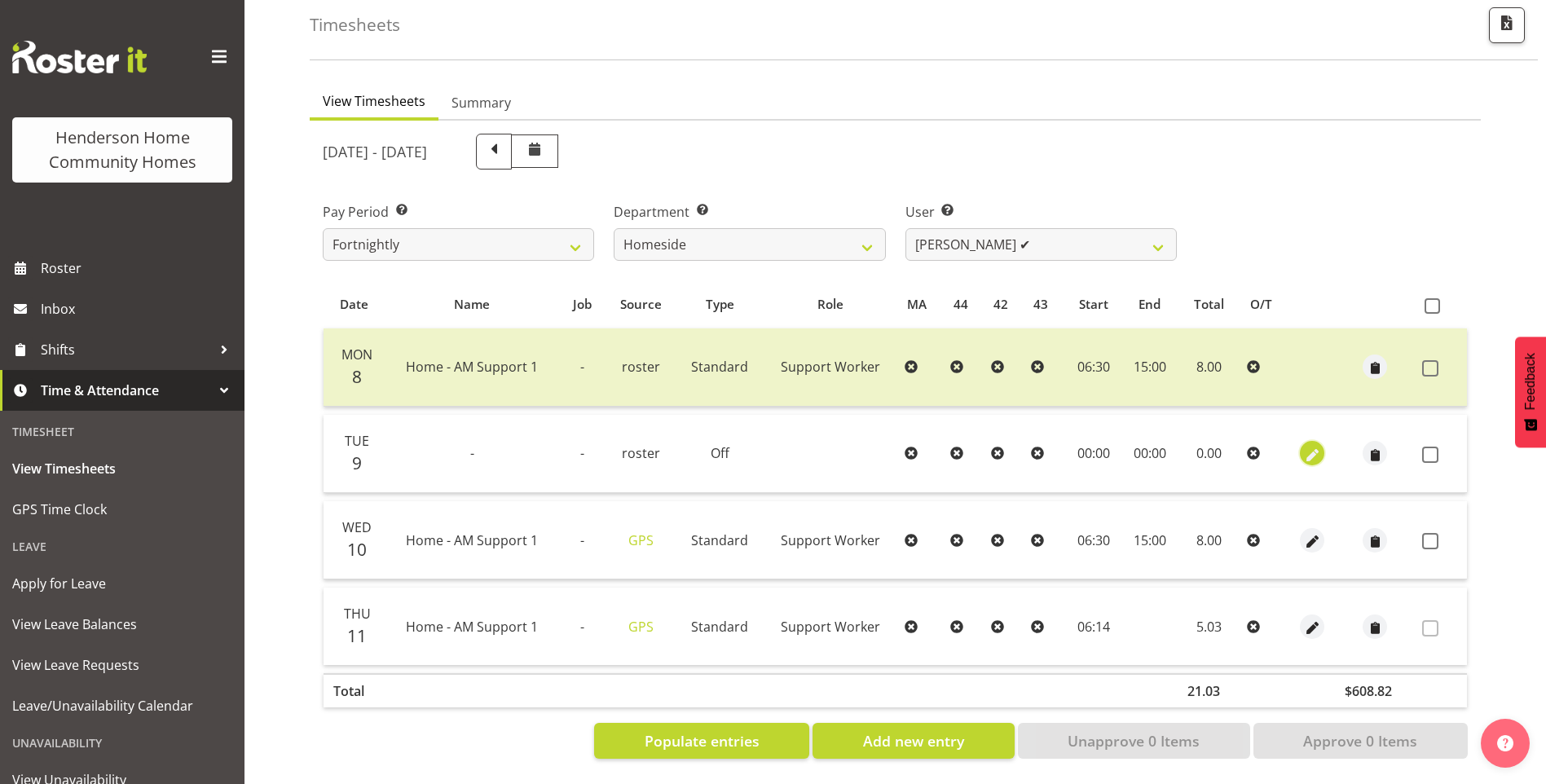
click at [1306, 445] on span "button" at bounding box center [1313, 455] width 19 height 19
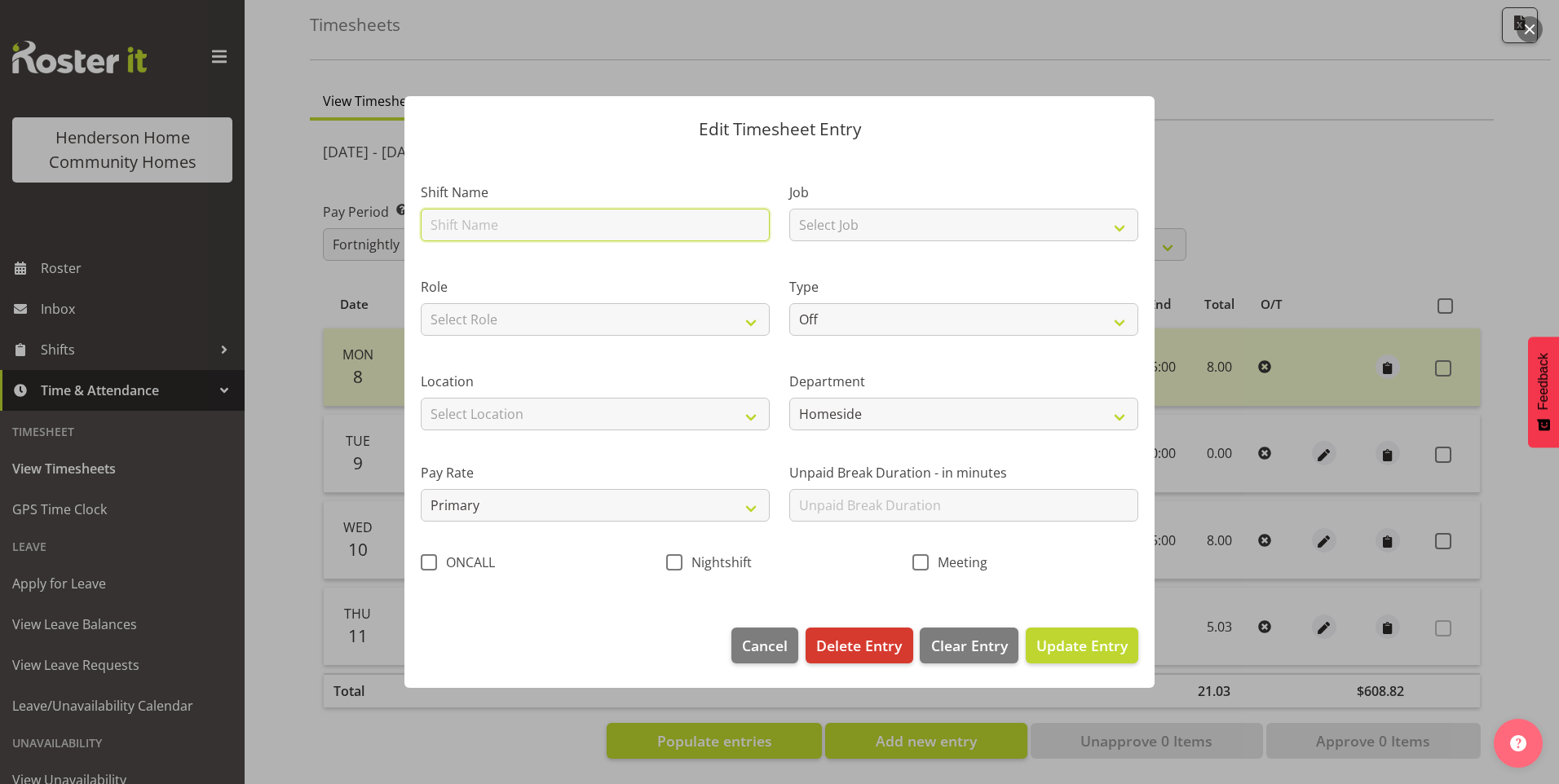
click at [542, 214] on input "text" at bounding box center [595, 225] width 349 height 32
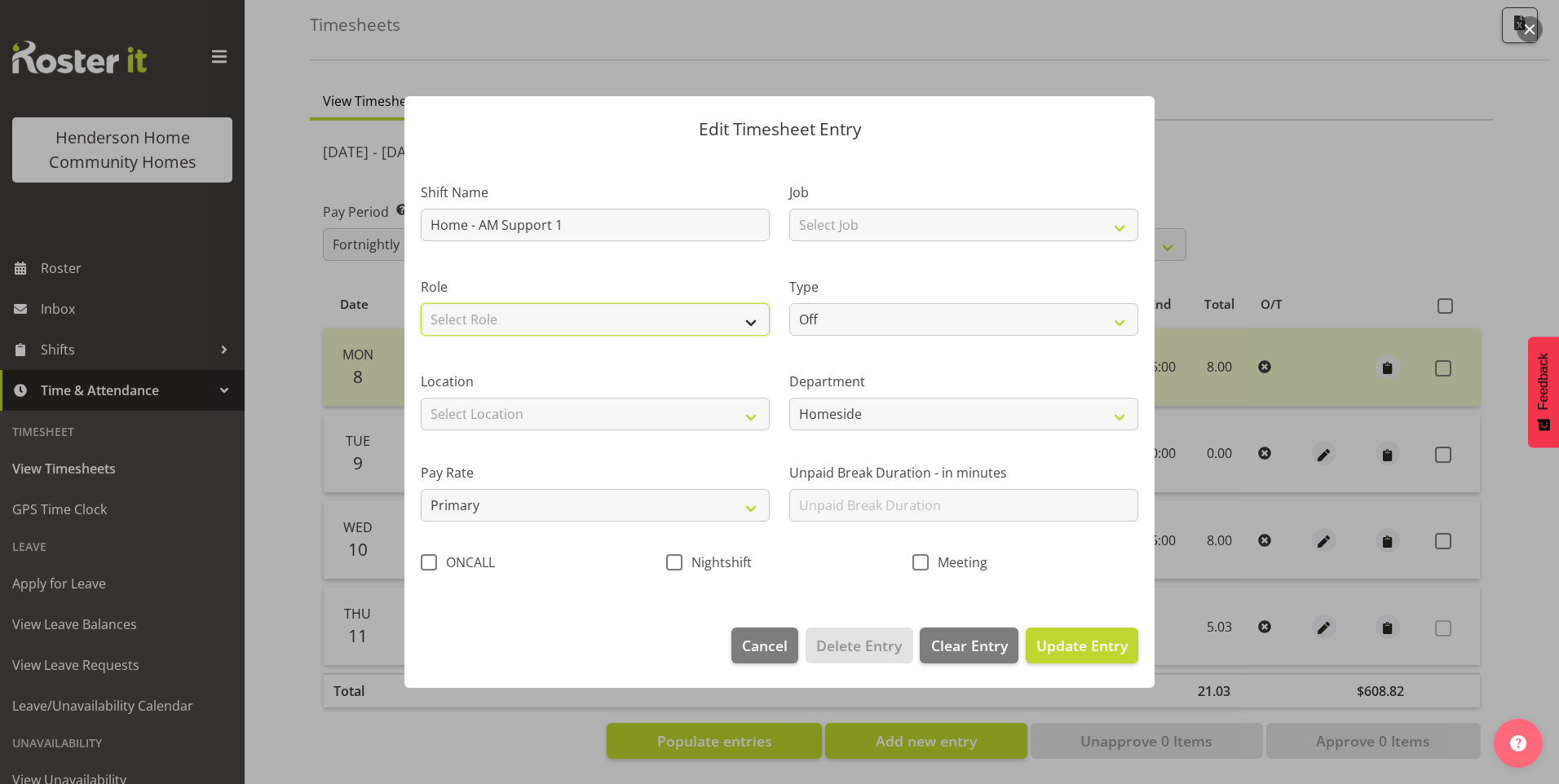
click at [551, 305] on select "Select Role Support Worker" at bounding box center [595, 320] width 349 height 32
click at [421, 304] on select "Select Role Support Worker" at bounding box center [595, 320] width 349 height 32
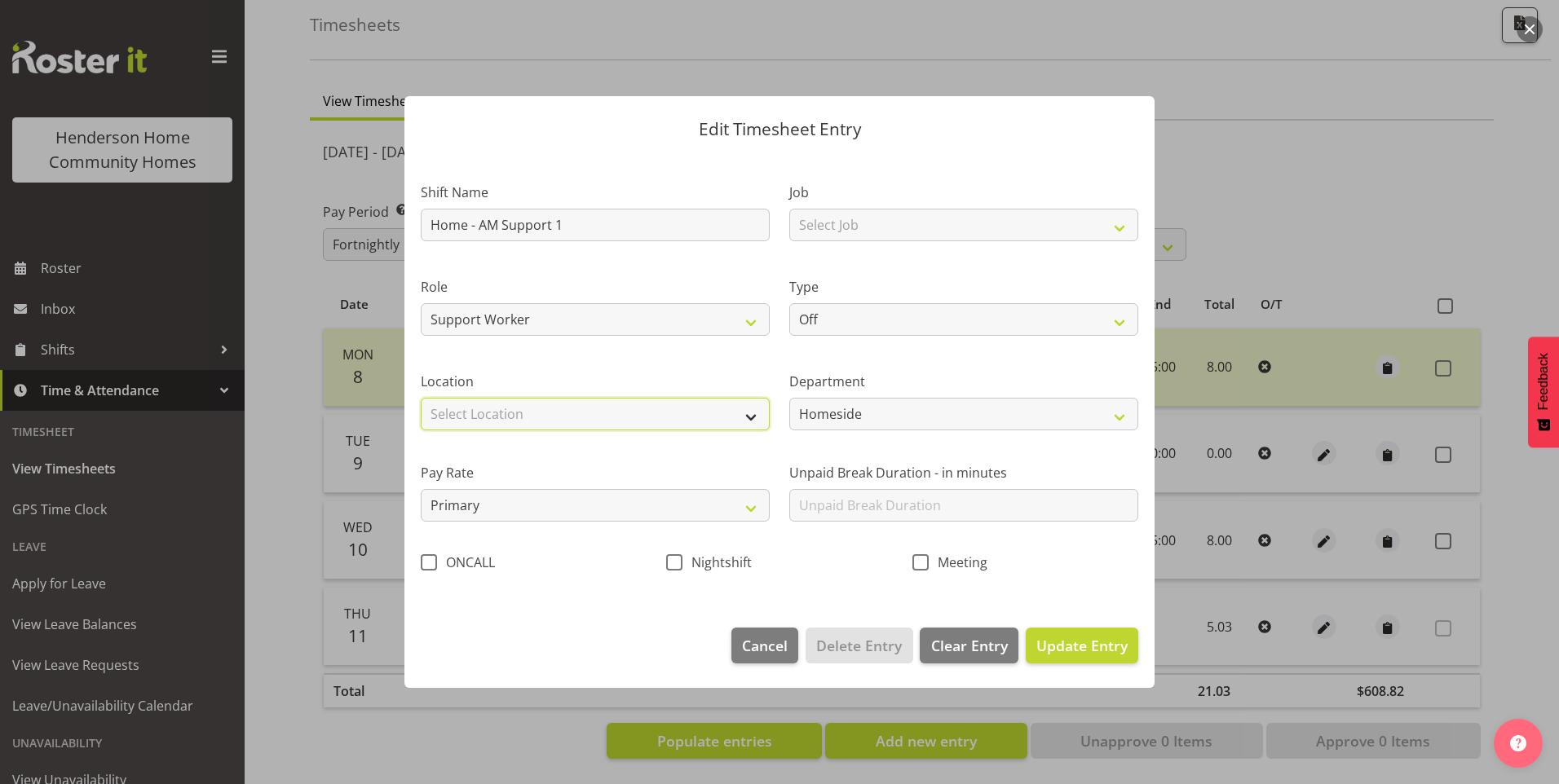
click at [503, 402] on select "Select Location 177 Halswell Rd 268 Hendersons Rd 307 Hendersons Rd 309 Henders…" at bounding box center [595, 414] width 349 height 32
click at [421, 398] on select "Select Location 177 Halswell Rd 268 Hendersons Rd 307 Hendersons Rd 309 Henders…" at bounding box center [595, 414] width 349 height 32
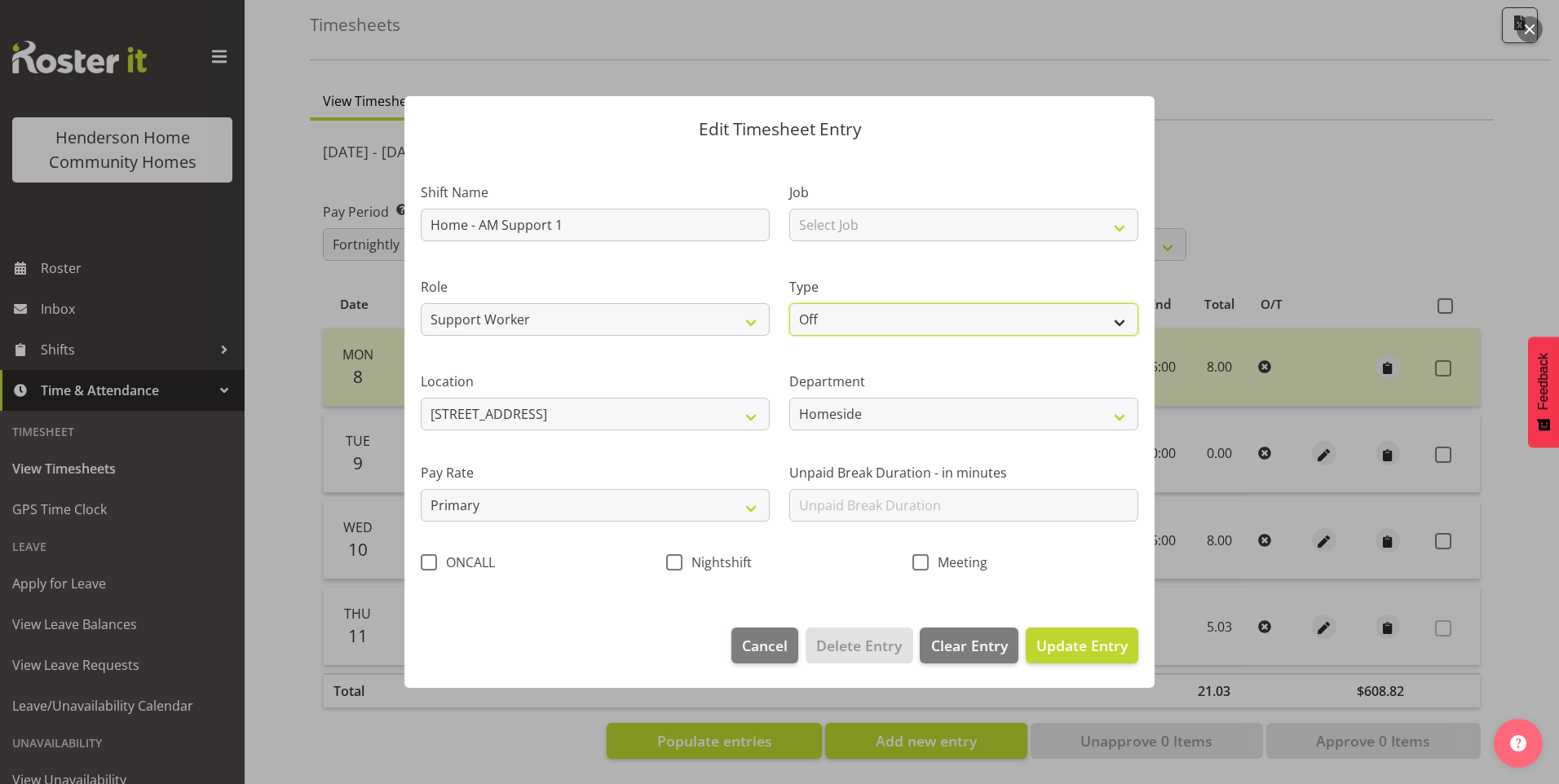
click at [851, 314] on select "Off Standard Public Holiday Public Holiday (Worked) Day In Lieu Annual Leave Si…" at bounding box center [964, 320] width 349 height 32
click at [789, 304] on select "Off Standard Public Holiday Public Holiday (Worked) Day In Lieu Annual Leave Si…" at bounding box center [964, 320] width 349 height 32
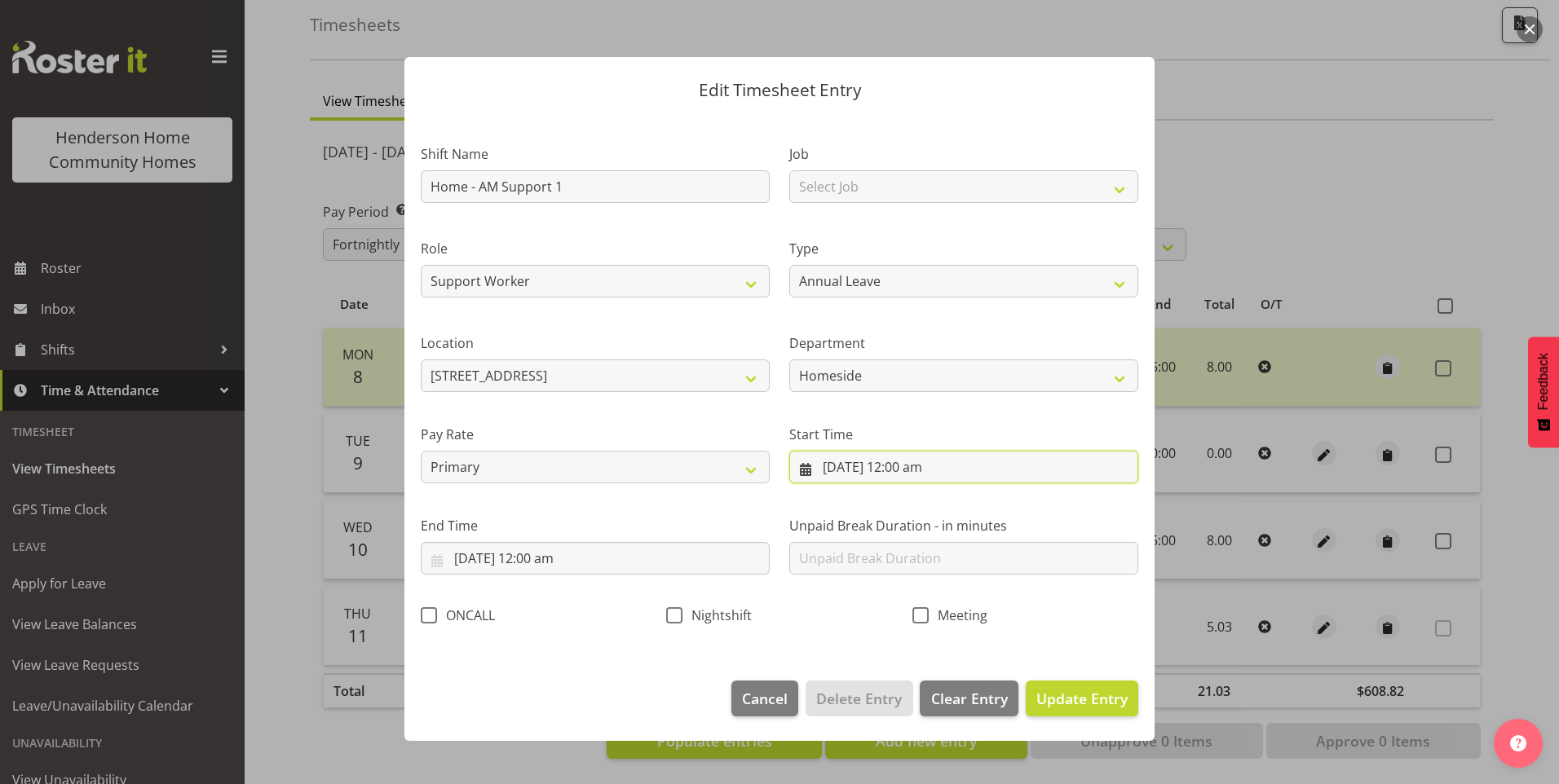
click at [916, 467] on input "9/09/2025, 12:00 am" at bounding box center [964, 467] width 349 height 32
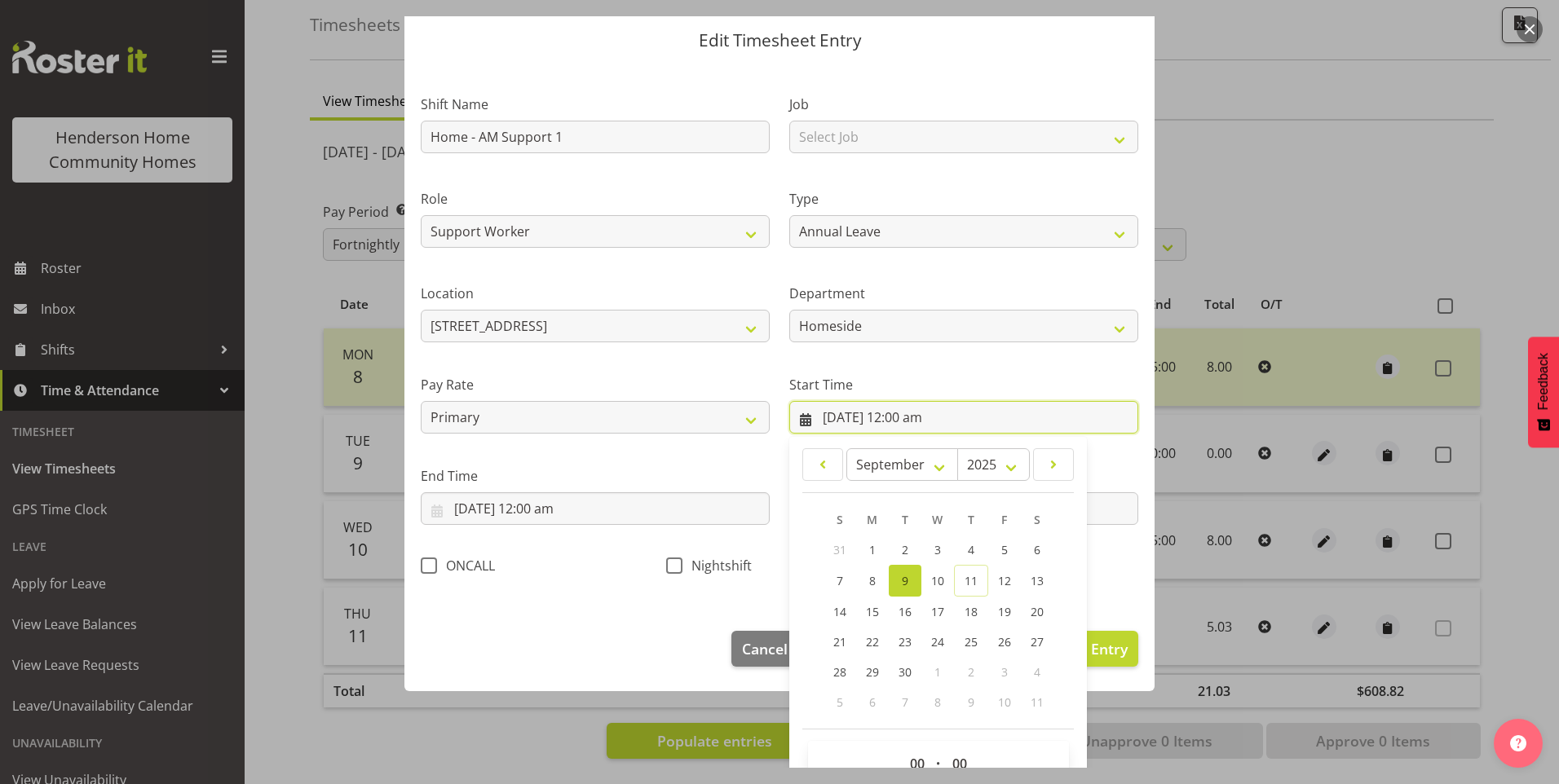
scroll to position [88, 0]
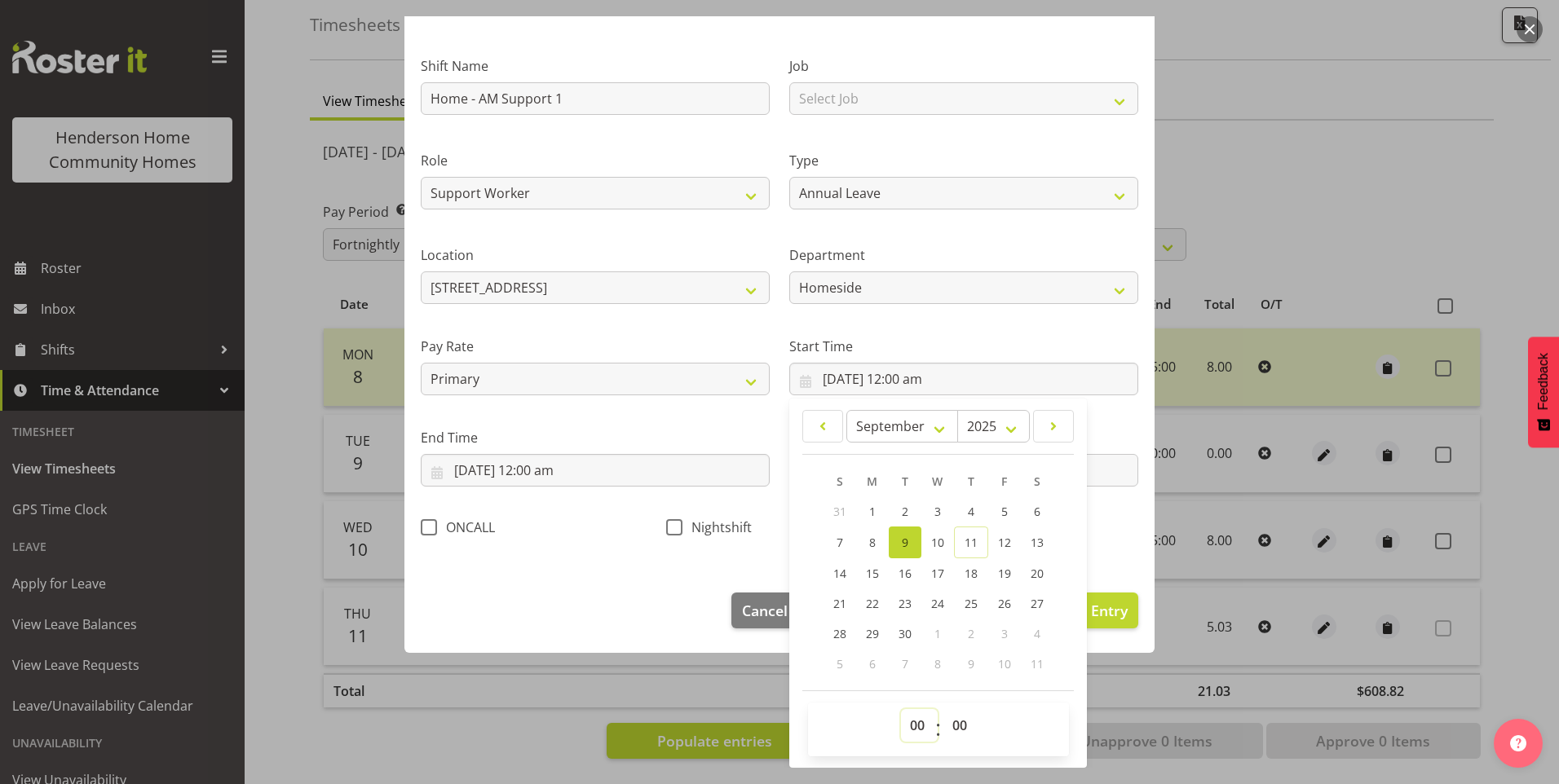
click at [927, 738] on select "00 01 02 03 04 05 06 07 08 09 10 11 12 13 14 15 16 17 18 19 20 21 22 23" at bounding box center [918, 725] width 37 height 32
click at [912, 715] on select "00 01 02 03 04 05 06 07 08 09 10 11 12 13 14 15 16 17 18 19 20 21 22 23" at bounding box center [918, 725] width 37 height 32
click at [901, 722] on select "00 01 02 03 04 05 06 07 08 09 10 11 12 13 14 15 16 17 18 19 20 21 22 23" at bounding box center [918, 725] width 37 height 32
click at [901, 709] on select "00 01 02 03 04 05 06 07 08 09 10 11 12 13 14 15 16 17 18 19 20 21 22 23" at bounding box center [918, 725] width 37 height 32
click at [952, 728] on select "00 01 02 03 04 05 06 07 08 09 10 11 12 13 14 15 16 17 18 19 20 21 22 23 24 25 2…" at bounding box center [961, 725] width 37 height 32
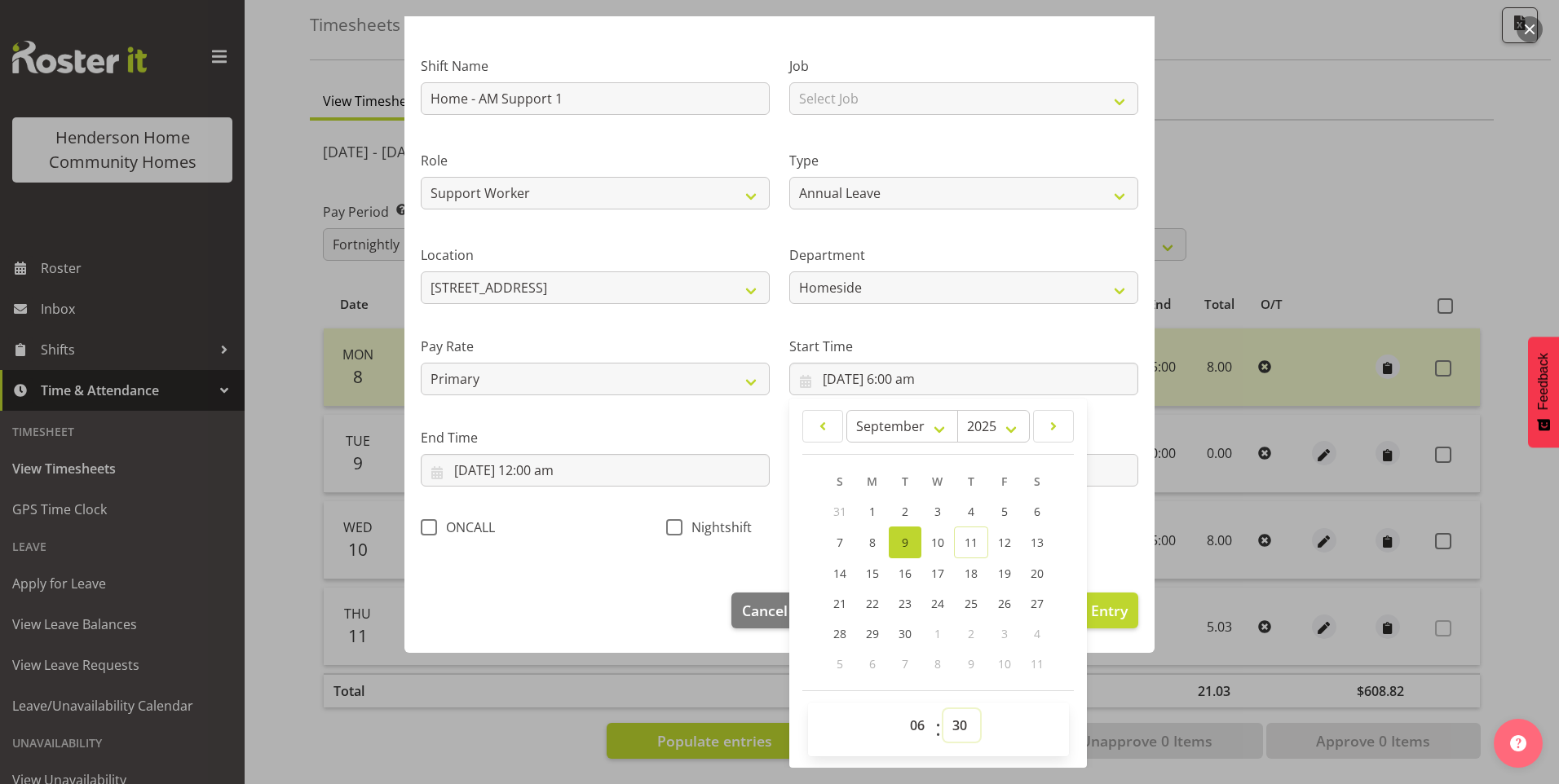
click at [943, 709] on select "00 01 02 03 04 05 06 07 08 09 10 11 12 13 14 15 16 17 18 19 20 21 22 23 24 25 2…" at bounding box center [961, 725] width 37 height 32
click at [523, 471] on input "9/09/2025, 12:00 am" at bounding box center [595, 470] width 349 height 32
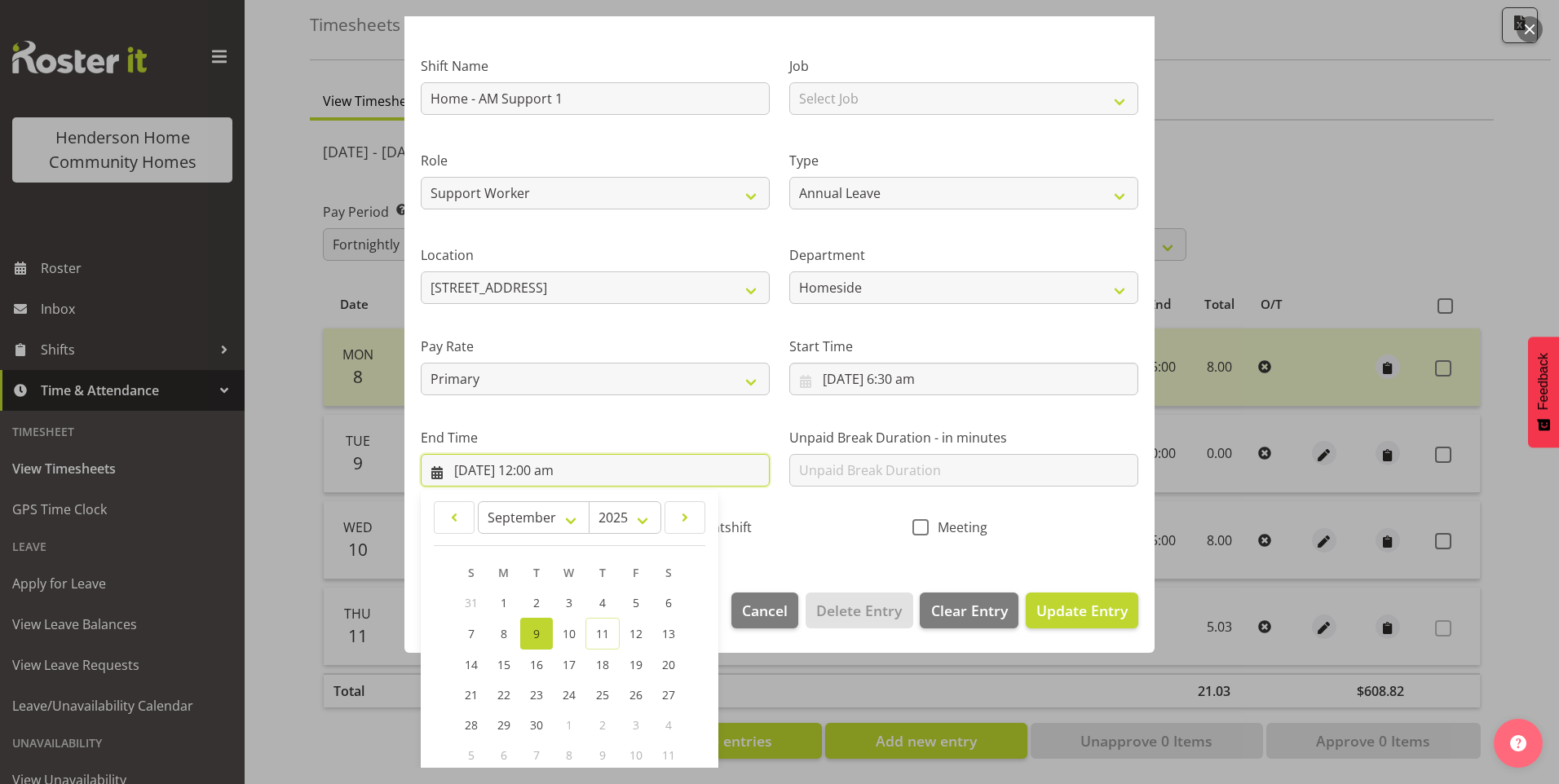
scroll to position [180, 0]
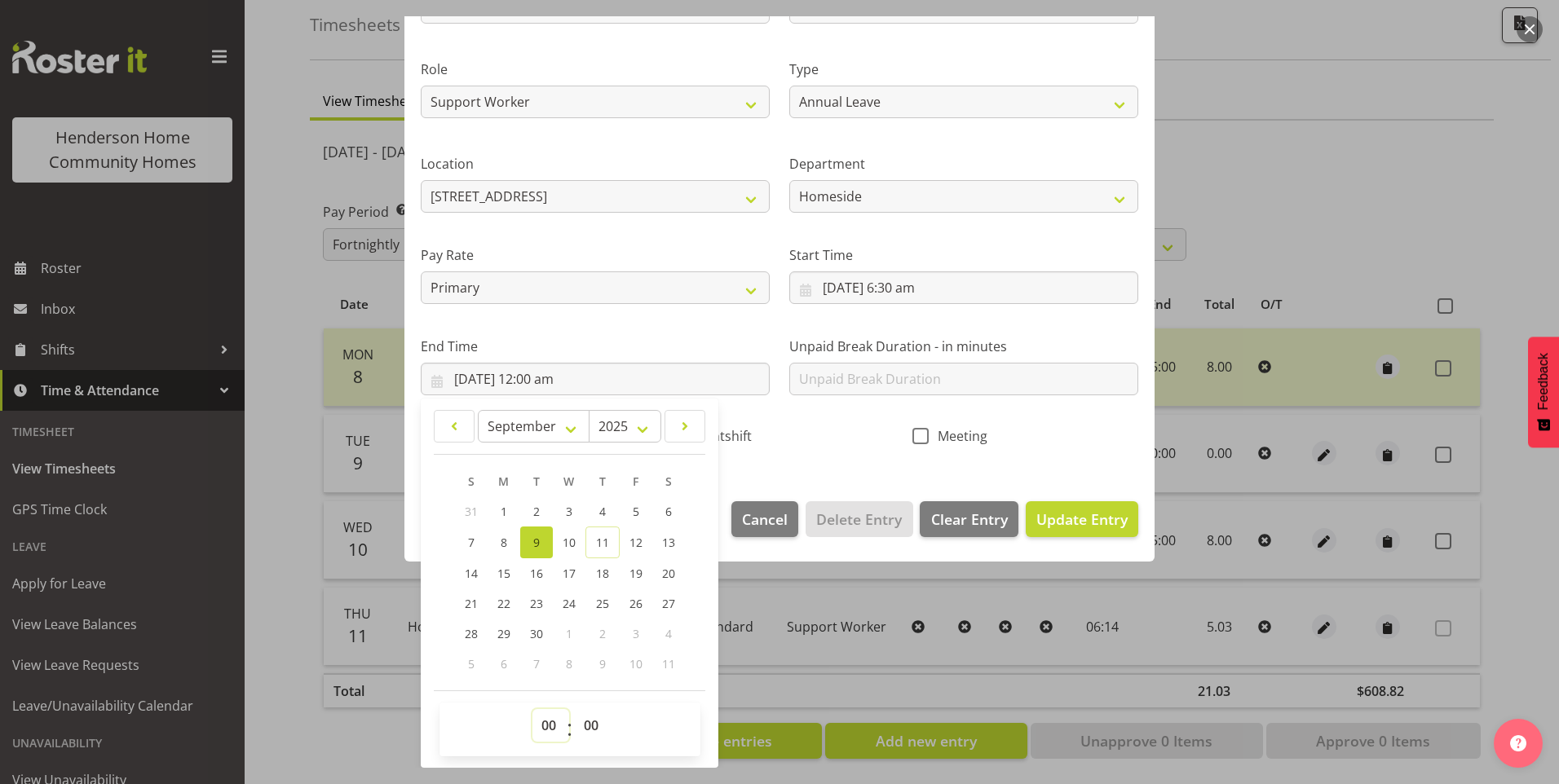
click at [552, 738] on select "00 01 02 03 04 05 06 07 08 09 10 11 12 13 14 15 16 17 18 19 20 21 22 23" at bounding box center [551, 725] width 37 height 32
click at [533, 709] on select "00 01 02 03 04 05 06 07 08 09 10 11 12 13 14 15 16 17 18 19 20 21 22 23" at bounding box center [551, 725] width 37 height 32
click at [943, 386] on input "text" at bounding box center [964, 379] width 349 height 32
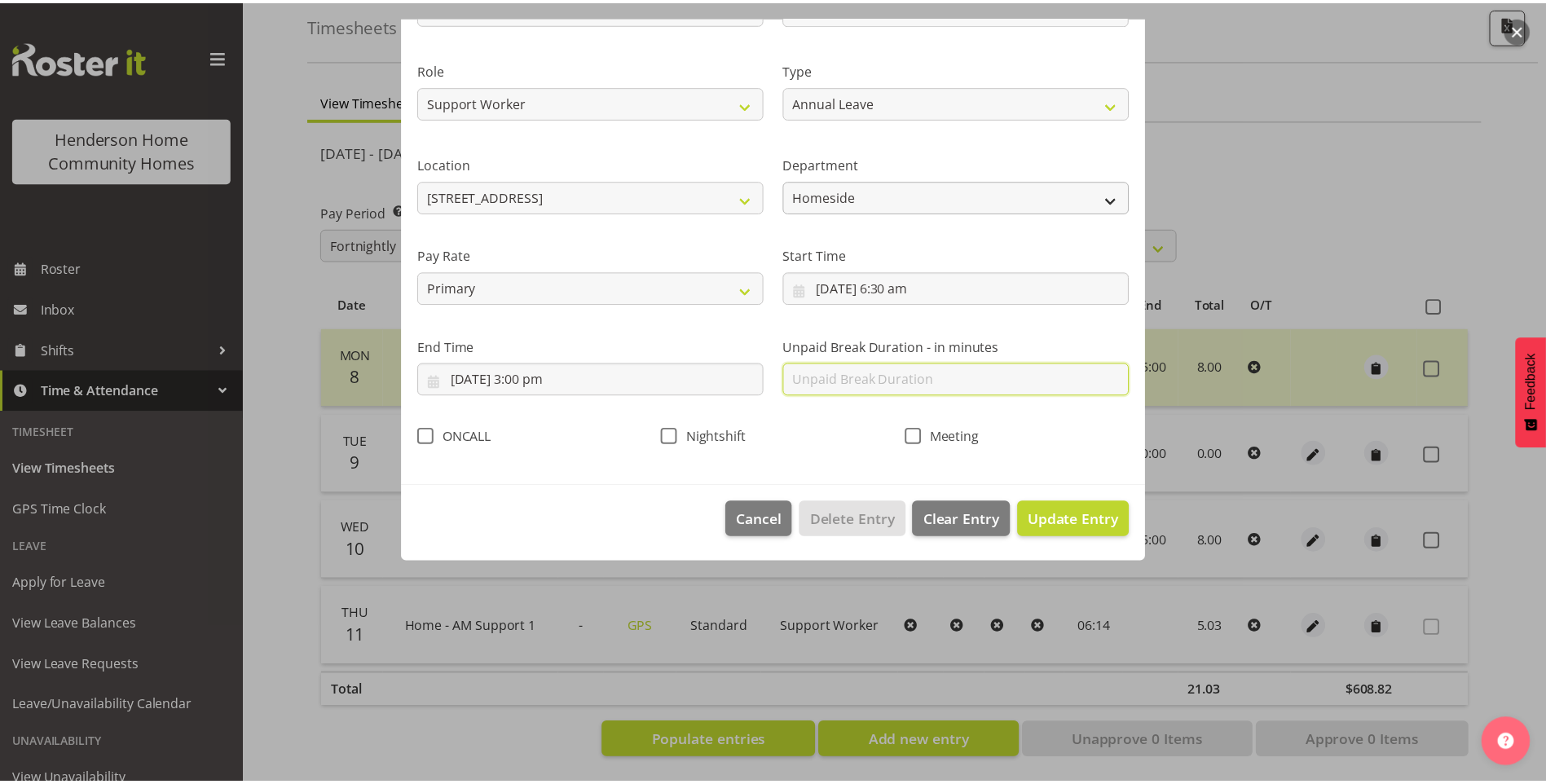
scroll to position [0, 0]
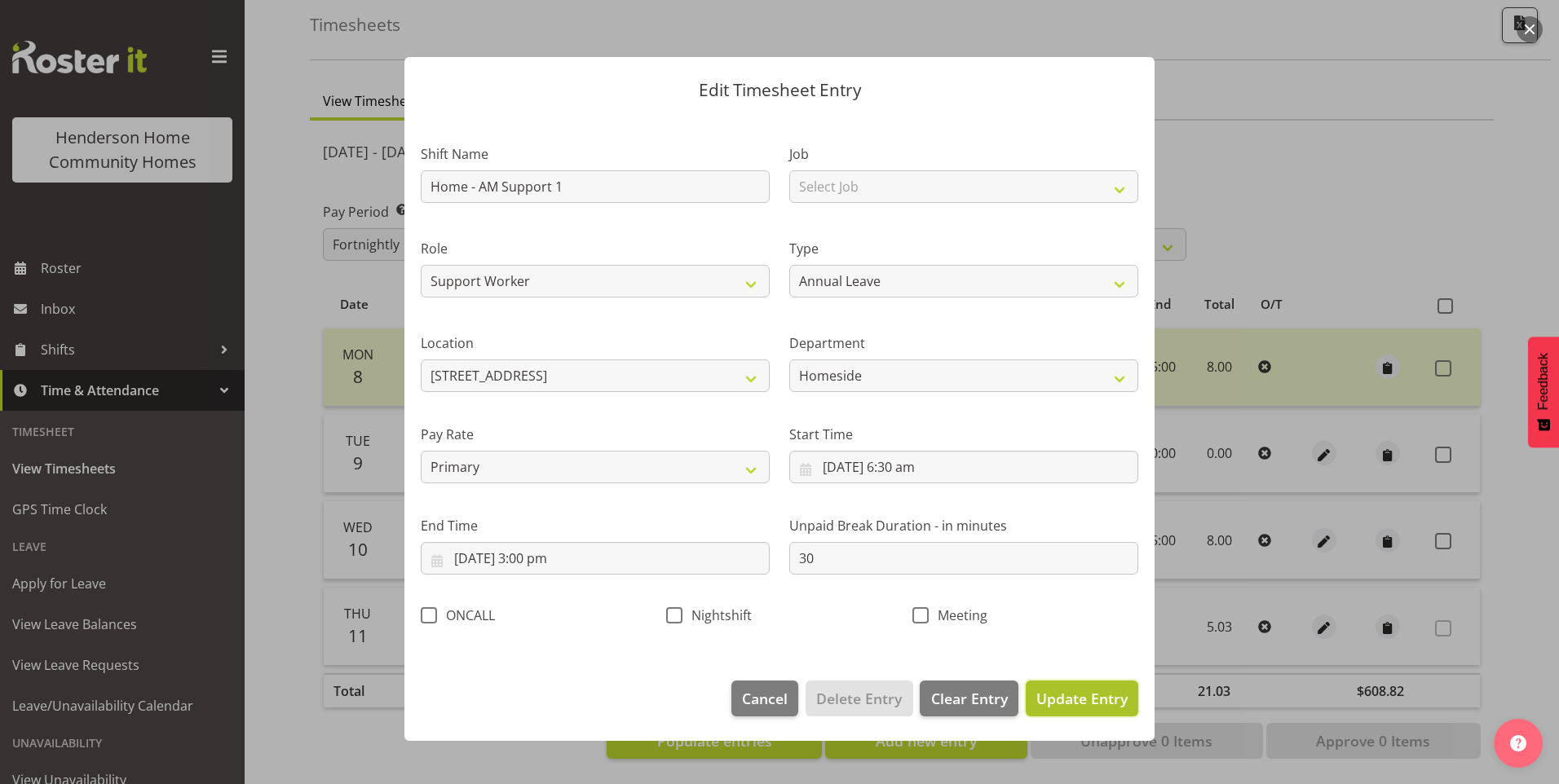
click at [1101, 711] on button "Update Entry" at bounding box center [1082, 699] width 113 height 36
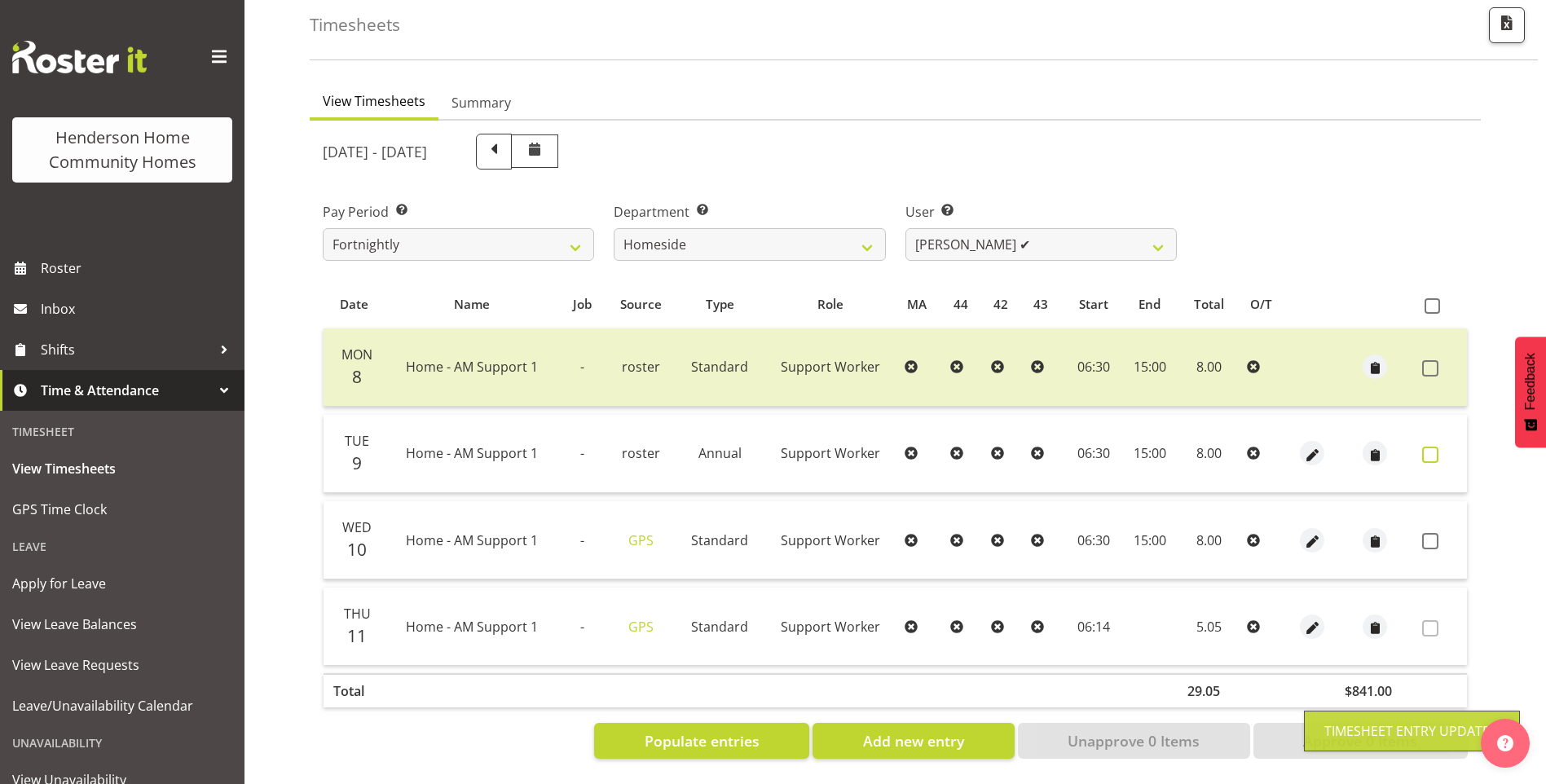
click at [1427, 446] on span at bounding box center [1431, 454] width 16 height 16
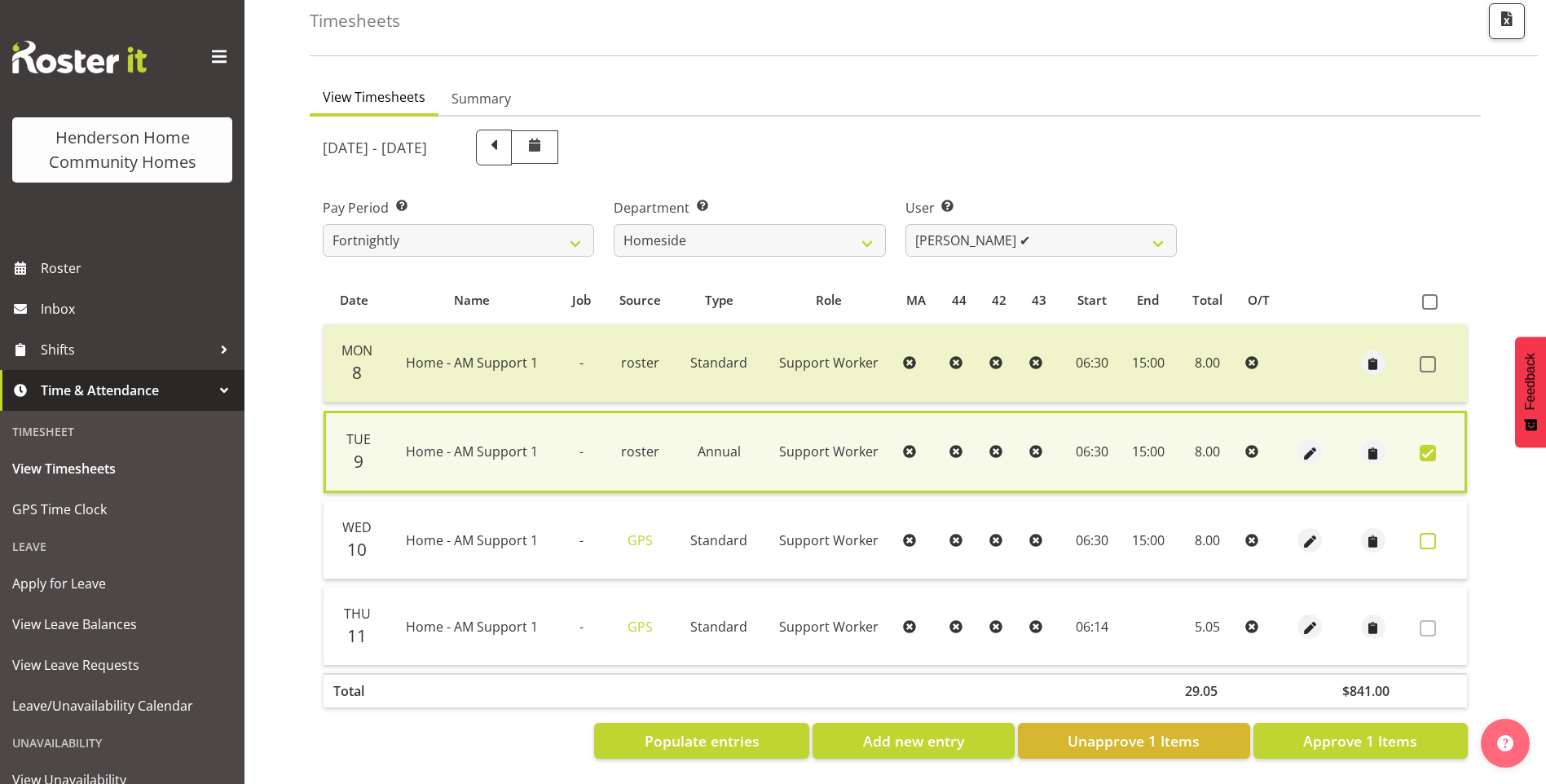
click at [1426, 533] on span at bounding box center [1428, 540] width 16 height 16
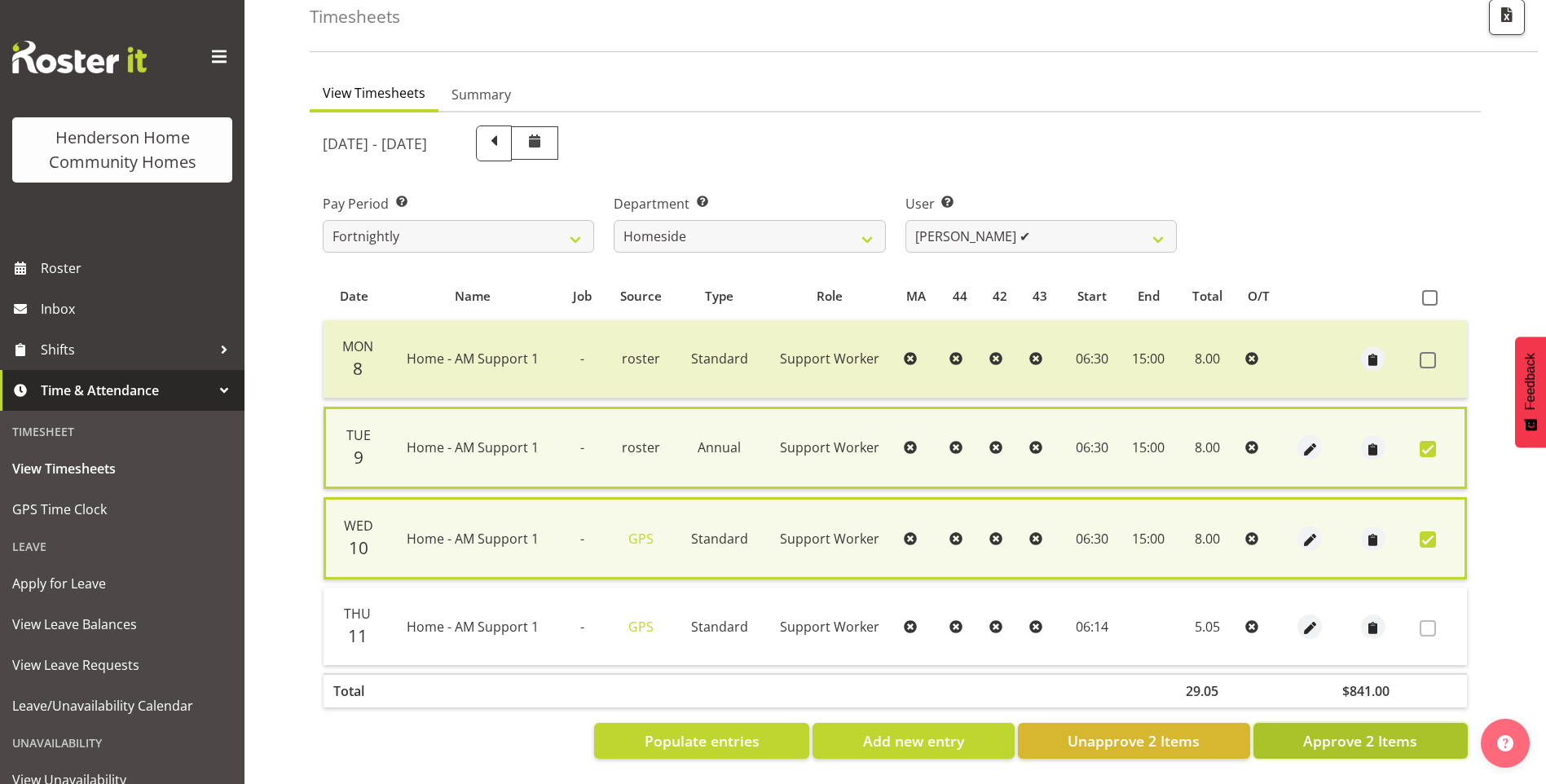
click at [1354, 733] on span "Approve 2 Items" at bounding box center [1360, 740] width 114 height 21
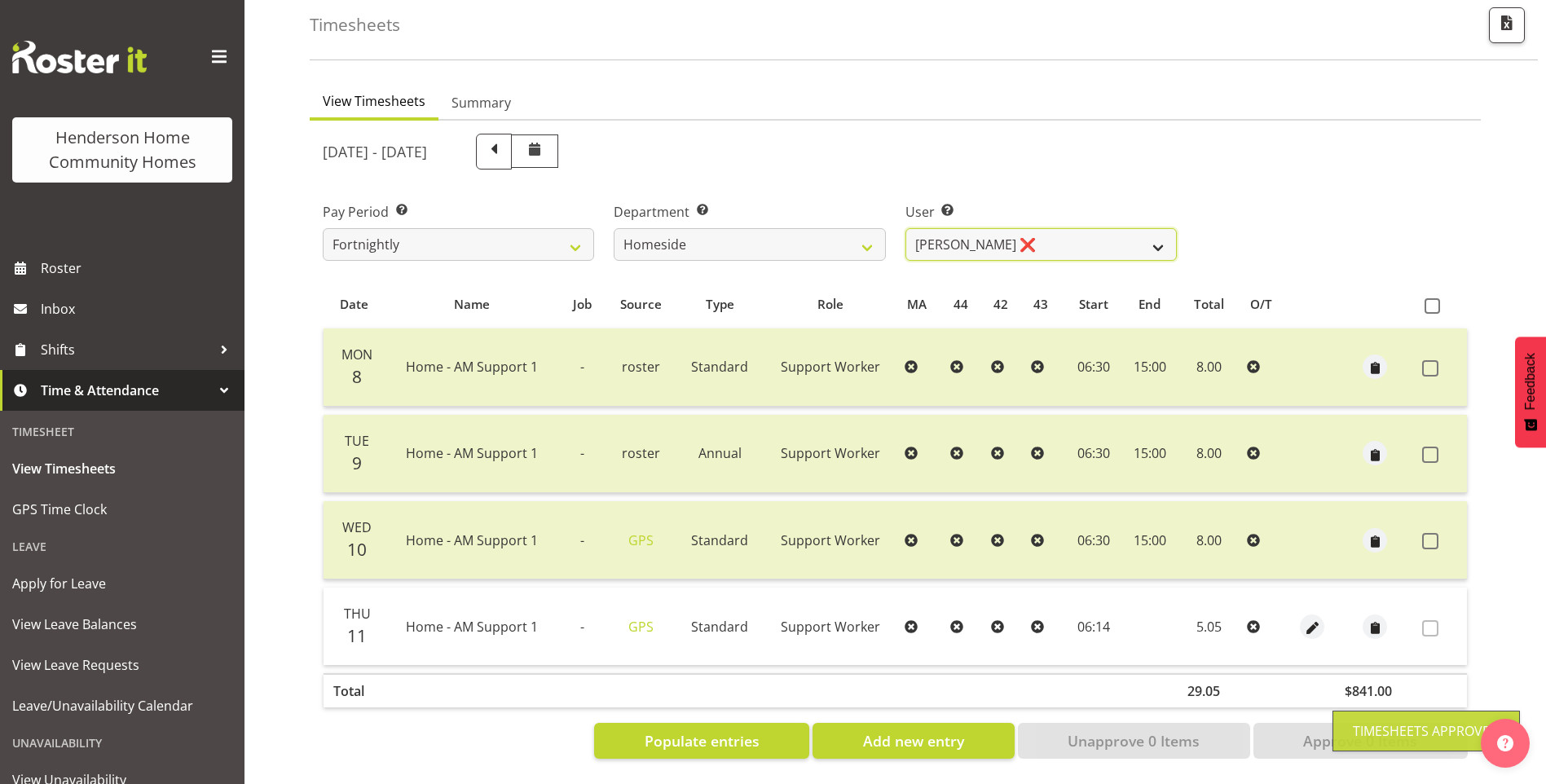
click at [1000, 228] on select "Asiasiga Vili ❌ Billie-Rose Dunlop ❌ Brijesh (BK) Kachhadiya ❌ Cheenee Vargas ❌…" at bounding box center [1041, 245] width 271 height 32
click at [906, 228] on select "Asiasiga Vili ❌ Billie-Rose Dunlop ❌ Brijesh (BK) Kachhadiya ❌ Cheenee Vargas ❌…" at bounding box center [1041, 245] width 271 height 32
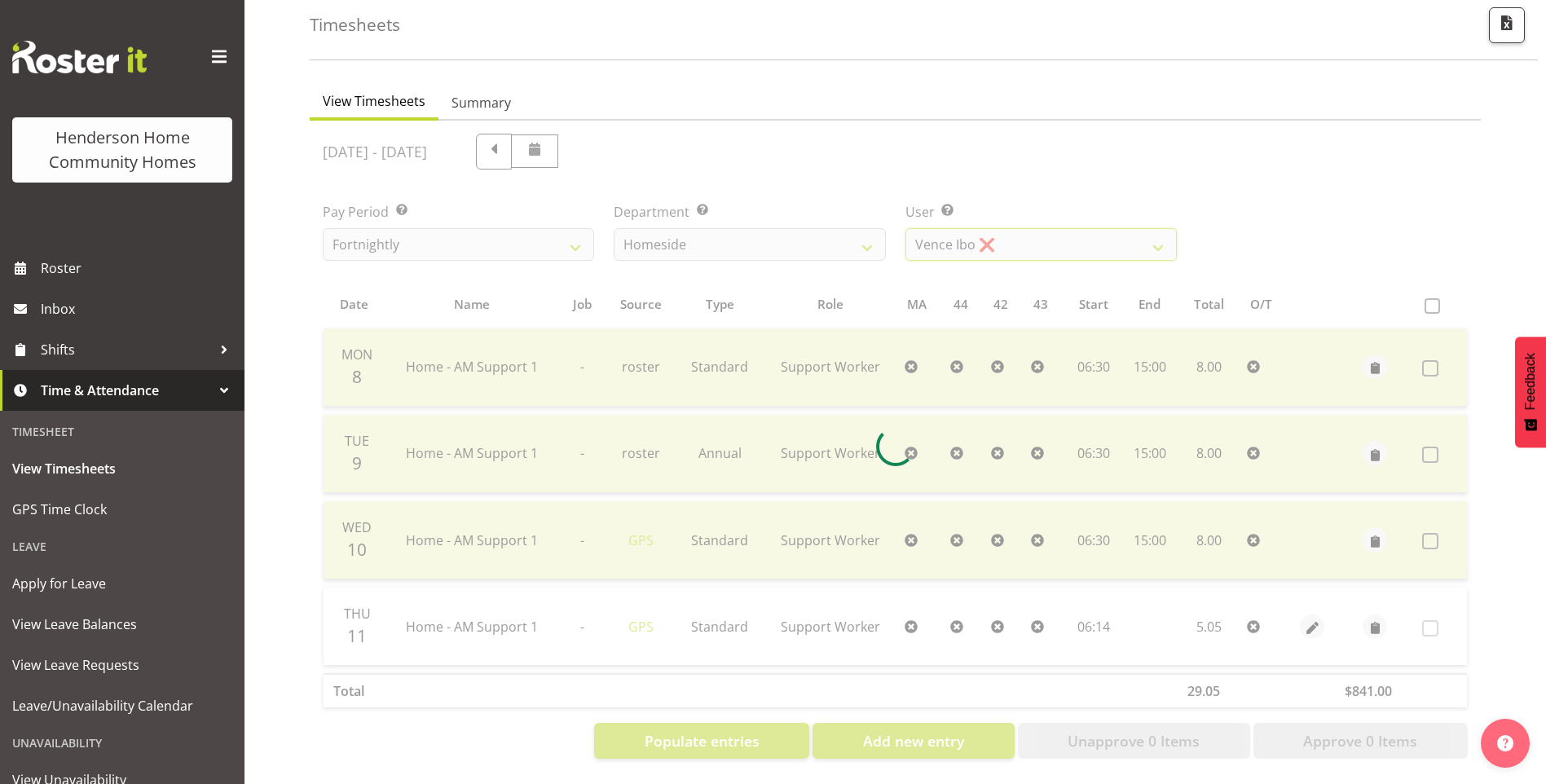
scroll to position [30, 0]
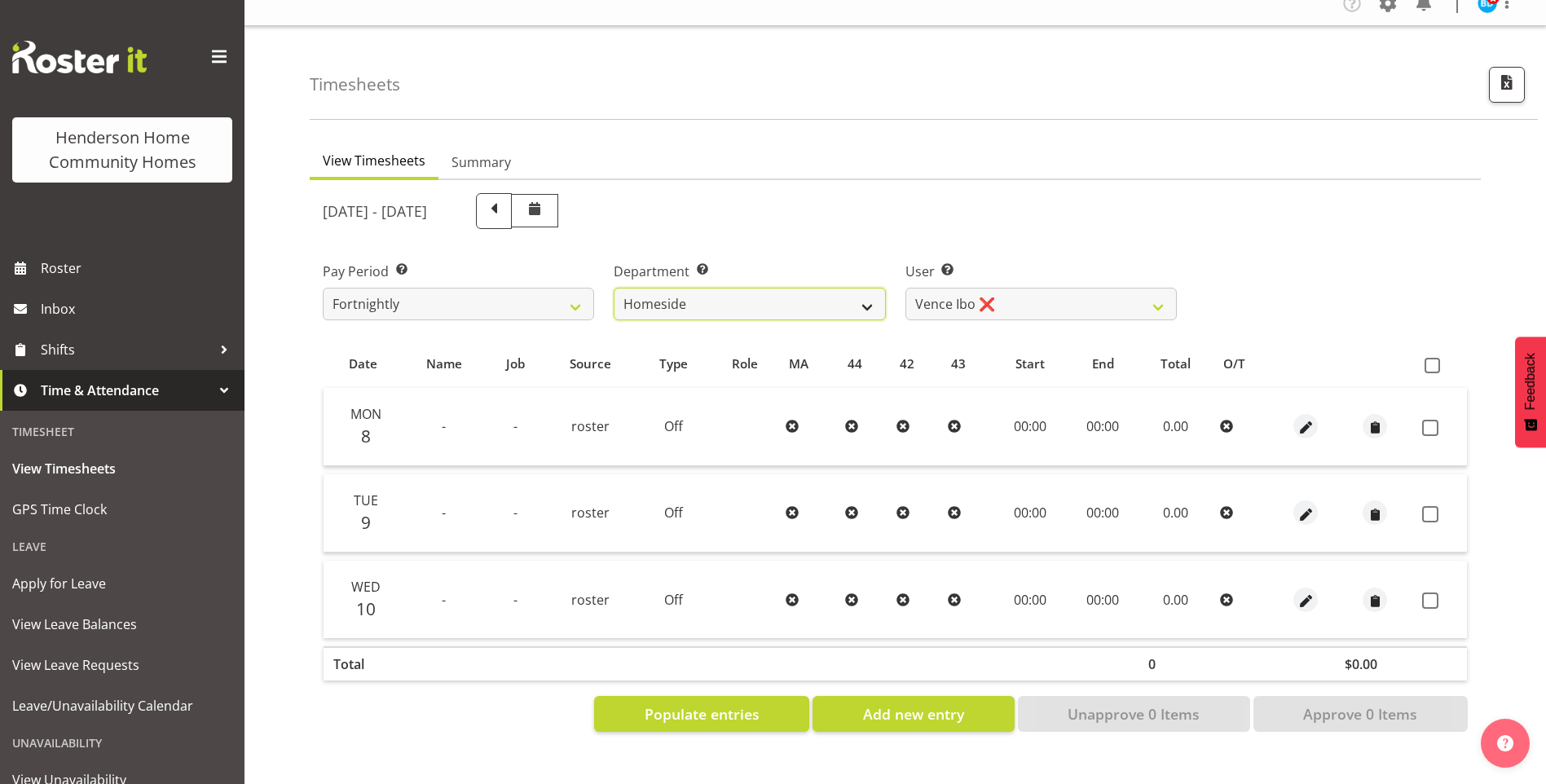
click at [724, 295] on select "Admin Homeside Houses Wingside" at bounding box center [749, 304] width 271 height 32
click at [614, 288] on select "Admin Homeside Houses Wingside" at bounding box center [749, 304] width 271 height 32
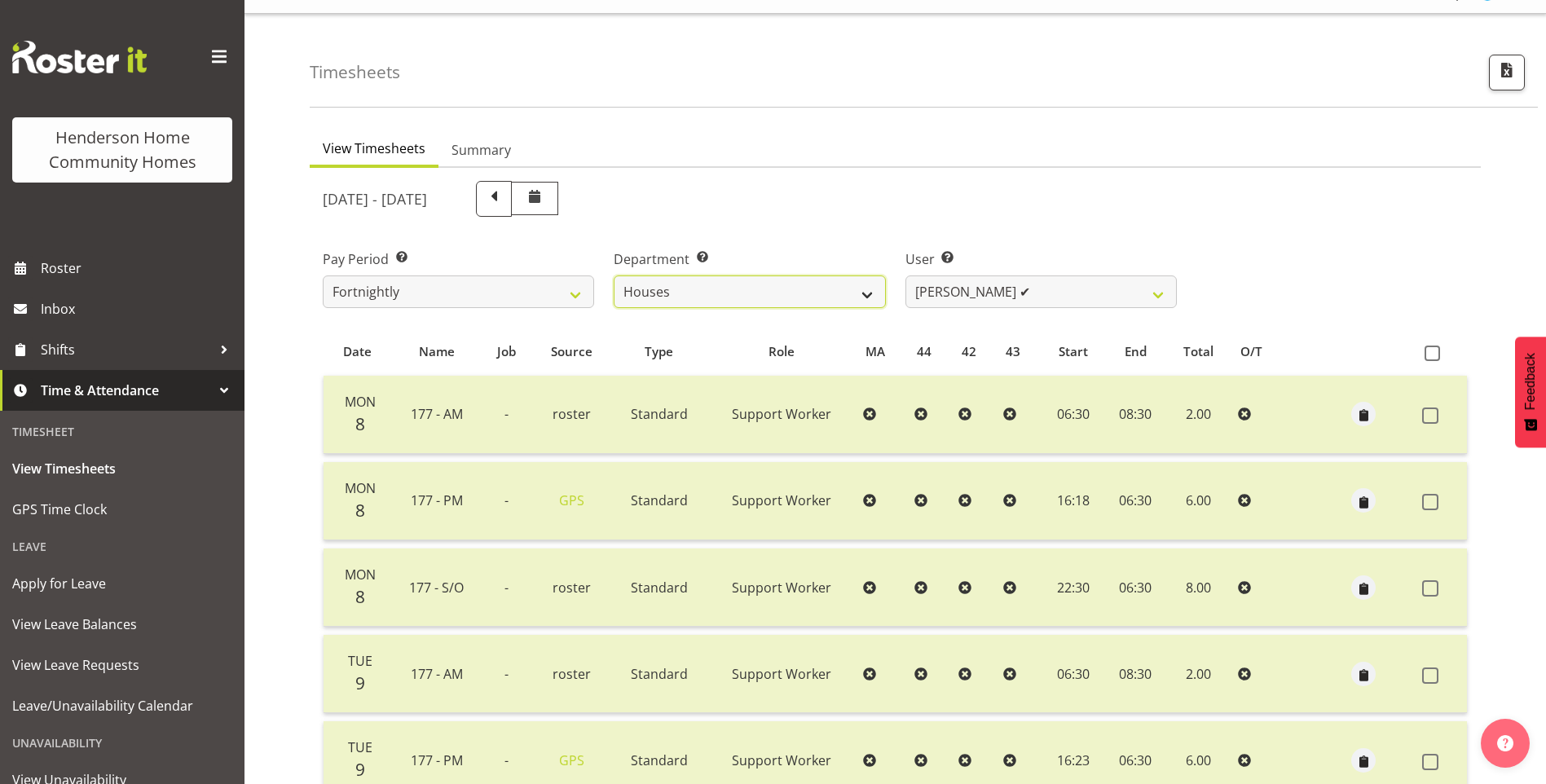
click at [690, 286] on select "Admin Homeside Houses Wingside" at bounding box center [749, 292] width 271 height 32
click at [614, 275] on select "Admin Homeside Houses Wingside" at bounding box center [749, 292] width 271 height 32
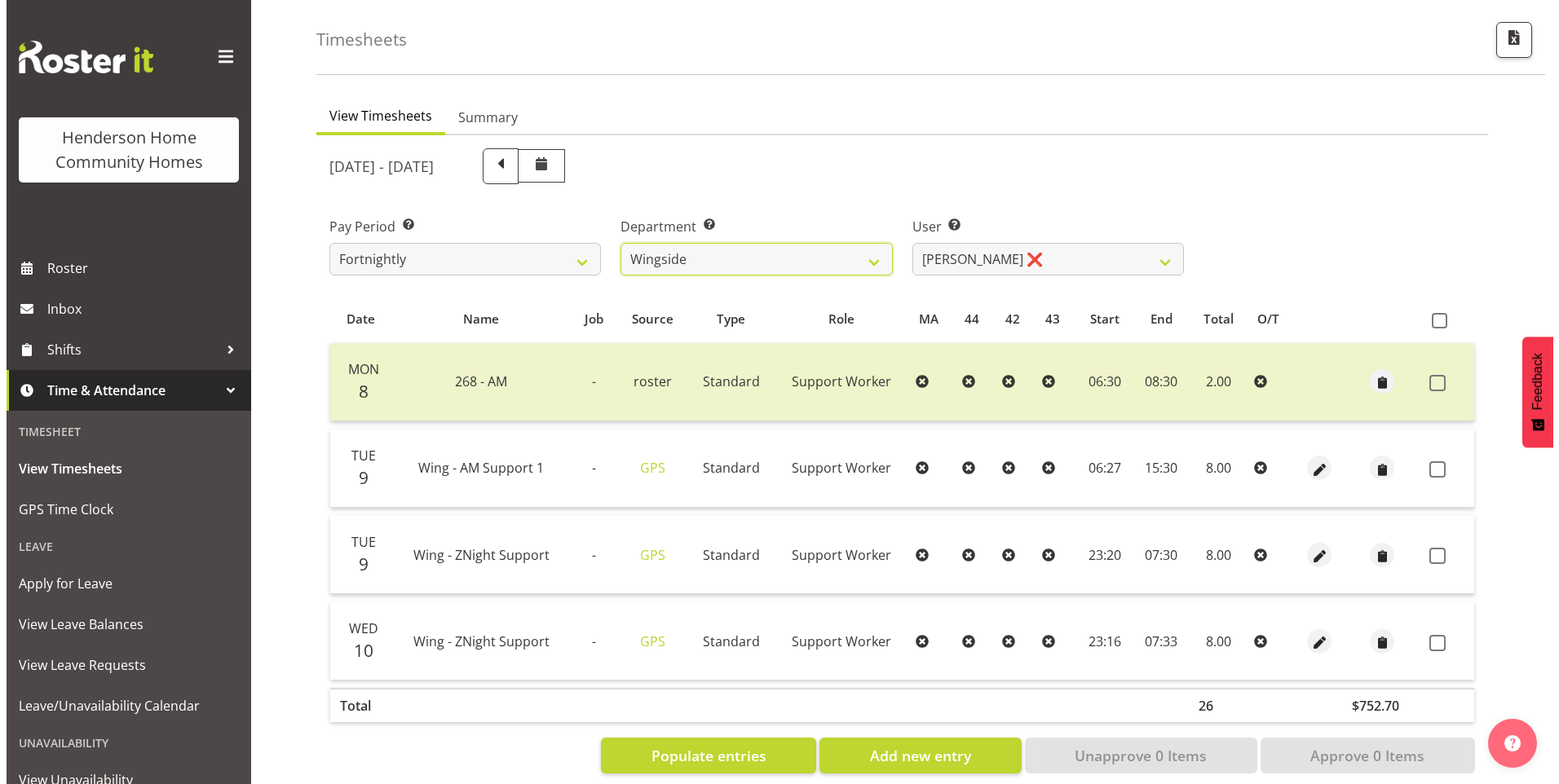
scroll to position [90, 0]
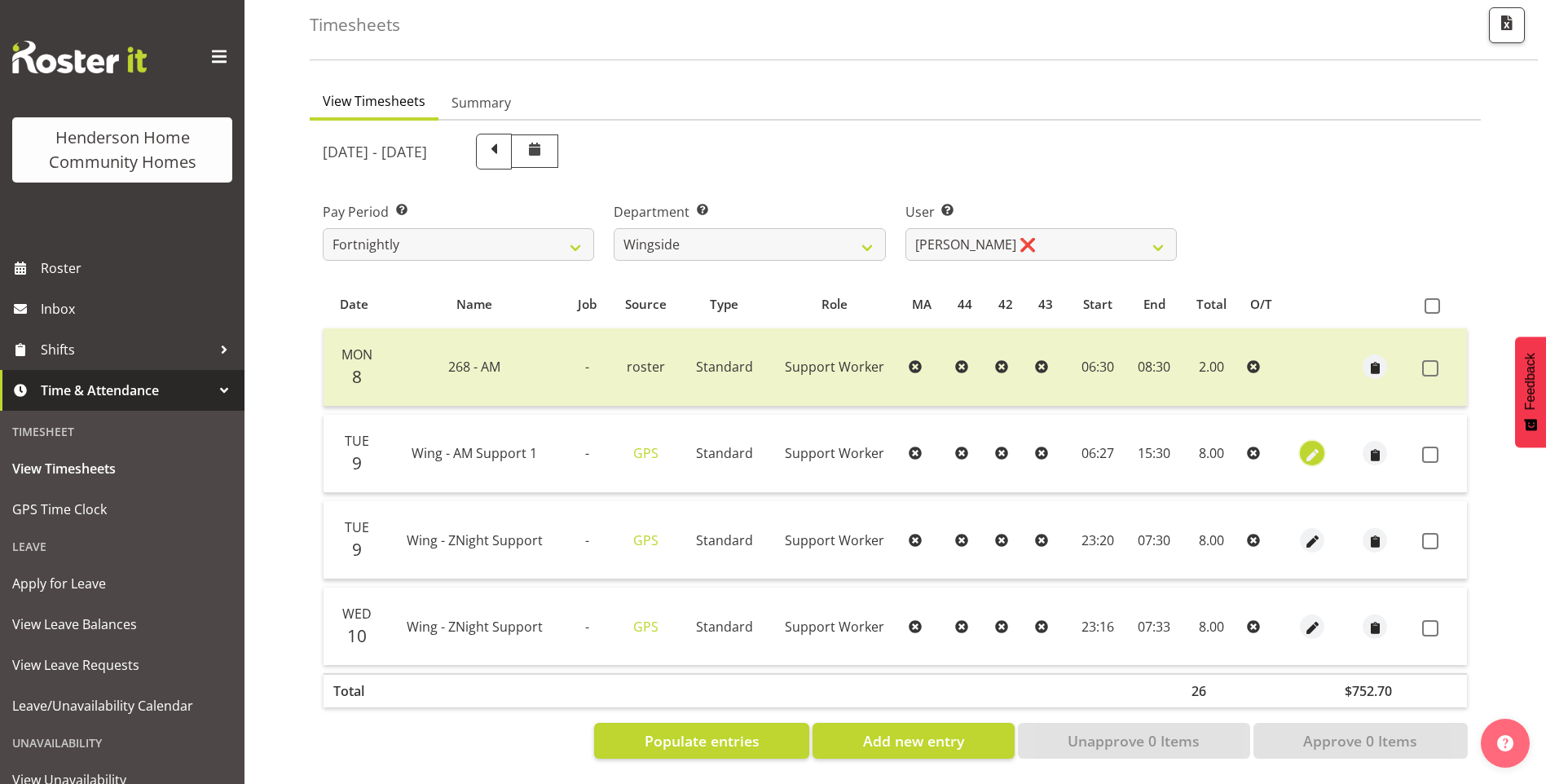
click at [1317, 445] on span "button" at bounding box center [1313, 455] width 19 height 19
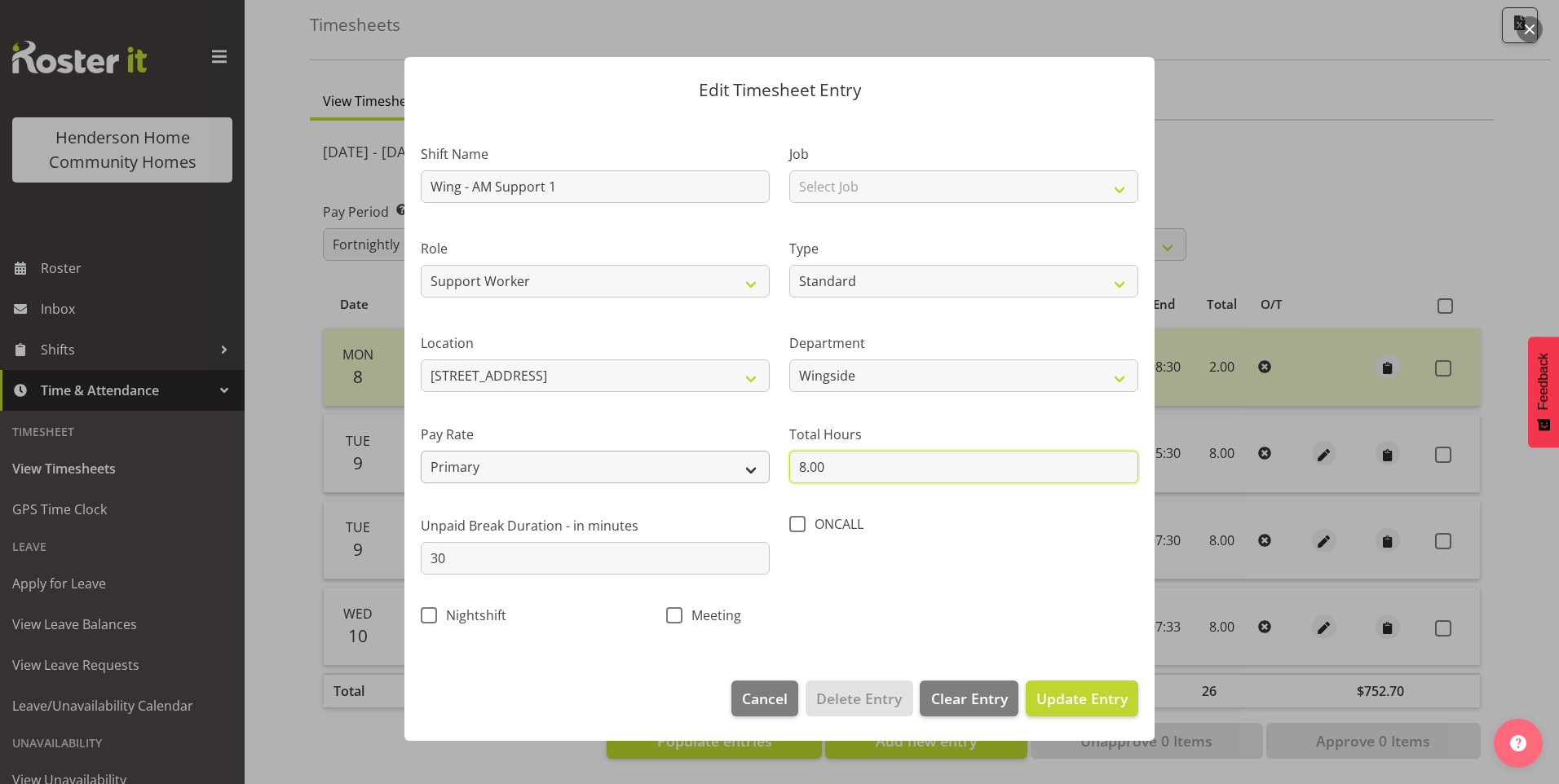
drag, startPoint x: 843, startPoint y: 477, endPoint x: 671, endPoint y: 450, distance: 174.1
click at [790, 474] on input "8.00" at bounding box center [964, 467] width 349 height 32
click at [1096, 696] on span "Update Entry" at bounding box center [1082, 699] width 92 height 20
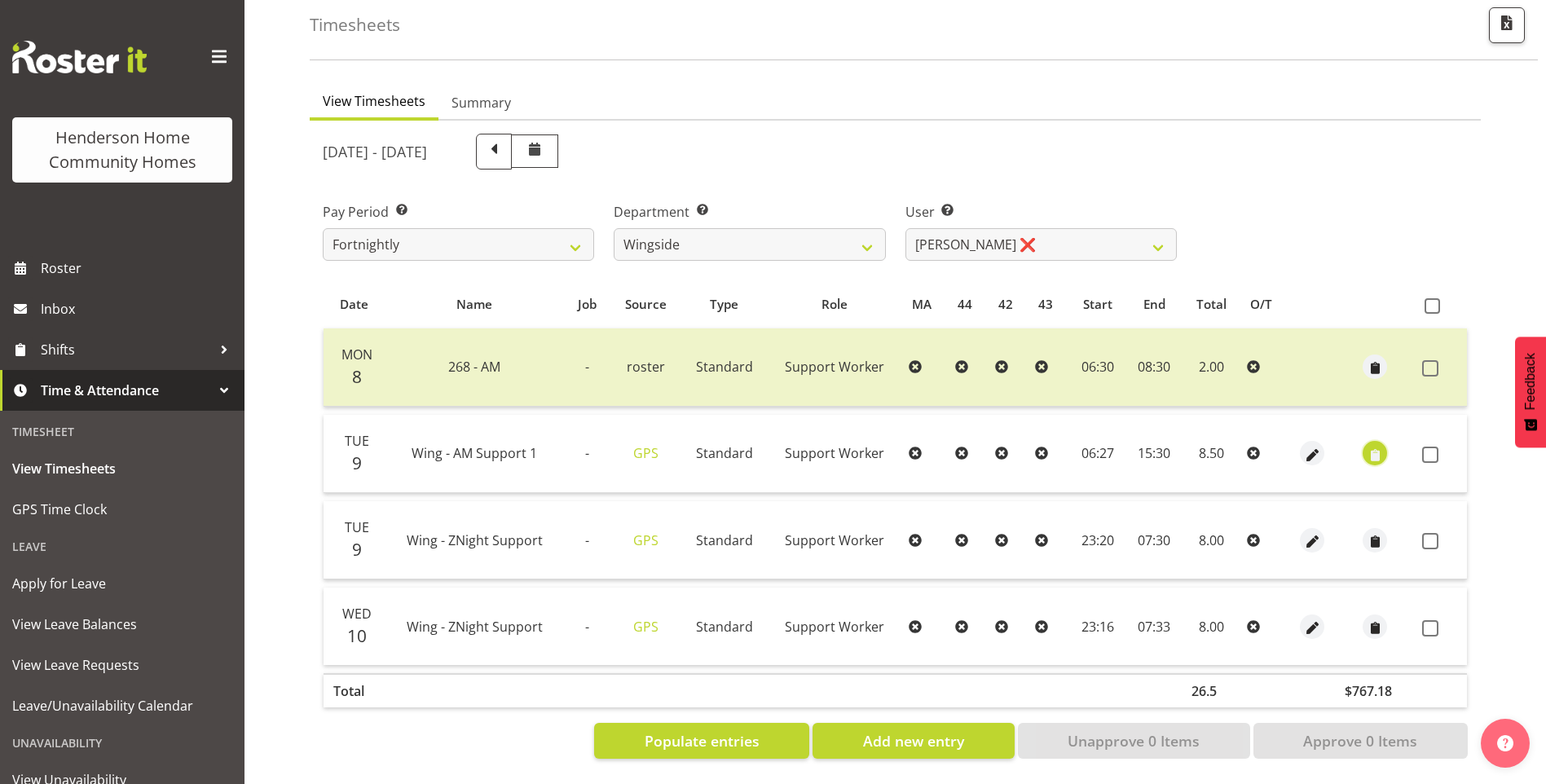
click at [1375, 447] on span "button" at bounding box center [1376, 455] width 19 height 19
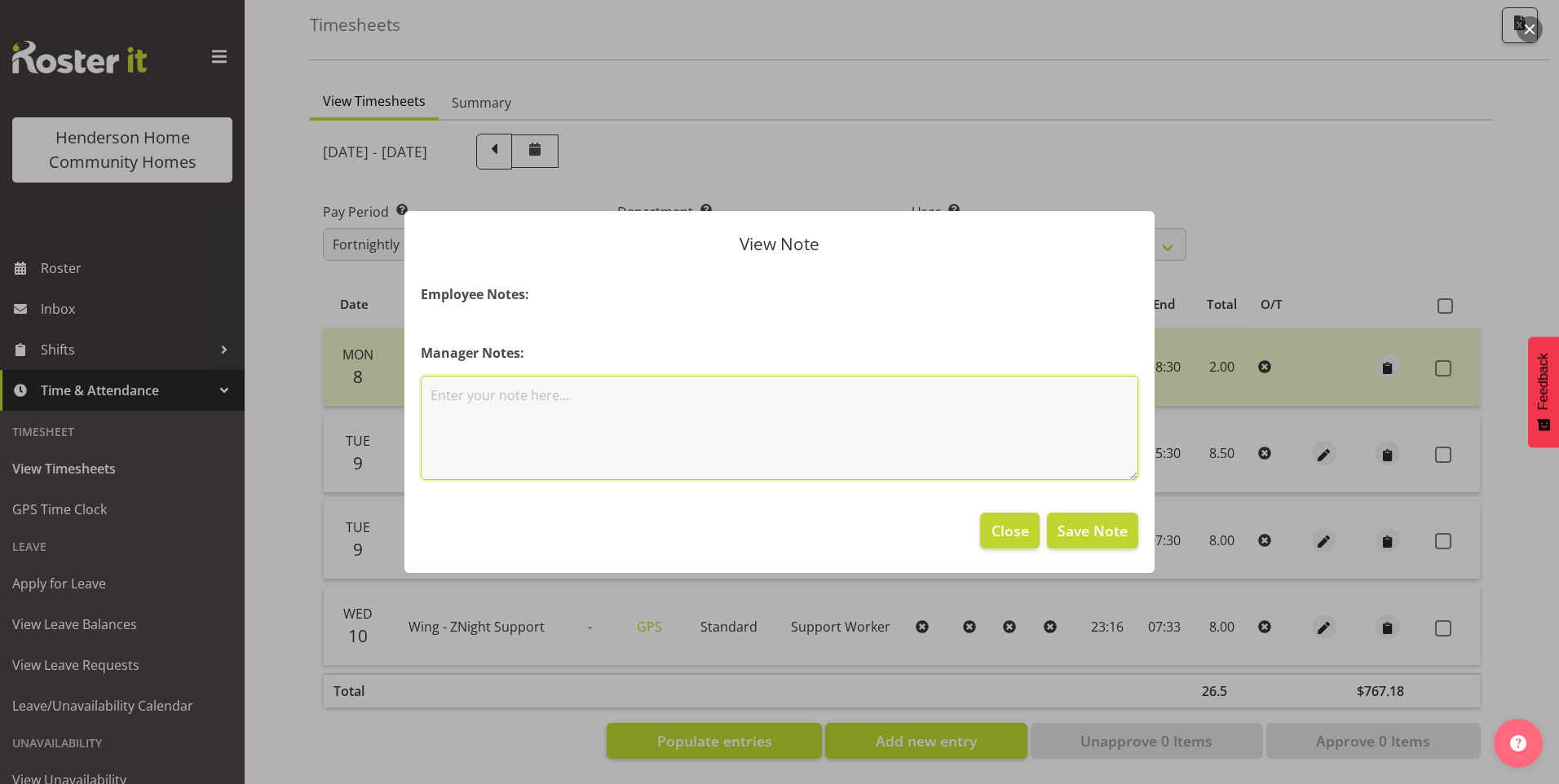
click at [828, 443] on textarea at bounding box center [779, 427] width 717 height 104
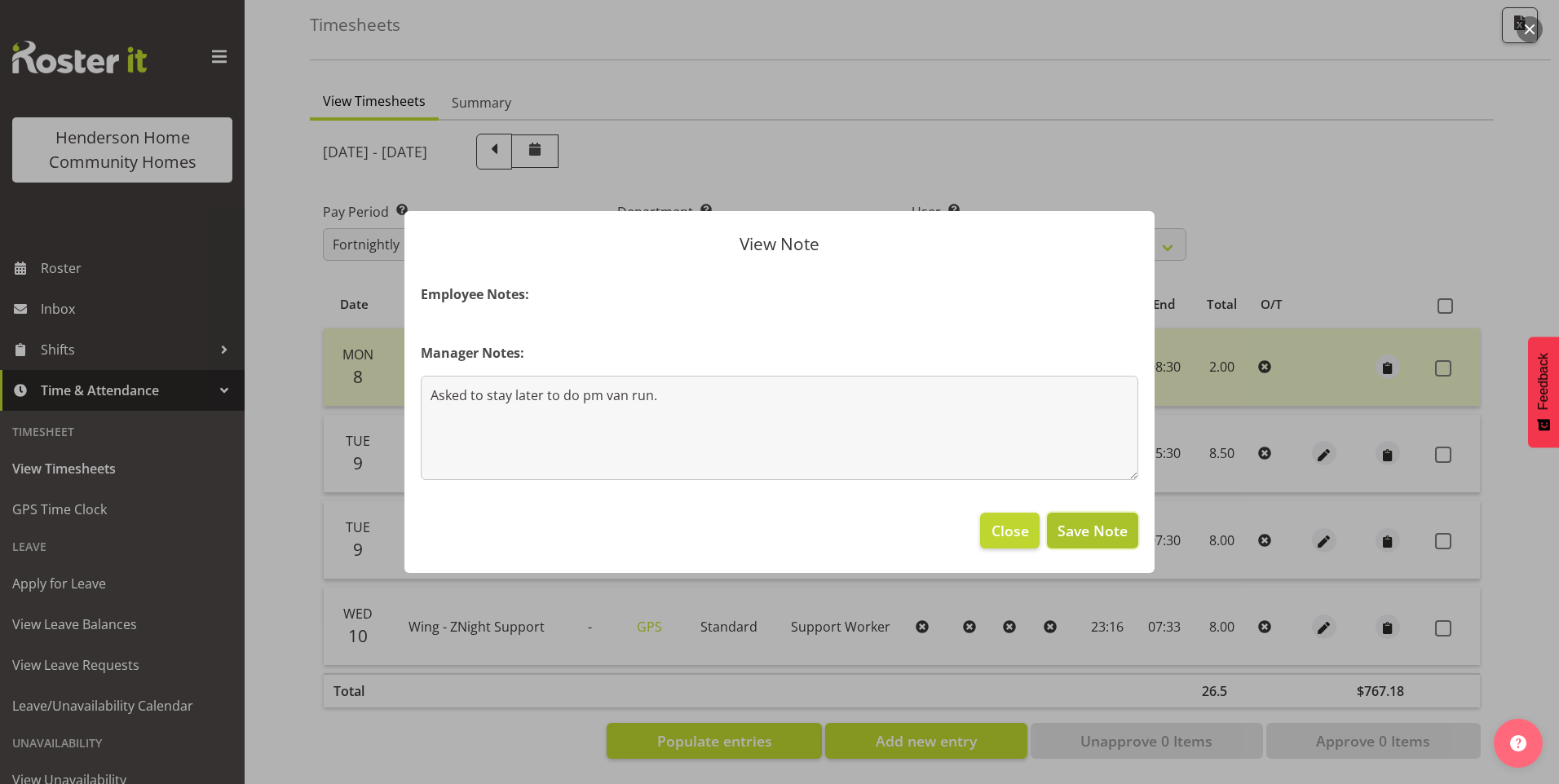
click at [1102, 537] on span "Save Note" at bounding box center [1092, 530] width 70 height 21
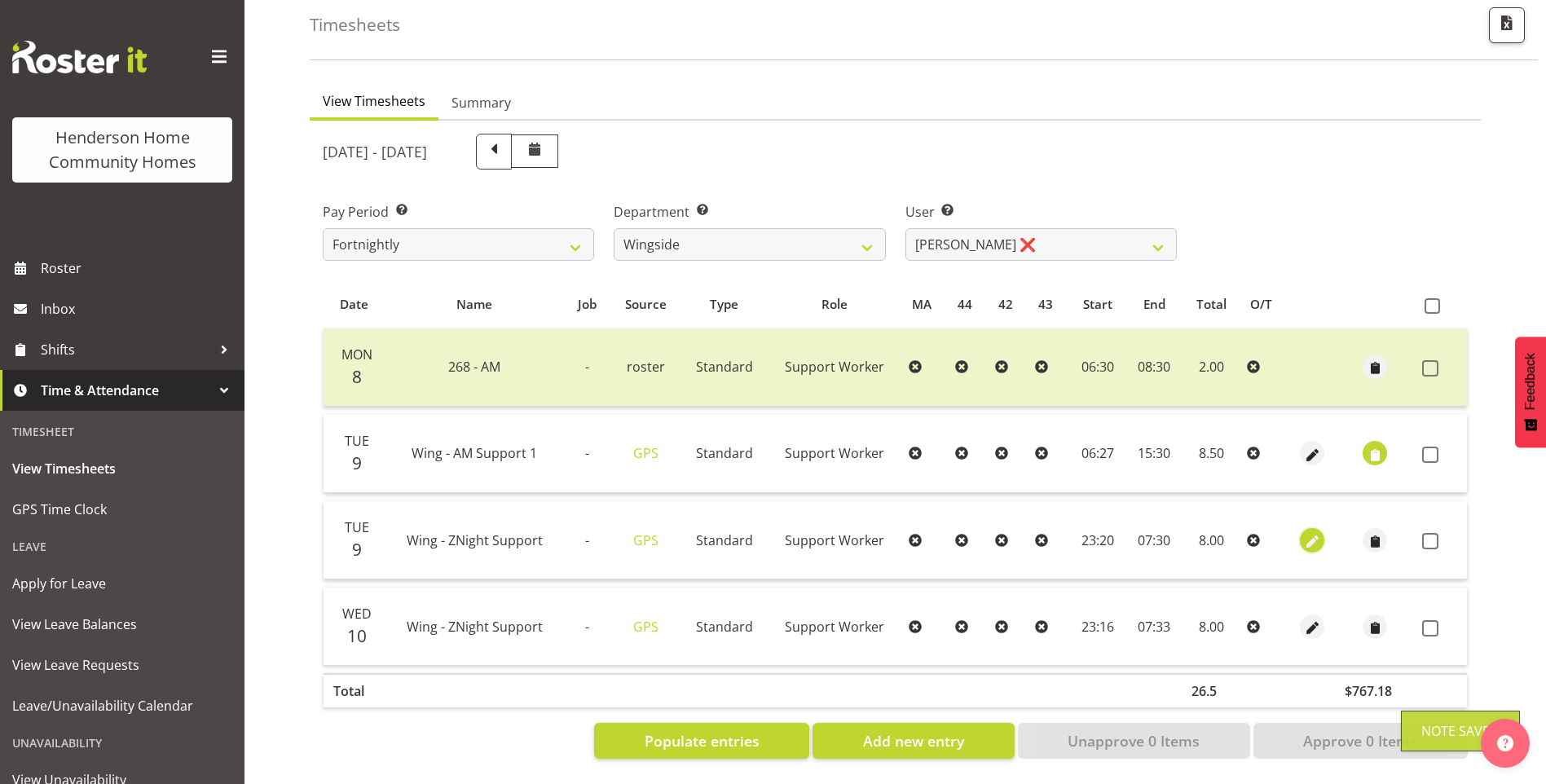
click at [1315, 533] on span "button" at bounding box center [1313, 542] width 19 height 19
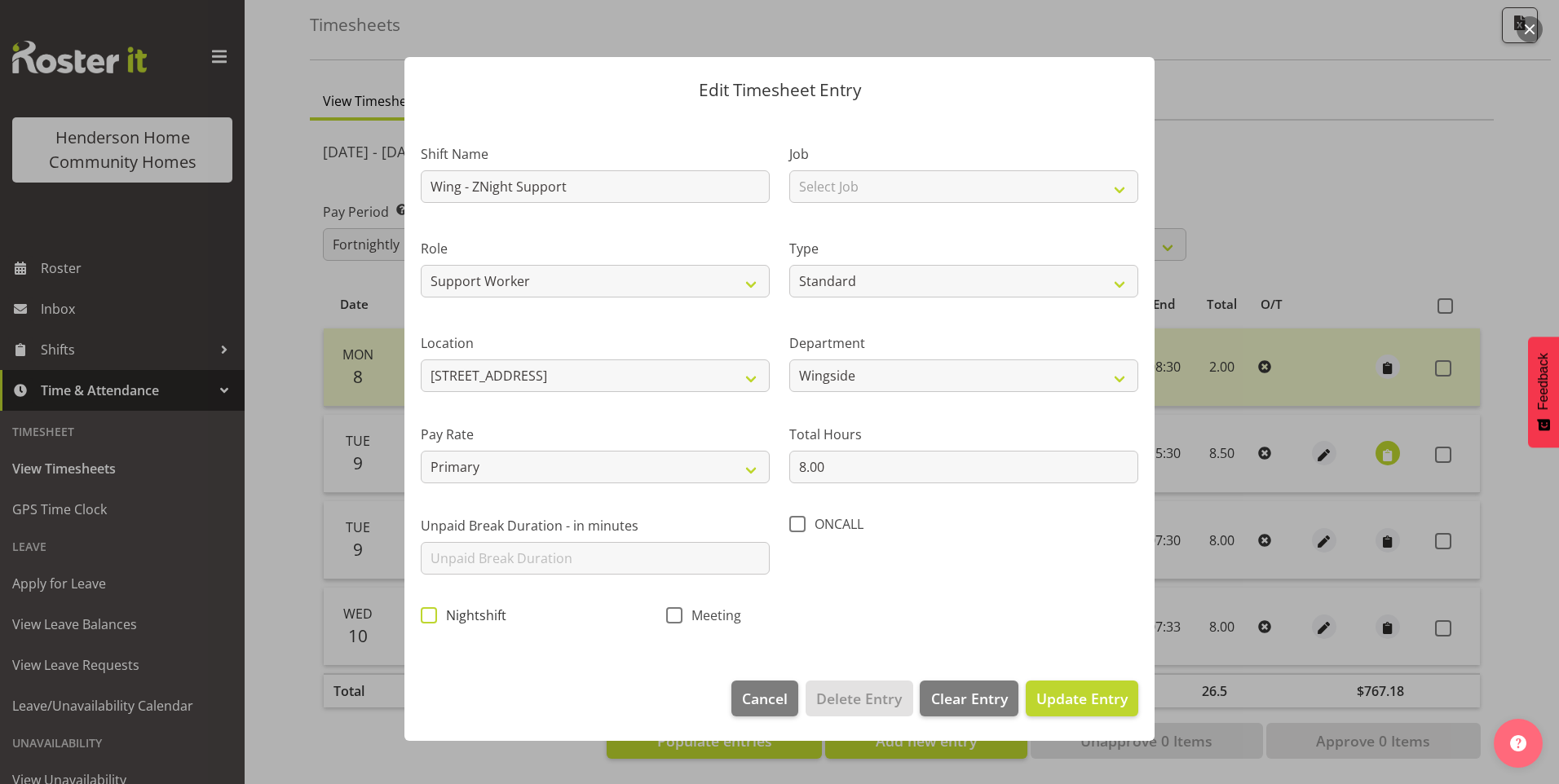
click at [434, 616] on span at bounding box center [428, 615] width 16 height 16
click at [431, 616] on input "Nightshift" at bounding box center [426, 615] width 10 height 10
click at [1095, 696] on span "Update Entry" at bounding box center [1082, 699] width 92 height 20
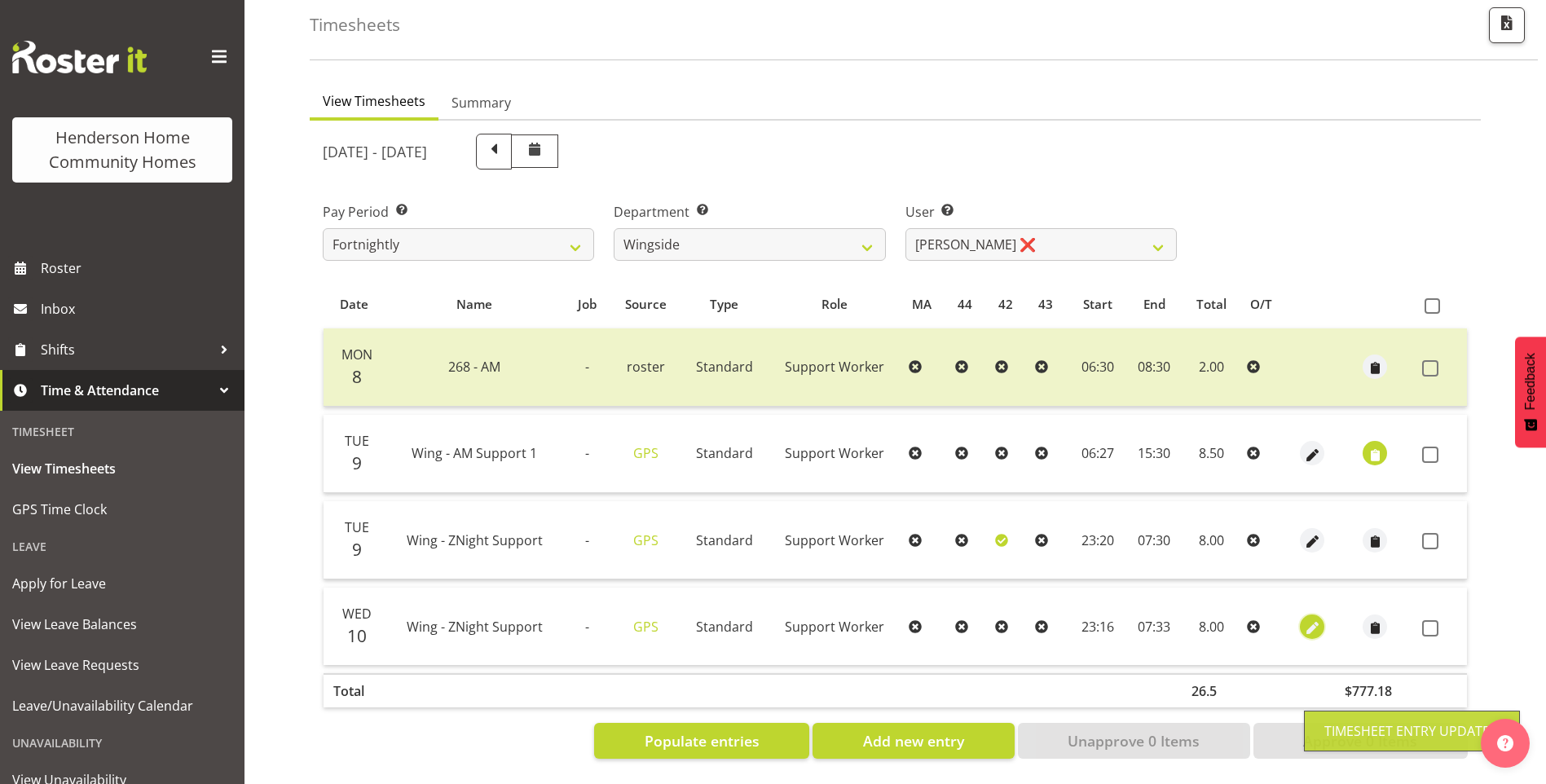
click at [1307, 619] on span "button" at bounding box center [1313, 628] width 19 height 19
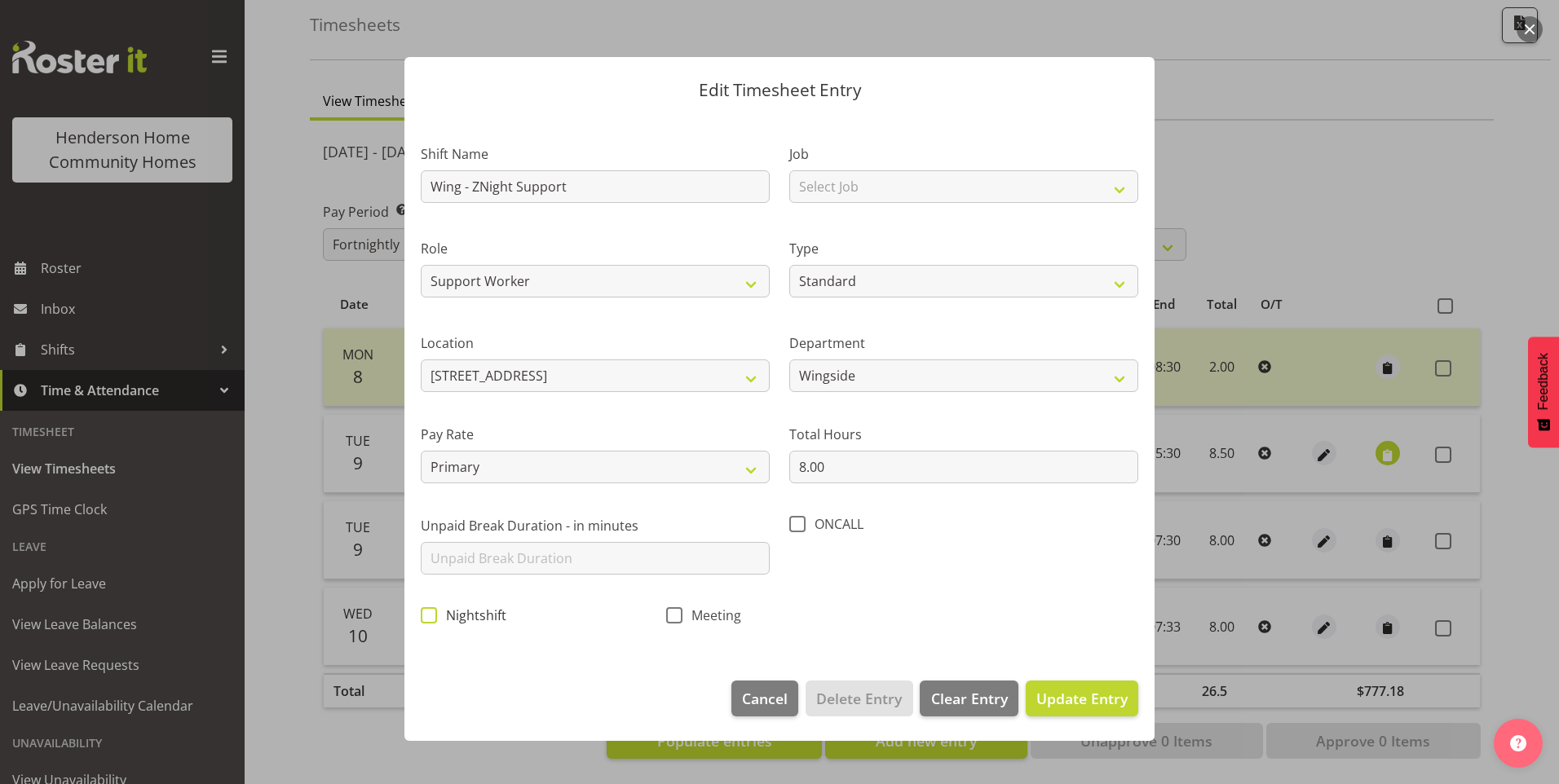
click at [426, 619] on span at bounding box center [428, 615] width 16 height 16
click at [426, 619] on input "Nightshift" at bounding box center [426, 615] width 10 height 10
drag, startPoint x: 1068, startPoint y: 701, endPoint x: 1232, endPoint y: 615, distance: 185.2
click at [1070, 699] on span "Update Entry" at bounding box center [1082, 699] width 92 height 20
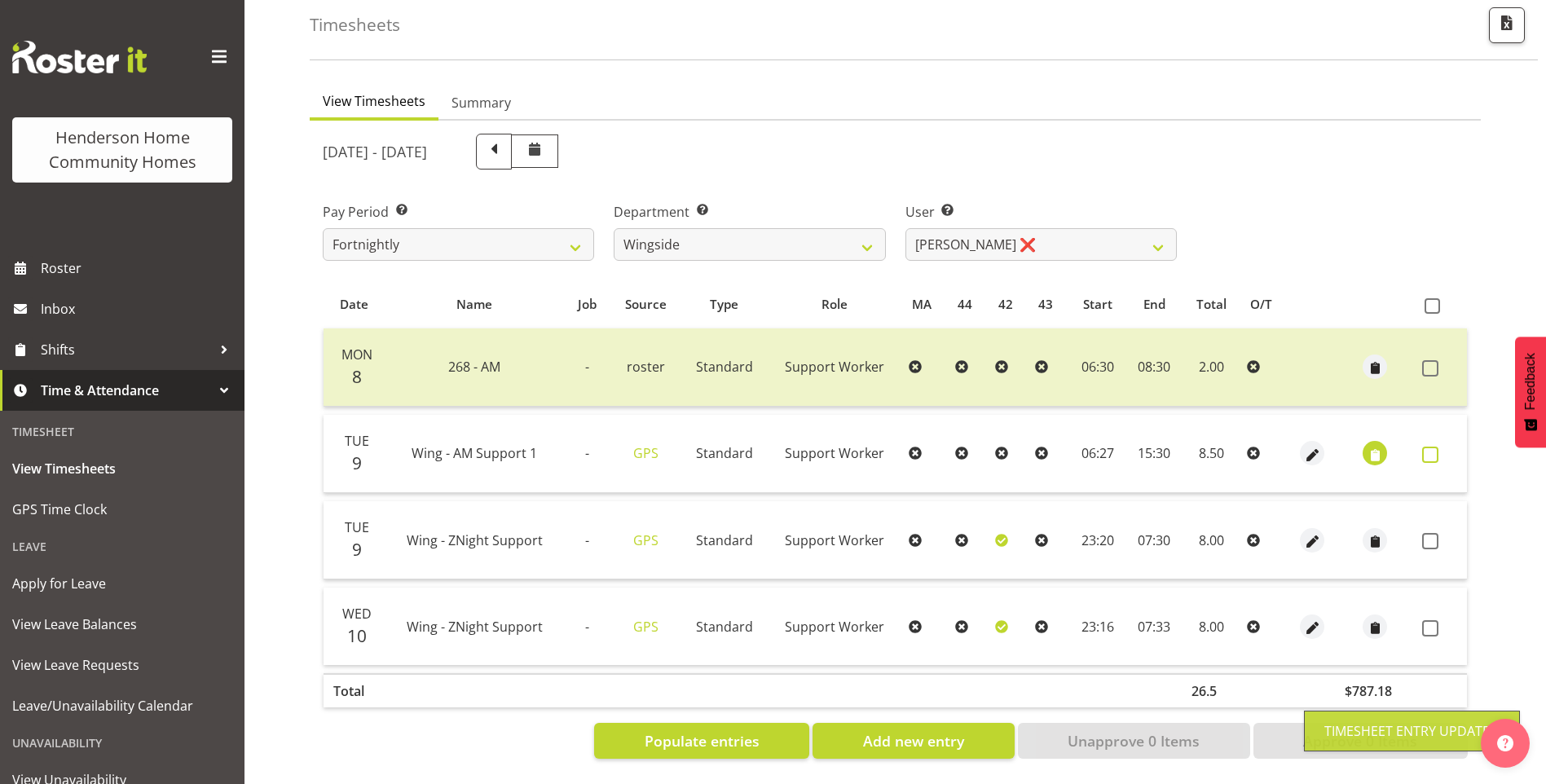
click at [1441, 446] on label at bounding box center [1436, 454] width 26 height 16
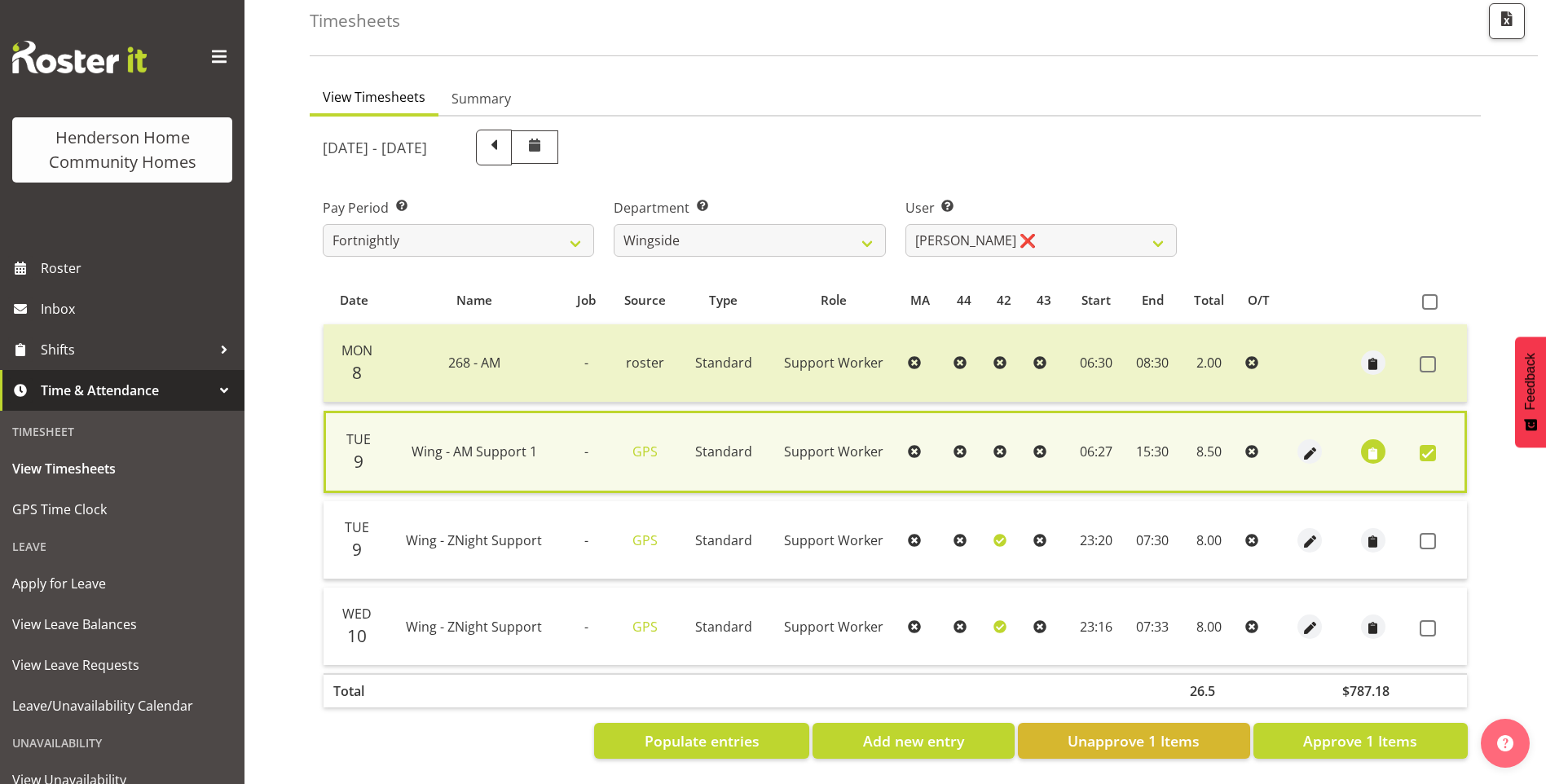
click at [1419, 534] on td at bounding box center [1440, 540] width 54 height 79
click at [1426, 533] on span at bounding box center [1428, 540] width 16 height 16
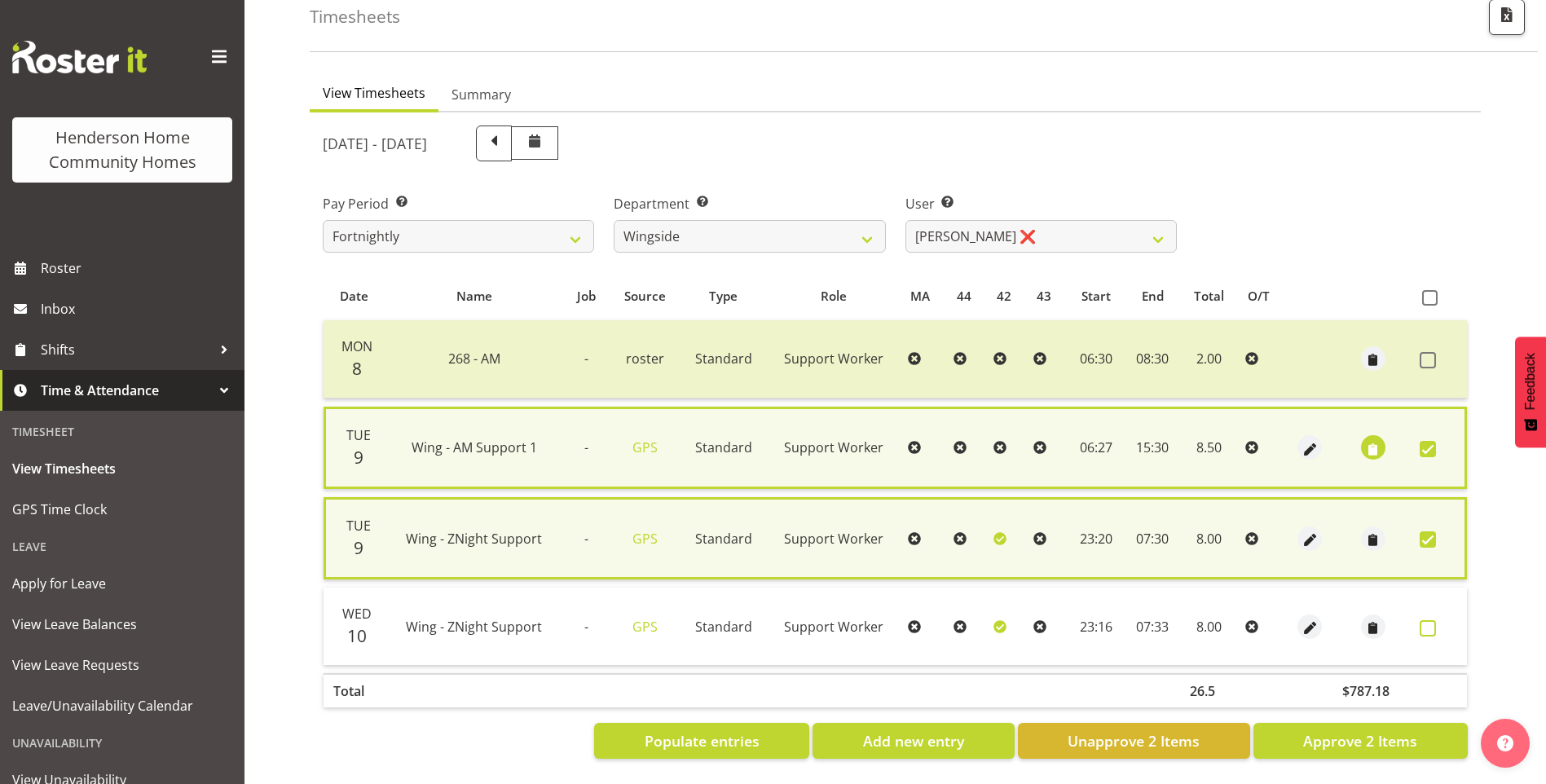
click at [1429, 623] on span at bounding box center [1428, 628] width 16 height 16
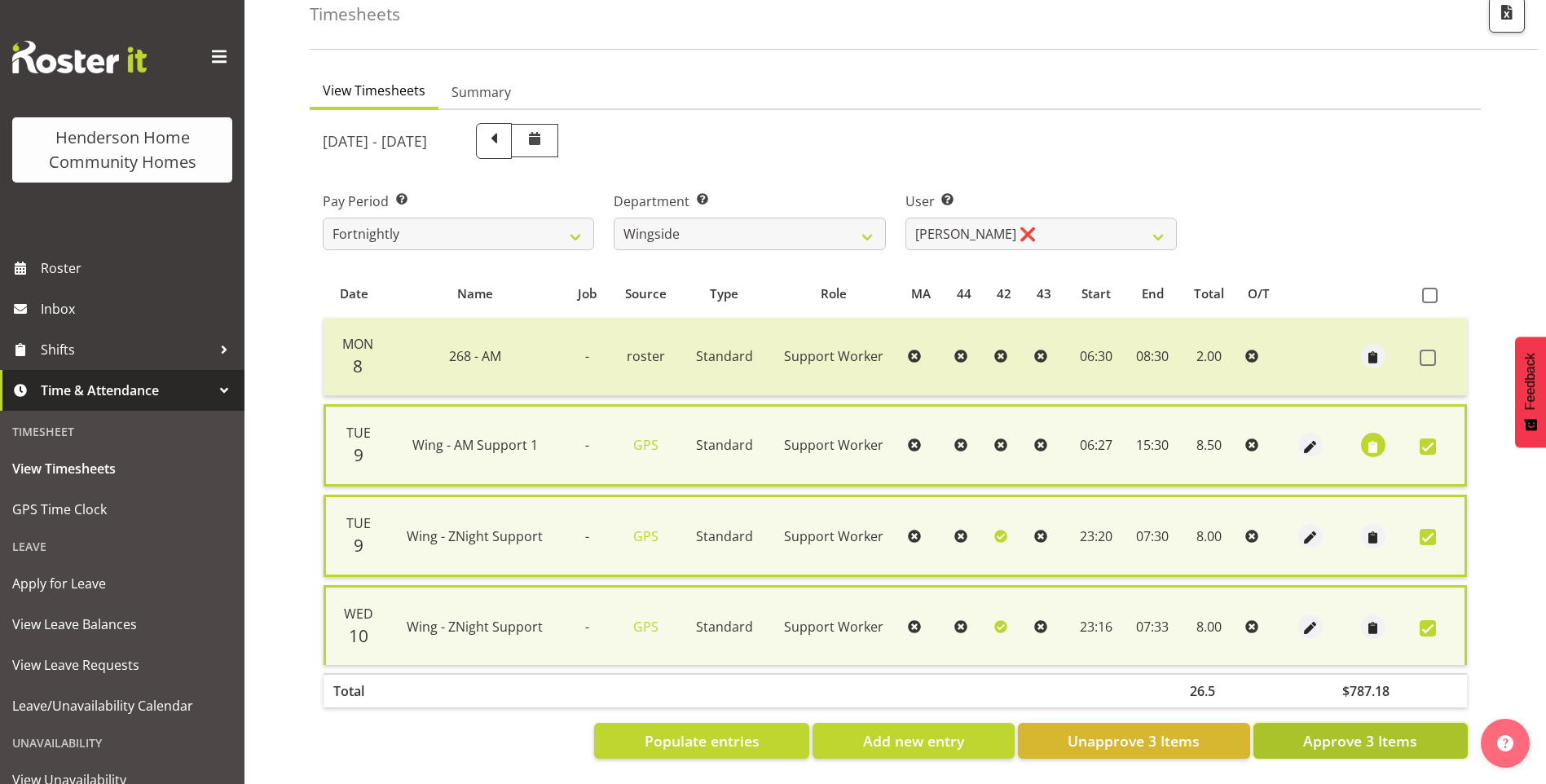
click at [1363, 741] on span "Approve 3 Items" at bounding box center [1360, 740] width 114 height 21
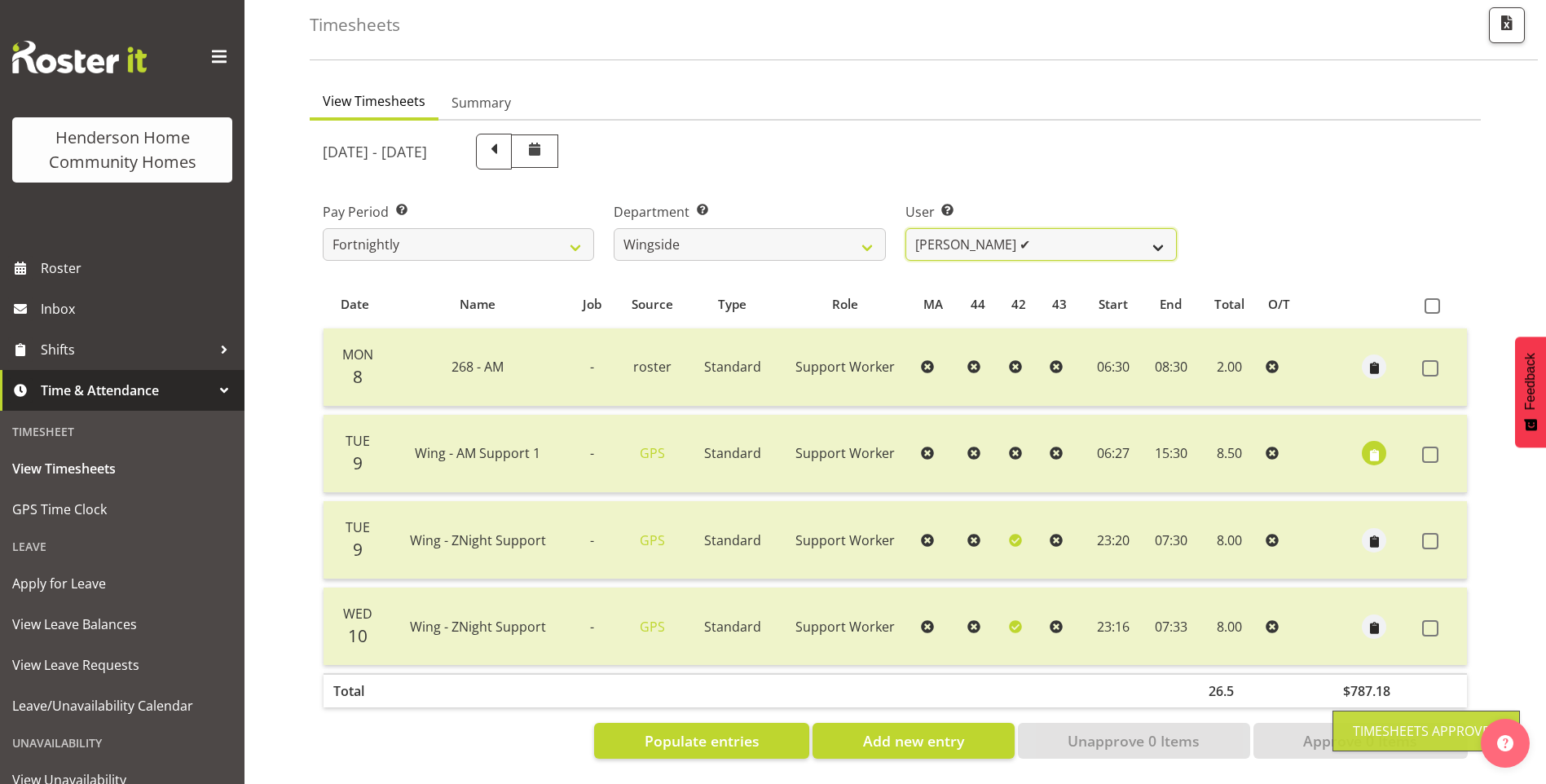
click at [960, 236] on select "Arshdeep Singh ✔ Daljeet Prasad ✔ Daniel Marticio ✔ Janeth Sison ✔" at bounding box center [1041, 245] width 271 height 32
click at [906, 228] on select "Arshdeep Singh ✔ Daljeet Prasad ✔ Daniel Marticio ✔ Janeth Sison ✔" at bounding box center [1041, 245] width 271 height 32
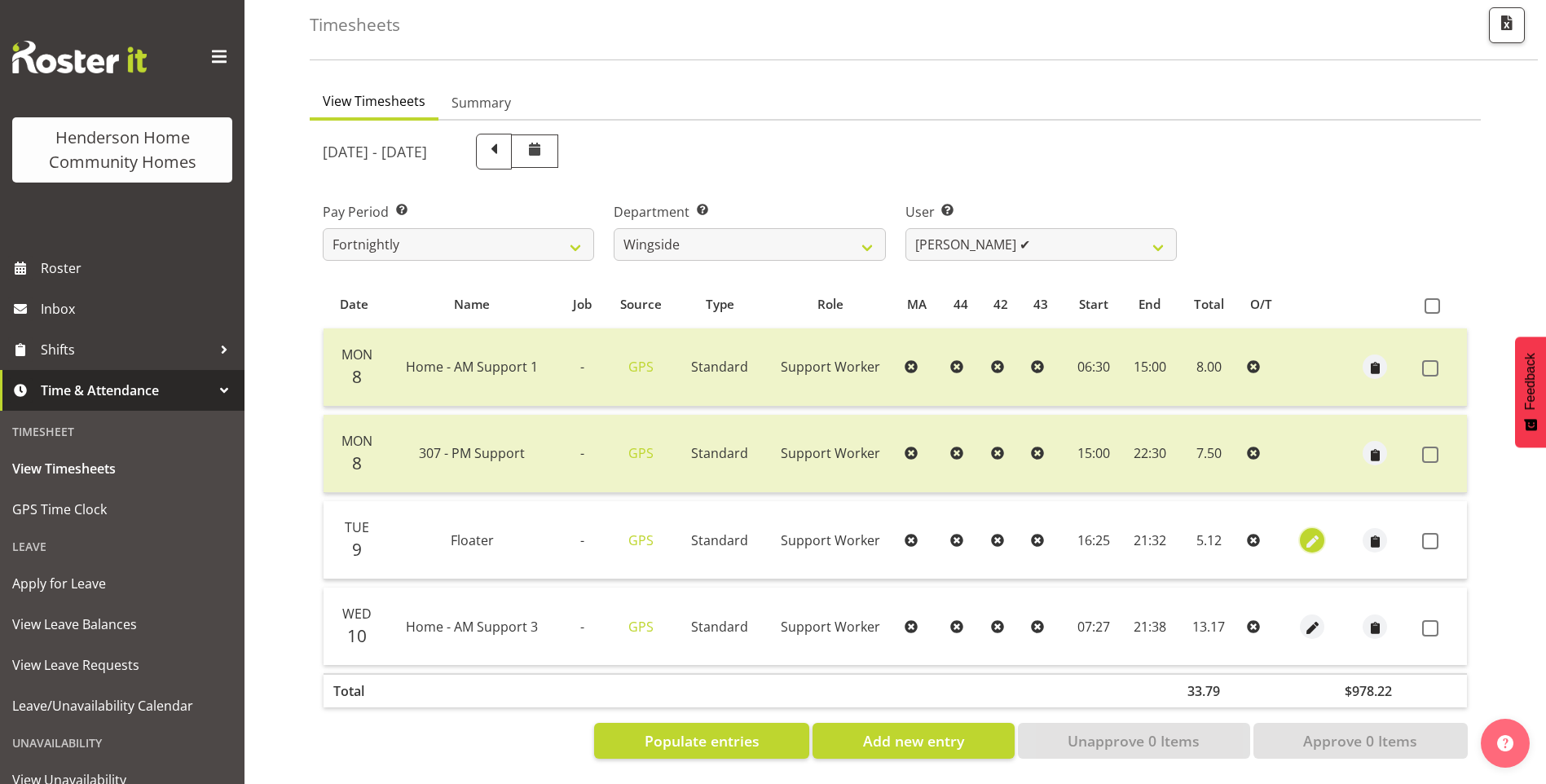
click at [1308, 533] on span "button" at bounding box center [1313, 542] width 19 height 19
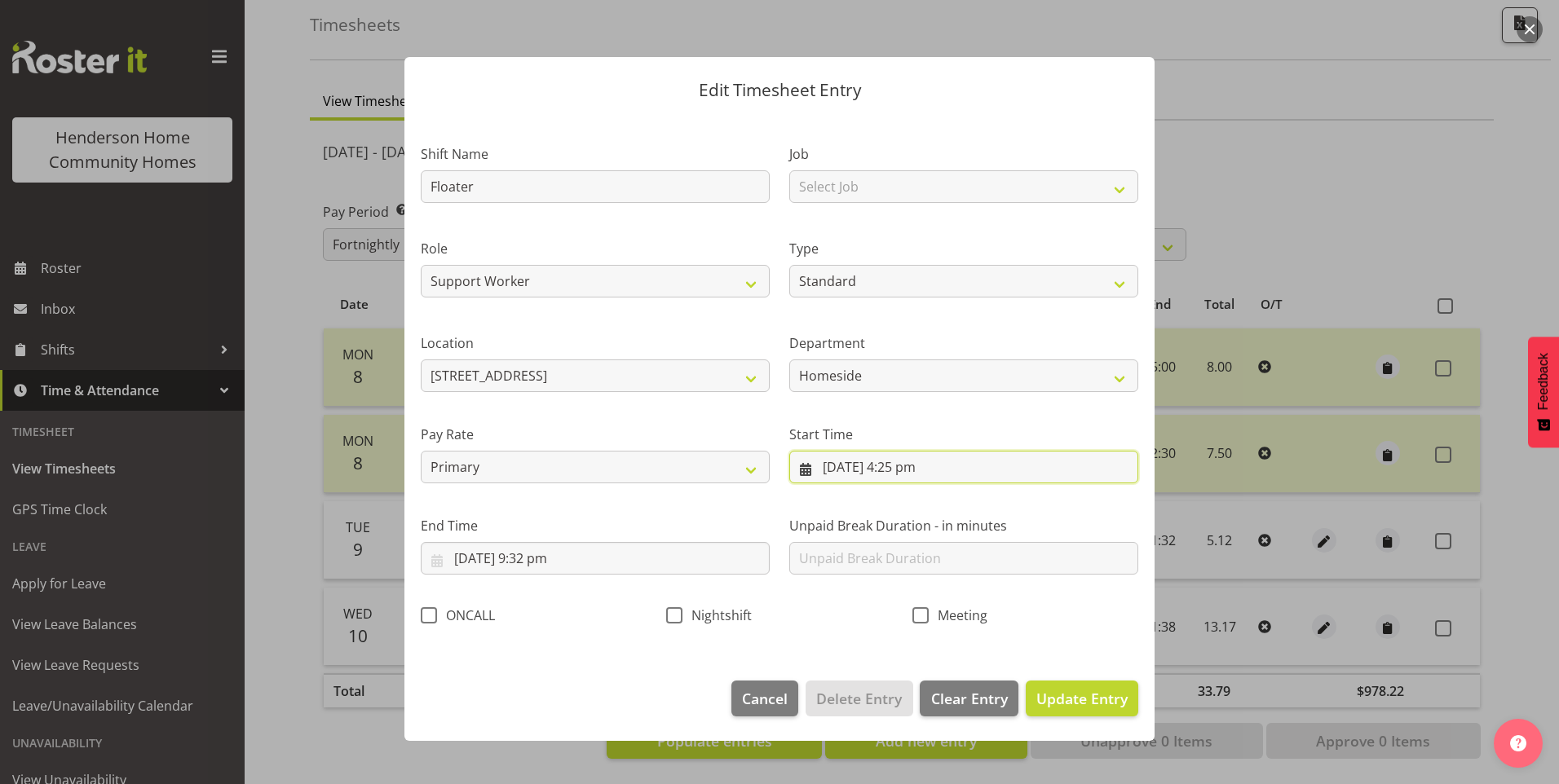
click at [917, 475] on input "9/09/2025, 4:25 pm" at bounding box center [964, 467] width 349 height 32
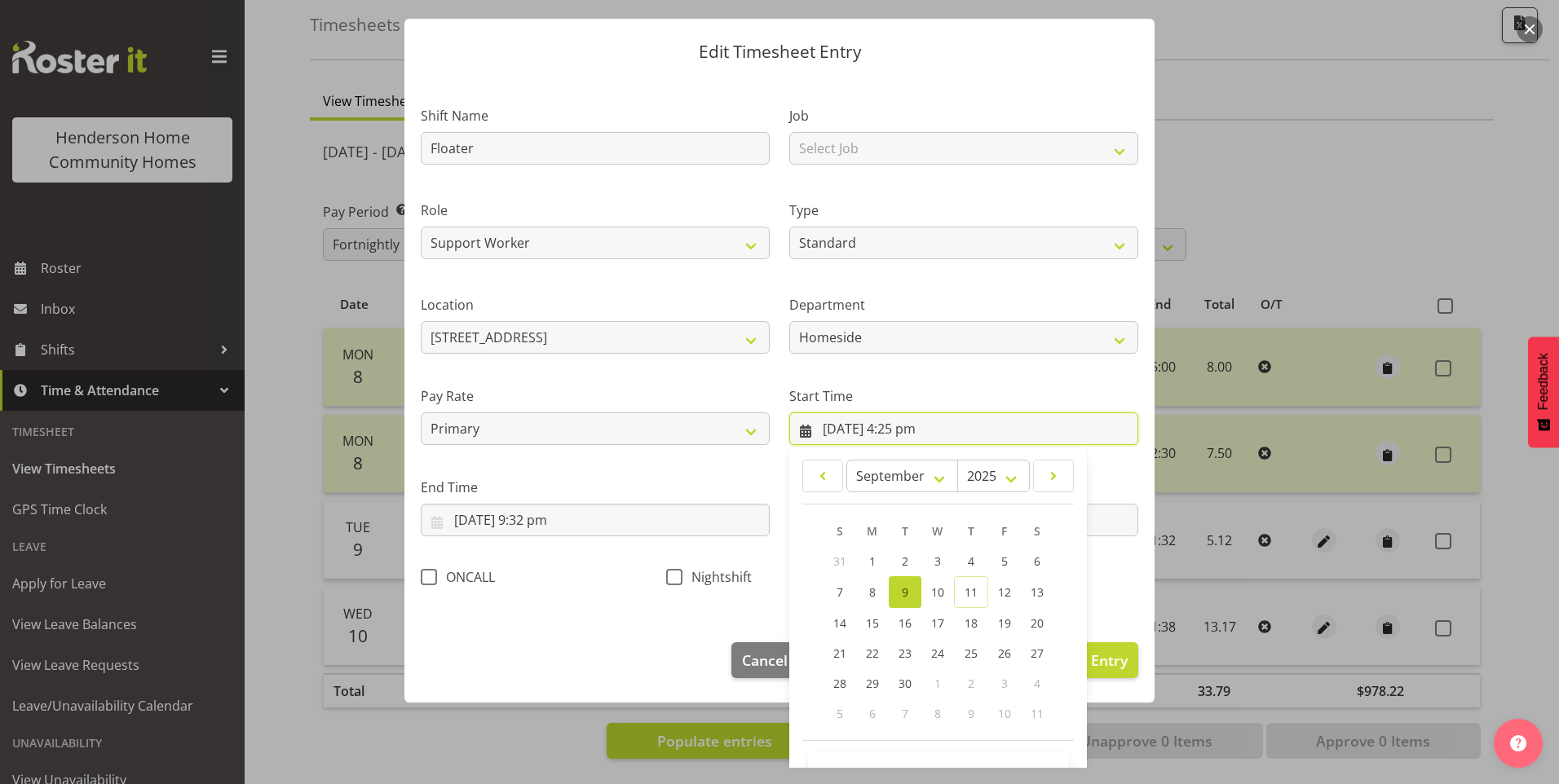
scroll to position [88, 0]
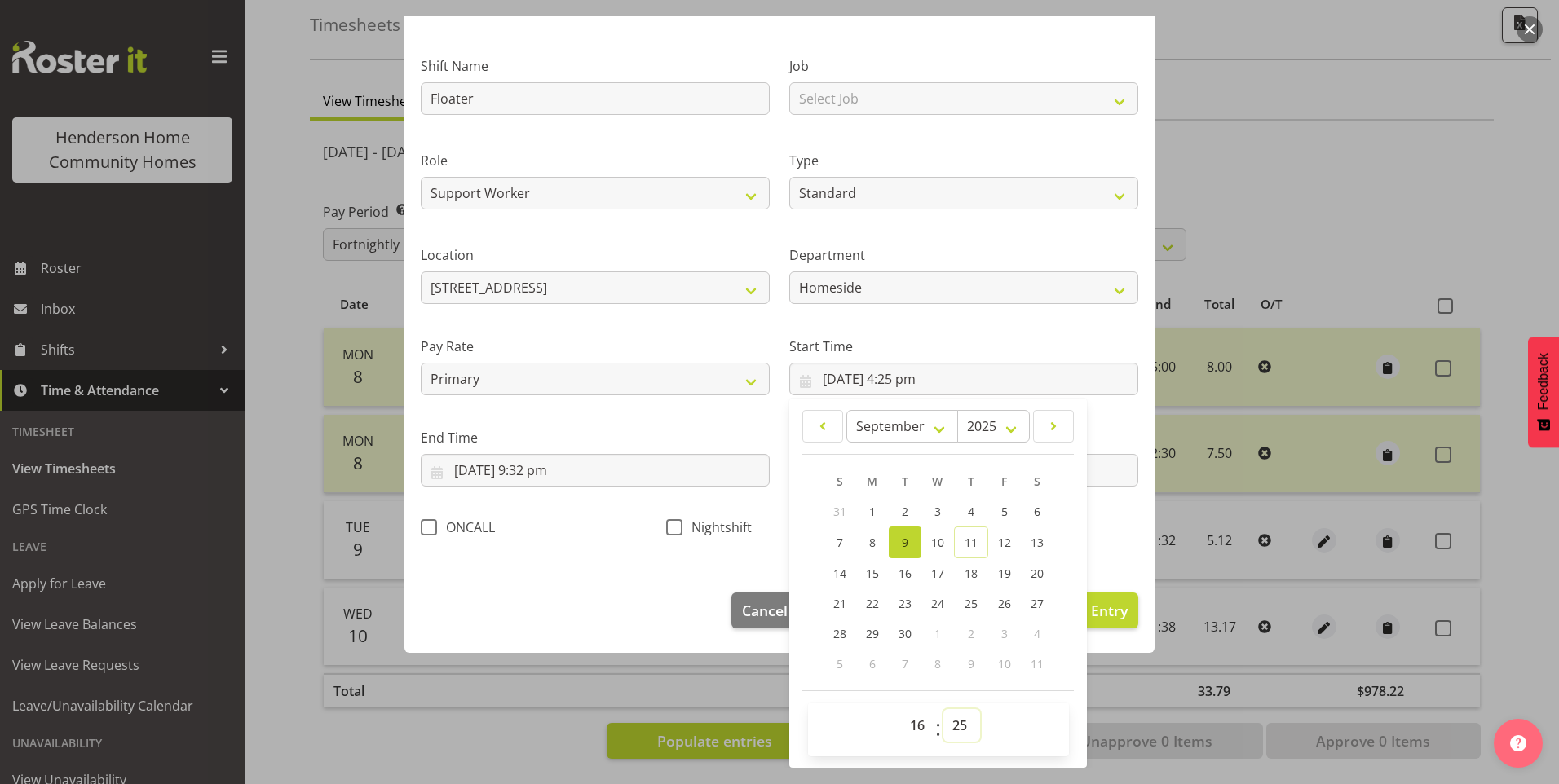
click at [951, 731] on select "00 01 02 03 04 05 06 07 08 09 10 11 12 13 14 15 16 17 18 19 20 21 22 23 24 25 2…" at bounding box center [961, 725] width 37 height 32
click at [943, 709] on select "00 01 02 03 04 05 06 07 08 09 10 11 12 13 14 15 16 17 18 19 20 21 22 23 24 25 2…" at bounding box center [961, 725] width 37 height 32
drag, startPoint x: 550, startPoint y: 472, endPoint x: 557, endPoint y: 488, distance: 17.5
click at [551, 472] on input "9/09/2025, 9:32 pm" at bounding box center [595, 470] width 349 height 32
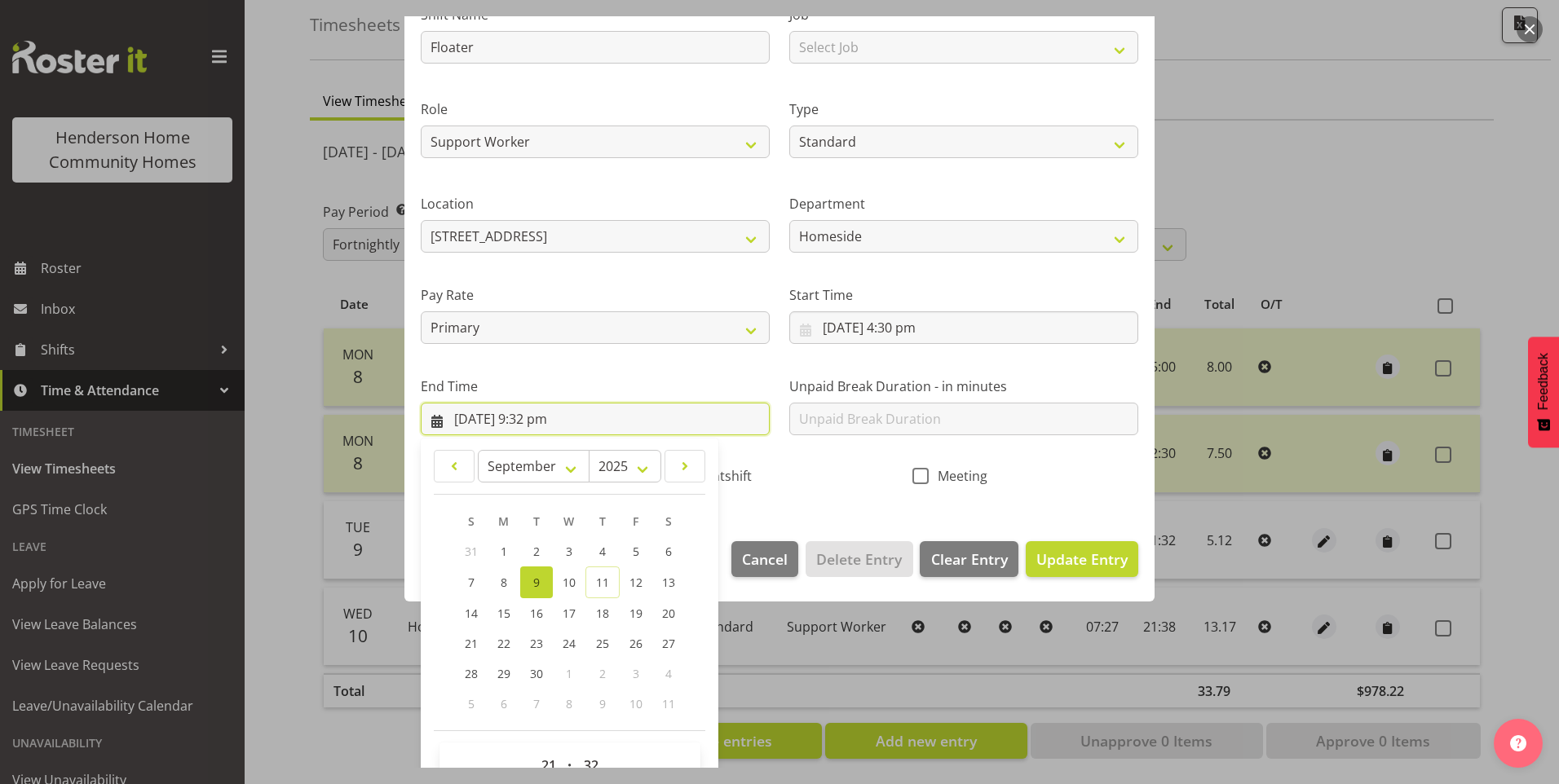
scroll to position [180, 0]
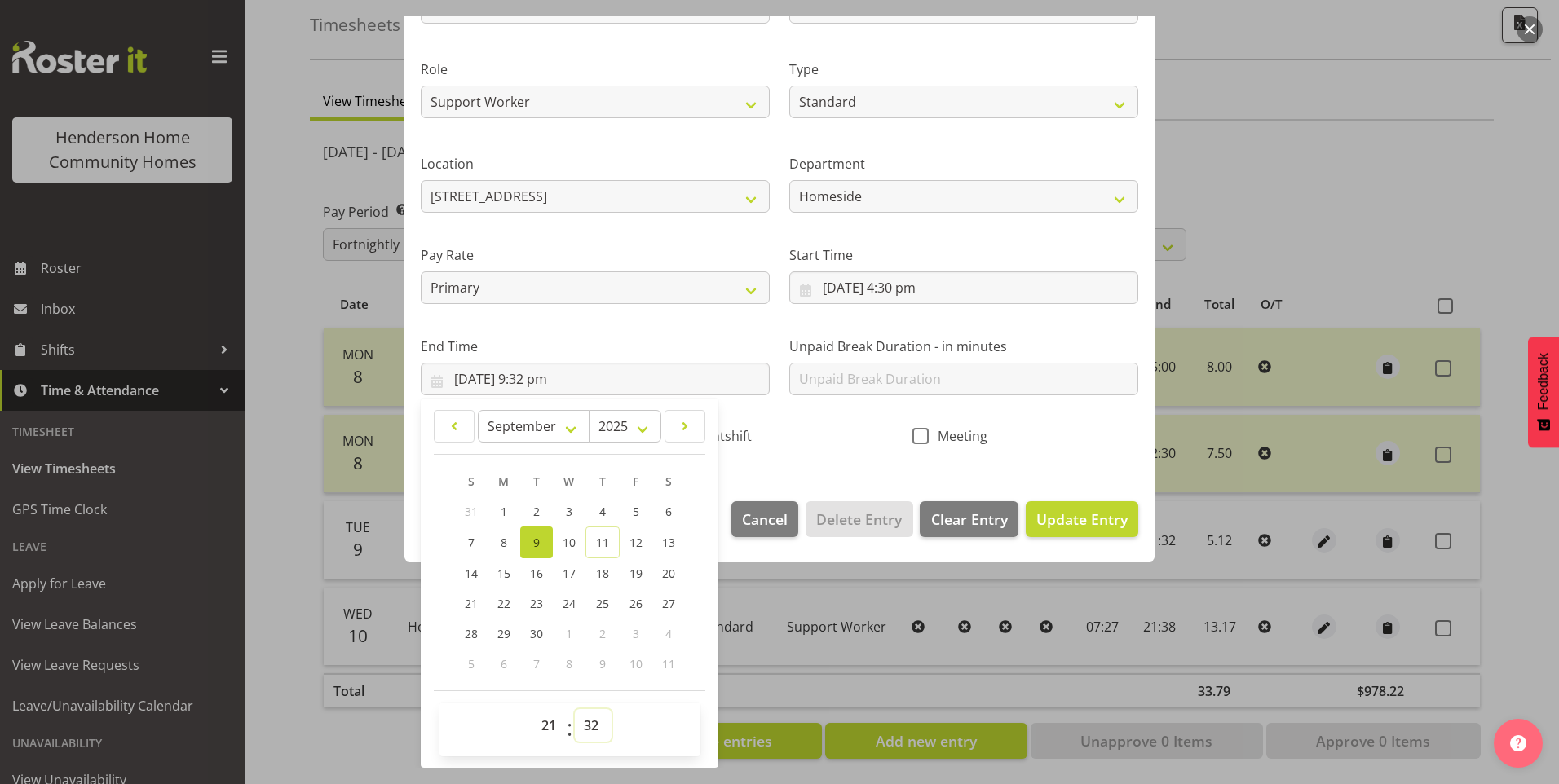
drag, startPoint x: 590, startPoint y: 728, endPoint x: 591, endPoint y: 721, distance: 7.1
click at [591, 726] on select "00 01 02 03 04 05 06 07 08 09 10 11 12 13 14 15 16 17 18 19 20 21 22 23 24 25 2…" at bounding box center [593, 725] width 37 height 32
click at [575, 709] on select "00 01 02 03 04 05 06 07 08 09 10 11 12 13 14 15 16 17 18 19 20 21 22 23 24 25 2…" at bounding box center [593, 725] width 37 height 32
click at [1119, 522] on button "Update Entry" at bounding box center [1082, 519] width 113 height 36
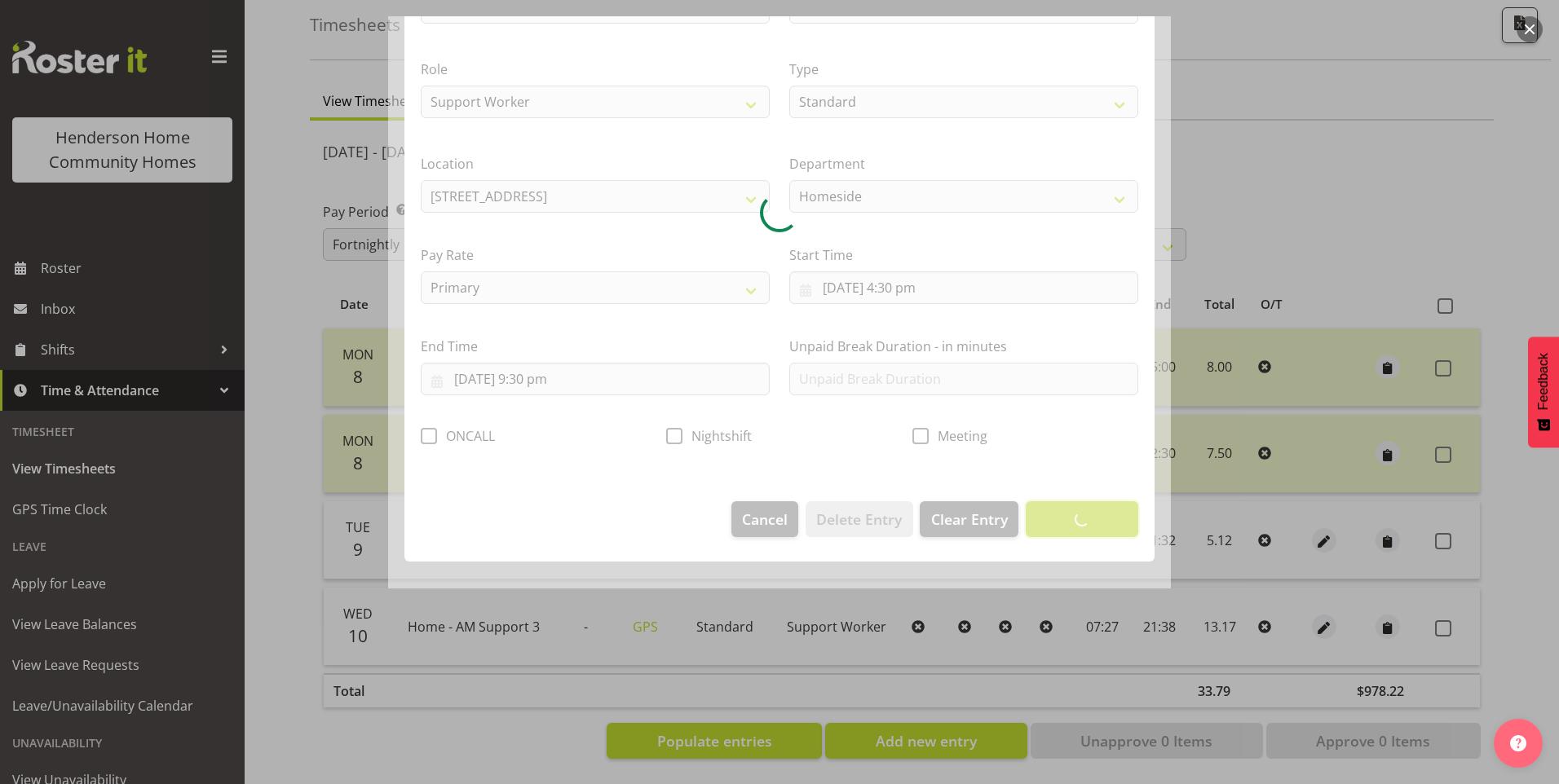
scroll to position [0, 0]
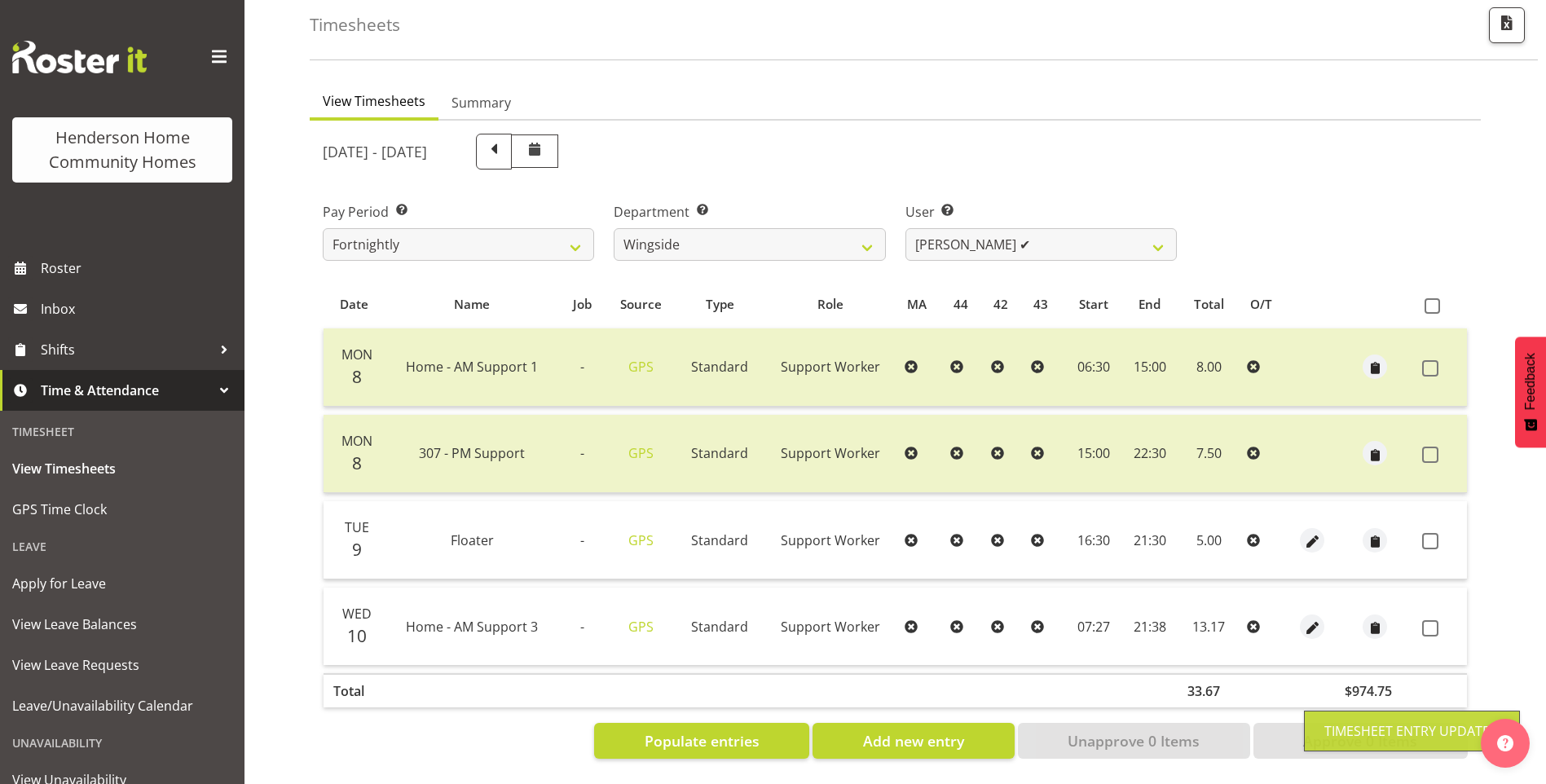
click at [1438, 533] on span at bounding box center [1431, 540] width 16 height 16
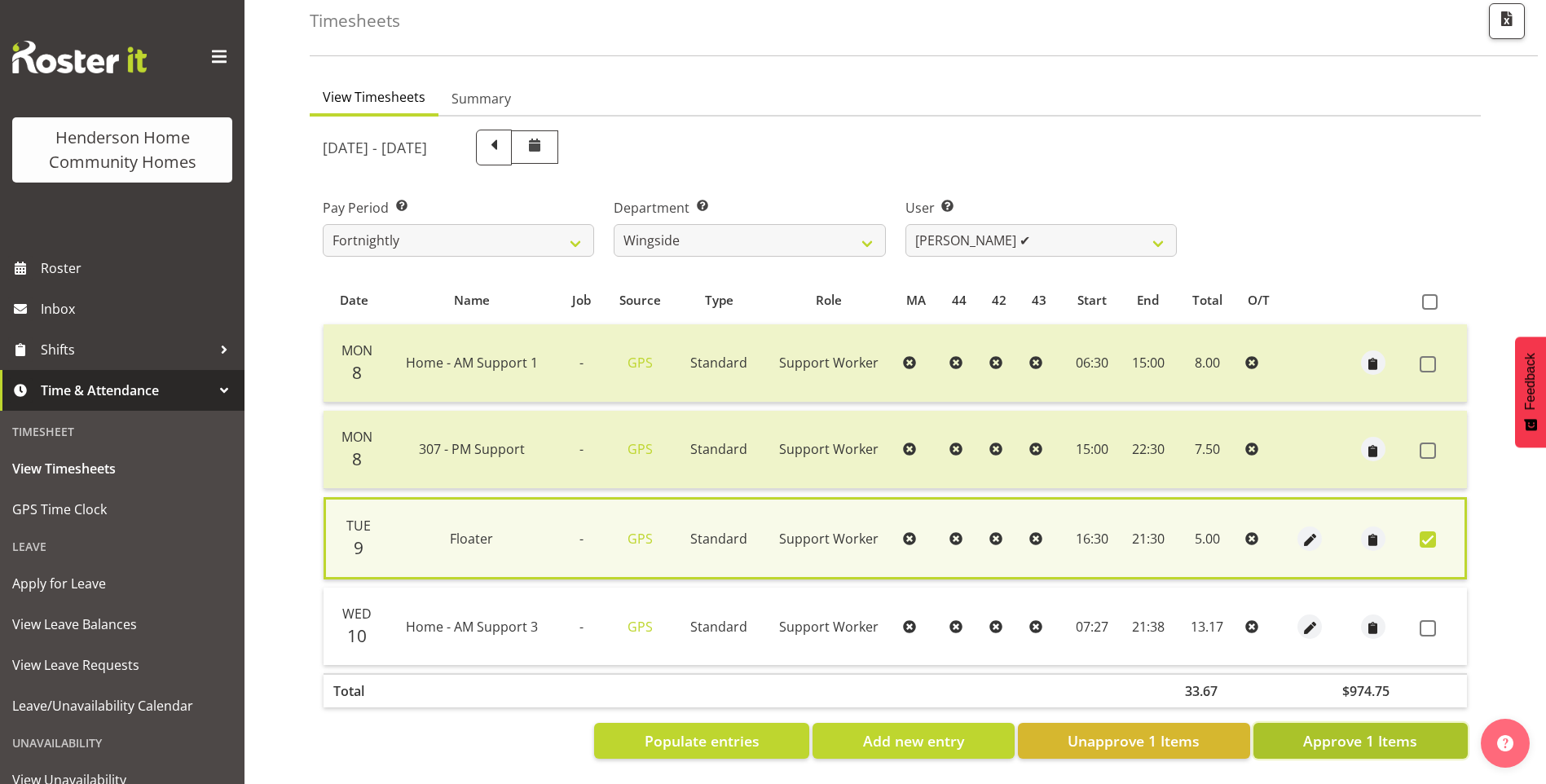
click at [1354, 723] on button "Approve 1 Items" at bounding box center [1360, 741] width 215 height 36
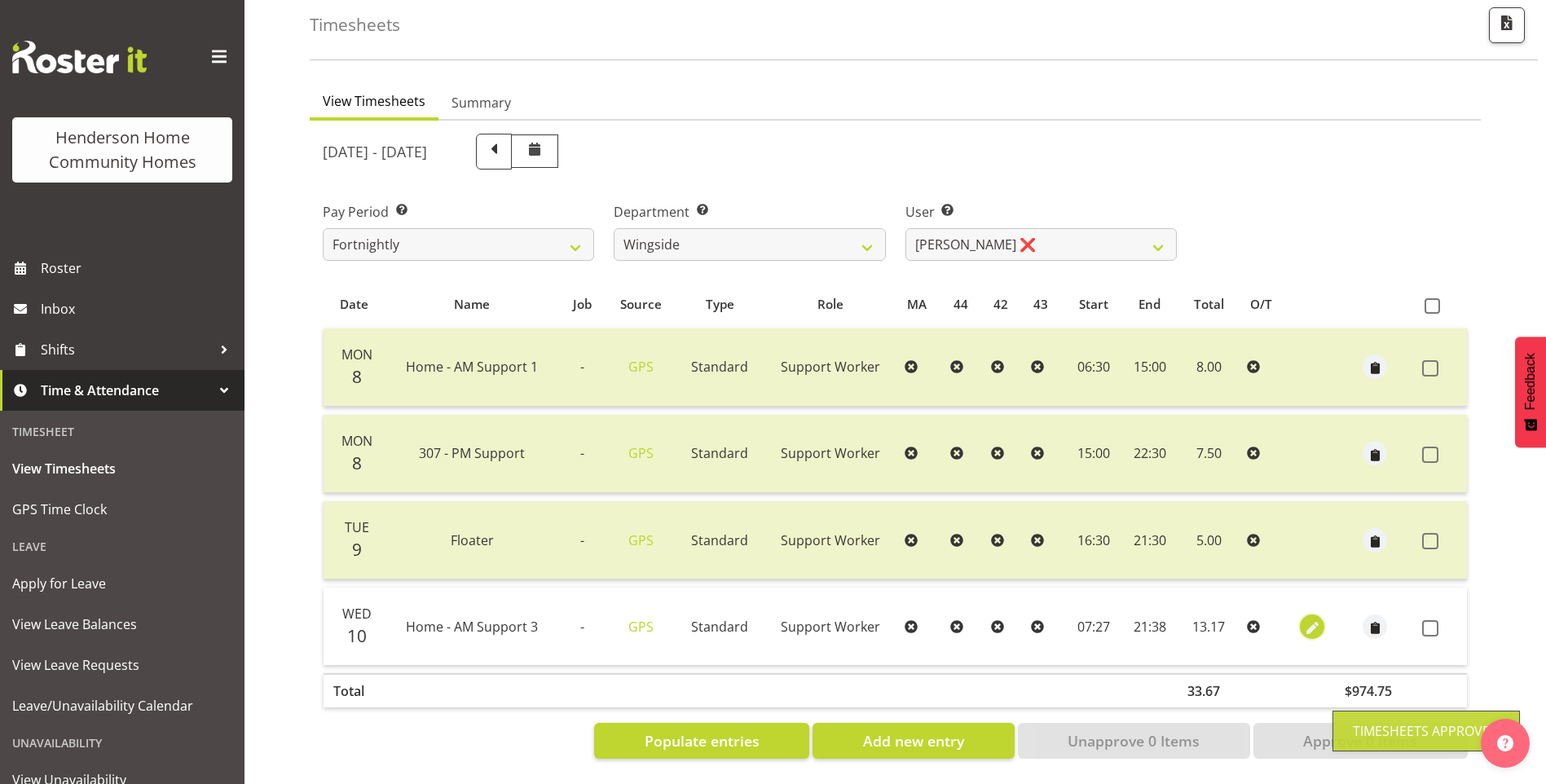
click at [1310, 619] on span "button" at bounding box center [1313, 628] width 19 height 19
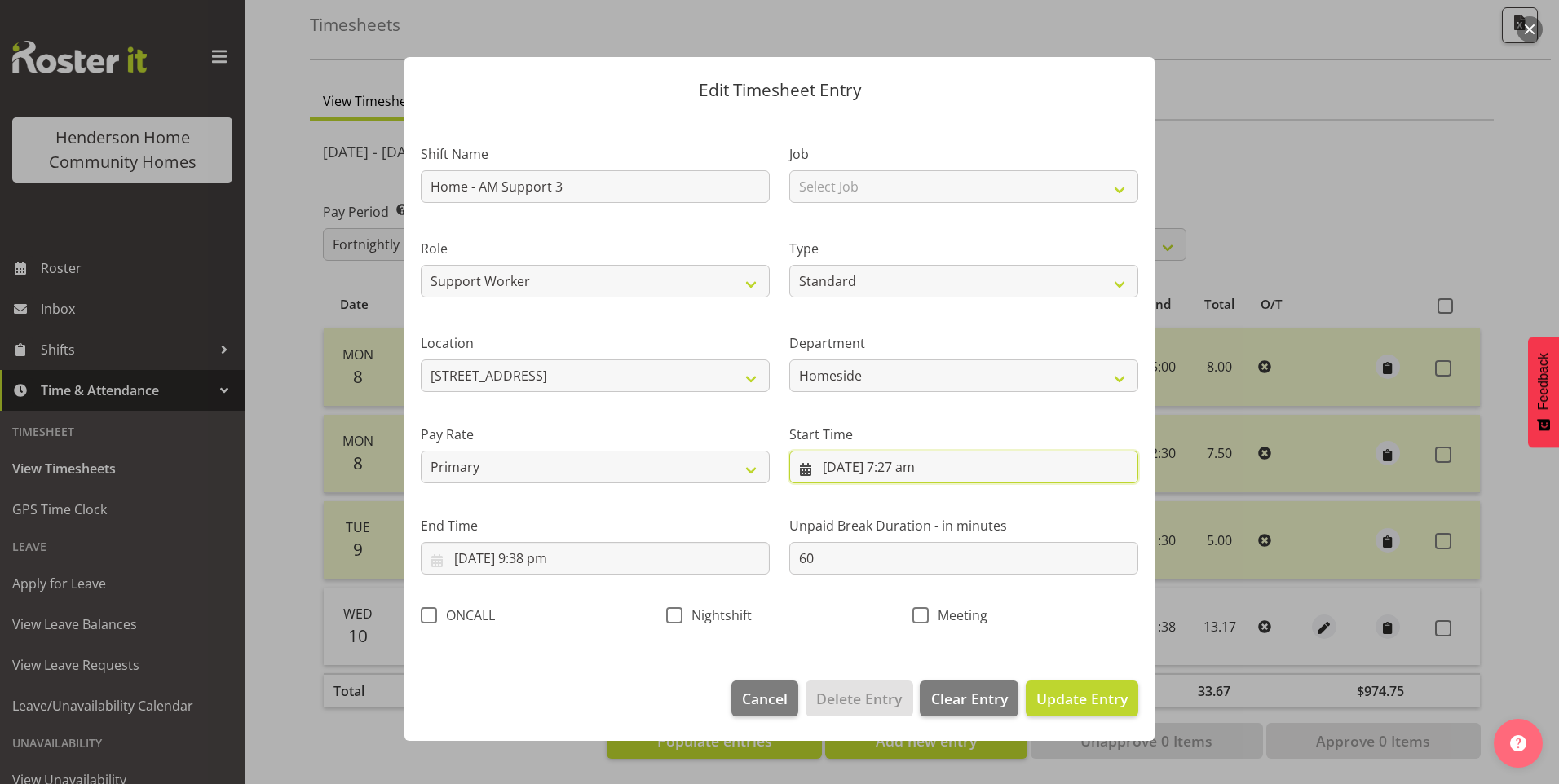
click at [924, 473] on input "10/09/2025, 7:27 am" at bounding box center [964, 467] width 349 height 32
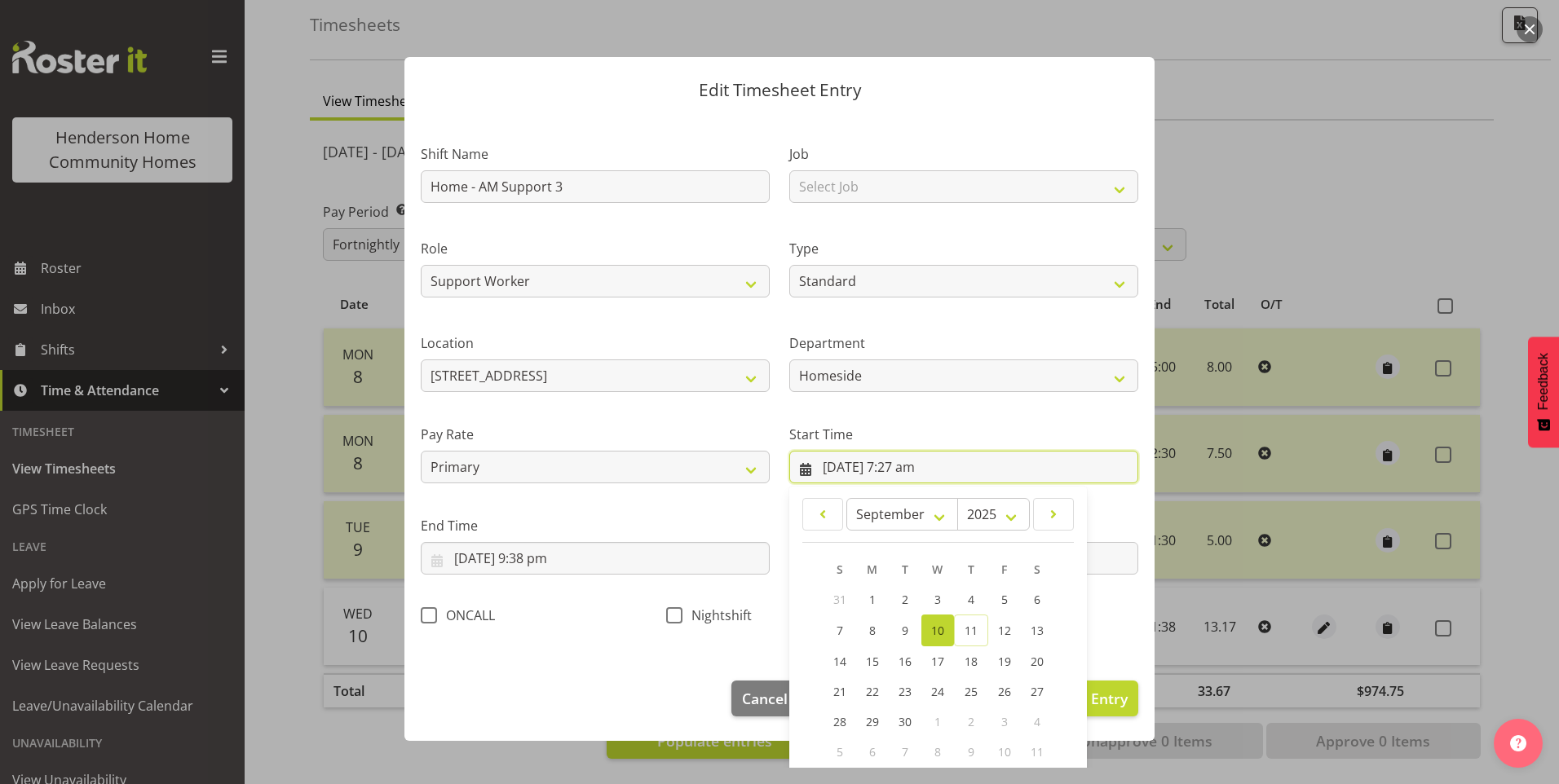
scroll to position [88, 0]
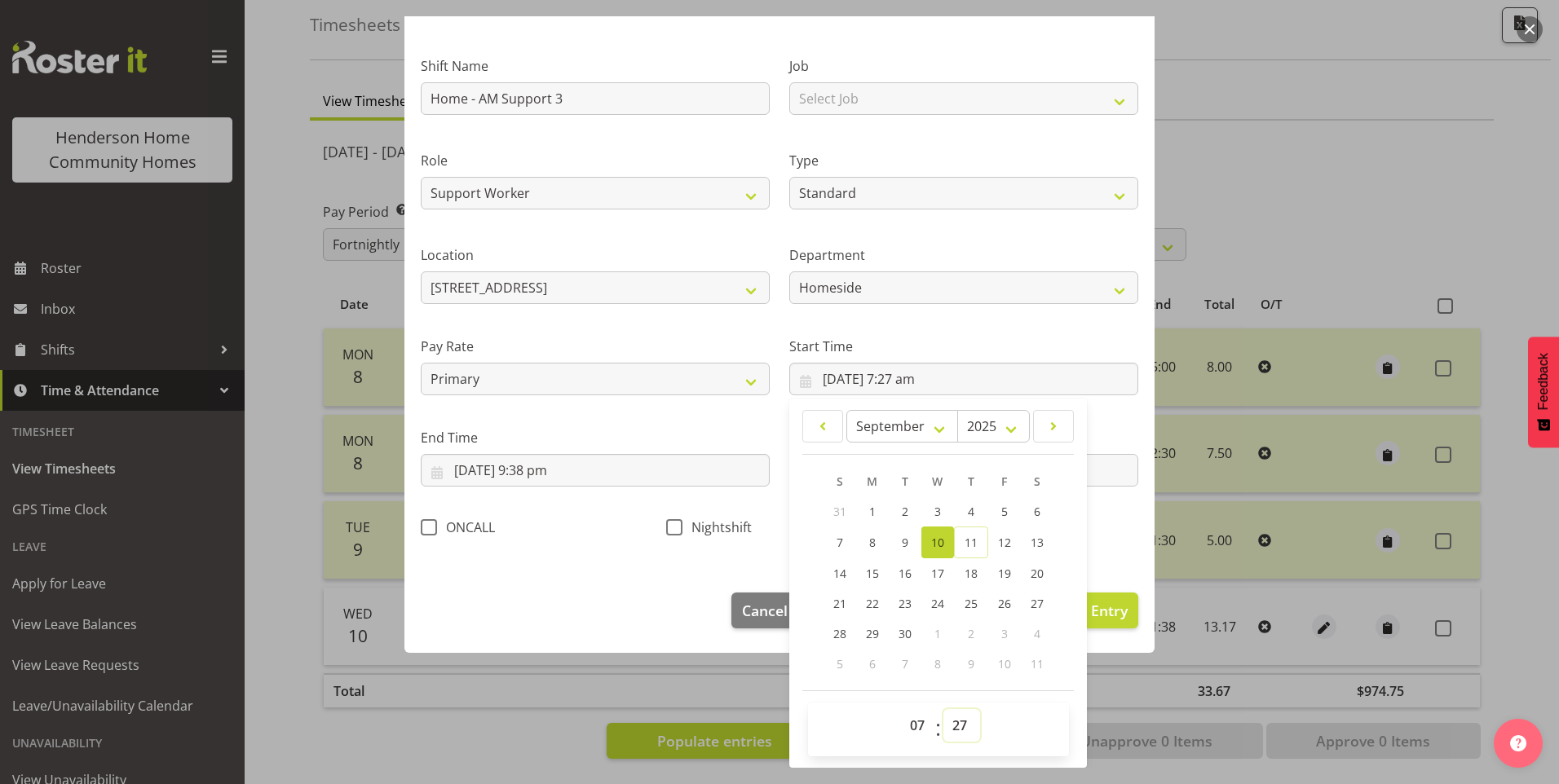
click at [962, 724] on select "00 01 02 03 04 05 06 07 08 09 10 11 12 13 14 15 16 17 18 19 20 21 22 23 24 25 2…" at bounding box center [961, 725] width 37 height 32
click at [943, 709] on select "00 01 02 03 04 05 06 07 08 09 10 11 12 13 14 15 16 17 18 19 20 21 22 23 24 25 2…" at bounding box center [961, 725] width 37 height 32
click at [548, 467] on input "10/09/2025, 9:38 pm" at bounding box center [595, 470] width 349 height 32
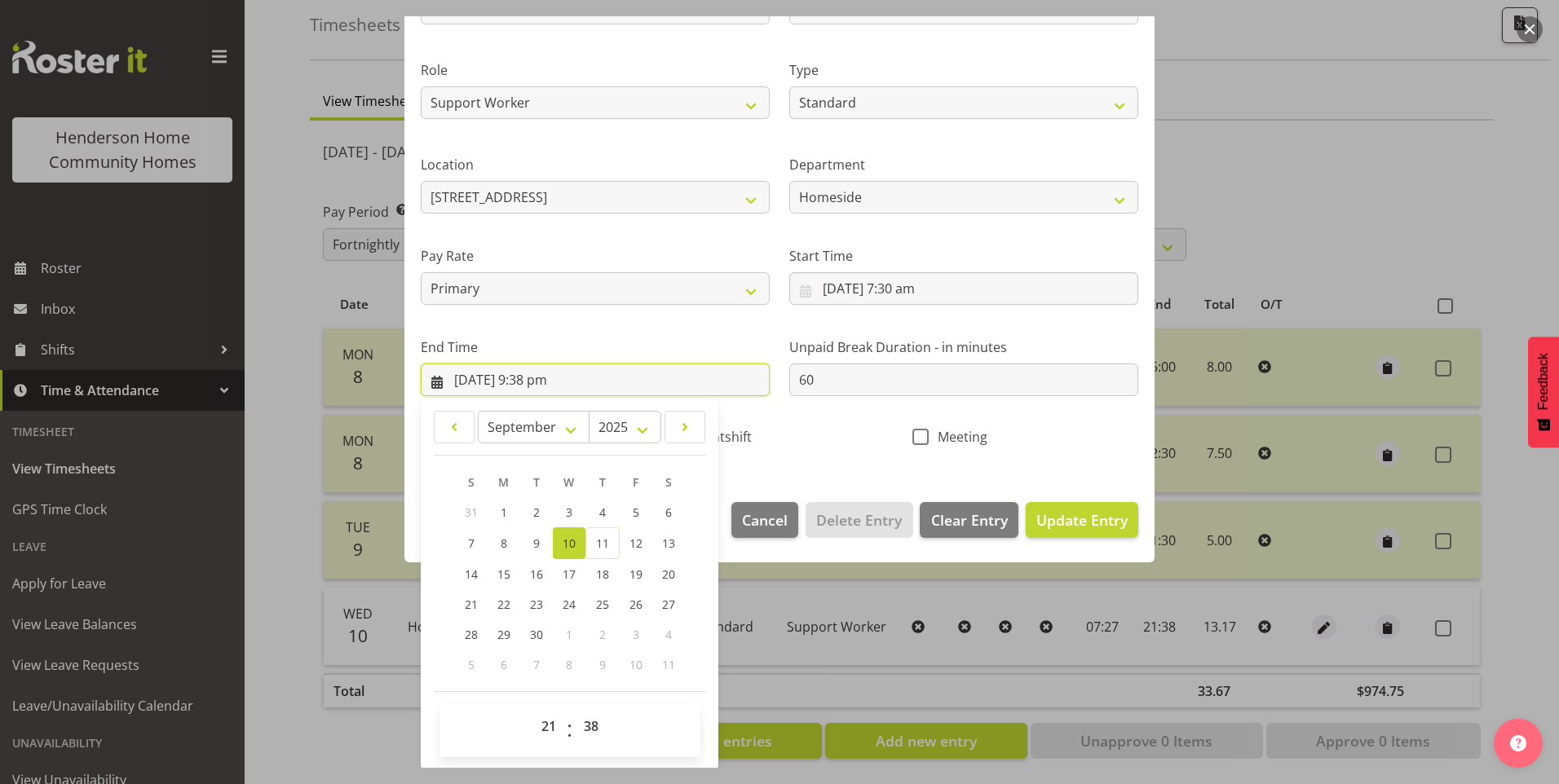
scroll to position [180, 0]
click at [588, 722] on select "00 01 02 03 04 05 06 07 08 09 10 11 12 13 14 15 16 17 18 19 20 21 22 23 24 25 2…" at bounding box center [593, 725] width 37 height 32
click at [575, 709] on select "00 01 02 03 04 05 06 07 08 09 10 11 12 13 14 15 16 17 18 19 20 21 22 23 24 25 2…" at bounding box center [593, 725] width 37 height 32
click at [1076, 522] on span "Update Entry" at bounding box center [1082, 519] width 92 height 20
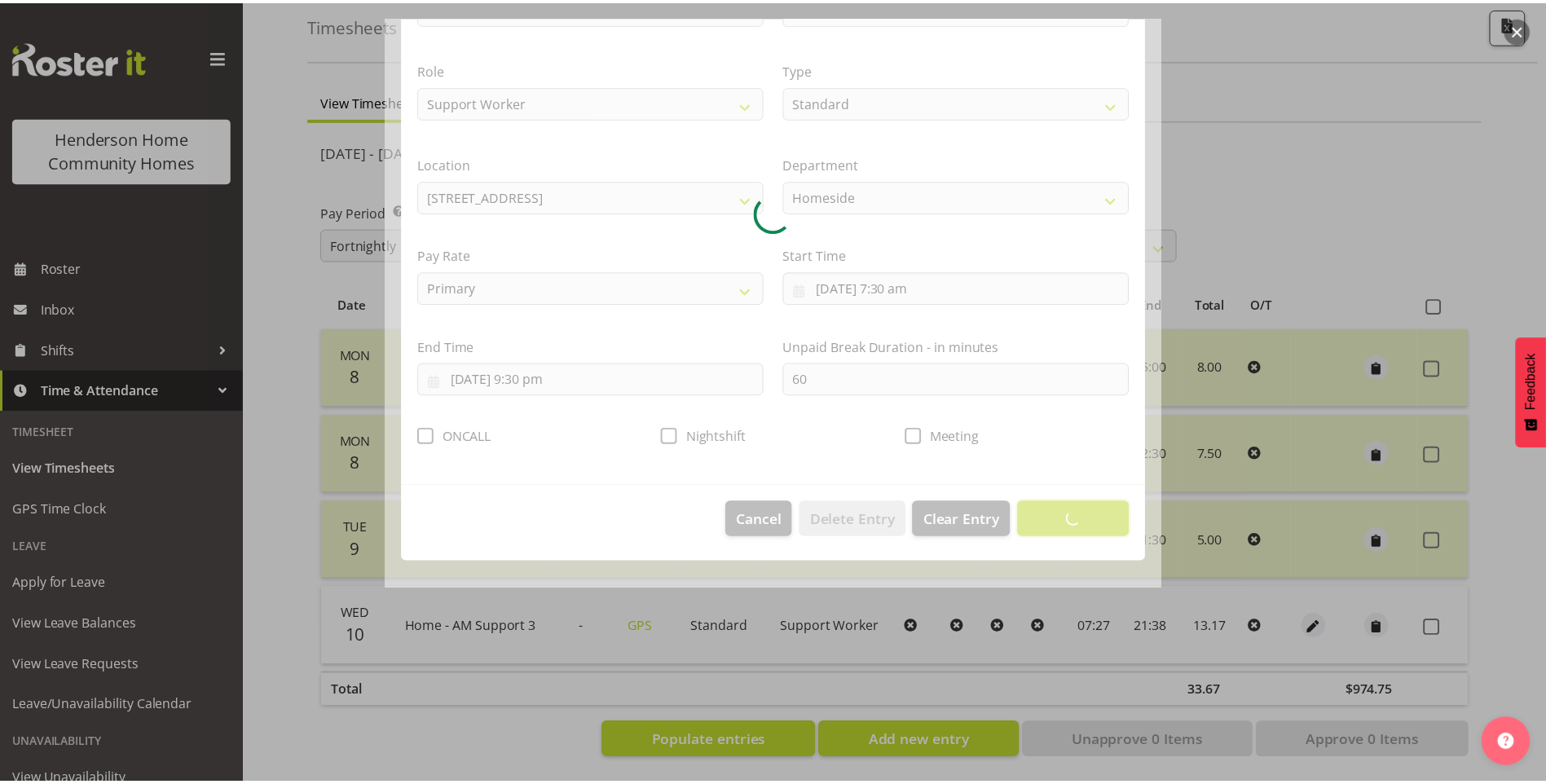
scroll to position [0, 0]
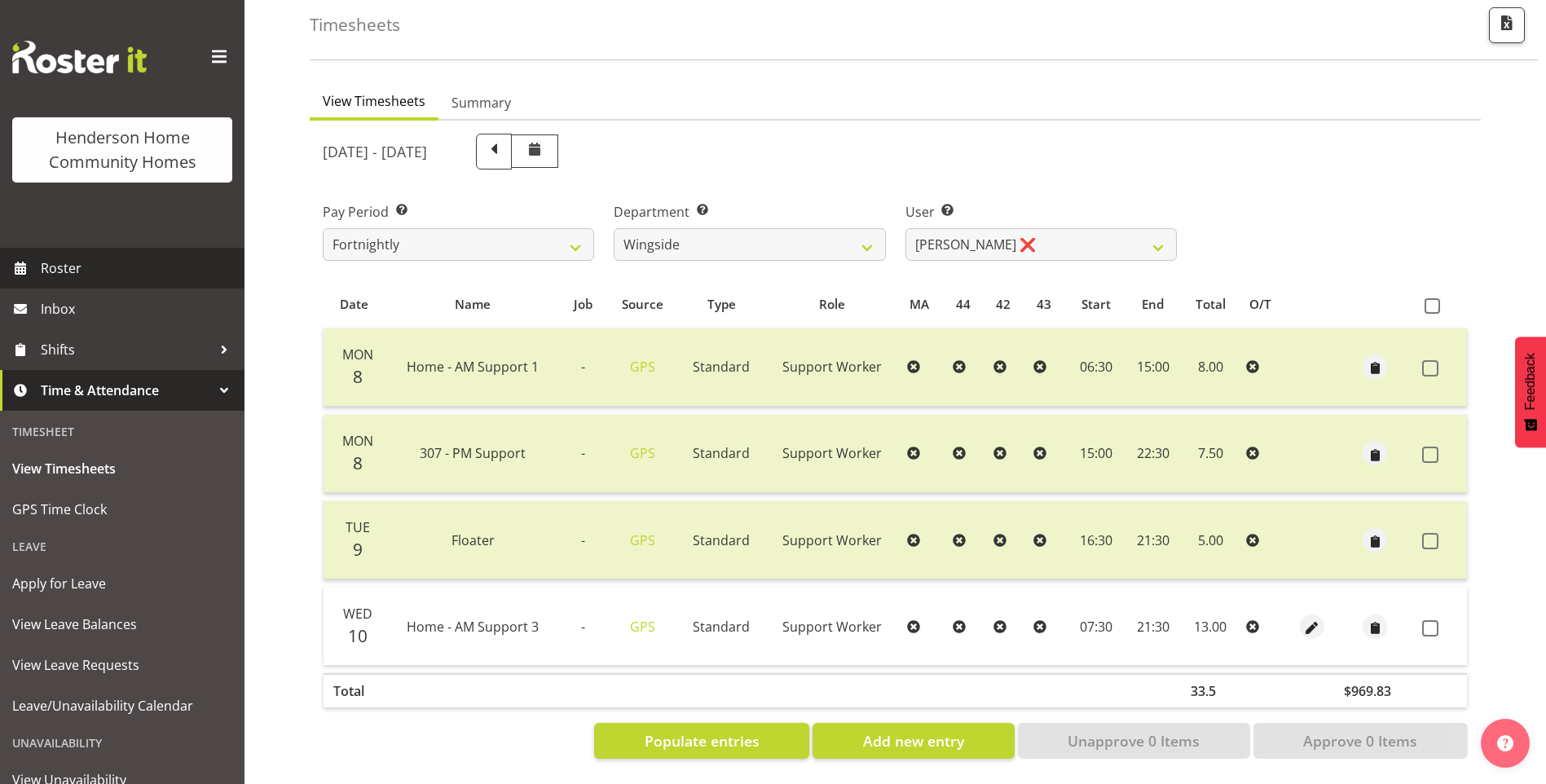
click at [109, 276] on span "Roster" at bounding box center [139, 268] width 196 height 25
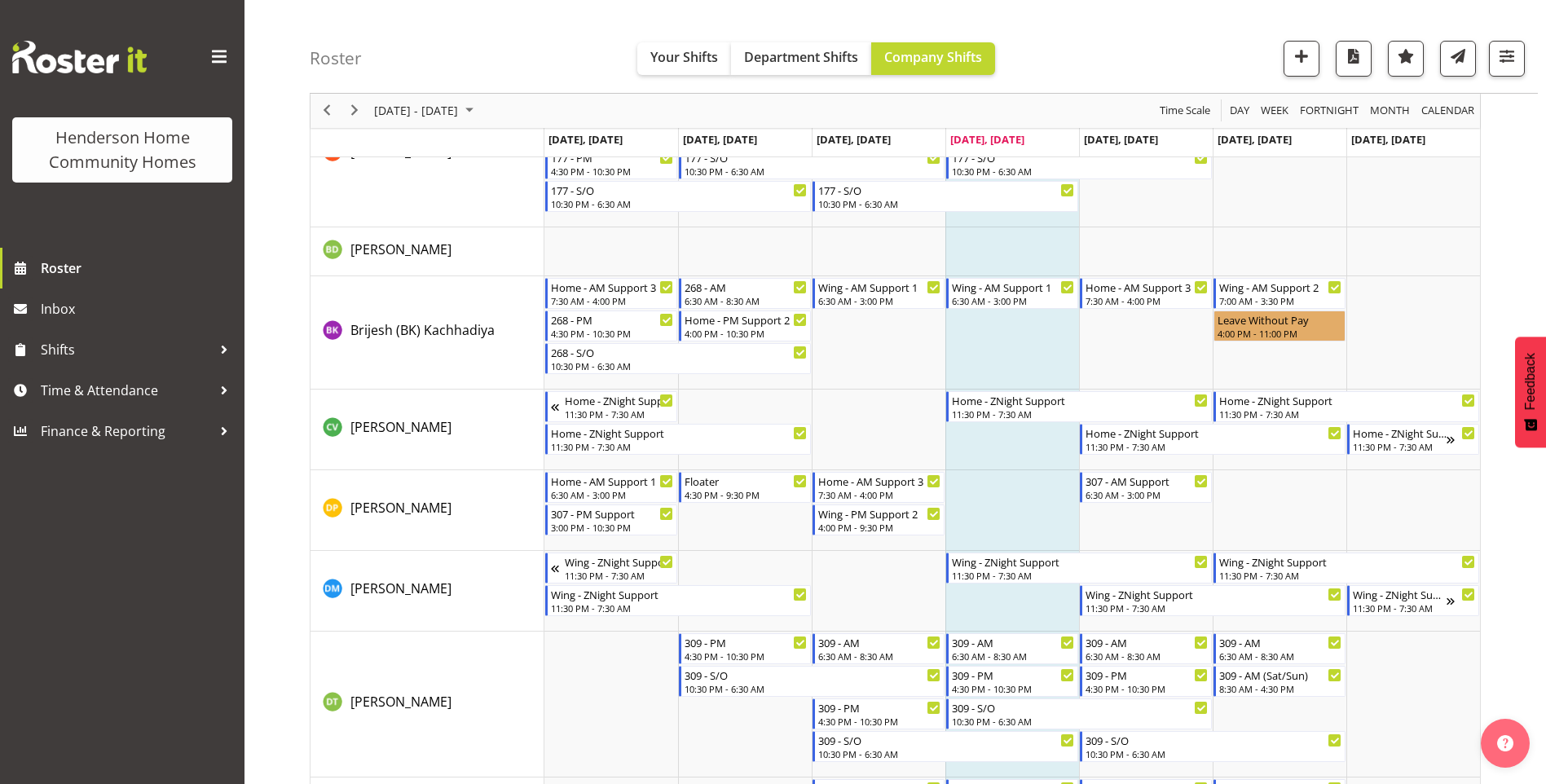
scroll to position [408, 0]
click at [98, 383] on span "Time & Attendance" at bounding box center [127, 390] width 171 height 25
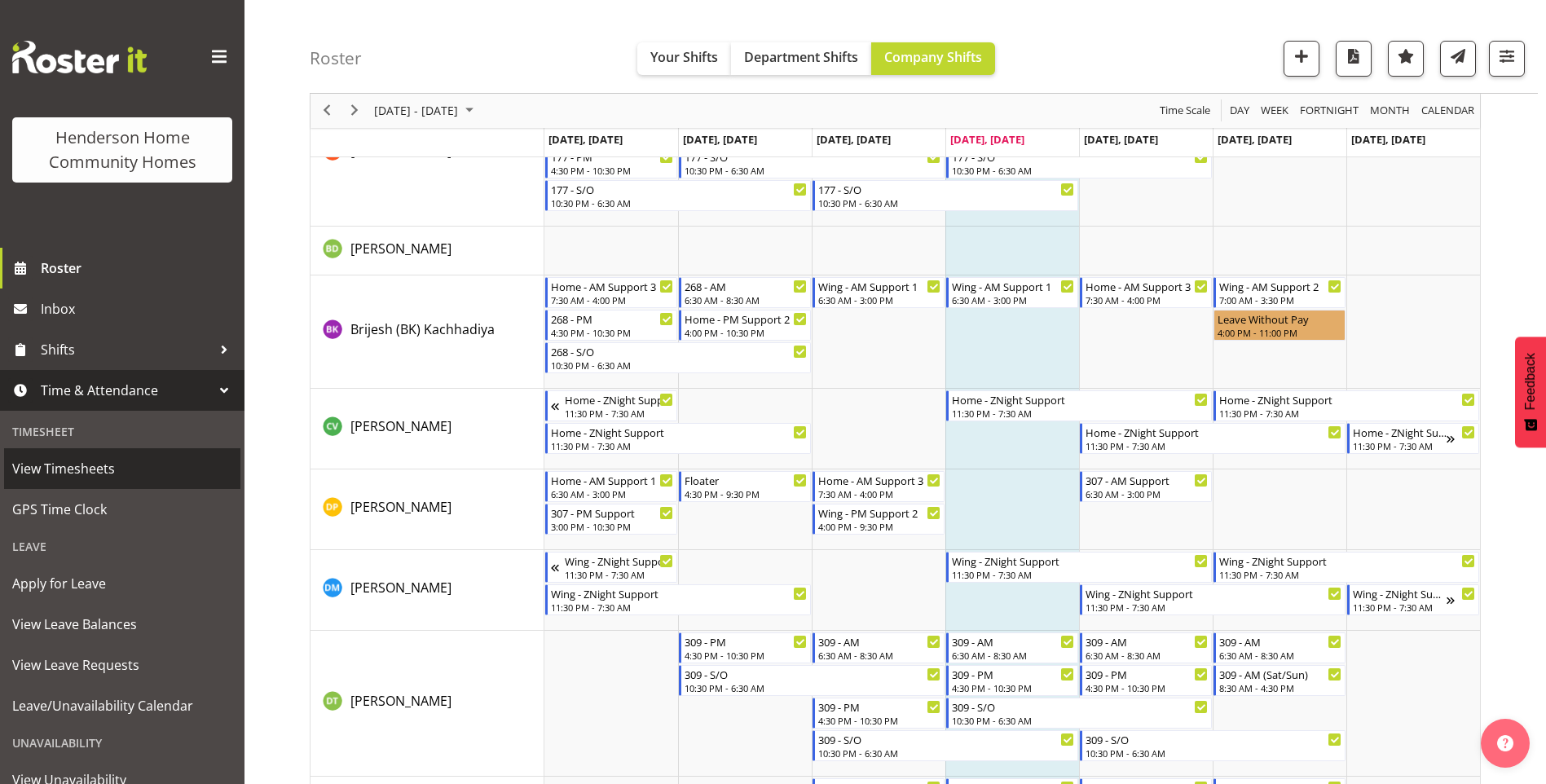
click at [94, 462] on span "View Timesheets" at bounding box center [121, 469] width 220 height 25
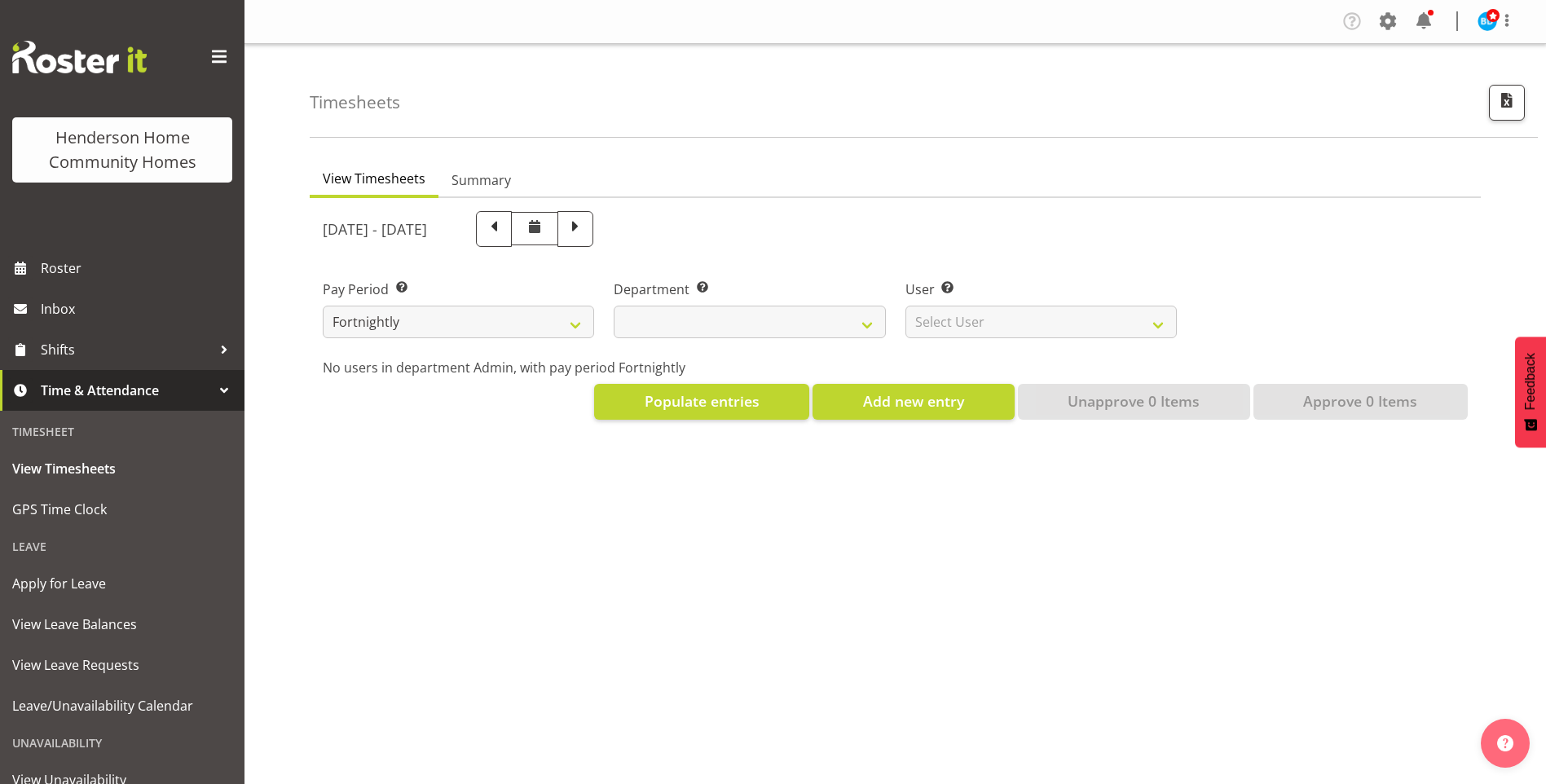
select select
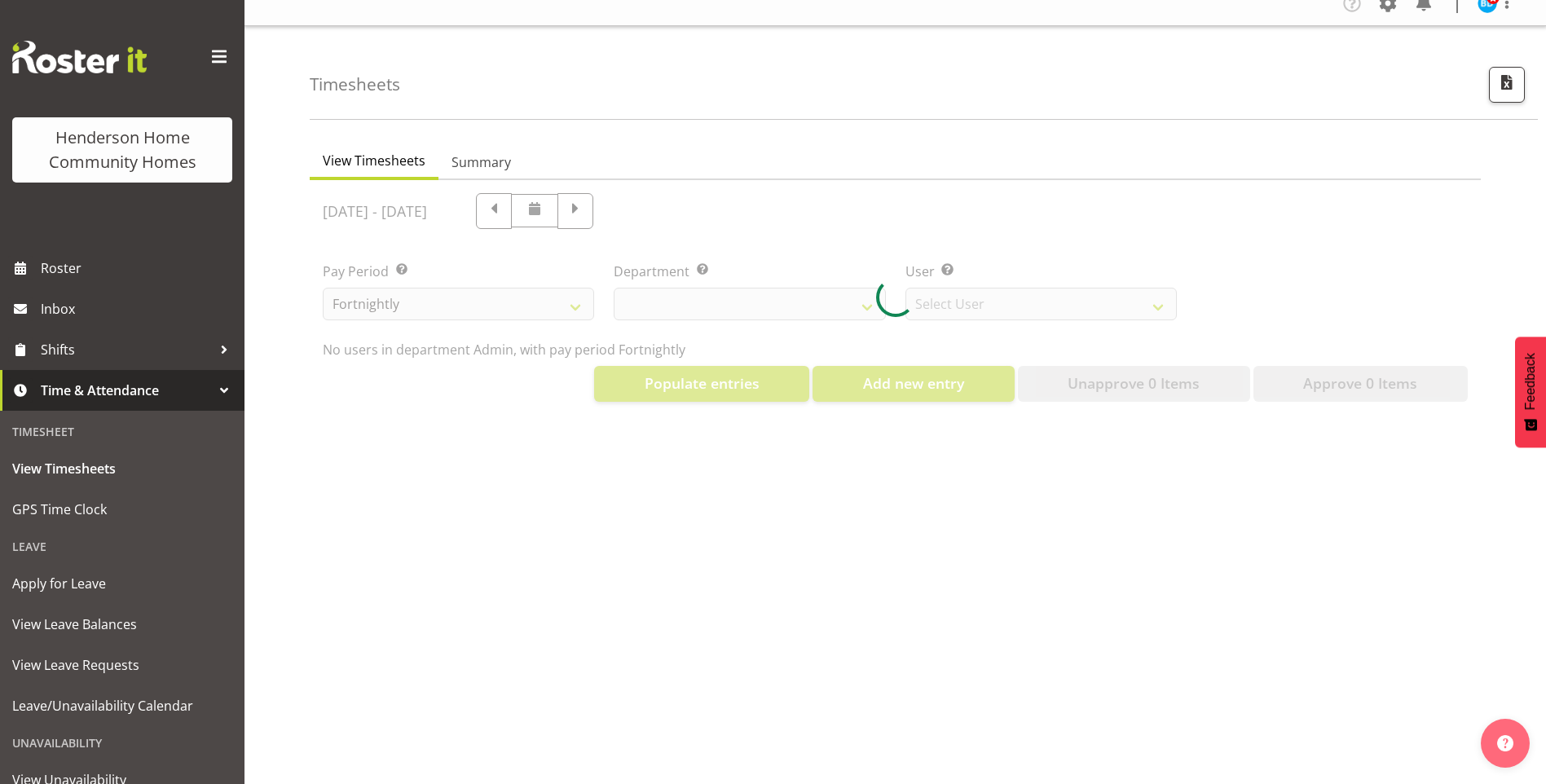
scroll to position [30, 0]
select select "8515"
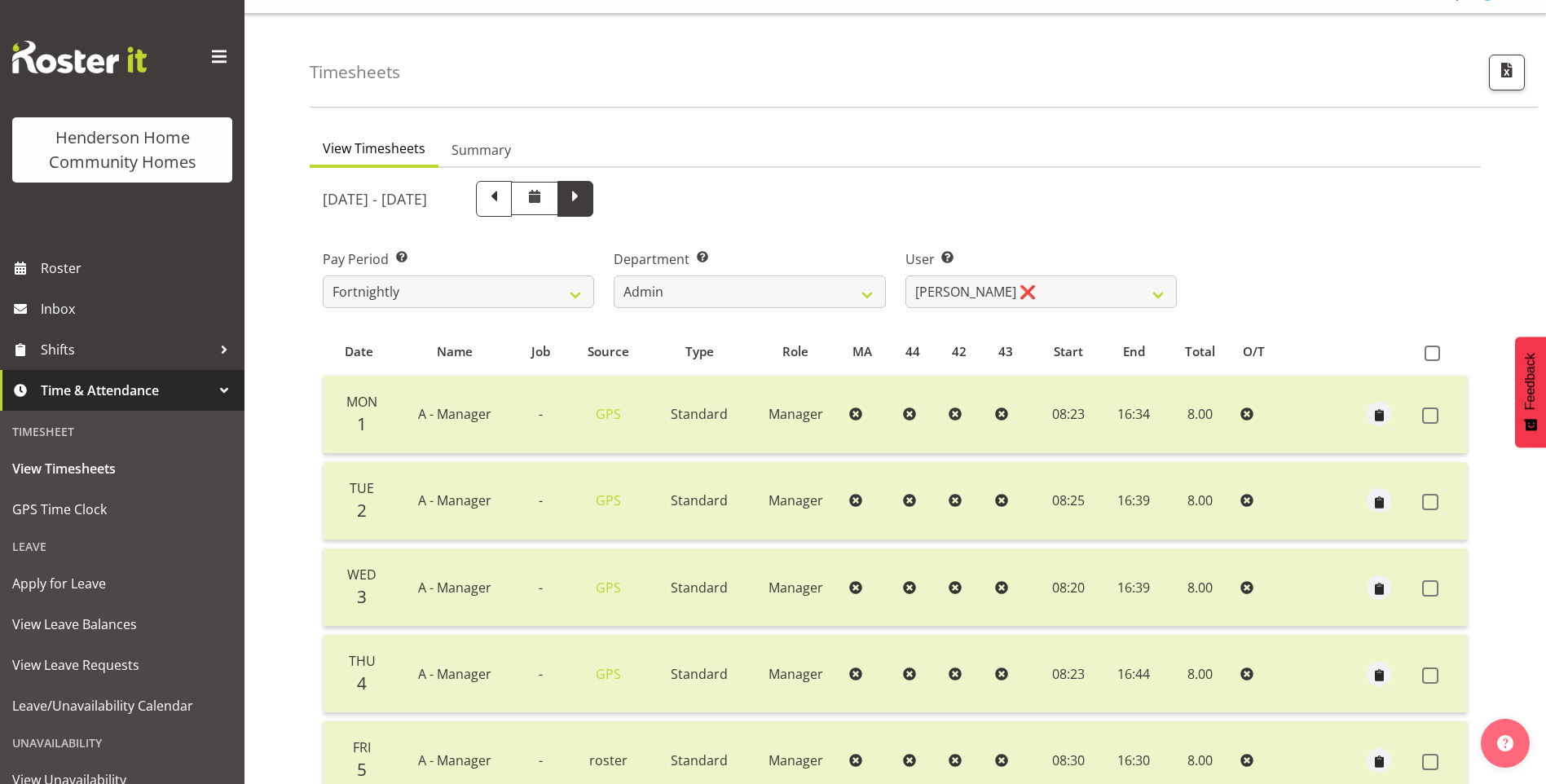
click at [586, 197] on span at bounding box center [575, 197] width 21 height 21
select select
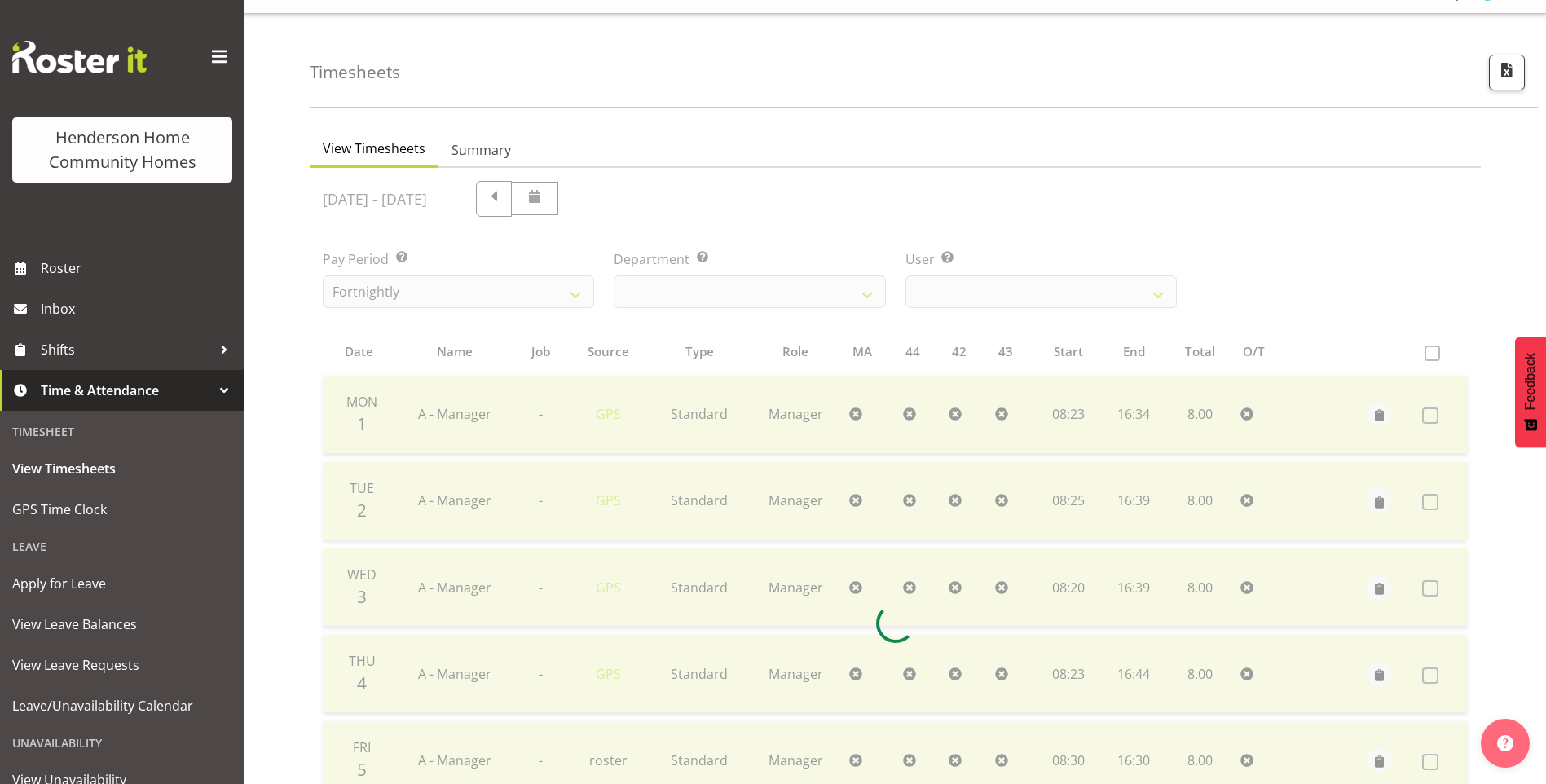
click at [706, 288] on div at bounding box center [895, 623] width 1171 height 911
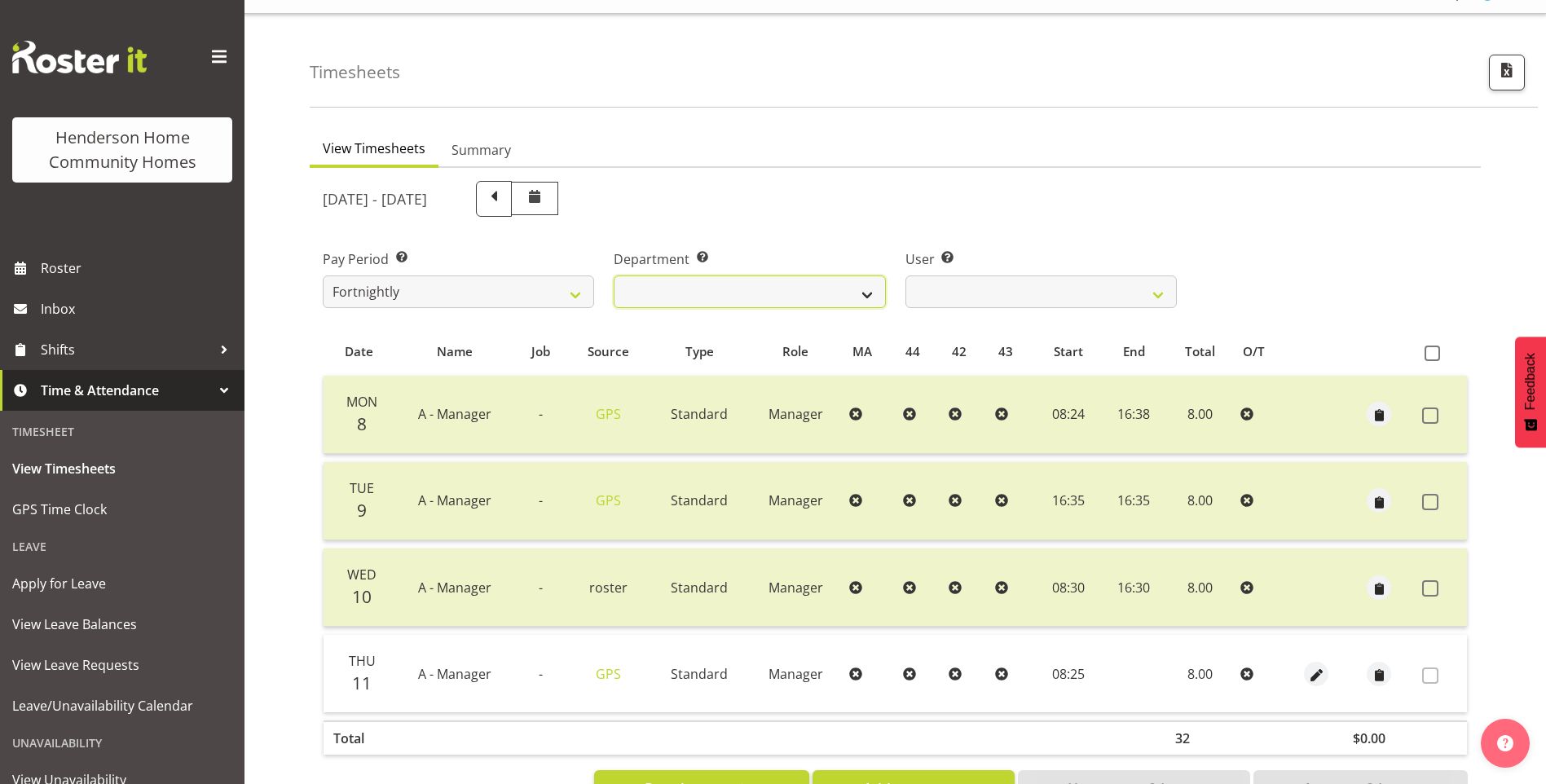
drag, startPoint x: 671, startPoint y: 289, endPoint x: 673, endPoint y: 299, distance: 10.2
click at [671, 289] on select "Admin Homeside Houses Wingside" at bounding box center [749, 292] width 271 height 32
select select "749"
click at [614, 275] on select "Admin Homeside Houses Wingside" at bounding box center [749, 292] width 271 height 32
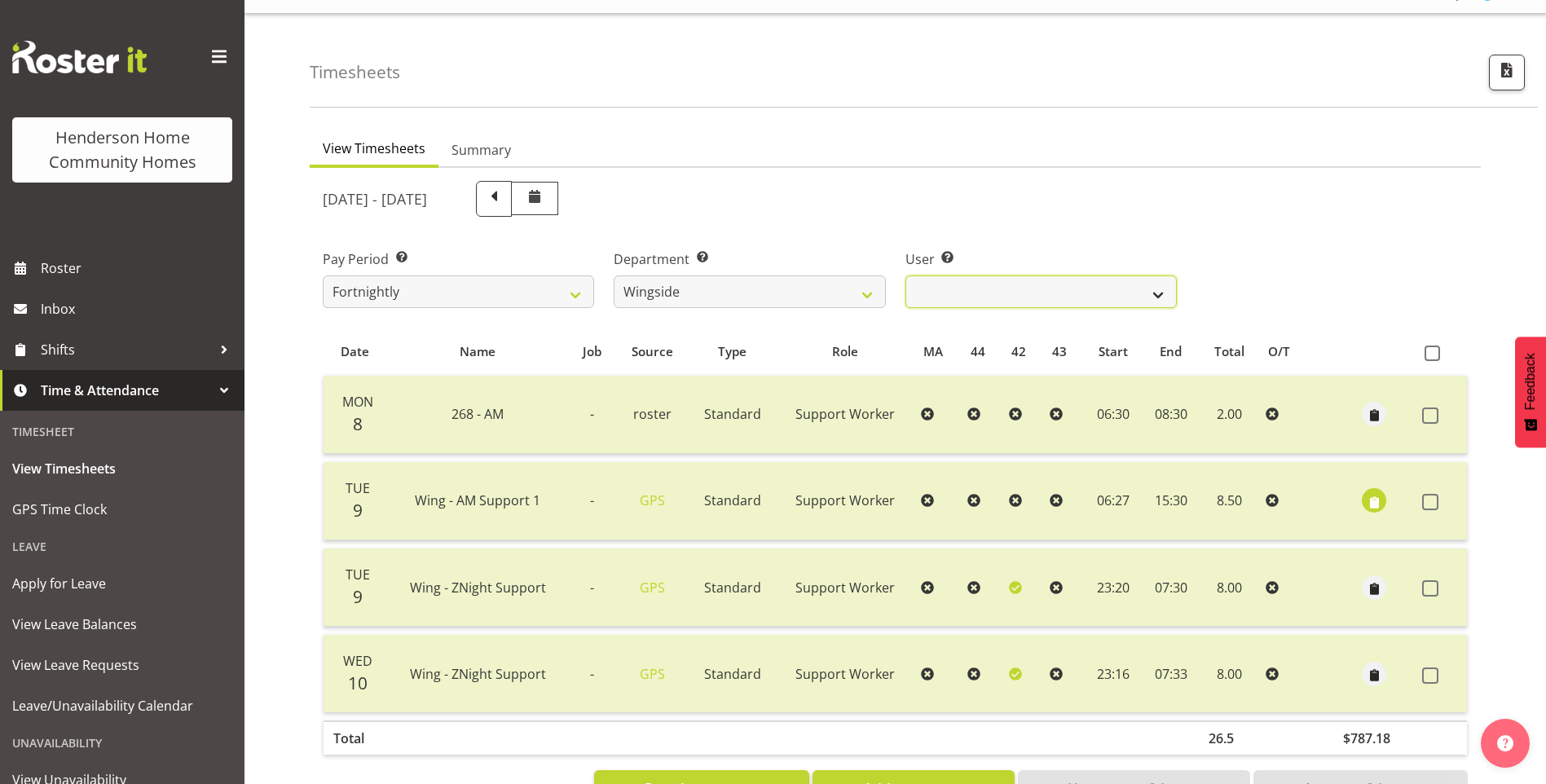
click at [965, 286] on select "[PERSON_NAME] ✔ [PERSON_NAME] ❌ [PERSON_NAME] ✔ [PERSON_NAME] ✔" at bounding box center [1041, 292] width 271 height 32
select select "8522"
click at [906, 275] on select "[PERSON_NAME] ✔ [PERSON_NAME] ❌ [PERSON_NAME] ✔ [PERSON_NAME] ✔" at bounding box center [1041, 292] width 271 height 32
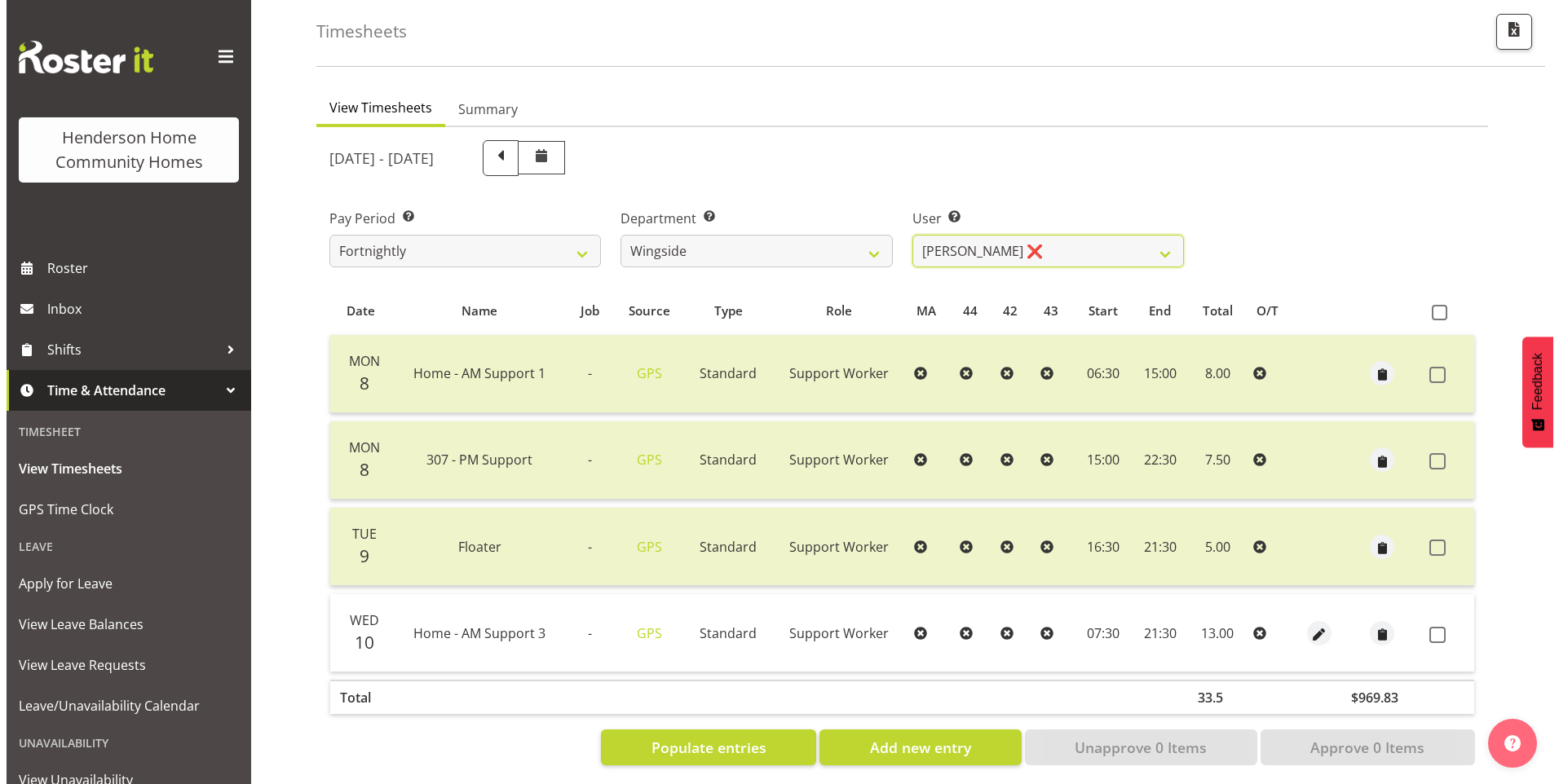
scroll to position [90, 0]
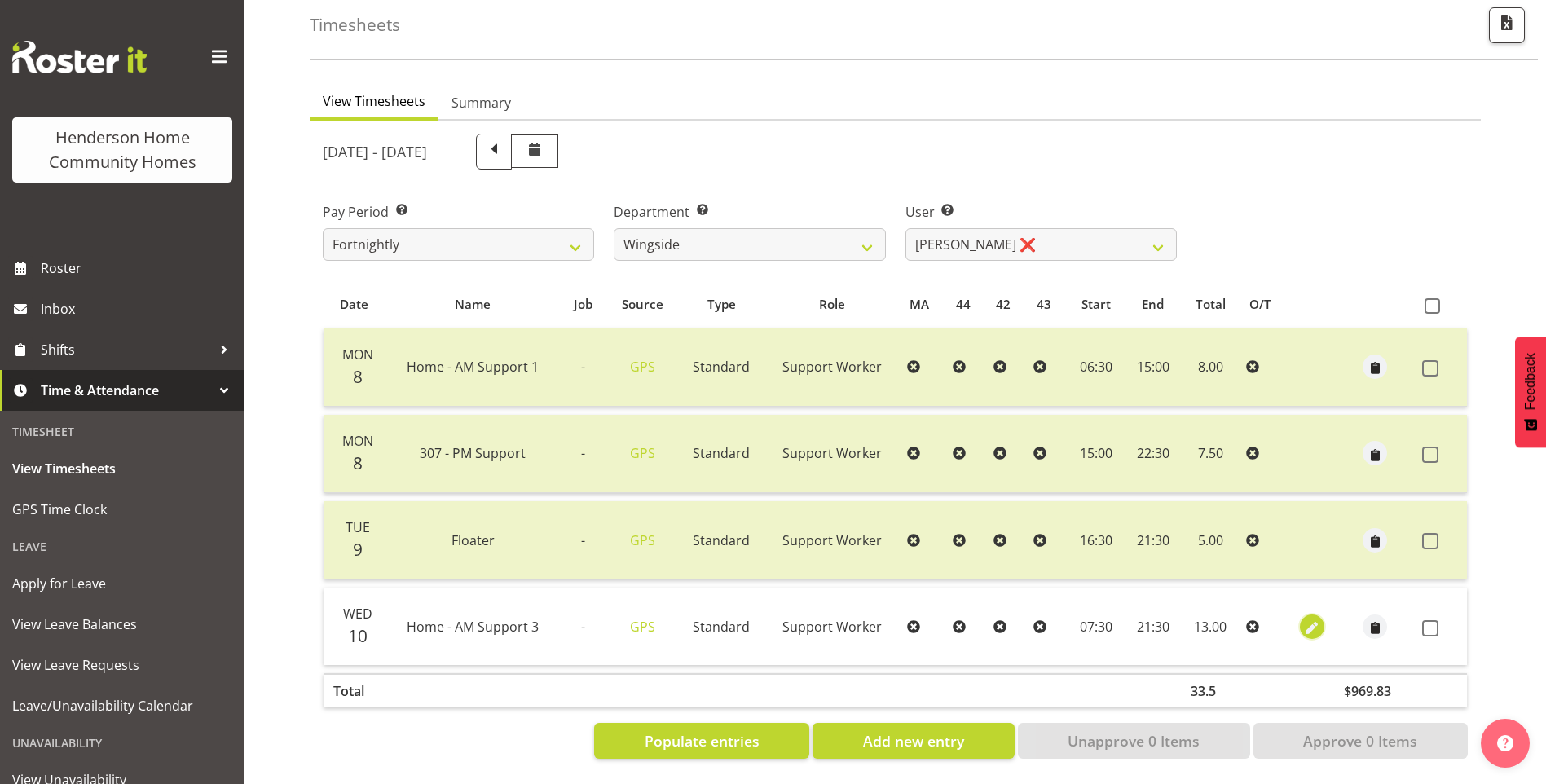
click at [1314, 619] on span "button" at bounding box center [1312, 628] width 19 height 19
select select "Standard"
select select "746"
select select "8"
select select "2025"
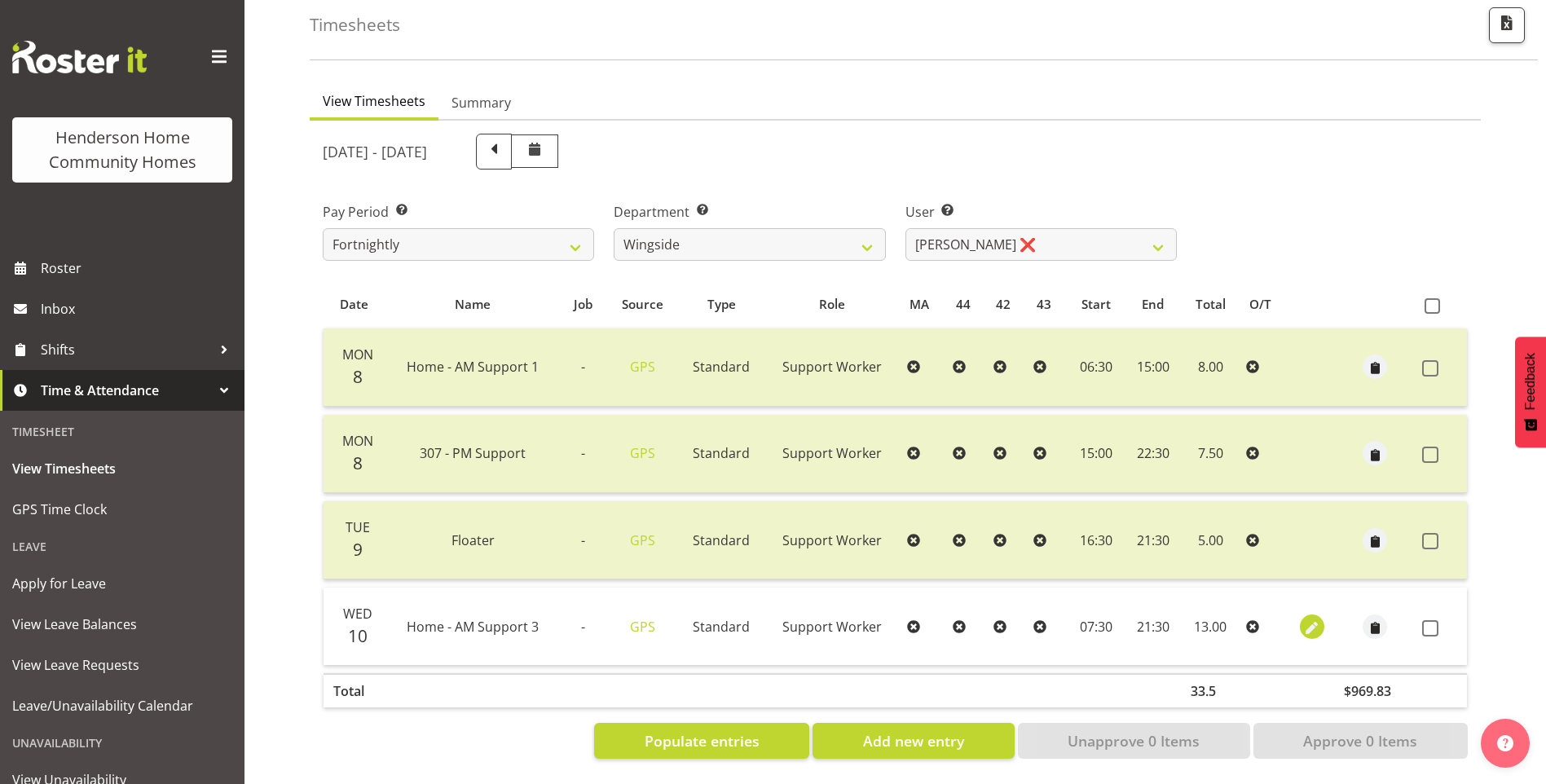
select select "21"
select select "30"
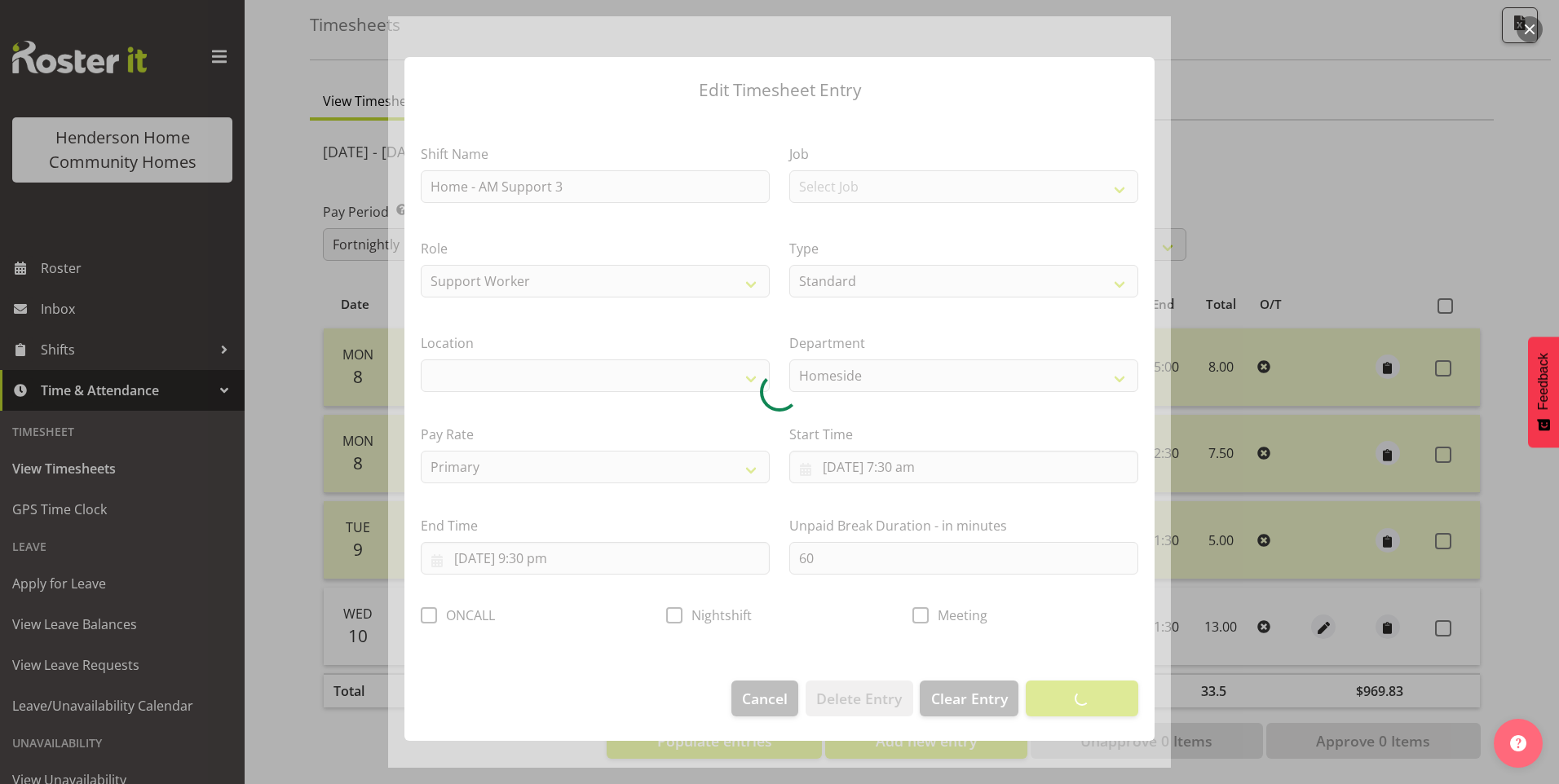
drag, startPoint x: 830, startPoint y: 565, endPoint x: 711, endPoint y: 549, distance: 120.1
click at [744, 553] on div at bounding box center [779, 392] width 782 height 752
select select "1067"
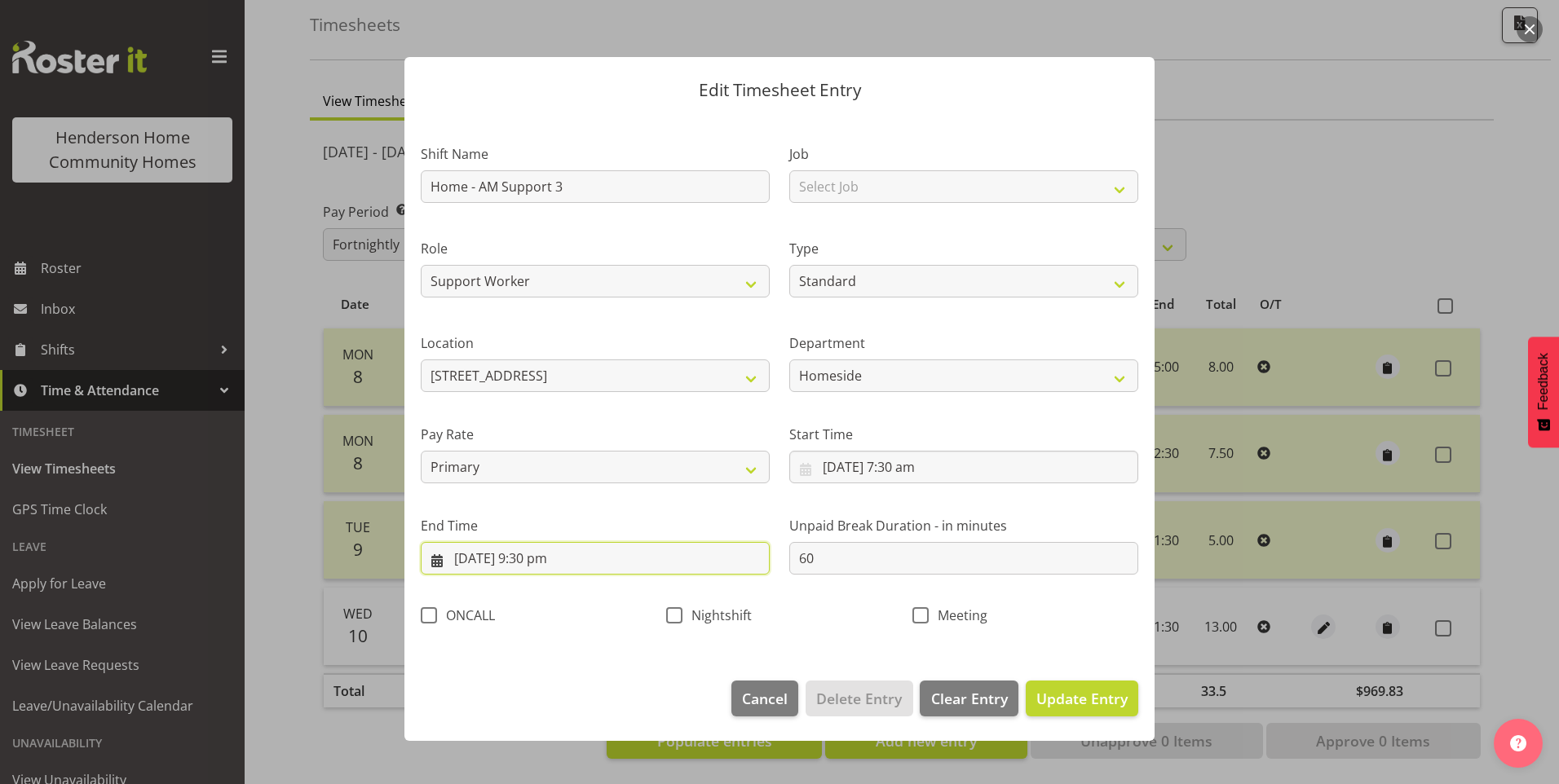
click at [538, 567] on input "[DATE] 9:30 pm" at bounding box center [595, 558] width 349 height 32
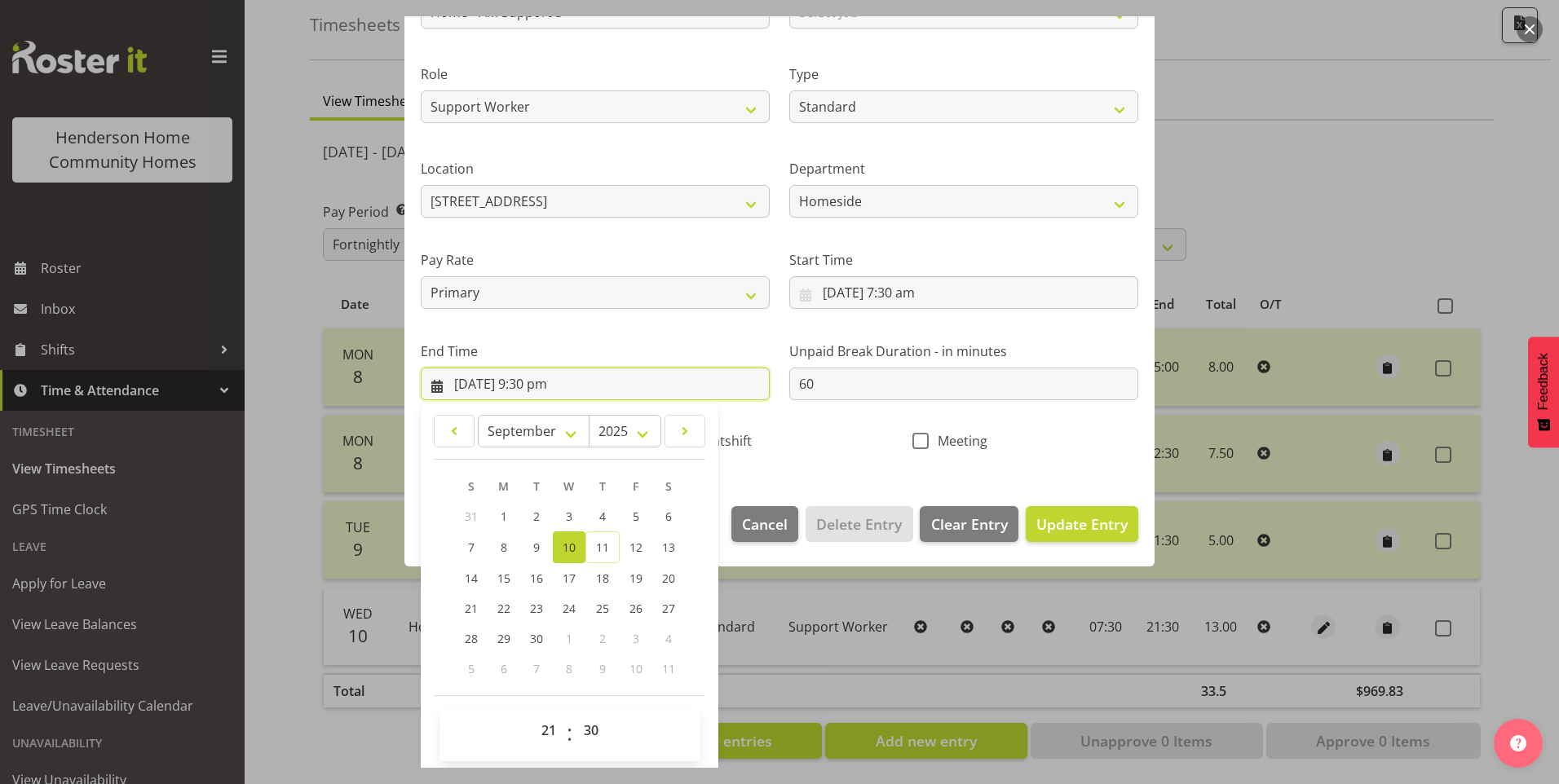
scroll to position [180, 0]
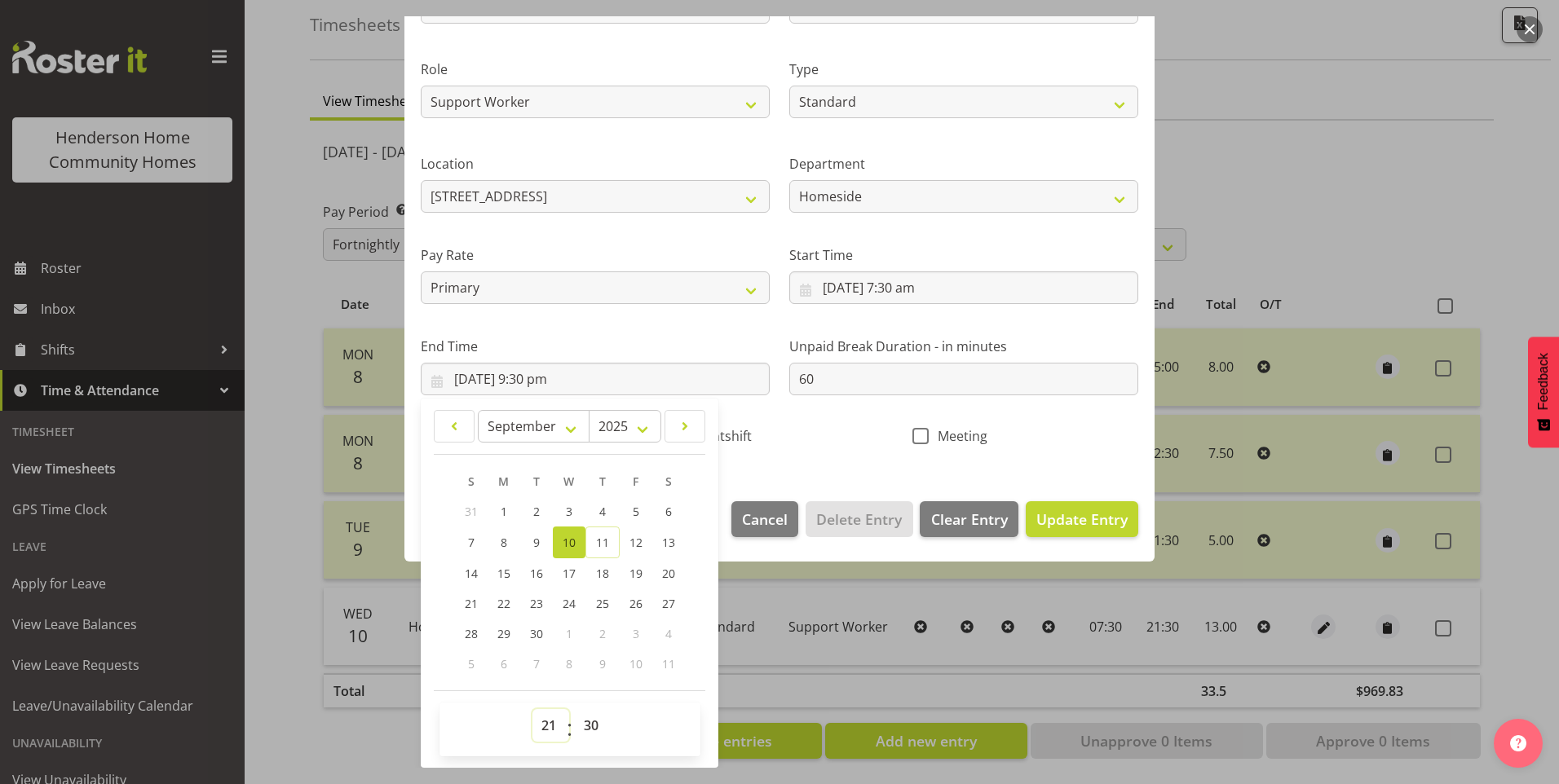
click at [540, 731] on select "00 01 02 03 04 05 06 07 08 09 10 11 12 13 14 15 16 17 18 19 20 21 22 23" at bounding box center [551, 725] width 37 height 32
select select "16"
click at [533, 709] on select "00 01 02 03 04 05 06 07 08 09 10 11 12 13 14 15 16 17 18 19 20 21 22 23" at bounding box center [551, 725] width 37 height 32
type input "[DATE] 4:30 pm"
click at [588, 734] on select "00 01 02 03 04 05 06 07 08 09 10 11 12 13 14 15 16 17 18 19 20 21 22 23 24 25 2…" at bounding box center [593, 725] width 37 height 32
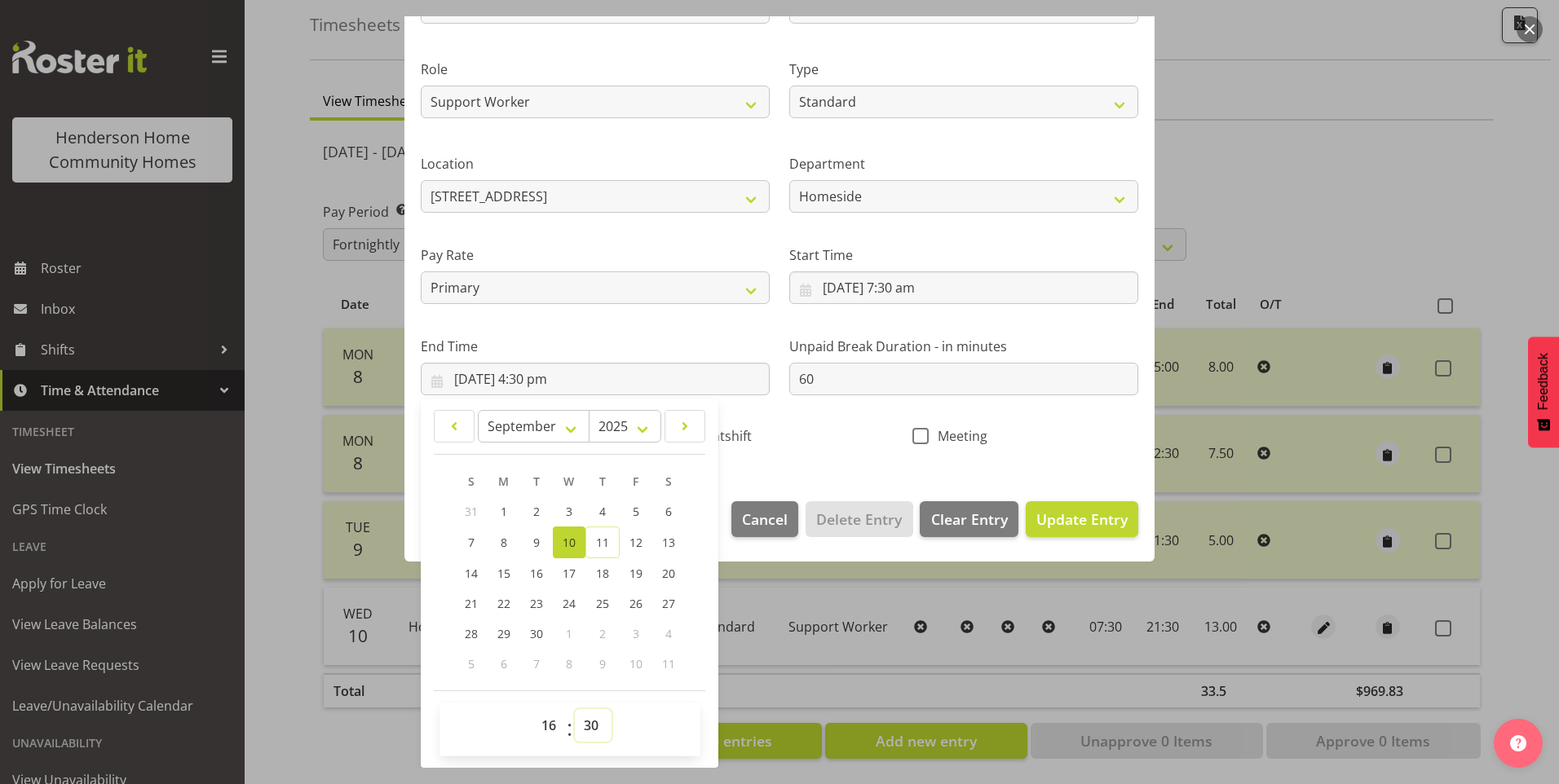
select select "0"
click at [575, 709] on select "00 01 02 03 04 05 06 07 08 09 10 11 12 13 14 15 16 17 18 19 20 21 22 23 24 25 2…" at bounding box center [593, 725] width 37 height 32
type input "10/09/2025, 4:00 pm"
drag, startPoint x: 812, startPoint y: 380, endPoint x: 627, endPoint y: 348, distance: 187.7
click at [629, 348] on div "Shift Name Home - AM Support 3 Job Select Job Floater Role Support Worker Type …" at bounding box center [779, 200] width 737 height 516
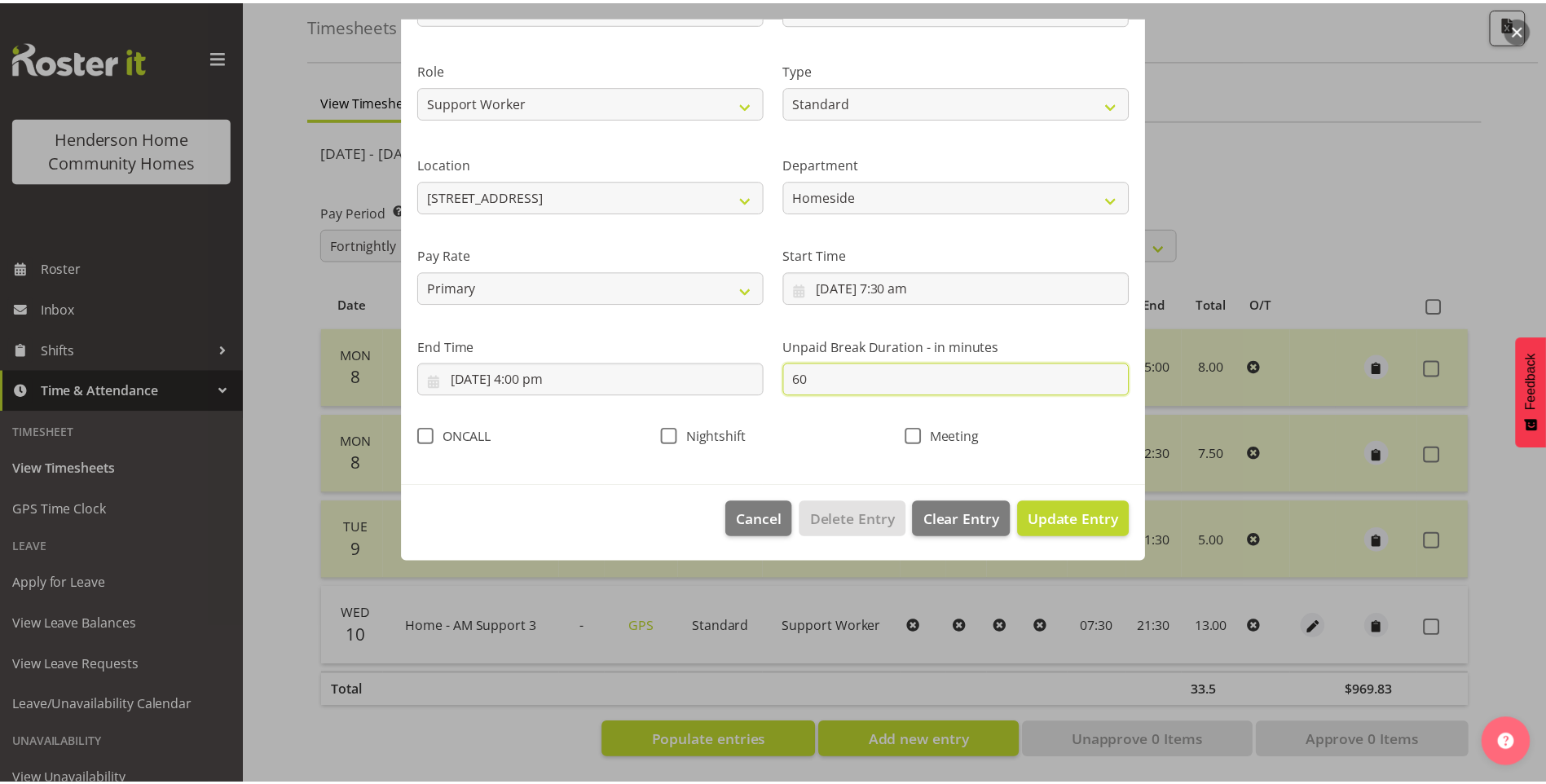
scroll to position [0, 0]
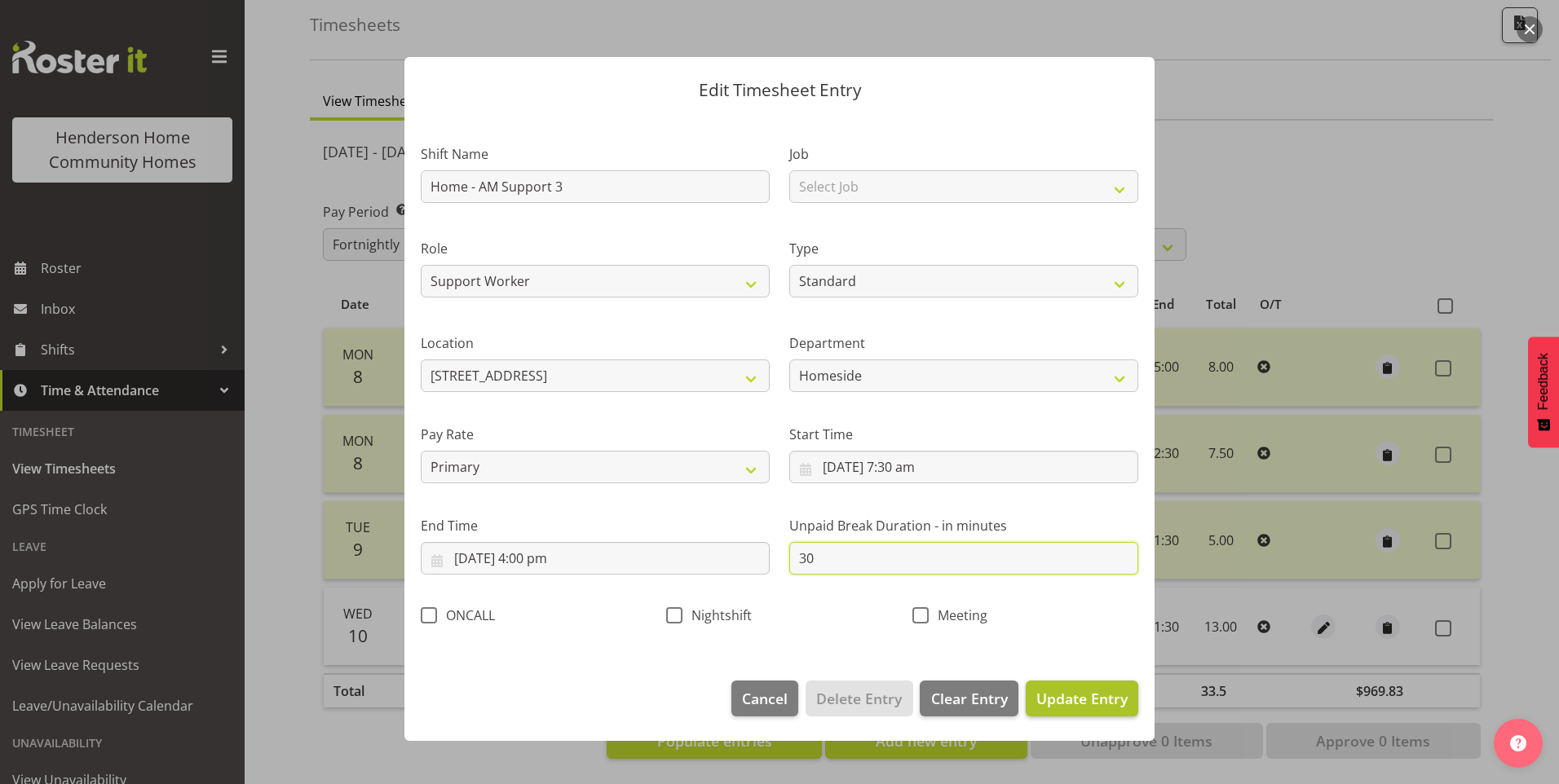
type input "30"
click at [1074, 691] on span "Update Entry" at bounding box center [1082, 699] width 92 height 20
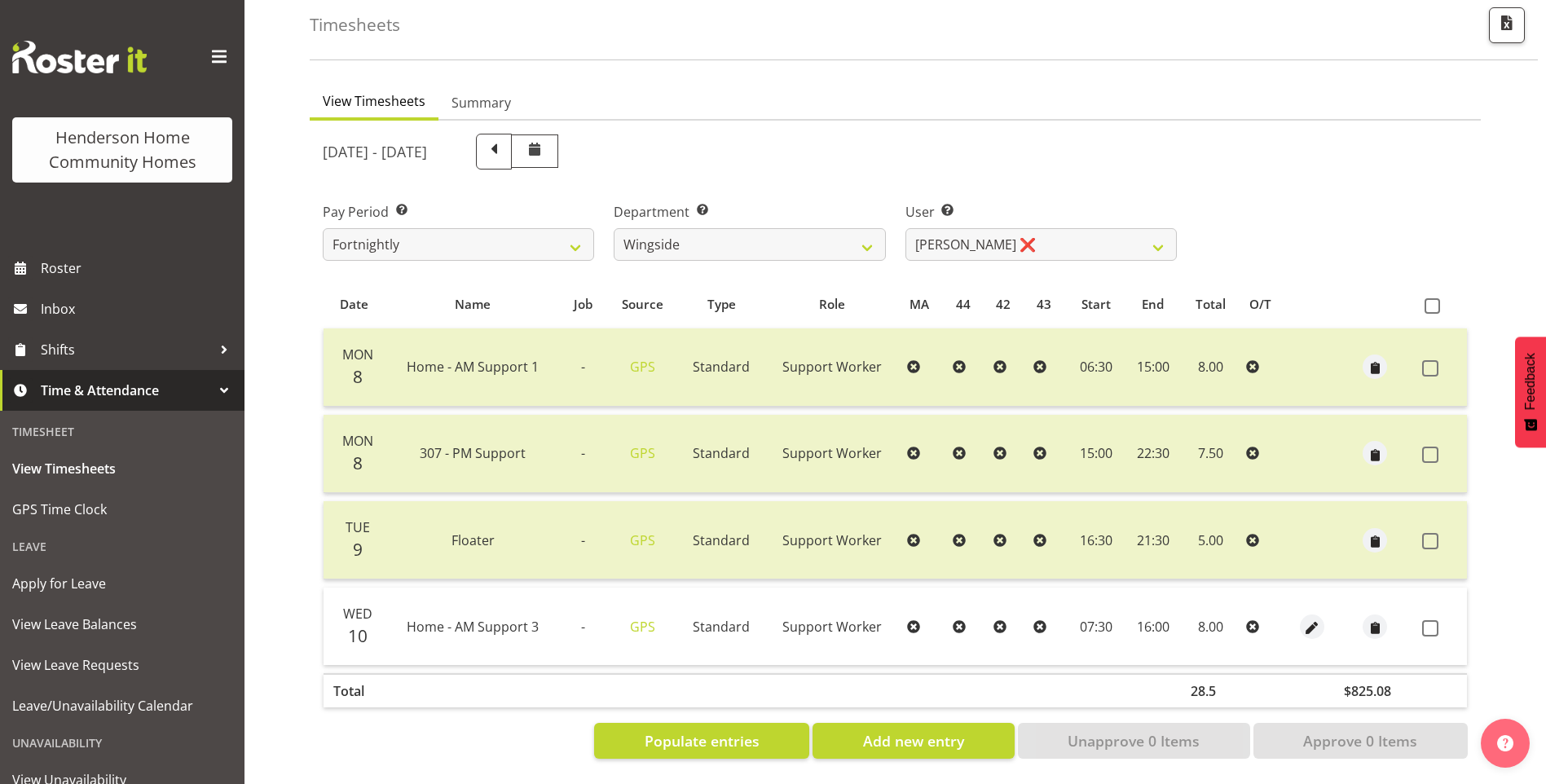
click at [1439, 620] on label at bounding box center [1436, 628] width 26 height 16
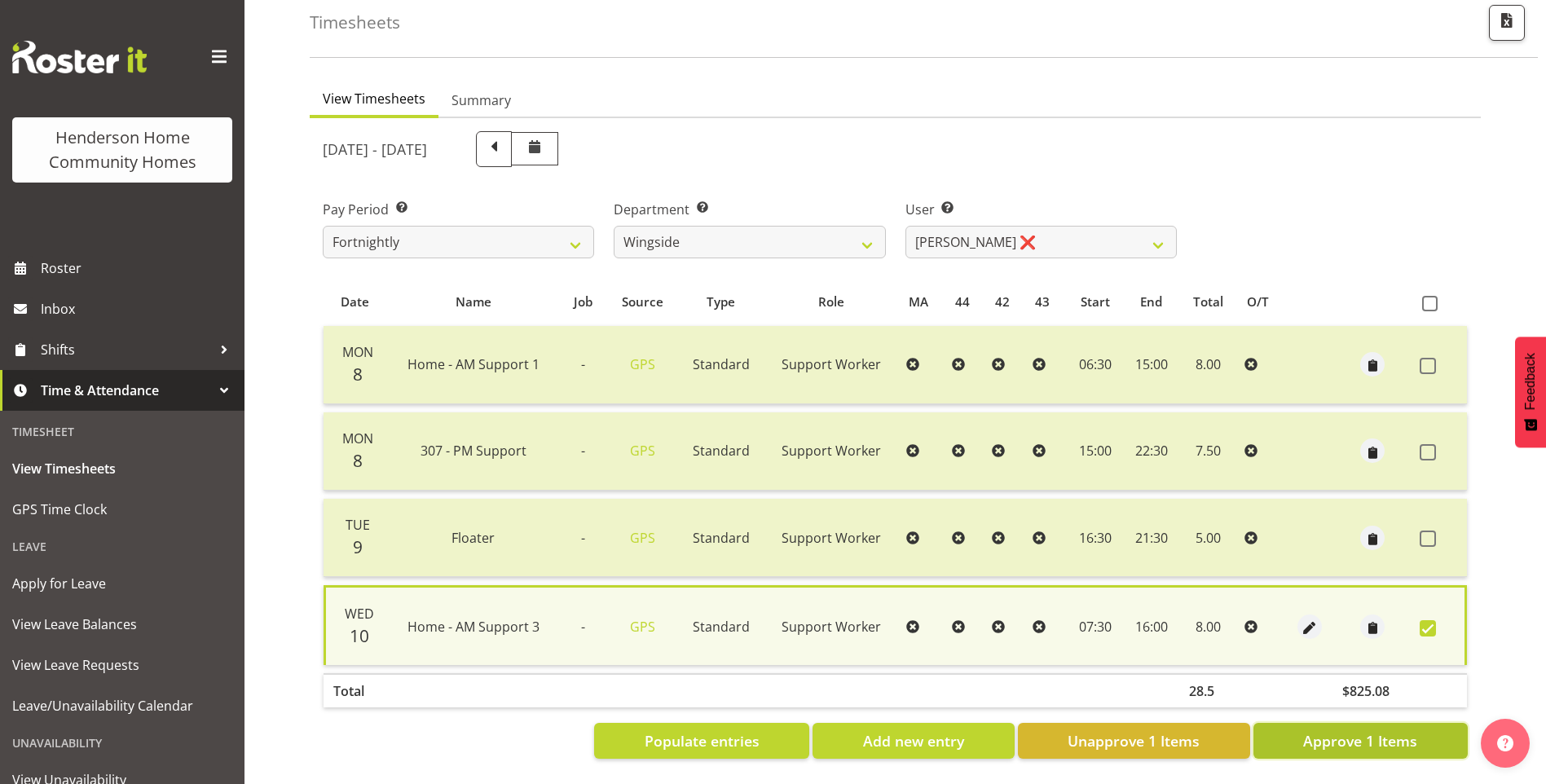
click at [1377, 730] on span "Approve 1 Items" at bounding box center [1360, 740] width 114 height 21
checkbox input "false"
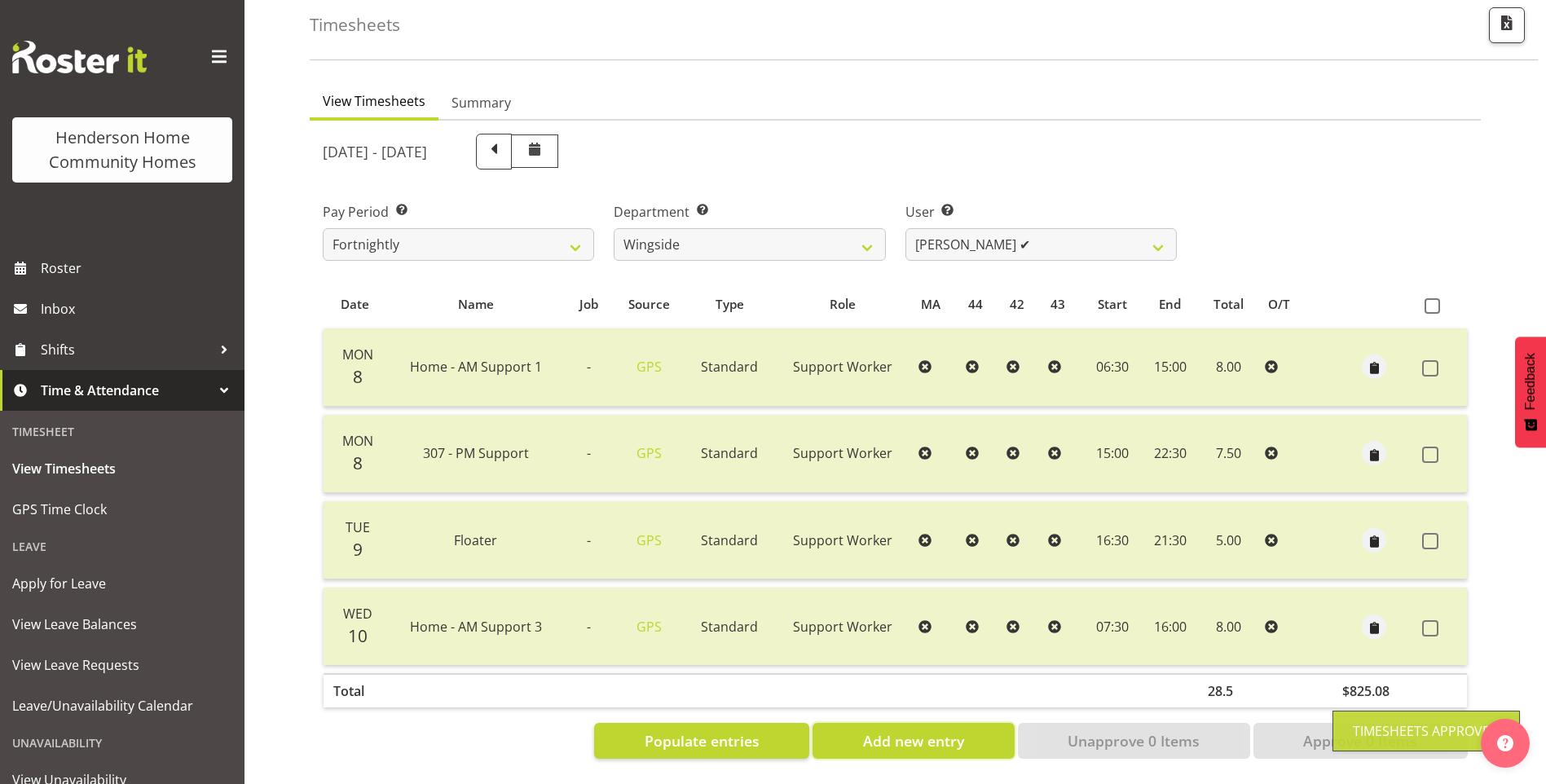
click at [923, 730] on span "Add new entry" at bounding box center [914, 740] width 101 height 21
select select
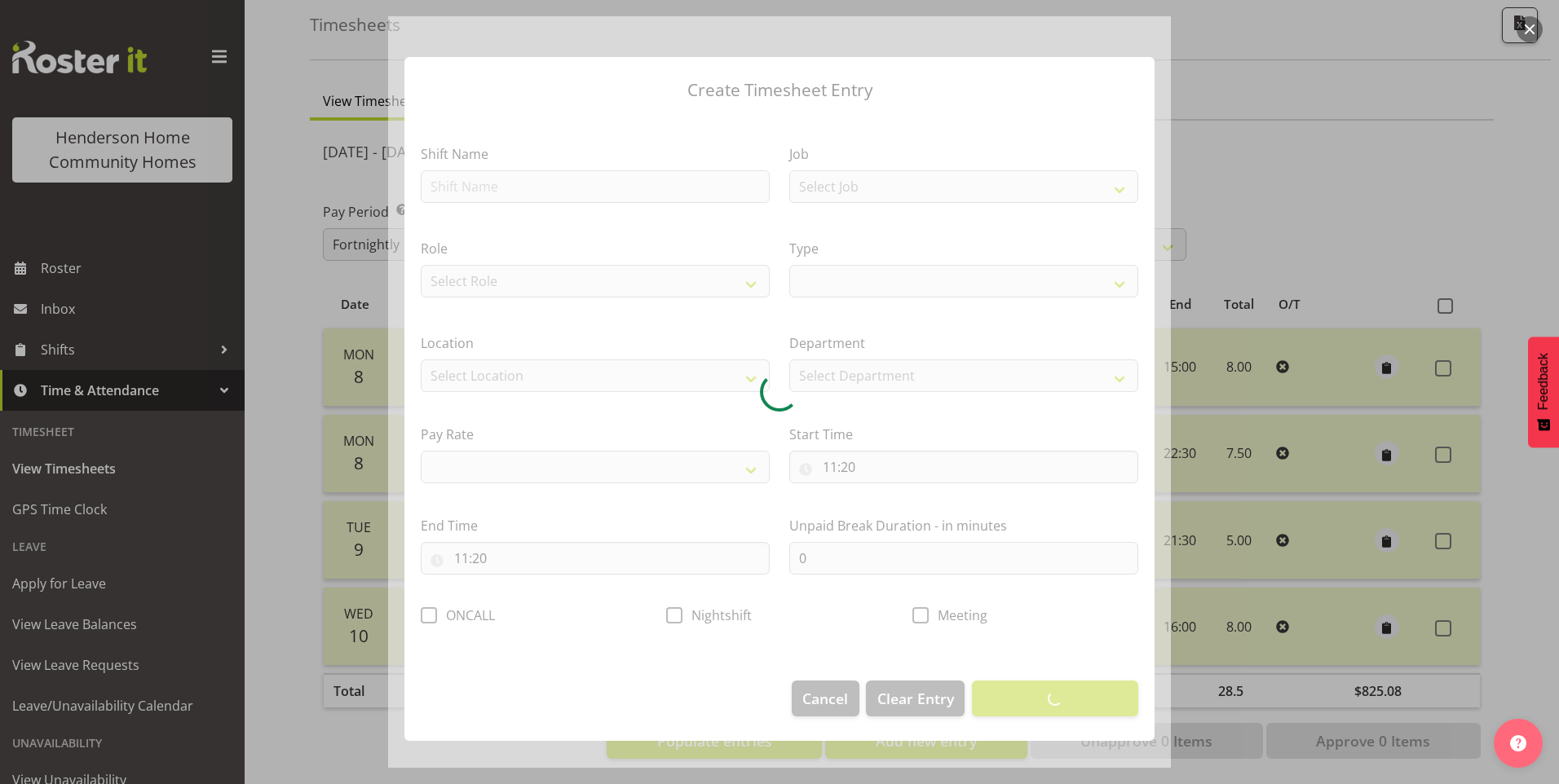
select select
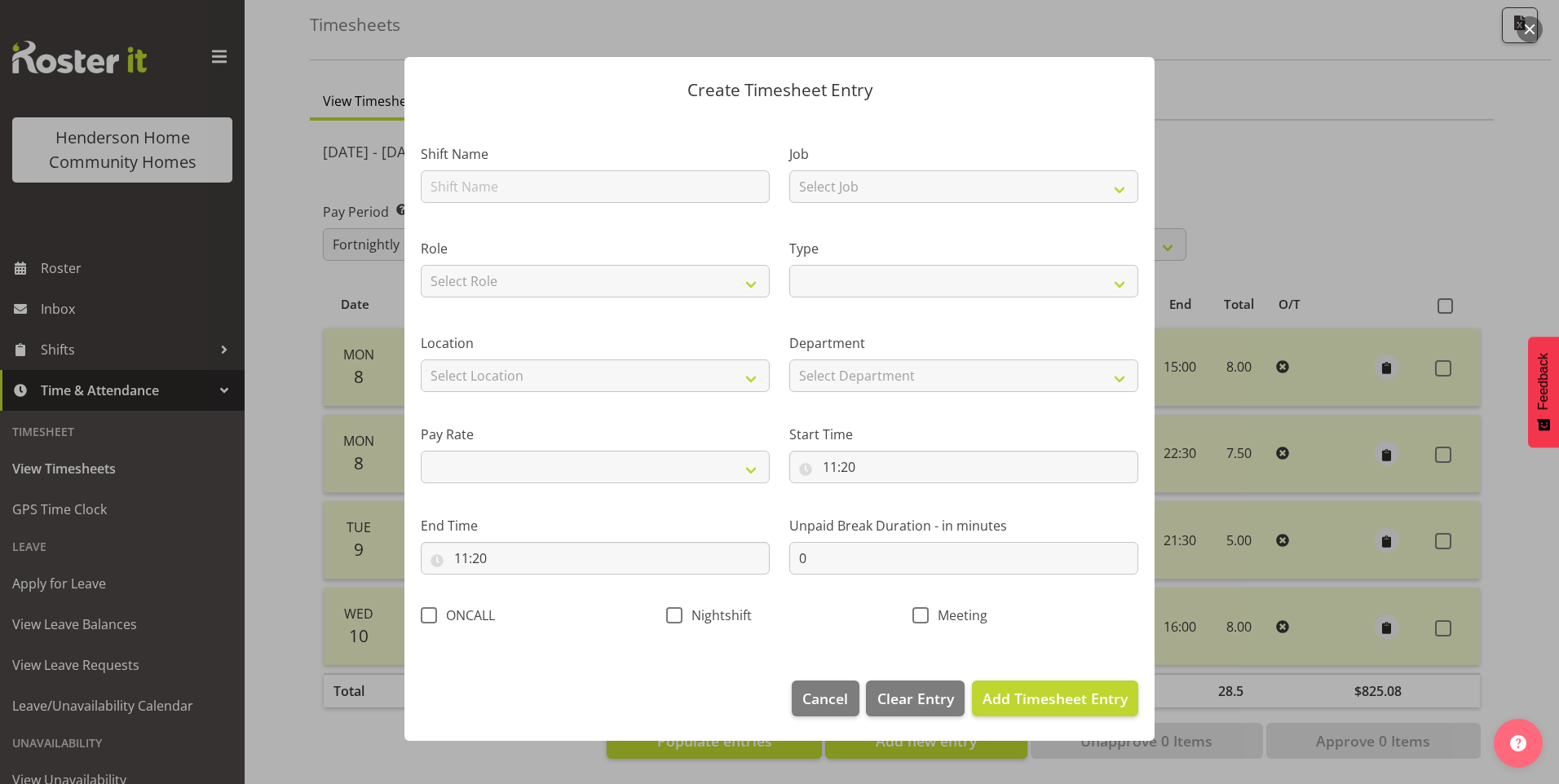
click at [461, 167] on div "Shift Name" at bounding box center [595, 174] width 349 height 59
click at [434, 187] on input "text" at bounding box center [595, 186] width 349 height 32
type input "W"
select select
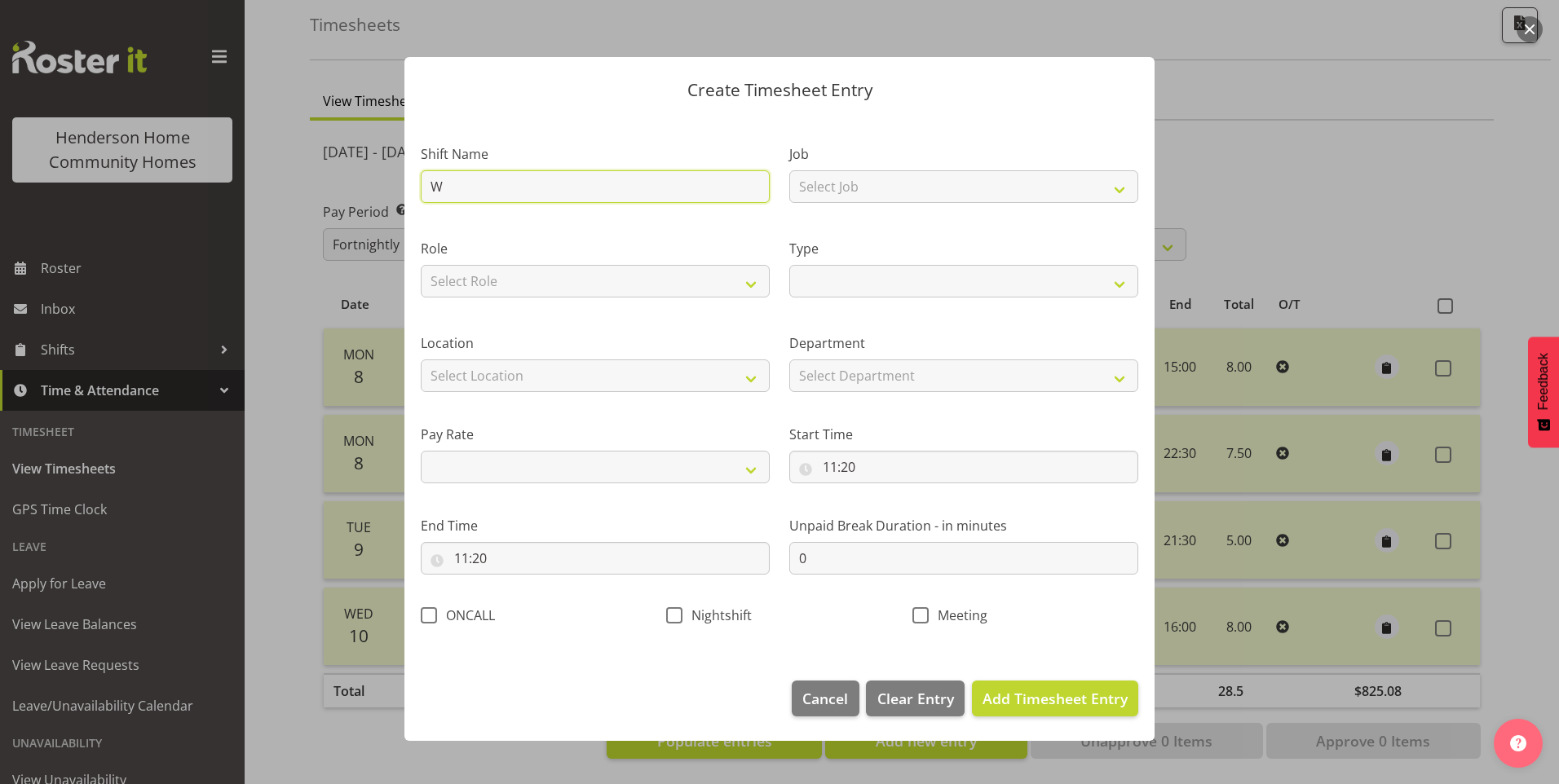
type input "Wi"
select select
type input "Win"
select select
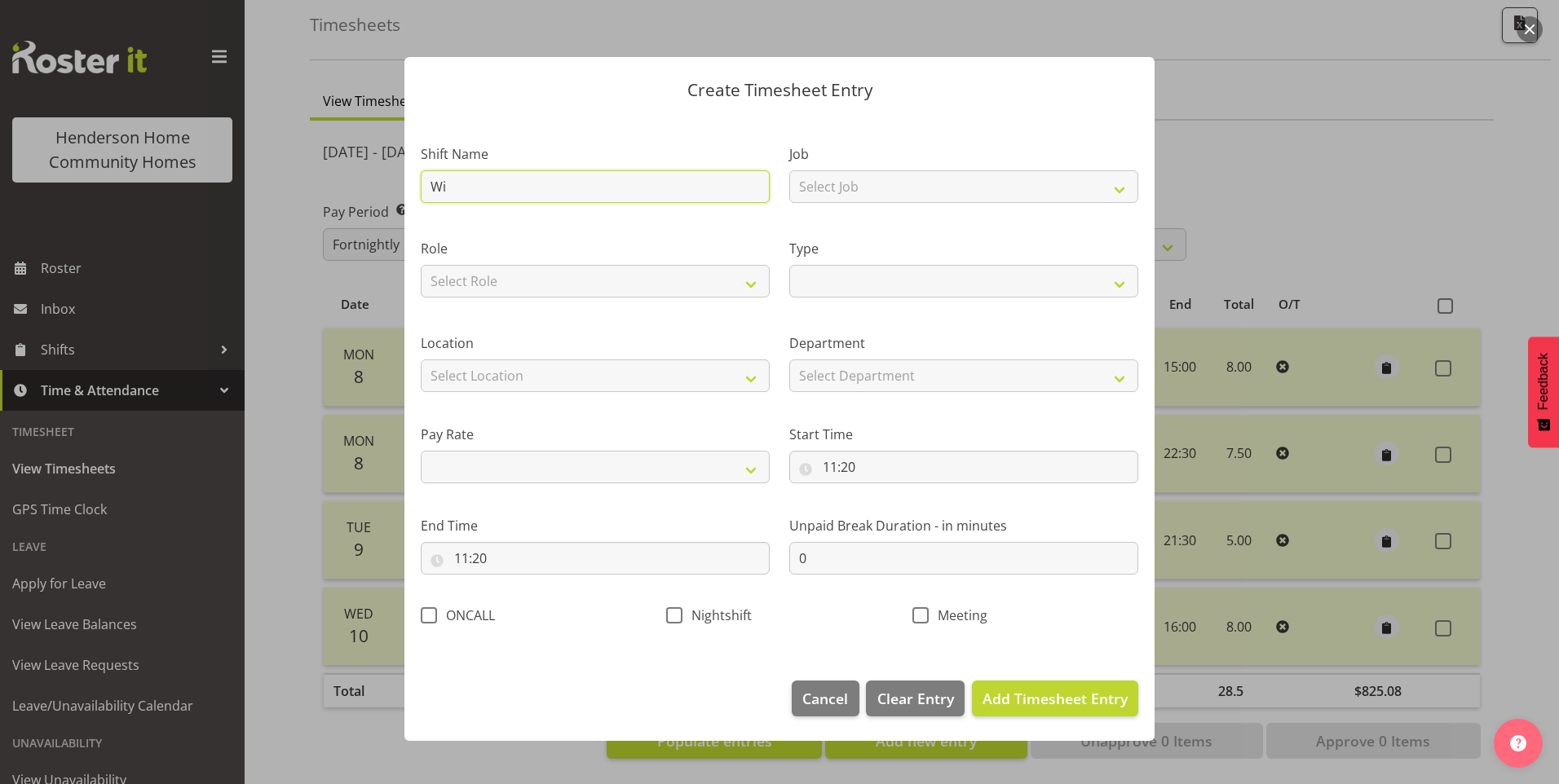
select select
type input "Wing"
select select
type input "Wing"
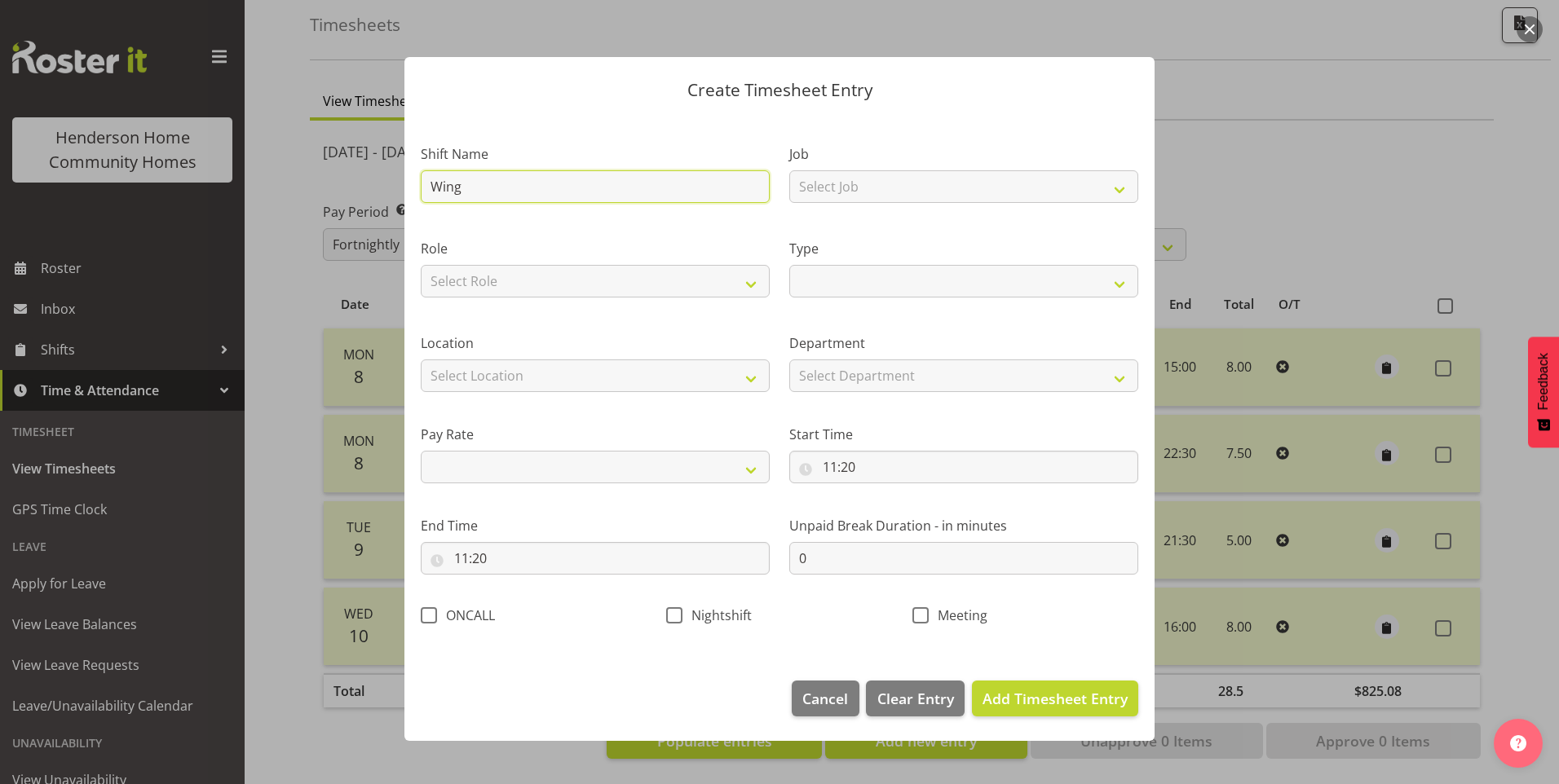
select select
type input "Wing -"
select select
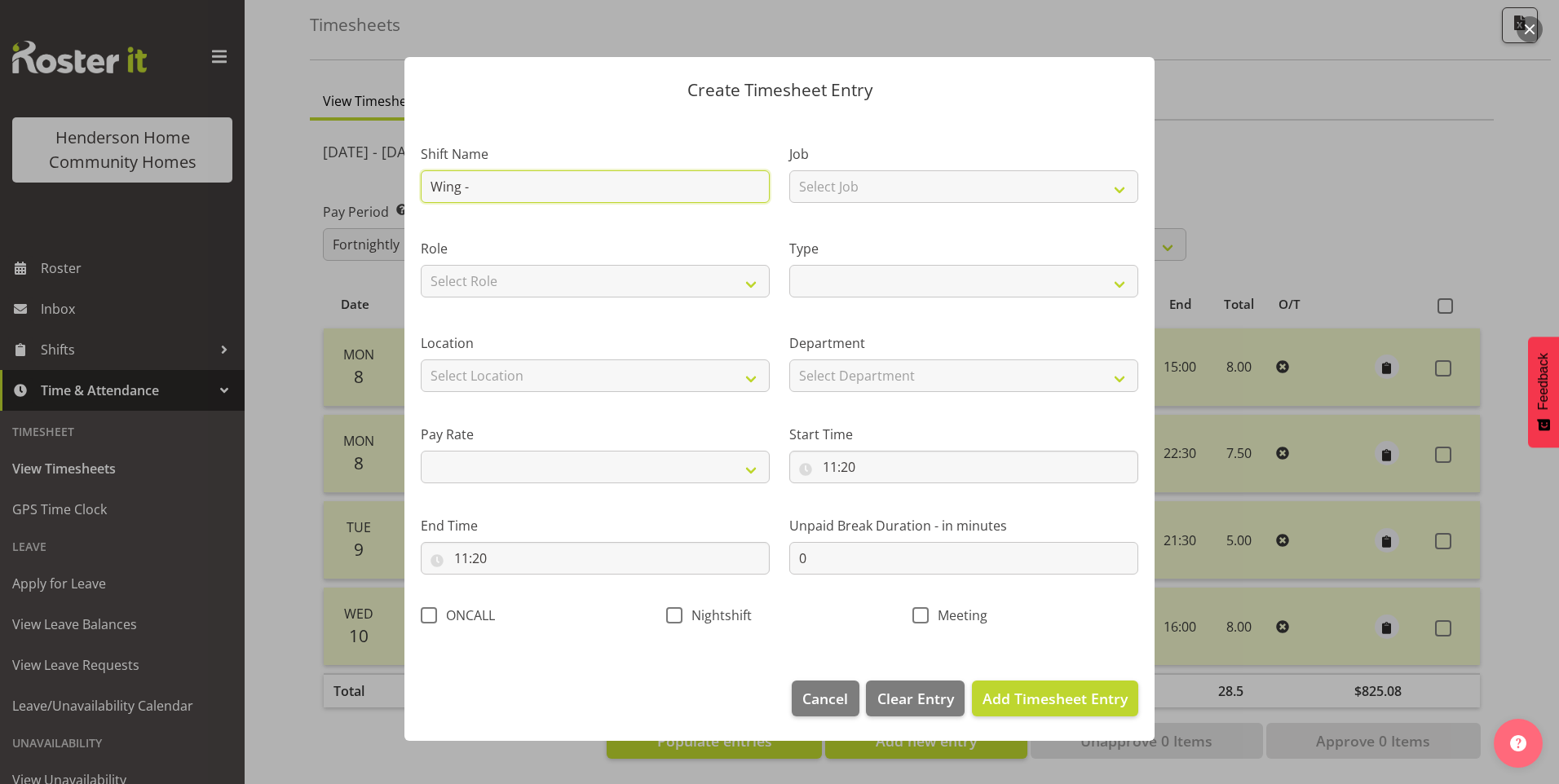
type input "Wing -"
select select
type input "Wing - P"
select select
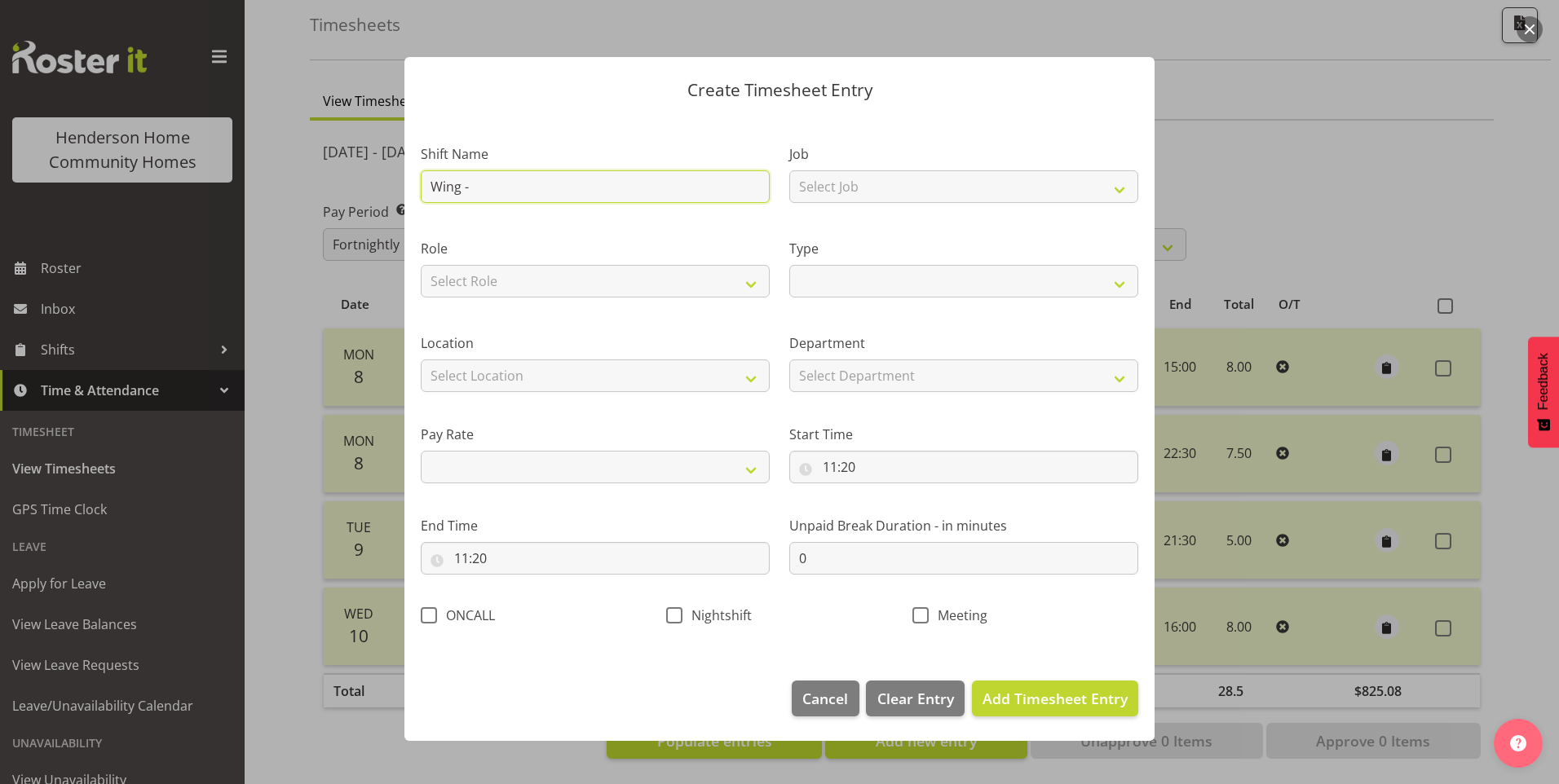
select select
type input "Wing - PM"
select select
type input "Wing - PM"
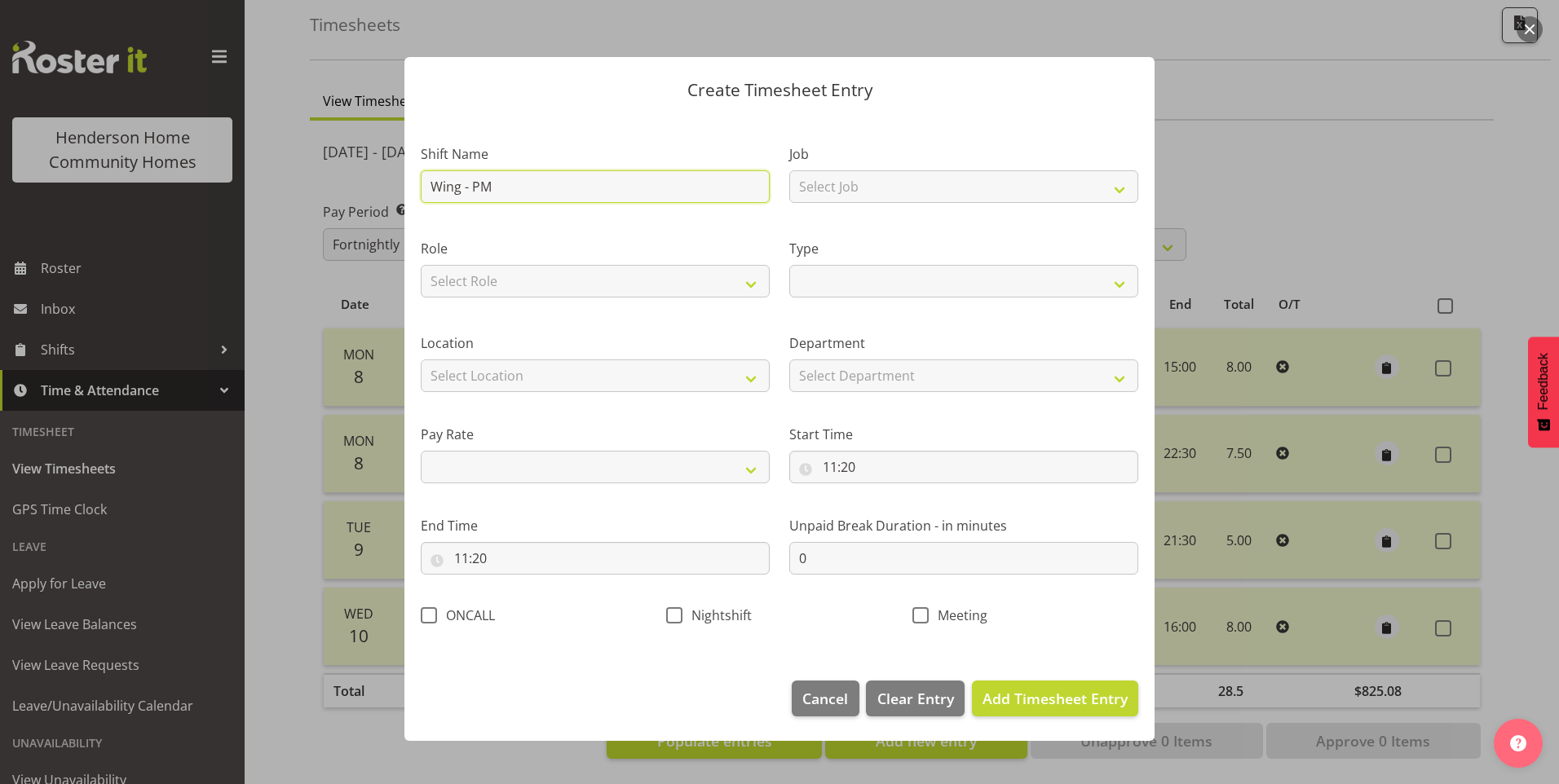
select select
type input "Wing - PM S"
select select
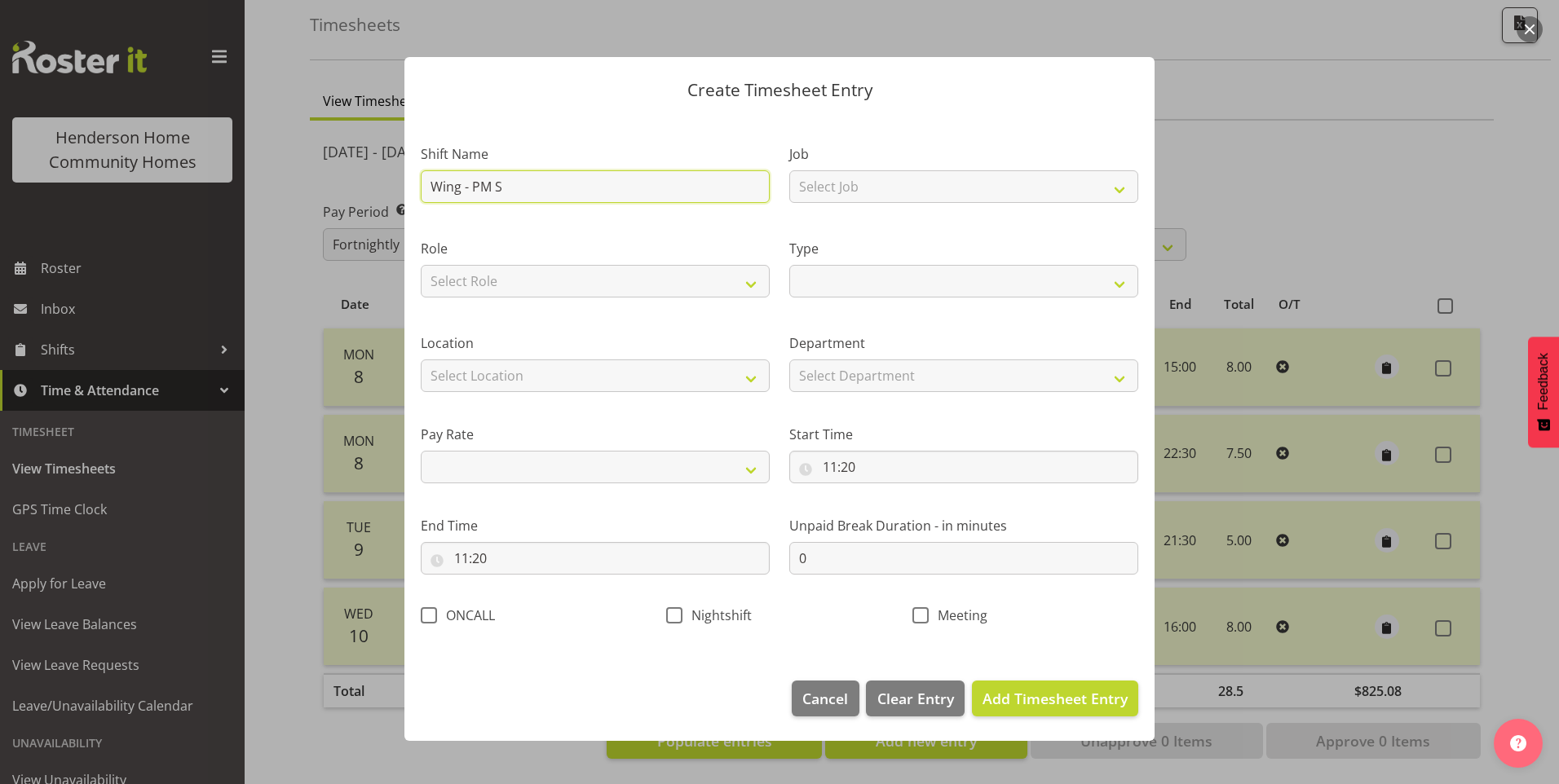
type input "Wing - PM Su"
select select
type input "Wing - PM Sup"
select select
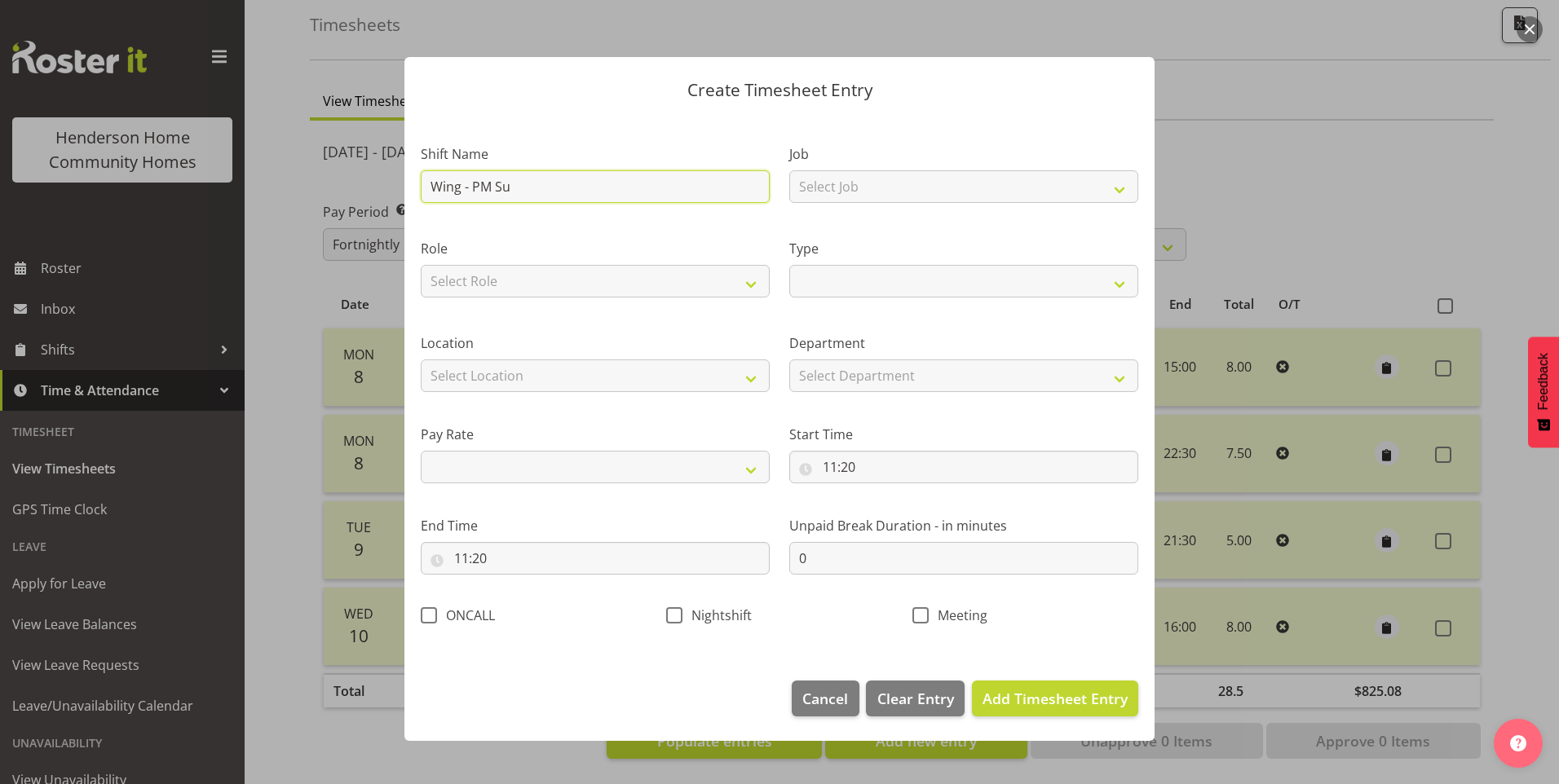
select select
type input "Wing - PM Supp"
select select
type input "Wing - PM Suppo"
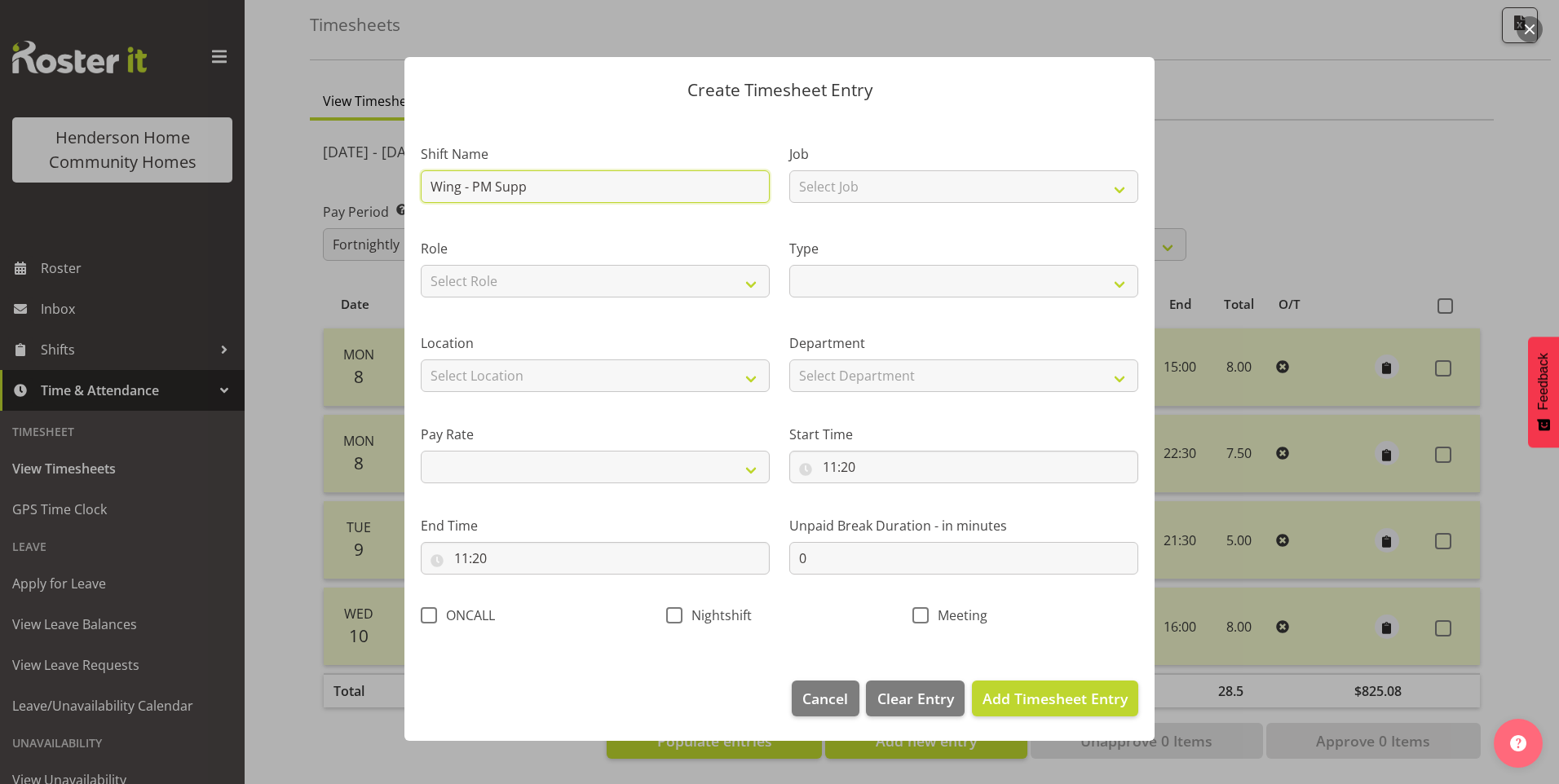
select select
type input "Wing - PM Suppor"
select select
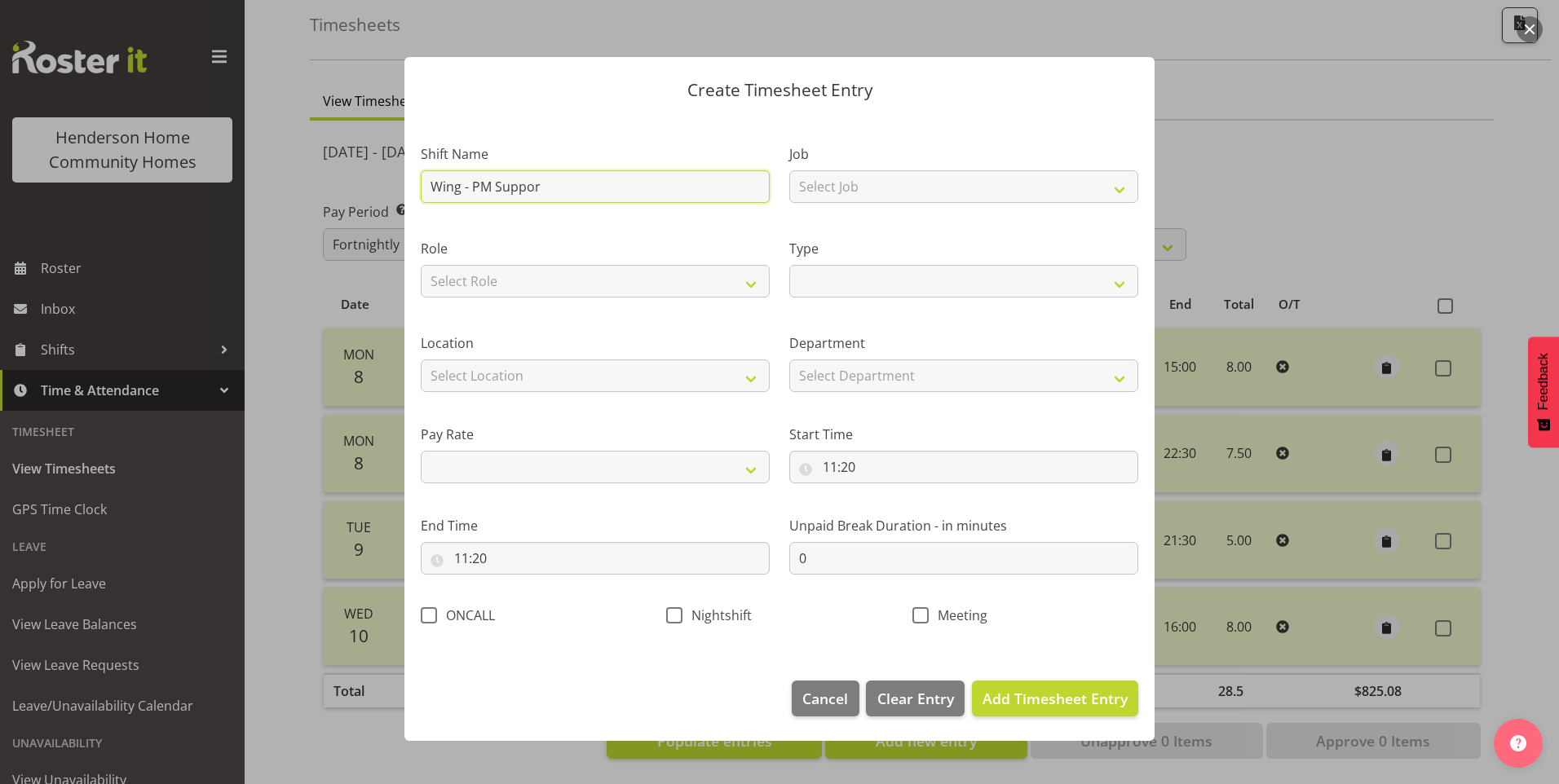
type input "Wing - PM Support"
select select
type input "Wing - PM Support"
select select
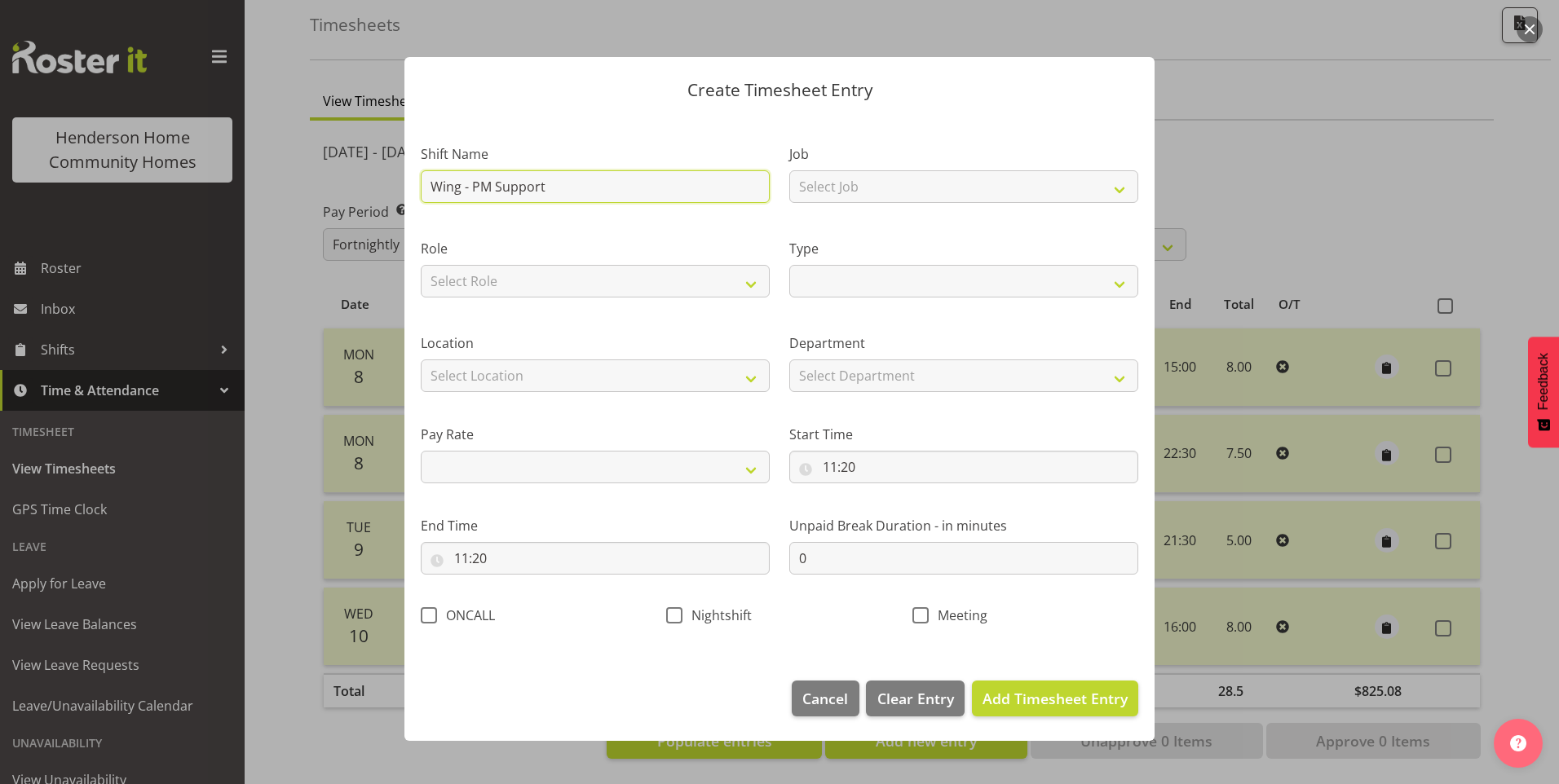
select select
type input "Wing - PM Support 2"
select select
type input "Wing - PM Support 2"
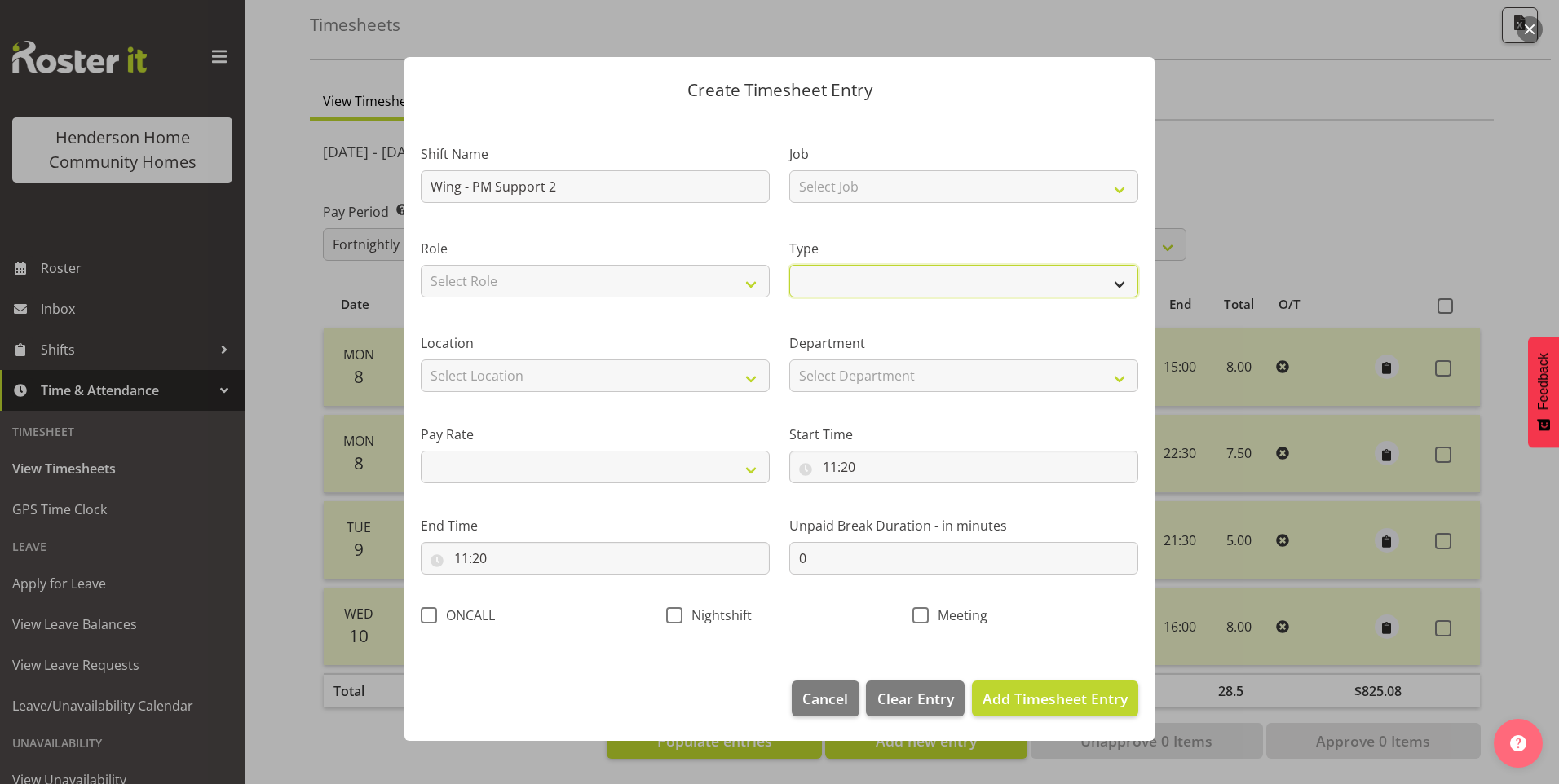
click at [862, 277] on select "Off Standard Public Holiday Public Holiday (Worked) Day In Lieu Annual Leave Si…" at bounding box center [964, 281] width 349 height 32
select select "Standard"
click at [789, 265] on select "Off Standard Public Holiday Public Holiday (Worked) Day In Lieu Annual Leave Si…" at bounding box center [964, 281] width 349 height 32
select select
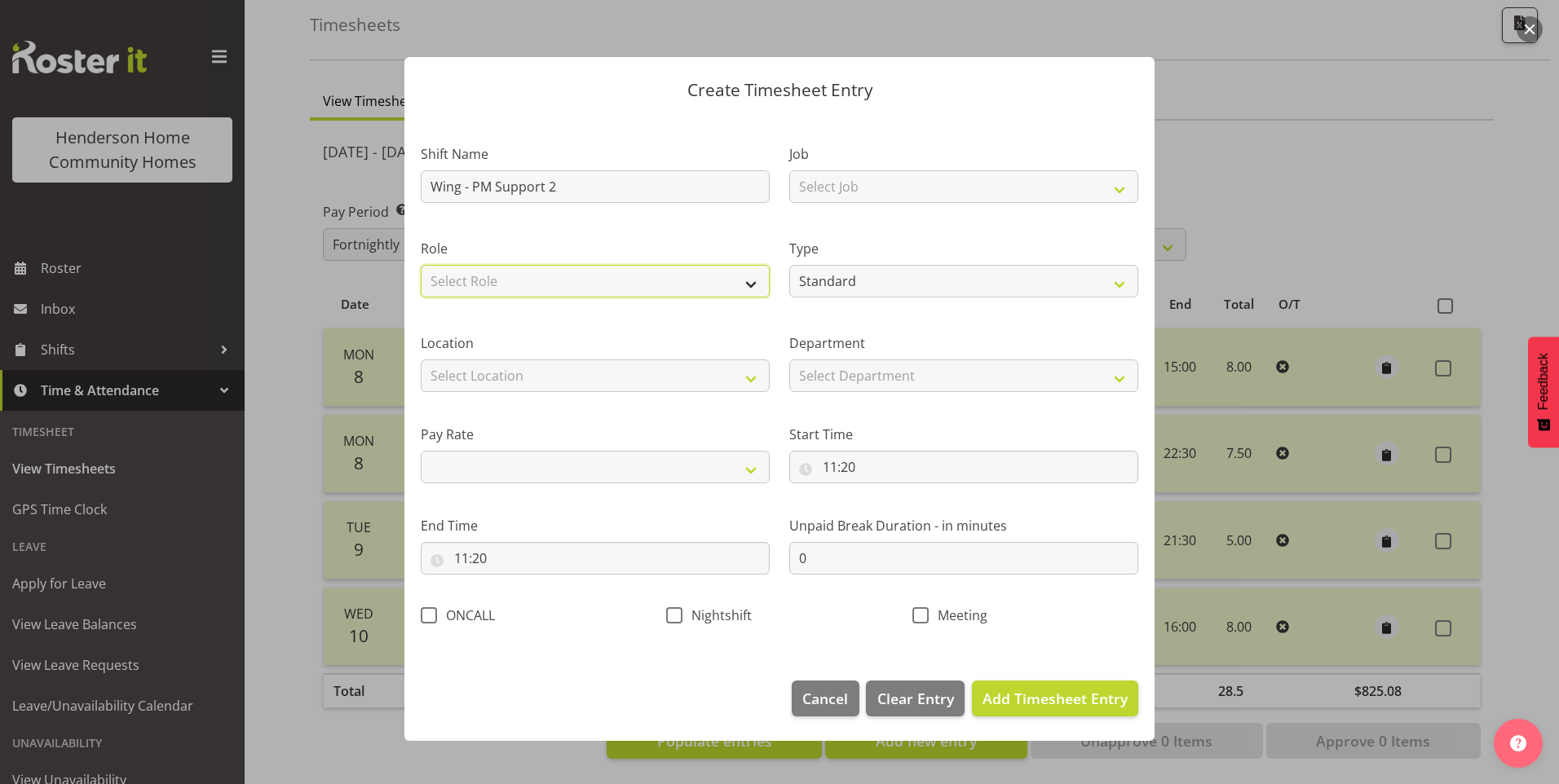
click at [485, 290] on select "Select Role Support Worker" at bounding box center [595, 281] width 349 height 32
select select "1214"
click at [421, 265] on select "Select Role Support Worker" at bounding box center [595, 281] width 349 height 32
select select
click at [463, 367] on select "Select Location 177 Halswell Rd 268 Hendersons Rd 307 Hendersons Rd 309 Henders…" at bounding box center [595, 375] width 349 height 32
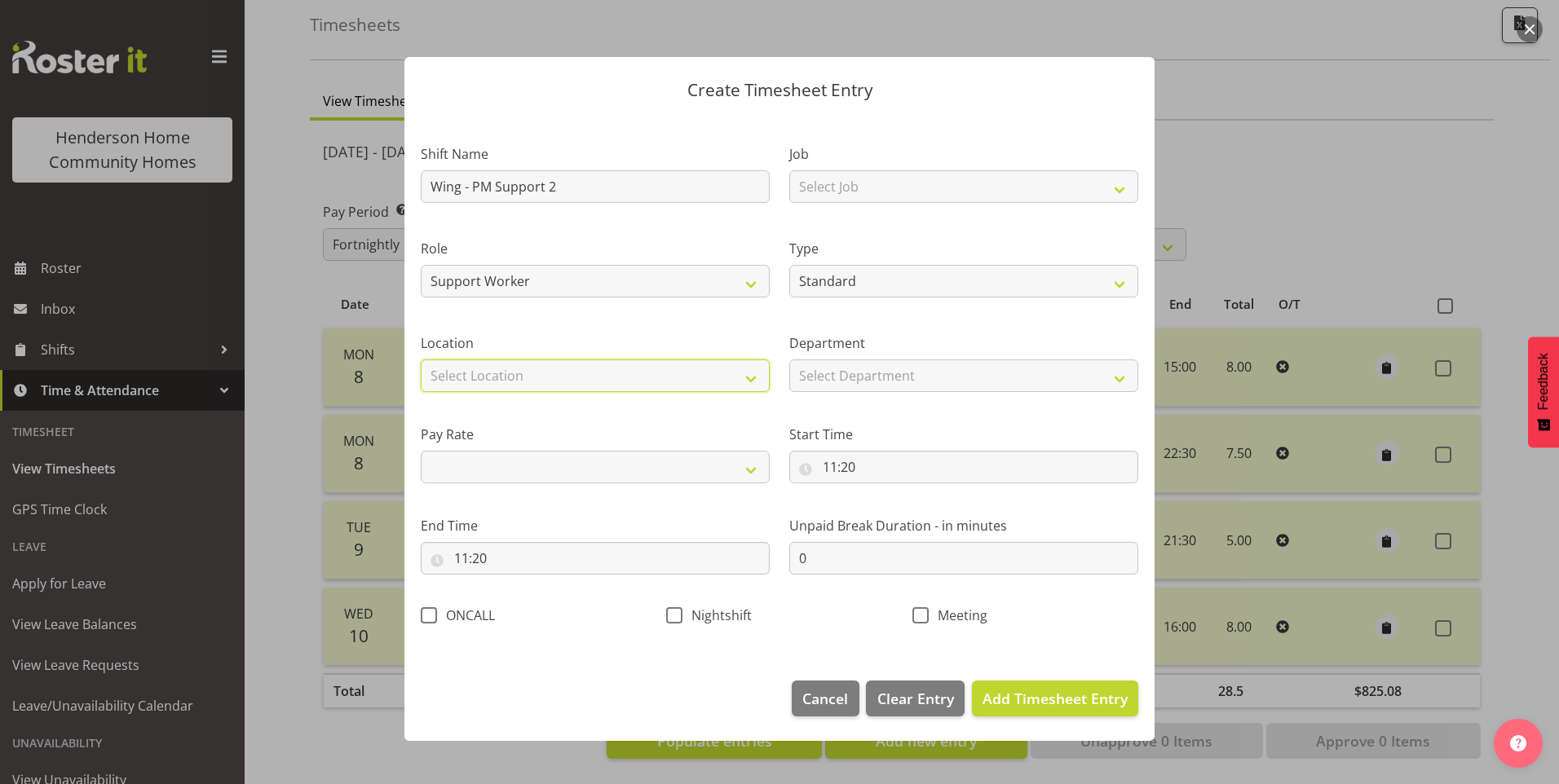
select select "1067"
click at [421, 359] on select "Select Location 177 Halswell Rd 268 Hendersons Rd 307 Hendersons Rd 309 Henders…" at bounding box center [595, 375] width 349 height 32
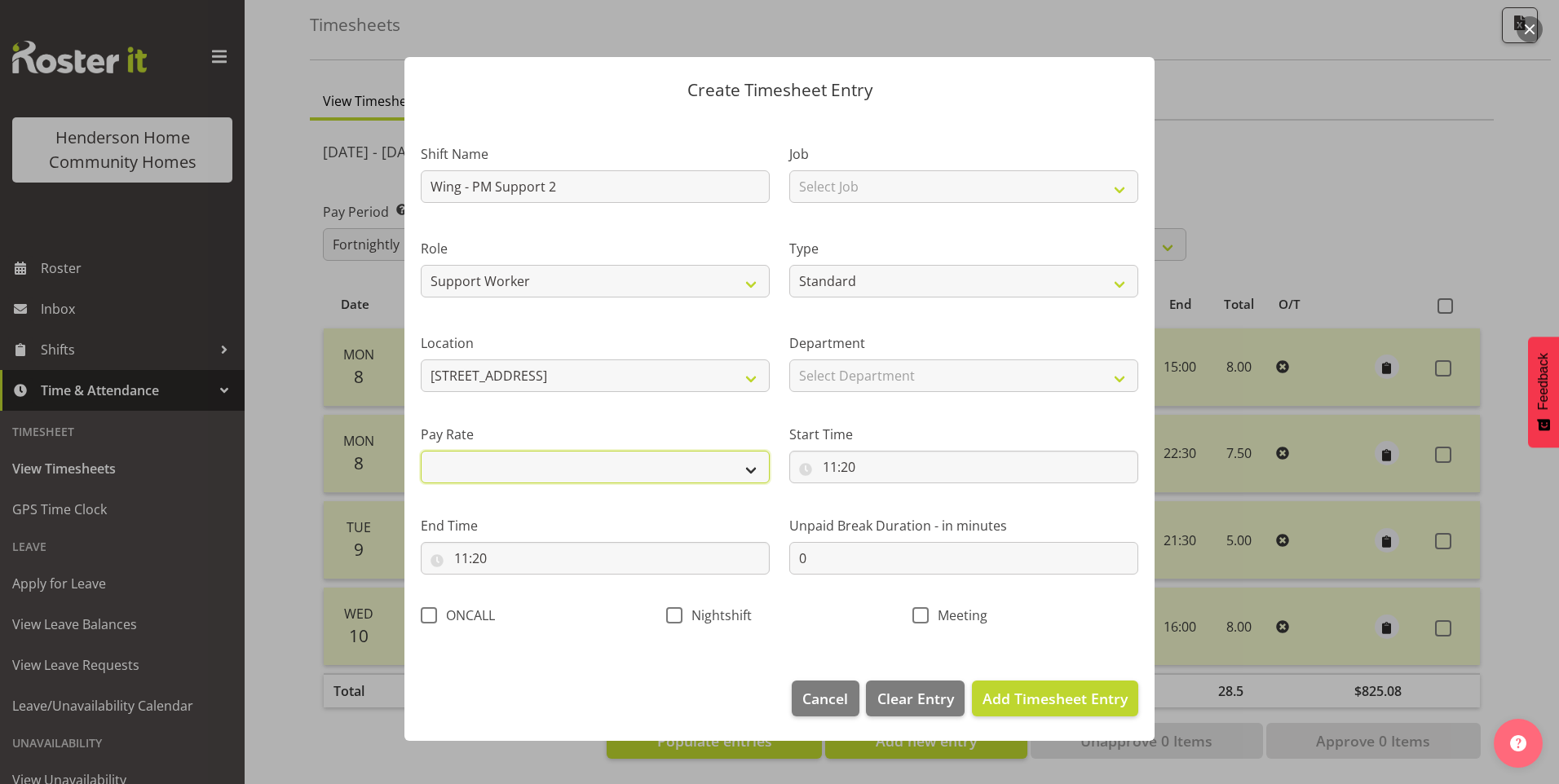
click at [459, 471] on select "Primary Secondary Tertiary Fourth Fifth" at bounding box center [595, 467] width 349 height 32
select select "primary"
click at [421, 451] on select "Primary Secondary Tertiary Fourth Fifth" at bounding box center [595, 467] width 349 height 32
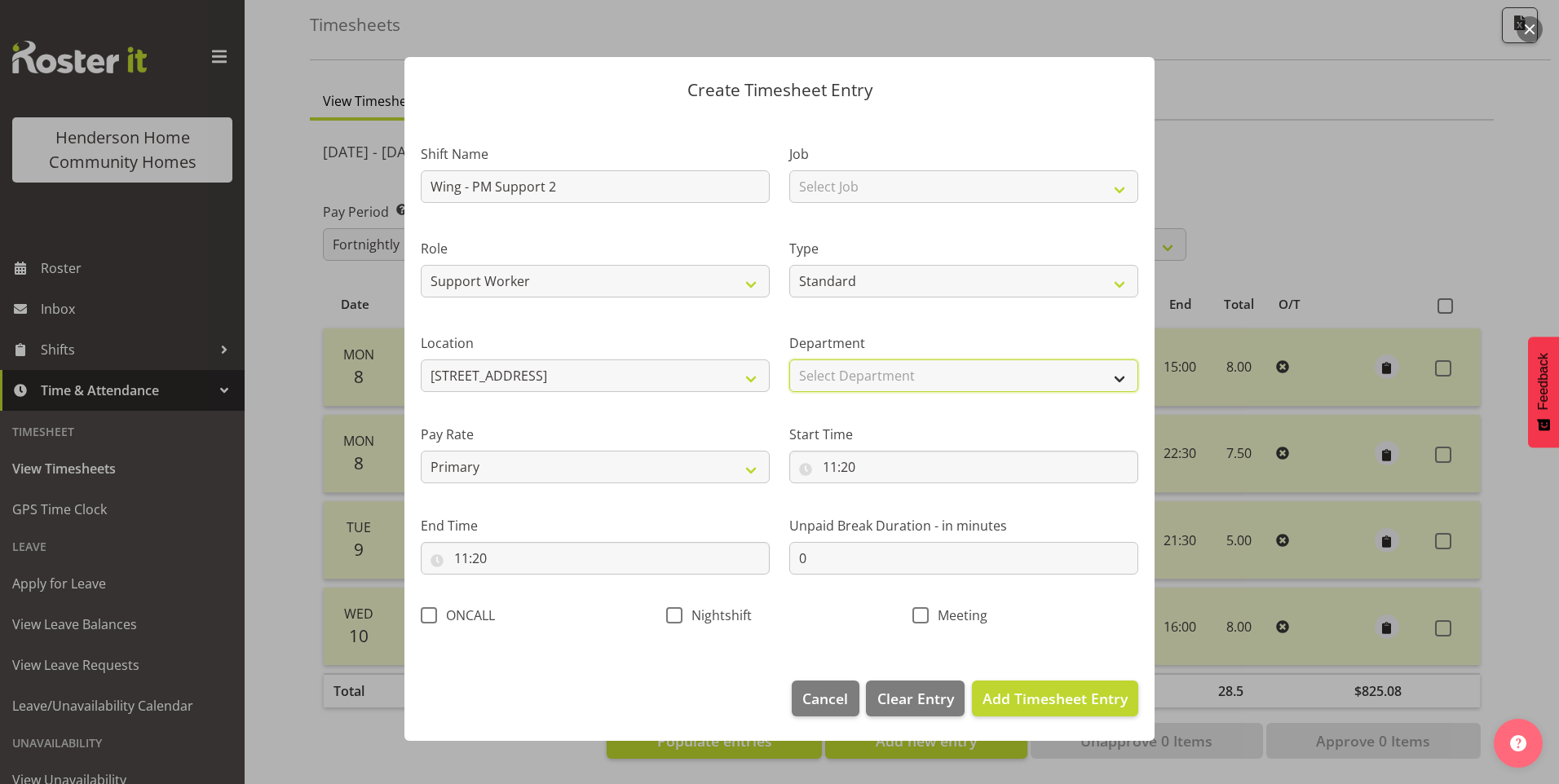
click at [835, 372] on select "Select Department Wingside Homeside Houses" at bounding box center [964, 375] width 349 height 32
select select "749"
click at [789, 359] on select "Select Department Wingside Homeside Houses" at bounding box center [964, 375] width 349 height 32
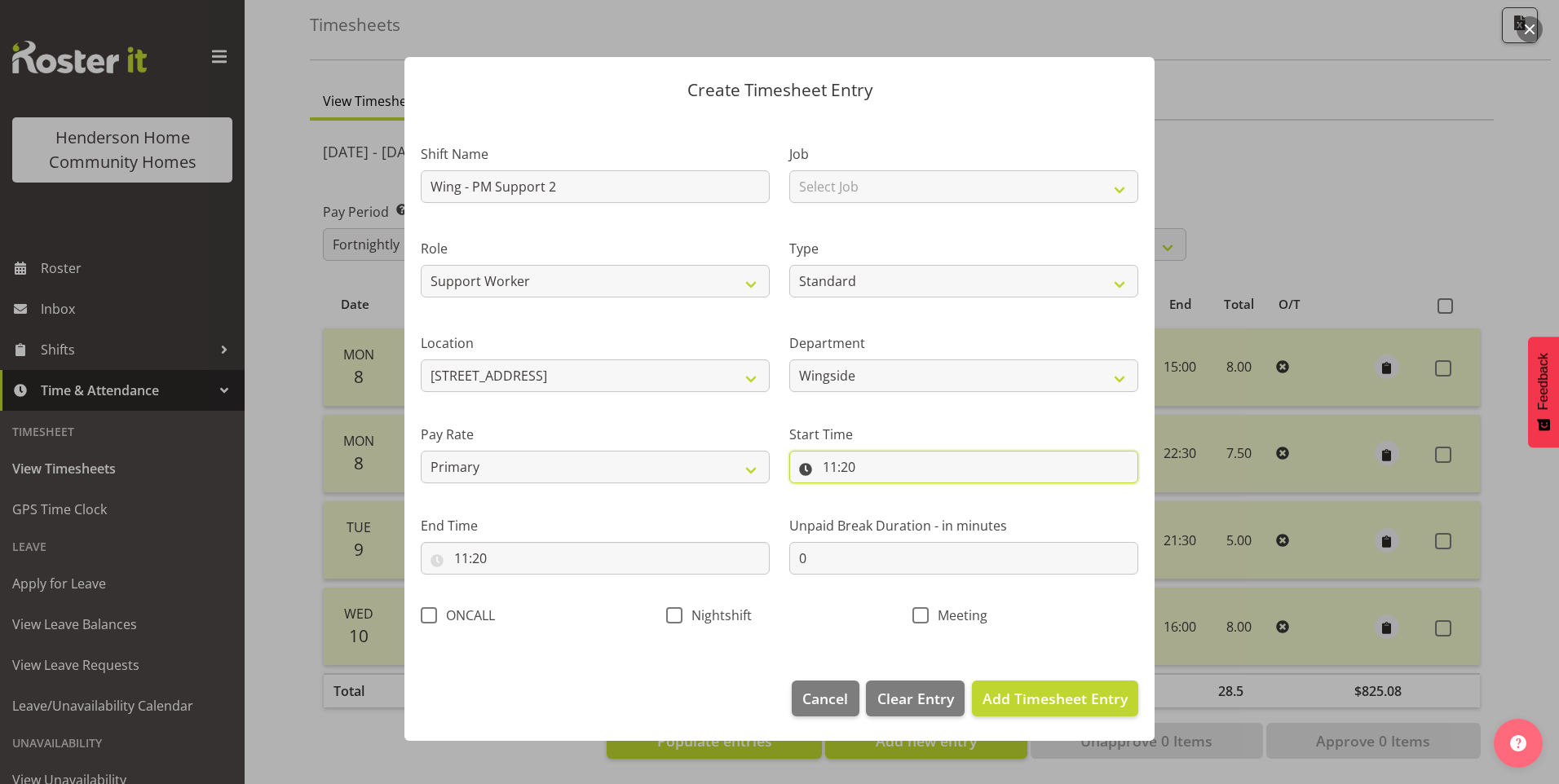
click at [837, 470] on input "11:20" at bounding box center [964, 467] width 349 height 32
click at [901, 516] on select "00 01 02 03 04 05 06 07 08 09 10 11 12 13 14 15 16 17 18 19 20 21 22 23" at bounding box center [900, 510] width 37 height 32
select select "16"
click at [882, 493] on select "00 01 02 03 04 05 06 07 08 09 10 11 12 13 14 15 16 17 18 19 20 21 22 23" at bounding box center [900, 510] width 37 height 32
type input "16:20"
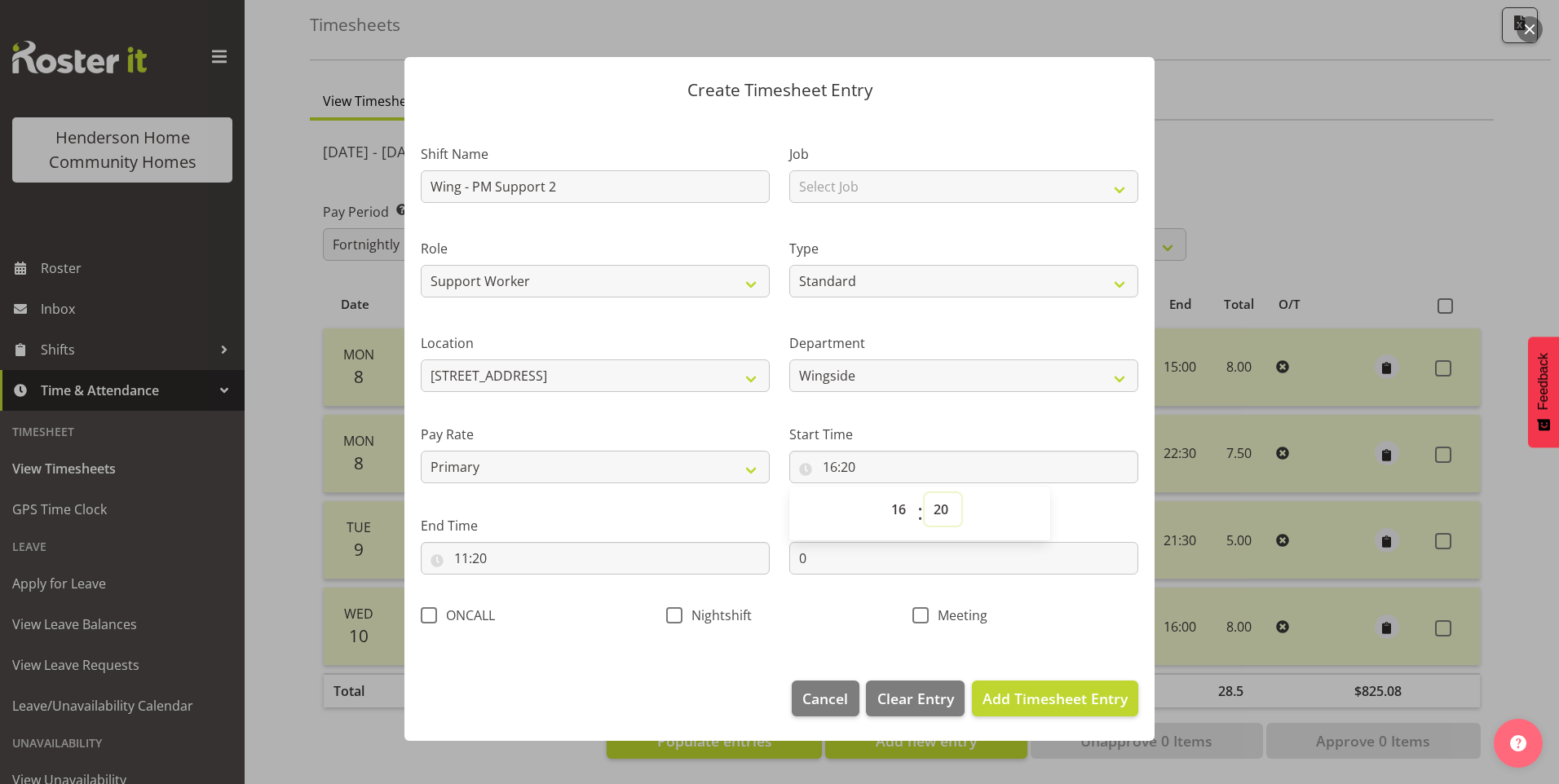
drag, startPoint x: 936, startPoint y: 506, endPoint x: 945, endPoint y: 496, distance: 13.5
click at [939, 504] on select "00 01 02 03 04 05 06 07 08 09 10 11 12 13 14 15 16 17 18 19 20 21 22 23 24 25 2…" at bounding box center [942, 510] width 37 height 32
select select "0"
click at [924, 493] on select "00 01 02 03 04 05 06 07 08 09 10 11 12 13 14 15 16 17 18 19 20 21 22 23 24 25 2…" at bounding box center [942, 510] width 37 height 32
type input "16:00"
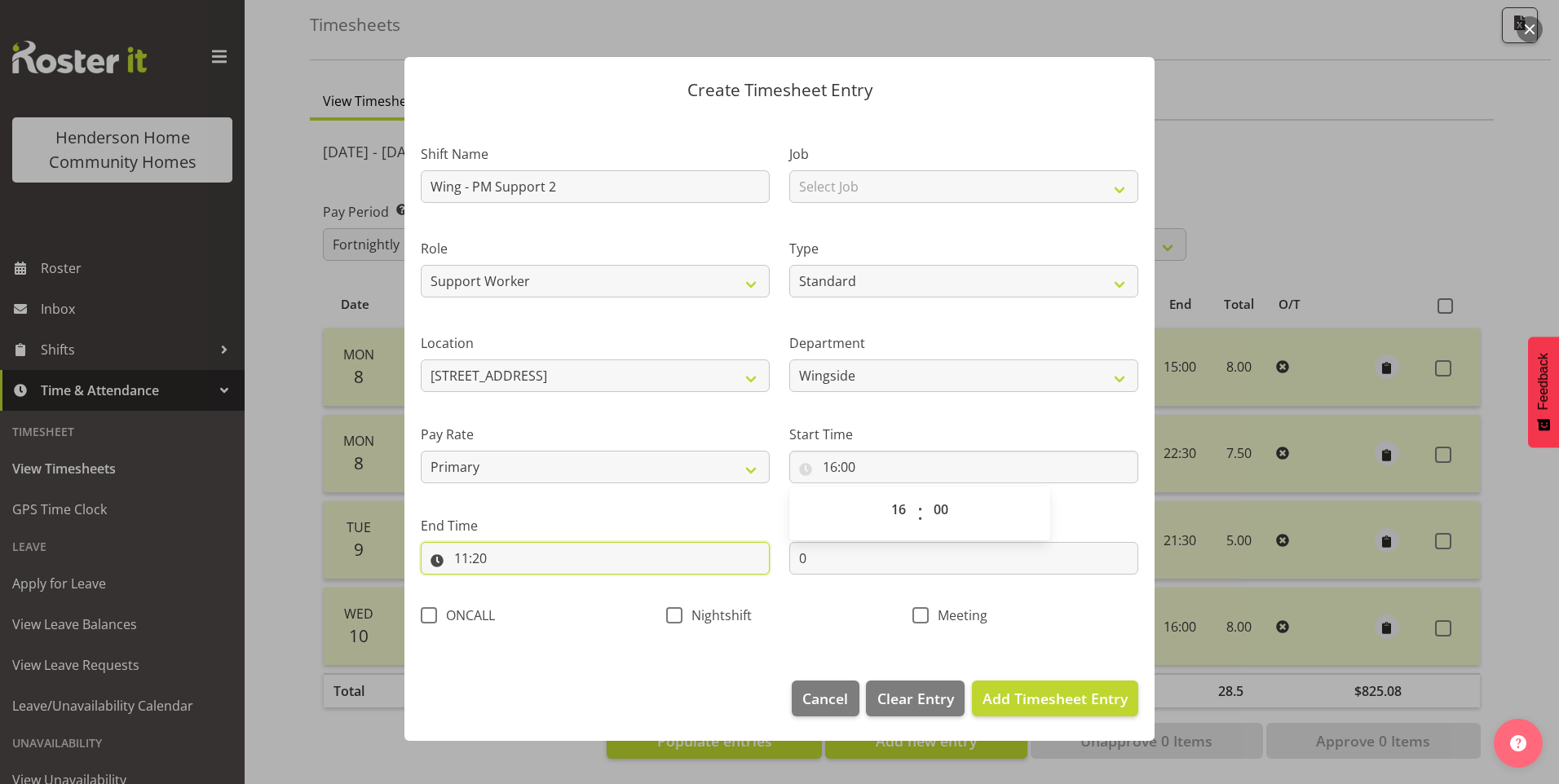
click at [476, 560] on input "11:20" at bounding box center [595, 558] width 349 height 32
click at [534, 598] on select "00 01 02 03 04 05 06 07 08 09 10 11 12 13 14 15 16 17 18 19 20 21 22 23" at bounding box center [532, 601] width 37 height 32
click at [532, 603] on select "00 01 02 03 04 05 06 07 08 09 10 11 12 13 14 15 16 17 18 19 20 21 22 23" at bounding box center [532, 601] width 37 height 32
select select "21"
click at [514, 585] on select "00 01 02 03 04 05 06 07 08 09 10 11 12 13 14 15 16 17 18 19 20 21 22 23" at bounding box center [532, 601] width 37 height 32
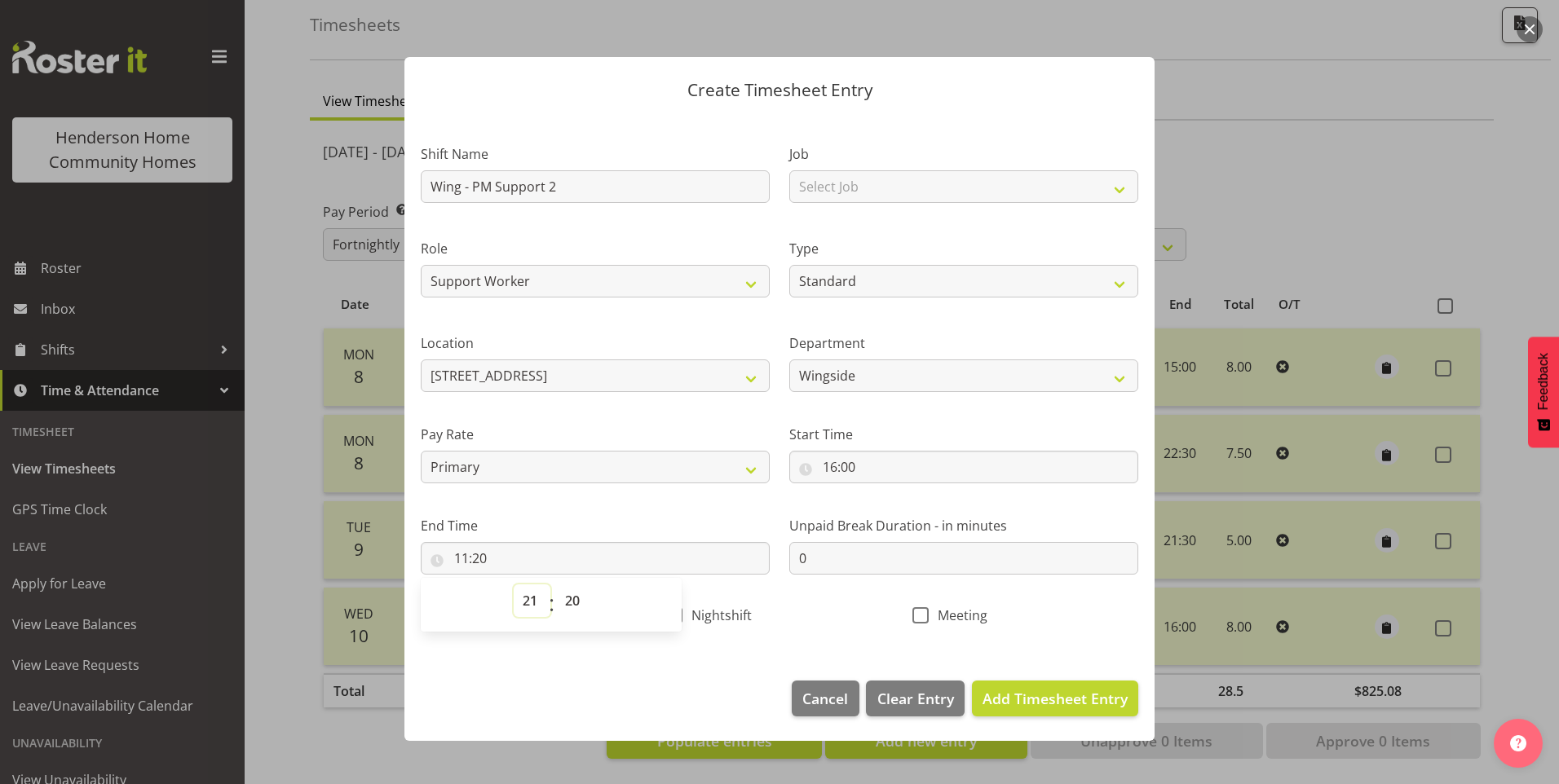
type input "21:20"
click at [573, 604] on select "00 01 02 03 04 05 06 07 08 09 10 11 12 13 14 15 16 17 18 19 20 21 22 23 24 25 2…" at bounding box center [574, 601] width 37 height 32
select select "30"
click at [556, 585] on select "00 01 02 03 04 05 06 07 08 09 10 11 12 13 14 15 16 17 18 19 20 21 22 23 24 25 2…" at bounding box center [574, 601] width 37 height 32
type input "21:30"
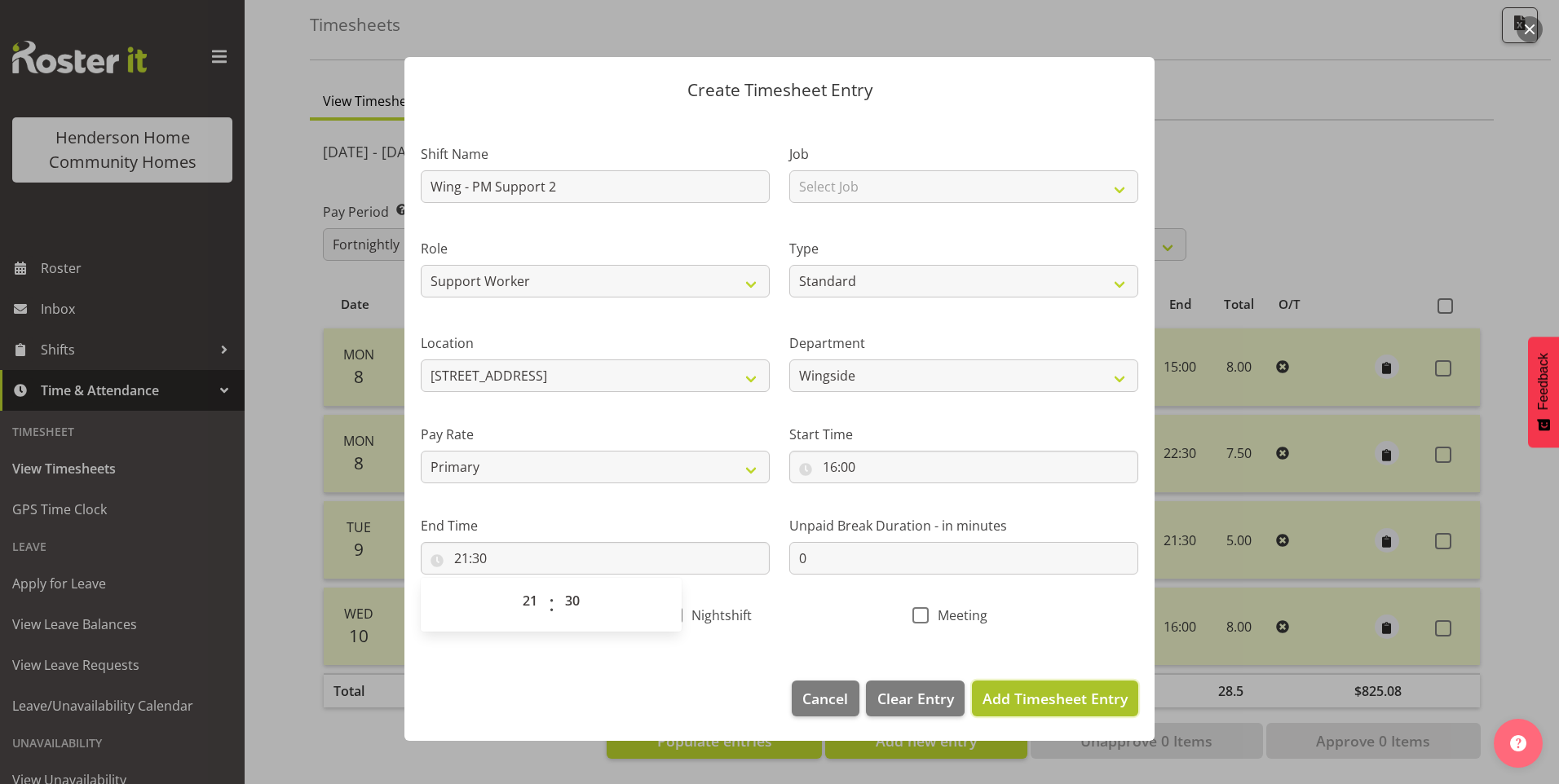
click at [1086, 693] on span "Add Timesheet Entry" at bounding box center [1055, 699] width 145 height 20
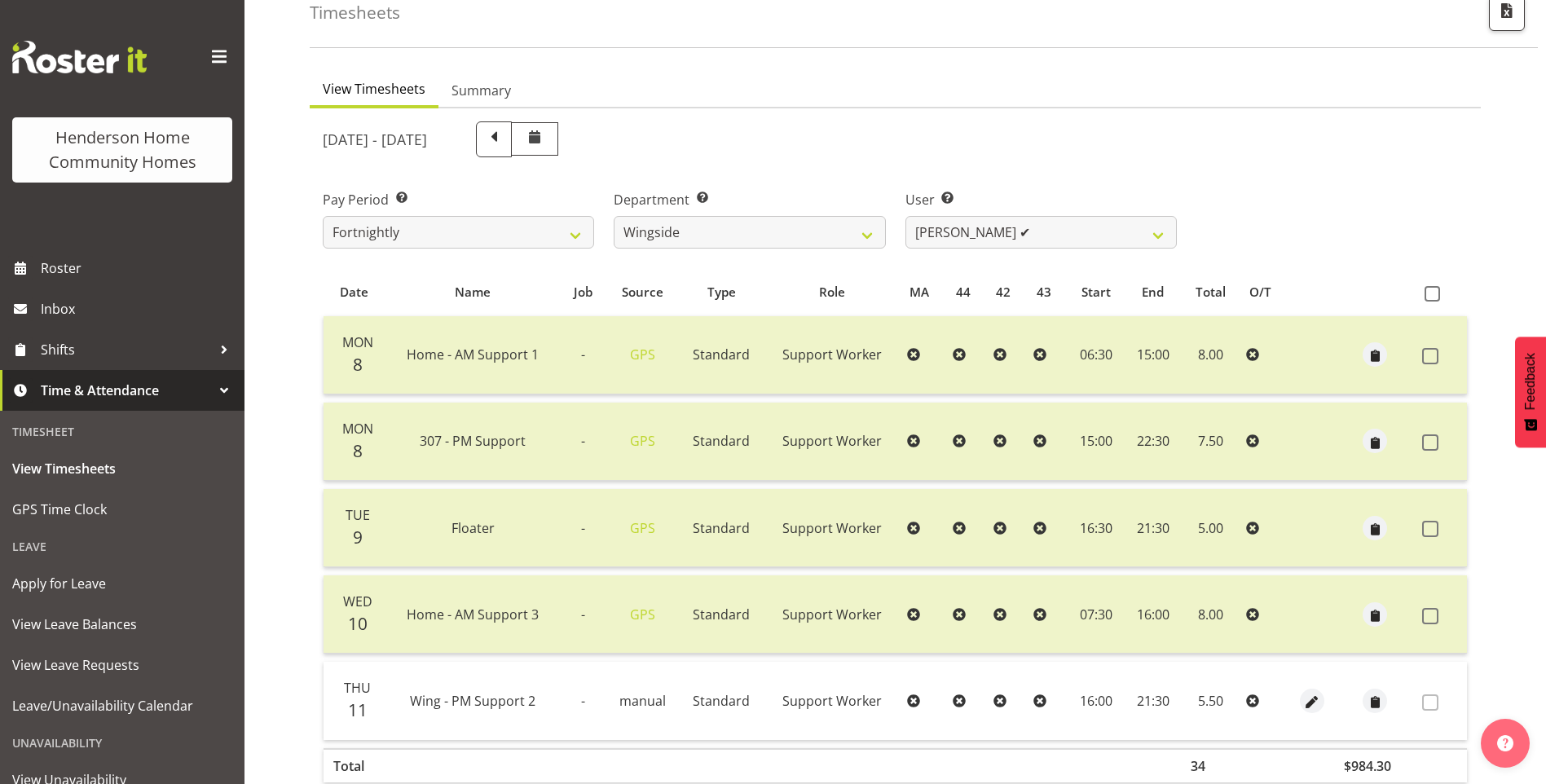
click at [1431, 705] on span at bounding box center [1431, 702] width 16 height 16
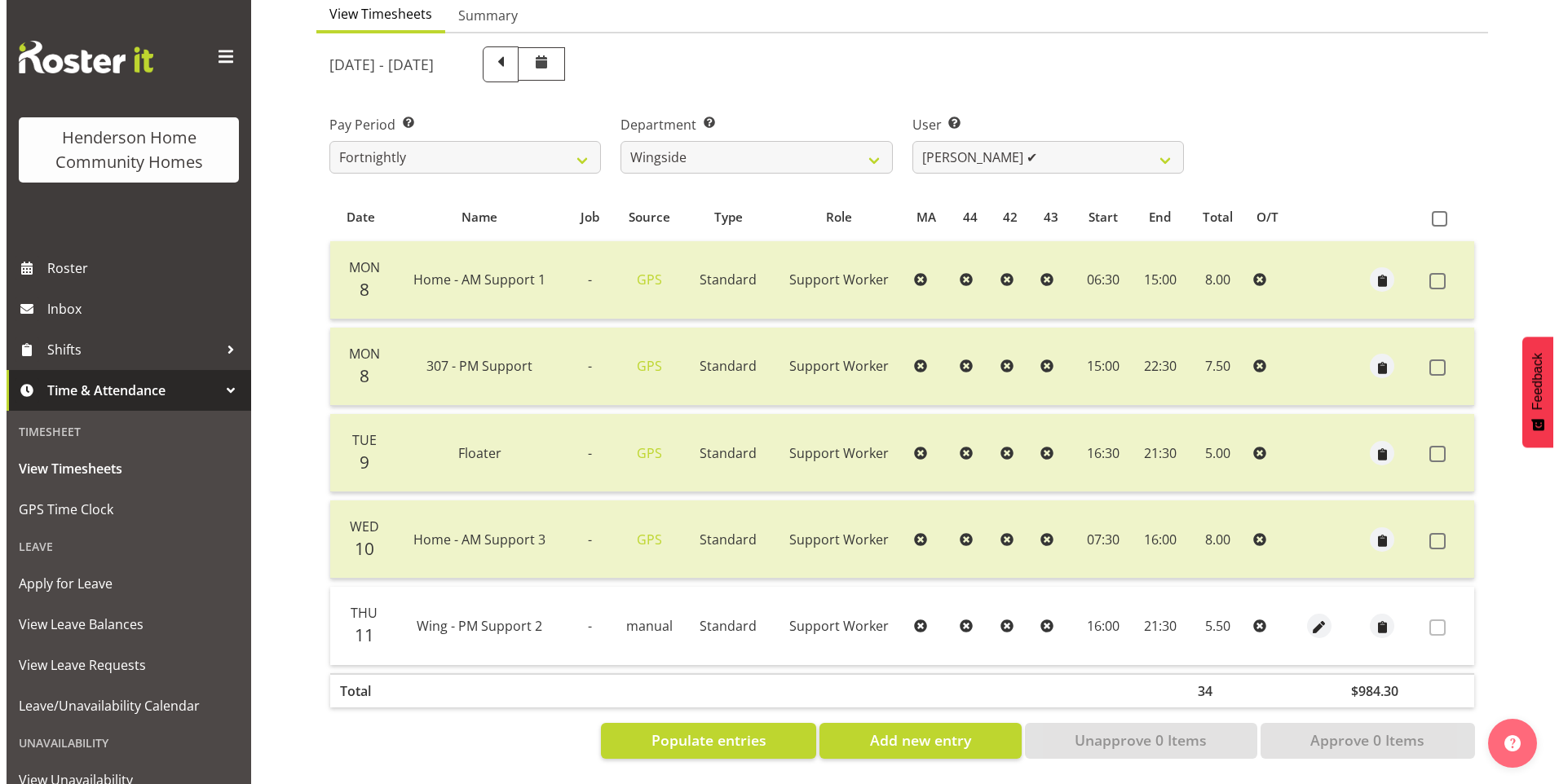
scroll to position [177, 0]
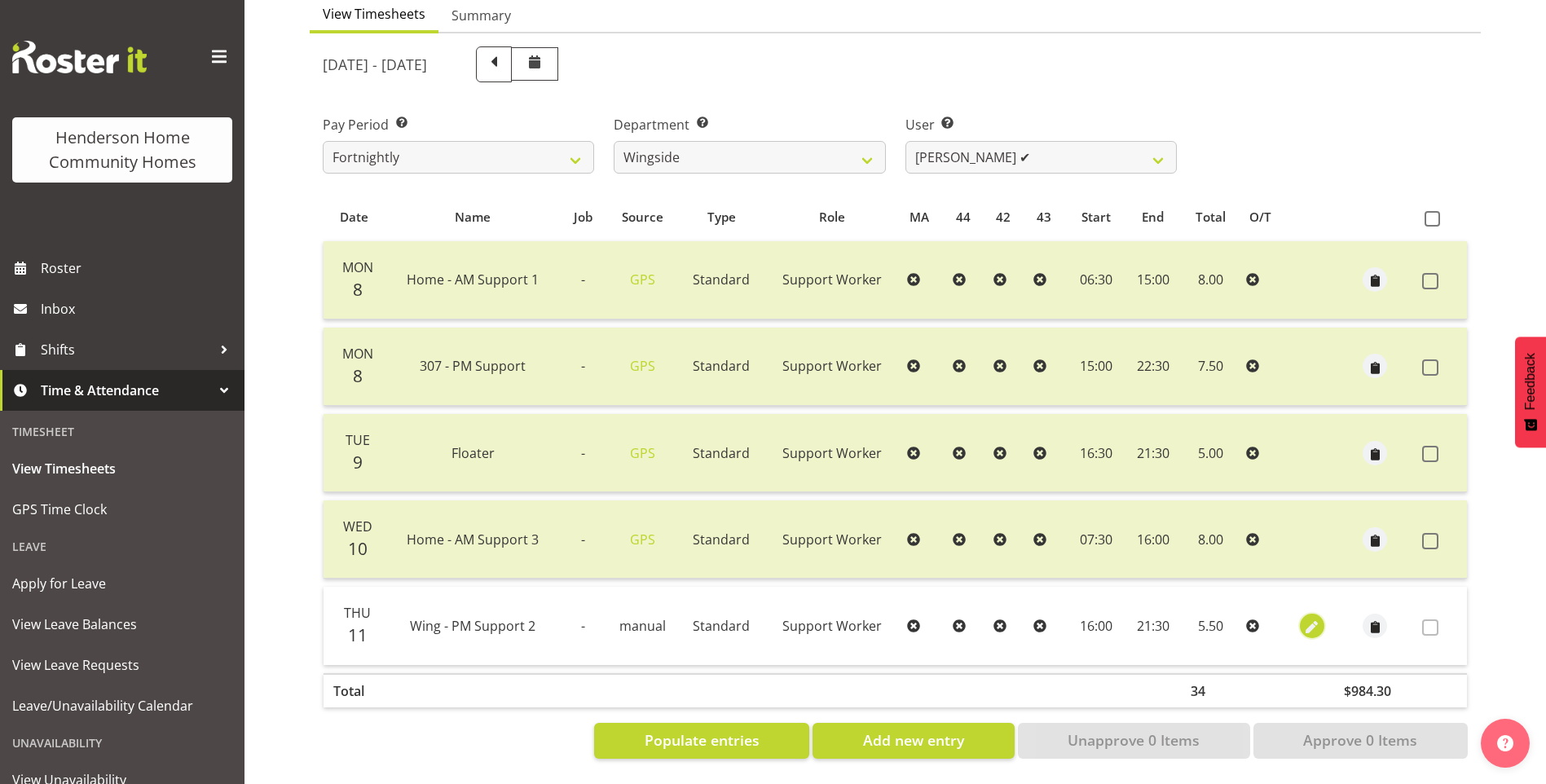
click at [1308, 618] on span "button" at bounding box center [1312, 628] width 19 height 19
select select "Standard"
select select "8"
select select "2025"
select select "21"
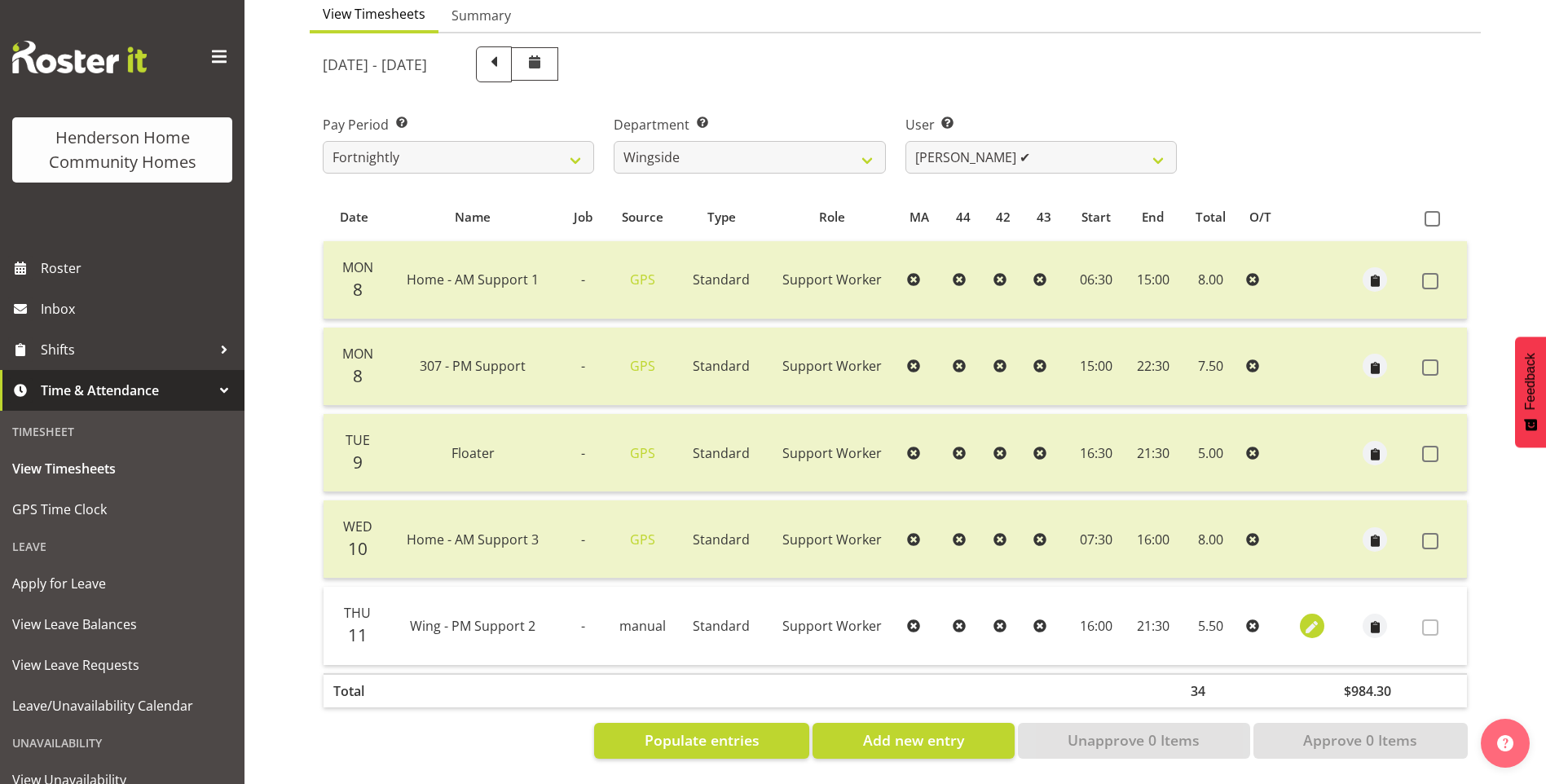
select select "30"
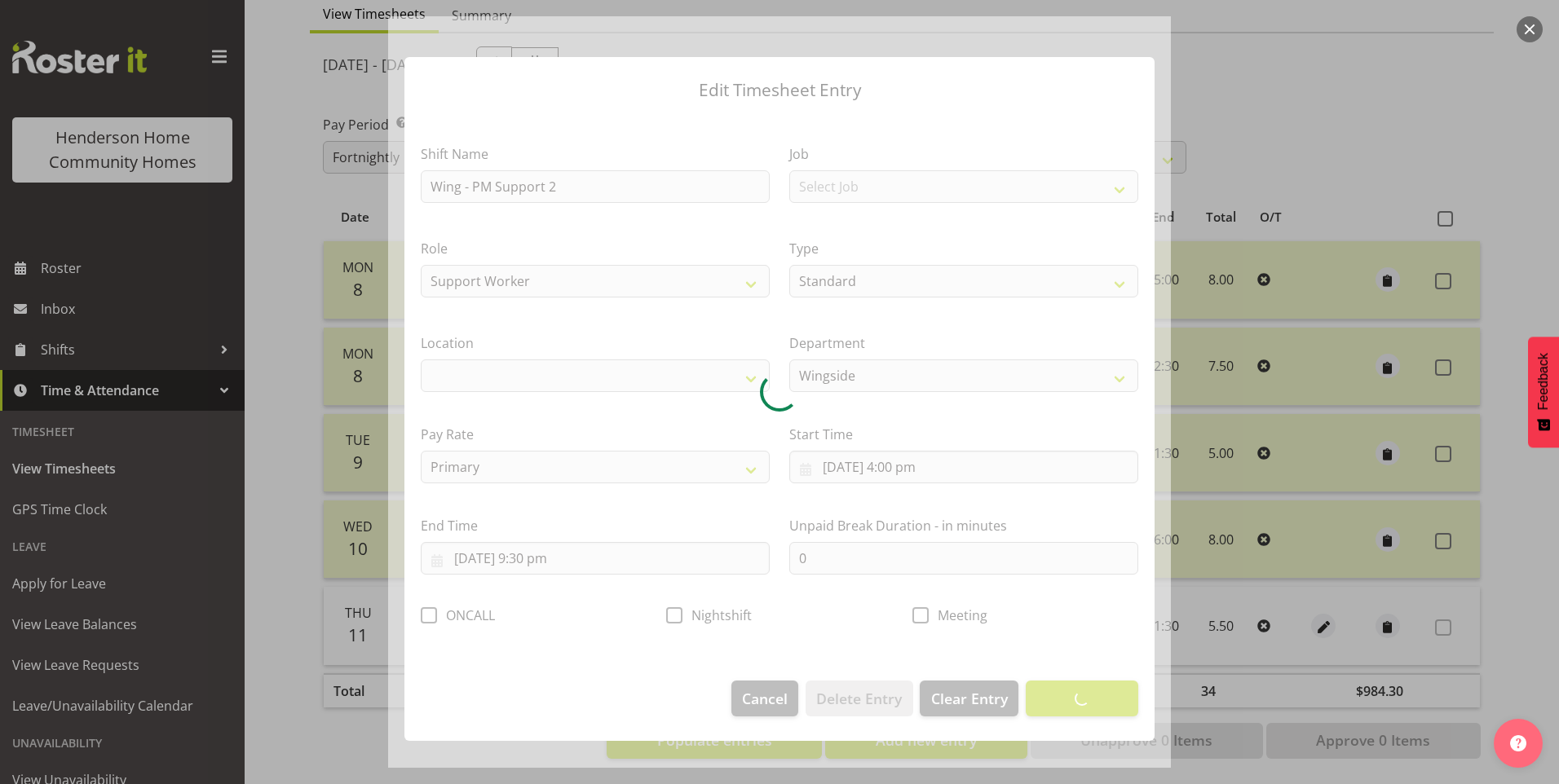
select select "1067"
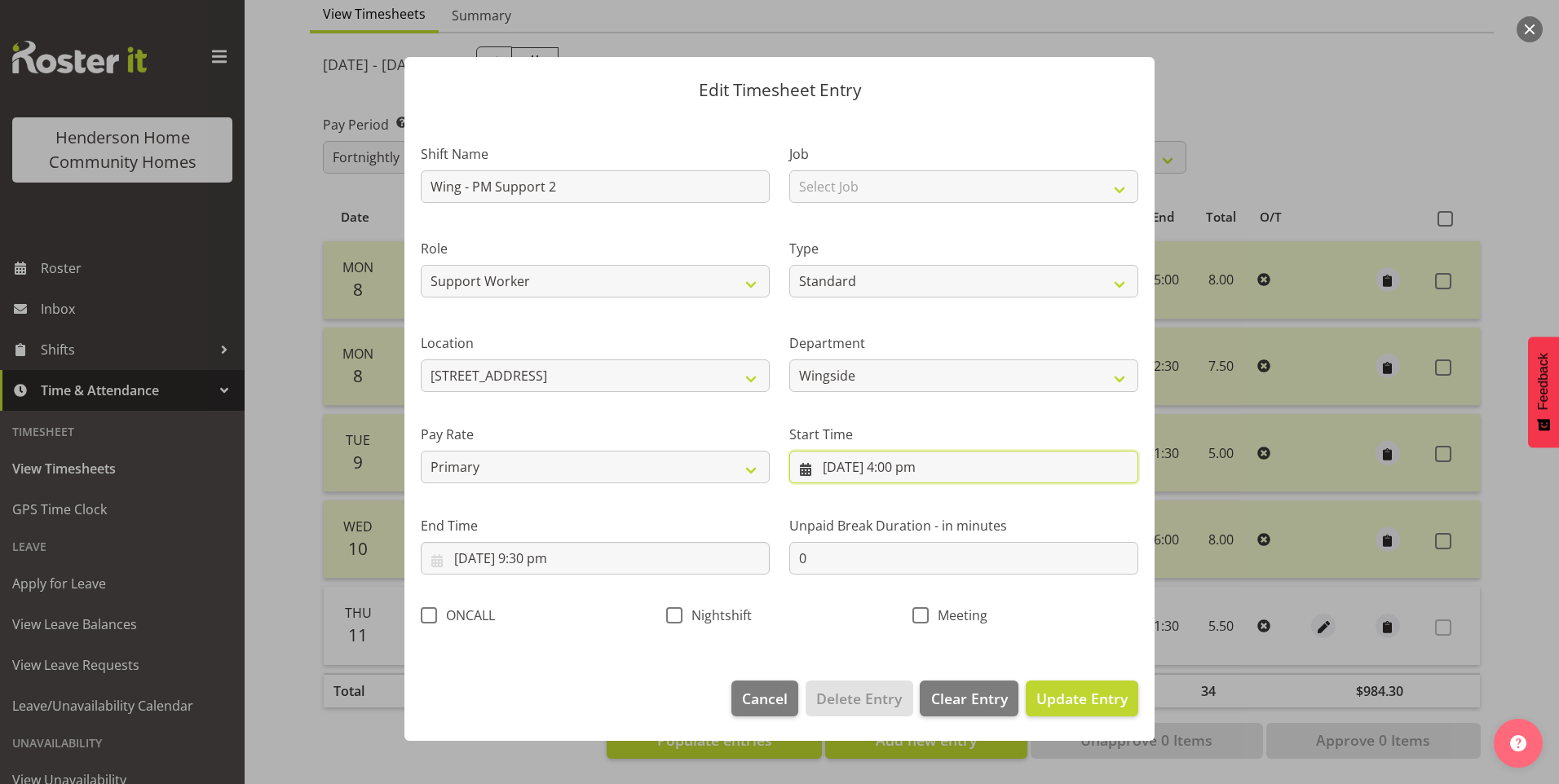
click at [835, 468] on input "11/09/2025, 4:00 pm" at bounding box center [964, 467] width 349 height 32
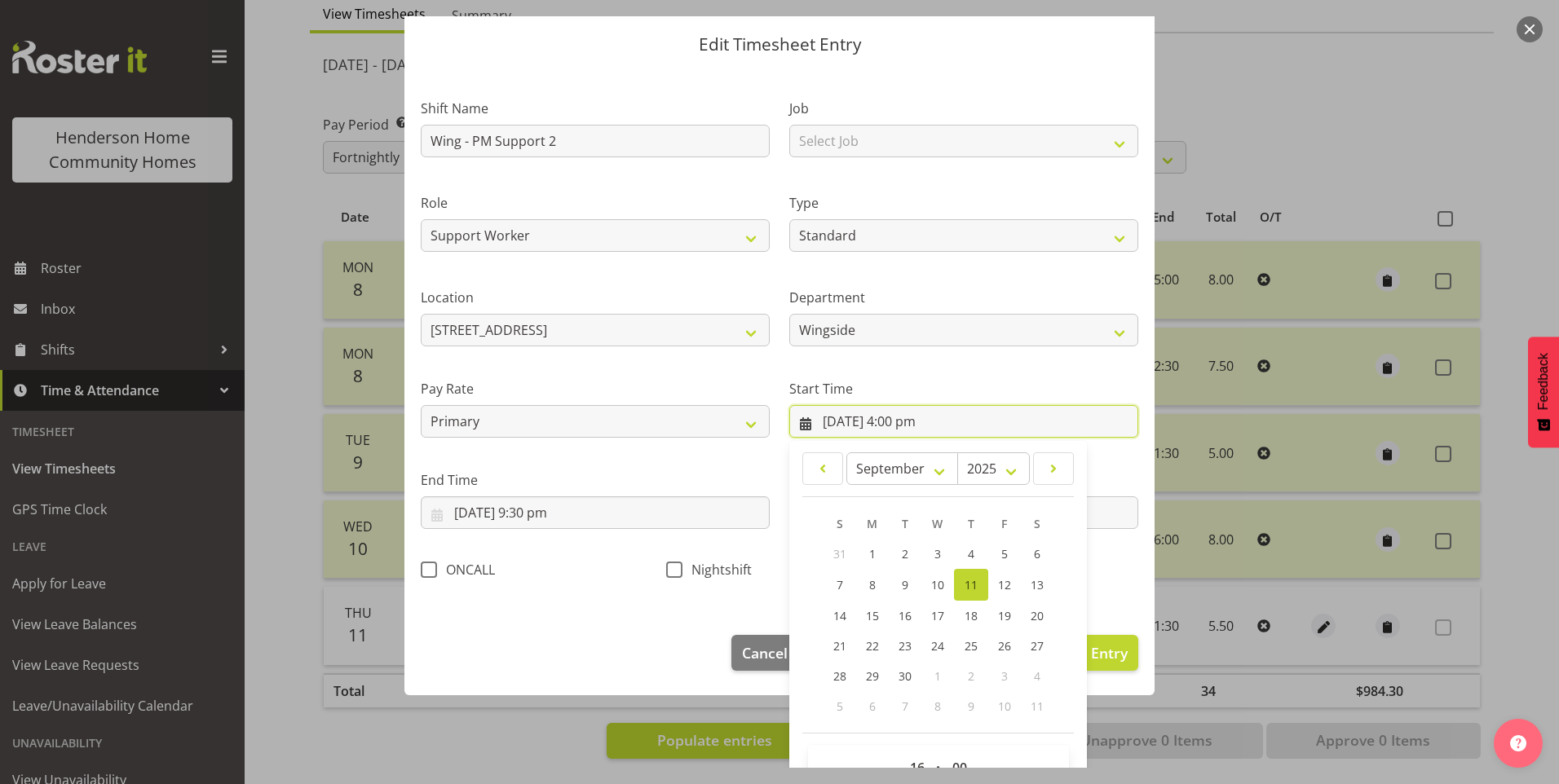
scroll to position [88, 0]
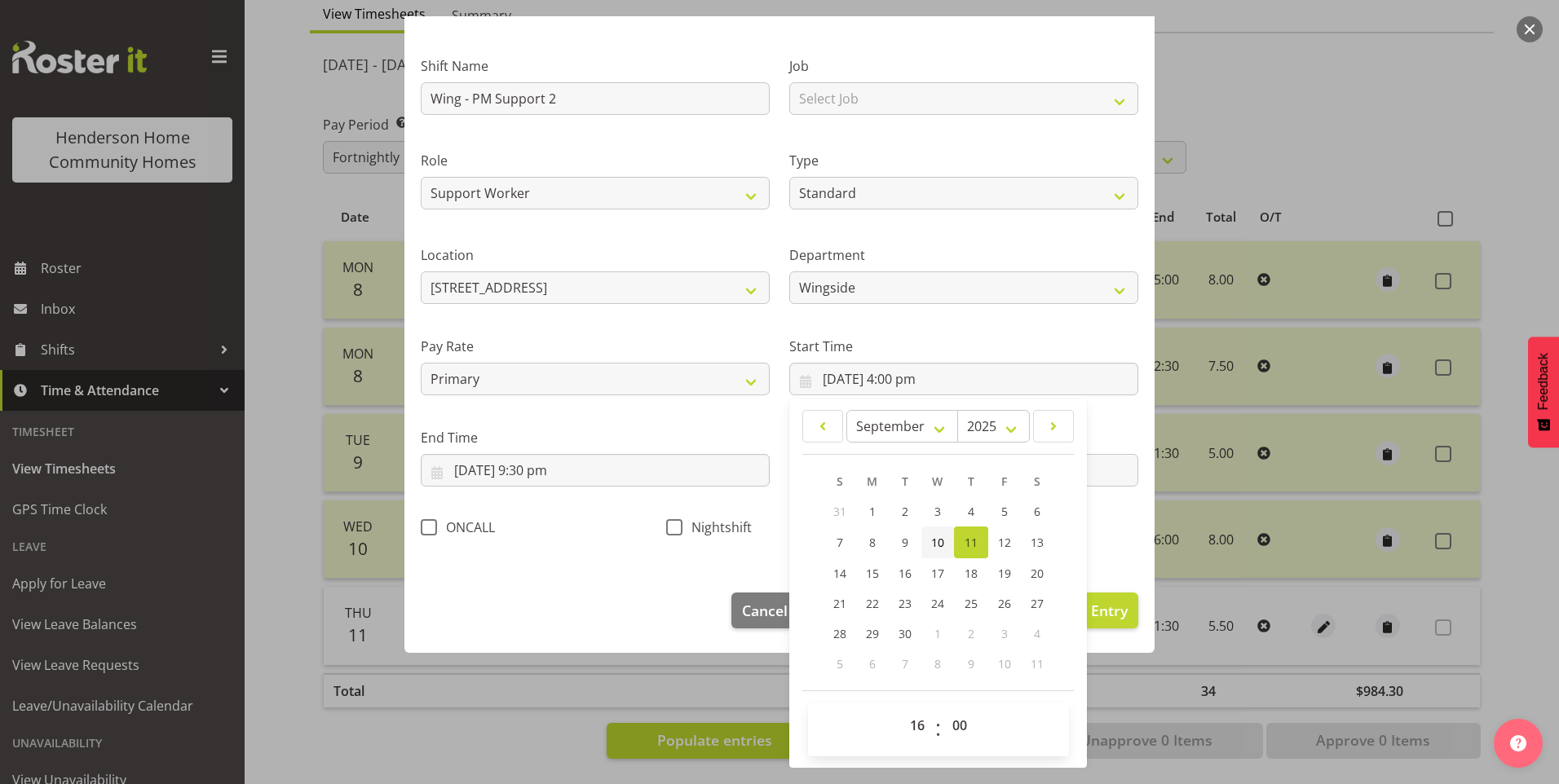
click at [931, 541] on span "10" at bounding box center [937, 542] width 13 height 15
type input "10/09/2025, 4:00 pm"
click at [470, 469] on input "11/09/2025, 9:30 pm" at bounding box center [595, 470] width 349 height 32
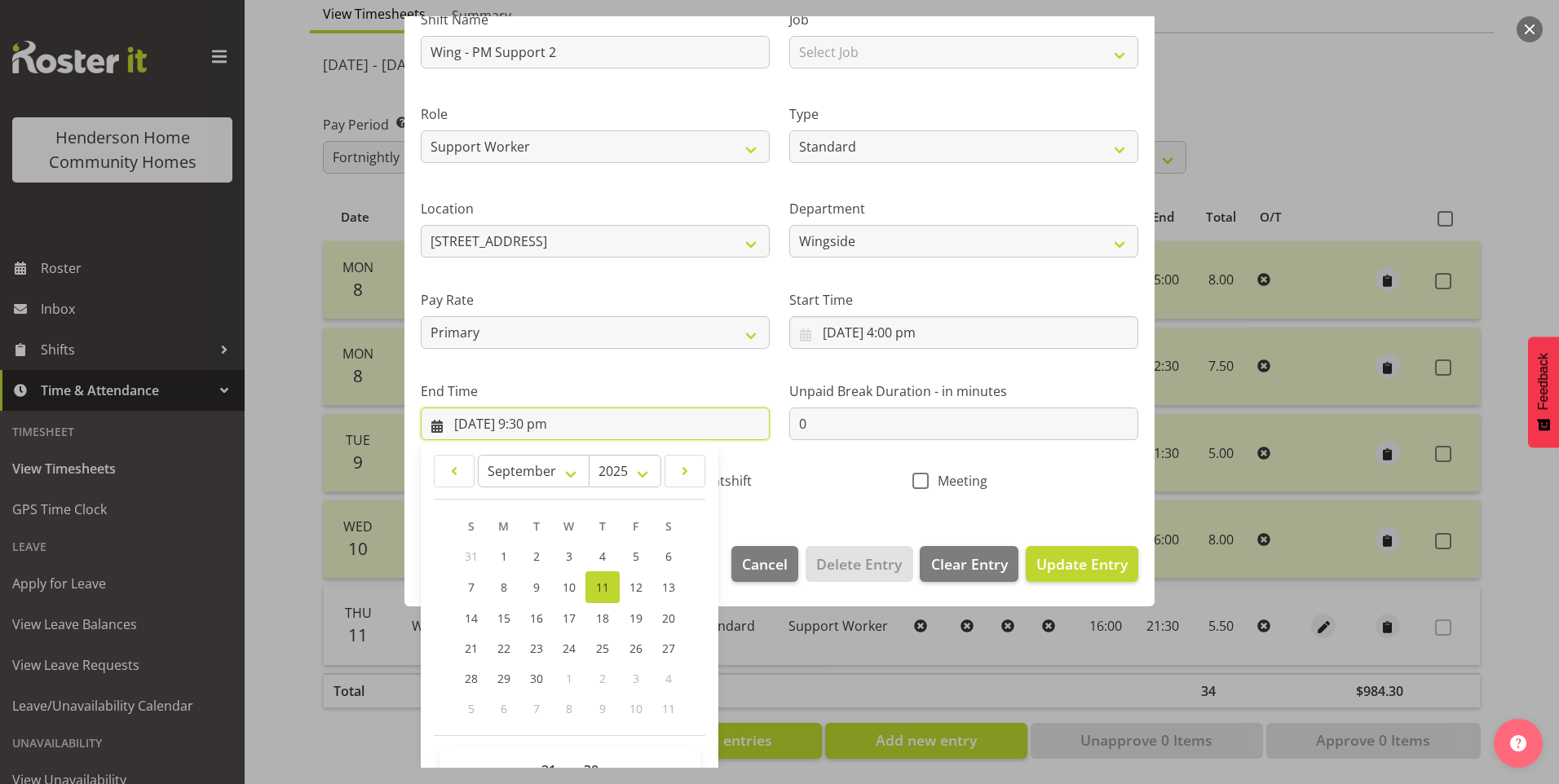
scroll to position [180, 0]
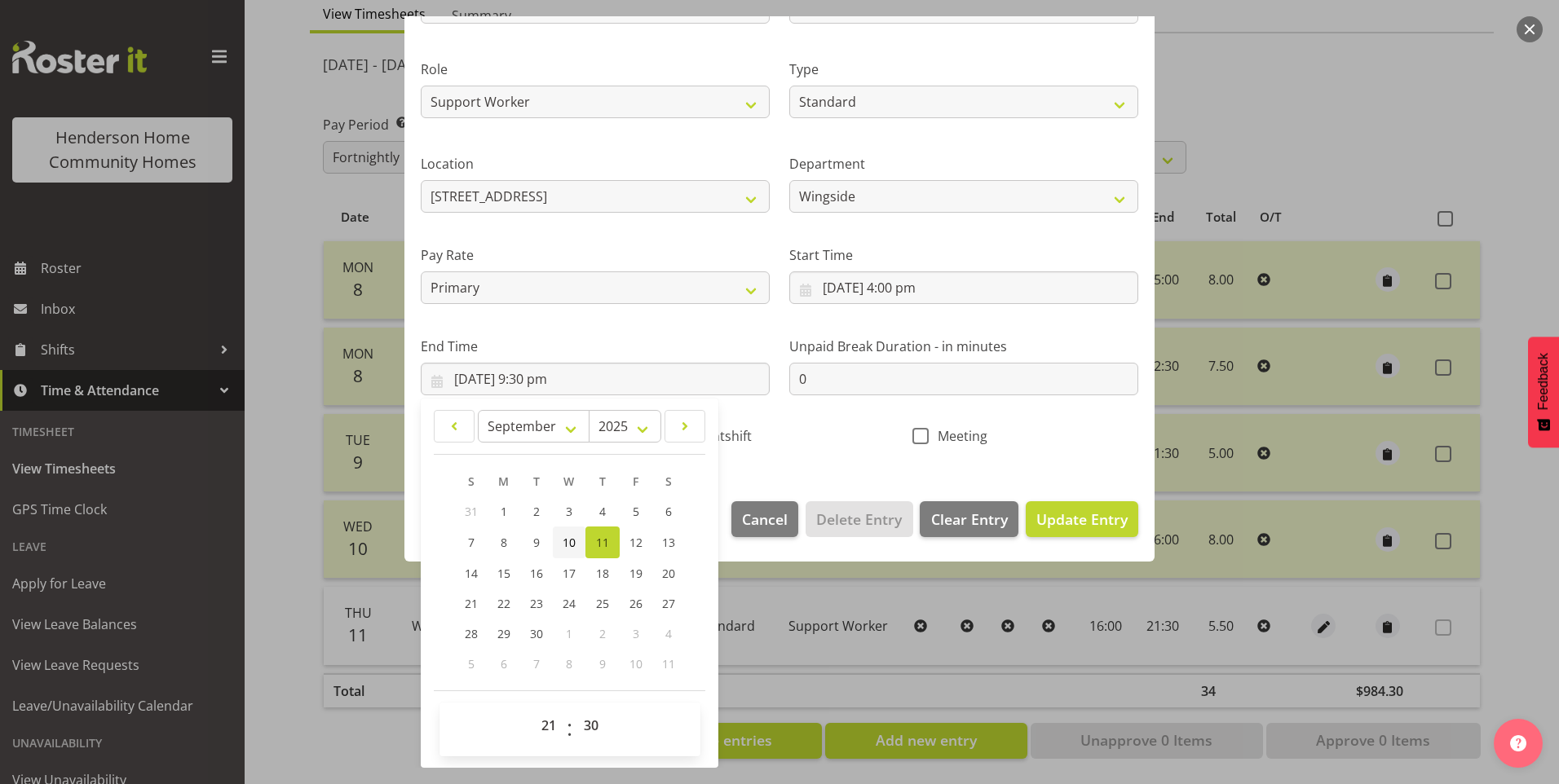
click at [563, 535] on span "10" at bounding box center [569, 542] width 13 height 15
type input "10/09/2025, 9:30 pm"
click at [1103, 523] on span "Update Entry" at bounding box center [1082, 519] width 92 height 20
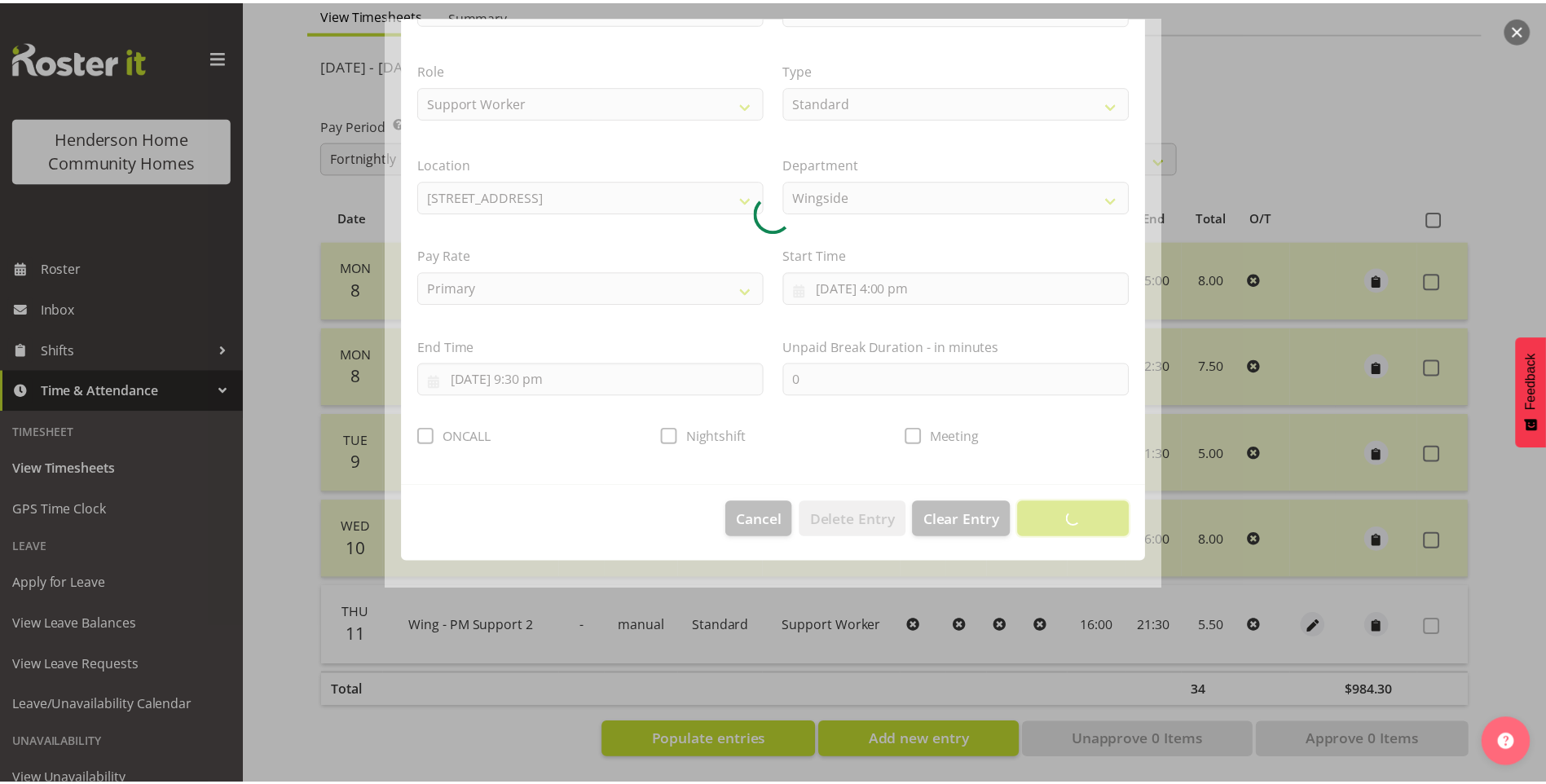
scroll to position [0, 0]
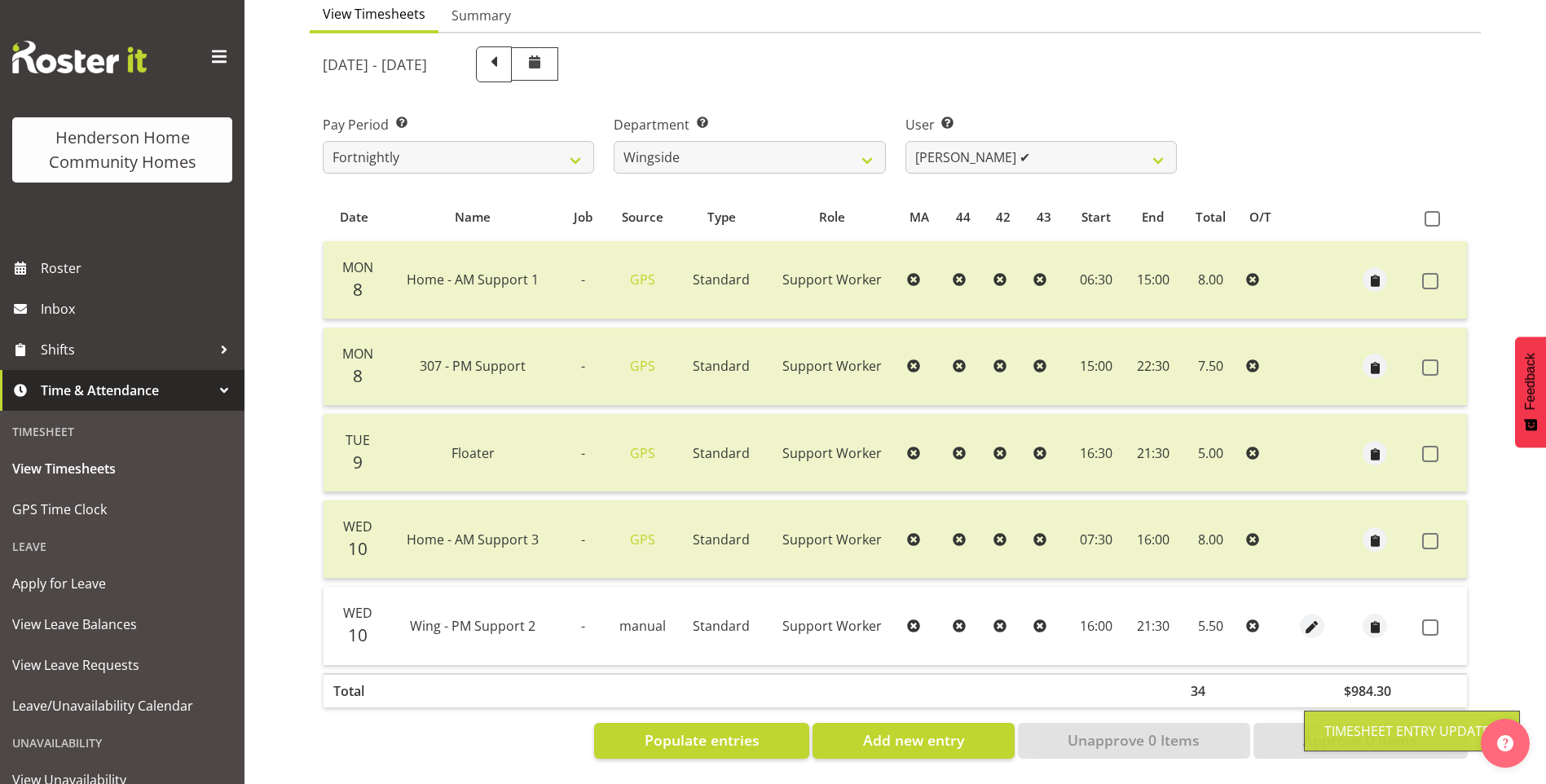
click at [1431, 620] on span at bounding box center [1431, 628] width 16 height 16
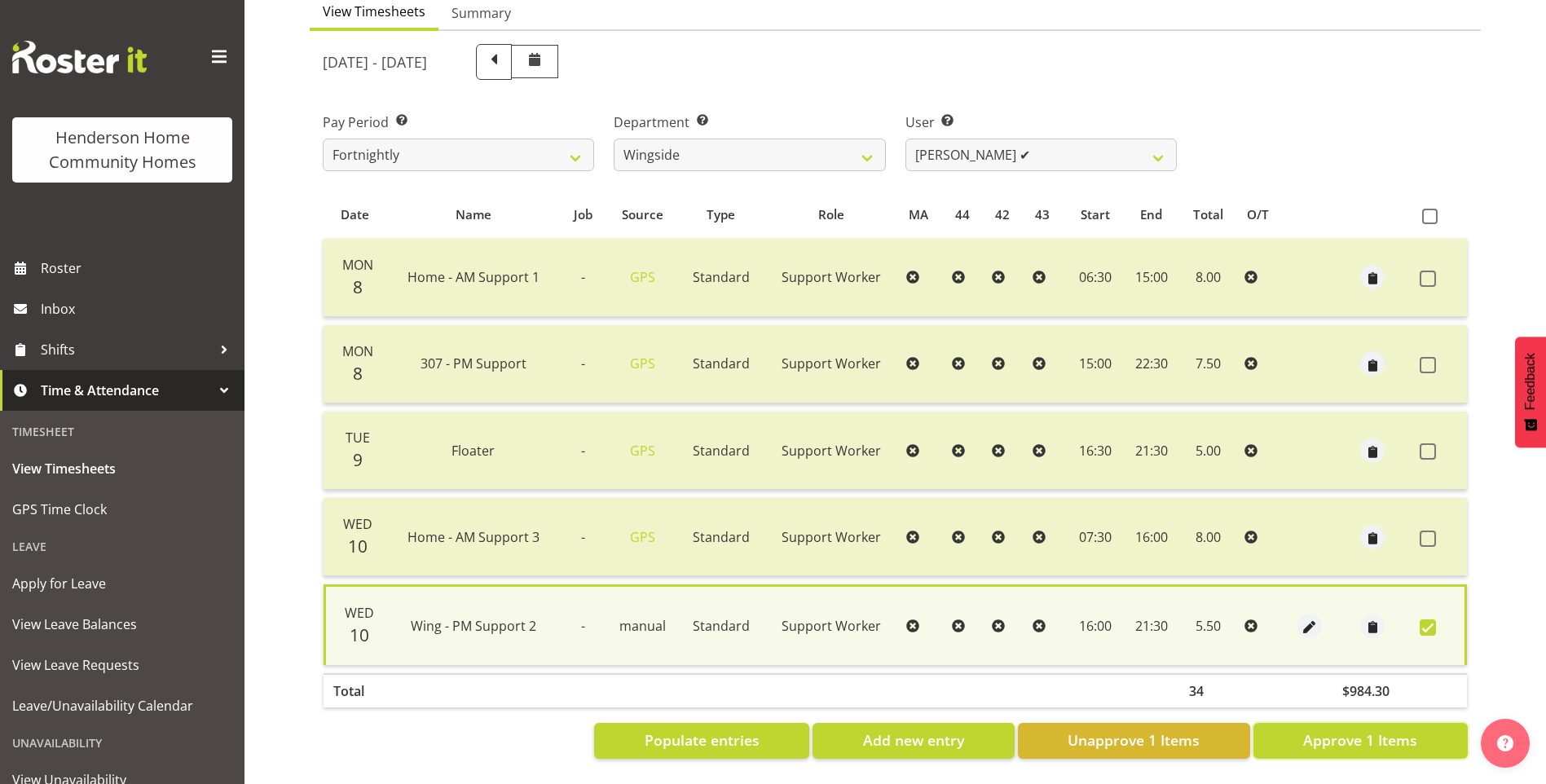
drag, startPoint x: 1385, startPoint y: 733, endPoint x: 1269, endPoint y: 670, distance: 132.0
click at [1386, 733] on span "Approve 1 Items" at bounding box center [1360, 740] width 114 height 21
checkbox input "false"
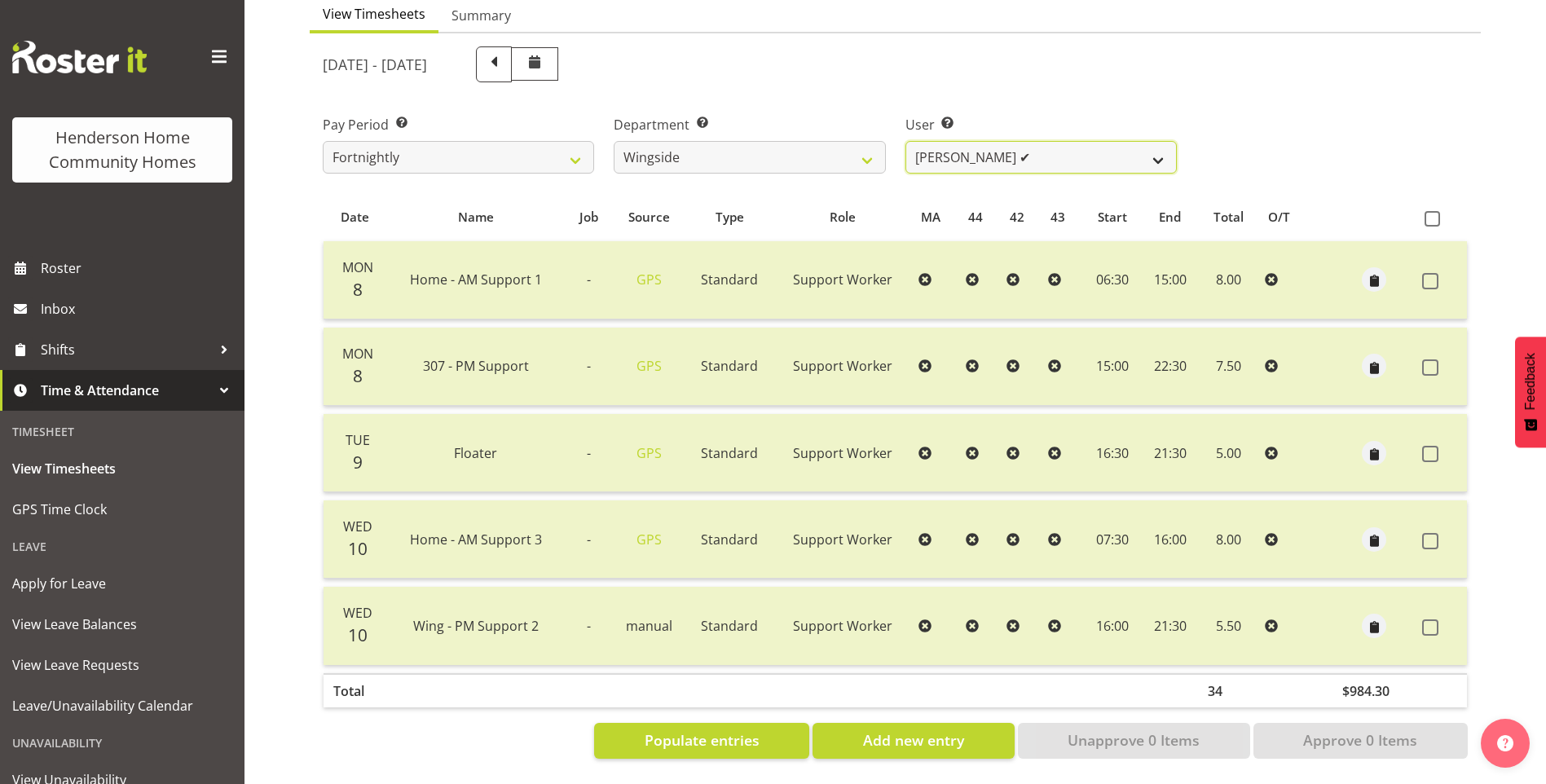
click at [940, 155] on select "Arshdeep Singh ✔ Daljeet Prasad ✔ Daniel Marticio ✔ Janeth Sison ✔" at bounding box center [1041, 157] width 271 height 32
select select "8531"
click at [906, 141] on select "Arshdeep Singh ✔ Daljeet Prasad ✔ Daniel Marticio ✔ Janeth Sison ✔" at bounding box center [1041, 157] width 271 height 32
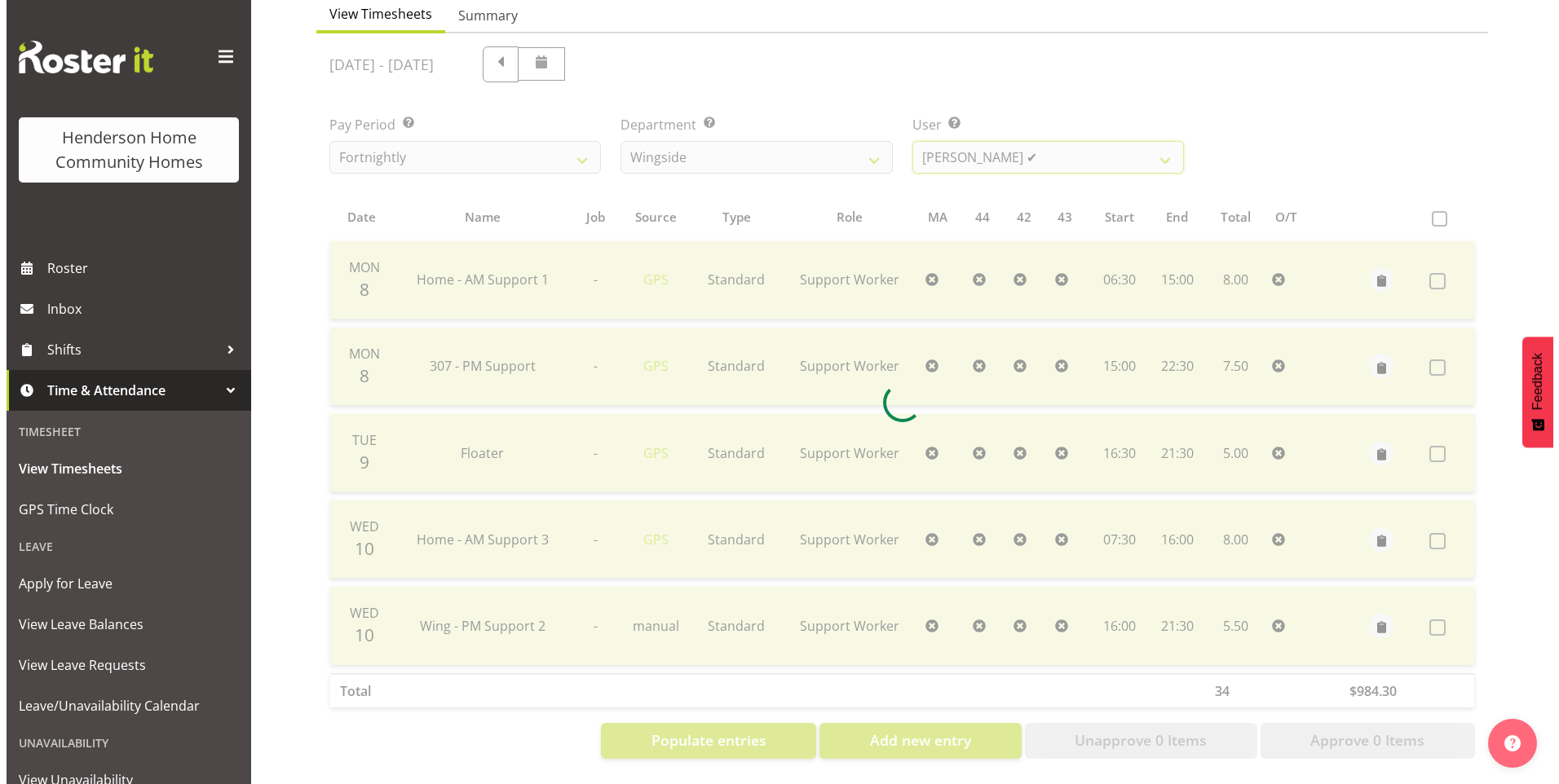
scroll to position [30, 0]
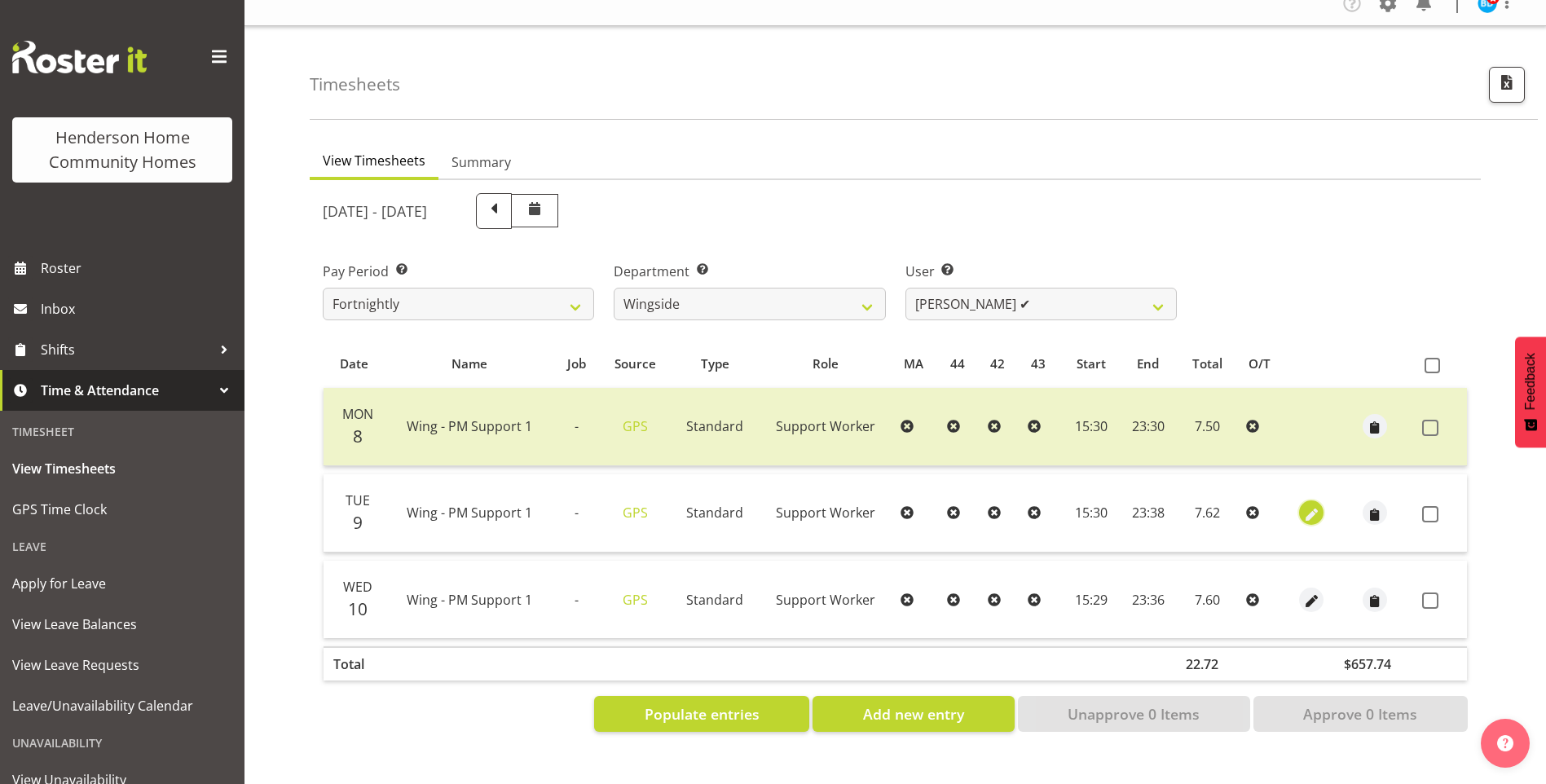
click at [1307, 505] on span "button" at bounding box center [1312, 515] width 19 height 19
select select "Standard"
select select "8"
select select "2025"
select select "23"
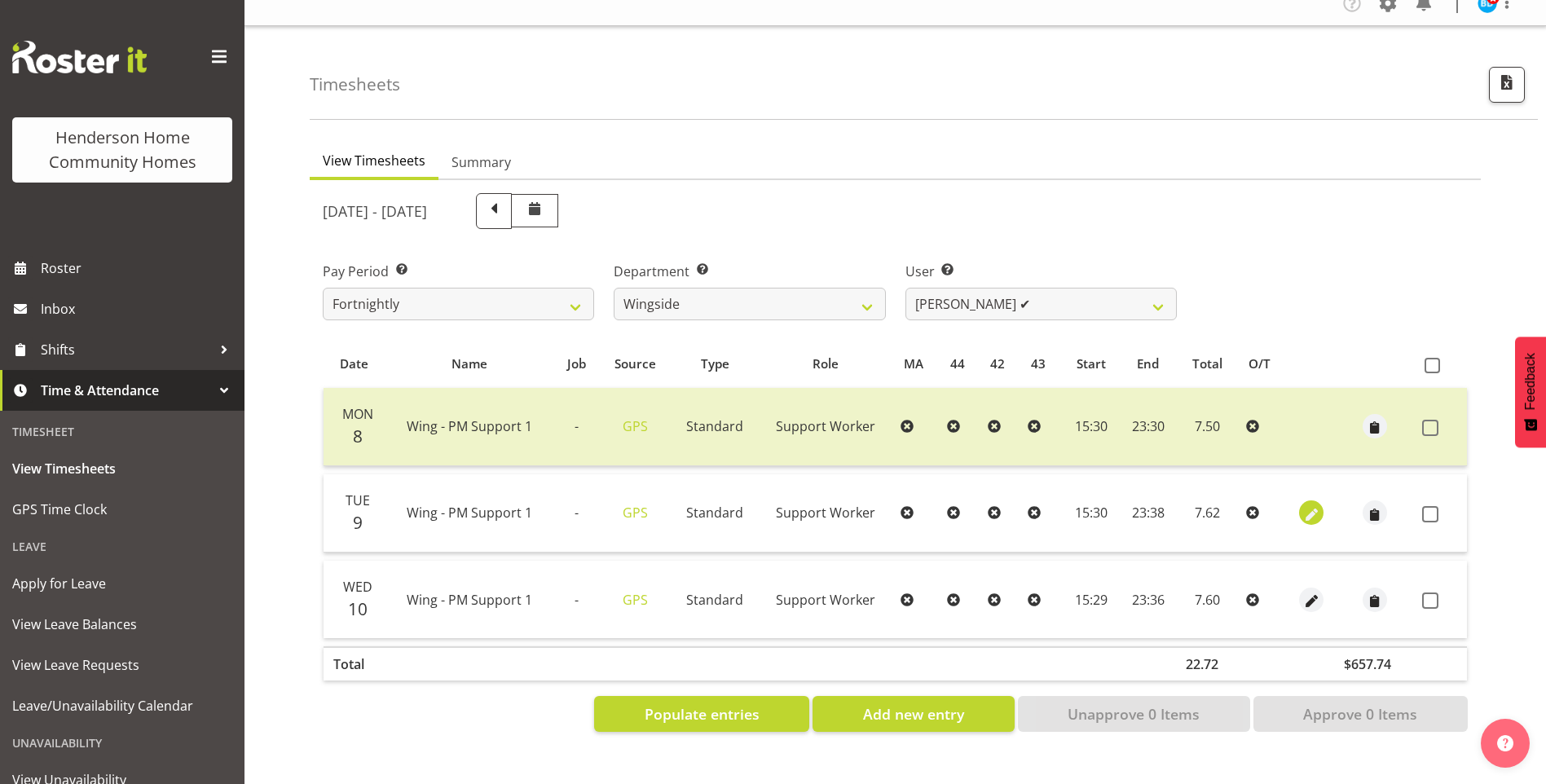
select select "38"
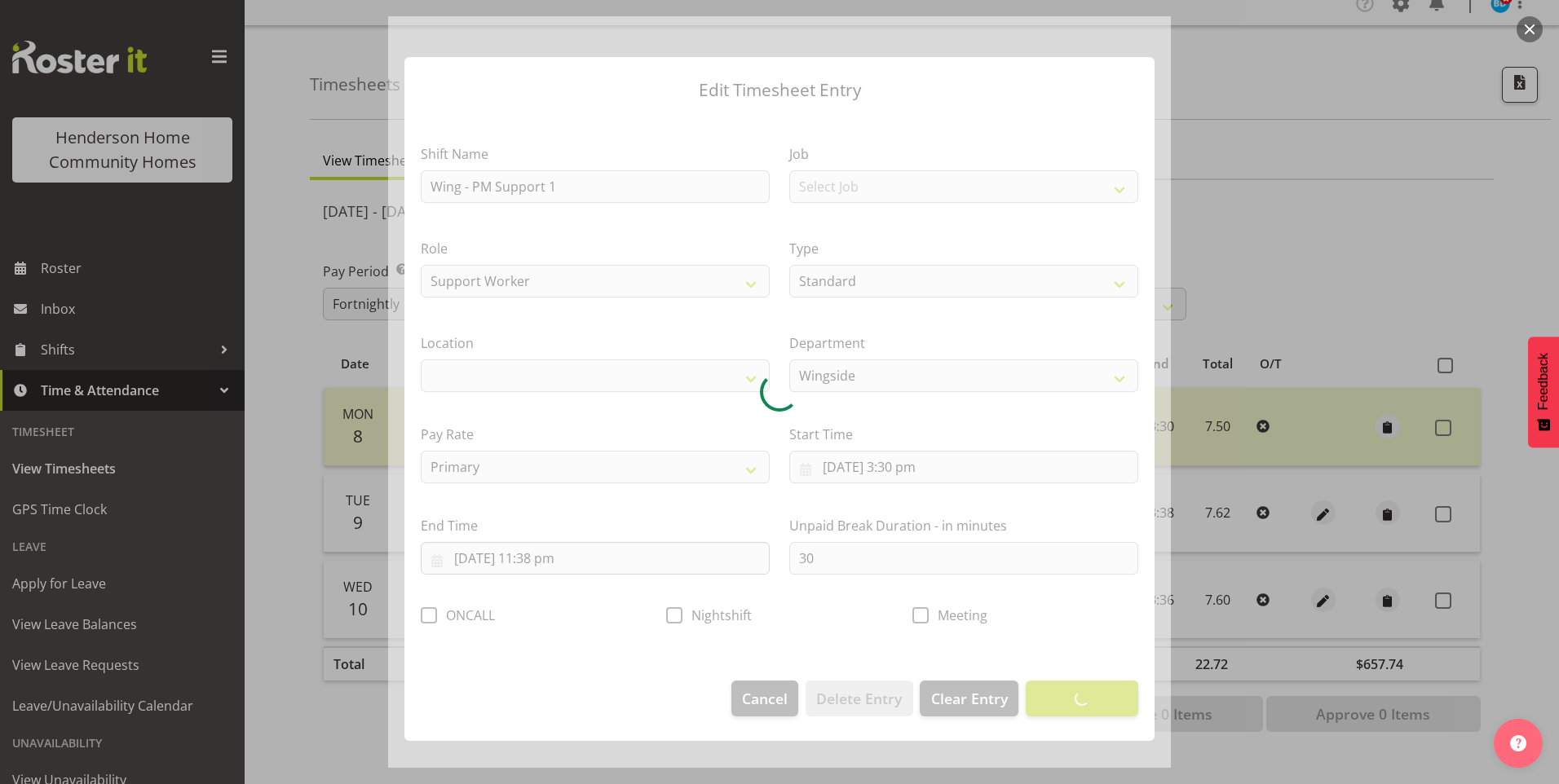
select select "1071"
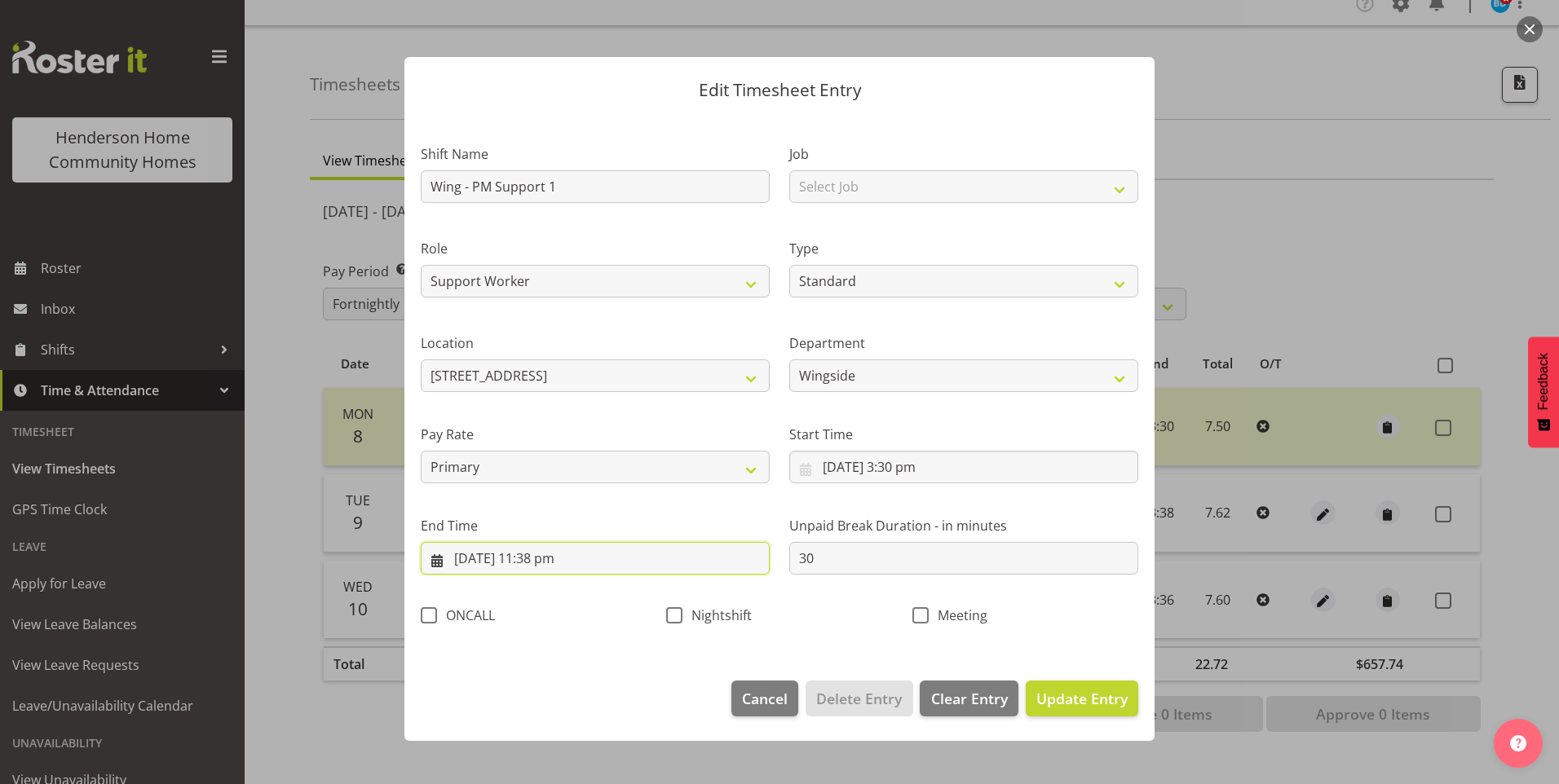
click at [546, 574] on input "9/09/2025, 11:38 pm" at bounding box center [595, 558] width 349 height 32
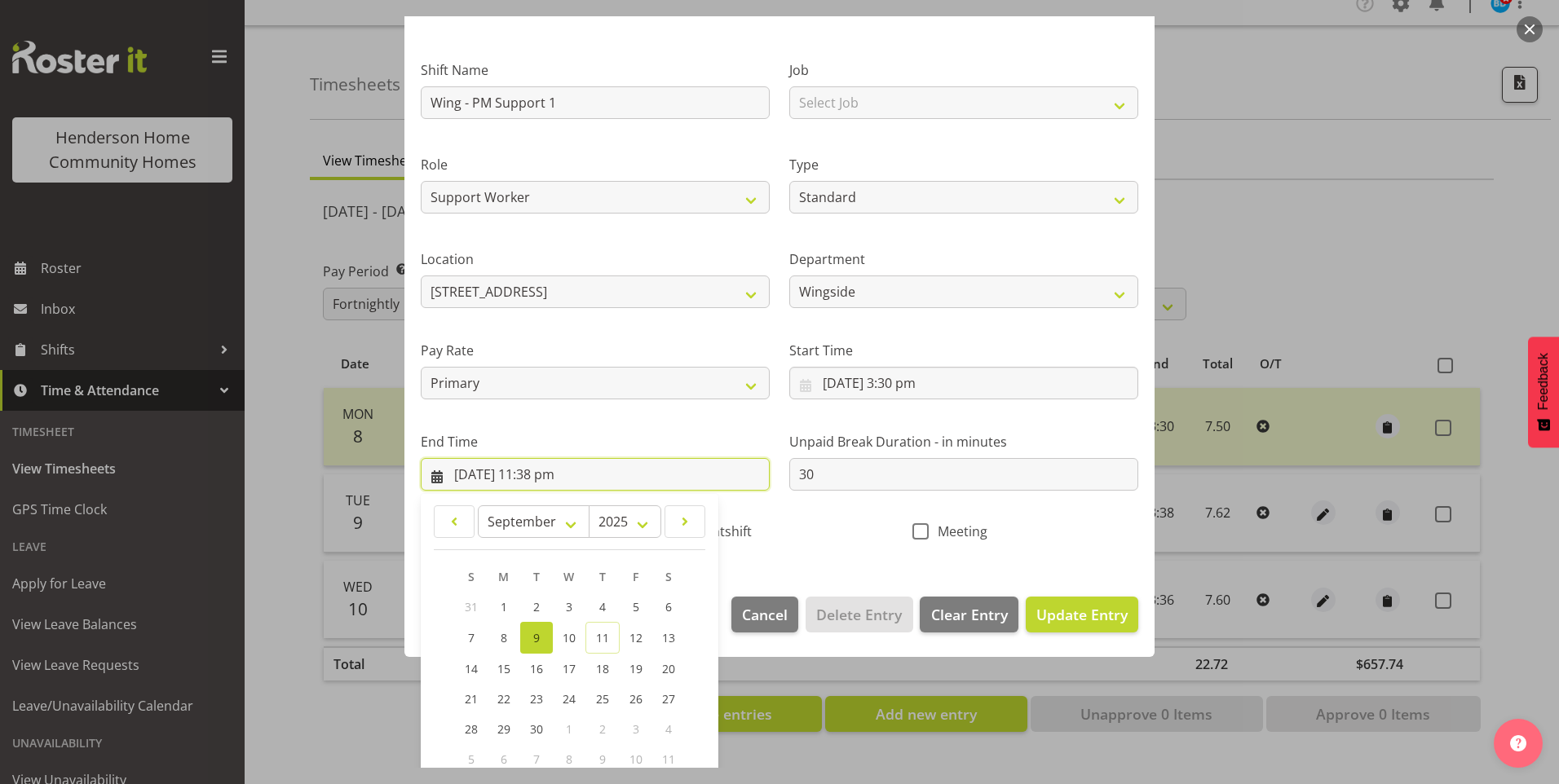
scroll to position [163, 0]
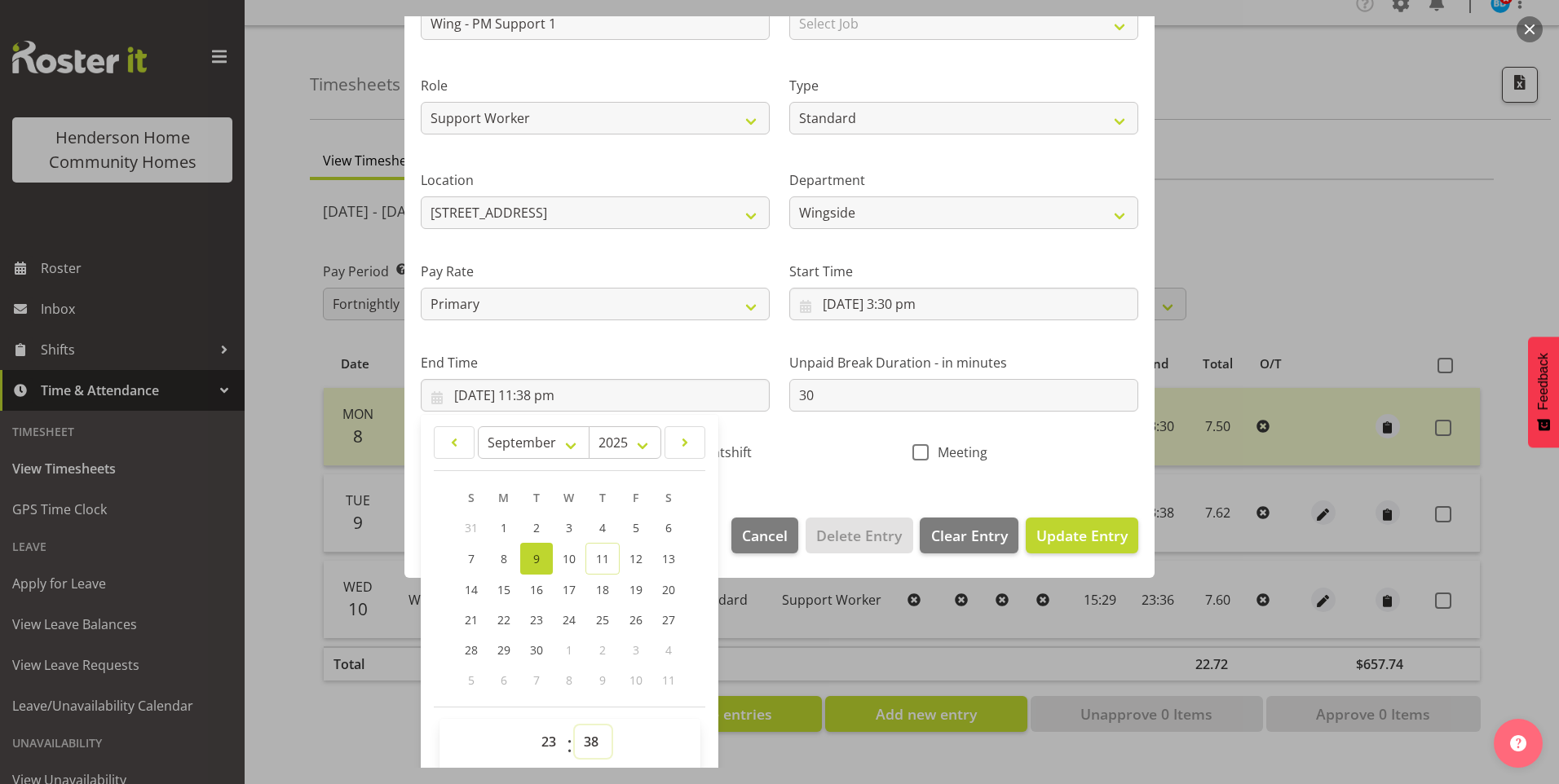
click at [598, 733] on select "00 01 02 03 04 05 06 07 08 09 10 11 12 13 14 15 16 17 18 19 20 21 22 23 24 25 2…" at bounding box center [593, 741] width 37 height 32
select select "30"
click at [575, 725] on select "00 01 02 03 04 05 06 07 08 09 10 11 12 13 14 15 16 17 18 19 20 21 22 23 24 25 2…" at bounding box center [593, 741] width 37 height 32
type input "9/09/2025, 11:30 pm"
click at [1063, 529] on span "Update Entry" at bounding box center [1082, 535] width 92 height 20
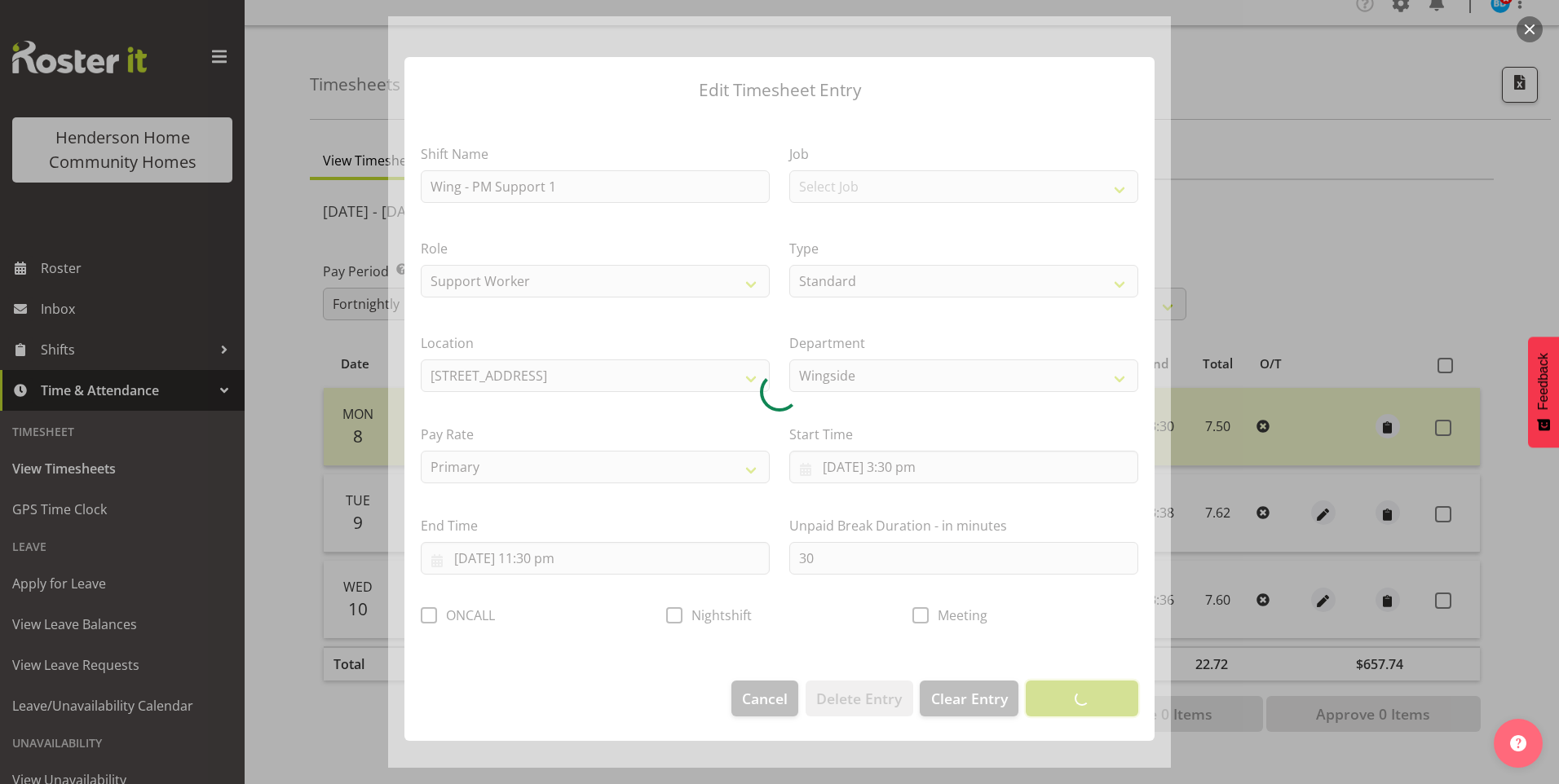
scroll to position [0, 0]
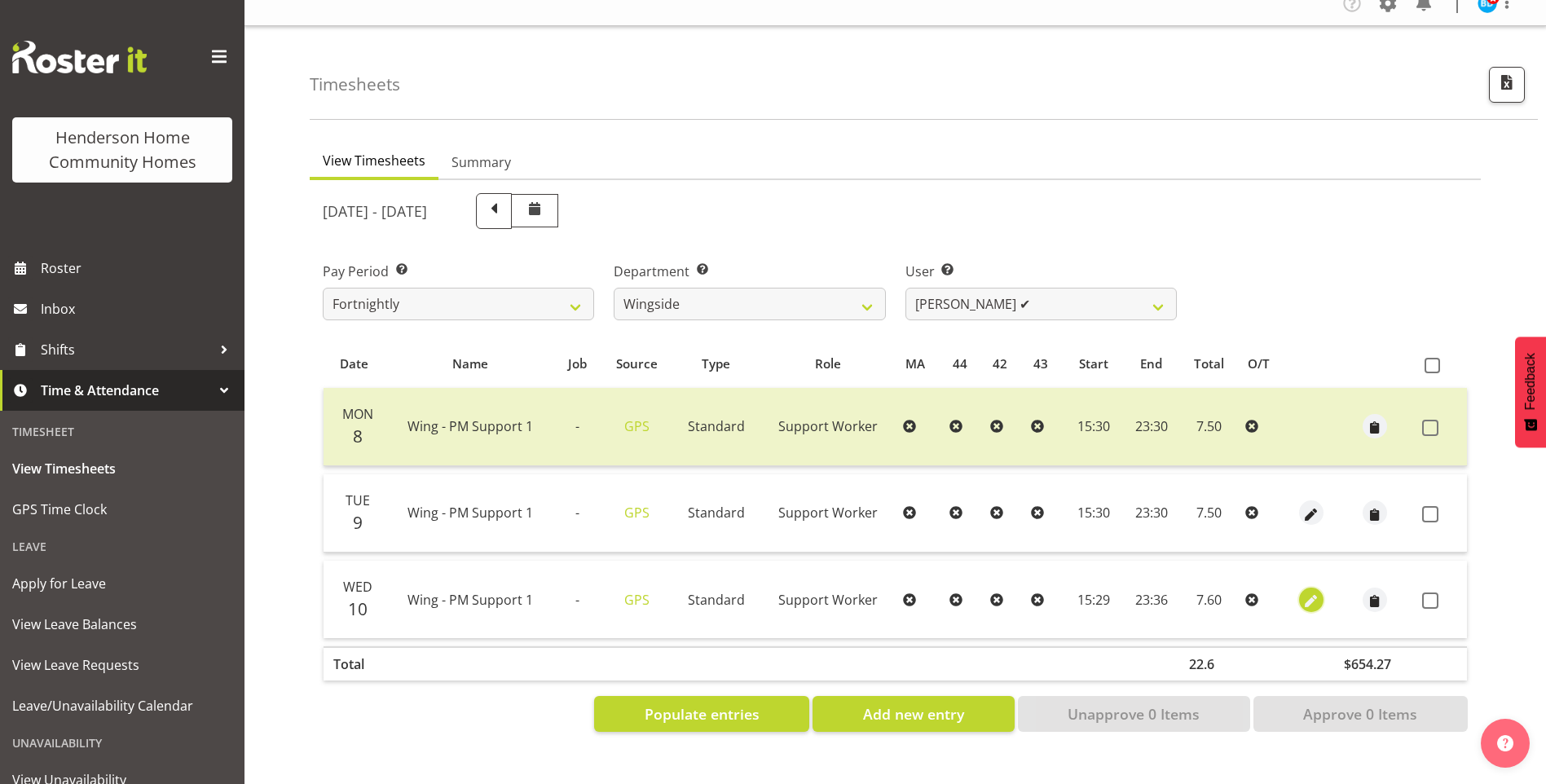
click at [1308, 592] on span "button" at bounding box center [1311, 601] width 19 height 19
select select "Standard"
select select "8"
select select "2025"
select select "15"
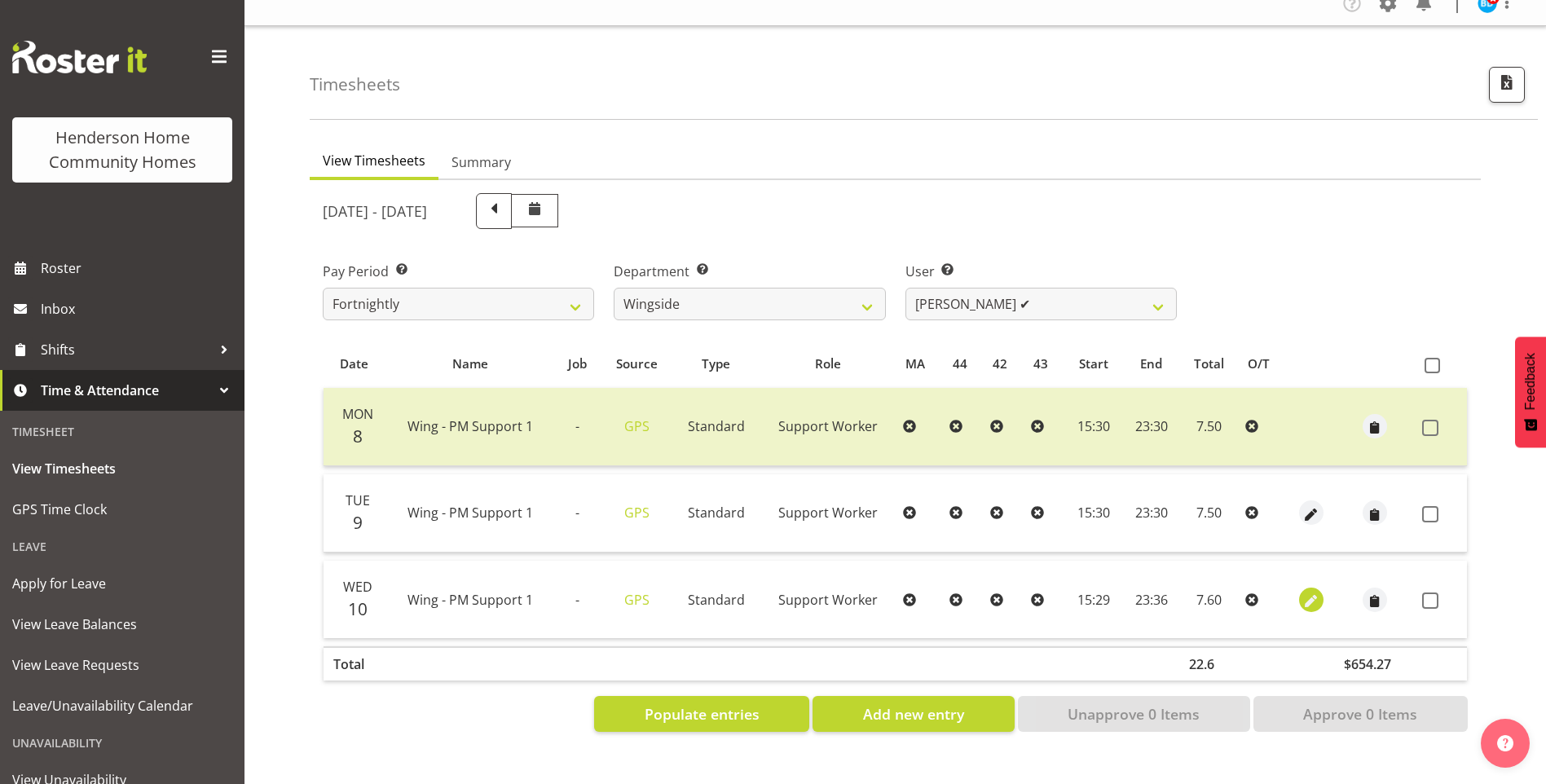
select select "29"
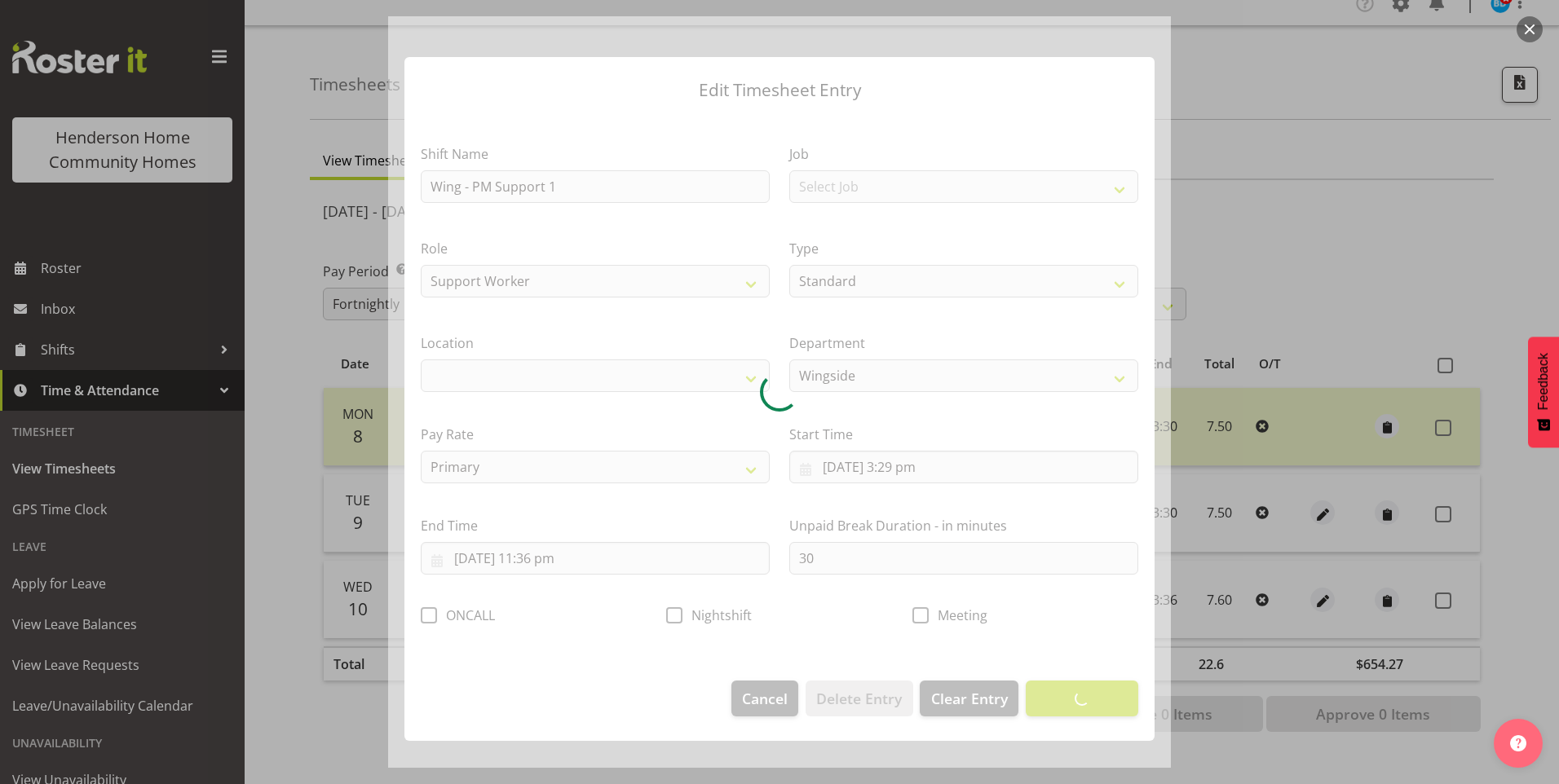
select select "1071"
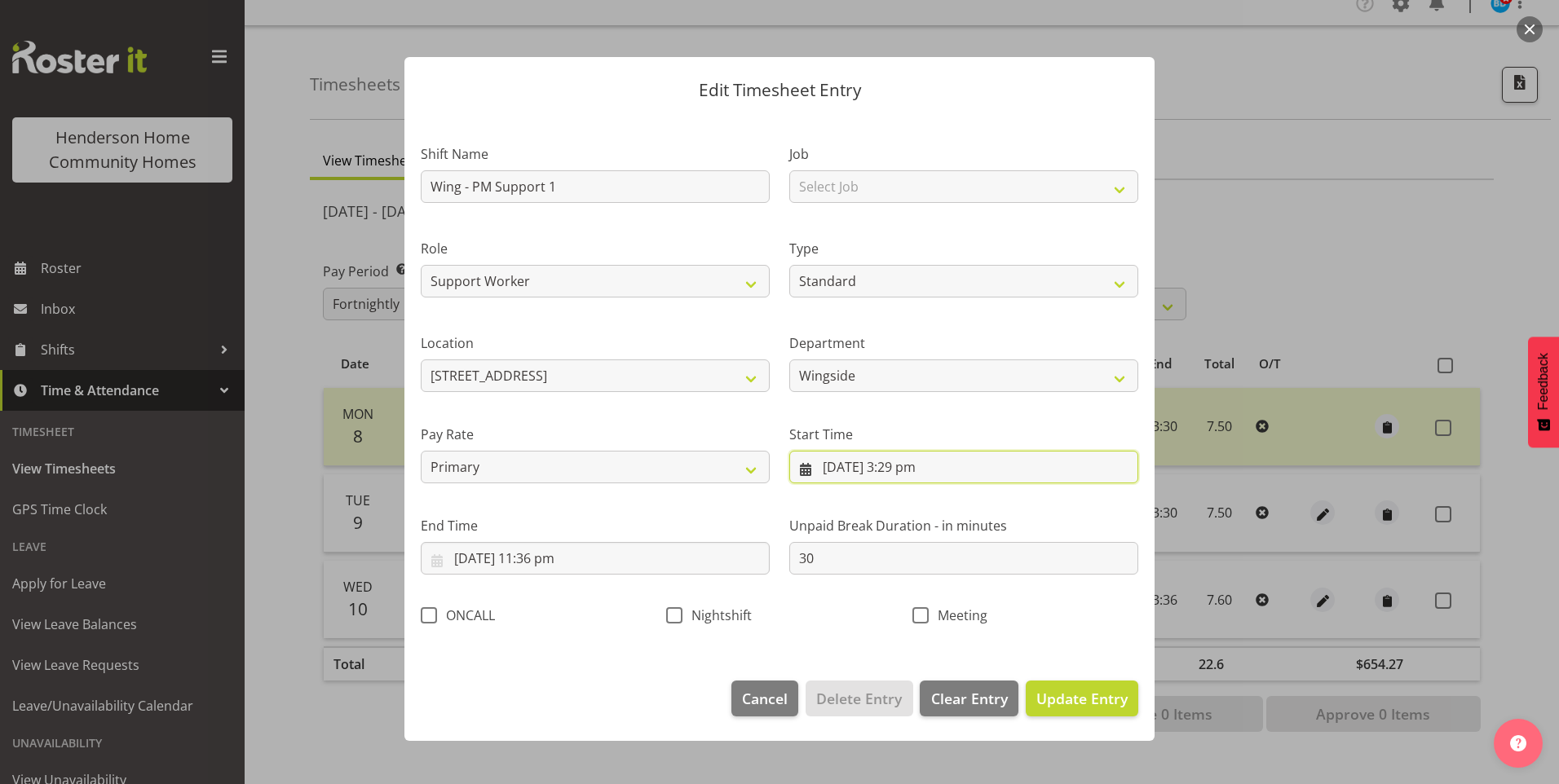
click at [920, 478] on input "10/09/2025, 3:29 pm" at bounding box center [964, 467] width 349 height 32
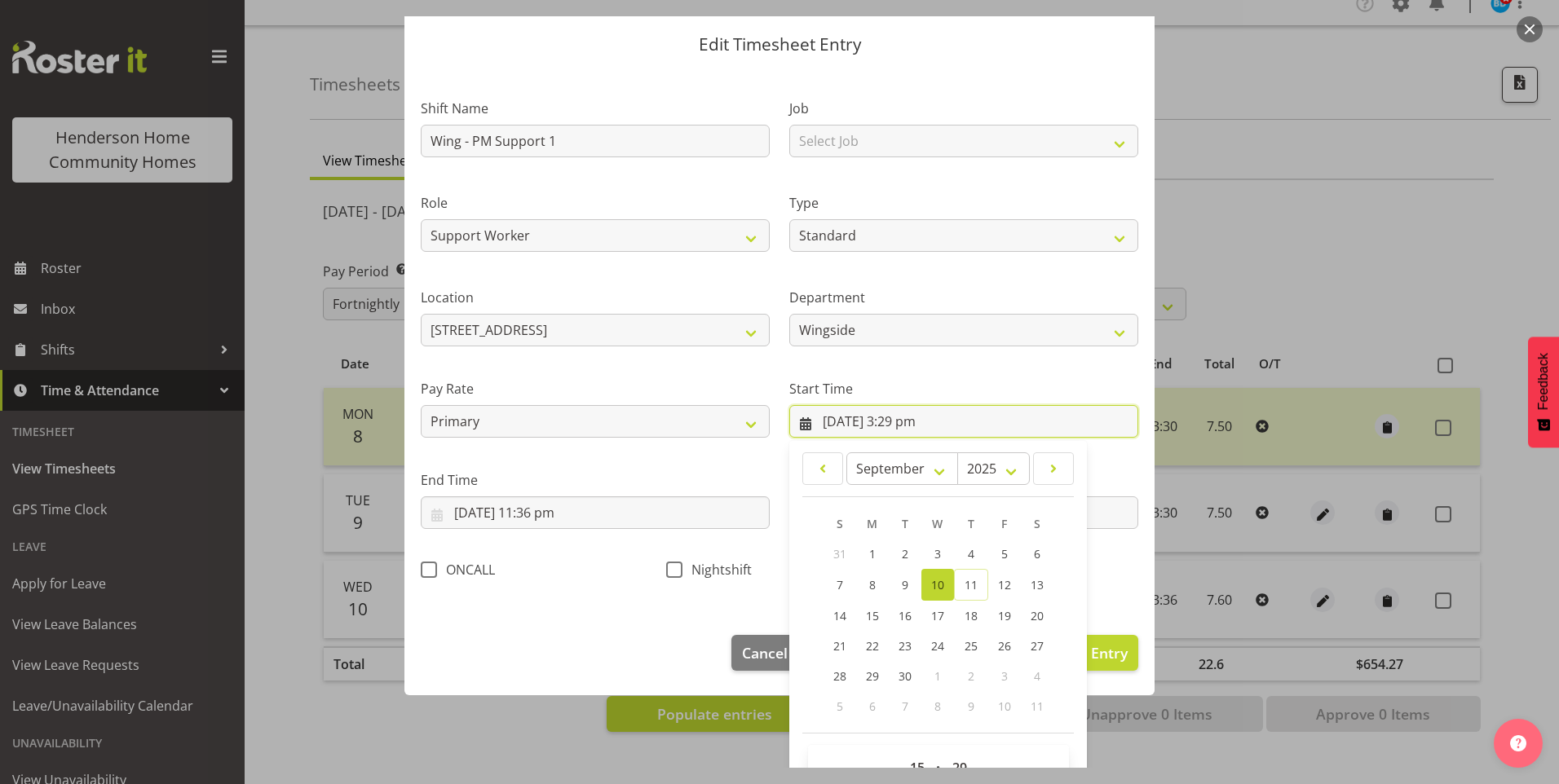
scroll to position [88, 0]
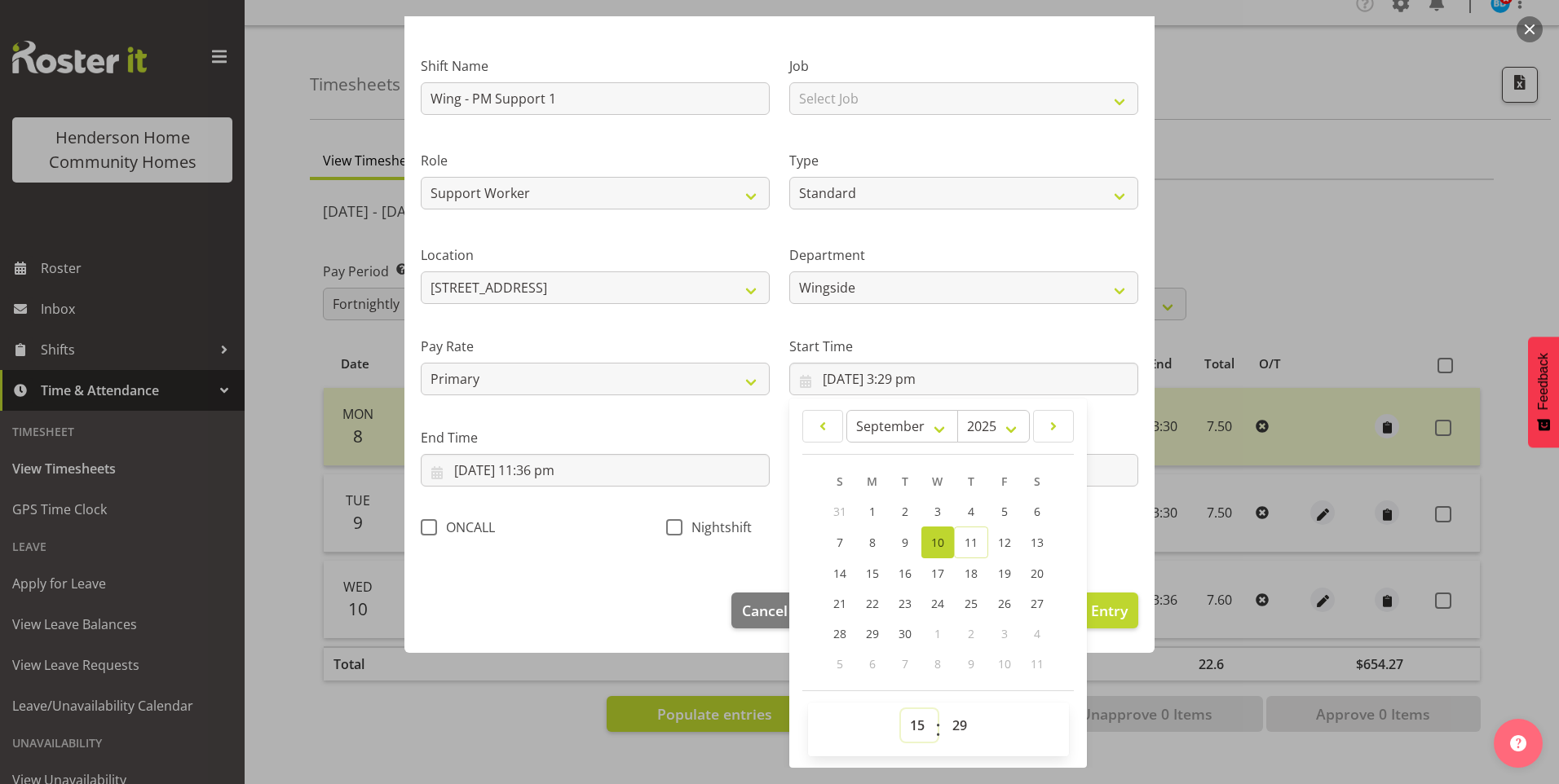
click at [917, 721] on select "00 01 02 03 04 05 06 07 08 09 10 11 12 13 14 15 16 17 18 19 20 21 22 23" at bounding box center [918, 725] width 37 height 32
click at [954, 724] on select "00 01 02 03 04 05 06 07 08 09 10 11 12 13 14 15 16 17 18 19 20 21 22 23 24 25 2…" at bounding box center [961, 725] width 37 height 32
select select "30"
click at [943, 709] on select "00 01 02 03 04 05 06 07 08 09 10 11 12 13 14 15 16 17 18 19 20 21 22 23 24 25 2…" at bounding box center [961, 725] width 37 height 32
type input "10/09/2025, 3:30 pm"
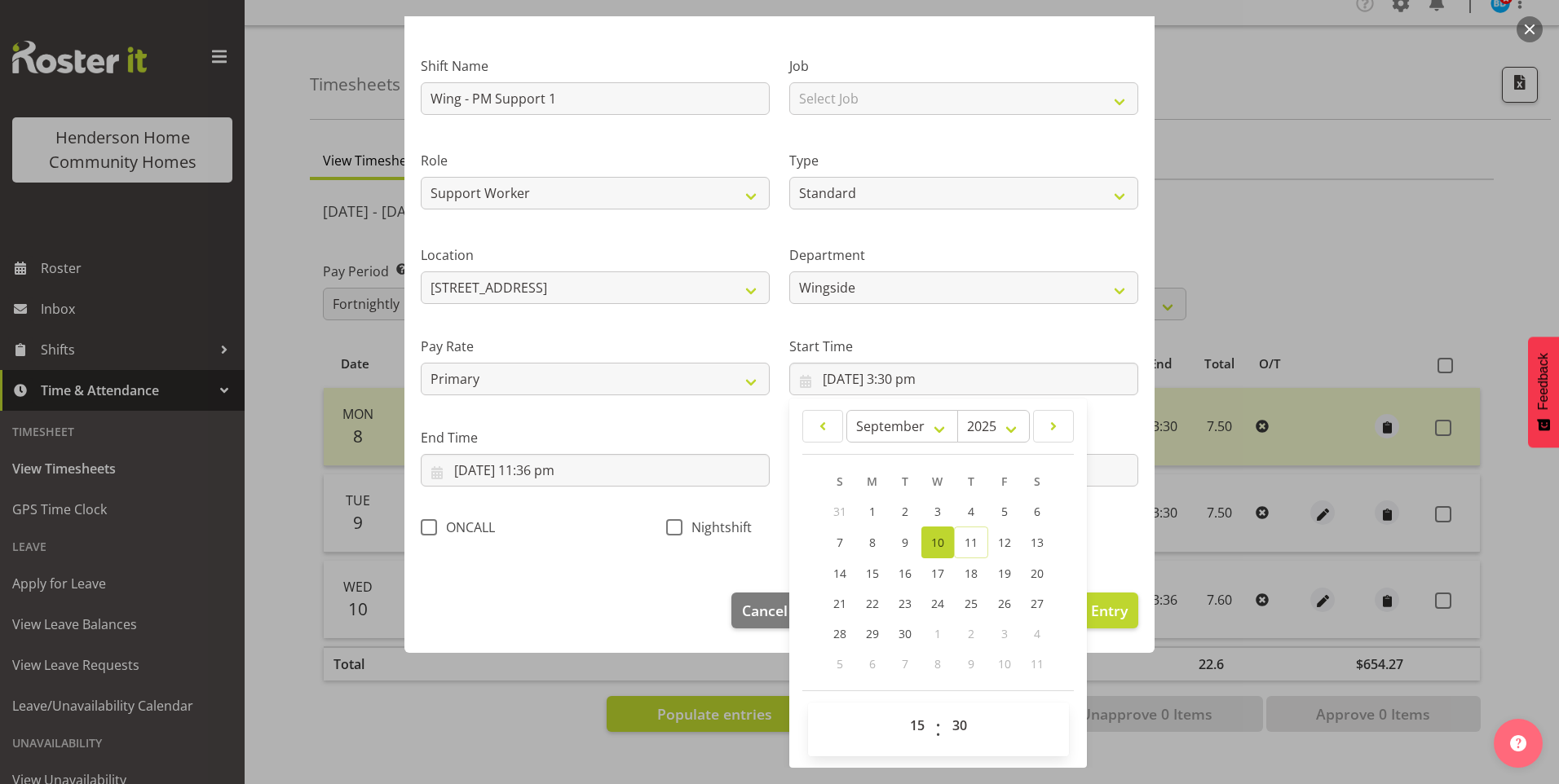
click at [568, 487] on div "End Time 10/09/2025, 11:36 pm January February March April May June July August…" at bounding box center [594, 451] width 369 height 91
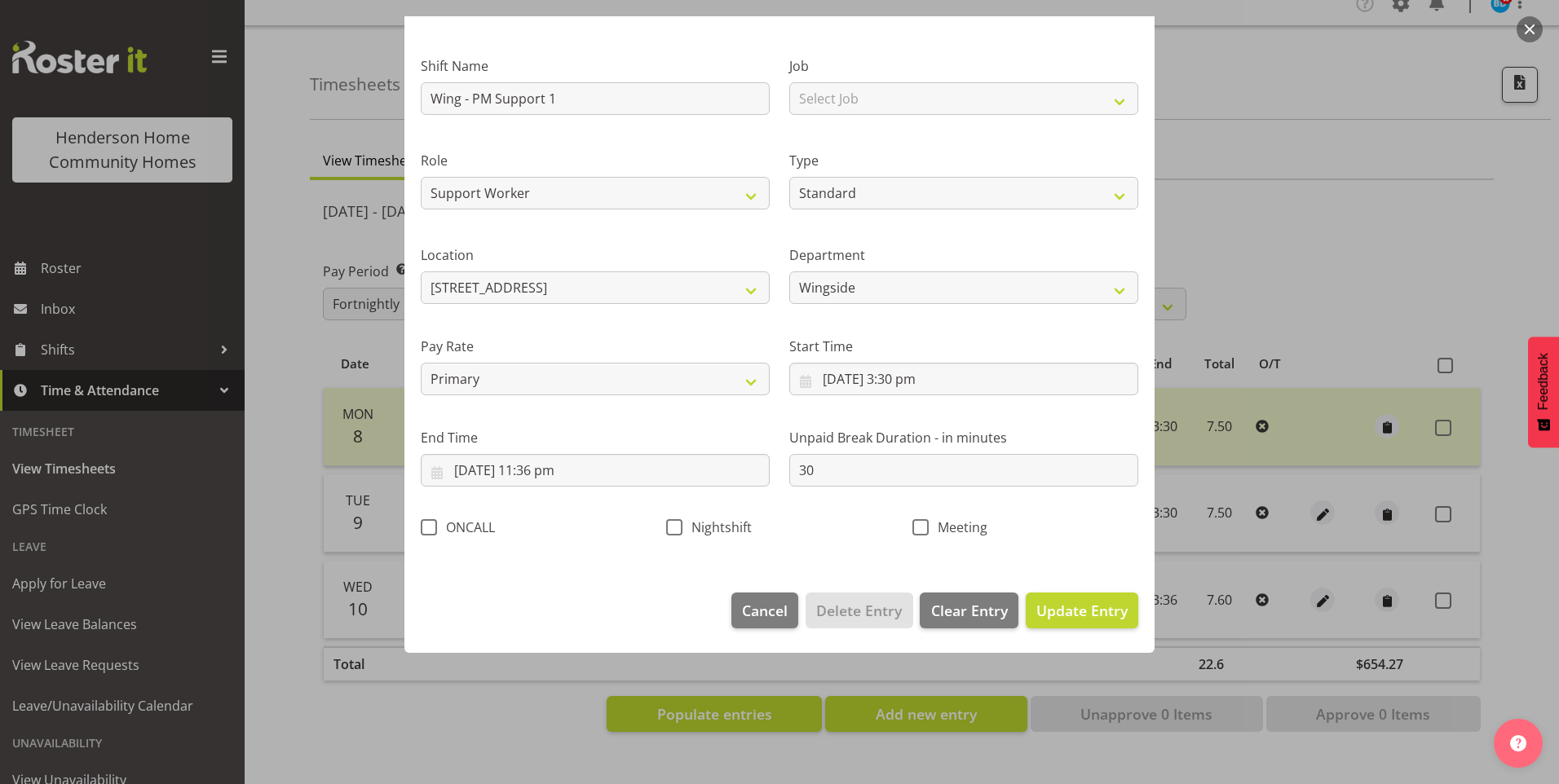
scroll to position [0, 0]
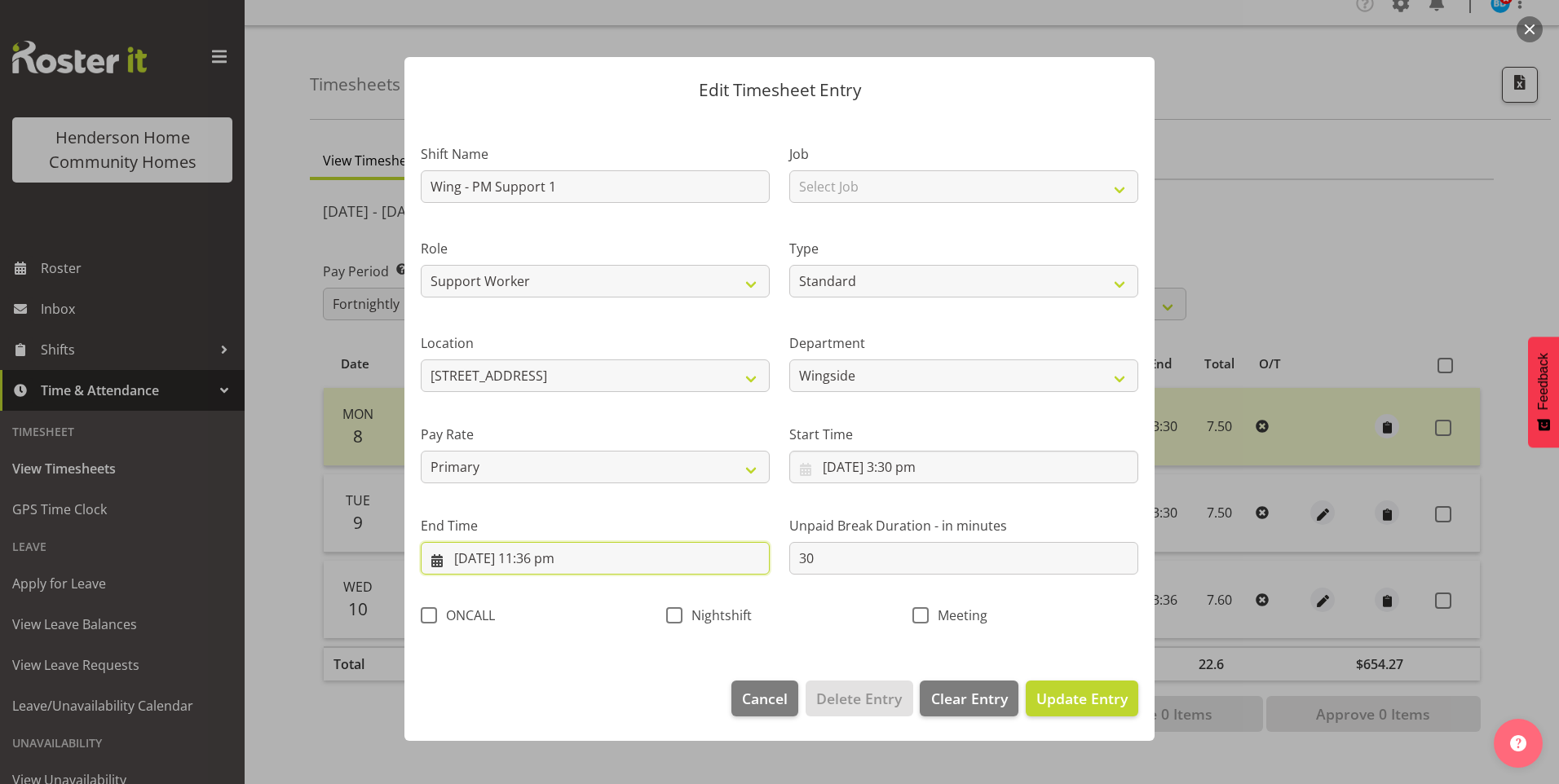
click at [564, 563] on input "10/09/2025, 11:36 pm" at bounding box center [595, 558] width 349 height 32
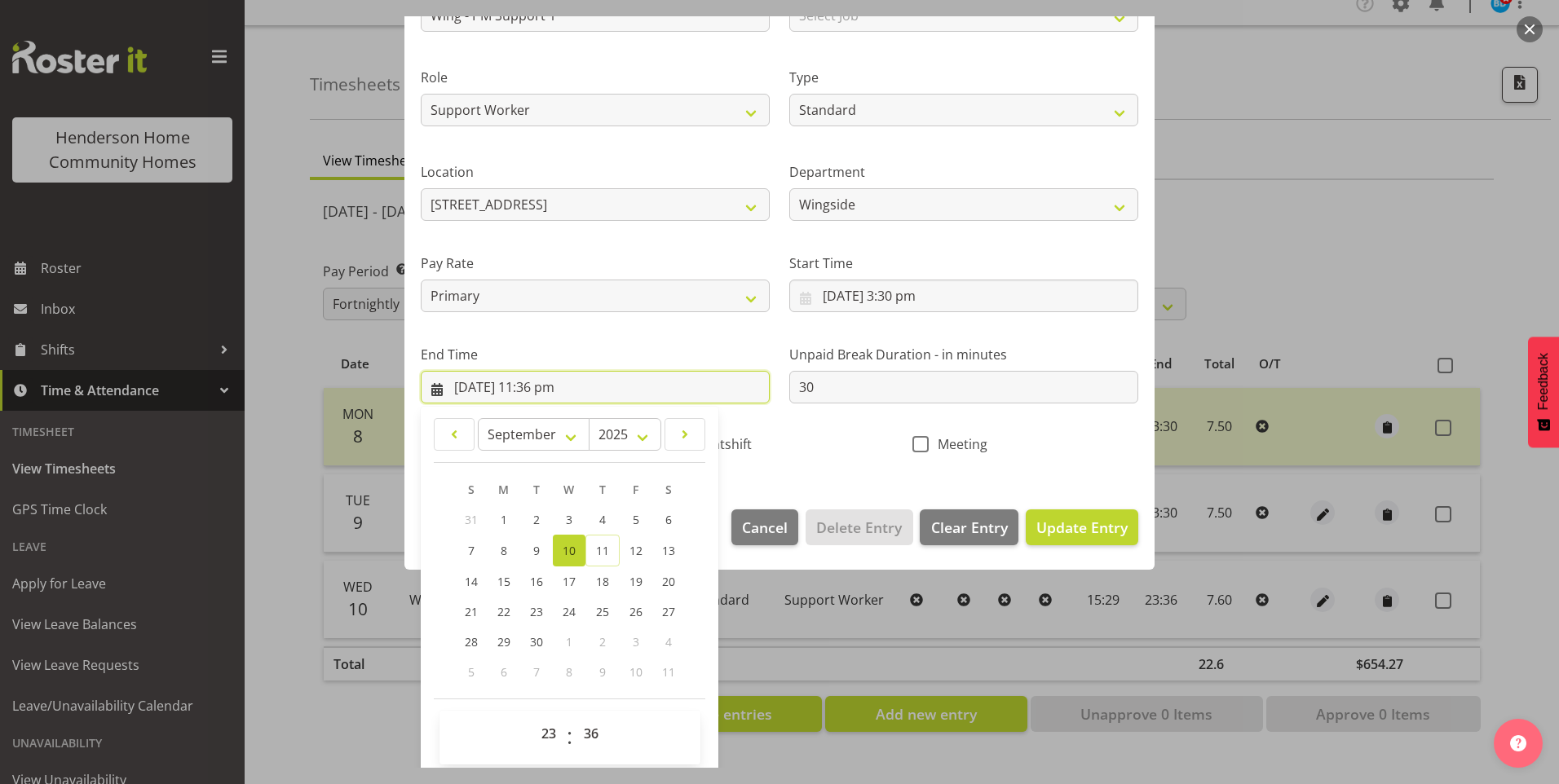
scroll to position [180, 0]
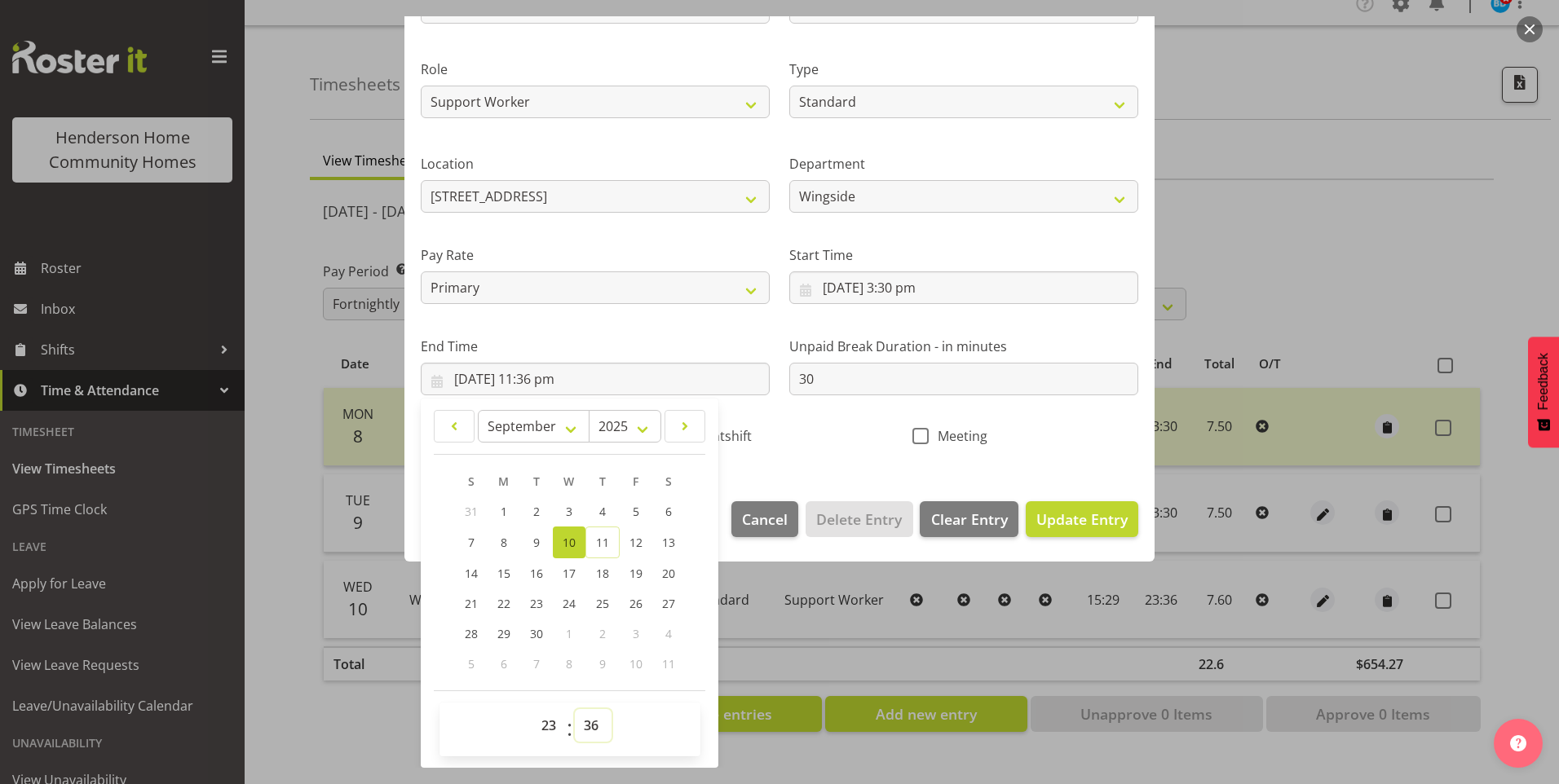
drag, startPoint x: 597, startPoint y: 727, endPoint x: 597, endPoint y: 710, distance: 17.0
click at [597, 727] on select "00 01 02 03 04 05 06 07 08 09 10 11 12 13 14 15 16 17 18 19 20 21 22 23 24 25 2…" at bounding box center [593, 725] width 37 height 32
select select "30"
click at [575, 709] on select "00 01 02 03 04 05 06 07 08 09 10 11 12 13 14 15 16 17 18 19 20 21 22 23 24 25 2…" at bounding box center [593, 725] width 37 height 32
type input "10/09/2025, 11:30 pm"
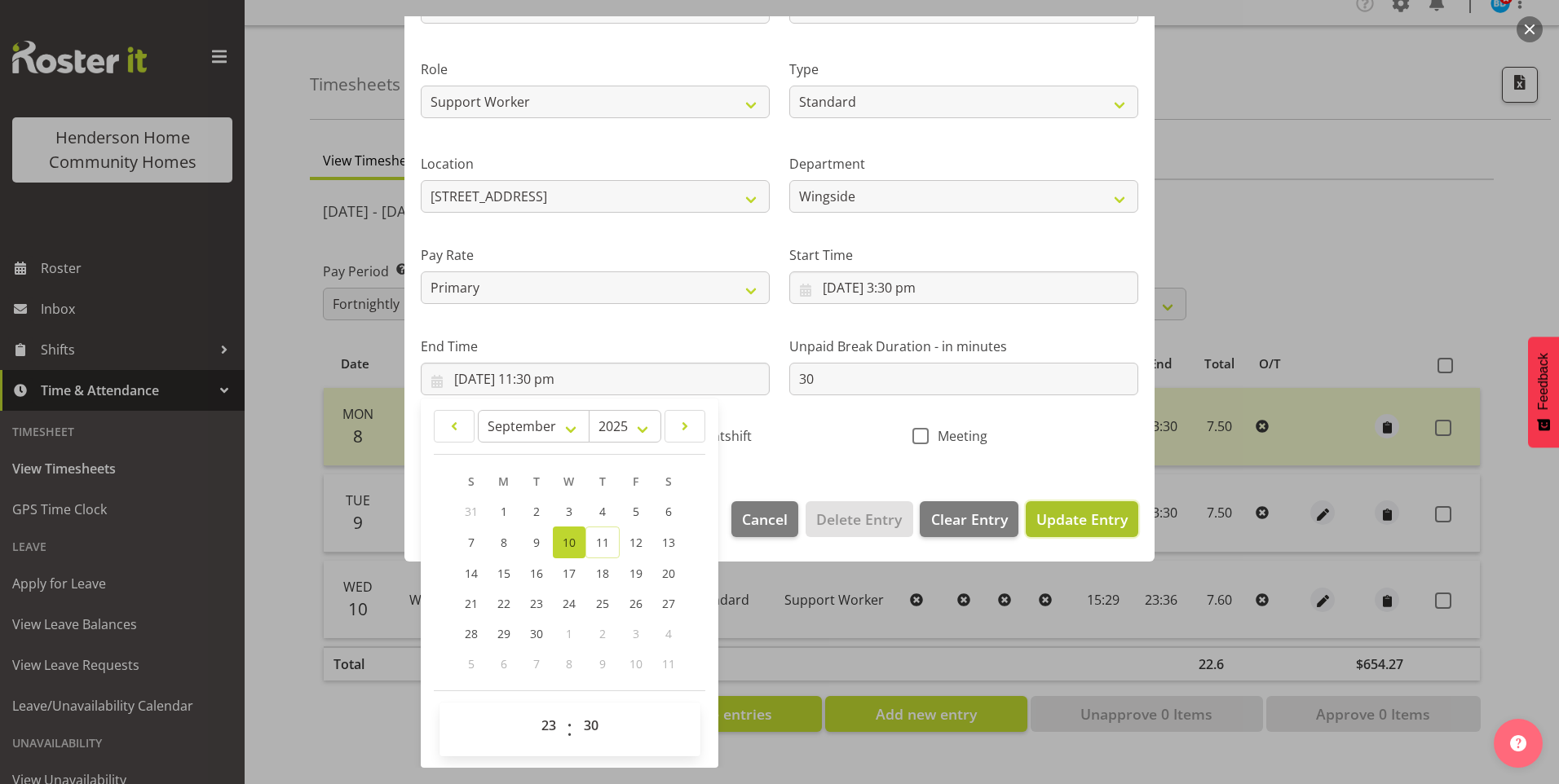
click at [1083, 520] on span "Update Entry" at bounding box center [1082, 519] width 92 height 20
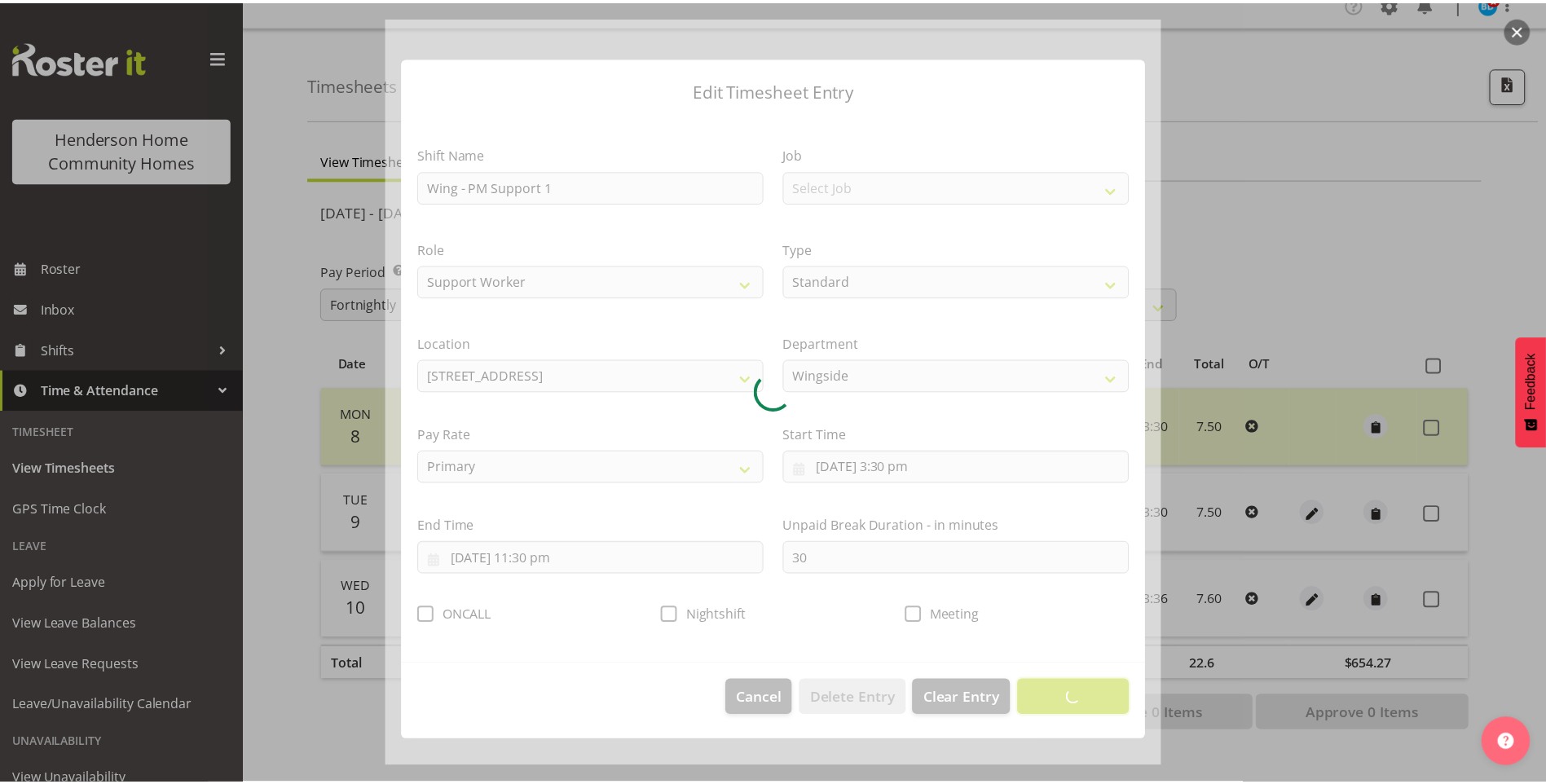
scroll to position [0, 0]
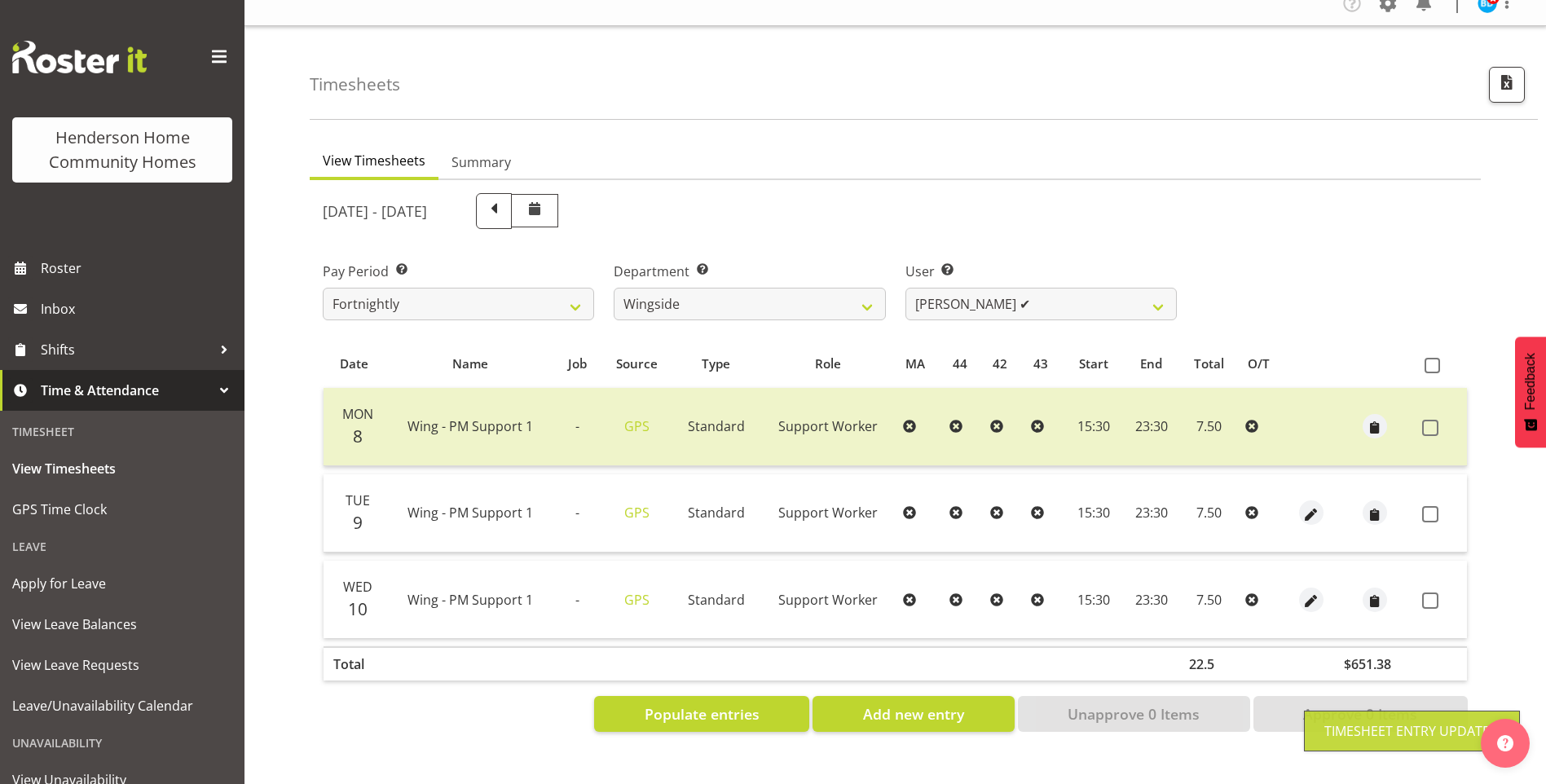
click at [1440, 592] on label at bounding box center [1436, 600] width 26 height 16
checkbox input "true"
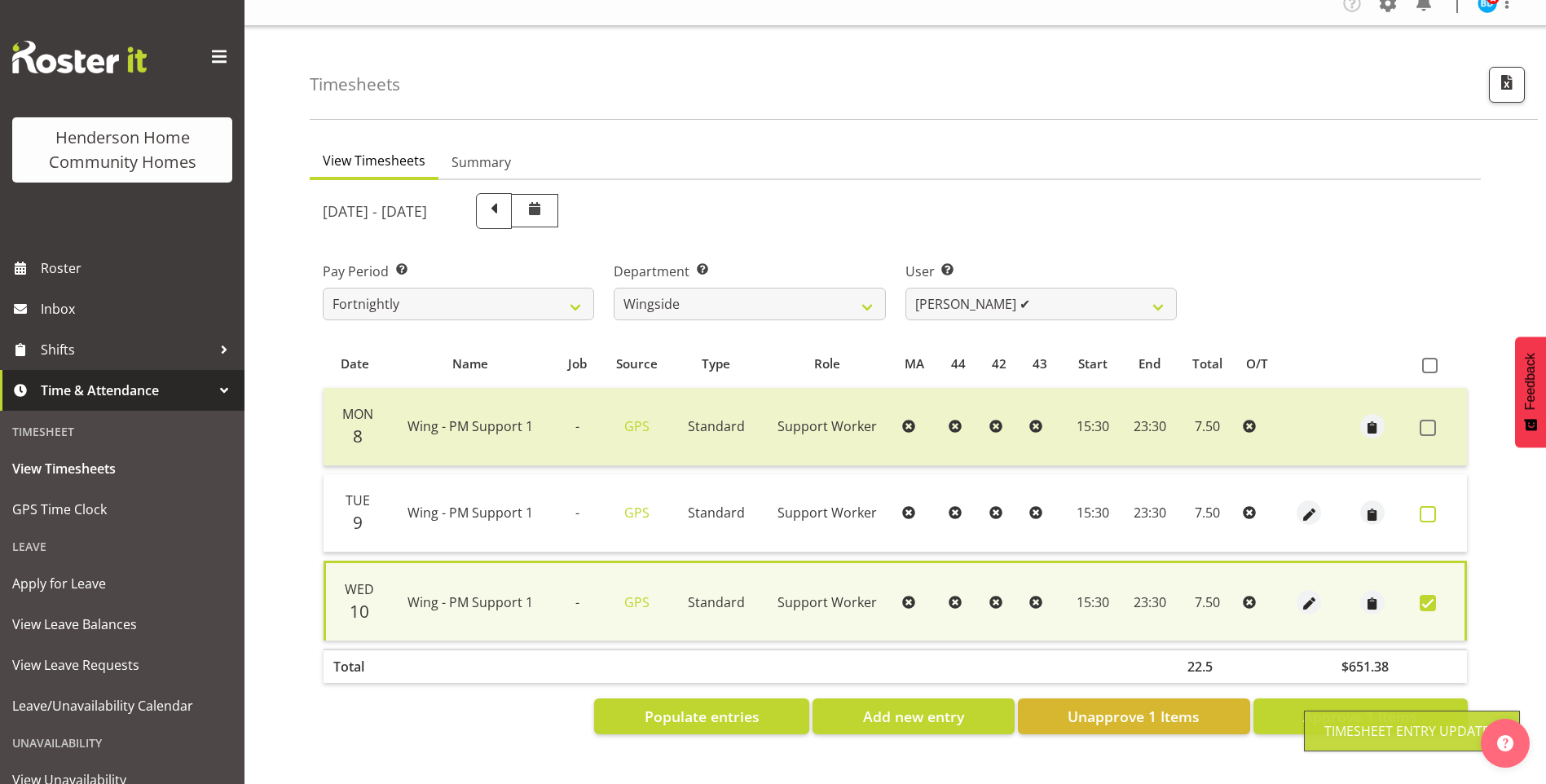
click at [1423, 506] on span at bounding box center [1428, 514] width 16 height 16
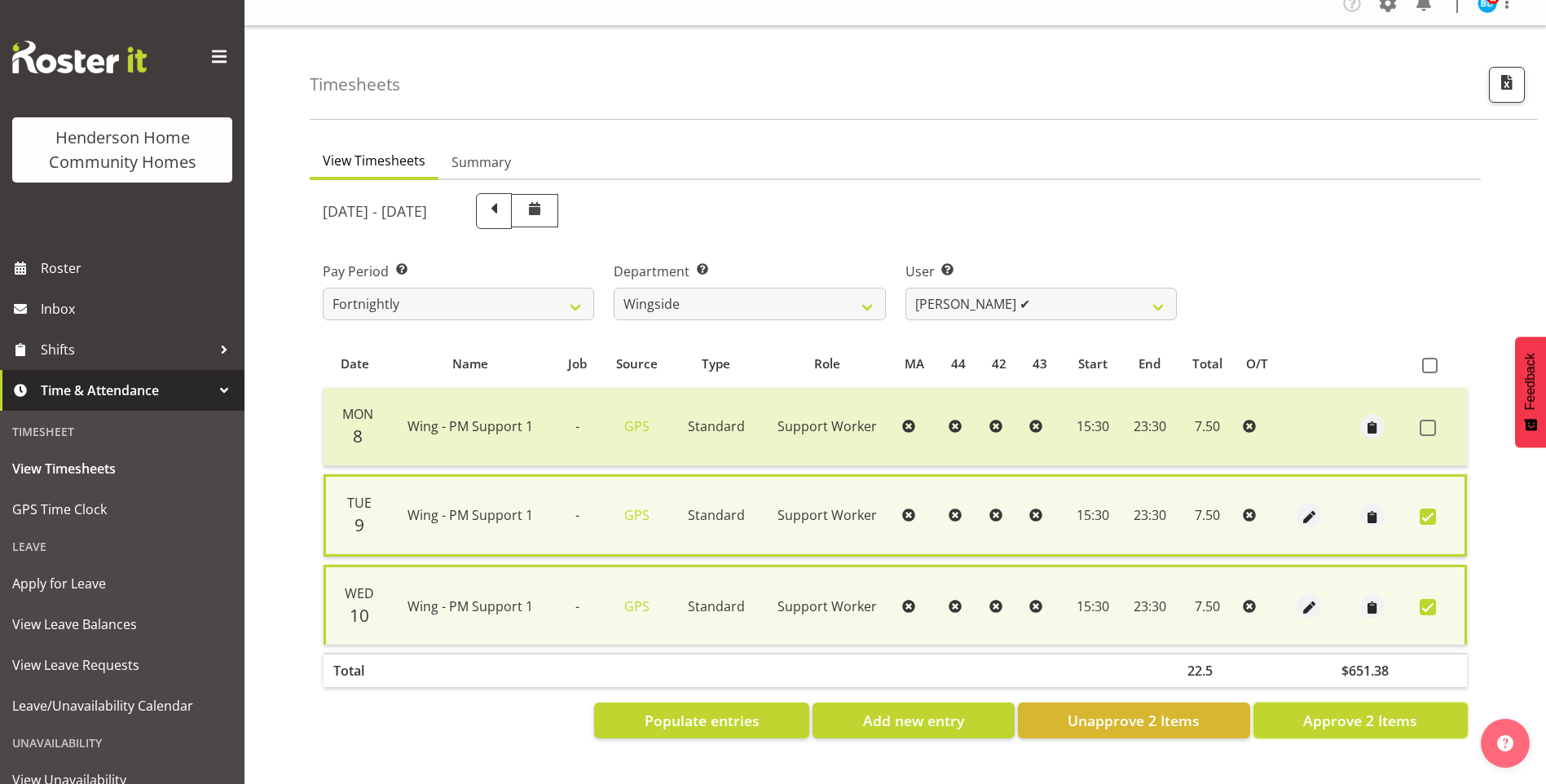
click at [1360, 710] on span "Approve 2 Items" at bounding box center [1360, 720] width 114 height 21
checkbox input "false"
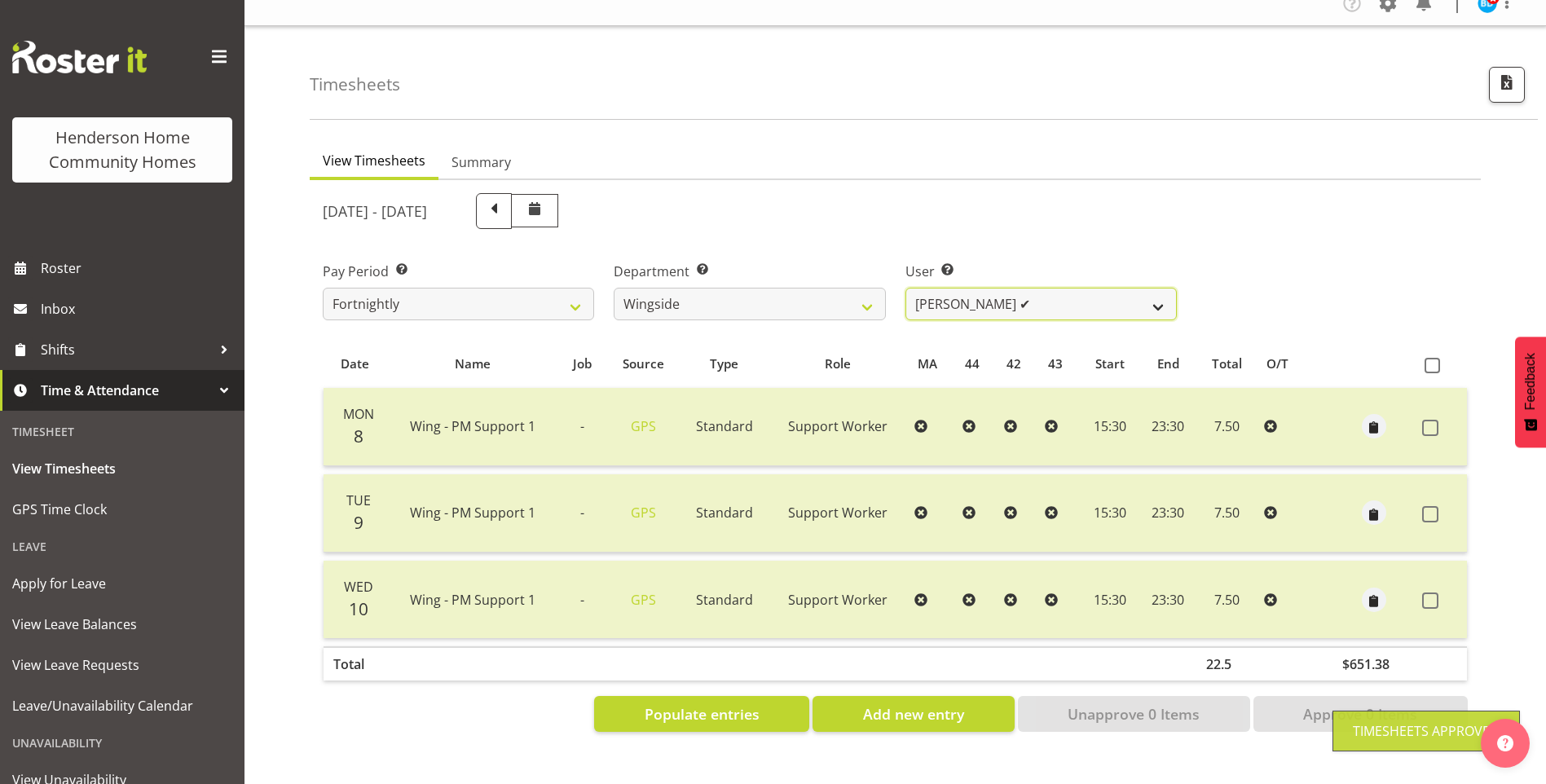
click at [934, 294] on select "Arshdeep Singh ✔ Daljeet Prasad ✔ Daniel Marticio ✔ Janeth Sison ✔" at bounding box center [1041, 304] width 271 height 32
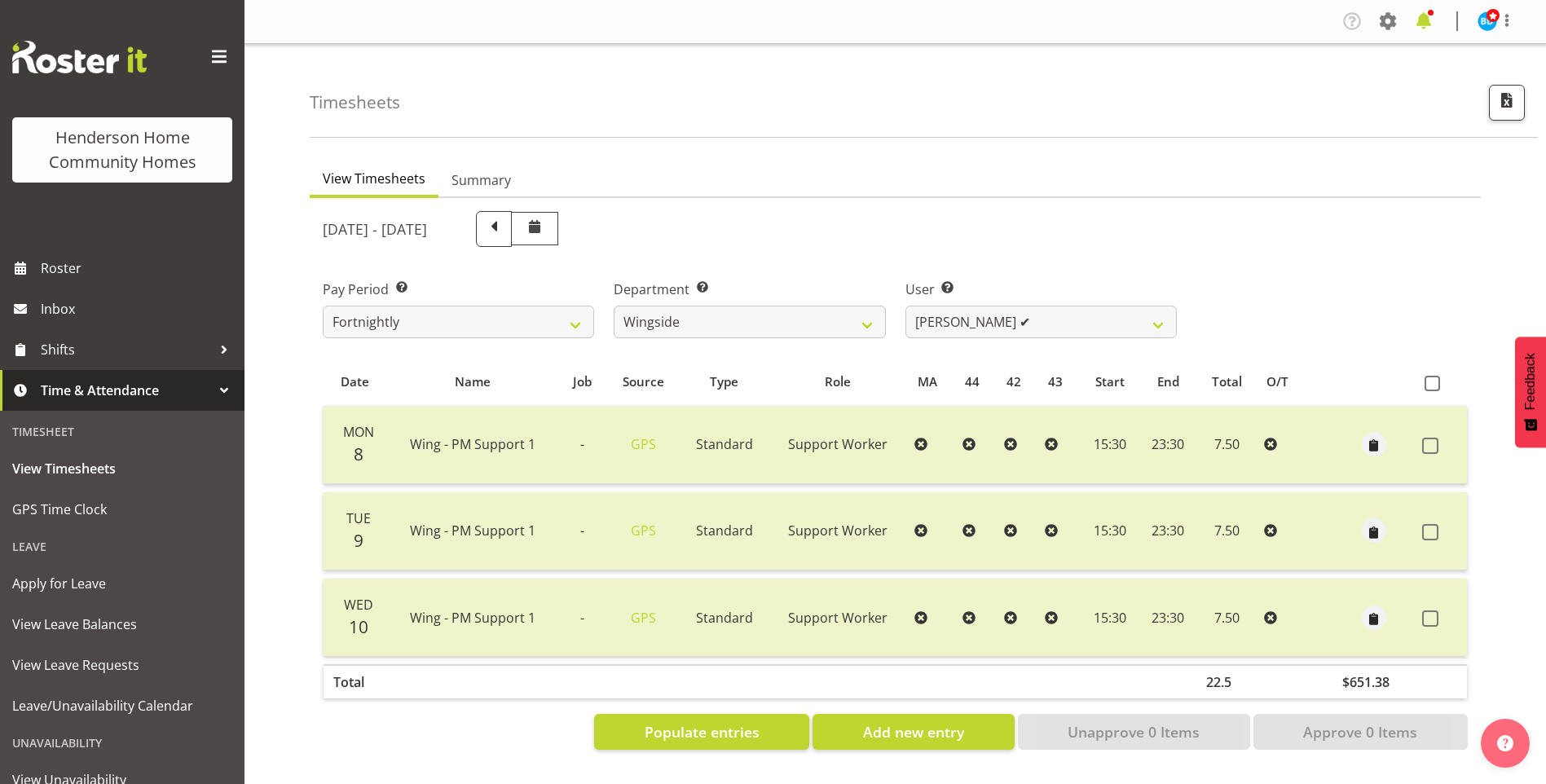
click at [1425, 11] on span at bounding box center [1424, 21] width 27 height 27
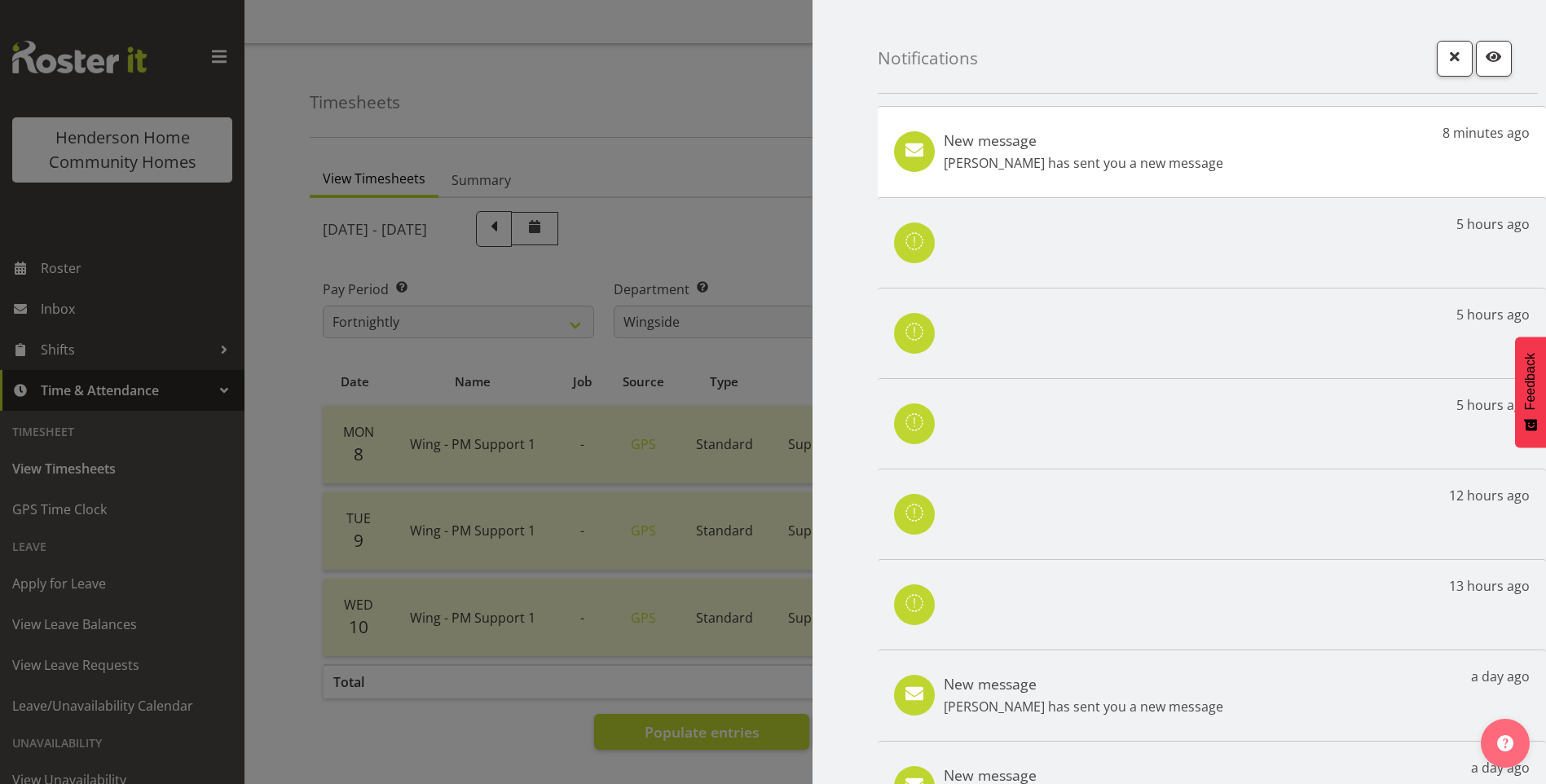
click at [1282, 157] on div "New message Liezl Sanchez has sent you a new message 8 minutes ago" at bounding box center [1213, 151] width 669 height 91
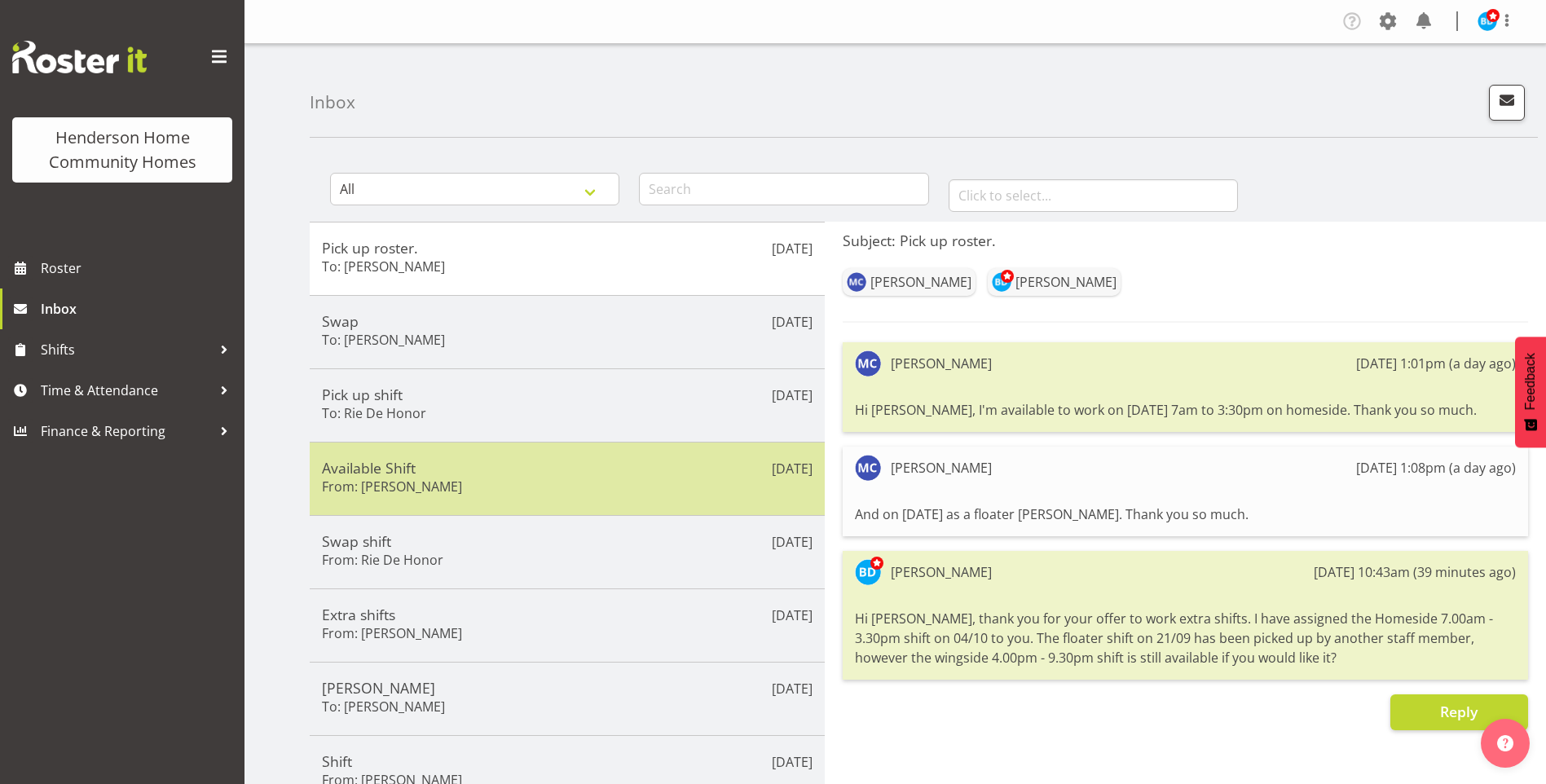
click at [446, 487] on div "Available Shift From: [PERSON_NAME]" at bounding box center [568, 479] width 491 height 40
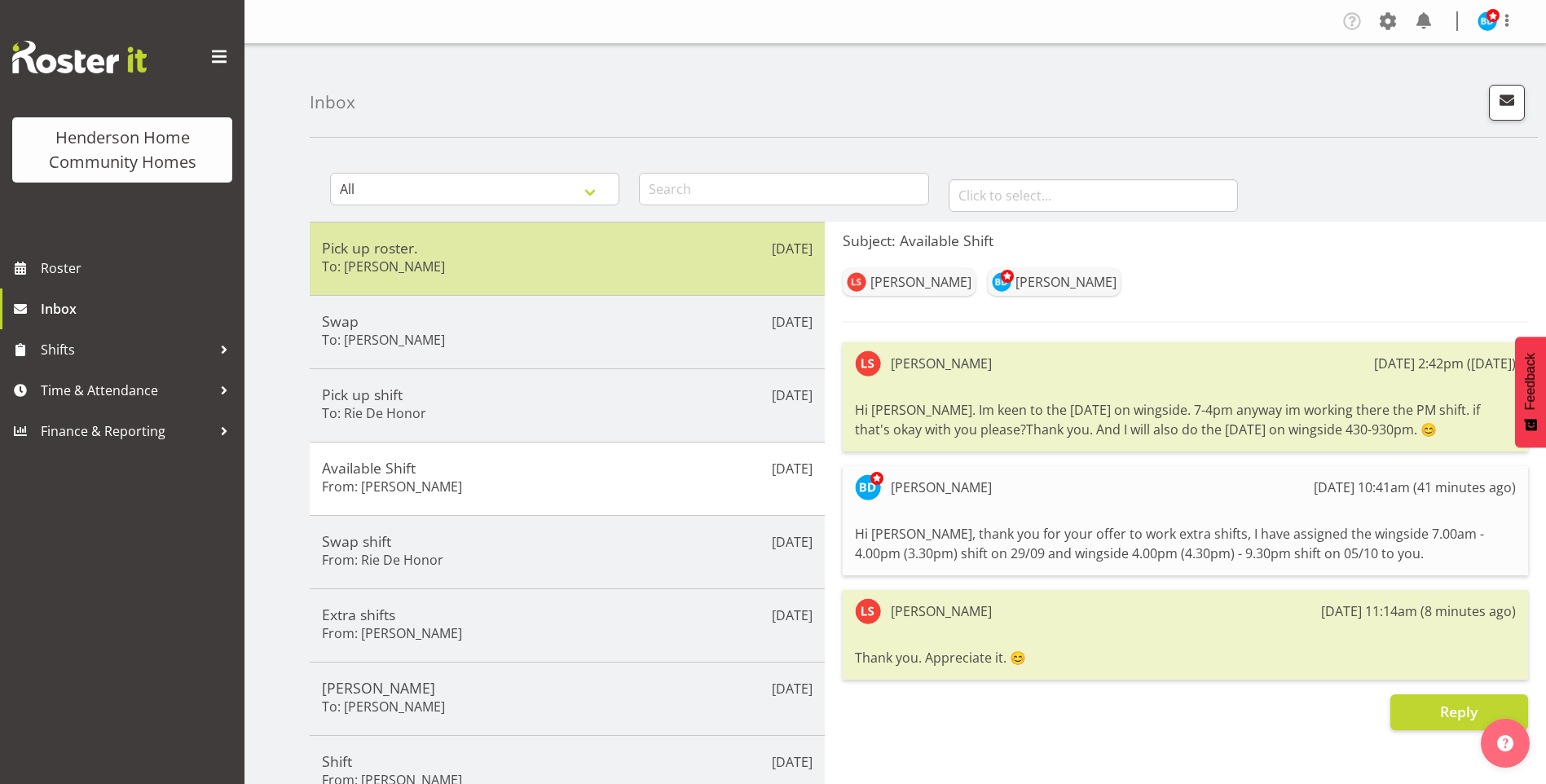
click at [361, 259] on h6 "To: [PERSON_NAME]" at bounding box center [384, 266] width 123 height 16
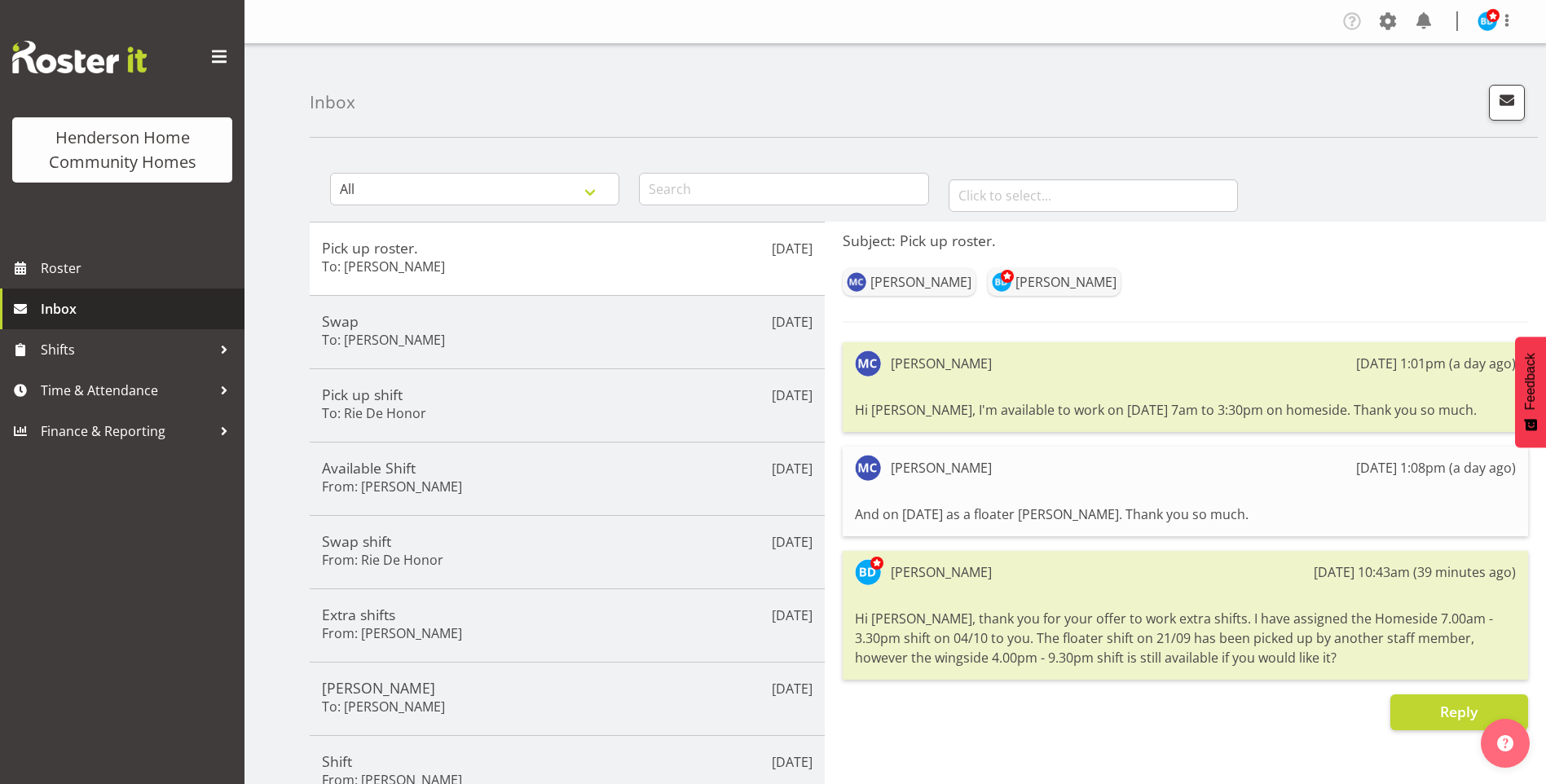
click at [69, 318] on span "Inbox" at bounding box center [139, 309] width 196 height 25
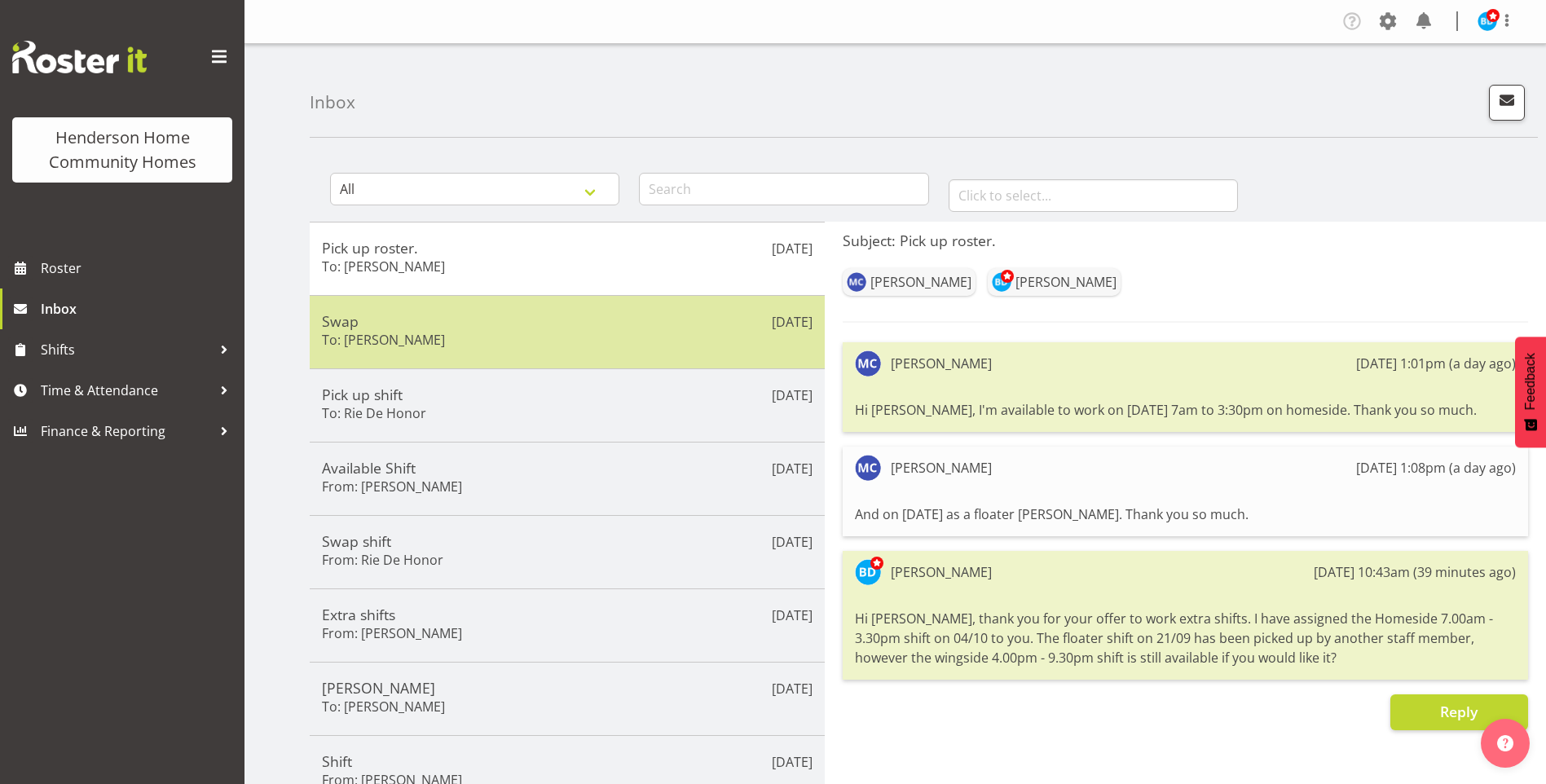
click at [462, 315] on h5 "Swap" at bounding box center [568, 321] width 491 height 18
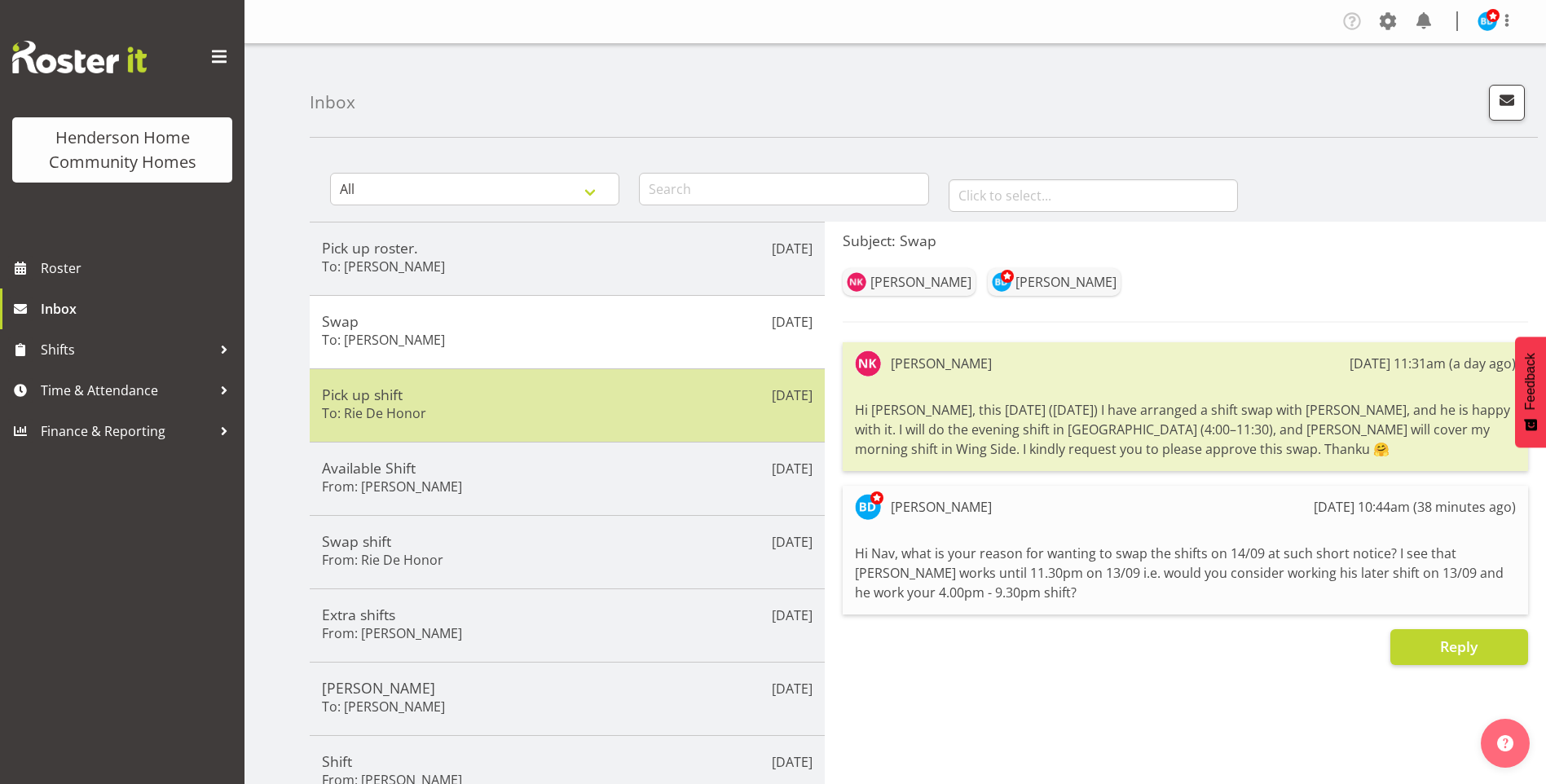
click at [454, 407] on div "Pick up shift To: Rie De Honor" at bounding box center [568, 405] width 491 height 40
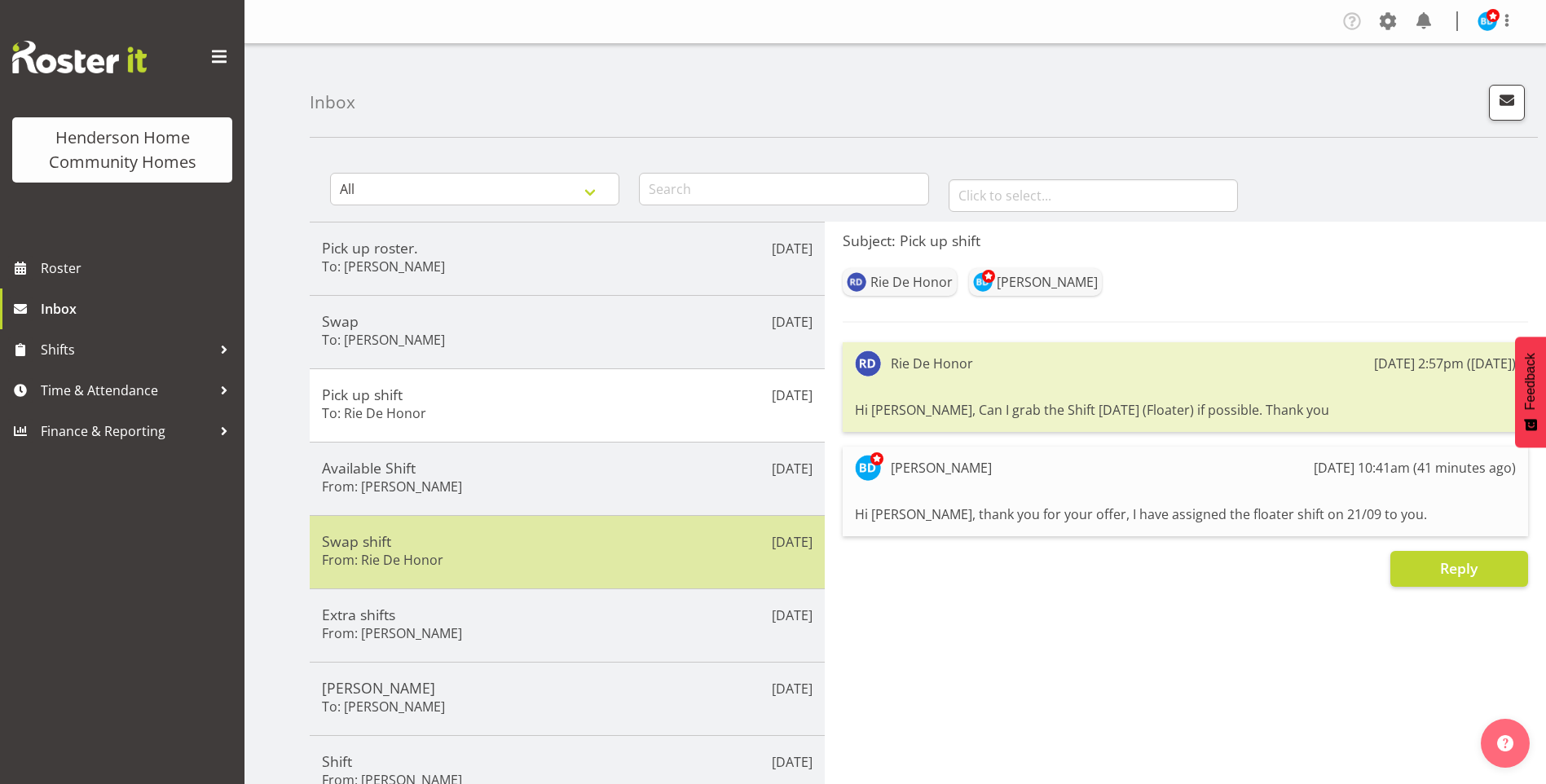
click at [446, 520] on div "[DATE] Swap shift From: Rie De Honor" at bounding box center [567, 551] width 515 height 74
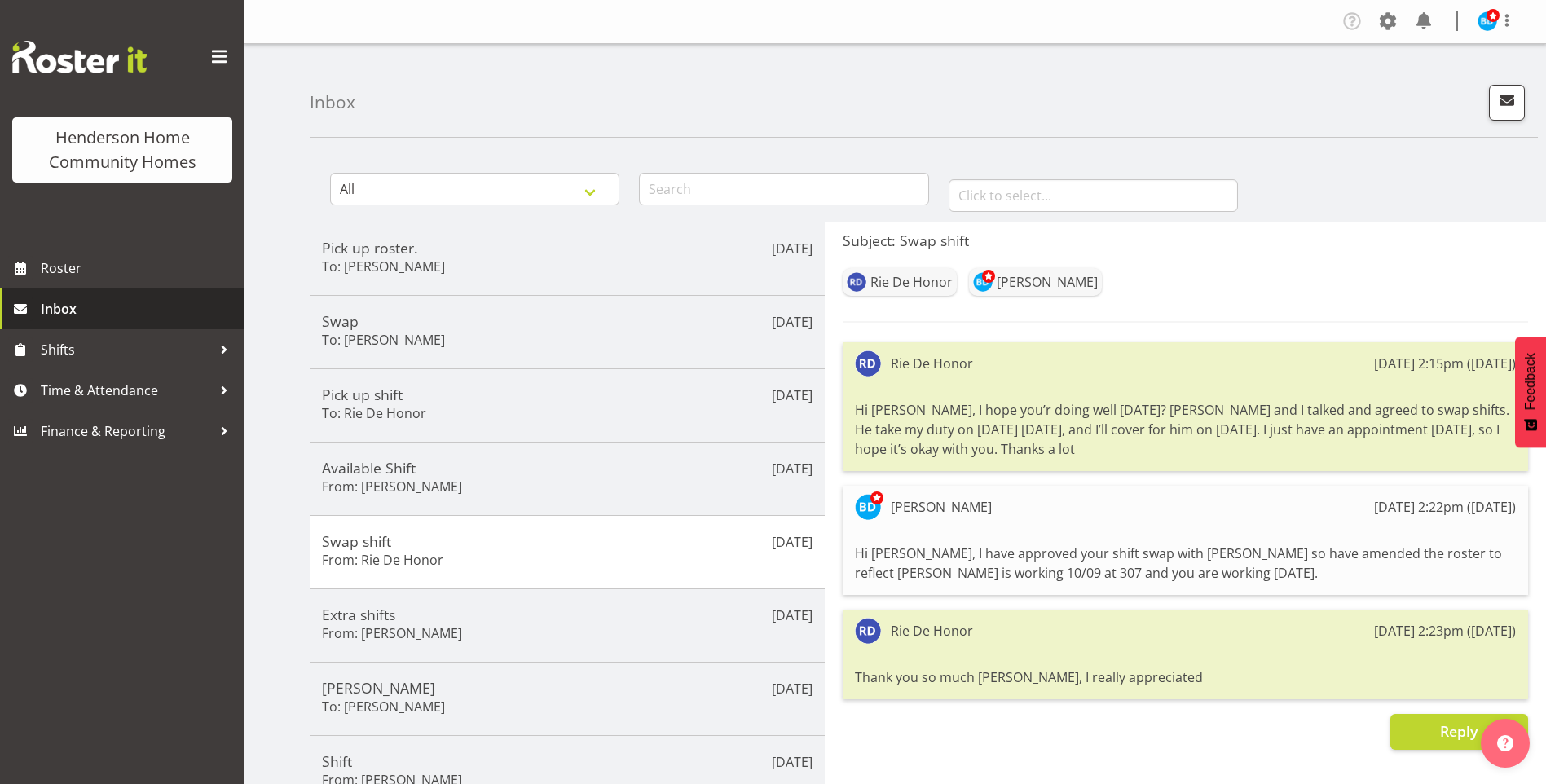
click at [98, 310] on span "Inbox" at bounding box center [139, 309] width 196 height 25
